Goal: Task Accomplishment & Management: Use online tool/utility

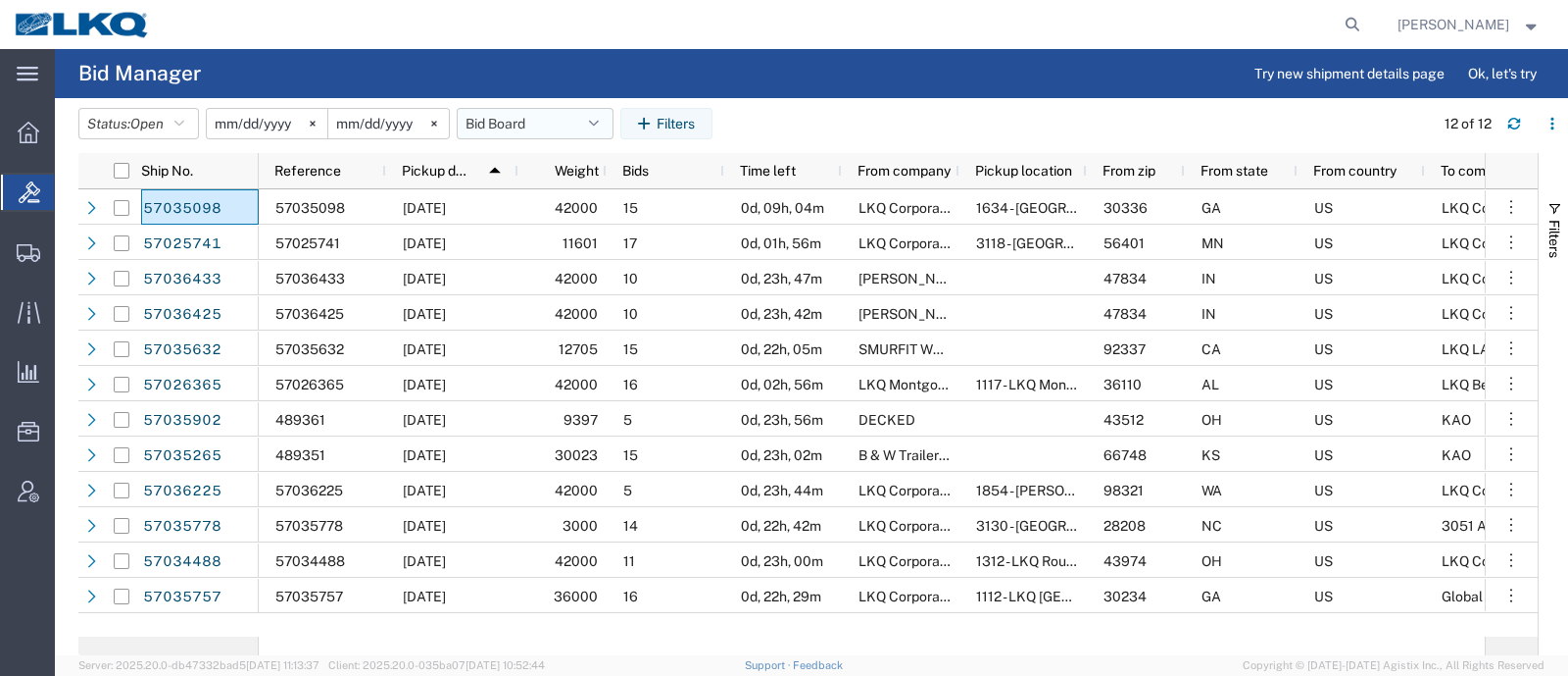
click at [513, 124] on button "Bid Board" at bounding box center [536, 124] width 157 height 32
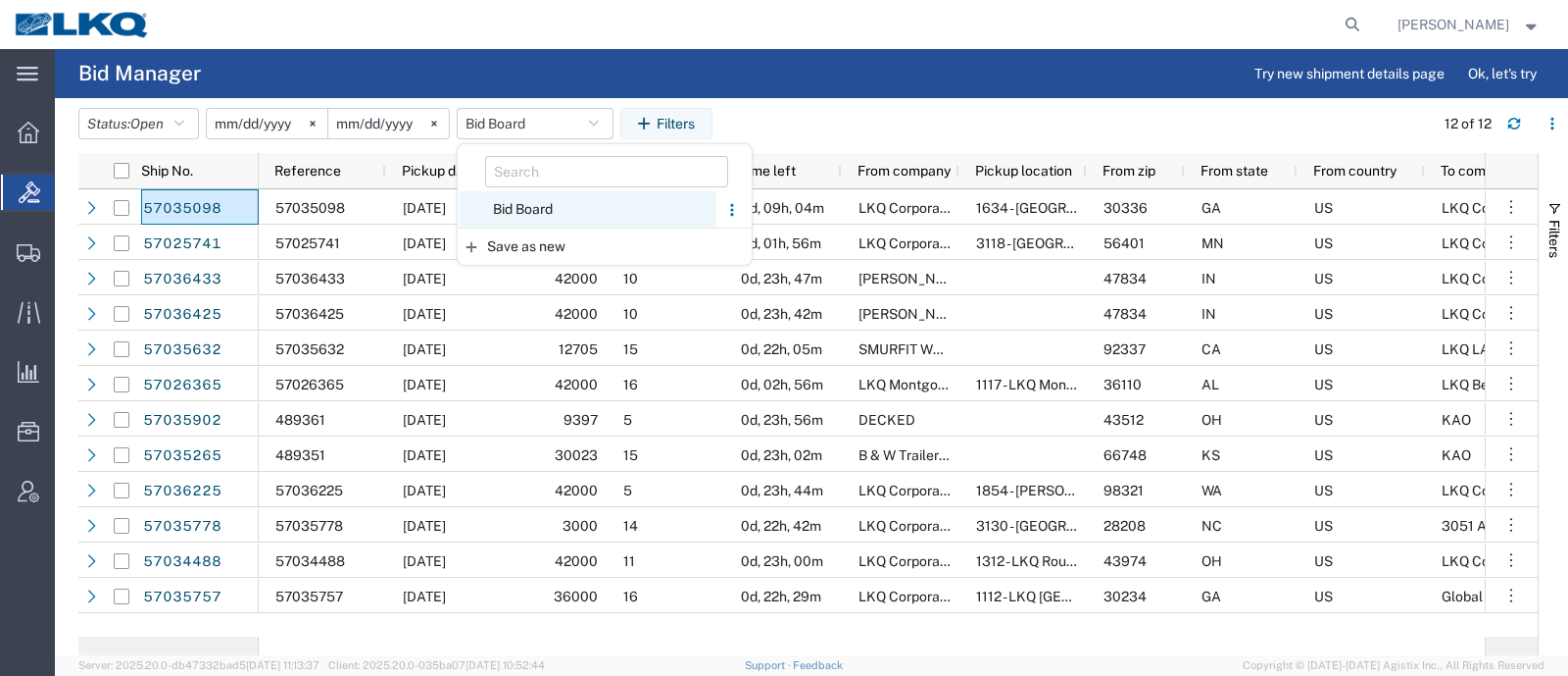
click at [540, 211] on span "Bid Board" at bounding box center [588, 209] width 256 height 37
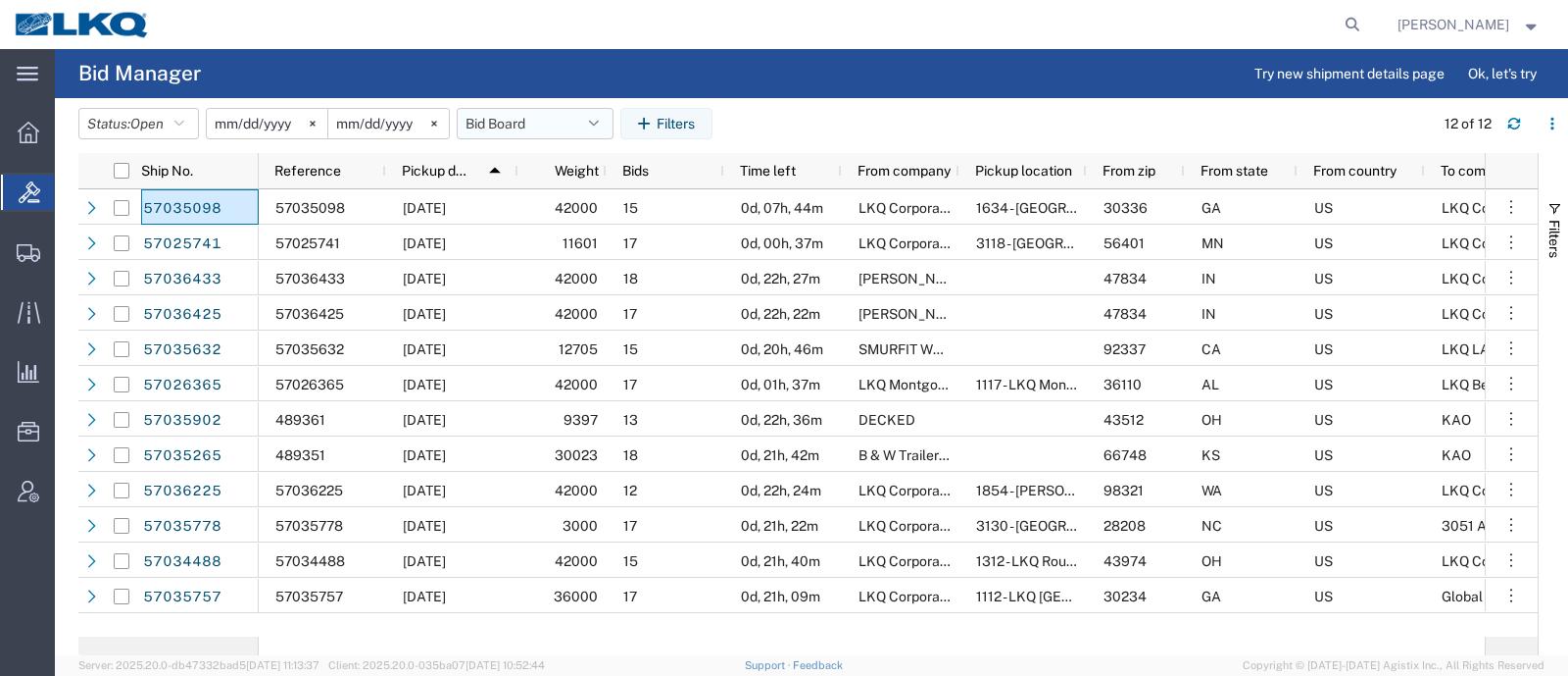
click at [512, 118] on button "Bid Board" at bounding box center [536, 124] width 157 height 32
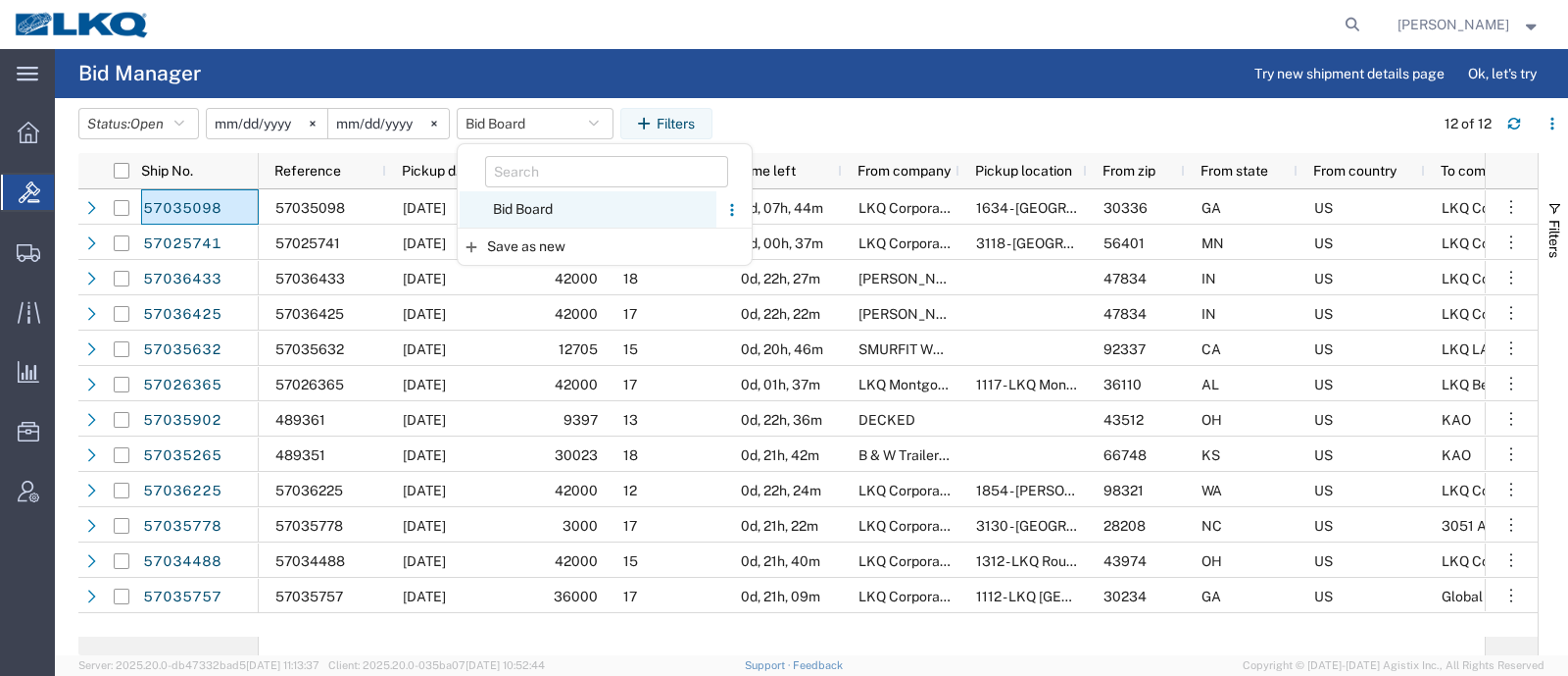
click at [540, 218] on span "Bid Board" at bounding box center [588, 209] width 256 height 37
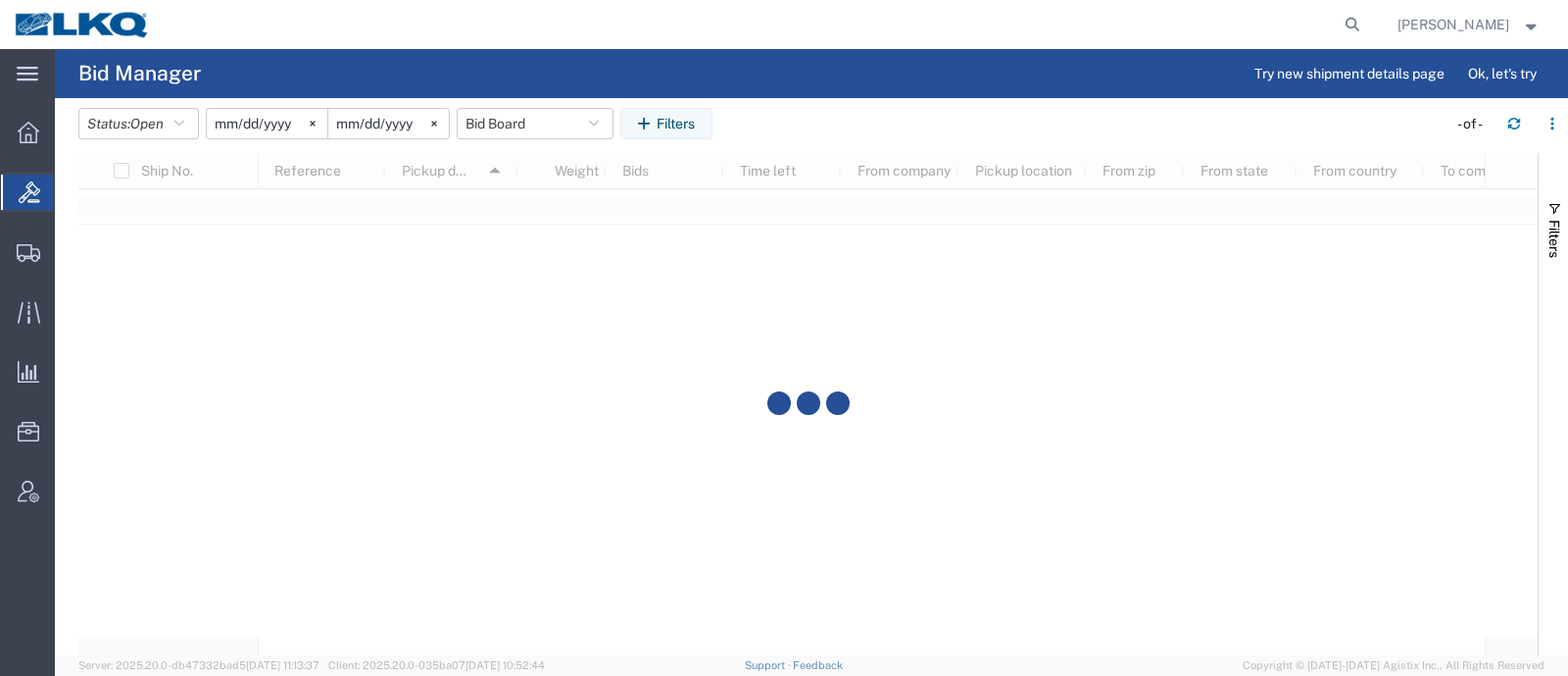
click at [870, 103] on header "Status: Open Active All Awaiting Confirmation Awarded Closed Expired Open Withd…" at bounding box center [823, 125] width 1490 height 55
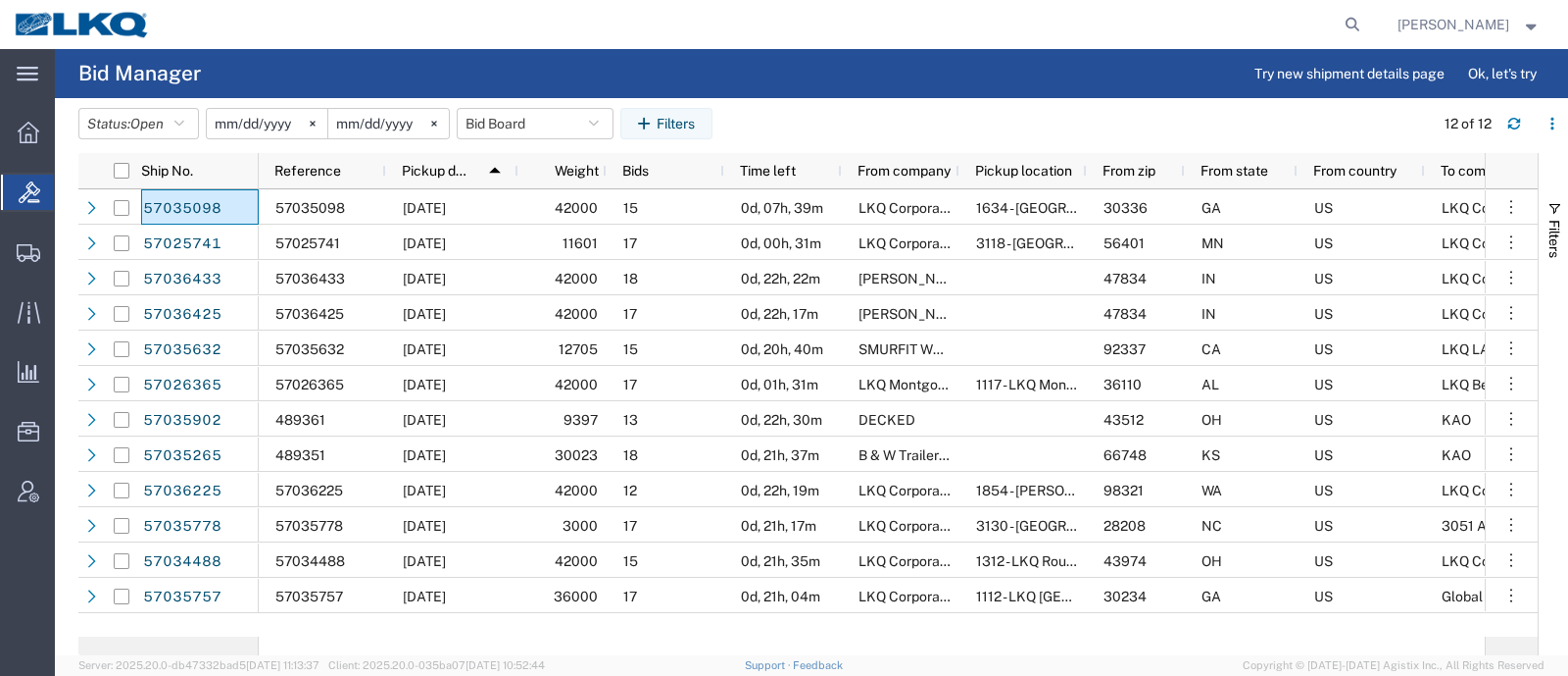
click at [401, 65] on agx-page-header "Bid Manager Try new shipment details page Ok, let's try" at bounding box center [811, 73] width 1513 height 49
click at [513, 122] on button "Bid Board" at bounding box center [536, 124] width 157 height 32
click at [549, 211] on span "Bid Board" at bounding box center [588, 209] width 256 height 37
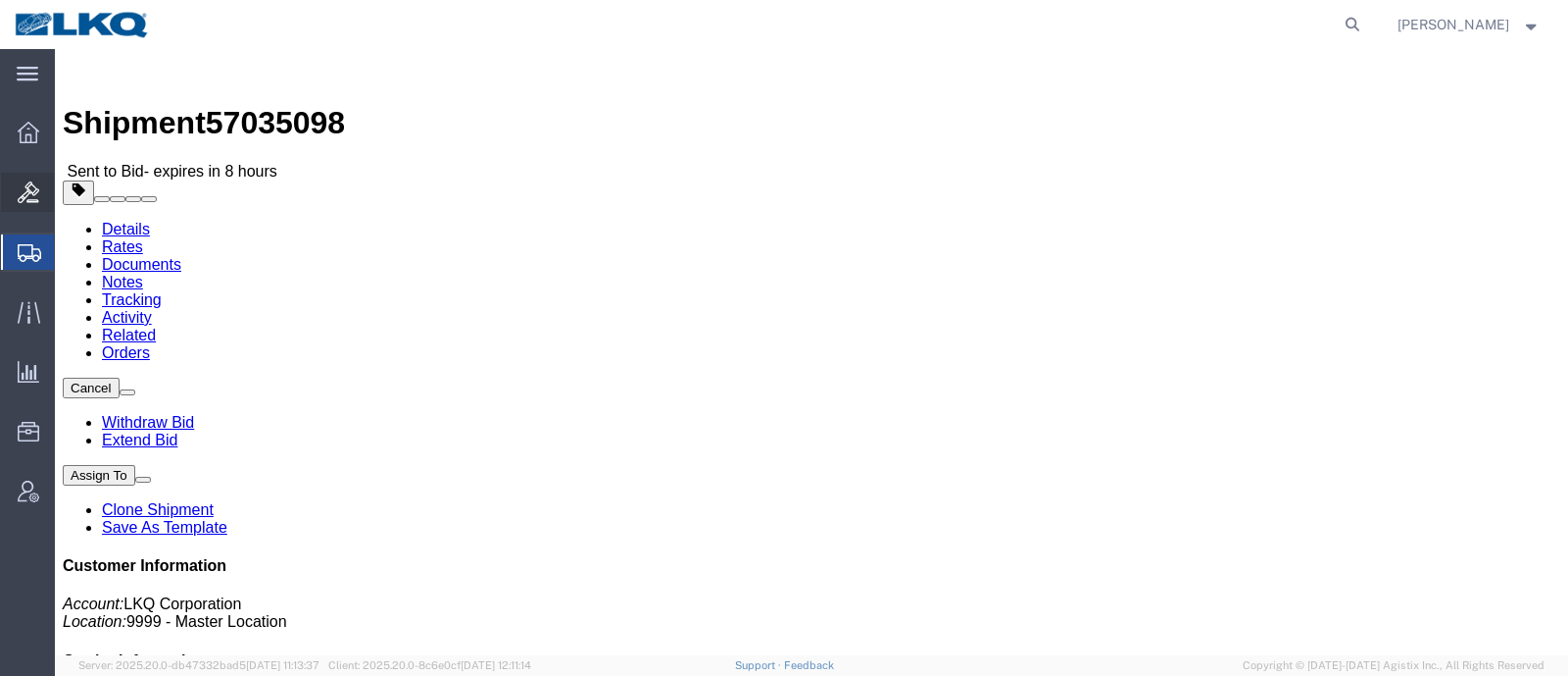
drag, startPoint x: 35, startPoint y: 193, endPoint x: 44, endPoint y: 183, distance: 13.5
click at [35, 193] on icon at bounding box center [29, 193] width 22 height 22
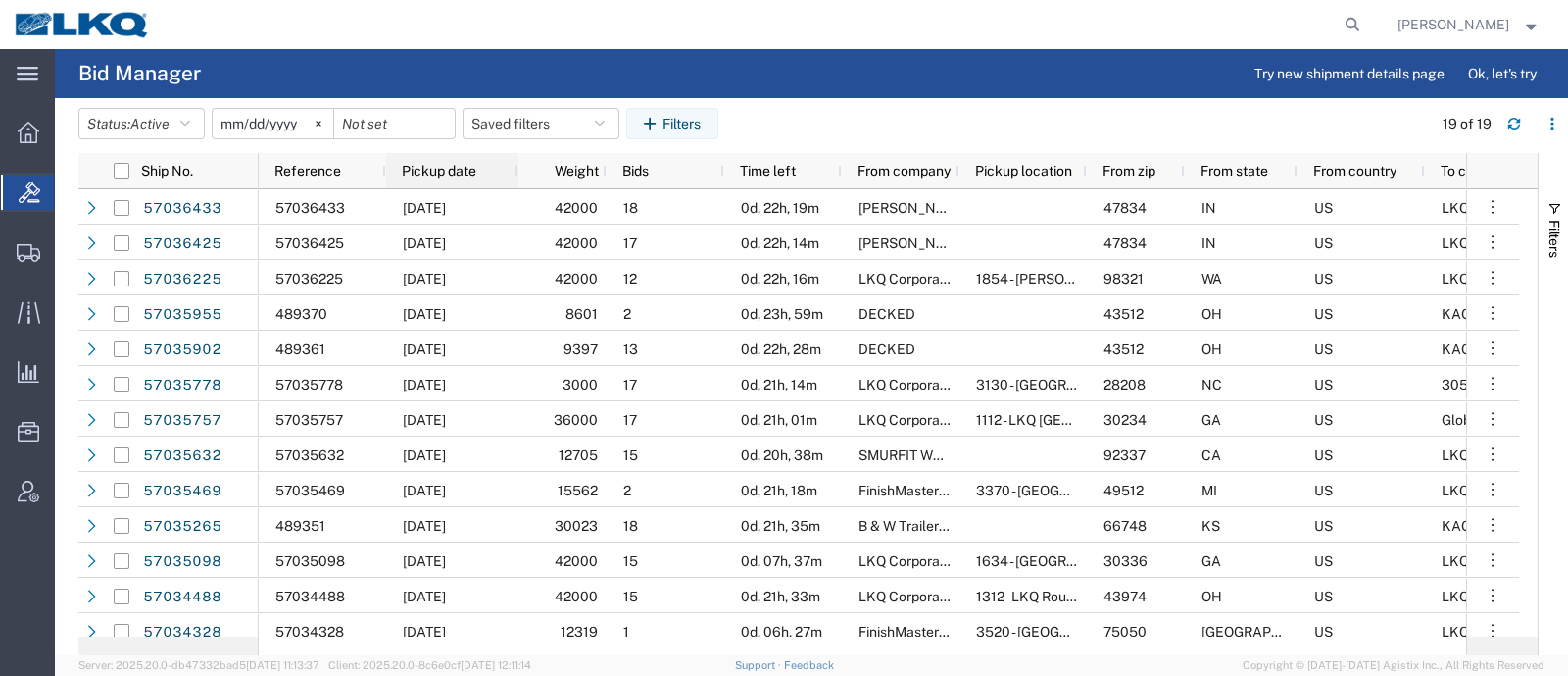
click at [406, 167] on span "Pickup date" at bounding box center [438, 171] width 75 height 16
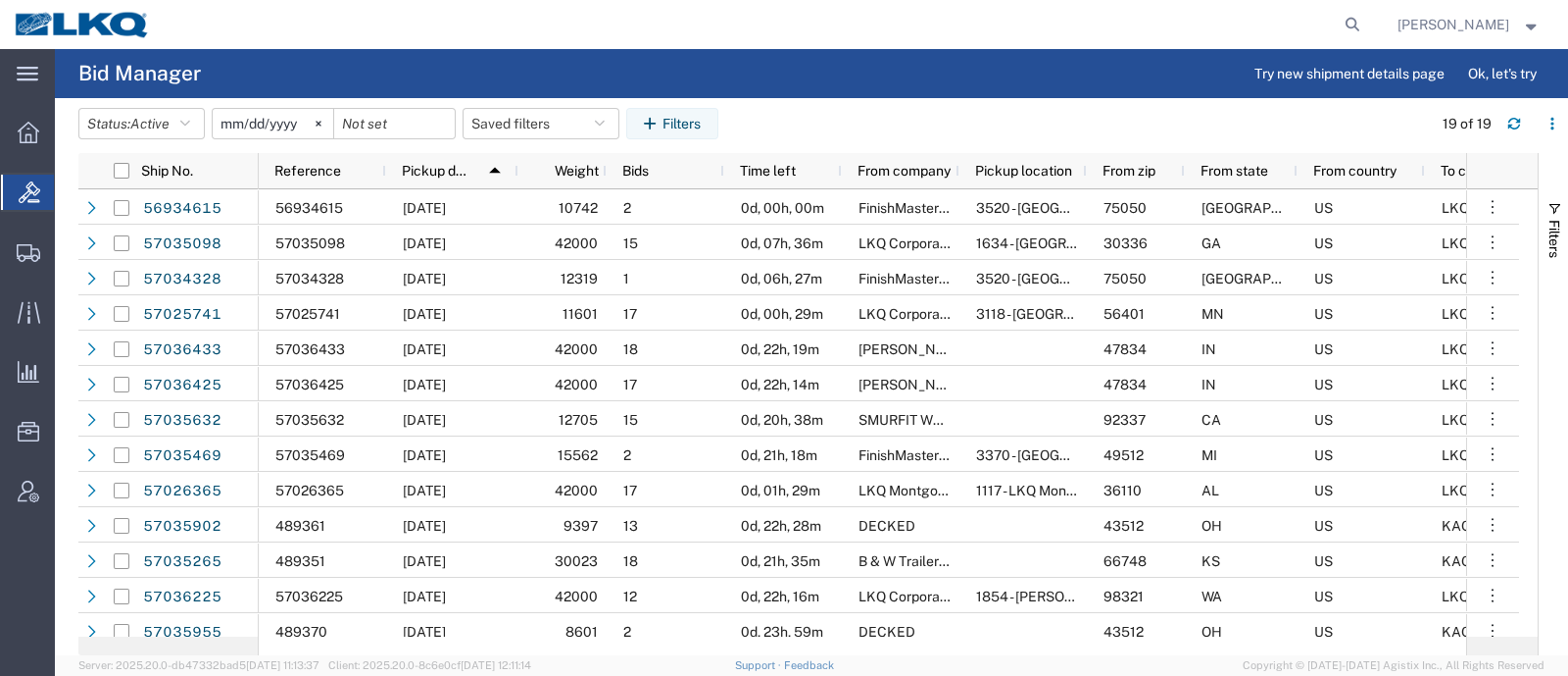
click at [235, 125] on input "2025-09-06" at bounding box center [272, 124] width 120 height 30
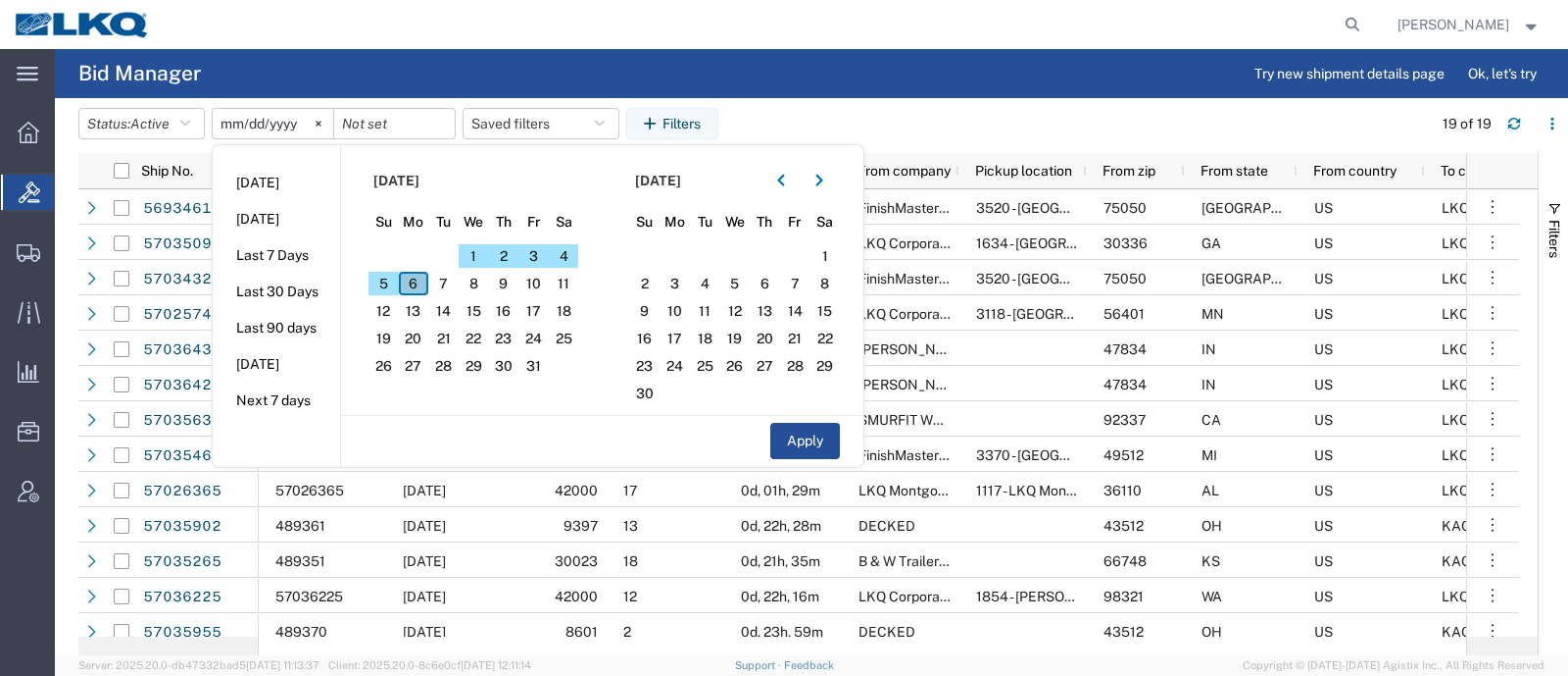
click at [420, 281] on span "6" at bounding box center [414, 283] width 31 height 24
click at [804, 433] on button "Apply" at bounding box center [805, 440] width 70 height 37
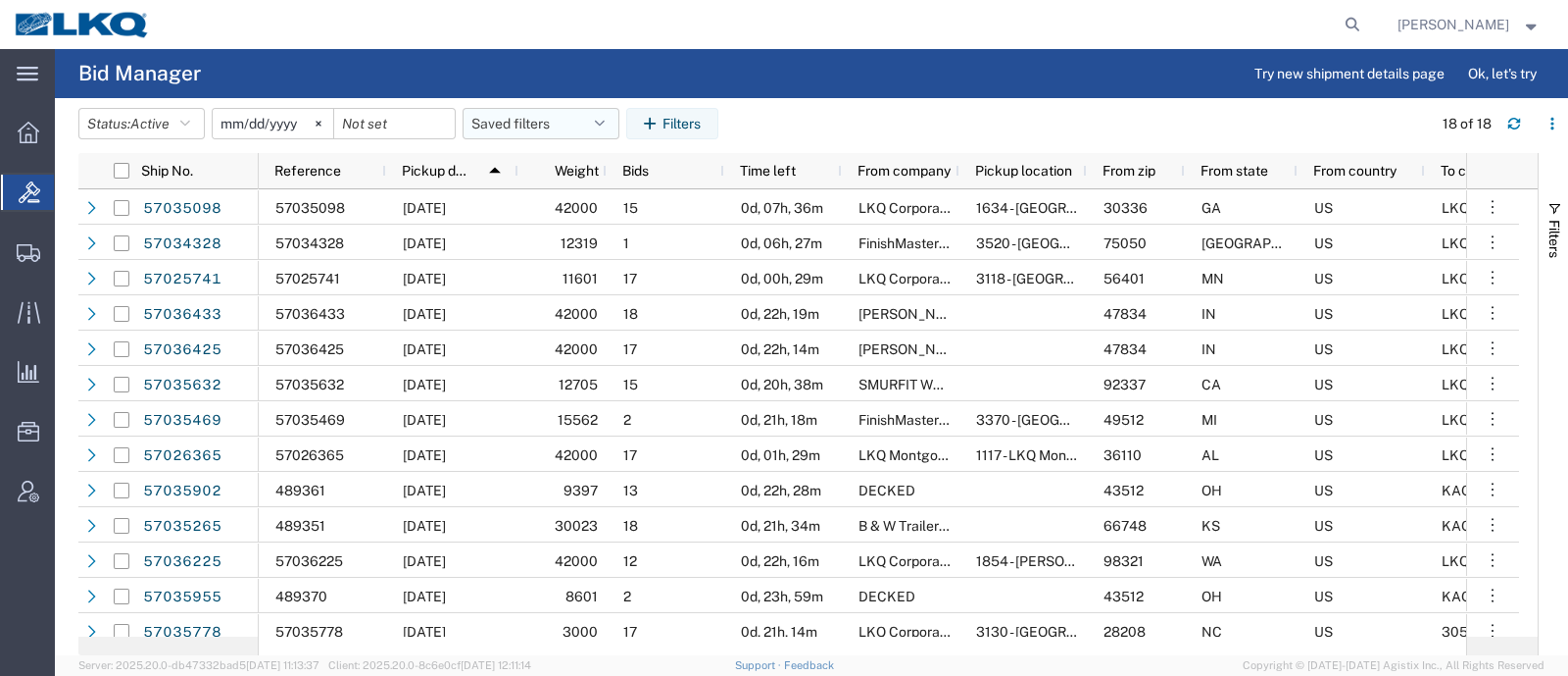
click at [513, 124] on button "Saved filters" at bounding box center [542, 124] width 157 height 32
click at [540, 212] on span "Bid Board" at bounding box center [594, 209] width 256 height 37
type input "2024-12-01"
type input "2025-12-31"
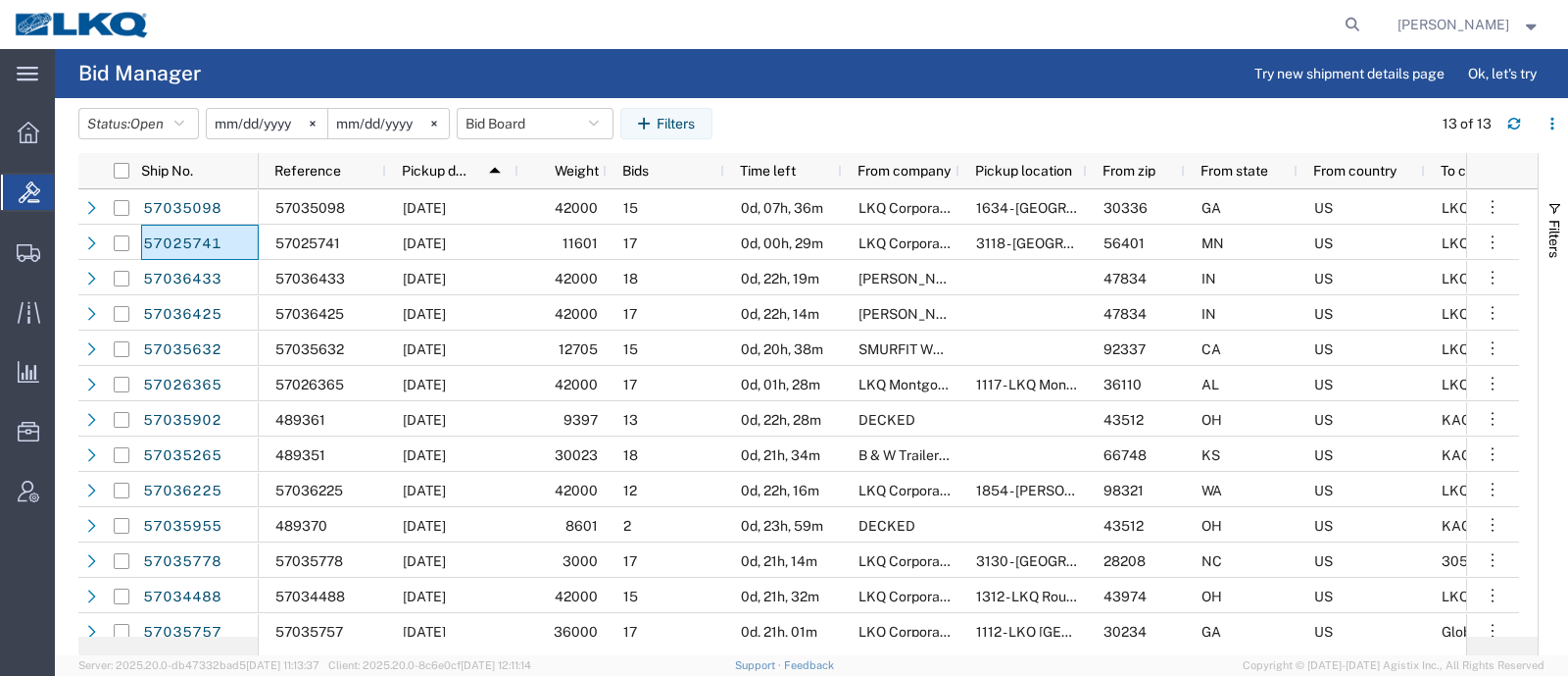
click at [508, 103] on header "Status: Open Active All Awaiting Confirmation Awarded Closed Expired Open Withd…" at bounding box center [823, 125] width 1490 height 55
click at [507, 110] on button "Bid Board" at bounding box center [536, 124] width 157 height 32
click at [529, 214] on span "Bid Board" at bounding box center [588, 209] width 256 height 37
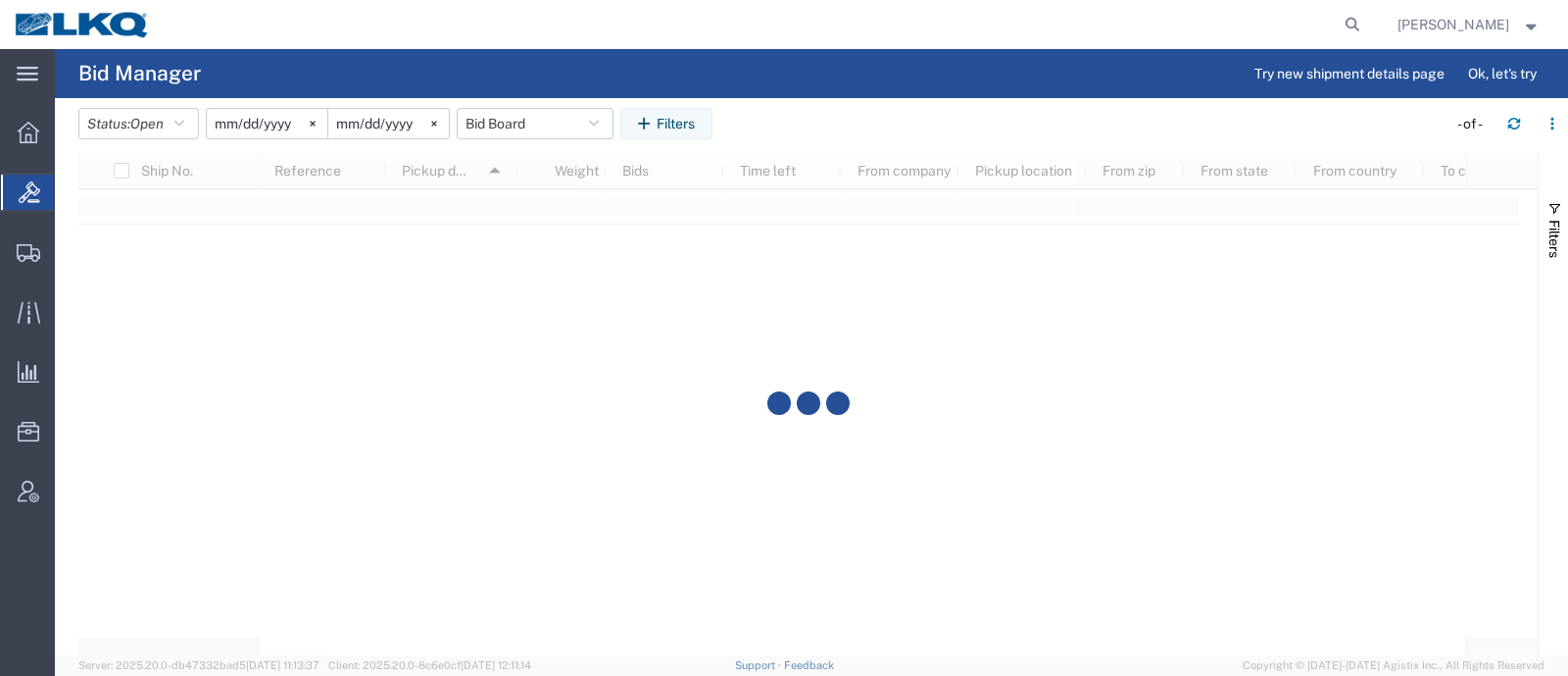
click at [775, 139] on agx-table-filter-chips "Status: Open Active All Awaiting Confirmation Awarded Closed Expired Open Withd…" at bounding box center [757, 130] width 1358 height 45
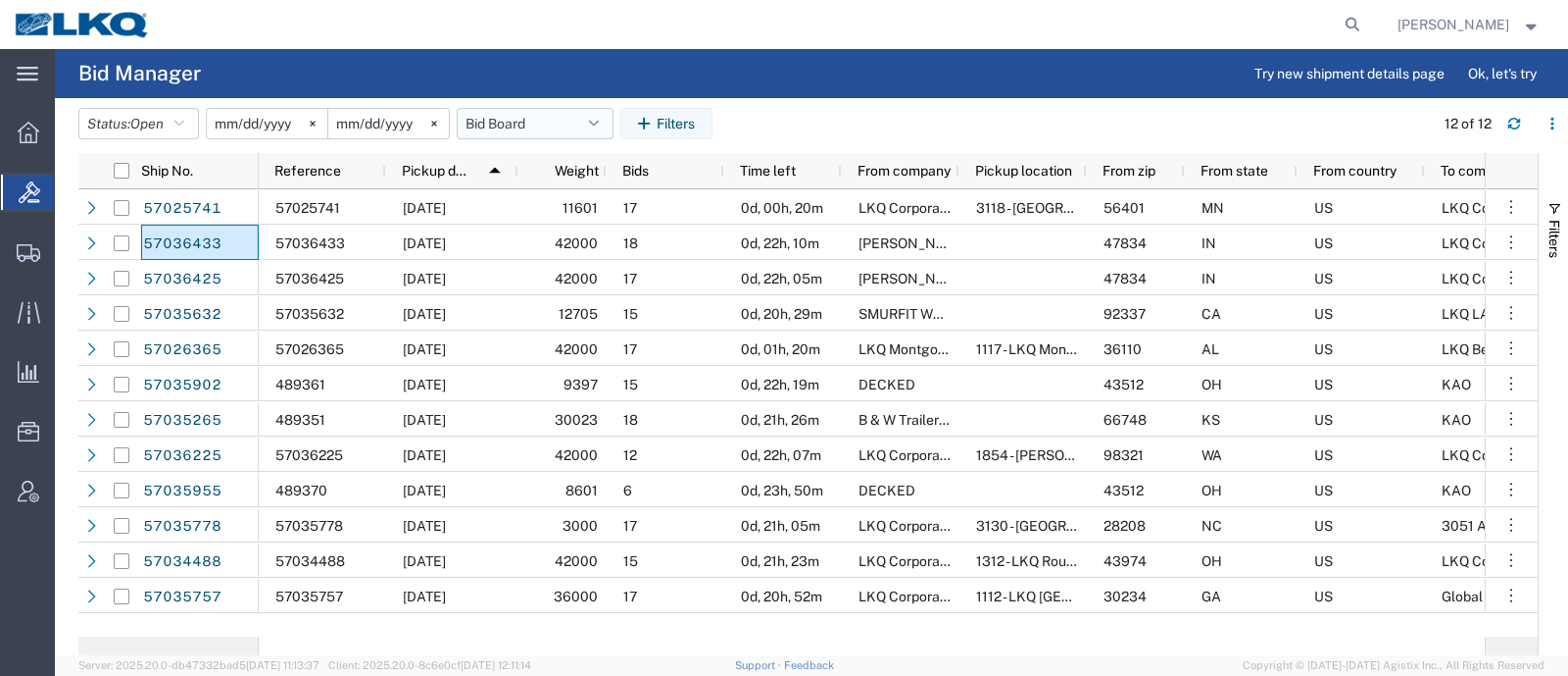
click at [507, 109] on button "Bid Board" at bounding box center [536, 124] width 157 height 32
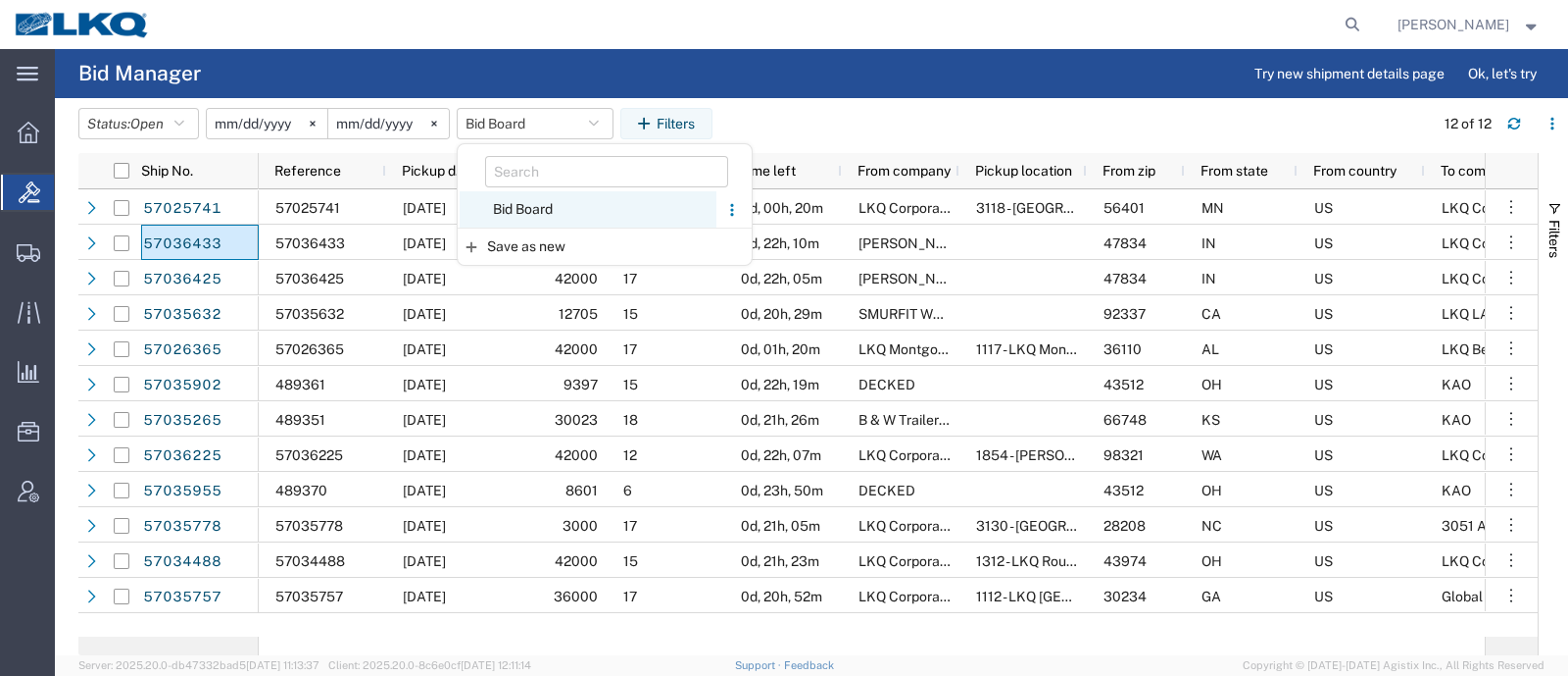
click at [532, 206] on span "Bid Board" at bounding box center [588, 209] width 256 height 37
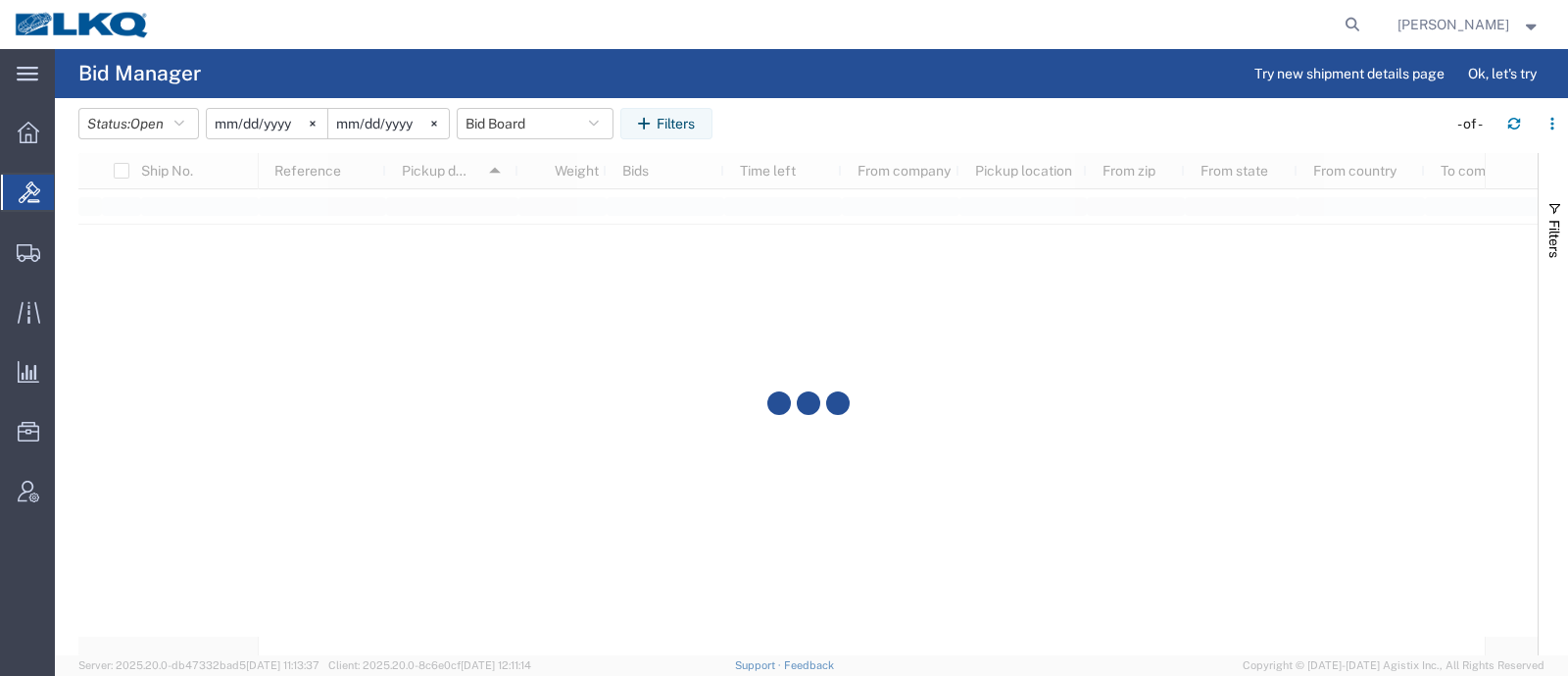
click at [749, 144] on agx-table-filter-chips "Status: Open Active All Awaiting Confirmation Awarded Closed Expired Open Withd…" at bounding box center [757, 130] width 1358 height 45
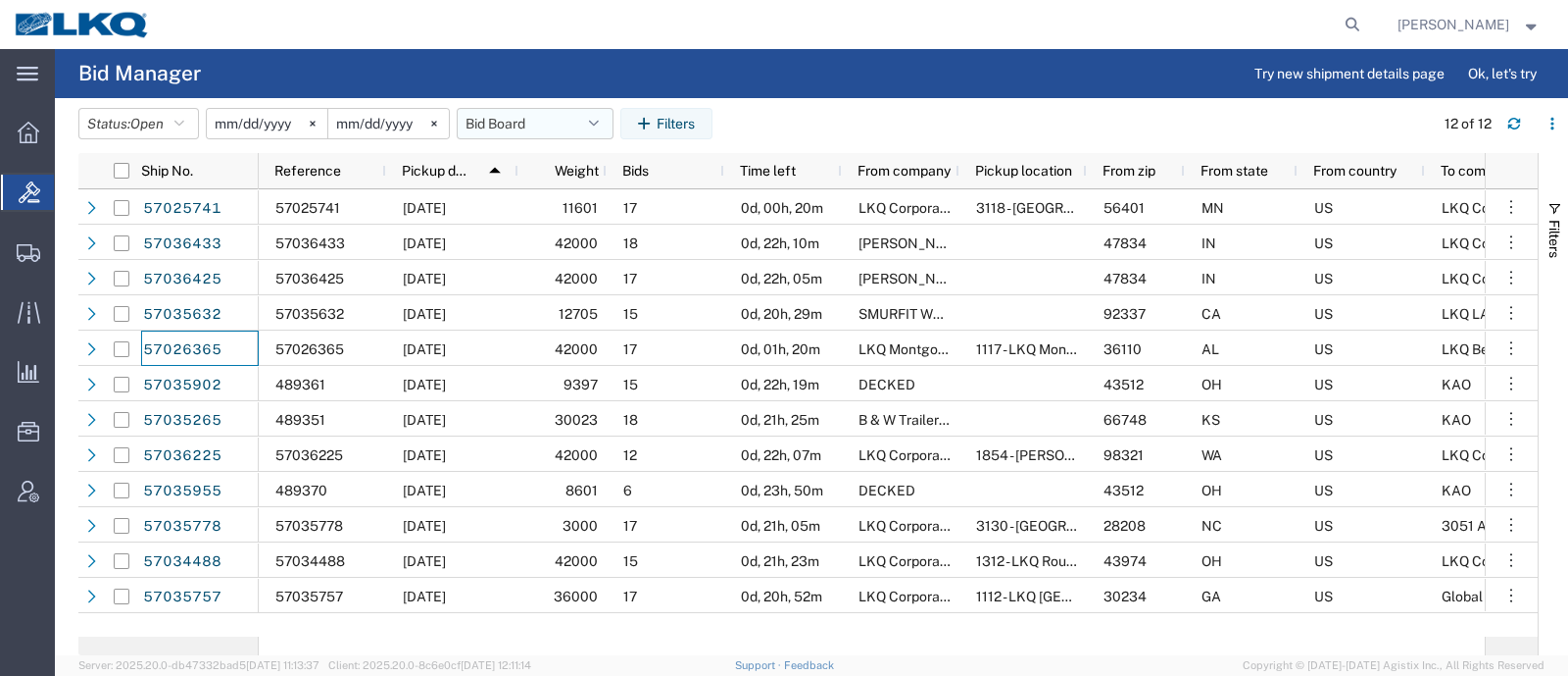
click at [524, 108] on button "Bid Board" at bounding box center [536, 124] width 157 height 32
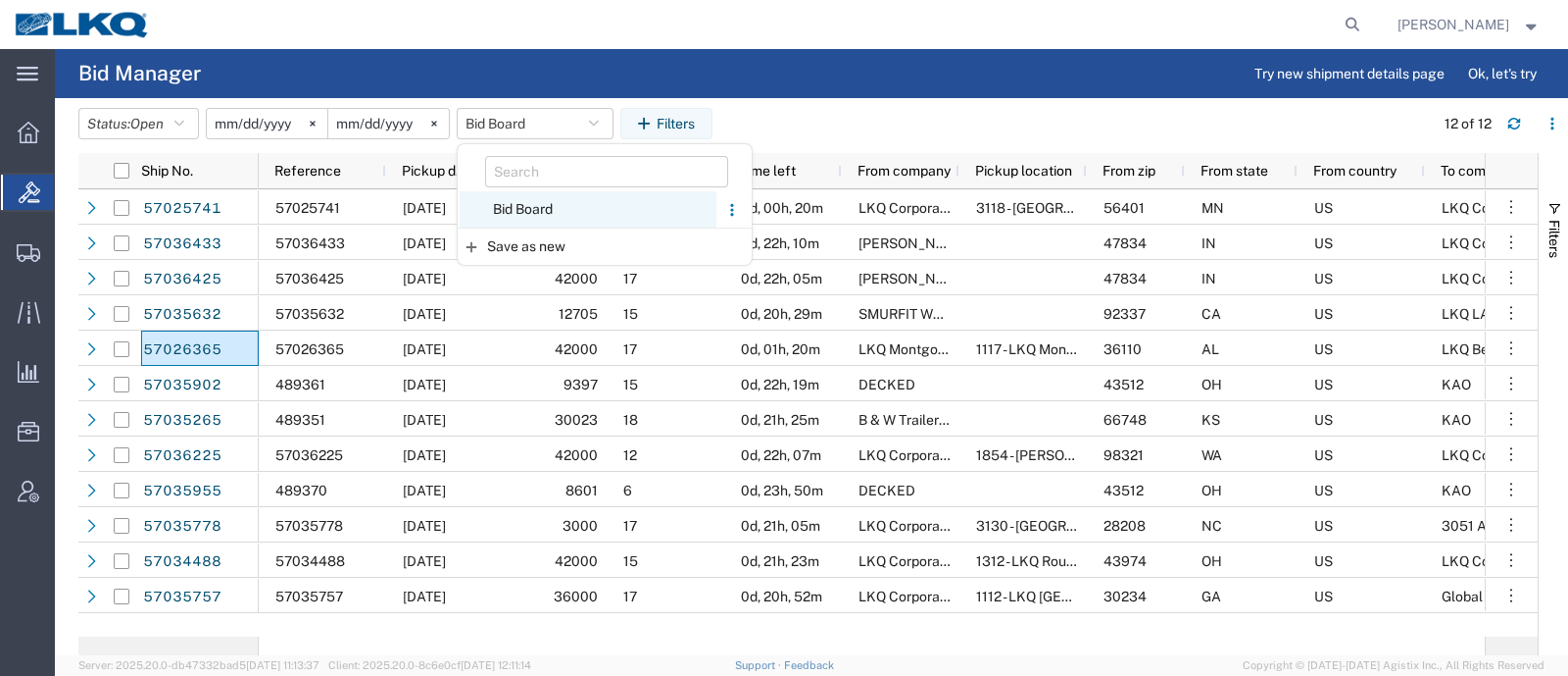
click at [545, 206] on span "Bid Board" at bounding box center [588, 209] width 256 height 37
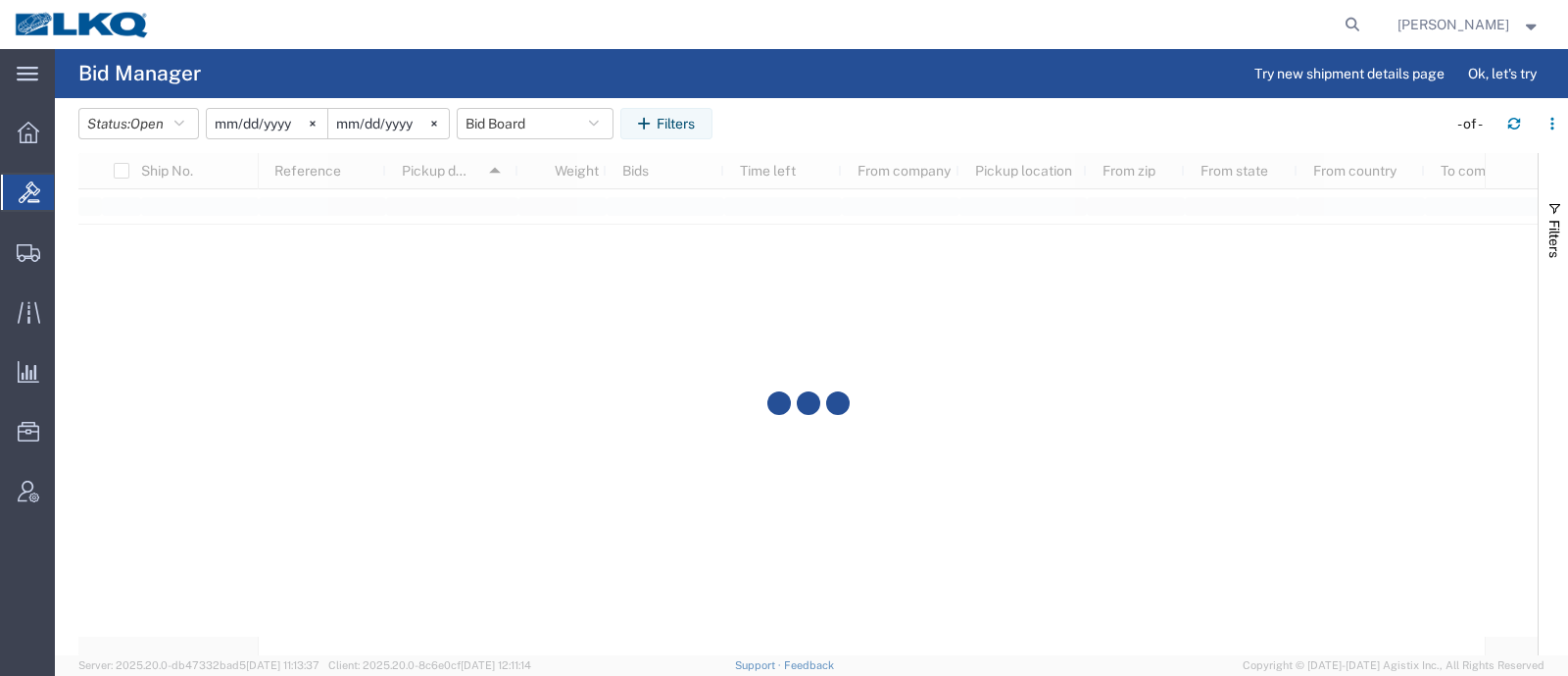
click at [573, 41] on div at bounding box center [766, 24] width 1203 height 49
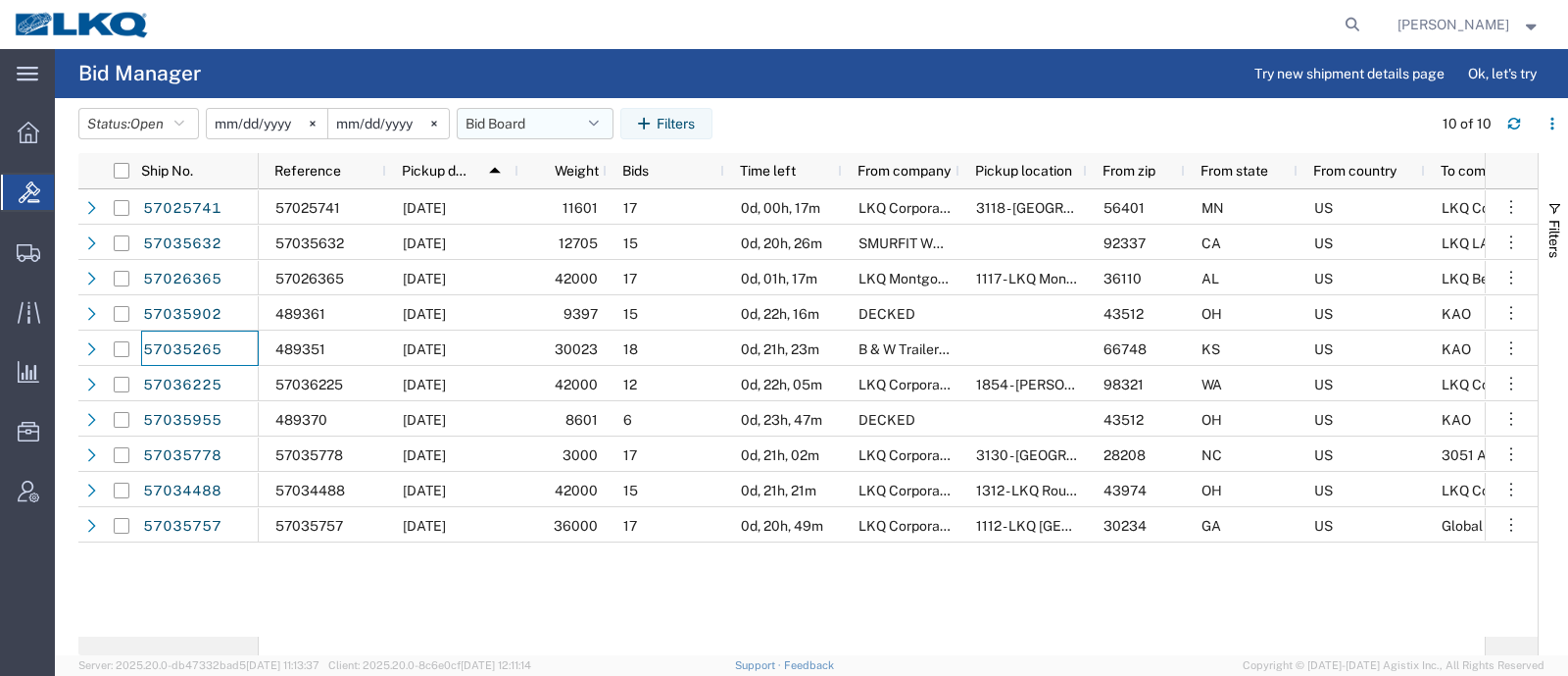
click at [500, 124] on button "Bid Board" at bounding box center [536, 124] width 157 height 32
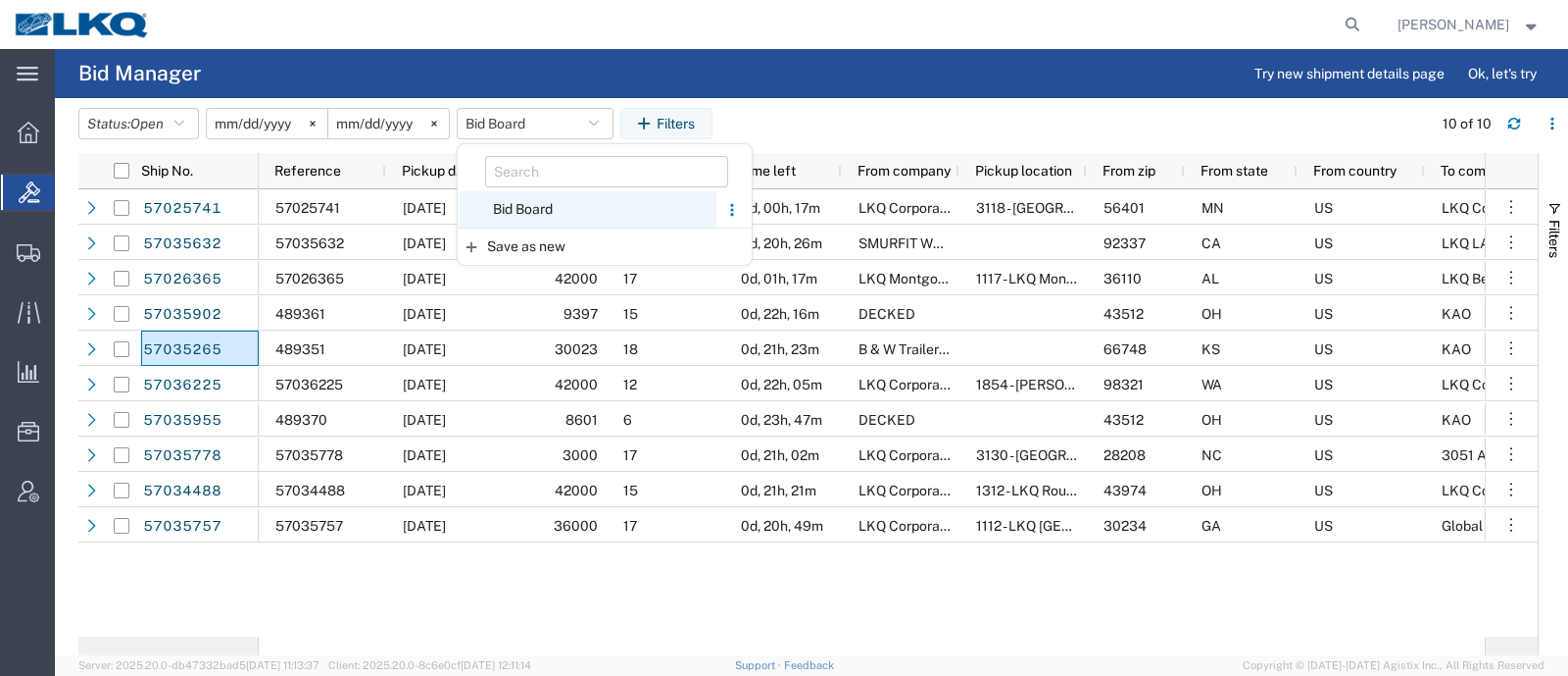
click at [535, 200] on span "Bid Board" at bounding box center [588, 209] width 256 height 37
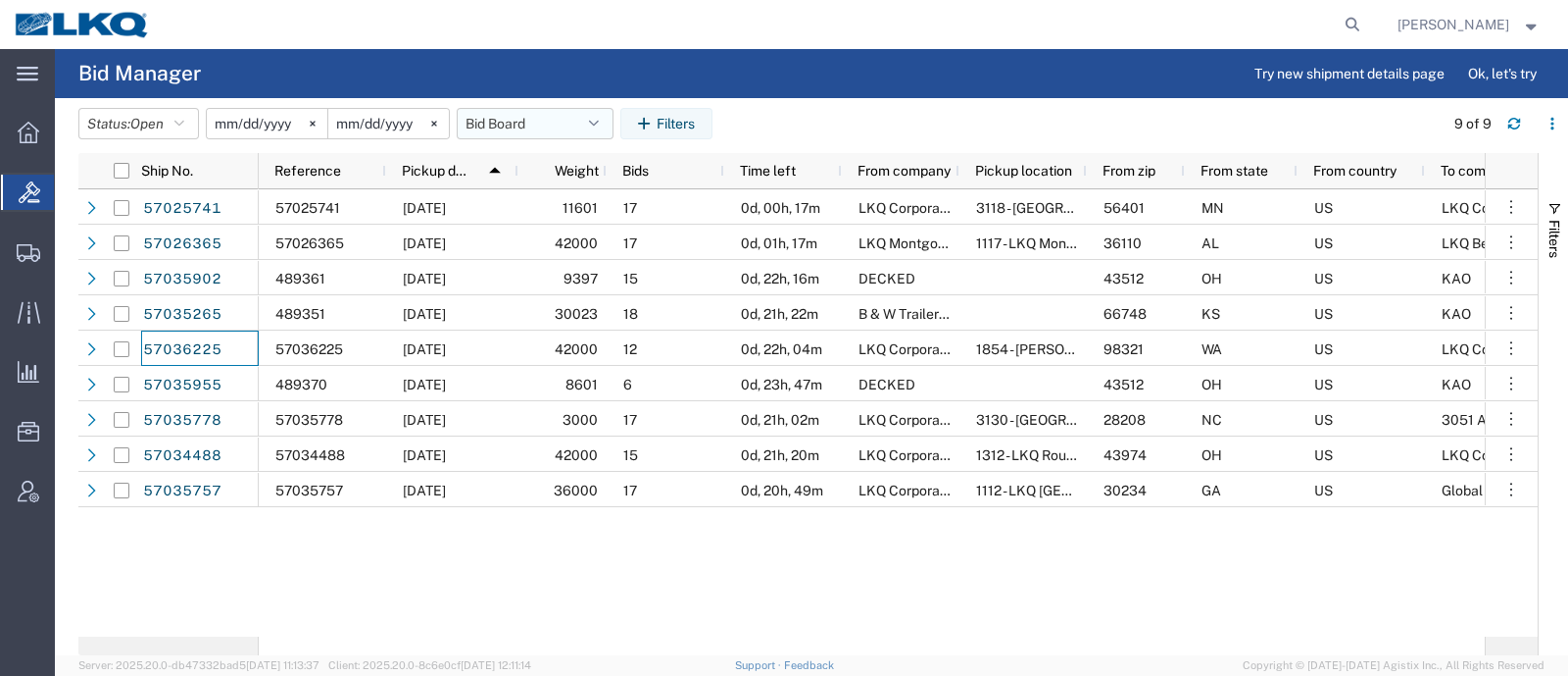
click at [534, 124] on button "Bid Board" at bounding box center [536, 124] width 157 height 32
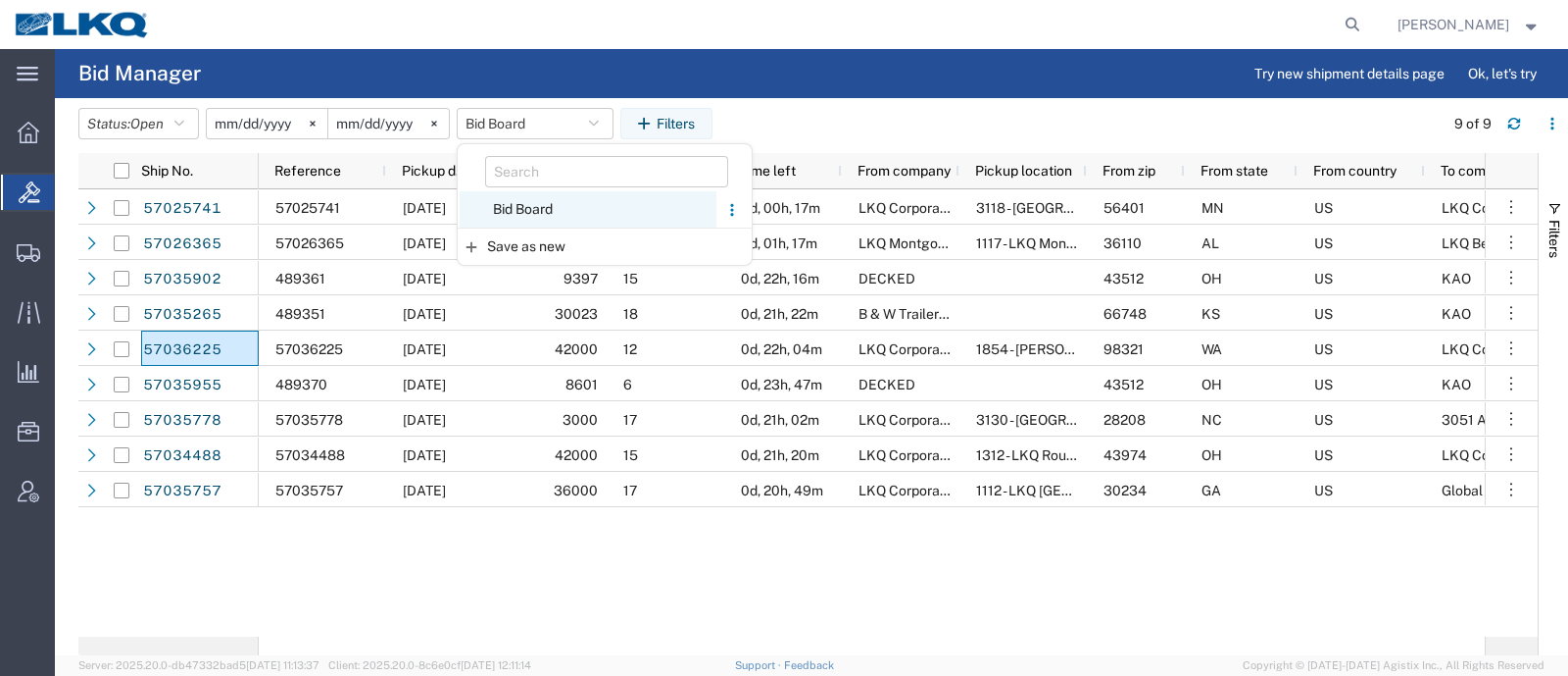
click at [542, 208] on span "Bid Board" at bounding box center [588, 209] width 256 height 37
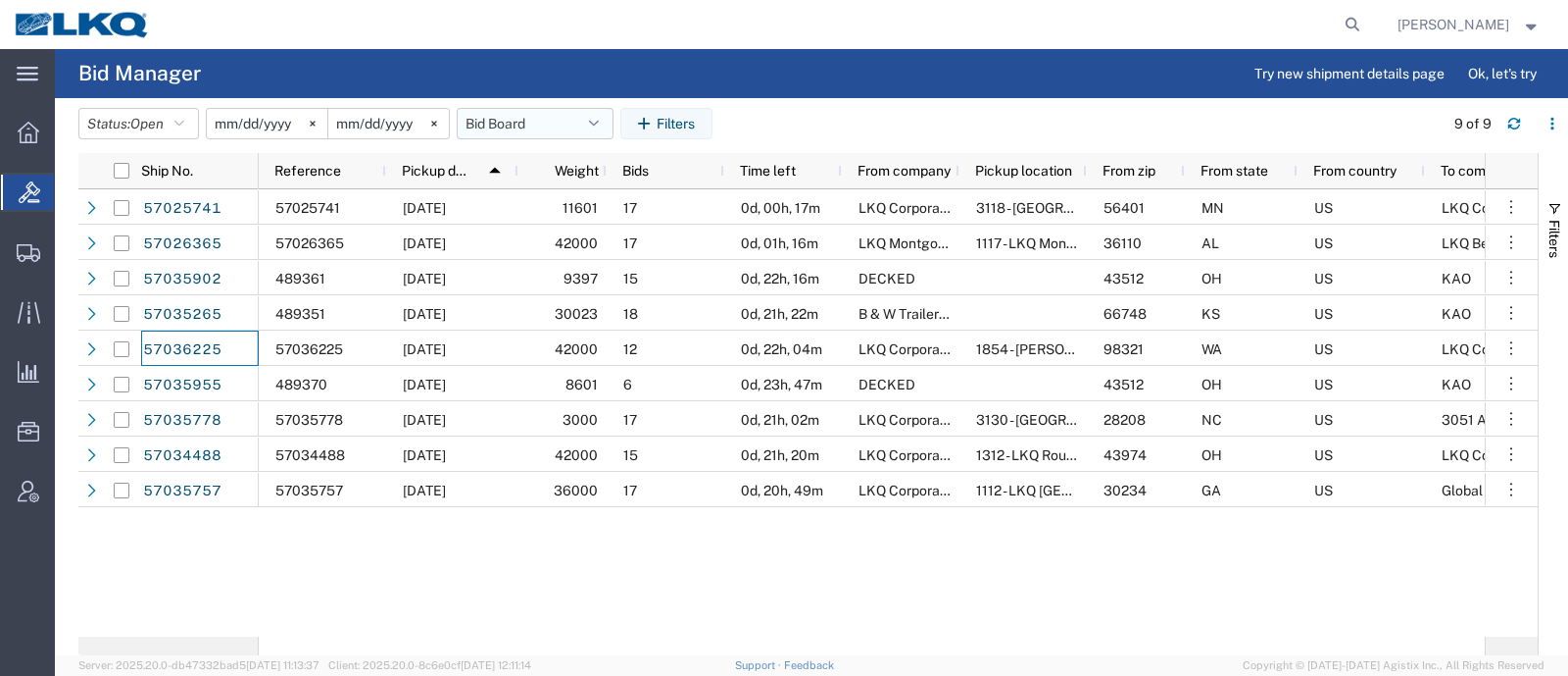
click at [530, 125] on button "Bid Board" at bounding box center [536, 124] width 157 height 32
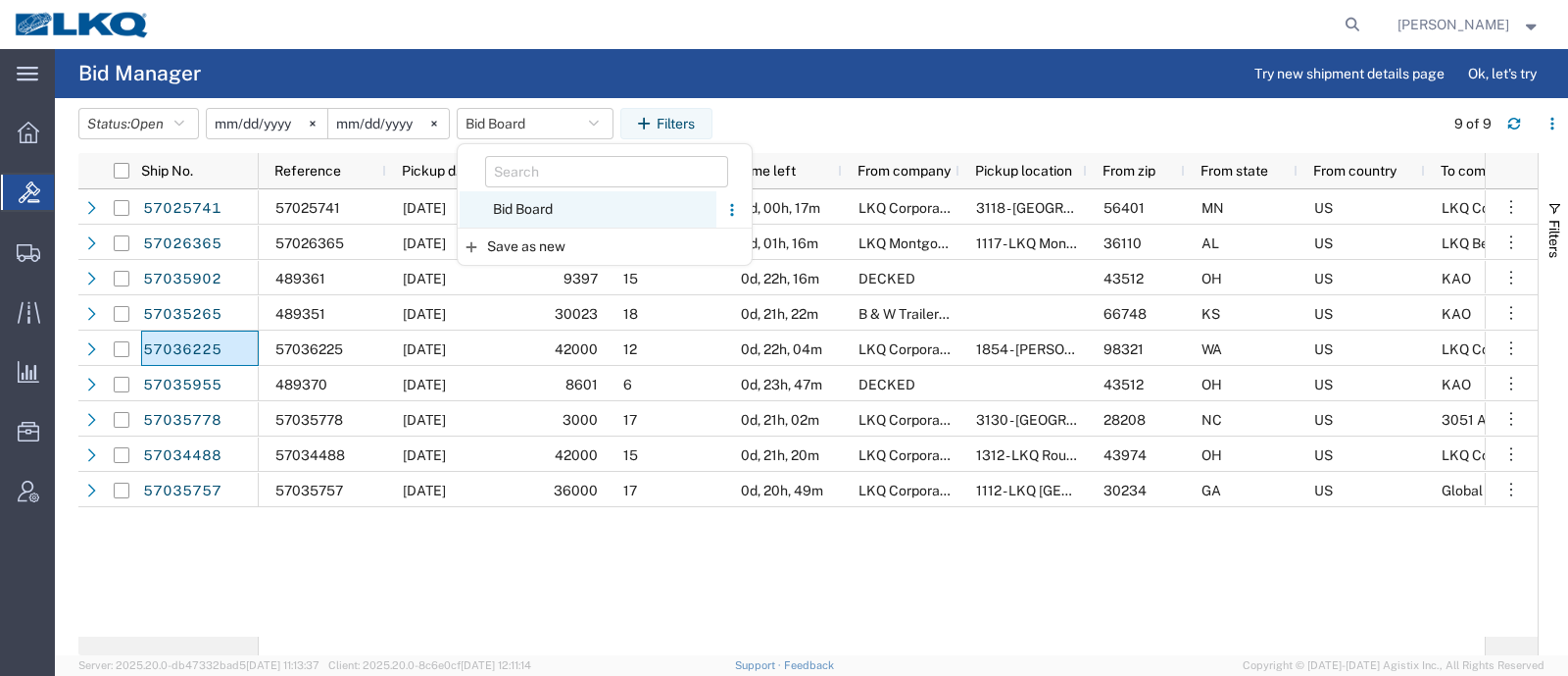
click at [532, 206] on span "Bid Board" at bounding box center [588, 209] width 256 height 37
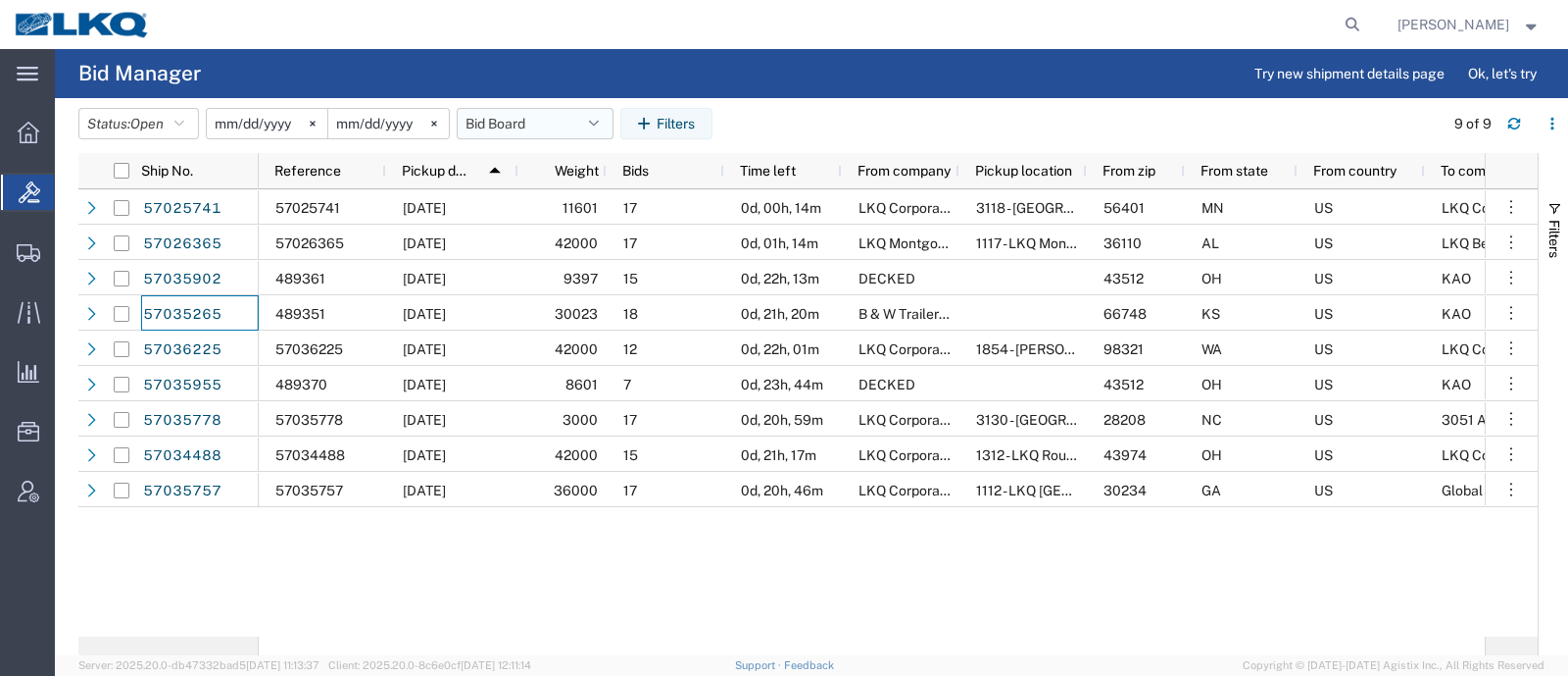
click at [500, 124] on button "Bid Board" at bounding box center [536, 124] width 157 height 32
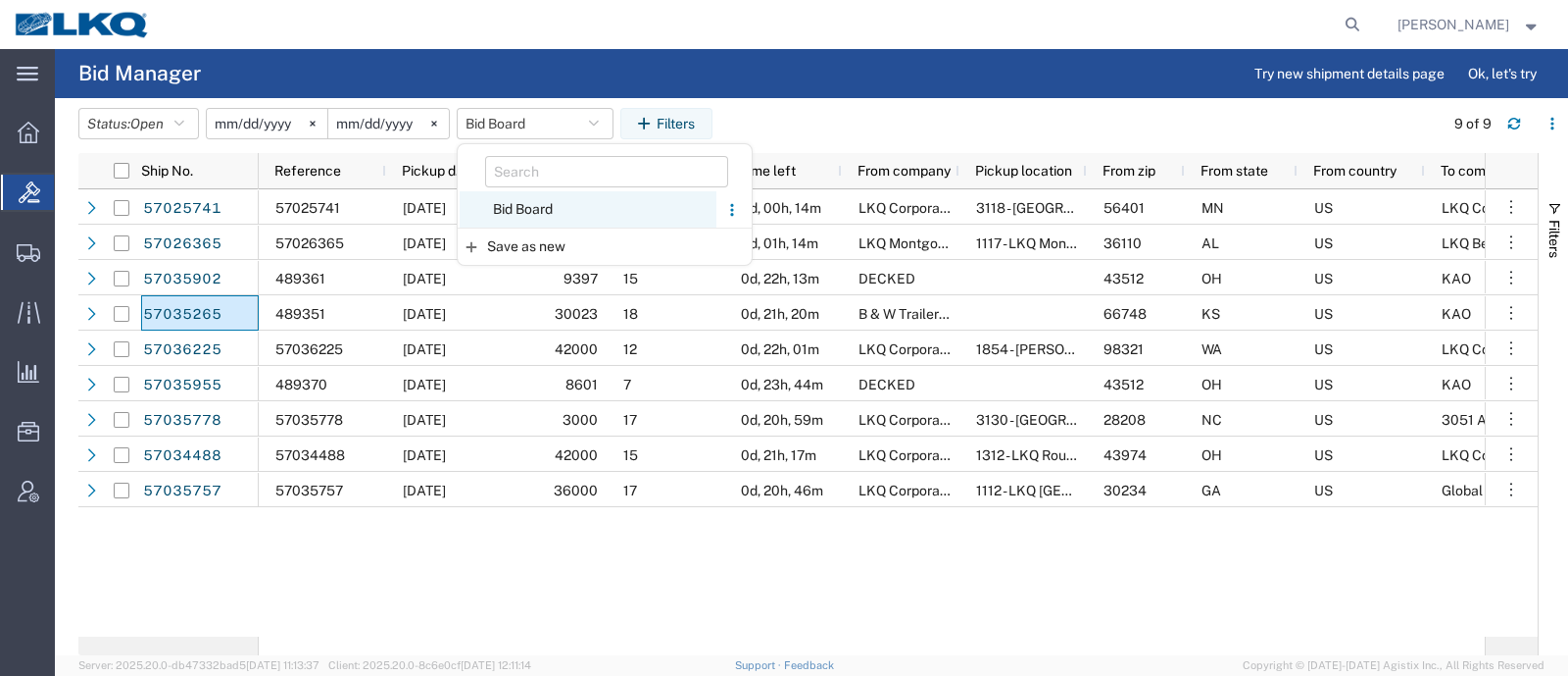
click at [539, 208] on span "Bid Board" at bounding box center [588, 209] width 256 height 37
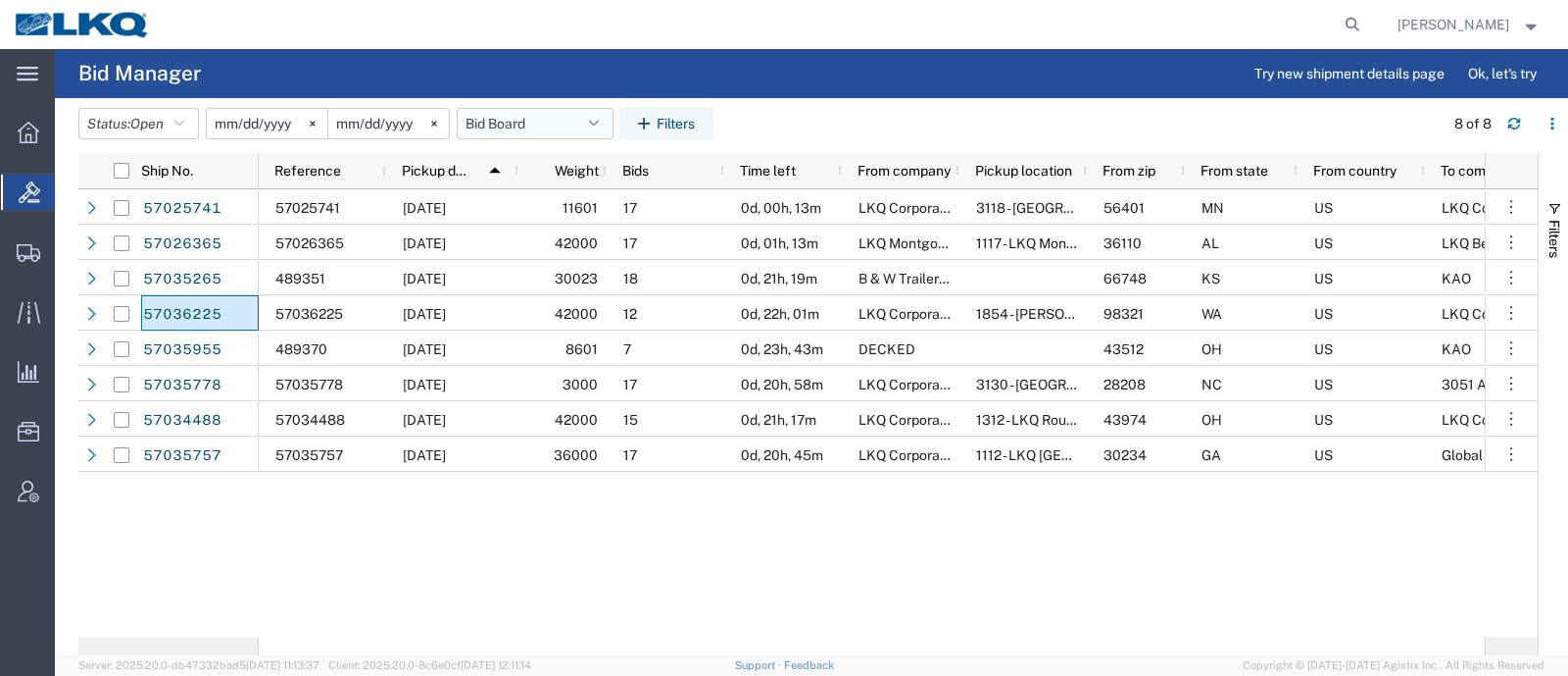
click at [524, 121] on button "Bid Board" at bounding box center [536, 124] width 157 height 32
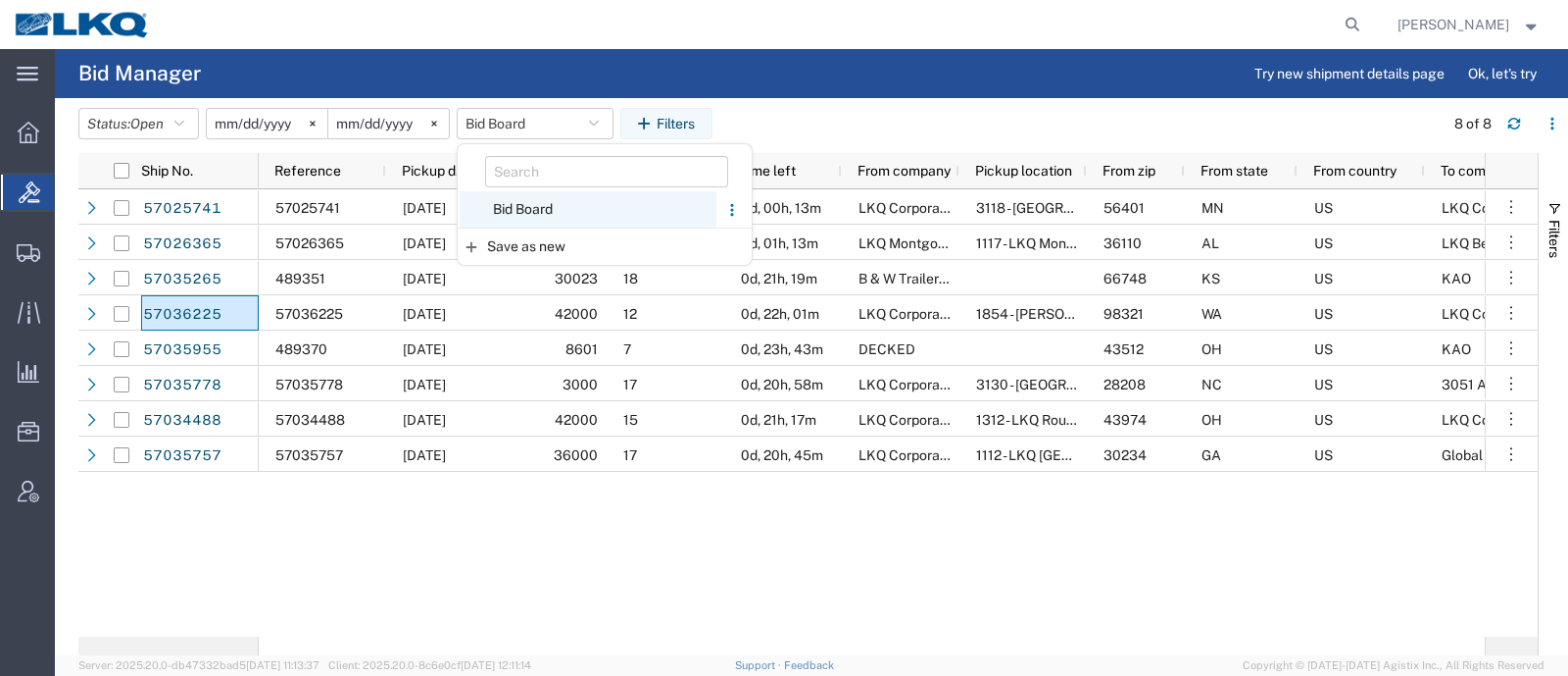
click at [540, 208] on span "Bid Board" at bounding box center [588, 209] width 256 height 37
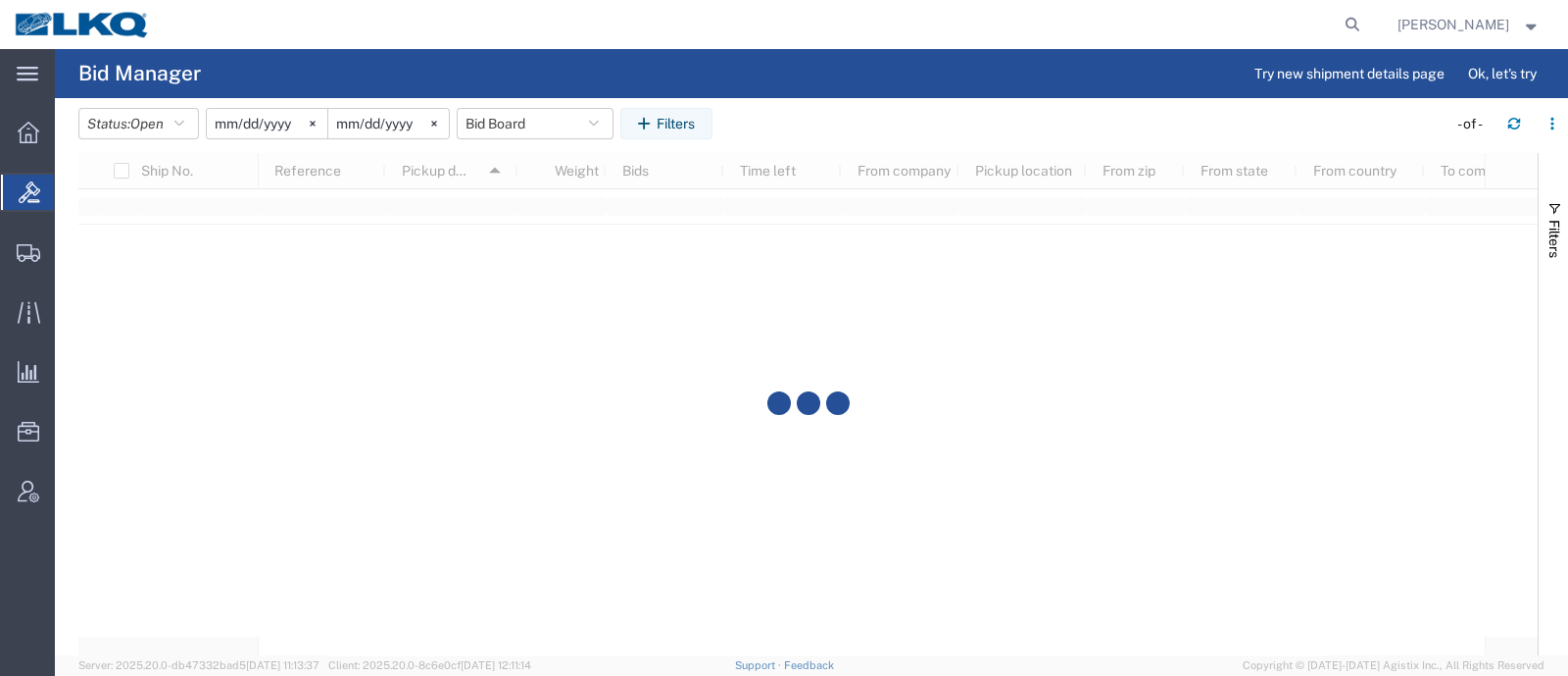
click at [782, 138] on agx-table-filter-chips "Status: Open Active All Awaiting Confirmation Awarded Closed Expired Open Withd…" at bounding box center [757, 130] width 1358 height 45
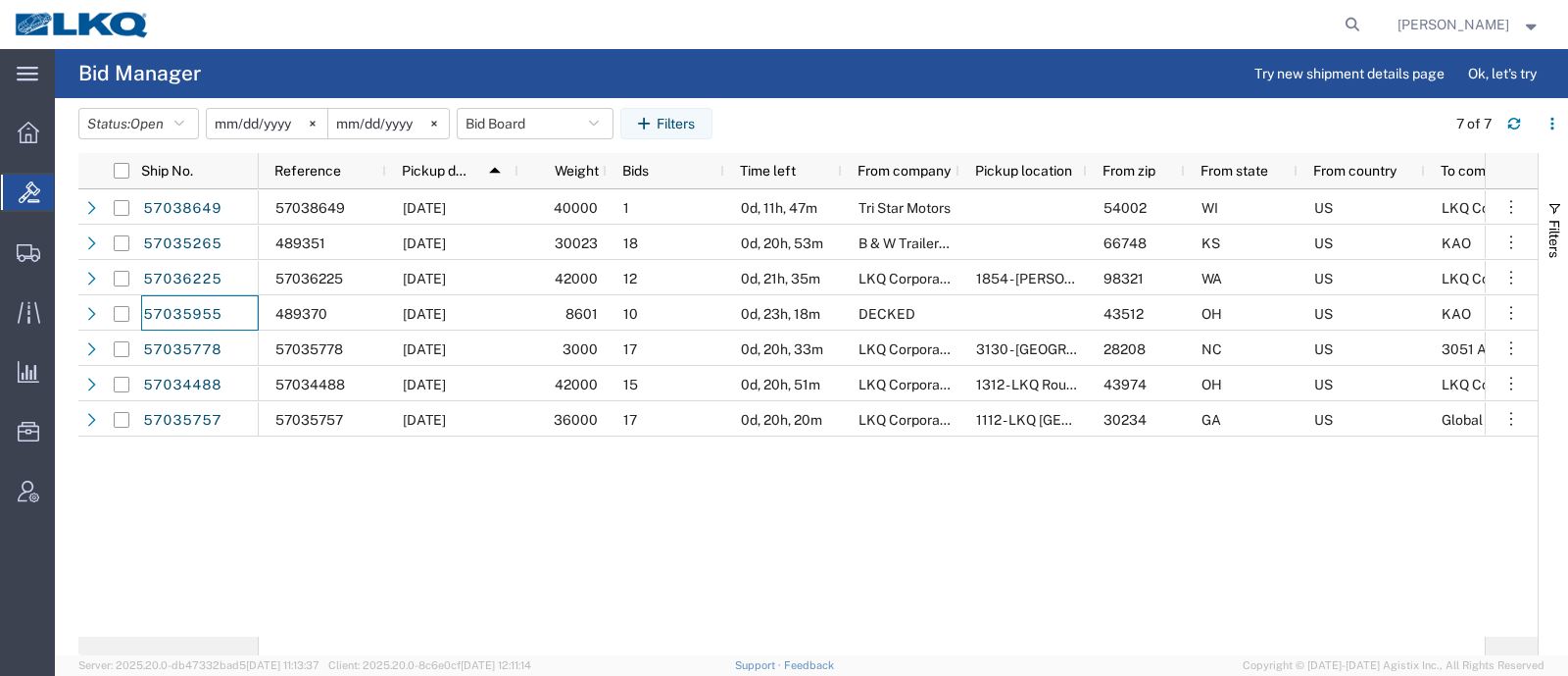
click at [526, 80] on agx-page-header "Bid Manager Try new shipment details page Ok, let's try" at bounding box center [811, 73] width 1513 height 49
click at [520, 119] on button "Bid Board" at bounding box center [536, 124] width 157 height 32
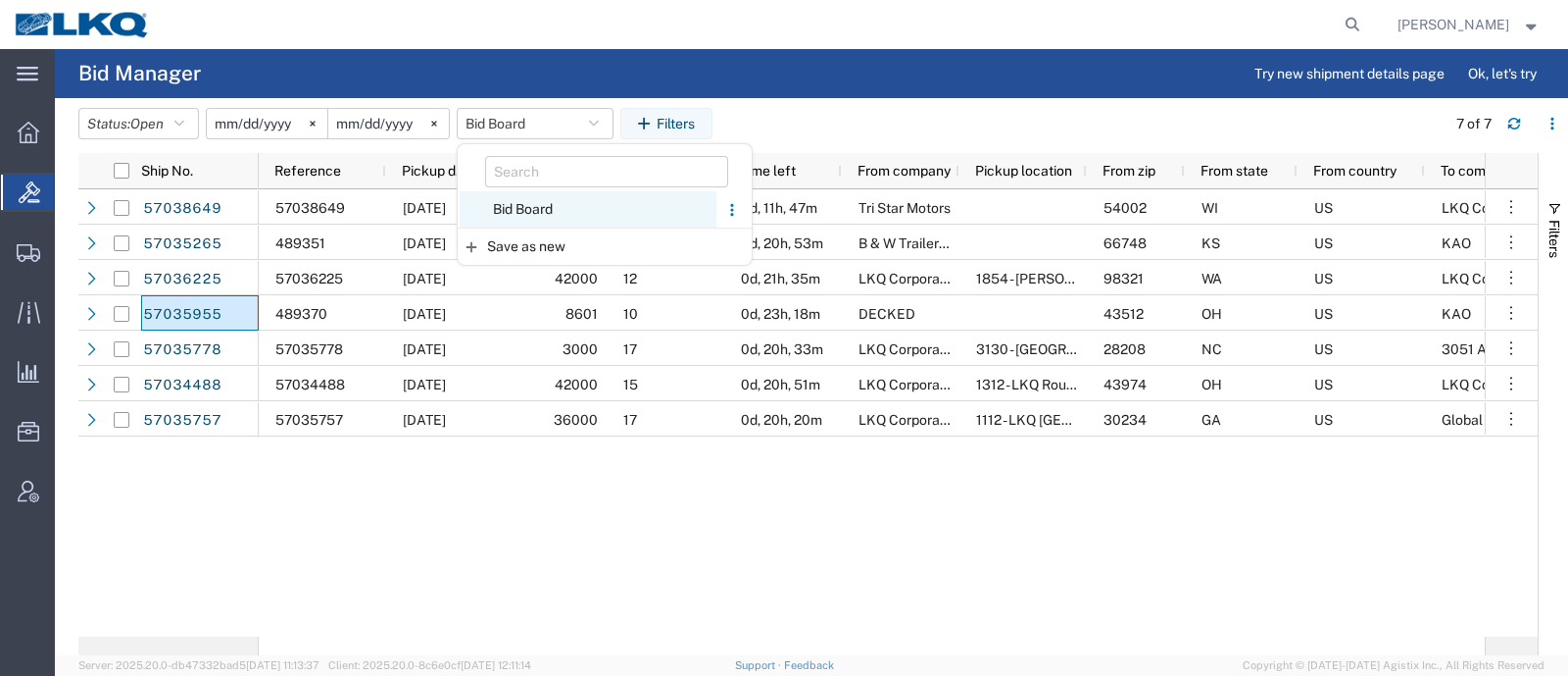
click at [533, 210] on span "Bid Board" at bounding box center [588, 209] width 256 height 37
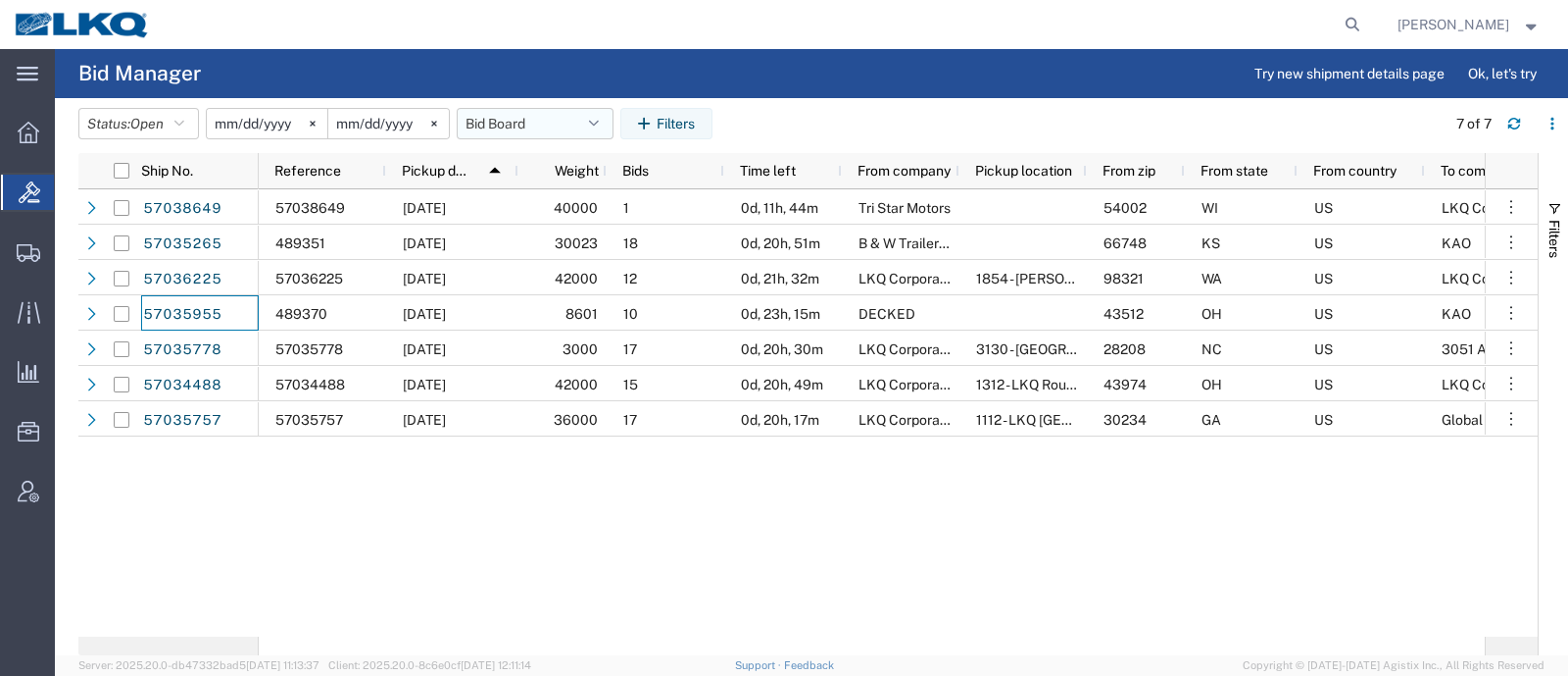
click at [506, 125] on button "Bid Board" at bounding box center [536, 124] width 157 height 32
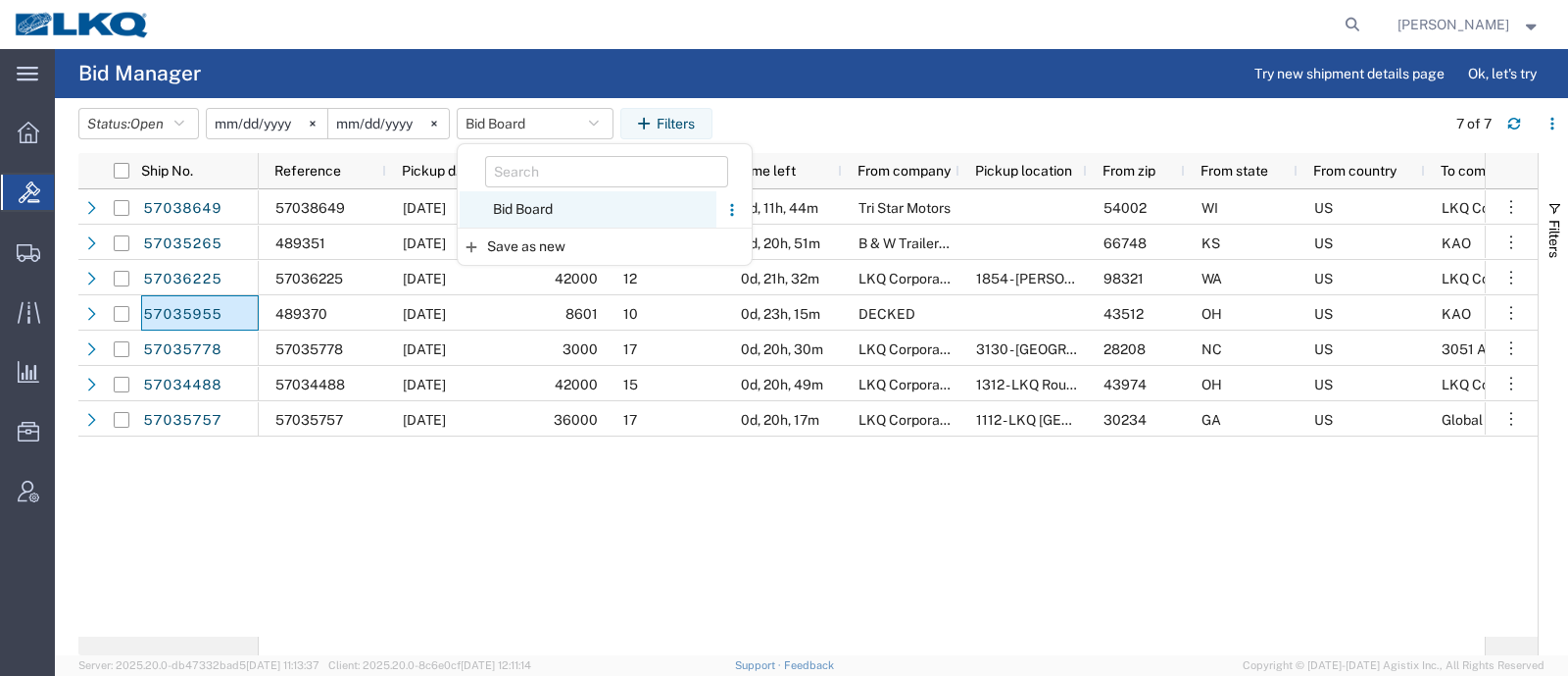
drag, startPoint x: 519, startPoint y: 209, endPoint x: 508, endPoint y: 194, distance: 18.6
click at [519, 208] on span "Bid Board" at bounding box center [588, 209] width 256 height 37
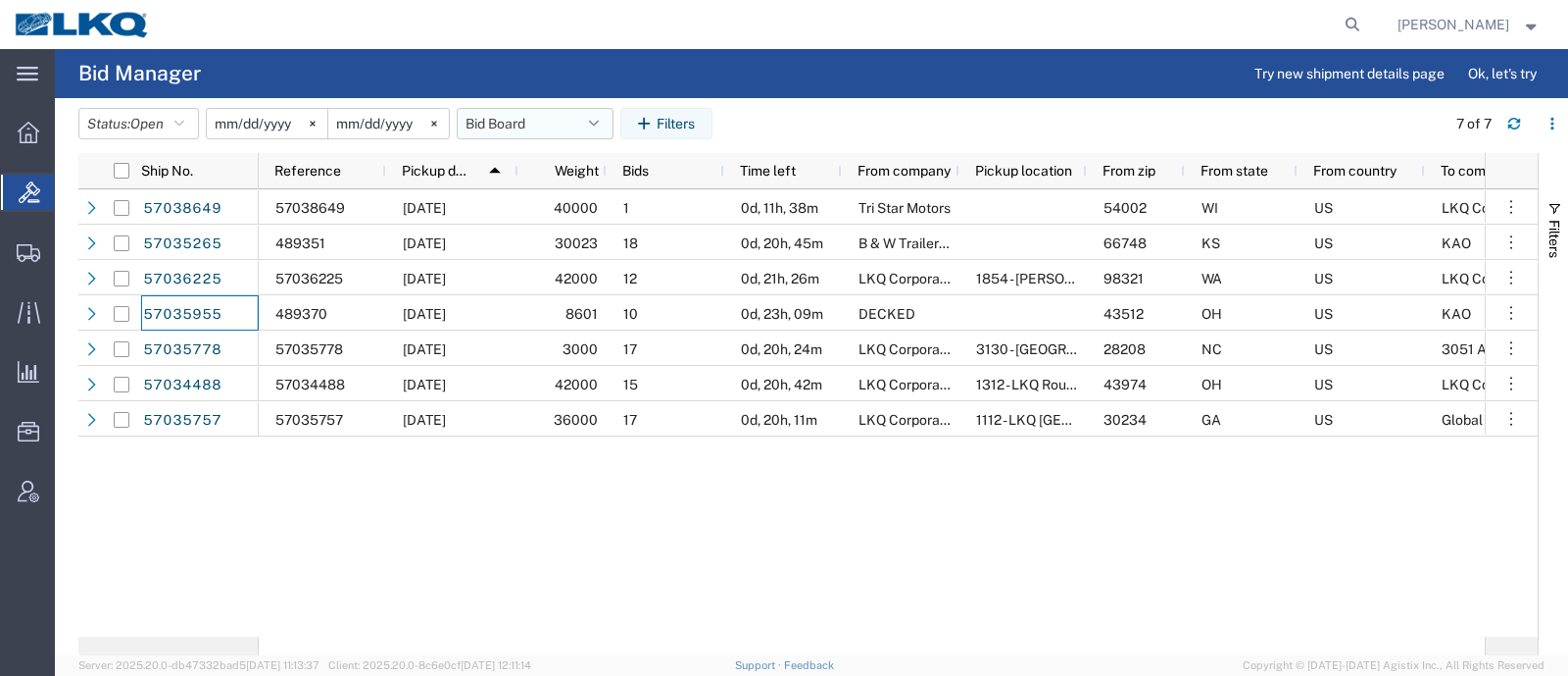
click at [507, 131] on button "Bid Board" at bounding box center [536, 124] width 157 height 32
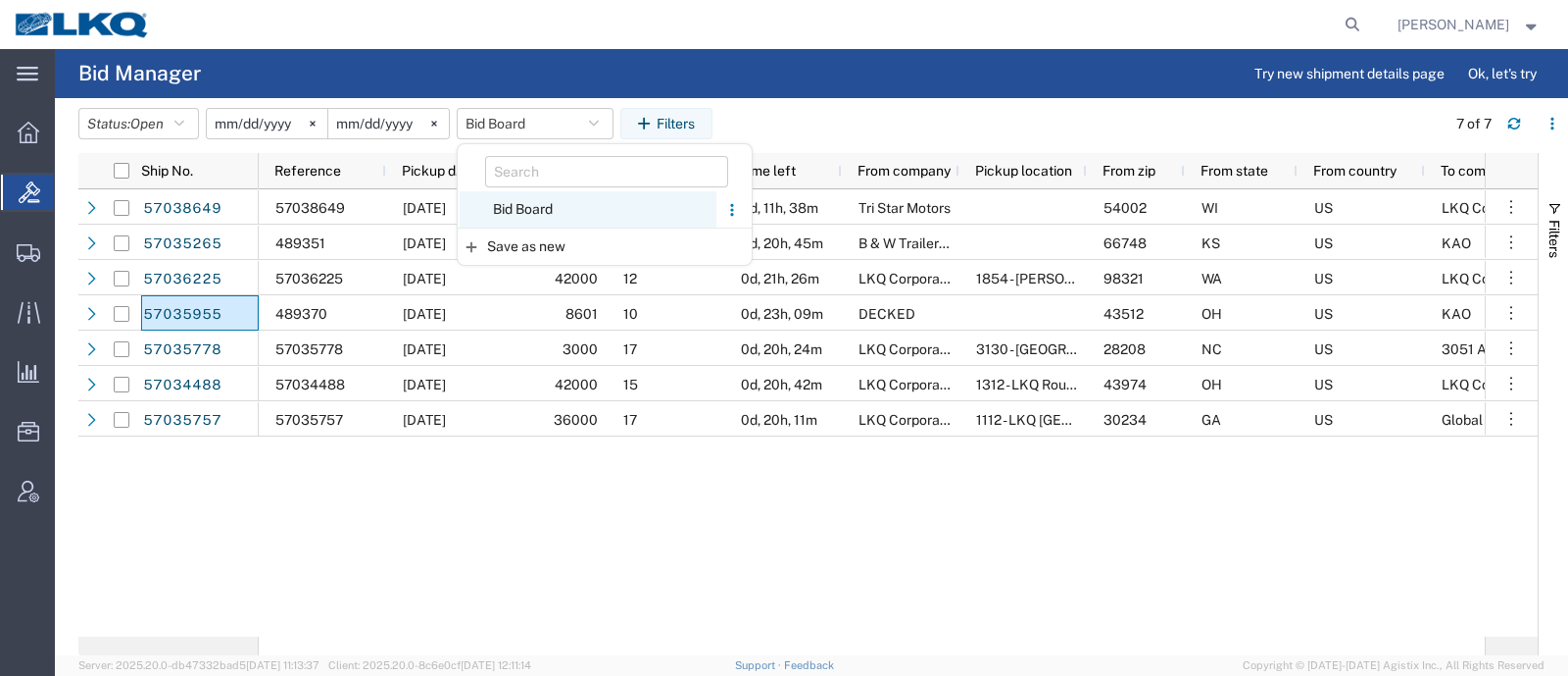
click at [546, 208] on span "Bid Board" at bounding box center [588, 209] width 256 height 37
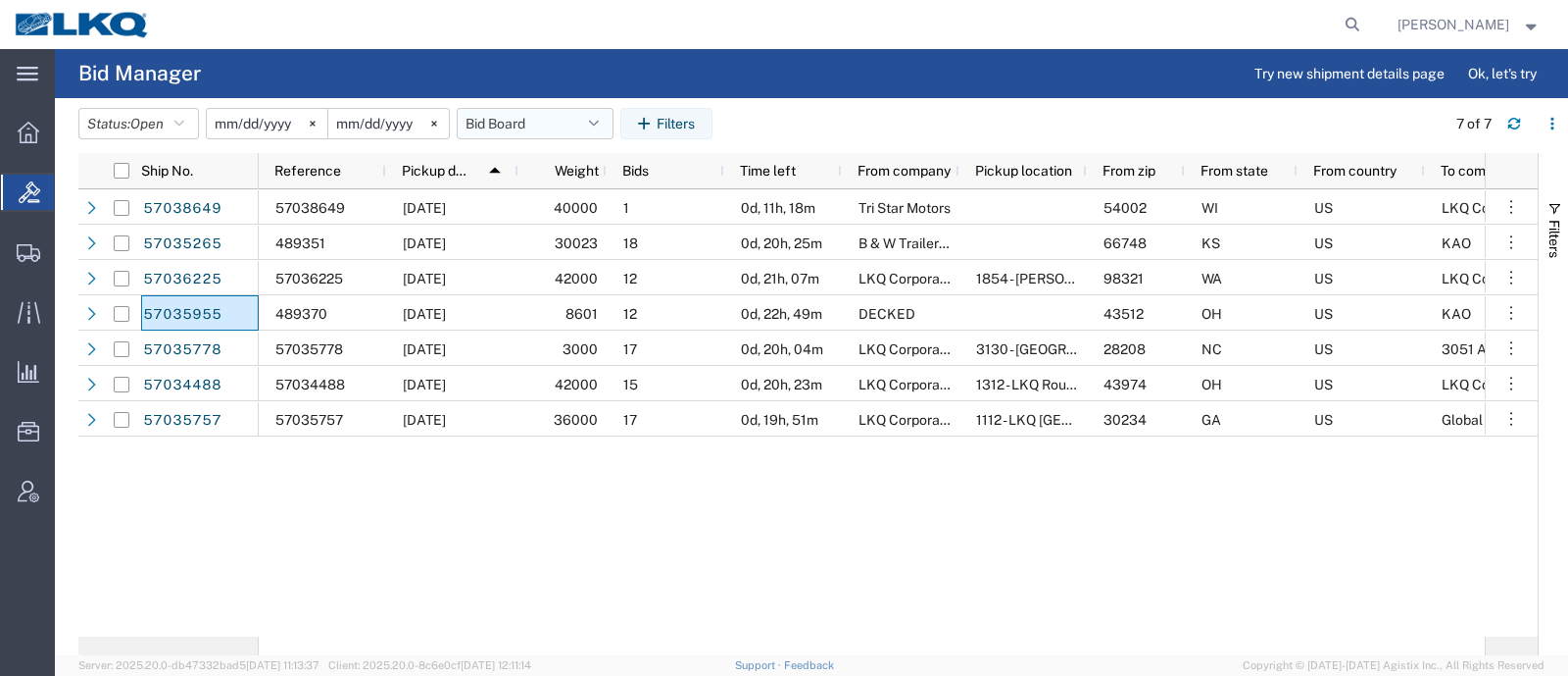
click at [496, 126] on button "Bid Board" at bounding box center [536, 124] width 157 height 32
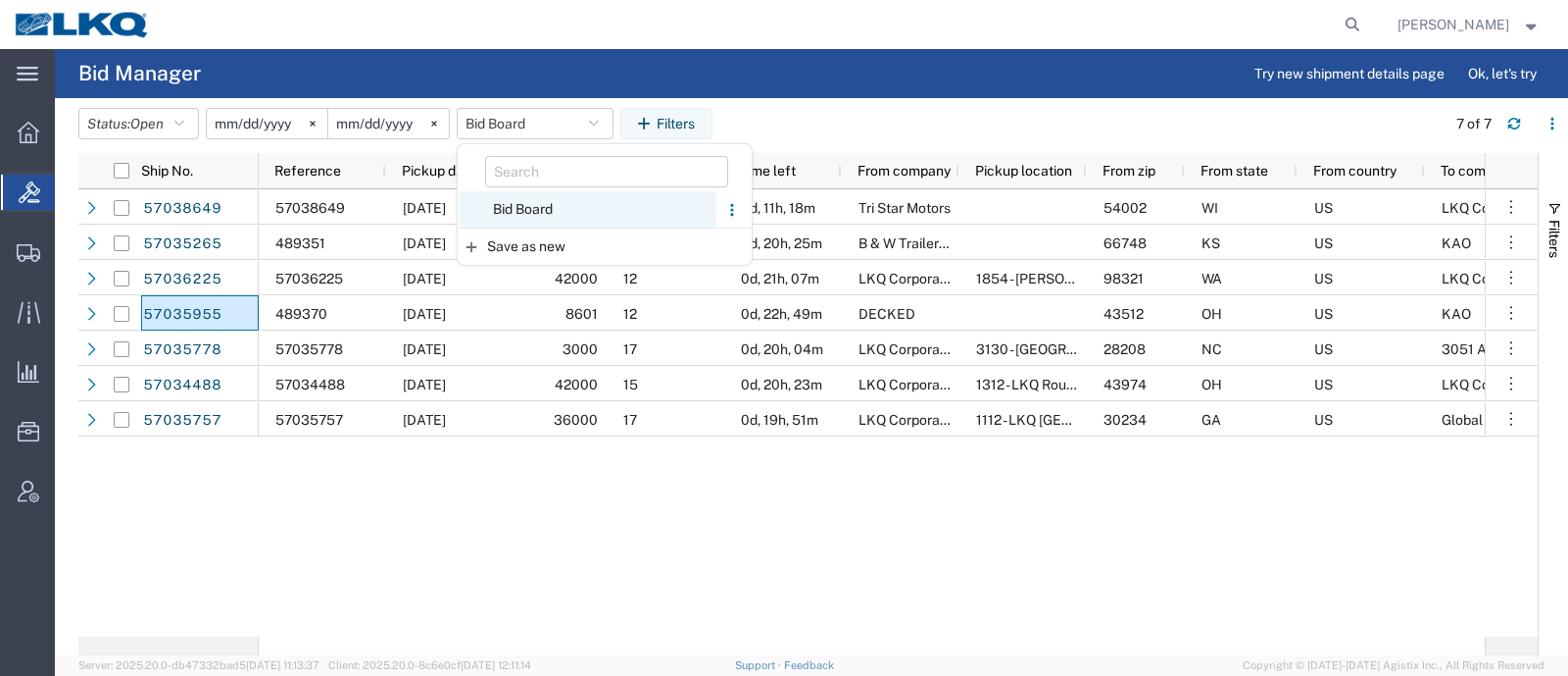
click at [545, 200] on span "Bid Board" at bounding box center [588, 209] width 256 height 37
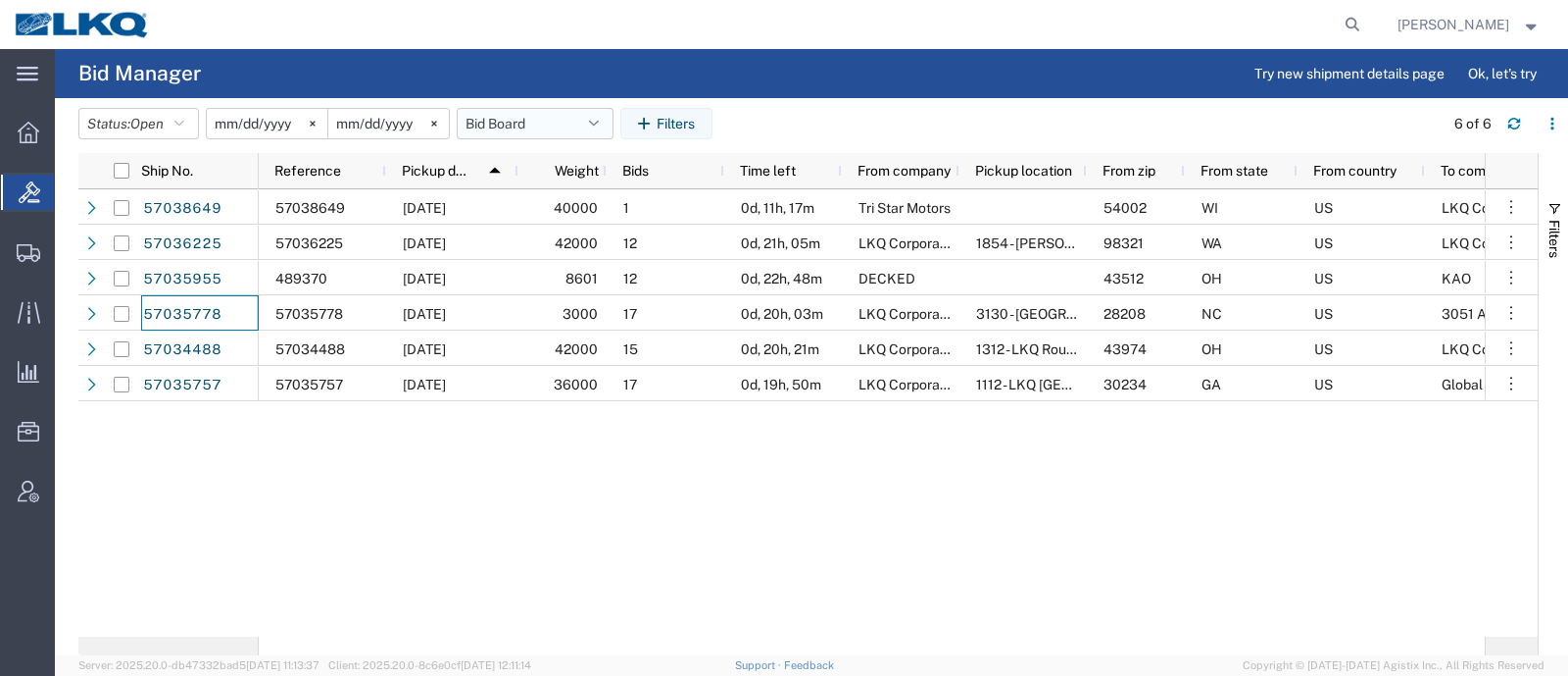
click at [520, 125] on button "Bid Board" at bounding box center [536, 124] width 157 height 32
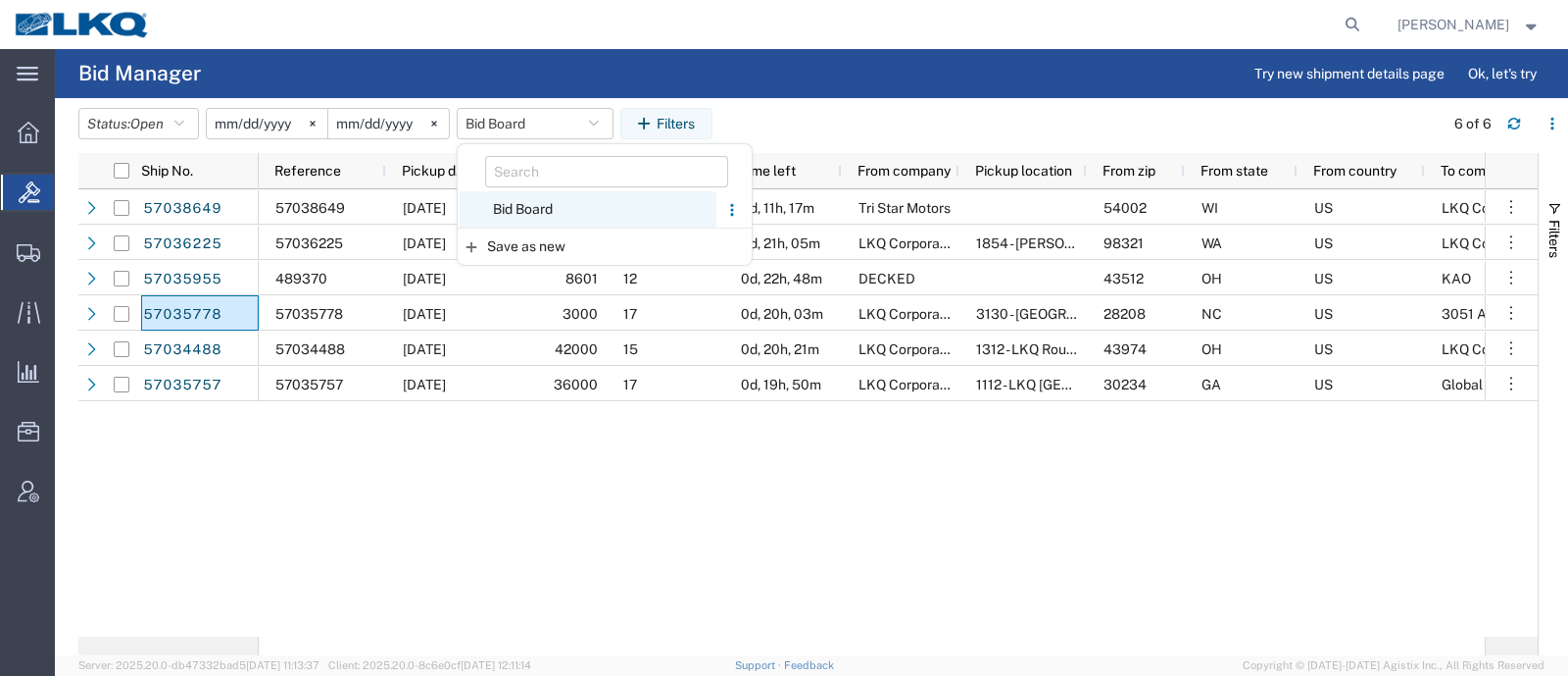
click at [536, 210] on span "Bid Board" at bounding box center [588, 209] width 256 height 37
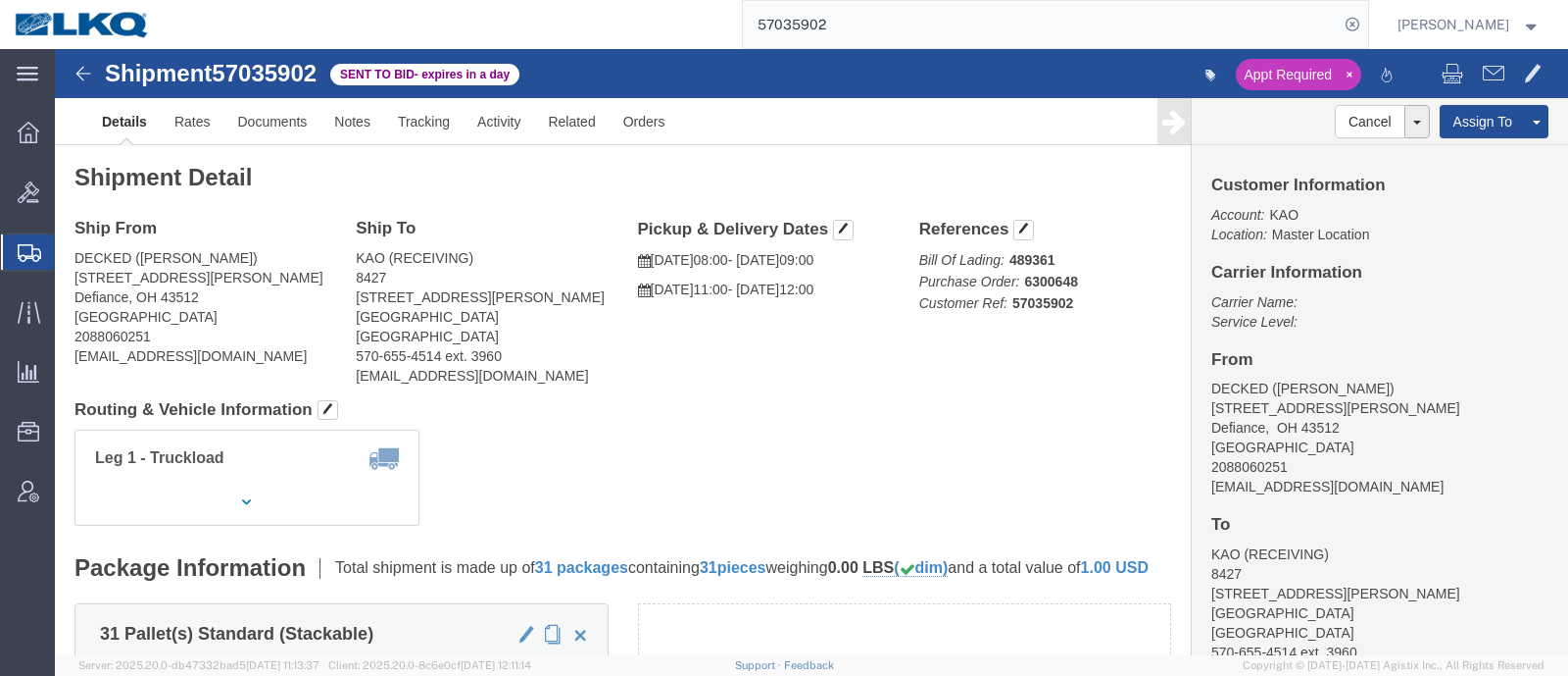
click html "Shipment 57035902 Sent to Bid - expires in a day Appt Required Details Rates Do…"
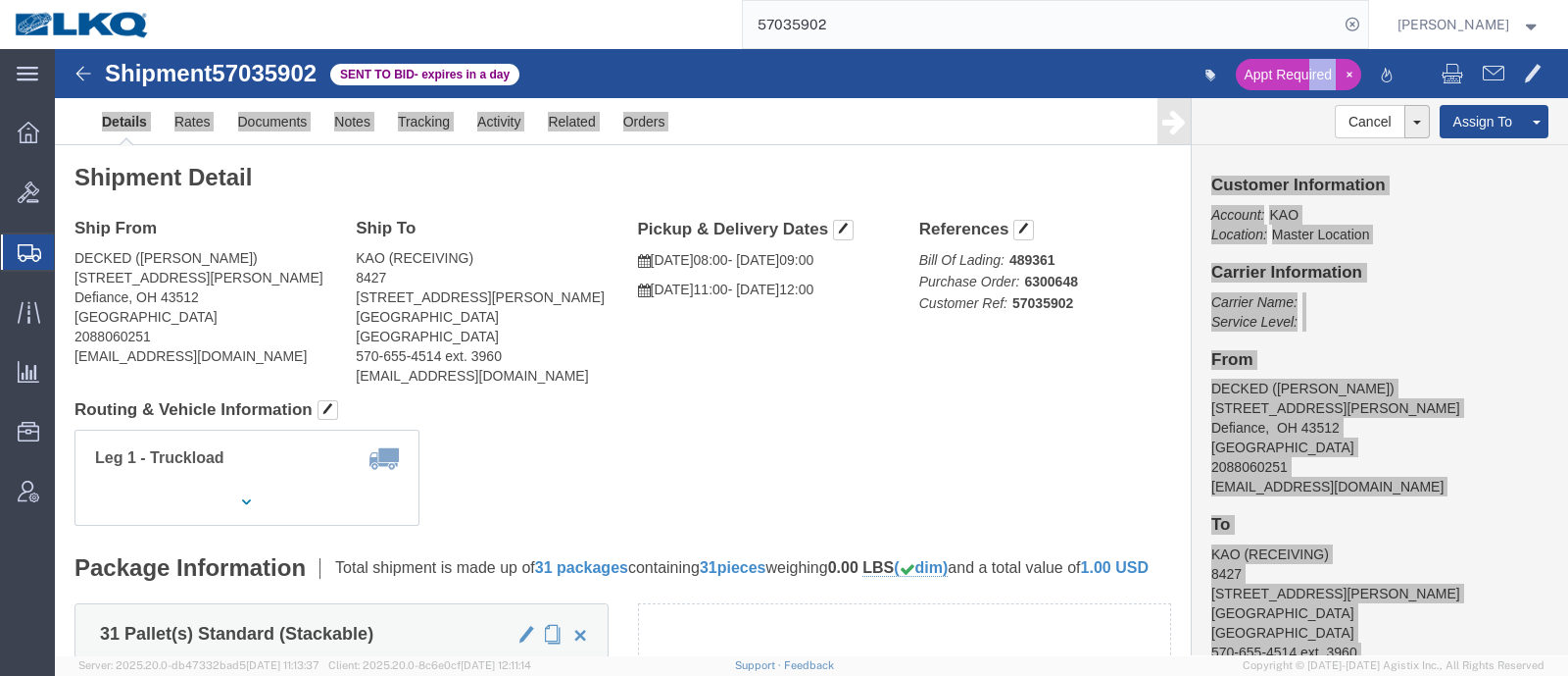
drag, startPoint x: 850, startPoint y: 37, endPoint x: 839, endPoint y: 29, distance: 13.6
click at [848, 34] on input "57035902" at bounding box center [1041, 24] width 596 height 47
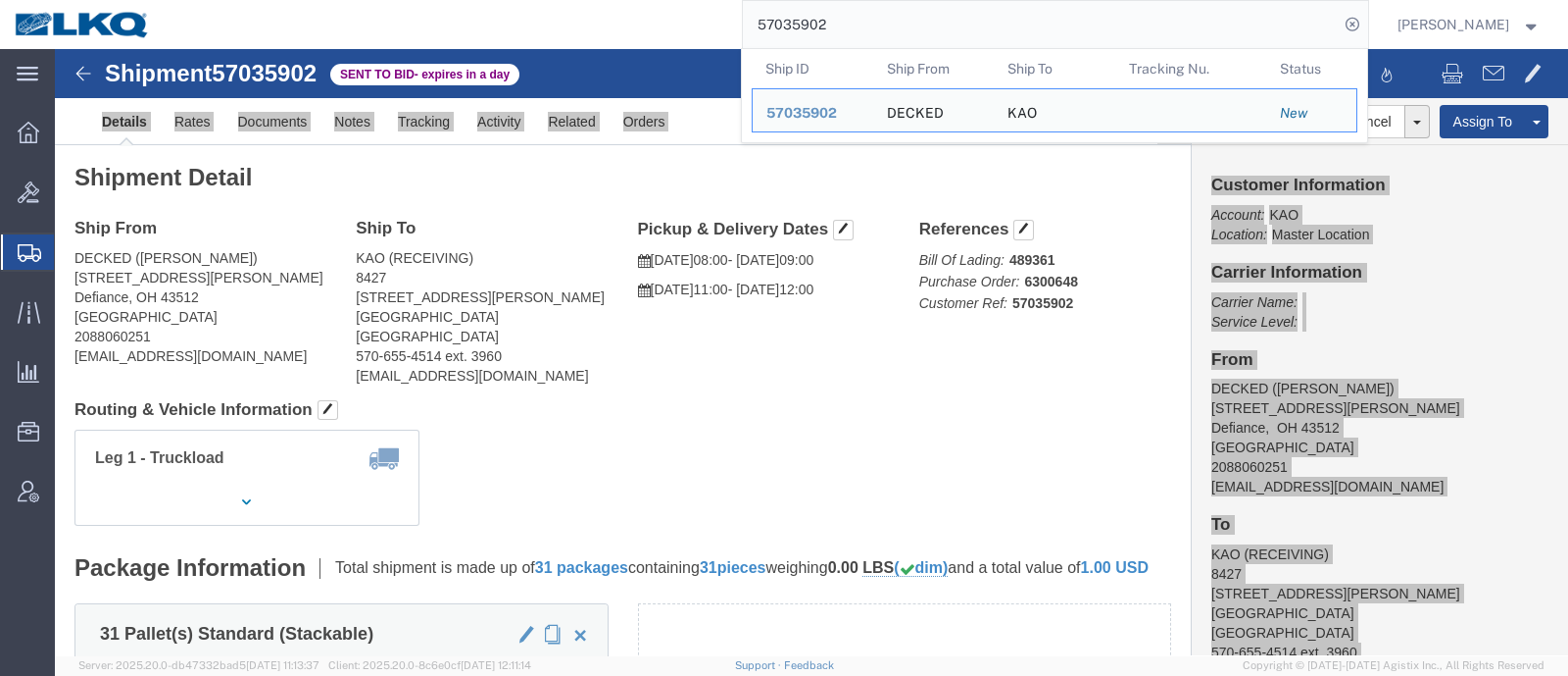
click at [839, 28] on input "57035902" at bounding box center [1041, 24] width 596 height 47
paste input "6935230"
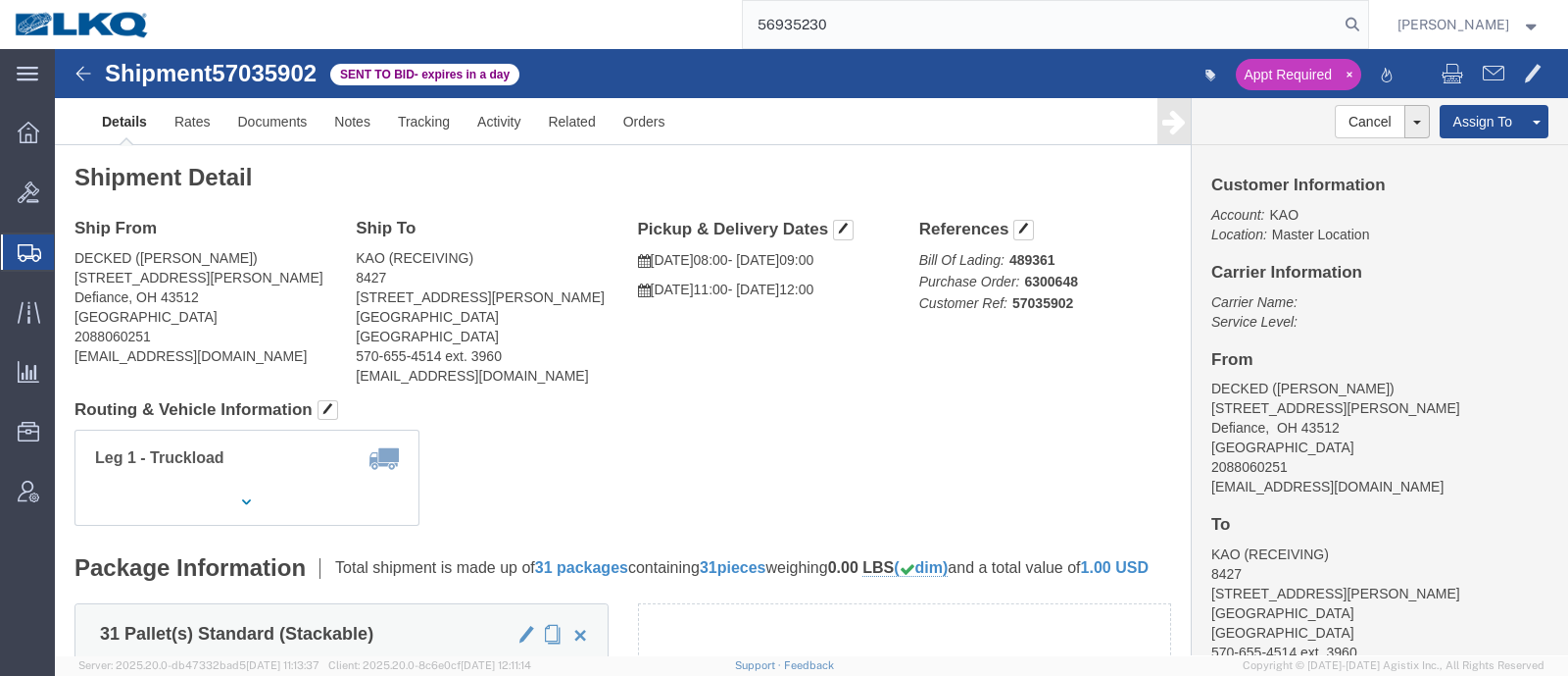
click div "Ship From DECKED (ASHLEY SCHWARZMAN) 25401 Elliott Rd Defiance, OH 43512 United…"
click at [1007, 30] on input "56935230" at bounding box center [1041, 24] width 596 height 47
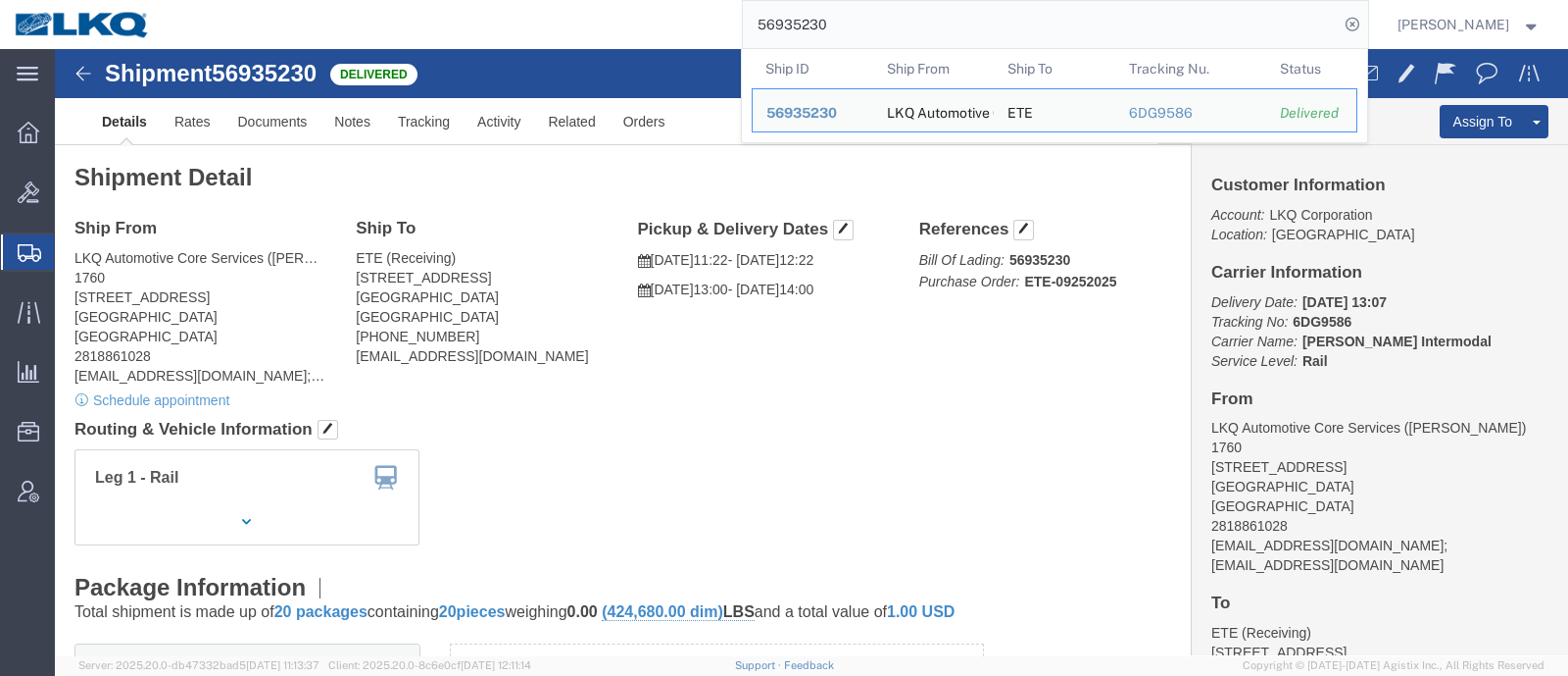
drag, startPoint x: 936, startPoint y: 33, endPoint x: 670, endPoint y: 46, distance: 266.3
click at [706, 41] on div "56935230 Ship ID Ship From Ship To Tracking Nu. Status Ship ID 56935230 Ship Fr…" at bounding box center [766, 24] width 1203 height 49
paste input "20551"
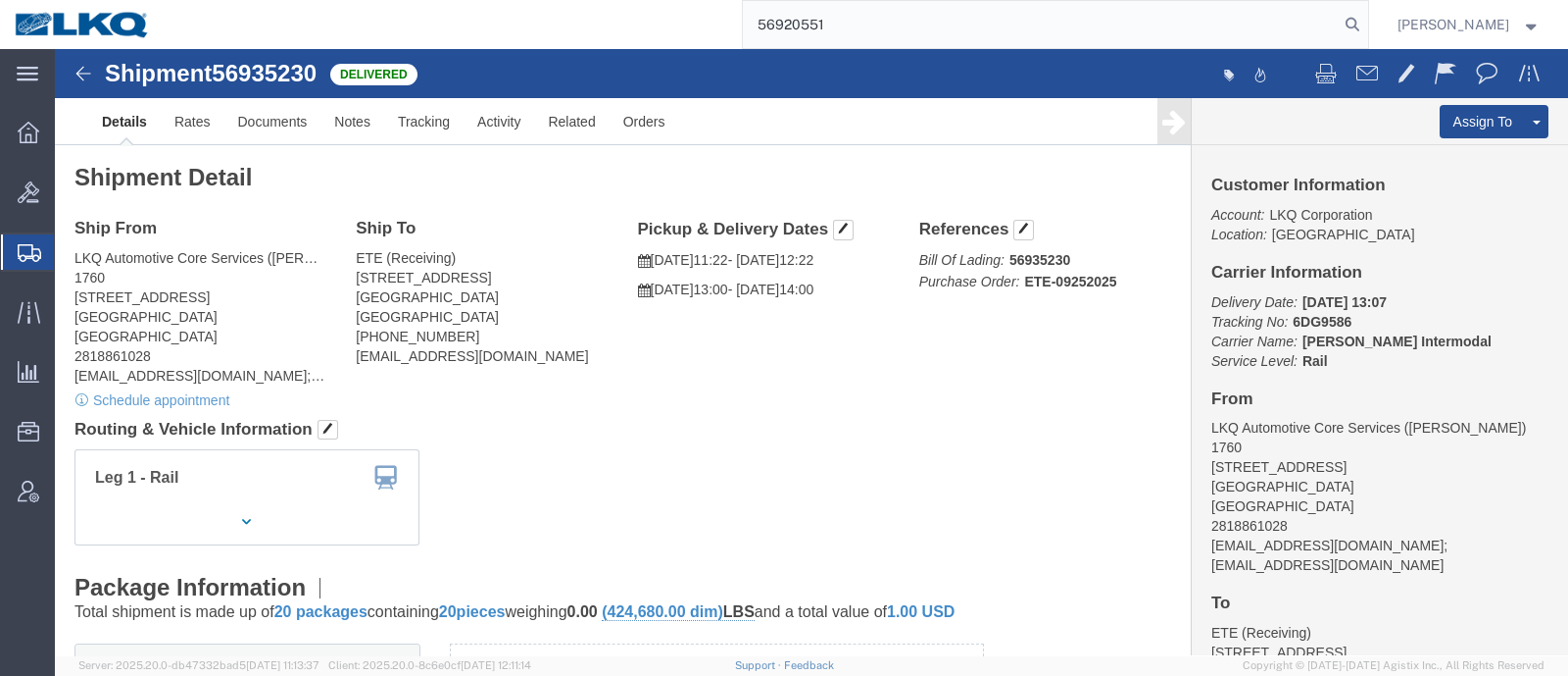
click at [853, 25] on input "56920551" at bounding box center [1041, 24] width 596 height 47
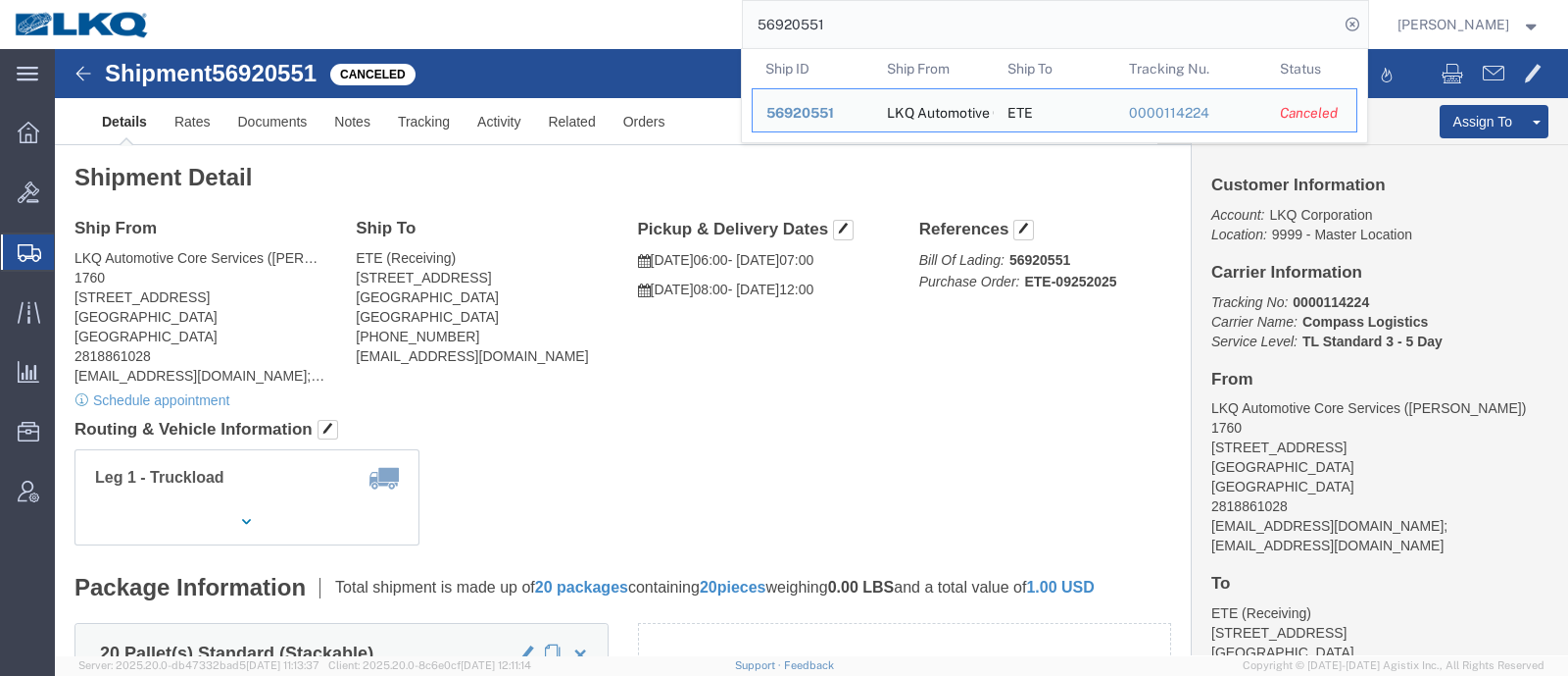
drag, startPoint x: 848, startPoint y: 27, endPoint x: 689, endPoint y: 32, distance: 159.1
click at [701, 32] on div "56920551 Ship ID Ship From Ship To Tracking Nu. Status Ship ID 56920551 Ship Fr…" at bounding box center [766, 24] width 1203 height 49
paste input "7035955"
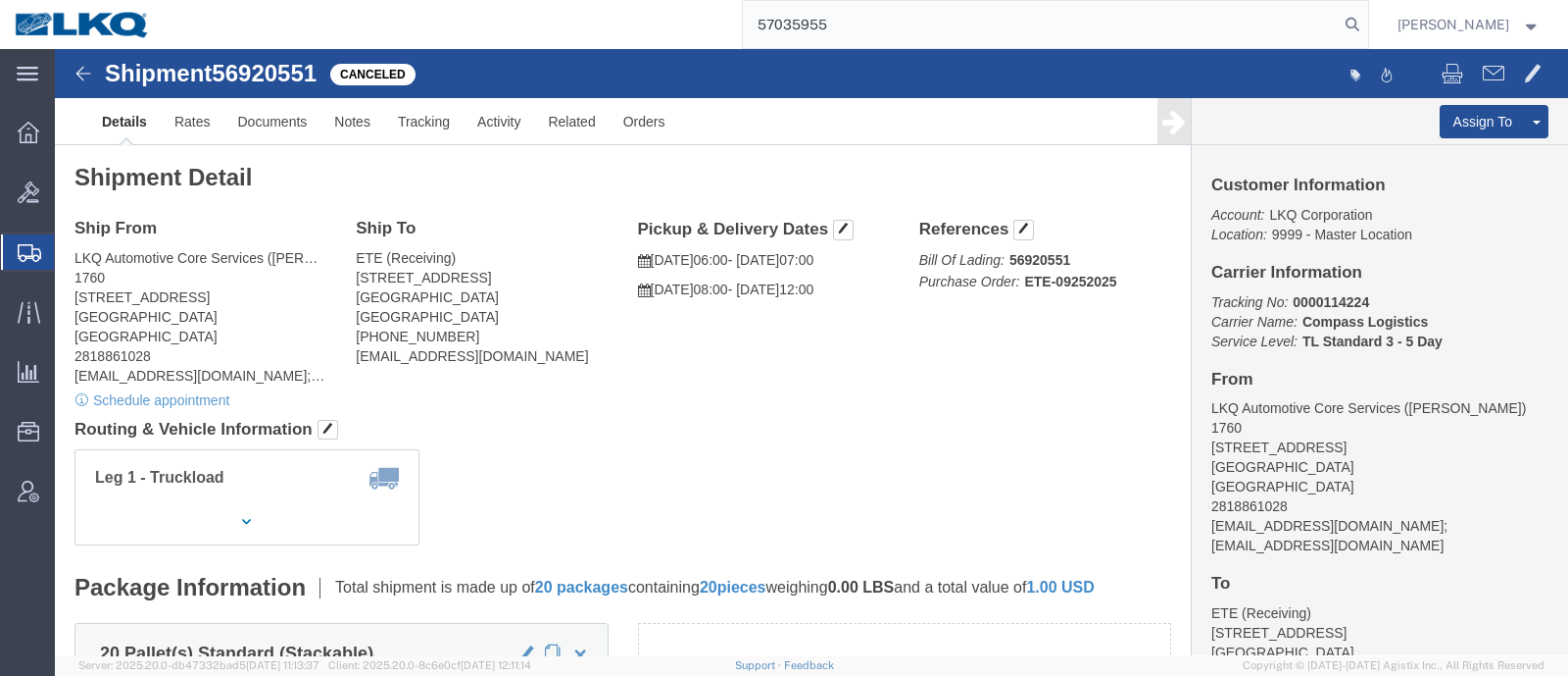
click at [942, 27] on input "57035955" at bounding box center [1041, 24] width 596 height 47
type input "57035955"
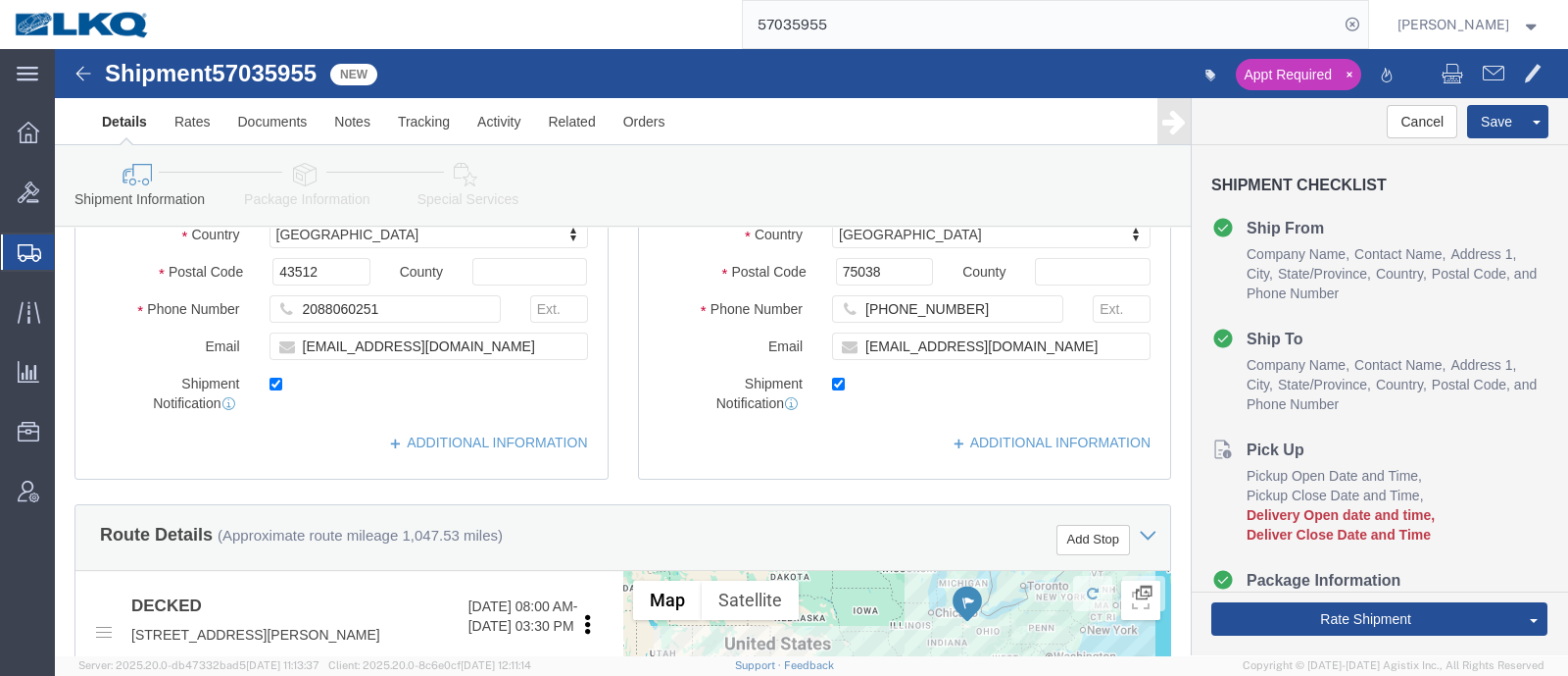
scroll to position [368, 0]
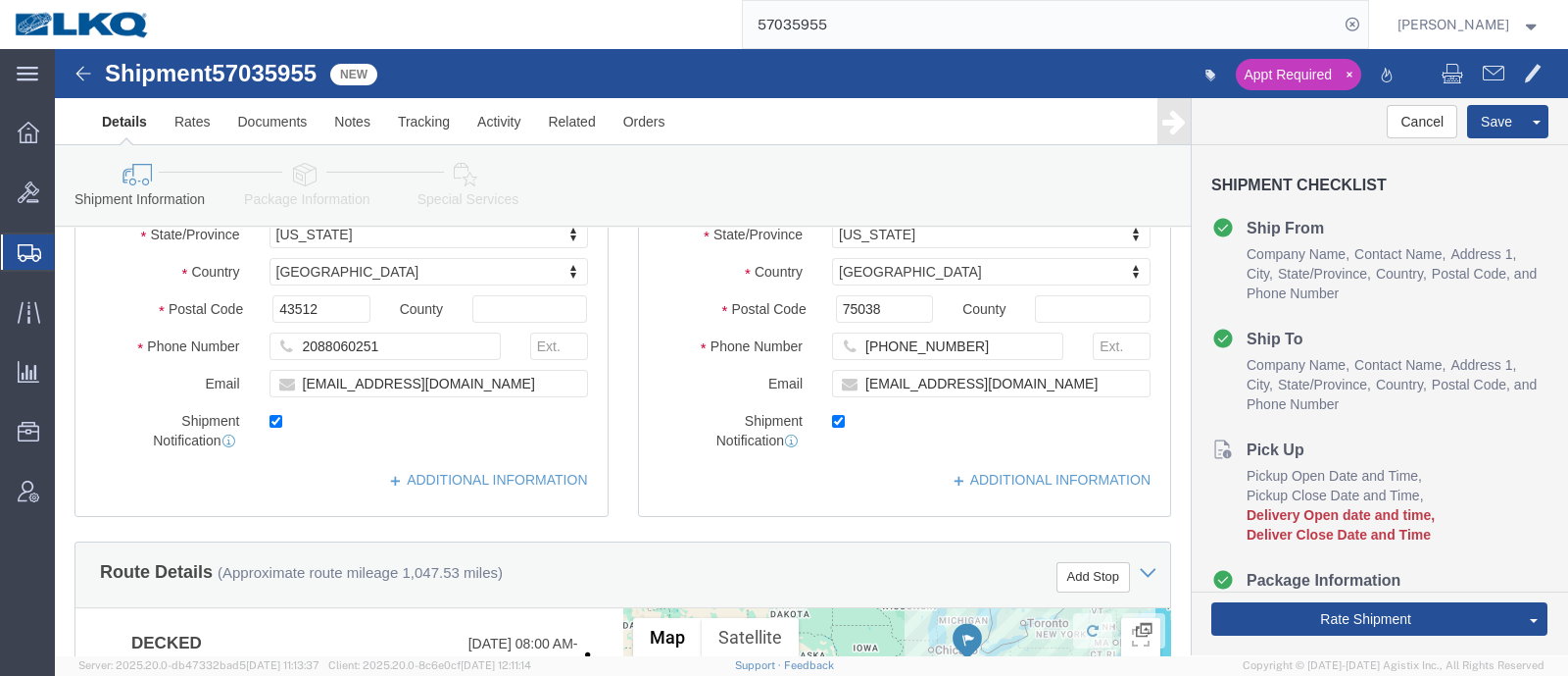
select select
select select "65991"
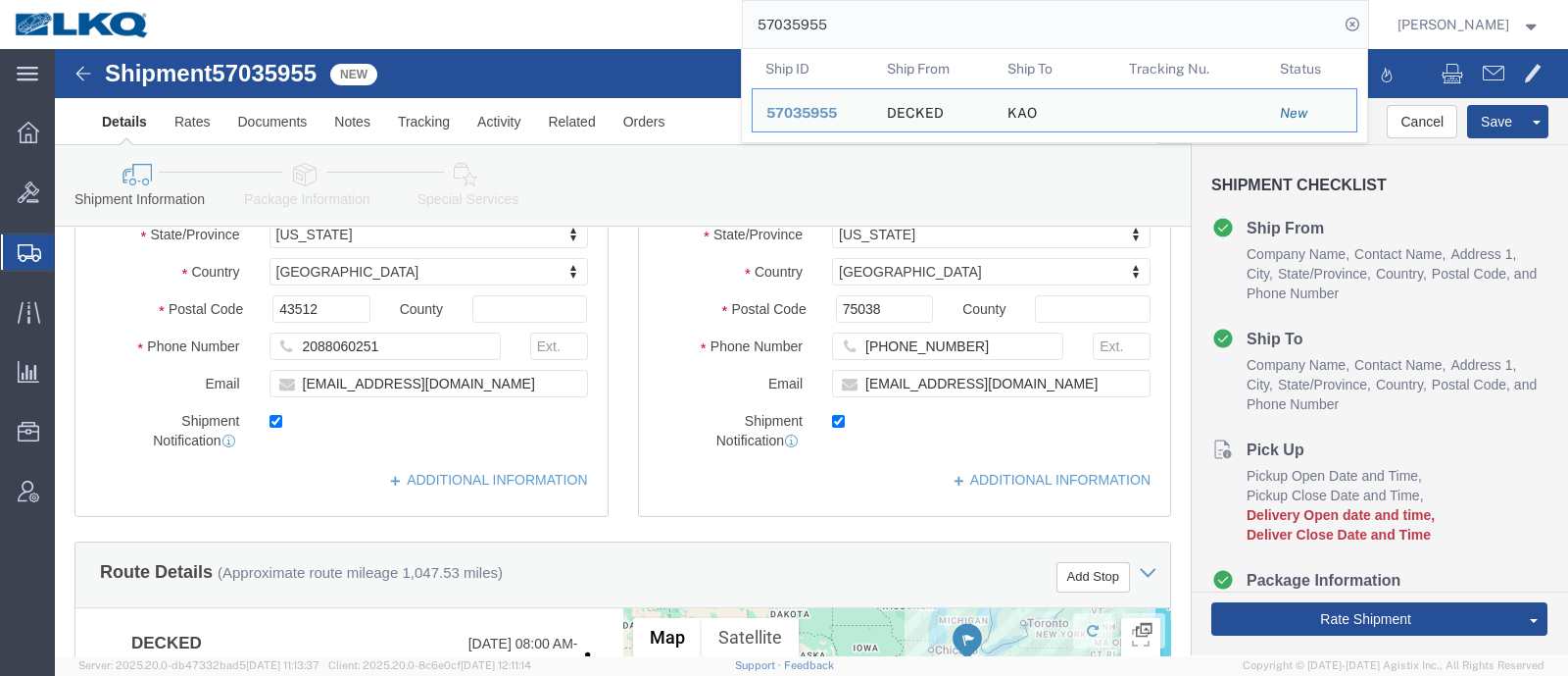
click icon
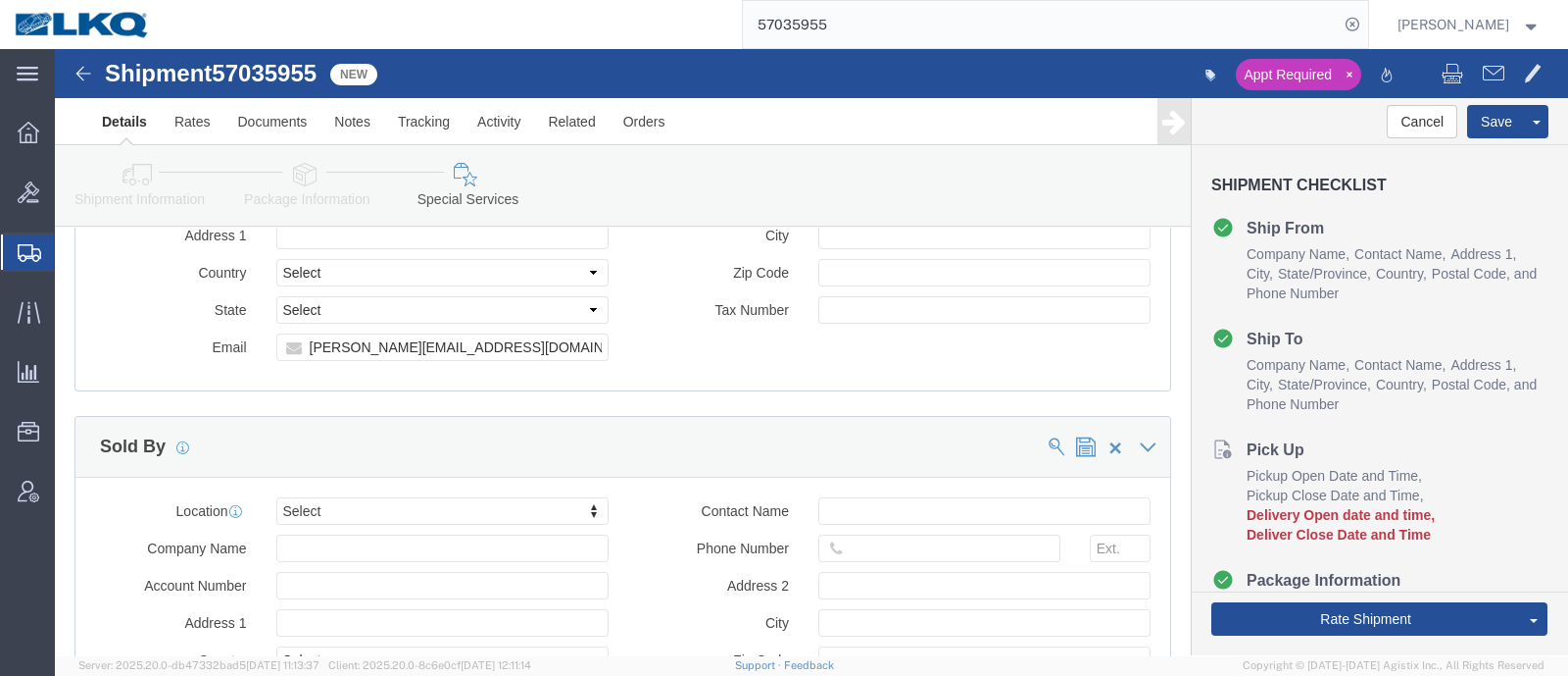
scroll to position [2084, 0]
click input "matias@decked.com"
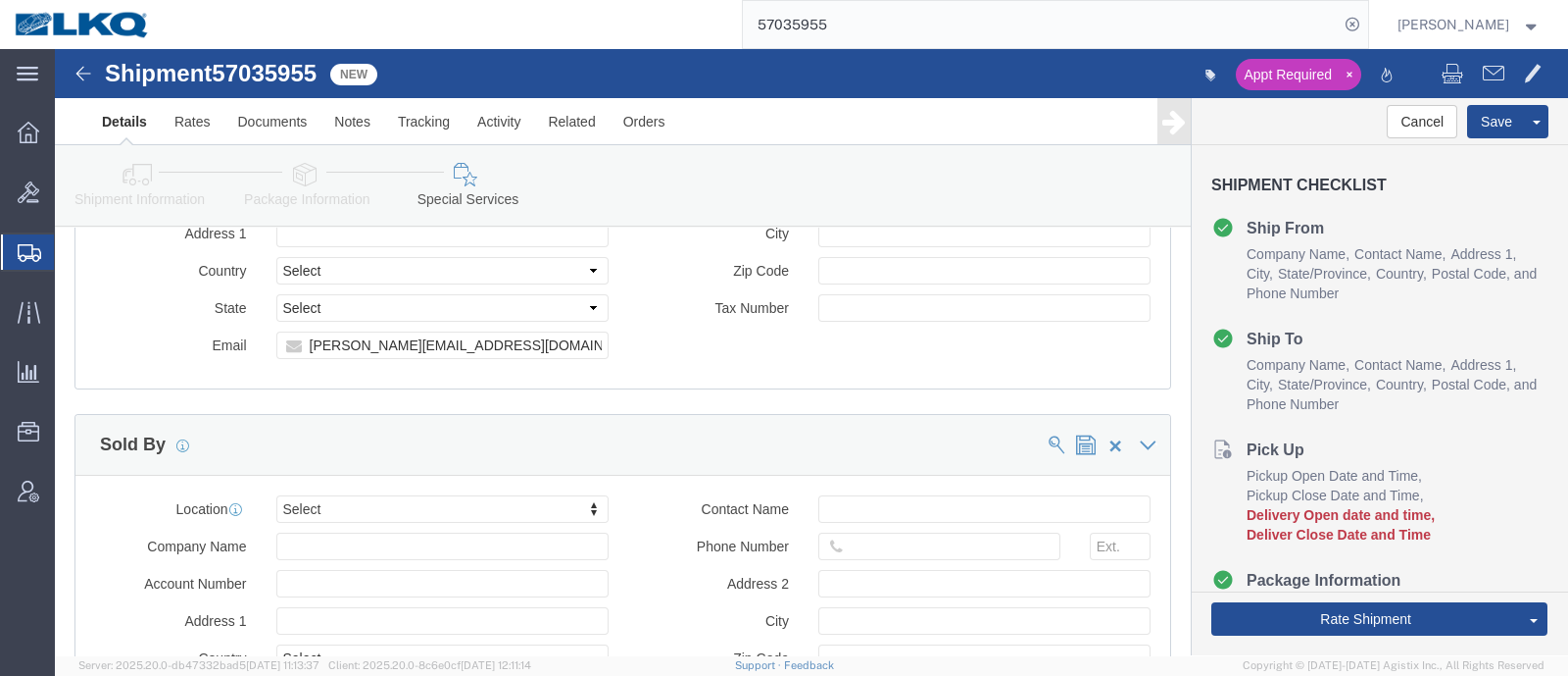
click link "Shipment Information"
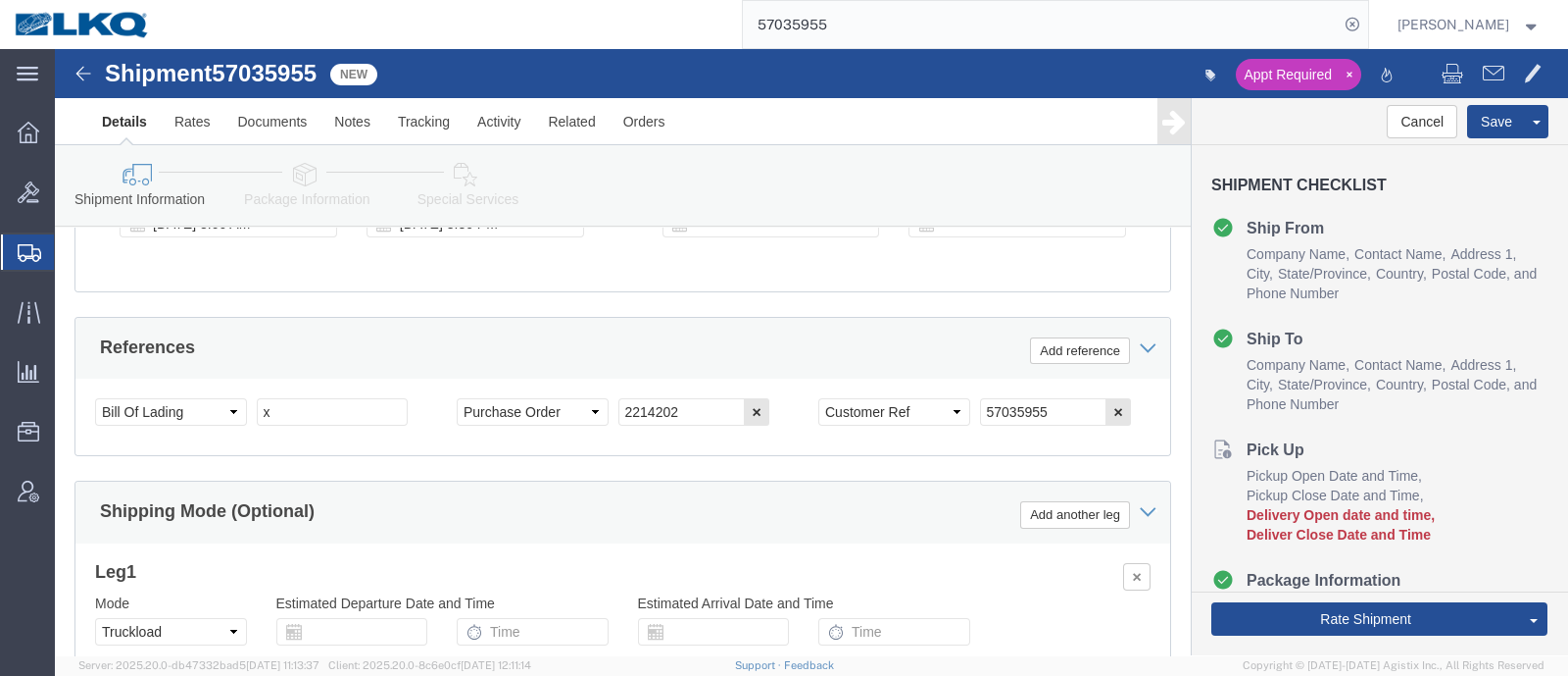
scroll to position [1299, 0]
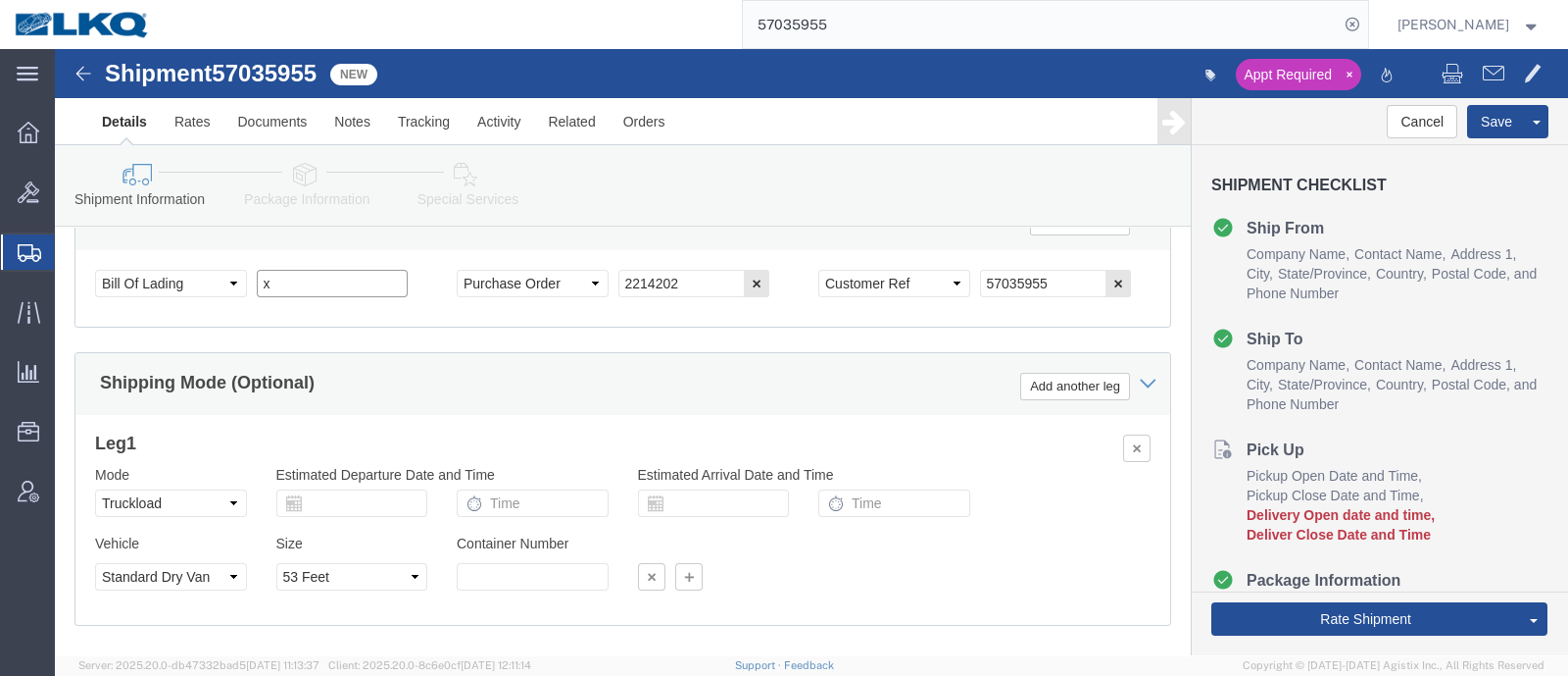
drag, startPoint x: 225, startPoint y: 256, endPoint x: 181, endPoint y: 248, distance: 44.7
click div "Select Account Type Activity ID Airline Appointment Number ASN Batch Request # …"
paste input "489370"
type input "489370"
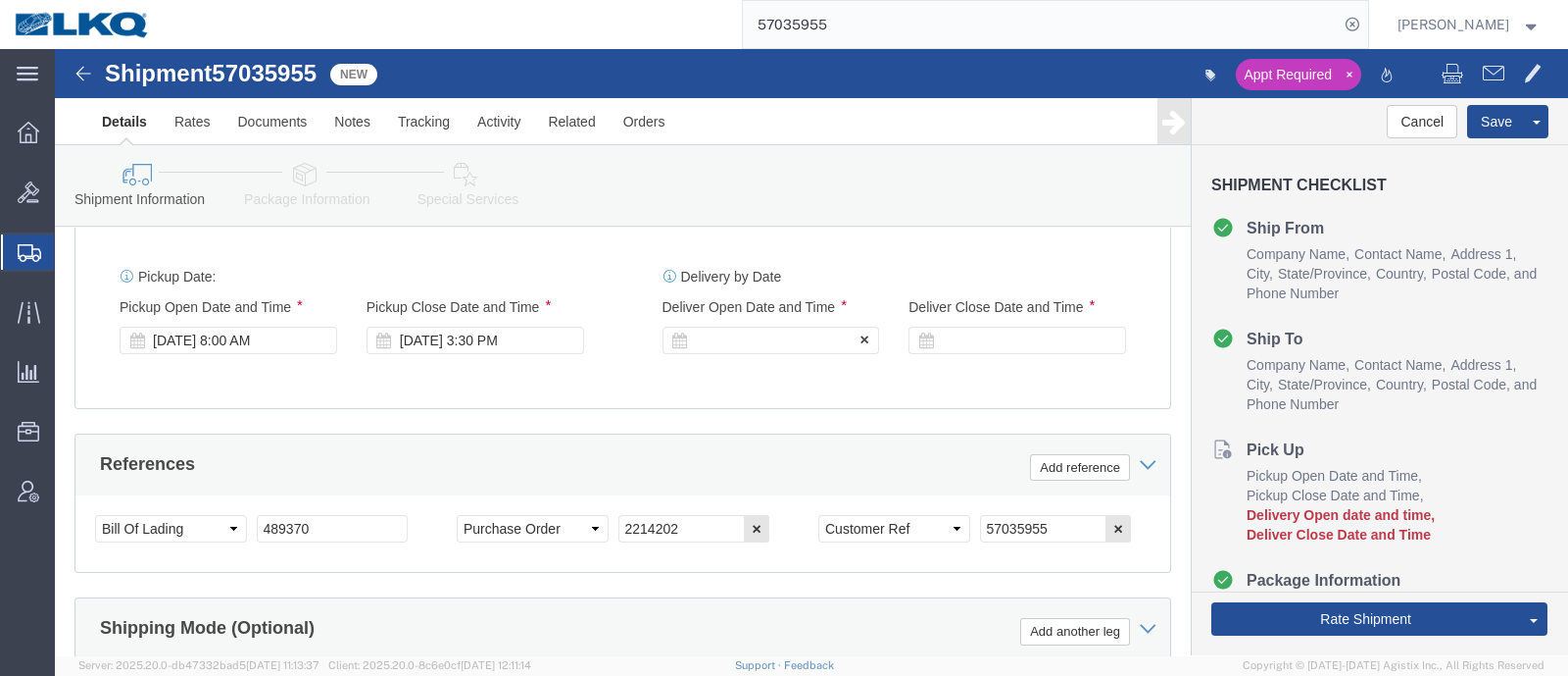
click div
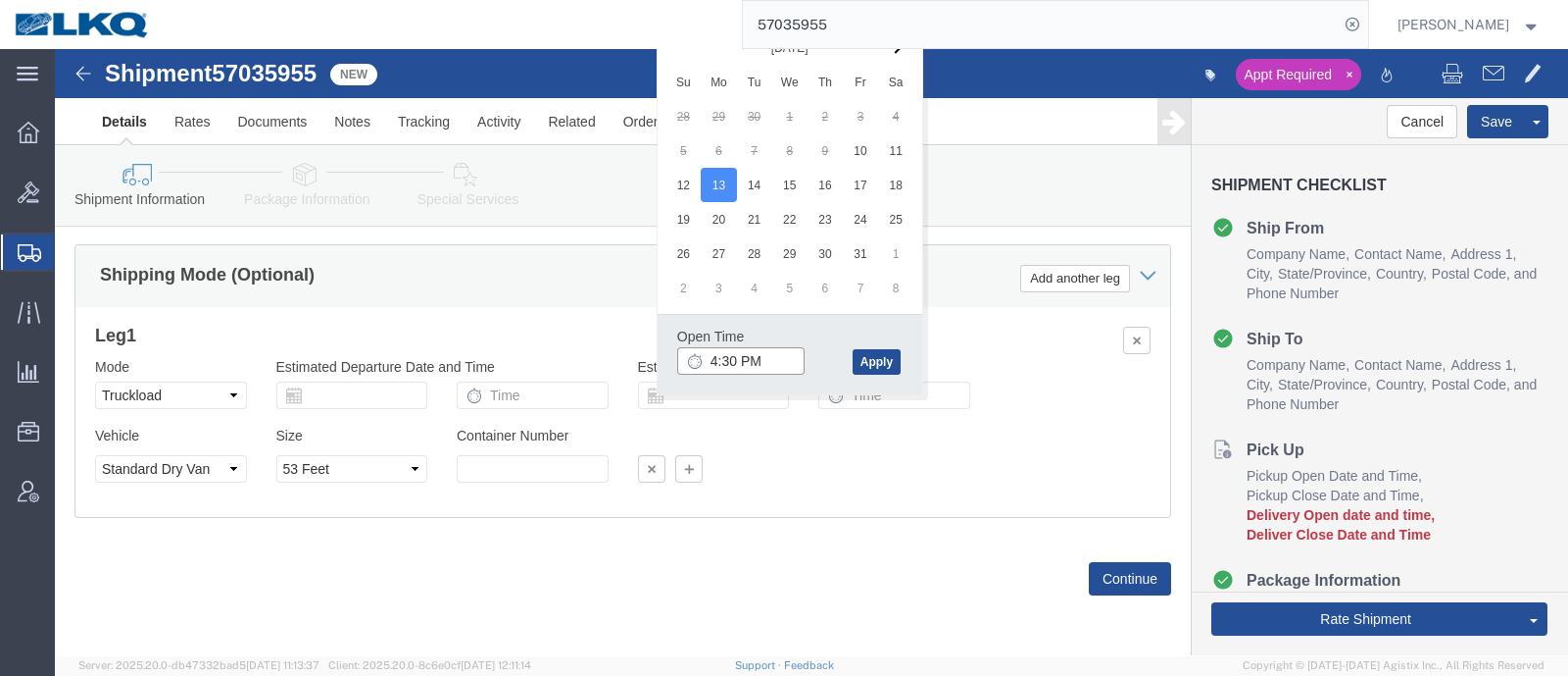
click input "4:30 PM"
type input "7:00 AM"
click div "Open Time 7:00 AM Oct 13 2025 4:30 PM - Oct 13 2025 4:30 PM Cancel Apply"
click button "Apply"
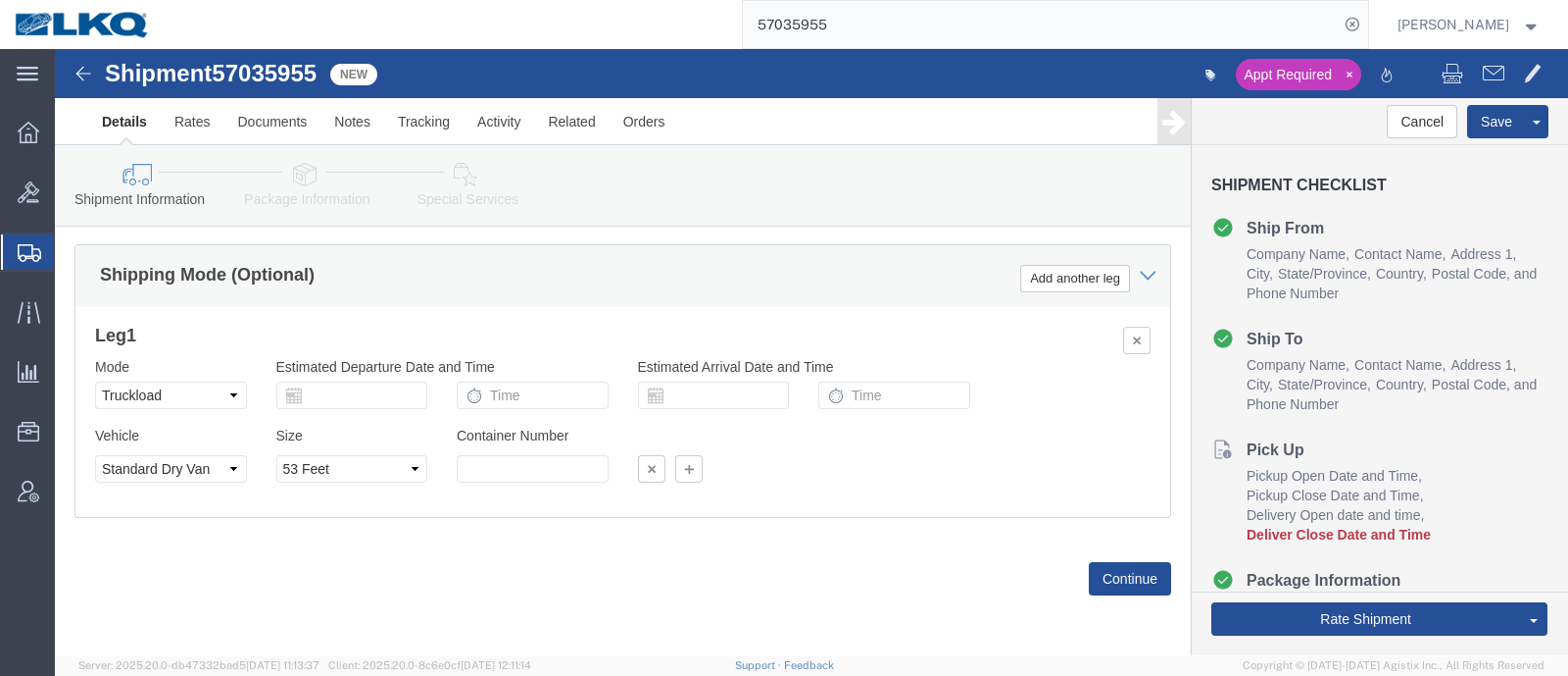
click div "Shipping Mode (Optional) Add another leg"
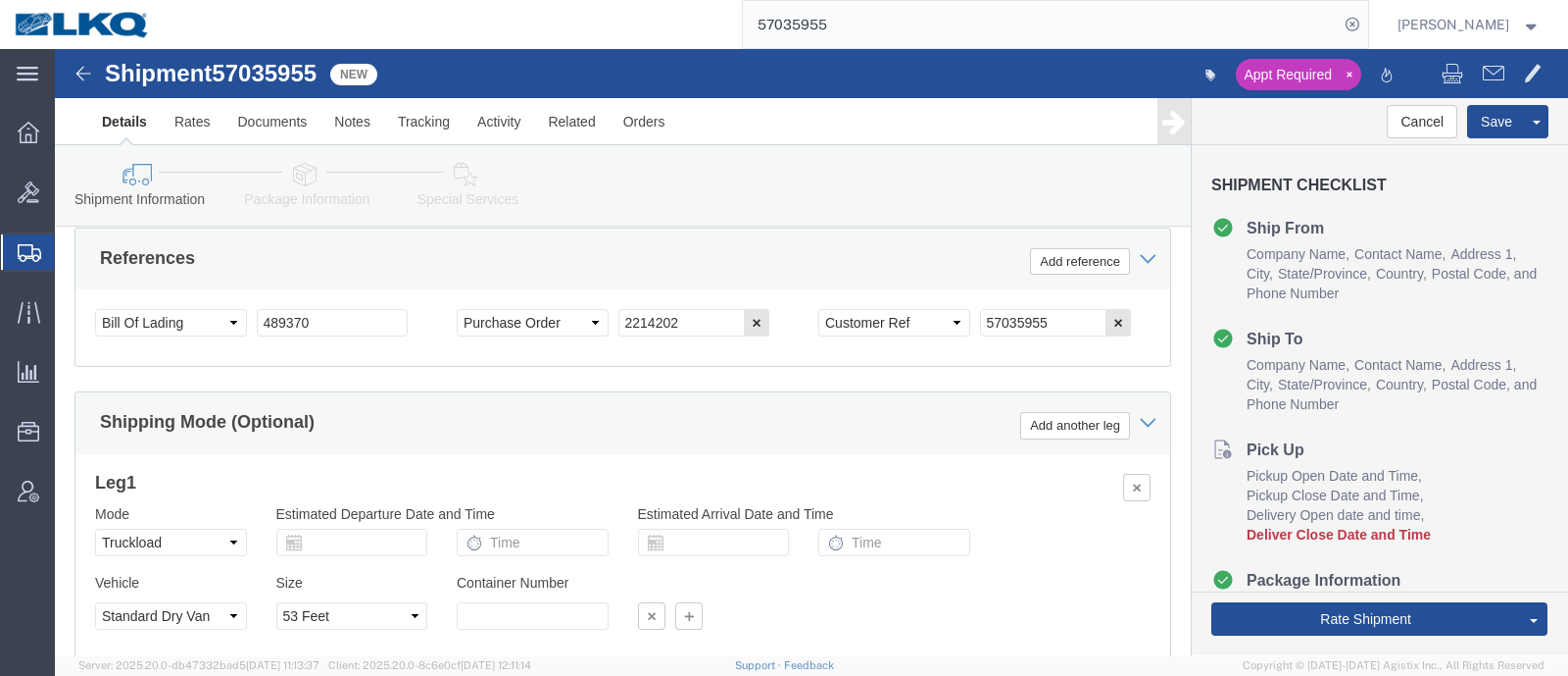
scroll to position [923, 0]
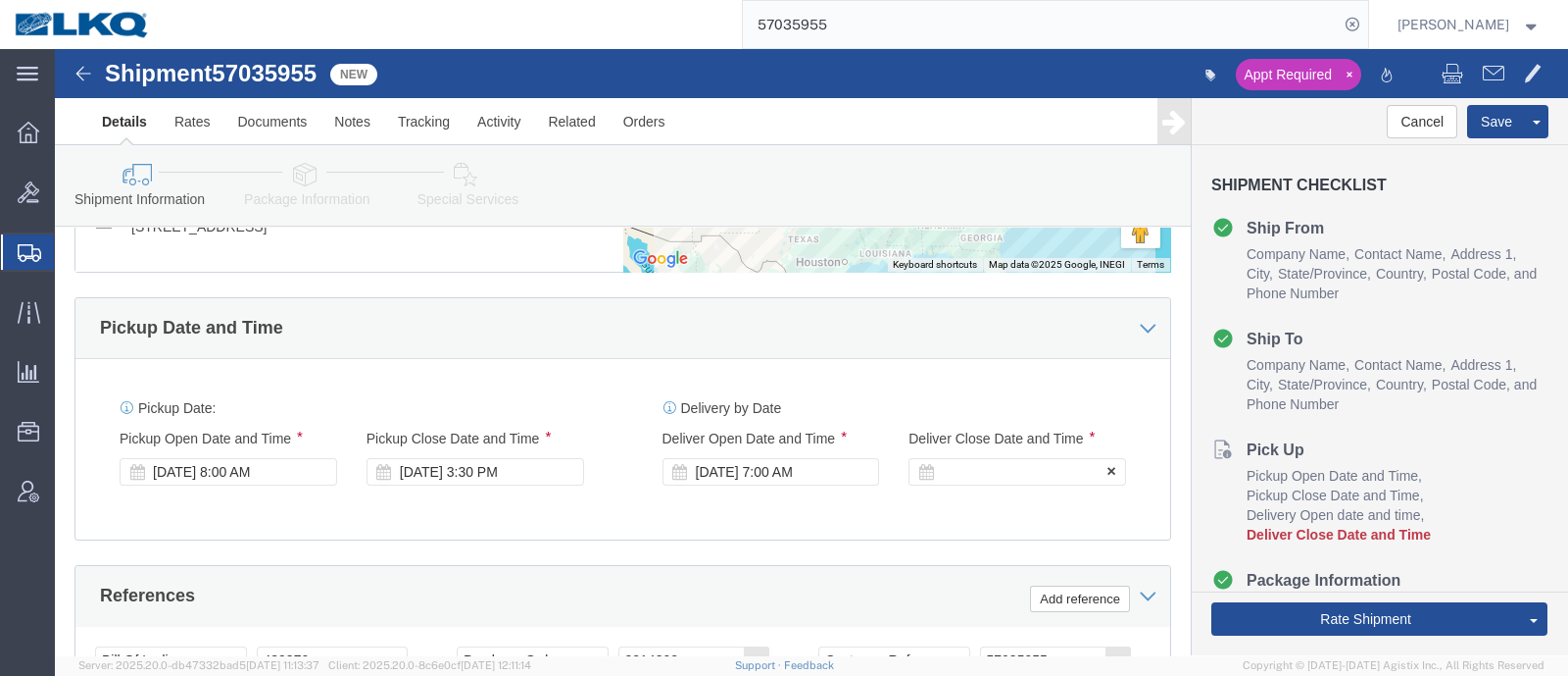
click div
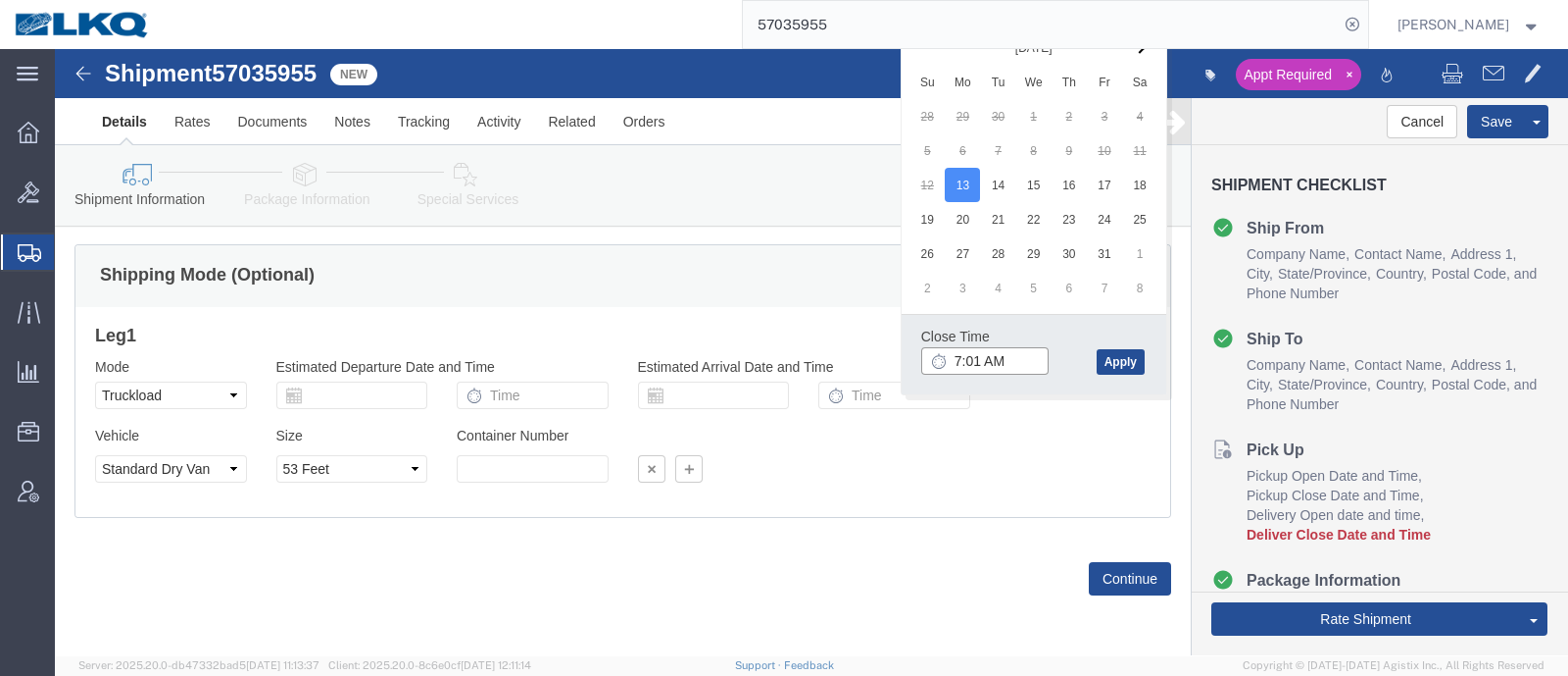
type input "7:01 AM"
click div "Close Time 7:01 AM Oct 13 2025 8:00 AM - Oct 13 2025 8:00 AM Cancel Apply"
click button "Apply"
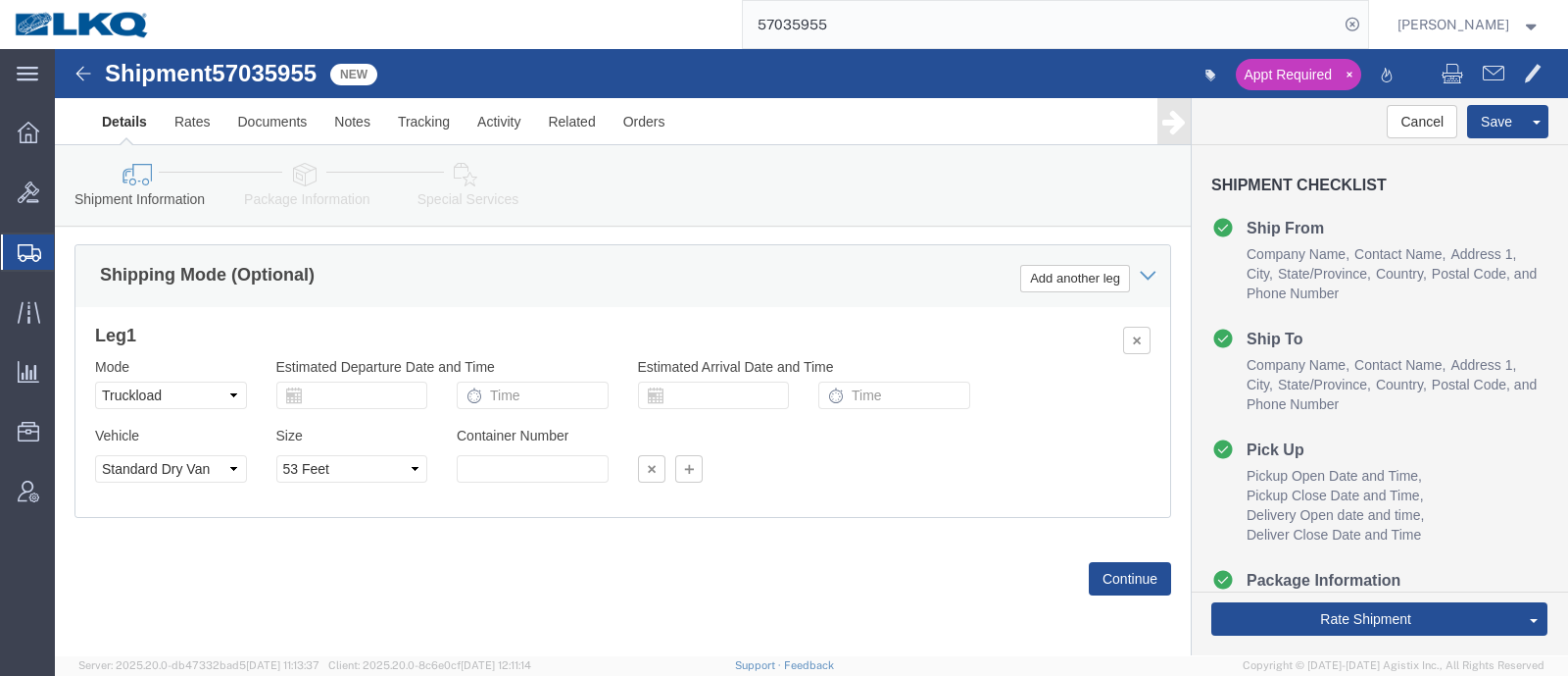
click div "Shipping Mode (Optional) Add another leg"
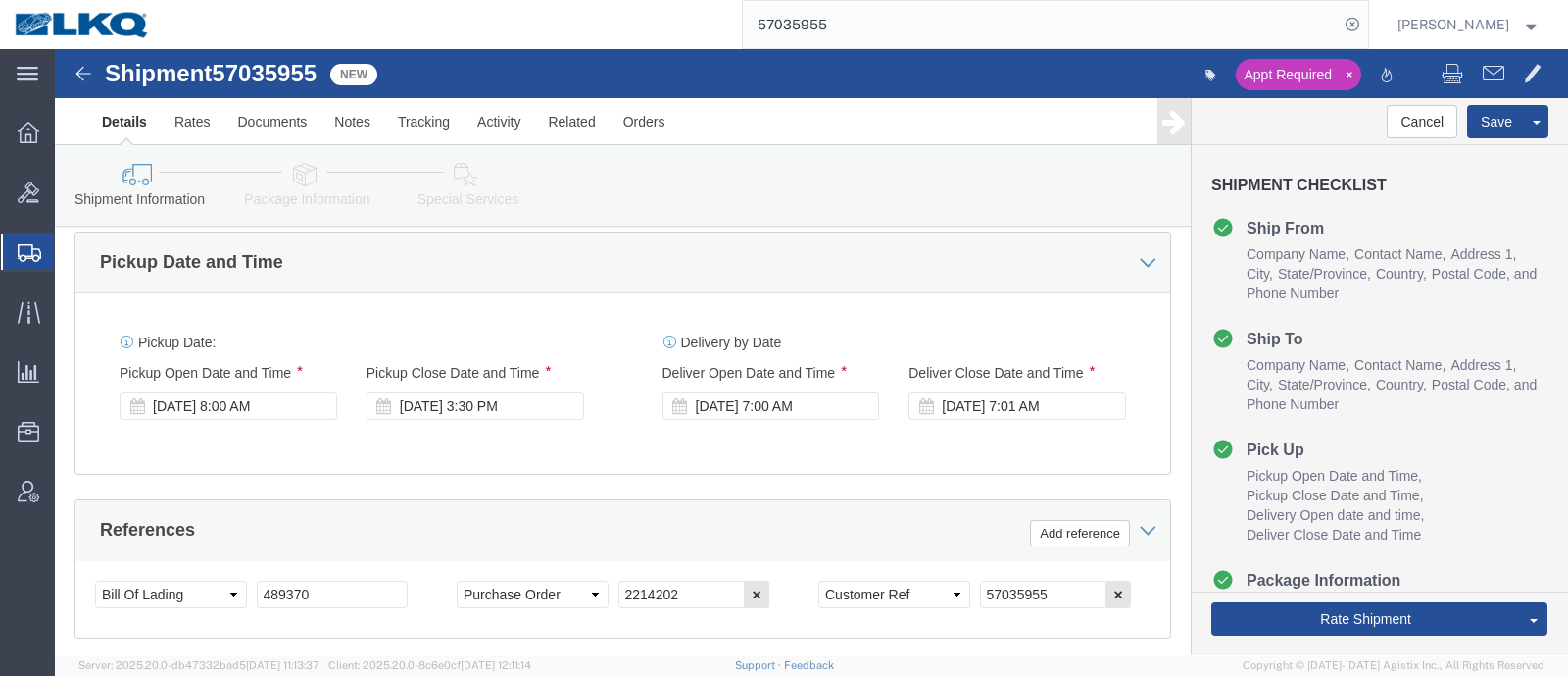
scroll to position [800, 0]
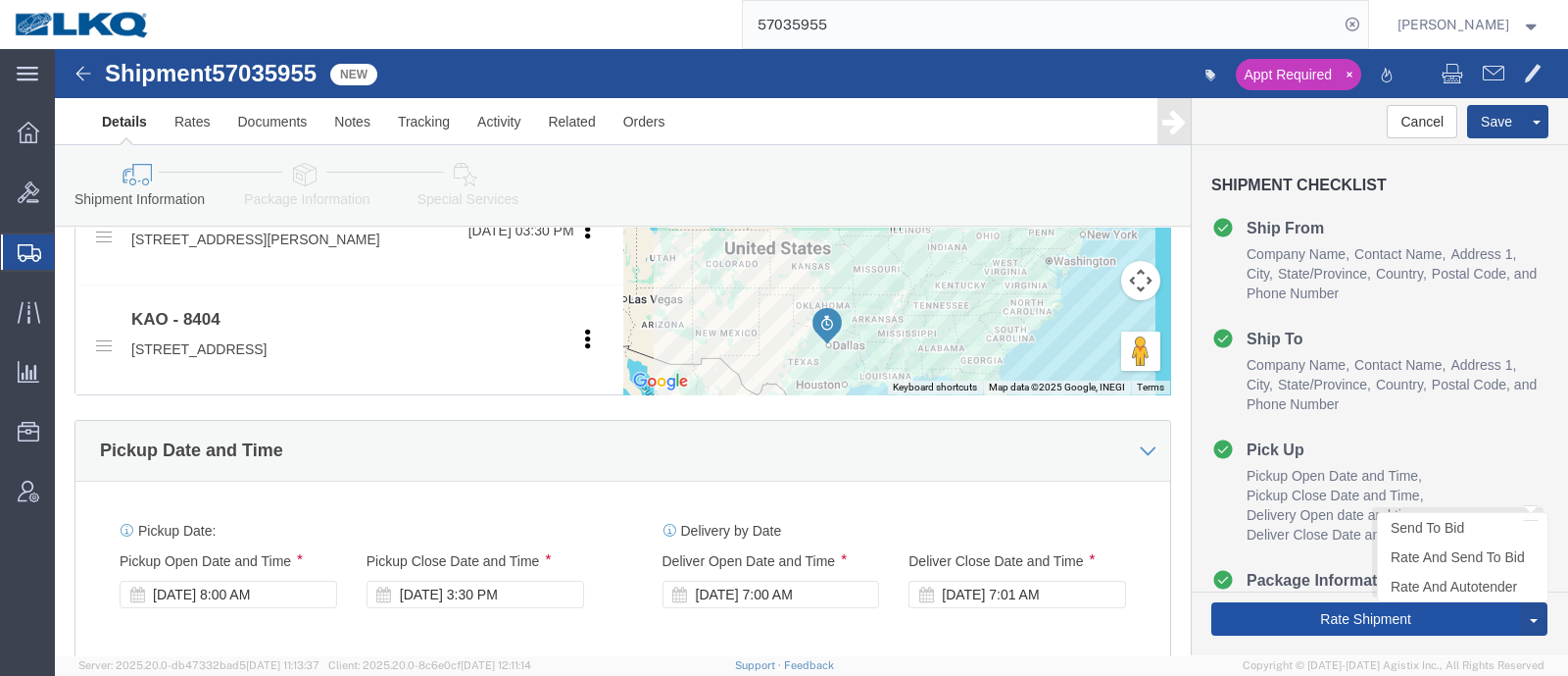
click button "Rate Shipment"
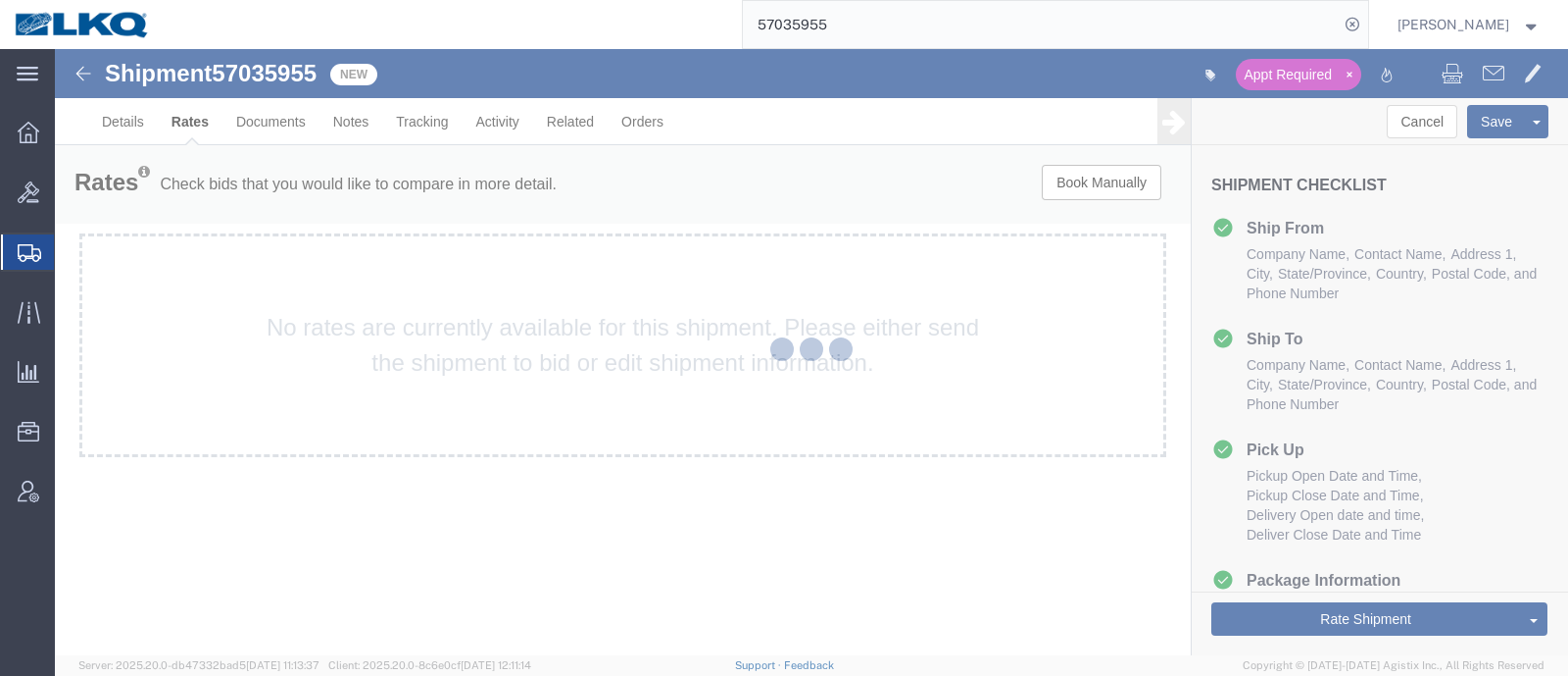
scroll to position [0, 0]
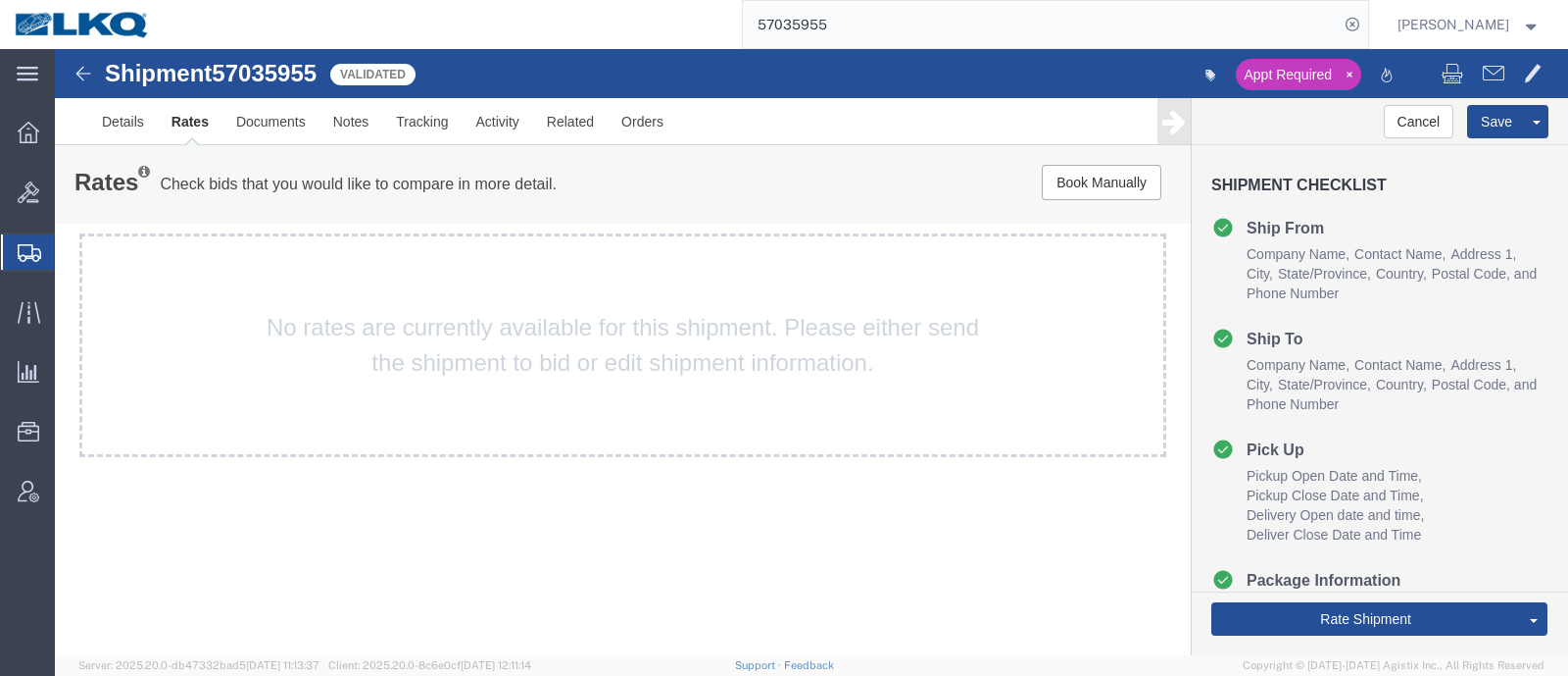
click at [262, 73] on span "57035955" at bounding box center [264, 73] width 105 height 27
copy span "57035955"
click at [144, 121] on link "Details" at bounding box center [123, 121] width 70 height 47
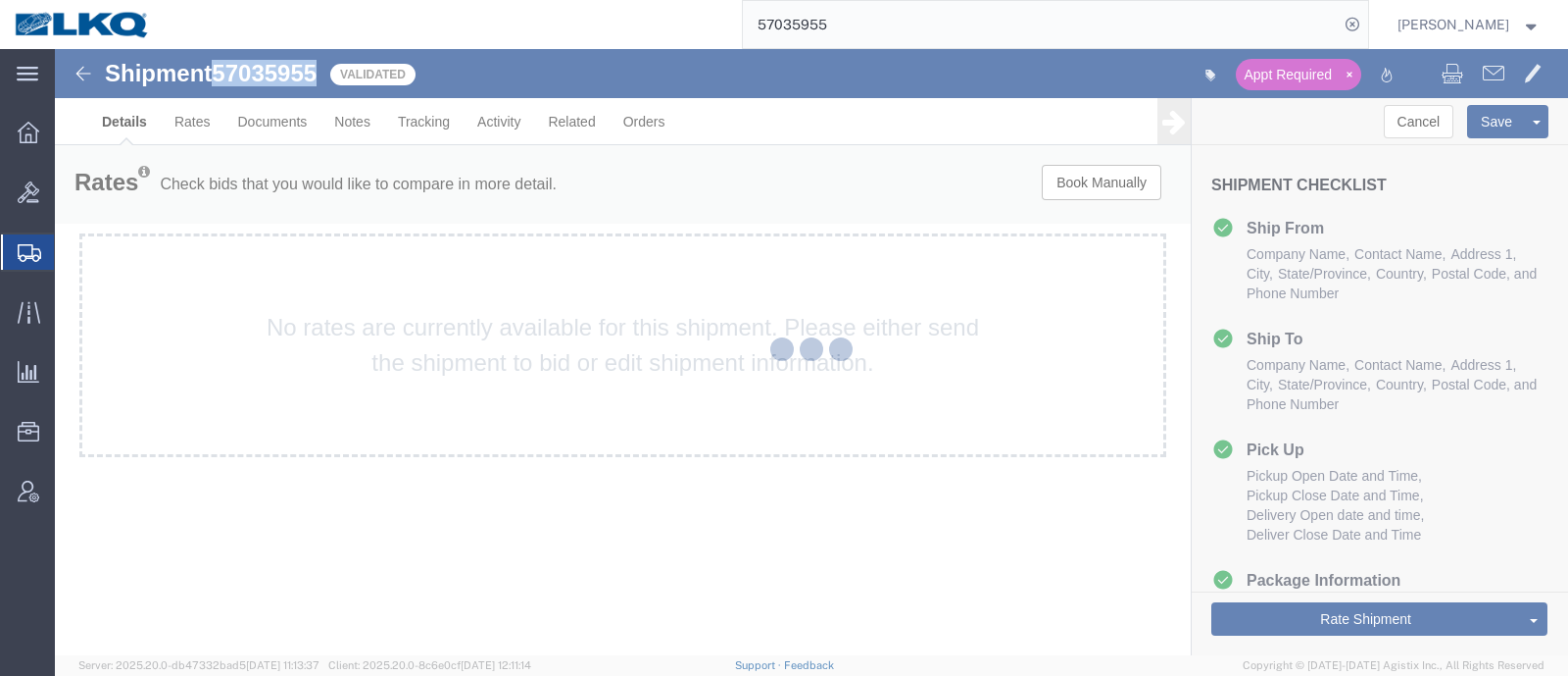
select select "65991"
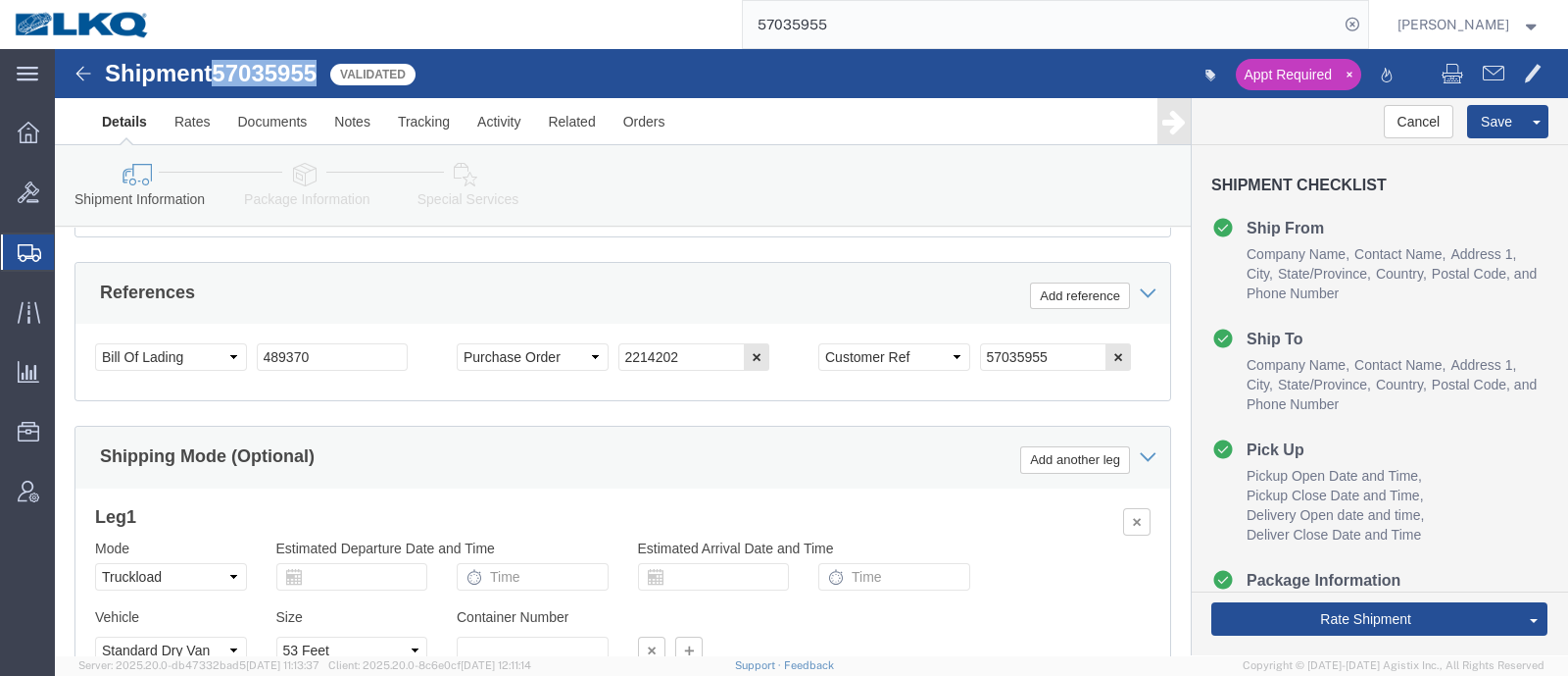
scroll to position [1103, 0]
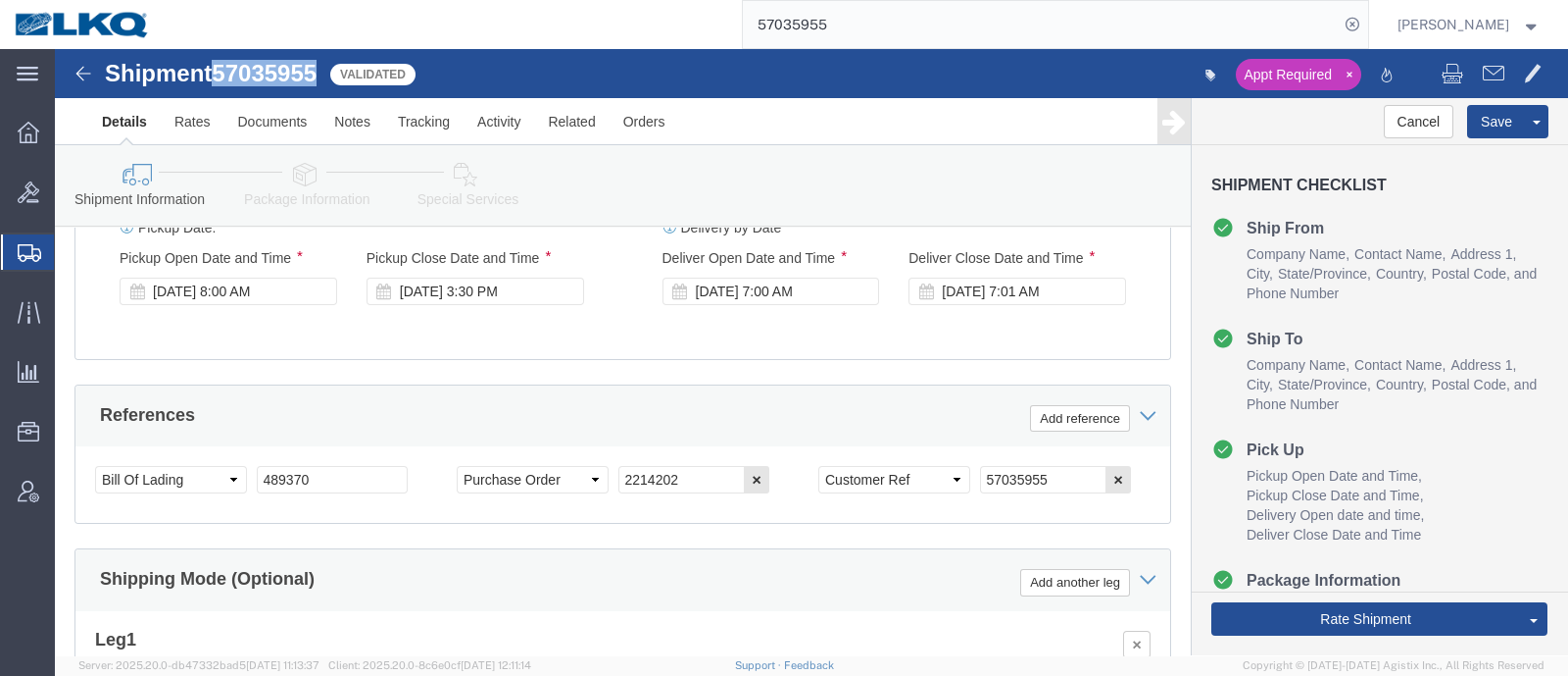
click span "57035955"
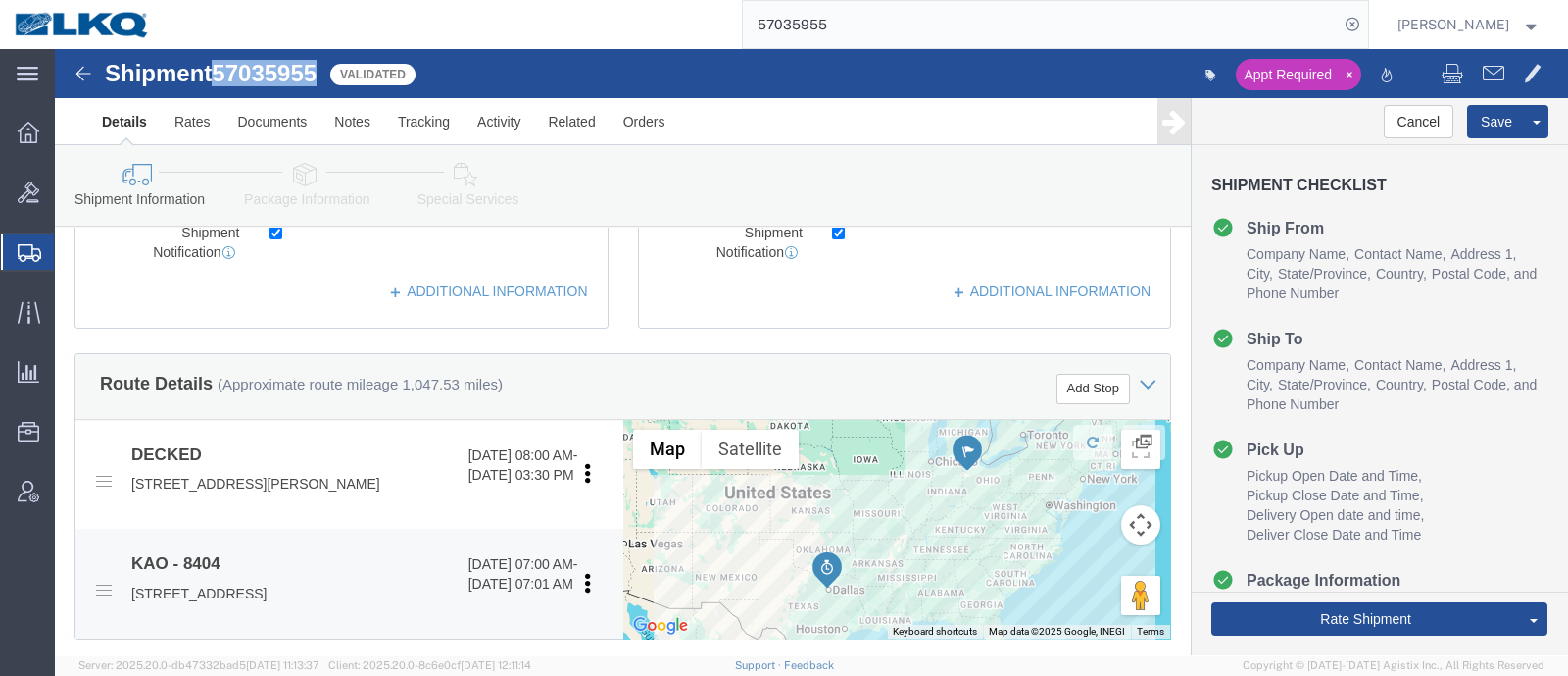
scroll to position [613, 0]
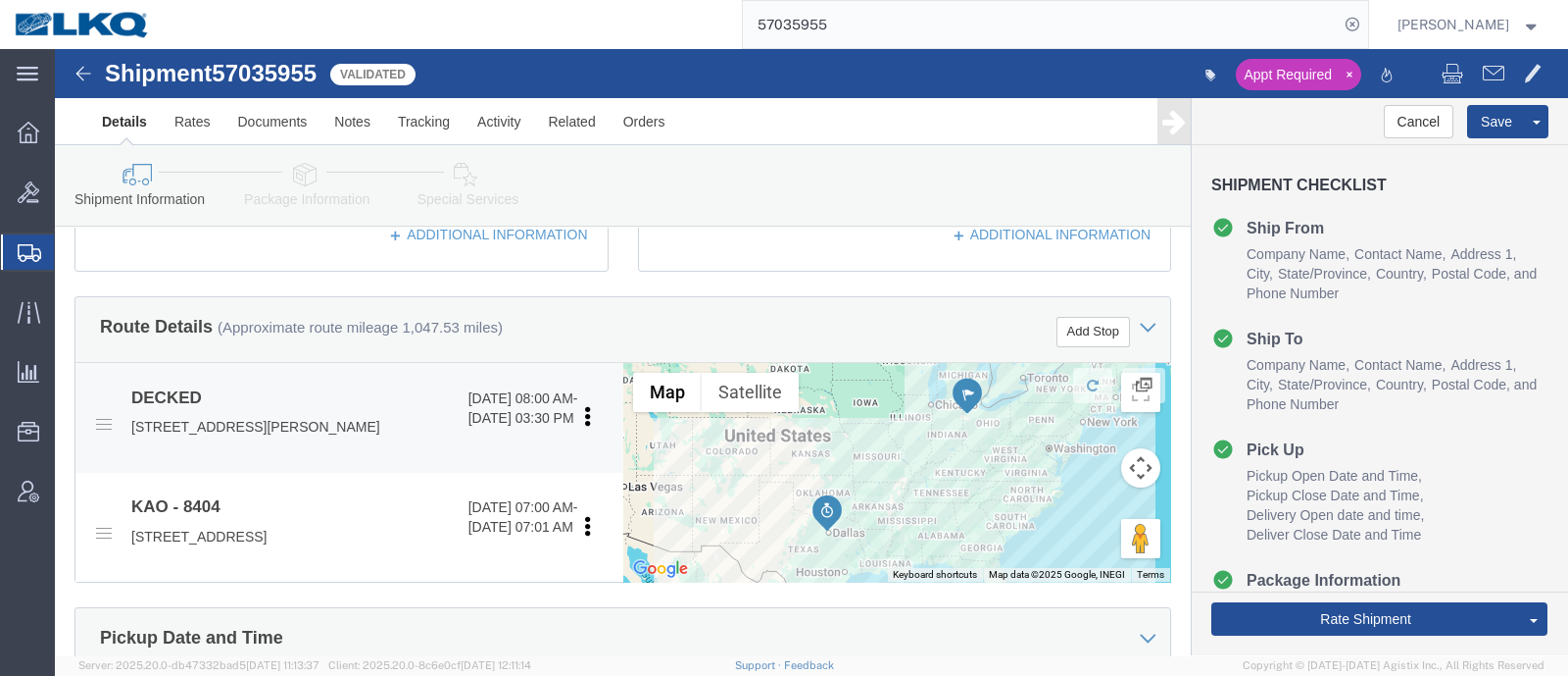
click p "25401 Elliott Rd, Defiance, OH, 43512, US"
copy p "43512"
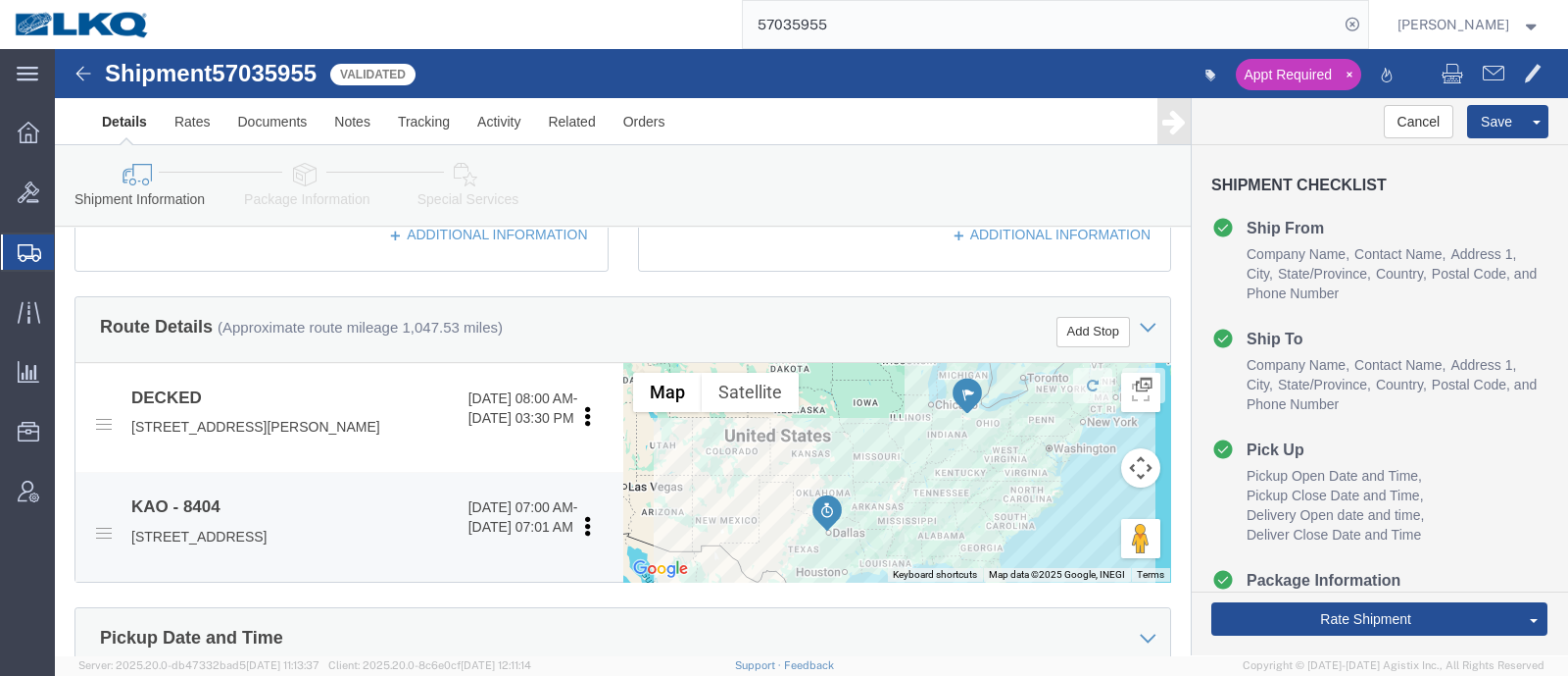
click p "2900 State Hwy 161, Suite 100, Irving, TX, 75038, US"
copy p "75038"
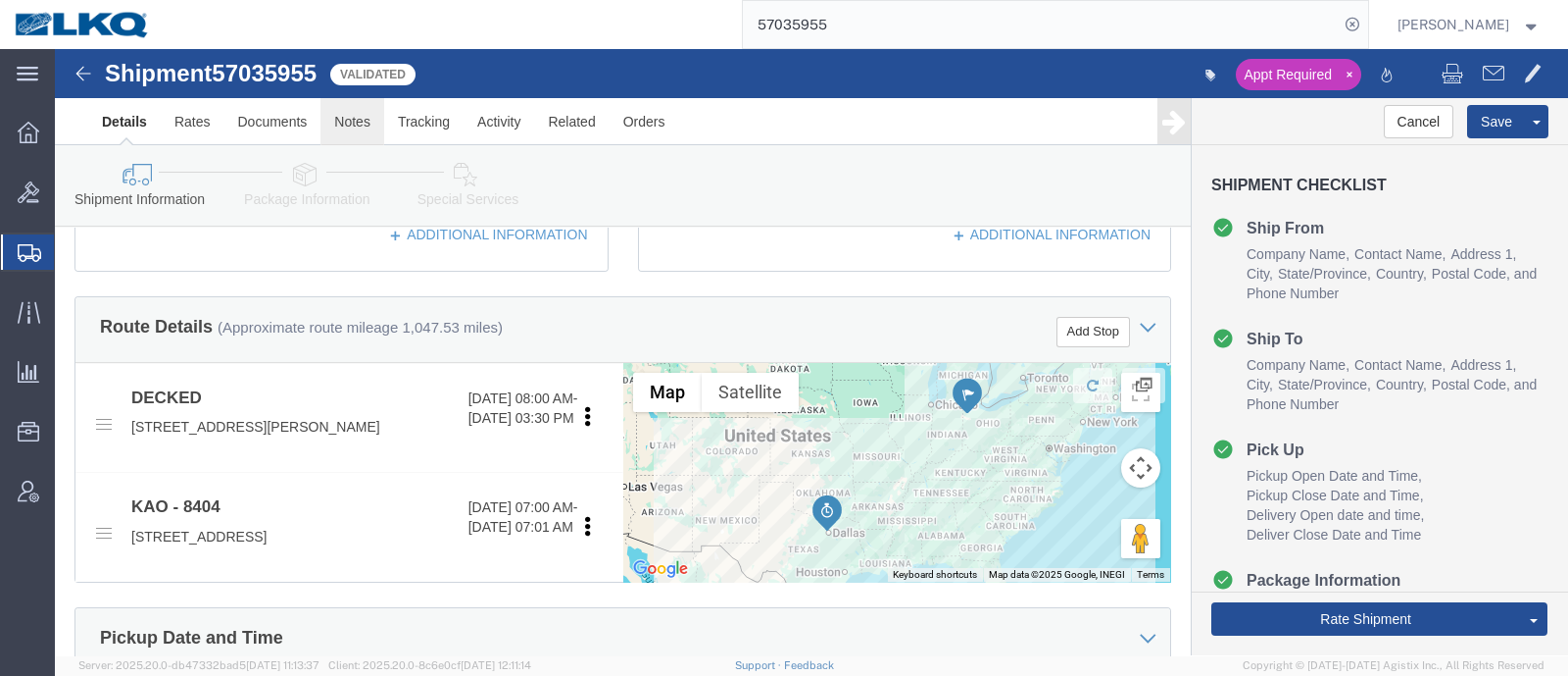
click link "Notes"
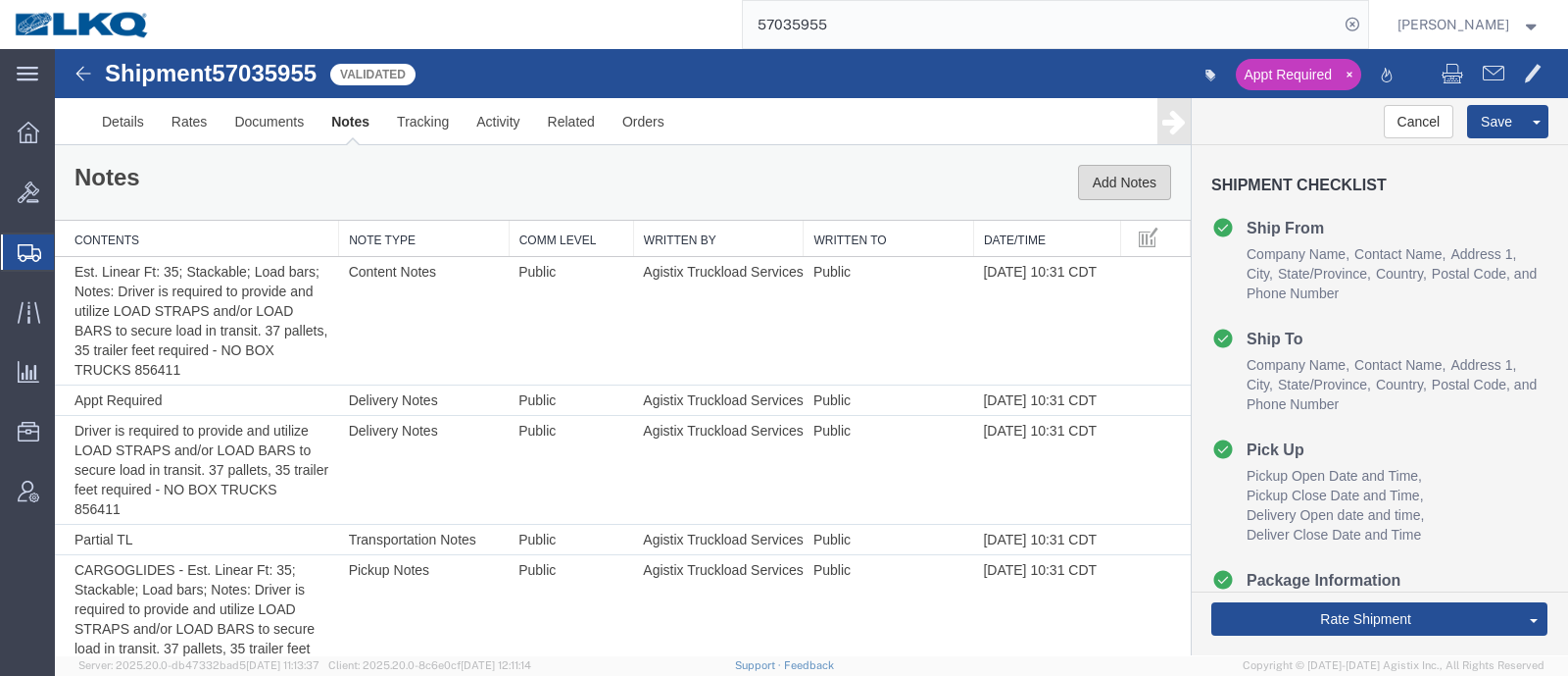
click at [1085, 178] on button "Add Notes" at bounding box center [1125, 183] width 93 height 36
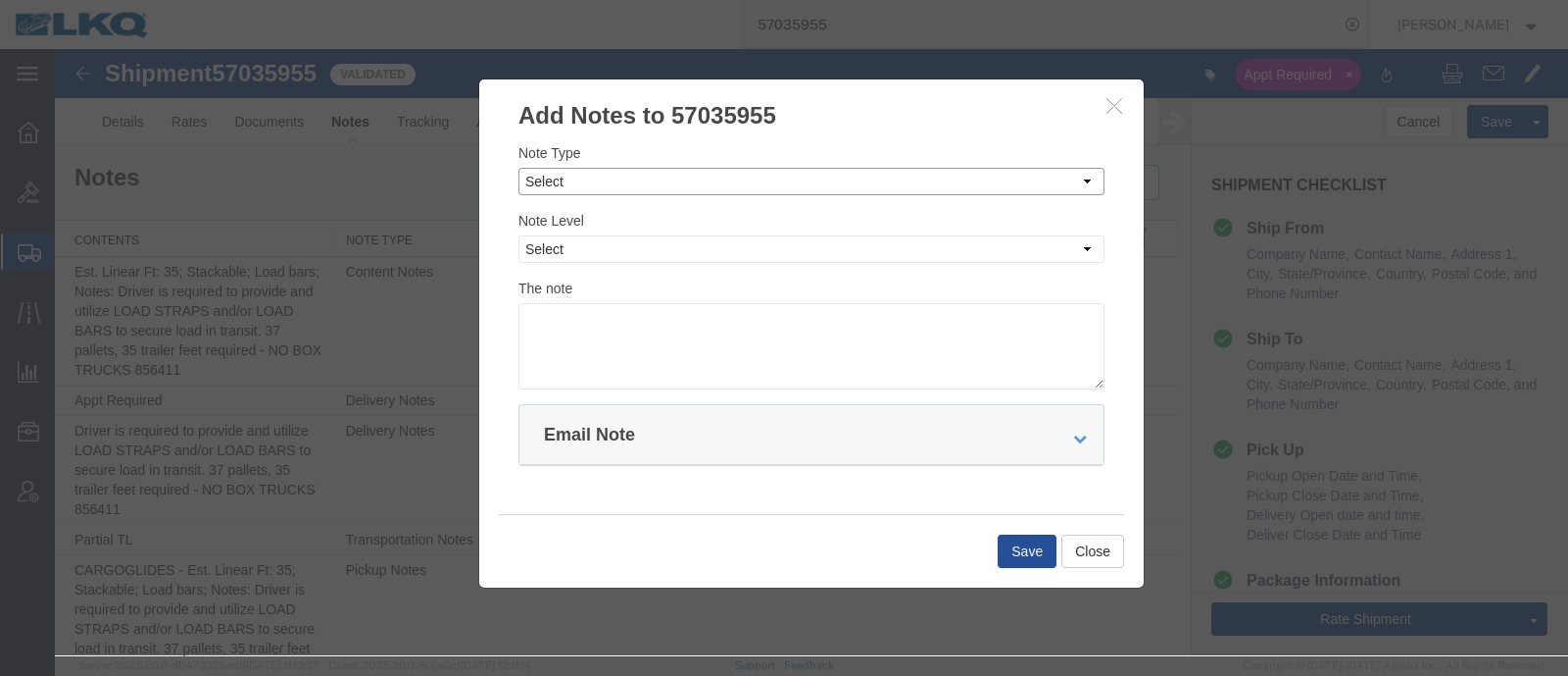
click at [671, 182] on select "Select Approval Bid Notes Carrier Change Notes Claim Notes Content Hazmat Notes…" at bounding box center [812, 182] width 586 height 28
select select "BID_NOTES"
click at [519, 168] on select "Select Approval Bid Notes Carrier Change Notes Claim Notes Content Hazmat Notes…" at bounding box center [812, 182] width 586 height 28
click at [648, 256] on select "Select Private to Account Private to Vendor Public" at bounding box center [812, 250] width 586 height 28
select select "PRIVATE_TO_ACCOUNT"
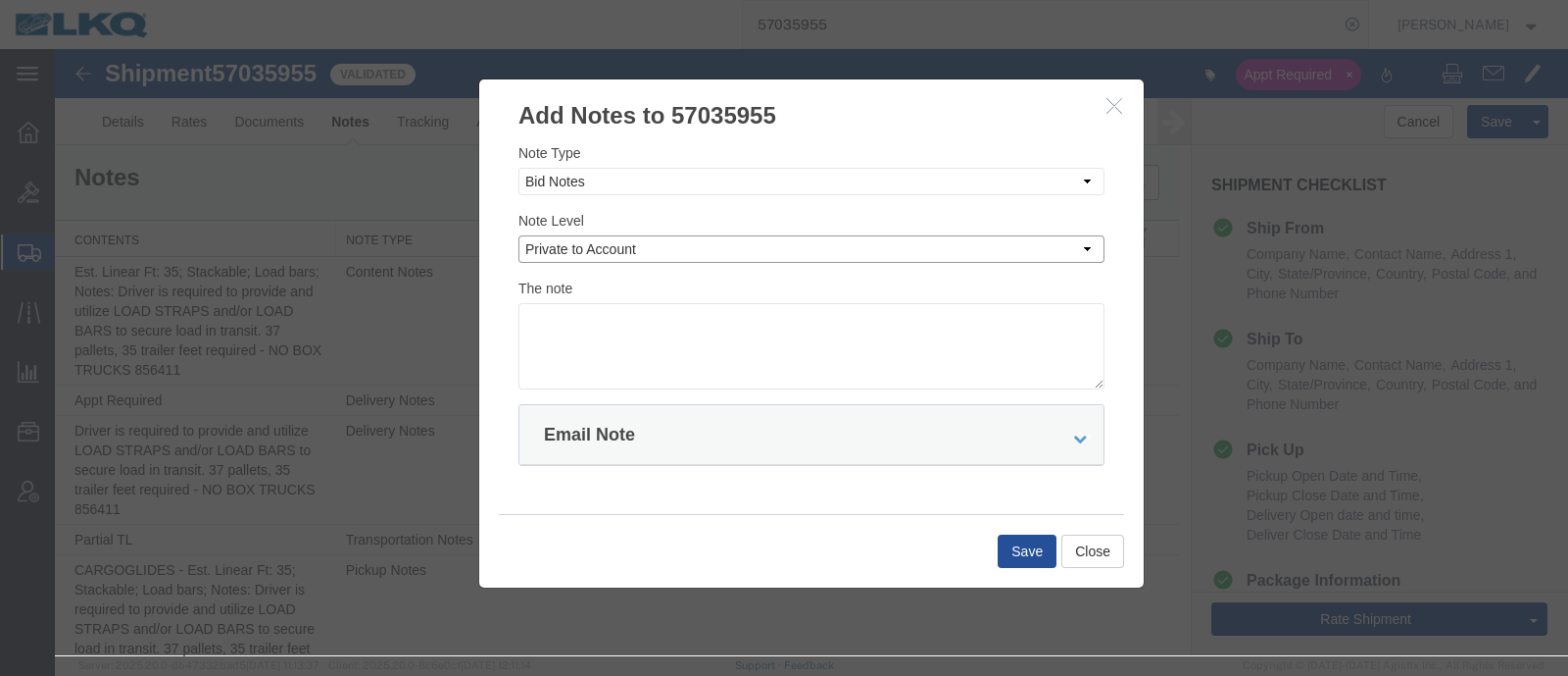
click at [519, 236] on select "Select Private to Account Private to Vendor Public" at bounding box center [812, 250] width 586 height 28
click at [649, 316] on textarea at bounding box center [812, 346] width 586 height 86
type textarea "DAT: $2111"
click at [1000, 552] on button "Save" at bounding box center [1026, 552] width 59 height 34
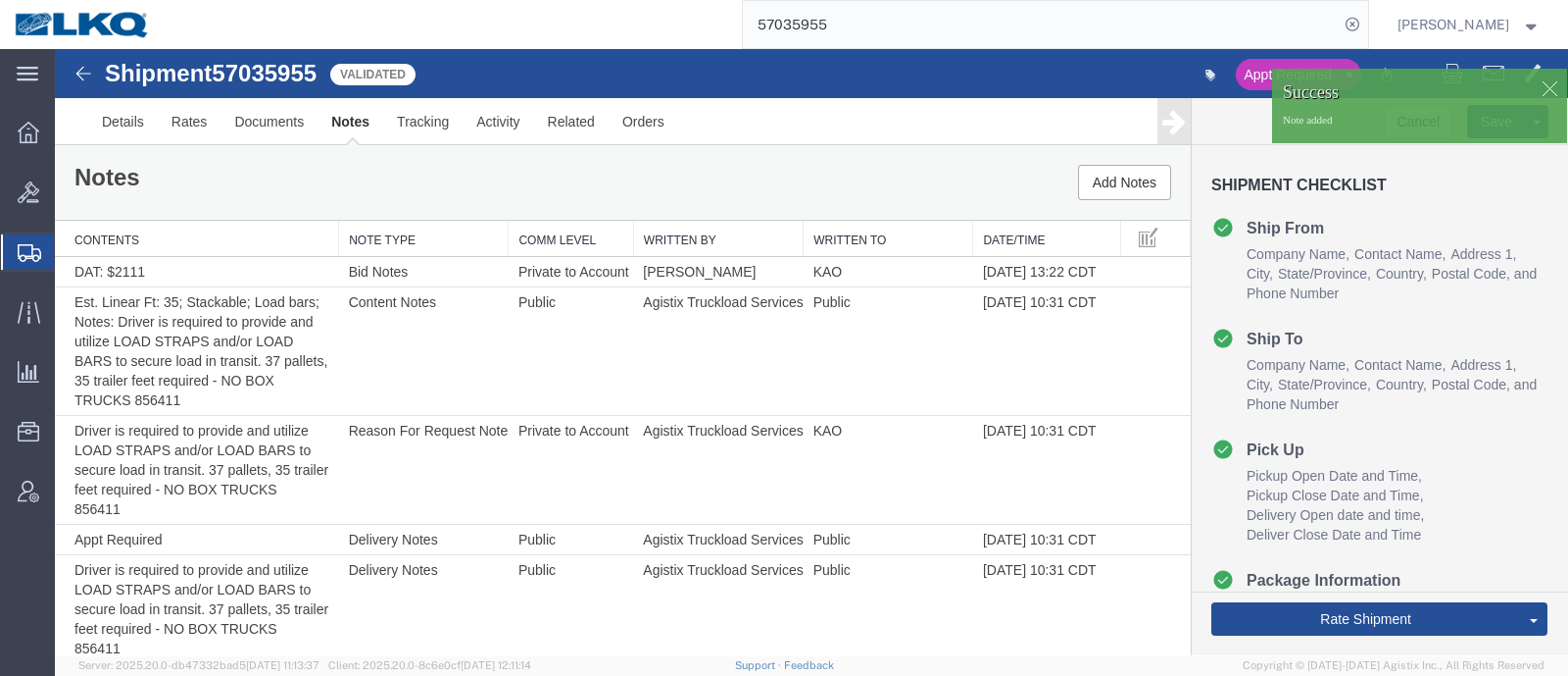
click at [571, 173] on div "Notes Add Notes" at bounding box center [622, 182] width 1136 height 75
click at [1376, 632] on button "Rate Shipment" at bounding box center [1365, 619] width 309 height 34
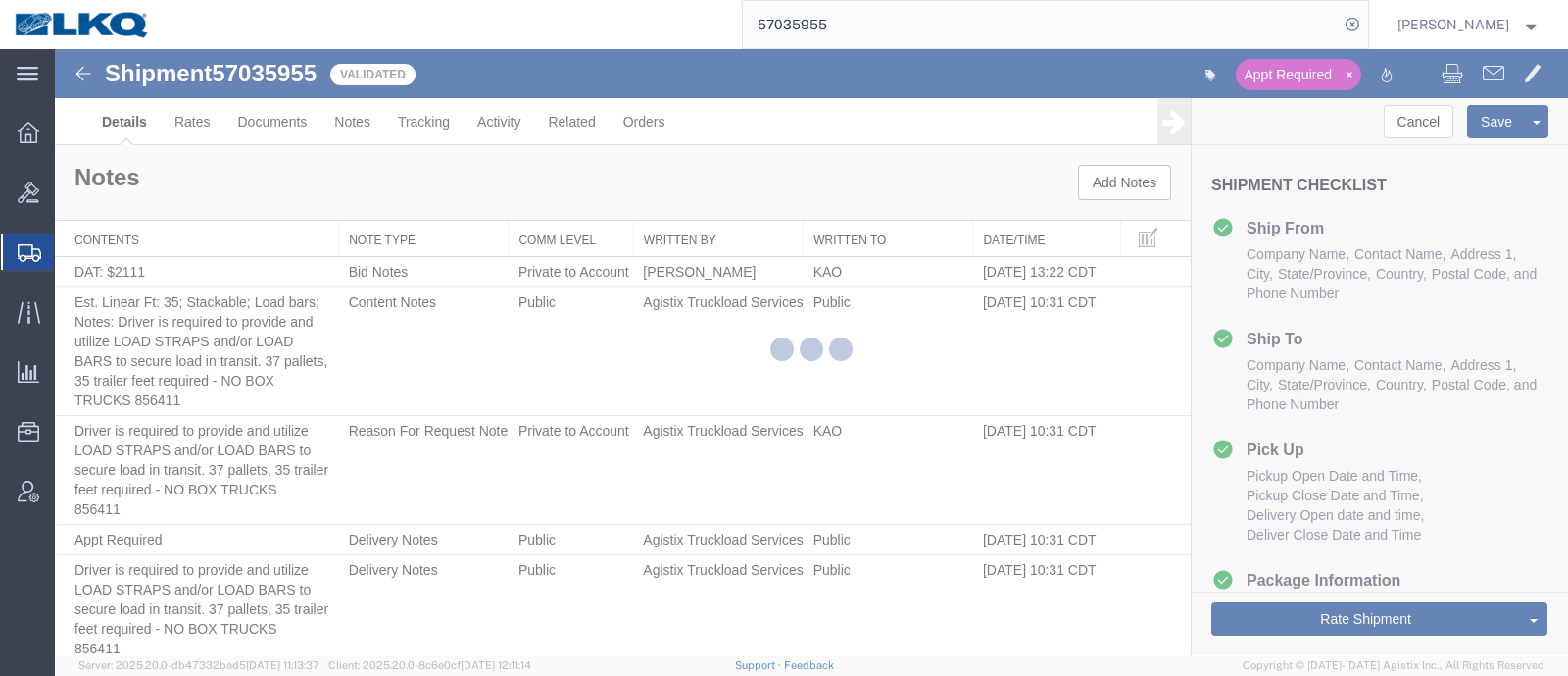
select select "65991"
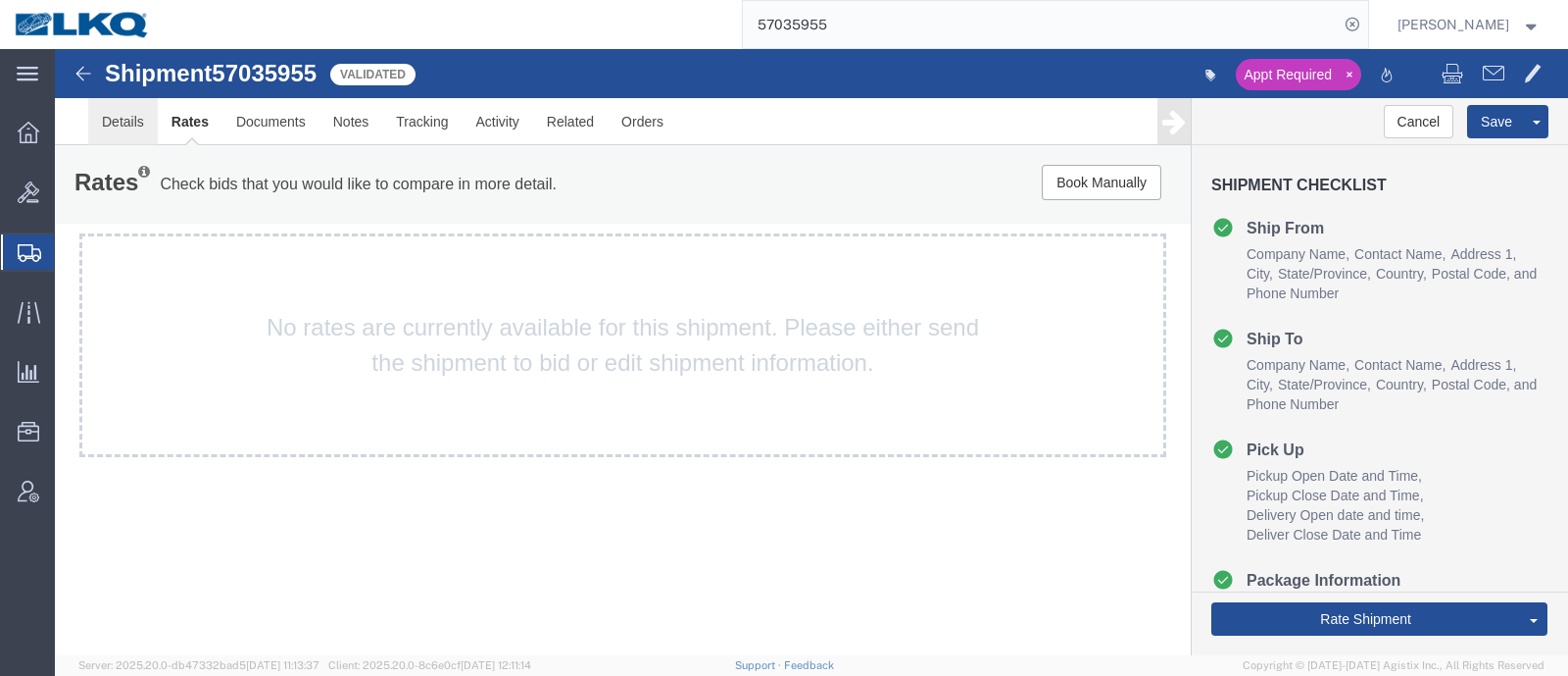
click at [122, 114] on link "Details" at bounding box center [123, 121] width 70 height 47
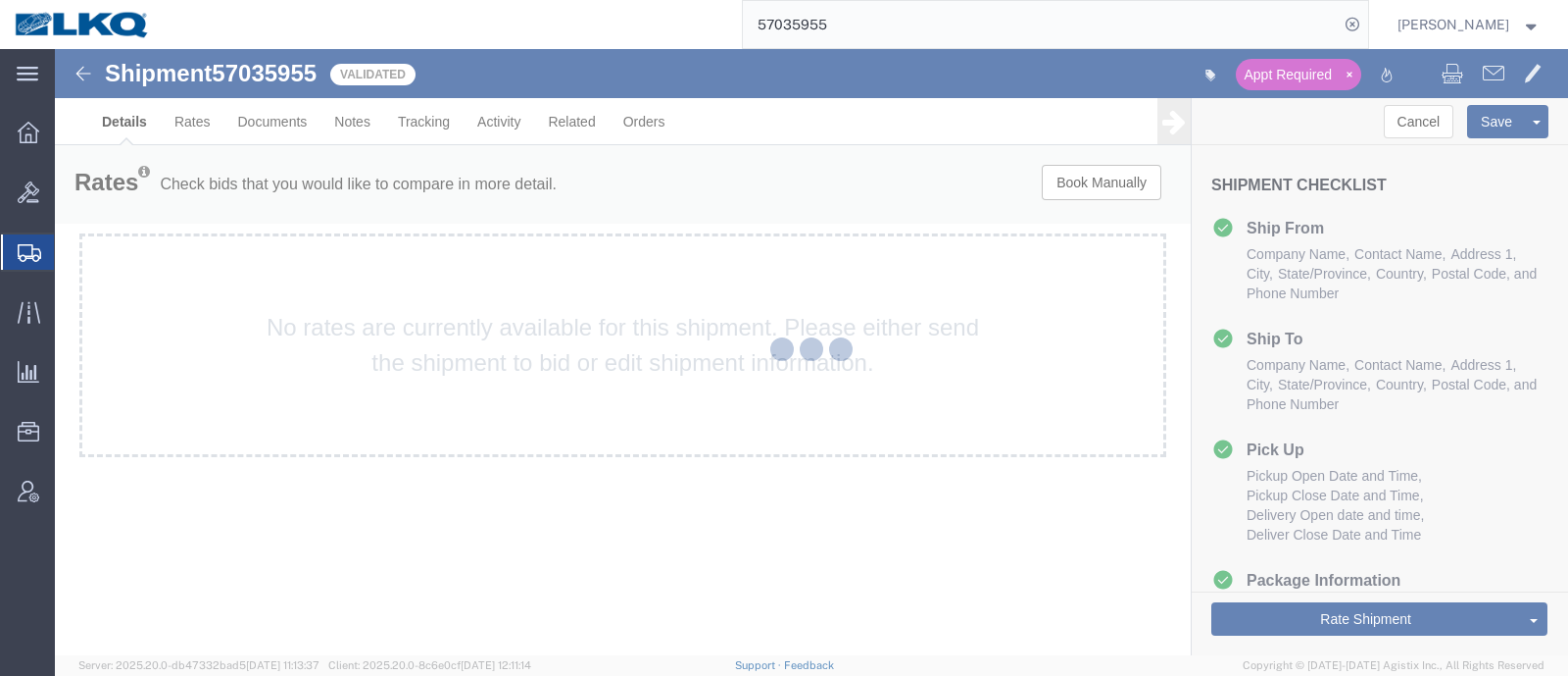
select select "65991"
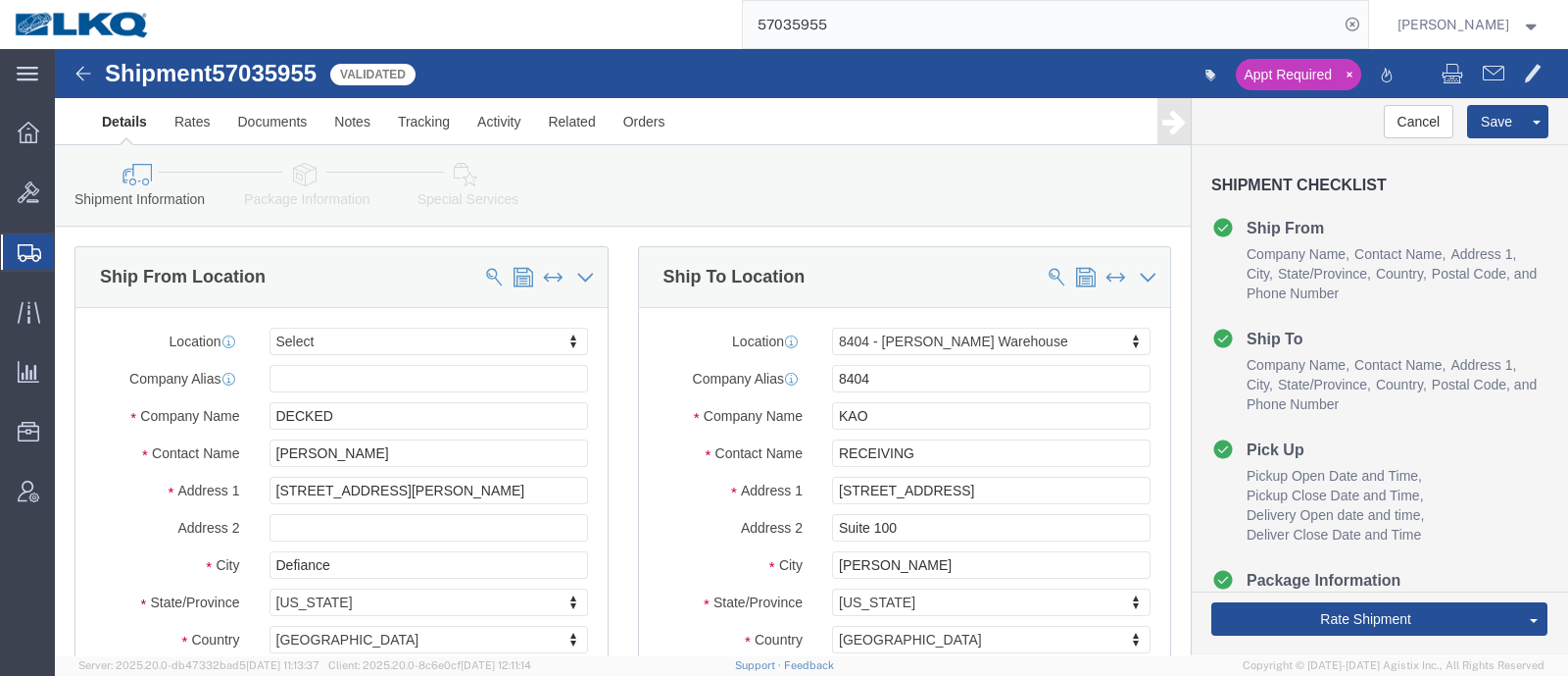
click span "57035955"
copy span "57035955"
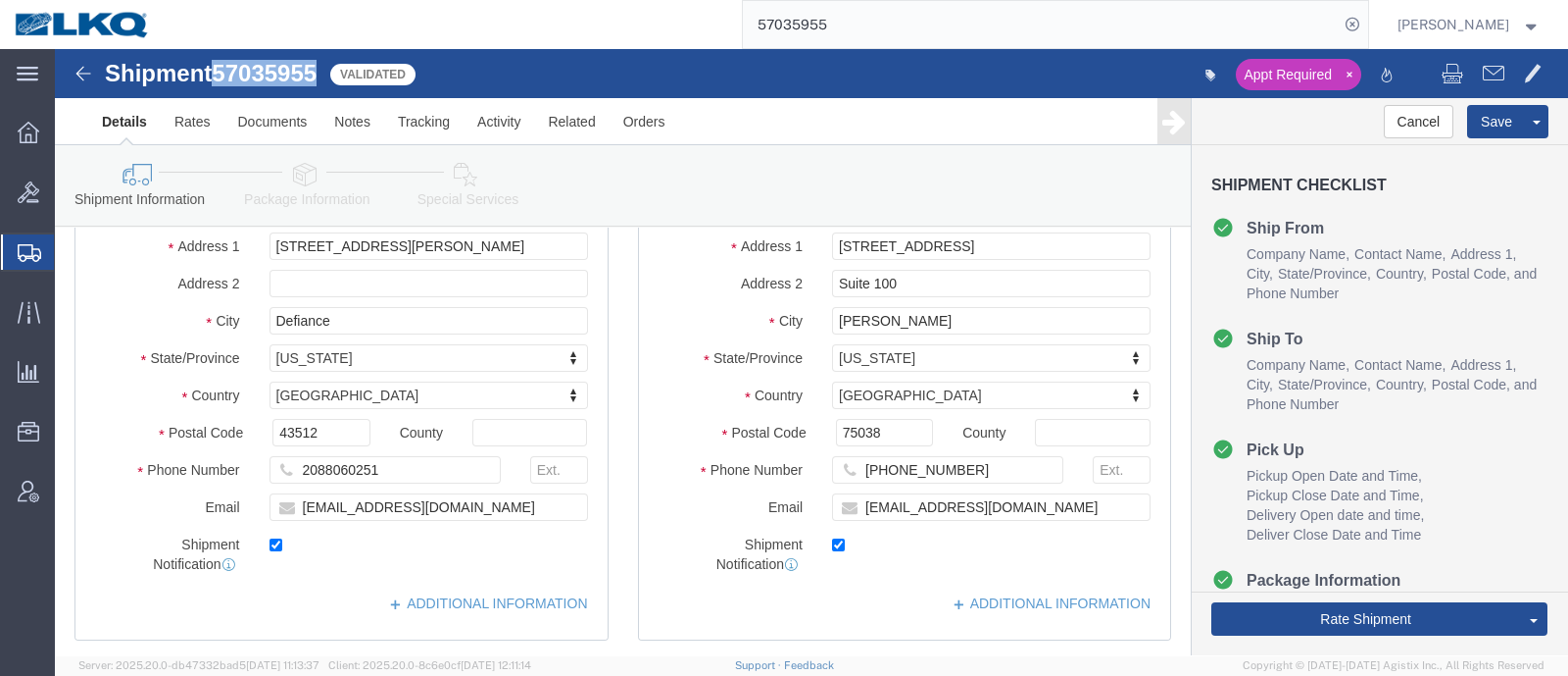
scroll to position [121, 0]
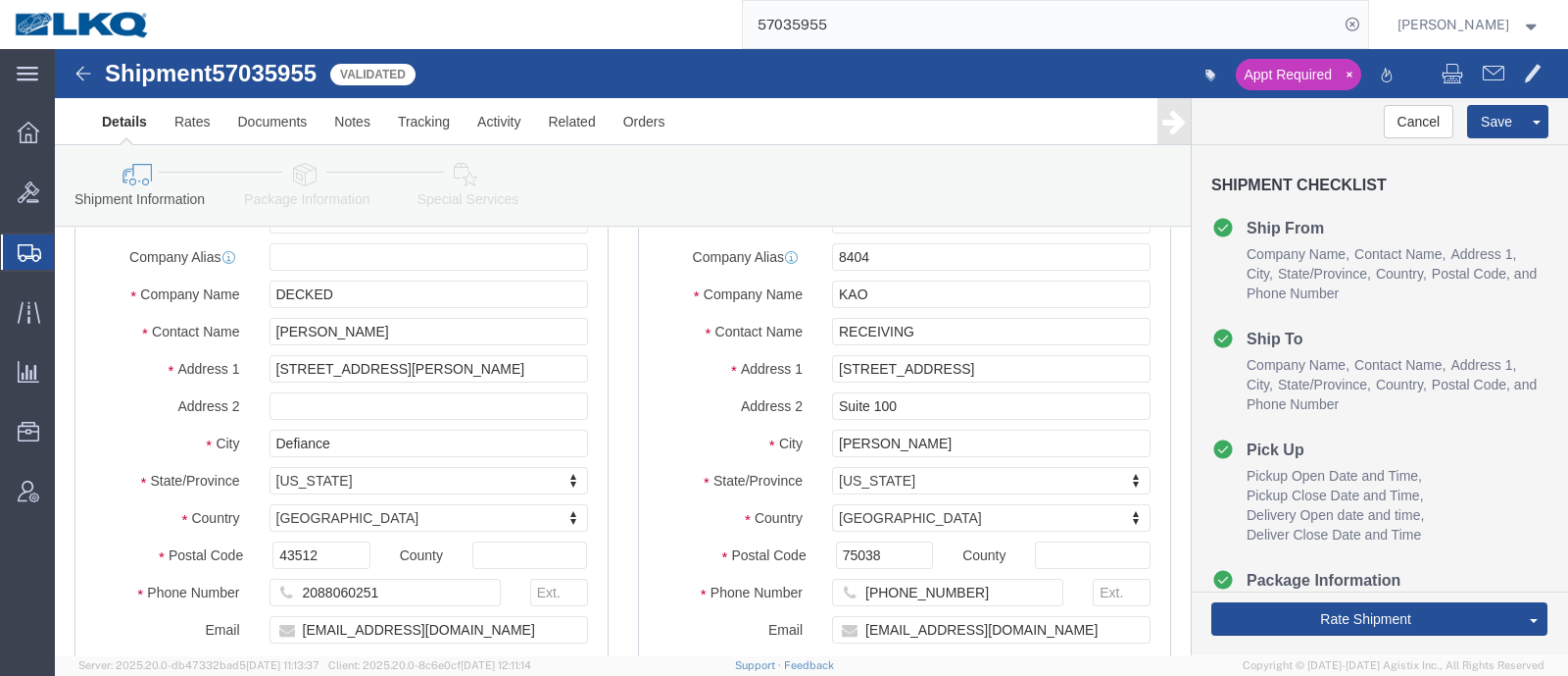
click div "Shipment Information Package Information Special Services Loading Routing"
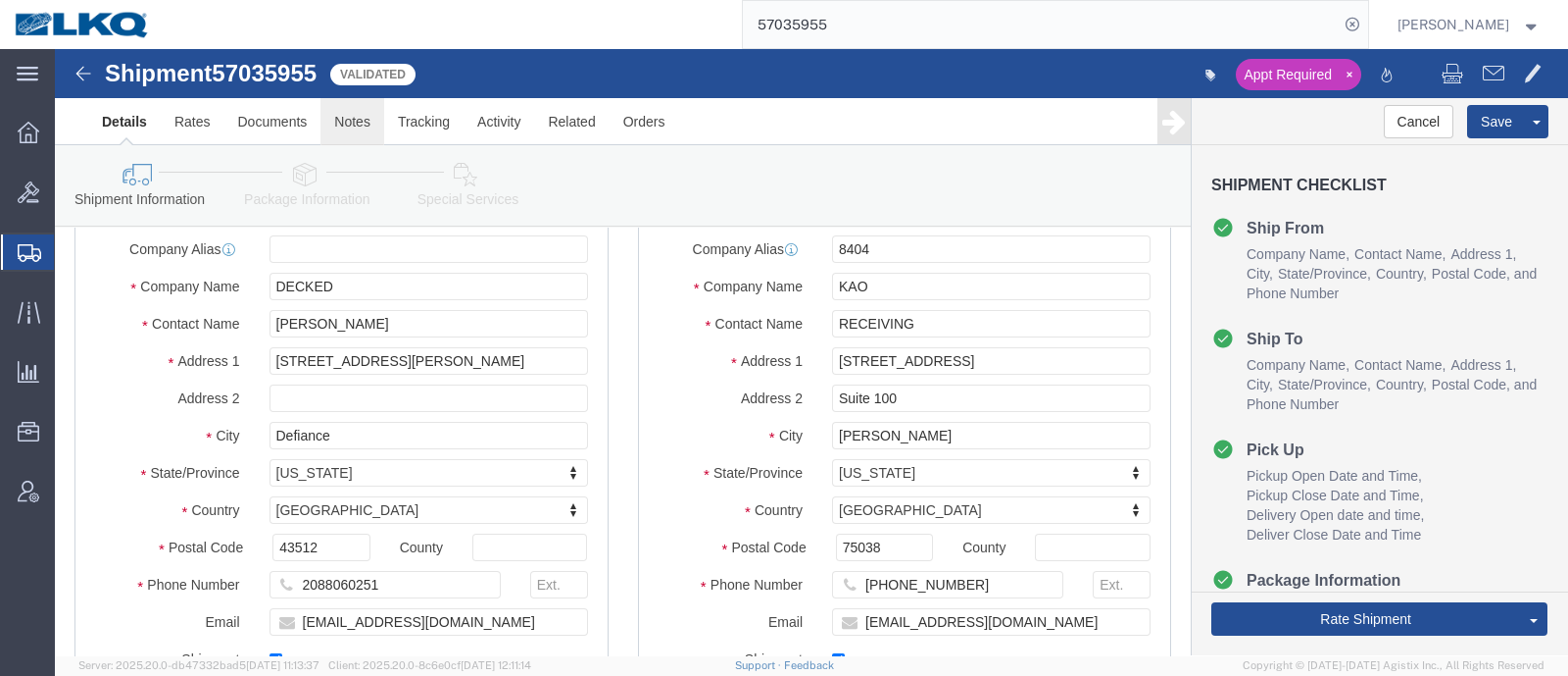
scroll to position [0, 0]
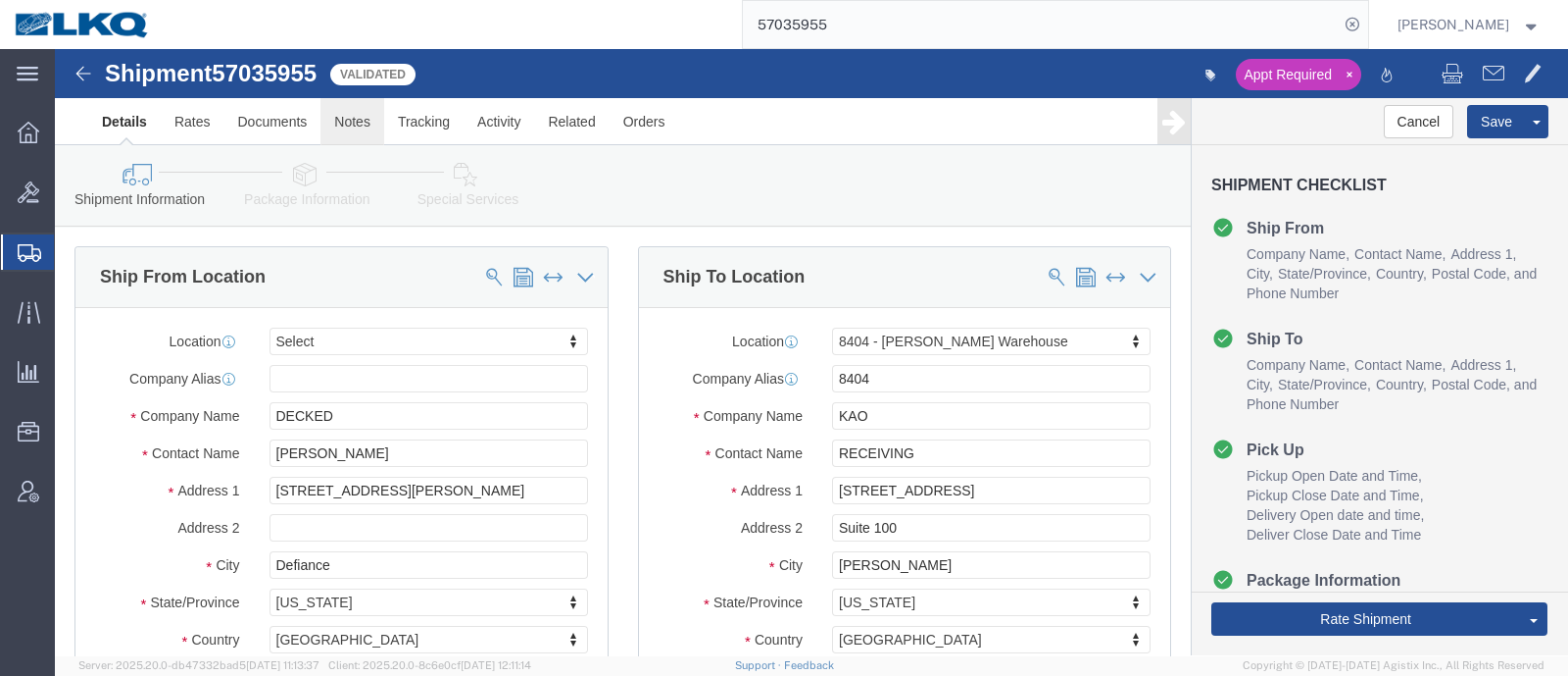
click link "Notes"
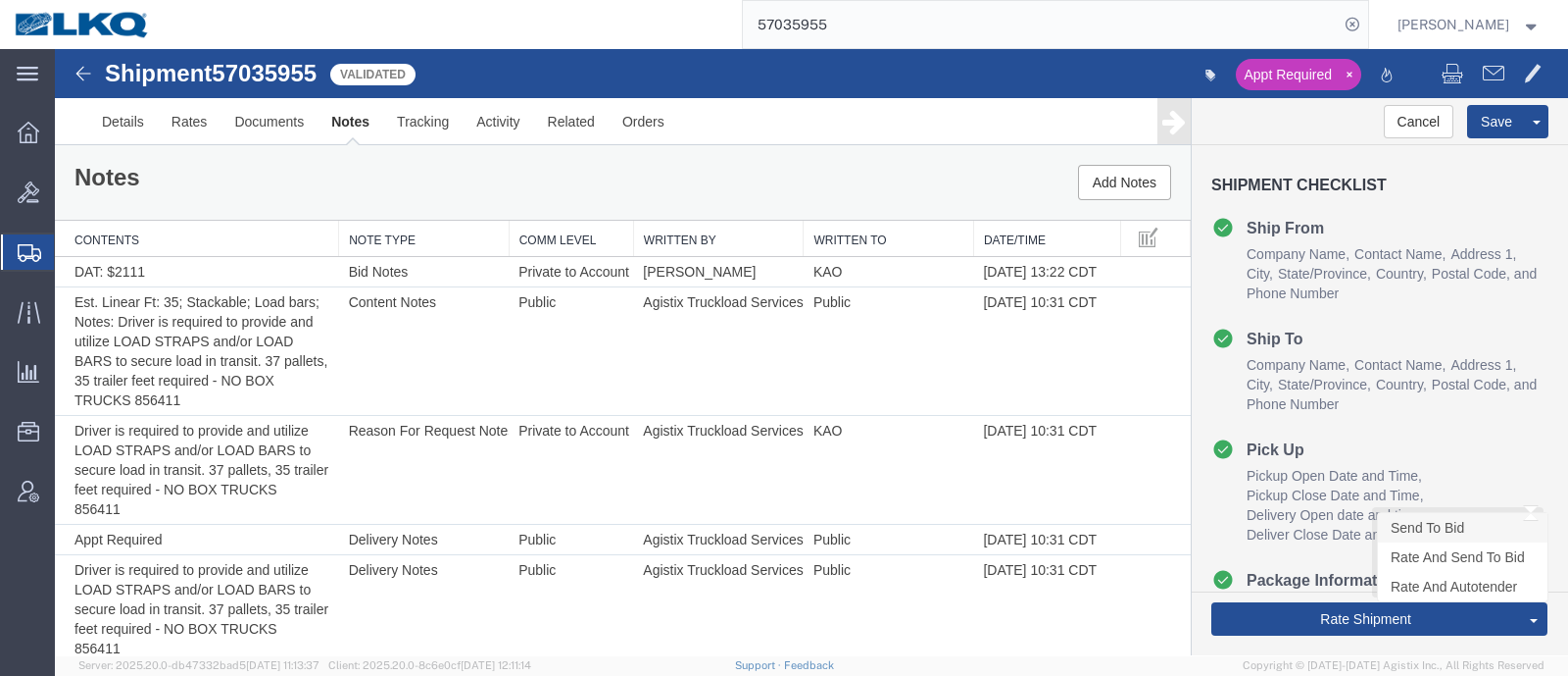
click at [1398, 520] on link "Send To Bid" at bounding box center [1463, 528] width 170 height 30
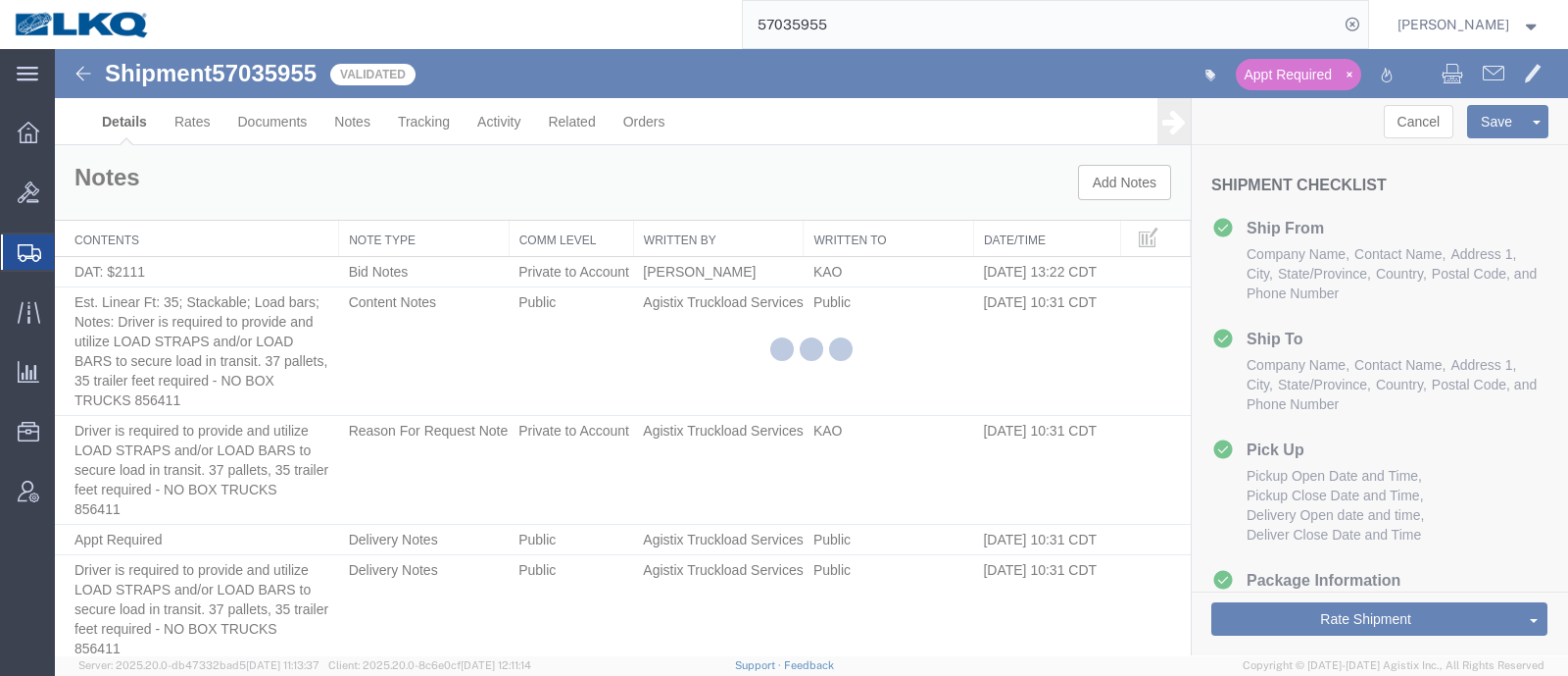
select select "65991"
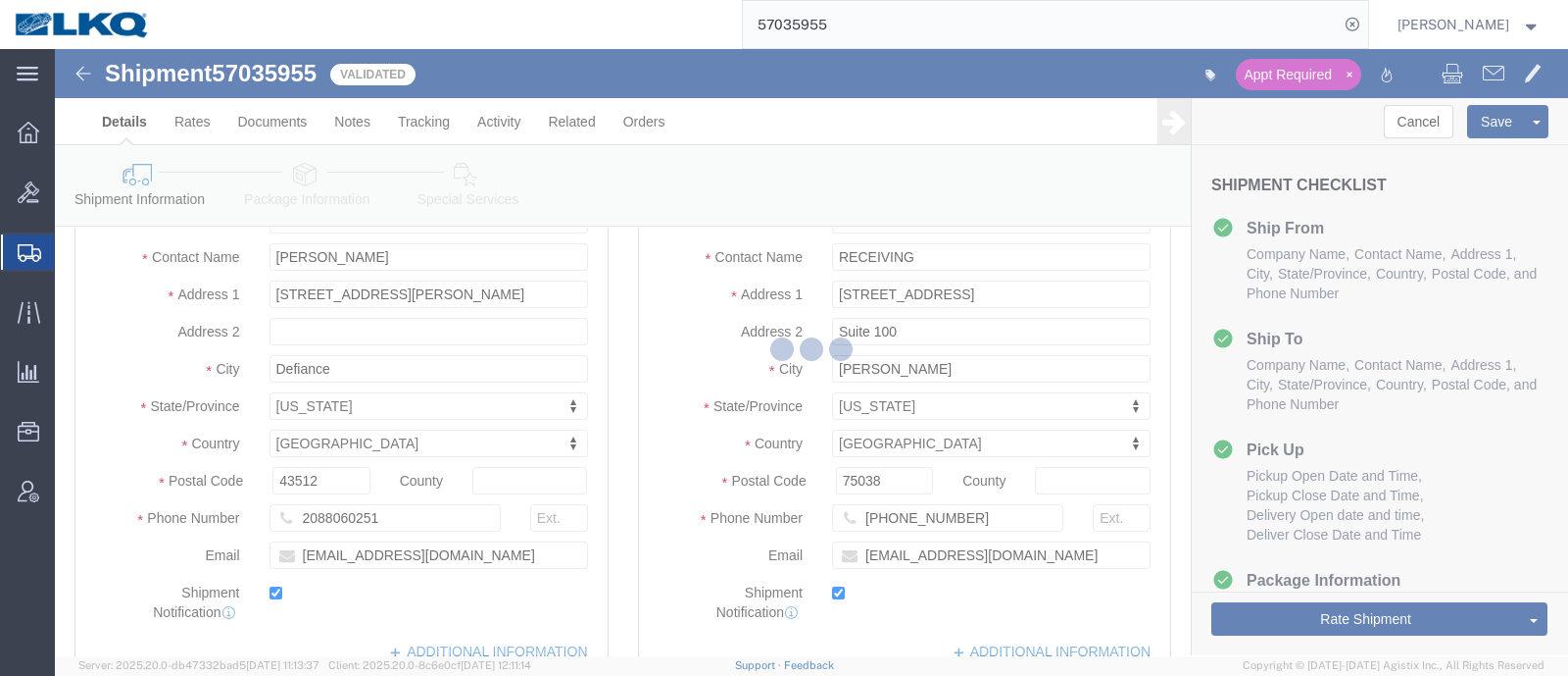
scroll to position [245, 0]
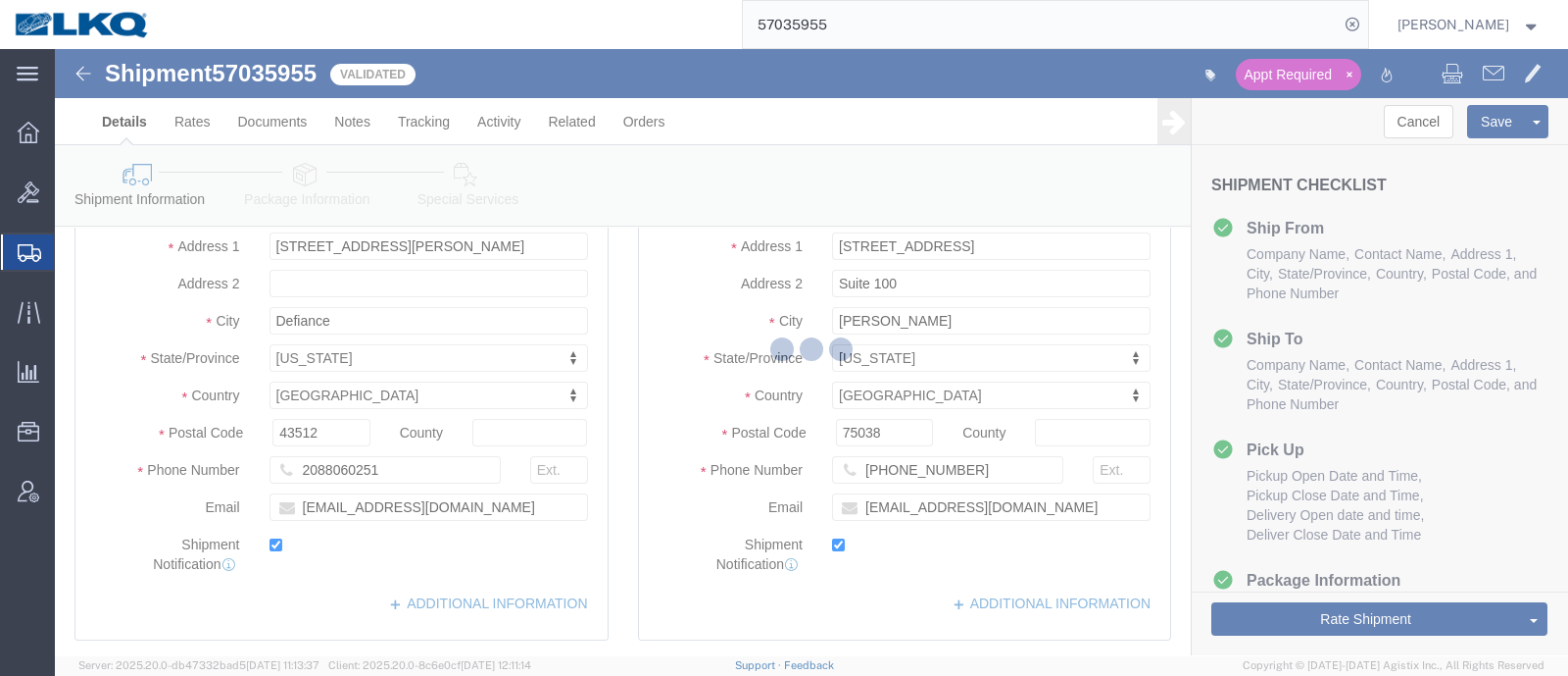
select select "TL"
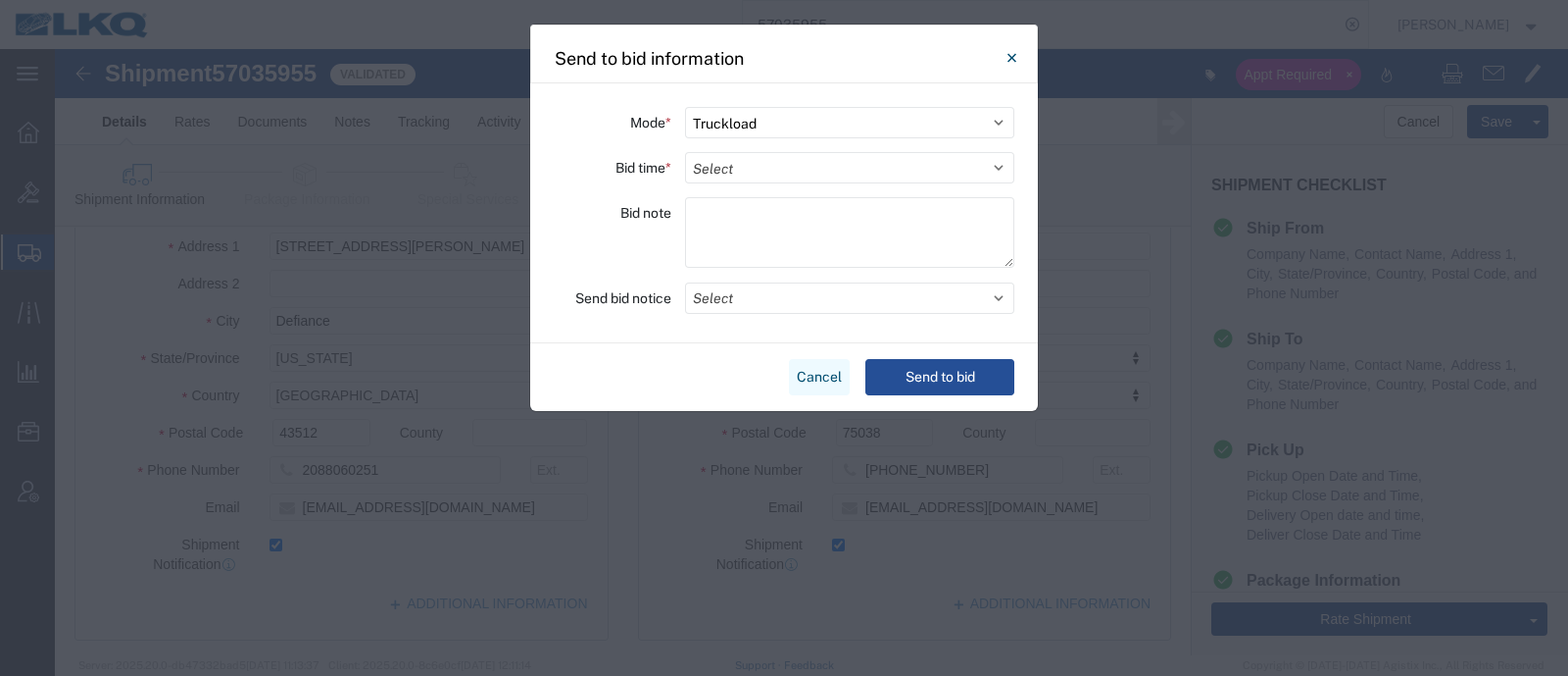
click at [804, 380] on button "Cancel" at bounding box center [819, 377] width 61 height 37
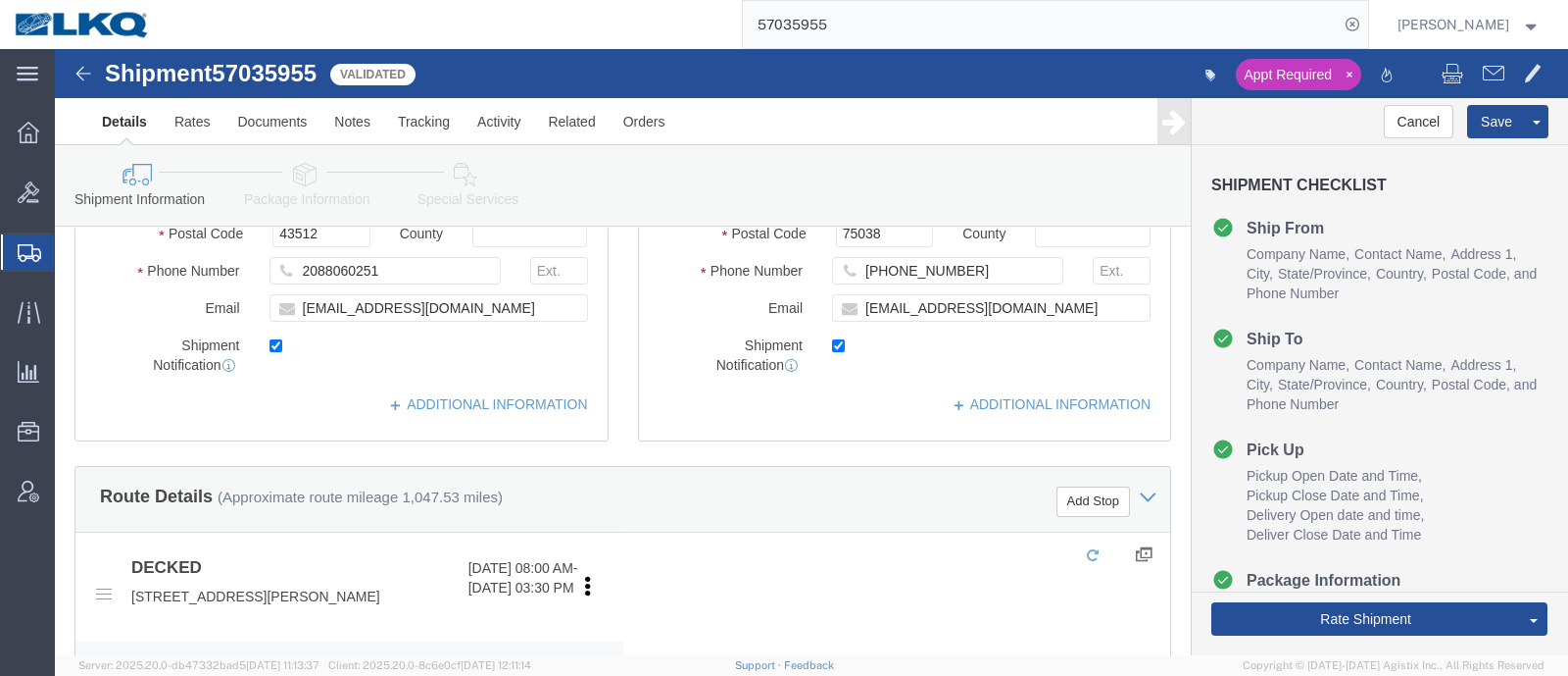
scroll to position [613, 0]
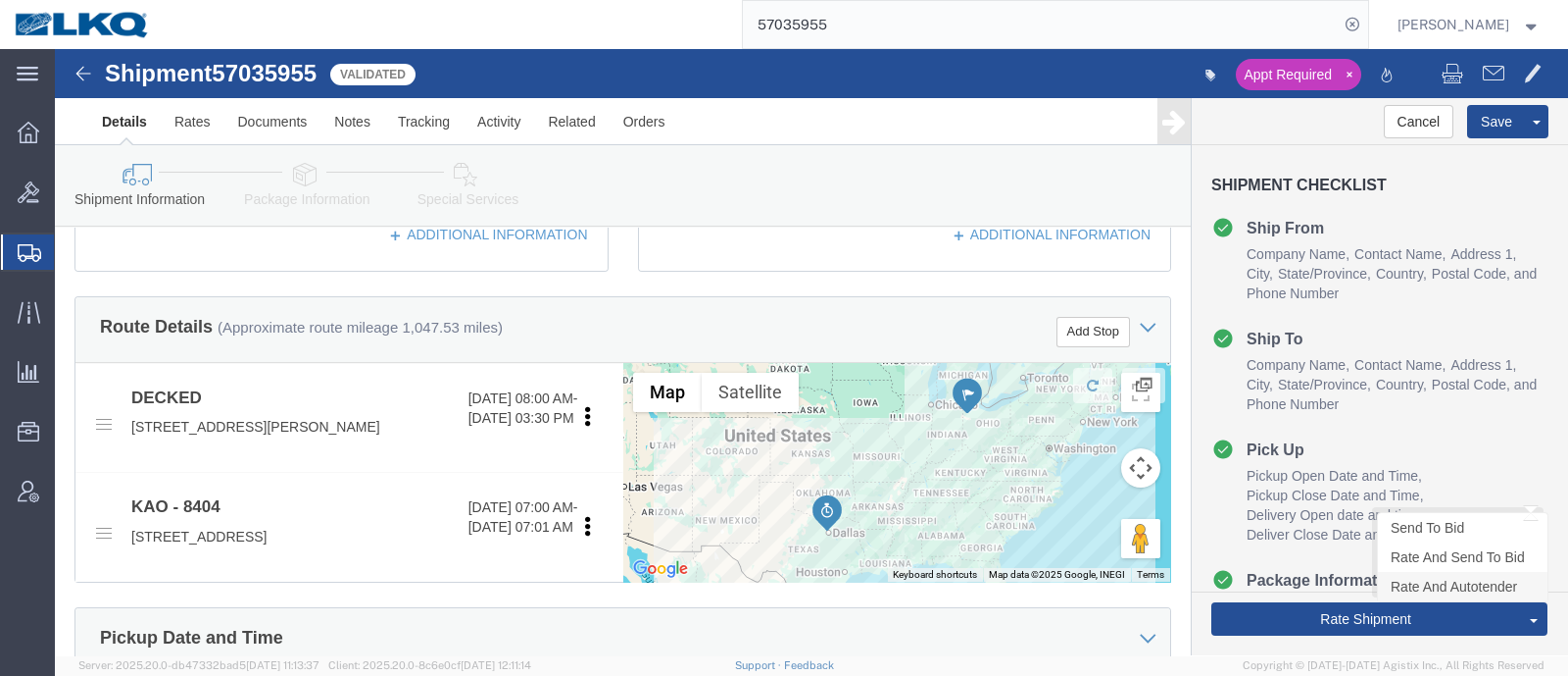
click link "Rate And Autotender"
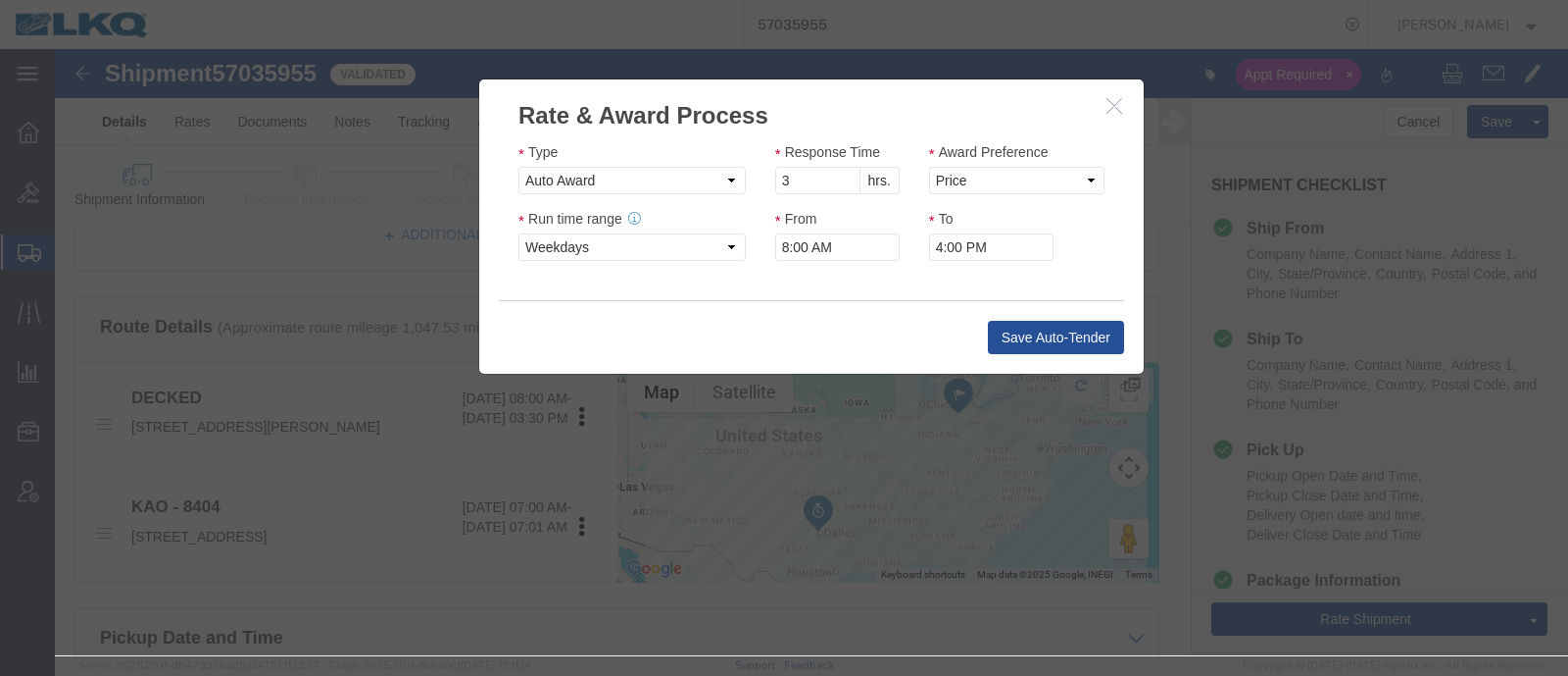
click icon "button"
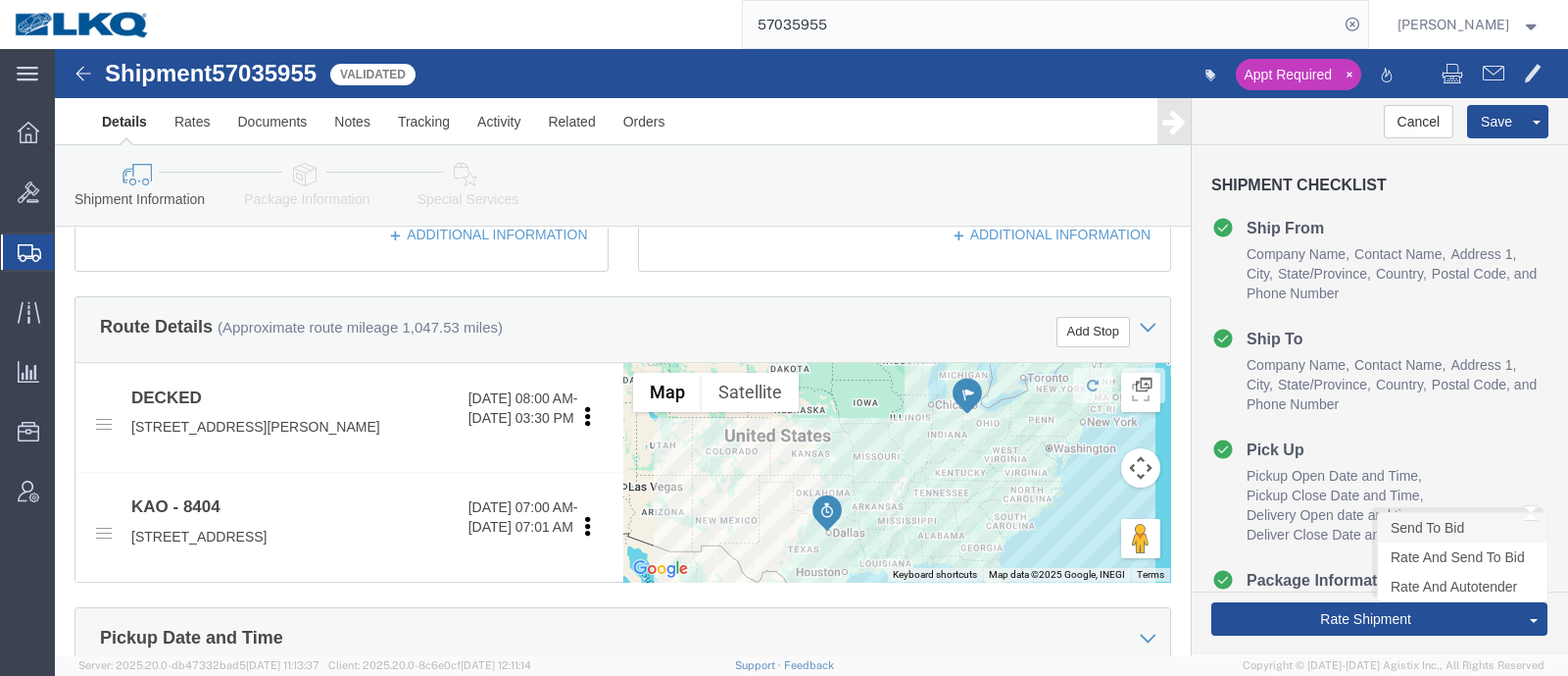
click link "Send To Bid"
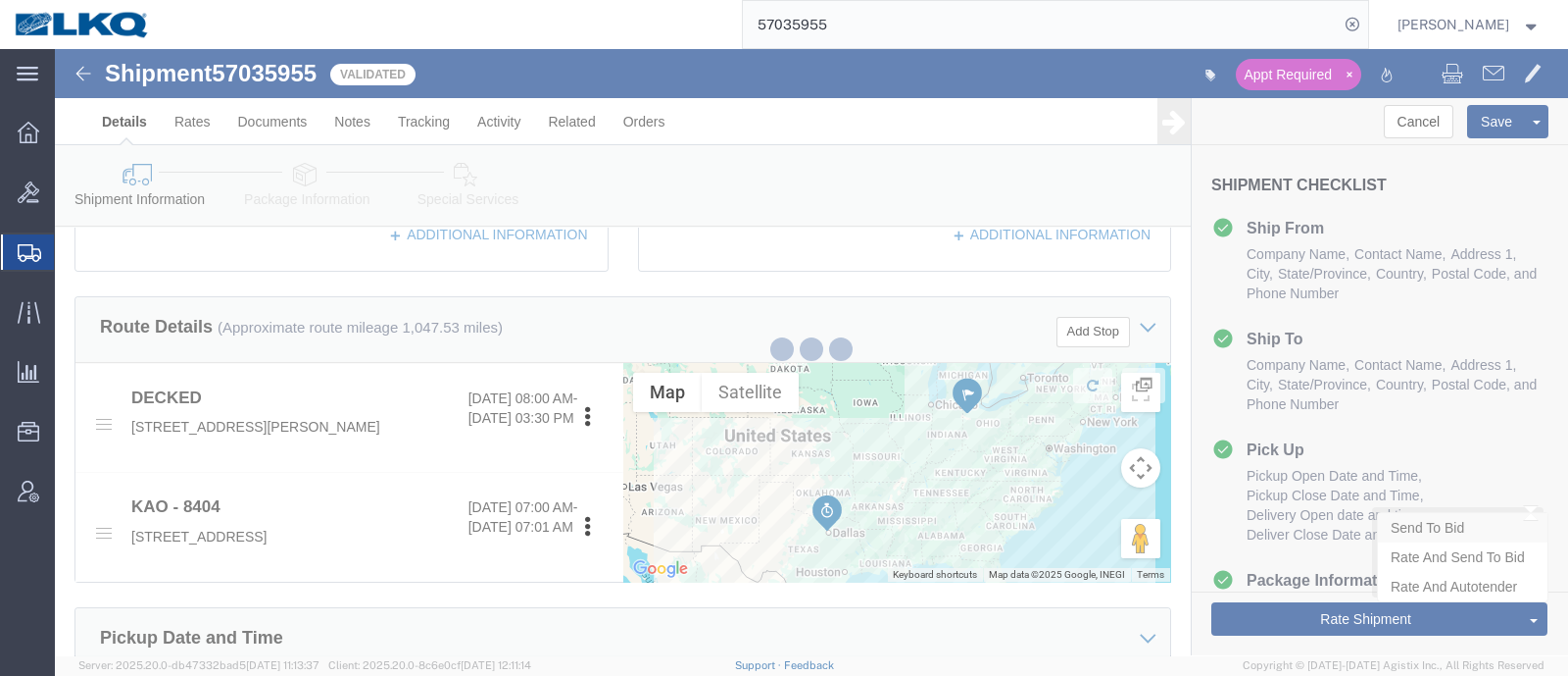
select select "TL"
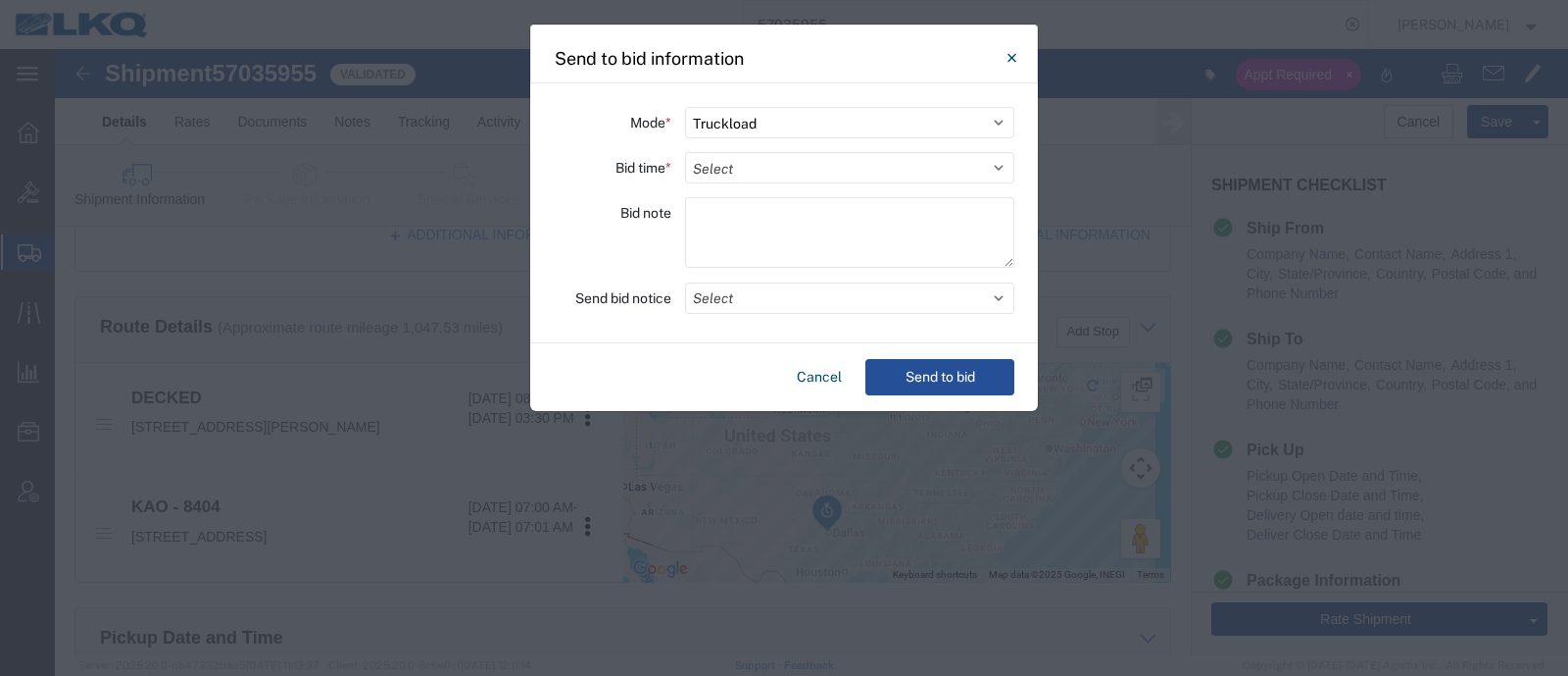
click at [812, 186] on div "Mode * Select Small Parcel Truckload Air Rail Less than Truckload Ocean Freight…" at bounding box center [784, 213] width 508 height 259
click at [814, 162] on select "Select 30 Min (Rush) 1 Hour (Rush) 2 Hours (Rush) 4 Hours (Rush) 8 Hours (Rush)…" at bounding box center [850, 168] width 329 height 32
select select "24"
click at [686, 152] on select "Select 30 Min (Rush) 1 Hour (Rush) 2 Hours (Rush) 4 Hours (Rush) 8 Hours (Rush)…" at bounding box center [850, 168] width 329 height 32
click at [766, 291] on button "Select" at bounding box center [850, 298] width 329 height 32
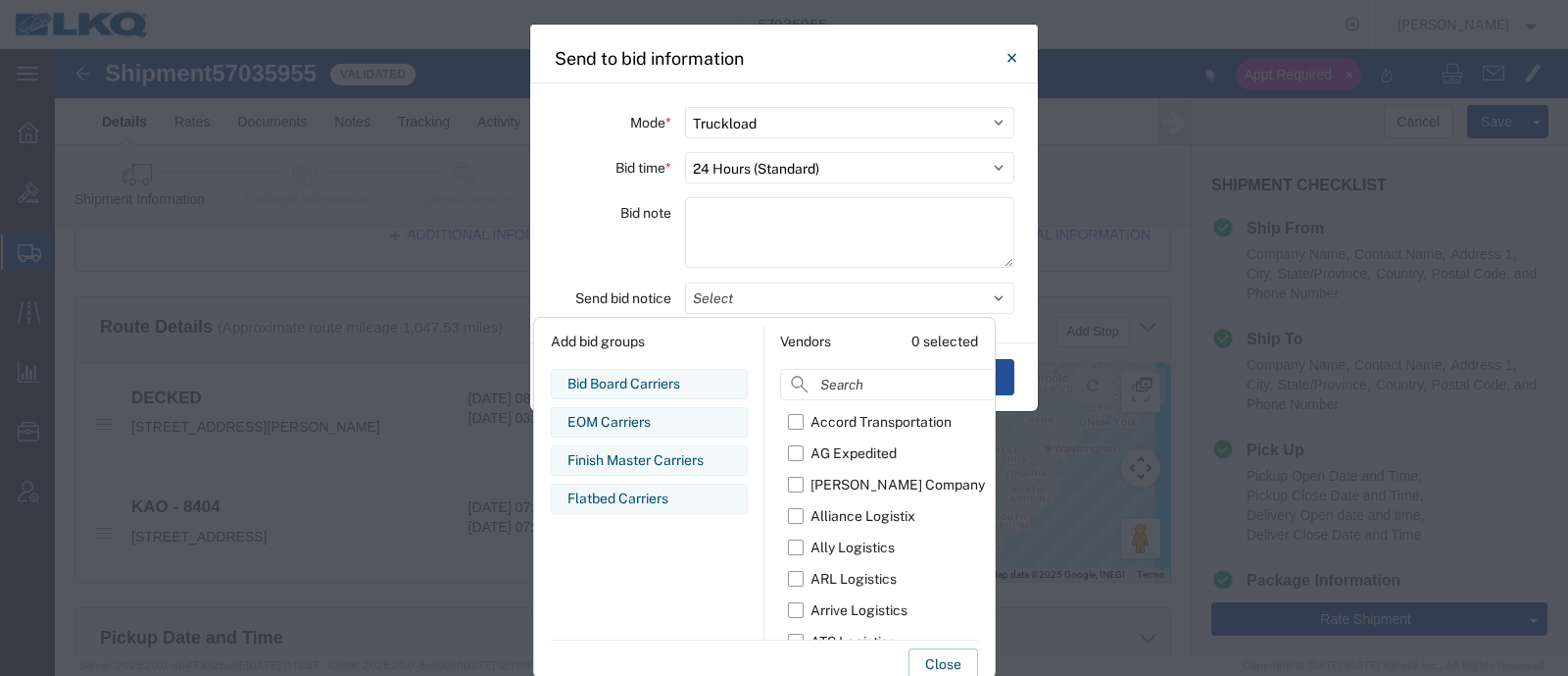
click at [615, 253] on div "Bid note" at bounding box center [612, 235] width 117 height 77
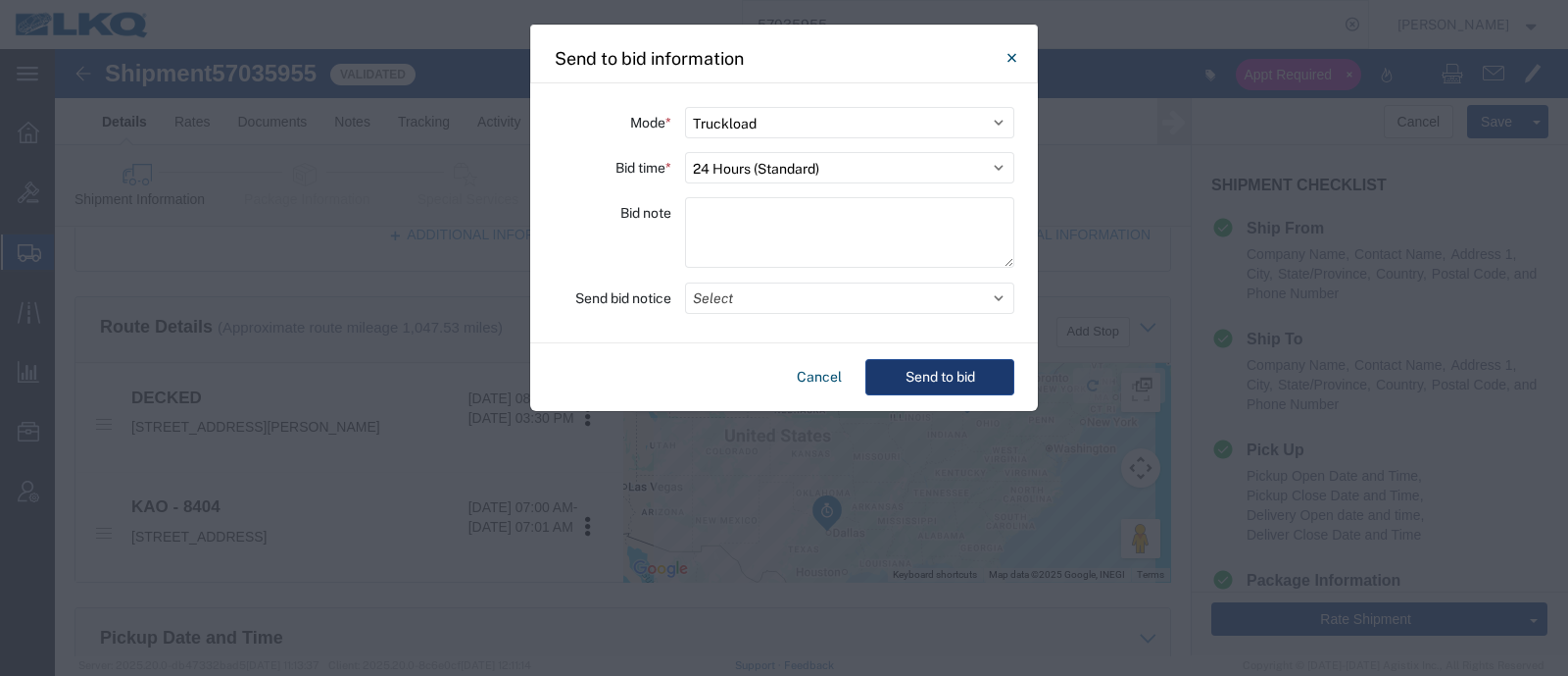
click at [931, 367] on button "Send to bid" at bounding box center [940, 377] width 149 height 37
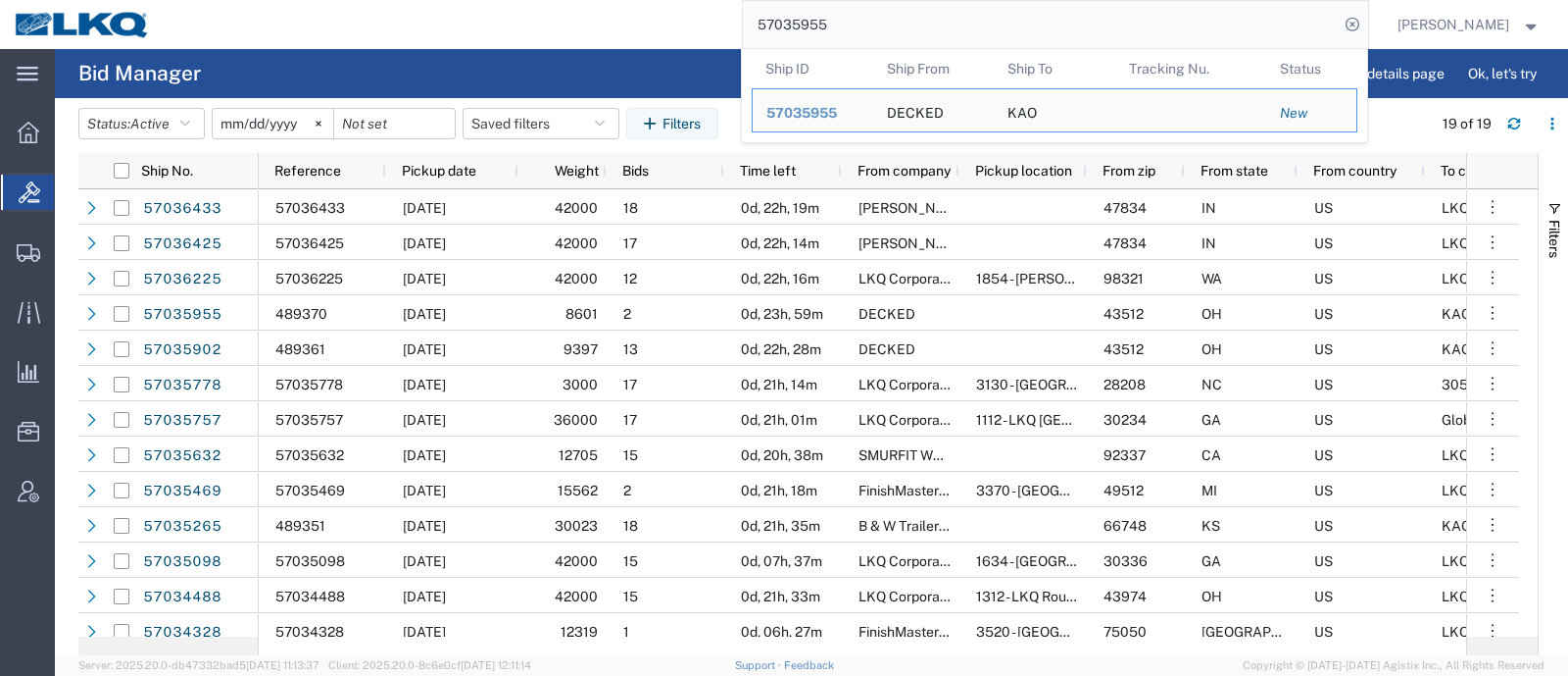
drag, startPoint x: 869, startPoint y: 27, endPoint x: 652, endPoint y: 61, distance: 219.6
click at [732, 46] on div "57035955 Ship ID Ship From Ship To Tracking Nu. Status Ship ID 57035955 Ship Fr…" at bounding box center [766, 24] width 1203 height 49
paste input "098"
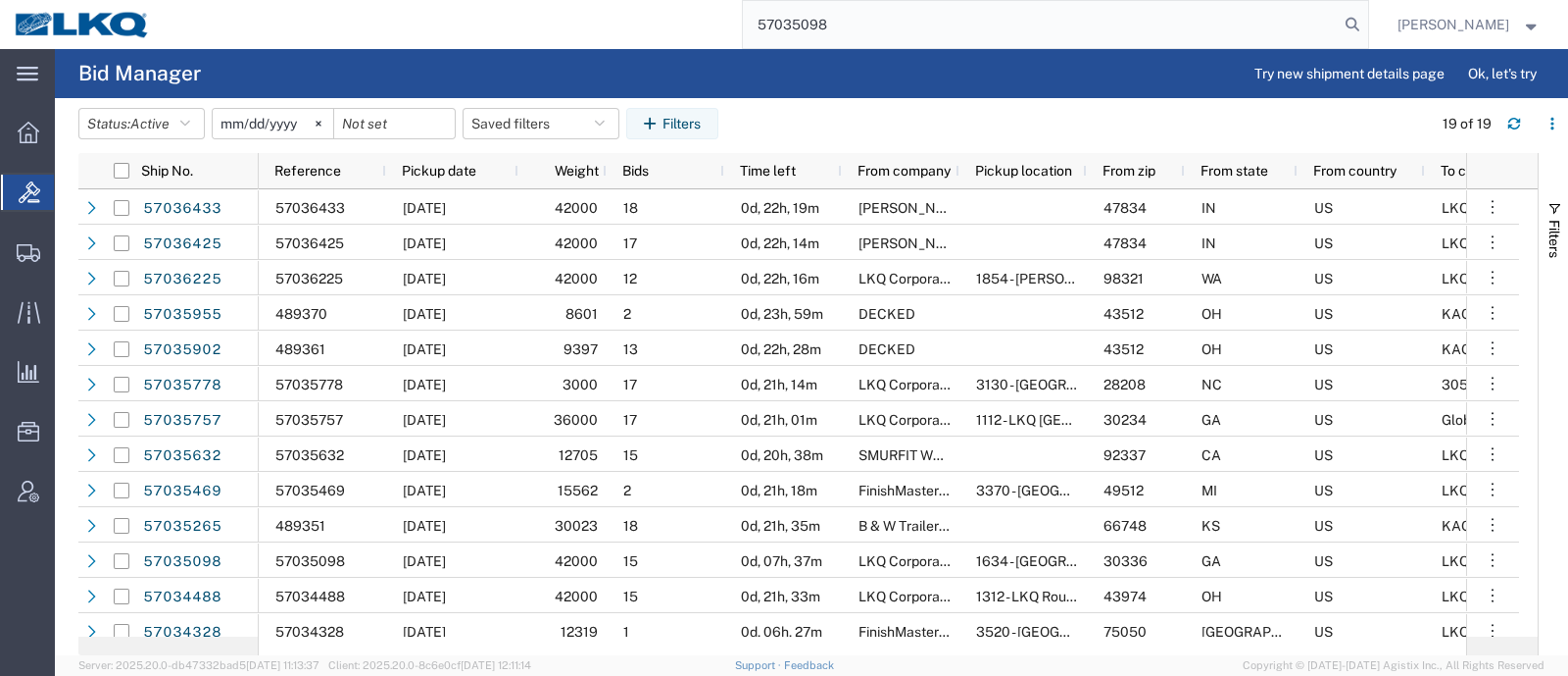
type input "57035098"
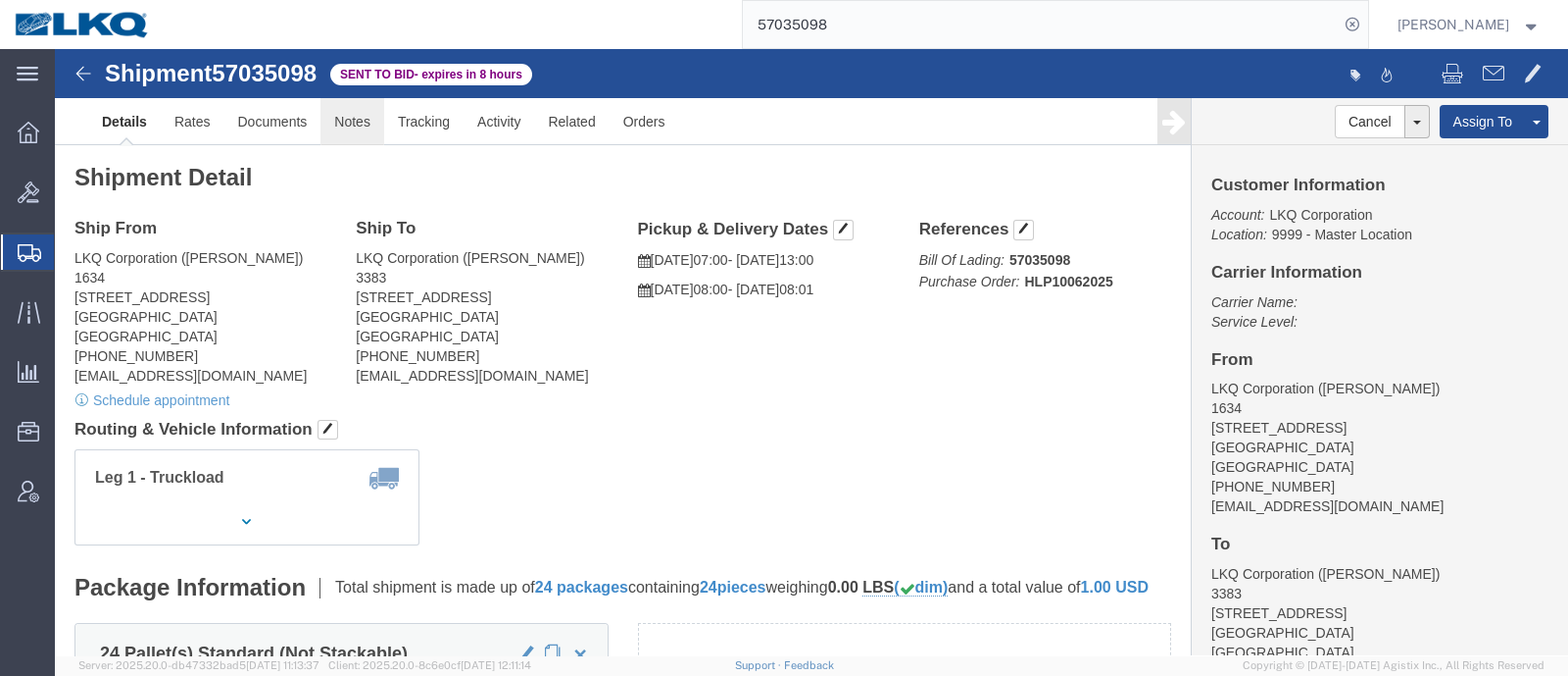
click link "Notes"
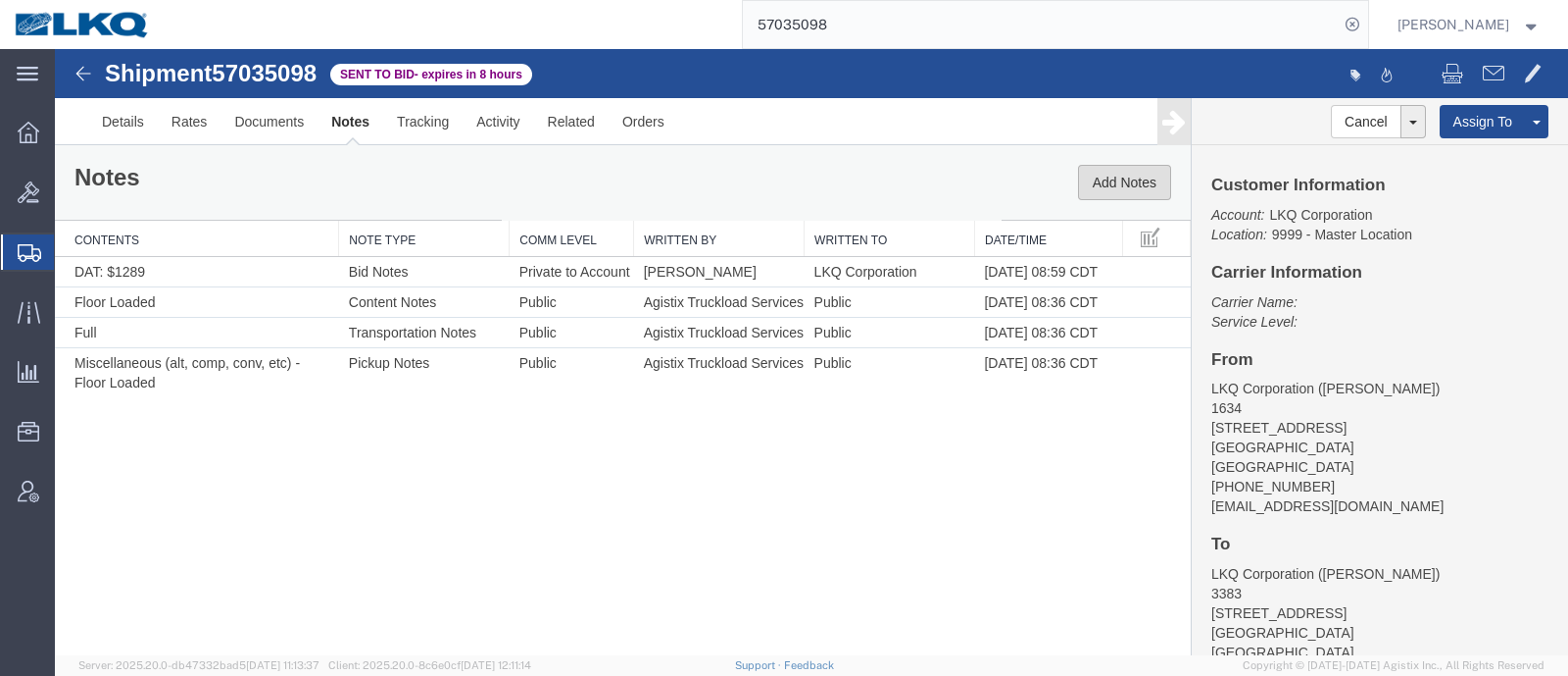
click at [1111, 165] on button "Add Notes" at bounding box center [1125, 183] width 93 height 36
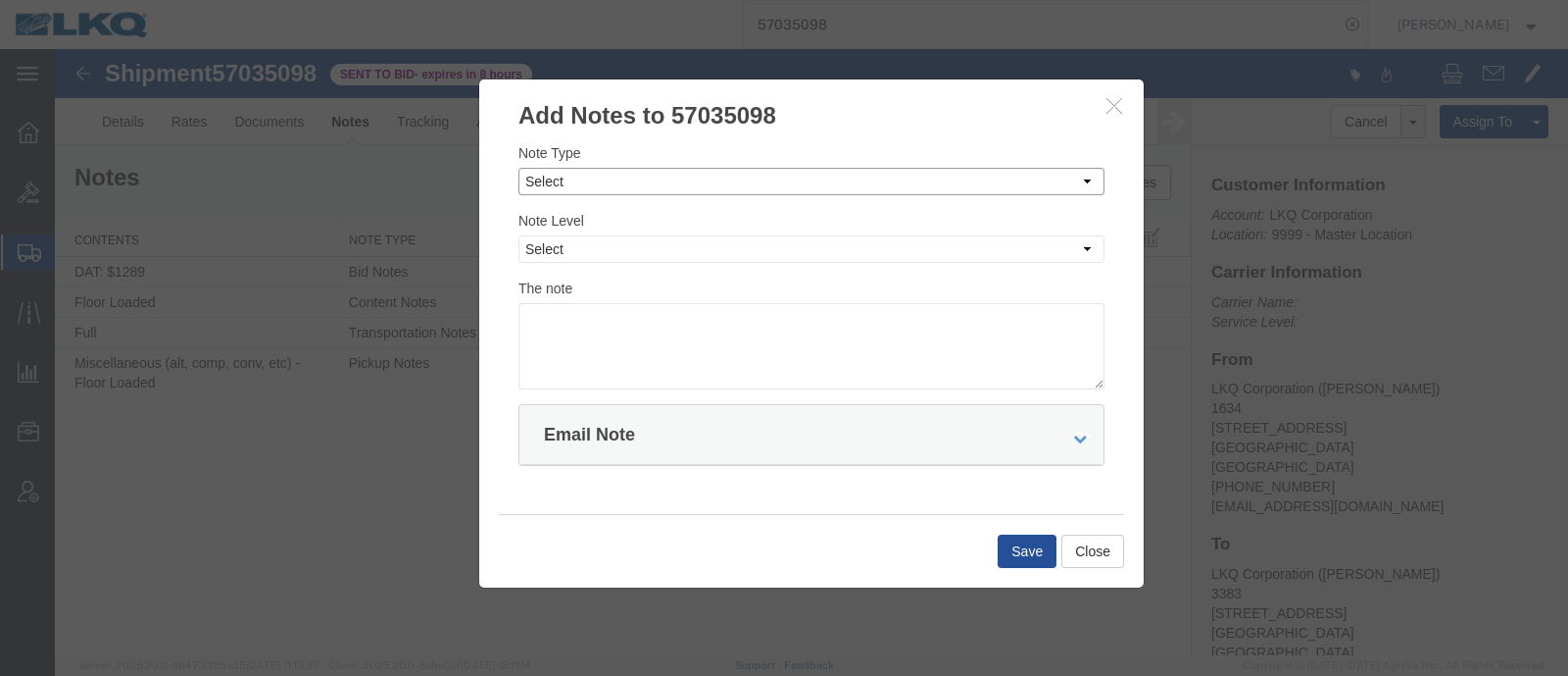
click at [719, 186] on select "Select Approval Bid Notes Carrier Change Notes Claim Notes Content Hazmat Notes…" at bounding box center [812, 182] width 586 height 28
select select "BID_NOTES"
click at [519, 168] on select "Select Approval Bid Notes Carrier Change Notes Claim Notes Content Hazmat Notes…" at bounding box center [812, 182] width 586 height 28
click at [760, 241] on select "Select Private to Account Private to Vendor Public" at bounding box center [812, 250] width 586 height 28
select select "PRIVATE_TO_ACCOUNT"
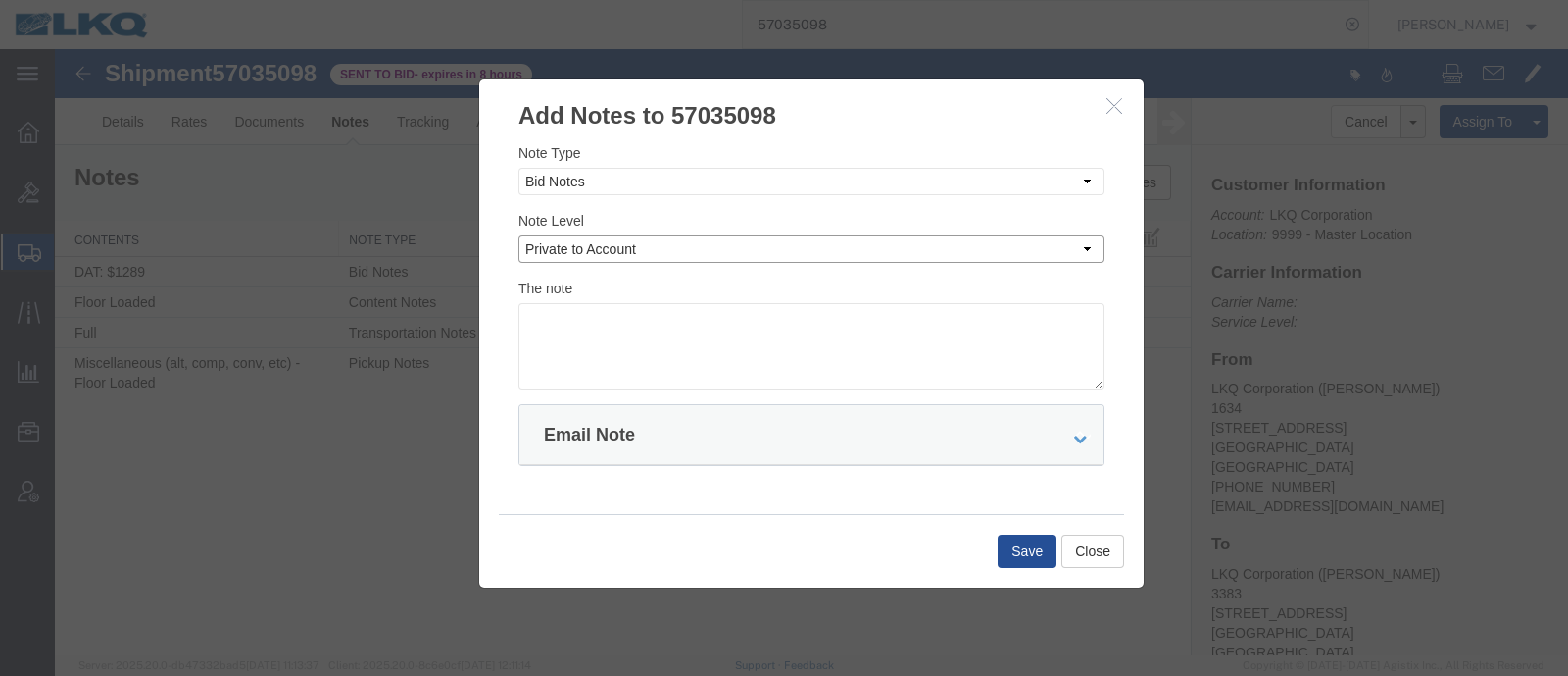
click at [519, 236] on select "Select Private to Account Private to Vendor Public" at bounding box center [812, 250] width 586 height 28
click at [745, 328] on textarea at bounding box center [812, 346] width 586 height 86
type textarea "D"
click at [1079, 549] on button "Close" at bounding box center [1092, 552] width 63 height 34
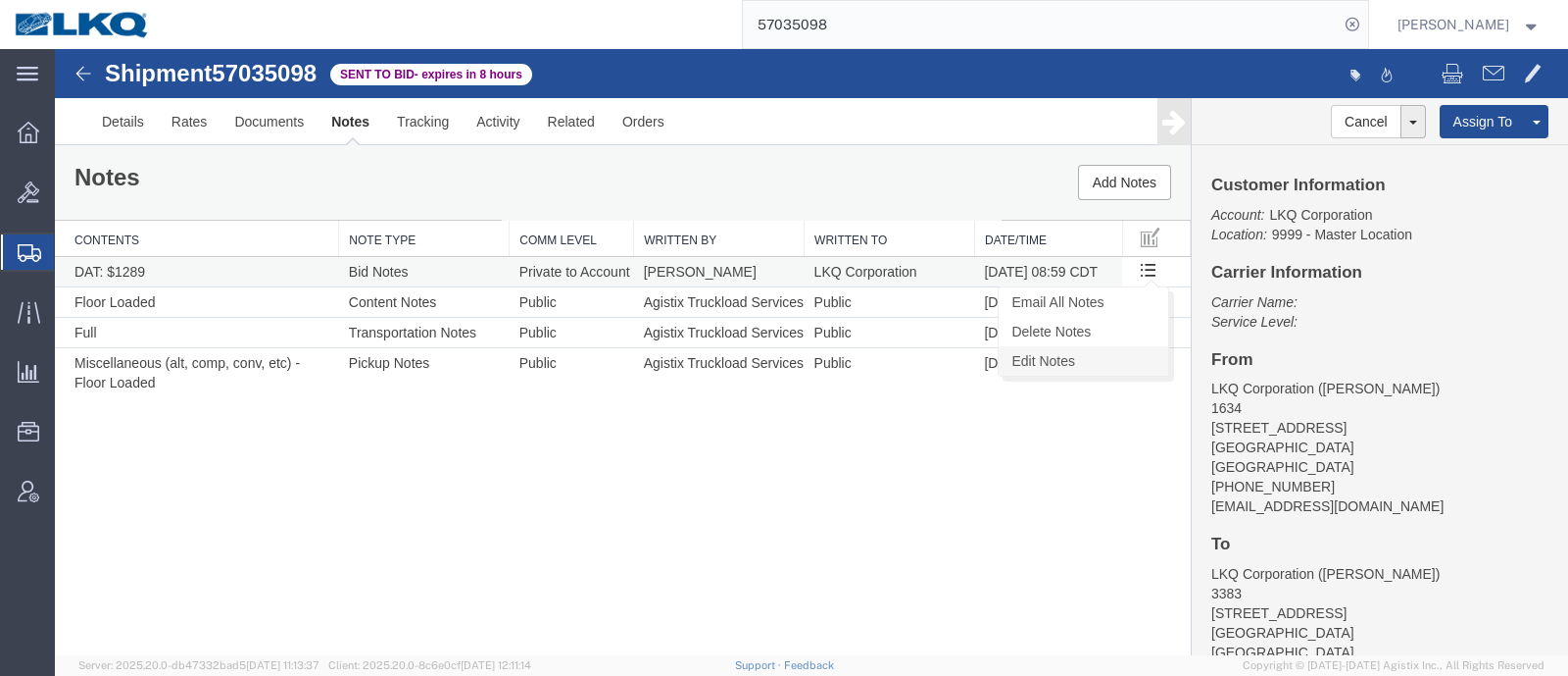
click at [1118, 356] on link "Edit Notes" at bounding box center [1083, 361] width 170 height 30
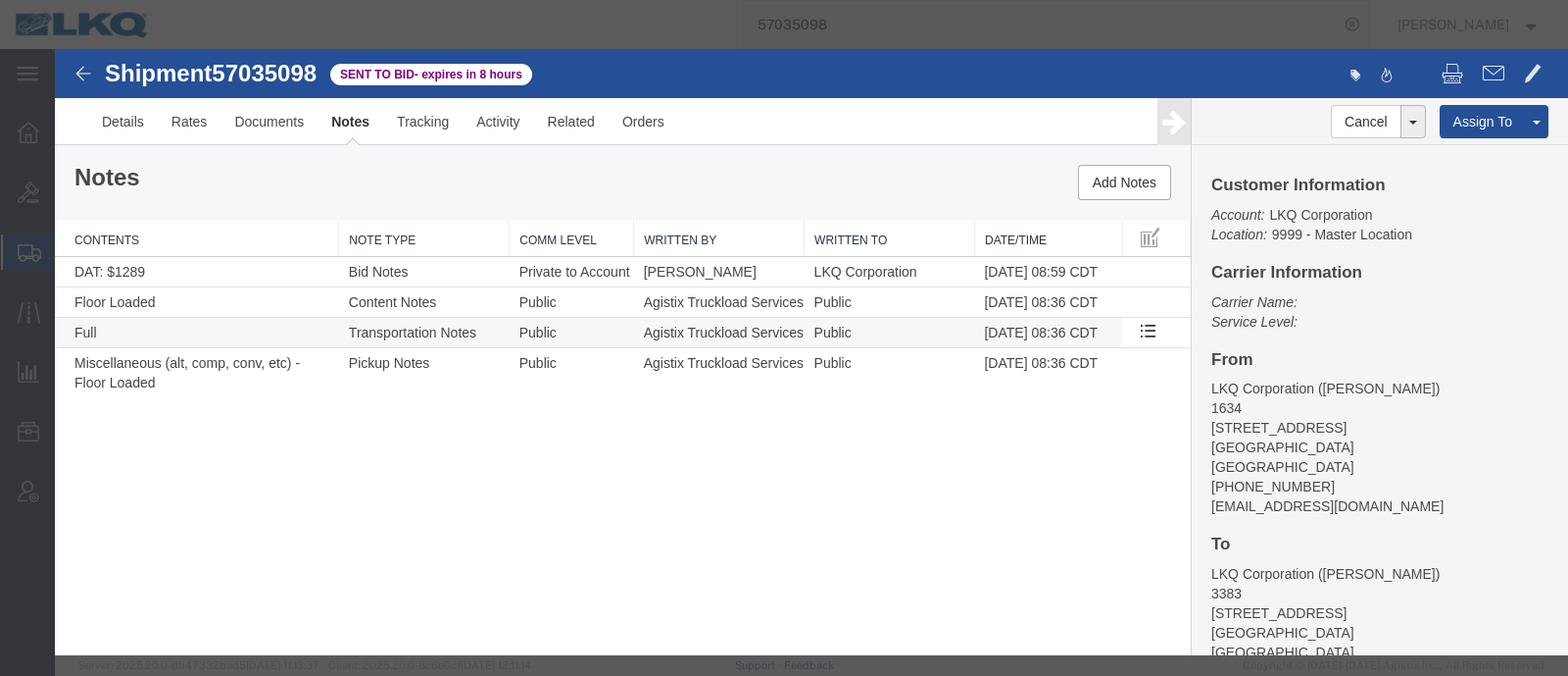
select select "BID_NOTES"
select select "PRIVATE_TO_ACCOUNT"
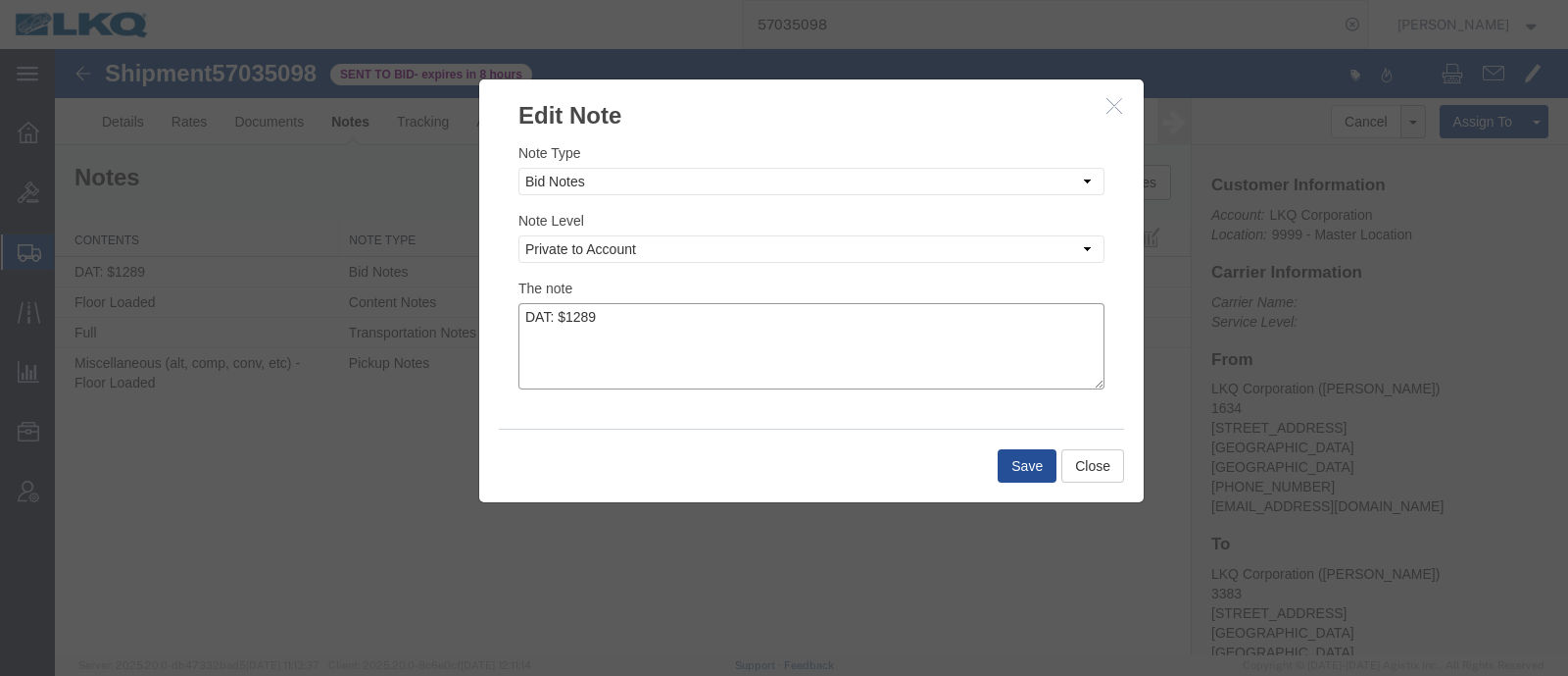
click at [663, 318] on textarea "DAT: $1289" at bounding box center [812, 346] width 586 height 86
type textarea "DAT: $1289, Original: $1208"
click at [1026, 472] on button "Save" at bounding box center [1026, 466] width 59 height 34
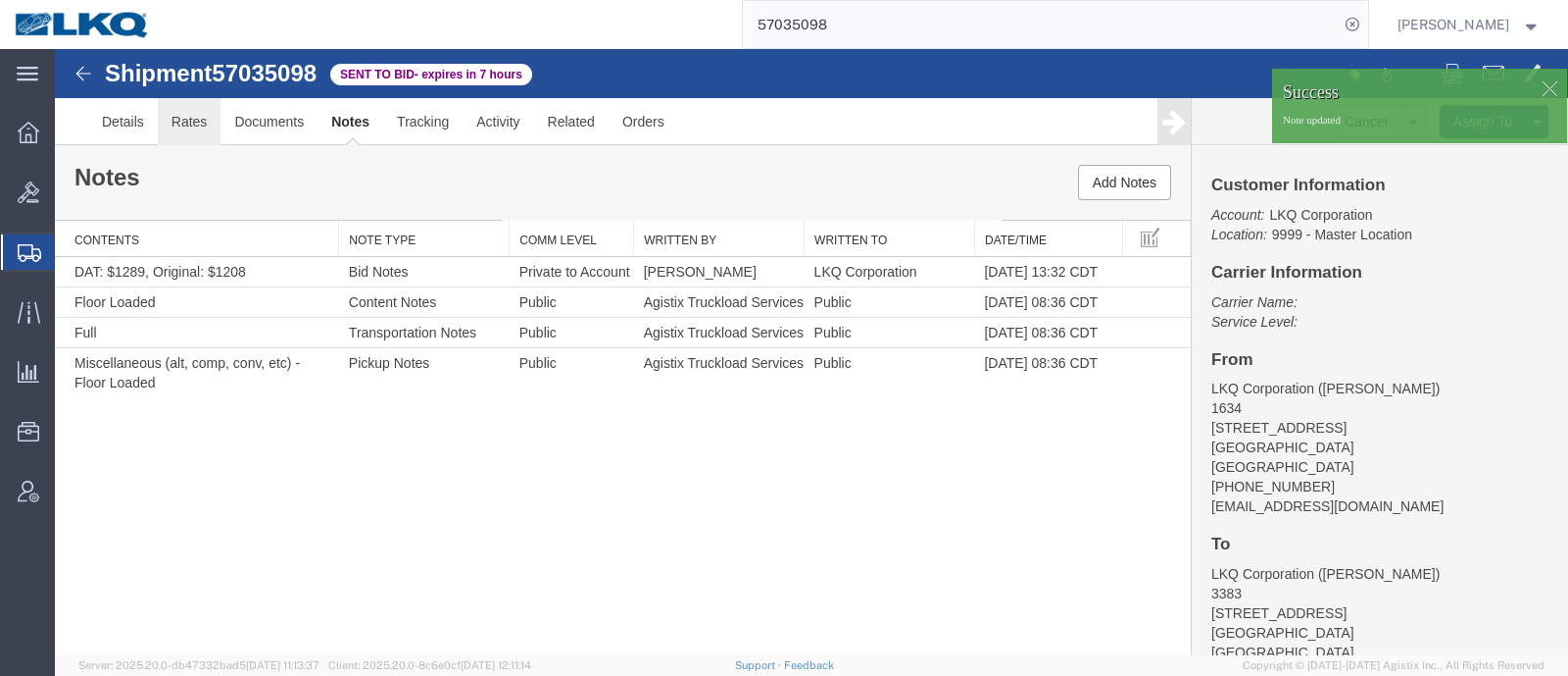
drag, startPoint x: 240, startPoint y: 181, endPoint x: 186, endPoint y: 130, distance: 74.3
click at [186, 130] on link "Rates" at bounding box center [190, 121] width 64 height 47
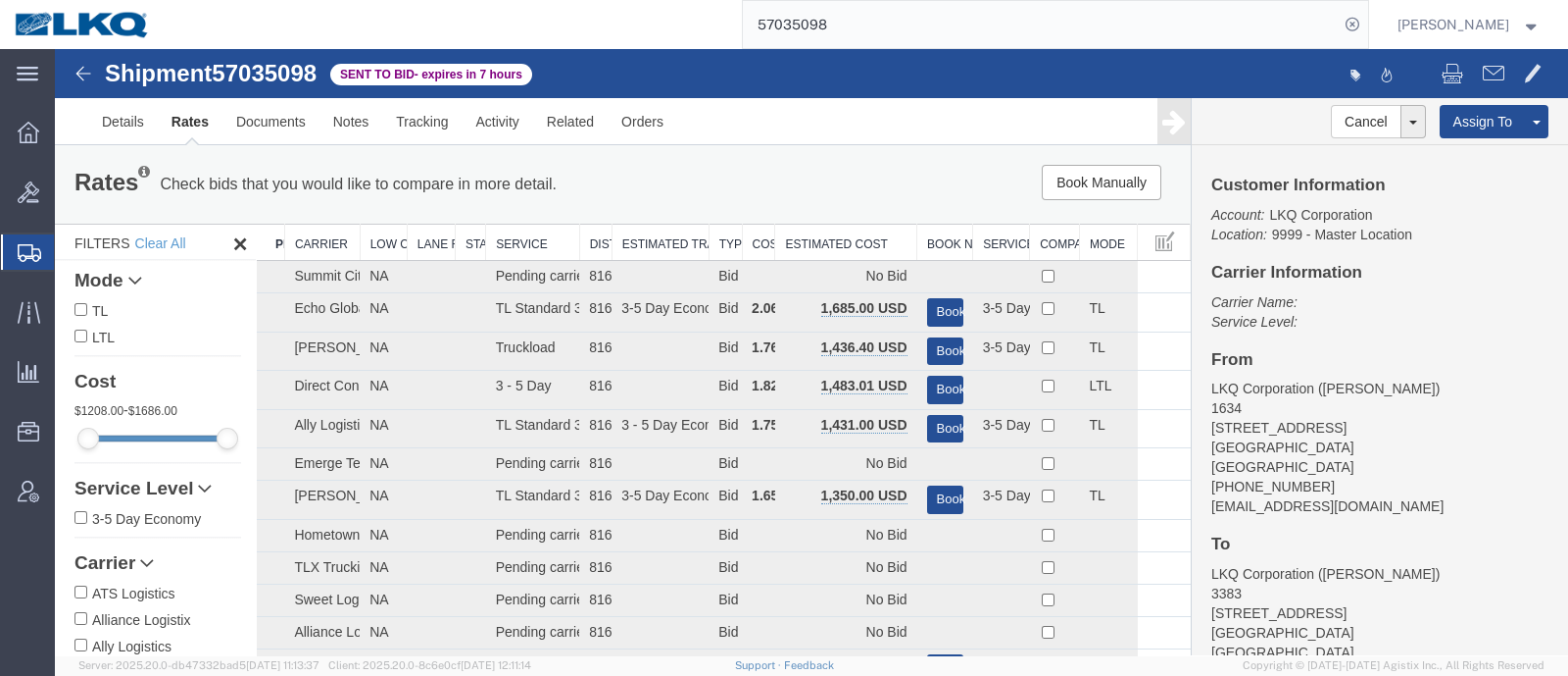
click at [823, 234] on th "Estimated Cost" at bounding box center [846, 243] width 142 height 37
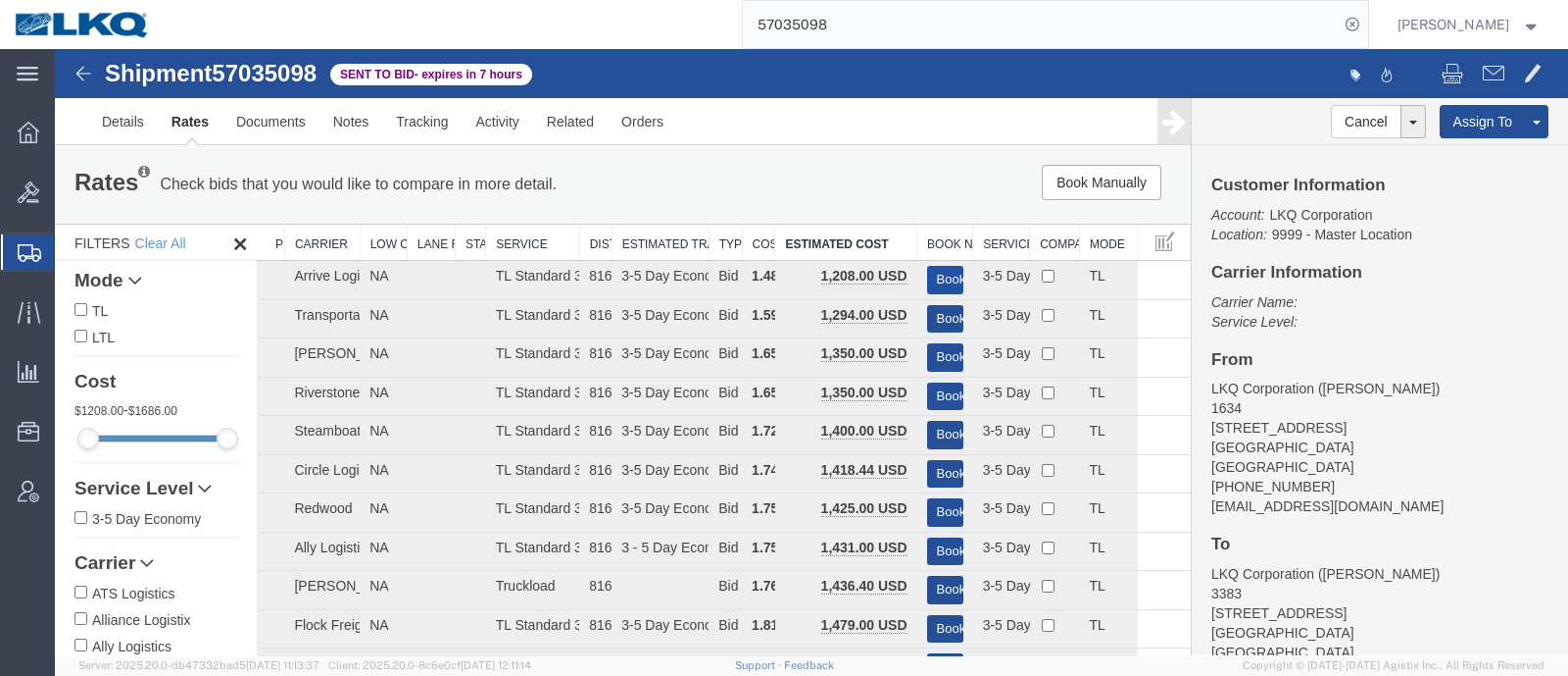
click at [942, 271] on button "Book" at bounding box center [945, 279] width 37 height 29
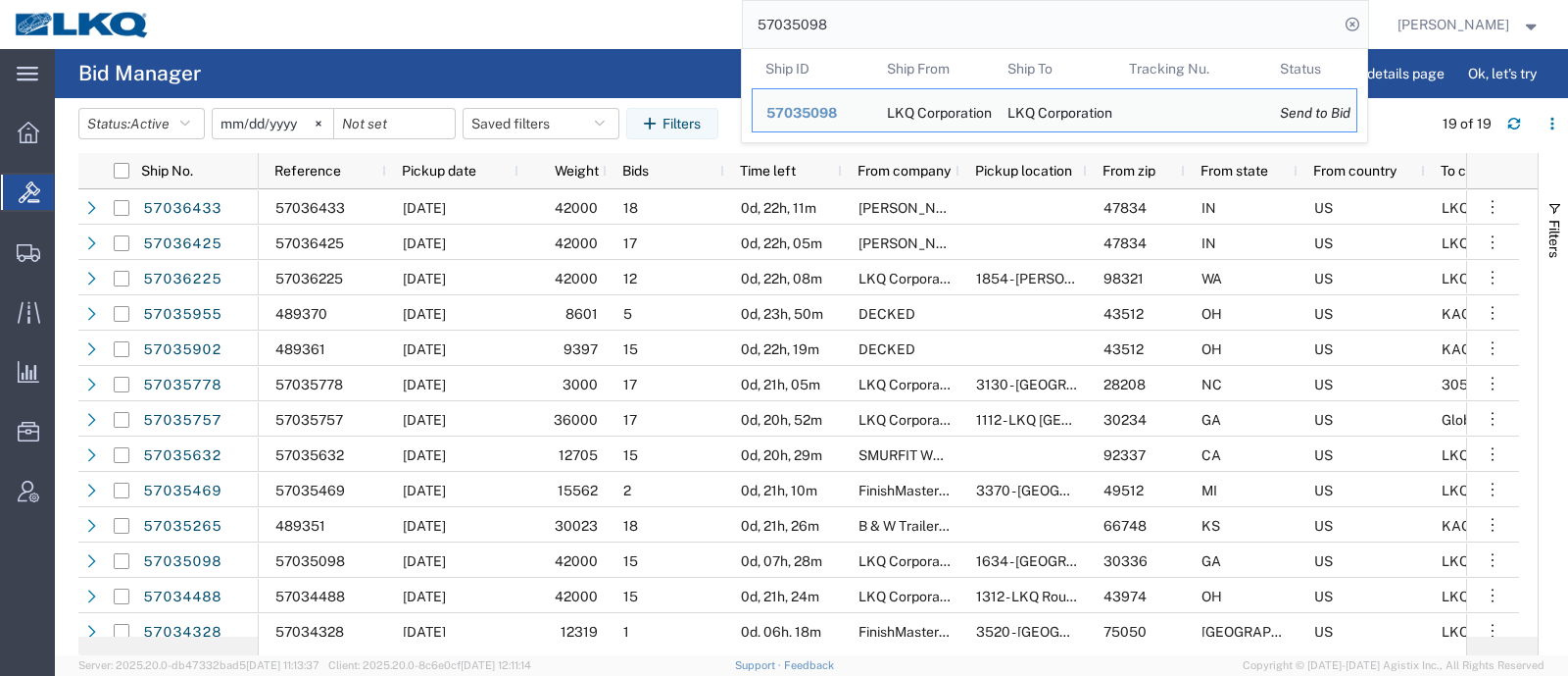
click at [897, 17] on input "57035098" at bounding box center [1041, 24] width 596 height 47
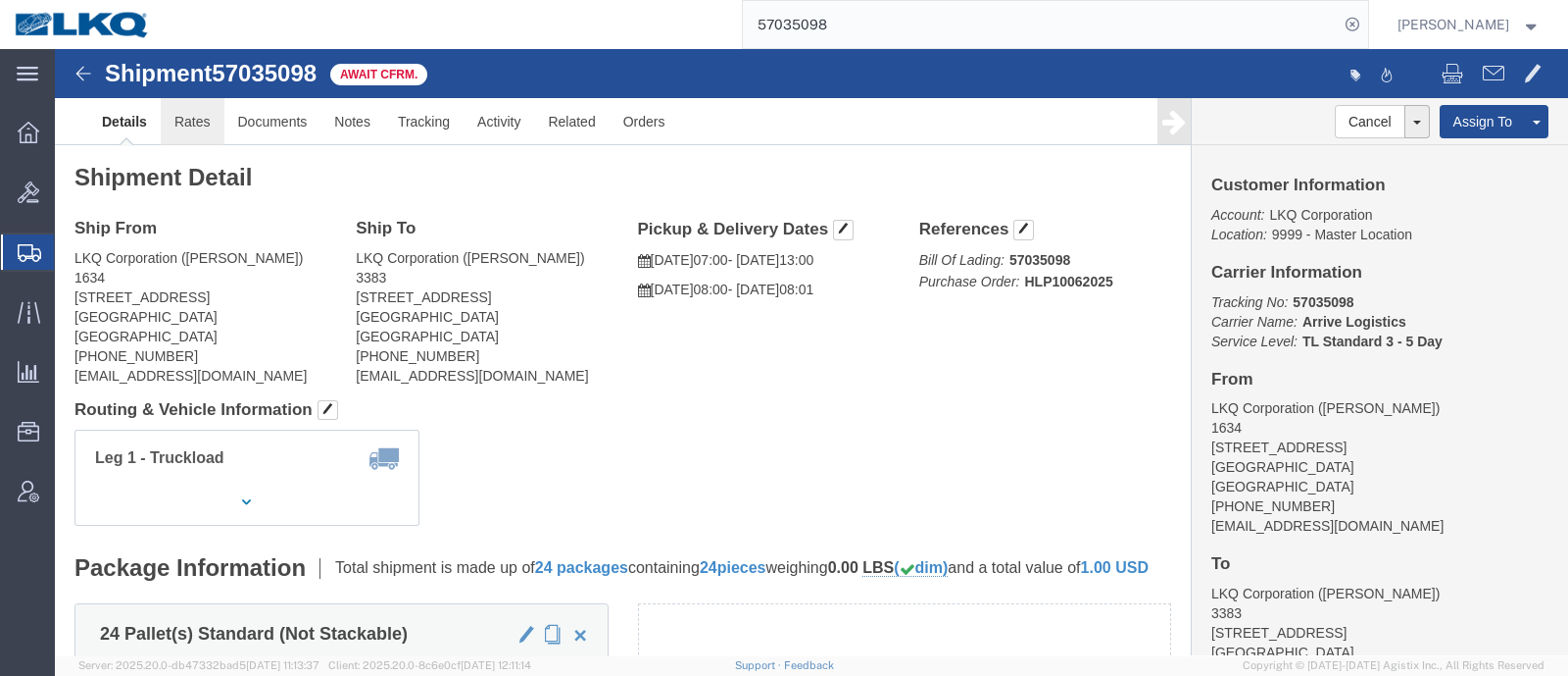
click link "Rates"
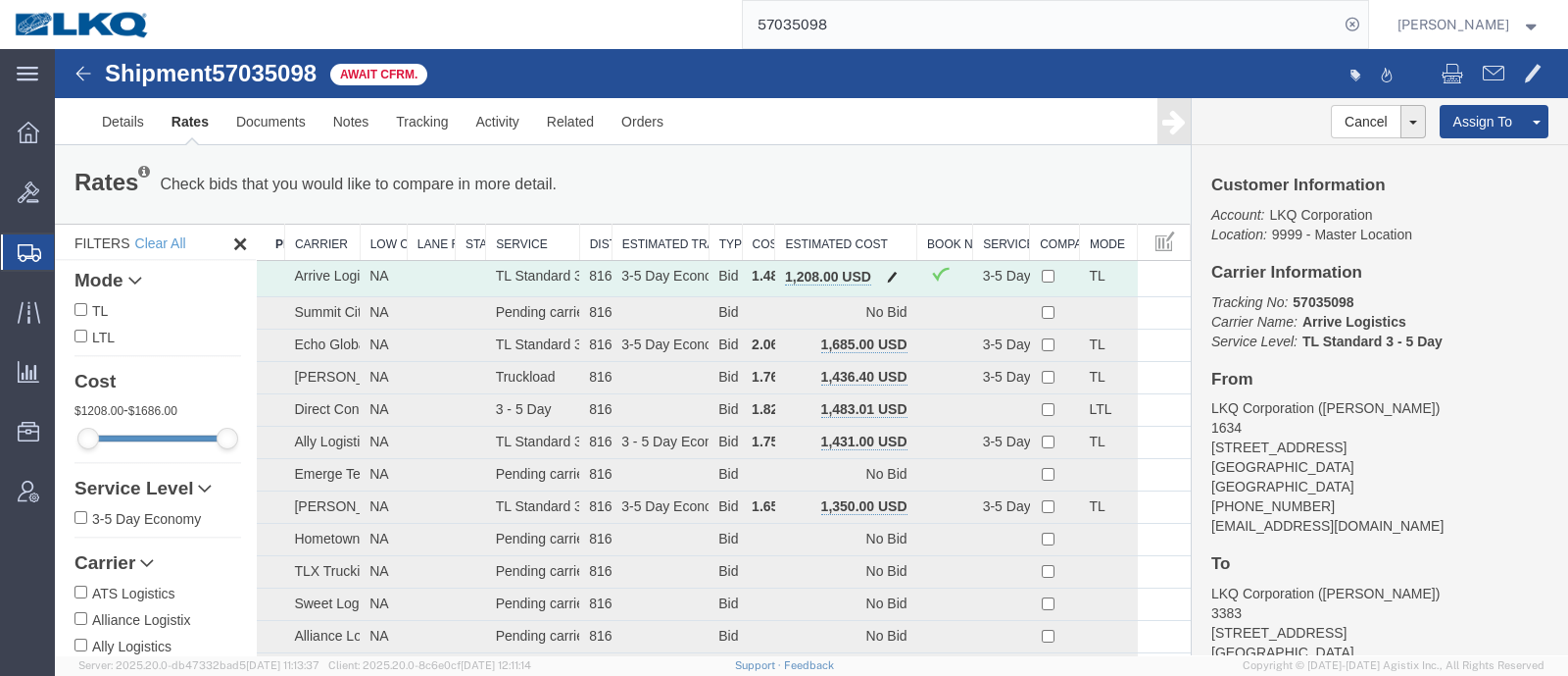
click at [887, 278] on span "button" at bounding box center [892, 276] width 11 height 14
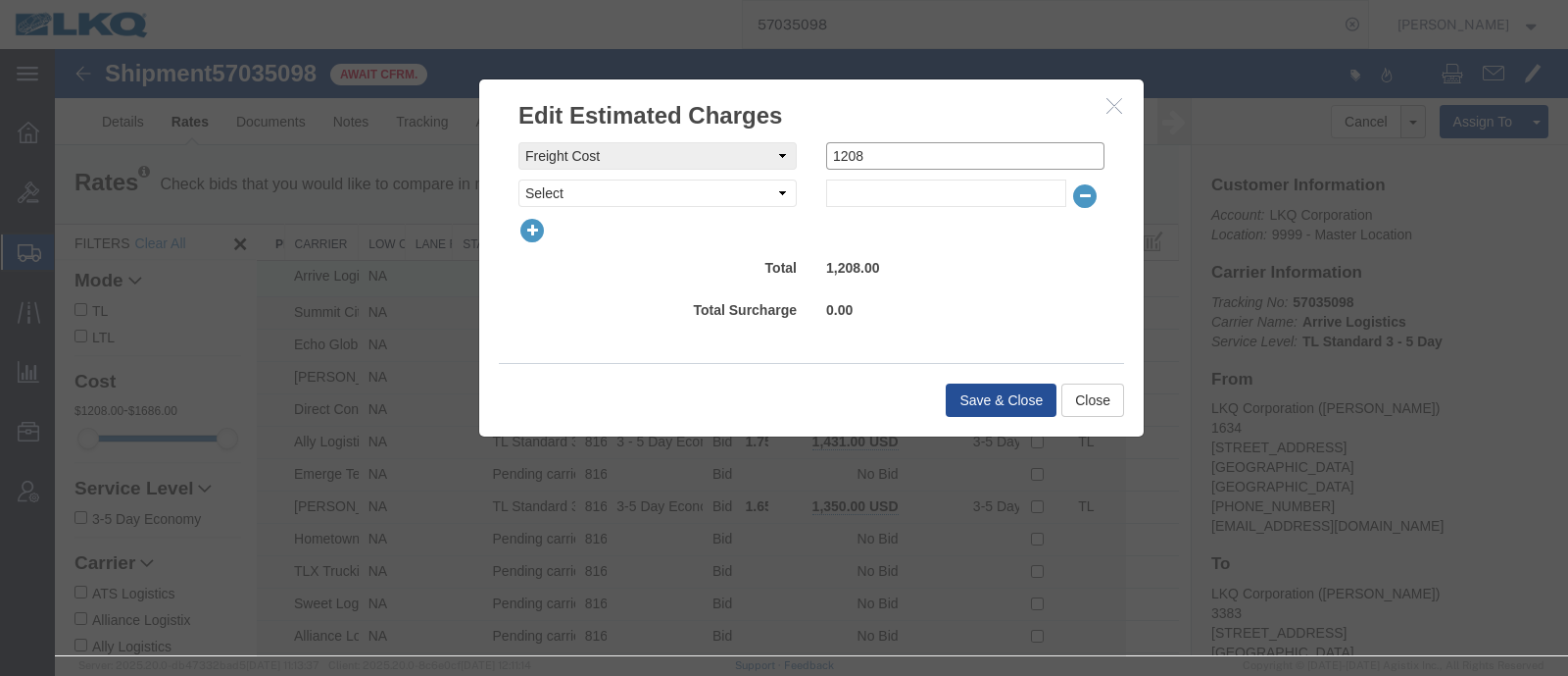
click at [862, 150] on input "1208" at bounding box center [966, 156] width 278 height 28
type input "1170"
click at [1008, 391] on button "Save & Close" at bounding box center [1001, 401] width 110 height 34
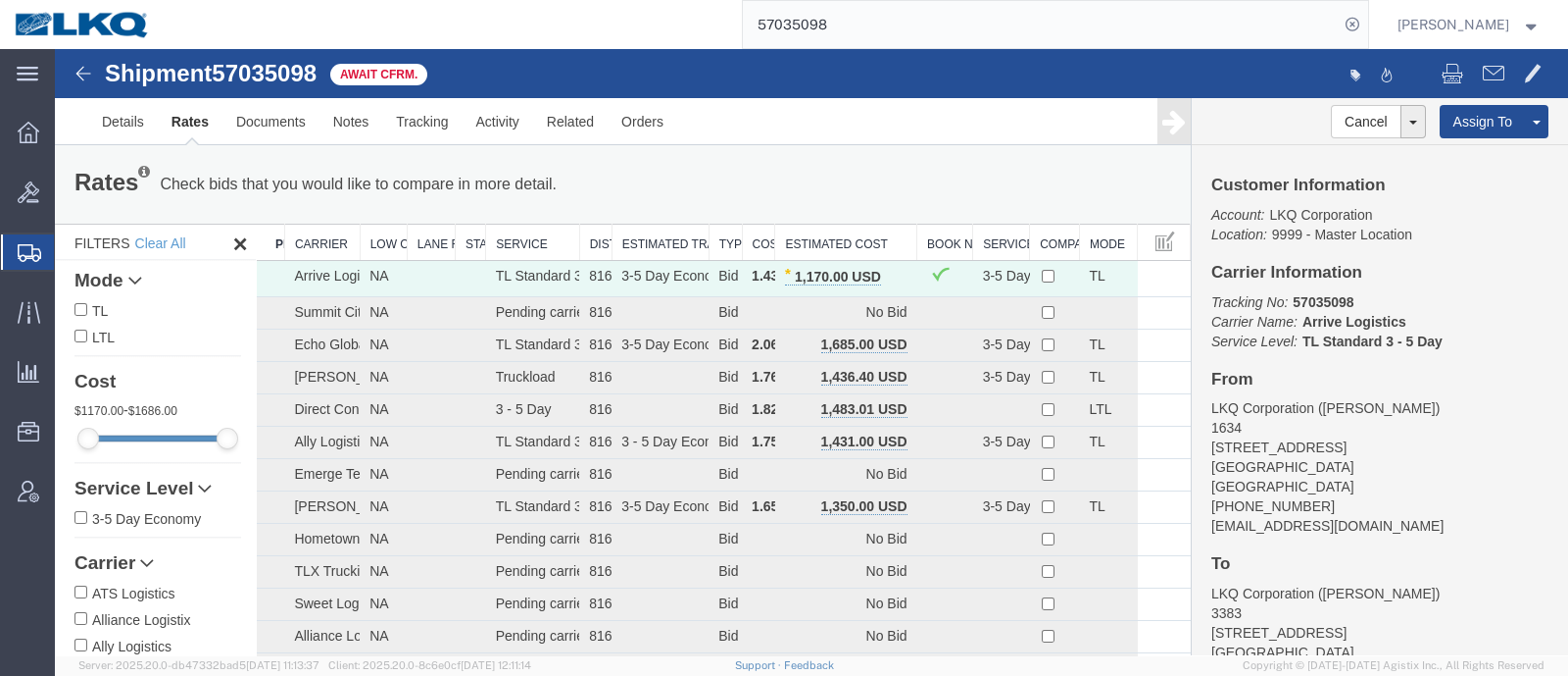
drag, startPoint x: 862, startPoint y: 29, endPoint x: 562, endPoint y: 3, distance: 301.1
click at [591, 7] on div "57035098" at bounding box center [766, 24] width 1203 height 49
paste input "26365"
type input "57026365"
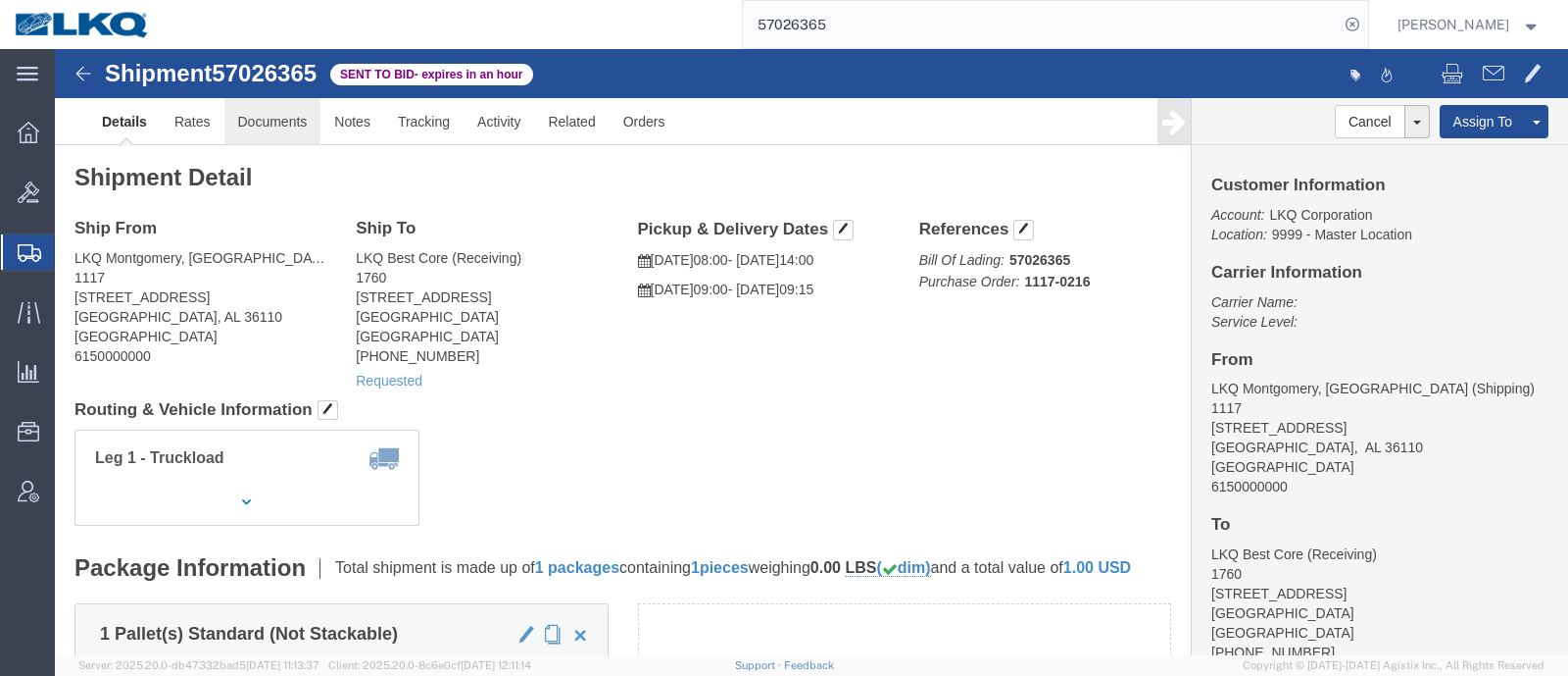
click link "Documents"
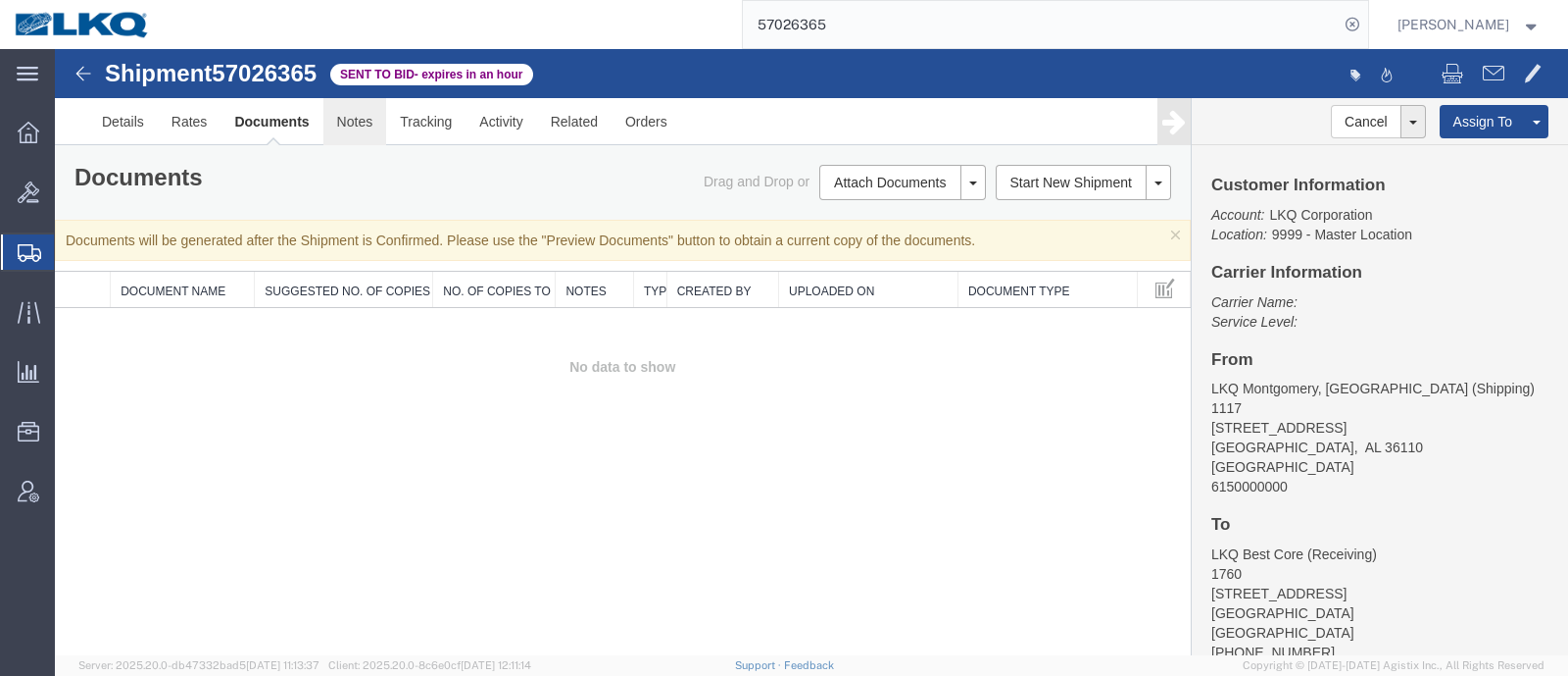
click at [352, 113] on link "Notes" at bounding box center [356, 121] width 64 height 47
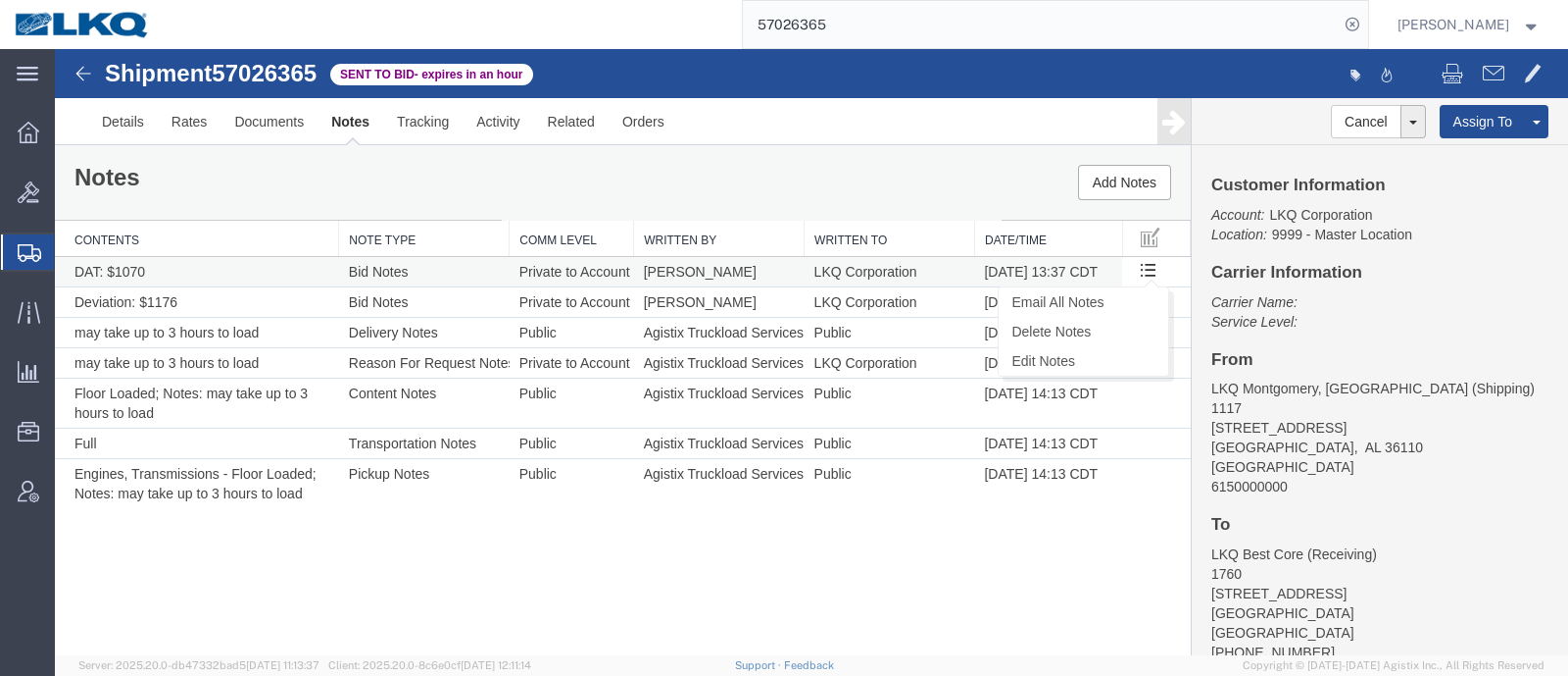
click at [1142, 271] on div "Email All Notes Delete Notes Edit Notes" at bounding box center [1150, 271] width 37 height 30
click at [783, 180] on div "Notes Add Notes" at bounding box center [622, 182] width 1136 height 75
click at [1152, 266] on span at bounding box center [1148, 268] width 17 height 17
click at [1148, 269] on span at bounding box center [1148, 268] width 17 height 17
click at [1104, 353] on link "Edit Notes" at bounding box center [1083, 361] width 170 height 30
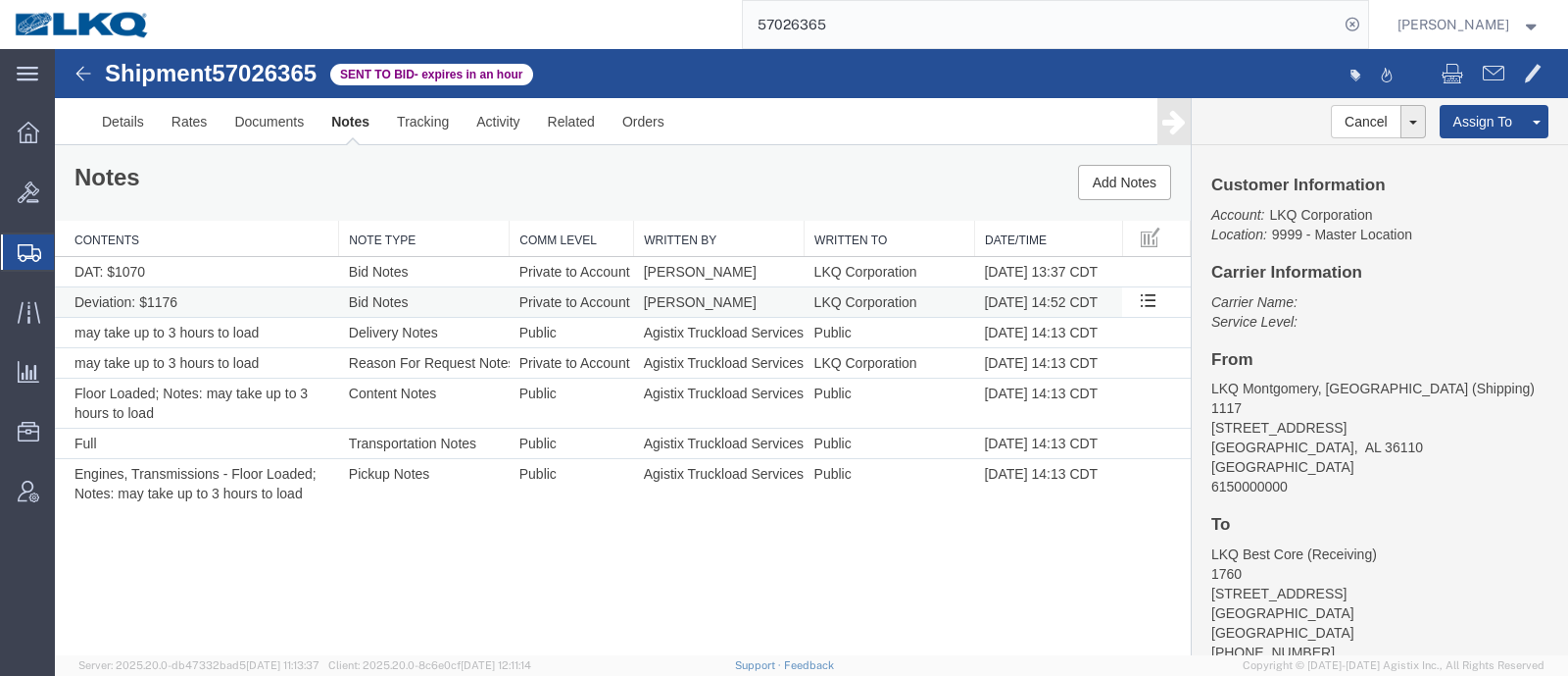
select select "BID_NOTES"
select select "PRIVATE_TO_ACCOUNT"
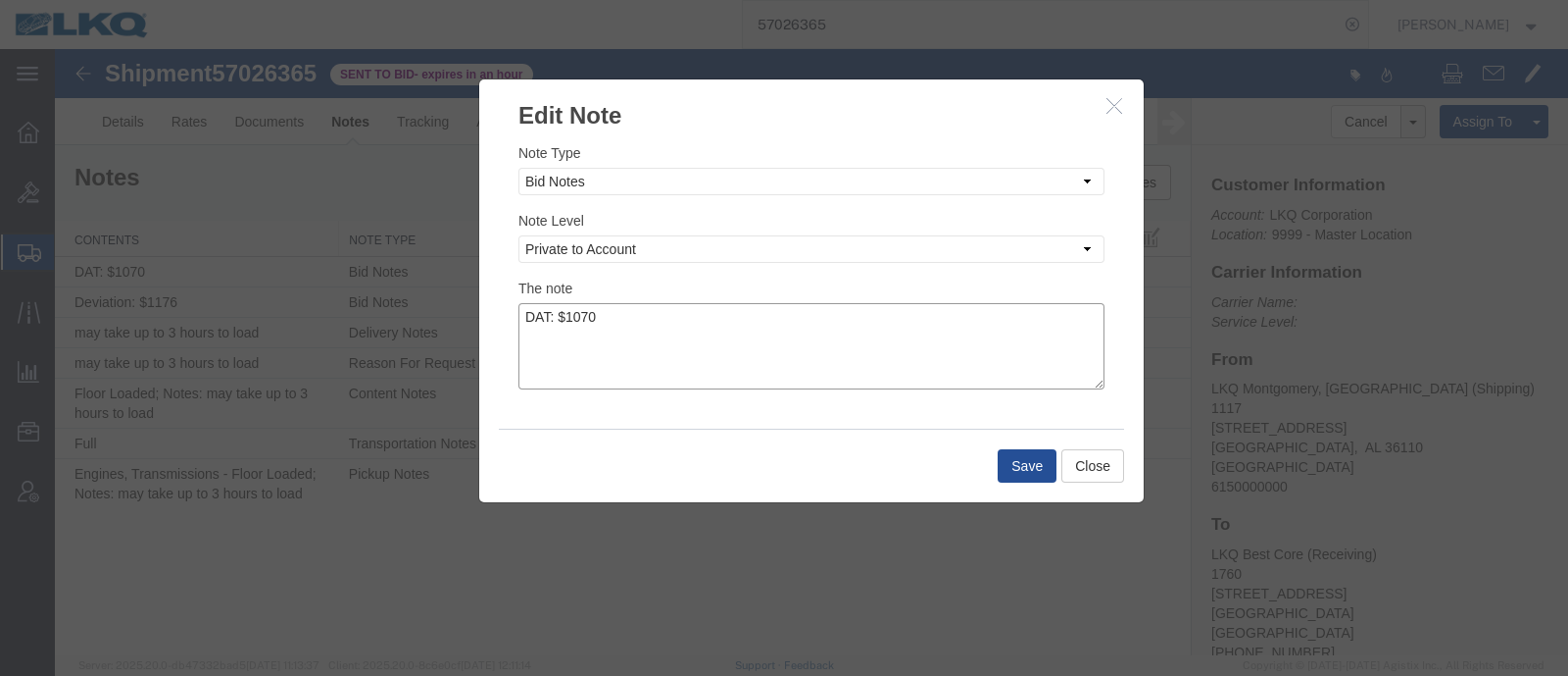
click at [622, 315] on textarea "DAT: $1070" at bounding box center [812, 346] width 586 height 86
type textarea "DAT: $1070, Original: $"
click at [804, 310] on textarea "DAT: $1070, Original: $" at bounding box center [812, 346] width 586 height 86
click at [913, 345] on textarea "DAT: $1070, Original: $1100" at bounding box center [812, 346] width 586 height 86
type textarea "DAT: $1070, Original: $1120"
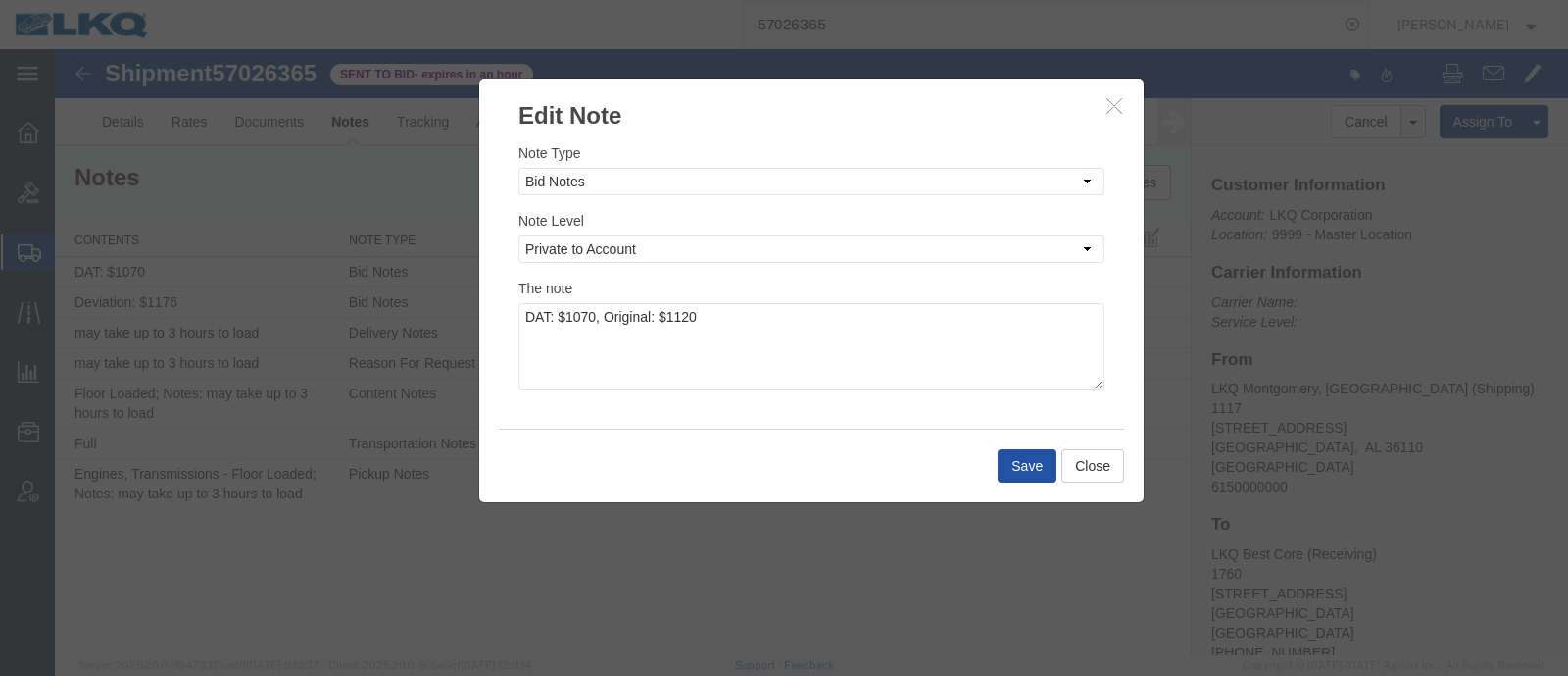
click at [1021, 462] on button "Save" at bounding box center [1026, 466] width 59 height 34
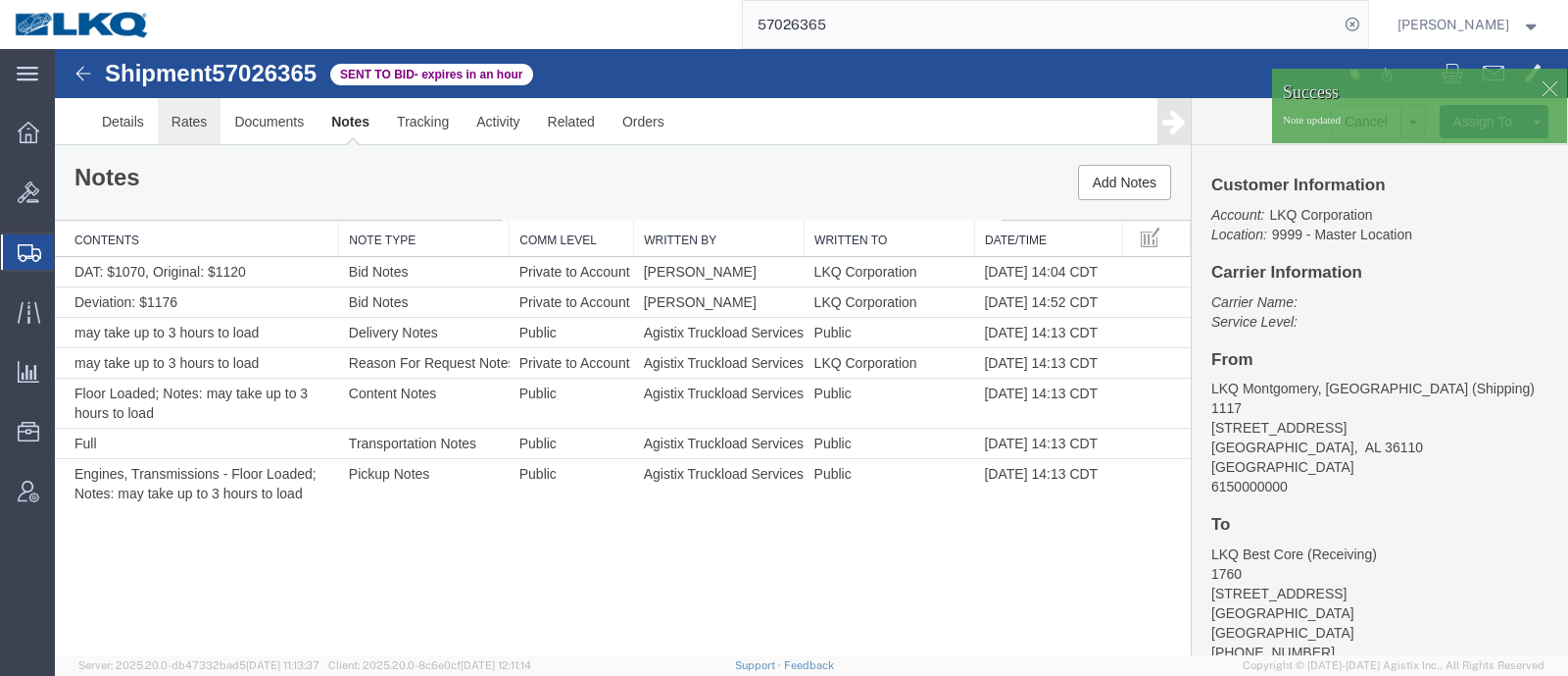
drag, startPoint x: 234, startPoint y: 179, endPoint x: 180, endPoint y: 128, distance: 74.3
click at [180, 128] on link "Rates" at bounding box center [190, 121] width 64 height 47
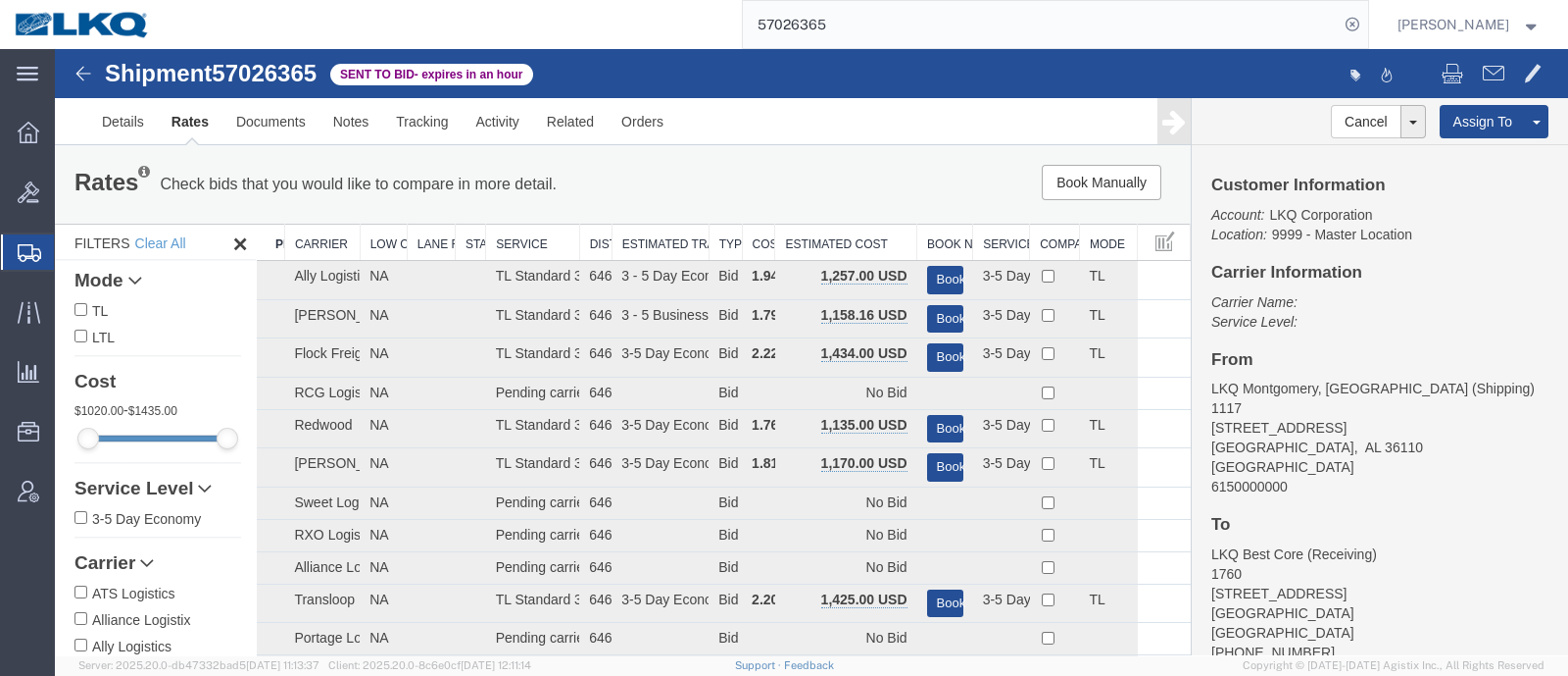
click at [839, 230] on th "Estimated Cost" at bounding box center [846, 243] width 142 height 37
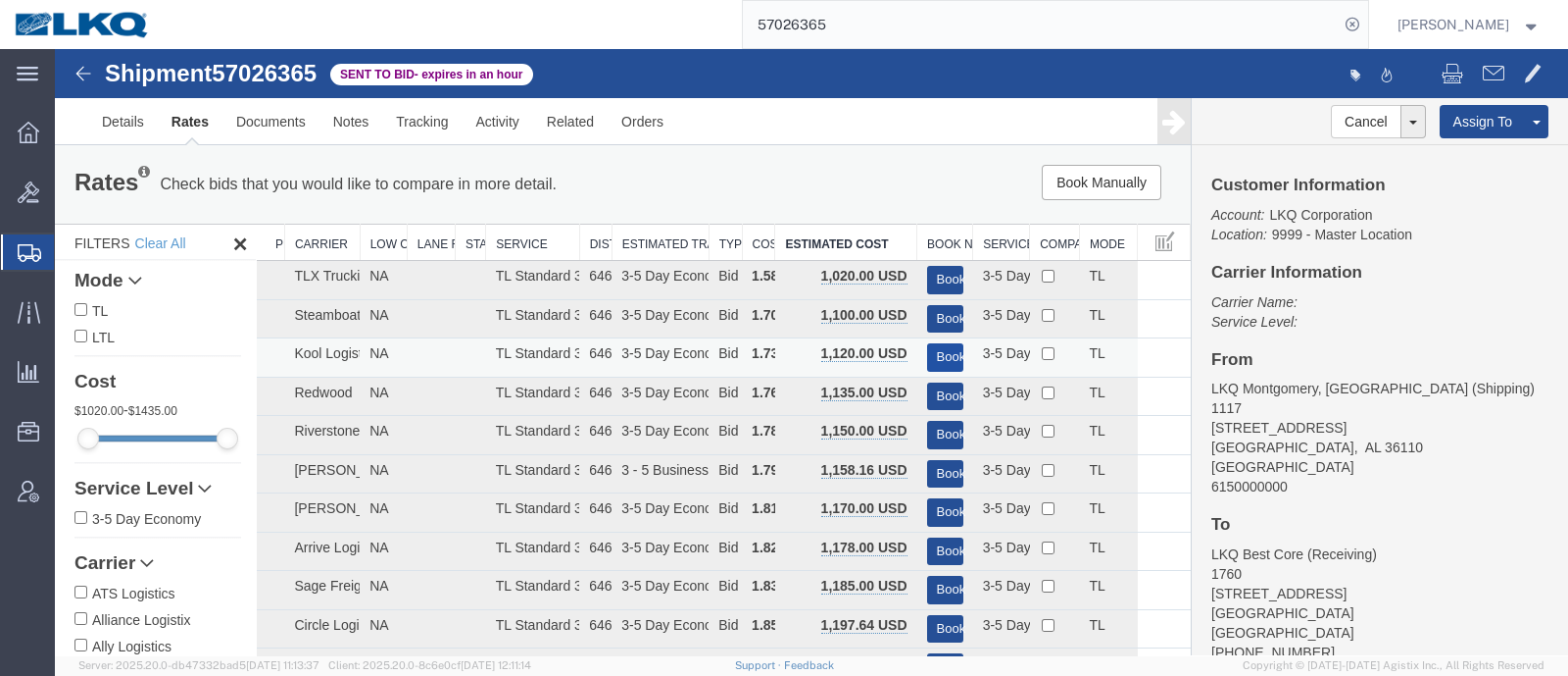
click at [938, 350] on button "Book" at bounding box center [945, 357] width 37 height 29
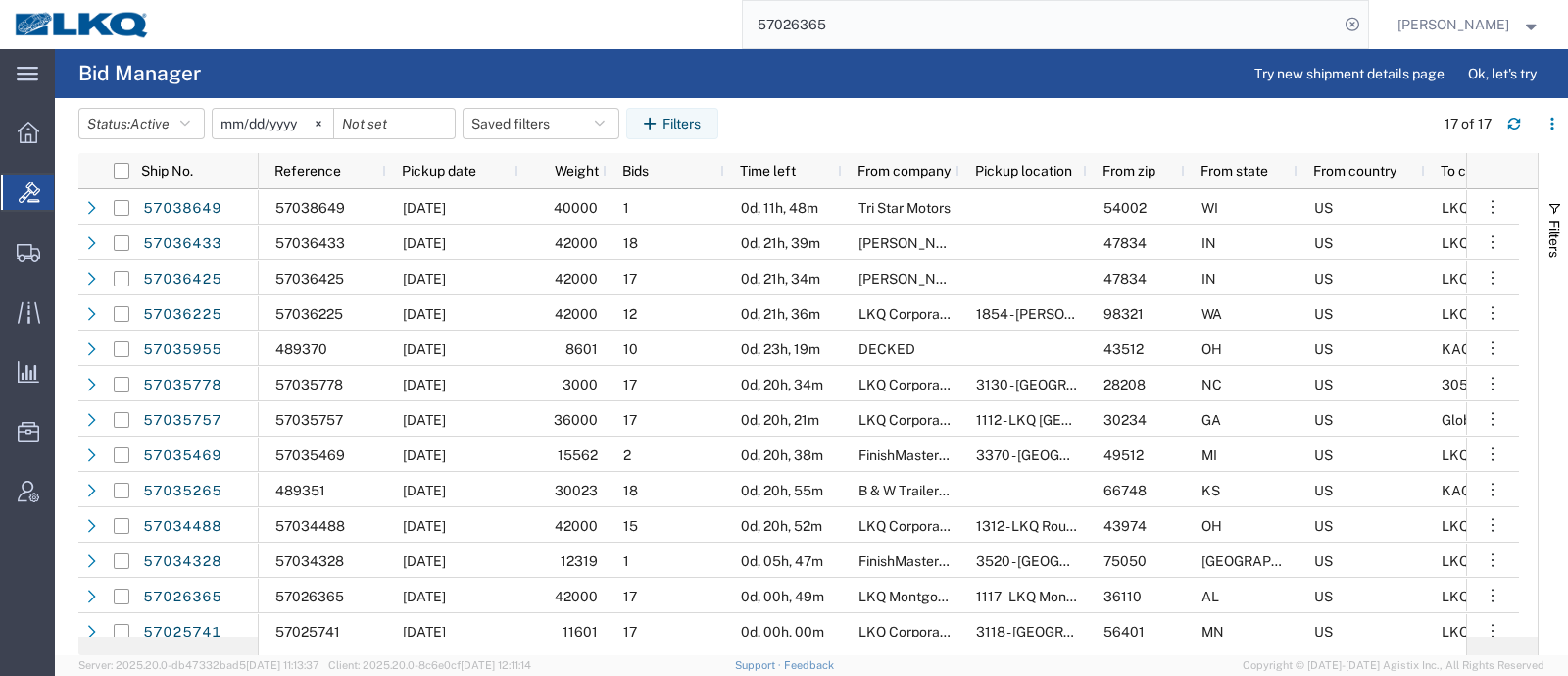
click at [884, 13] on input "57026365" at bounding box center [1041, 24] width 596 height 47
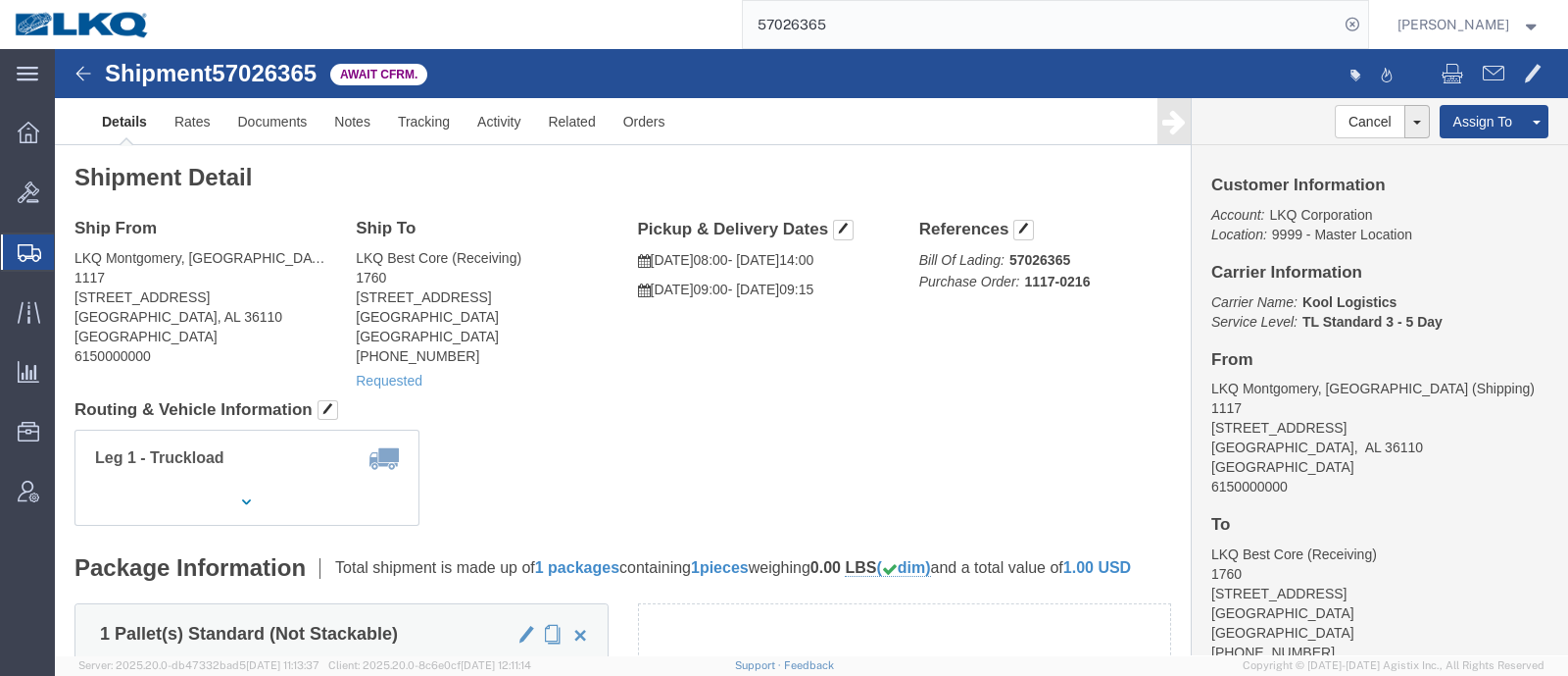
click at [679, 34] on div "57026365" at bounding box center [766, 24] width 1203 height 49
paste input "35469"
click at [856, 18] on input "57035469" at bounding box center [1041, 24] width 596 height 47
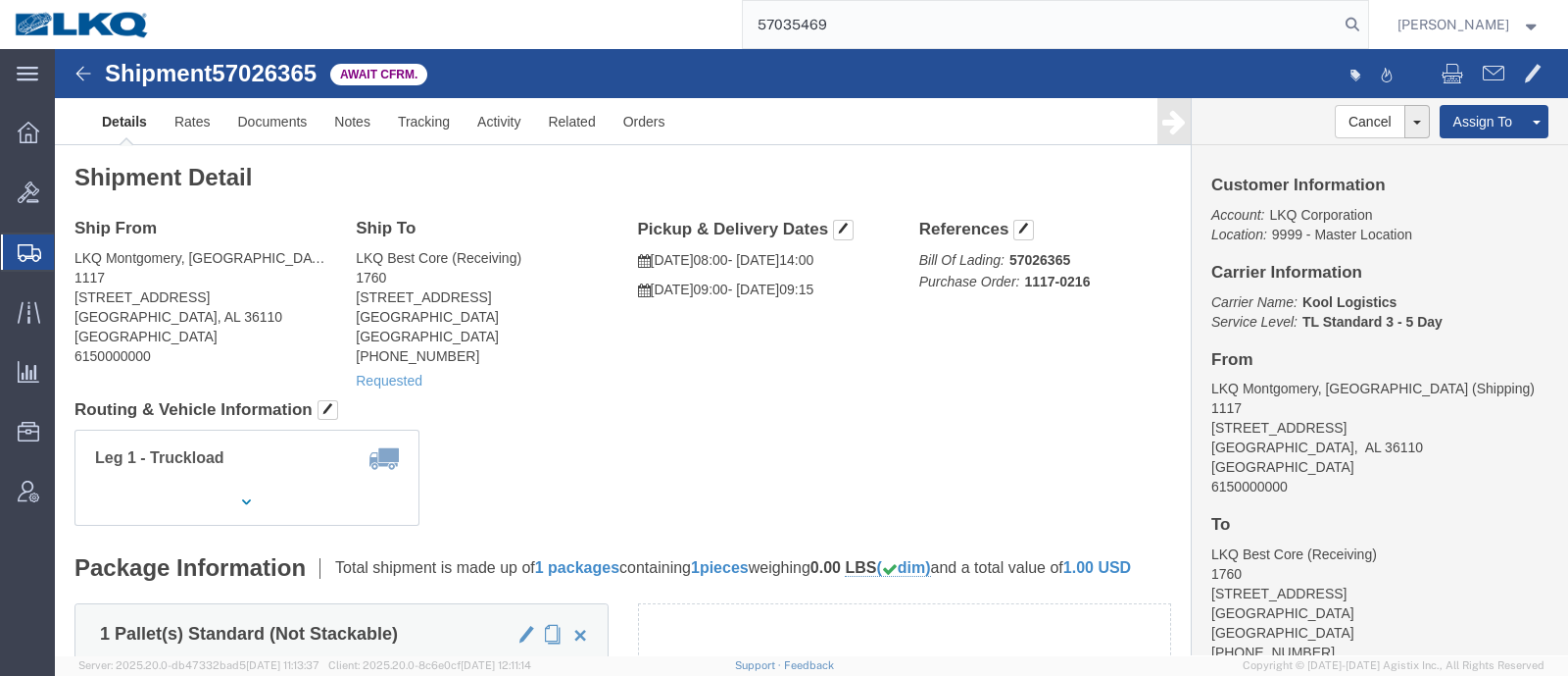
paste input "57035469"
click at [856, 18] on input "57035469 57035469" at bounding box center [1041, 24] width 596 height 47
paste input "search"
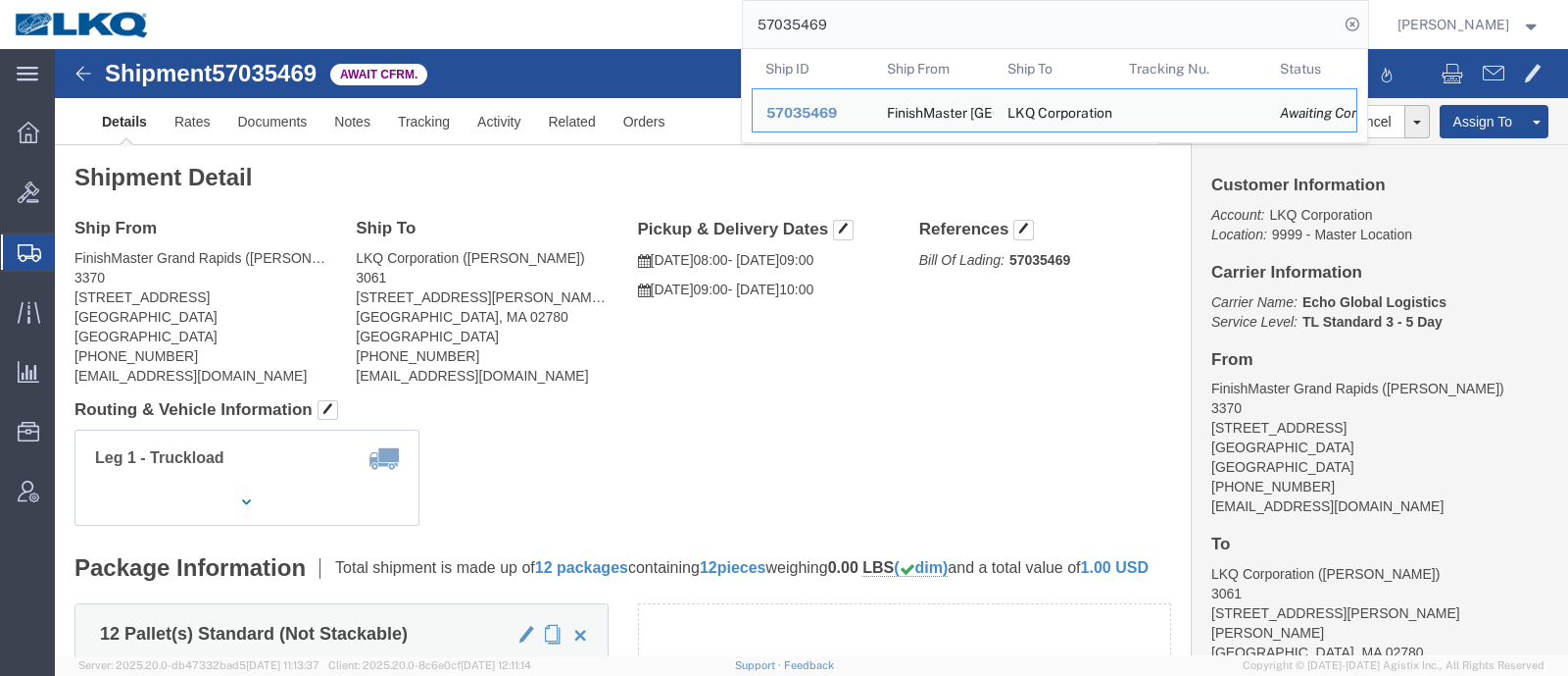
click div "Leg 1 - Truckload Vehicle 1: Standard Dry Van (53 Feet) Number of trucks: 1"
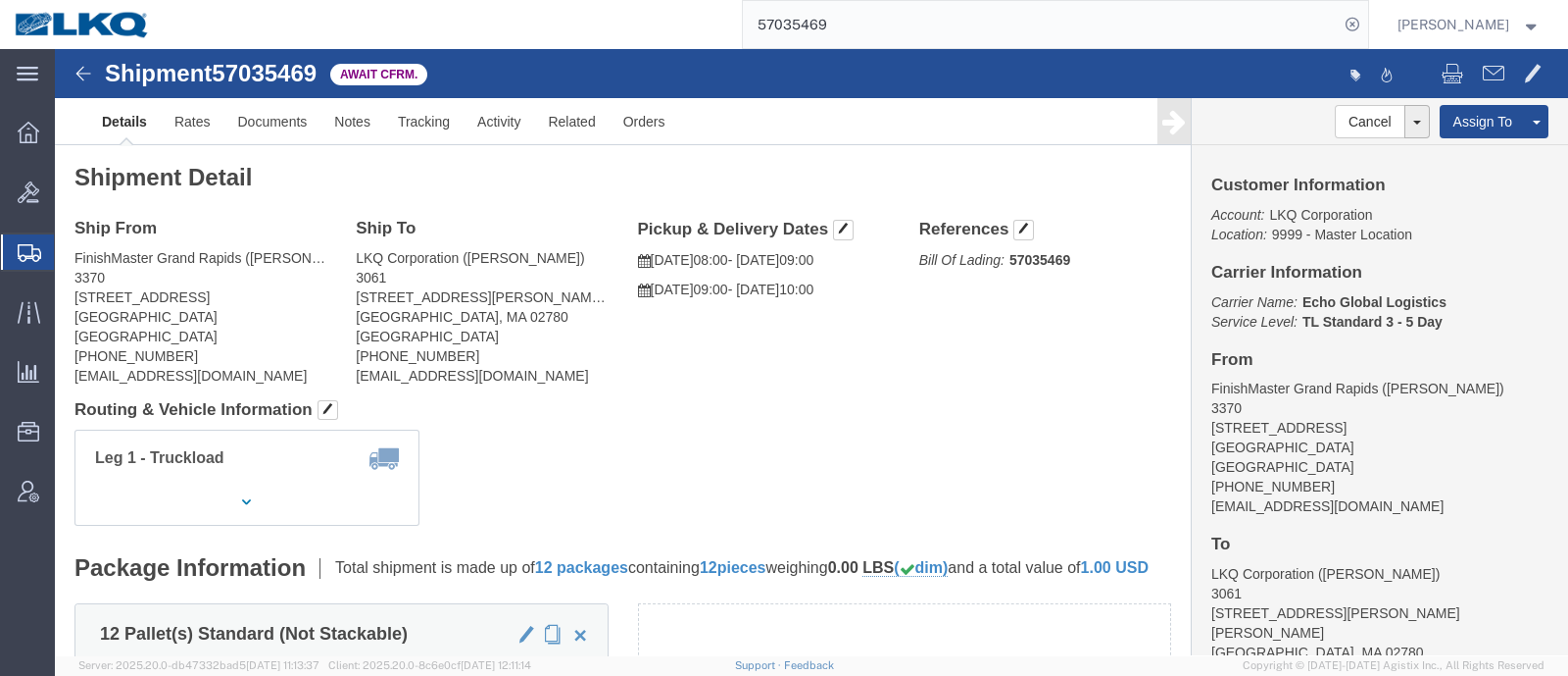
click div "Shipment Detail Ship From FinishMaster Grand Rapids (Steve Haner) 3370 4259 40t…"
click address "FinishMaster Grand Rapids (Steve Haner) 3370 4259 40th St. SE Kentwood, MI 4951…"
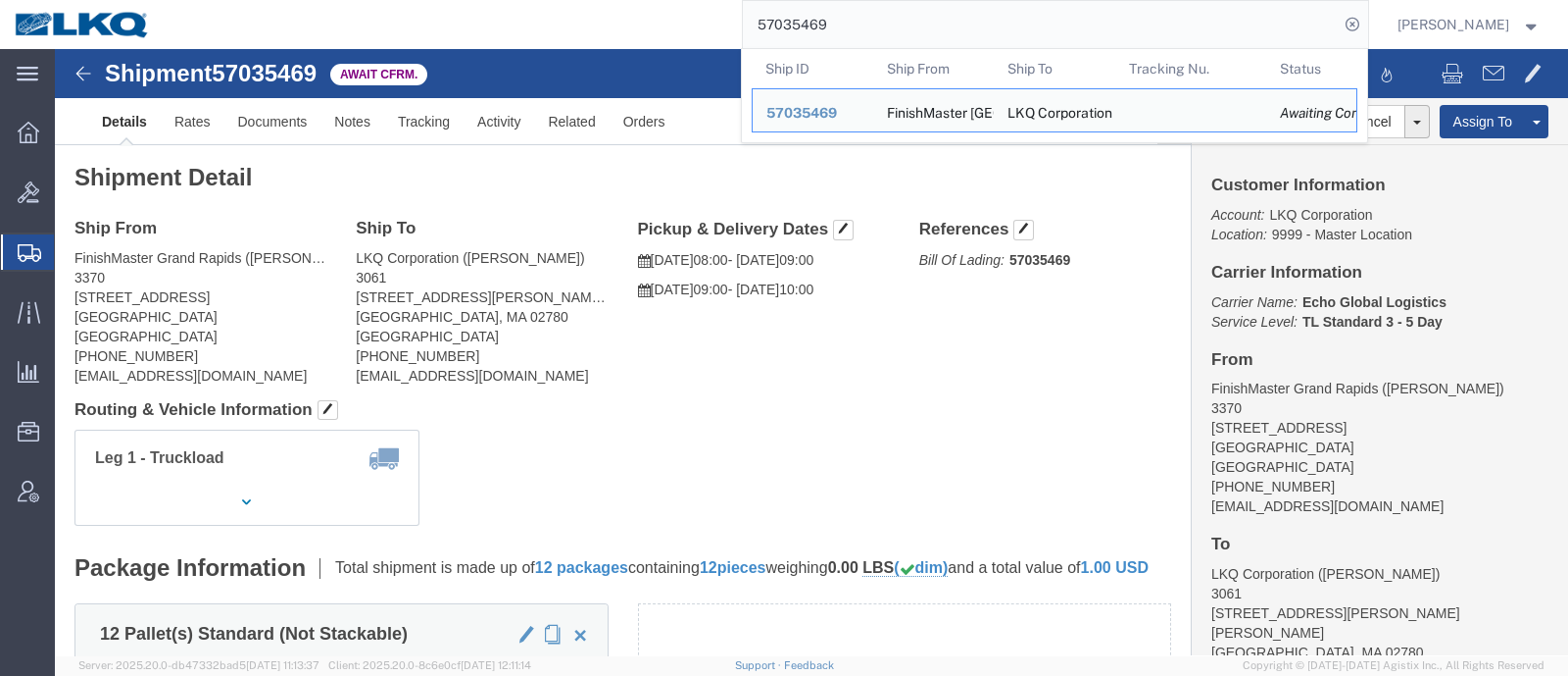
drag, startPoint x: 928, startPoint y: 35, endPoint x: 706, endPoint y: 32, distance: 222.0
click at [713, 32] on div "57035469 Ship ID Ship From Ship To Tracking Nu. Status Ship ID 57035469 Ship Fr…" at bounding box center [766, 24] width 1203 height 49
paste input "9151"
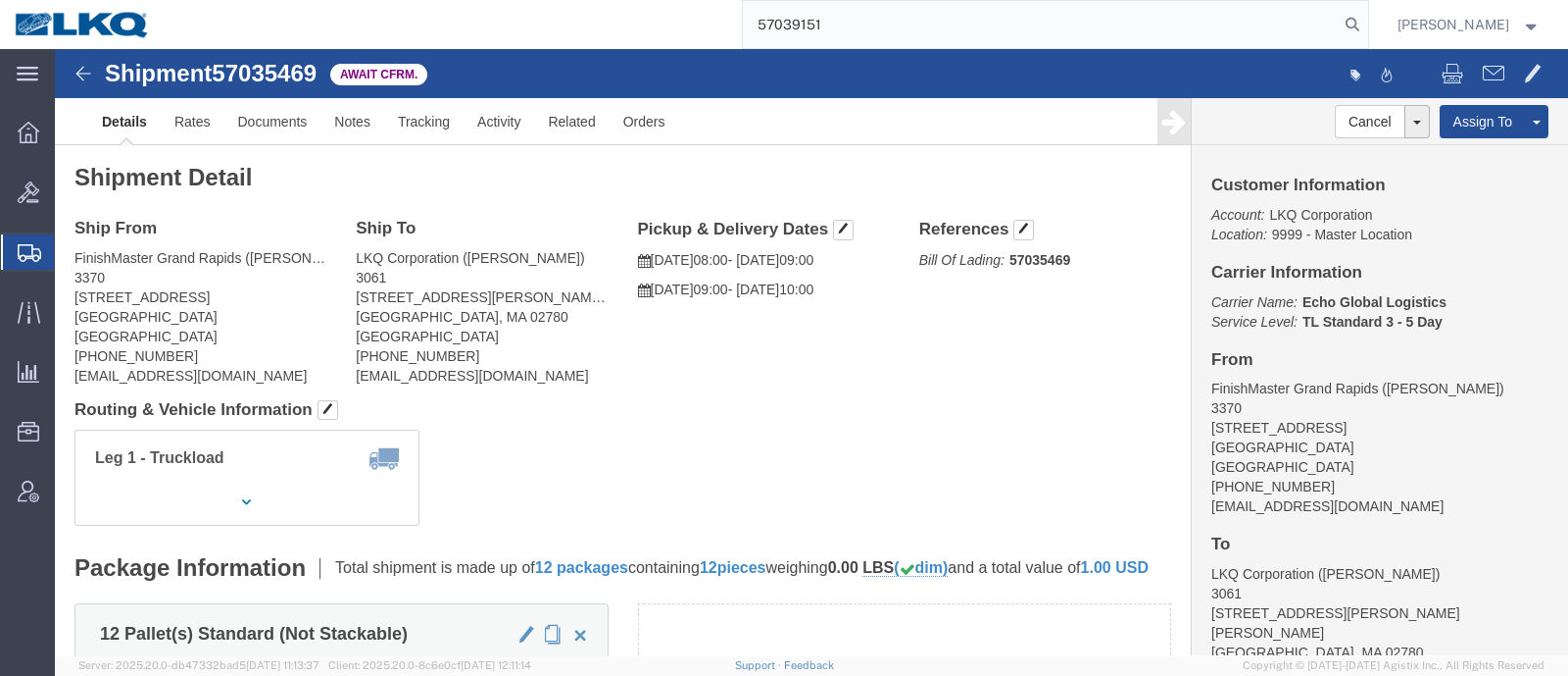
type input "57039151"
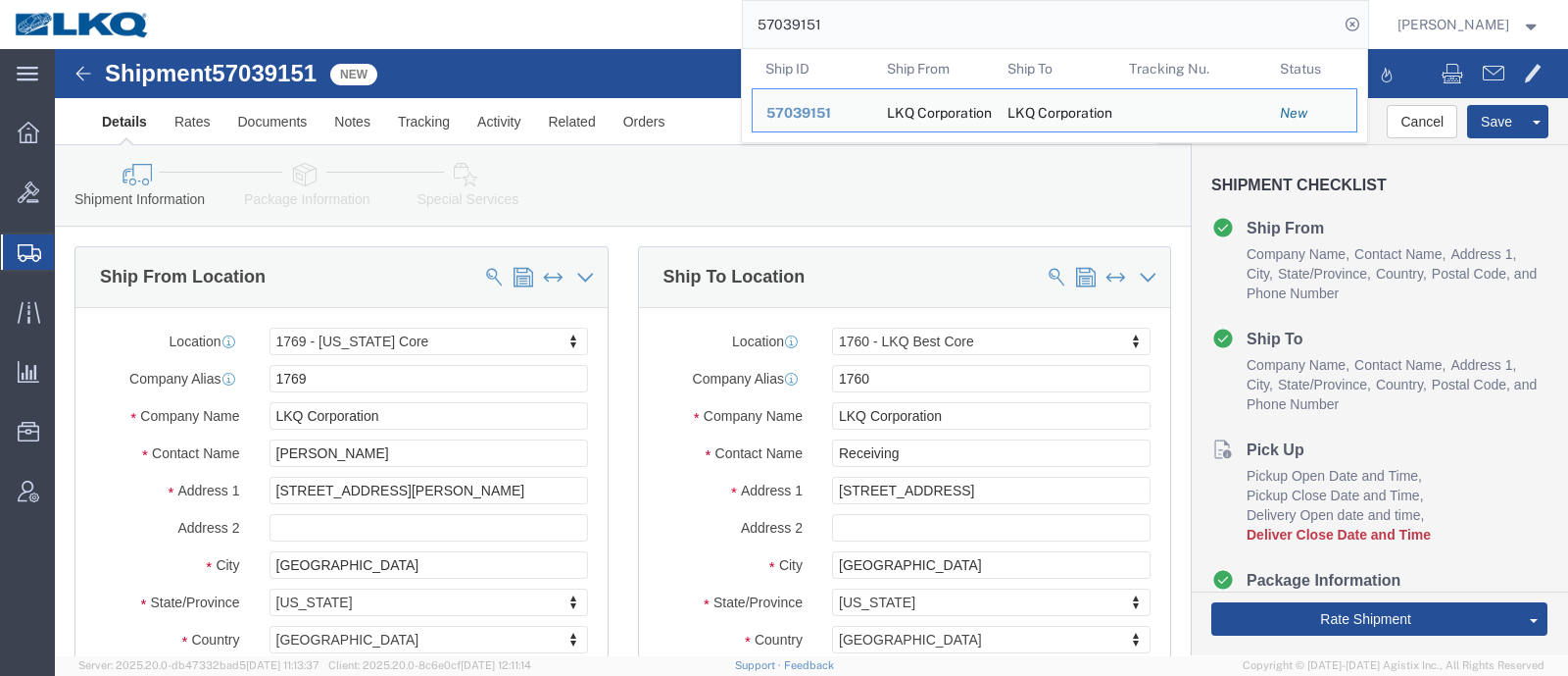
click div "Shipment Information Package Information Special Services Loading Routing"
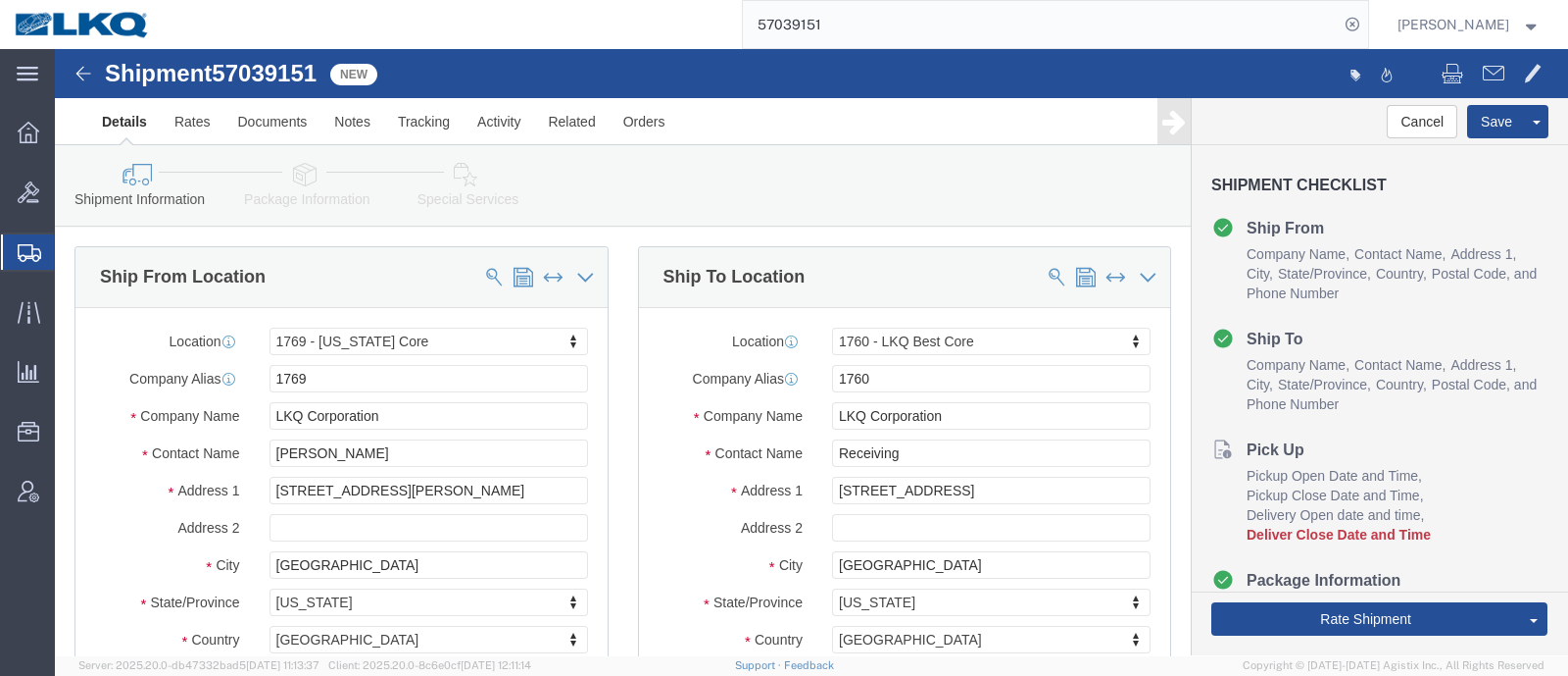
select select "28716"
select select "27634"
drag, startPoint x: 879, startPoint y: 37, endPoint x: 706, endPoint y: 40, distance: 173.0
click at [721, 44] on div "57039151" at bounding box center [766, 24] width 1203 height 49
paste input "5265"
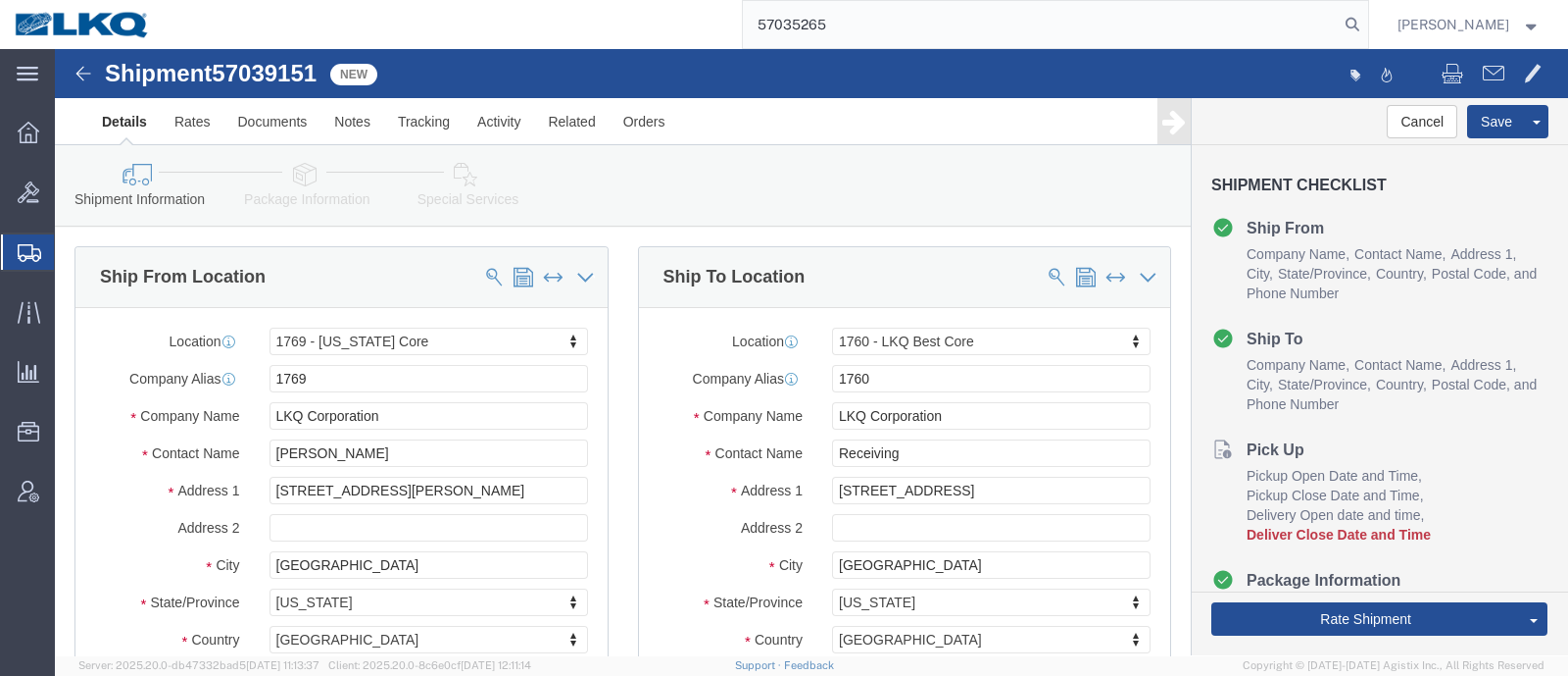
type input "57035265"
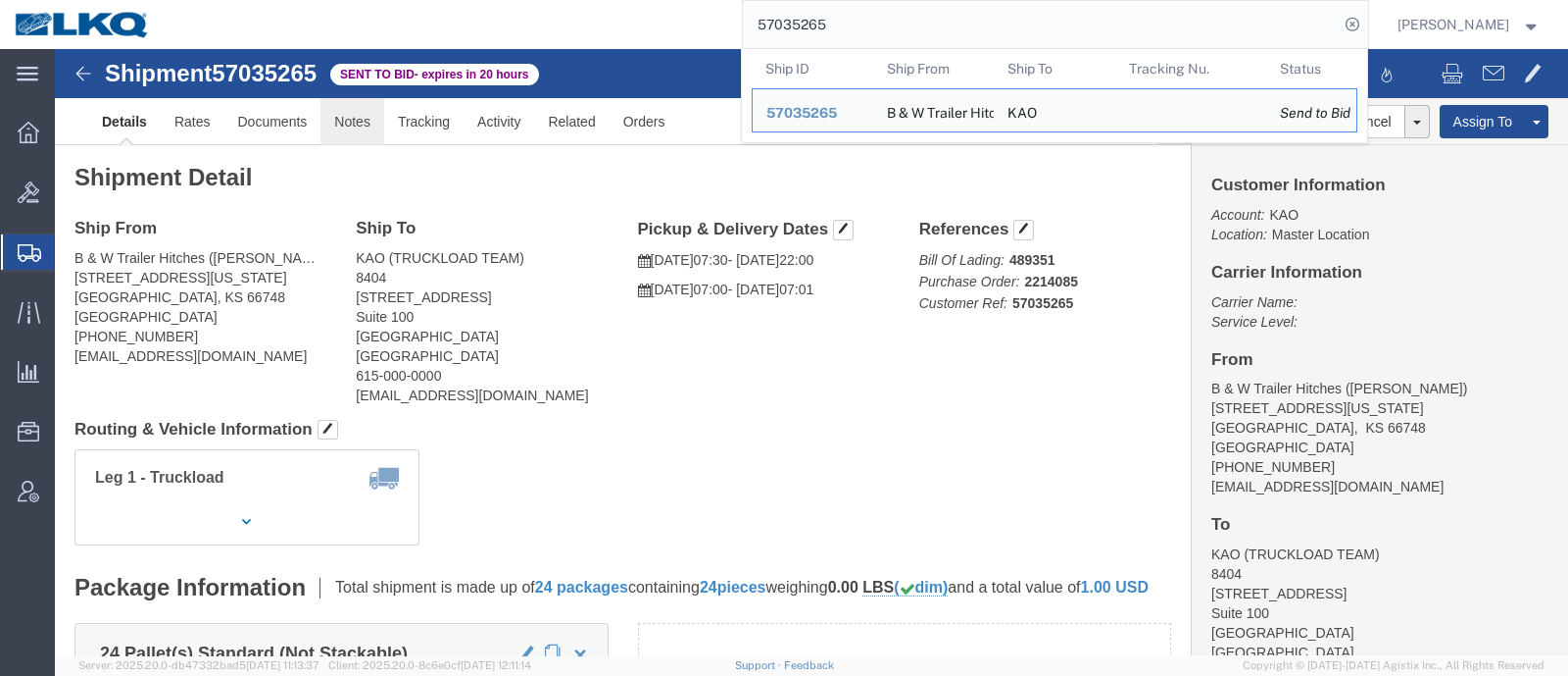
click link "Notes"
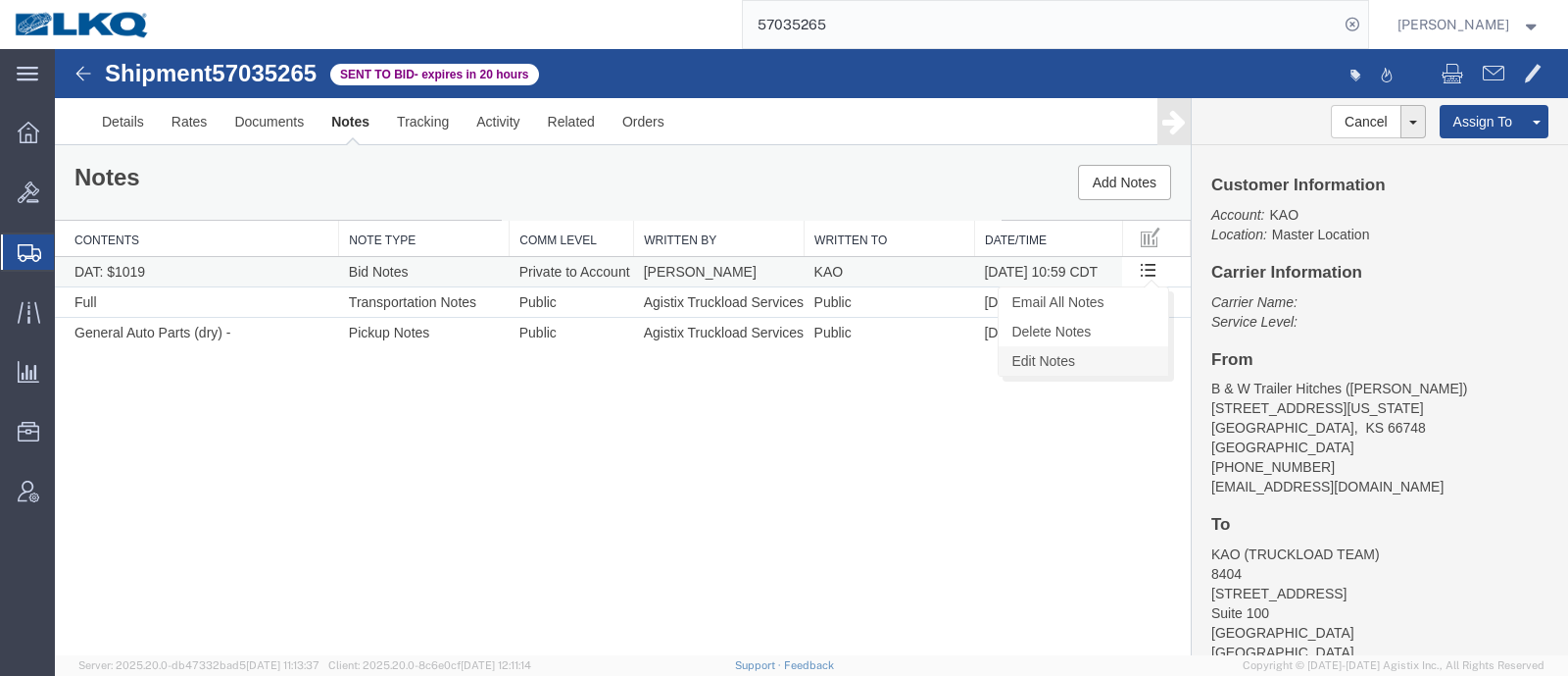
click at [1088, 357] on link "Edit Notes" at bounding box center [1083, 361] width 170 height 30
select select "BID_NOTES"
select select "PRIVATE_TO_ACCOUNT"
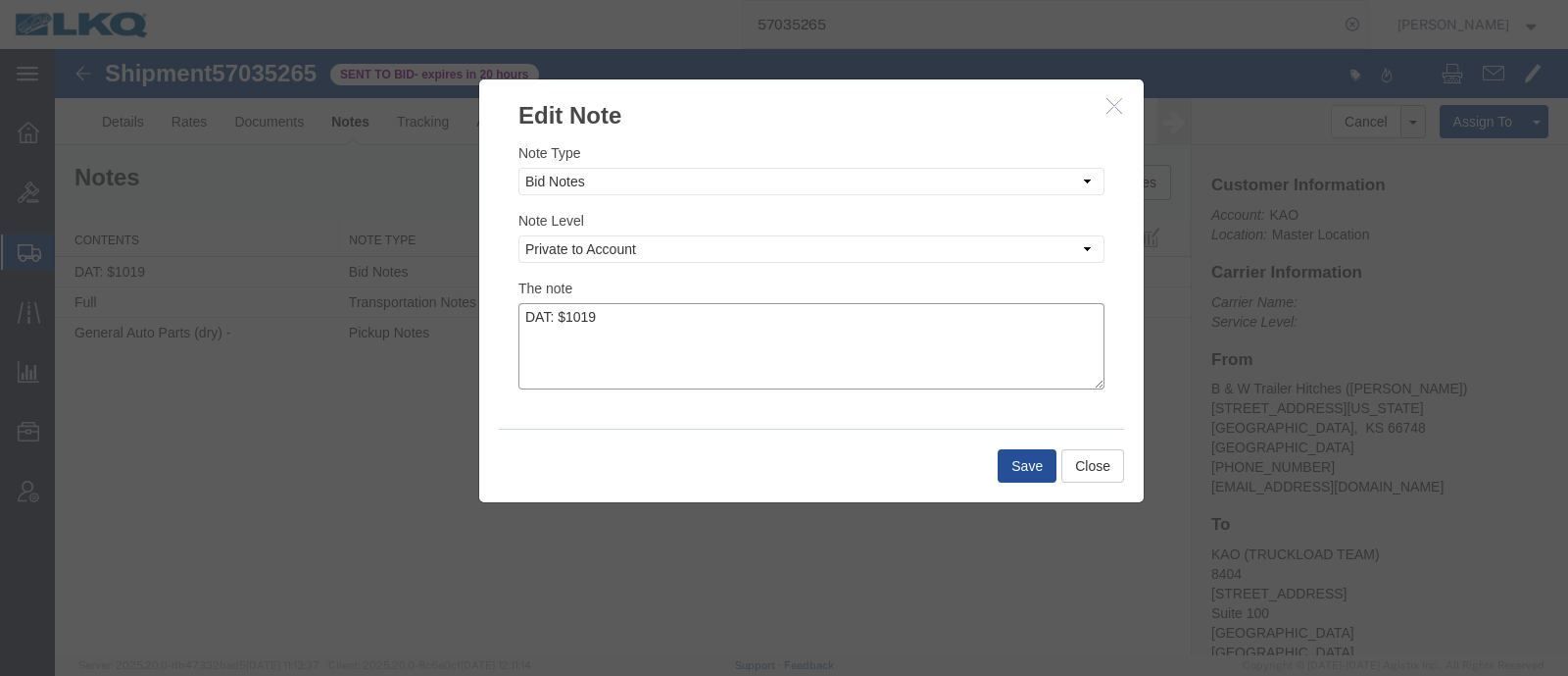
click at [782, 310] on textarea "DAT: $1019" at bounding box center [812, 346] width 586 height 86
type textarea "DAT: $1019, Original: $984"
click at [1006, 467] on button "Save" at bounding box center [1026, 466] width 59 height 34
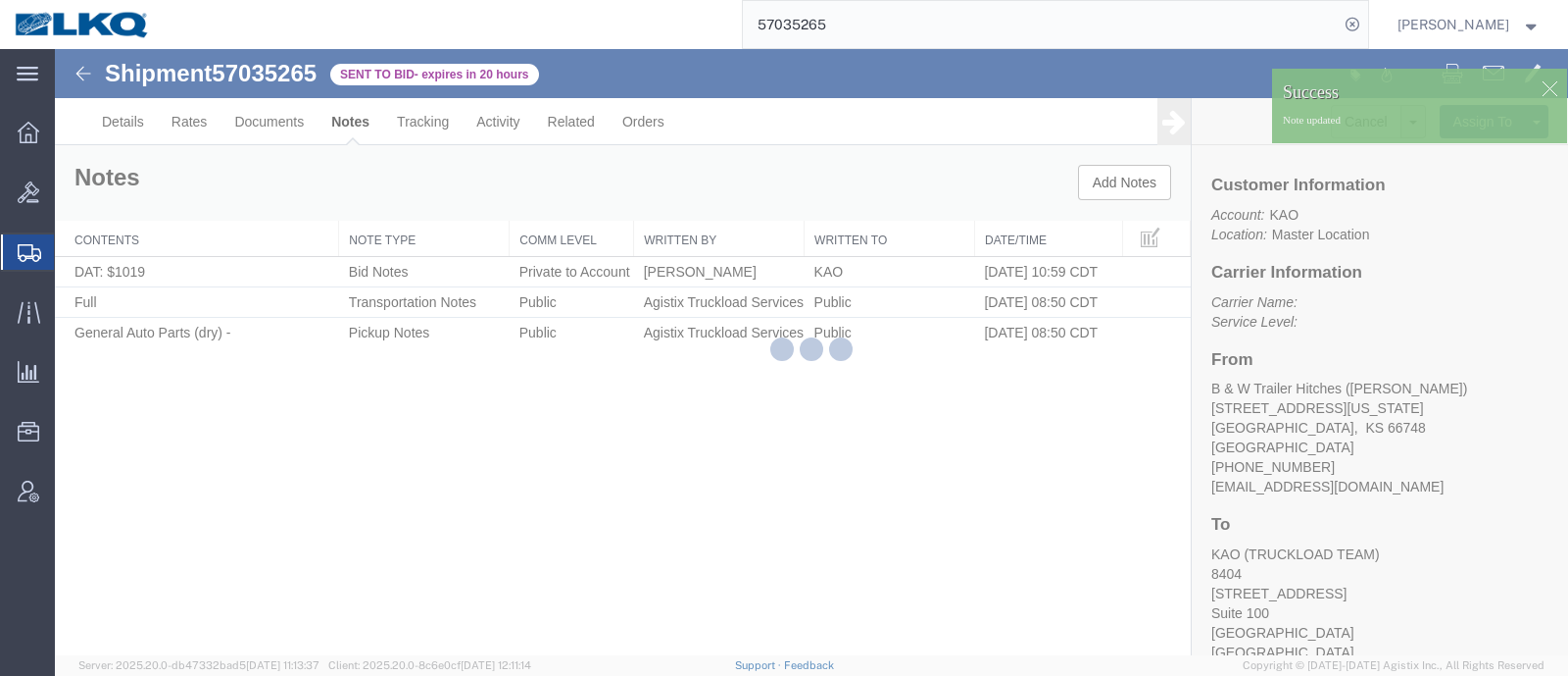
click at [182, 122] on div at bounding box center [811, 352] width 1513 height 606
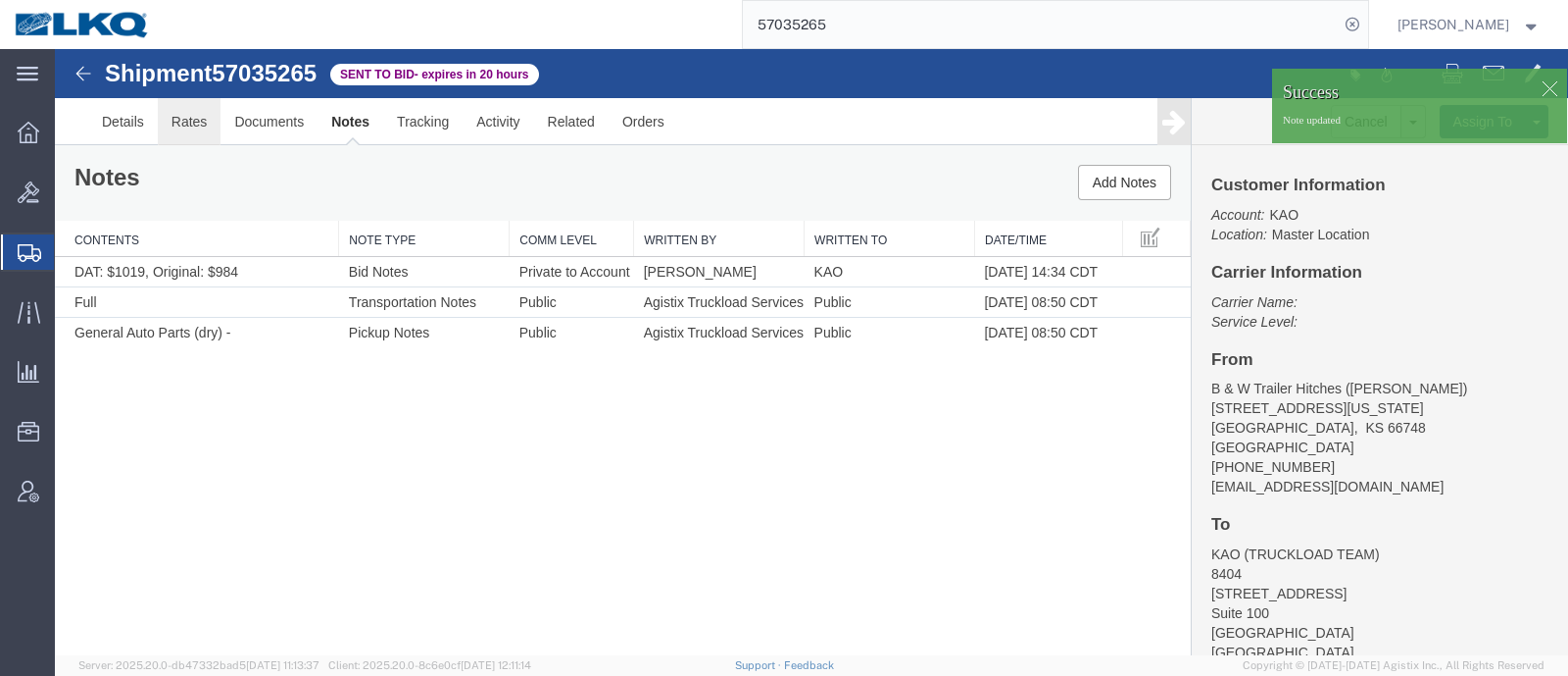
drag, startPoint x: 238, startPoint y: 170, endPoint x: 183, endPoint y: 120, distance: 74.3
click at [183, 120] on link "Rates" at bounding box center [190, 121] width 64 height 47
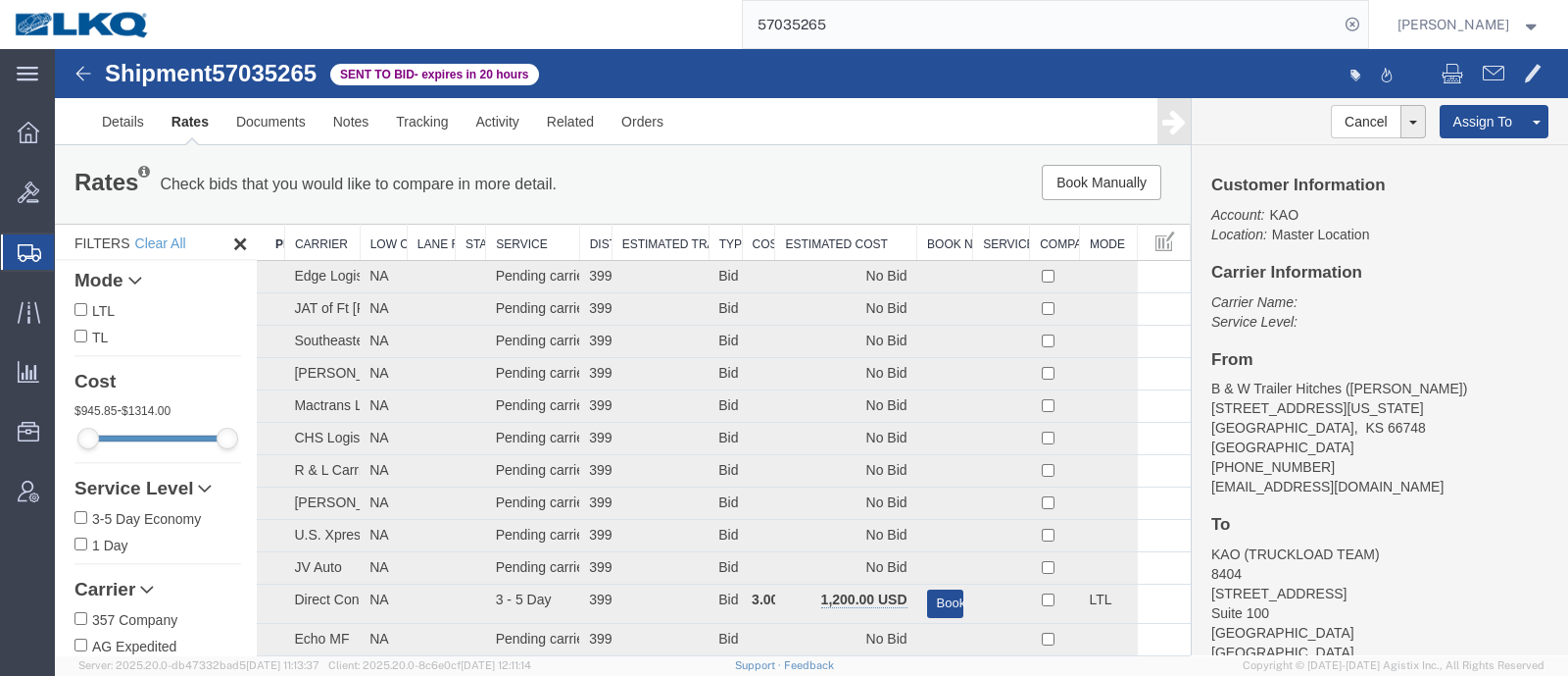
click at [804, 231] on th "Estimated Cost" at bounding box center [846, 243] width 142 height 37
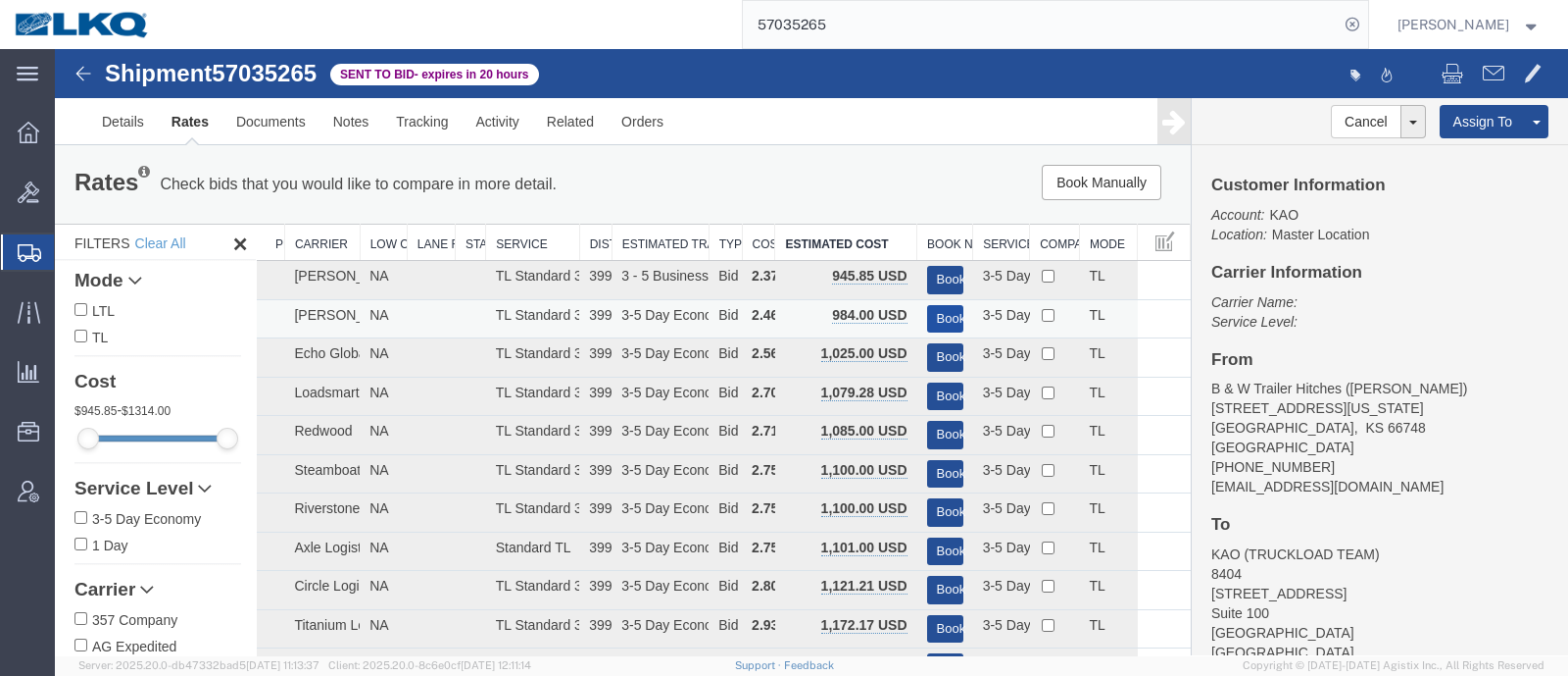
click at [932, 315] on button "Book" at bounding box center [945, 319] width 37 height 29
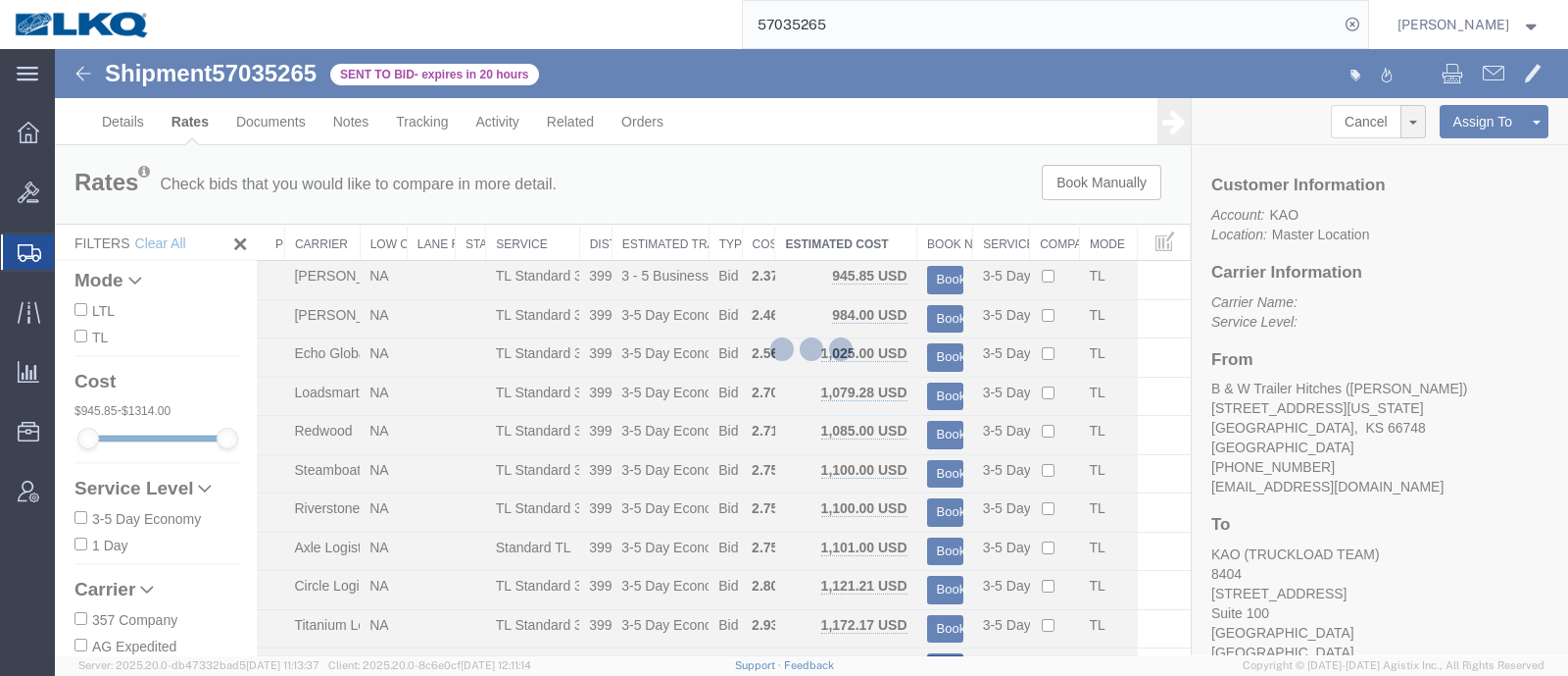
click at [837, 197] on div at bounding box center [811, 352] width 1513 height 606
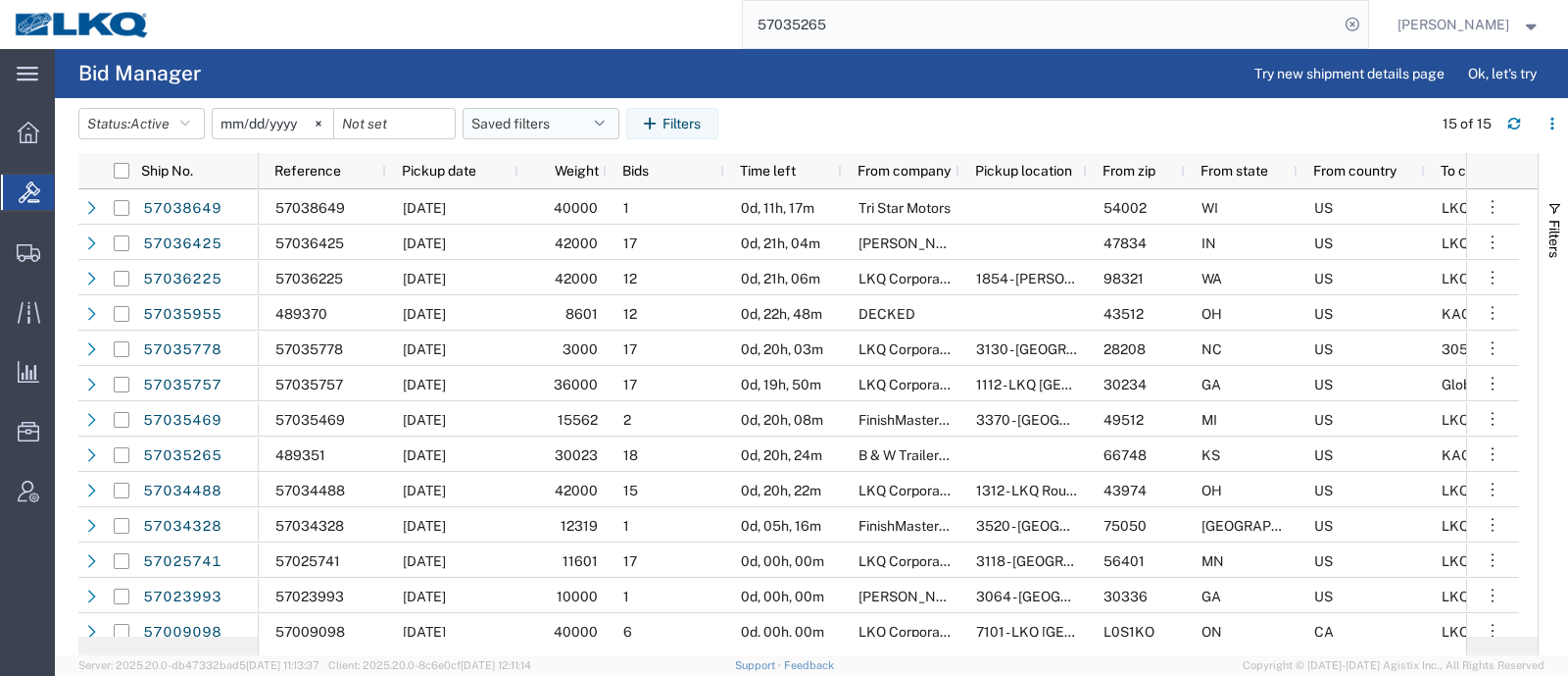
click at [505, 129] on button "Saved filters" at bounding box center [542, 124] width 157 height 32
click at [854, 125] on agx-table-filter-chips "Status: Active Active All Awaiting Confirmation Awarded Closed Expired Open Wit…" at bounding box center [750, 130] width 1343 height 45
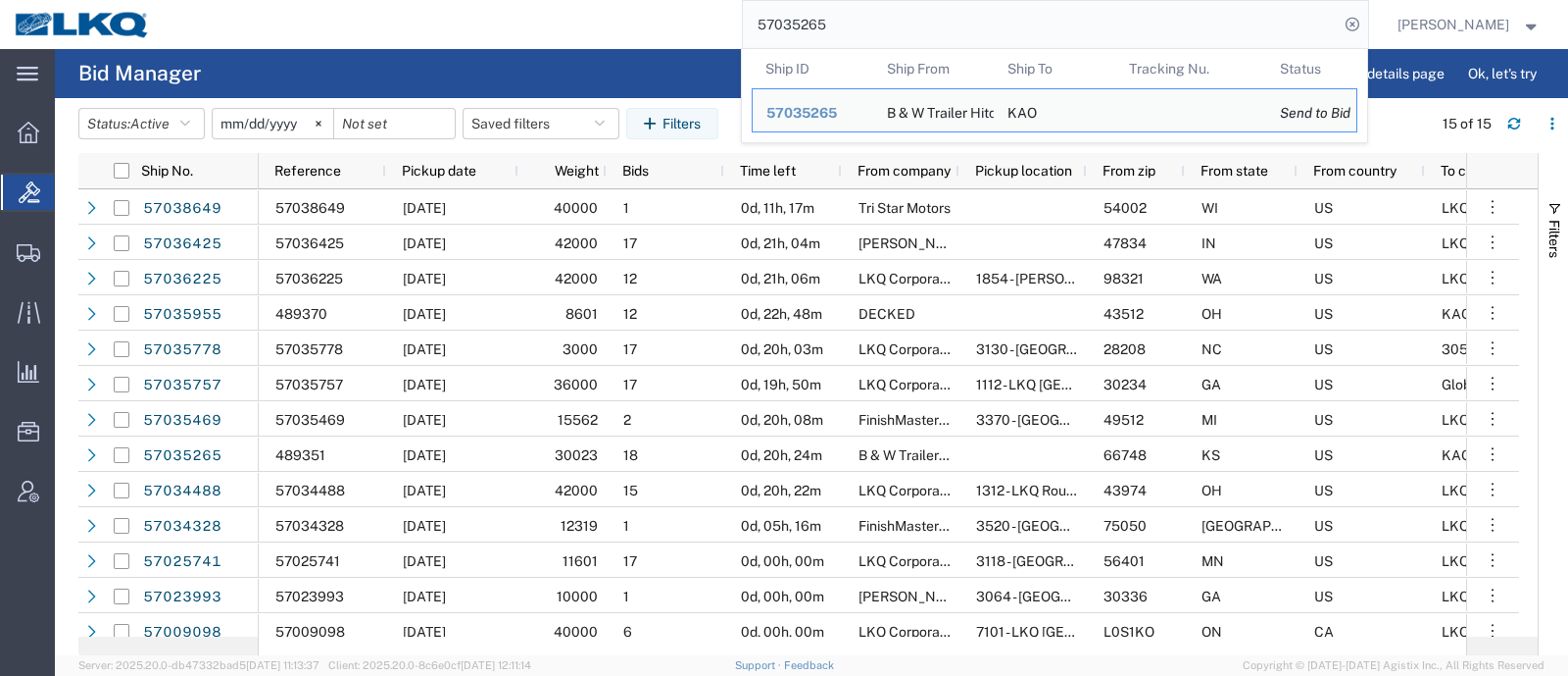
click at [864, 28] on input "57035265" at bounding box center [1041, 24] width 596 height 47
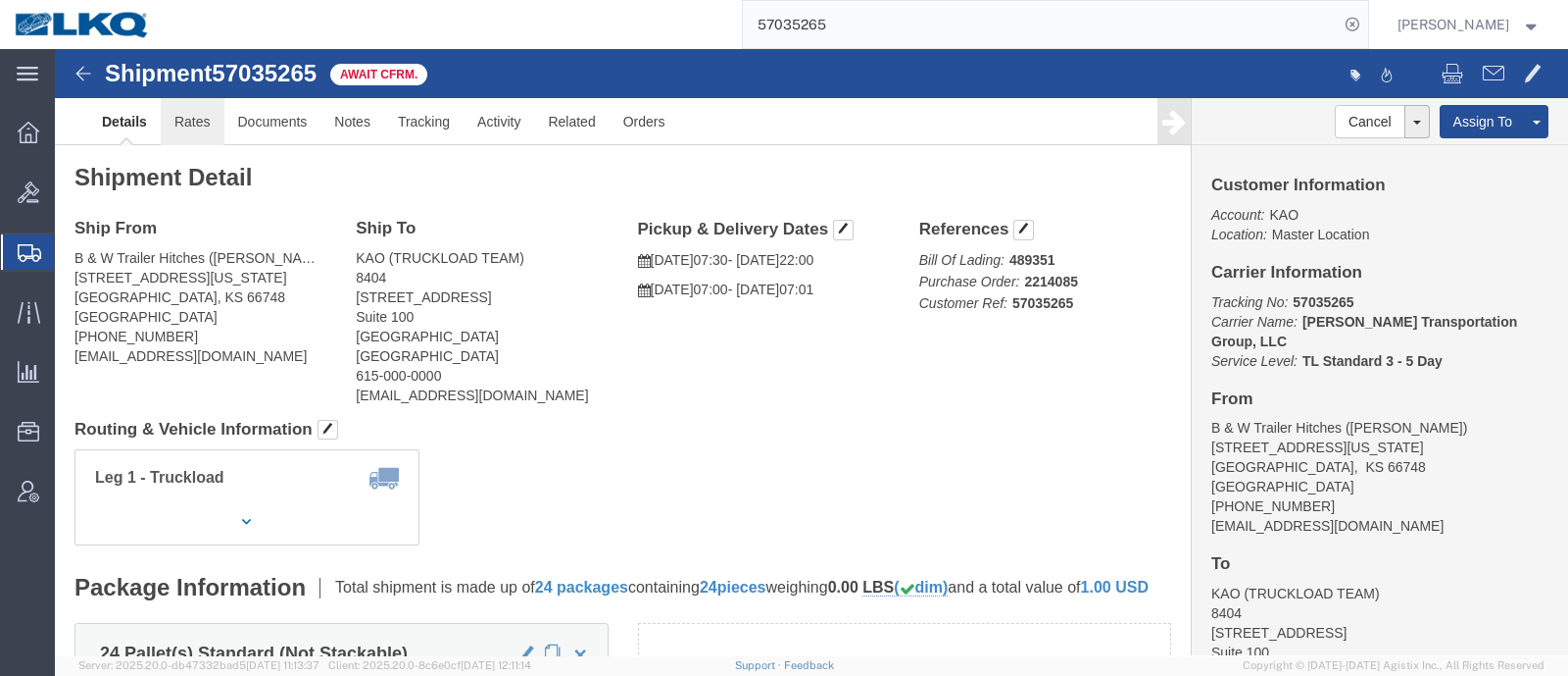
click link "Rates"
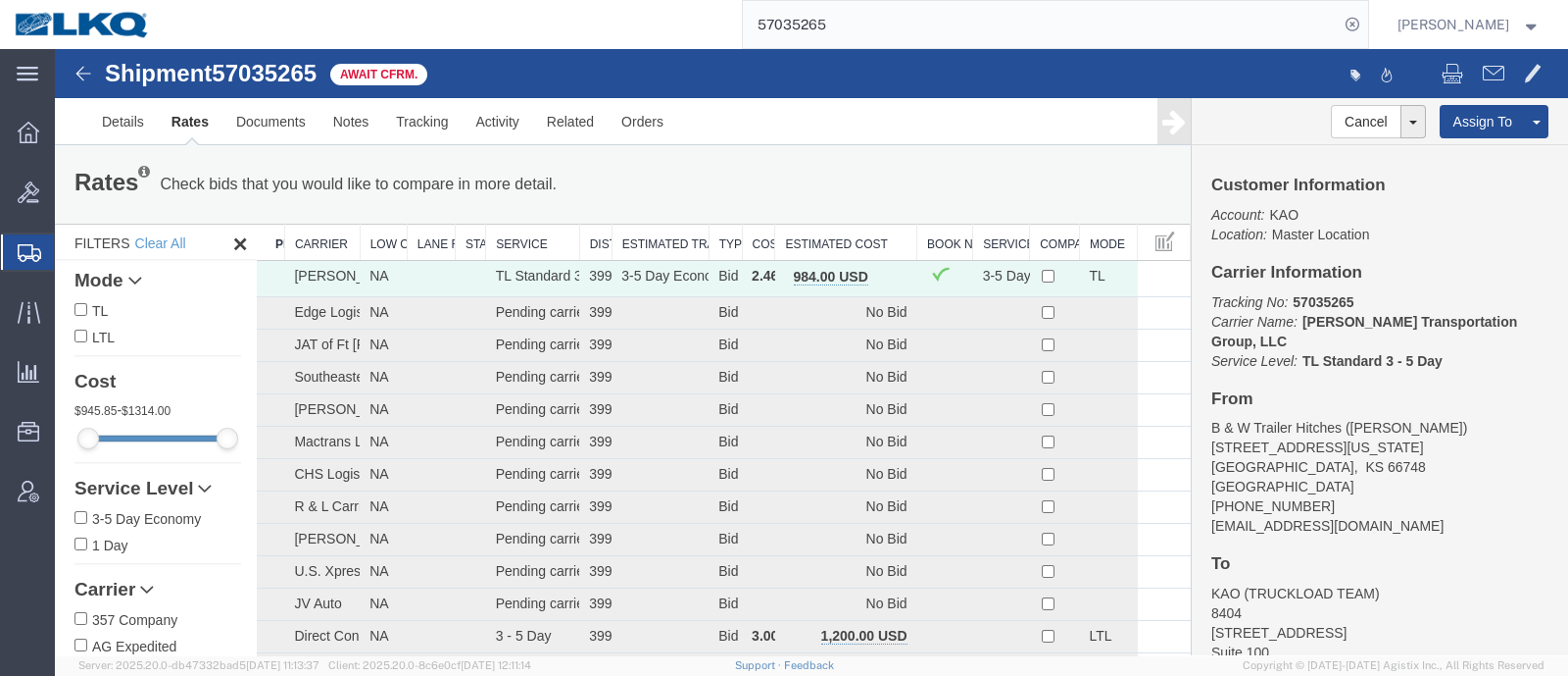
click at [876, 274] on button "button" at bounding box center [889, 278] width 27 height 26
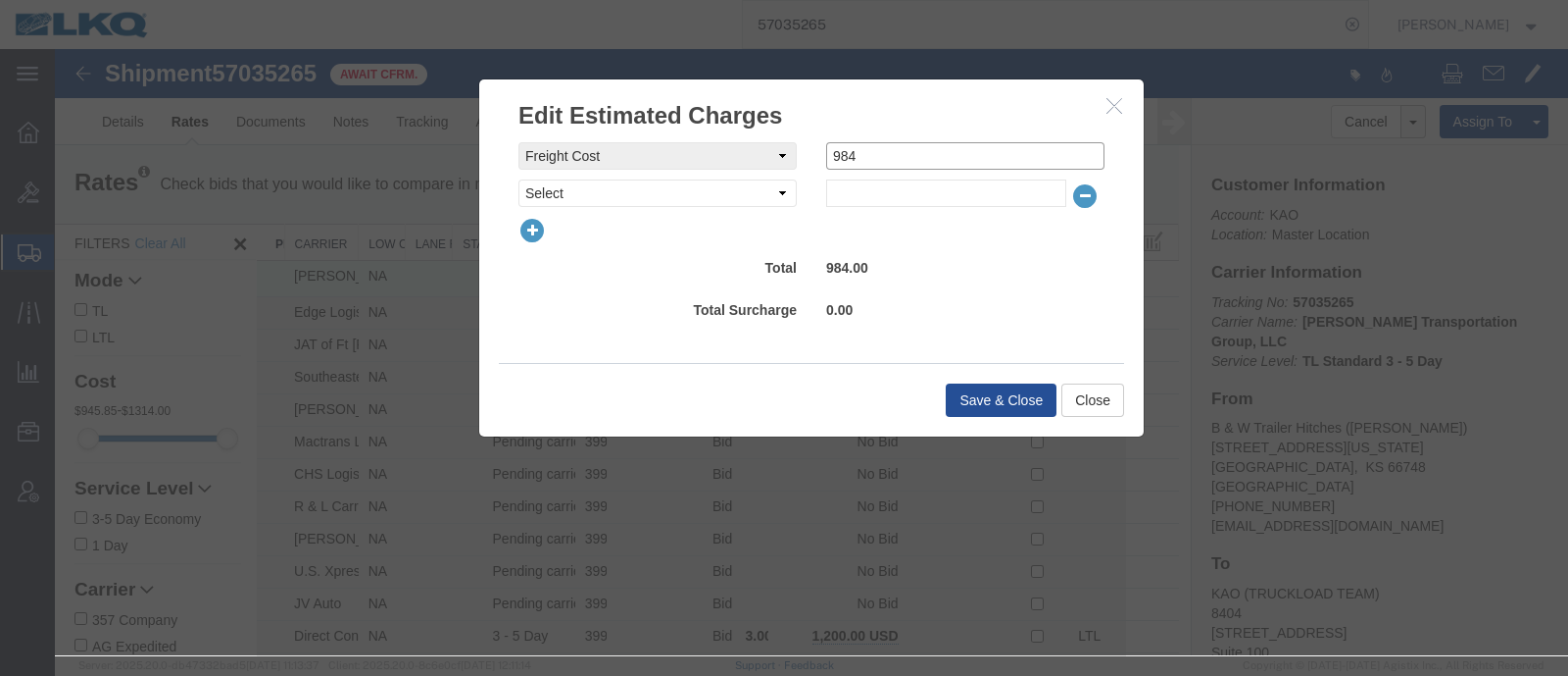
click at [869, 155] on input "984" at bounding box center [966, 156] width 278 height 28
type input "950"
click at [990, 390] on button "Save & Close" at bounding box center [1001, 401] width 110 height 34
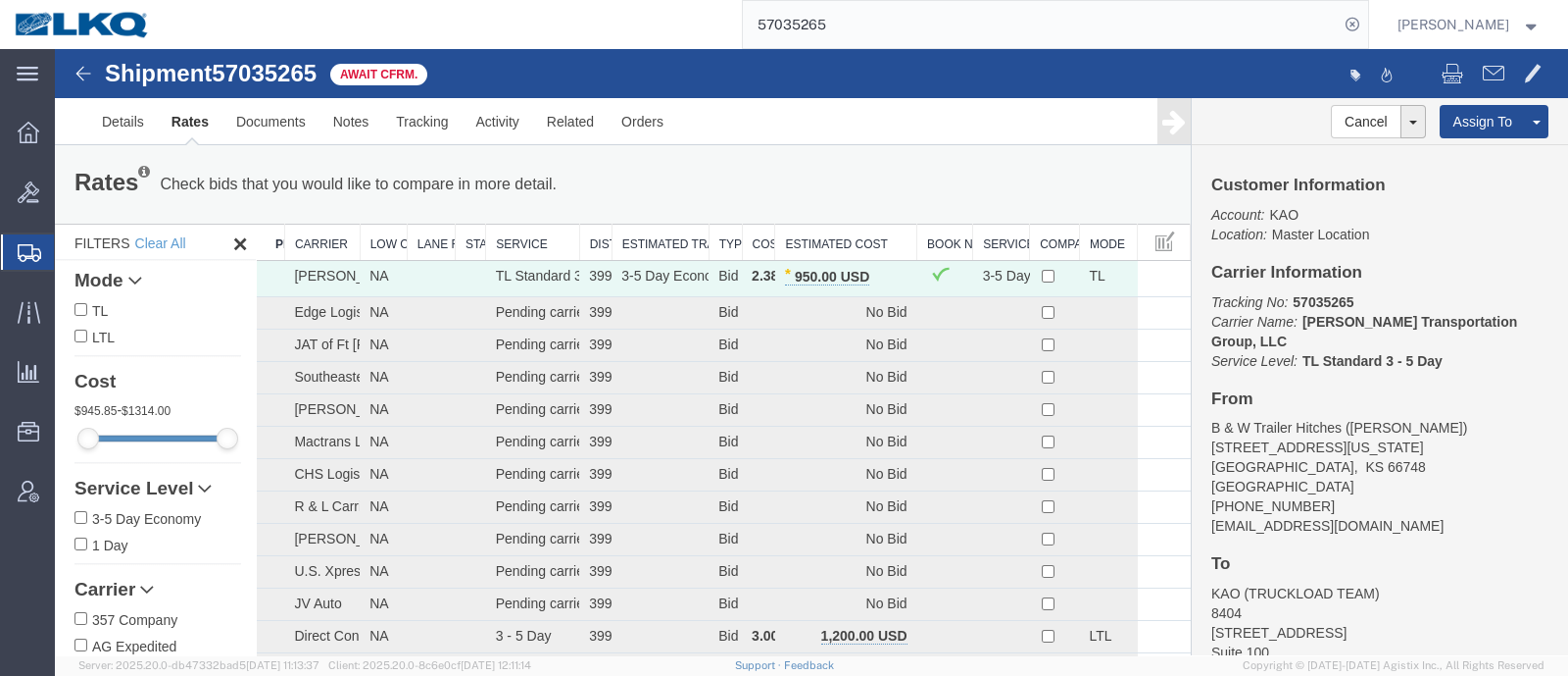
drag, startPoint x: 858, startPoint y: 37, endPoint x: 693, endPoint y: 39, distance: 165.0
click at [698, 40] on div "57035265" at bounding box center [766, 24] width 1203 height 49
paste input "955"
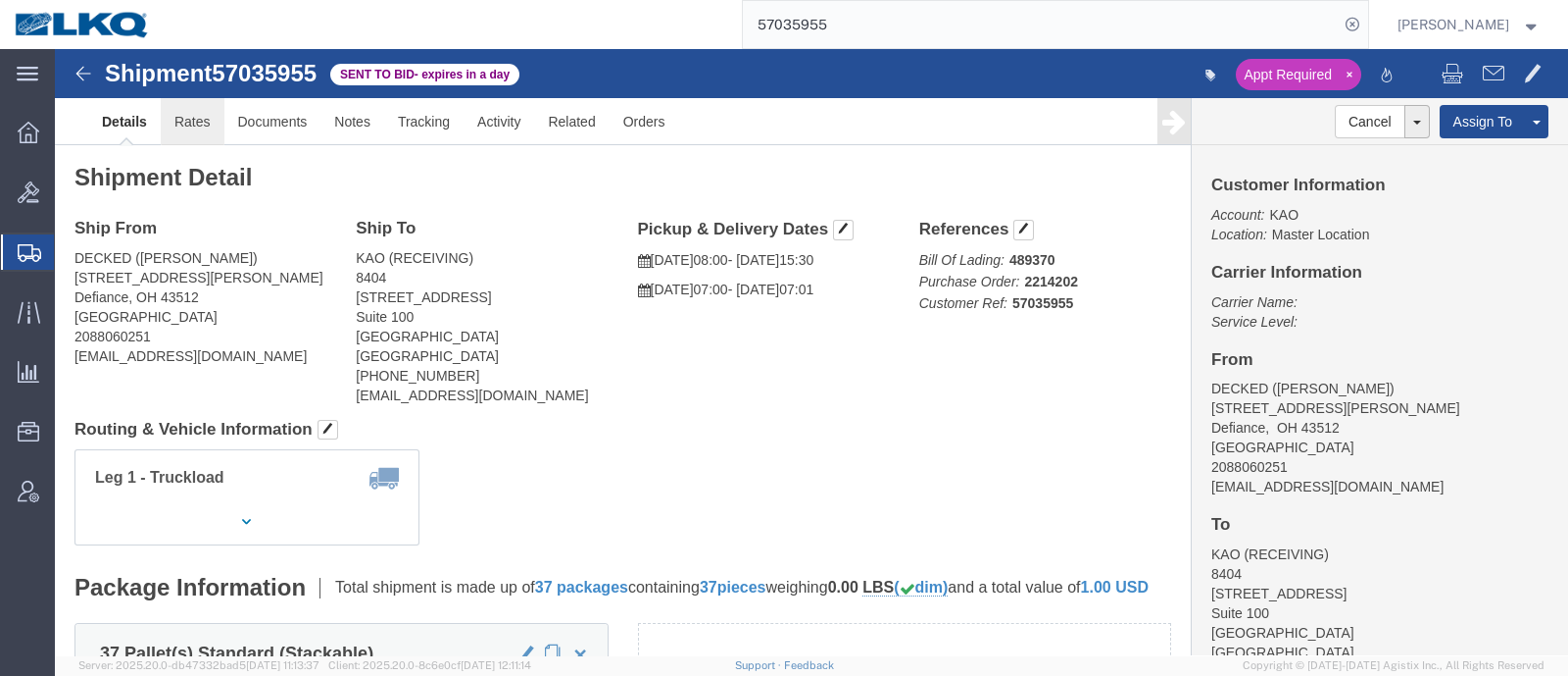
click link "Rates"
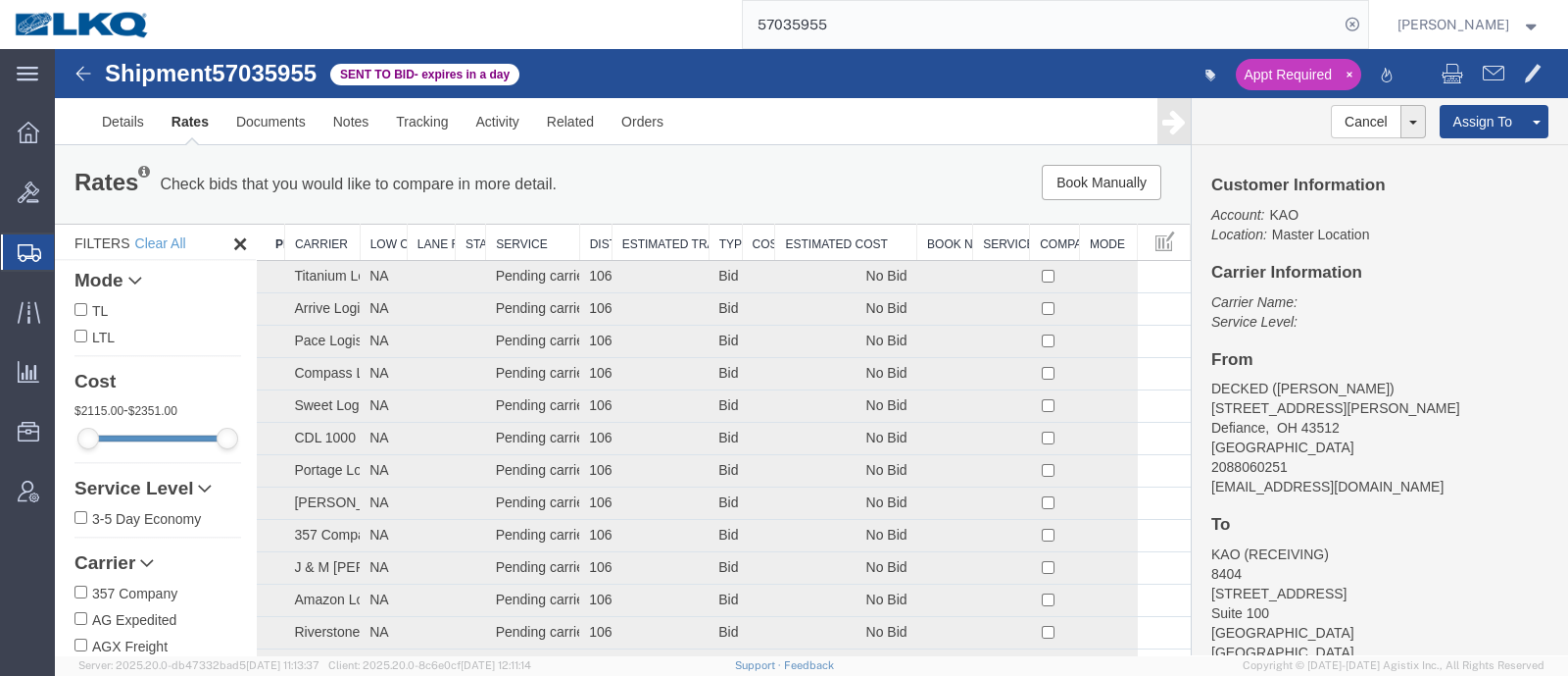
click at [803, 225] on th "Estimated Cost" at bounding box center [846, 243] width 142 height 37
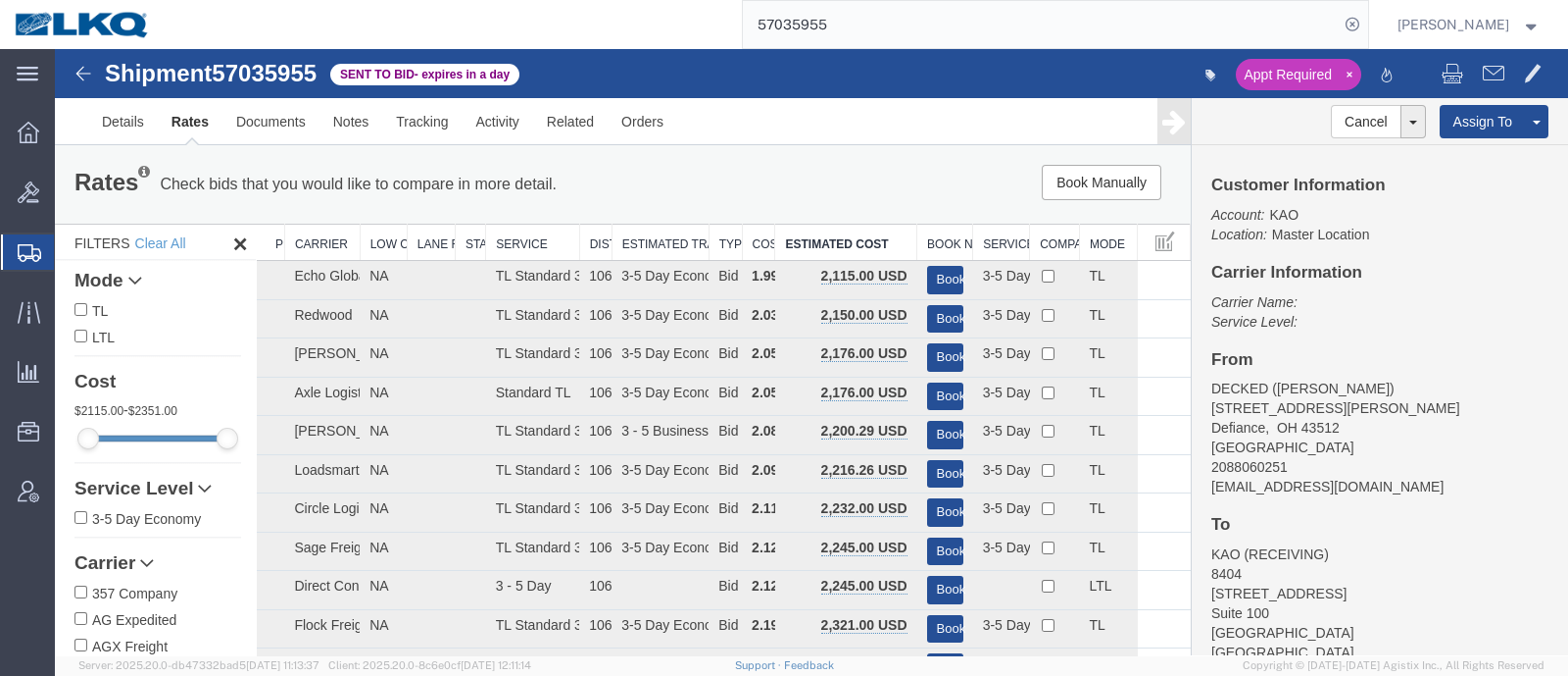
drag, startPoint x: 843, startPoint y: 22, endPoint x: 733, endPoint y: 32, distance: 110.5
click at [741, 32] on div "57035955" at bounding box center [766, 24] width 1203 height 49
paste input "778"
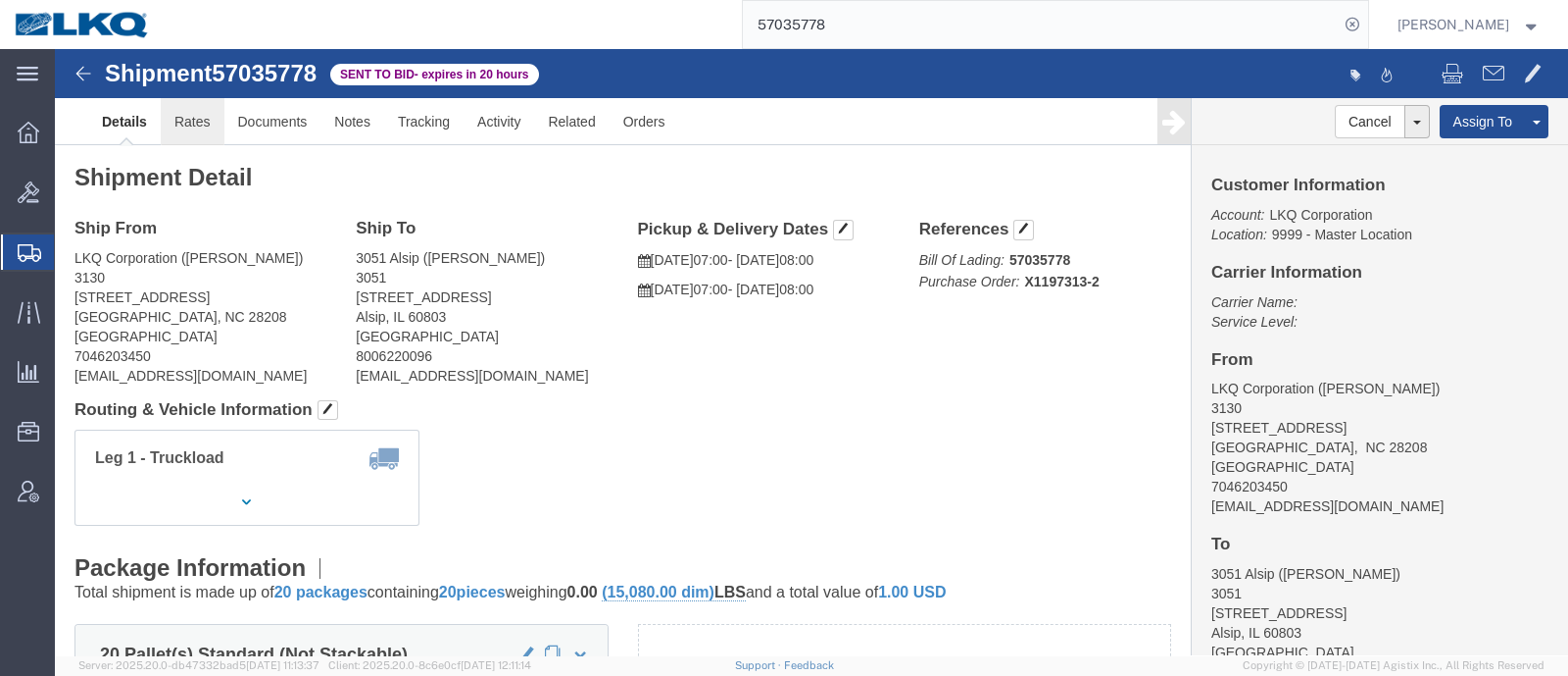
click link "Rates"
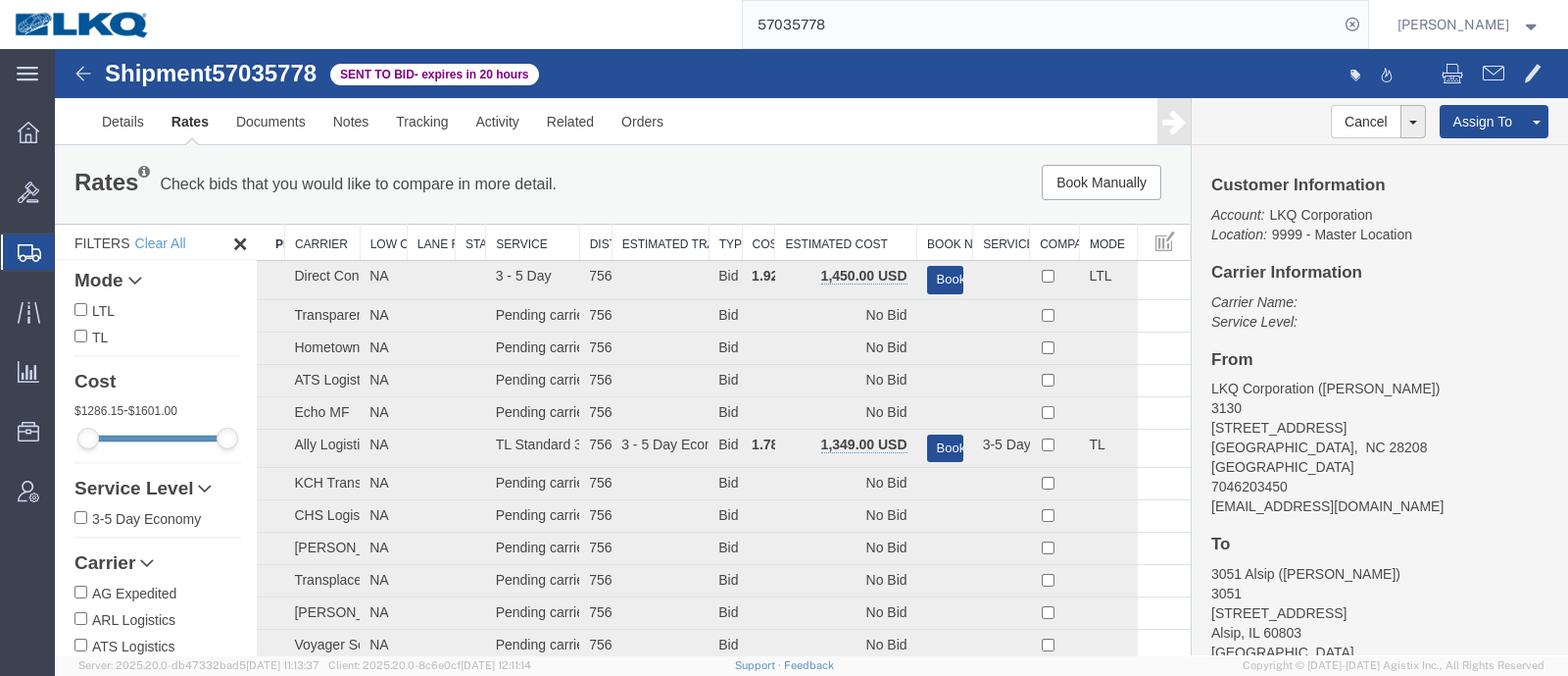
click at [811, 225] on th "Estimated Cost" at bounding box center [846, 243] width 142 height 37
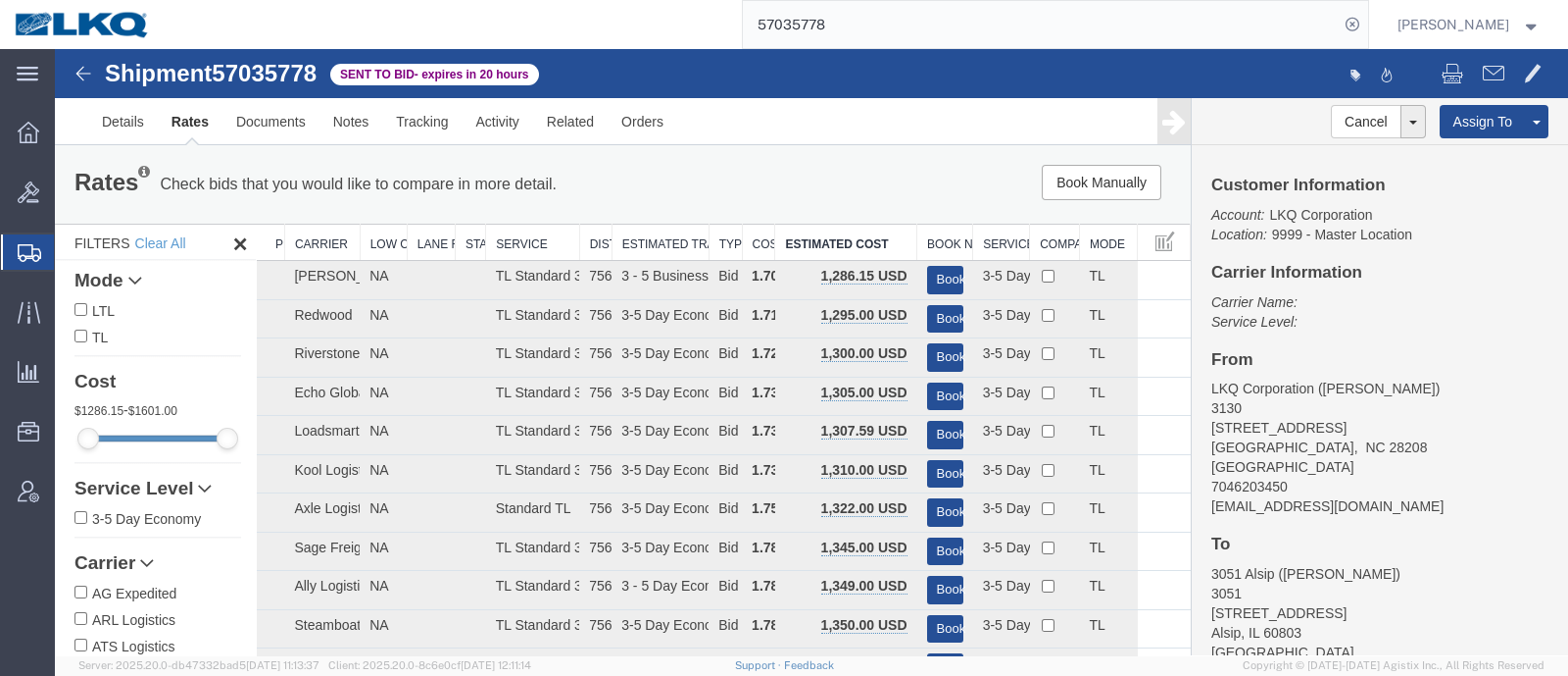
click at [790, 197] on div "Book Manually Pause Continue" at bounding box center [951, 183] width 470 height 36
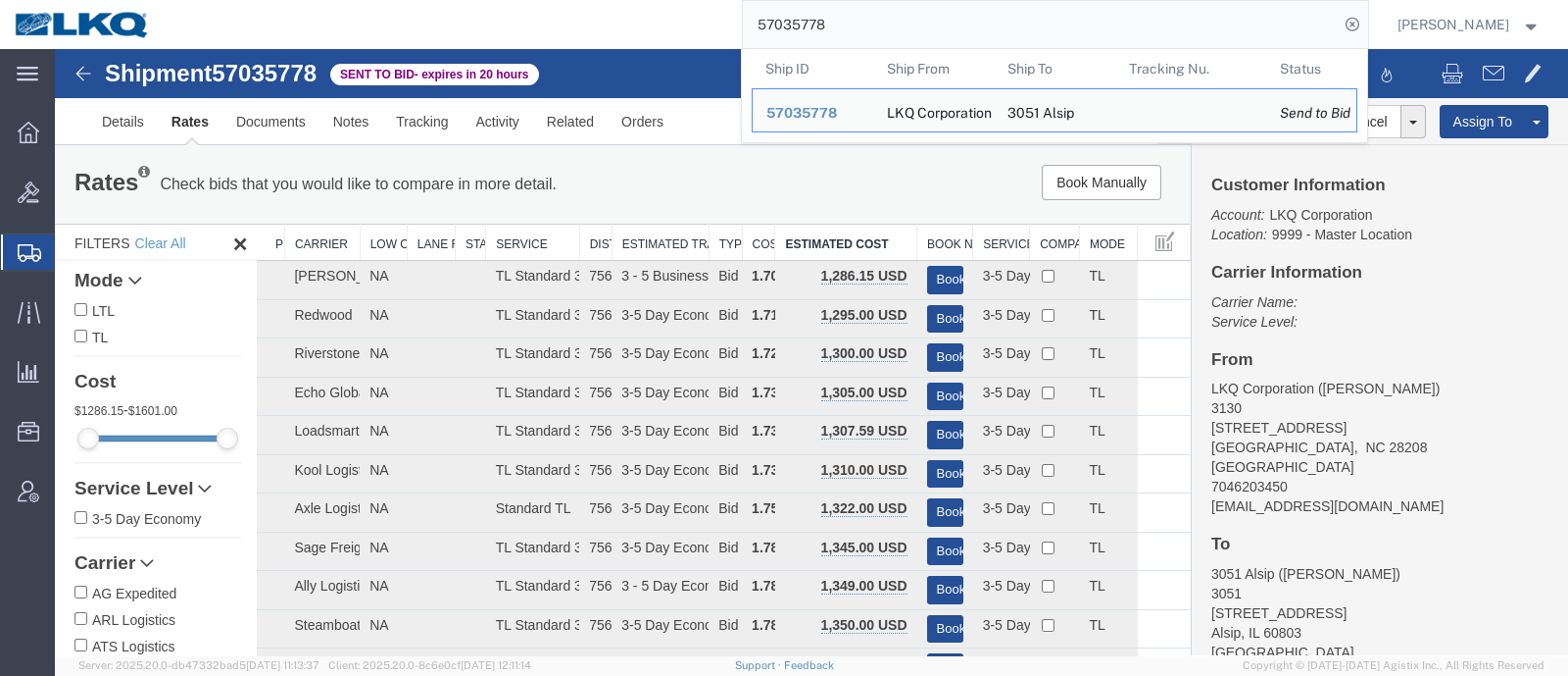
drag, startPoint x: 848, startPoint y: 19, endPoint x: 762, endPoint y: 29, distance: 86.6
click at [767, 29] on input "57035778" at bounding box center [1041, 24] width 596 height 47
paste input "265"
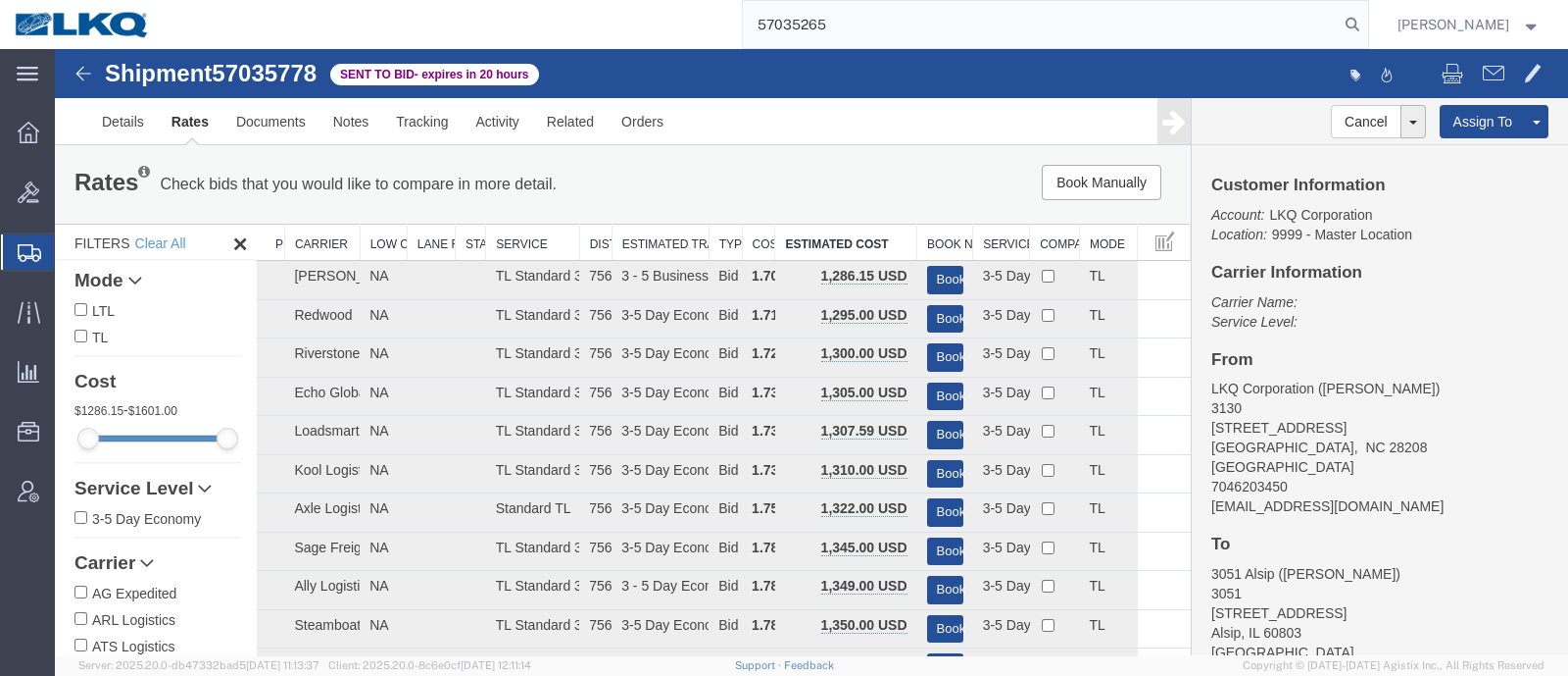
type input "57035265"
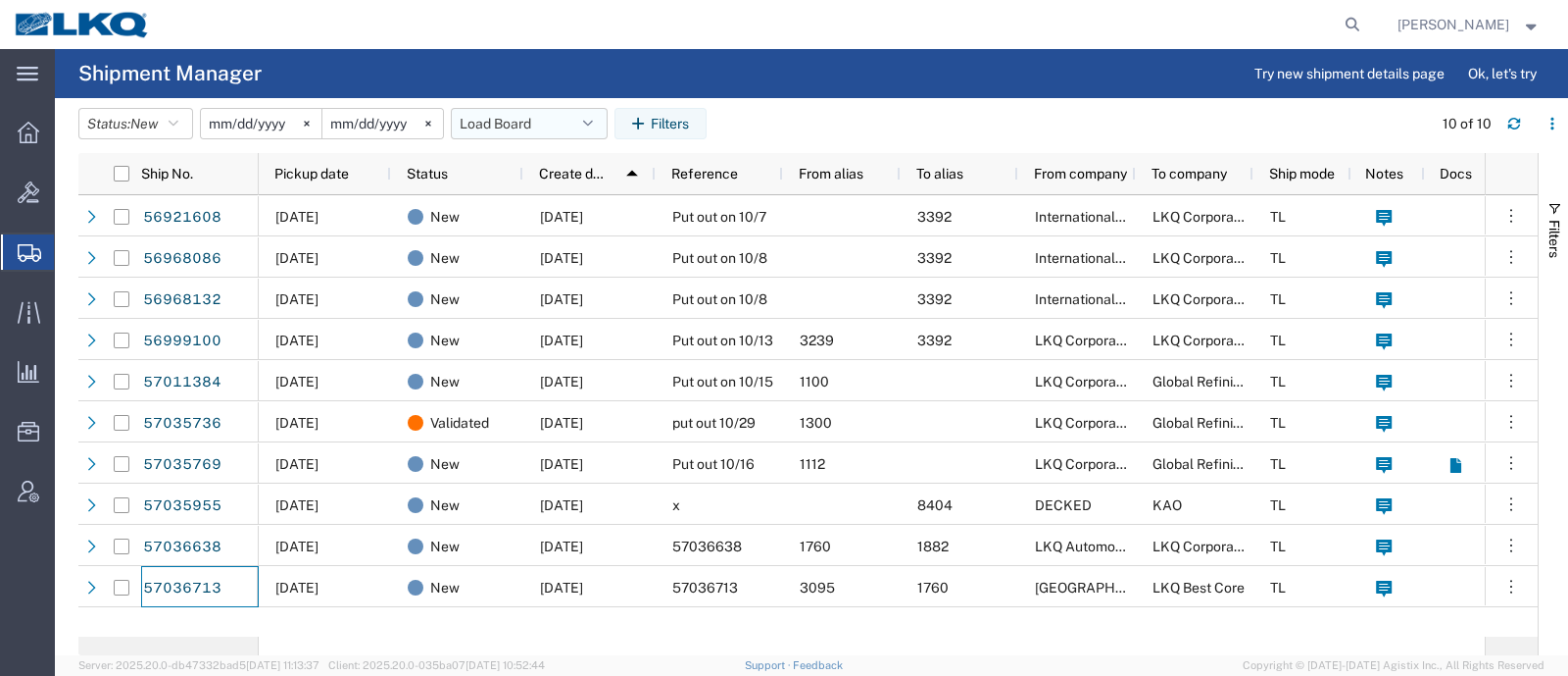
click at [515, 128] on button "Load Board" at bounding box center [530, 124] width 157 height 32
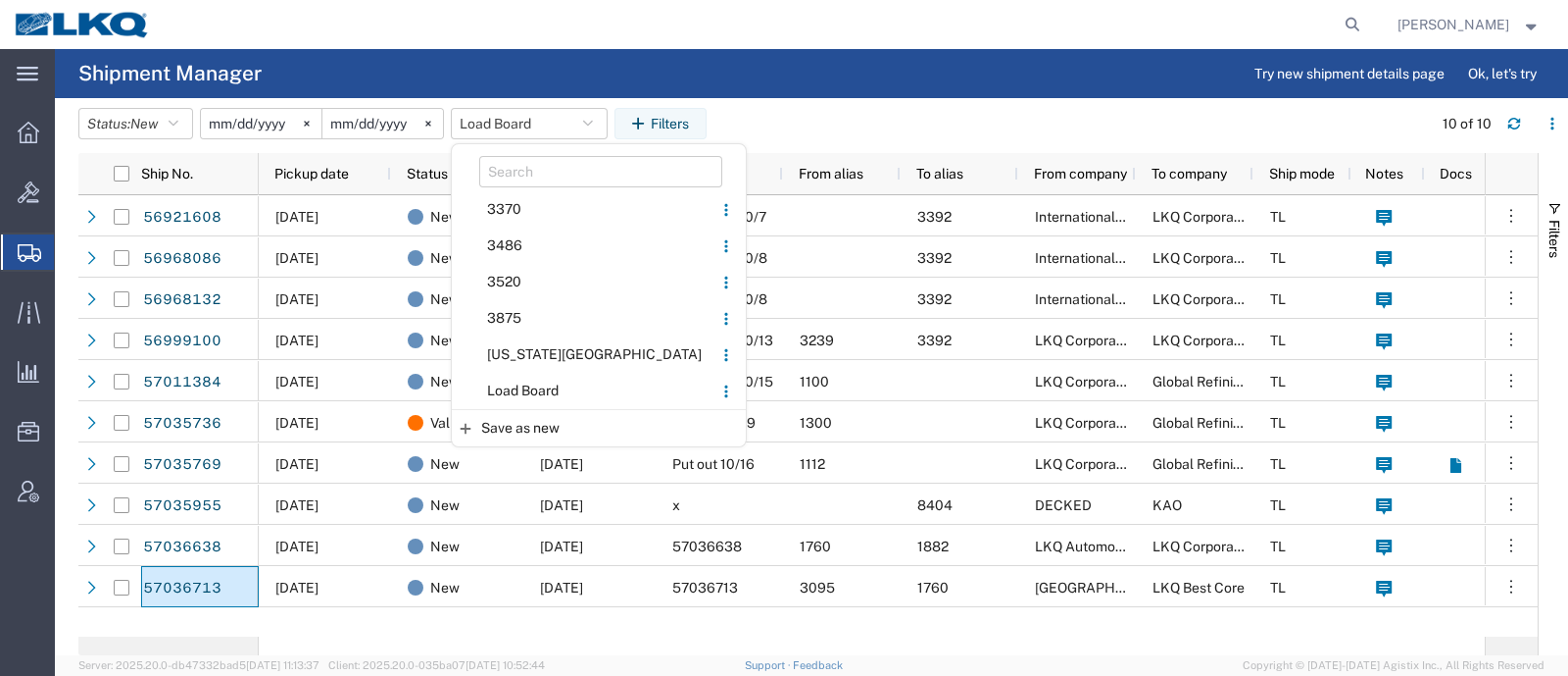
drag, startPoint x: 531, startPoint y: 395, endPoint x: 538, endPoint y: 367, distance: 28.9
click at [531, 395] on span "Load Board" at bounding box center [582, 391] width 256 height 37
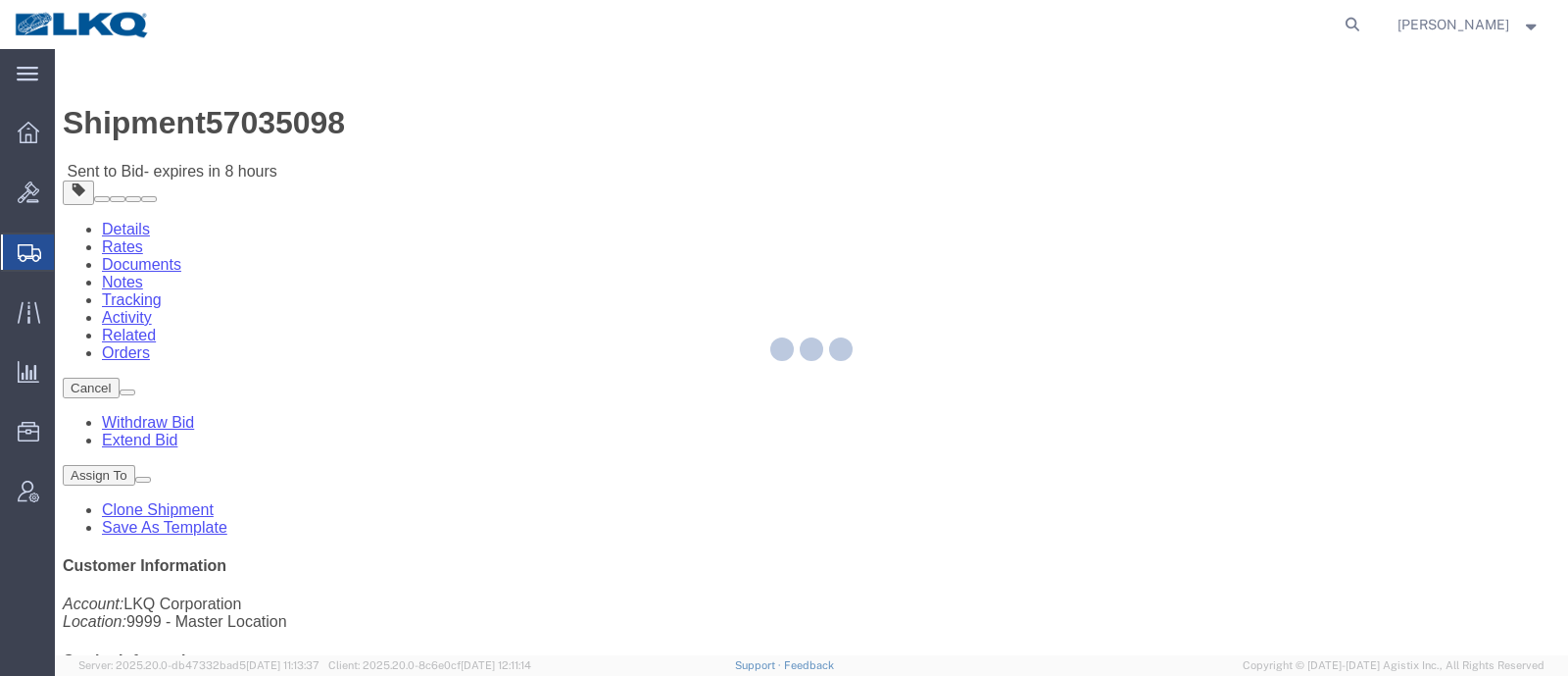
drag, startPoint x: 214, startPoint y: 17, endPoint x: 268, endPoint y: 66, distance: 72.9
click span "57035098"
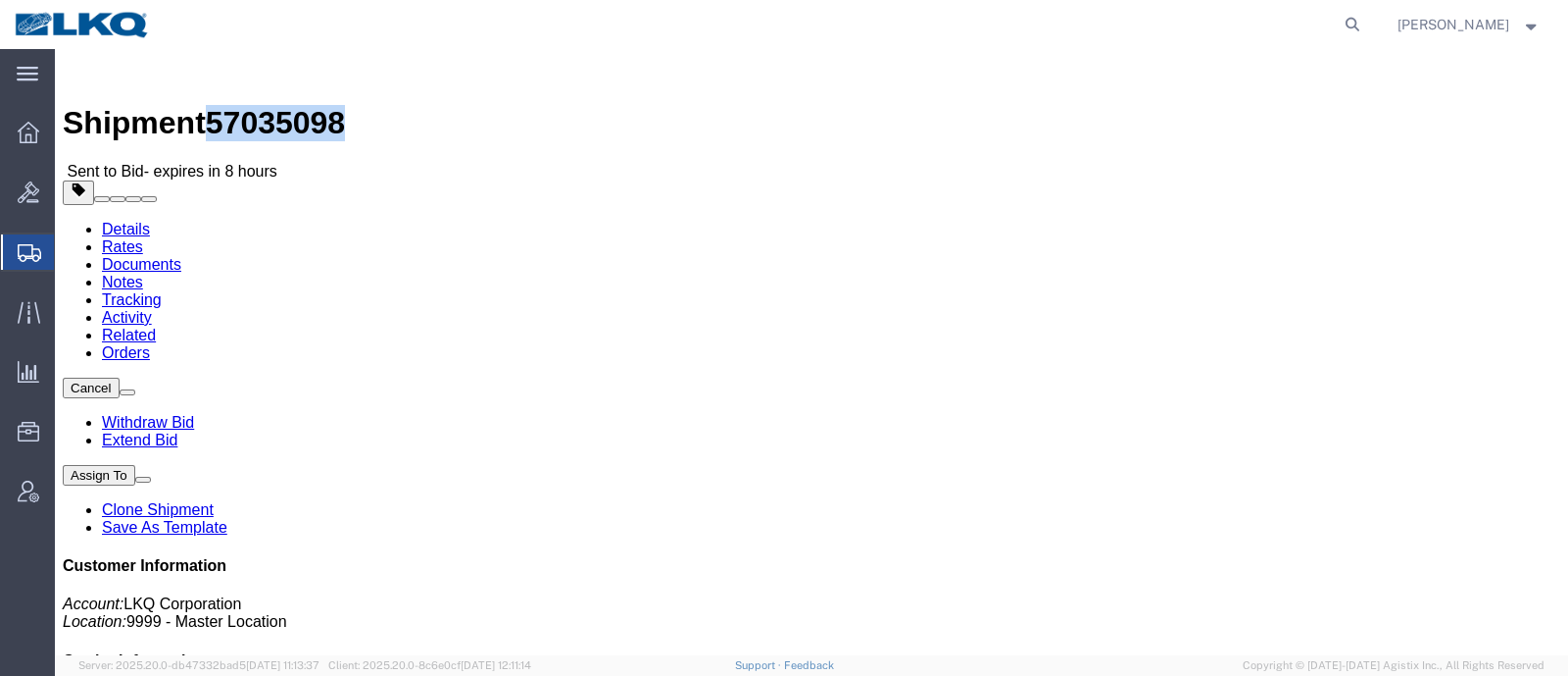
click span "57035098"
copy span "57035098"
click link "Rates"
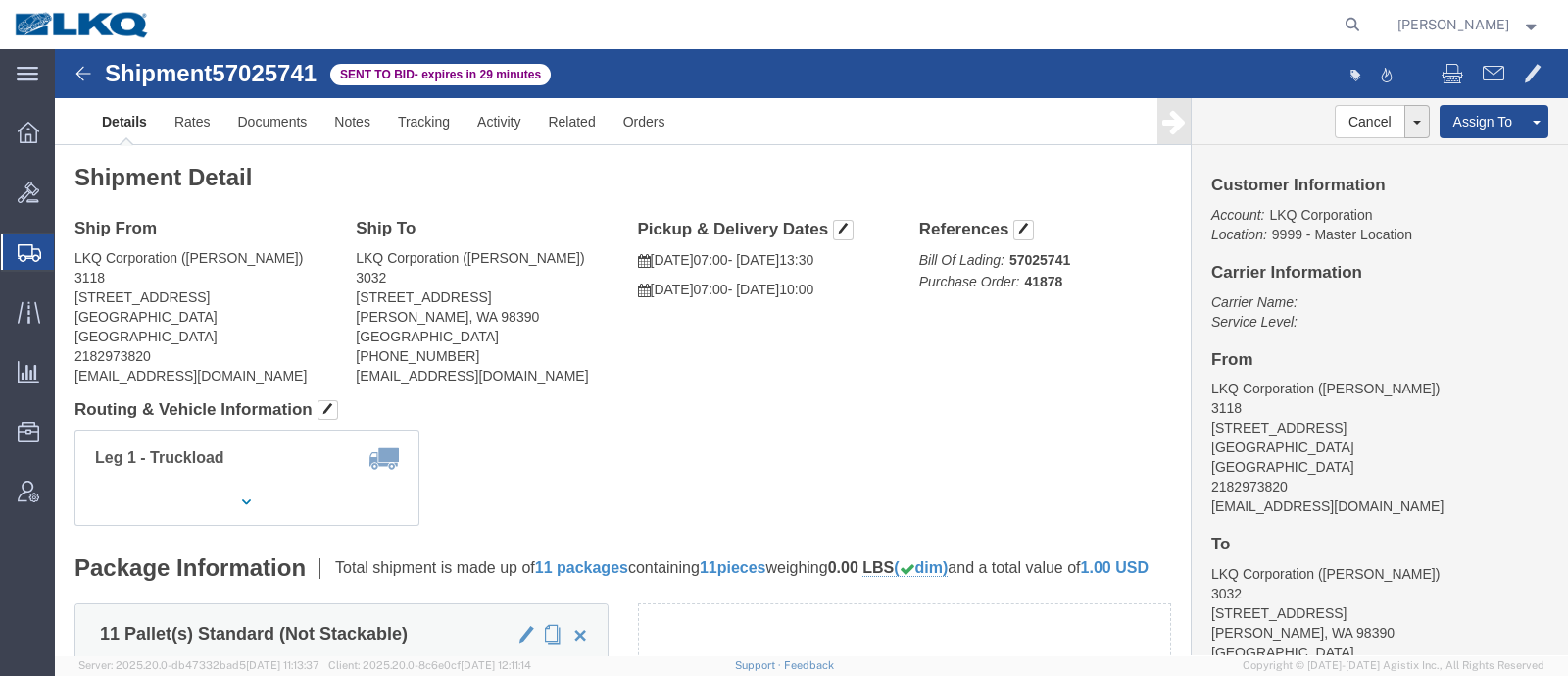
click span "57025741"
copy span "57025741"
click link "Rates"
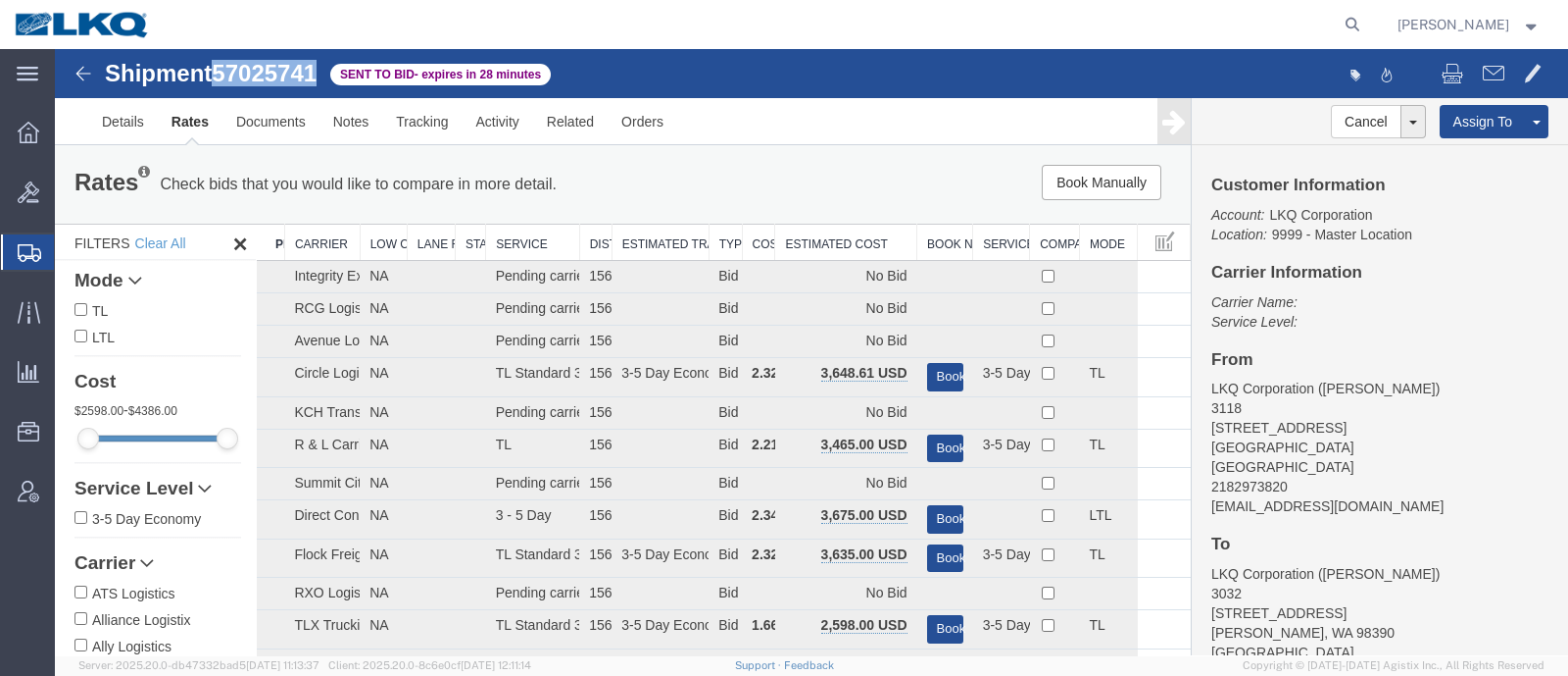
click at [837, 236] on th "Estimated Cost" at bounding box center [846, 243] width 142 height 37
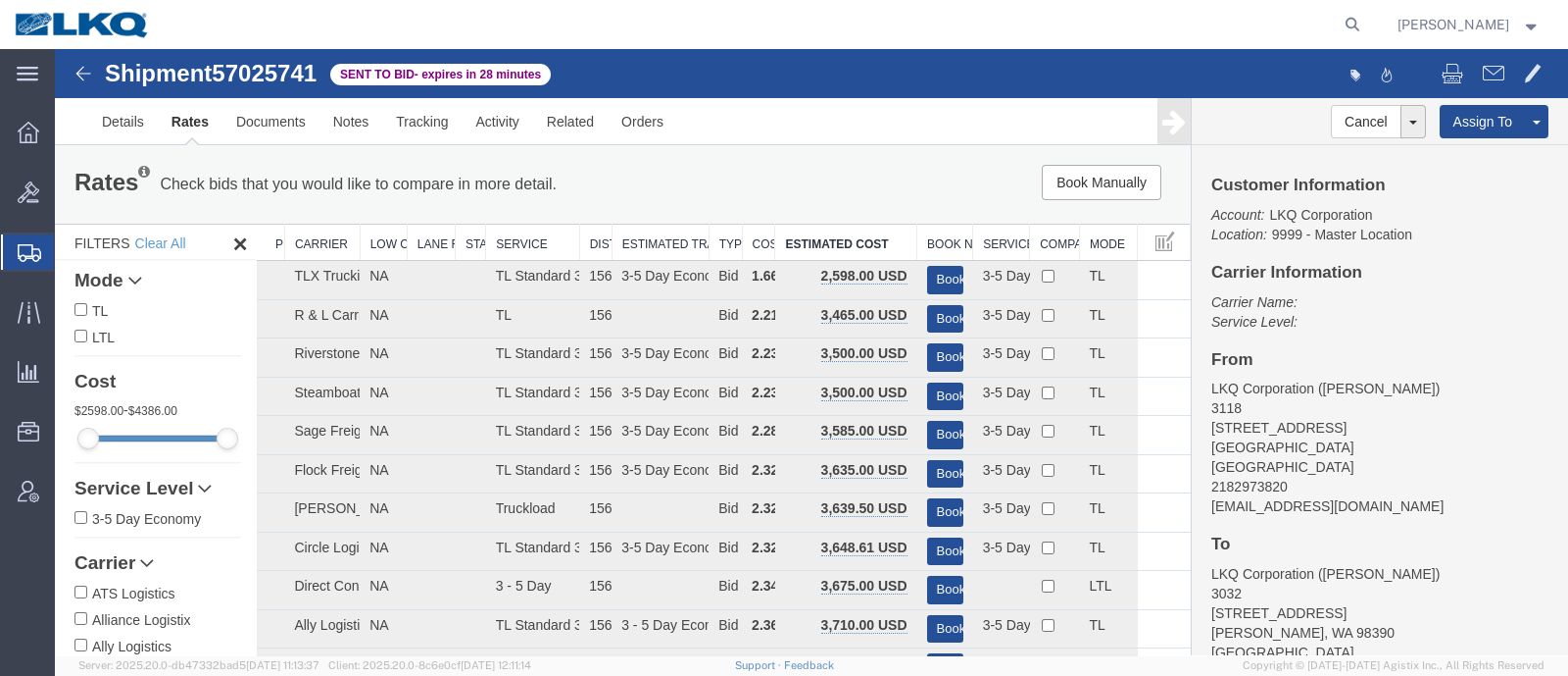
click at [824, 192] on div "Book Manually Pause Continue" at bounding box center [951, 183] width 470 height 36
click at [352, 118] on link "Notes" at bounding box center [352, 121] width 64 height 47
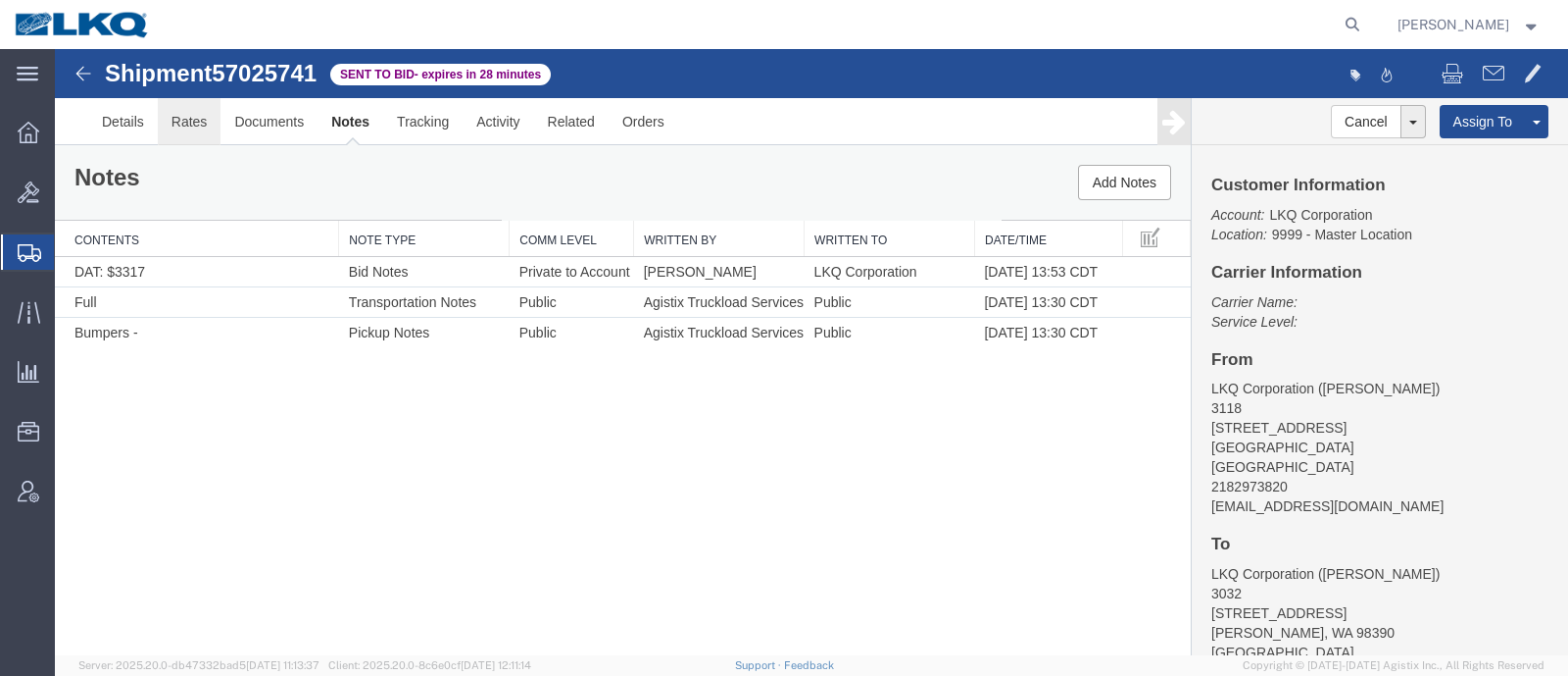
click at [182, 122] on link "Rates" at bounding box center [190, 121] width 64 height 47
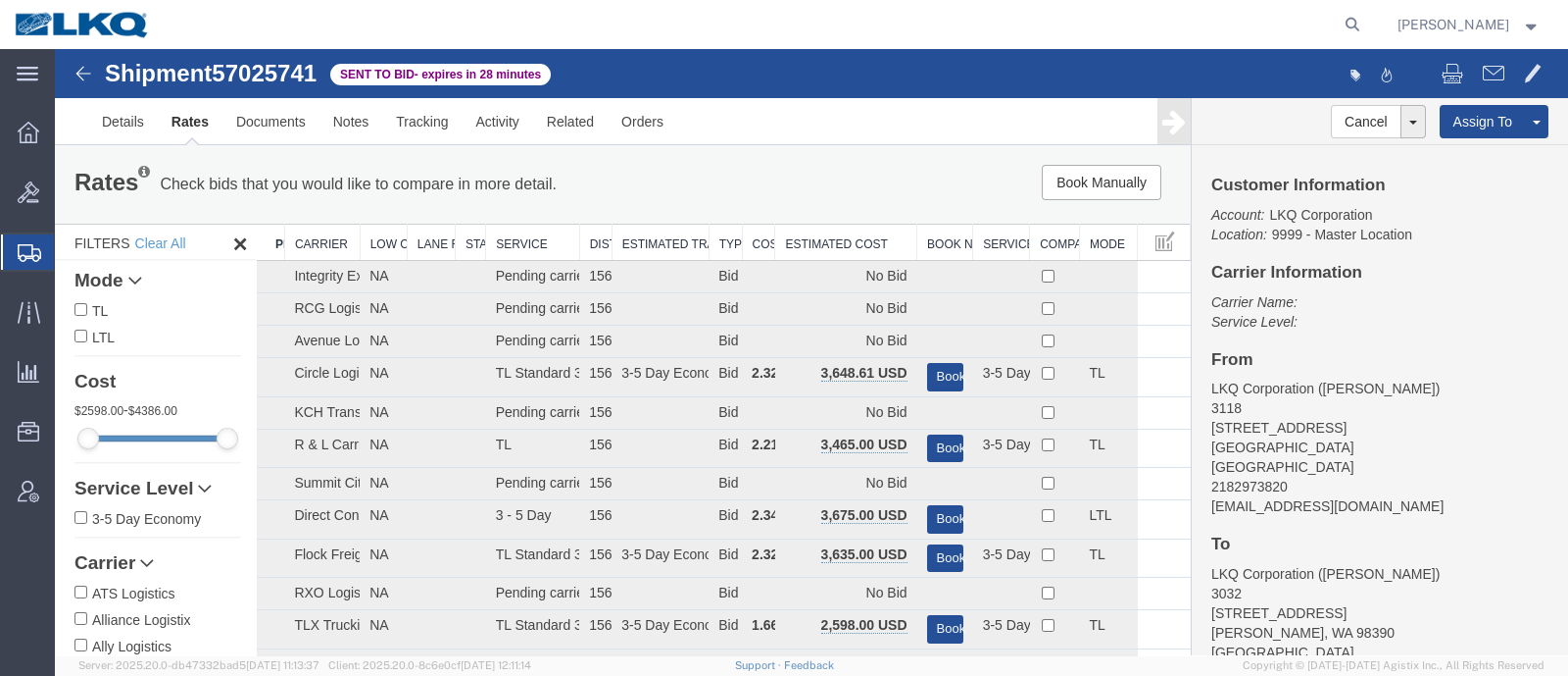
click at [838, 248] on th "Estimated Cost" at bounding box center [846, 243] width 142 height 37
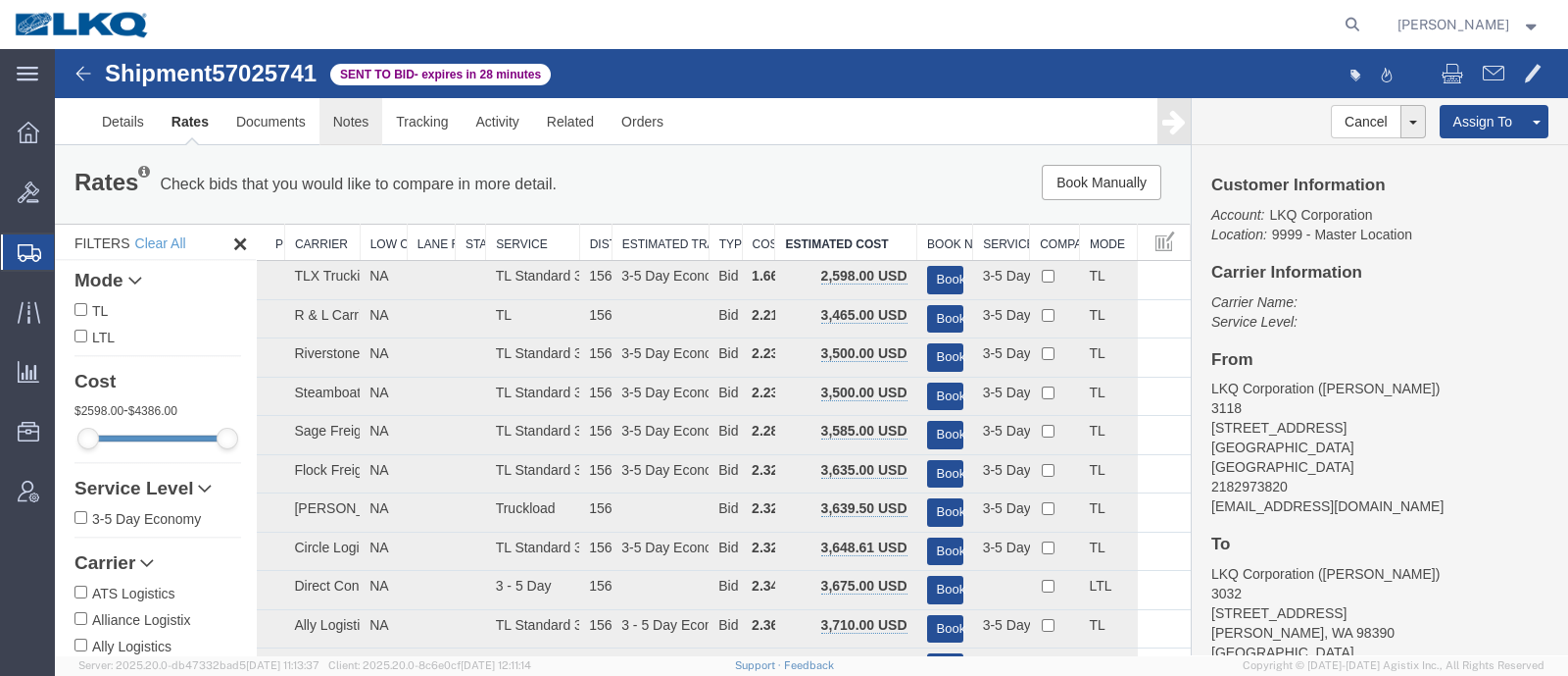
click at [340, 129] on link "Notes" at bounding box center [352, 121] width 64 height 47
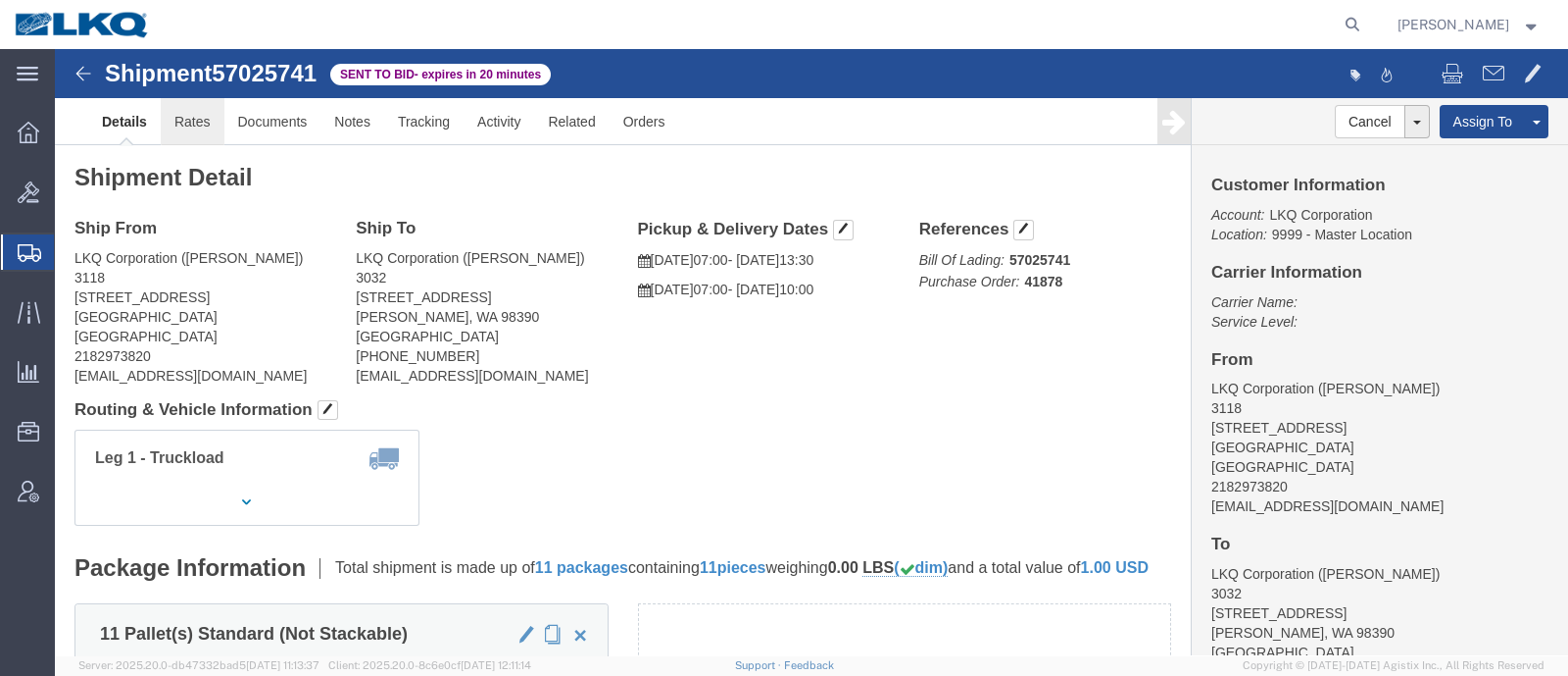
click link "Rates"
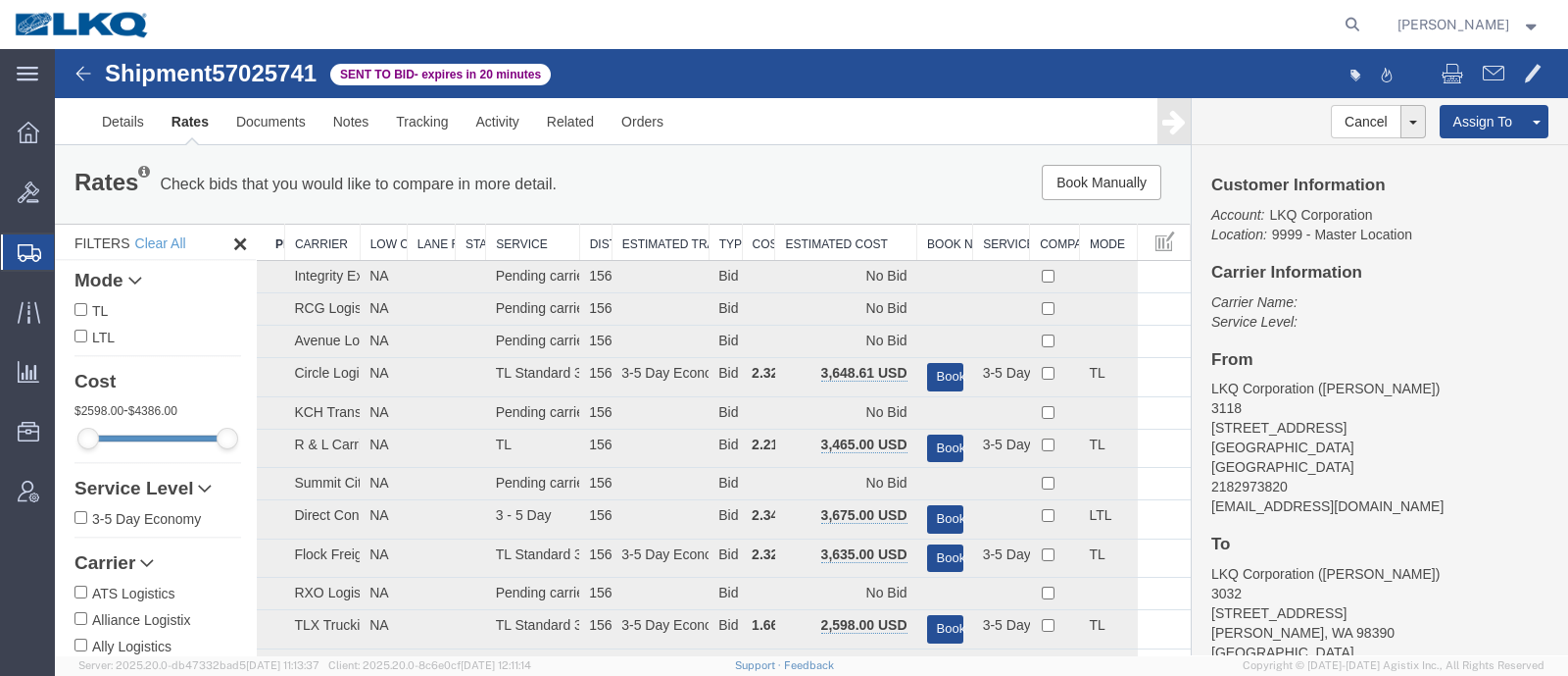
click at [845, 243] on th "Estimated Cost" at bounding box center [846, 243] width 142 height 37
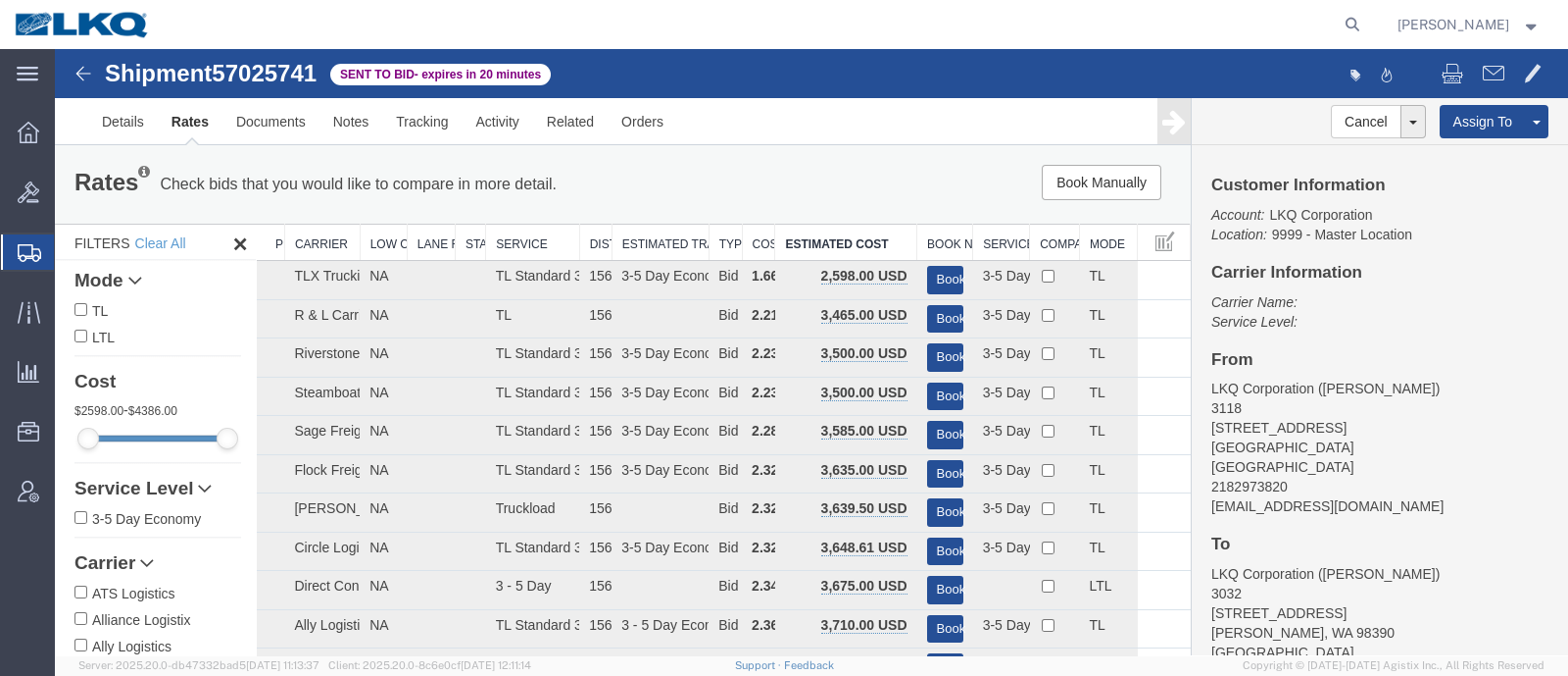
click at [249, 76] on span "57025741" at bounding box center [264, 73] width 105 height 27
copy span "57025741"
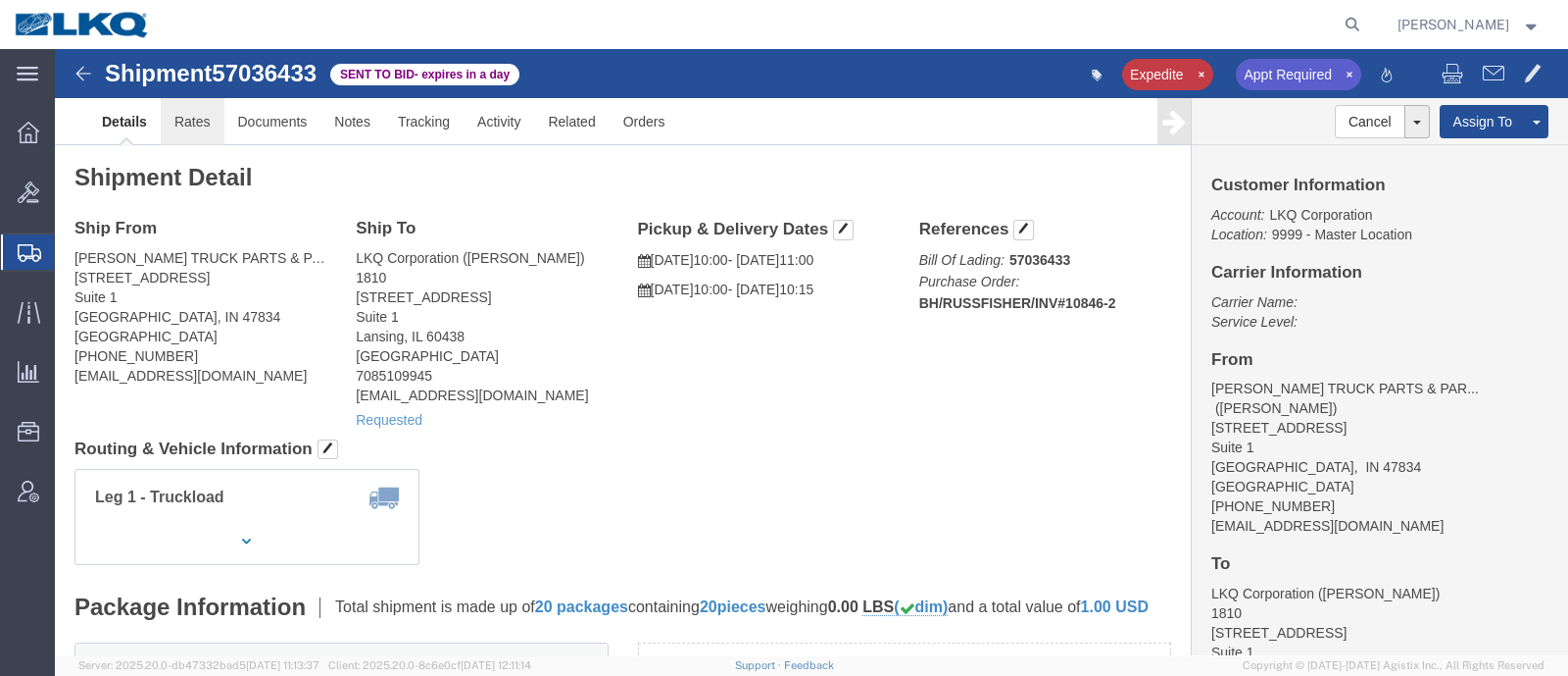
click link "Rates"
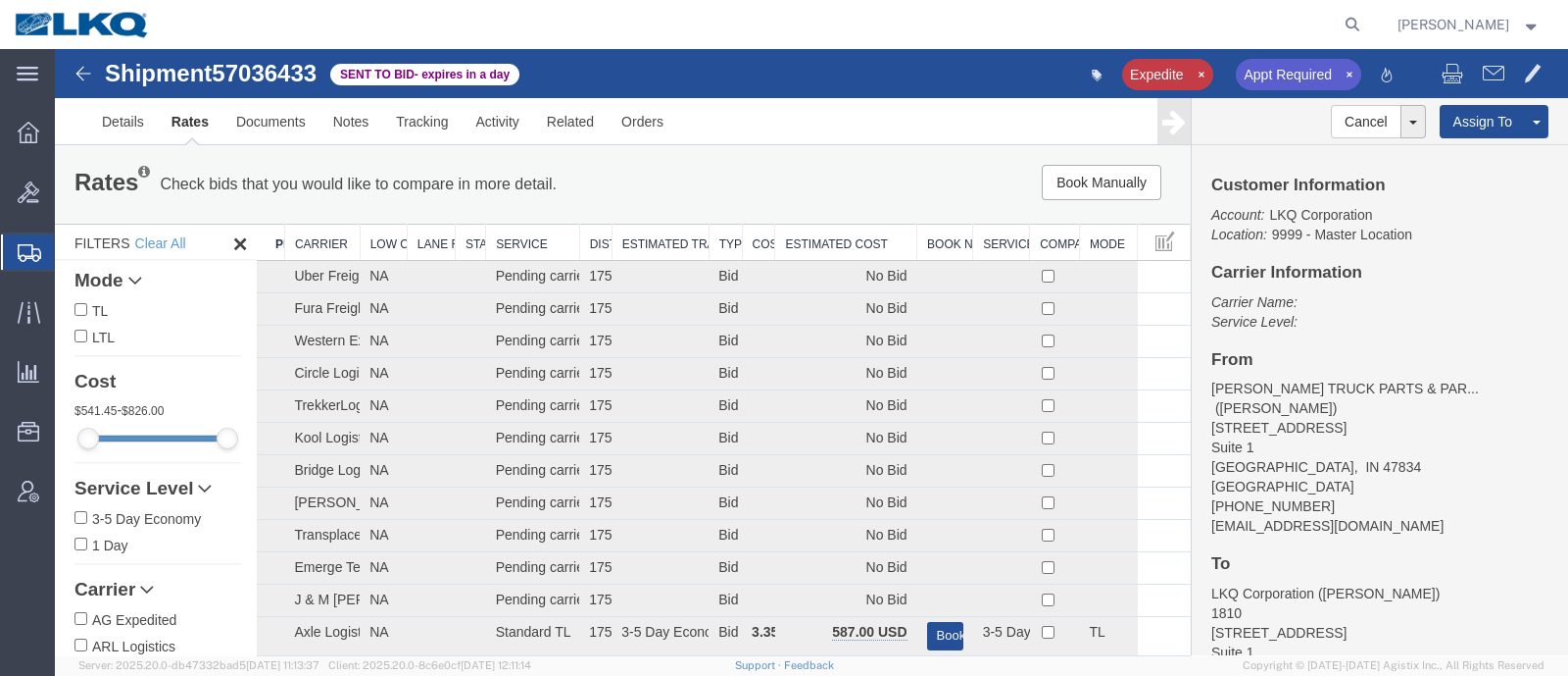
drag, startPoint x: 792, startPoint y: 243, endPoint x: 805, endPoint y: 242, distance: 13.0
click at [805, 242] on th "Estimated Cost" at bounding box center [846, 243] width 142 height 37
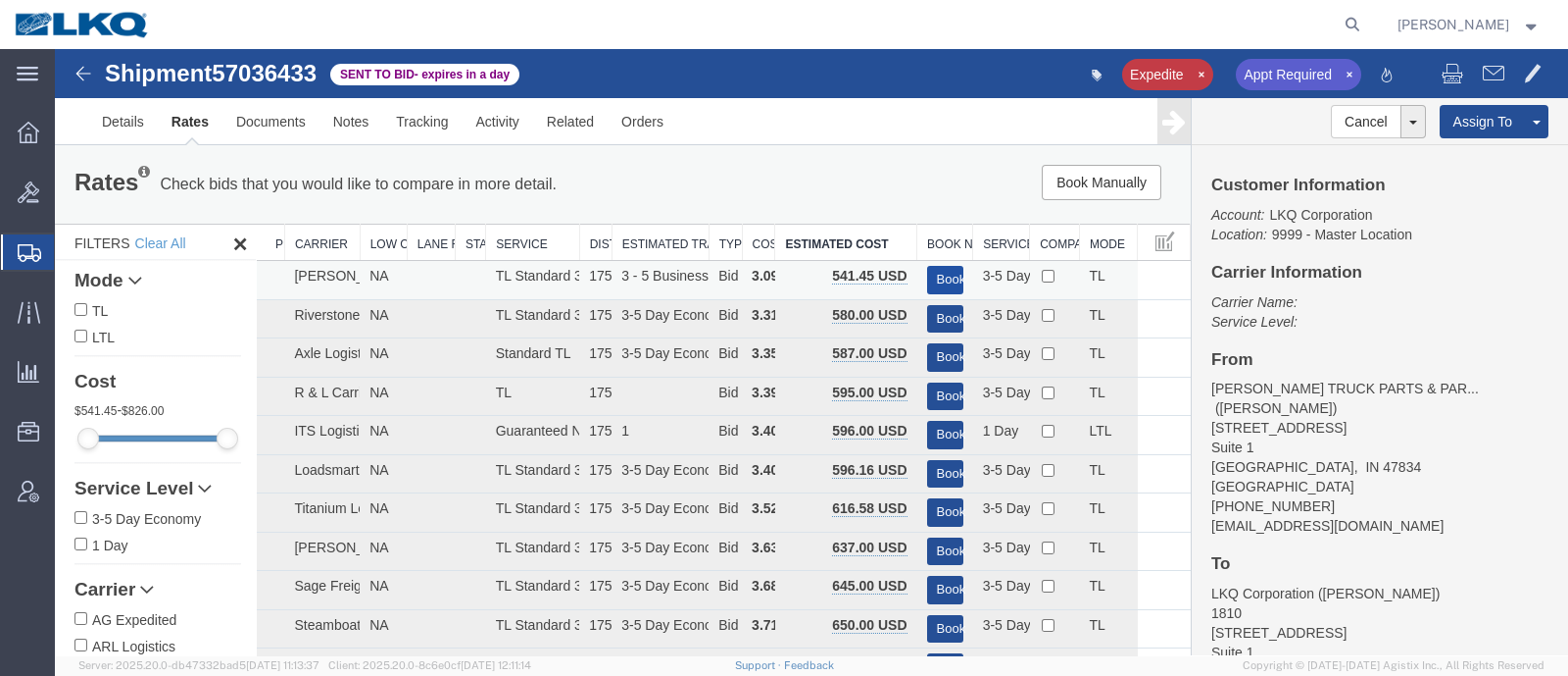
click at [928, 270] on button "Book" at bounding box center [945, 279] width 37 height 29
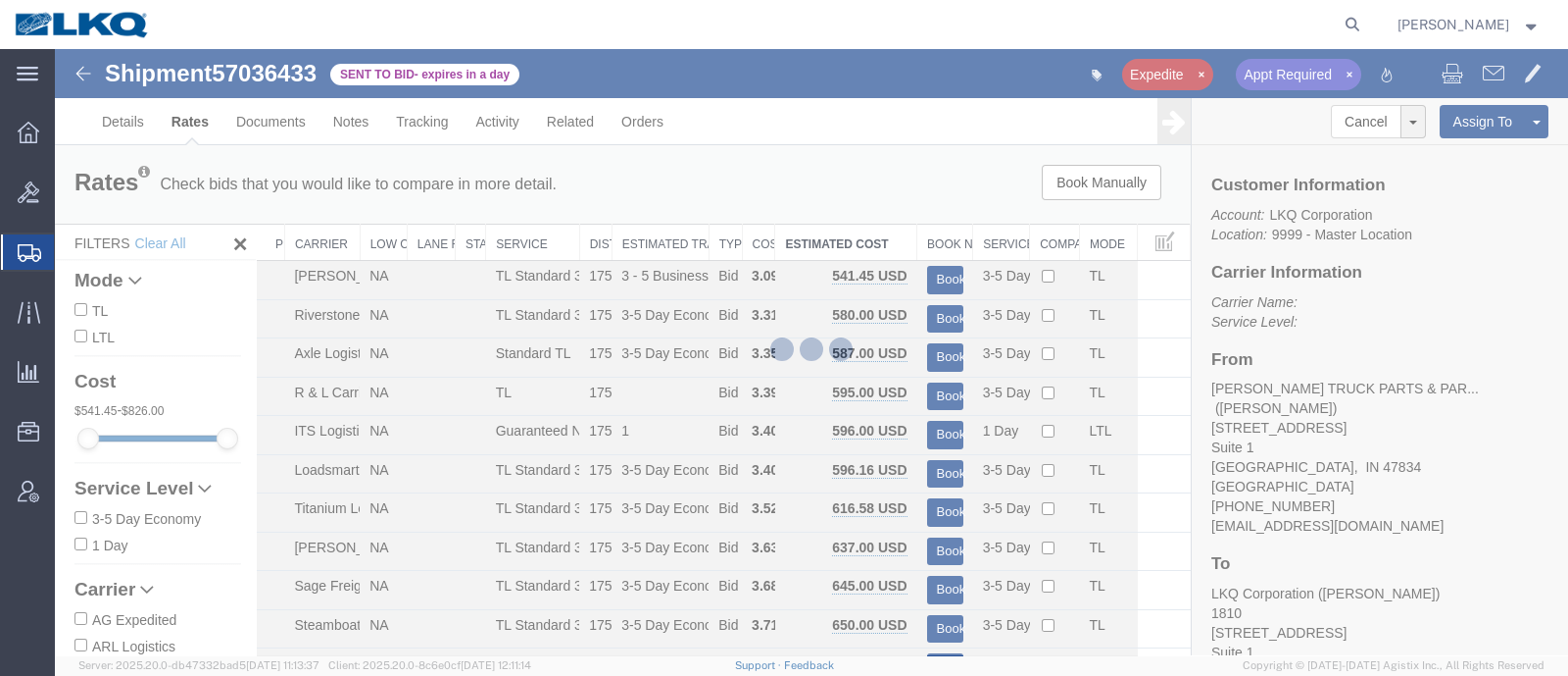
click at [855, 188] on div at bounding box center [811, 352] width 1513 height 606
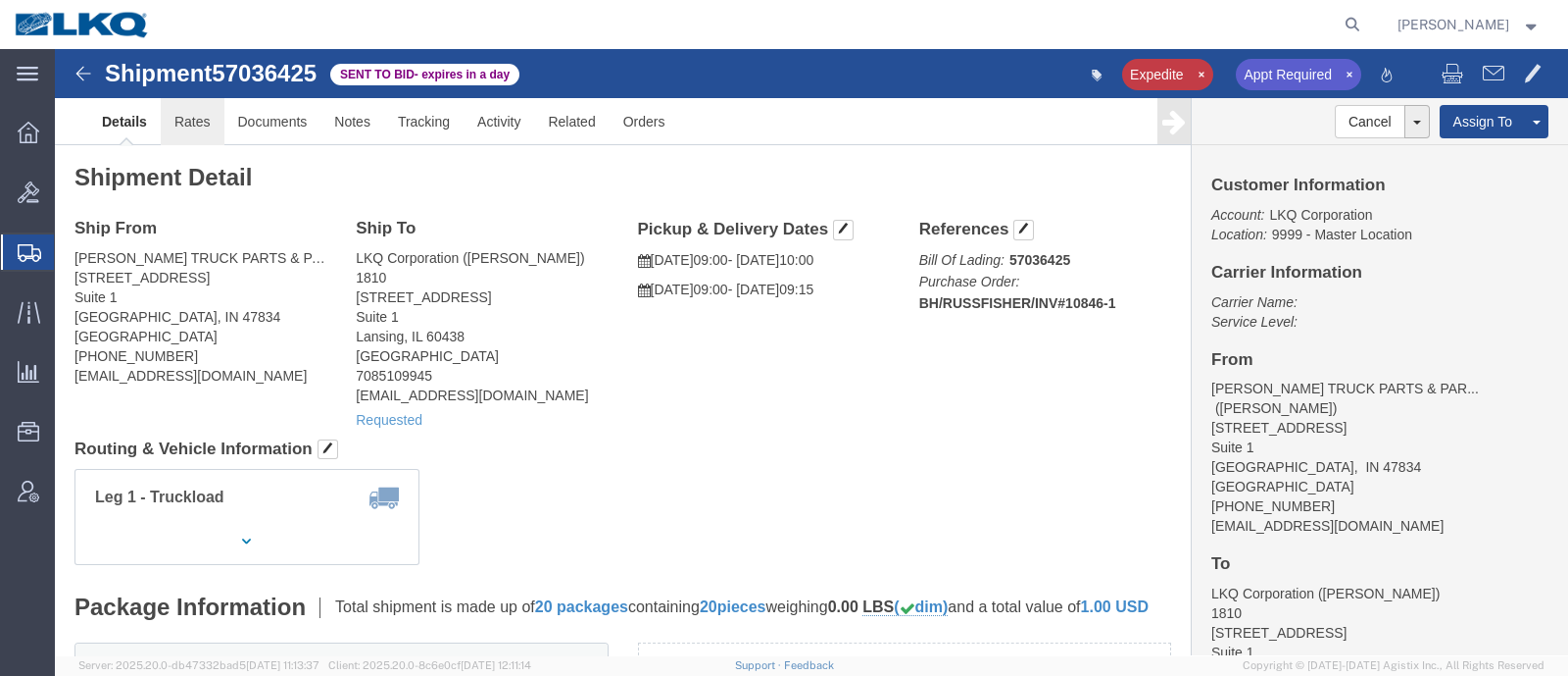
click link "Rates"
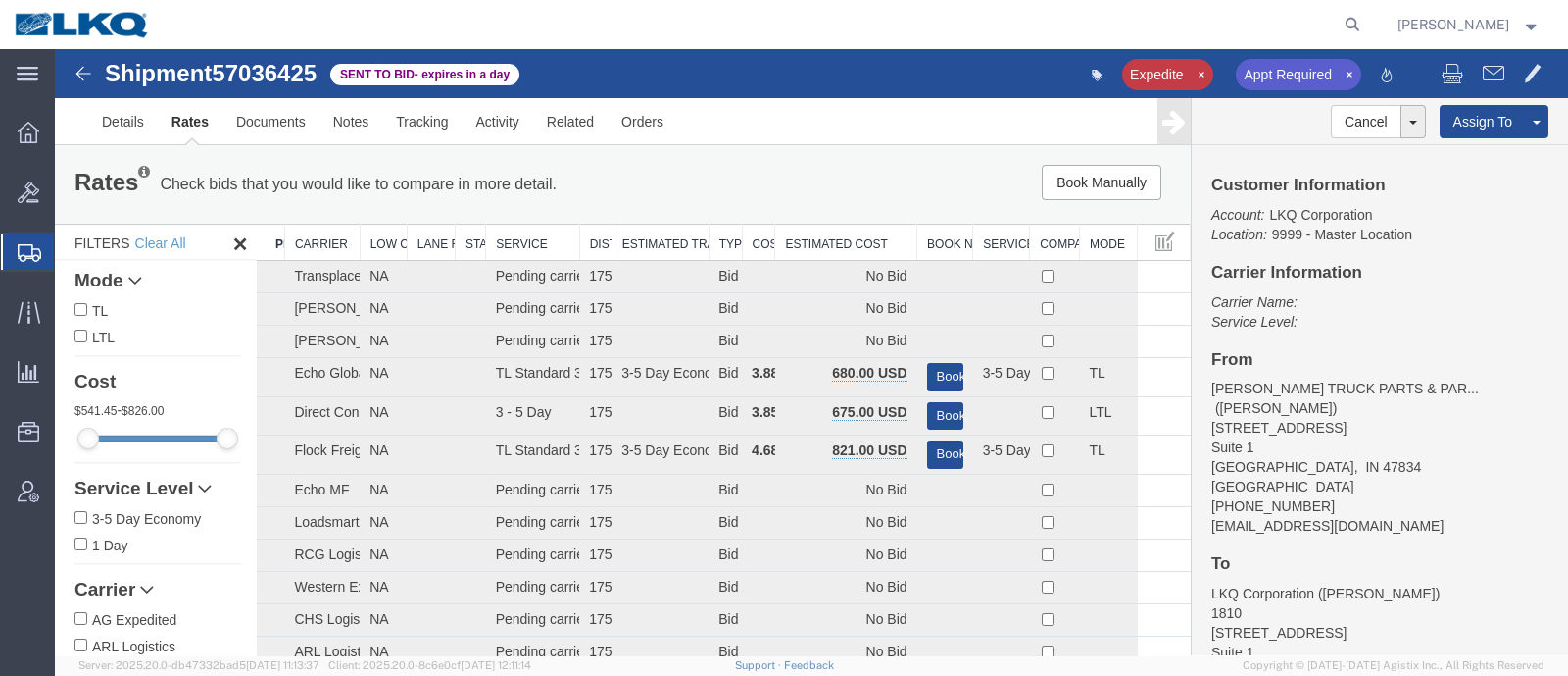
click at [840, 241] on th "Estimated Cost" at bounding box center [846, 243] width 142 height 37
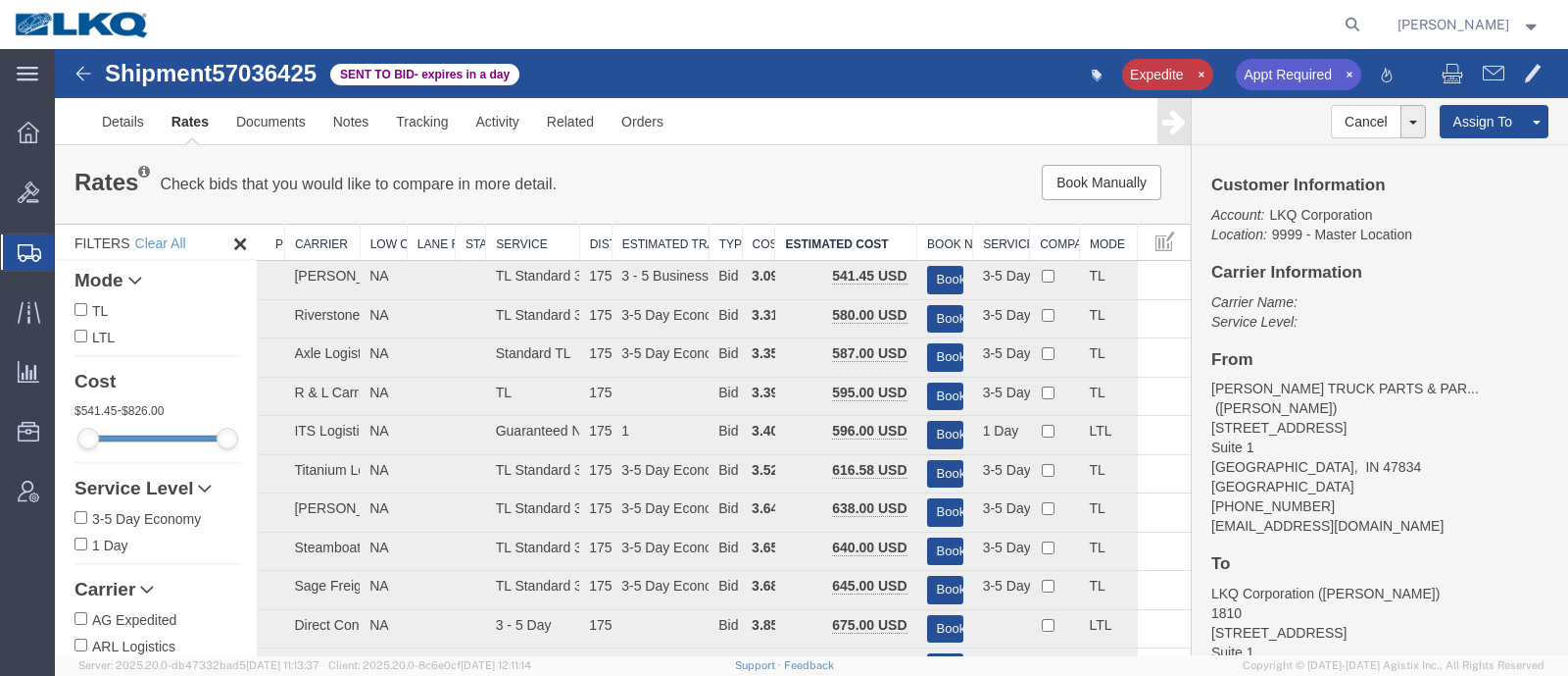
click at [824, 181] on div "Book Manually Pause Continue" at bounding box center [951, 183] width 470 height 36
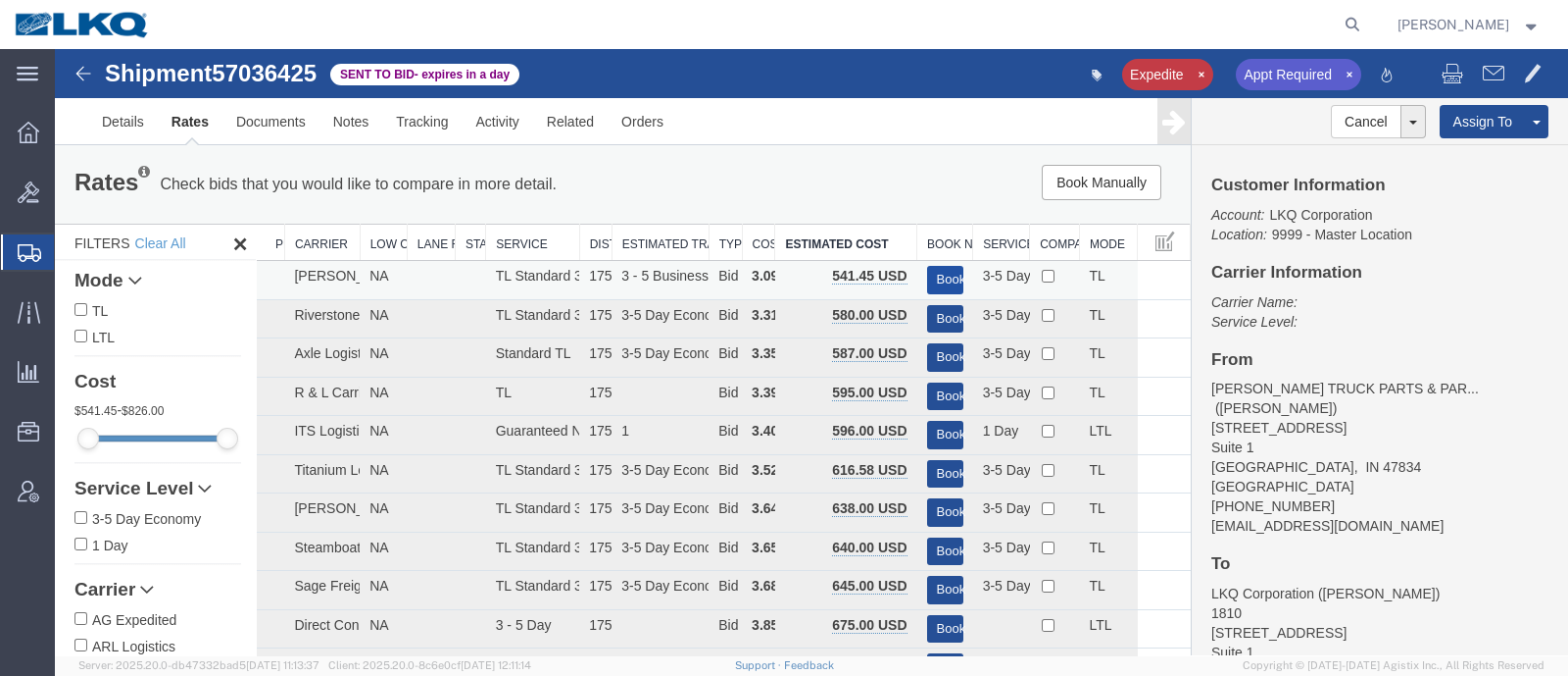
click at [931, 272] on button "Book" at bounding box center [945, 279] width 37 height 29
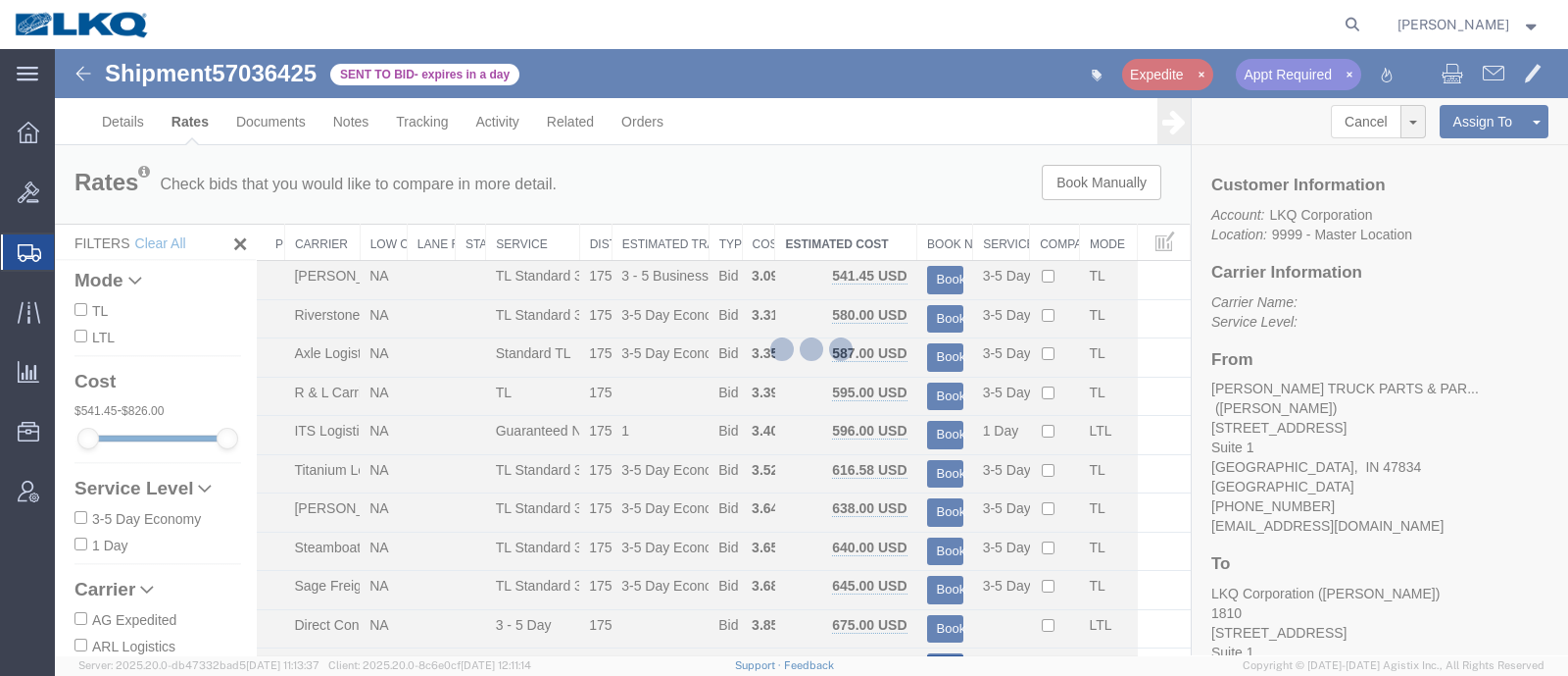
click at [882, 198] on div at bounding box center [811, 352] width 1513 height 606
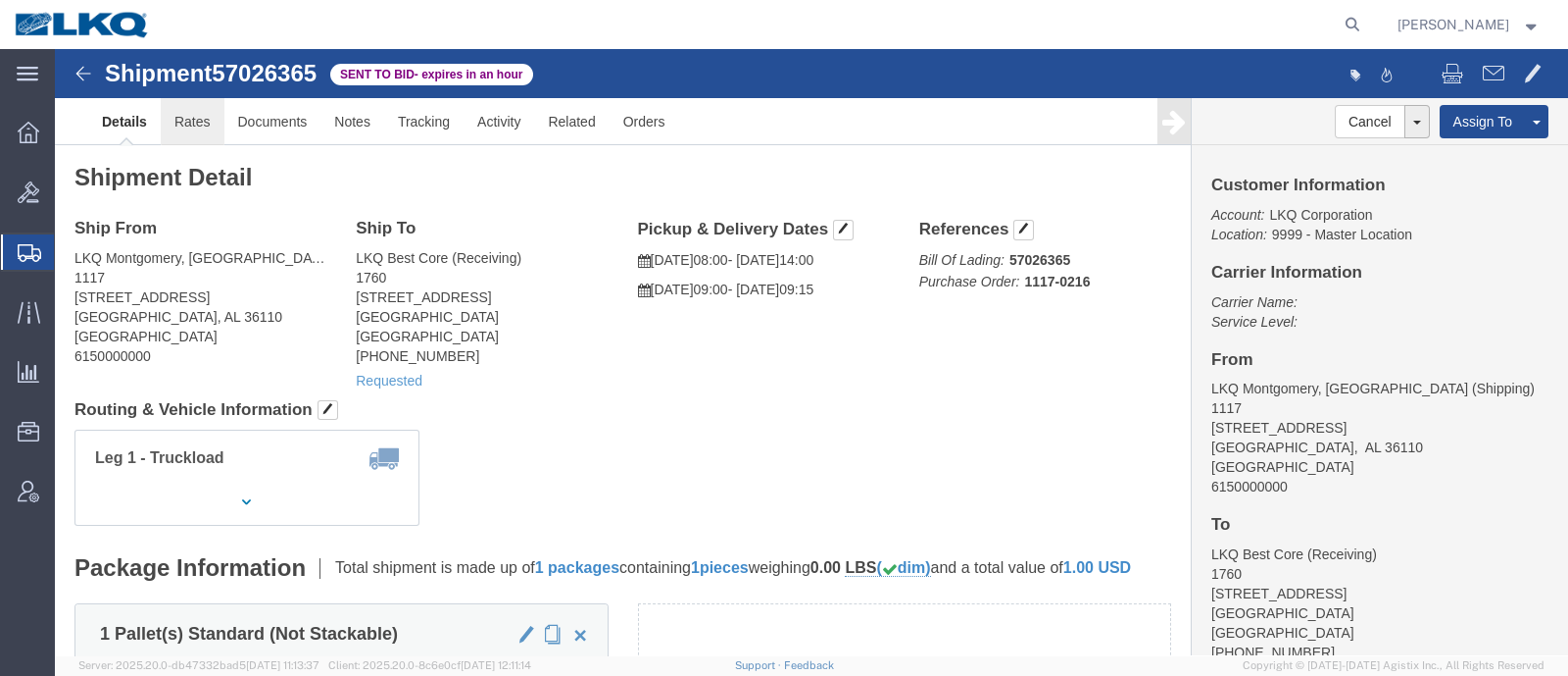
click link "Rates"
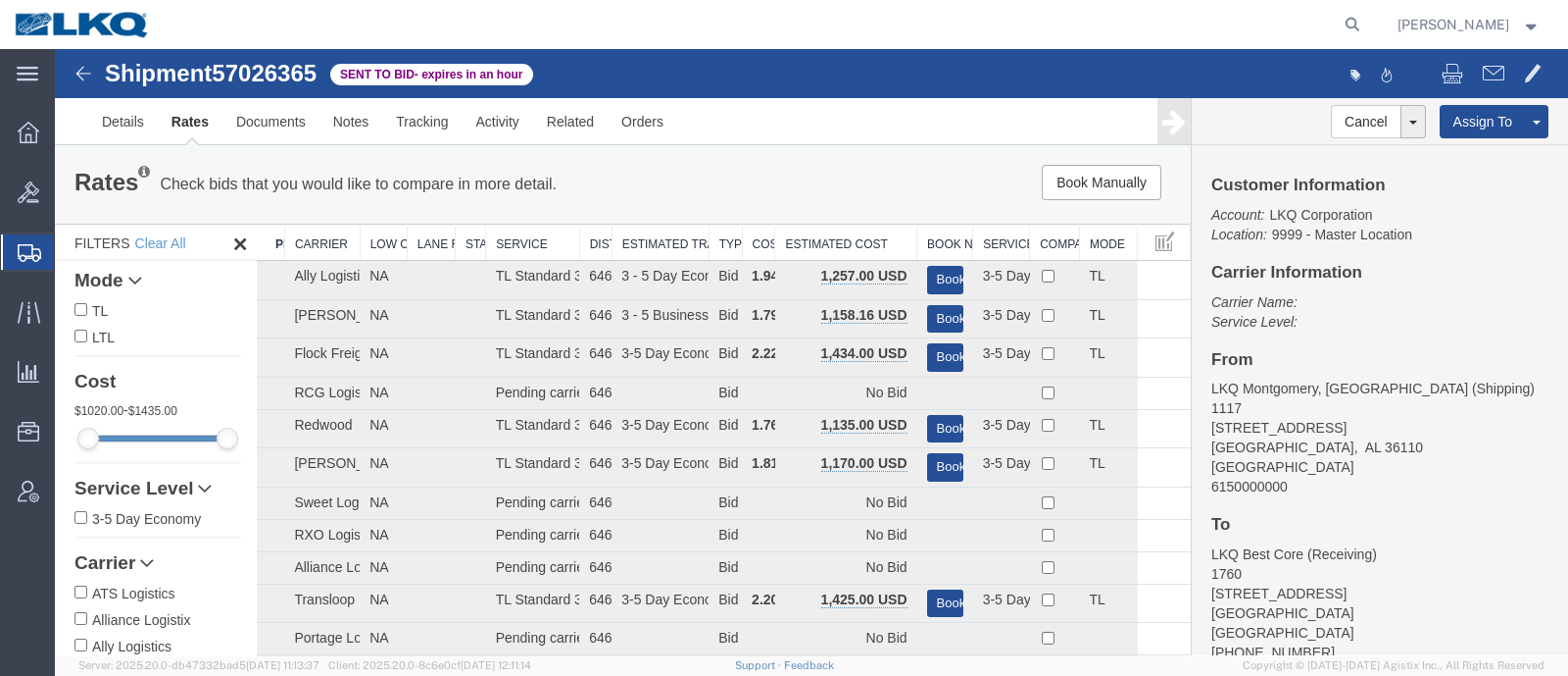
click at [830, 196] on div "Book Manually Pause Continue" at bounding box center [951, 183] width 470 height 36
click at [831, 233] on th "Estimated Cost" at bounding box center [846, 243] width 142 height 37
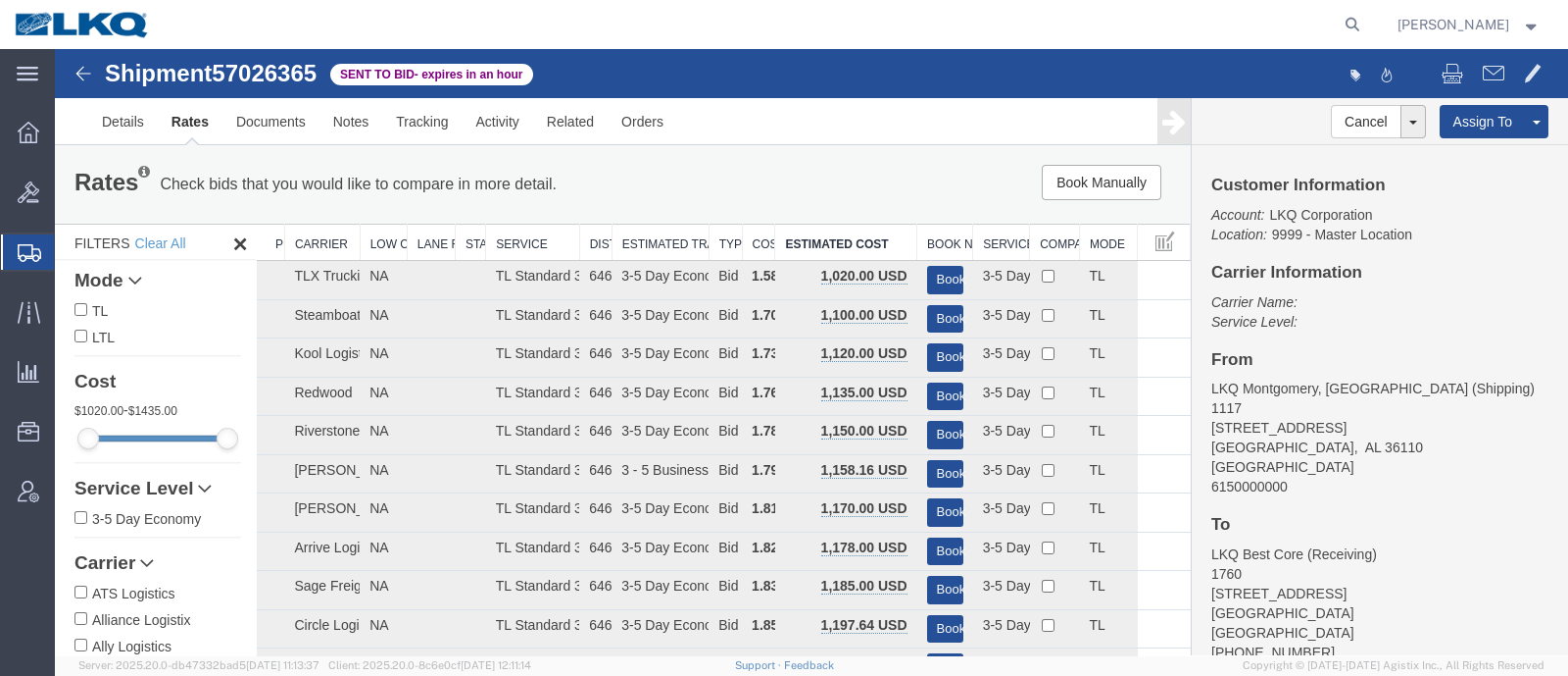
click at [230, 72] on span "57026365" at bounding box center [264, 73] width 105 height 27
copy span "57026365"
click at [355, 134] on link "Notes" at bounding box center [352, 121] width 64 height 47
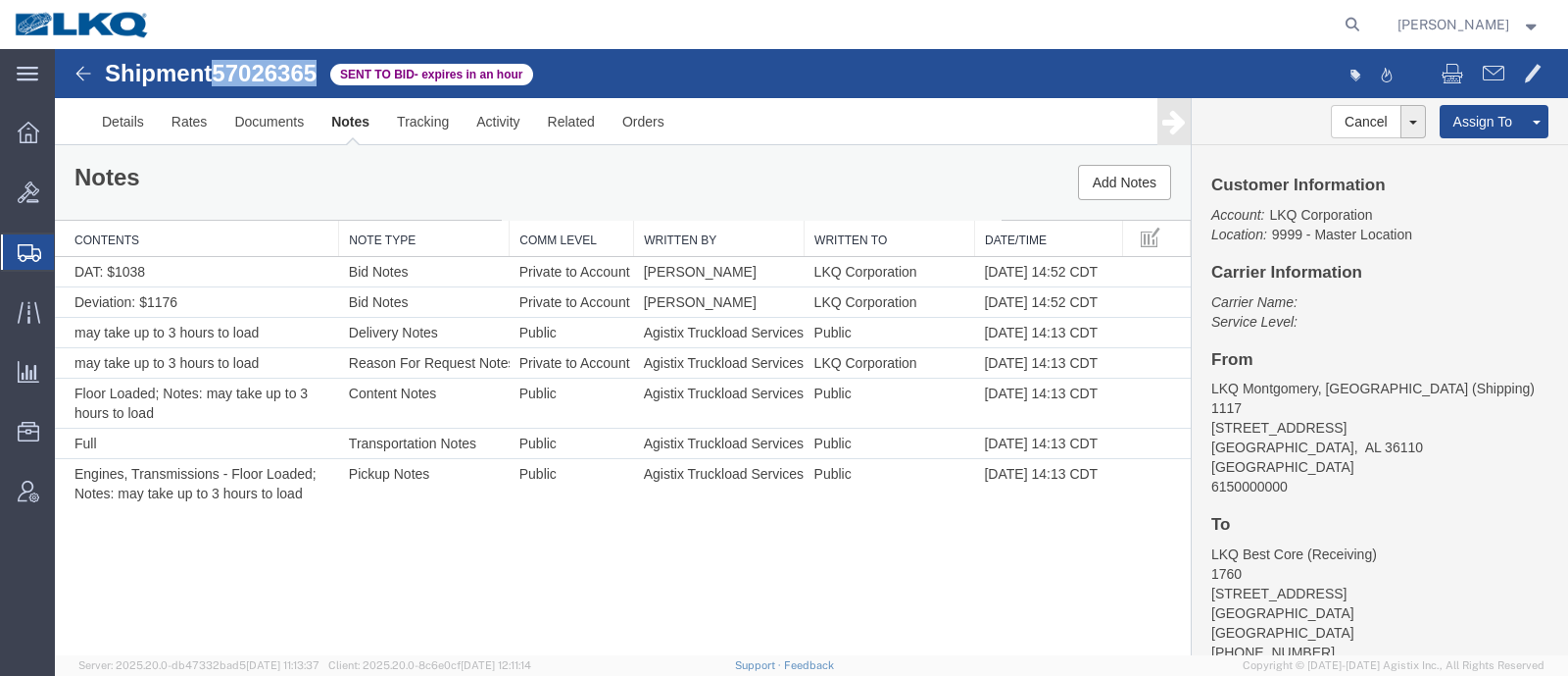
click at [280, 77] on span "57026365" at bounding box center [264, 73] width 105 height 27
click at [1330, 450] on address "LKQ Montgomery, [GEOGRAPHIC_DATA] (Shipping) [STREET_ADDRESS]" at bounding box center [1379, 437] width 337 height 117
copy address "36110"
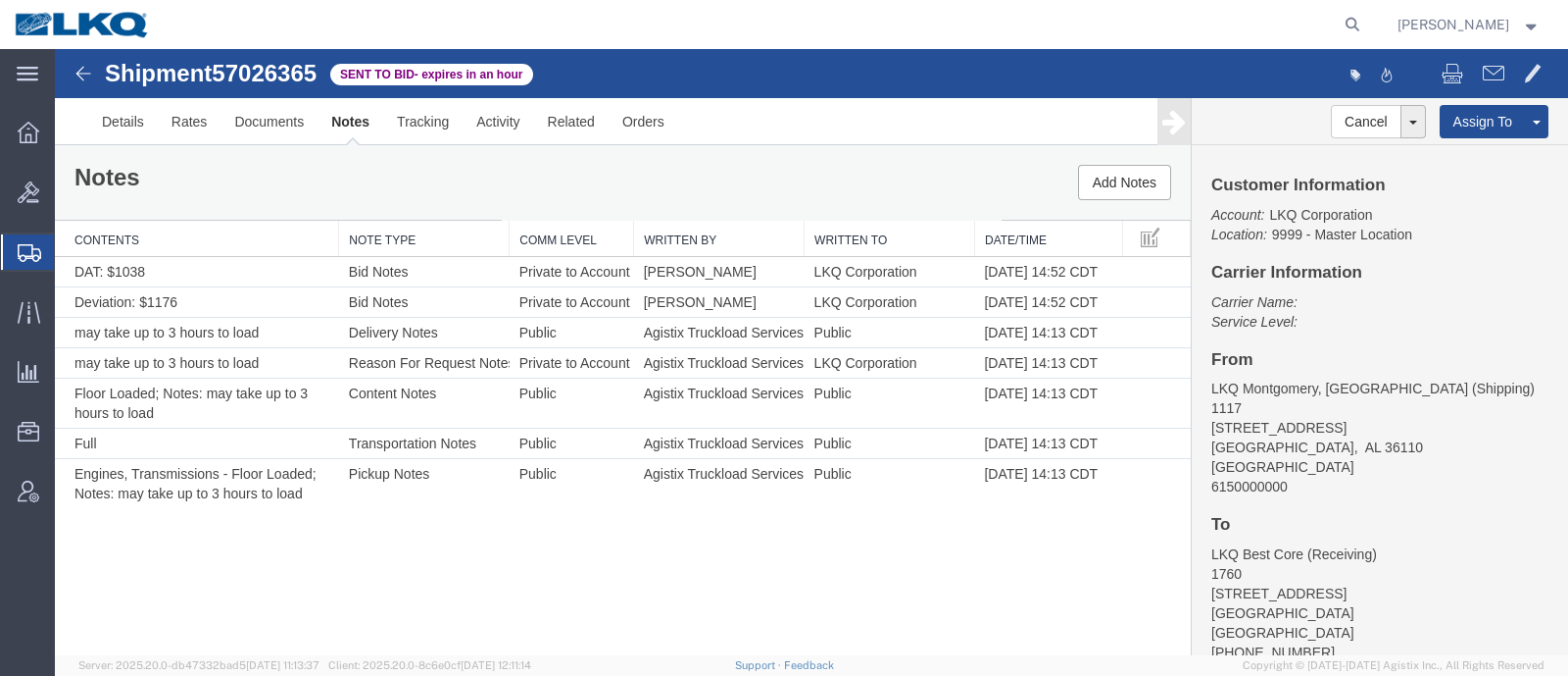
click at [1310, 606] on address "LKQ Best Core (Receiving) 1760 [STREET_ADDRESS] [PHONE_NUMBER]" at bounding box center [1379, 603] width 337 height 117
copy address "77038"
click at [1141, 271] on span at bounding box center [1148, 268] width 17 height 17
click at [1125, 357] on link "Edit Notes" at bounding box center [1083, 361] width 170 height 30
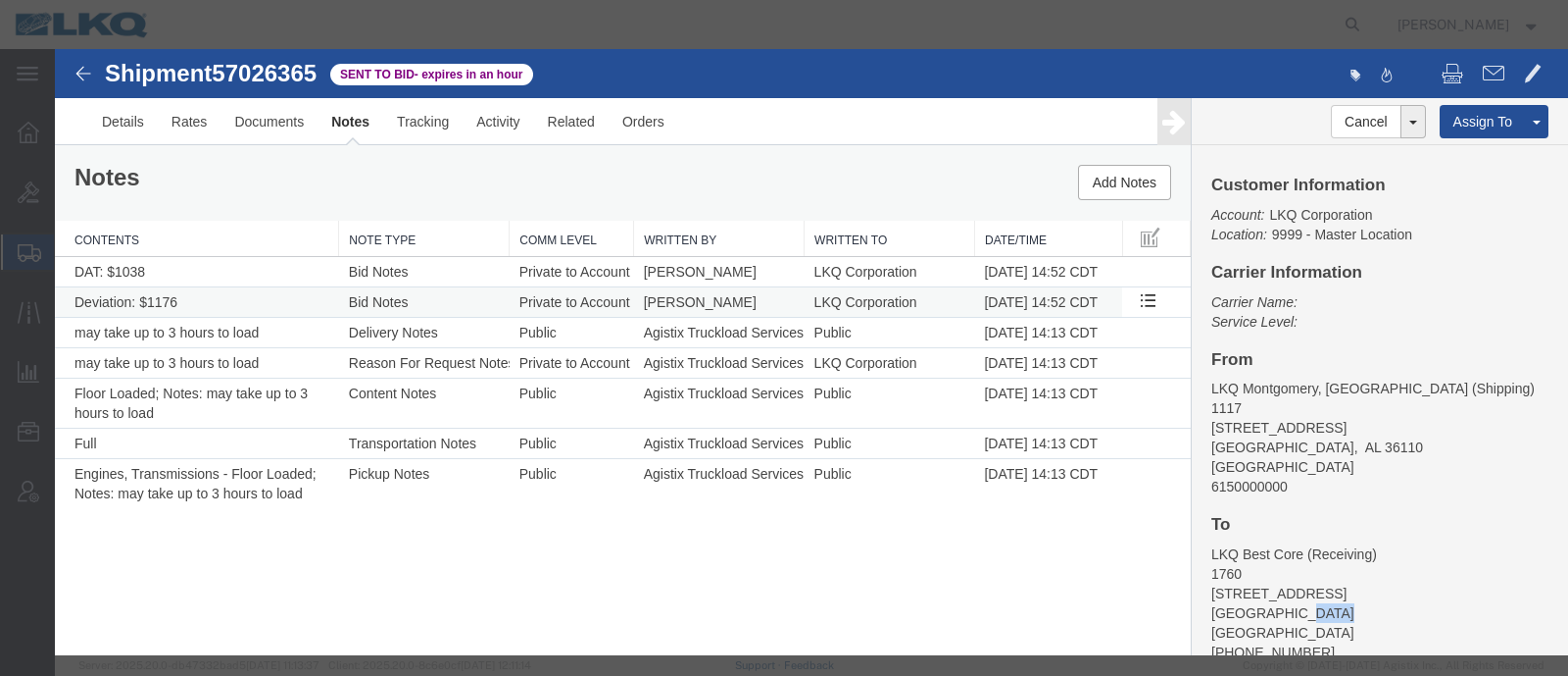
select select "BID_NOTES"
select select "PRIVATE_TO_ACCOUNT"
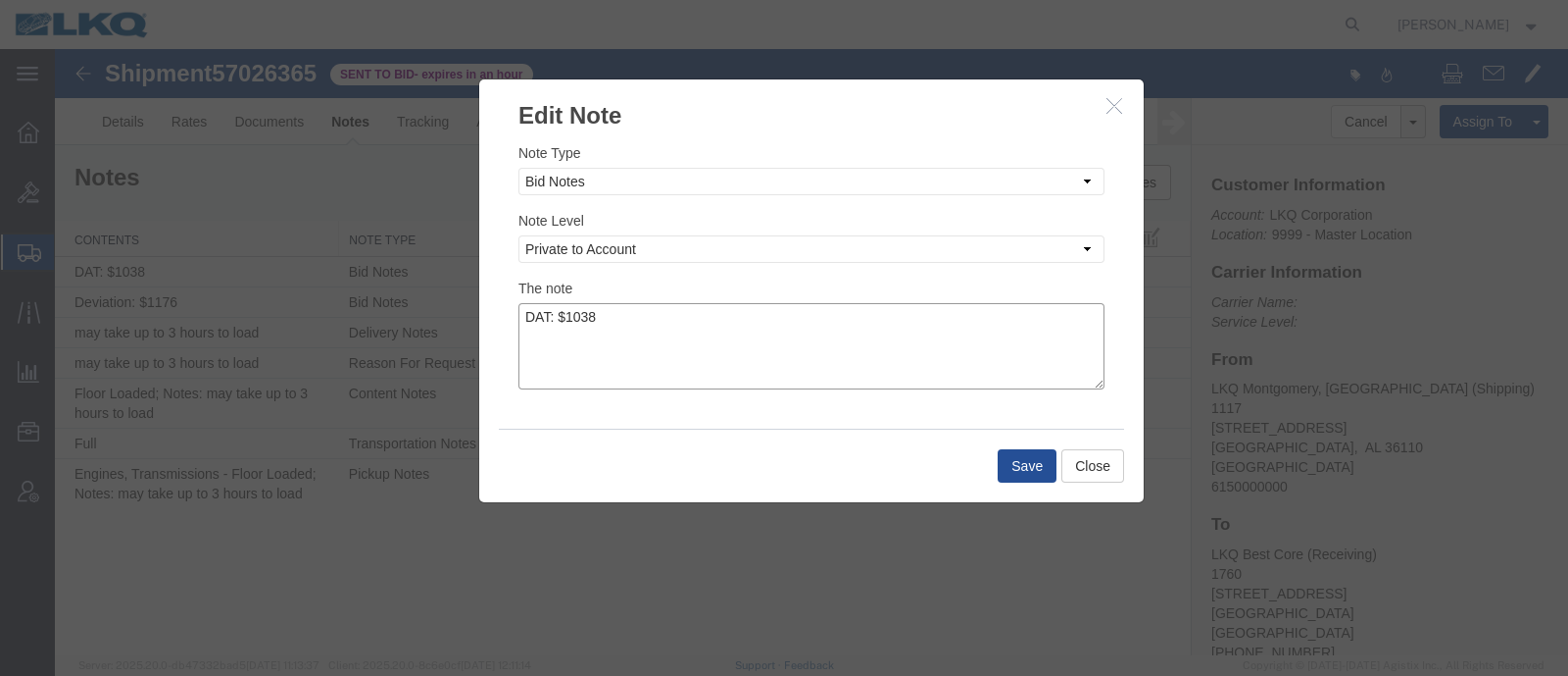
click at [628, 318] on textarea "DAT: $1038" at bounding box center [812, 346] width 586 height 86
type textarea "DAT: $1070"
click at [1015, 473] on button "Save" at bounding box center [1026, 466] width 59 height 34
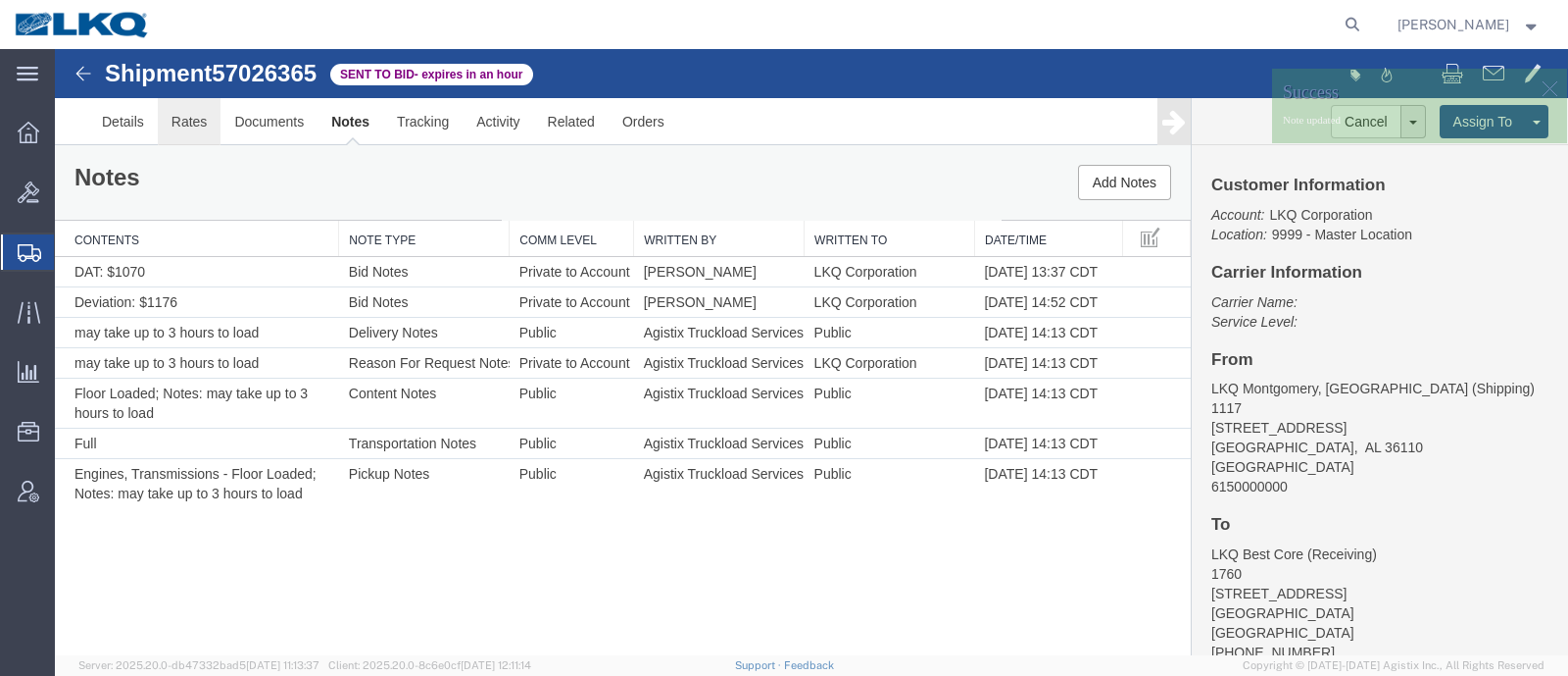
click at [185, 135] on link "Rates" at bounding box center [190, 121] width 64 height 47
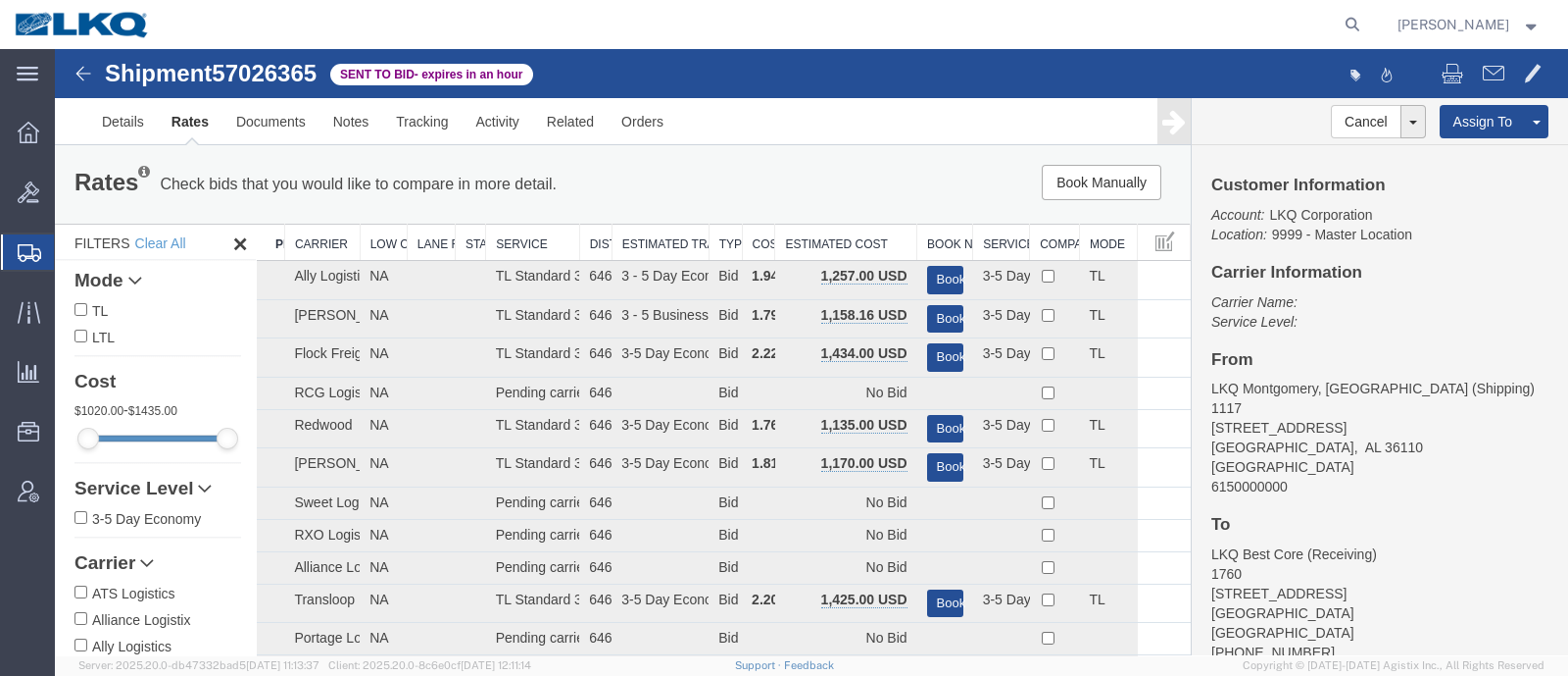
click at [833, 240] on th "Estimated Cost" at bounding box center [846, 243] width 142 height 37
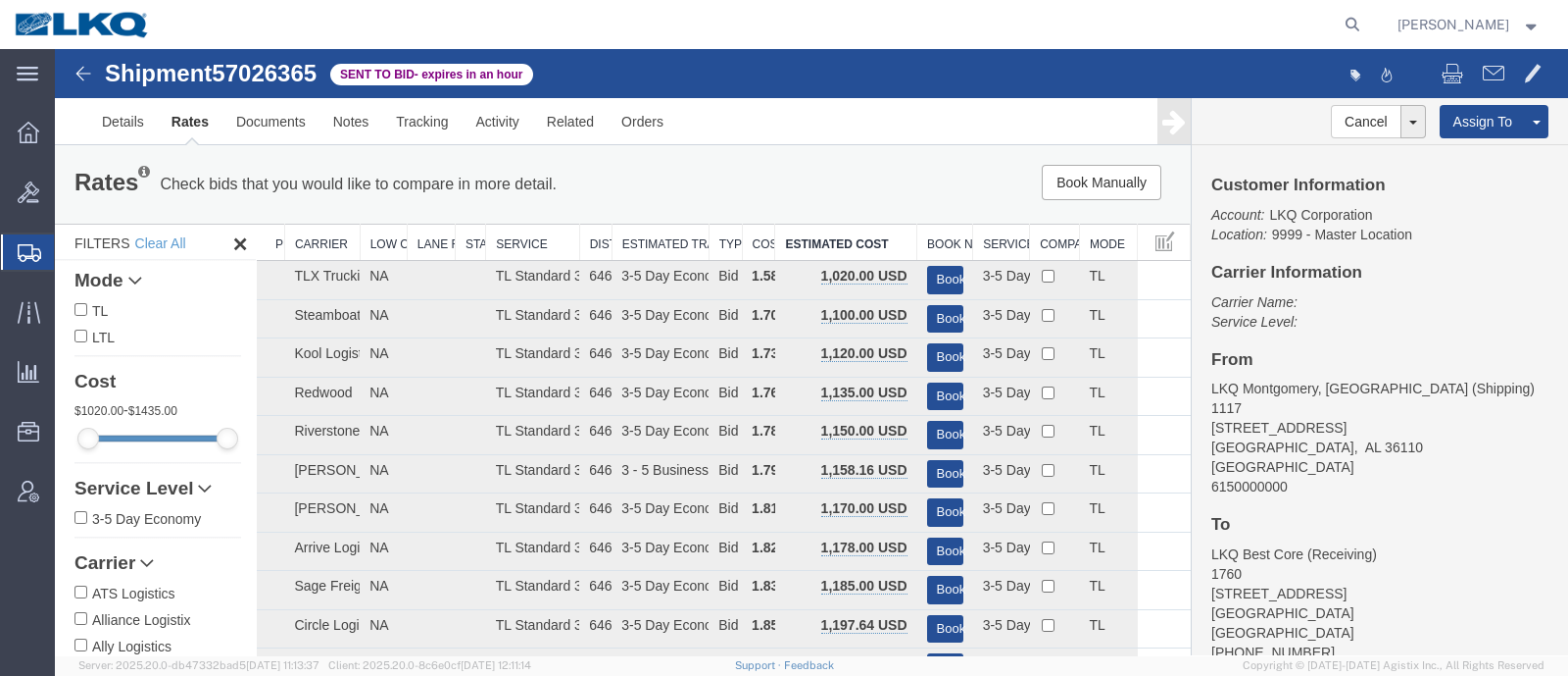
click at [262, 69] on span "57026365" at bounding box center [264, 73] width 105 height 27
copy span "57026365"
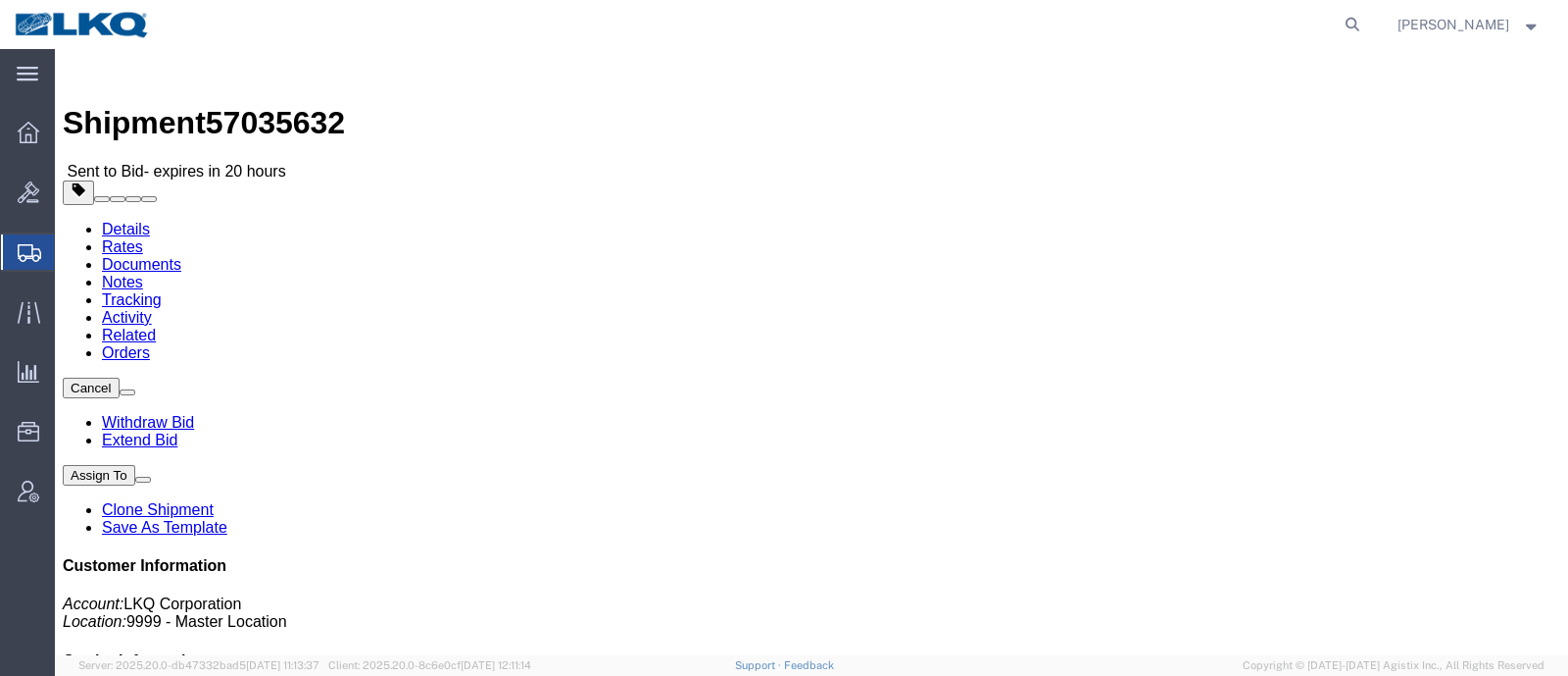
click link "Rates"
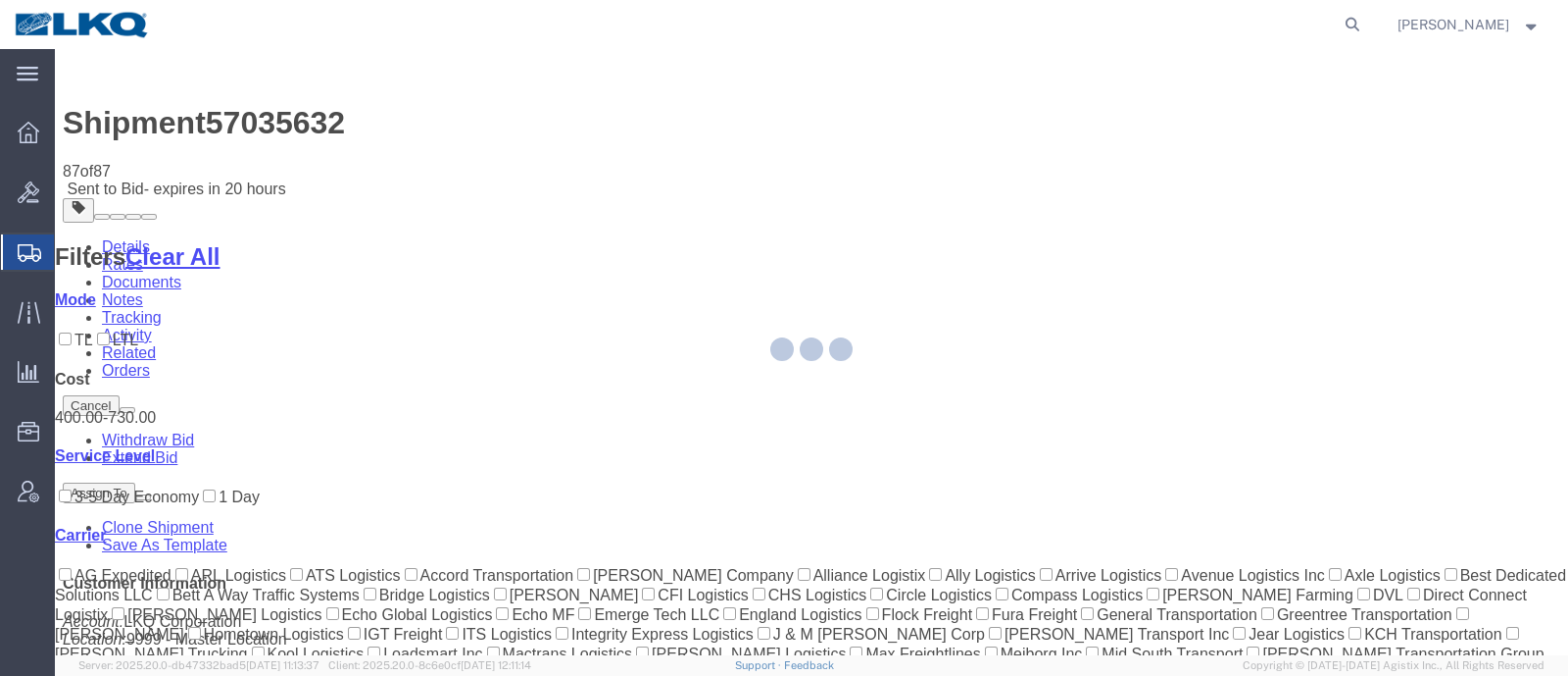
click at [865, 188] on div at bounding box center [811, 352] width 1513 height 606
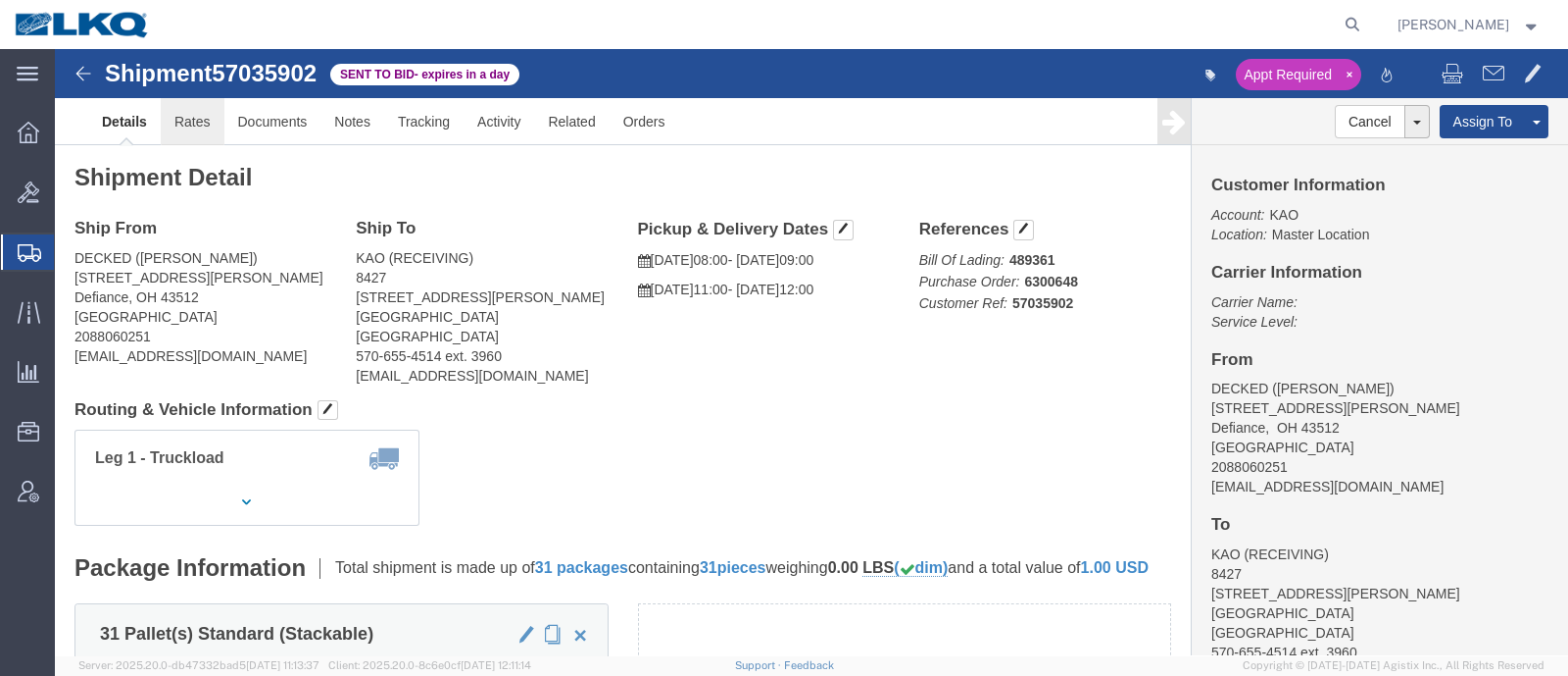
click link "Rates"
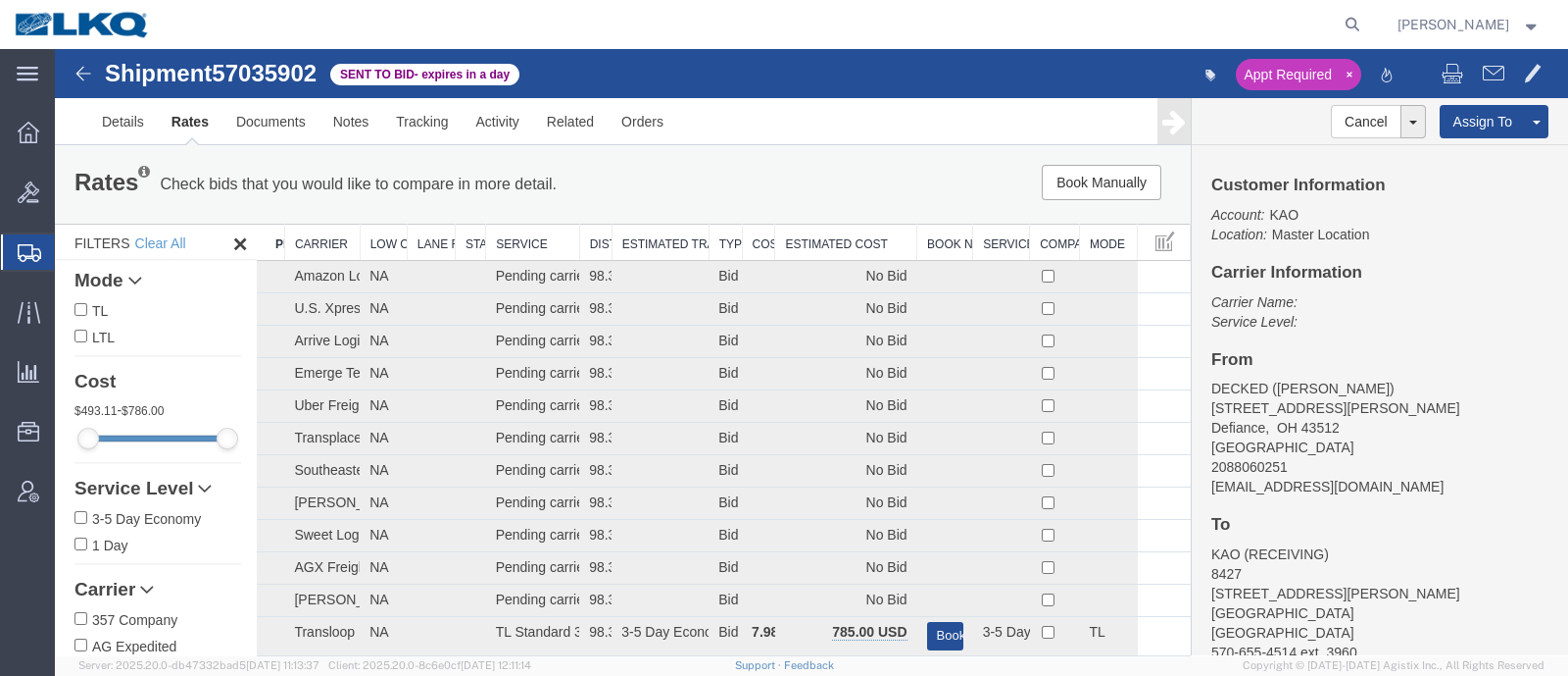
click at [269, 74] on span "57035902" at bounding box center [264, 73] width 105 height 27
copy span "57035902"
click at [789, 251] on th "Estimated Cost" at bounding box center [846, 243] width 142 height 37
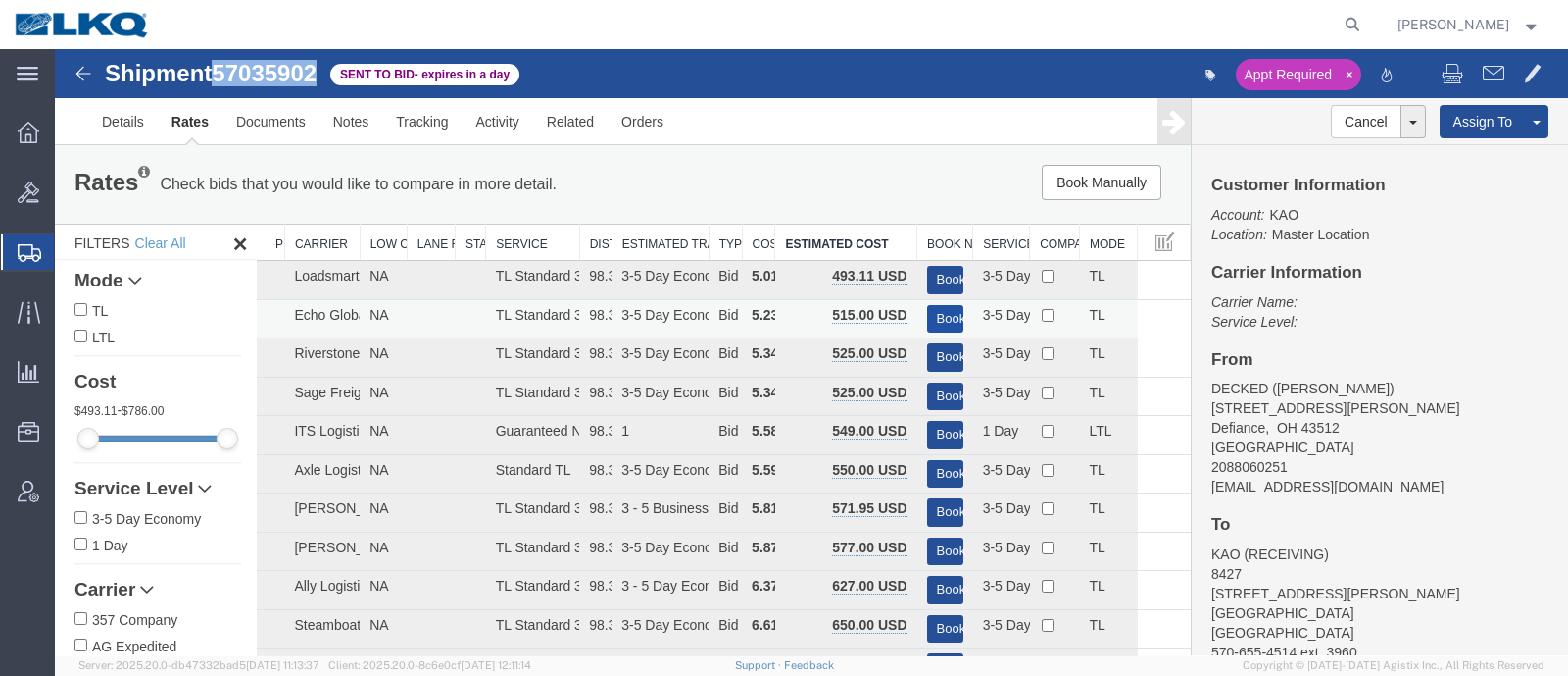
click at [931, 315] on button "Book" at bounding box center [945, 319] width 37 height 29
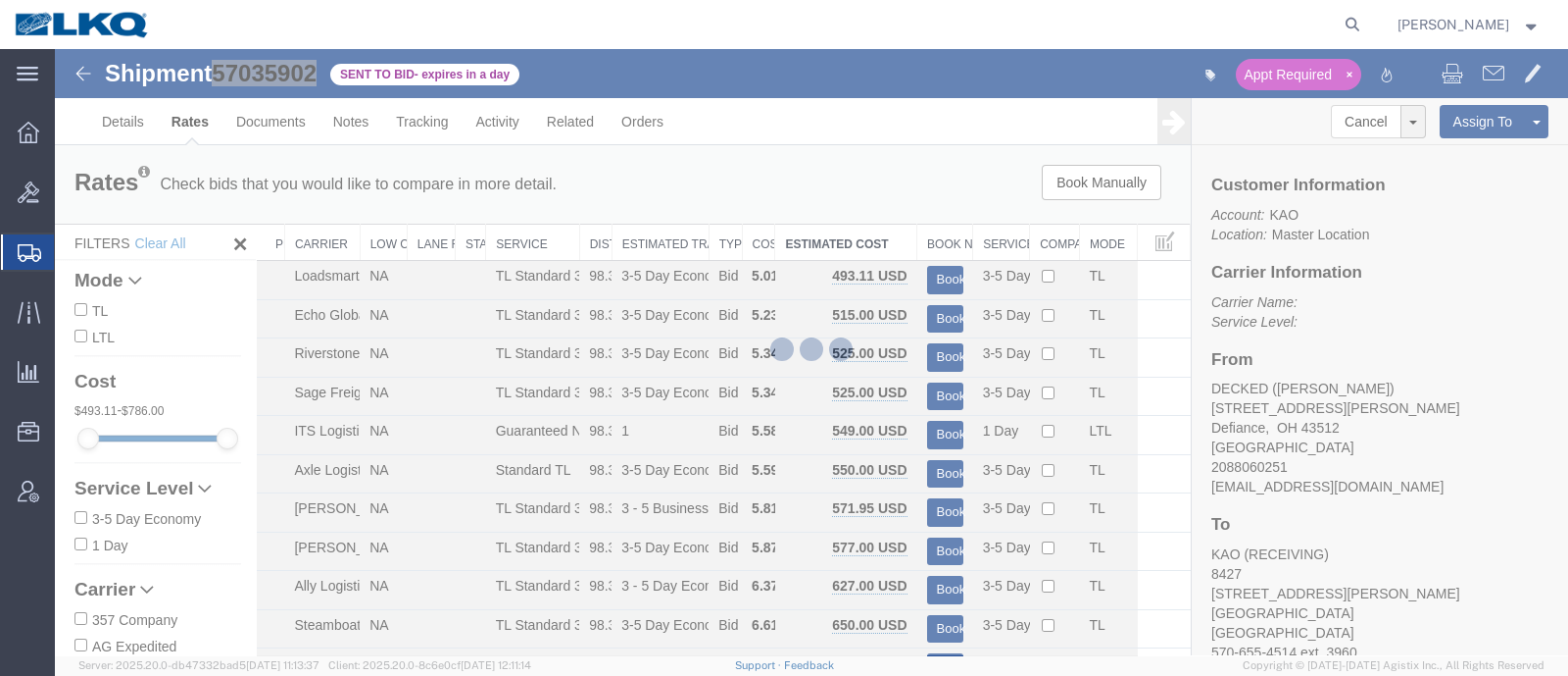
click at [918, 220] on div at bounding box center [811, 352] width 1513 height 606
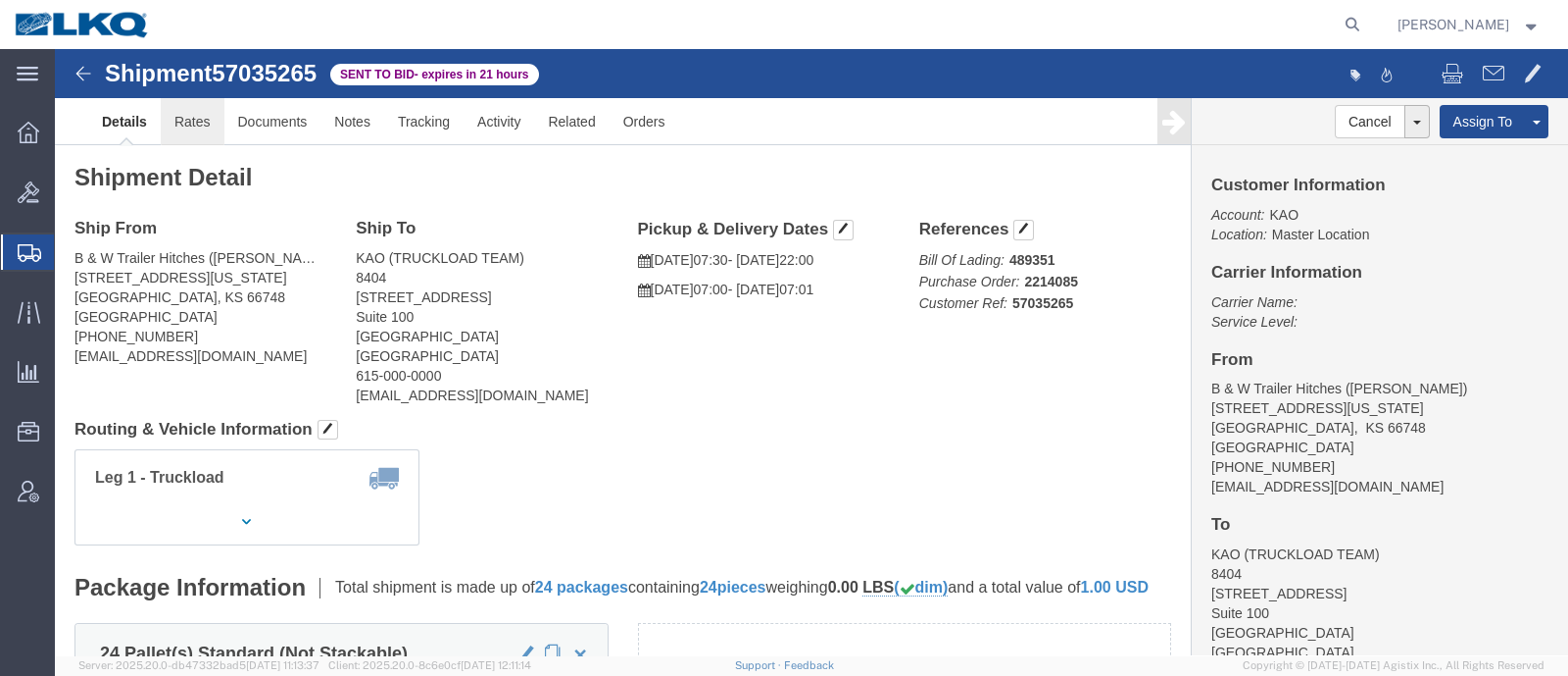
click link "Rates"
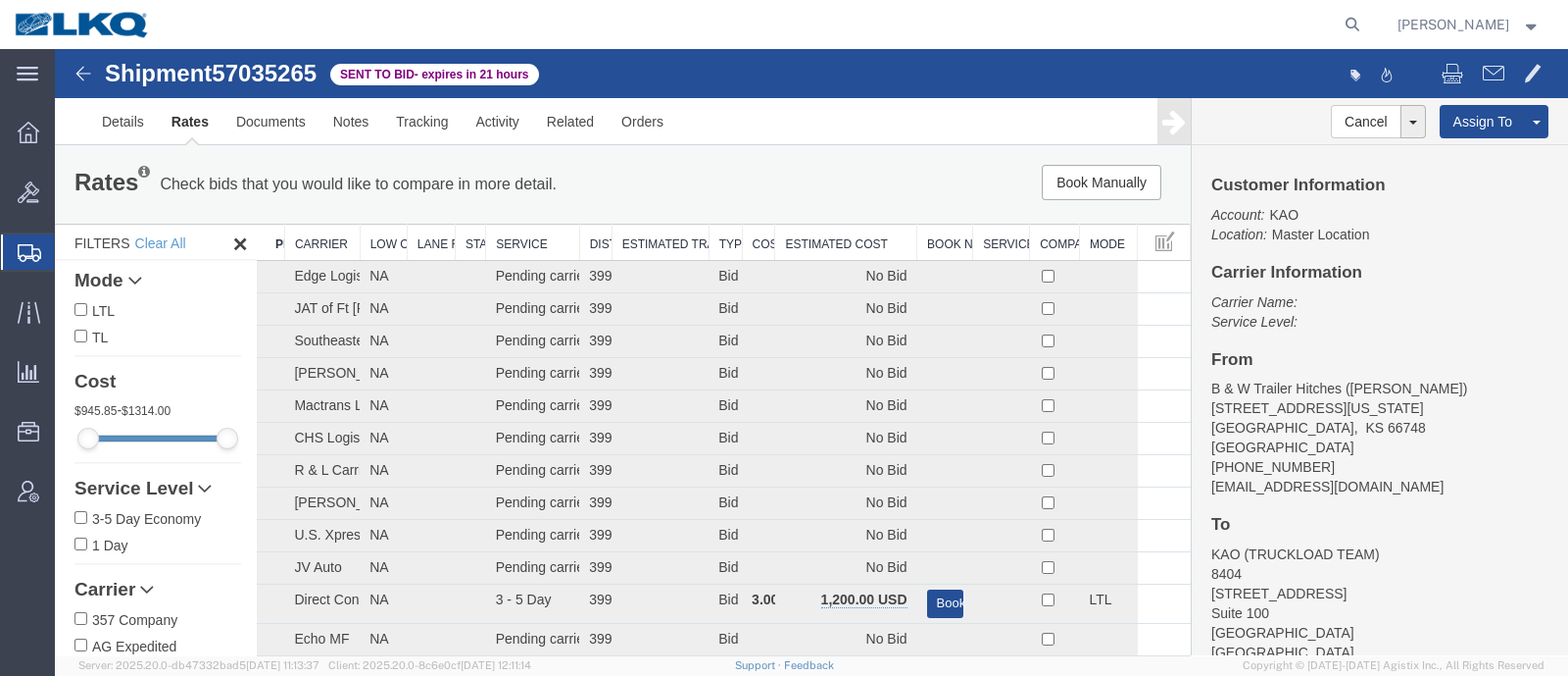
click at [850, 240] on th "Estimated Cost" at bounding box center [846, 243] width 142 height 37
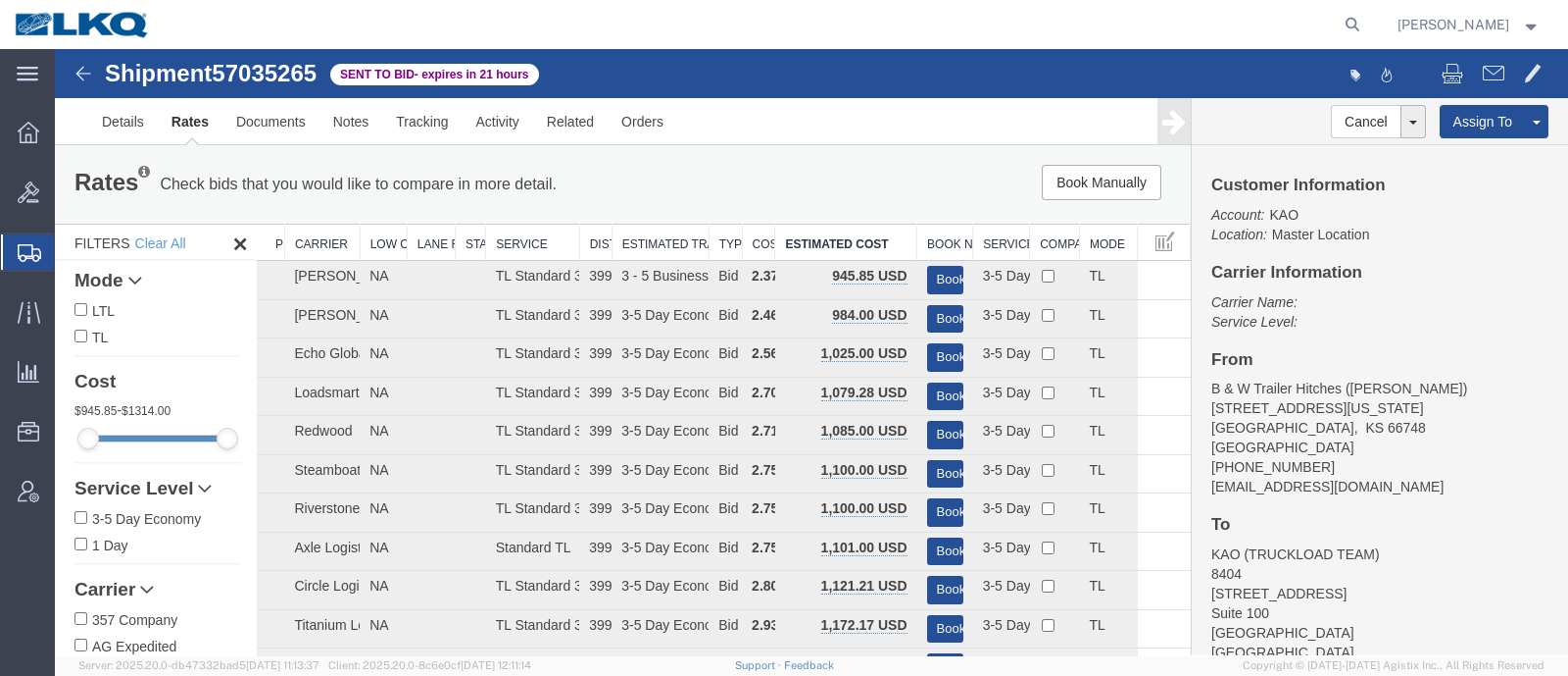
click at [250, 80] on span "57035265" at bounding box center [264, 73] width 105 height 27
copy span "57035265"
click at [338, 115] on link "Notes" at bounding box center [352, 121] width 64 height 47
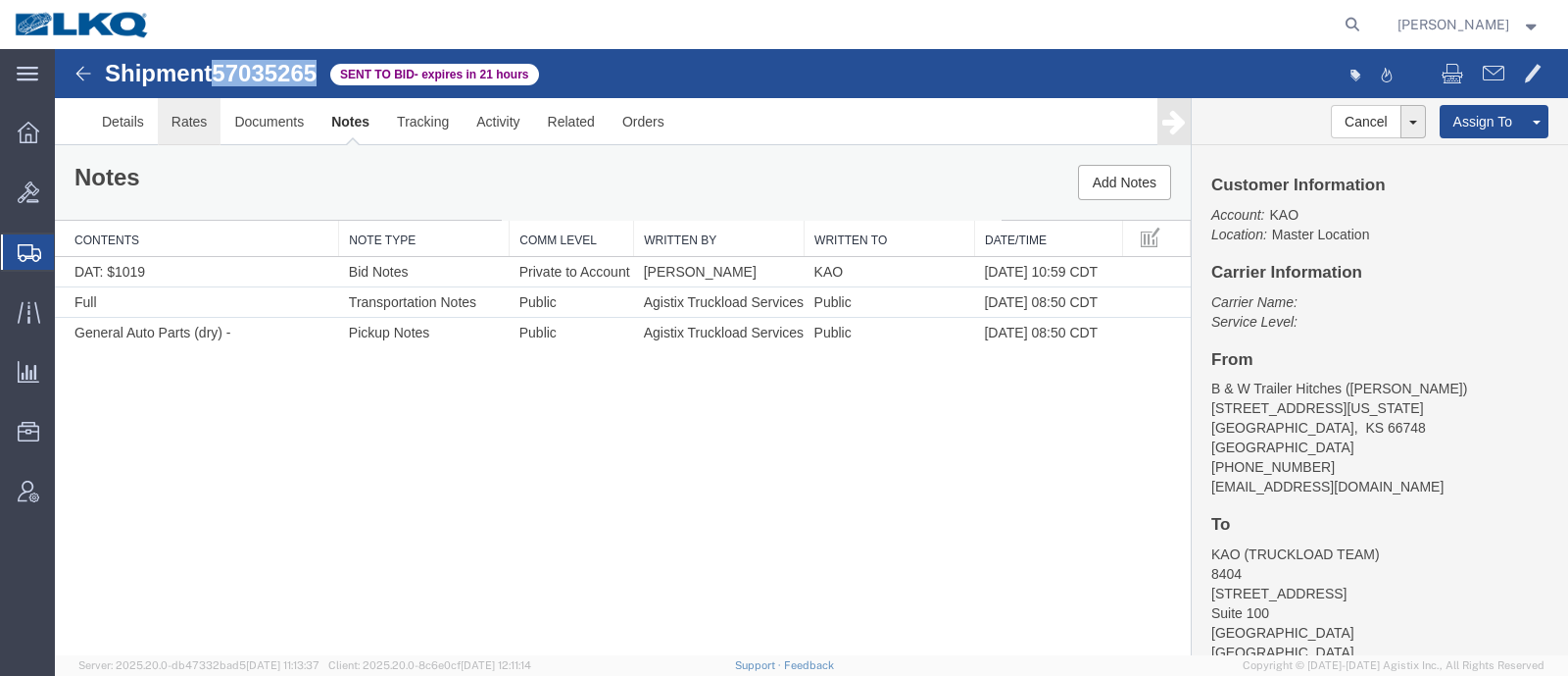
click at [195, 114] on link "Rates" at bounding box center [190, 121] width 64 height 47
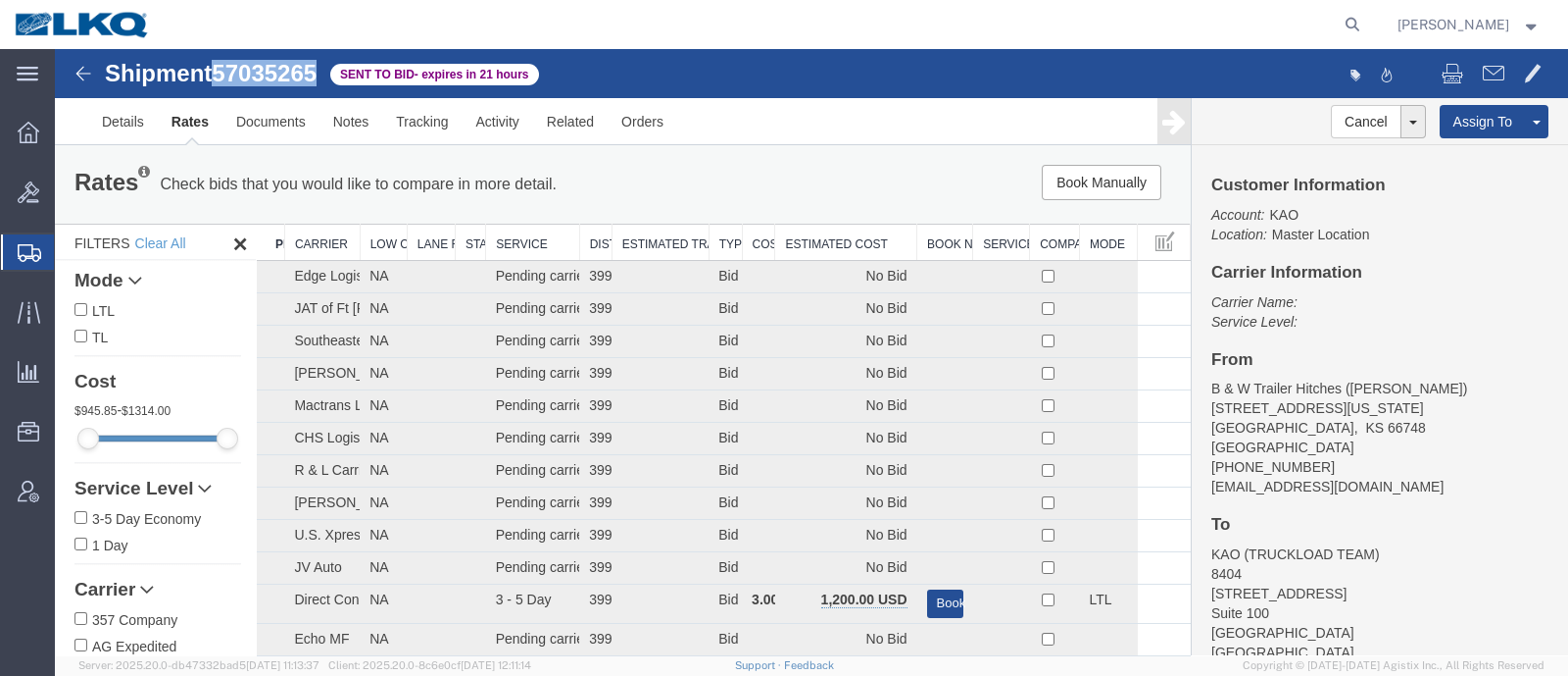
click at [857, 228] on th "Estimated Cost" at bounding box center [846, 243] width 142 height 37
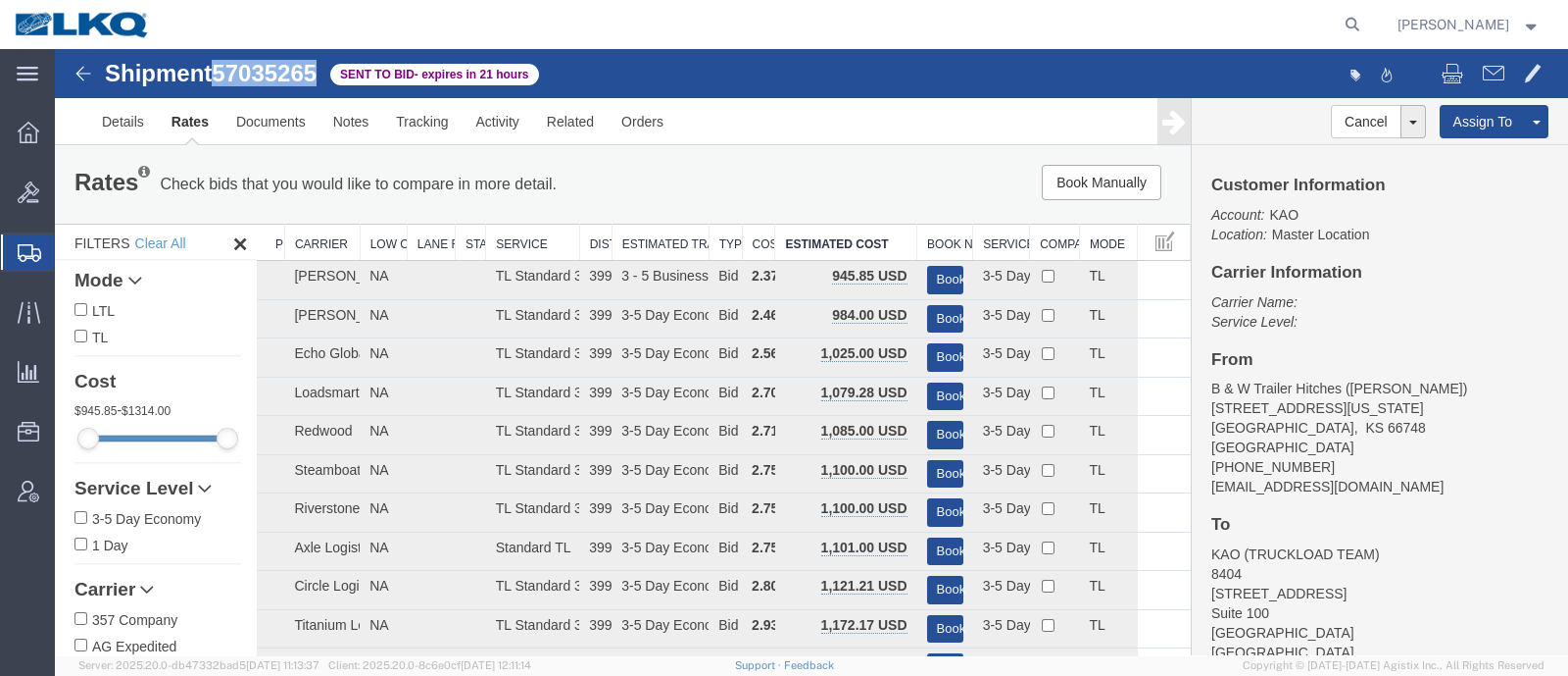
click at [849, 235] on th "Estimated Cost" at bounding box center [846, 243] width 142 height 37
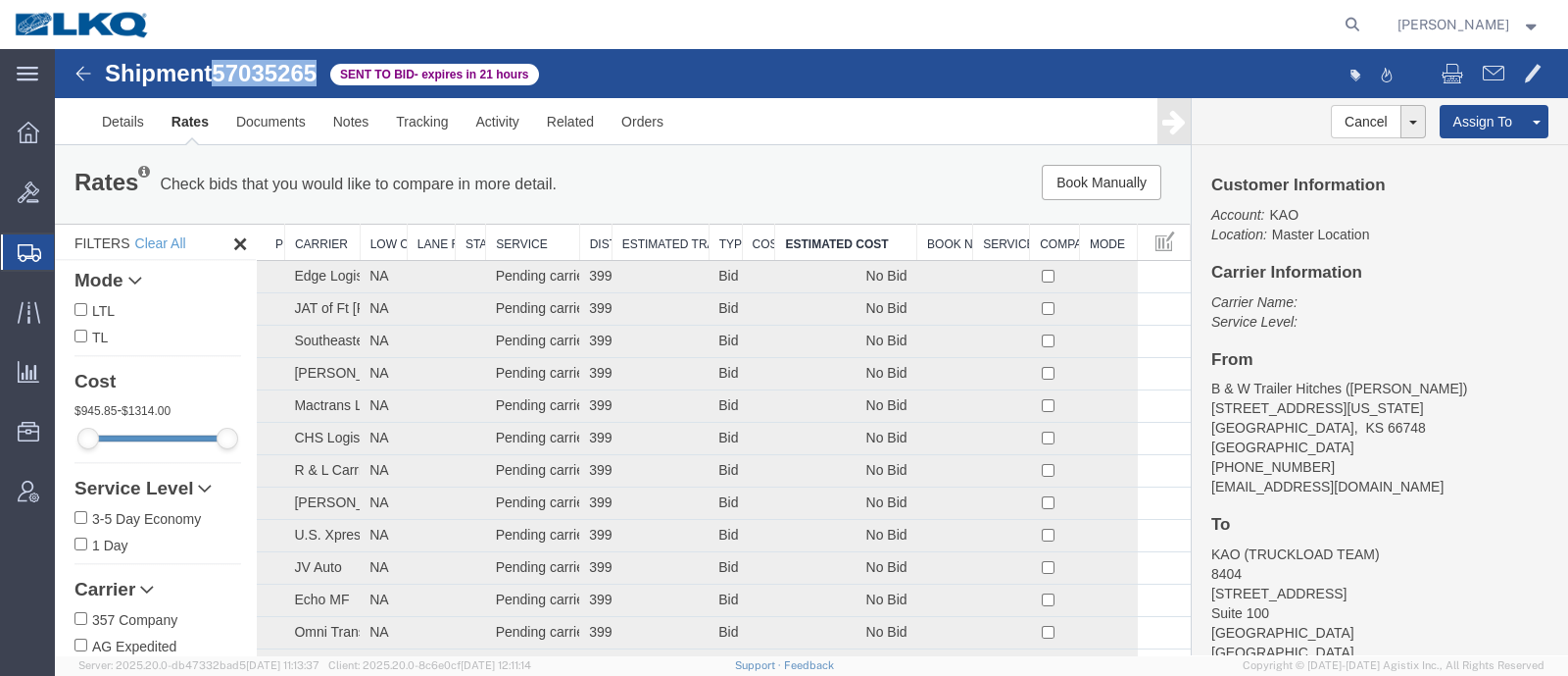
click at [826, 233] on th "Estimated Cost" at bounding box center [846, 243] width 142 height 37
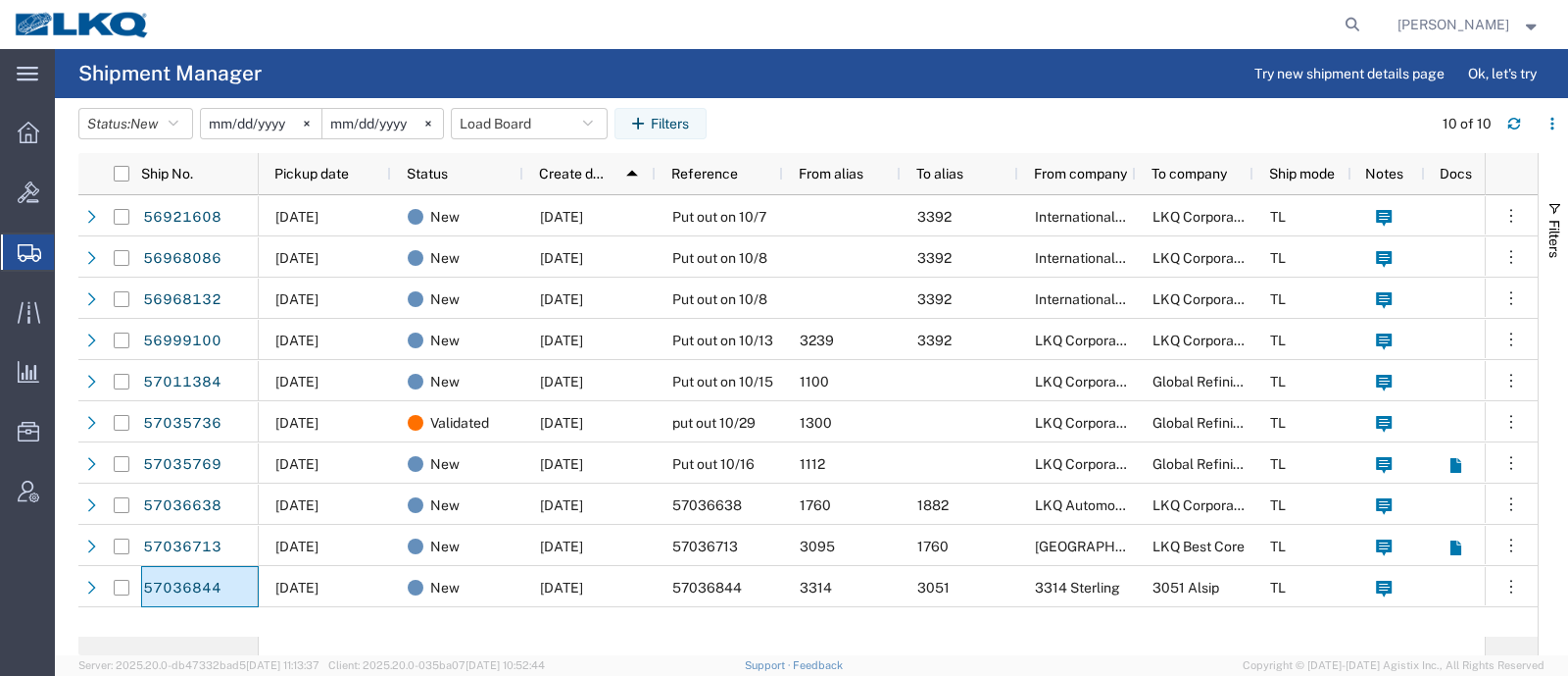
click at [799, 94] on agx-page-header "Shipment Manager Try new shipment details page Ok, let's try" at bounding box center [811, 73] width 1513 height 49
click at [443, 126] on svg-icon at bounding box center [428, 124] width 30 height 30
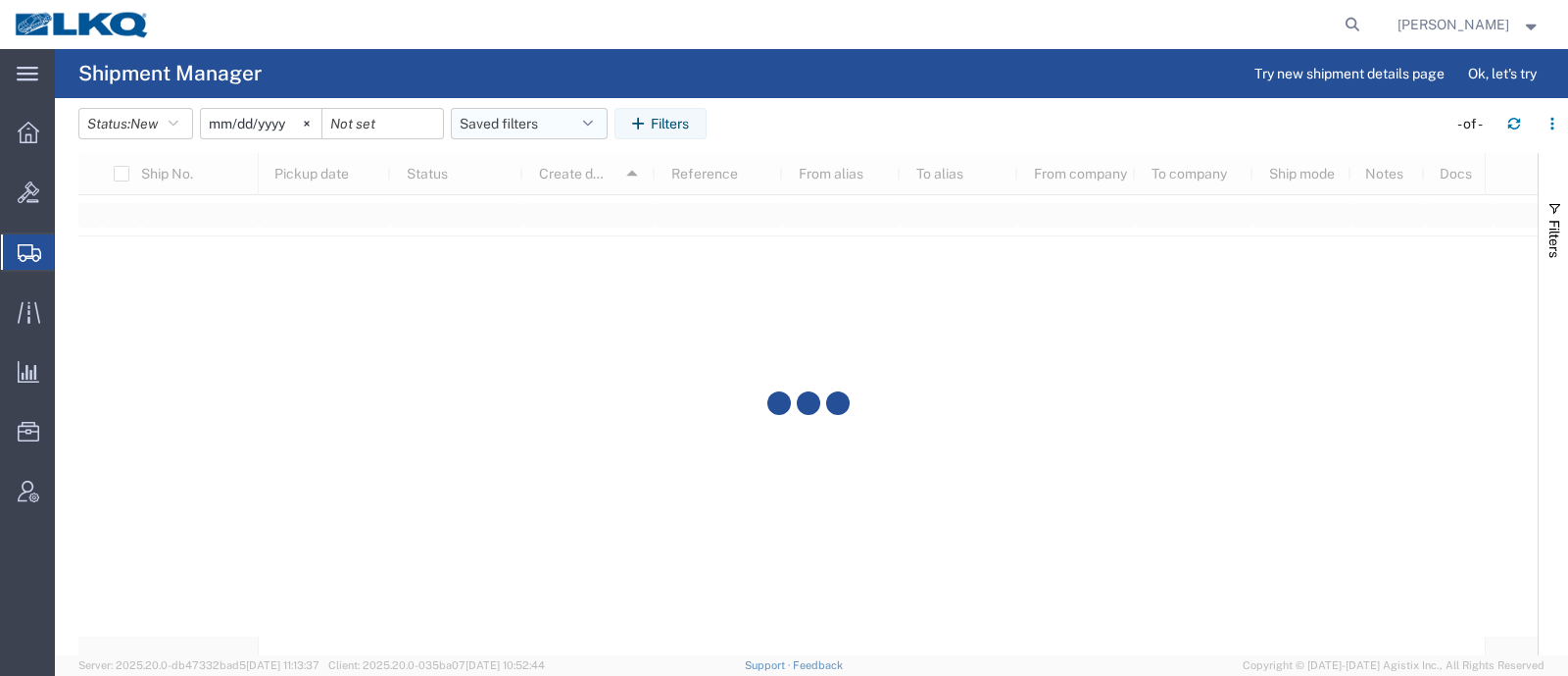
click at [478, 127] on button "Saved filters" at bounding box center [530, 124] width 157 height 32
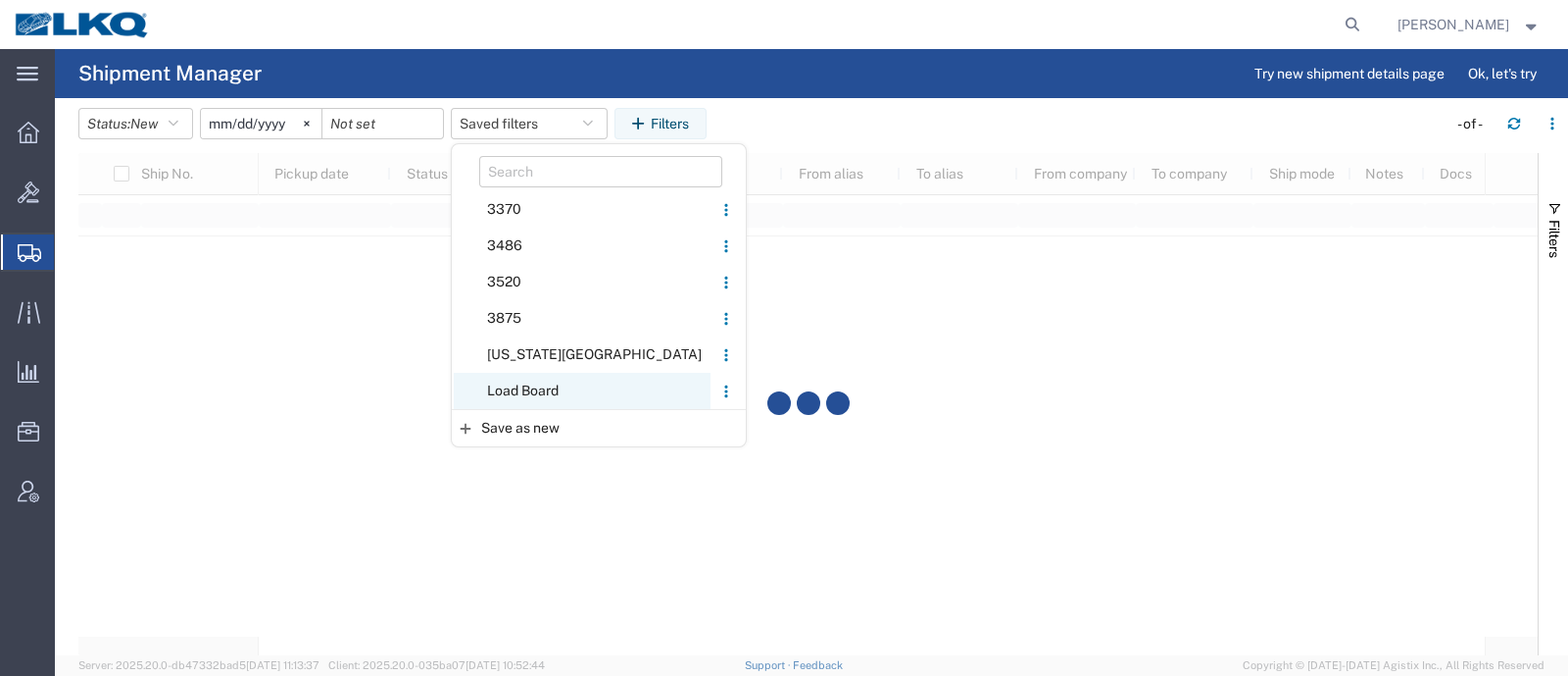
click at [560, 383] on span "Load Board" at bounding box center [582, 391] width 256 height 37
type input "[DATE]"
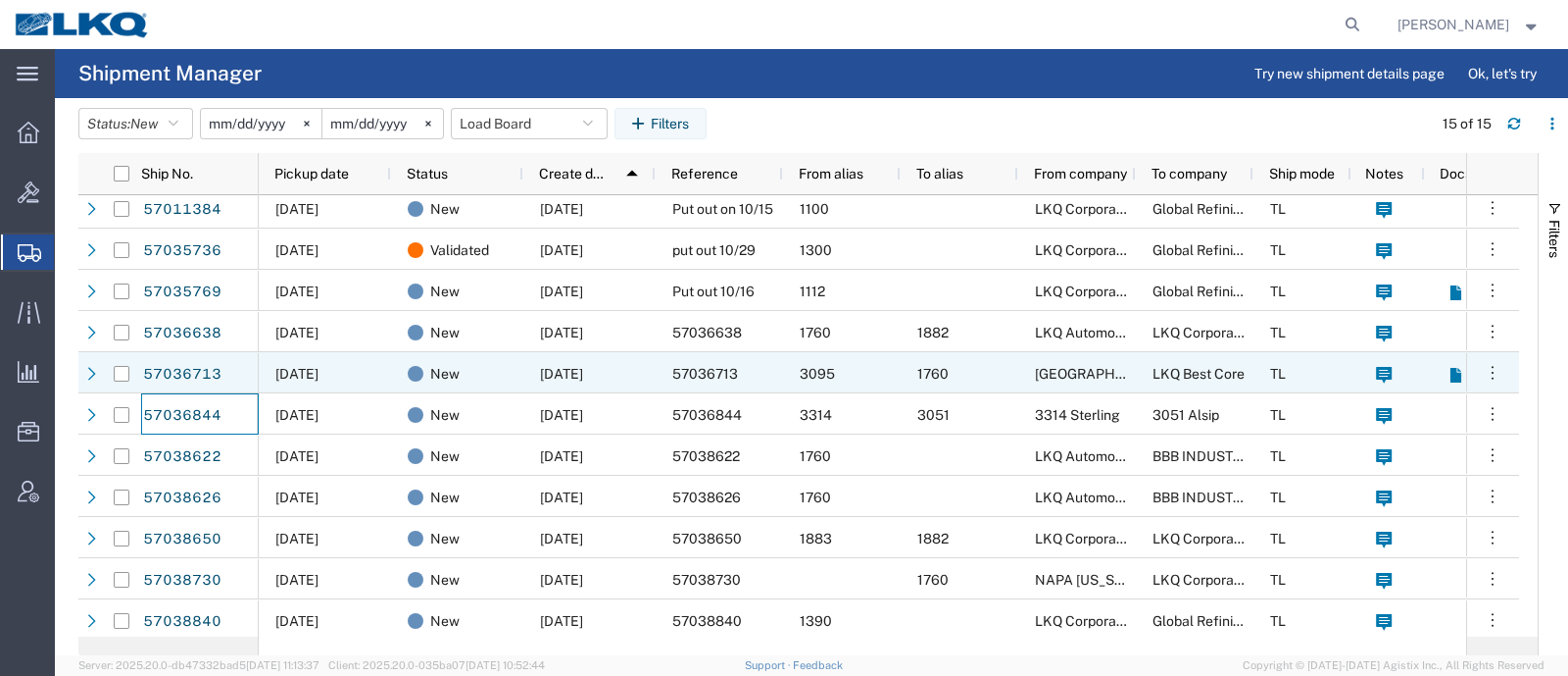
scroll to position [177, 0]
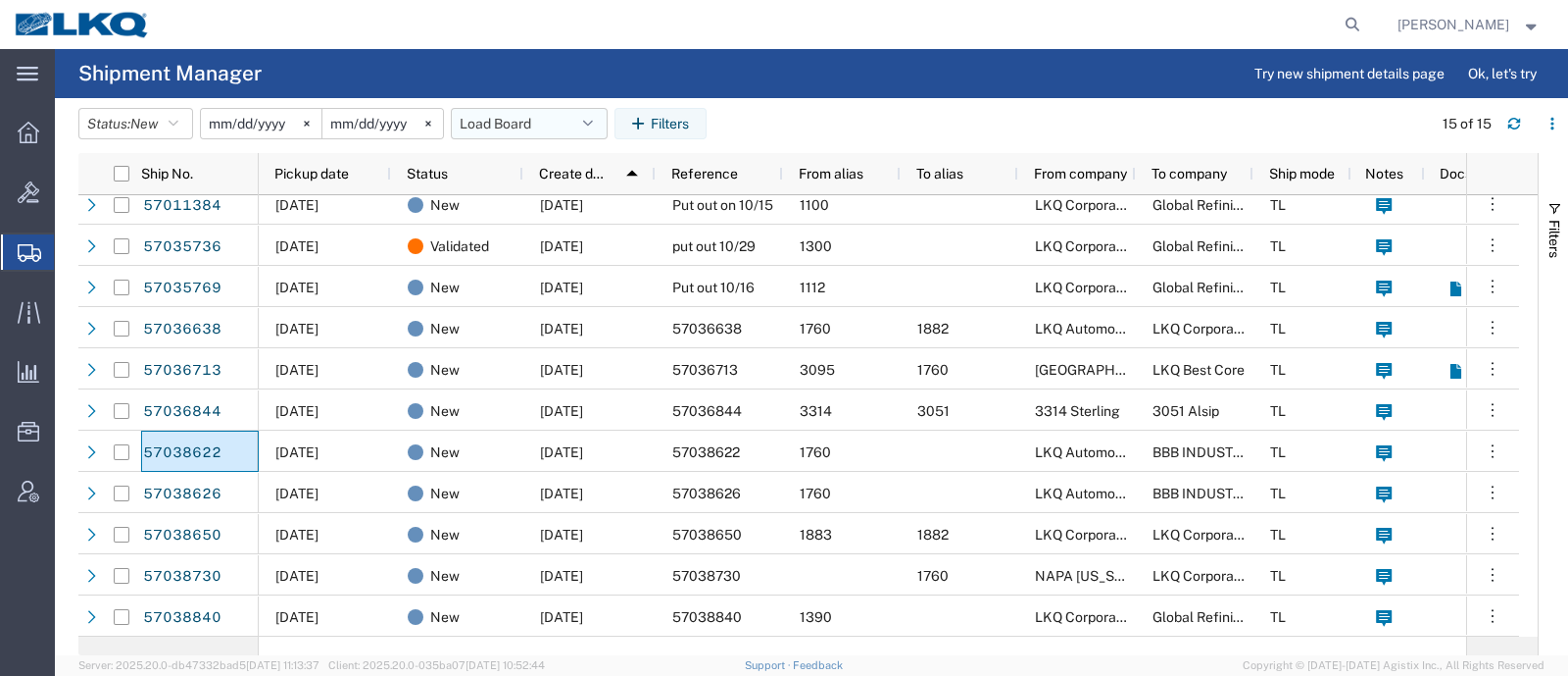
click at [506, 119] on button "Load Board" at bounding box center [530, 124] width 157 height 32
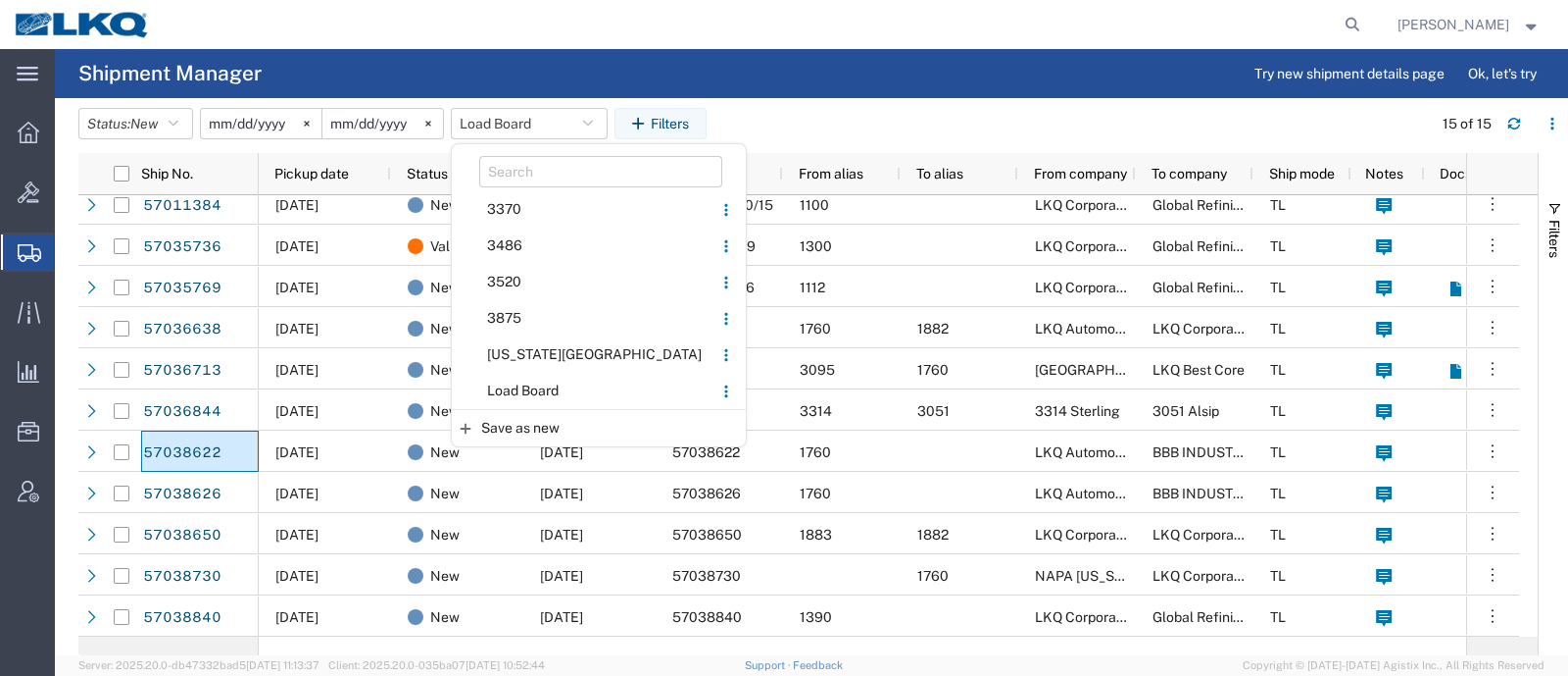
click at [517, 394] on span "Load Board" at bounding box center [582, 391] width 256 height 37
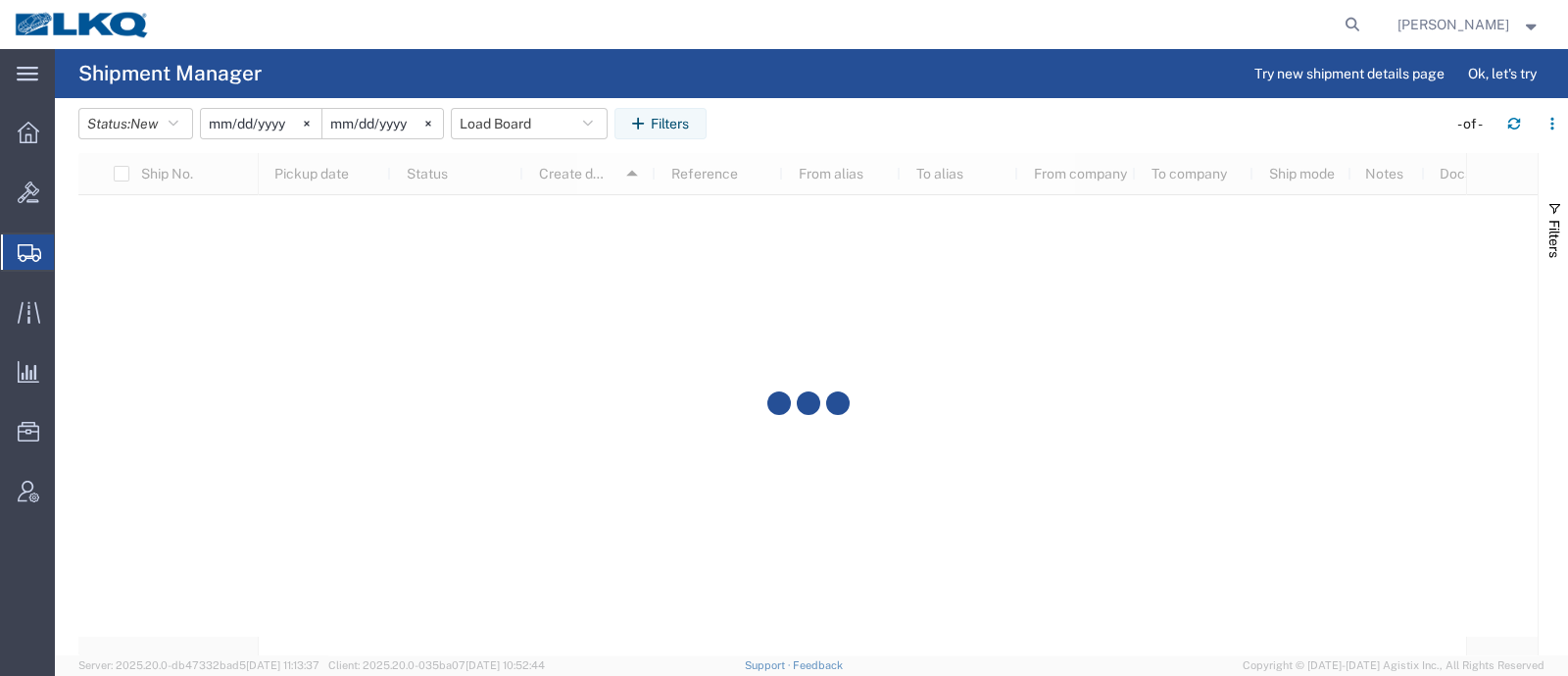
scroll to position [0, 0]
click at [754, 124] on agx-table-filter-chips "Status: New Active All Approved Booked Canceled Delivered Denied New On Hold Pe…" at bounding box center [757, 130] width 1358 height 45
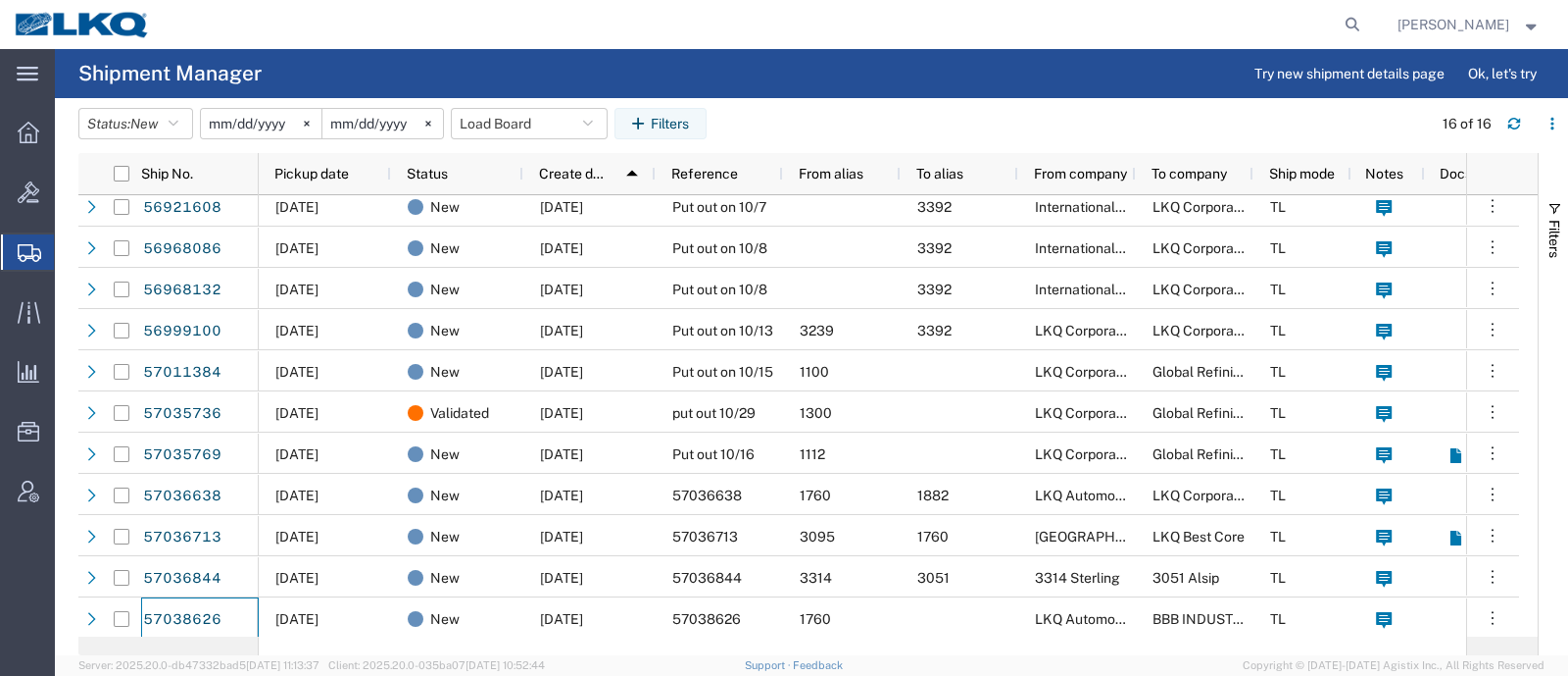
scroll to position [10, 0]
click at [521, 121] on button "Load Board" at bounding box center [530, 124] width 157 height 32
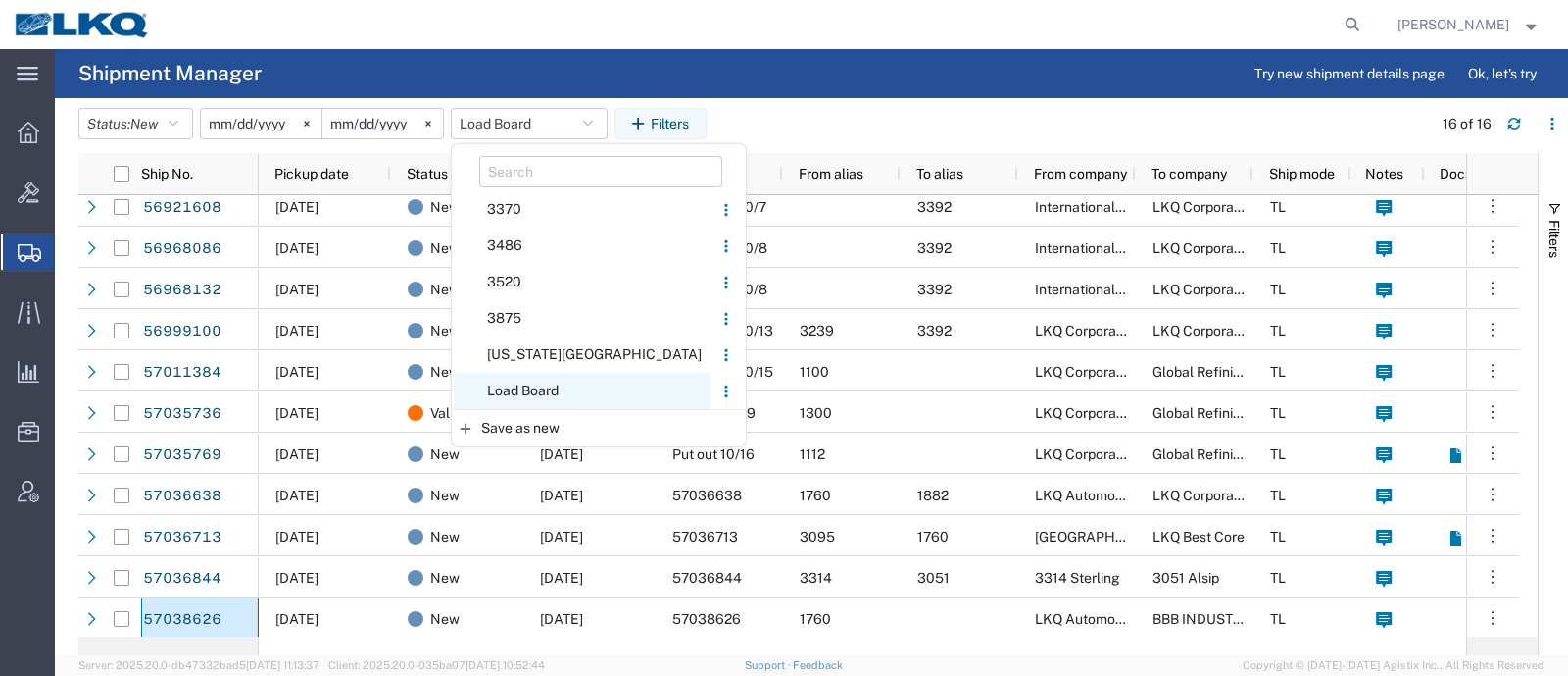
click at [534, 396] on span "Load Board" at bounding box center [582, 391] width 256 height 37
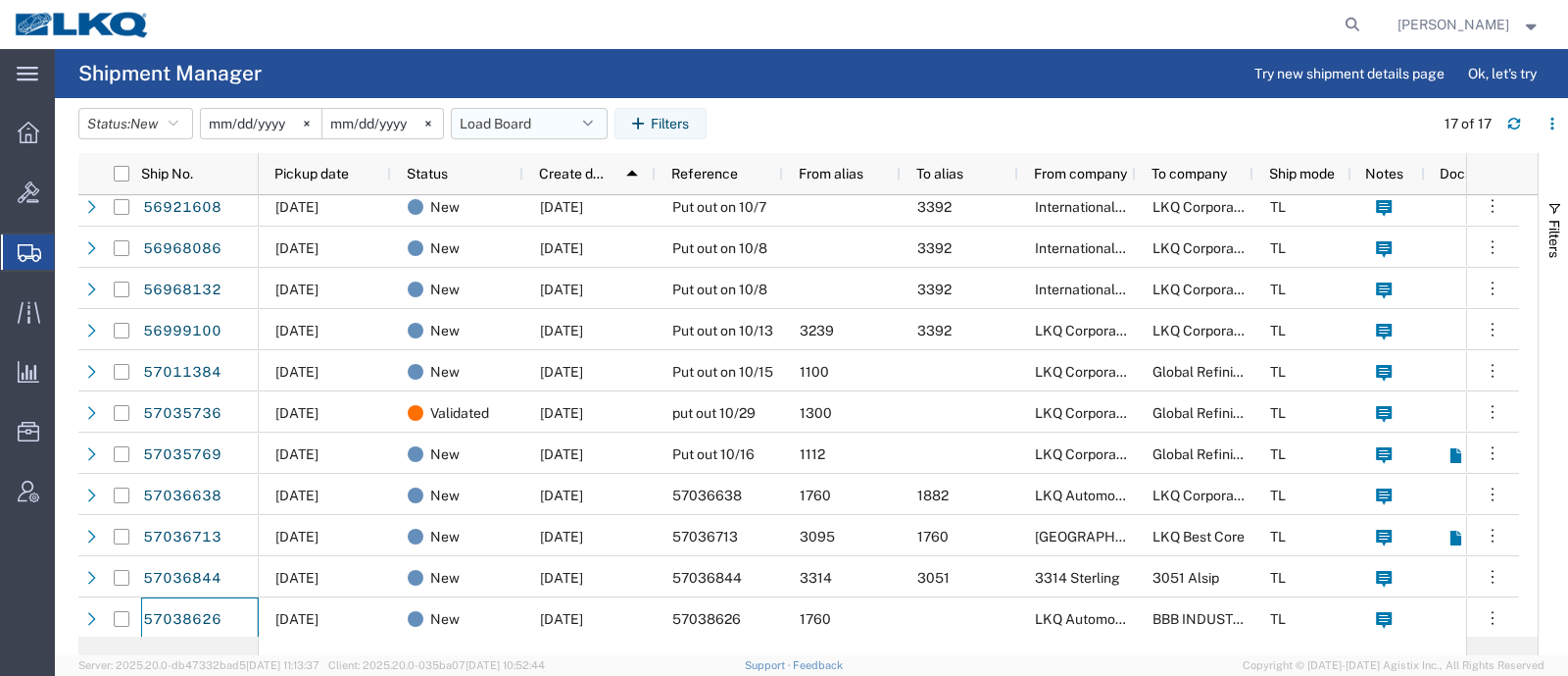
click at [512, 129] on button "Load Board" at bounding box center [530, 124] width 157 height 32
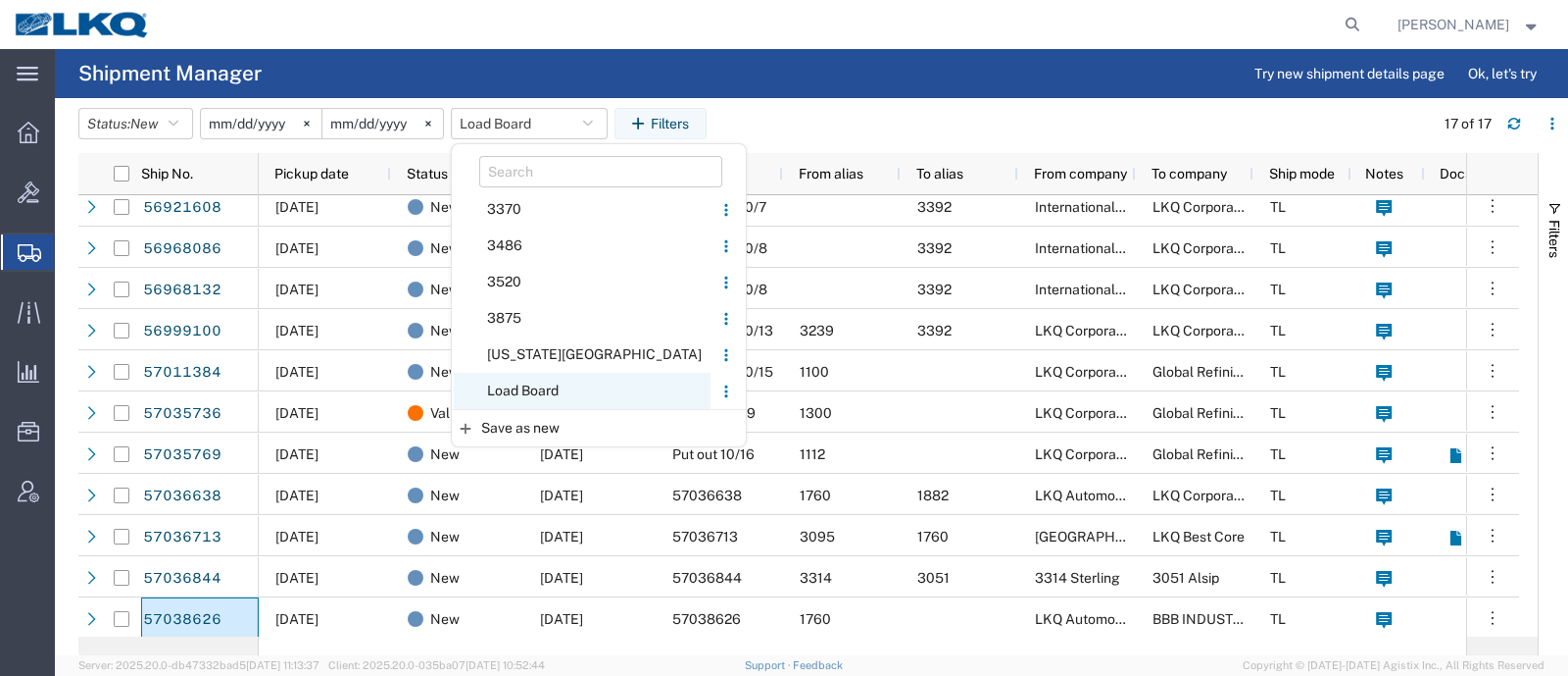
click at [531, 387] on span "Load Board" at bounding box center [582, 391] width 256 height 37
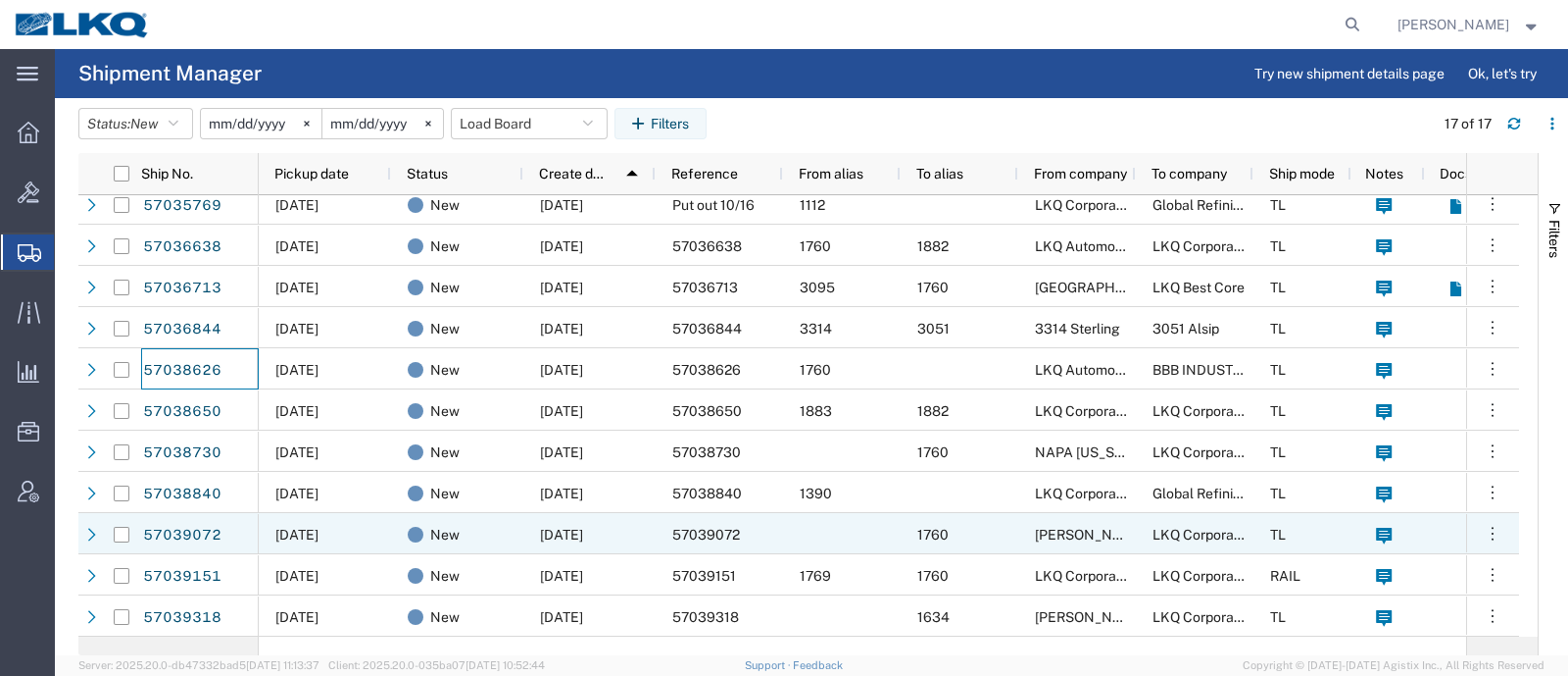
scroll to position [259, 0]
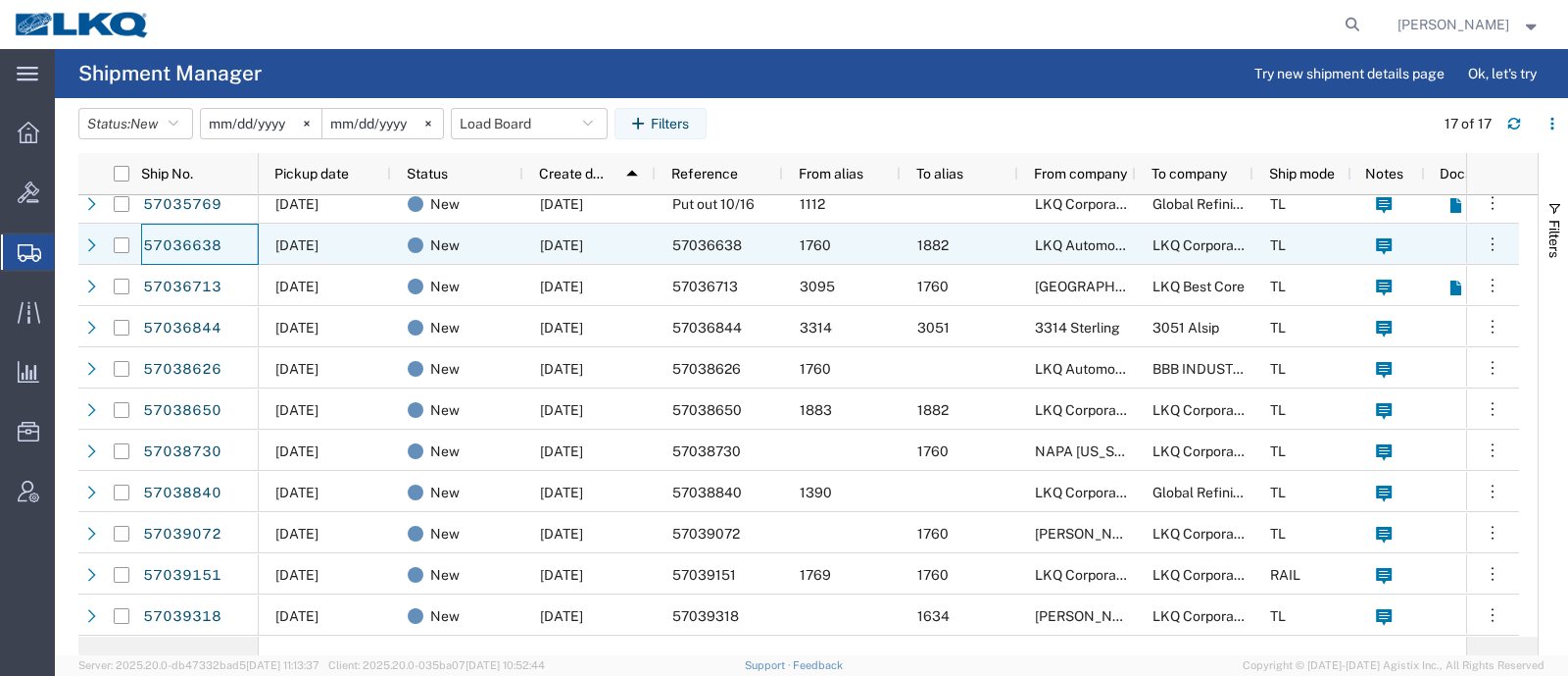
drag, startPoint x: 172, startPoint y: 248, endPoint x: 568, endPoint y: 373, distance: 415.3
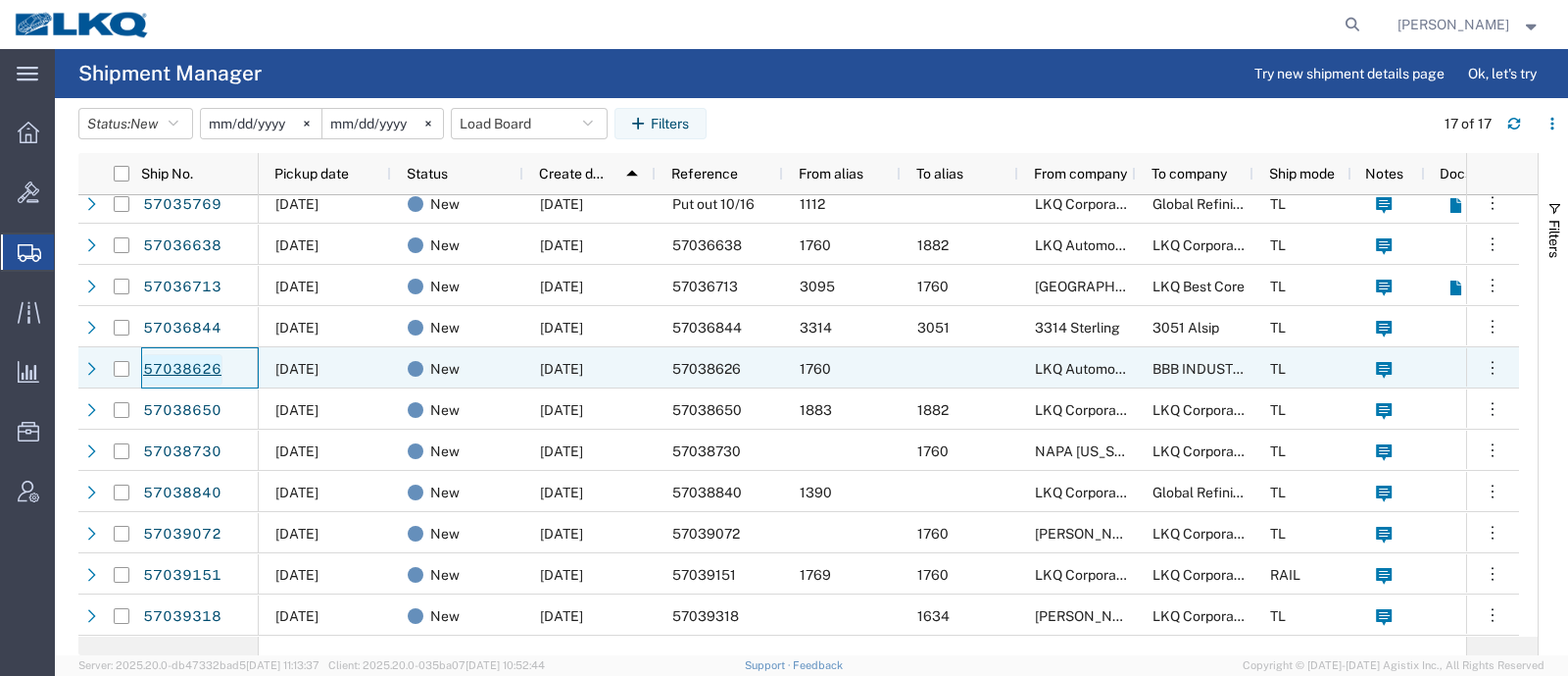
drag, startPoint x: 568, startPoint y: 373, endPoint x: 183, endPoint y: 369, distance: 385.0
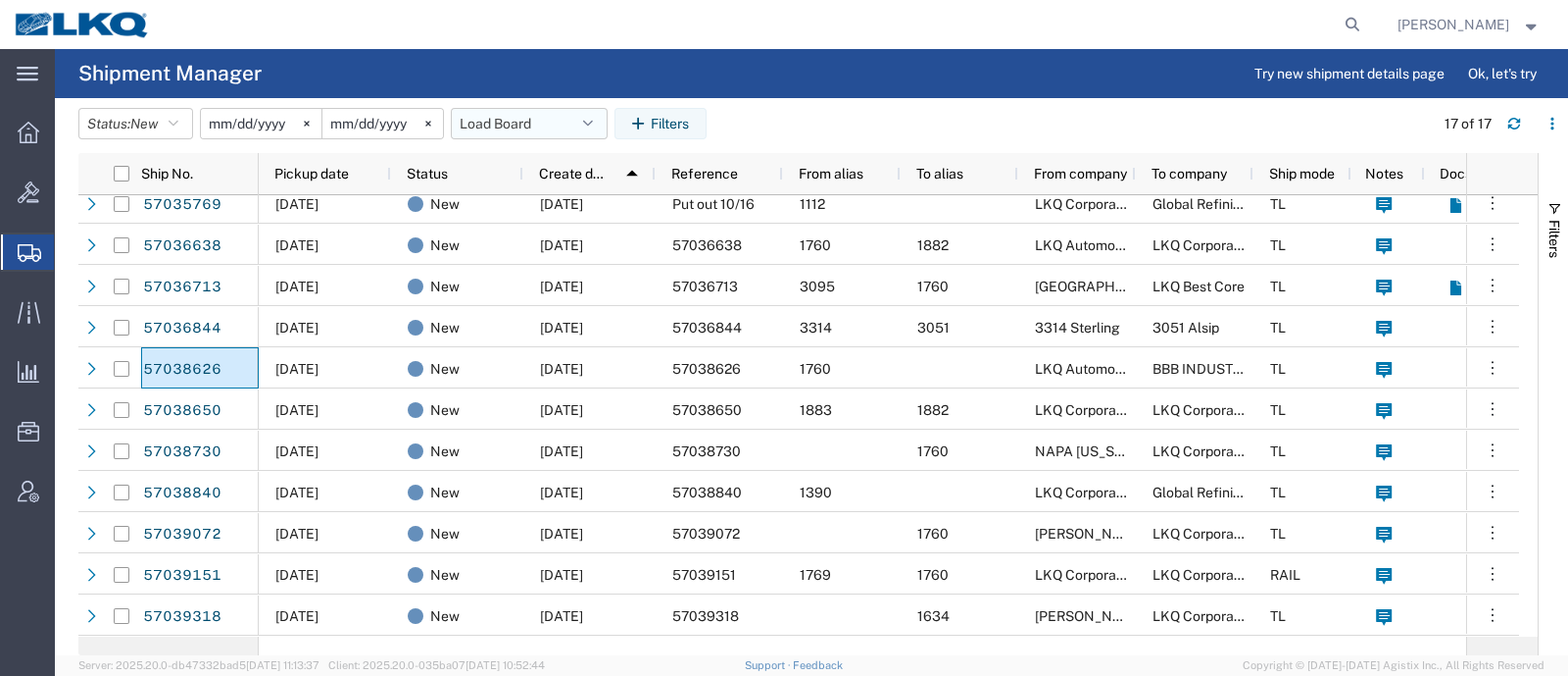
click at [504, 117] on button "Load Board" at bounding box center [530, 124] width 157 height 32
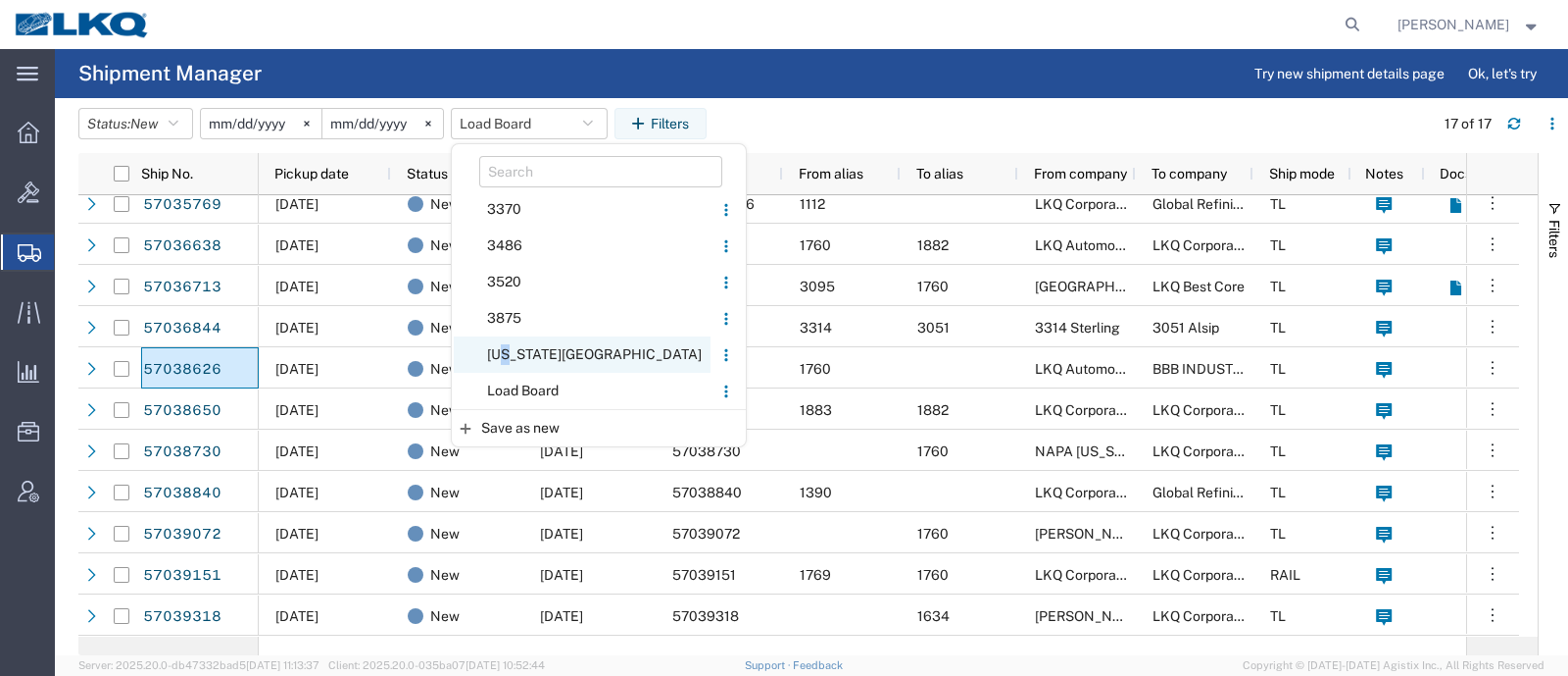
click at [515, 371] on span "Kansas City Lanes" at bounding box center [582, 354] width 256 height 37
type input "2024-01-29"
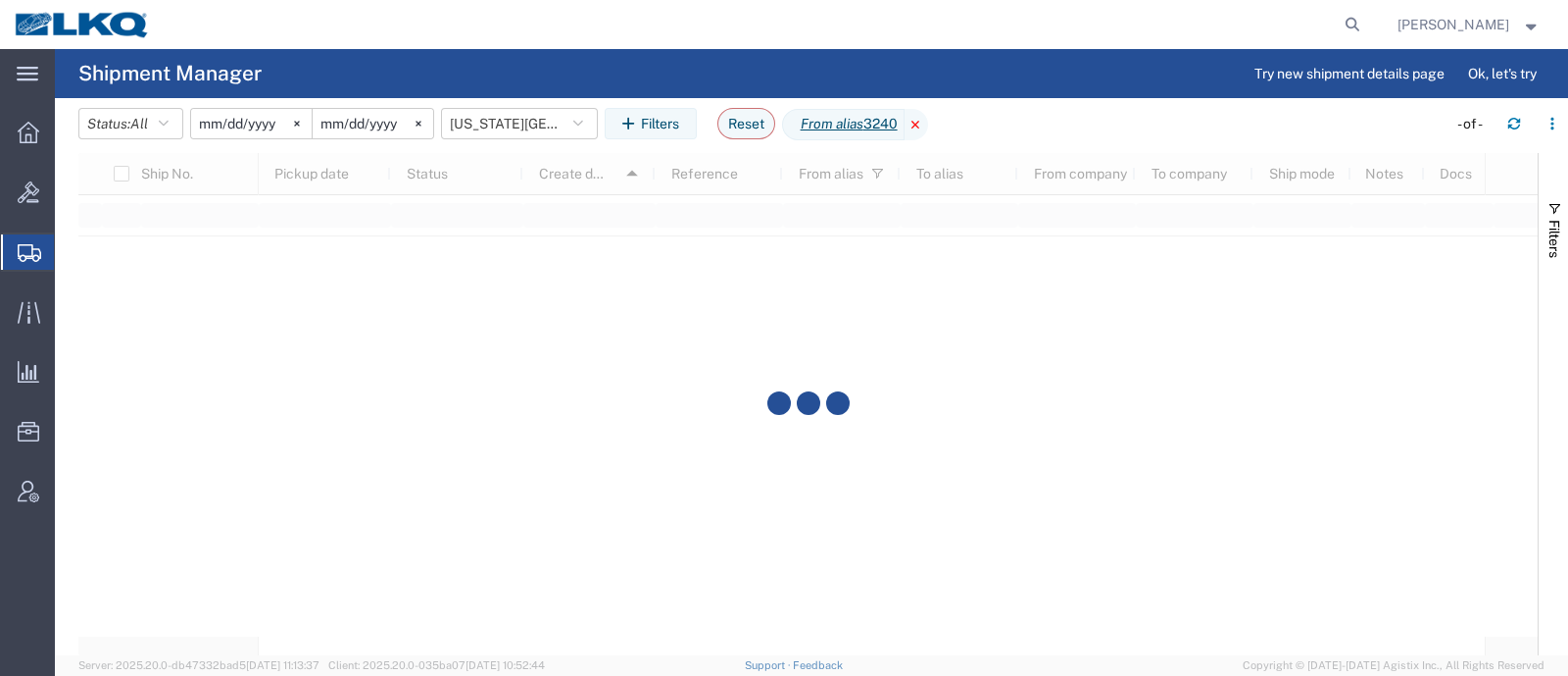
click at [927, 116] on icon at bounding box center [917, 125] width 24 height 32
click at [526, 112] on button "Saved filters" at bounding box center [520, 124] width 157 height 32
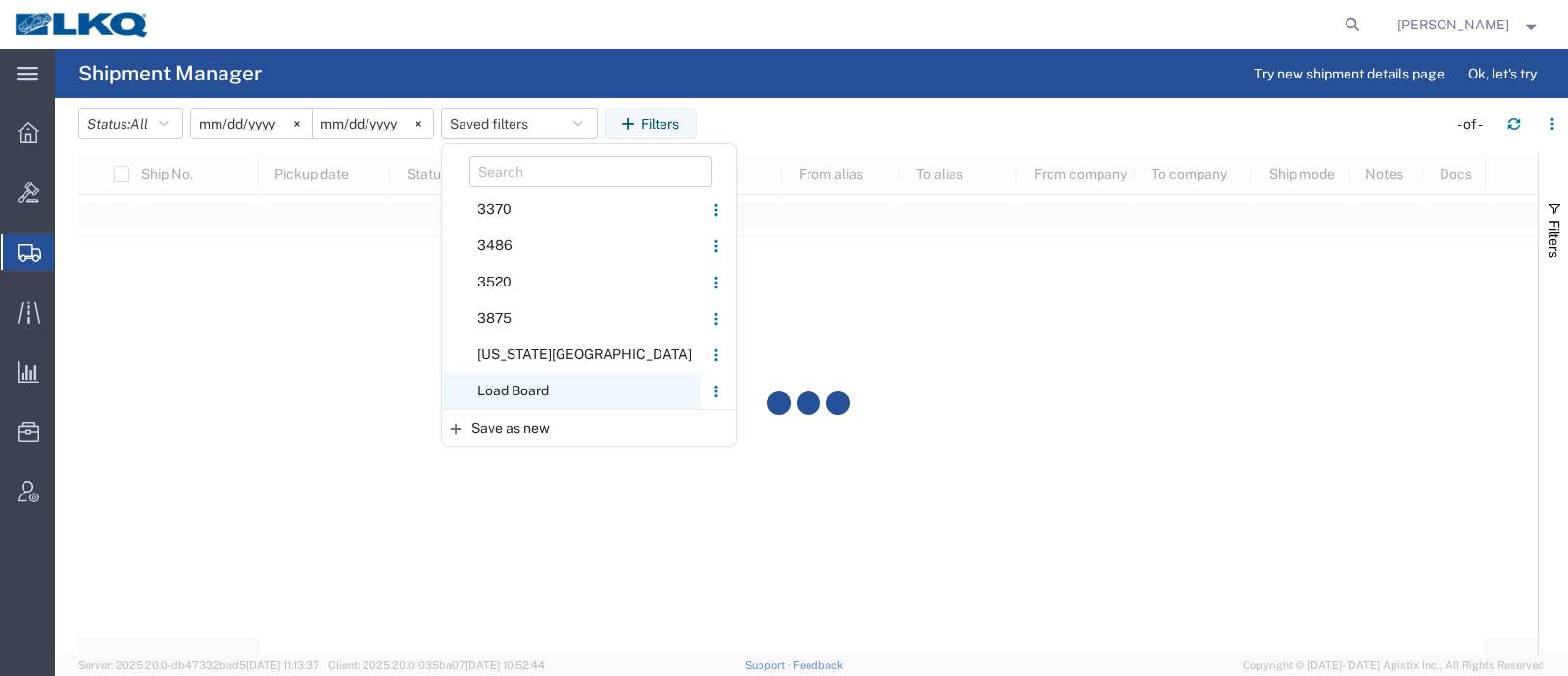
click at [495, 383] on span "Load Board" at bounding box center [572, 391] width 256 height 37
type input "2024-12-01"
type input "2025-12-31"
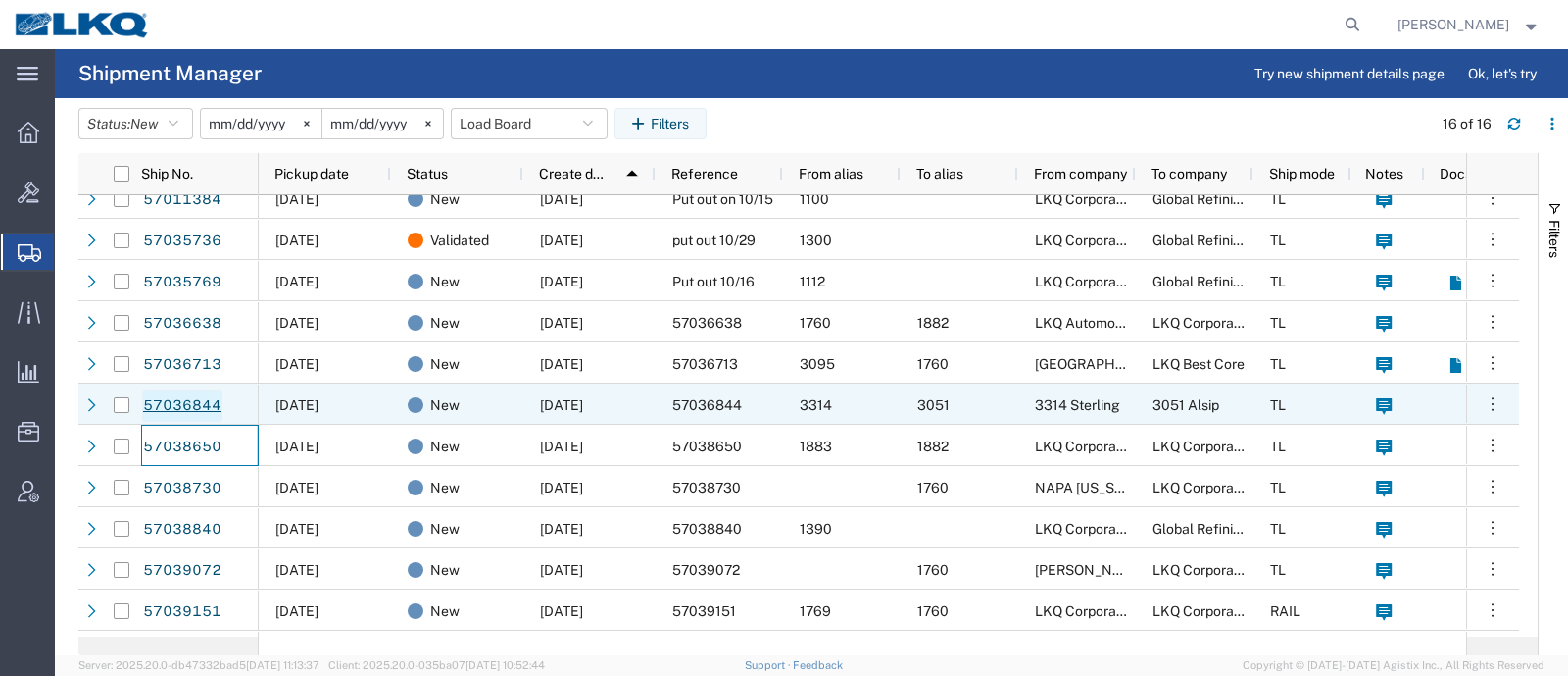
scroll to position [217, 0]
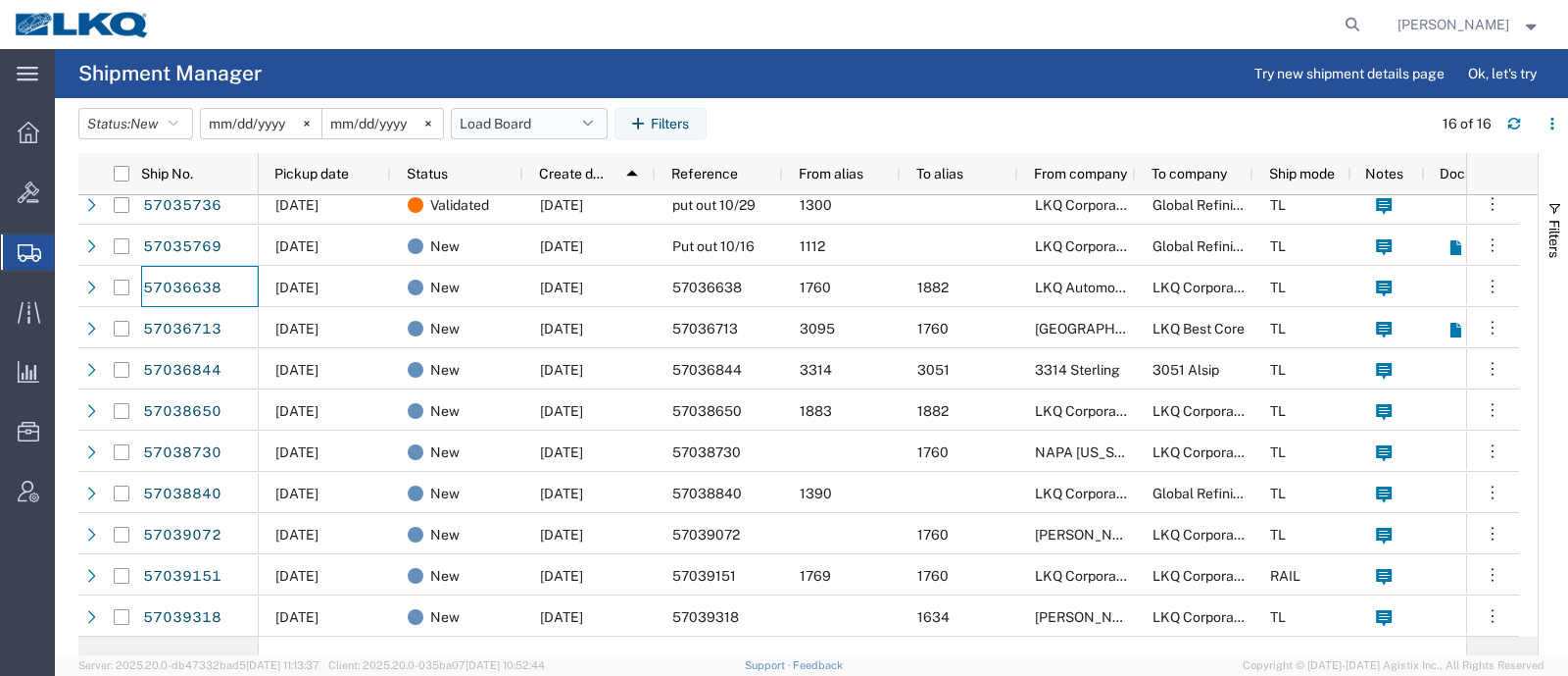
click at [503, 116] on button "Load Board" at bounding box center [530, 124] width 157 height 32
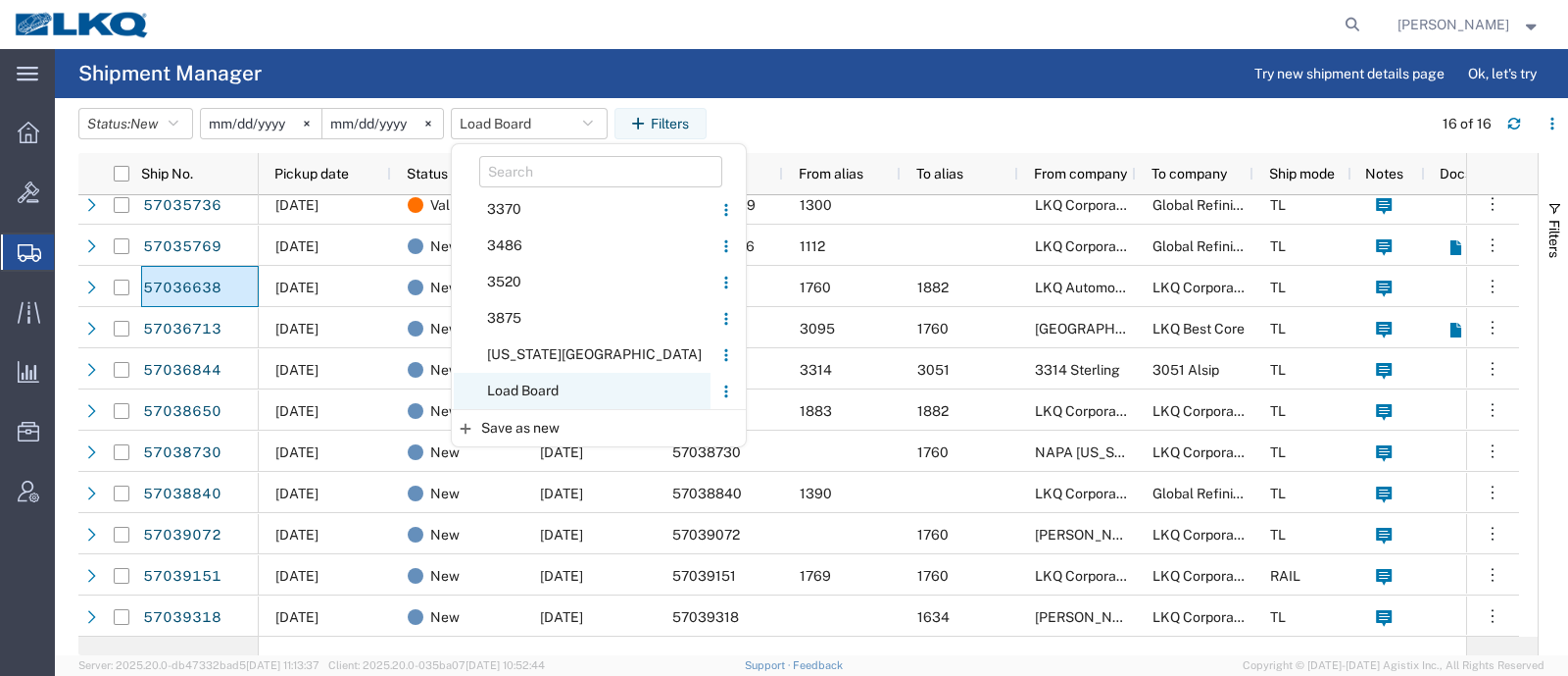
click at [551, 385] on span "Load Board" at bounding box center [582, 391] width 256 height 37
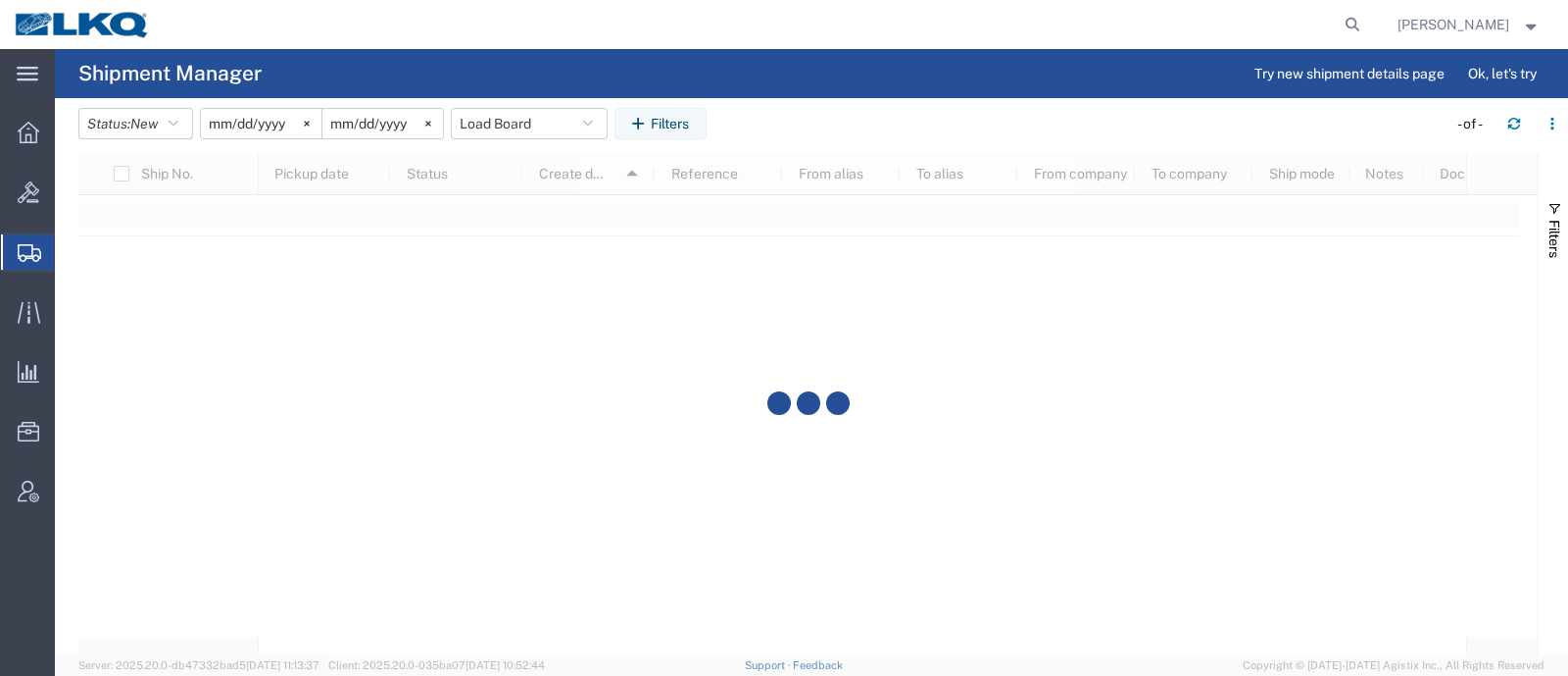
click at [735, 80] on agx-page-header "Shipment Manager Try new shipment details page Ok, let's try" at bounding box center [811, 73] width 1513 height 49
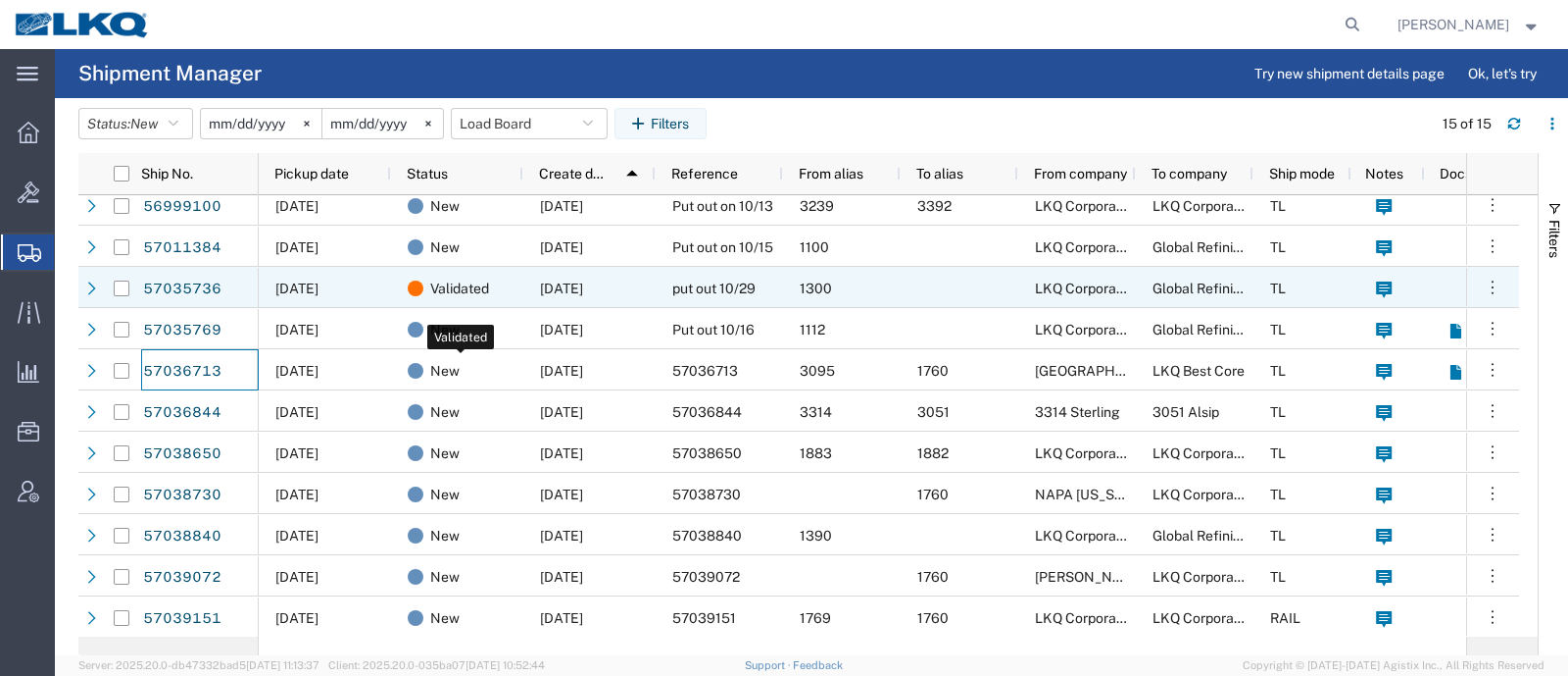
scroll to position [177, 0]
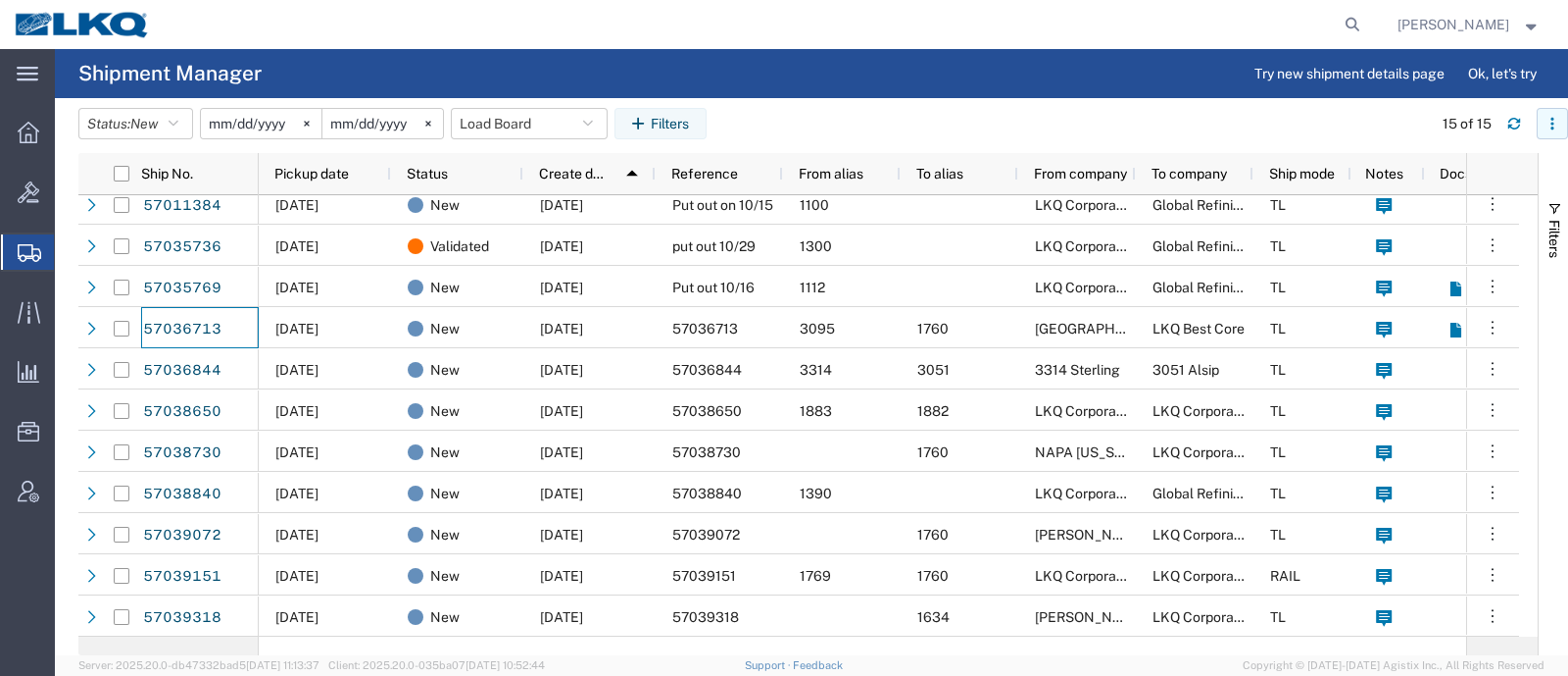
click at [1548, 117] on icon "button" at bounding box center [1553, 123] width 14 height 14
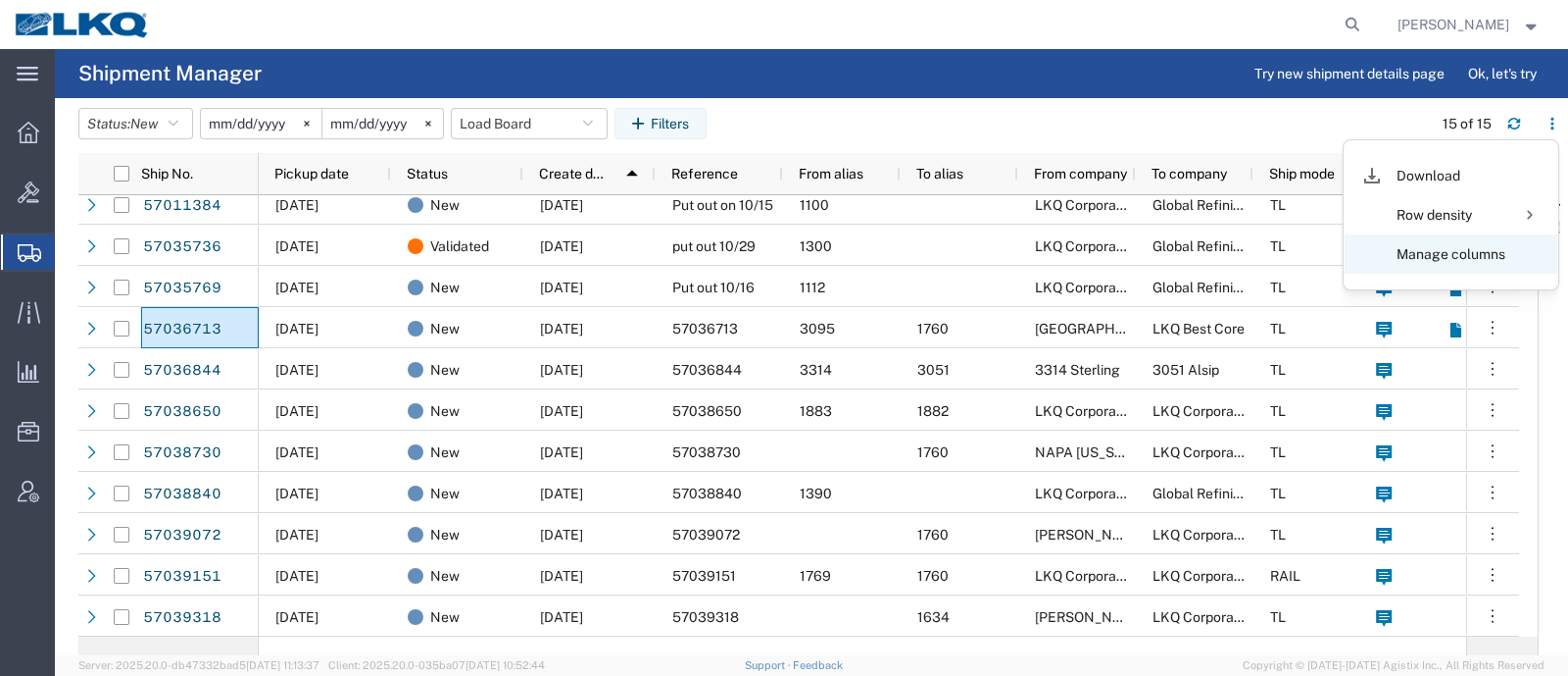
click at [1453, 258] on agx-table-column-manager-action "Manage columns" at bounding box center [1452, 254] width 109 height 39
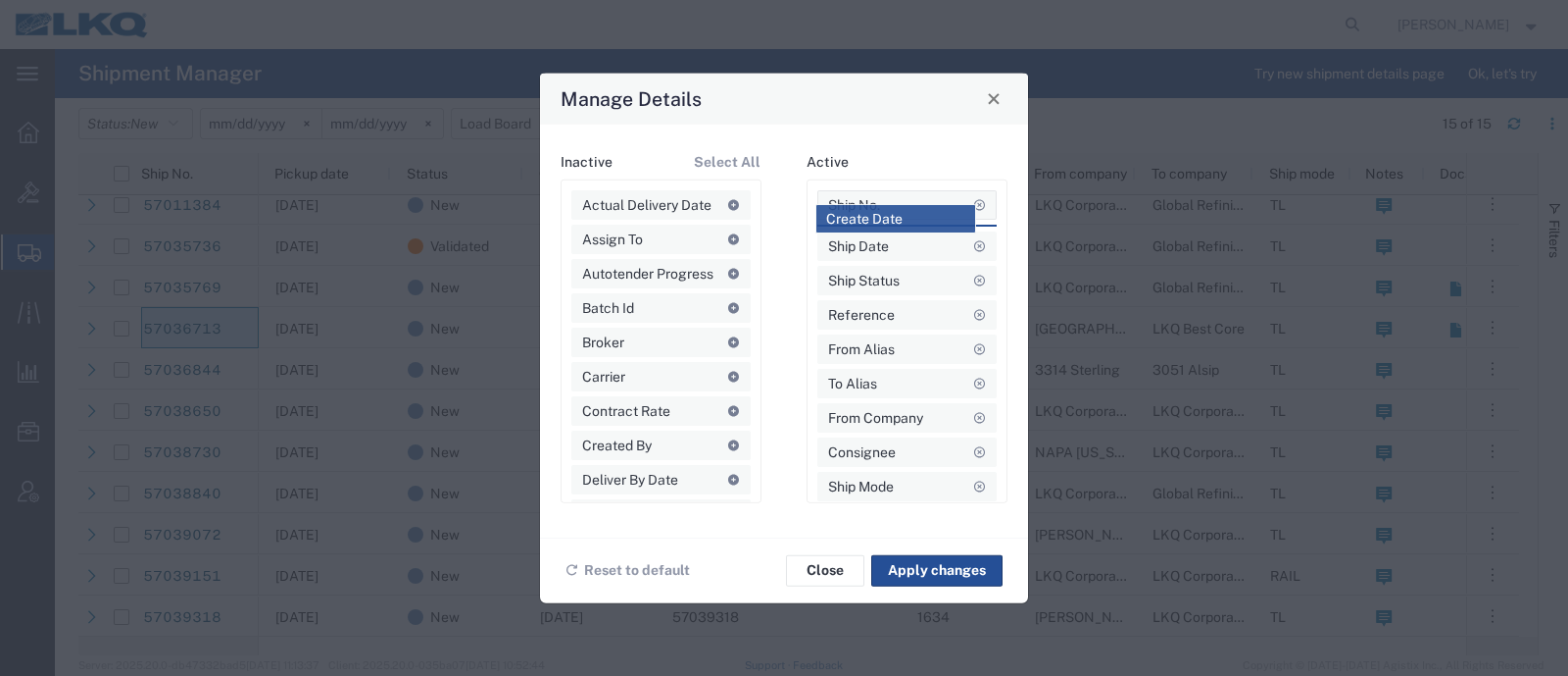
drag, startPoint x: 855, startPoint y: 306, endPoint x: 853, endPoint y: 217, distance: 89.0
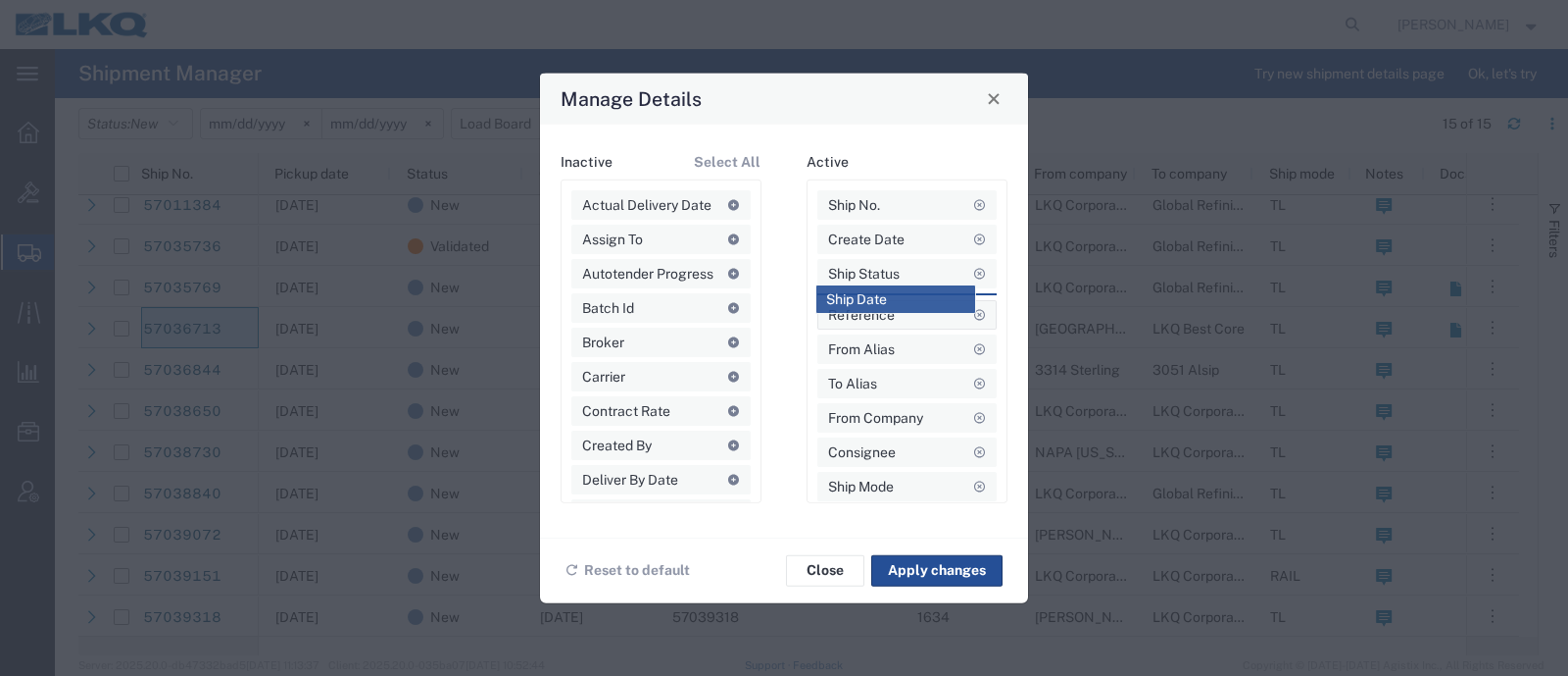
drag, startPoint x: 864, startPoint y: 271, endPoint x: 862, endPoint y: 301, distance: 30.1
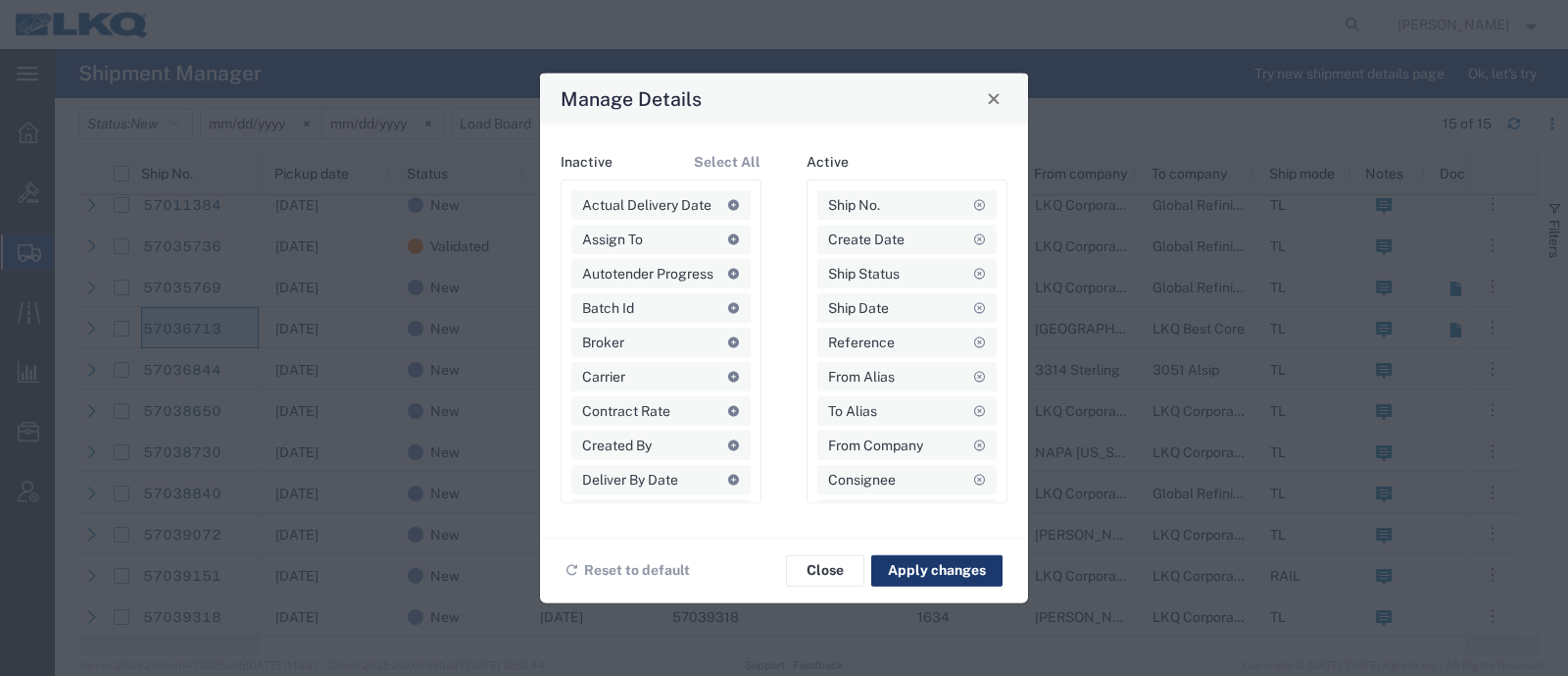
click at [928, 564] on button "Apply changes" at bounding box center [937, 570] width 131 height 32
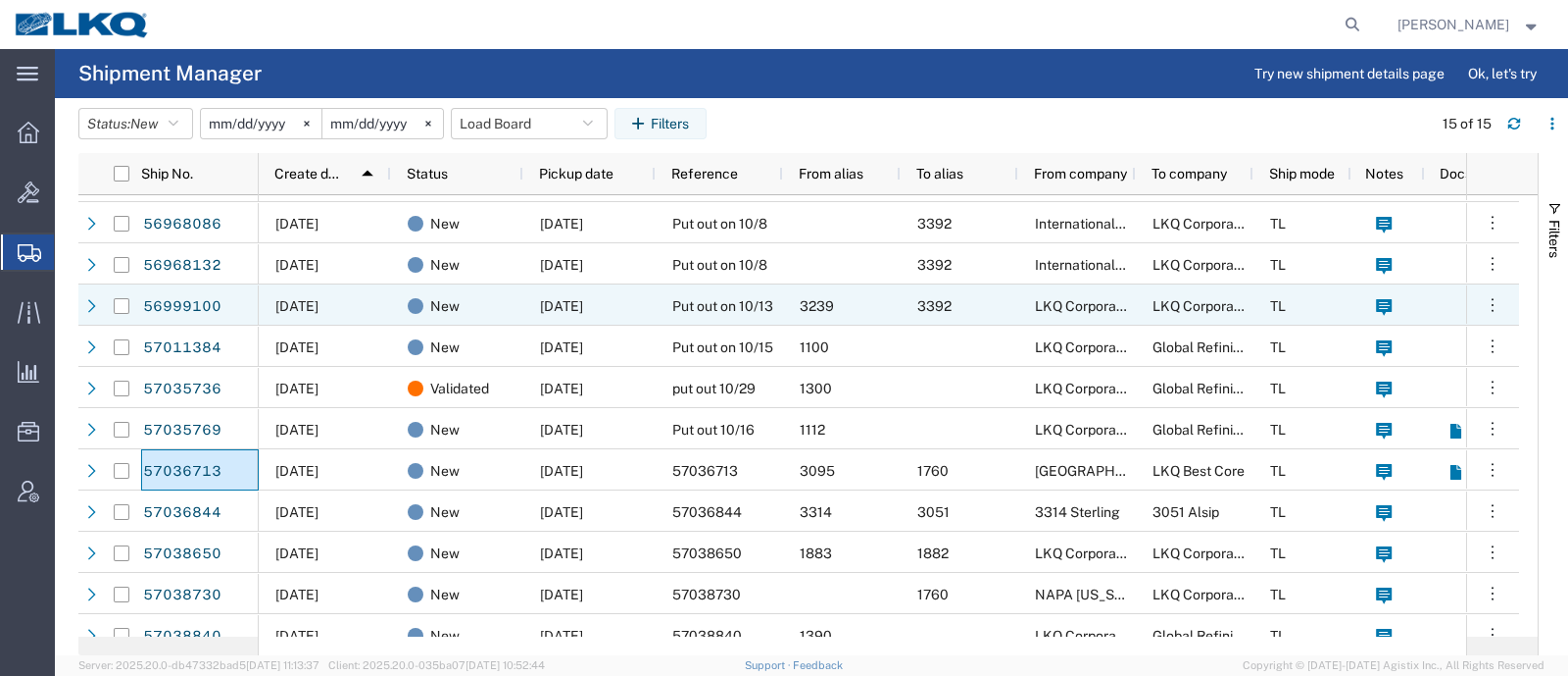
scroll to position [0, 0]
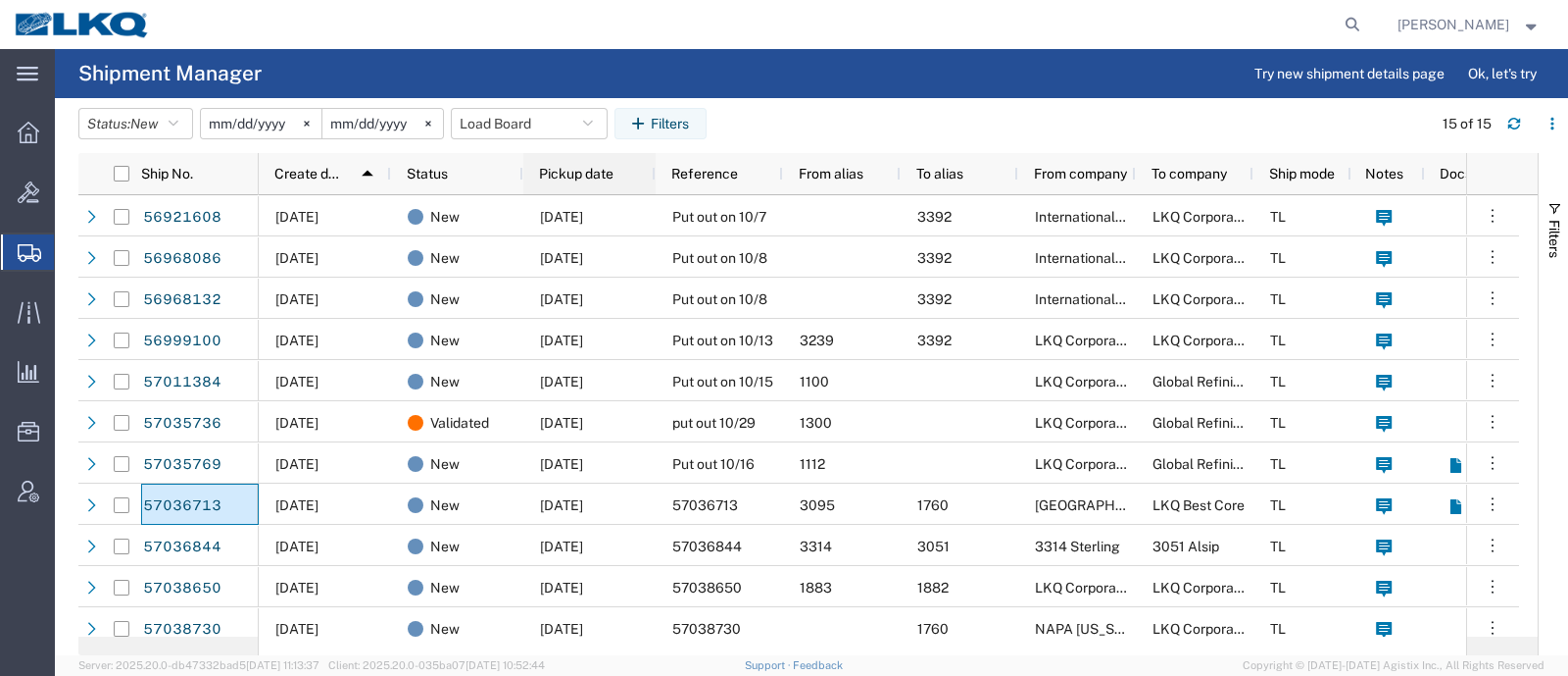
click at [593, 182] on div "Pickup date" at bounding box center [594, 174] width 109 height 32
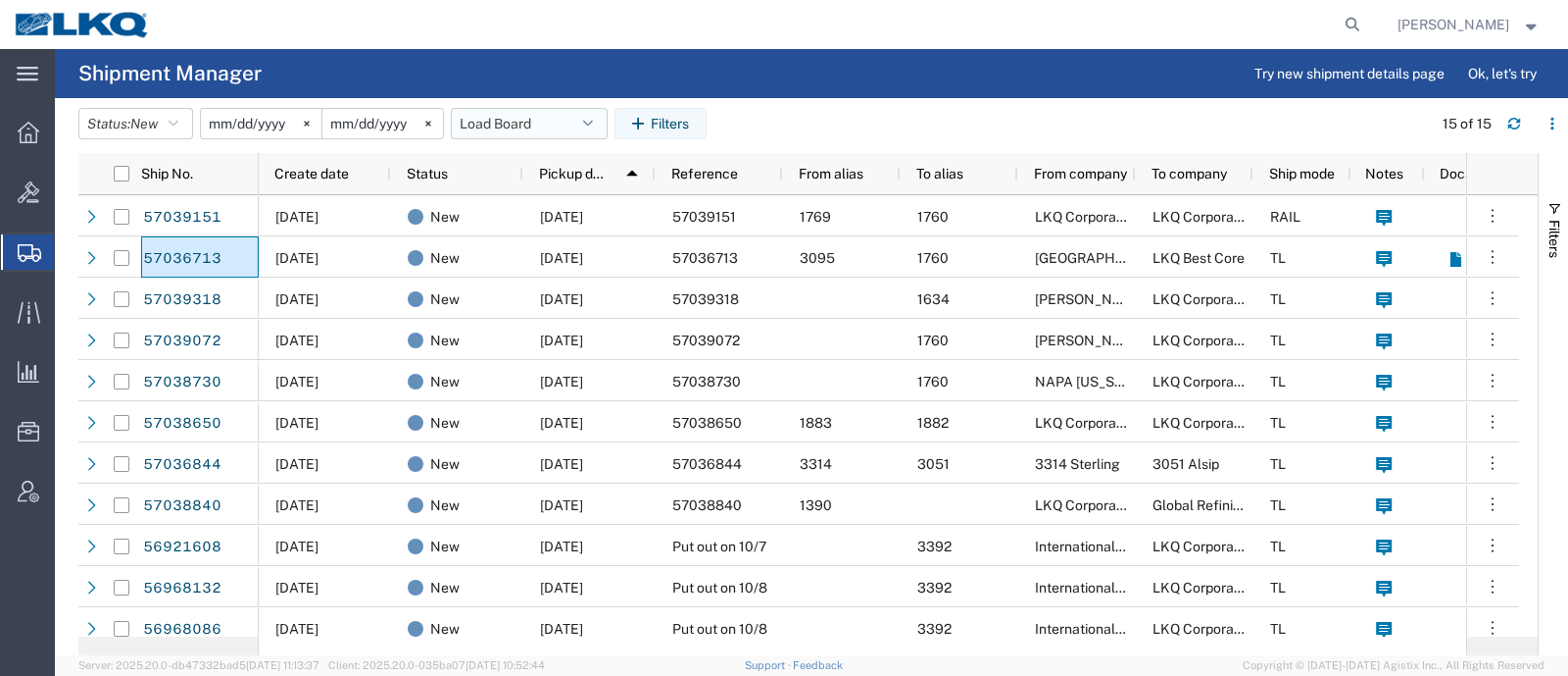
click at [526, 114] on button "Load Board" at bounding box center [530, 124] width 157 height 32
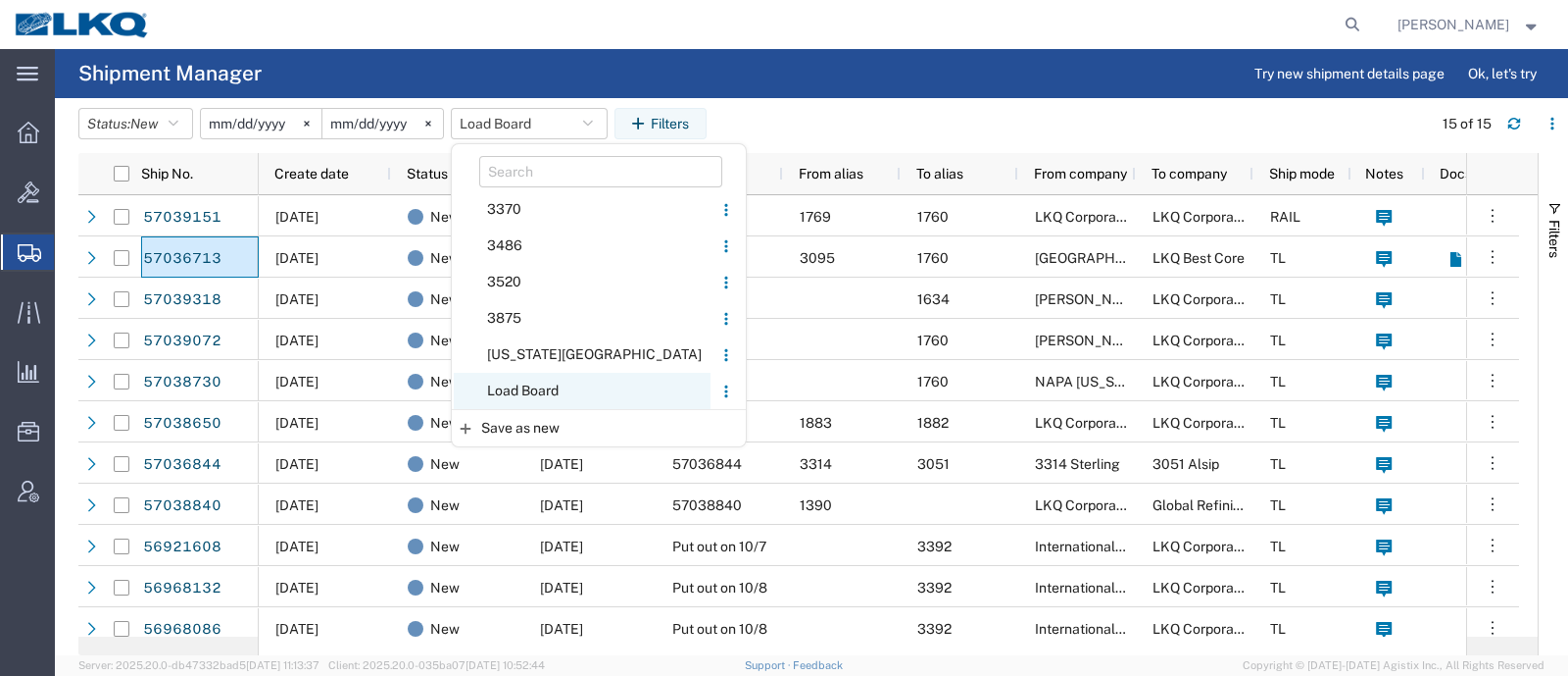
click at [530, 388] on span "Load Board" at bounding box center [582, 391] width 256 height 37
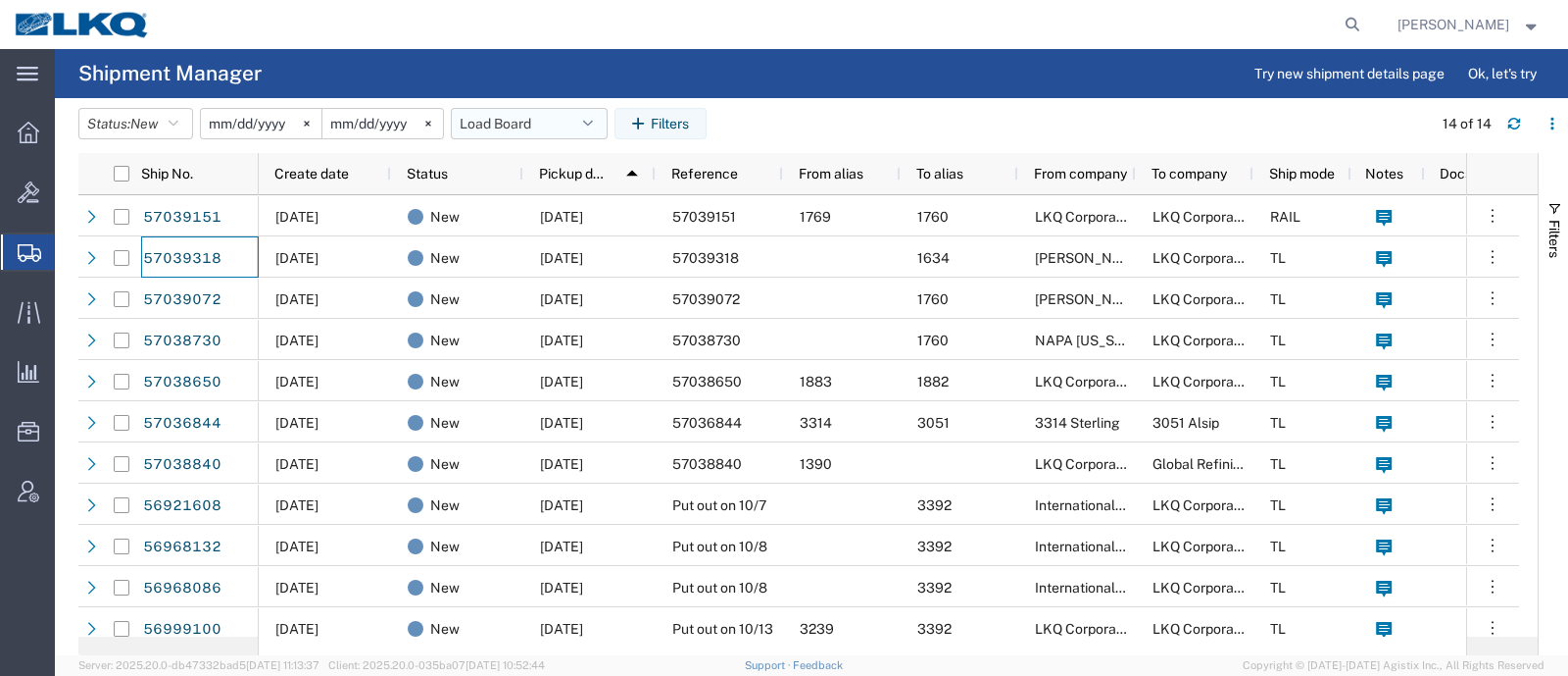
click at [493, 112] on button "Load Board" at bounding box center [530, 124] width 157 height 32
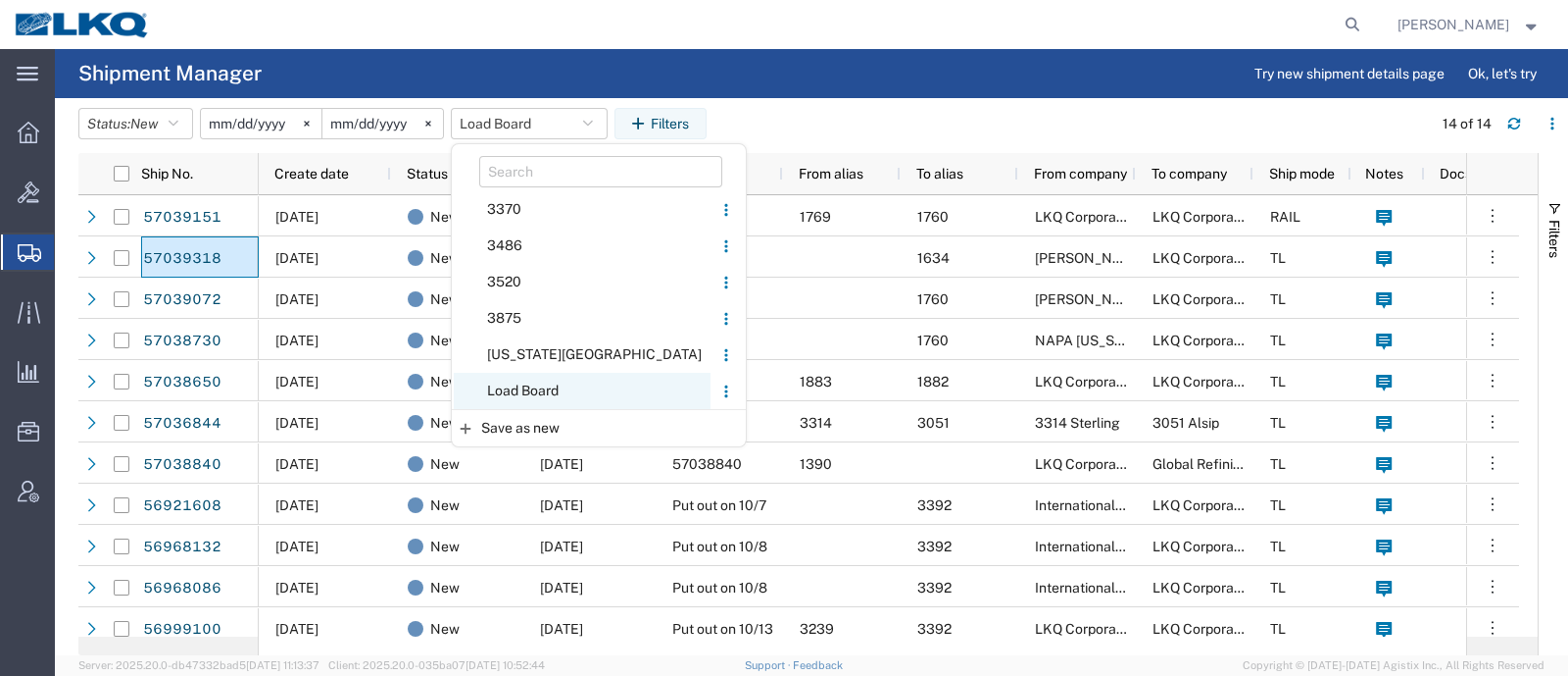
click at [547, 390] on span "Load Board" at bounding box center [582, 391] width 256 height 37
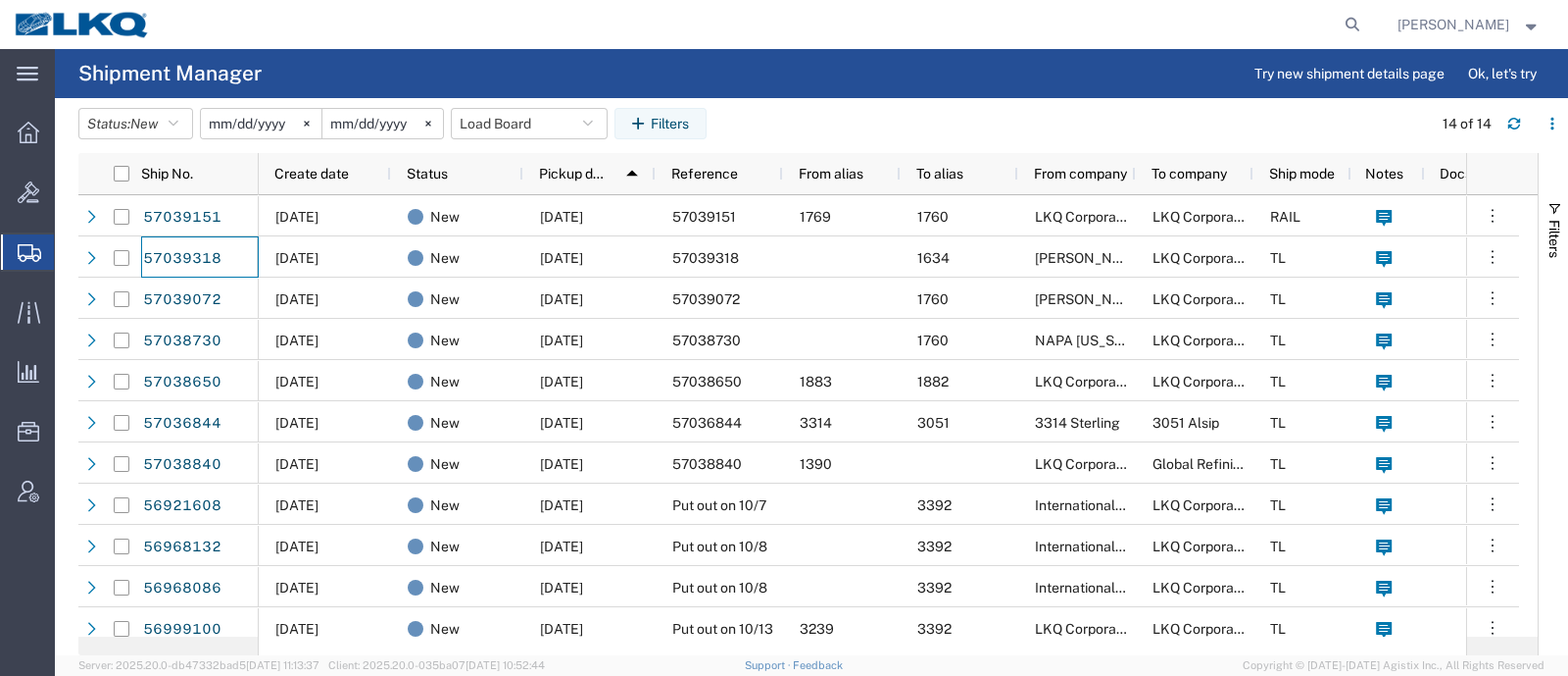
click at [784, 109] on agx-table-filter-chips "Status: New Active All Approved Booked Canceled Delivered Denied New On Hold Pe…" at bounding box center [750, 130] width 1343 height 45
click at [510, 120] on button "Load Board" at bounding box center [530, 124] width 157 height 32
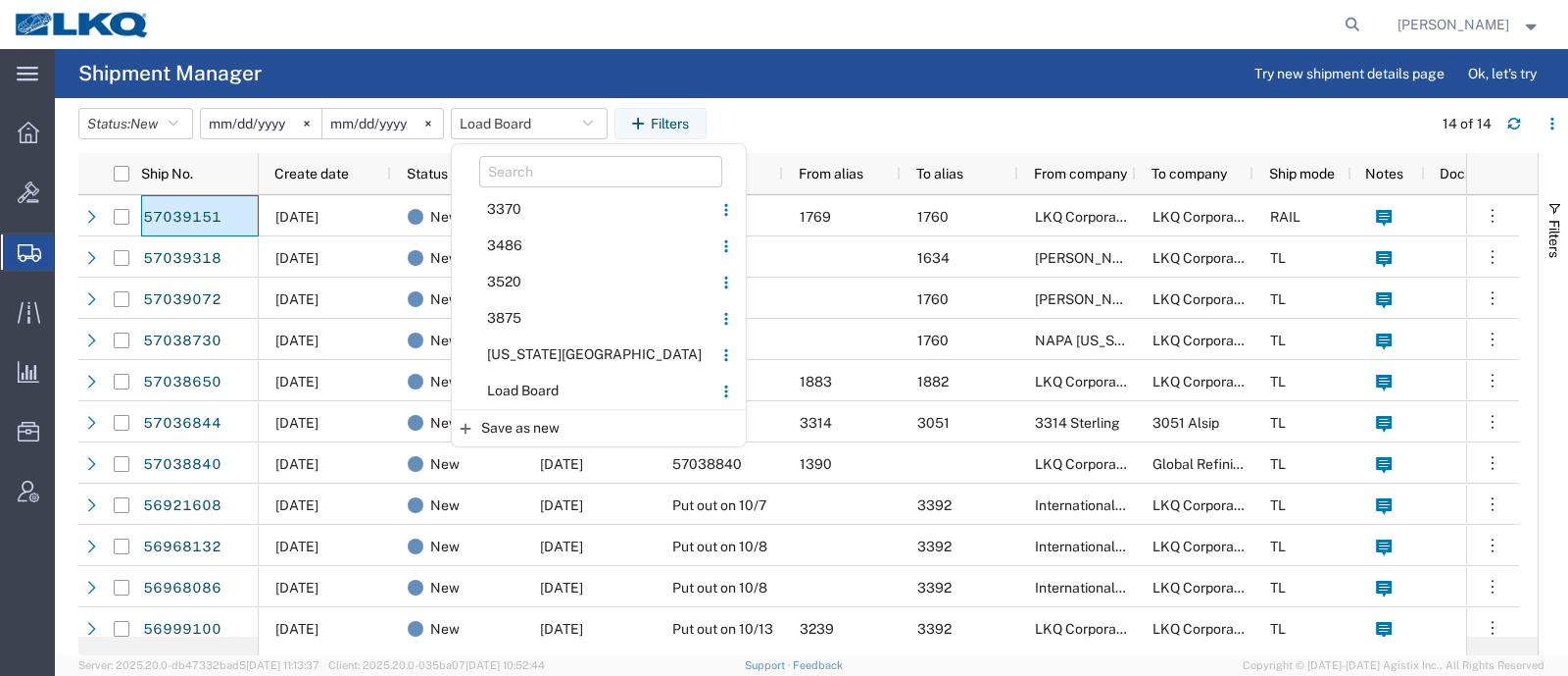
drag, startPoint x: 535, startPoint y: 380, endPoint x: 540, endPoint y: 361, distance: 19.6
click at [535, 381] on span "Load Board" at bounding box center [582, 391] width 256 height 37
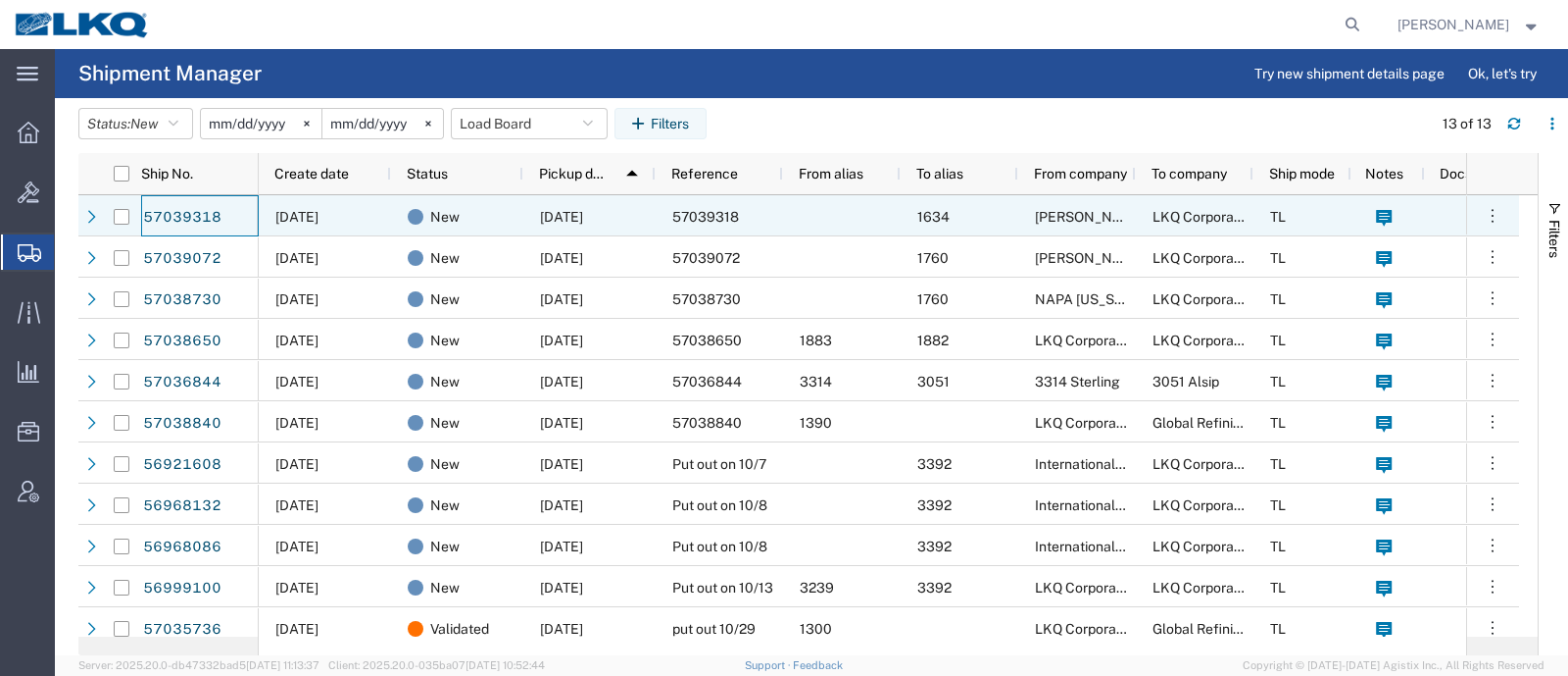
drag, startPoint x: 169, startPoint y: 212, endPoint x: 791, endPoint y: 73, distance: 637.3
click at [791, 73] on agx-page-header "Shipment Manager Try new shipment details page Ok, let's try" at bounding box center [811, 73] width 1513 height 49
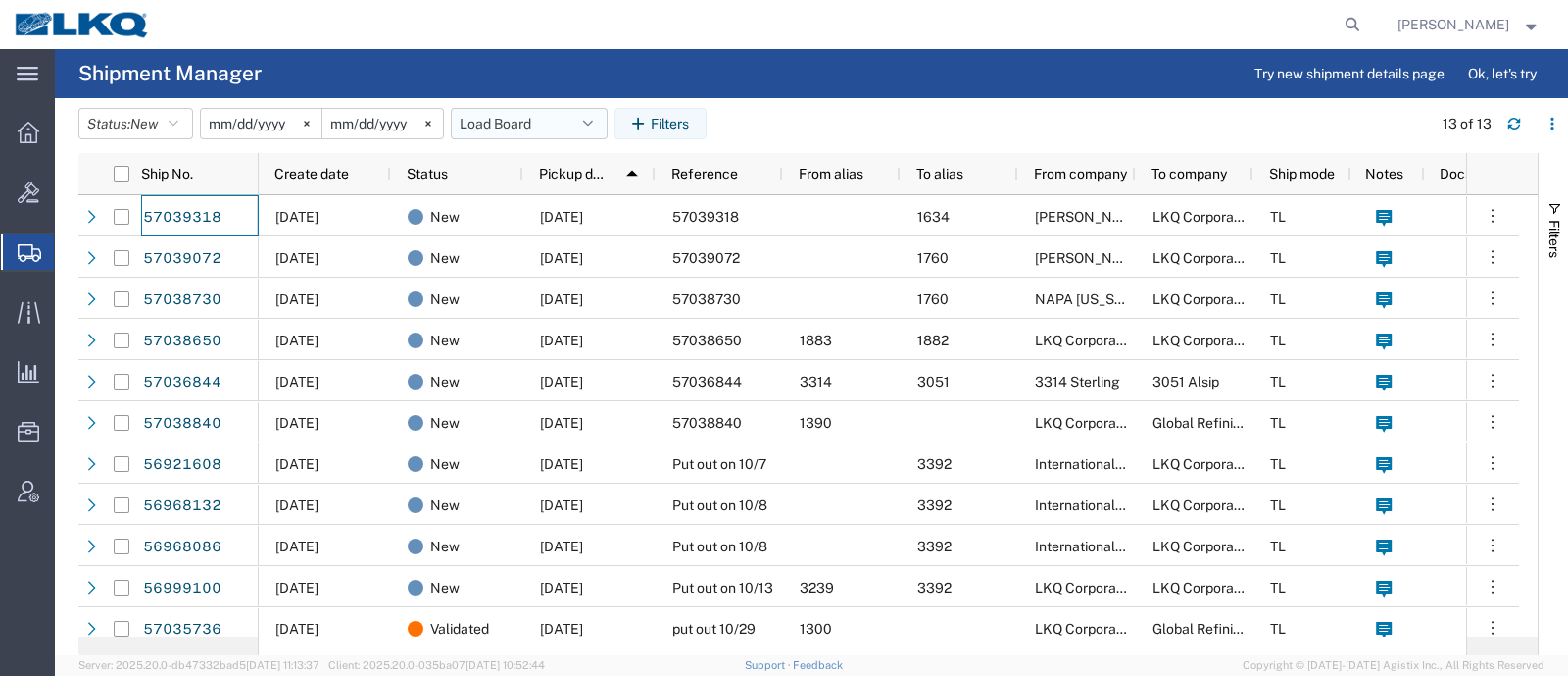
click at [555, 117] on button "Load Board" at bounding box center [530, 124] width 157 height 32
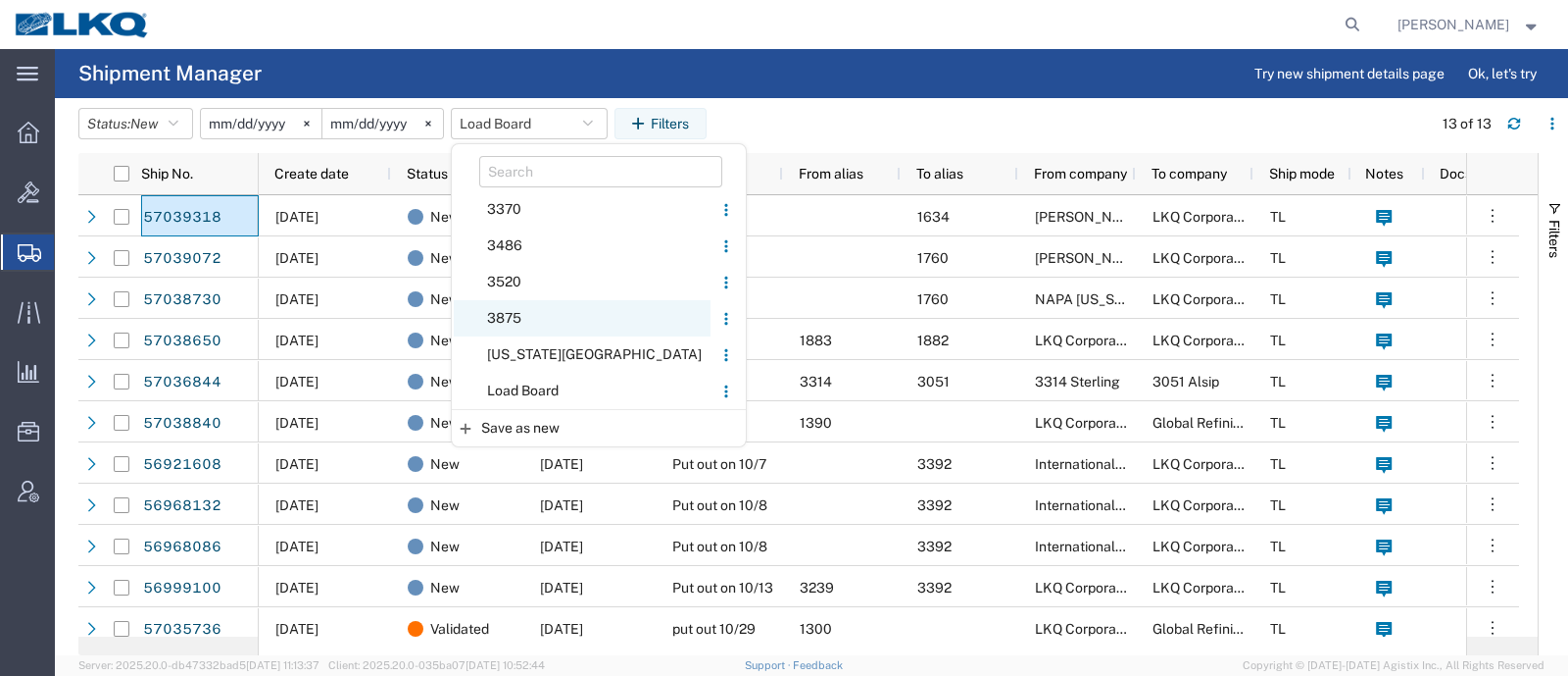
click at [520, 323] on span "3875" at bounding box center [582, 318] width 256 height 37
type input "2024-04-02"
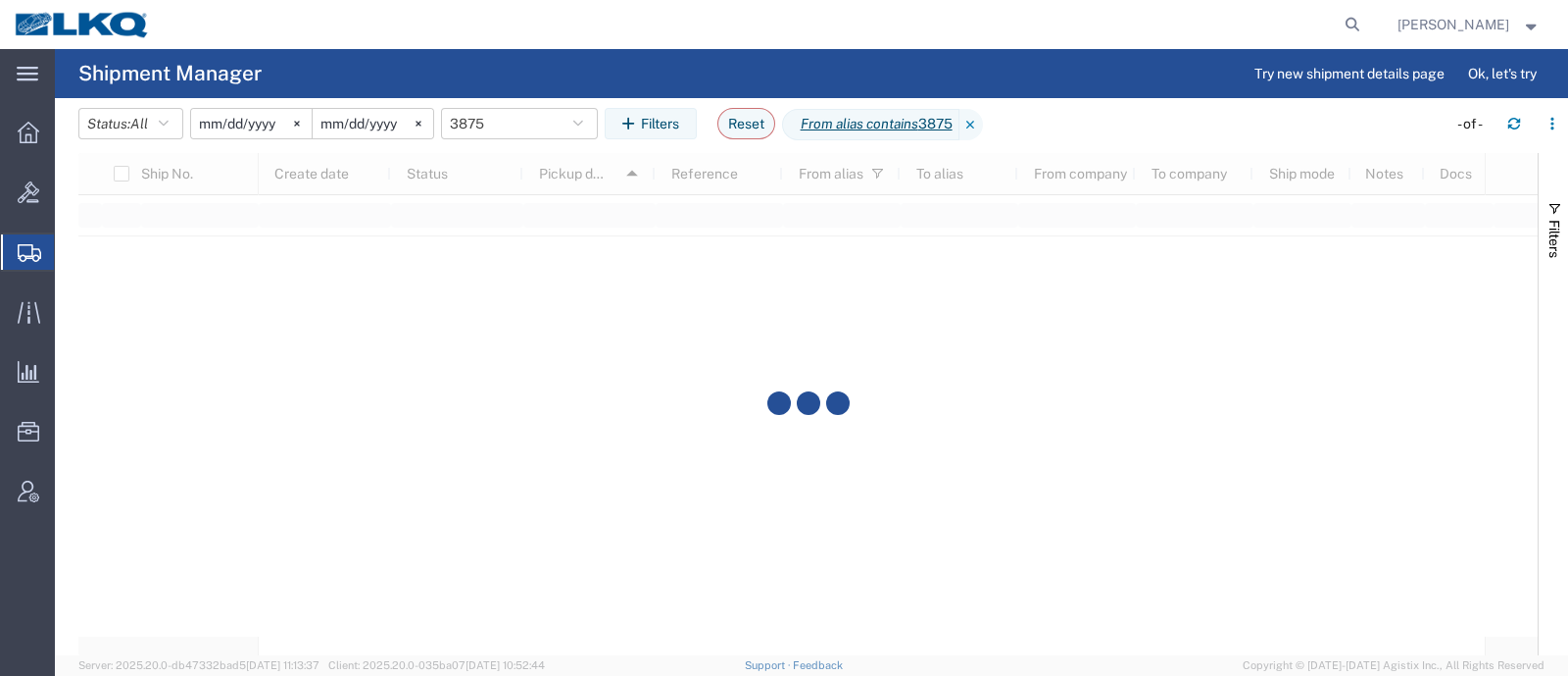
drag, startPoint x: 976, startPoint y: 124, endPoint x: 953, endPoint y: 134, distance: 25.1
click at [977, 124] on icon at bounding box center [972, 125] width 24 height 32
click at [526, 129] on button "Saved filters" at bounding box center [520, 124] width 157 height 32
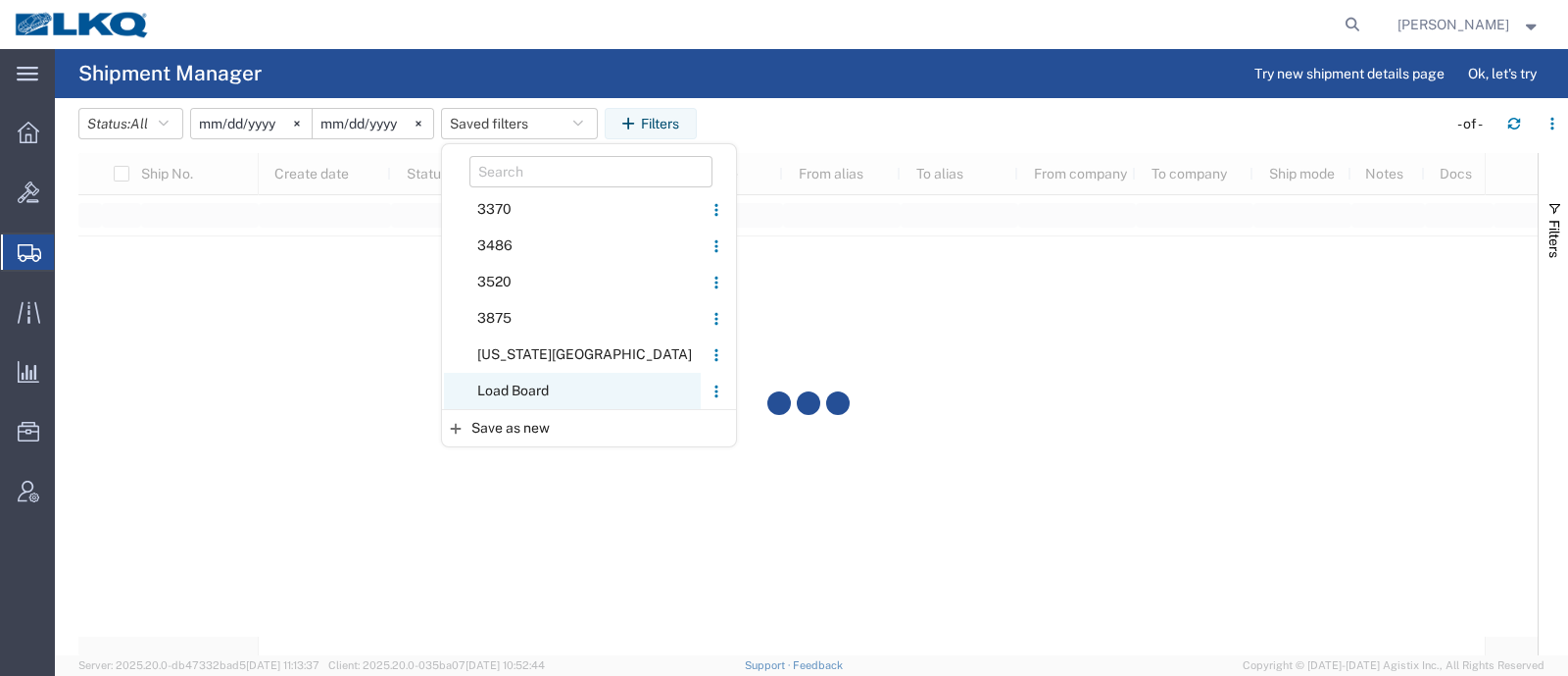
click at [505, 385] on span "Load Board" at bounding box center [572, 391] width 256 height 37
type input "2024-12-01"
type input "2025-12-31"
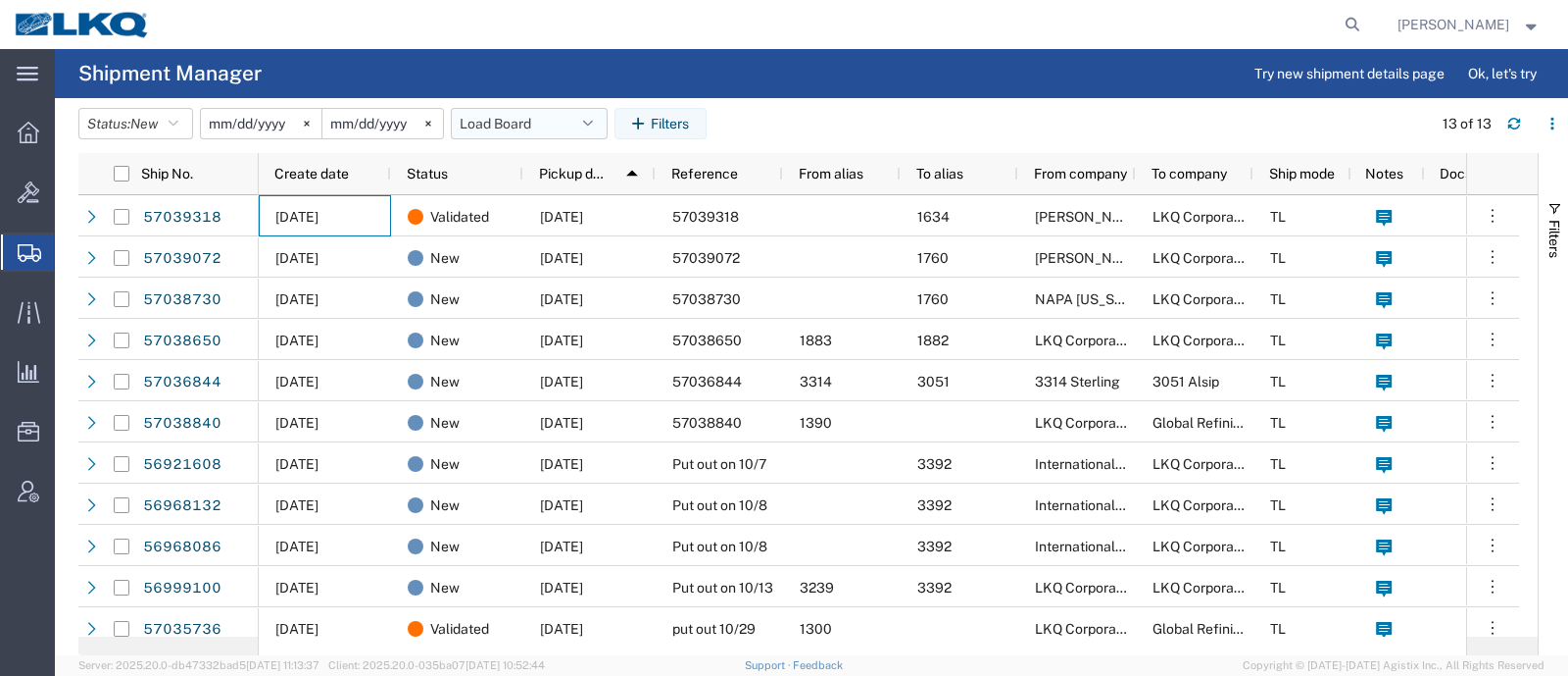
click at [545, 135] on button "Load Board" at bounding box center [530, 124] width 157 height 32
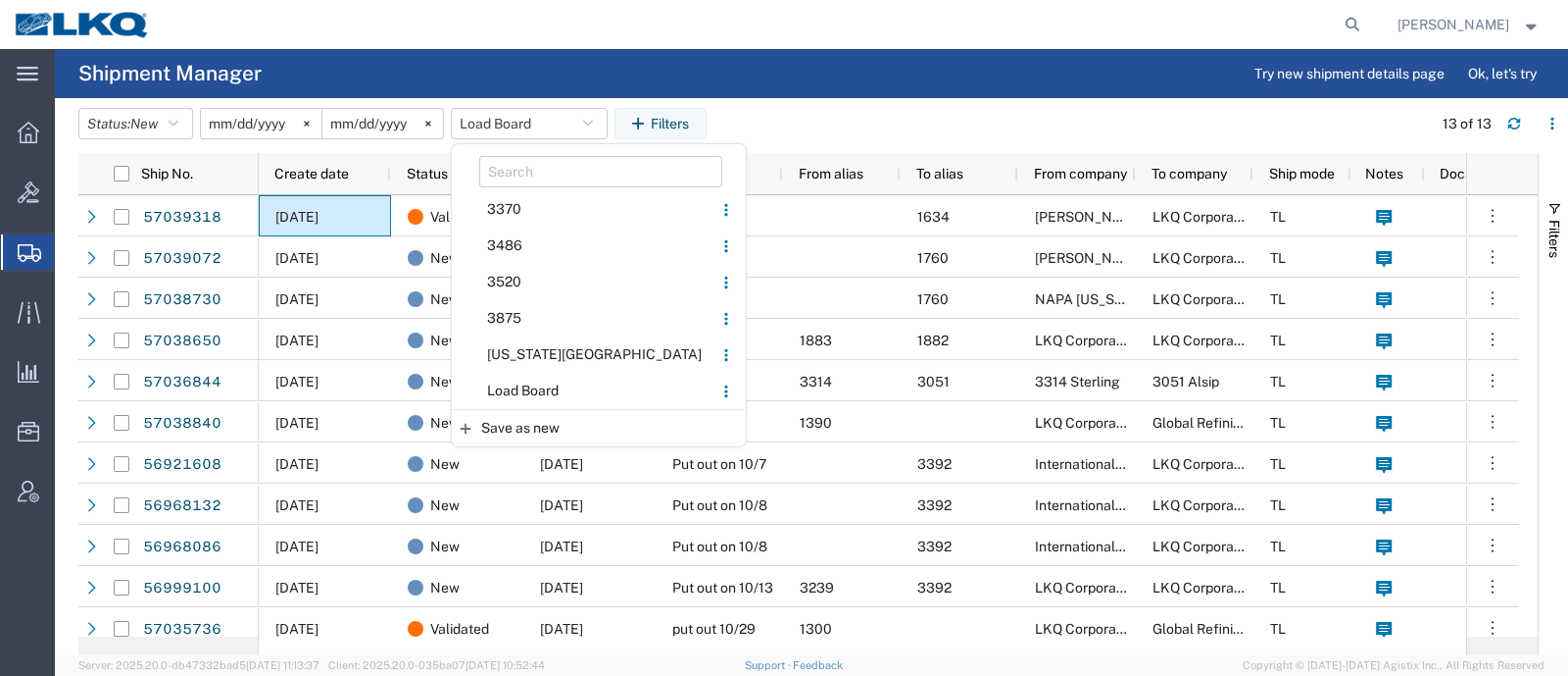
click at [541, 385] on span "Load Board" at bounding box center [582, 391] width 256 height 37
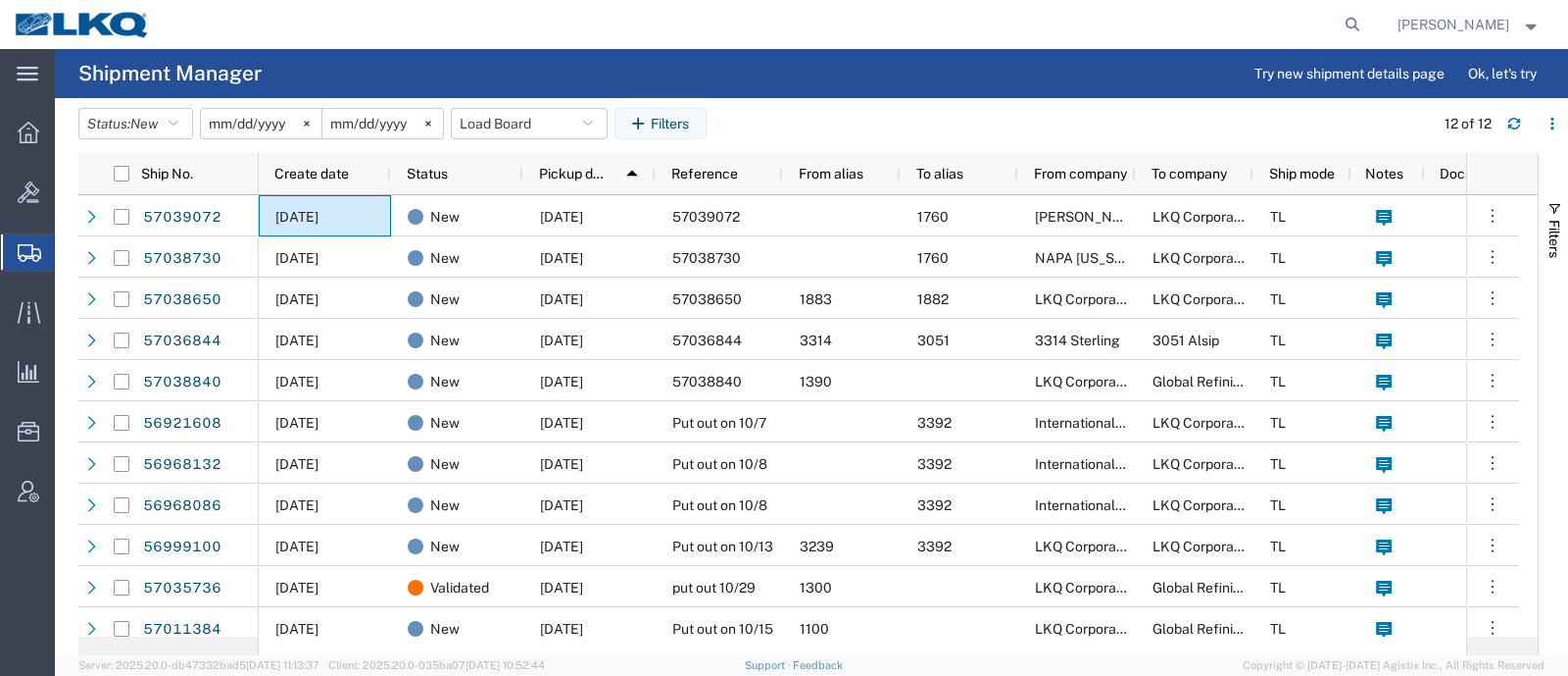
click at [763, 113] on agx-table-filter-chips "Status: New Active All Approved Booked Canceled Delivered Denied New On Hold Pe…" at bounding box center [751, 130] width 1345 height 45
click at [502, 120] on button "Load Board" at bounding box center [530, 124] width 157 height 32
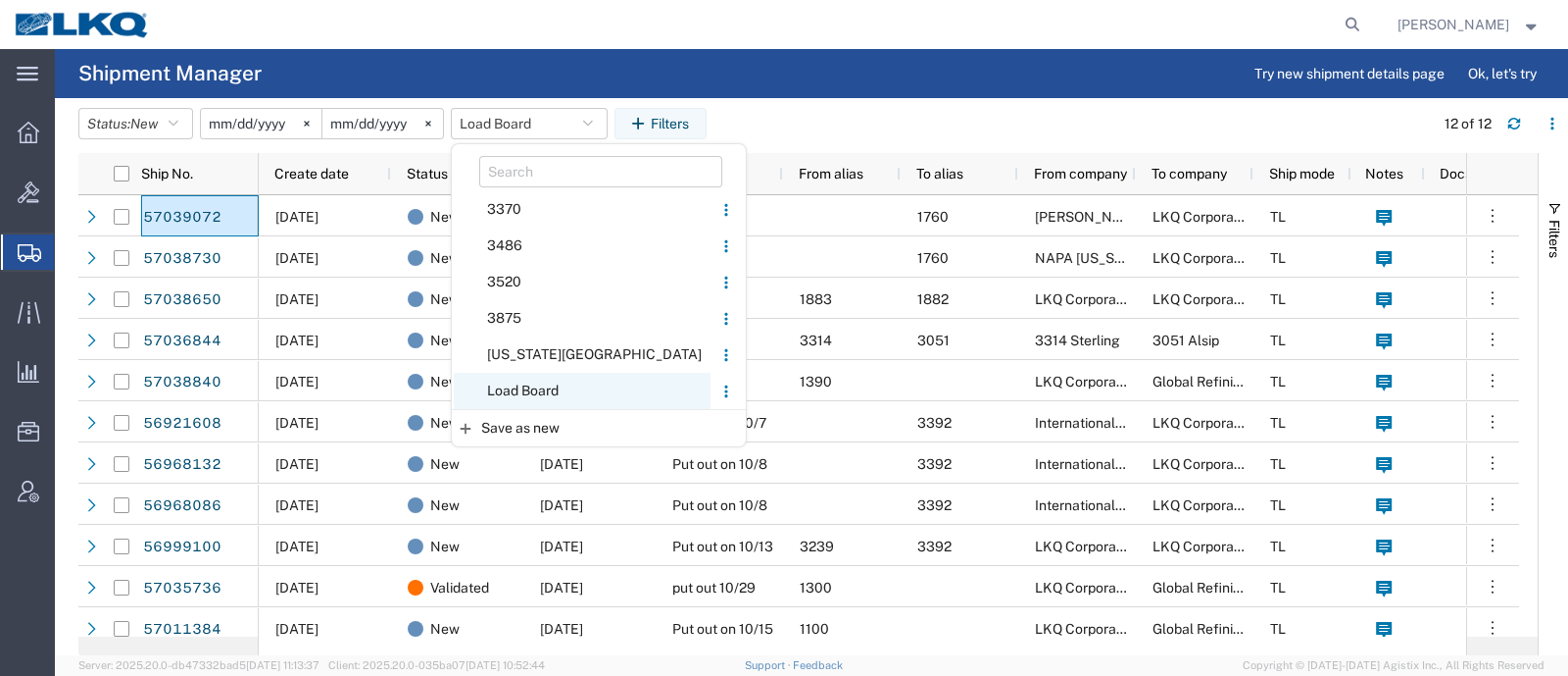
click at [562, 399] on span "Load Board" at bounding box center [582, 391] width 256 height 37
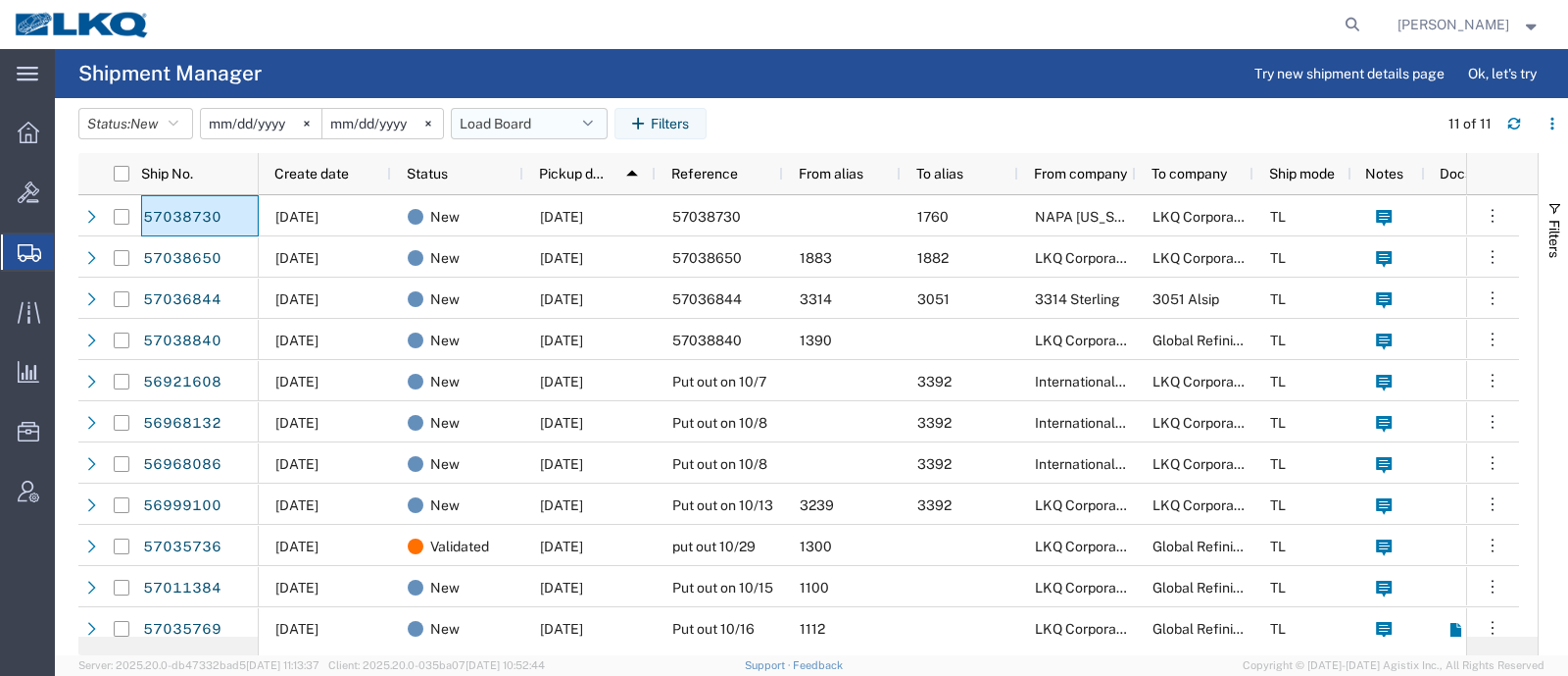
click at [529, 112] on button "Load Board" at bounding box center [530, 124] width 157 height 32
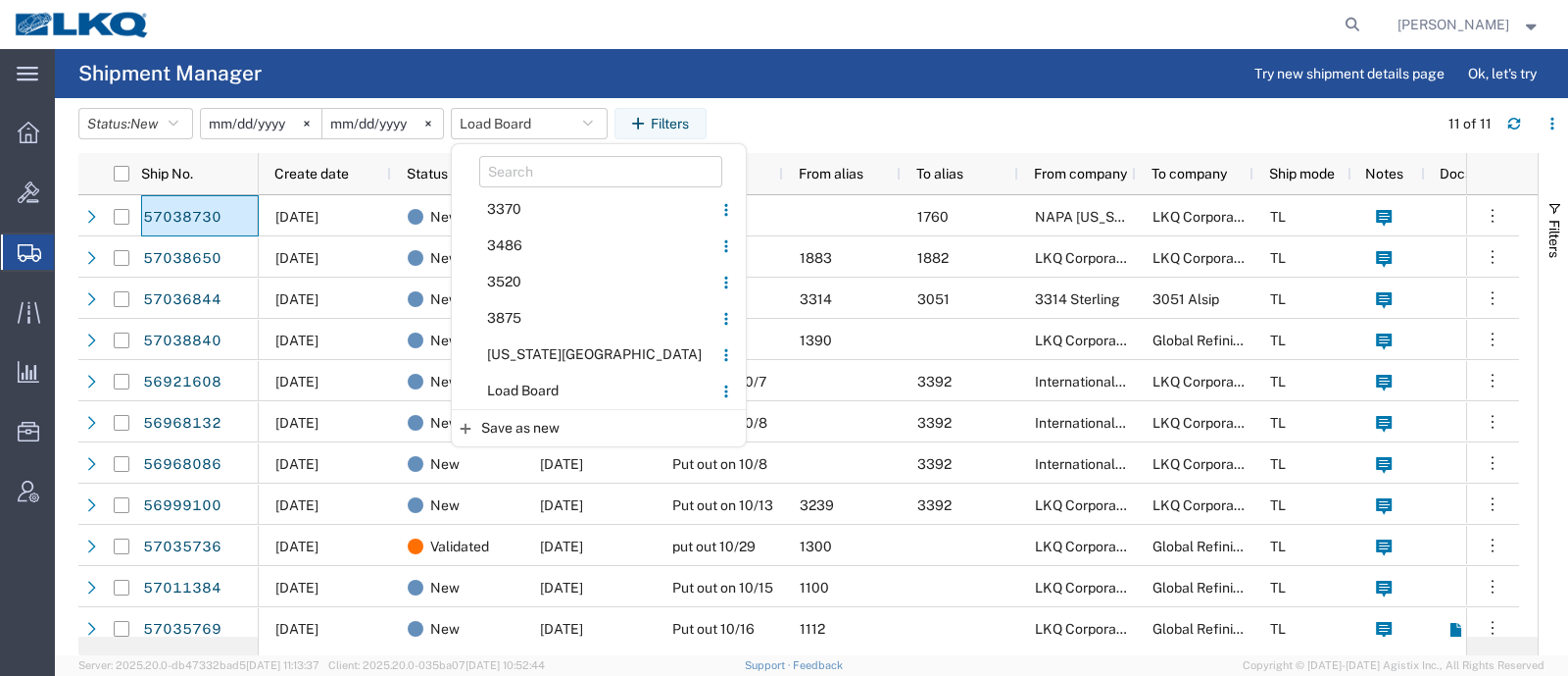
click at [783, 127] on agx-table-filter-chips "Status: New Active All Approved Booked Canceled Delivered Denied New On Hold Pe…" at bounding box center [753, 130] width 1349 height 45
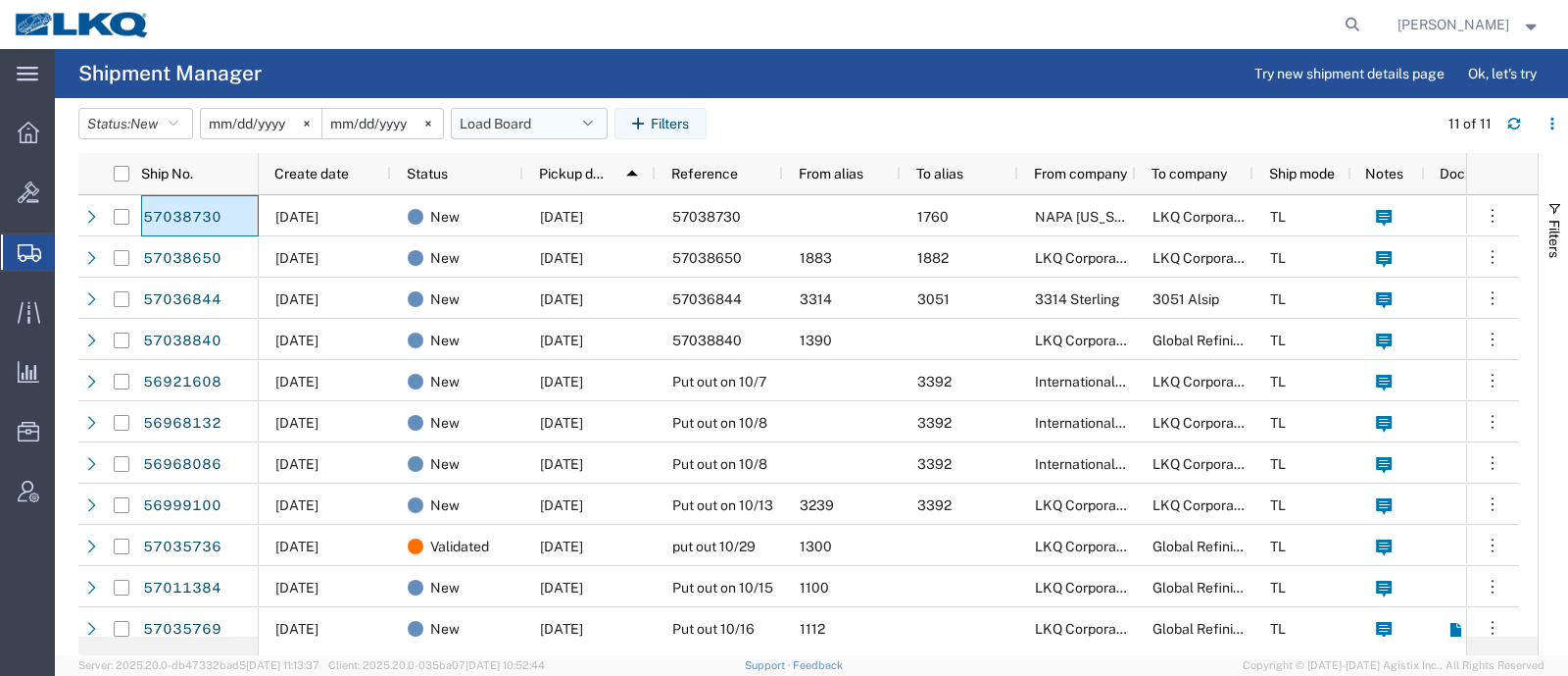
click at [547, 125] on button "Load Board" at bounding box center [530, 124] width 157 height 32
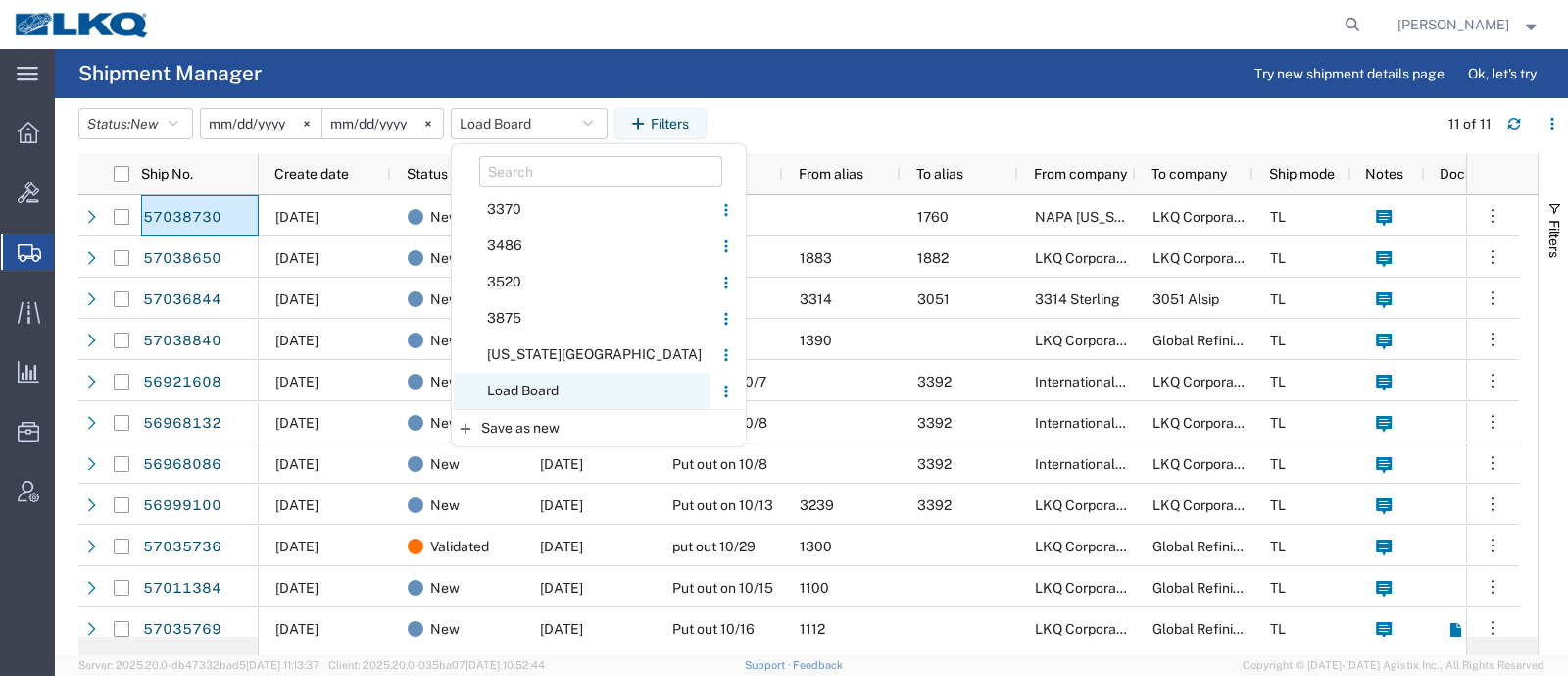
click at [553, 390] on span "Load Board" at bounding box center [582, 391] width 256 height 37
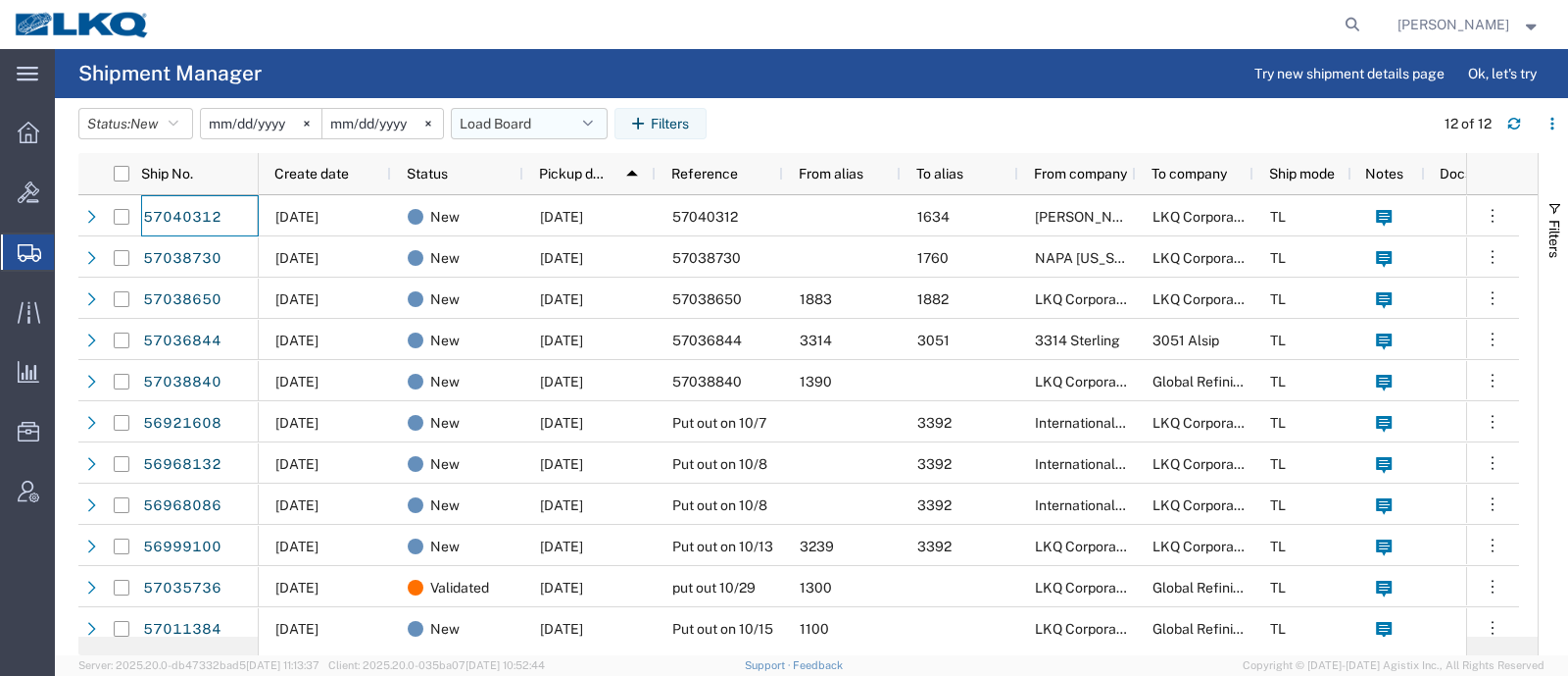
click at [526, 122] on button "Load Board" at bounding box center [530, 124] width 157 height 32
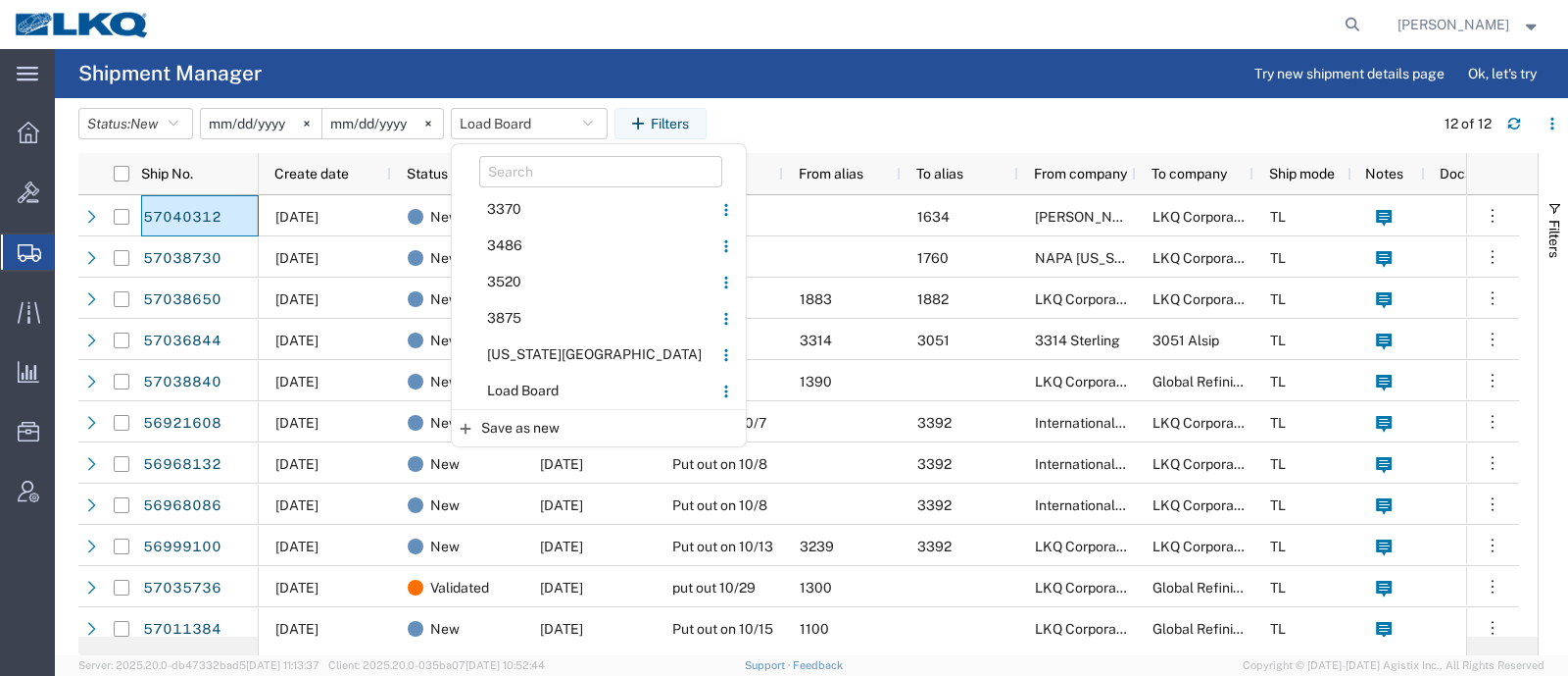
click at [524, 395] on span "Load Board" at bounding box center [582, 391] width 256 height 37
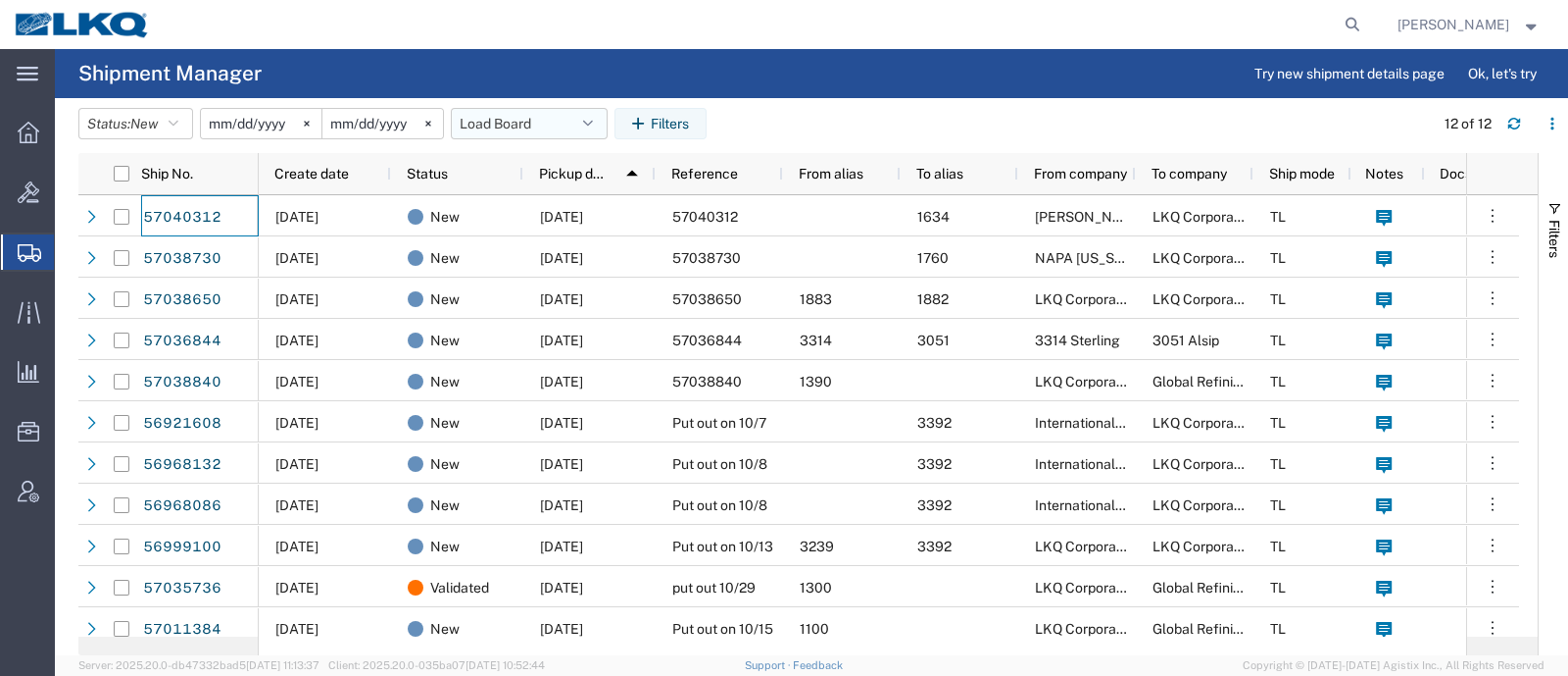
click at [550, 124] on button "Load Board" at bounding box center [530, 124] width 157 height 32
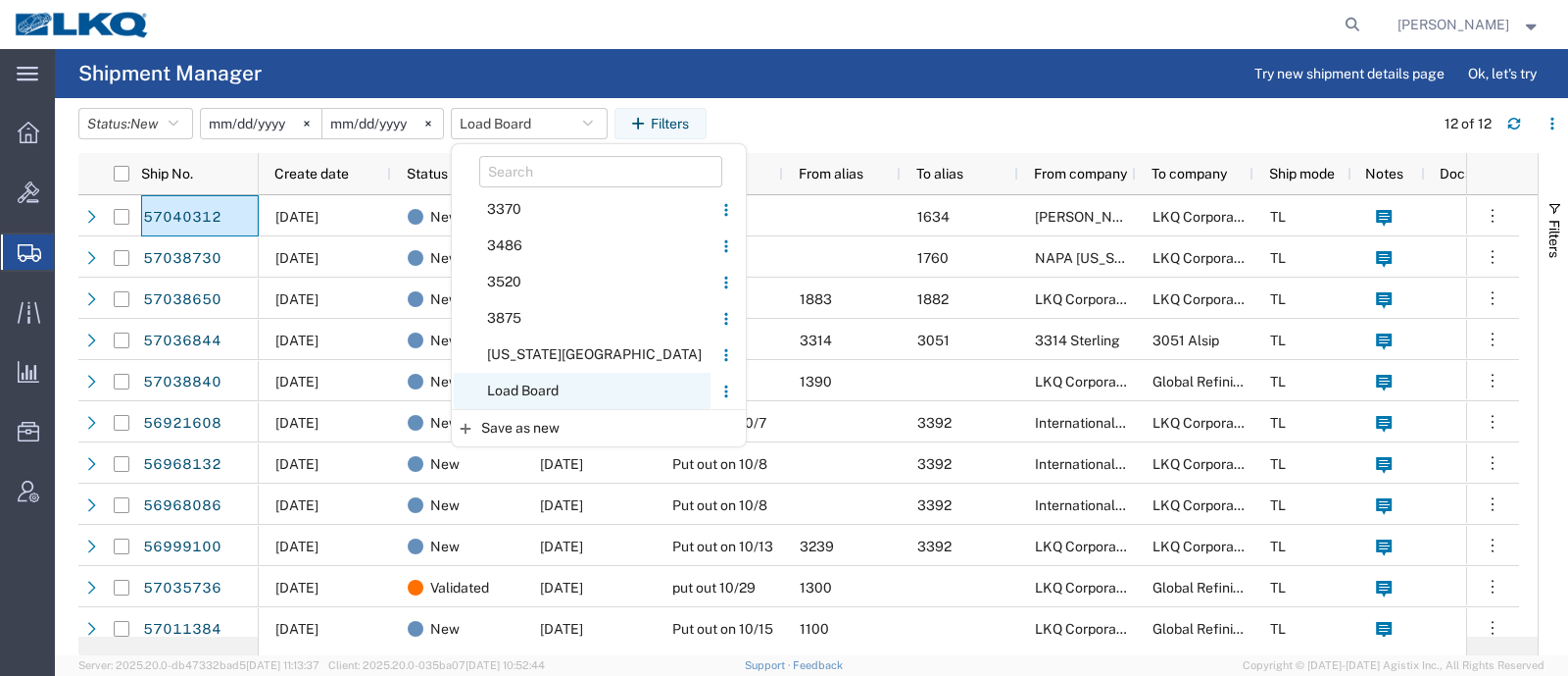
click at [530, 380] on span "Load Board" at bounding box center [582, 391] width 256 height 37
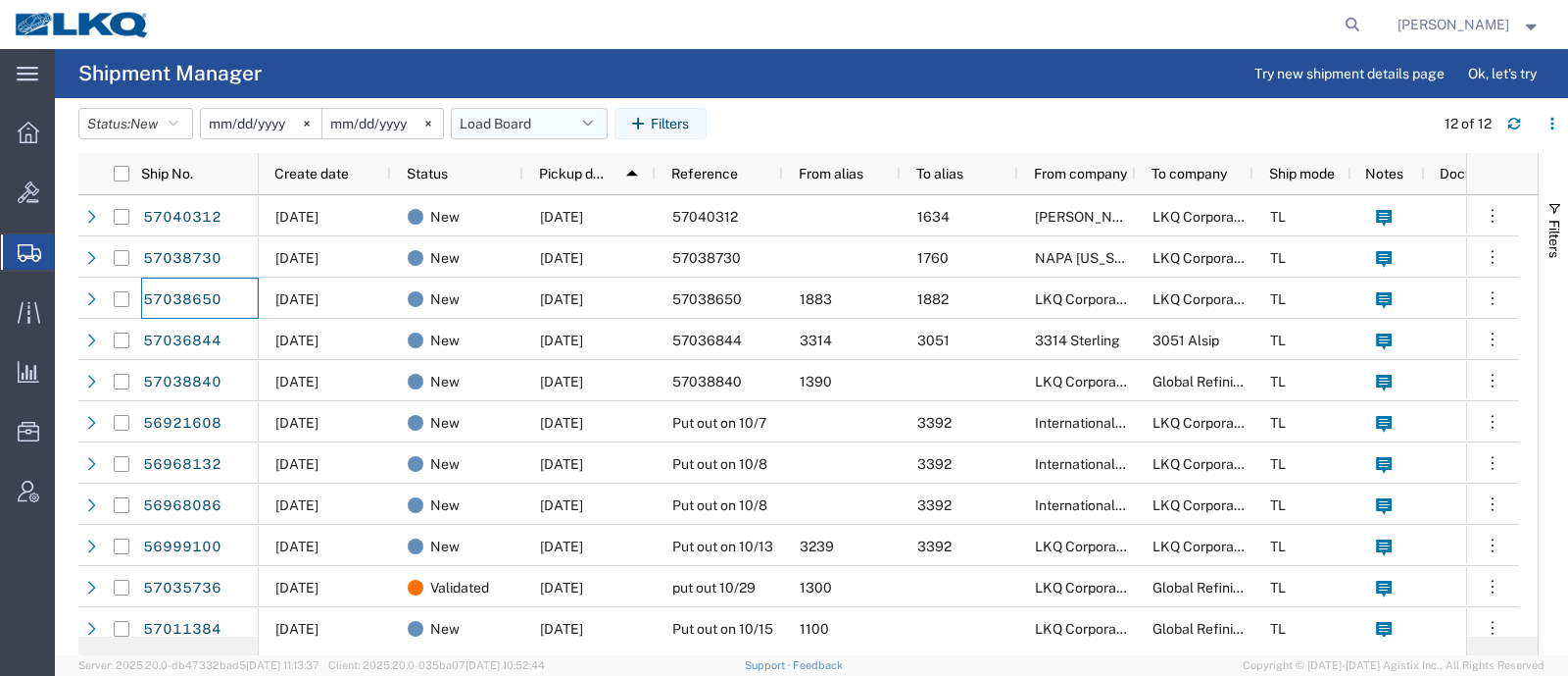
click at [510, 118] on button "Load Board" at bounding box center [530, 124] width 157 height 32
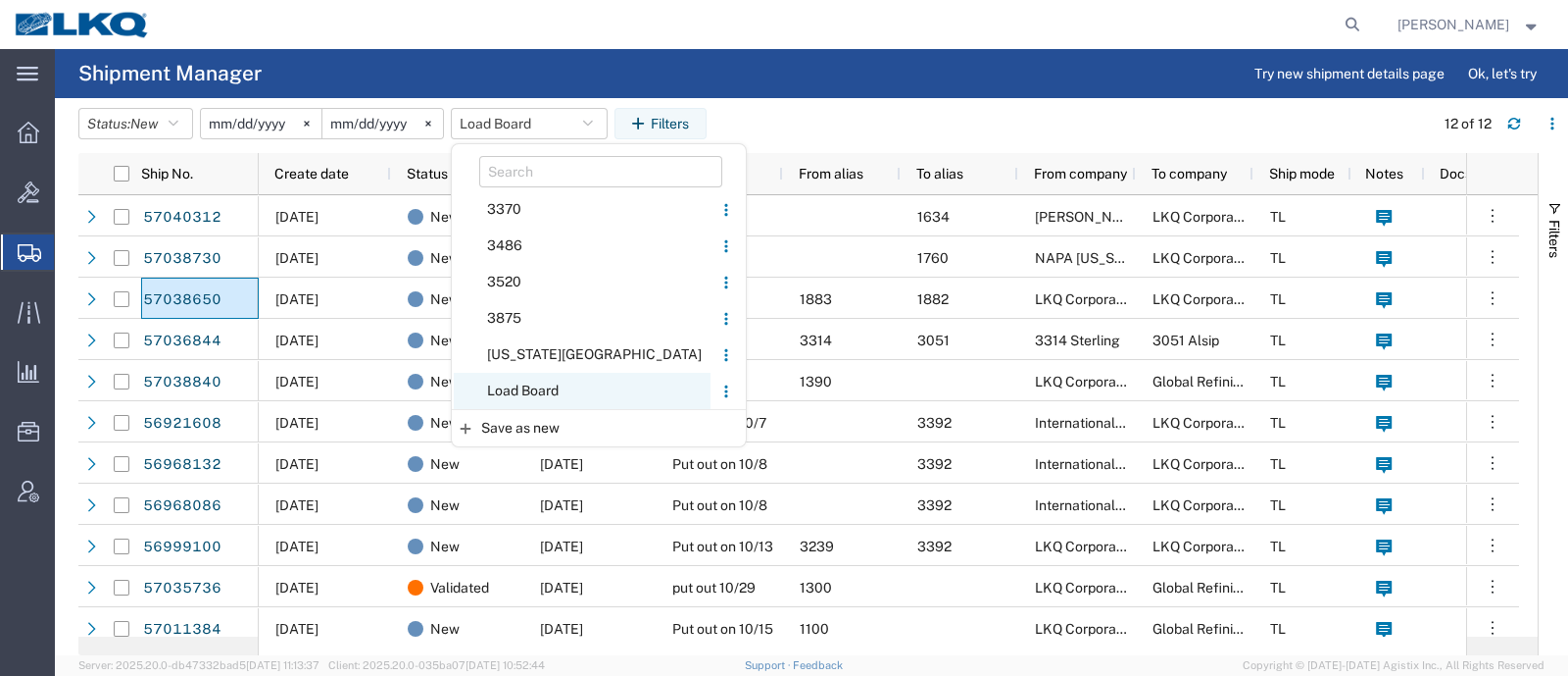
click at [558, 394] on span "Load Board" at bounding box center [582, 391] width 256 height 37
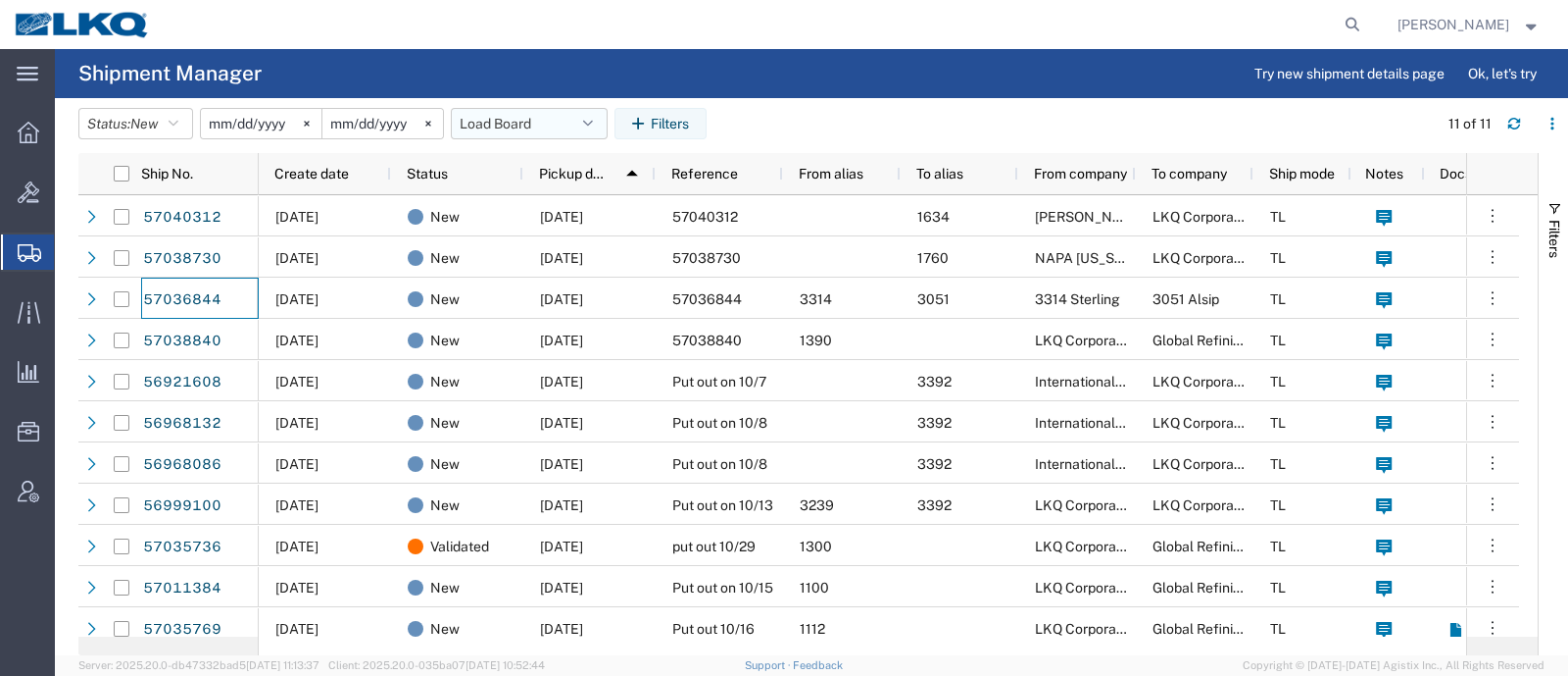
click at [502, 119] on button "Load Board" at bounding box center [530, 124] width 157 height 32
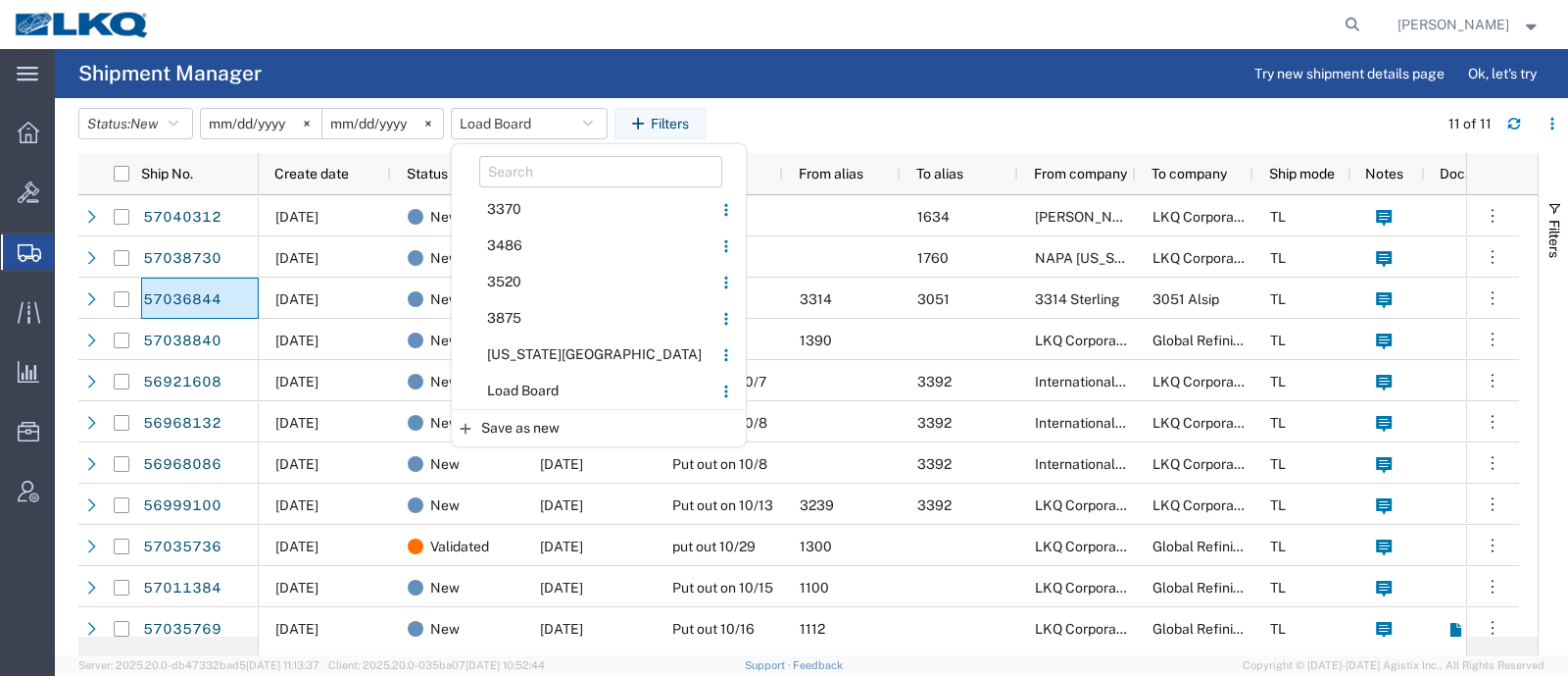
drag, startPoint x: 549, startPoint y: 383, endPoint x: 551, endPoint y: 371, distance: 12.2
click at [550, 382] on span "Load Board" at bounding box center [582, 391] width 256 height 37
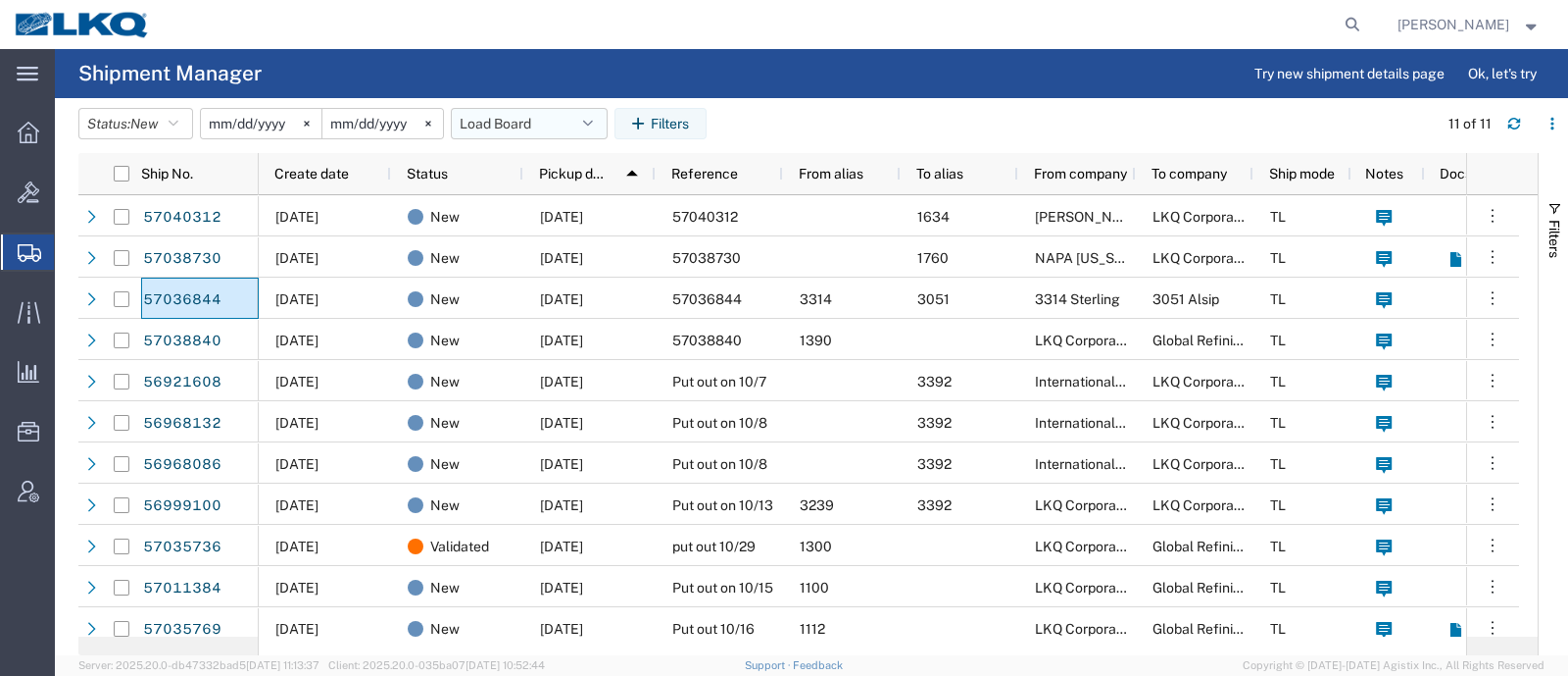
click at [505, 116] on button "Load Board" at bounding box center [530, 124] width 157 height 32
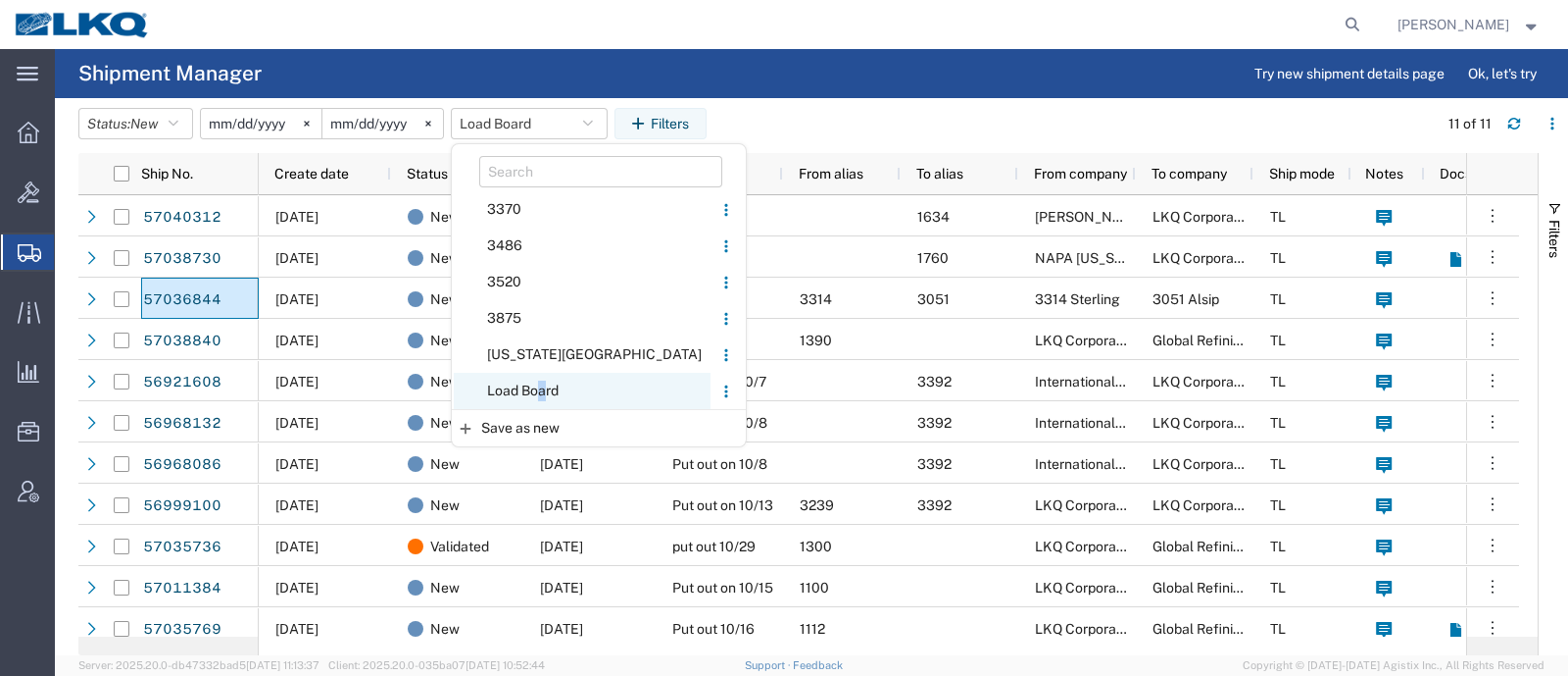
click at [554, 403] on span "Load Board" at bounding box center [582, 391] width 256 height 37
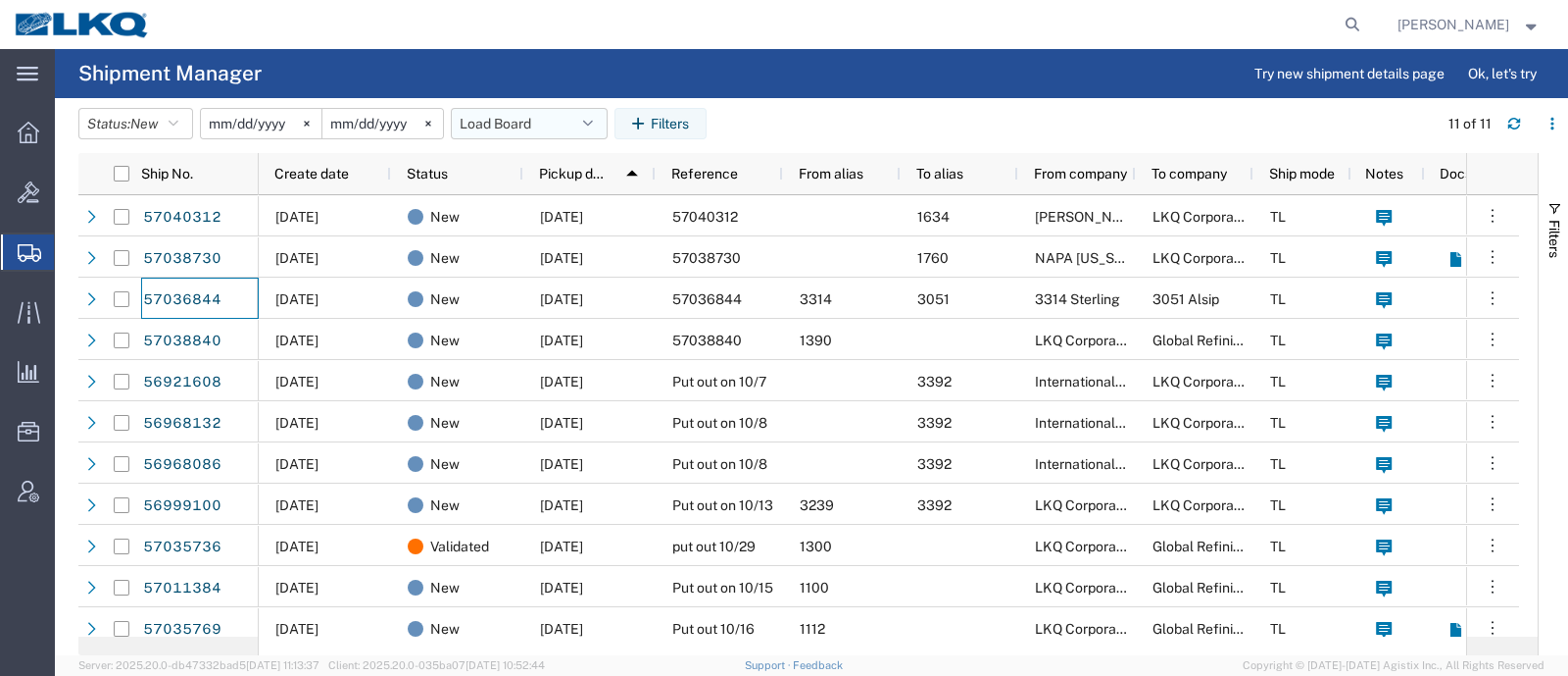
click at [525, 117] on button "Load Board" at bounding box center [530, 124] width 157 height 32
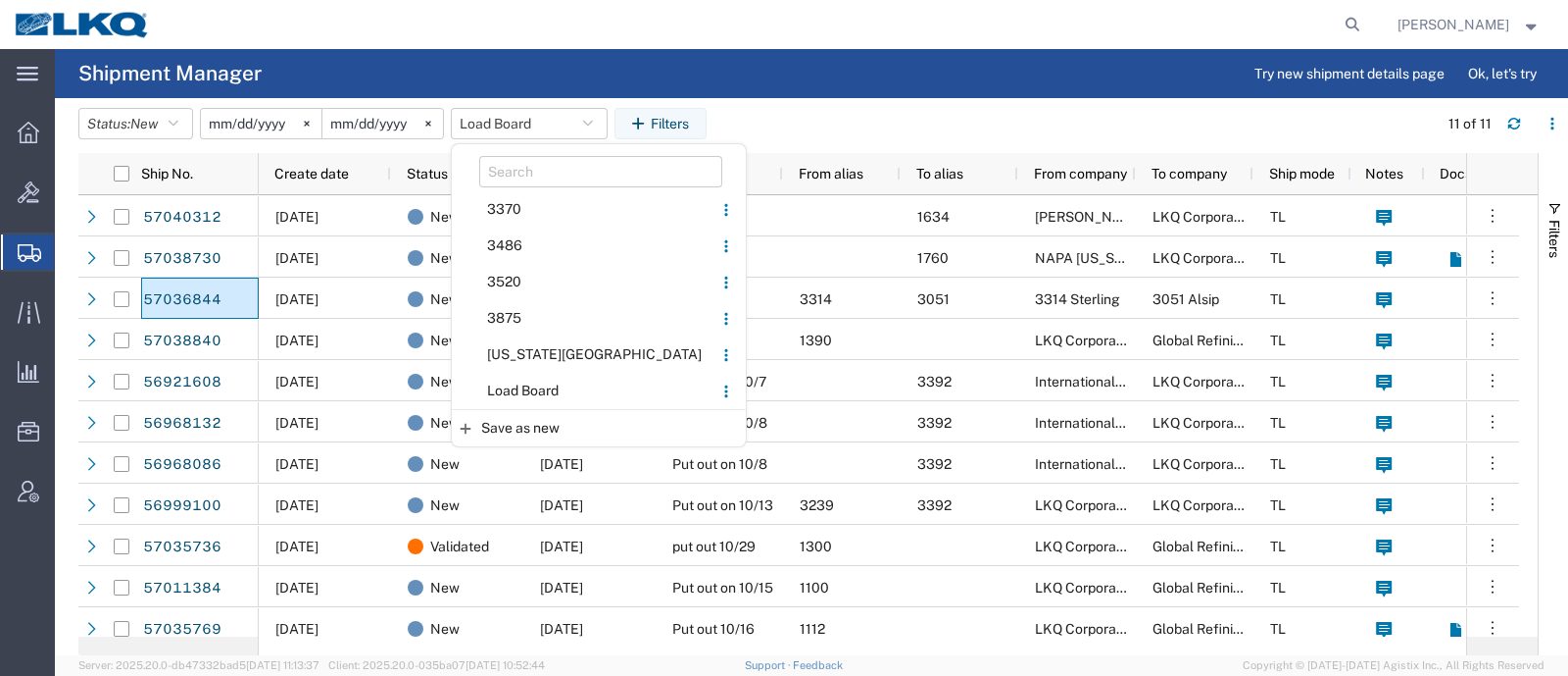
click at [882, 89] on agx-page-header "Shipment Manager Try new shipment details page Ok, let's try" at bounding box center [811, 73] width 1513 height 49
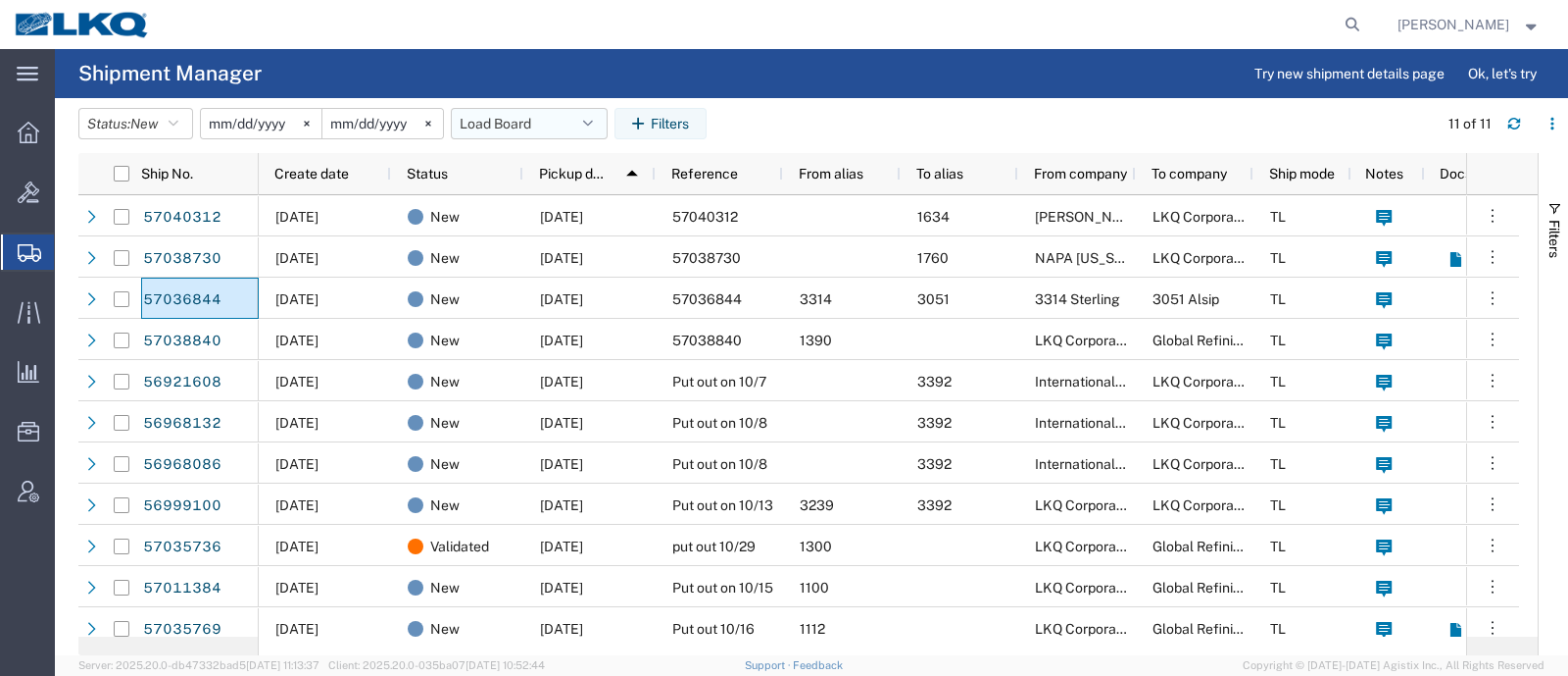
click at [569, 129] on button "Load Board" at bounding box center [530, 124] width 157 height 32
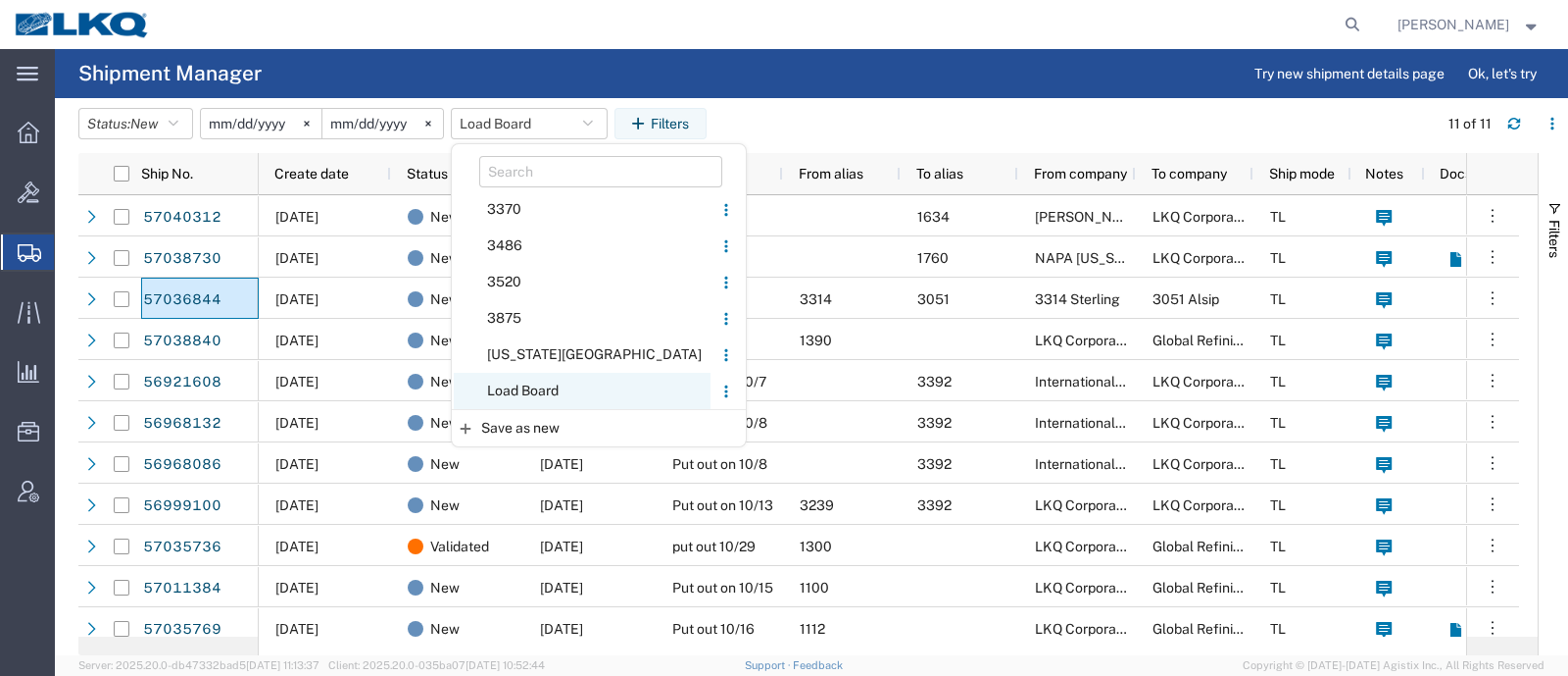
click at [530, 392] on span "Load Board" at bounding box center [582, 391] width 256 height 37
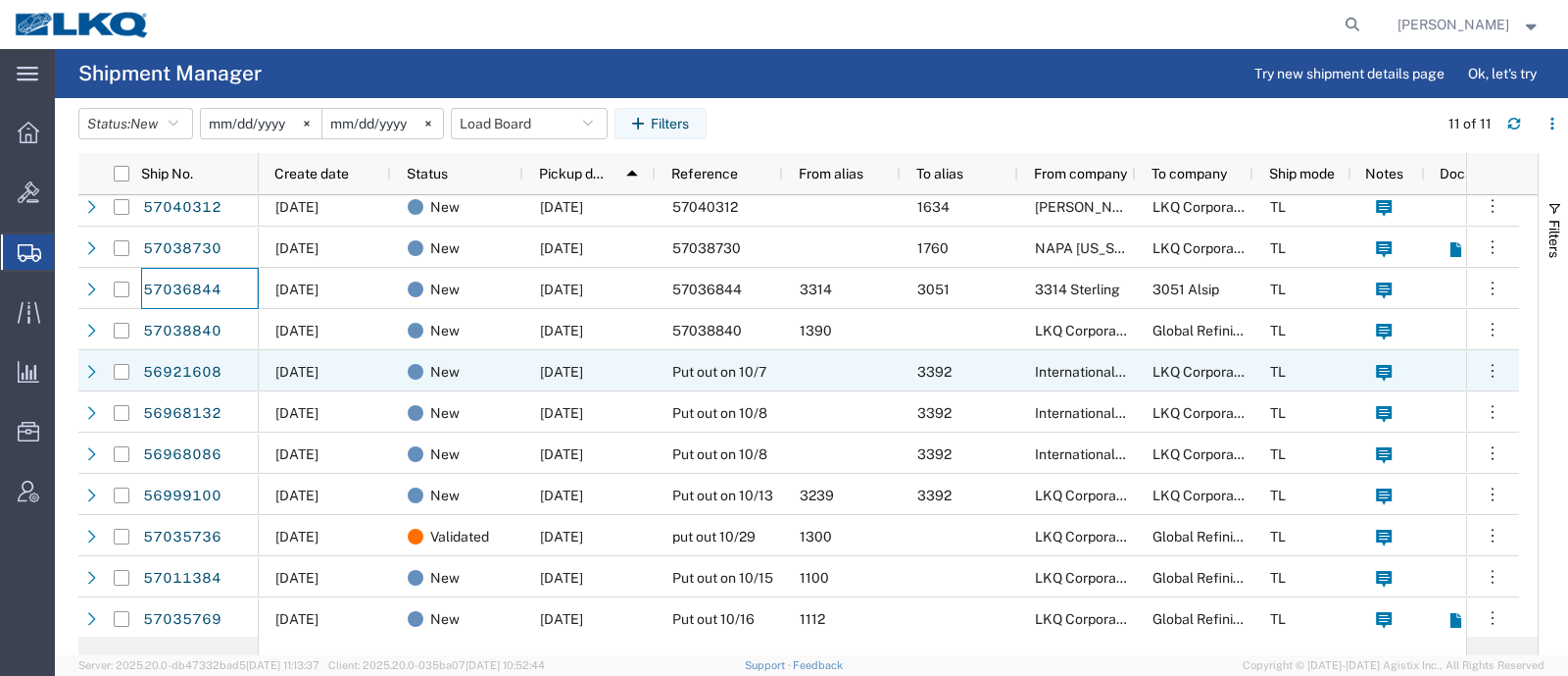
scroll to position [11, 0]
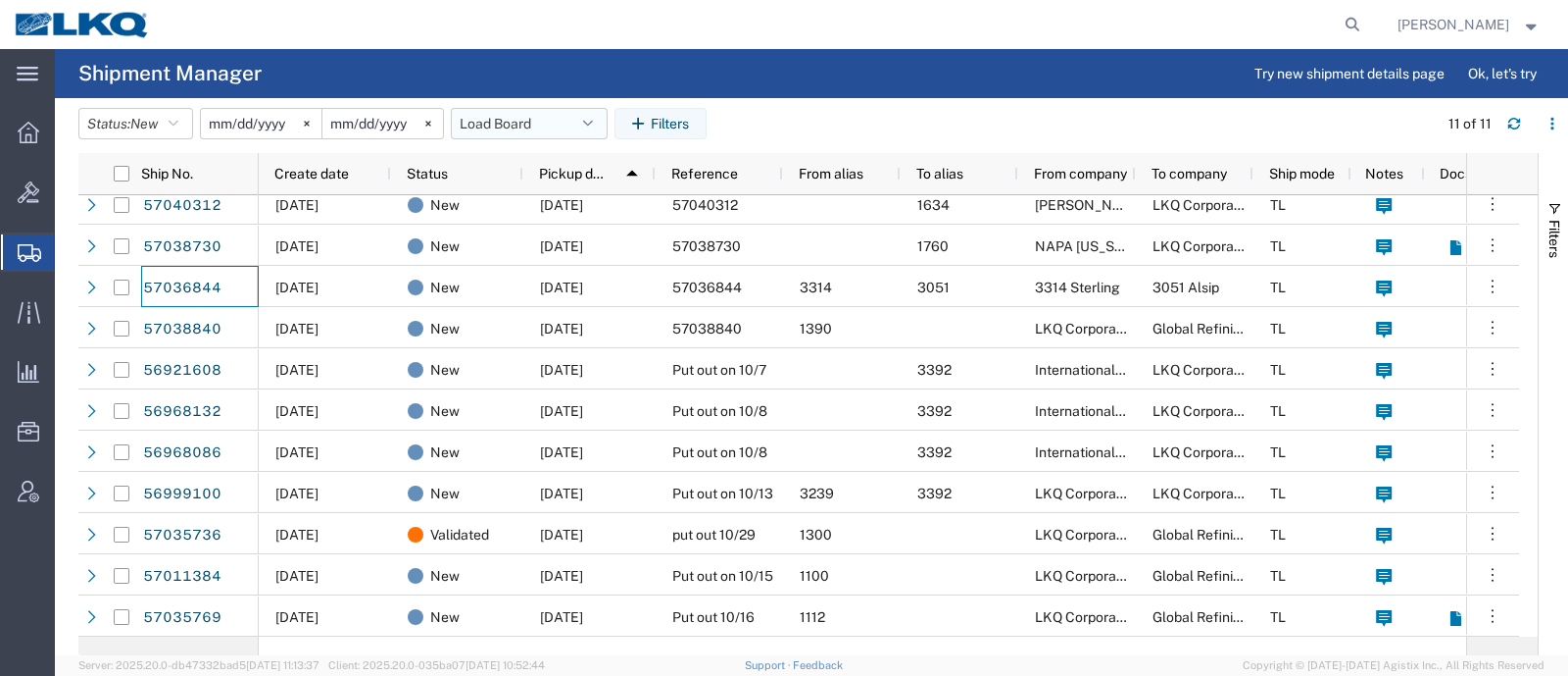
click at [530, 126] on button "Load Board" at bounding box center [530, 124] width 157 height 32
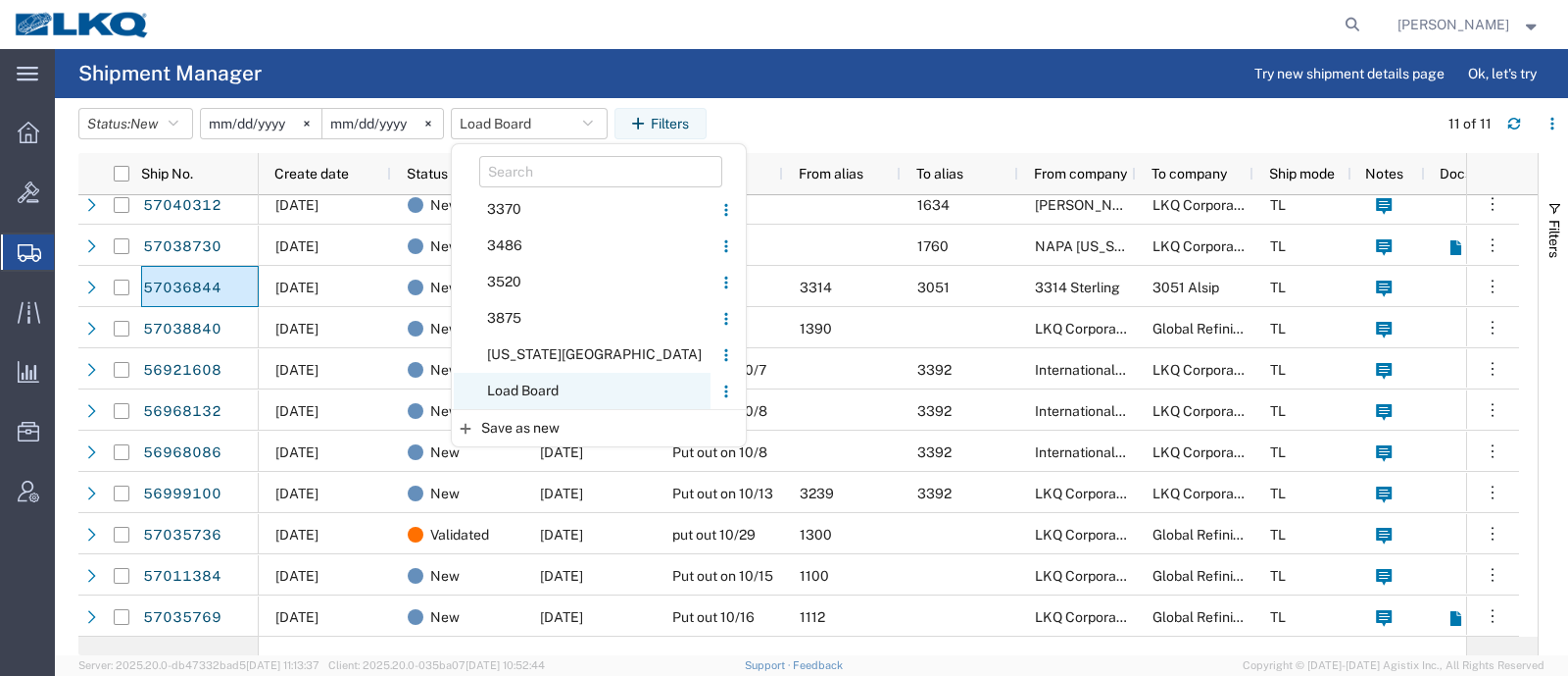
click at [549, 390] on span "Load Board" at bounding box center [582, 391] width 256 height 37
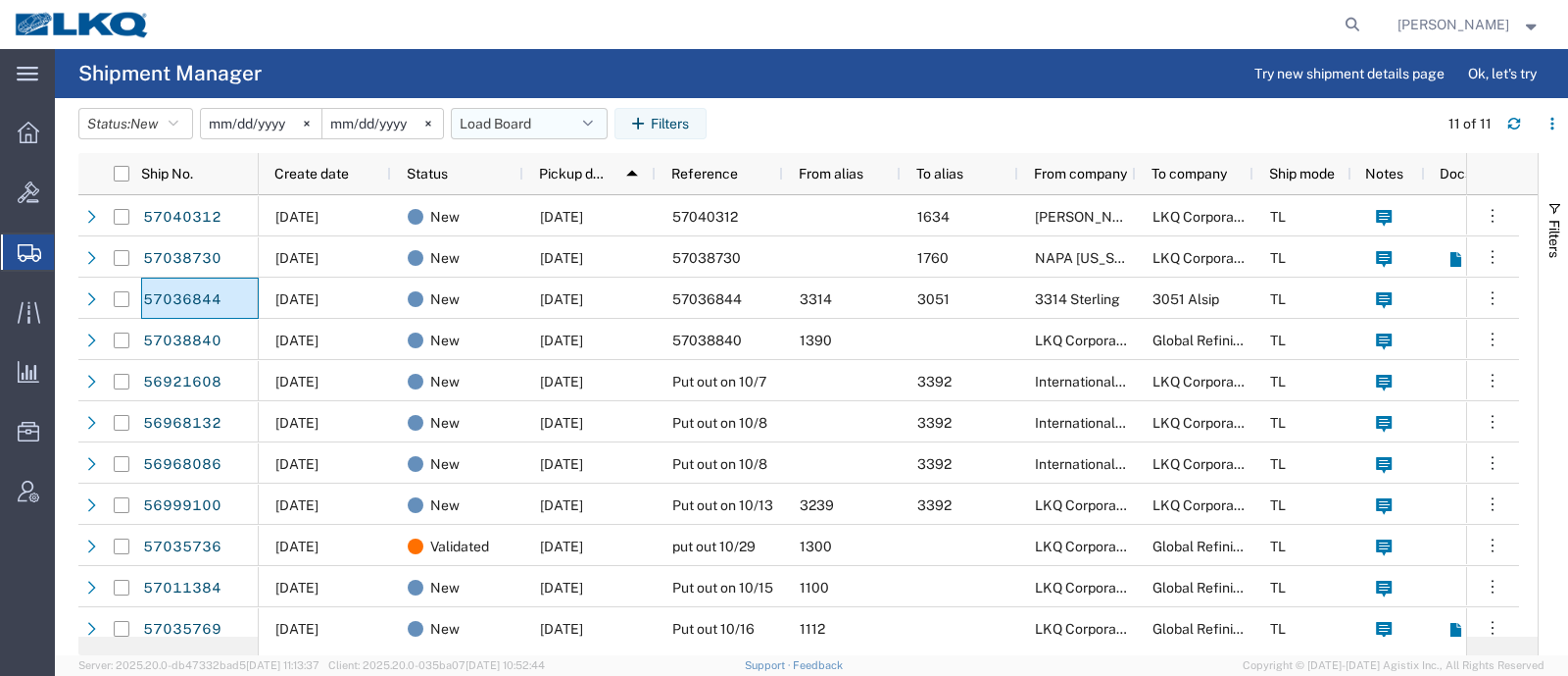
click at [545, 116] on button "Load Board" at bounding box center [530, 124] width 157 height 32
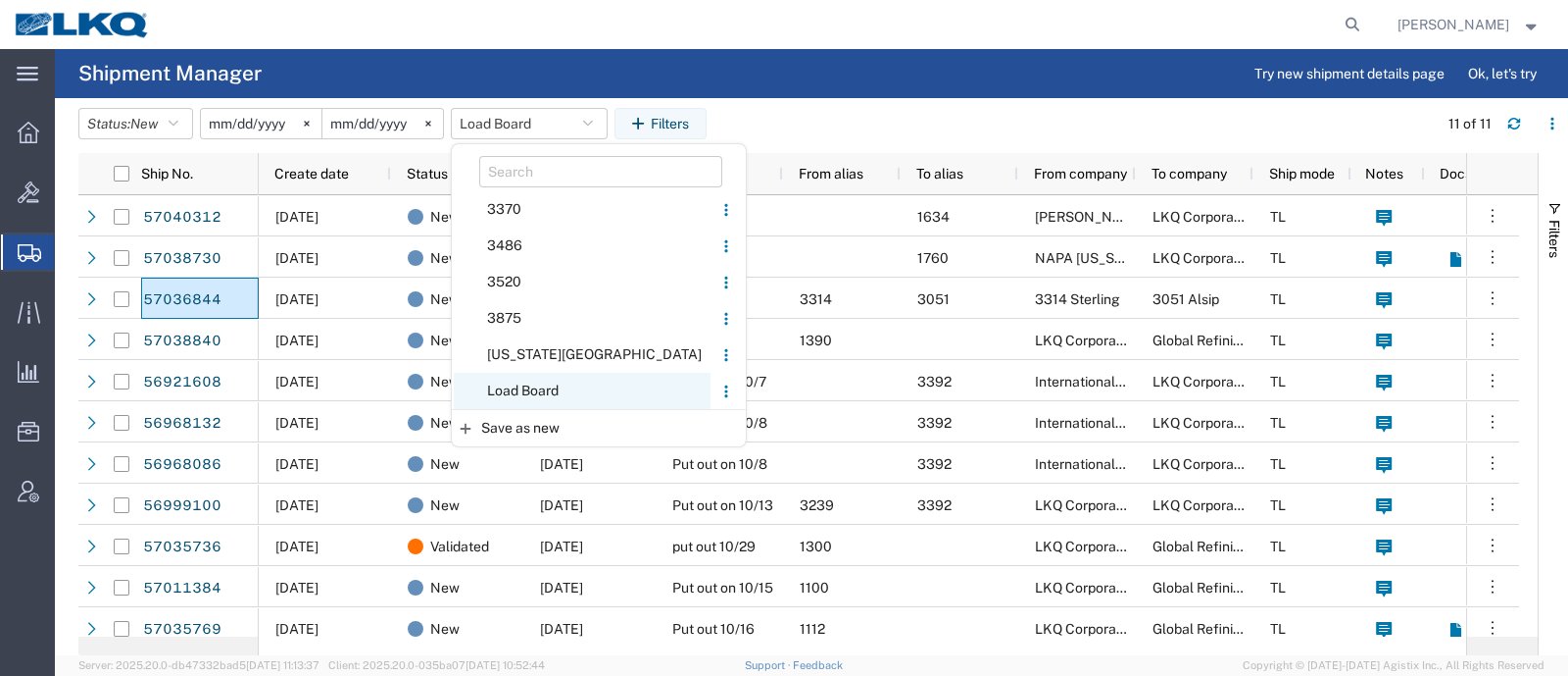
click at [553, 400] on span "Load Board" at bounding box center [582, 391] width 256 height 37
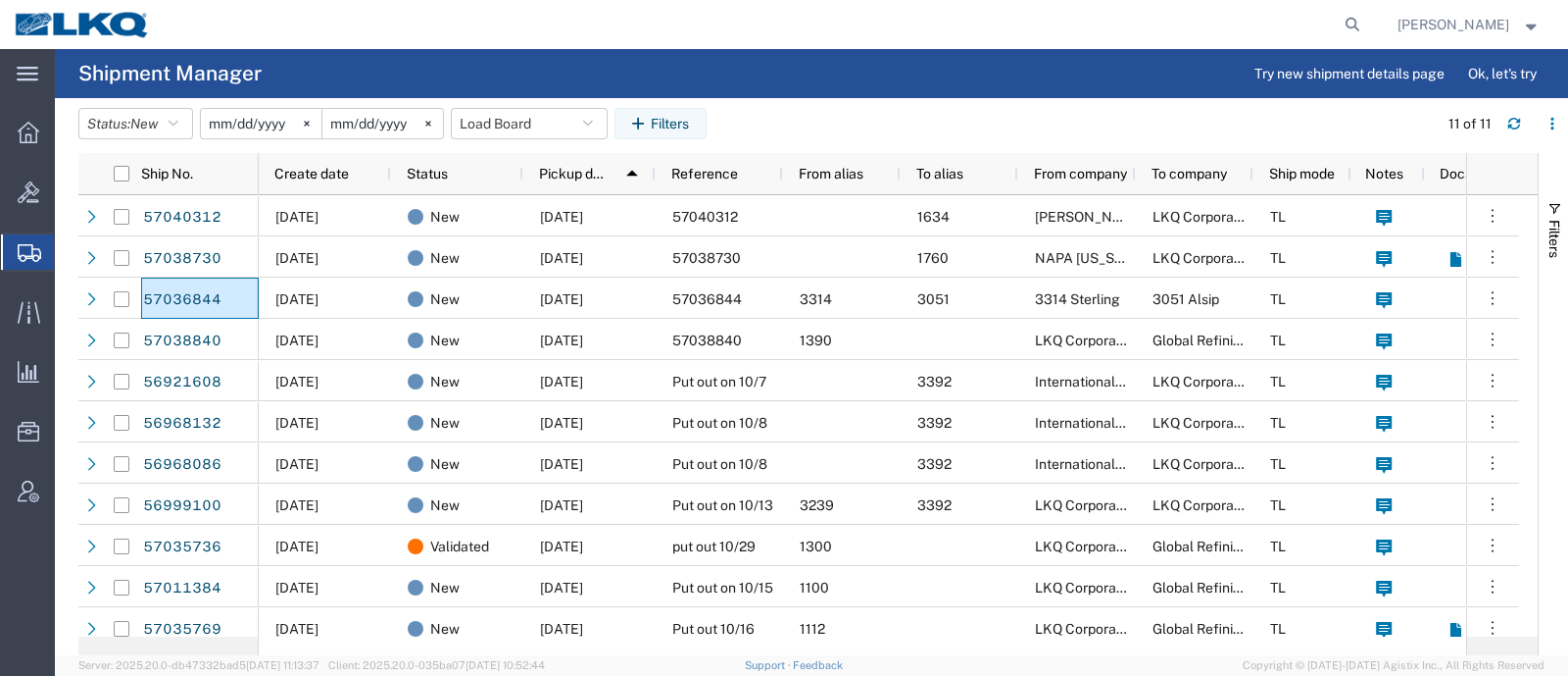
click at [867, 108] on agx-table-filter-chips "Status: New Active All Approved Booked Canceled Delivered Denied New On Hold Pe…" at bounding box center [753, 130] width 1349 height 45
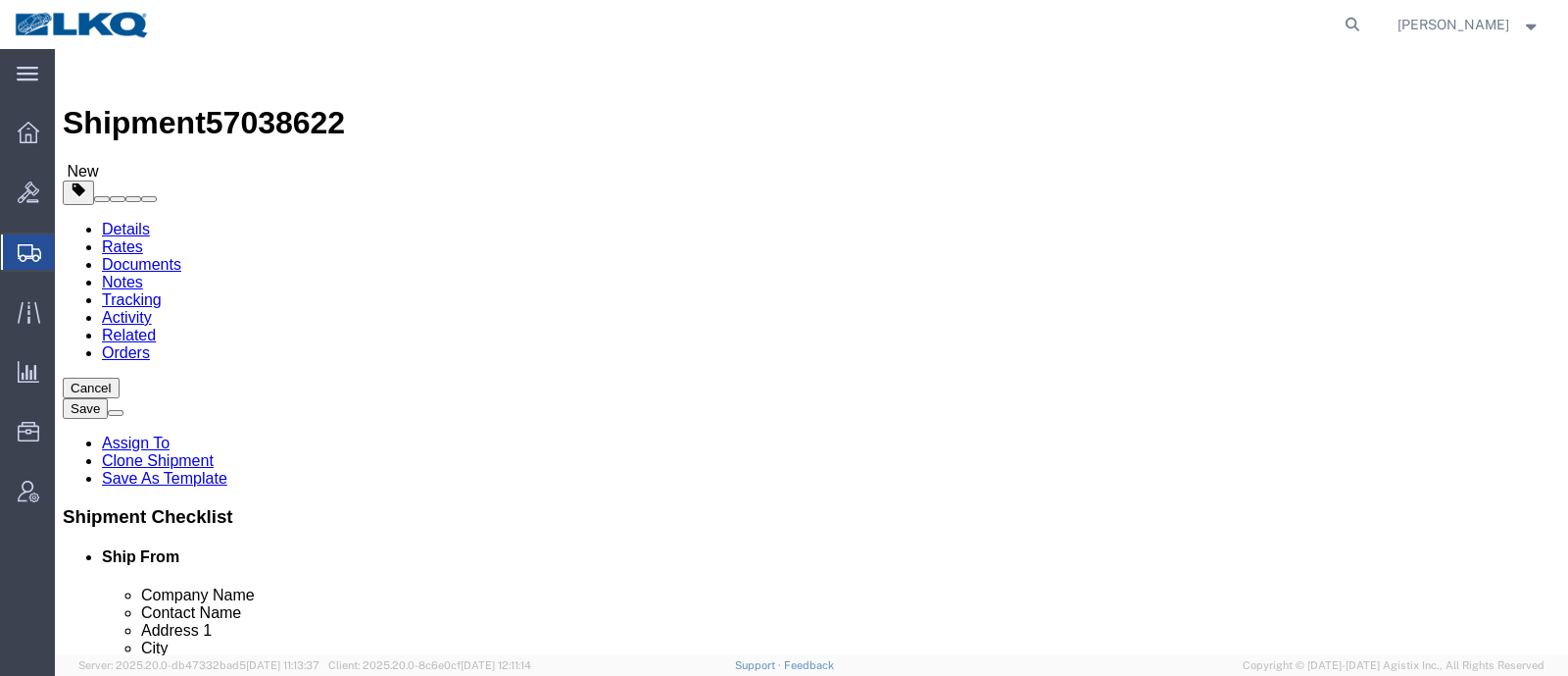
select select
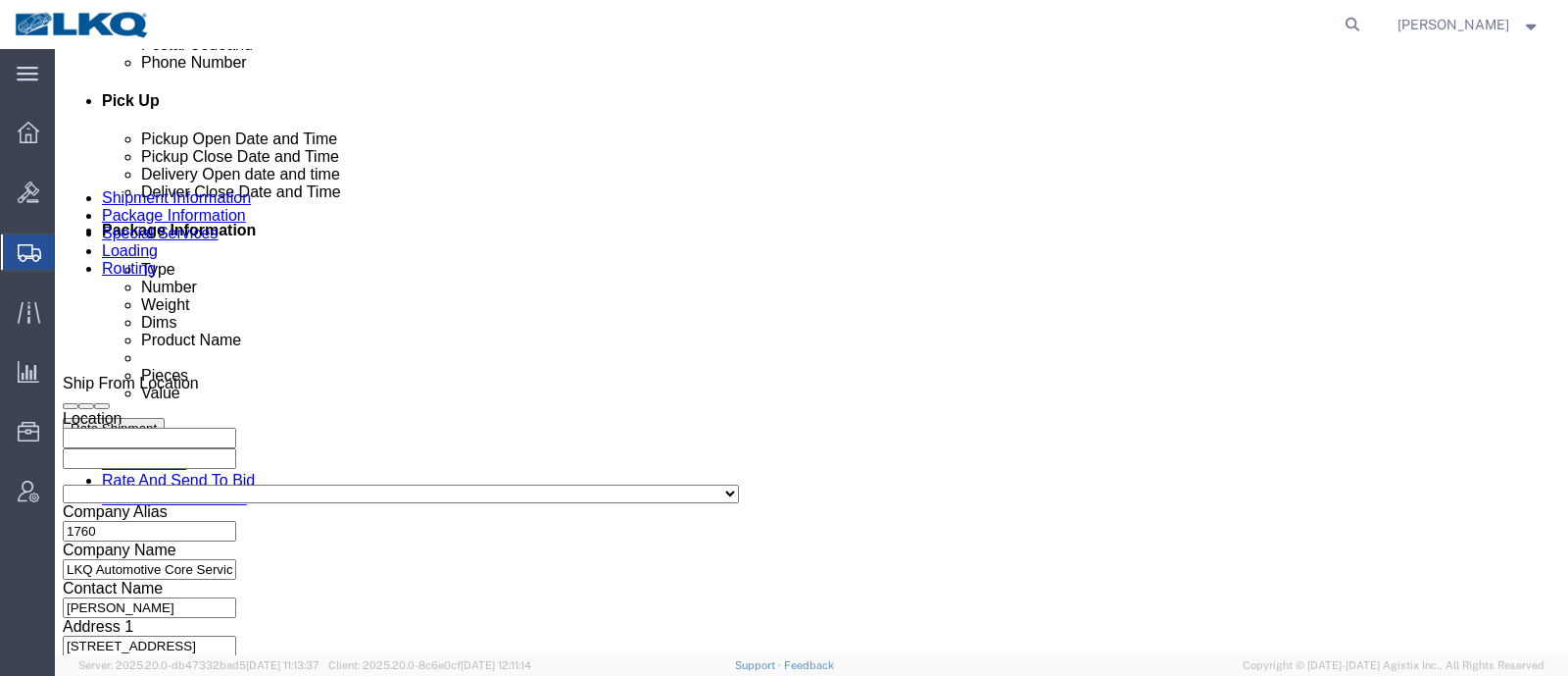
scroll to position [1103, 0]
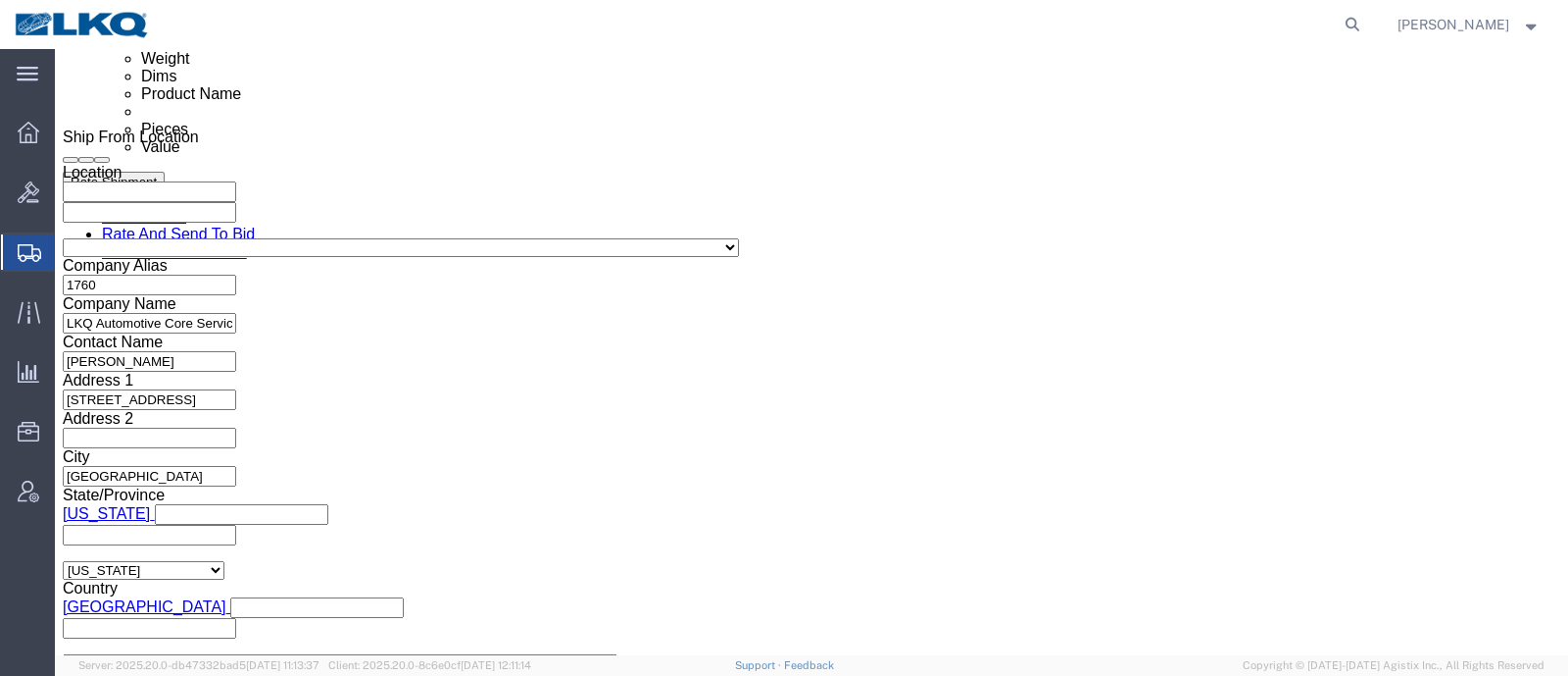
click div
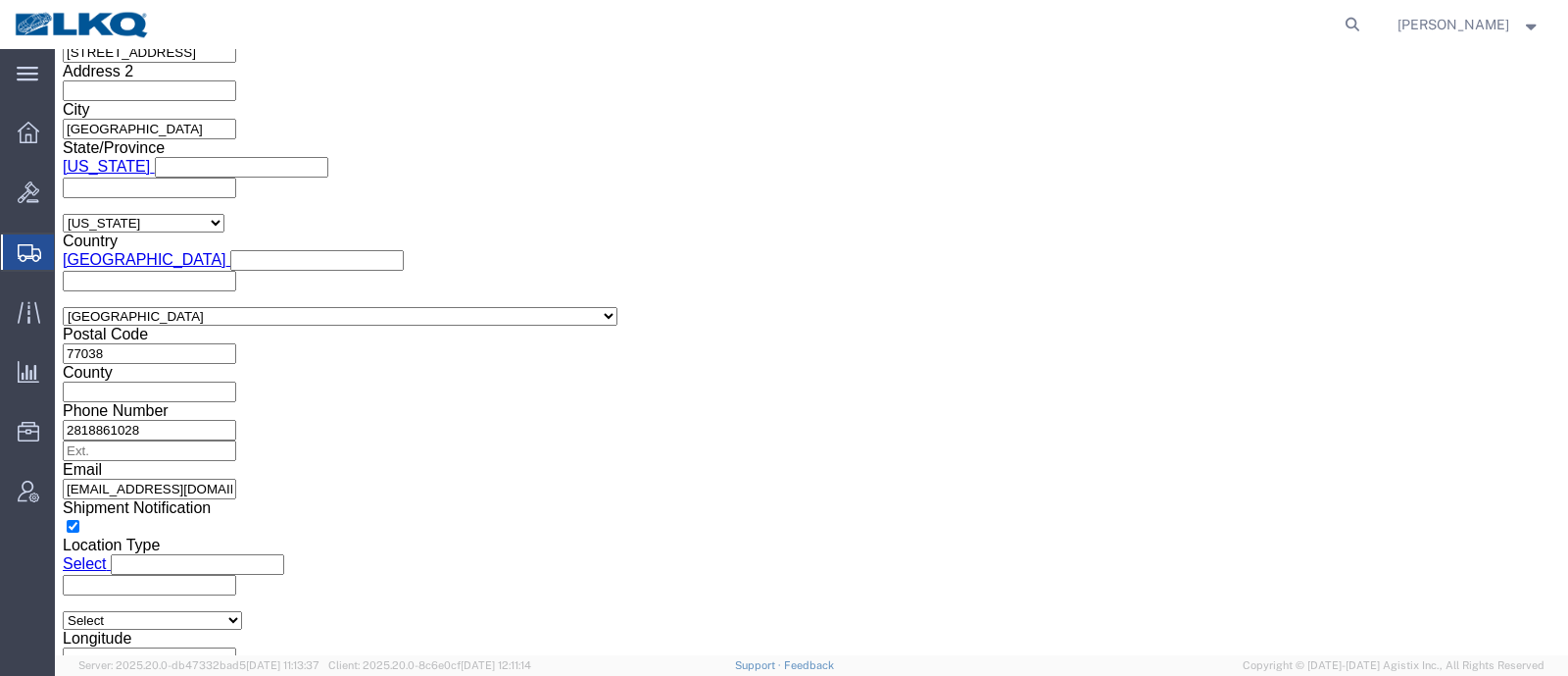
click div "Shipping Mode (Optional) Add another leg"
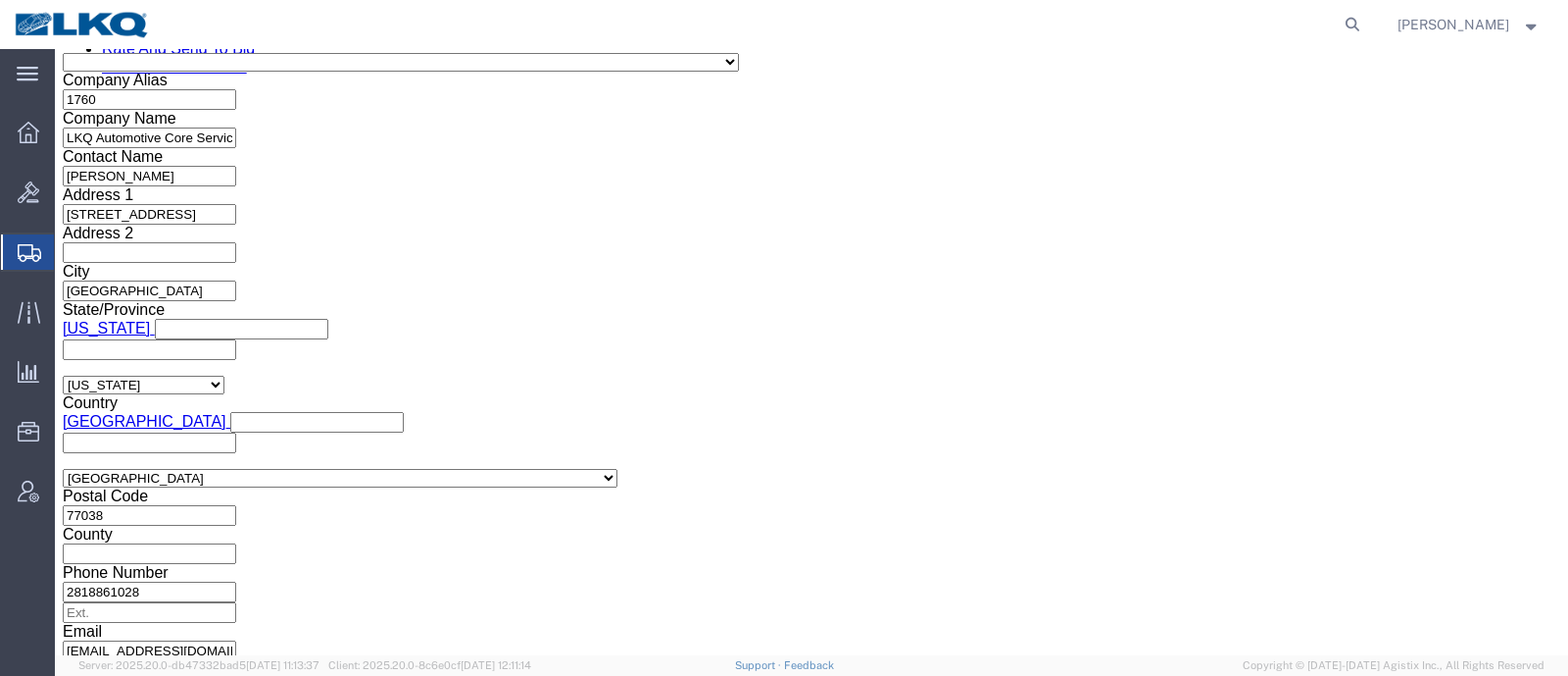
scroll to position [1083, 0]
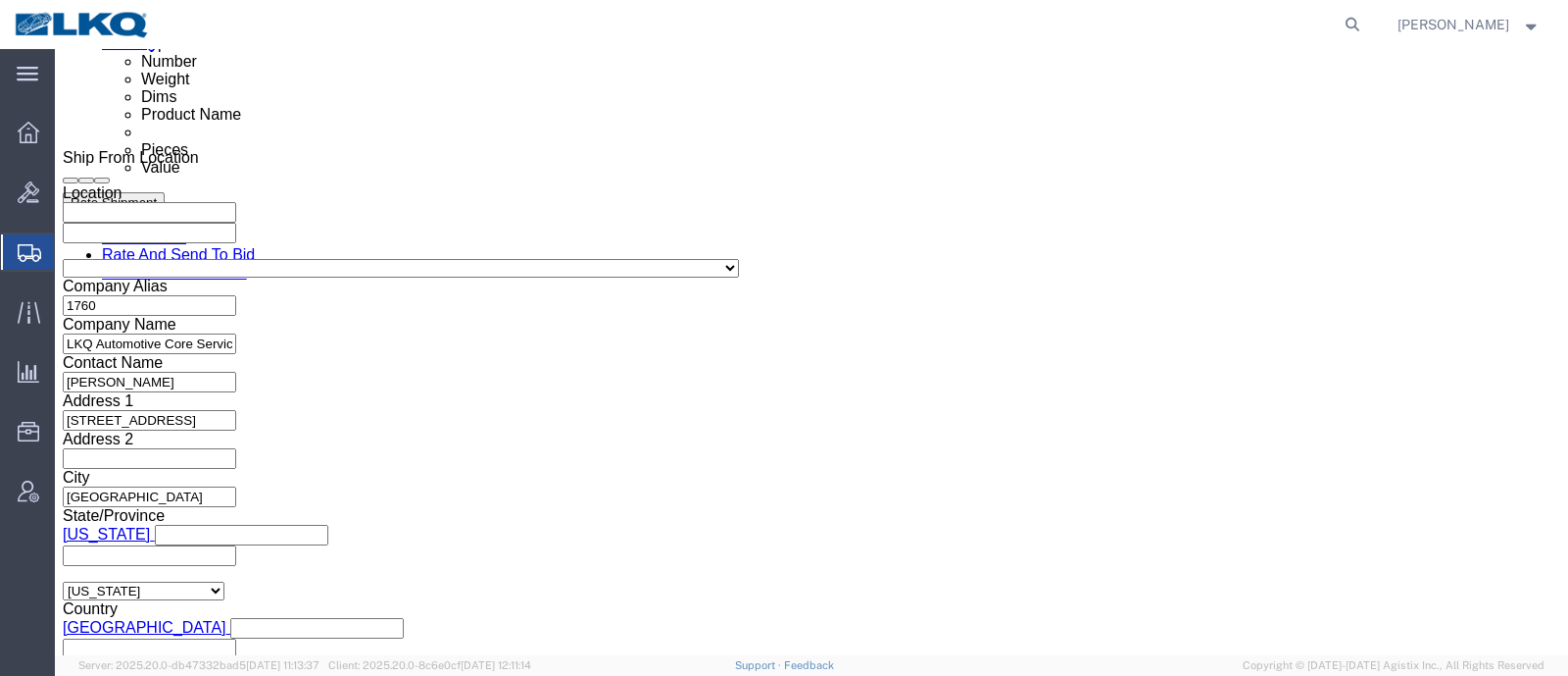
click div
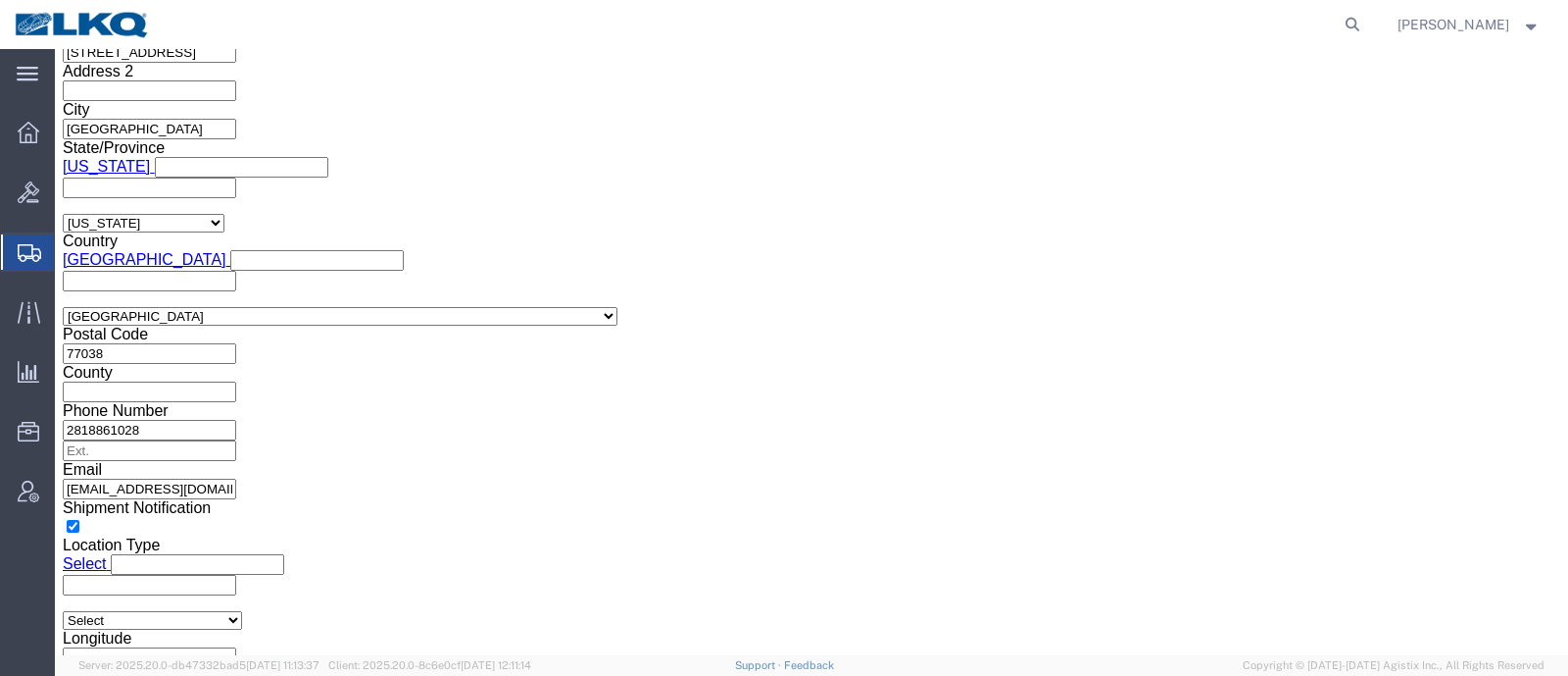
drag, startPoint x: 1061, startPoint y: 299, endPoint x: 839, endPoint y: 306, distance: 222.1
click button "Apply"
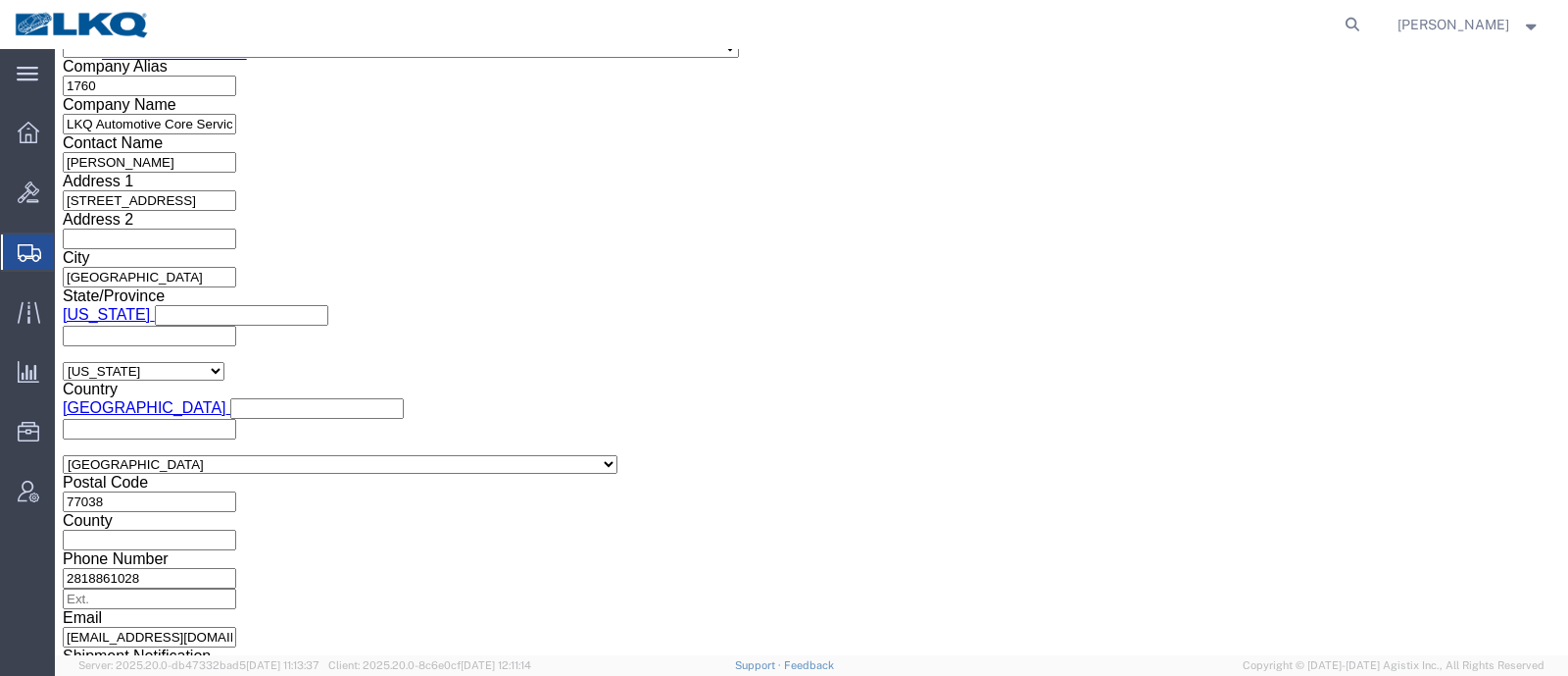
scroll to position [960, 0]
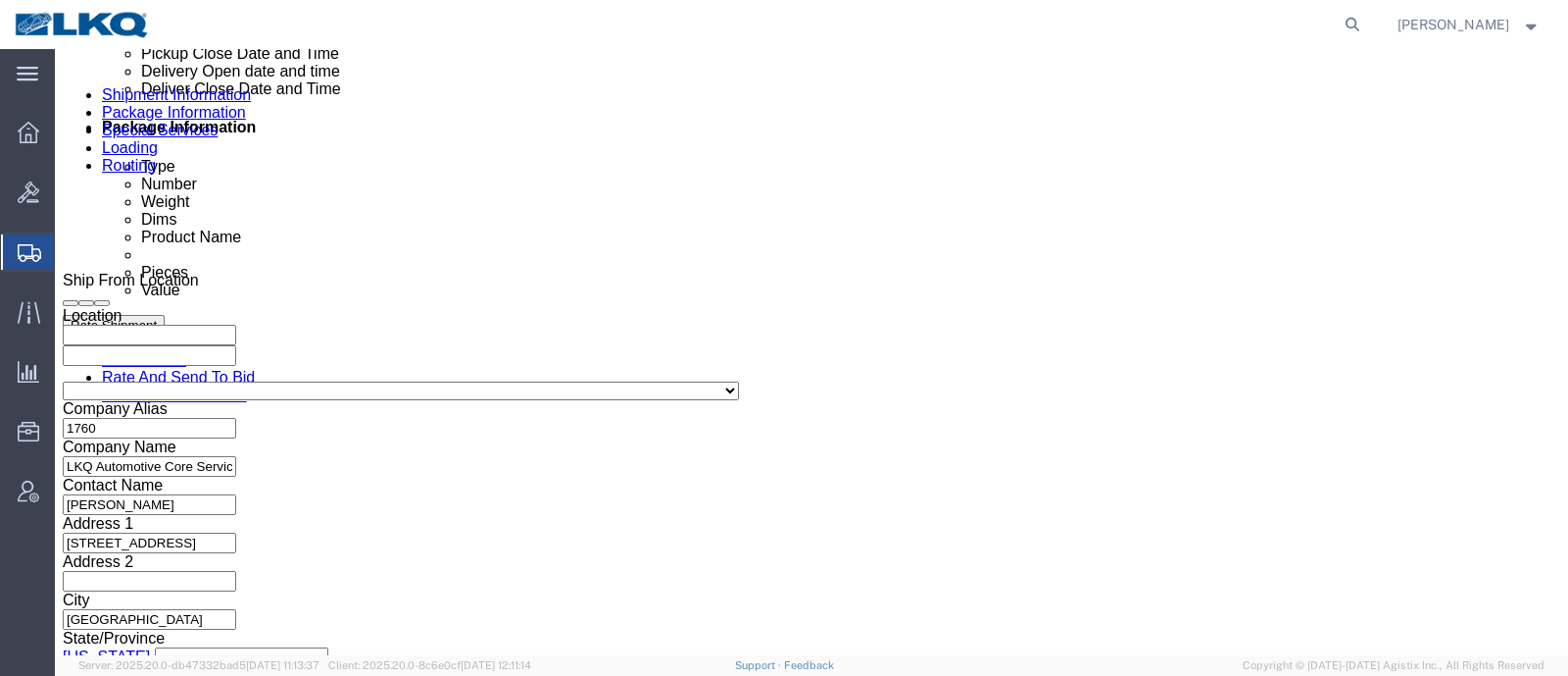
click div "[DATE] 9:00 AM"
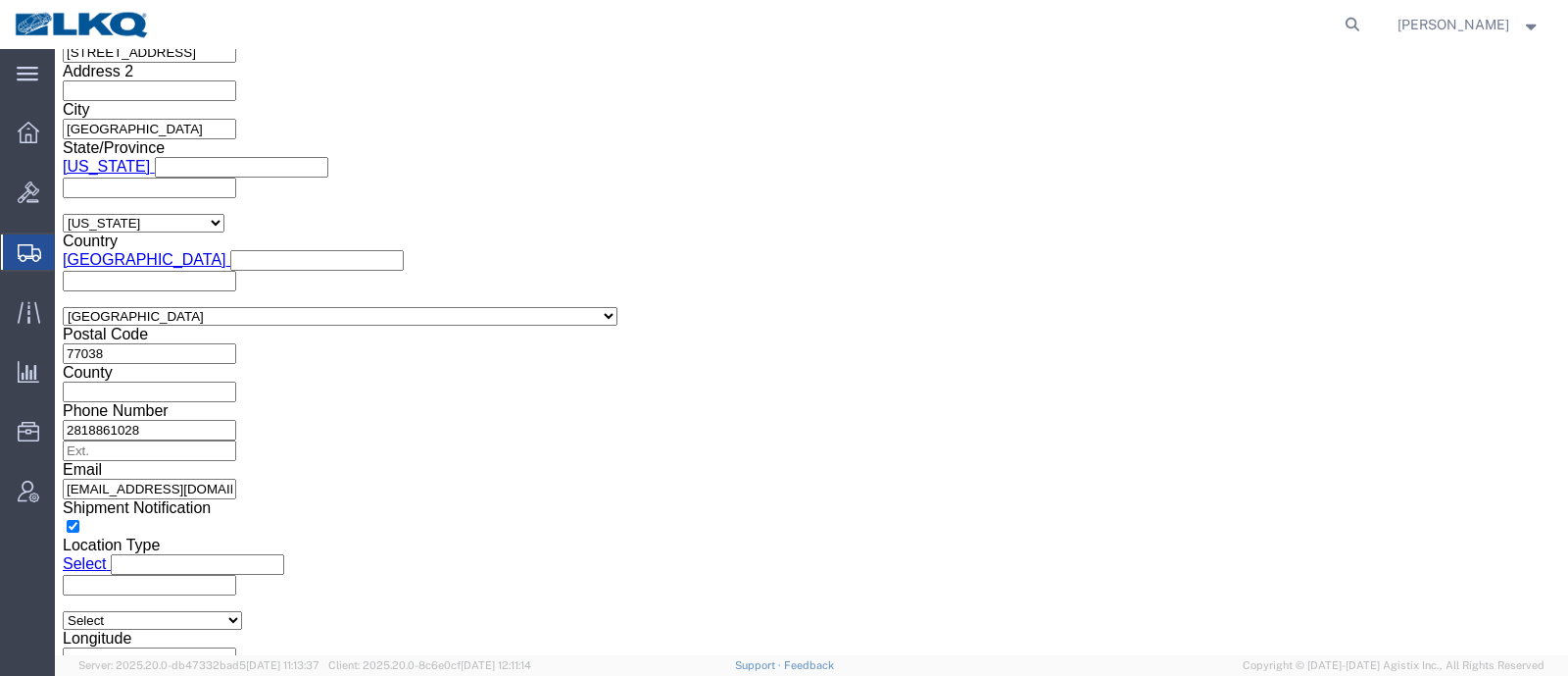
type input "8:01 AM"
click button "Apply"
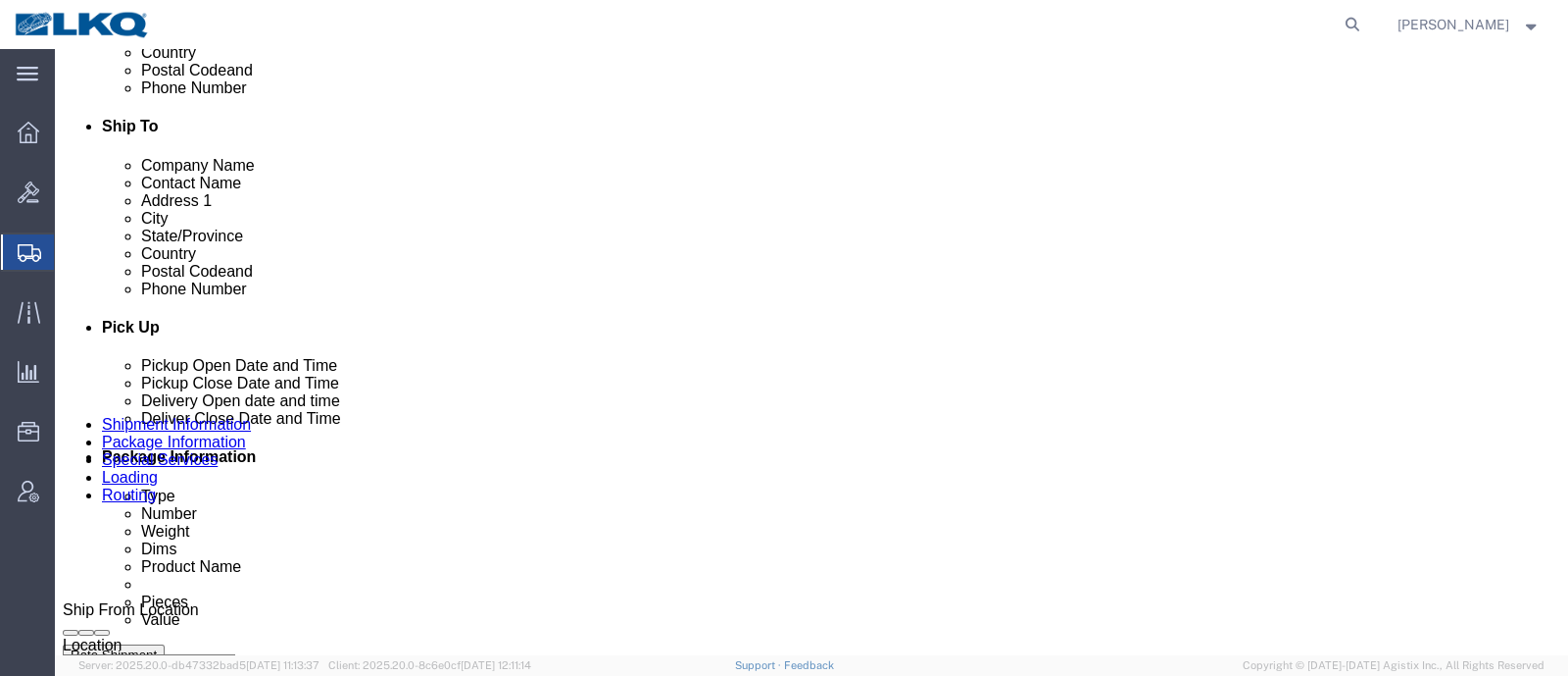
scroll to position [592, 0]
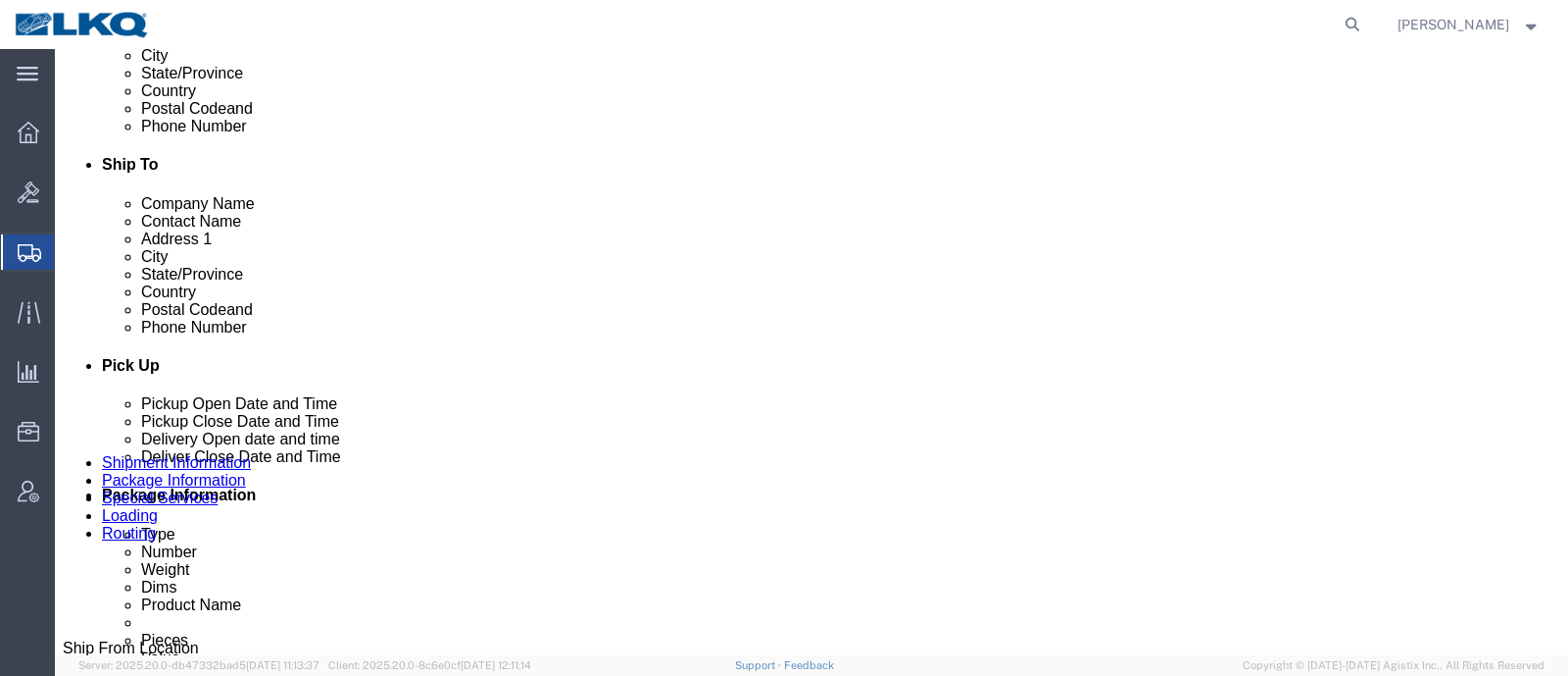
click span "57038622"
copy span "57038622"
click icon
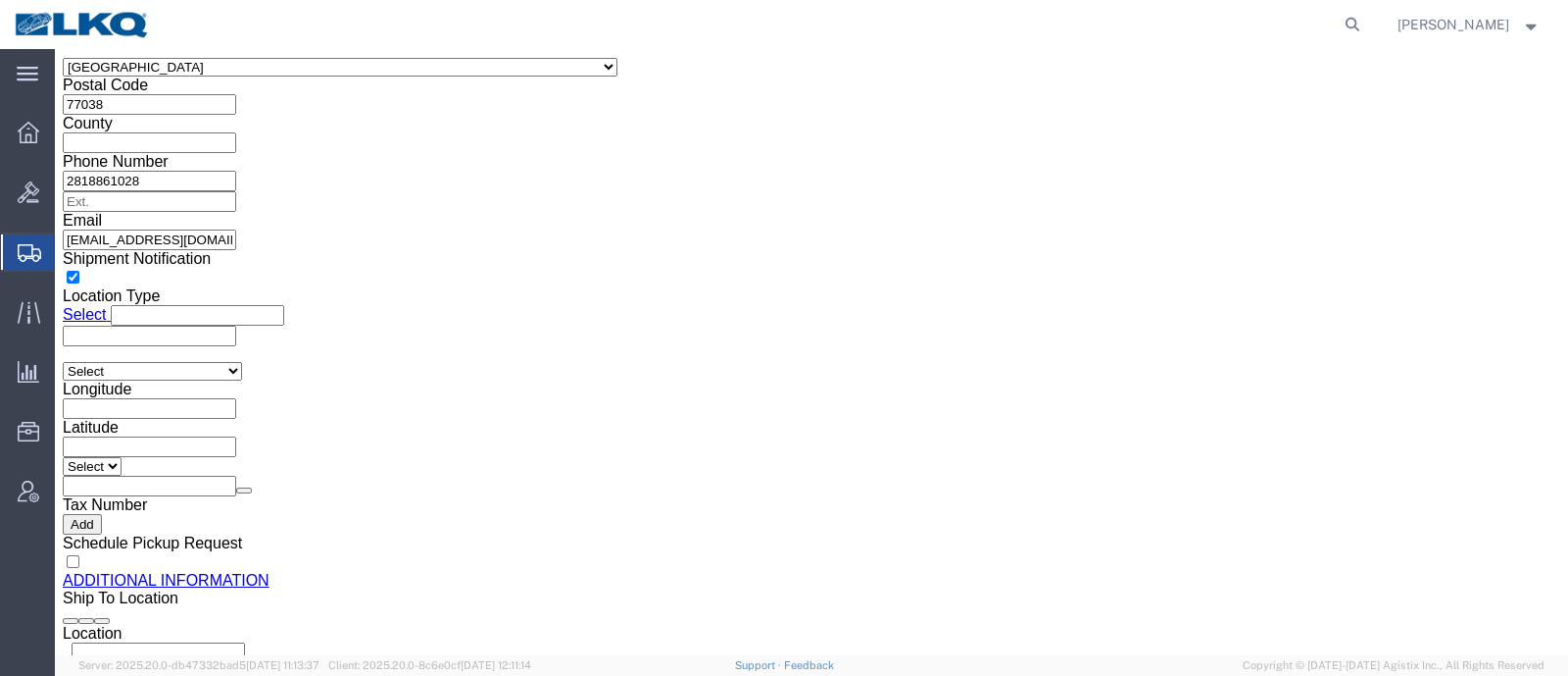
scroll to position [1818, 0]
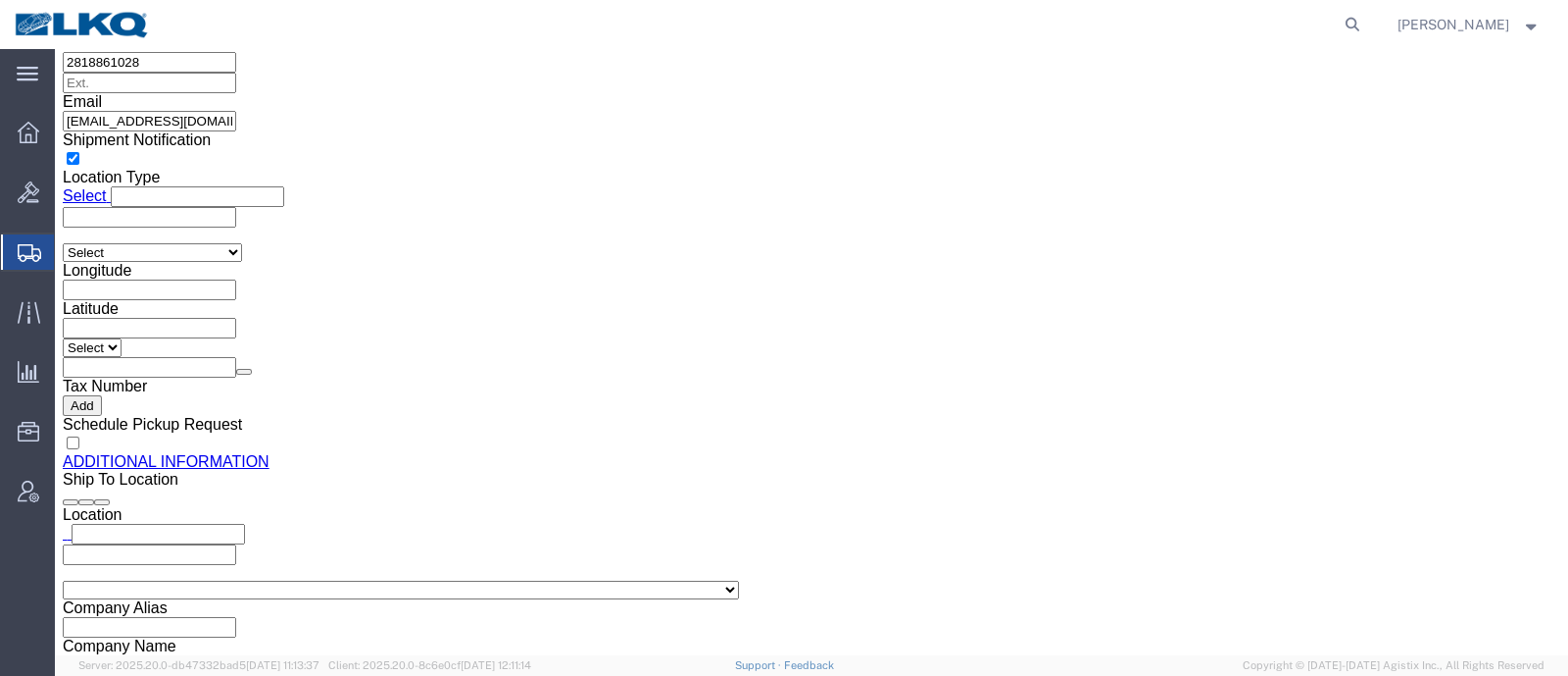
click input "acgarcia@lkqcorp.com"
click link "Shipment Information"
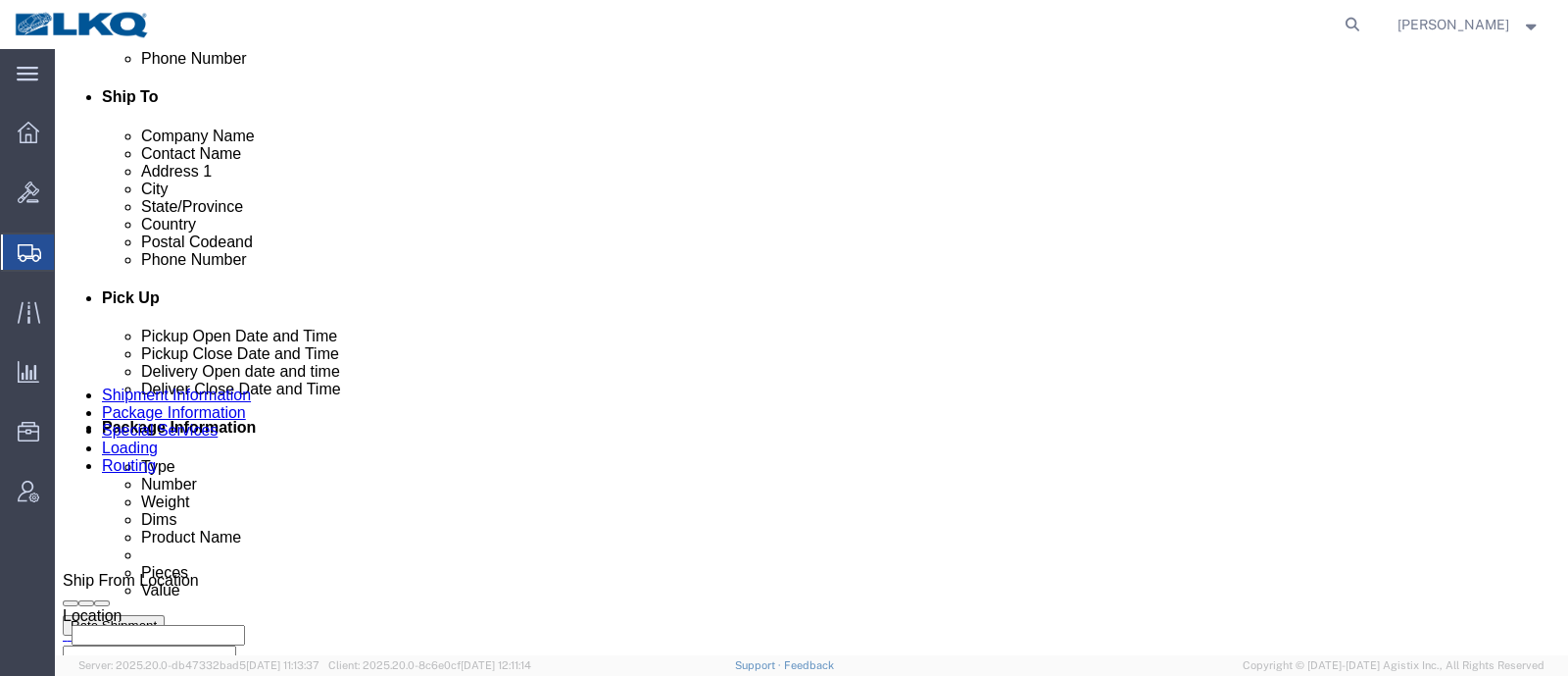
scroll to position [1091, 0]
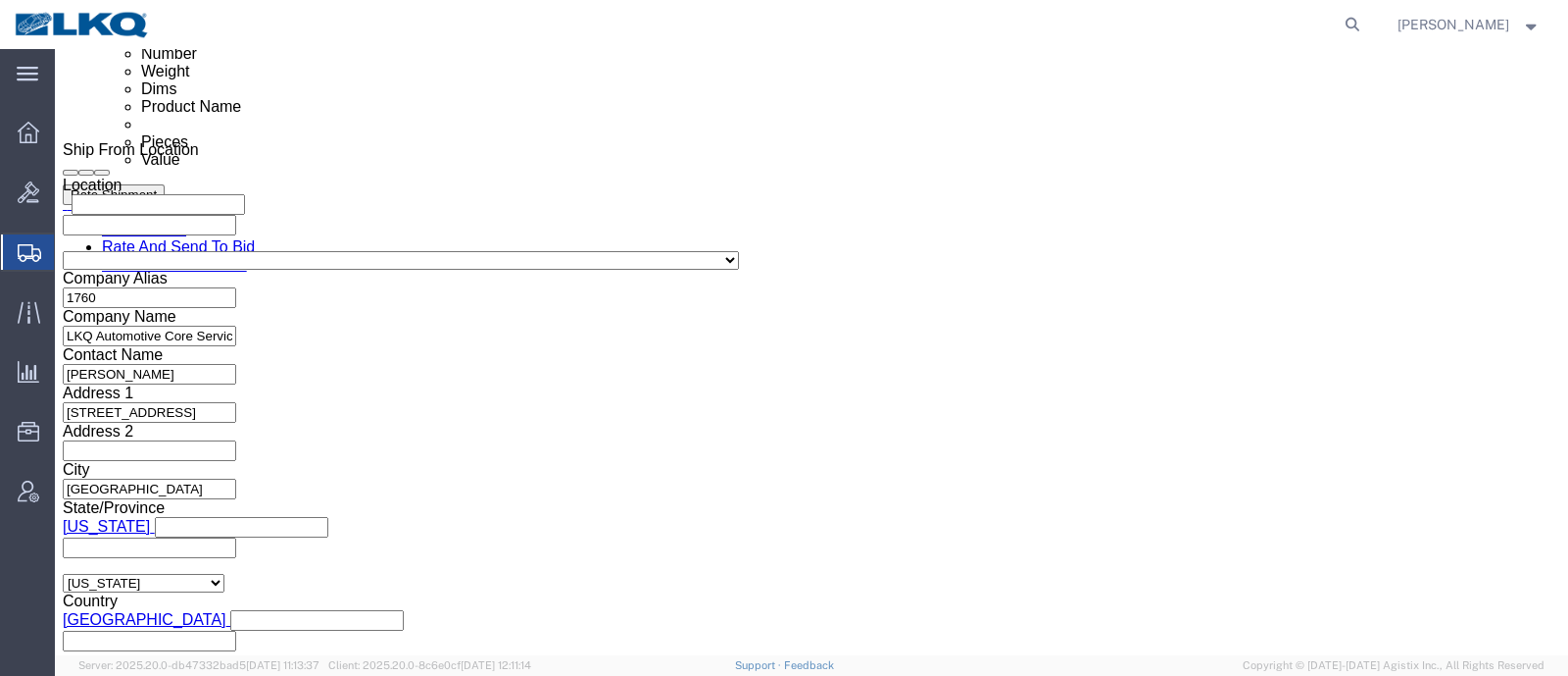
click button "Rate Shipment"
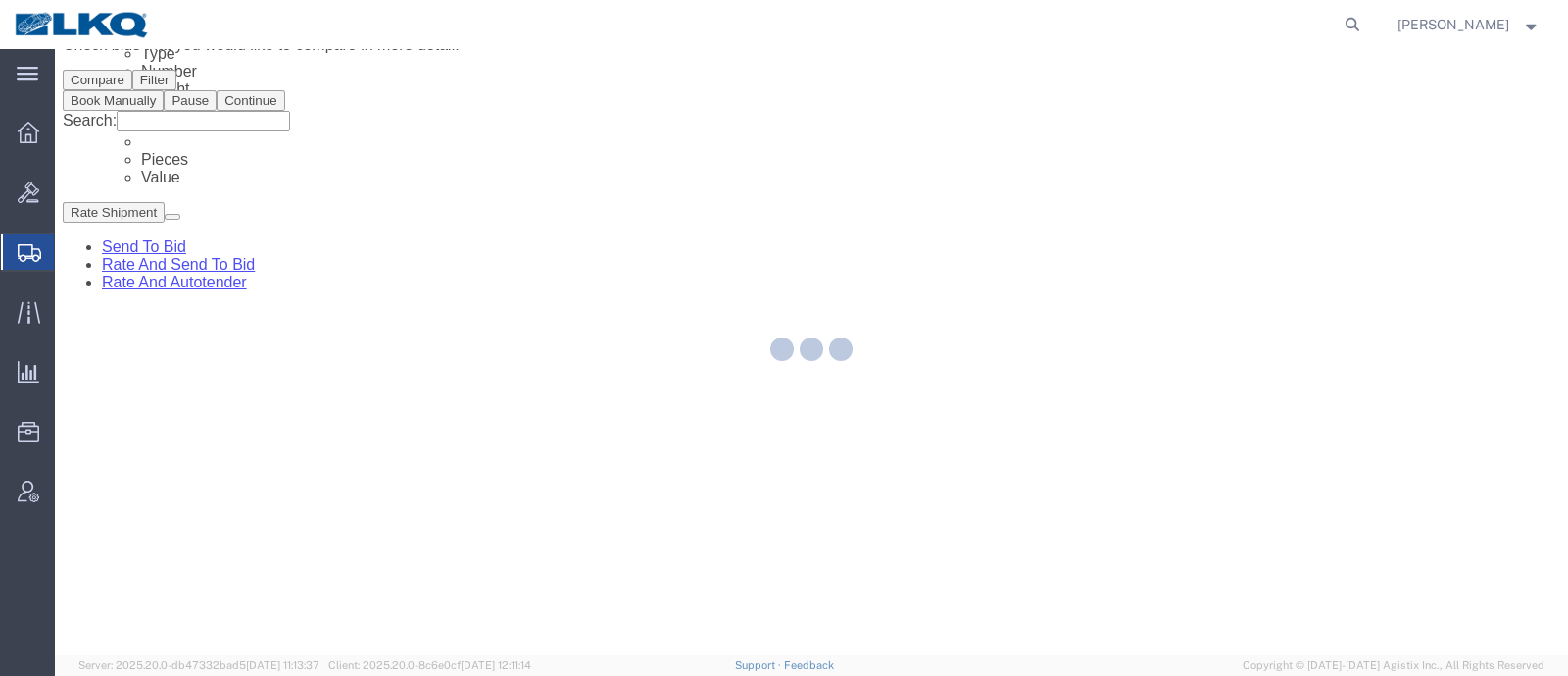
scroll to position [0, 0]
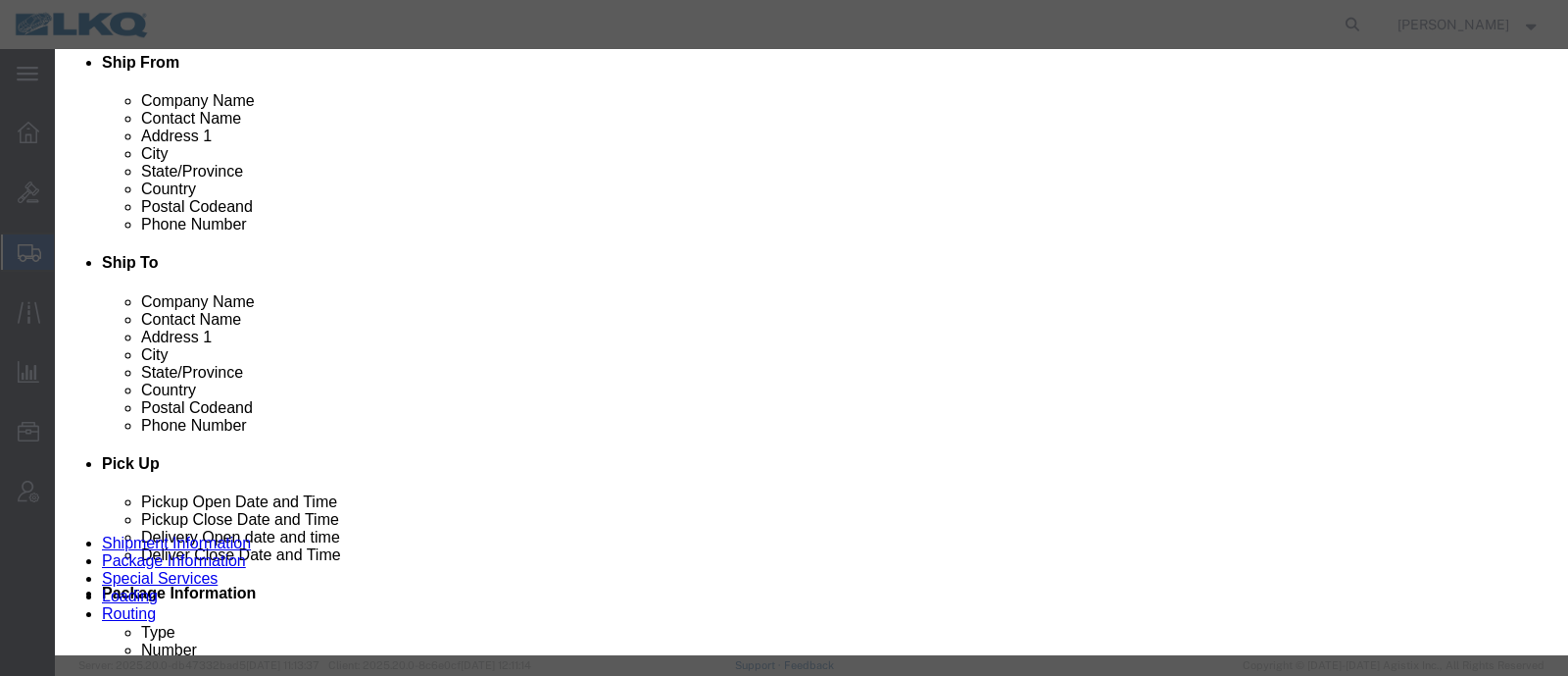
scroll to position [613, 0]
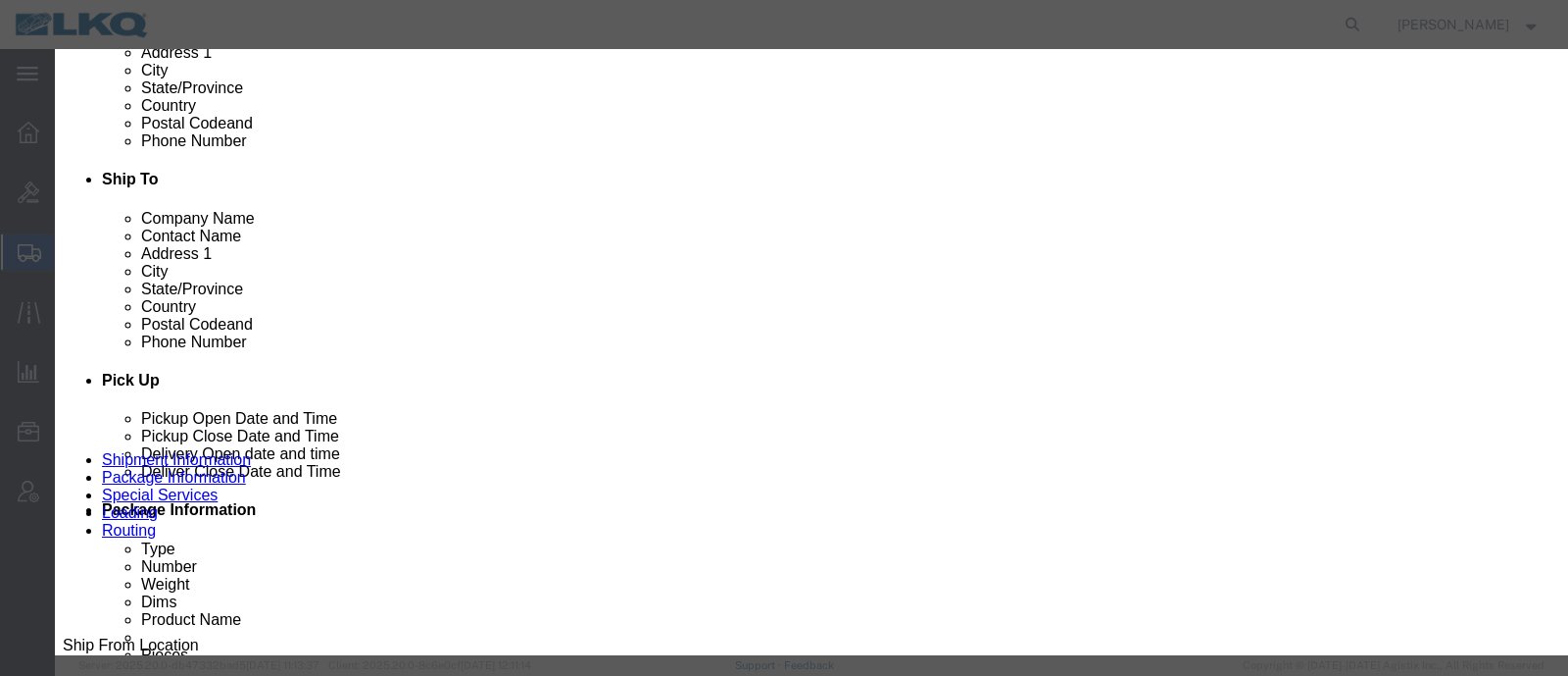
click input "2"
type input "1"
click input "1"
click select "Price Carrier Rank"
select select "LANE_RANK"
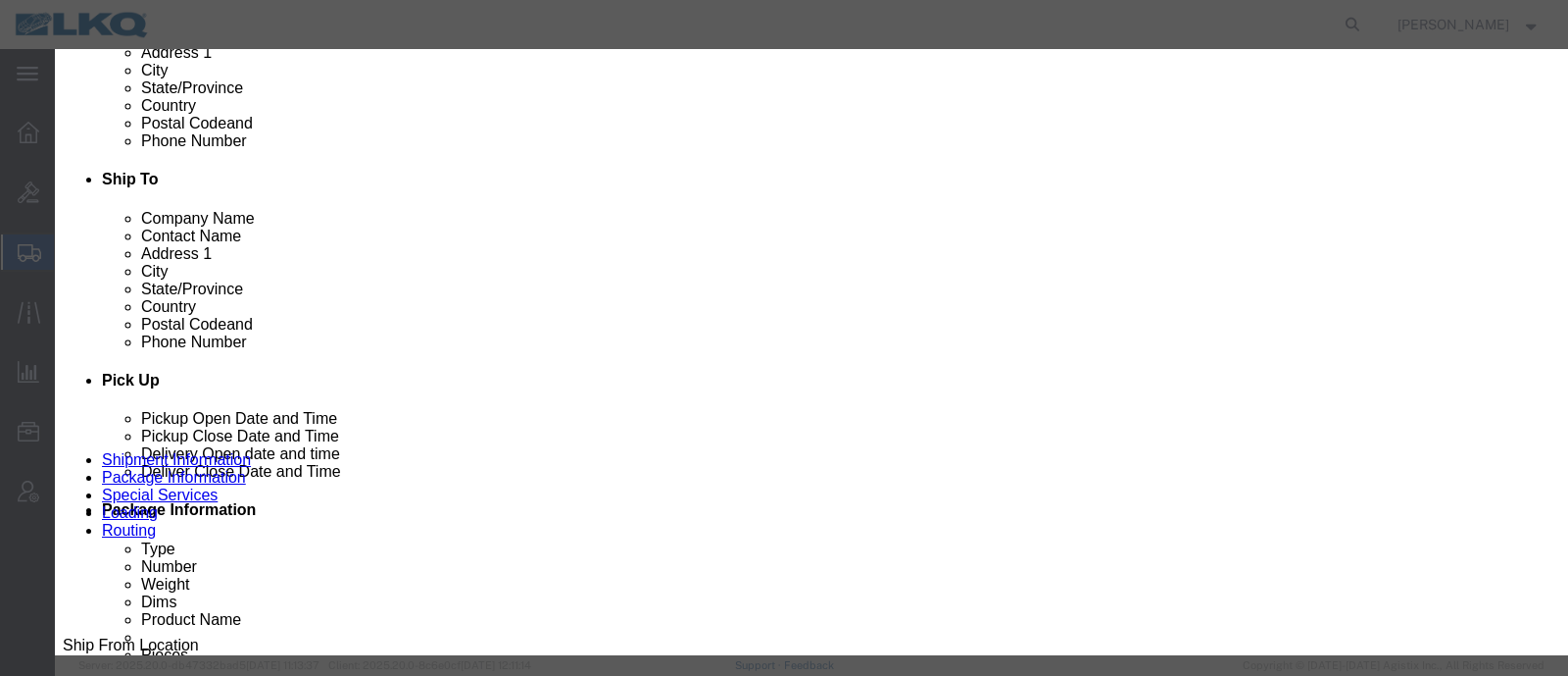
click select "Price Carrier Rank"
click input "8:00 AM"
type input "7:00 AM"
click button "Save Auto-Tender"
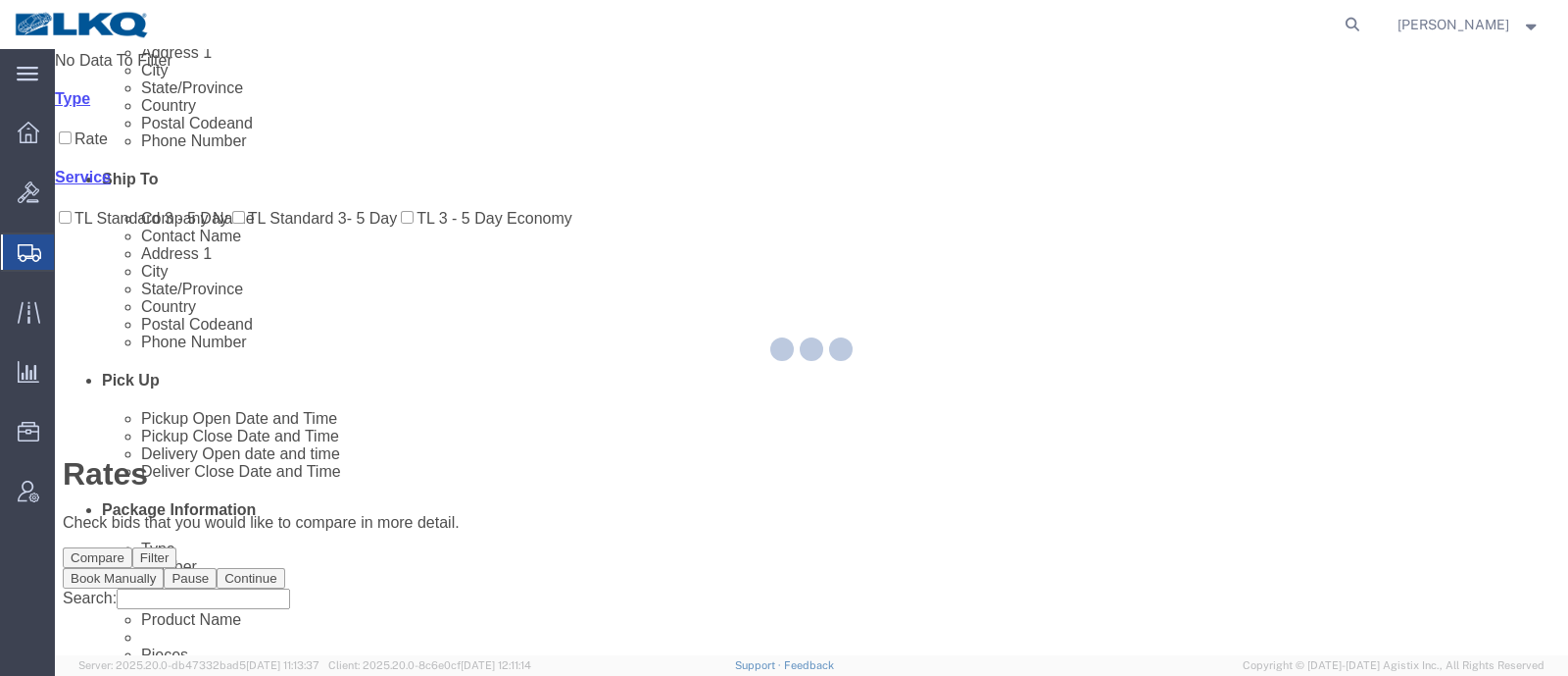
scroll to position [0, 0]
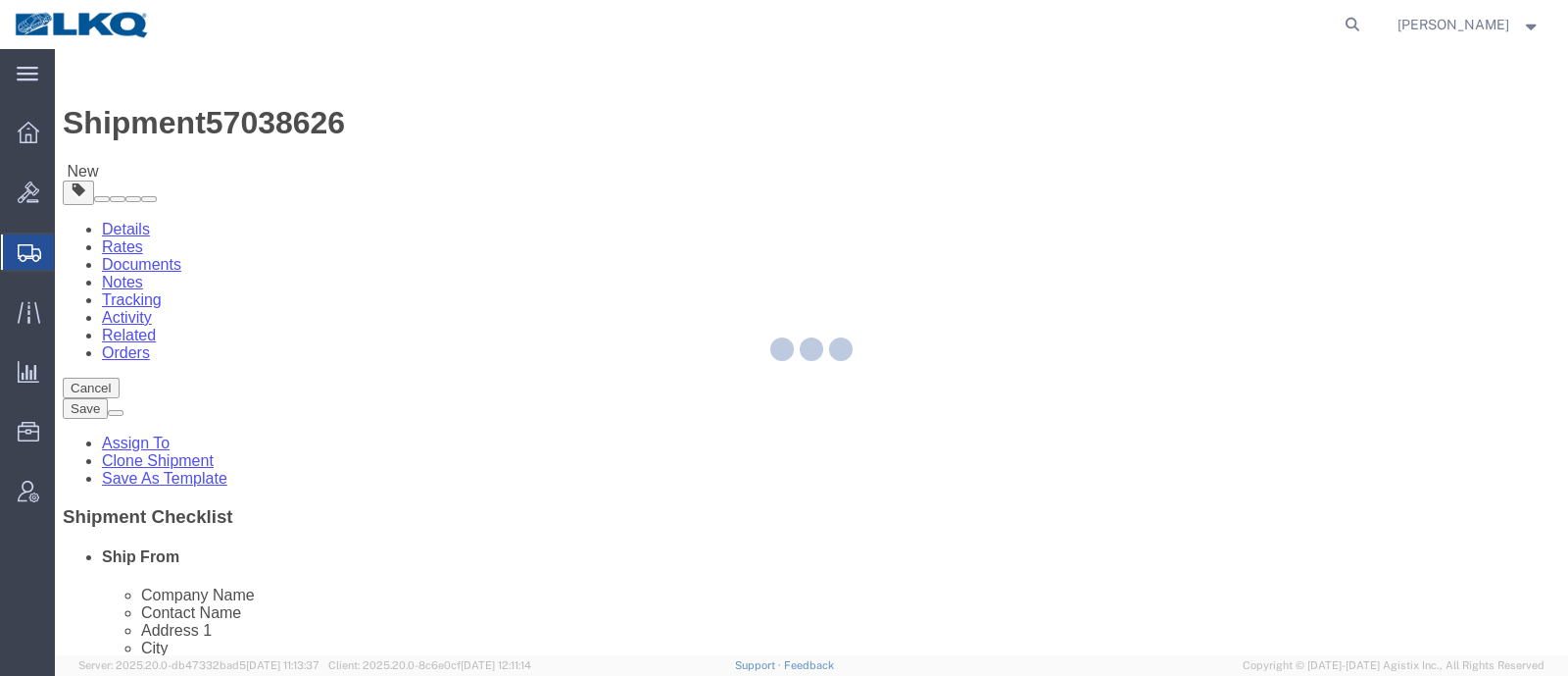
click at [260, 73] on div at bounding box center [811, 352] width 1513 height 606
select select
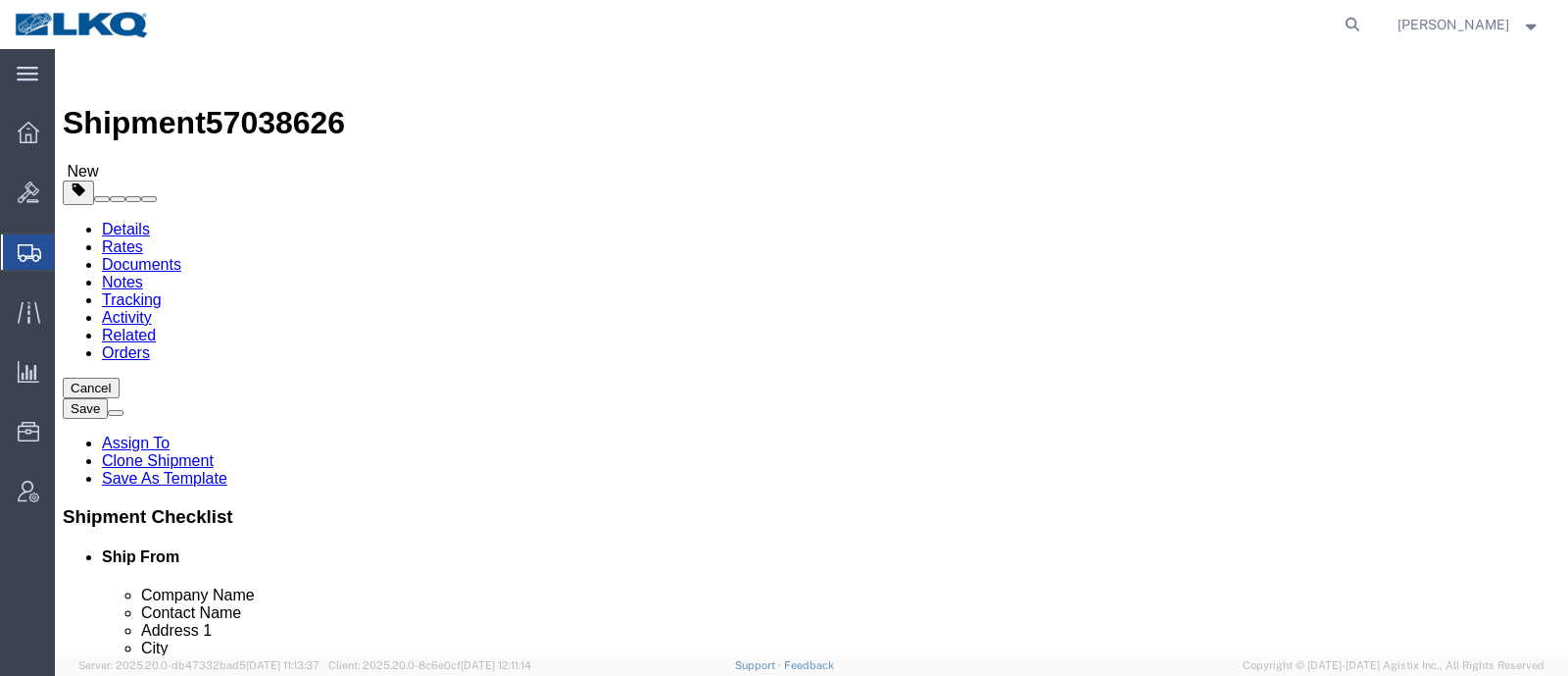
click span "57038626"
copy span "57038626"
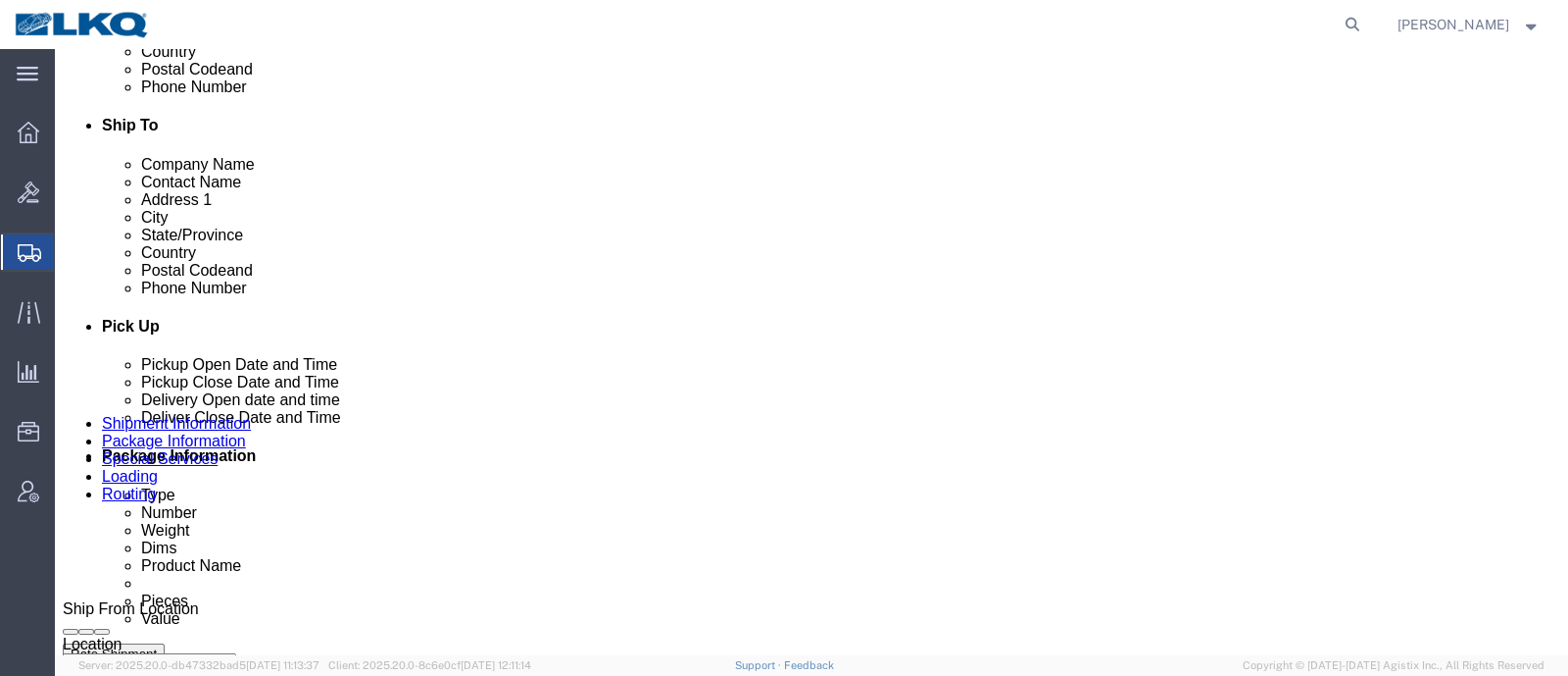
scroll to position [736, 0]
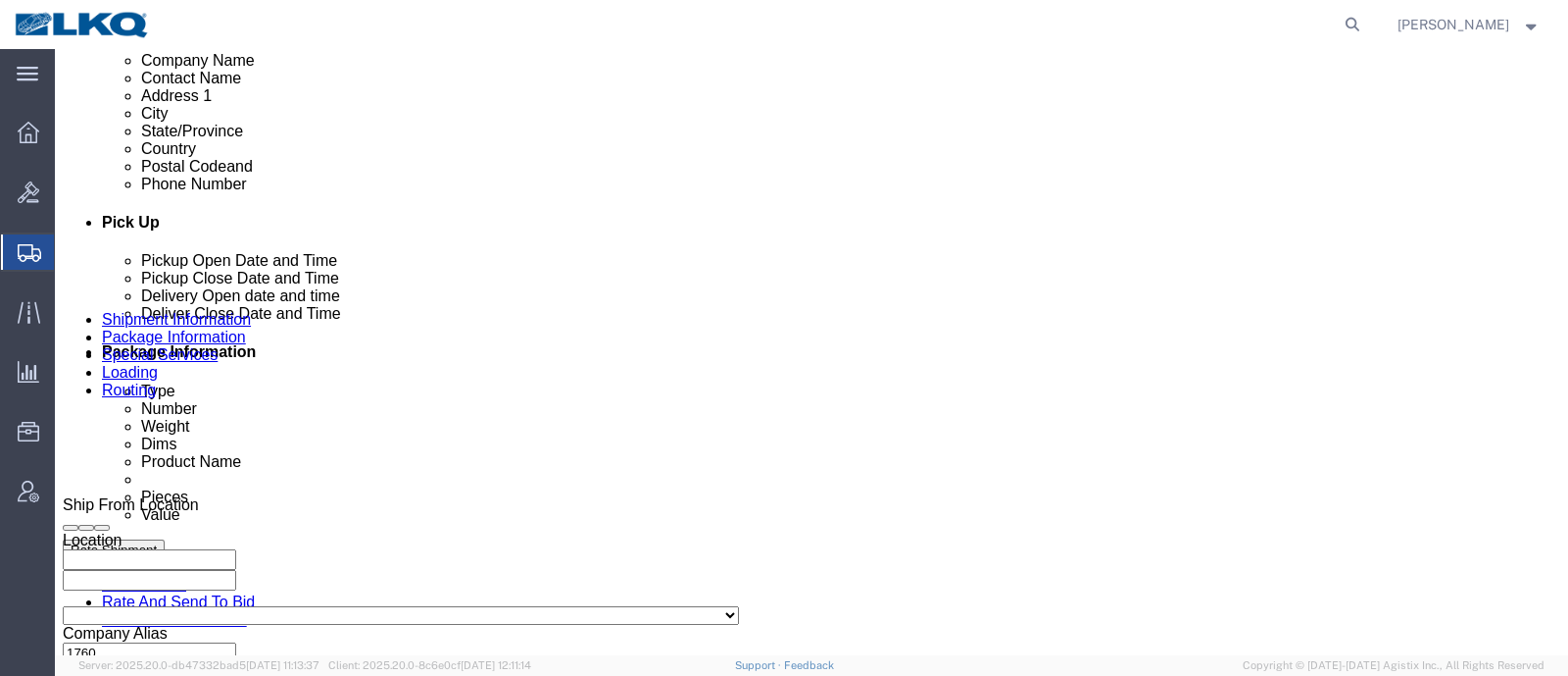
click span "57038626"
copy span "57038626"
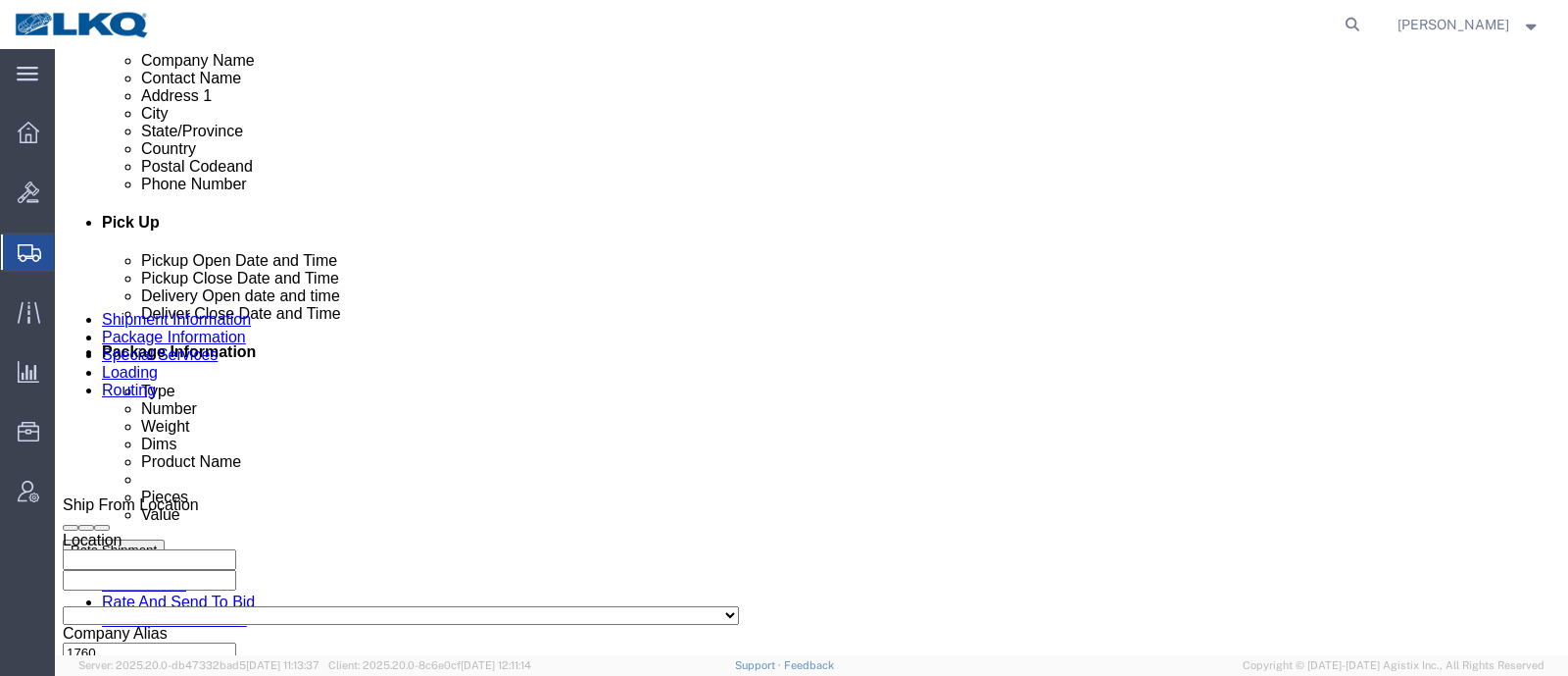
click link "Special Services"
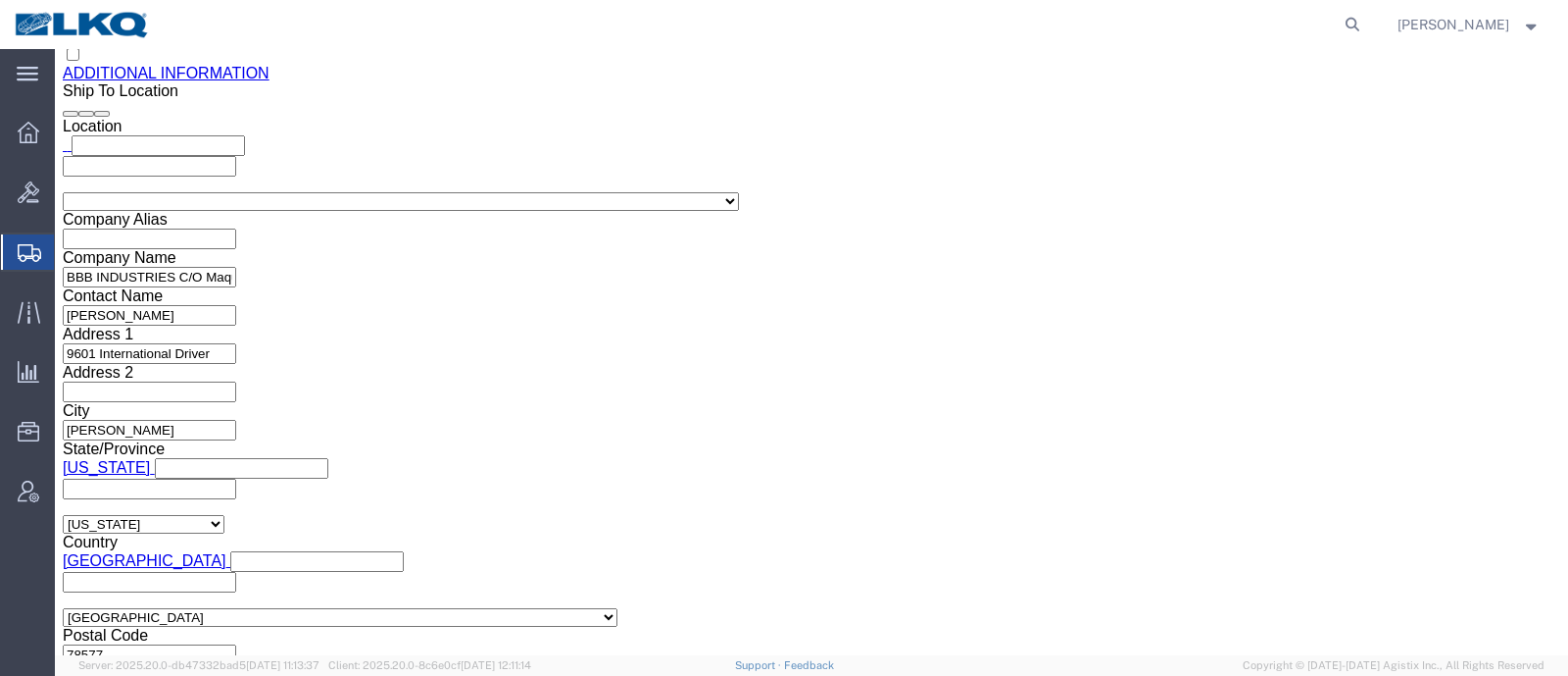
scroll to position [1960, 0]
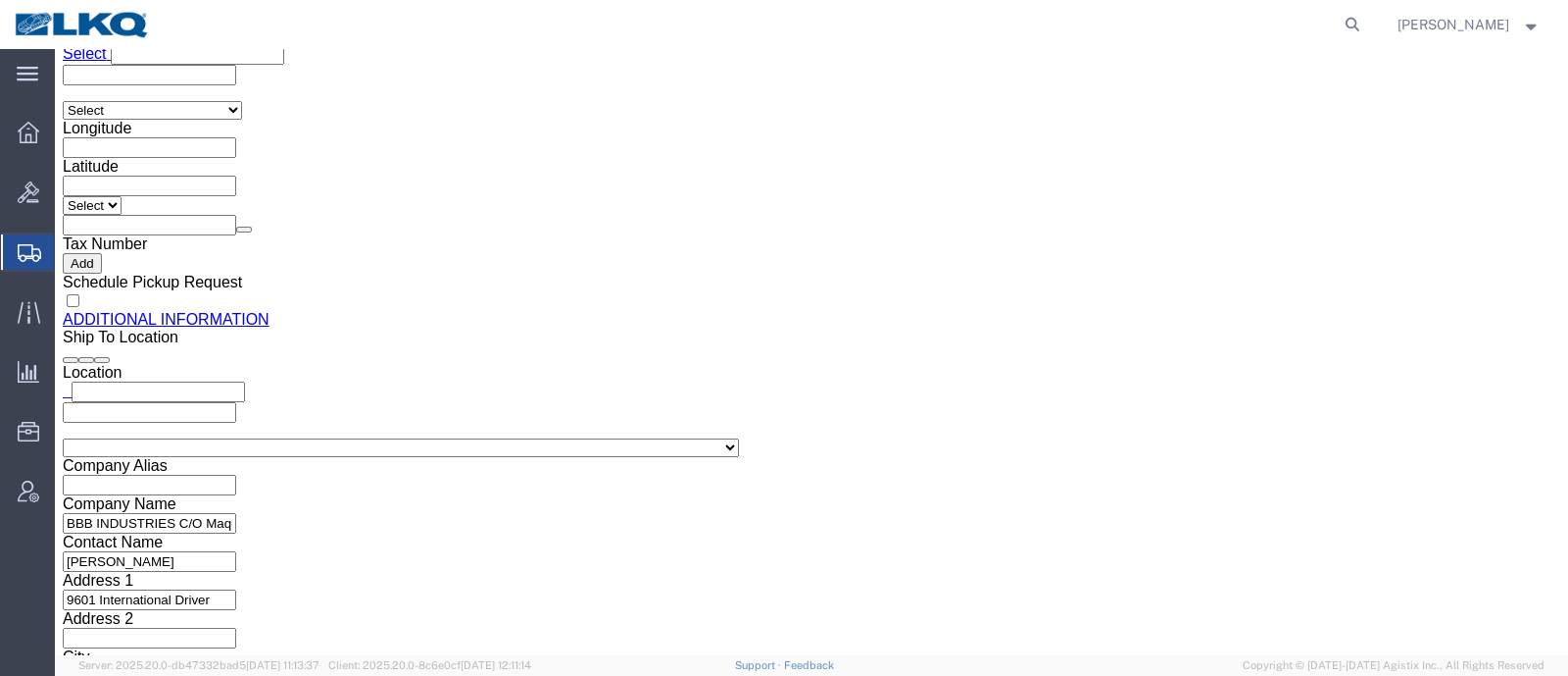
click input "acgarcia@lkqcorp.com"
click icon
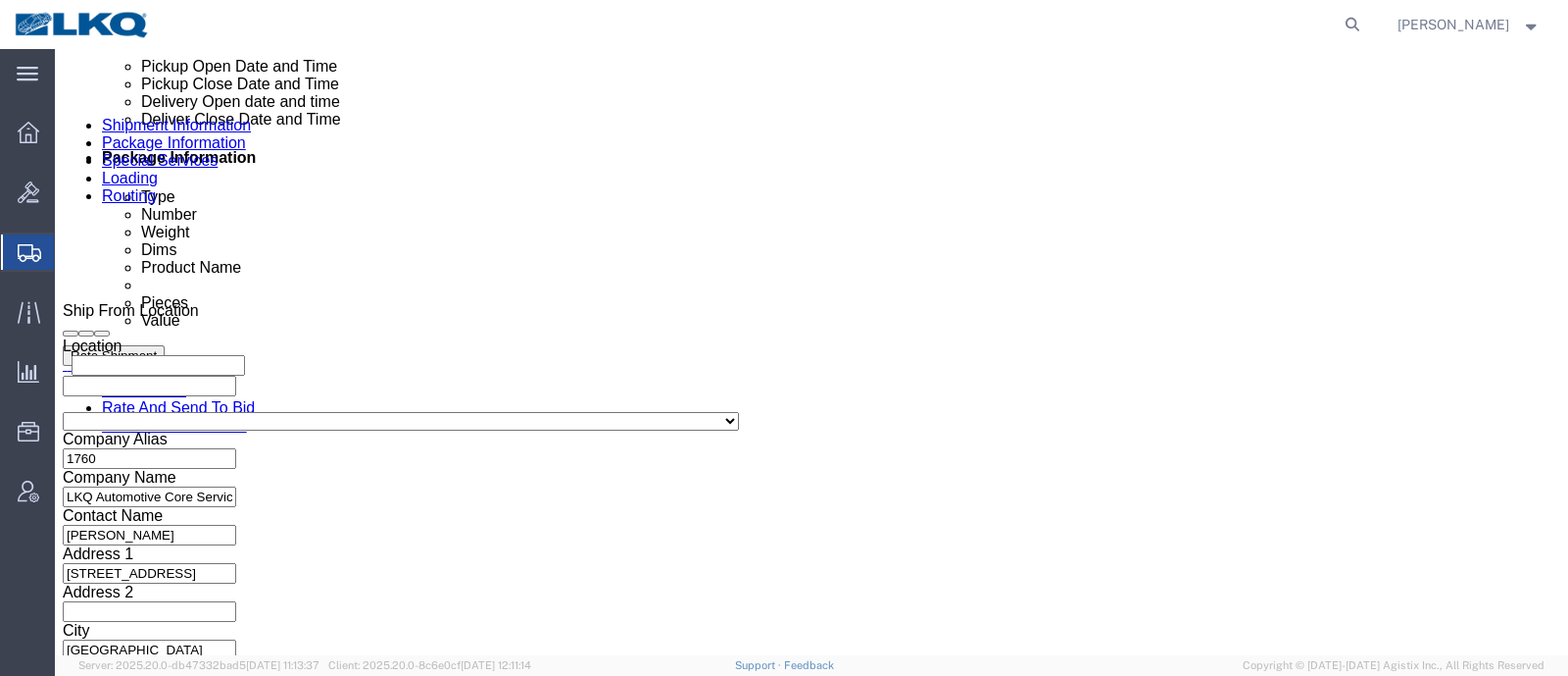
scroll to position [968, 0]
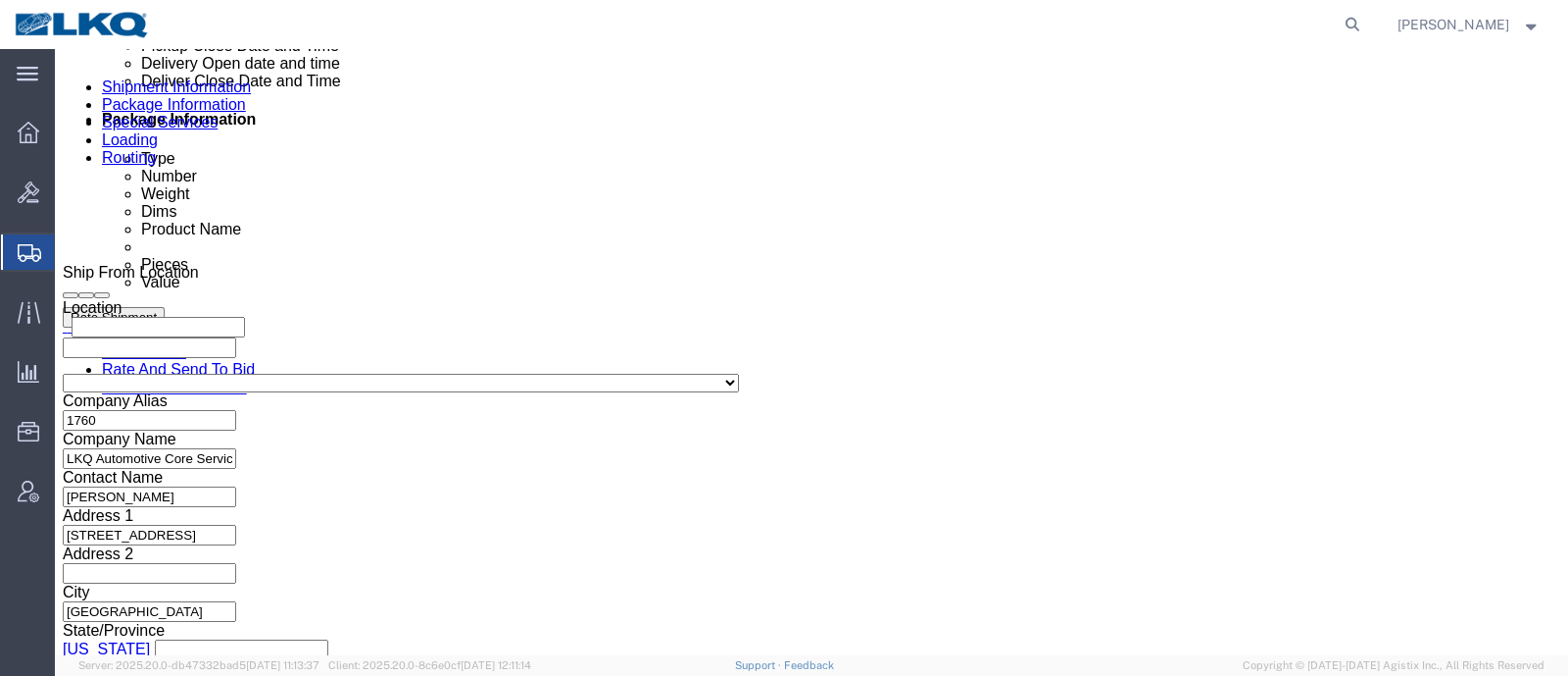
click div
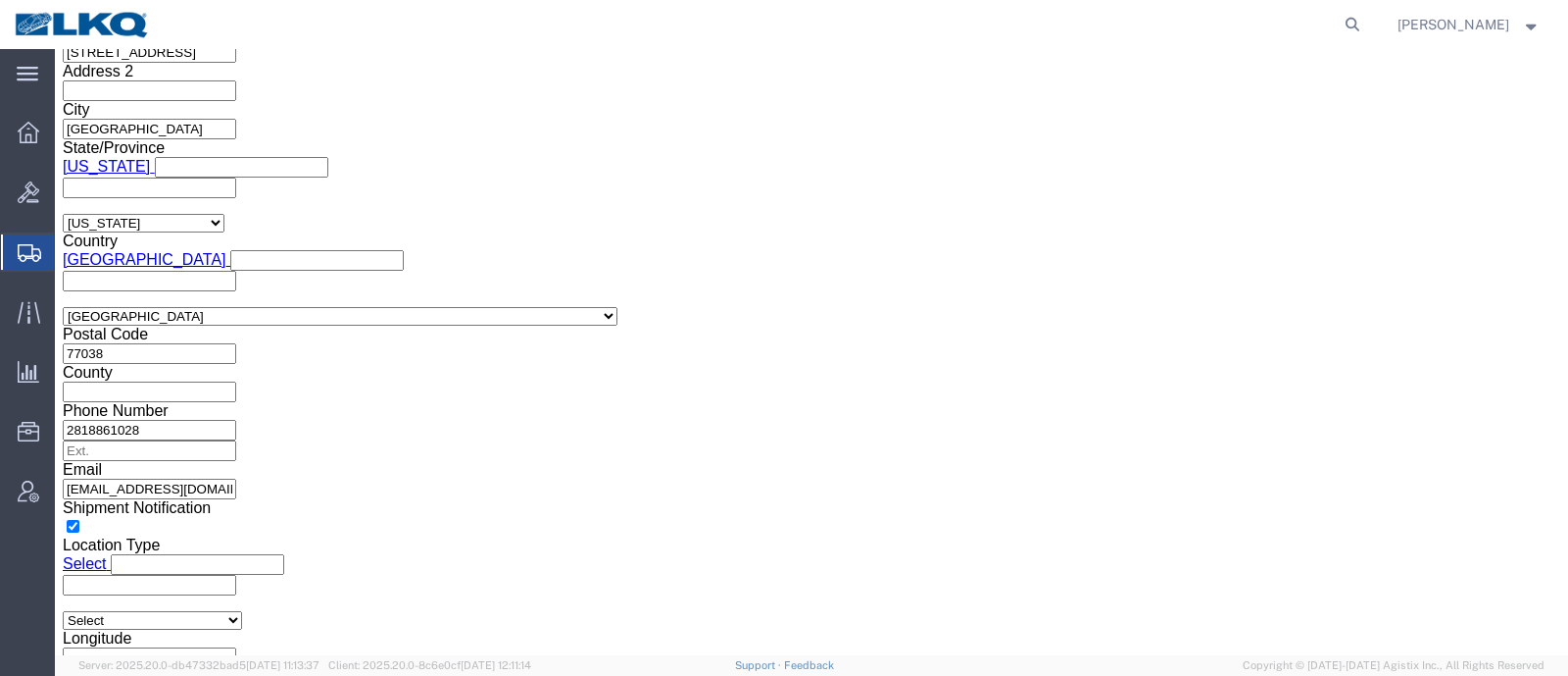
click input "9:00 AM"
type input "8:01 AM"
click button "Apply"
click div "Cancel Save Assign To Clone Shipment Save As Template Shipment Checklist Ship F…"
click button "Rate Shipment"
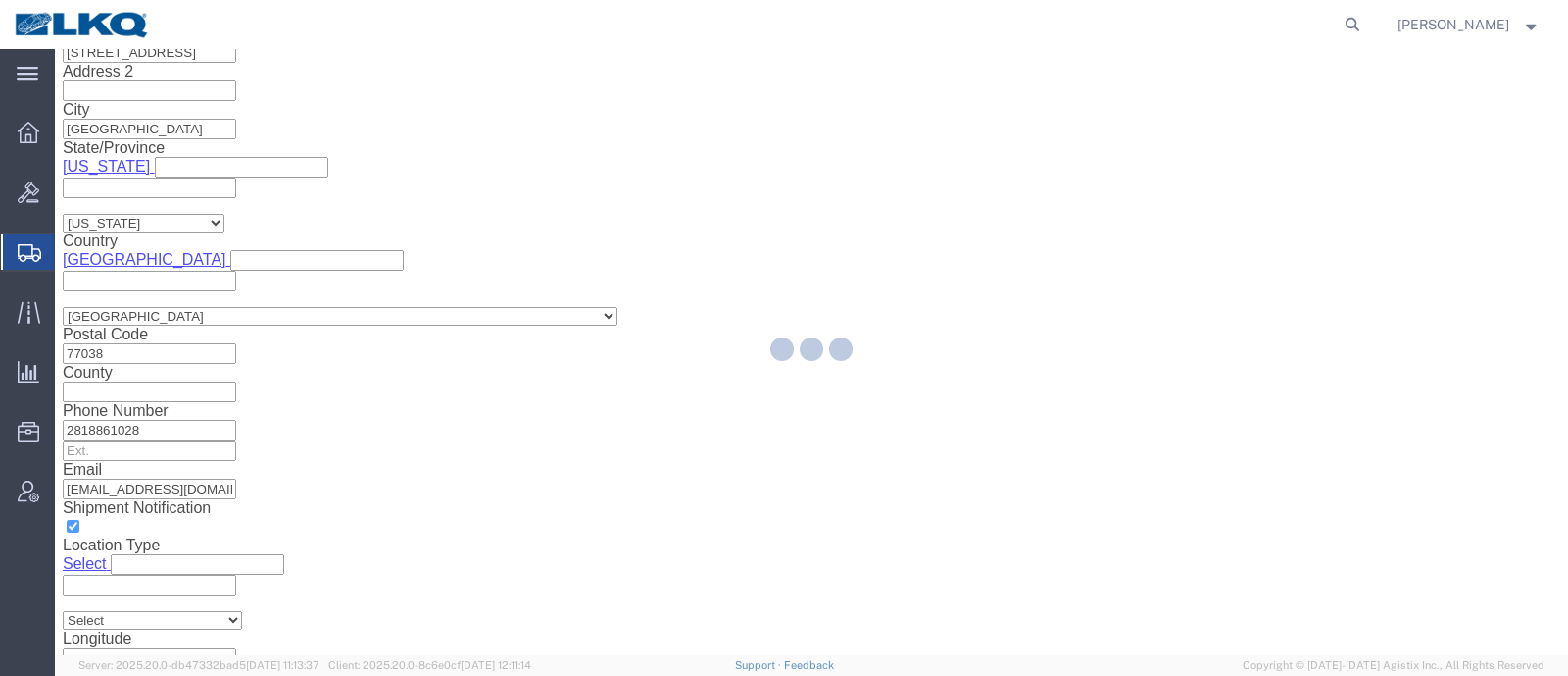
scroll to position [0, 0]
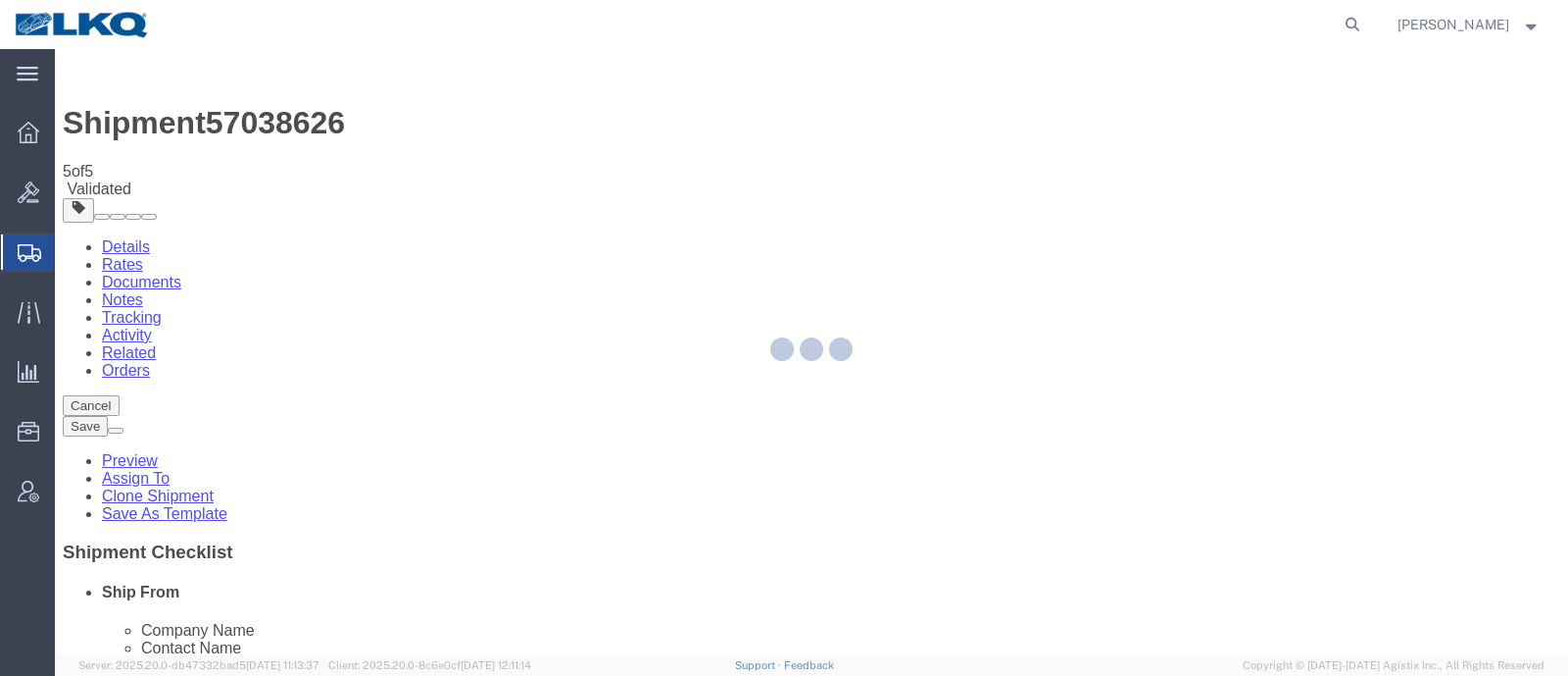
select select "TL"
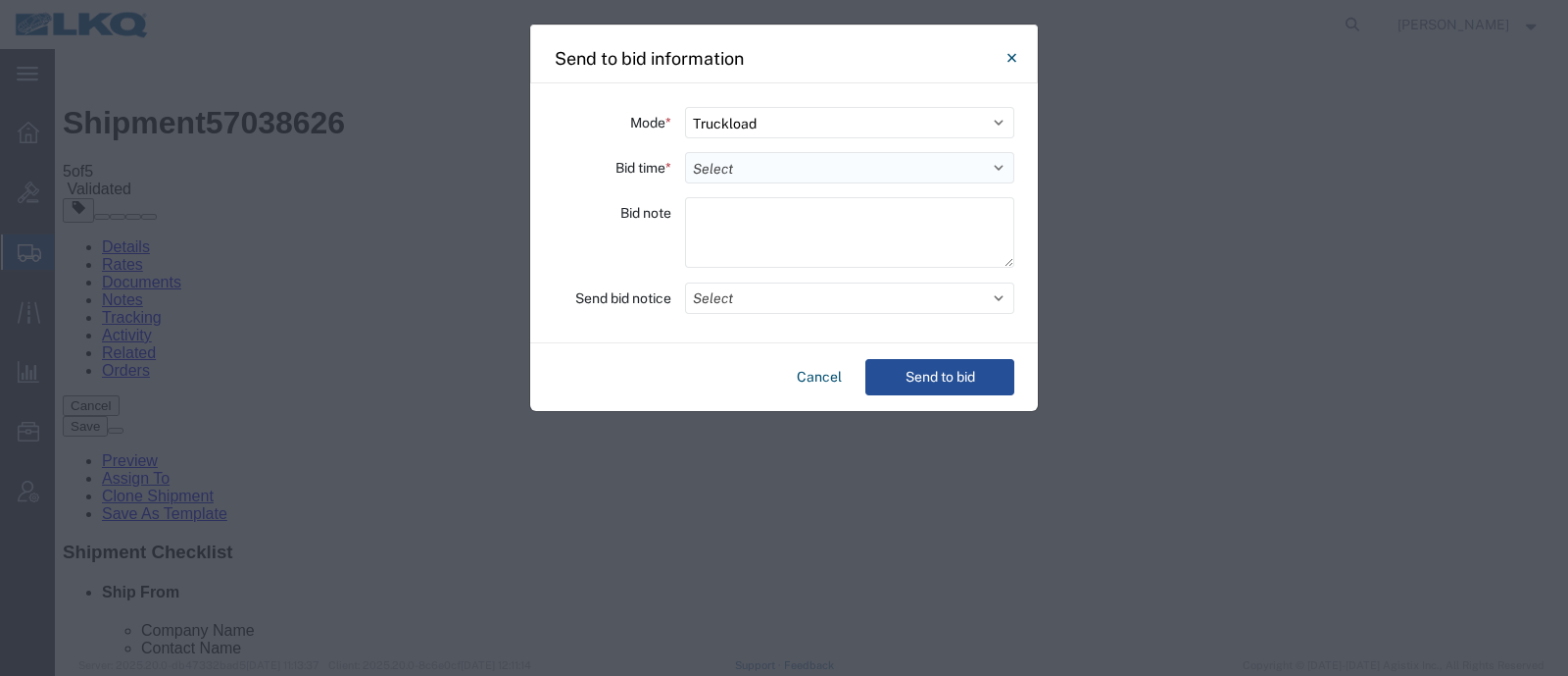
click at [798, 163] on select "Select 30 Min (Rush) 1 Hour (Rush) 2 Hours (Rush) 4 Hours (Rush) 8 Hours (Rush)…" at bounding box center [850, 168] width 329 height 32
drag, startPoint x: 529, startPoint y: 345, endPoint x: 549, endPoint y: 330, distance: 25.0
click at [530, 344] on div "Send to bid information Mode * Select Small Parcel Truckload Air Rail Less than…" at bounding box center [784, 338] width 1568 height 676
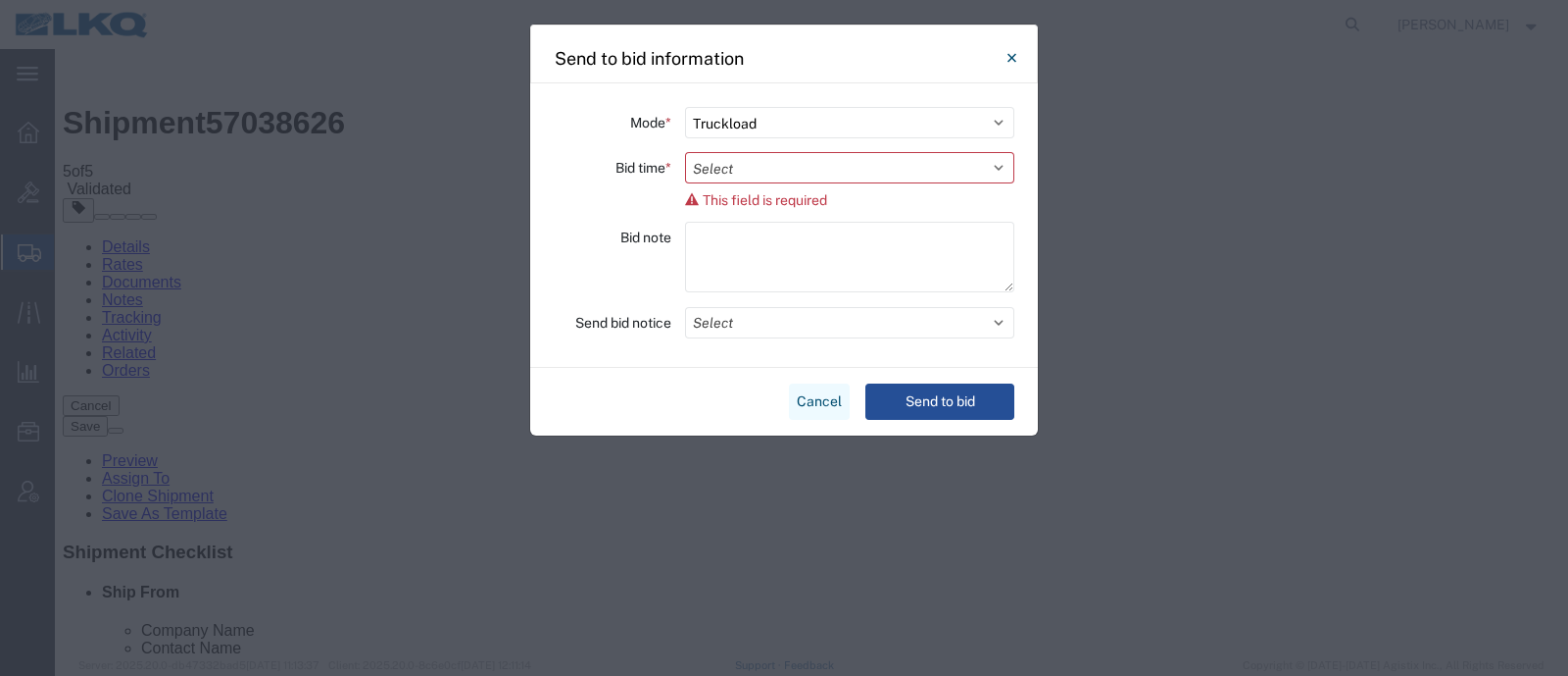
drag, startPoint x: 799, startPoint y: 400, endPoint x: 644, endPoint y: 379, distance: 156.4
click at [799, 400] on button "Cancel" at bounding box center [819, 402] width 61 height 37
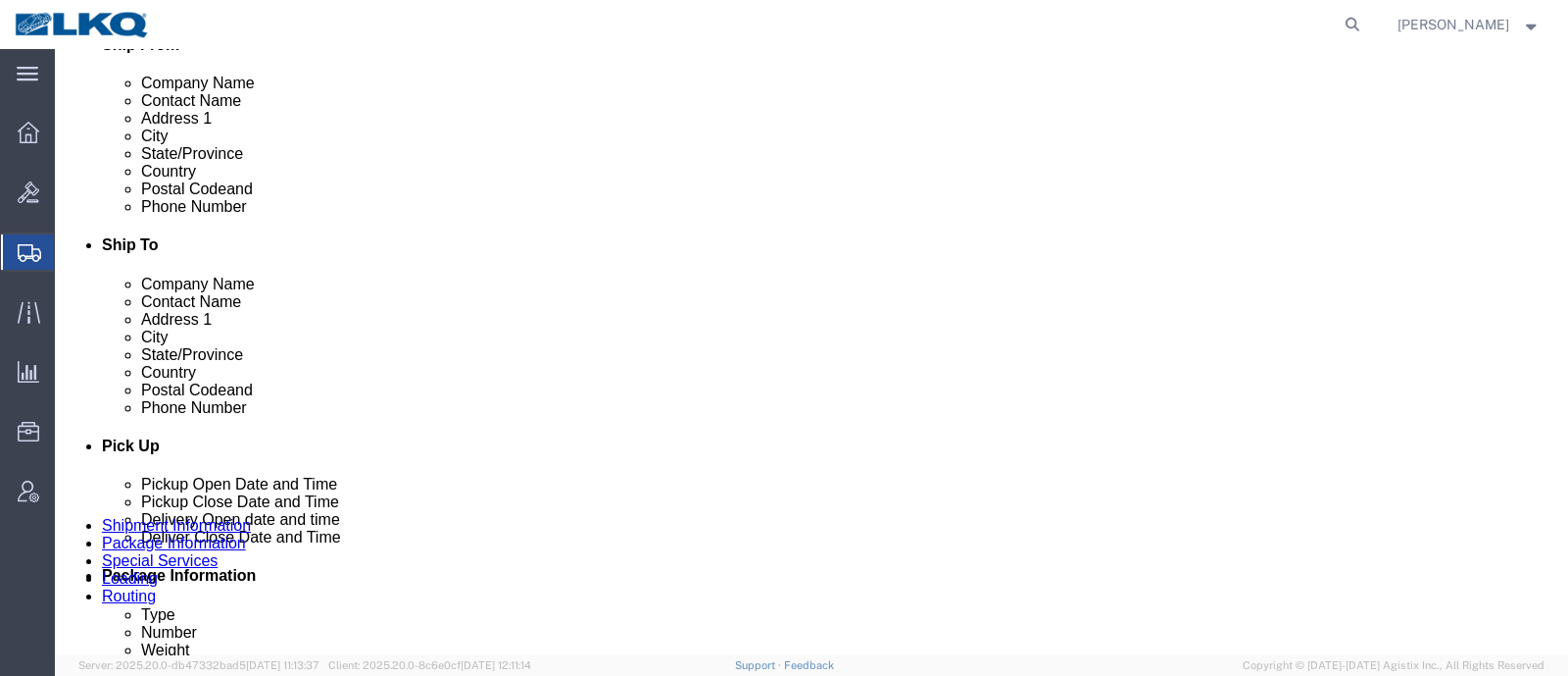
scroll to position [736, 0]
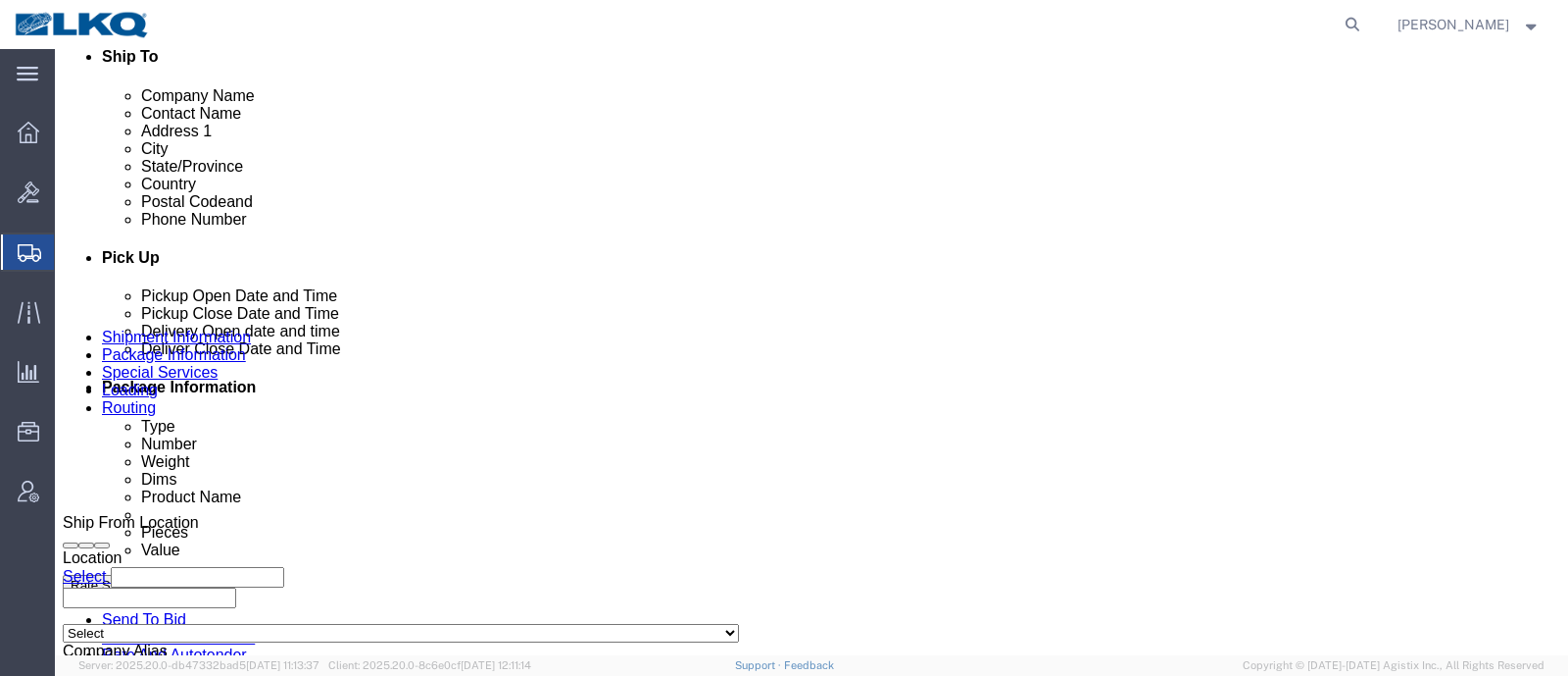
click button "Rate Shipment"
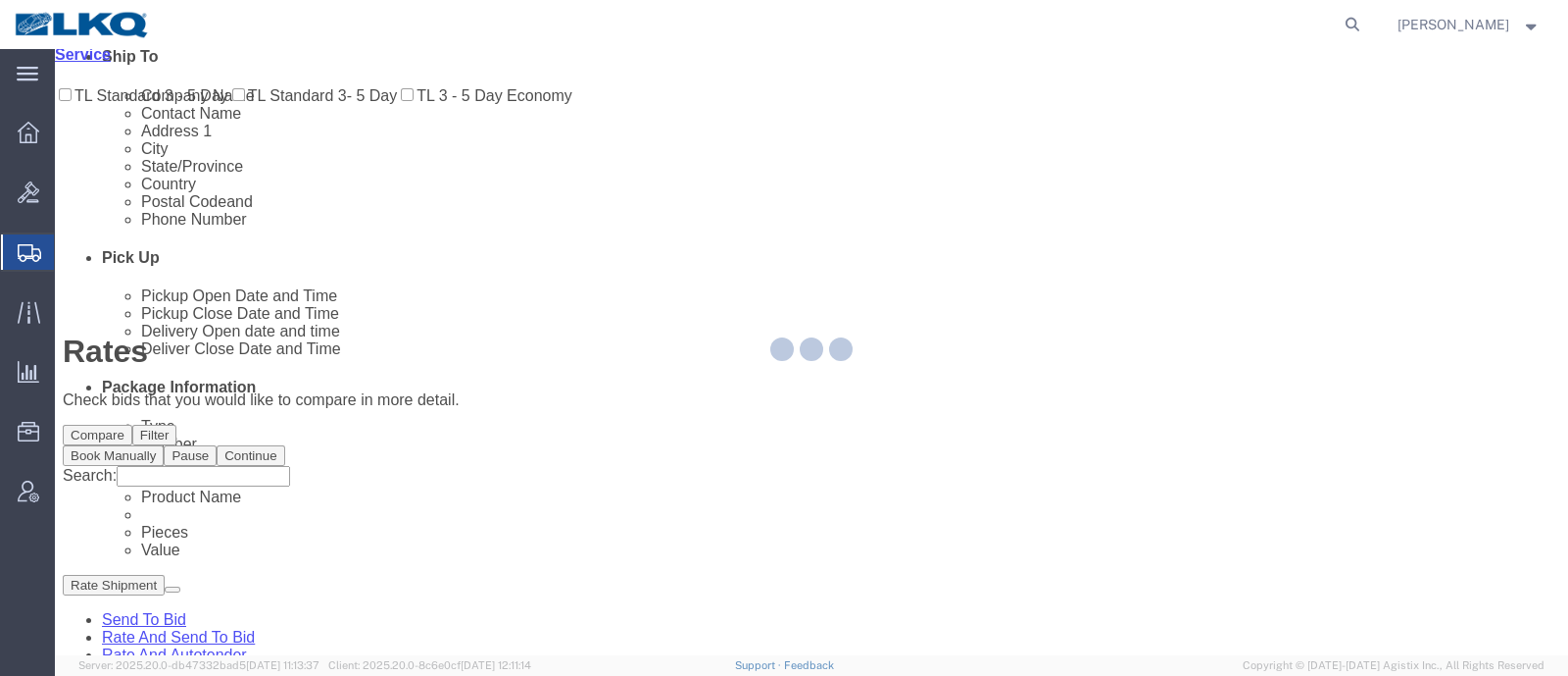
scroll to position [0, 0]
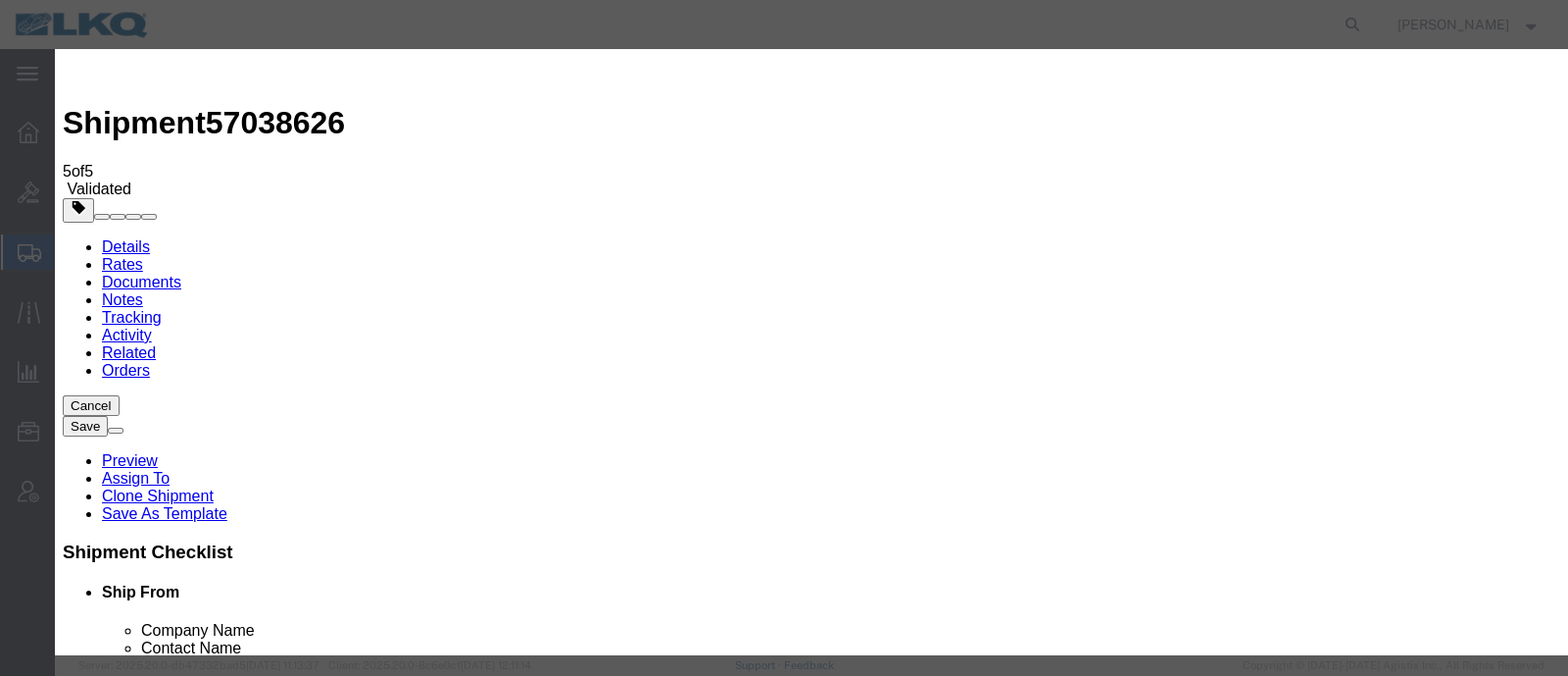
click input "2"
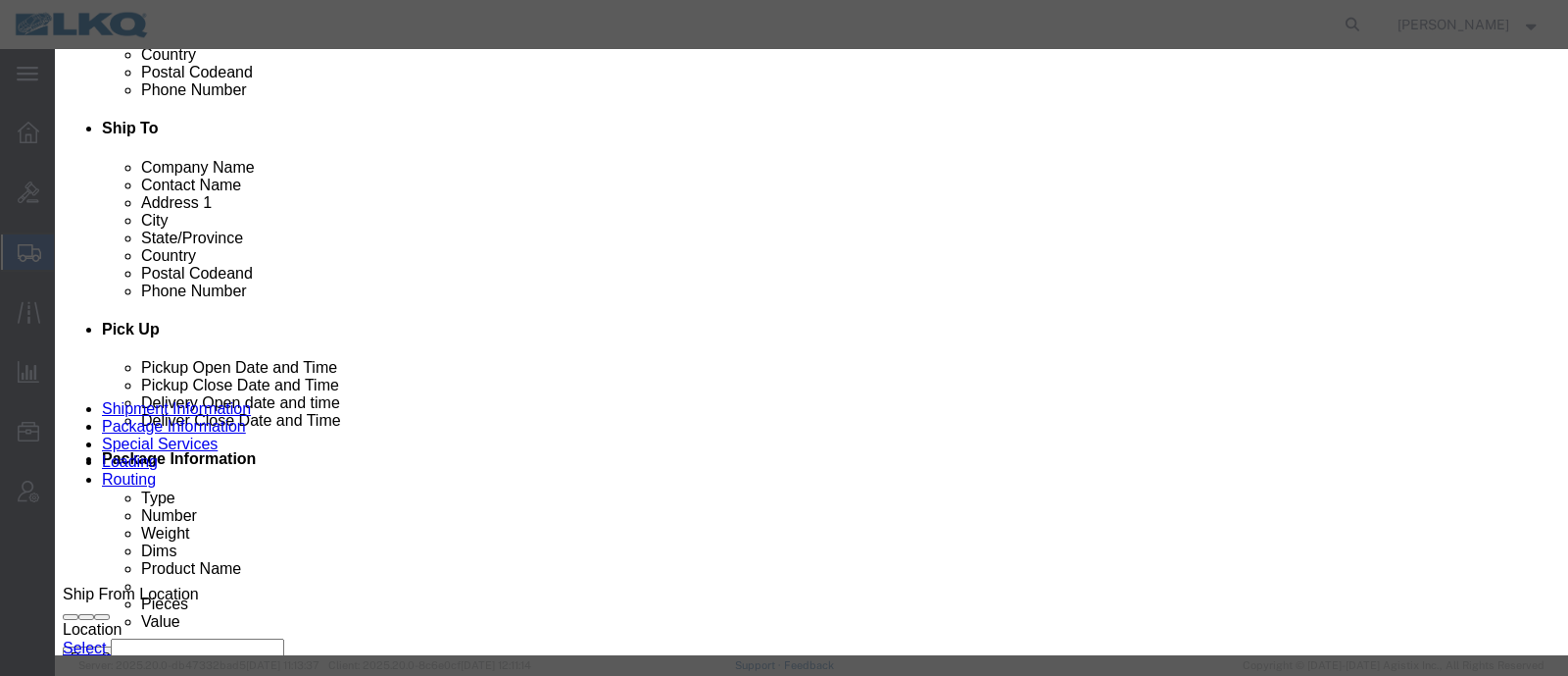
scroll to position [736, 0]
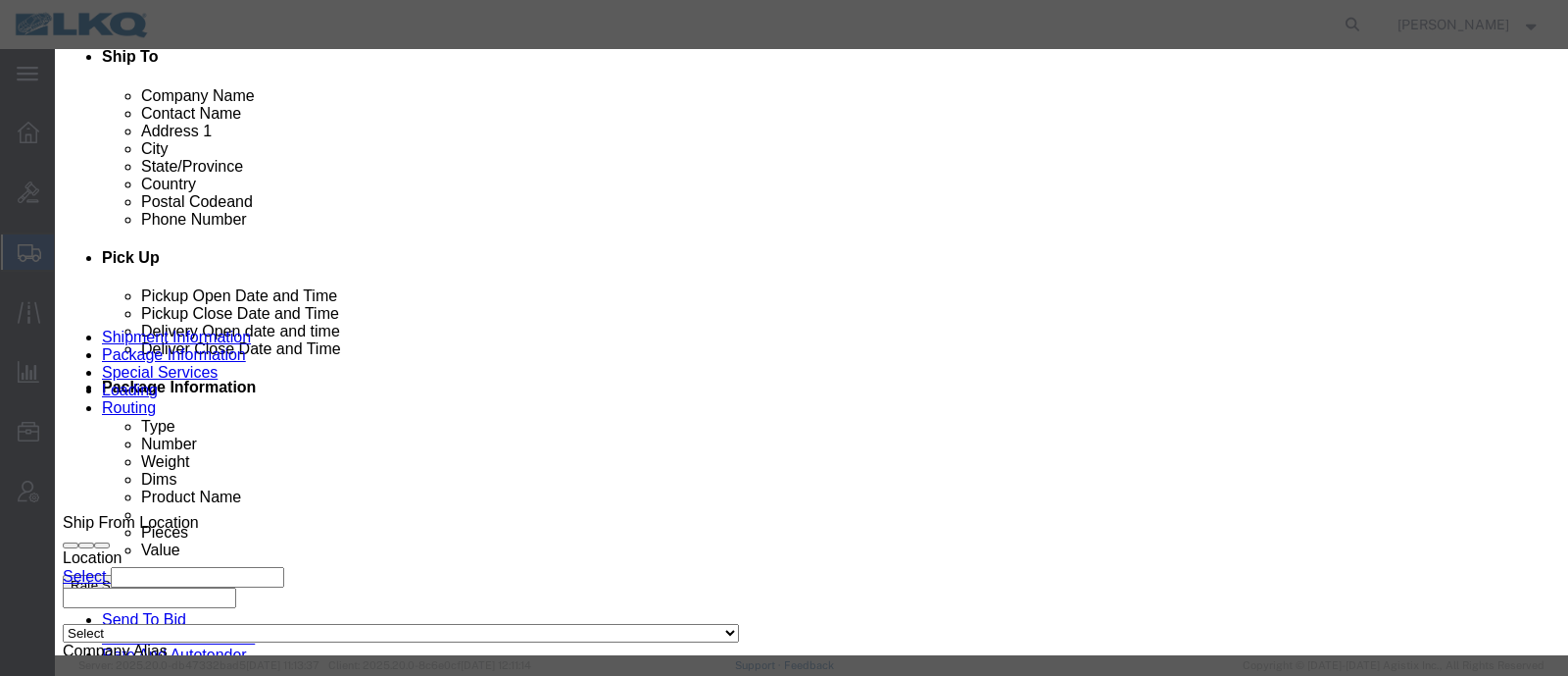
type input "1"
click input "1"
click select "Price Carrier Rank"
select select "LANE_RANK"
click select "Price Carrier Rank"
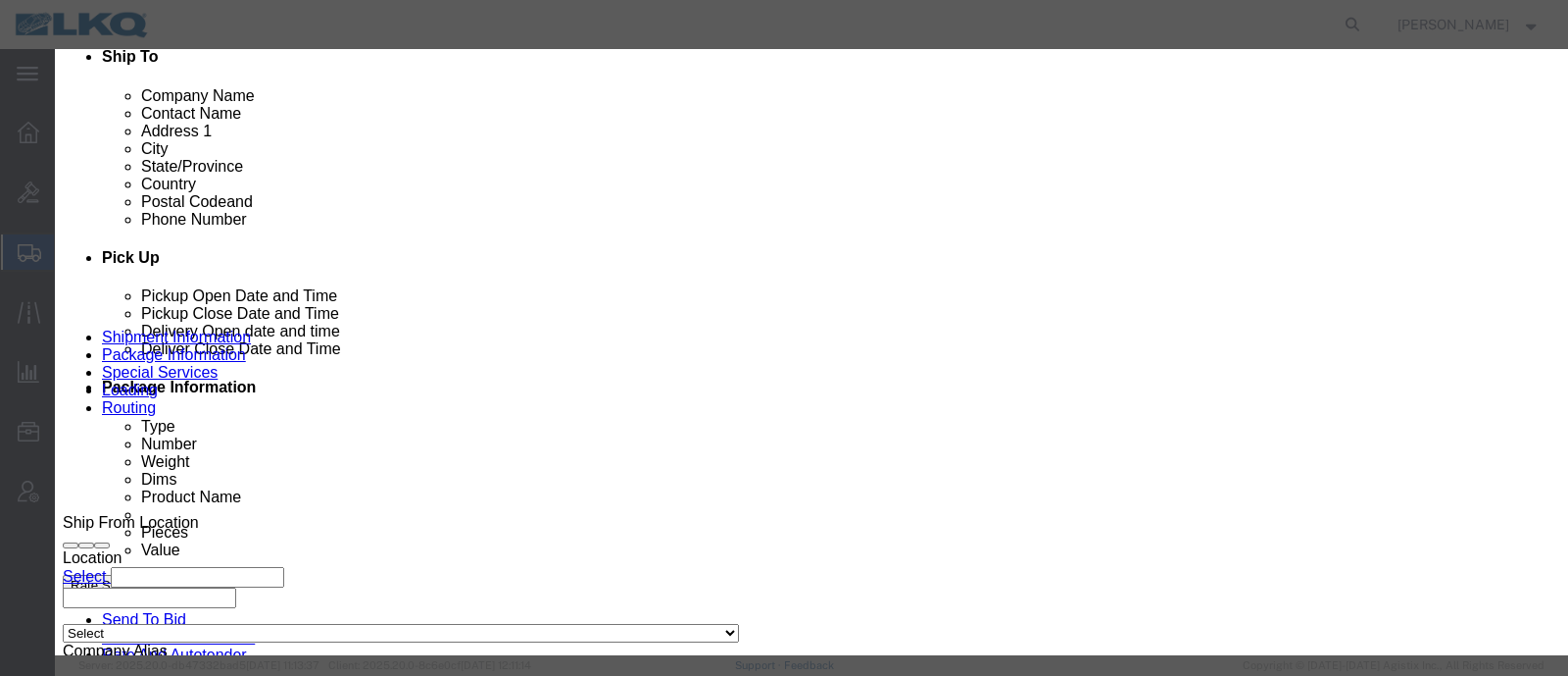
click input "8:00 AM"
type input "7:00 AM"
click button "Save Auto-Tender"
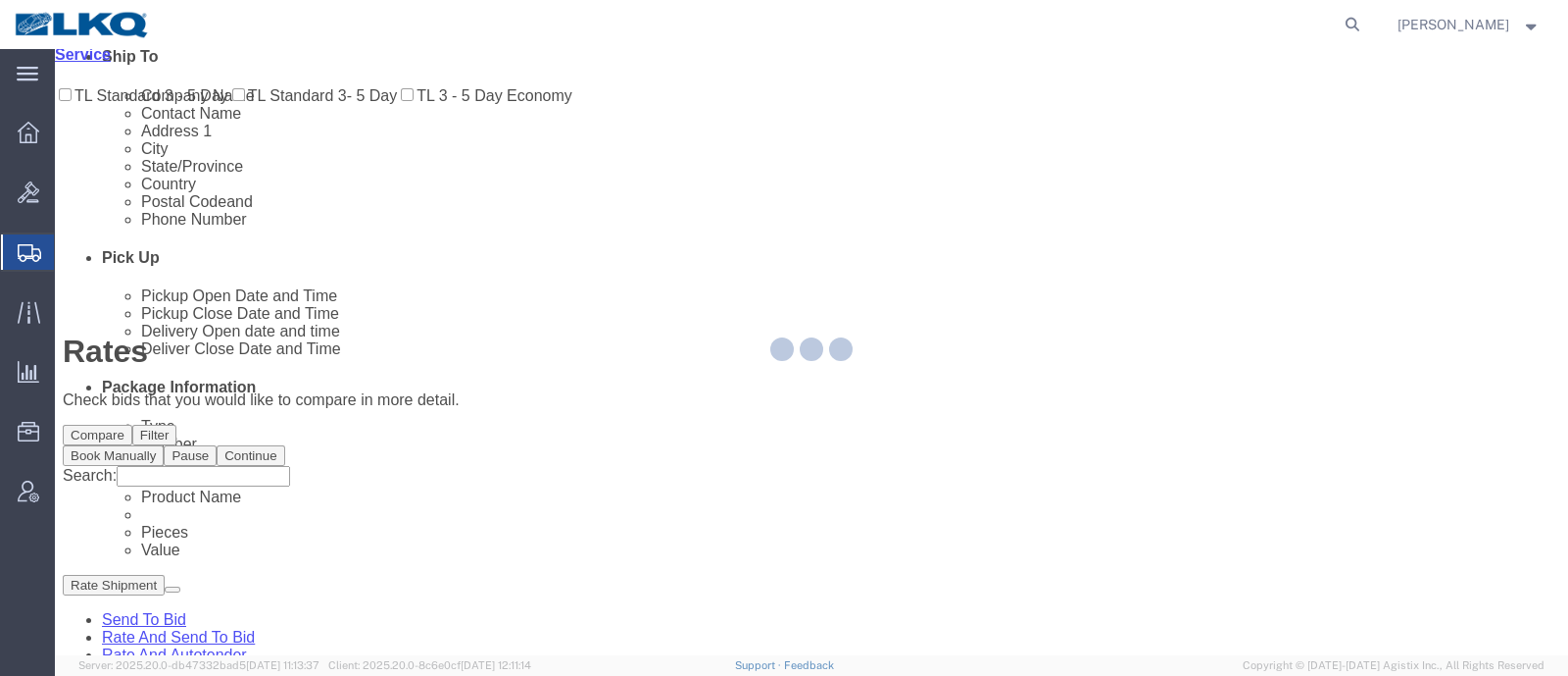
scroll to position [0, 0]
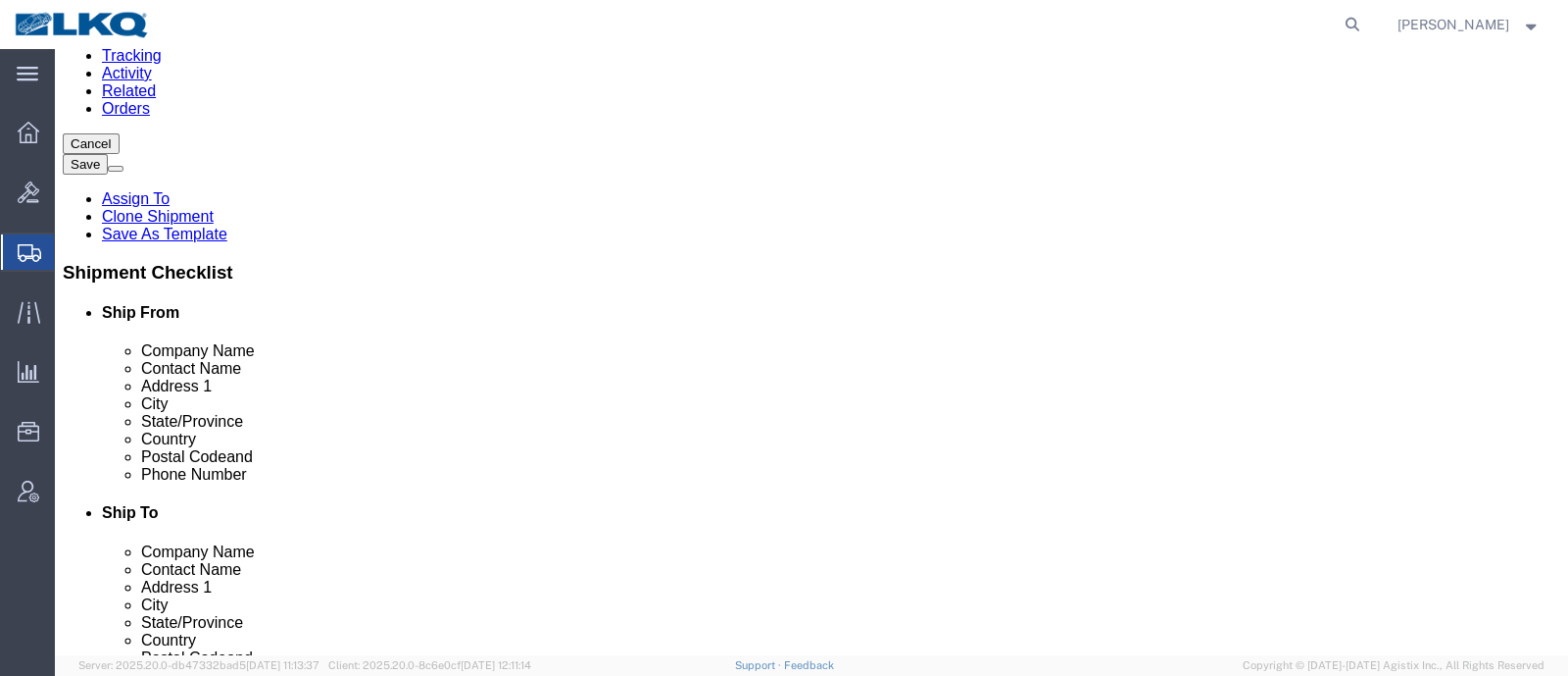
scroll to position [613, 0]
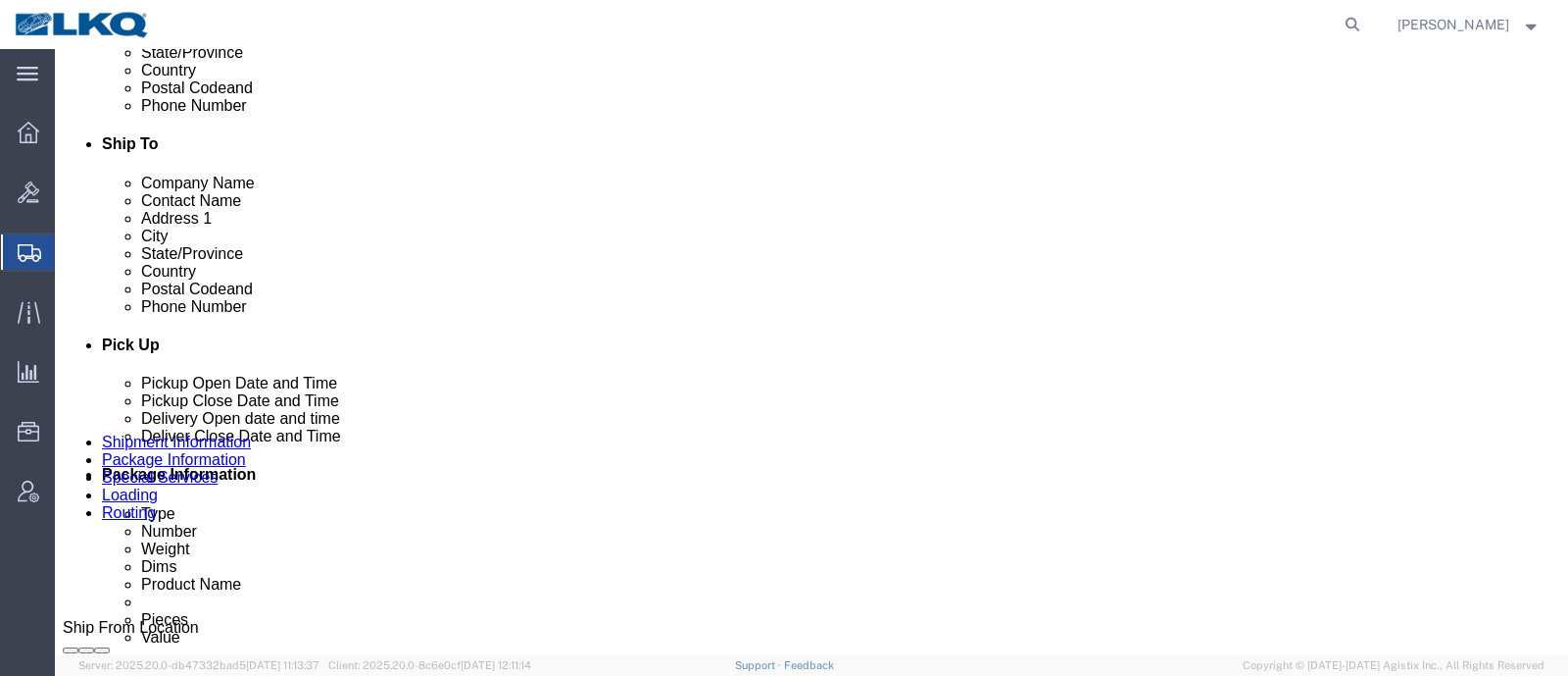
select select
select select "27708"
click span "57036638"
copy span "57036638"
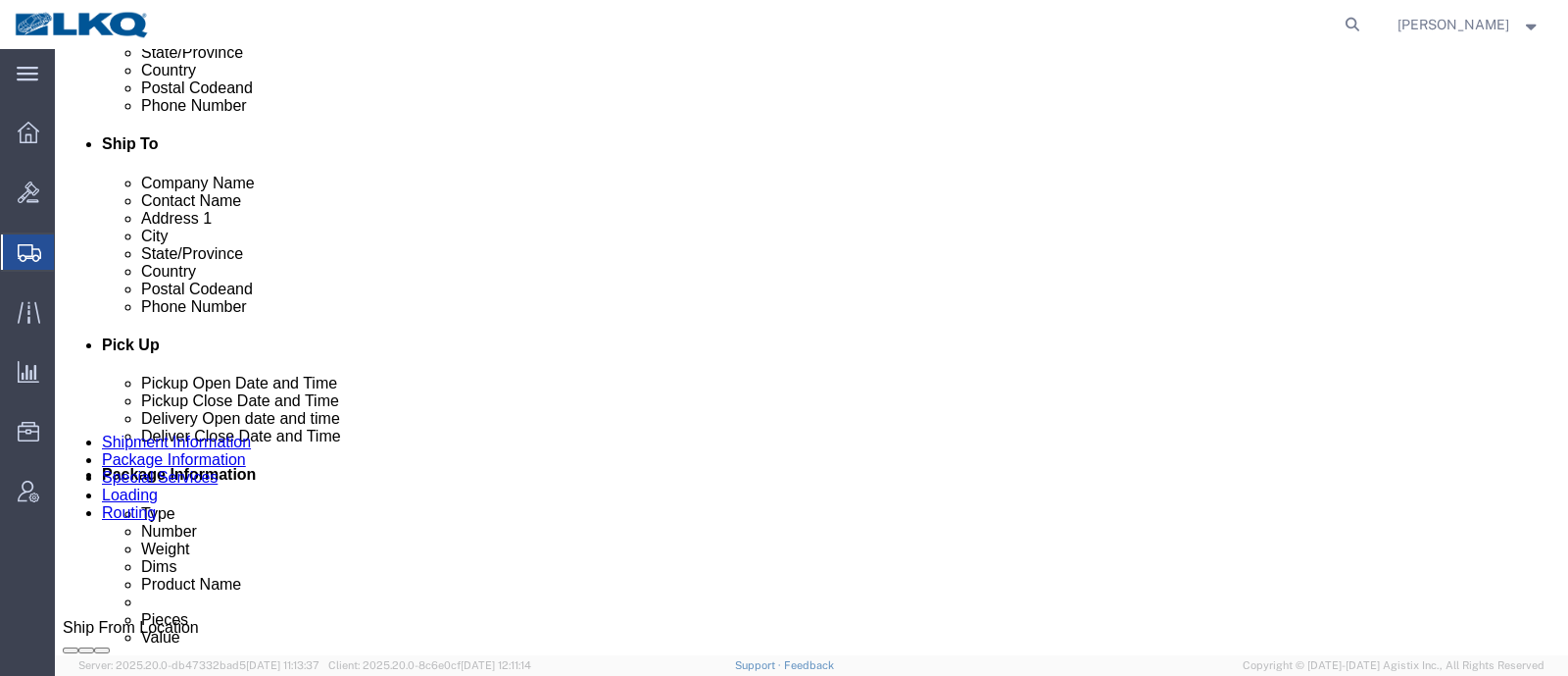
click div "Ship From Location Location My Profile Location 1100 - LKQ [GEOGRAPHIC_DATA] 11…"
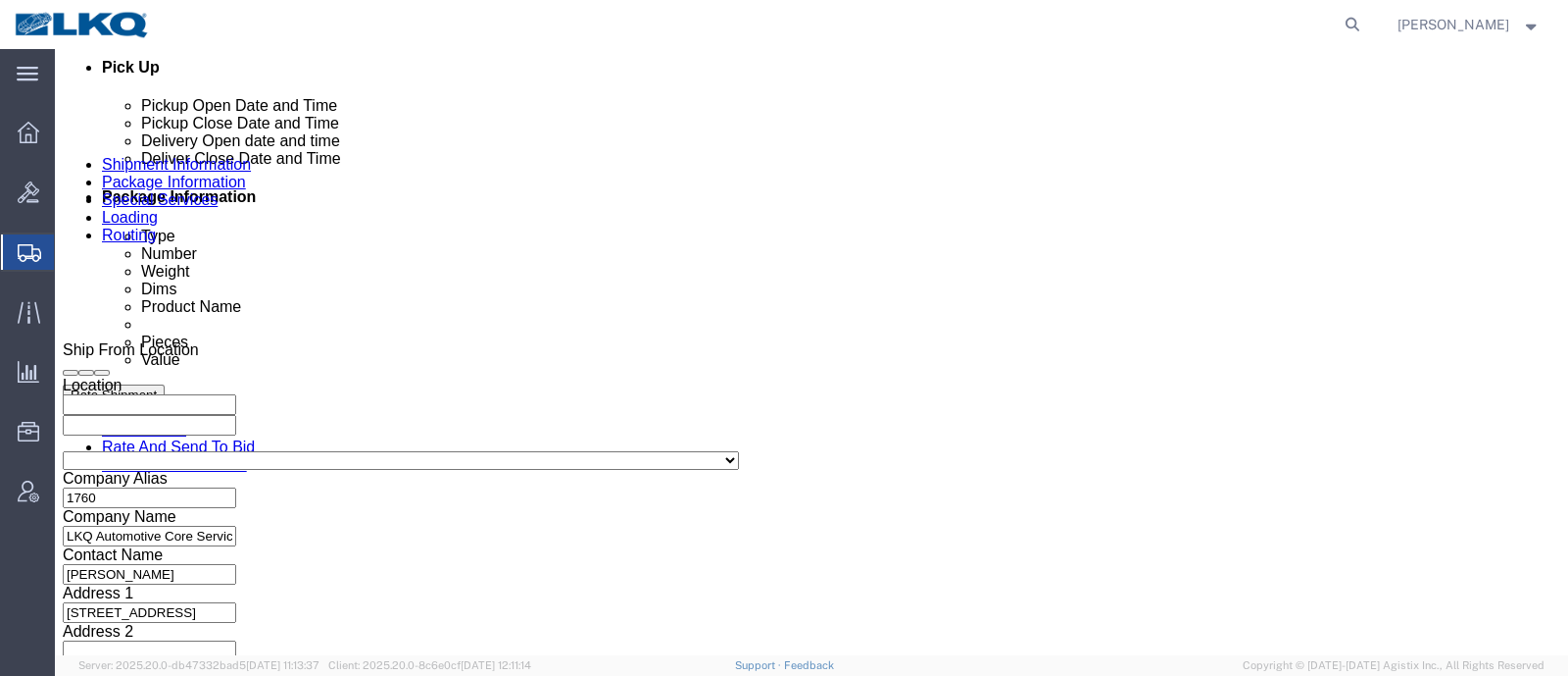
scroll to position [857, 0]
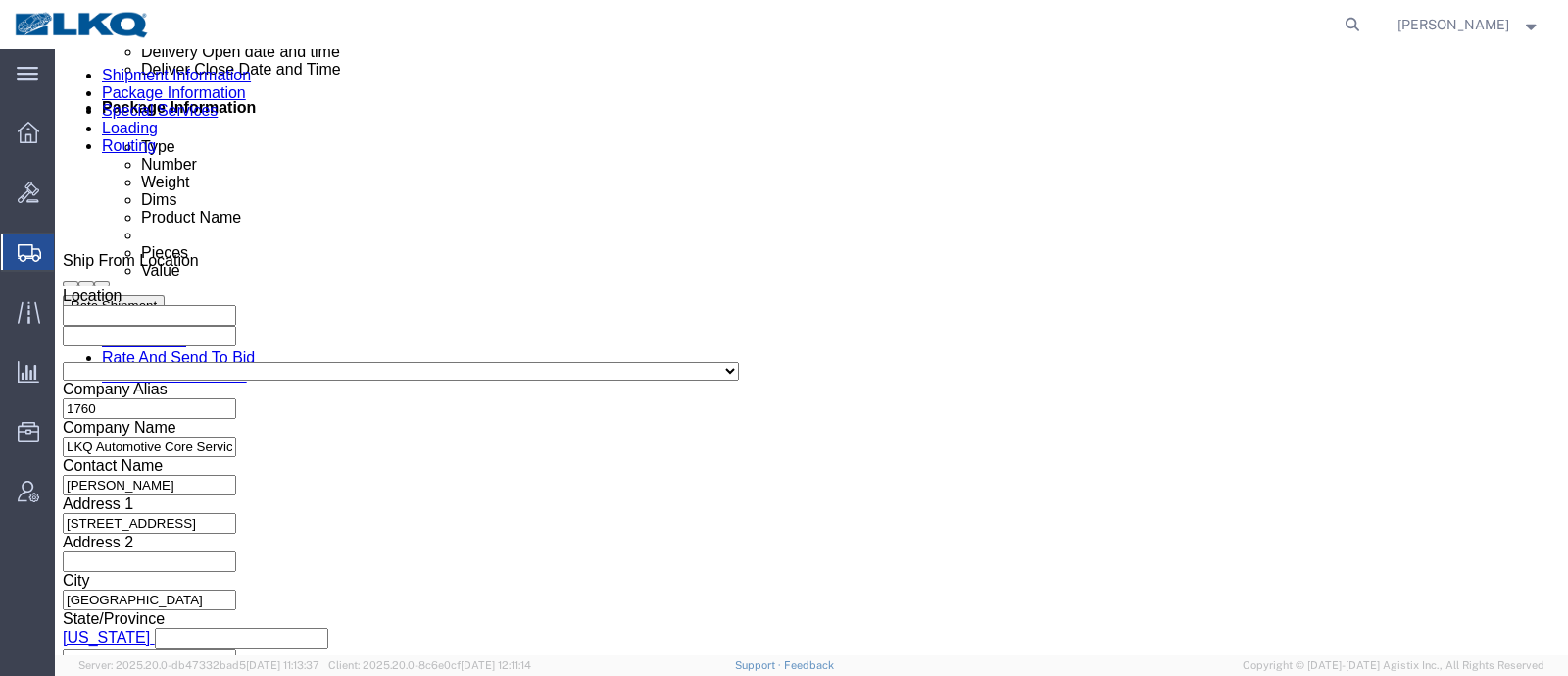
click div
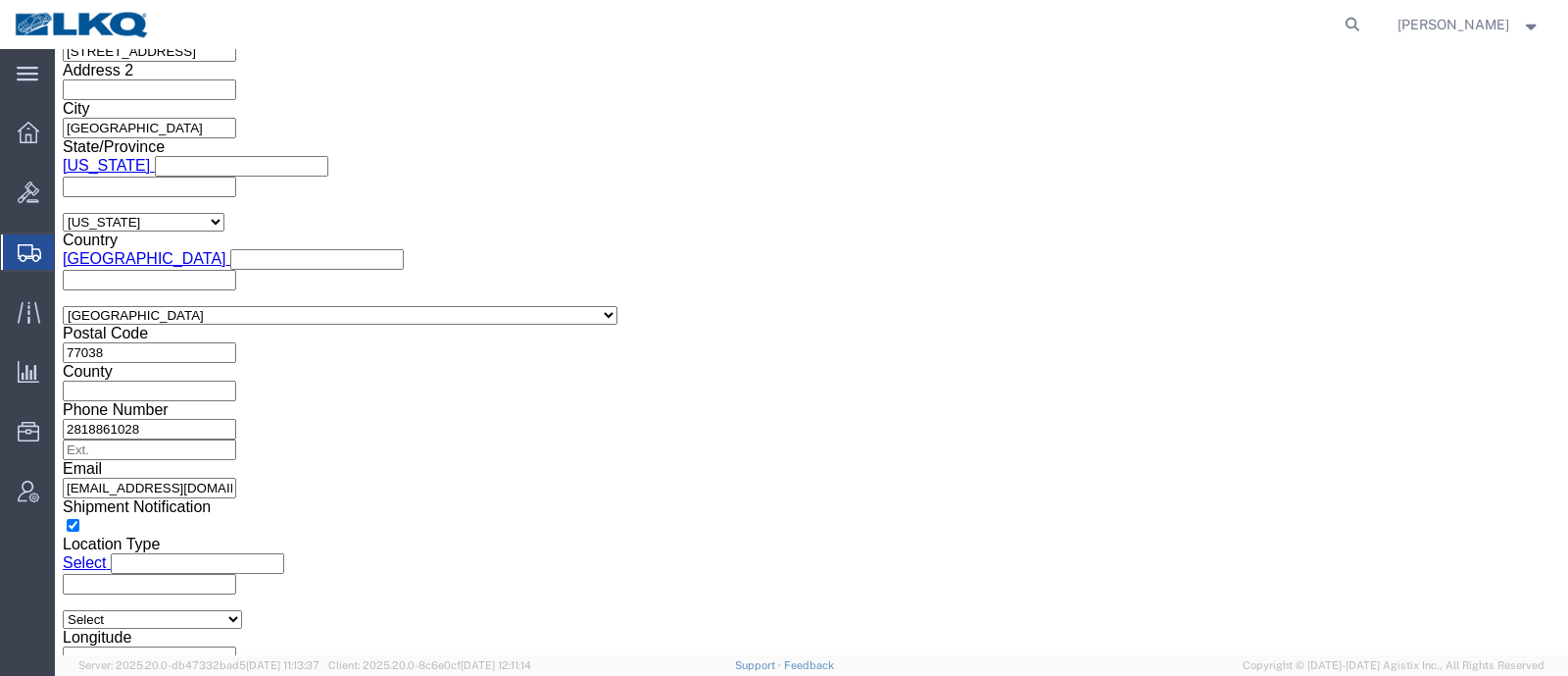
click button "Apply"
click div "Leg 1 Mode Select Air Less than Truckload Multi-Leg Ocean Freight Rail Small Pa…"
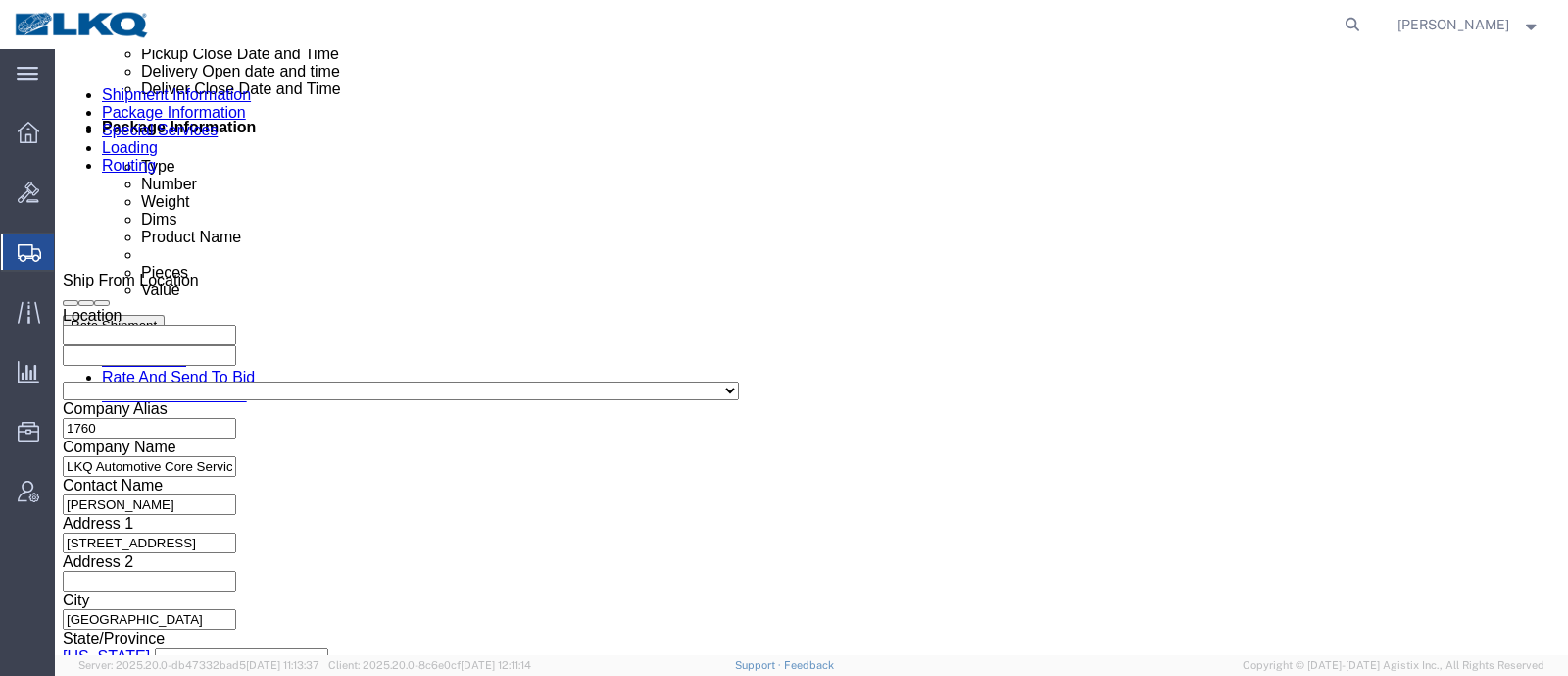
scroll to position [837, 0]
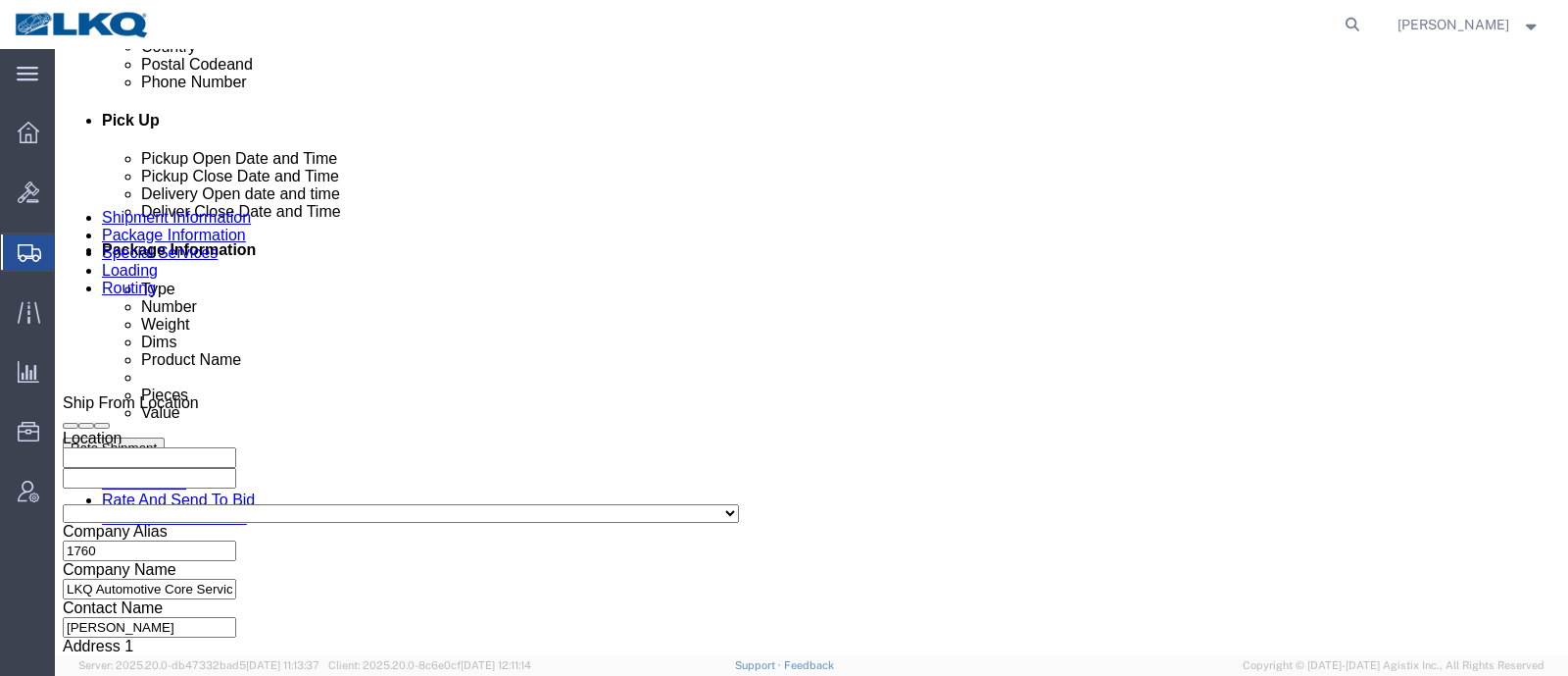
click span "57036638"
copy span "57036638"
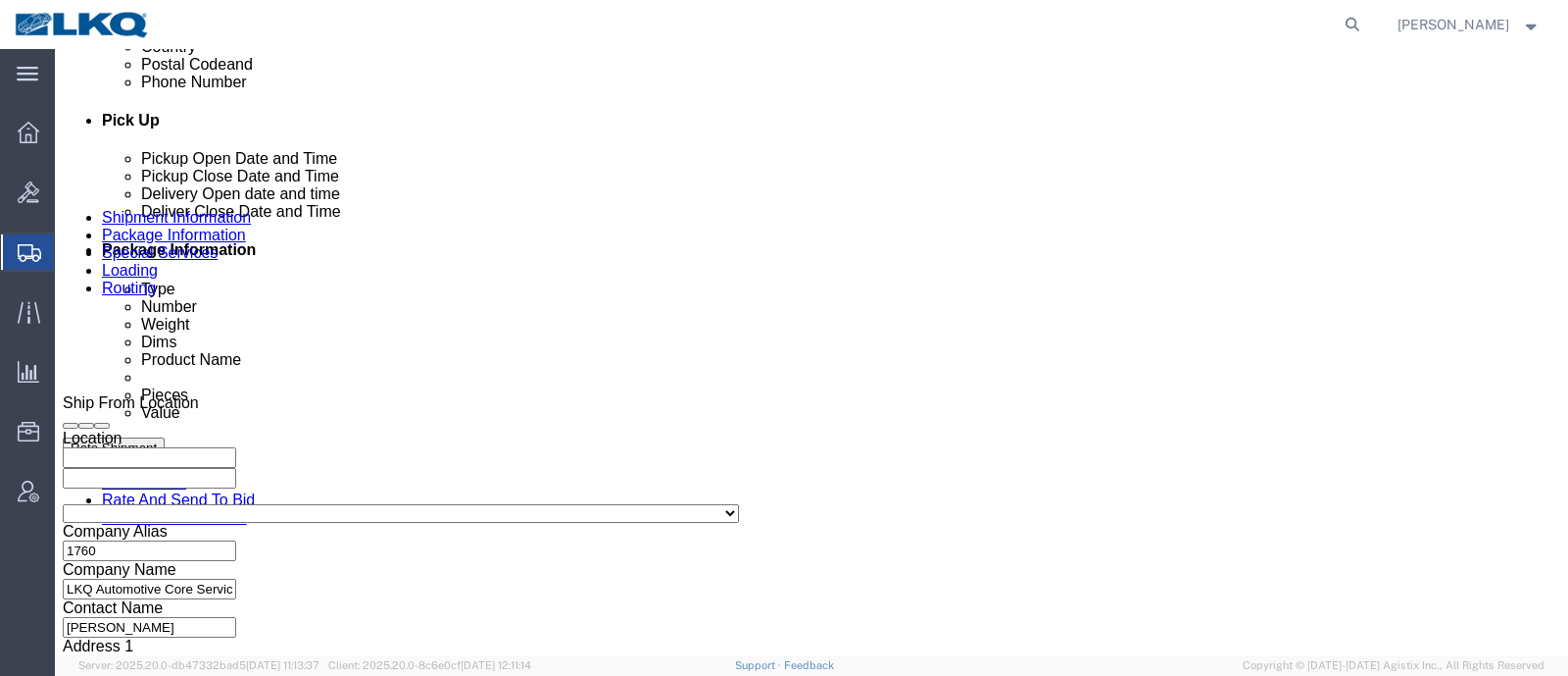
click div "Pickup Date and Time"
click icon
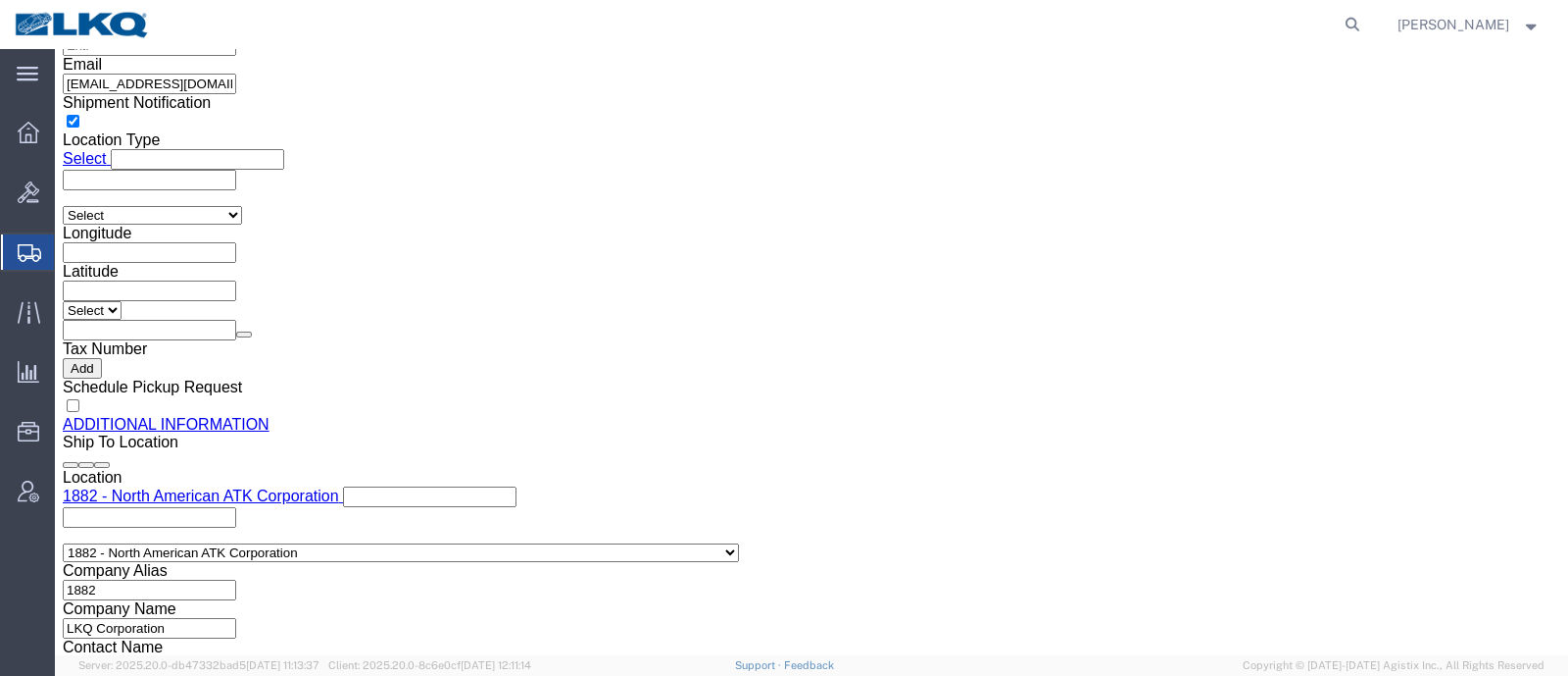
scroll to position [1941, 0]
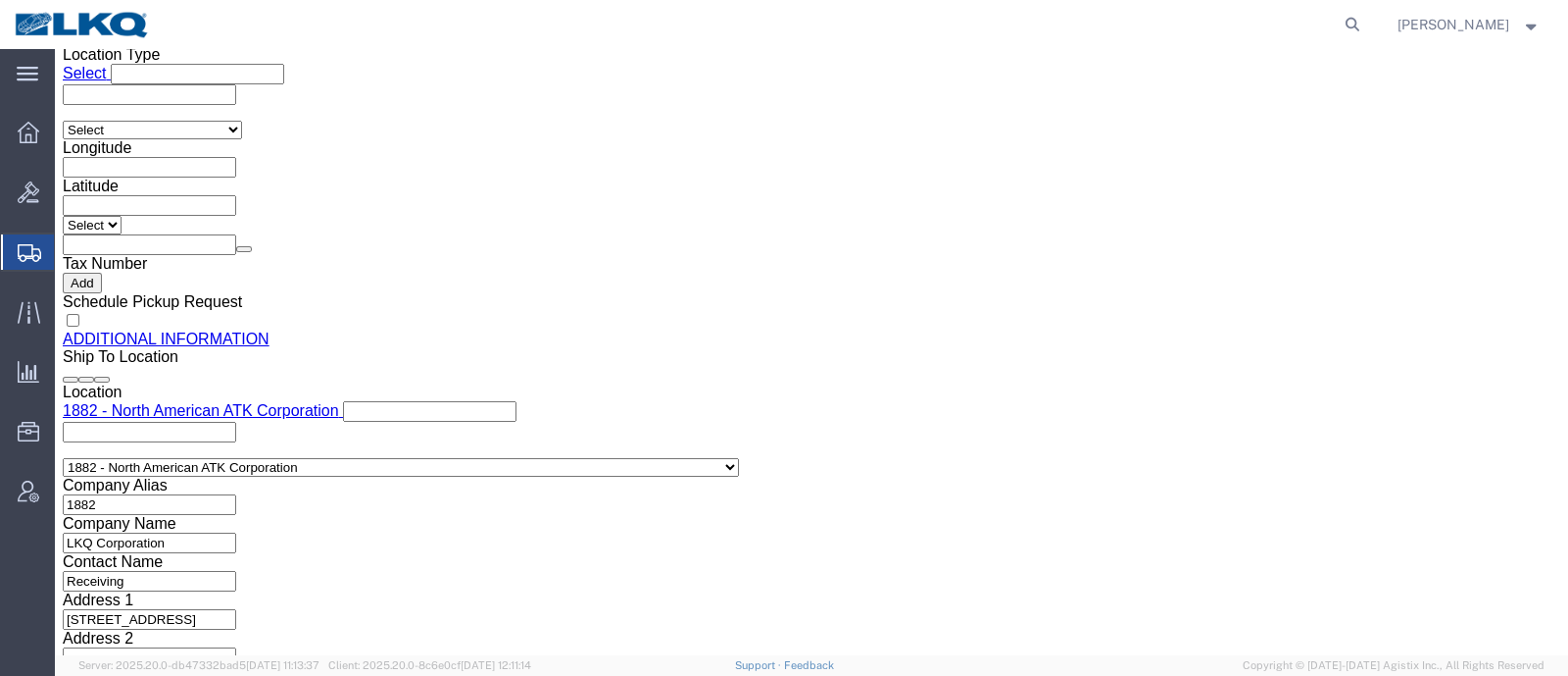
click div "Location Select Select My Profile Location 1100 - LKQ [GEOGRAPHIC_DATA] 1103 - …"
click input "[EMAIL_ADDRESS][DOMAIN_NAME]"
click icon
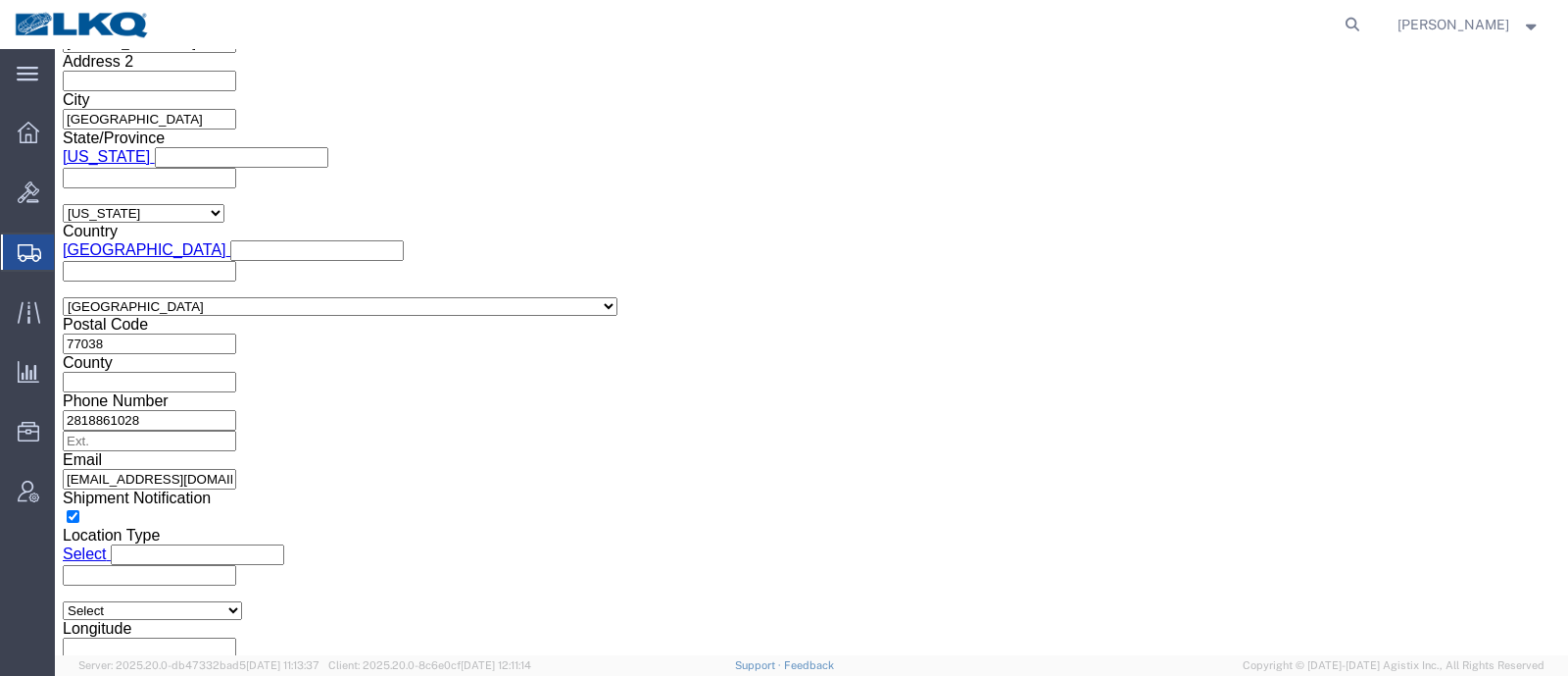
scroll to position [1093, 0]
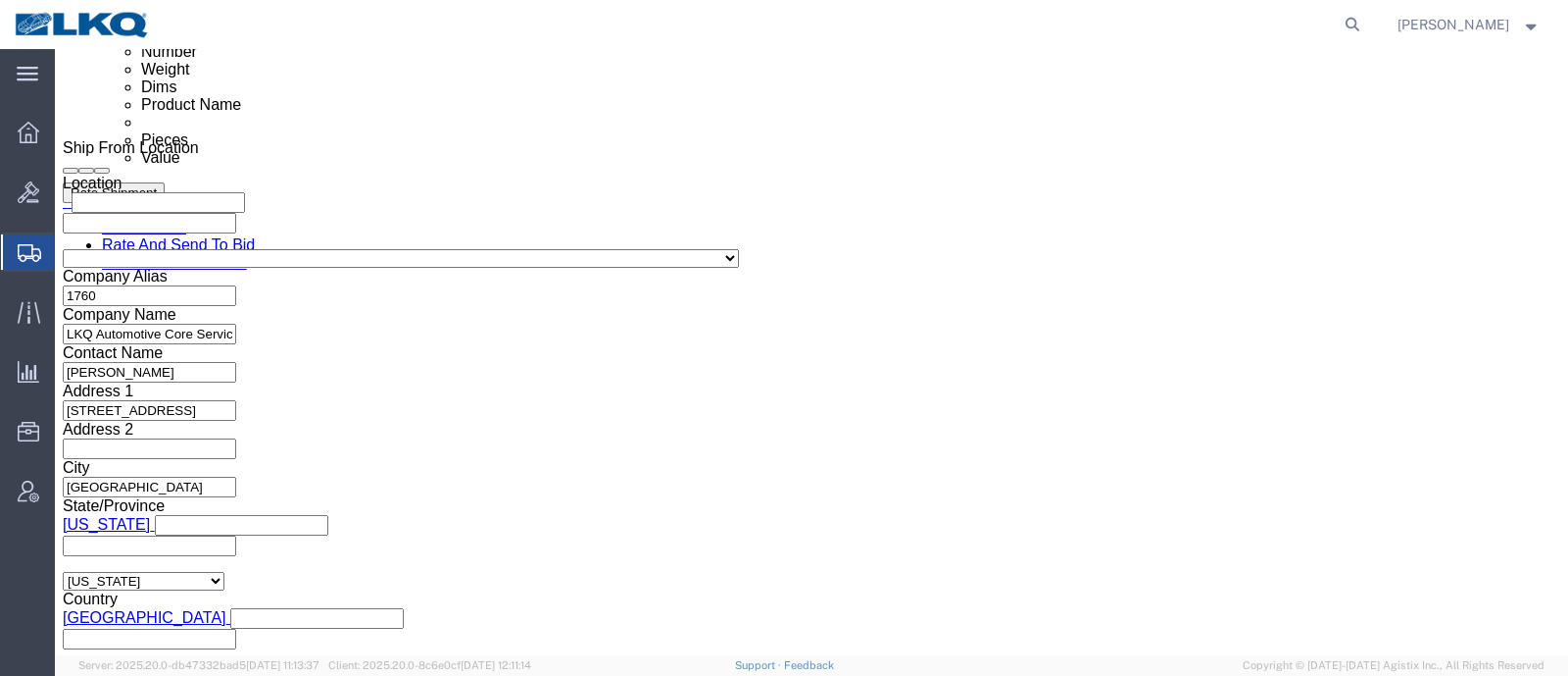
click div "[DATE] 9:00 AM"
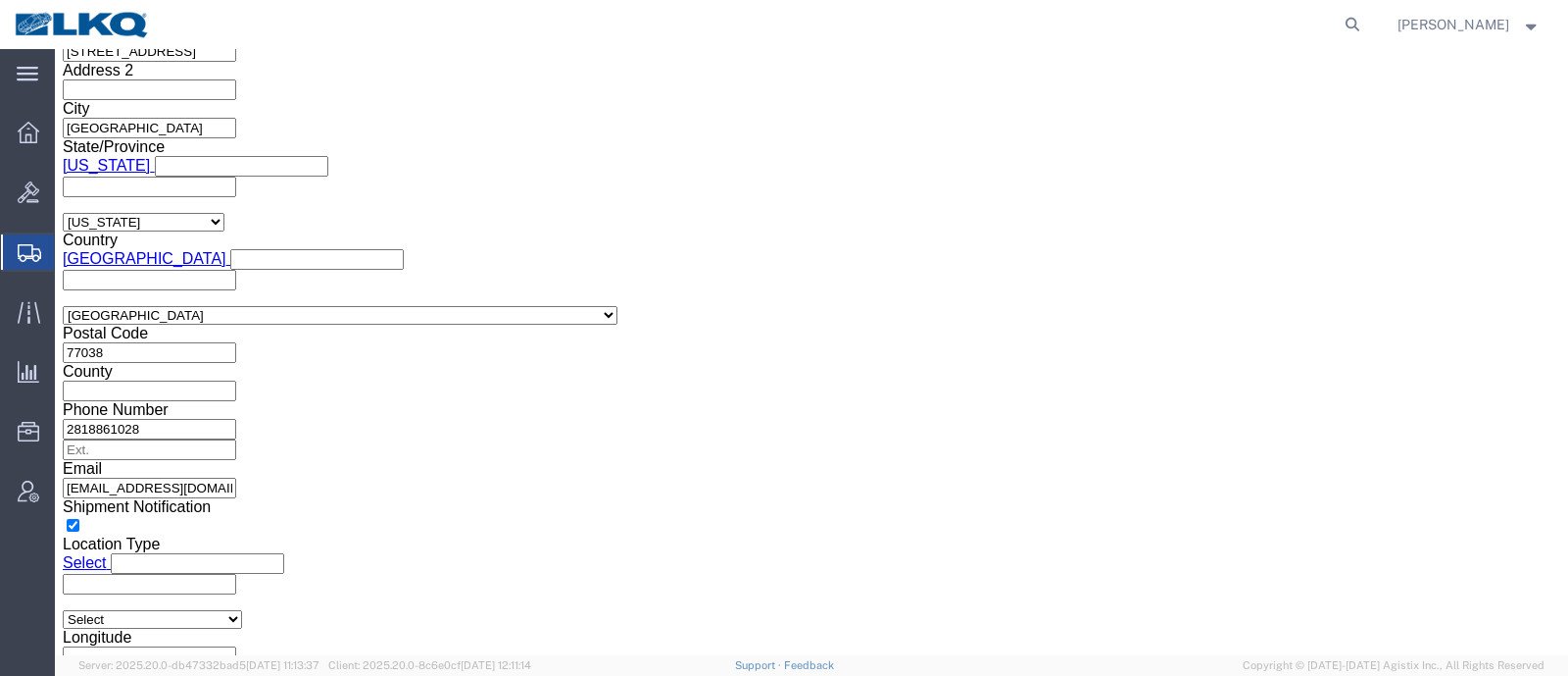
type input "8:01 AM"
click button "Apply"
drag, startPoint x: 1349, startPoint y: 615, endPoint x: 1405, endPoint y: 661, distance: 72.5
click html "Shipment 57036638 New Details Rates Documents Notes Tracking Activity Related O…"
click button "Rate Shipment"
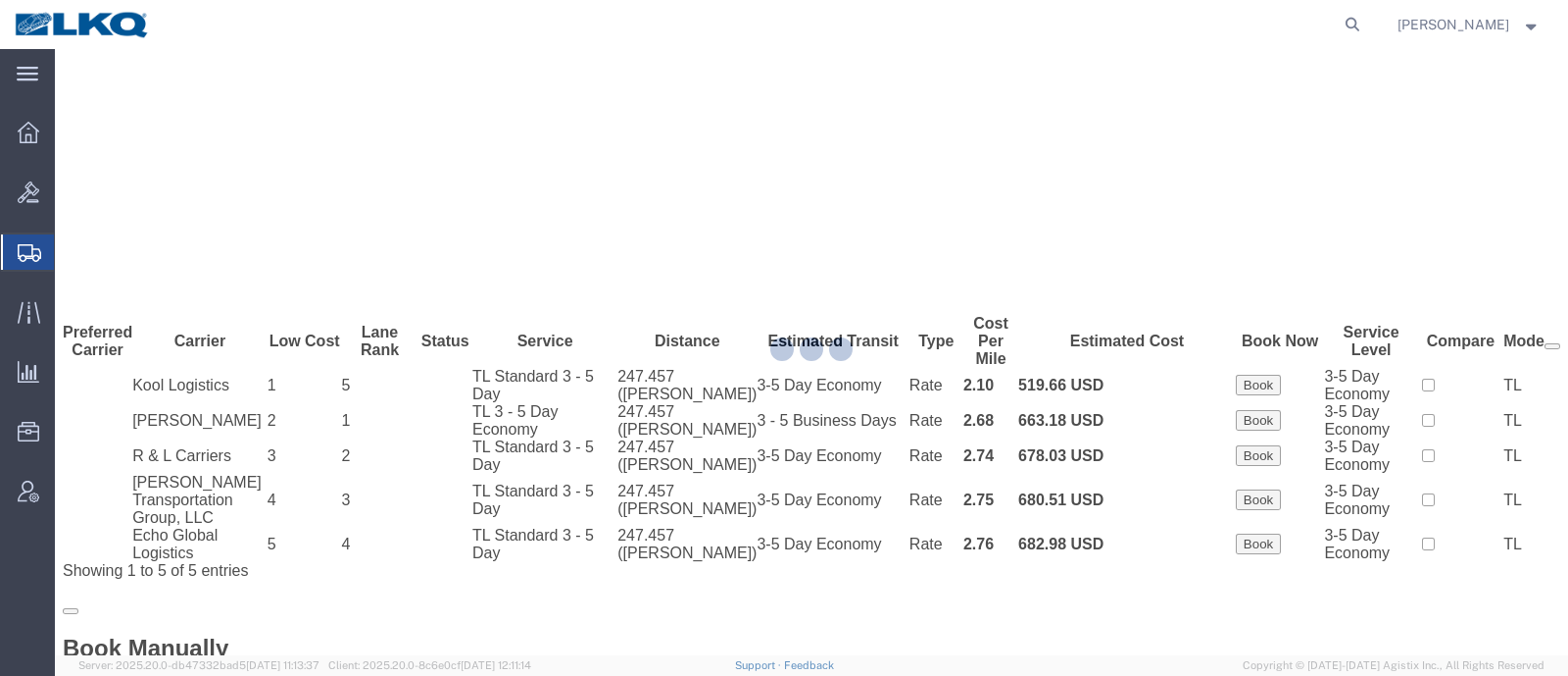
scroll to position [0, 0]
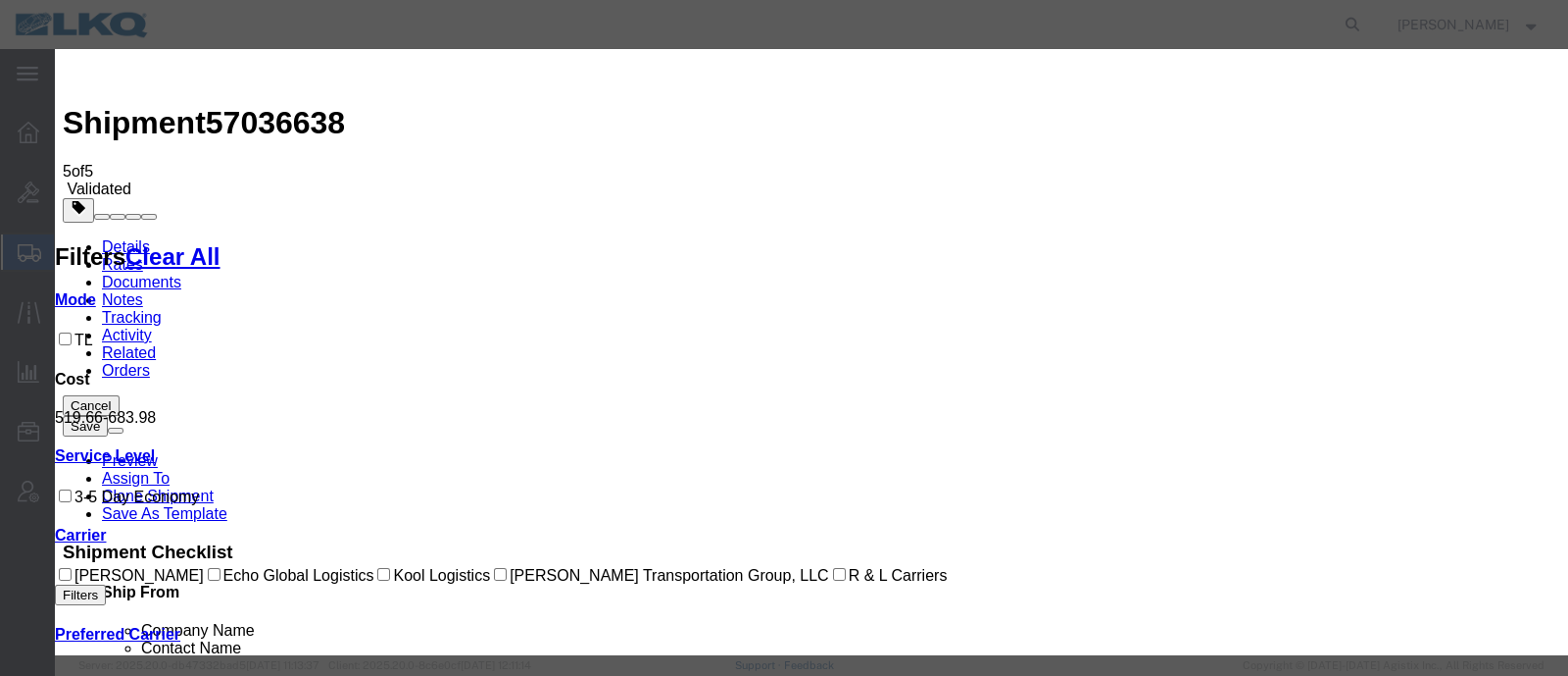
drag, startPoint x: 485, startPoint y: 256, endPoint x: 502, endPoint y: 252, distance: 17.5
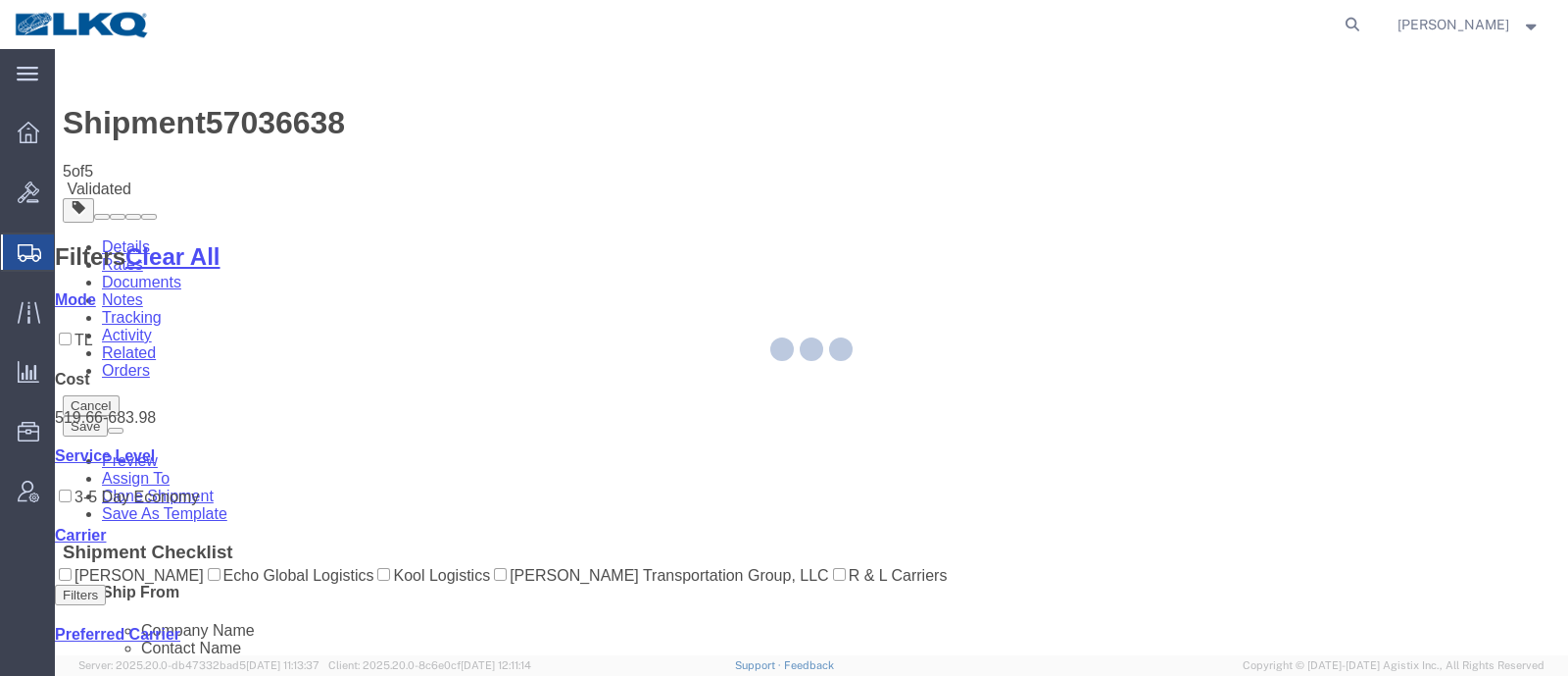
select select "27708"
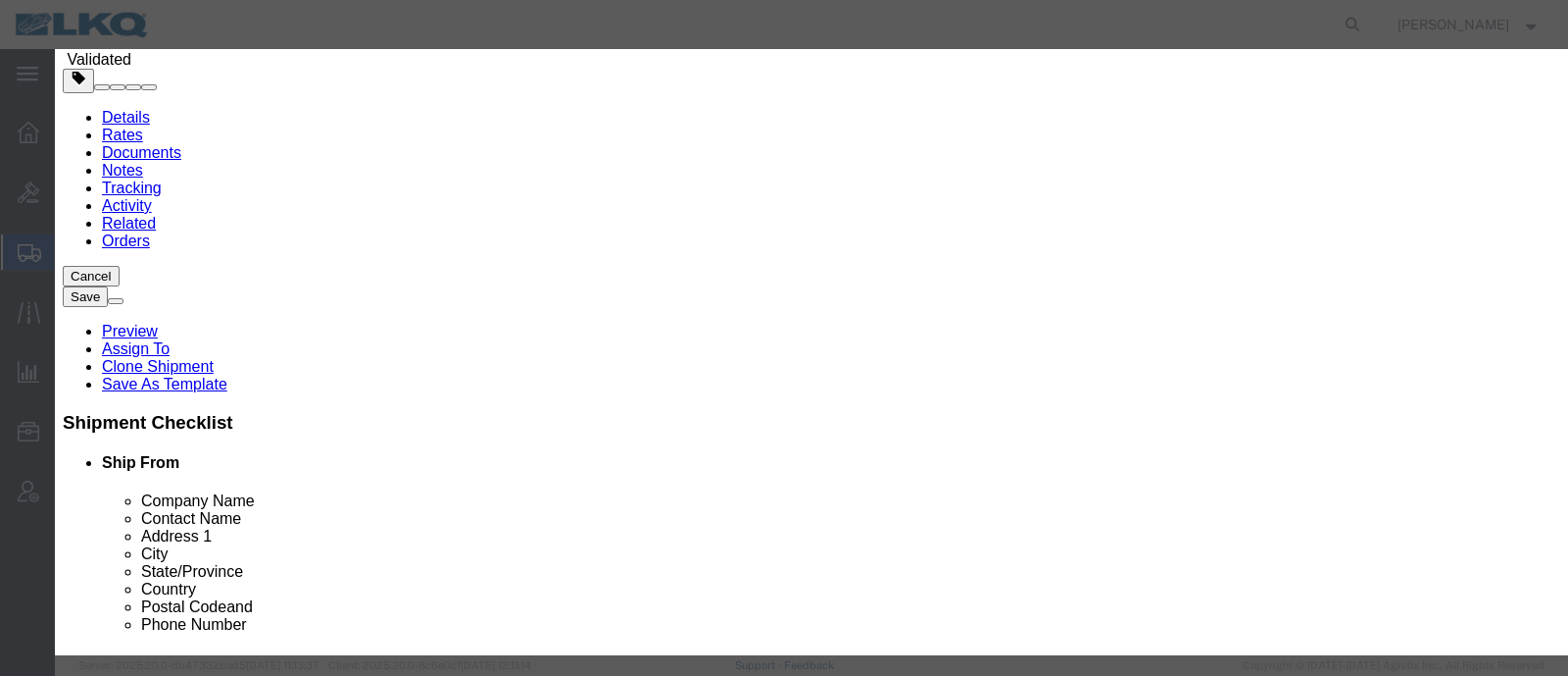
scroll to position [368, 0]
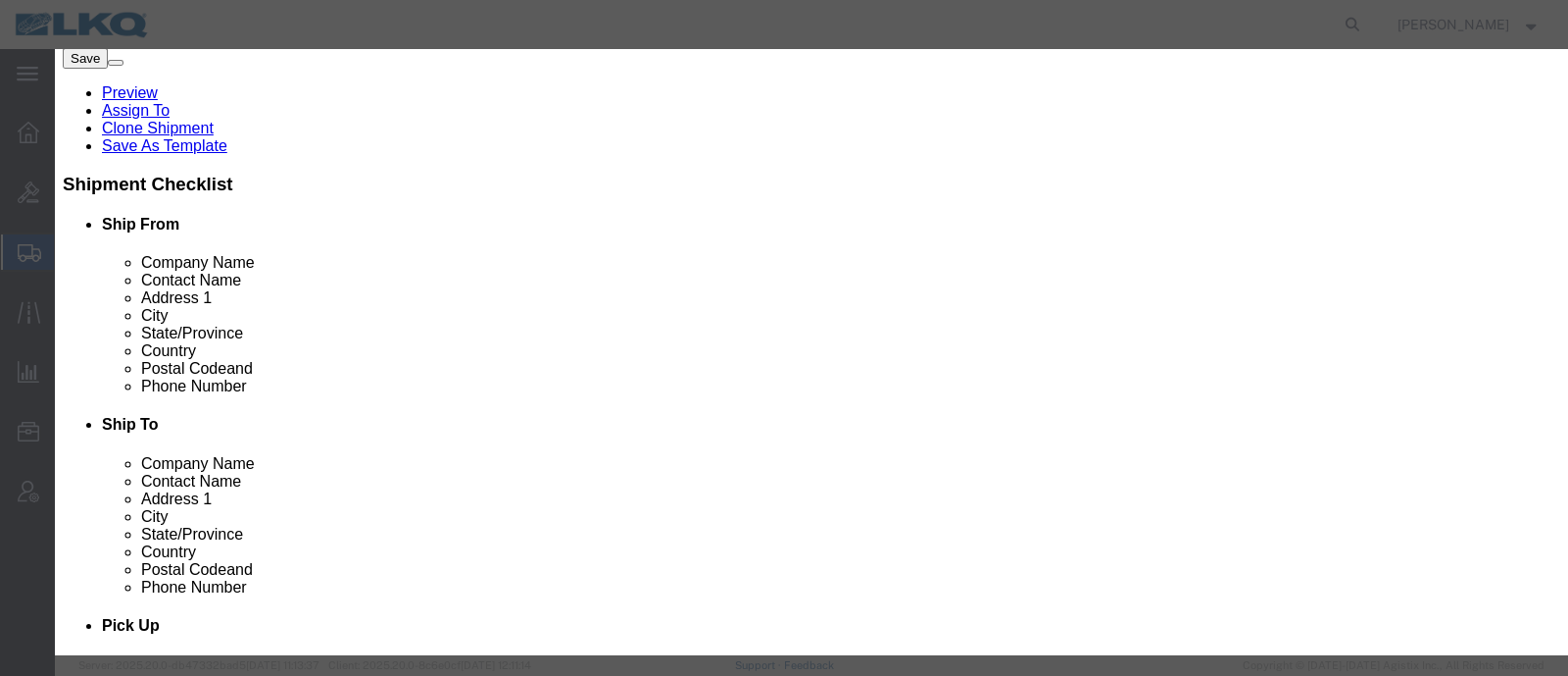
click input "2"
type input "1"
click input "1"
click select "Price Carrier Rank"
select select "LANE_RANK"
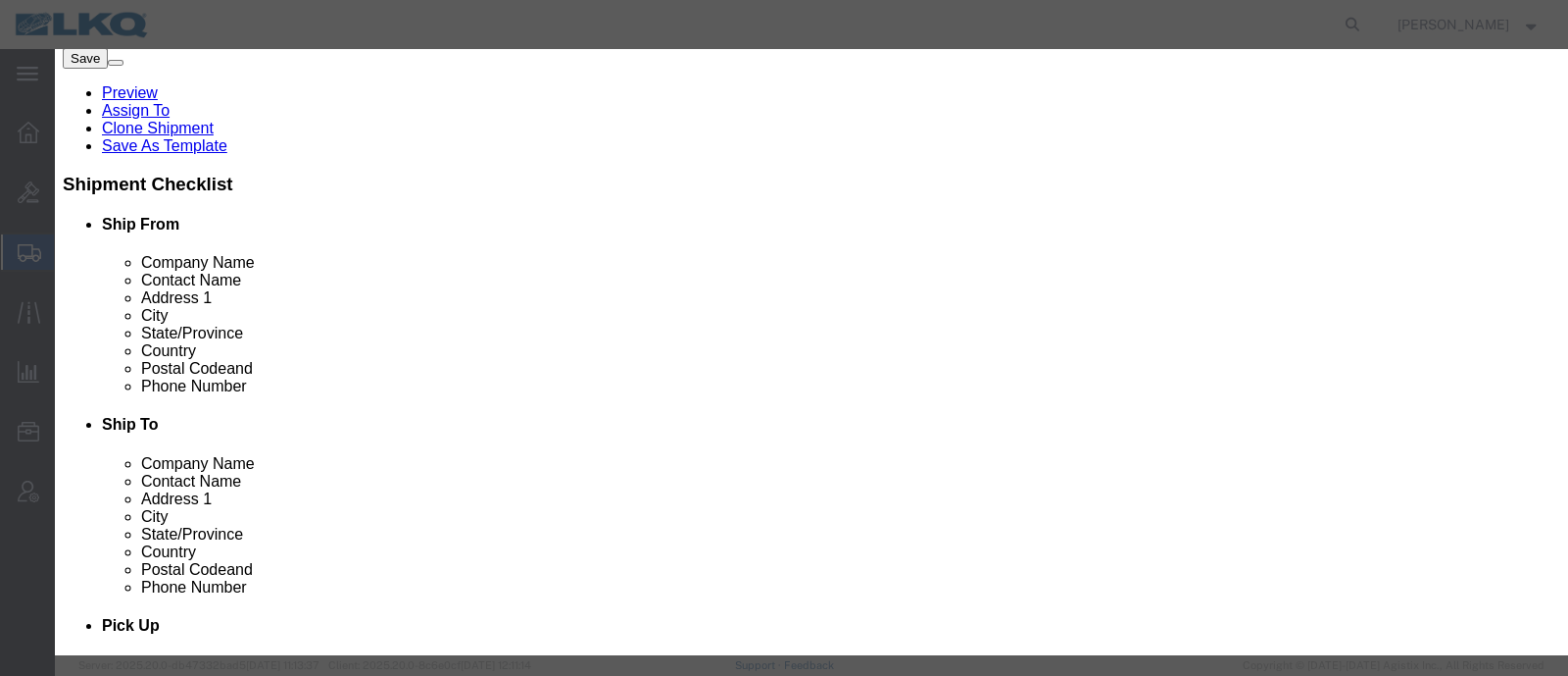
click select "Price Carrier Rank"
click input "8:00 AM"
type input "7:00 AM"
click button "Save Auto-Tender"
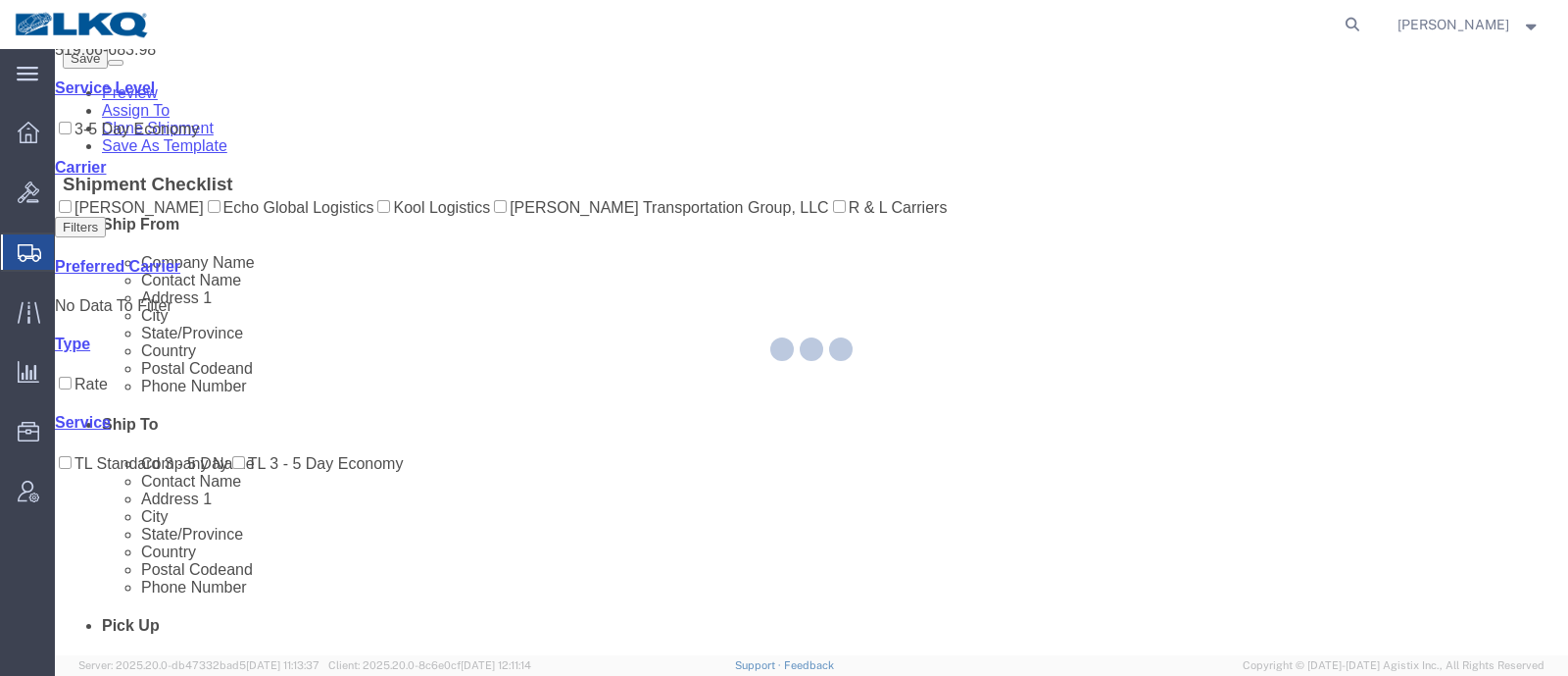
scroll to position [0, 0]
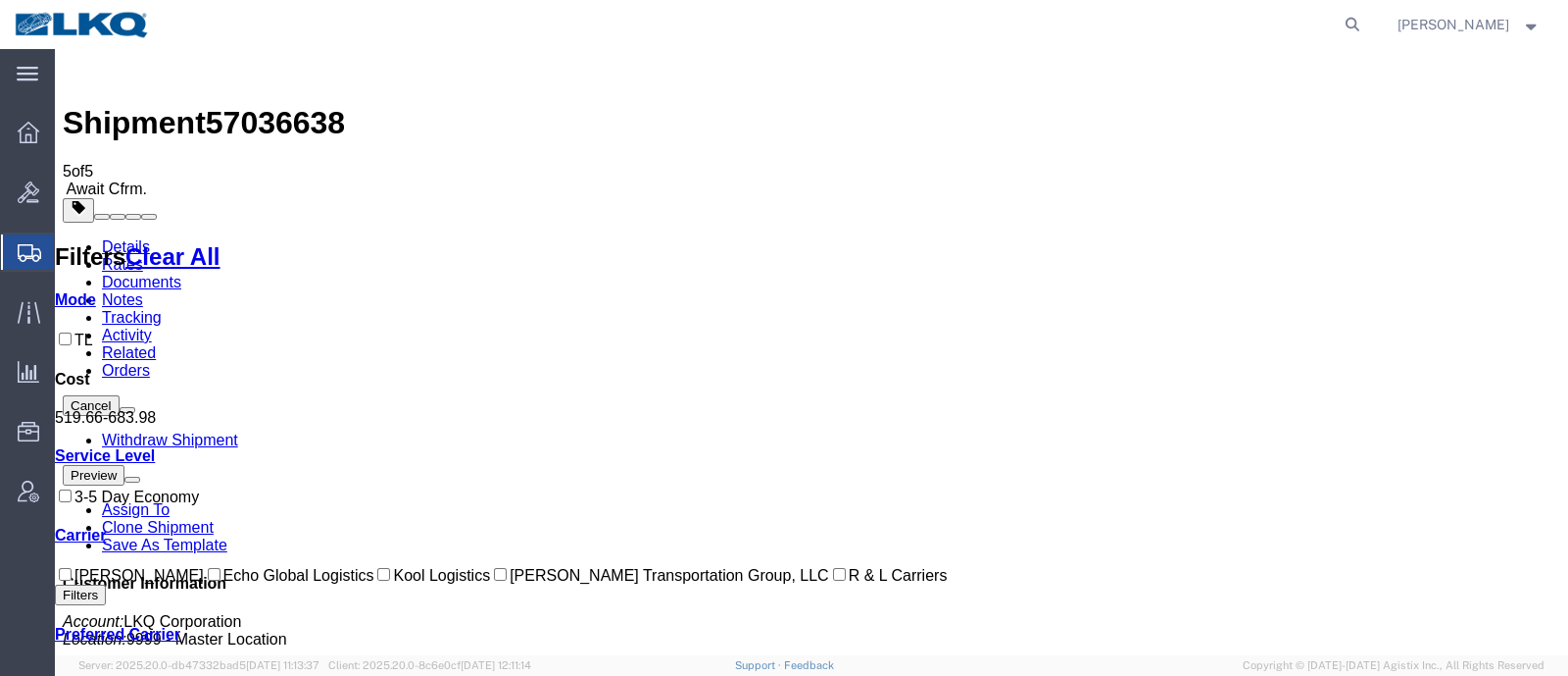
click at [618, 63] on div "Shipment 57036638 5 of 5 Await Cfrm." at bounding box center [811, 127] width 1497 height 141
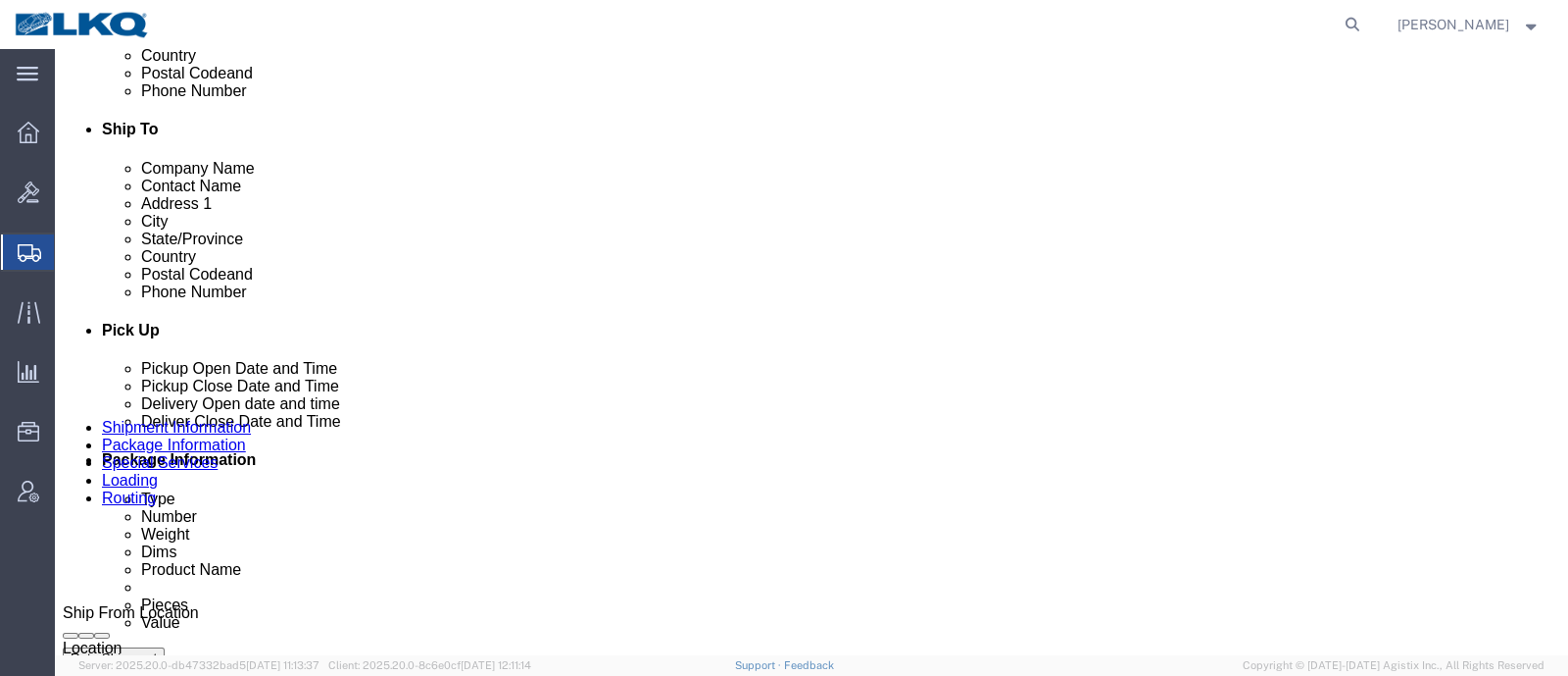
scroll to position [736, 0]
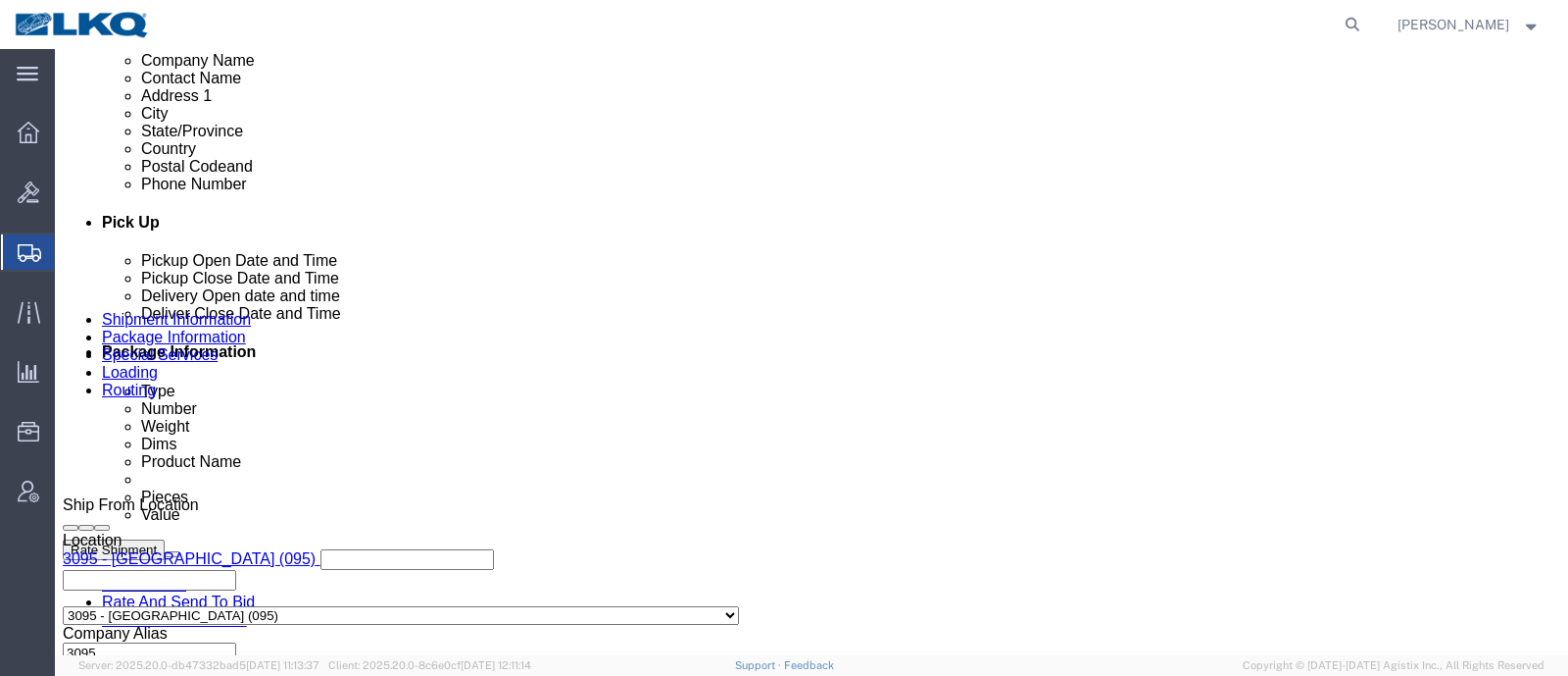
select select "27832"
select select "27634"
click link "Schedule appointment"
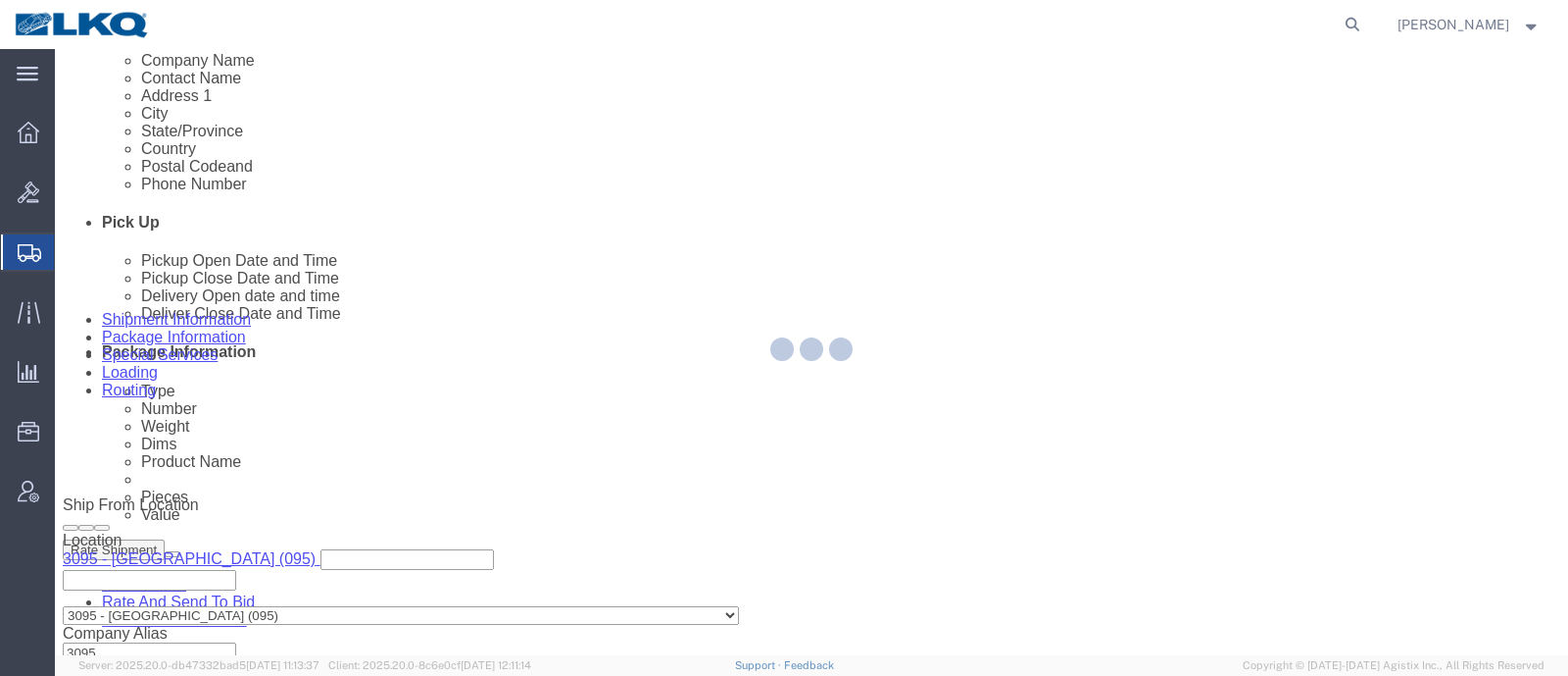
select select
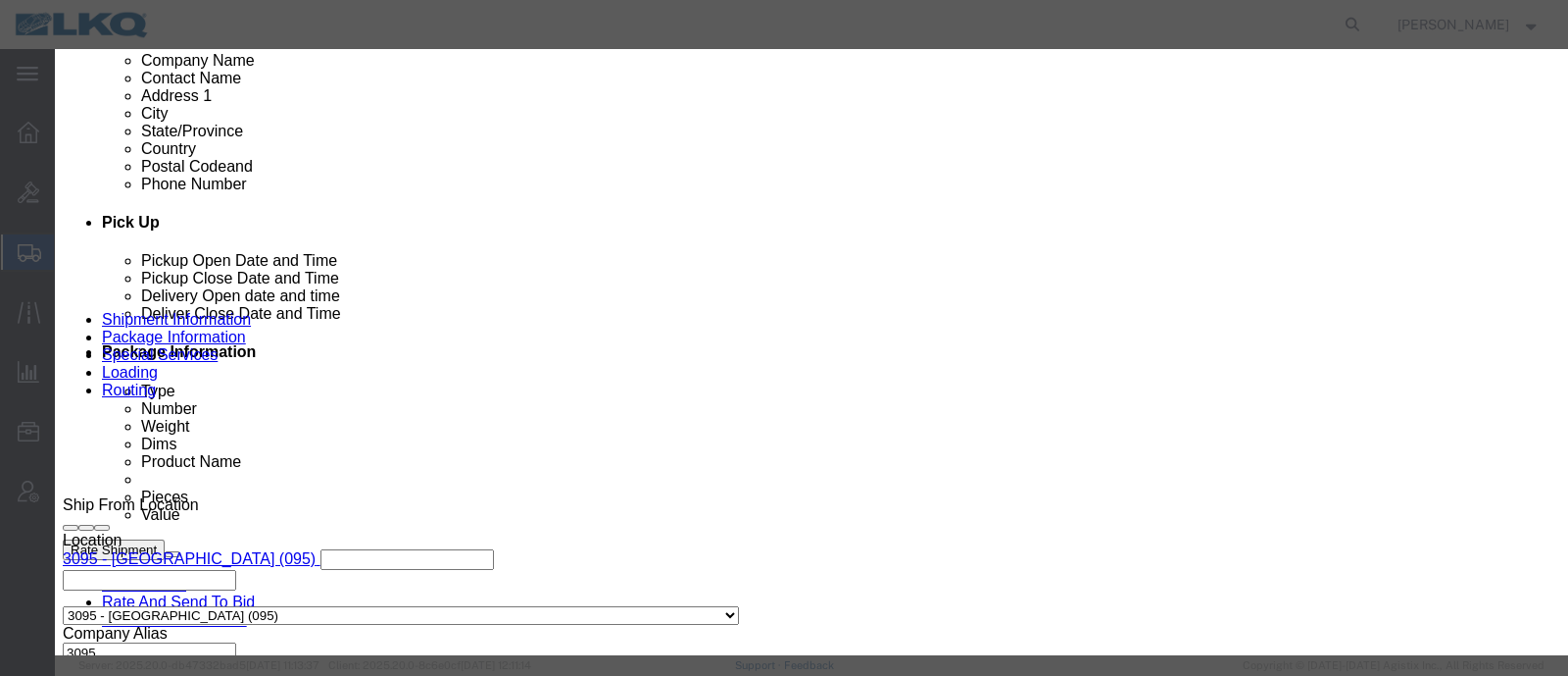
click input "10/07/2025"
click td "13"
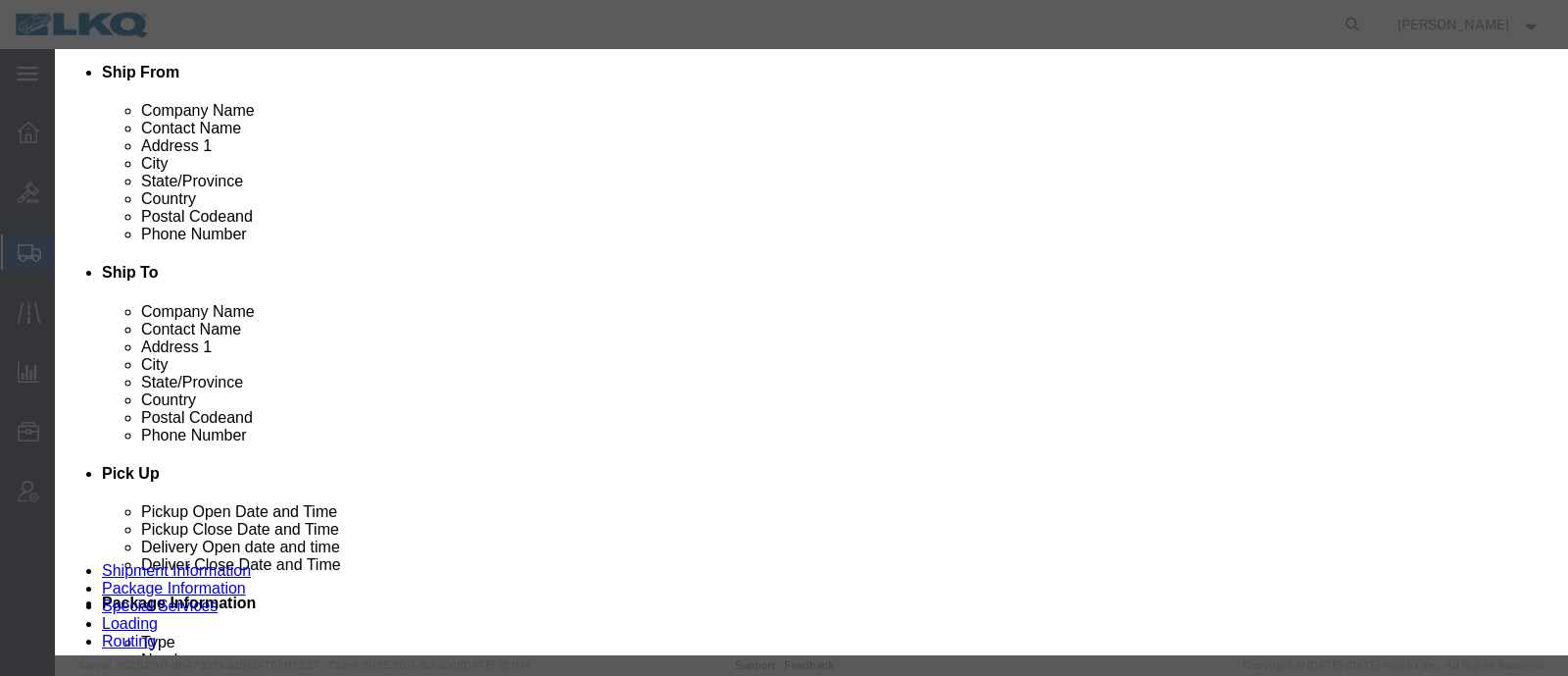
scroll to position [489, 0]
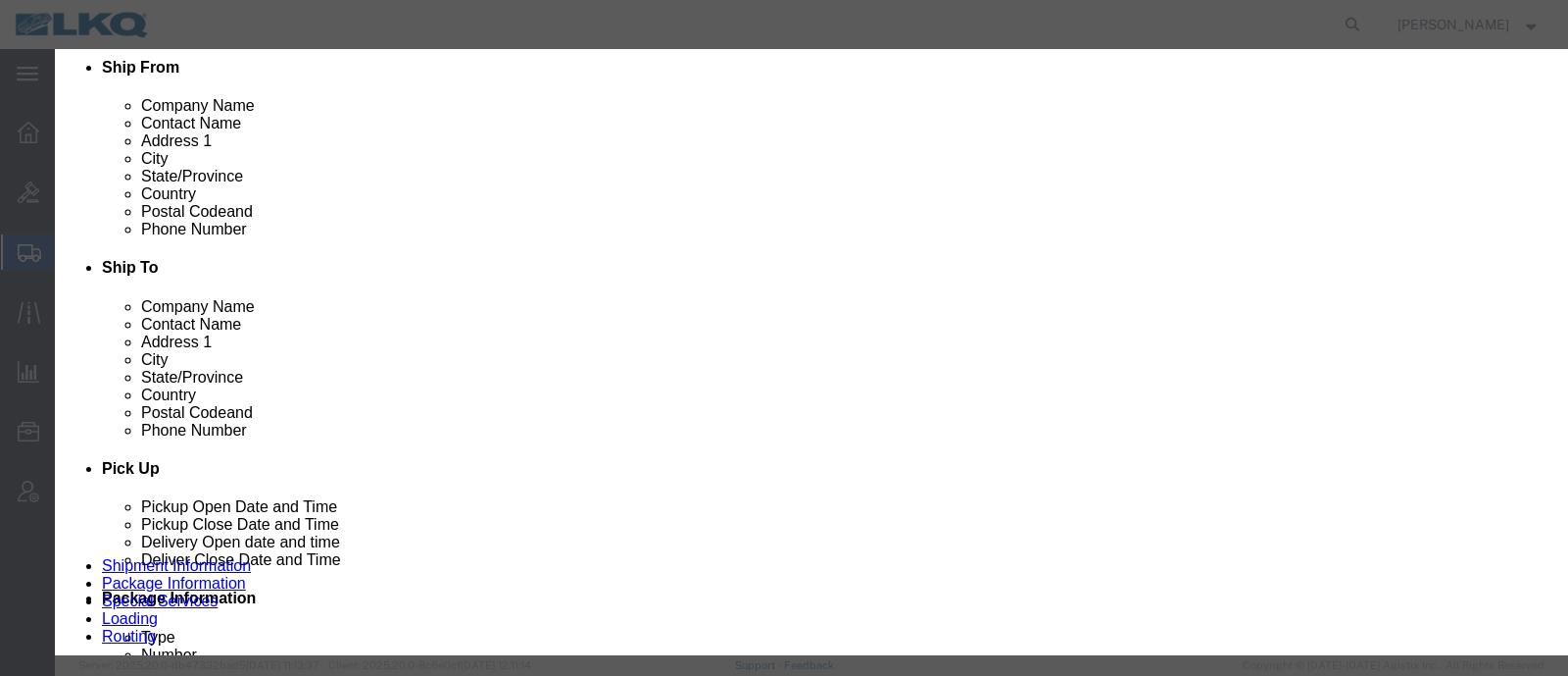
click input "[DATE]"
click td "14"
drag, startPoint x: 621, startPoint y: 201, endPoint x: 616, endPoint y: 210, distance: 10.3
click select "Select 1760 - LKQ Best Core 1760 - Outbound Loads"
select select "1"
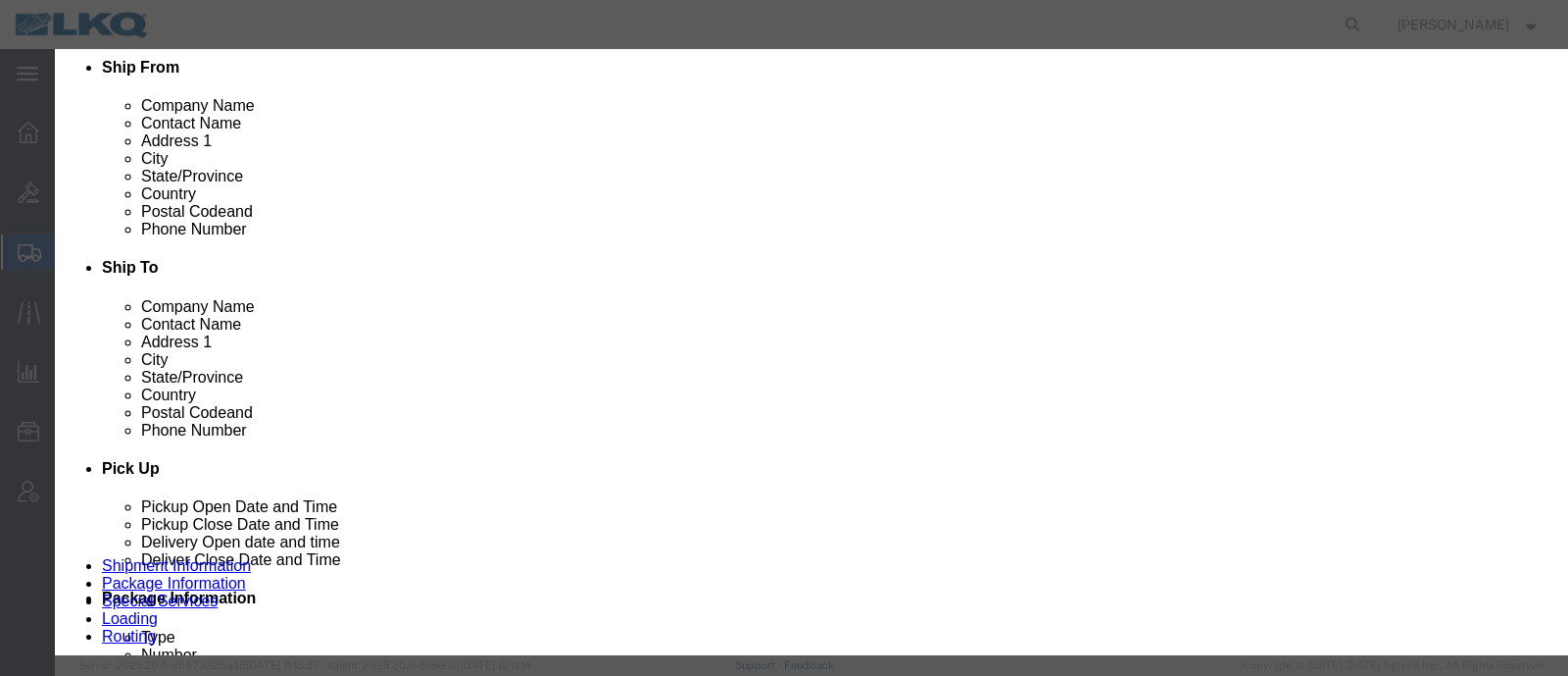
click select "Select 1760 - LKQ Best Core 1760 - Outbound Loads"
drag, startPoint x: 859, startPoint y: 285, endPoint x: 804, endPoint y: 237, distance: 73.0
click link "Availability"
click button "Close"
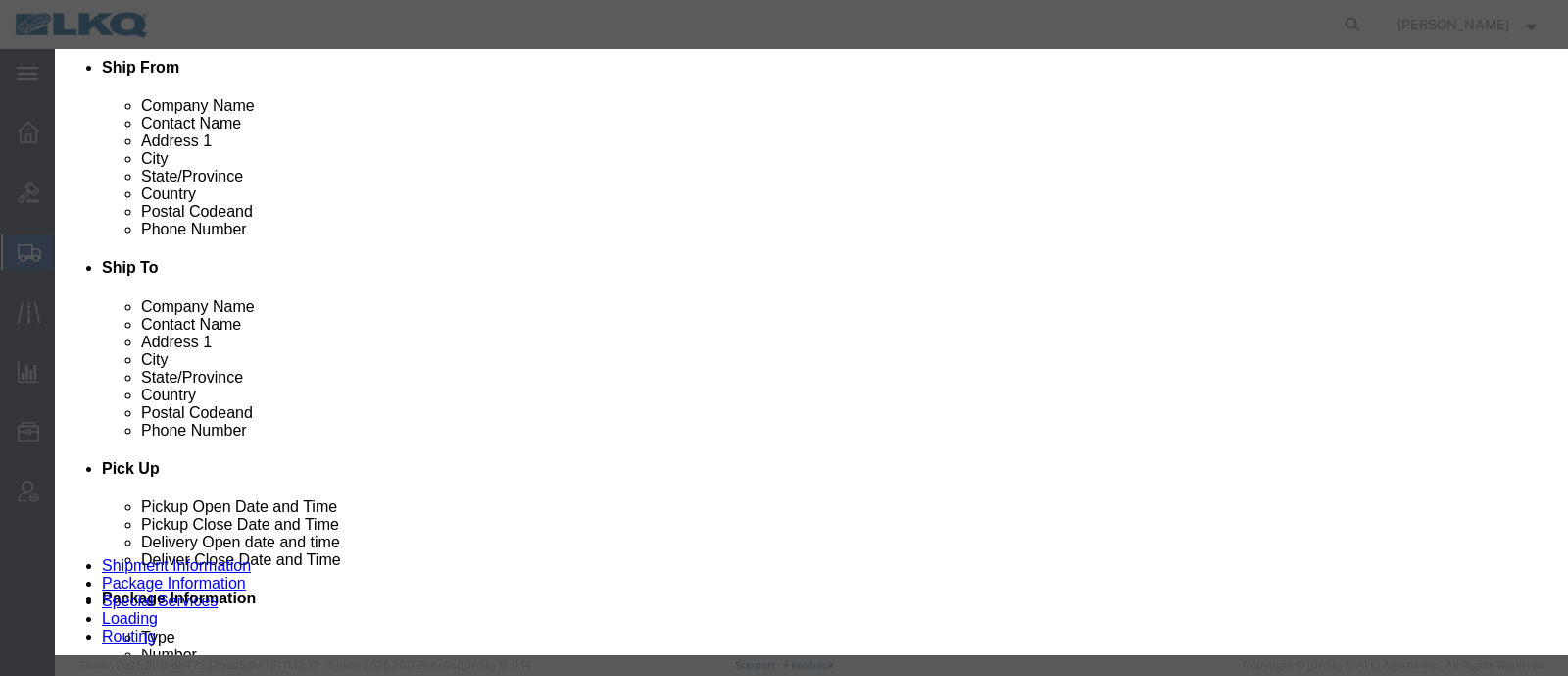
scroll to position [0, 0]
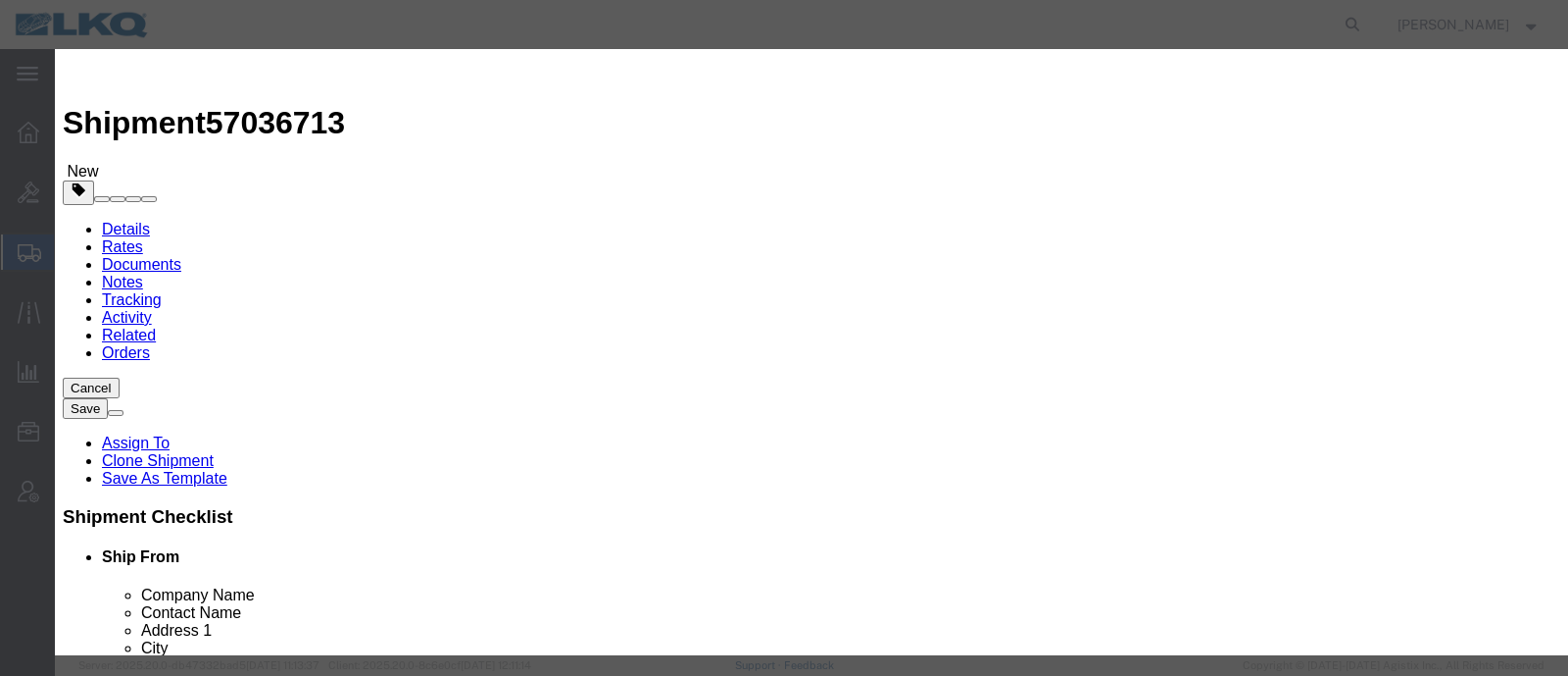
click input "6:00 PM"
type input "6:00 AM"
click select "Select 15 min 30 min 45 min 1 hr 2 hr 3 hr 4 hr"
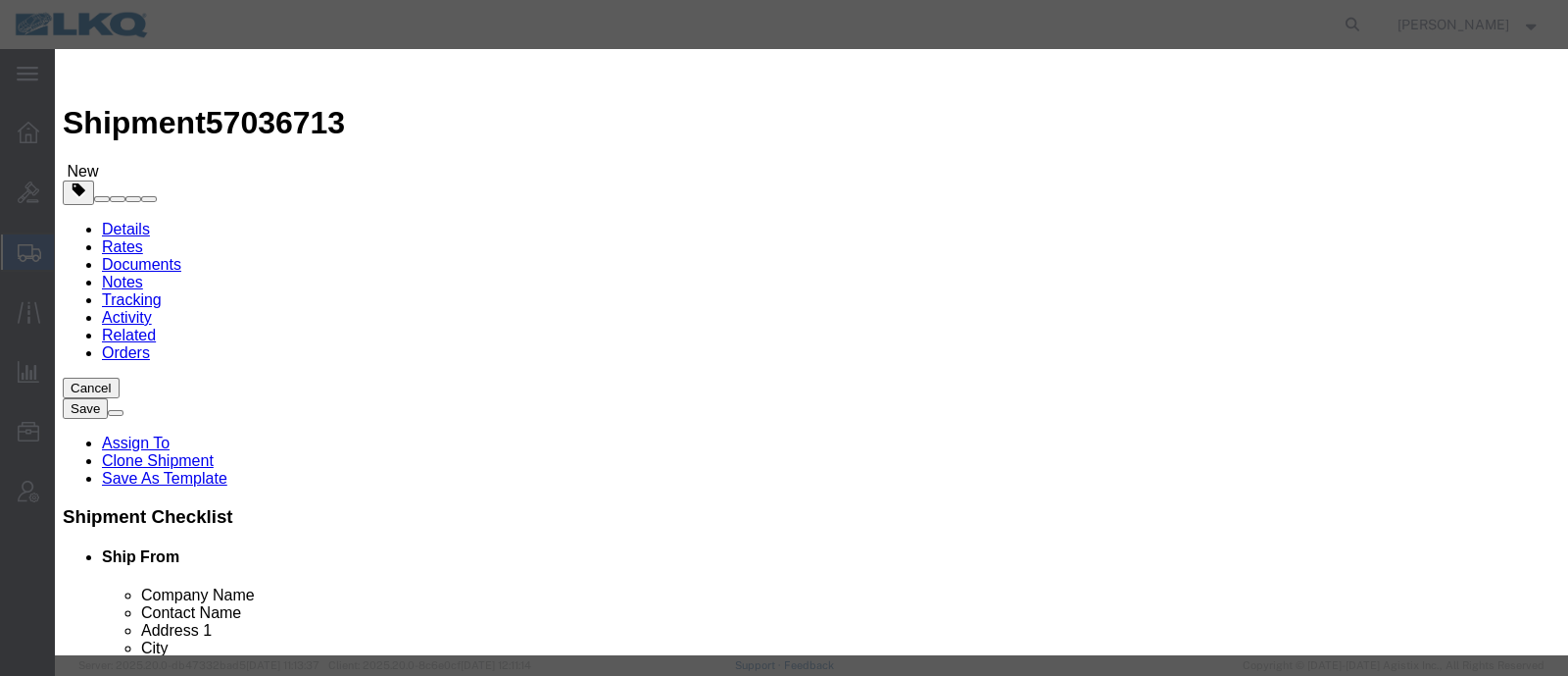
select select "15"
click select "Select 15 min 30 min 45 min 1 hr 2 hr 3 hr 4 hr"
click button "Save"
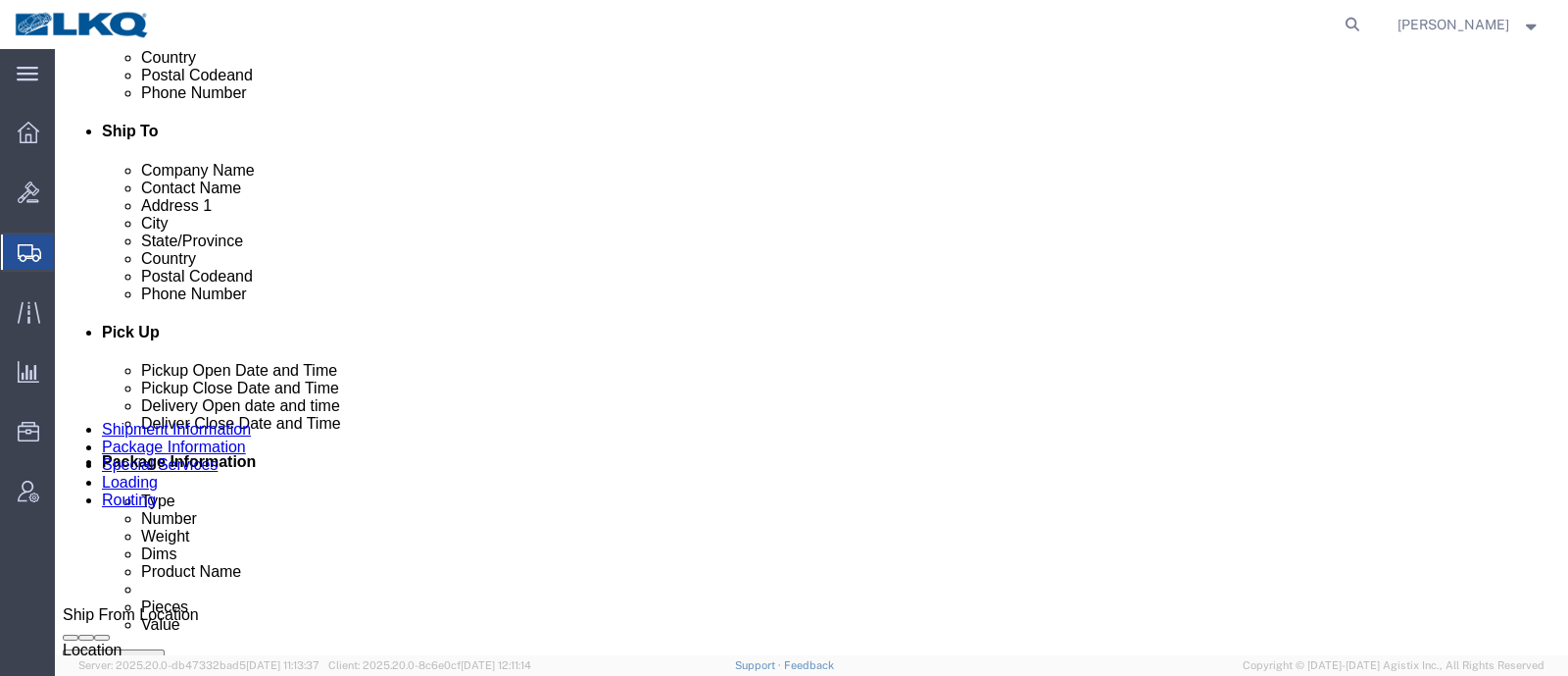
scroll to position [736, 0]
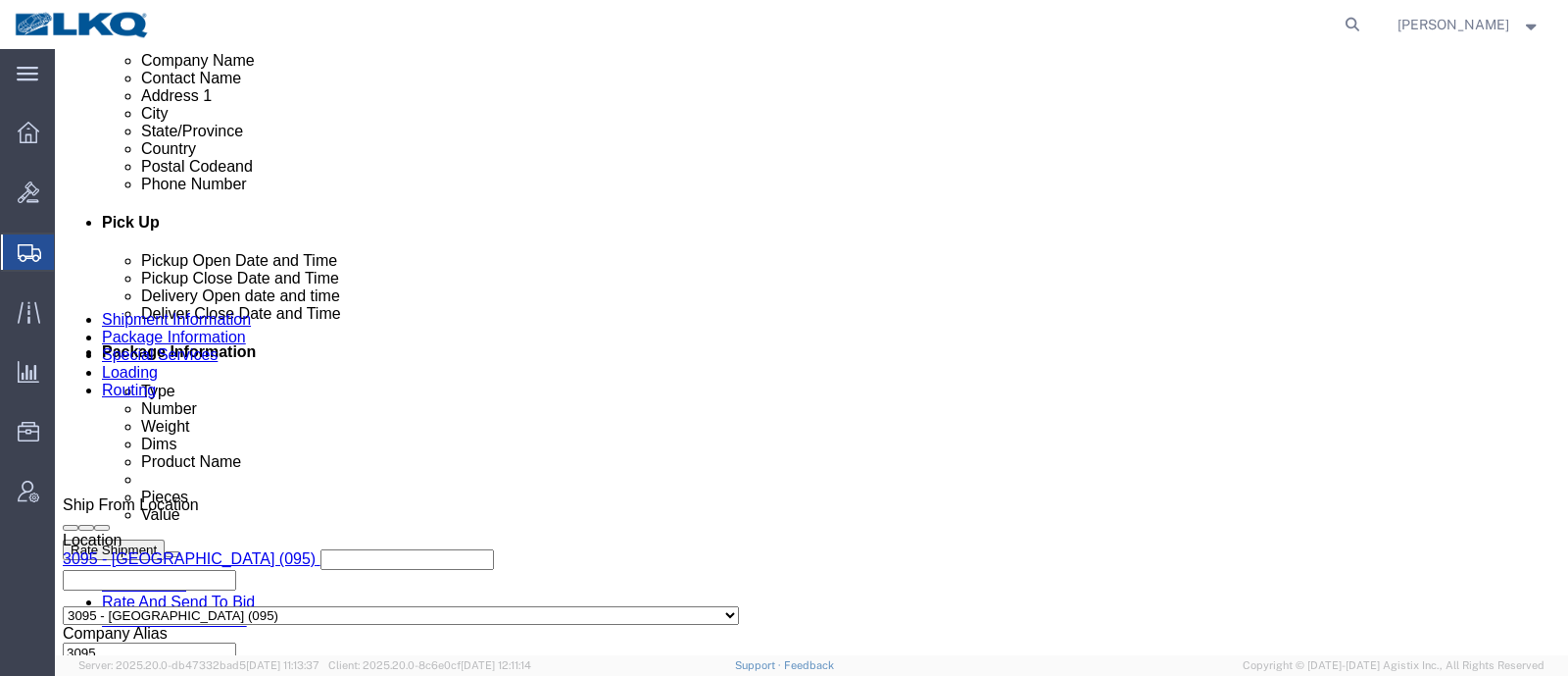
click span "57036713"
copy span "57036713"
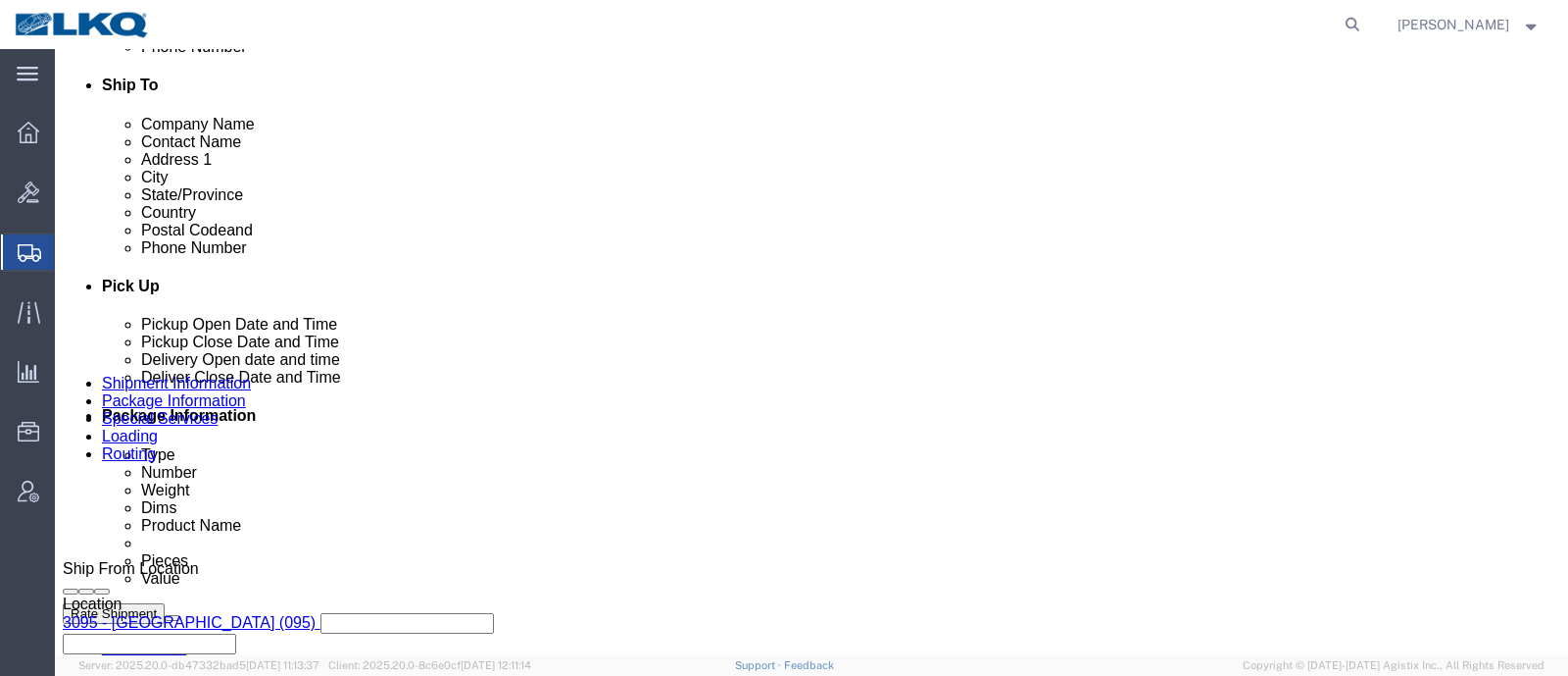
scroll to position [857, 0]
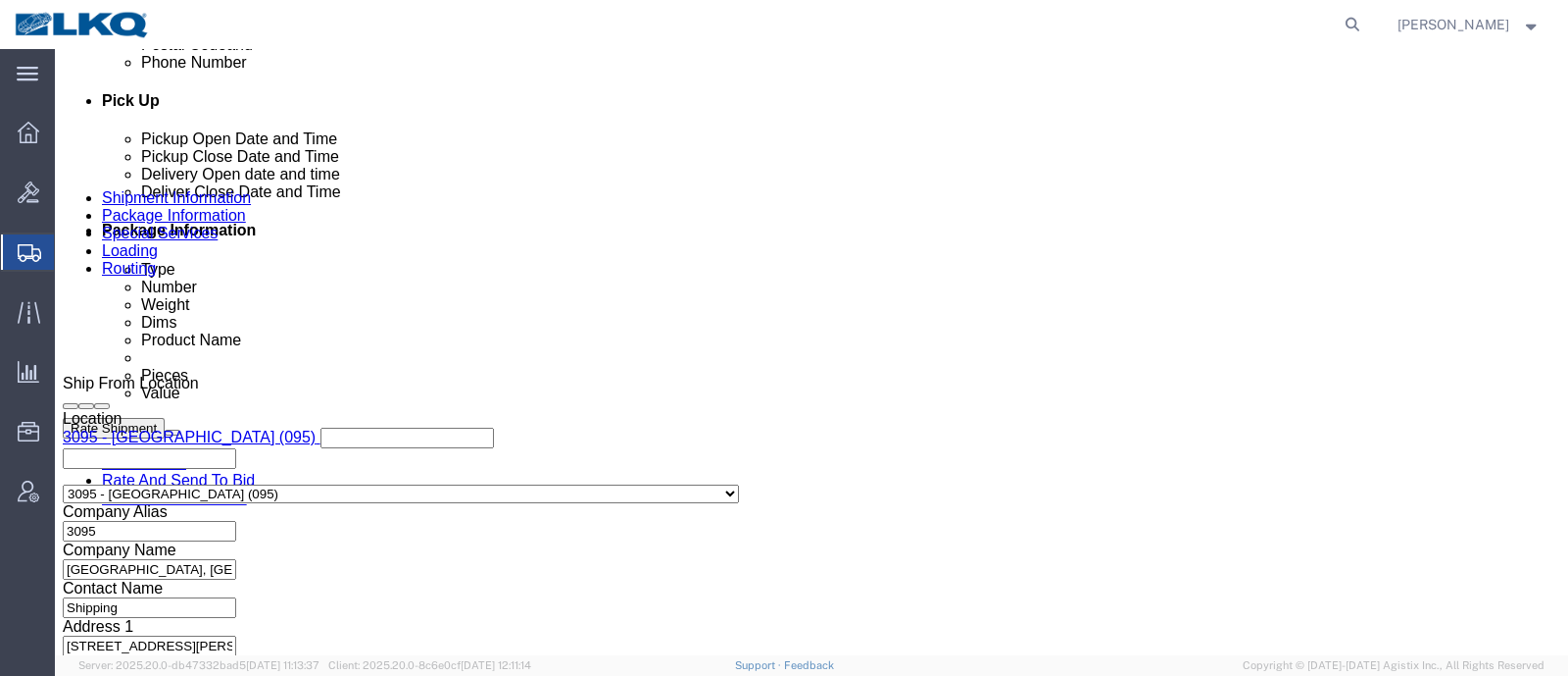
click div "Oct 07 2025 8:00 AM"
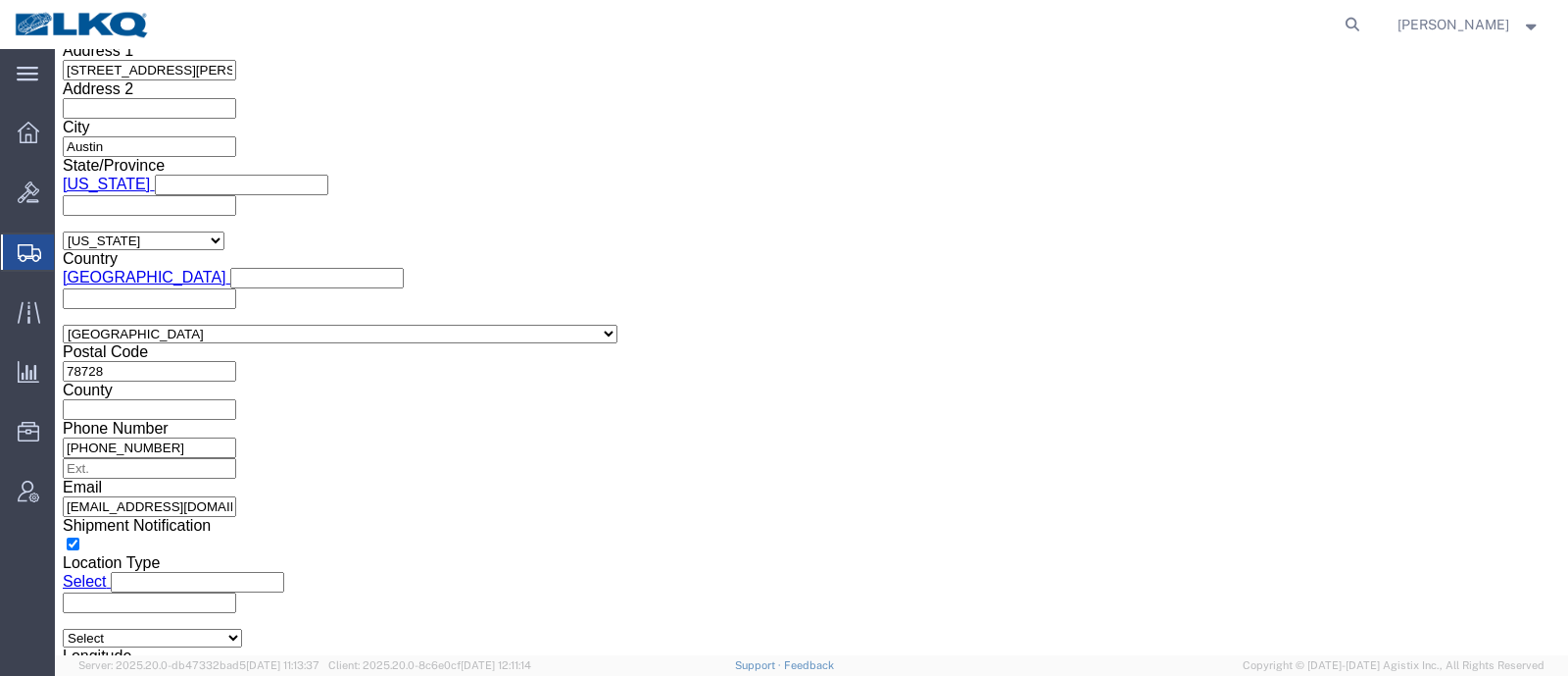
click button "Apply"
click div "Shipping Mode (Optional) Add another leg"
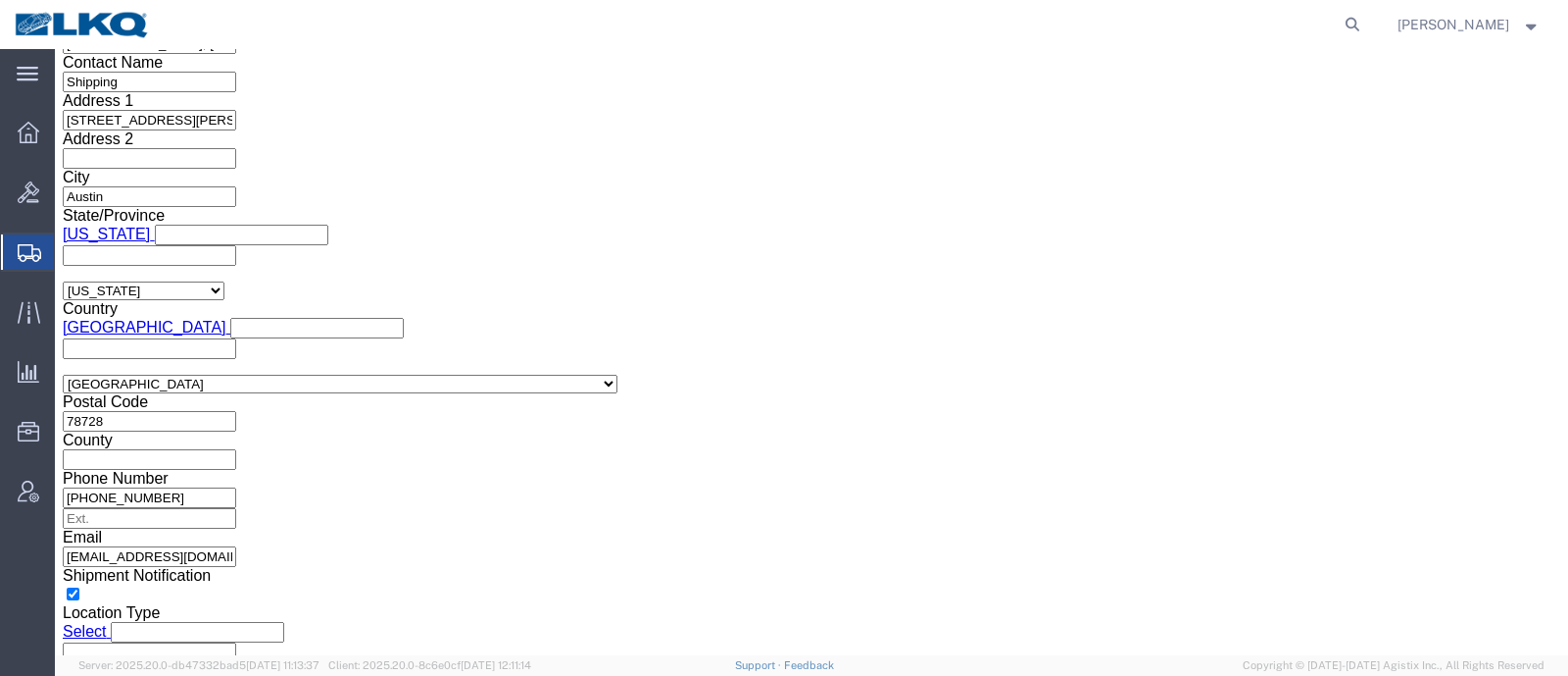
scroll to position [1310, 0]
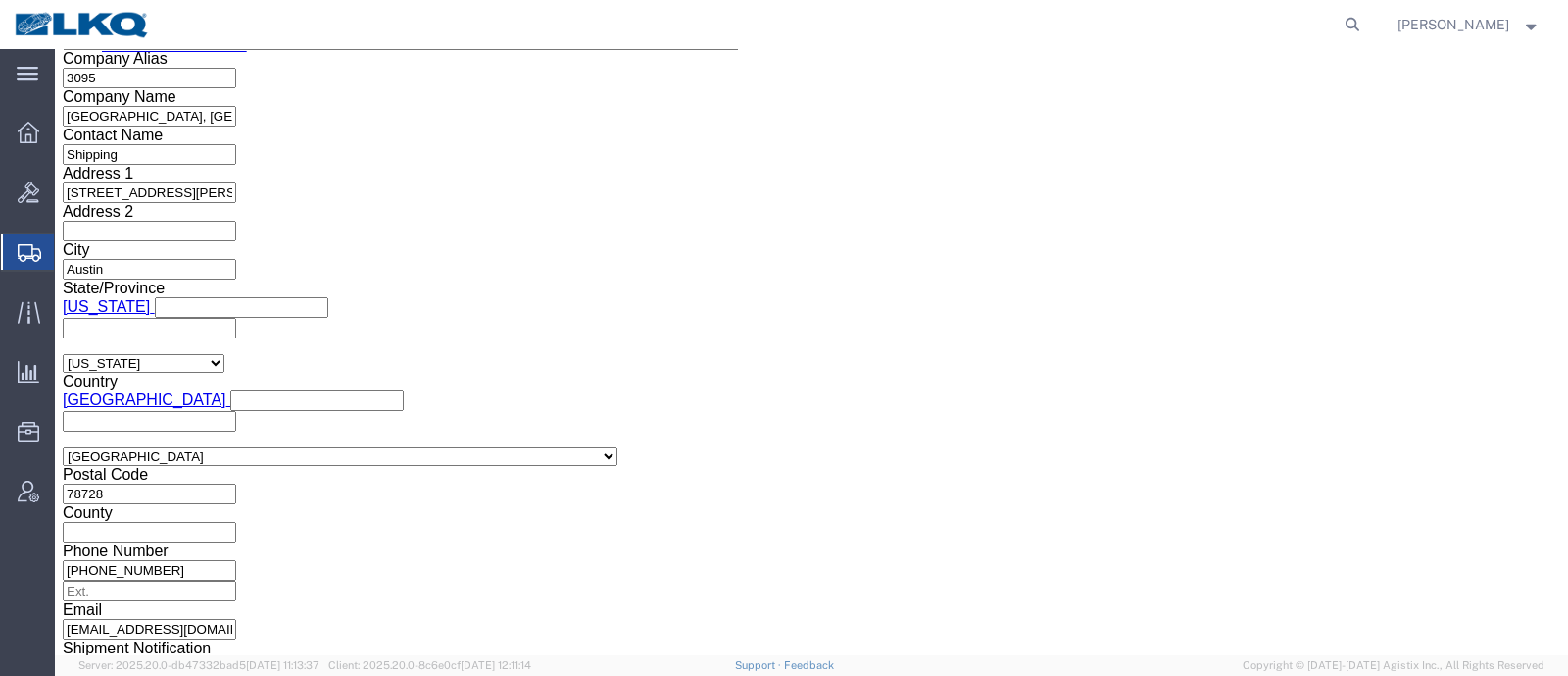
click div "Shipment Information Package Information Special Services Loading Routing"
click link "Special Services"
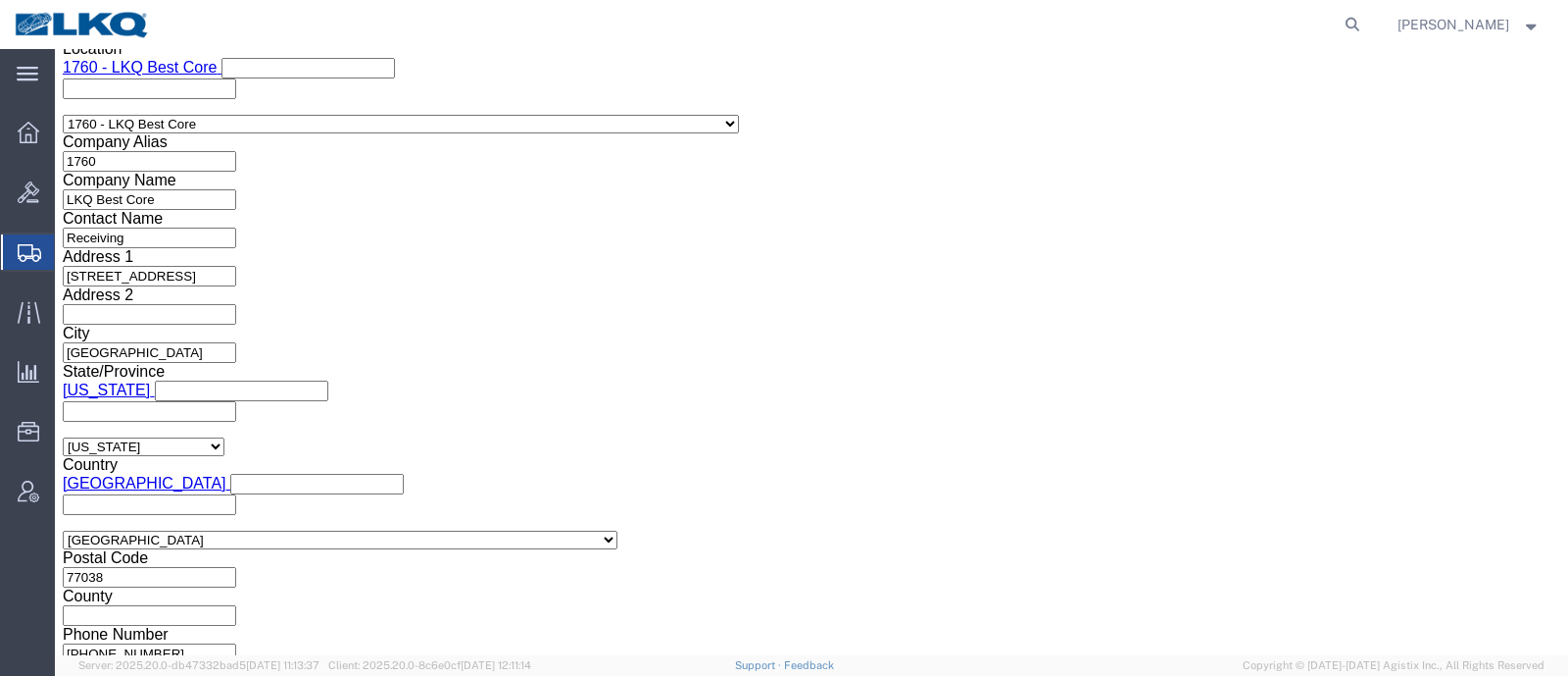
scroll to position [2046, 0]
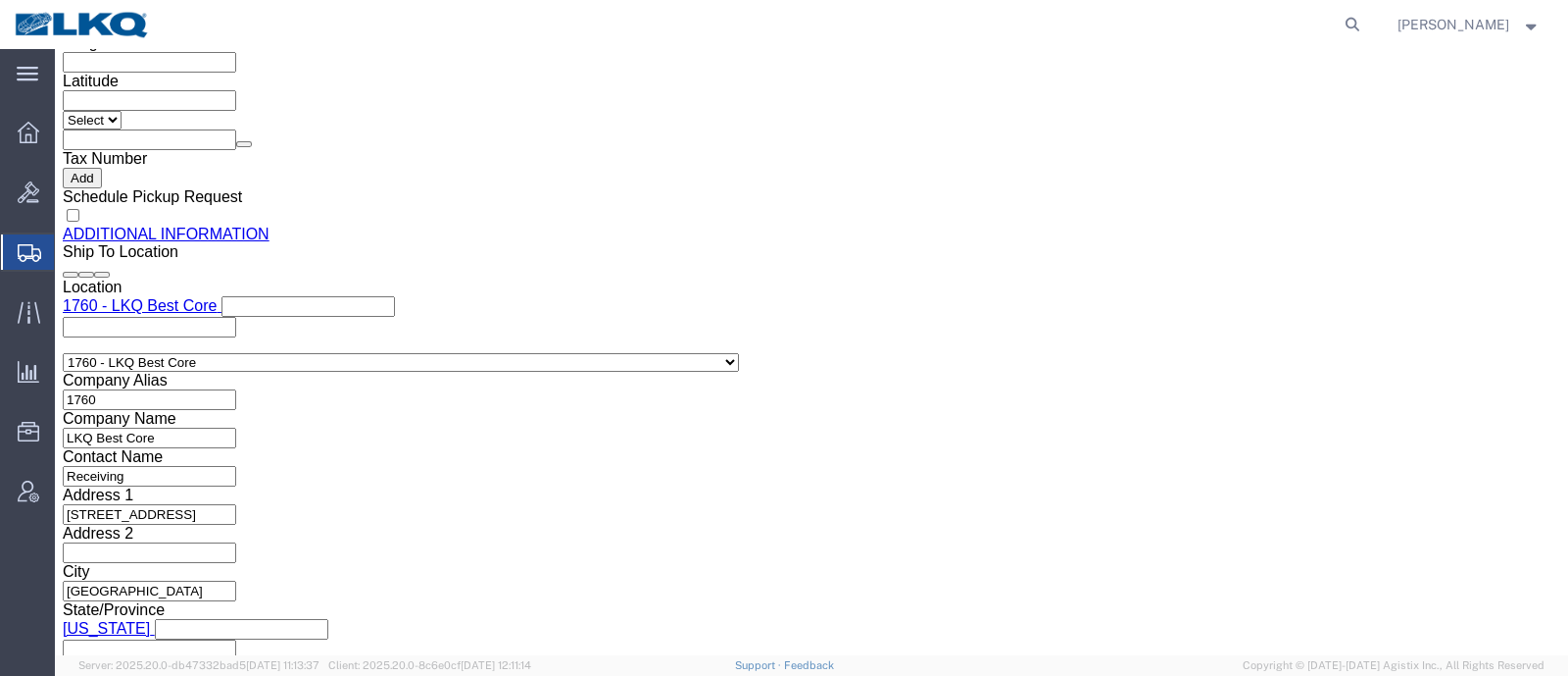
click input "yxdelgado@lkqcorp.com"
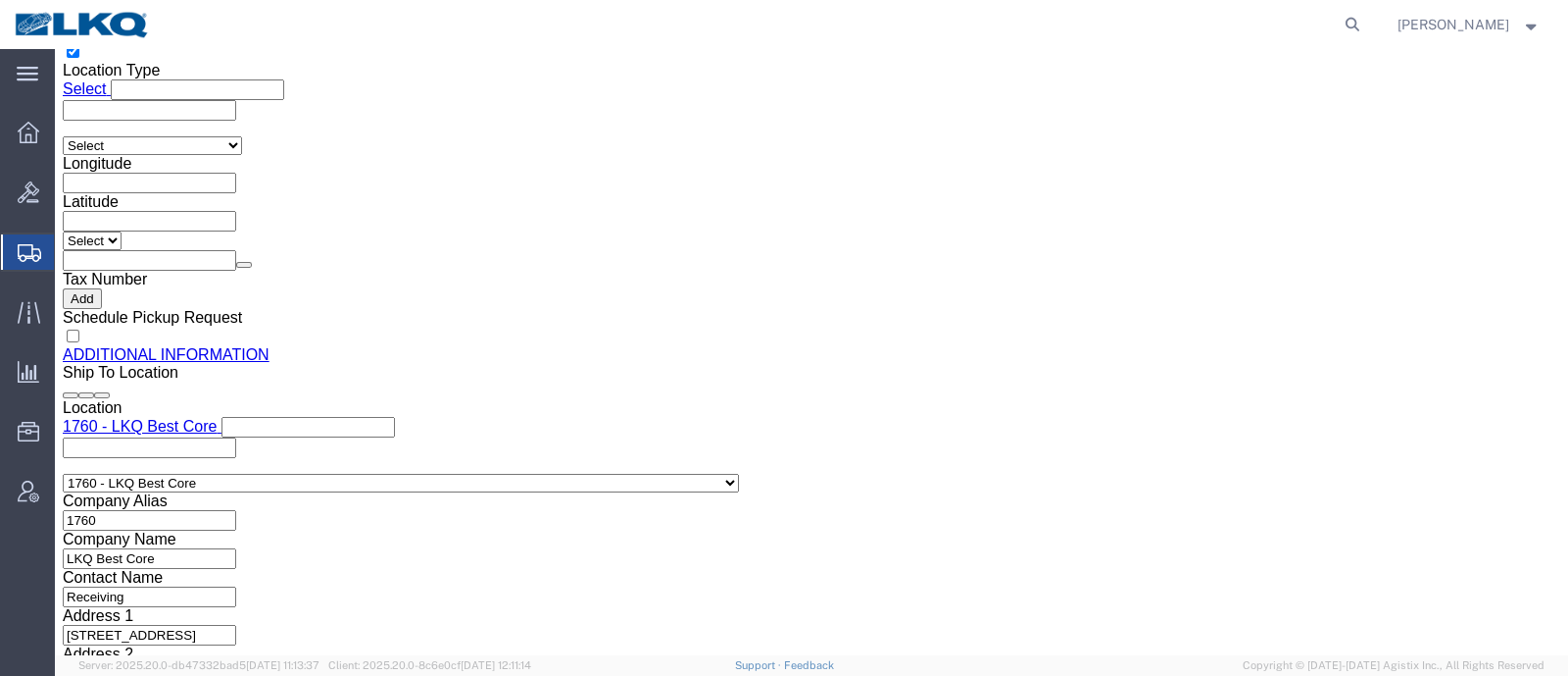
scroll to position [1678, 0]
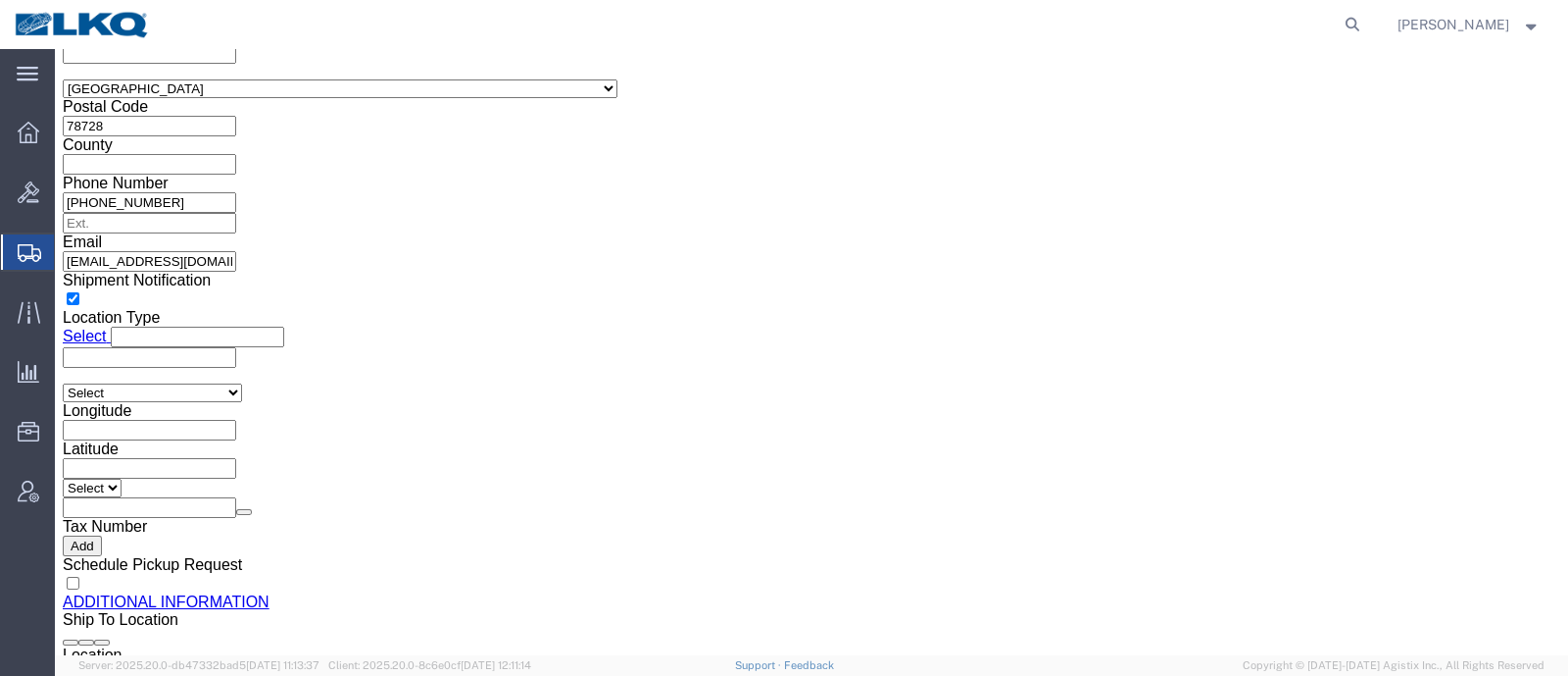
click icon
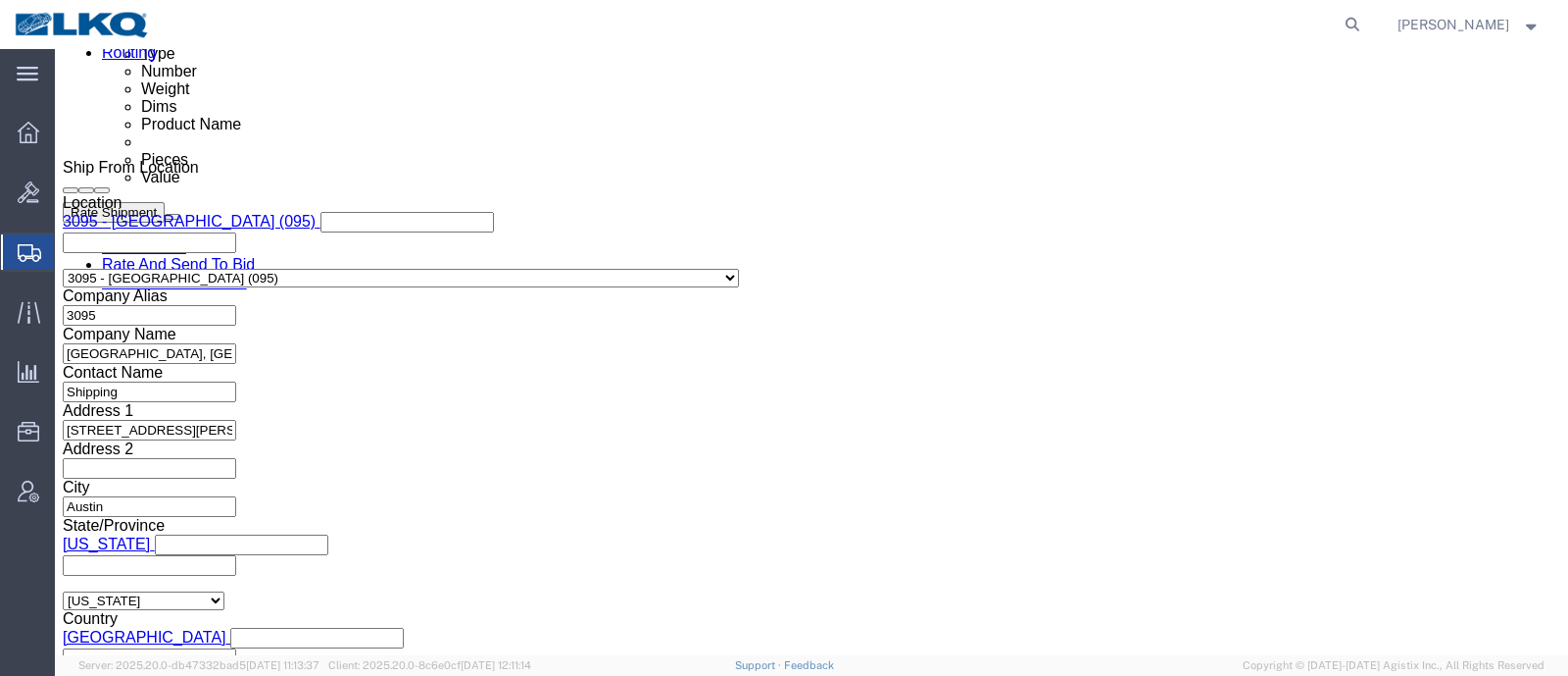
scroll to position [1226, 0]
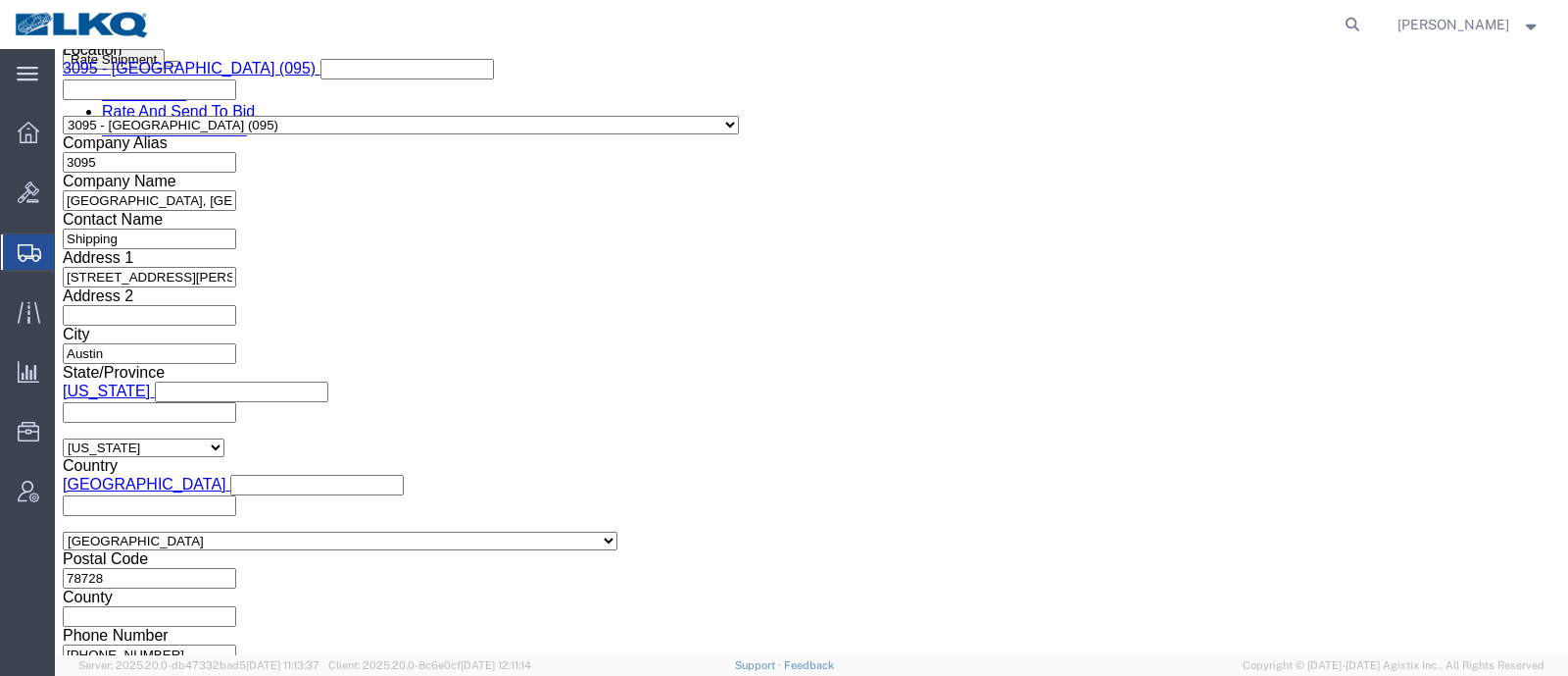
click button "Rate Shipment"
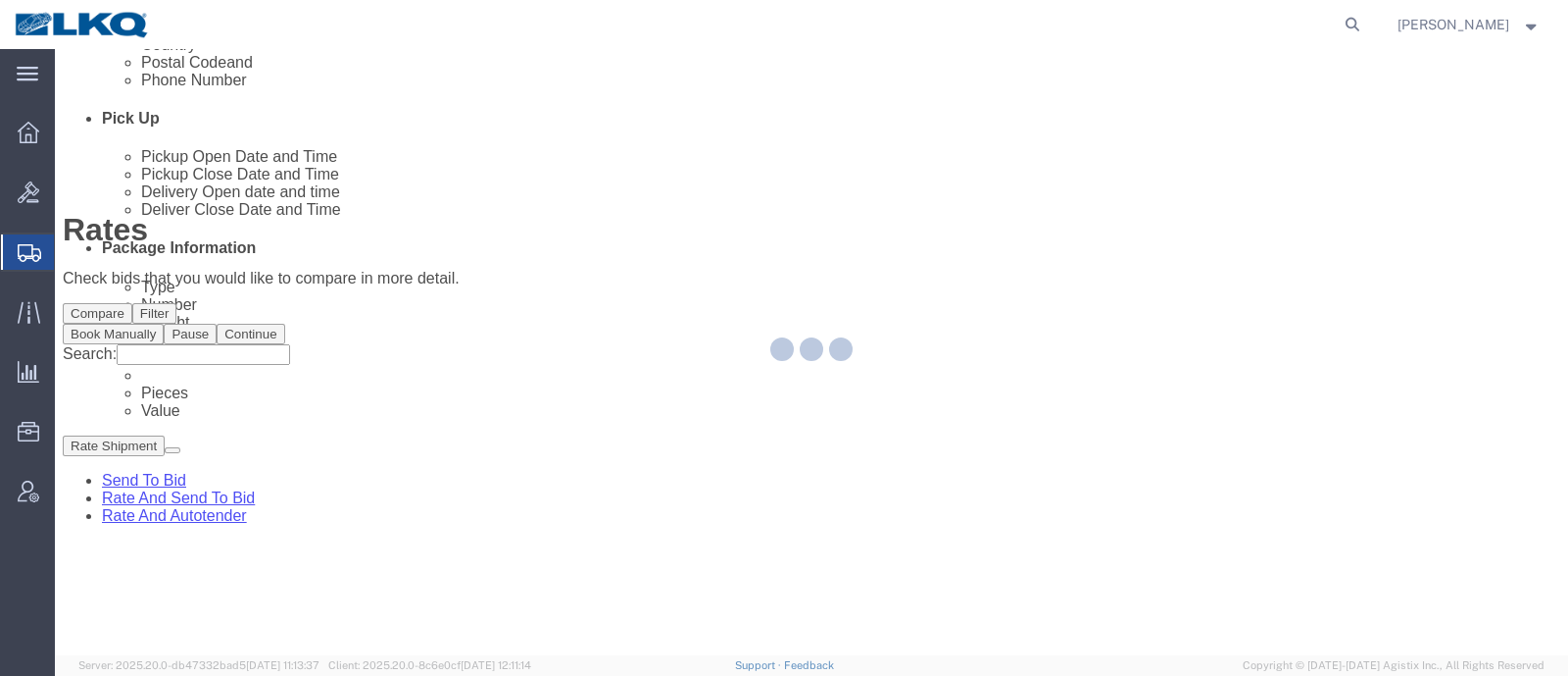
scroll to position [0, 0]
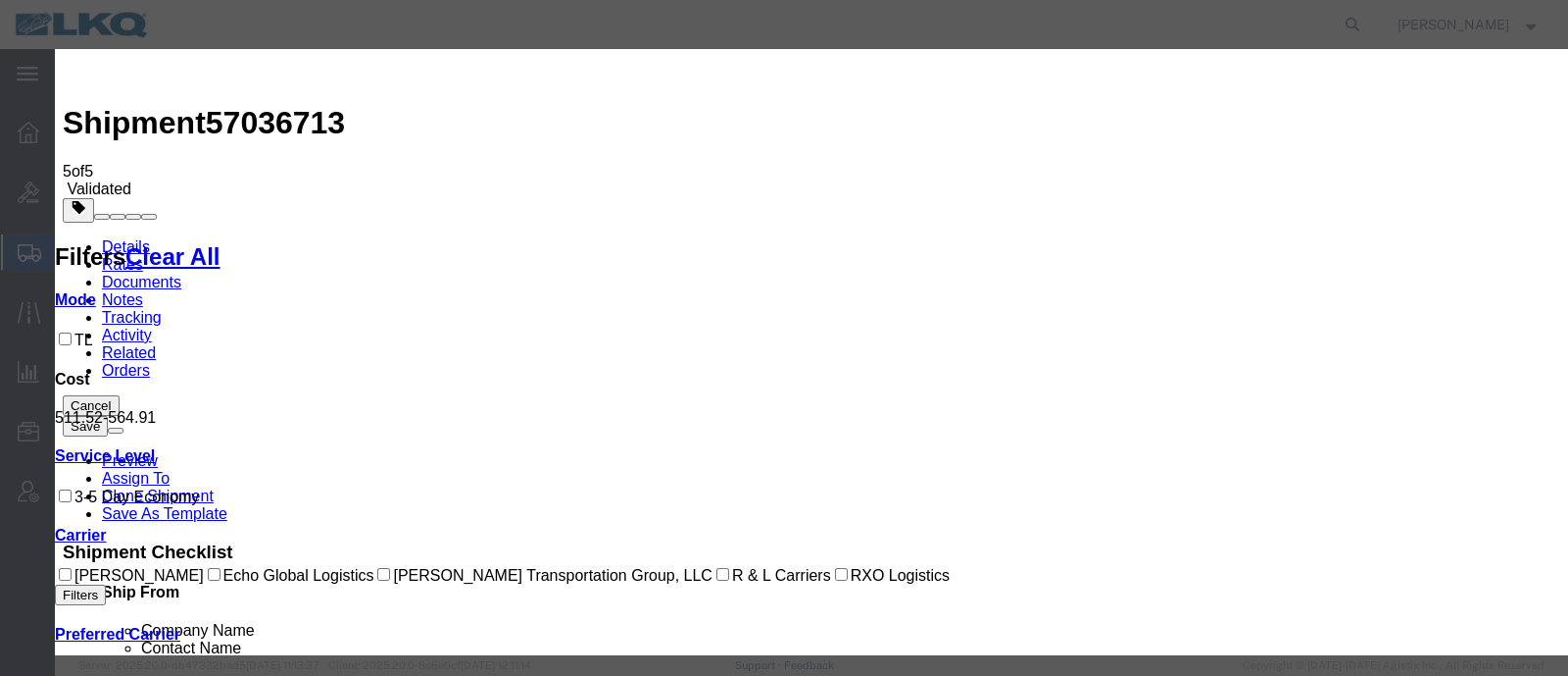
drag, startPoint x: 553, startPoint y: 260, endPoint x: 561, endPoint y: 282, distance: 23.4
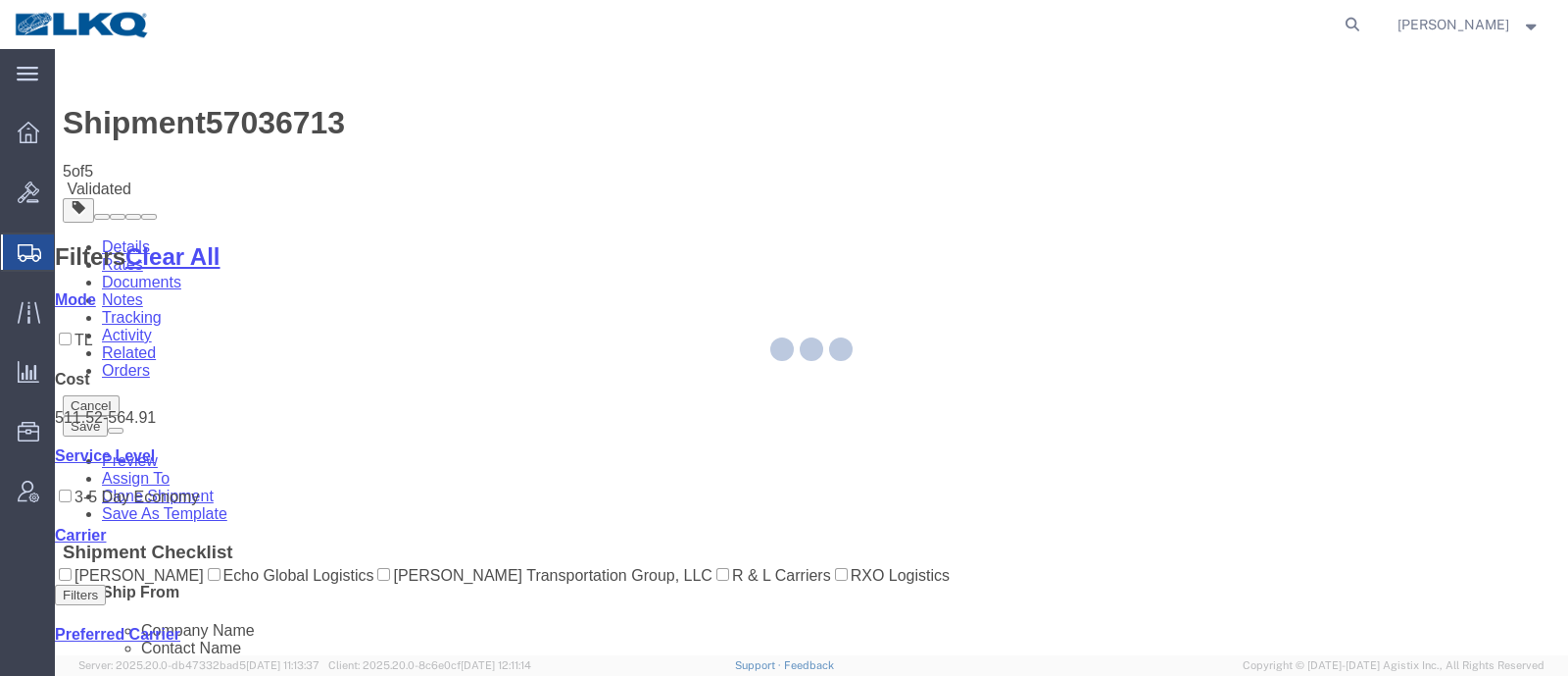
select select "27832"
select select "27634"
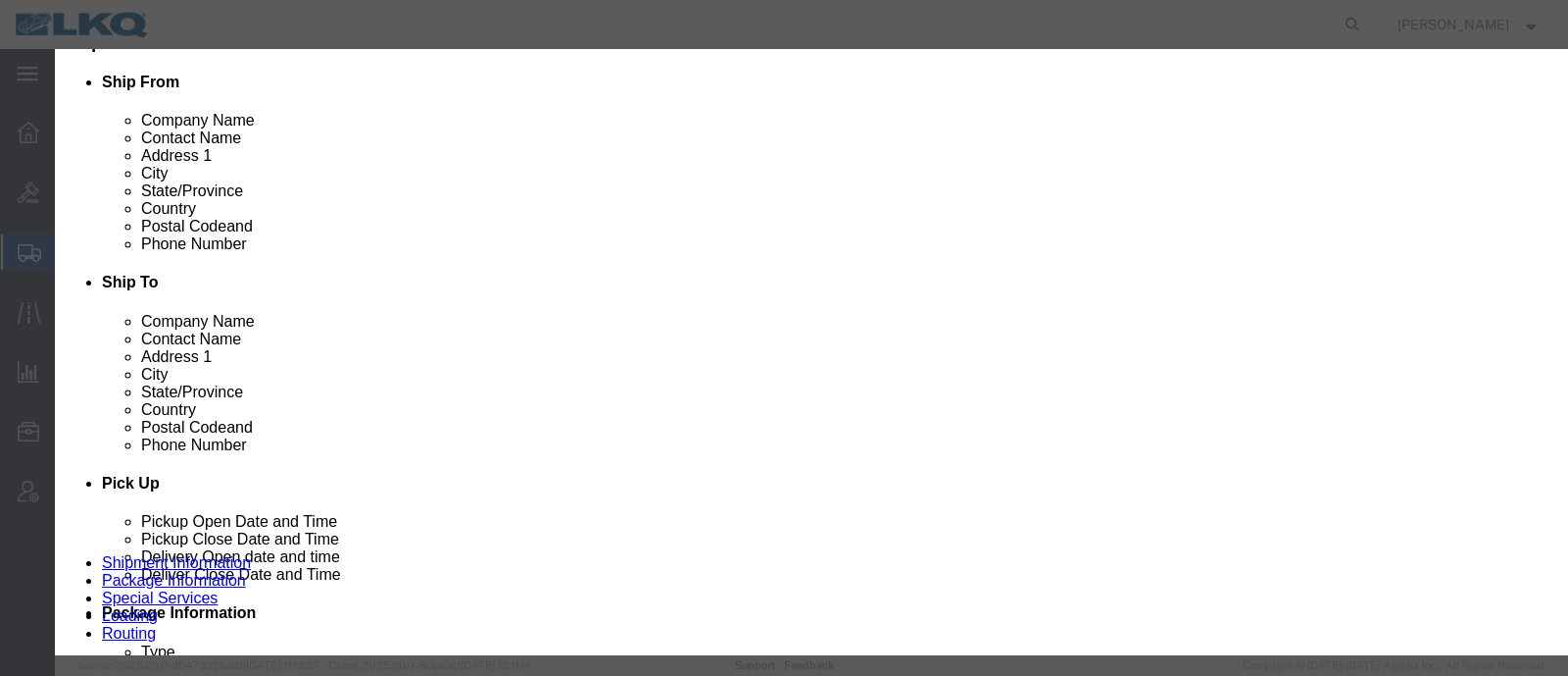
scroll to position [736, 0]
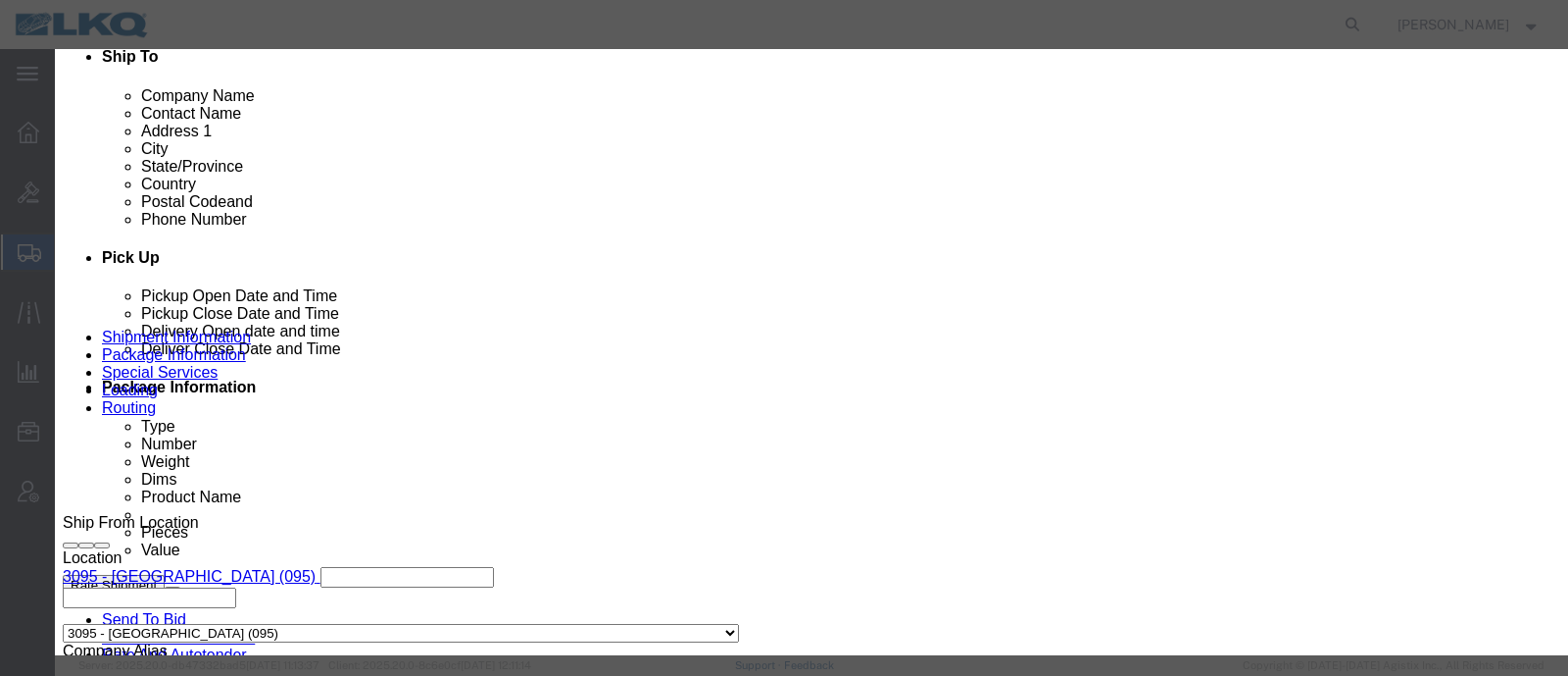
click input "2"
click input "1"
type input "2"
click input "2"
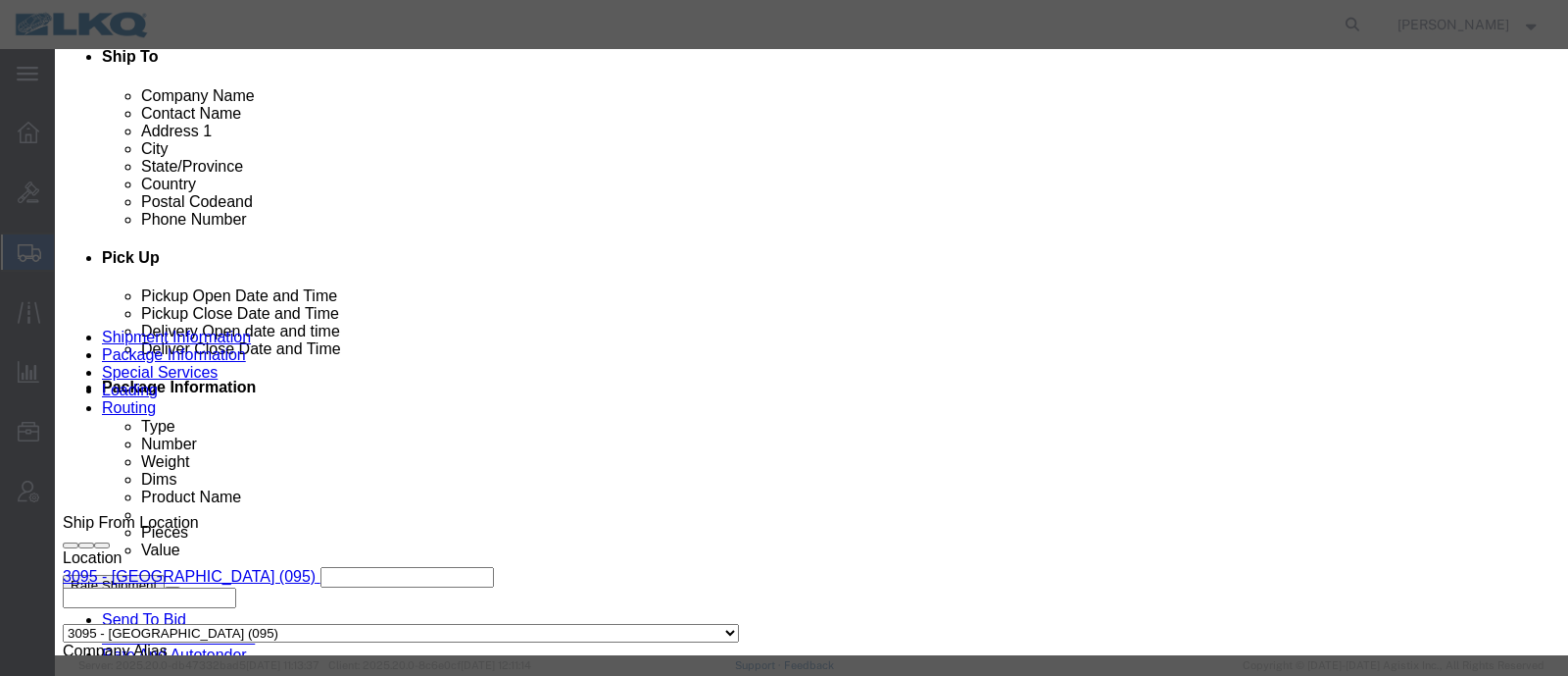
click select "Price Carrier Rank"
select select "LANE_RANK"
click select "Price Carrier Rank"
click input "8:00 AM"
type input "7:00 AM"
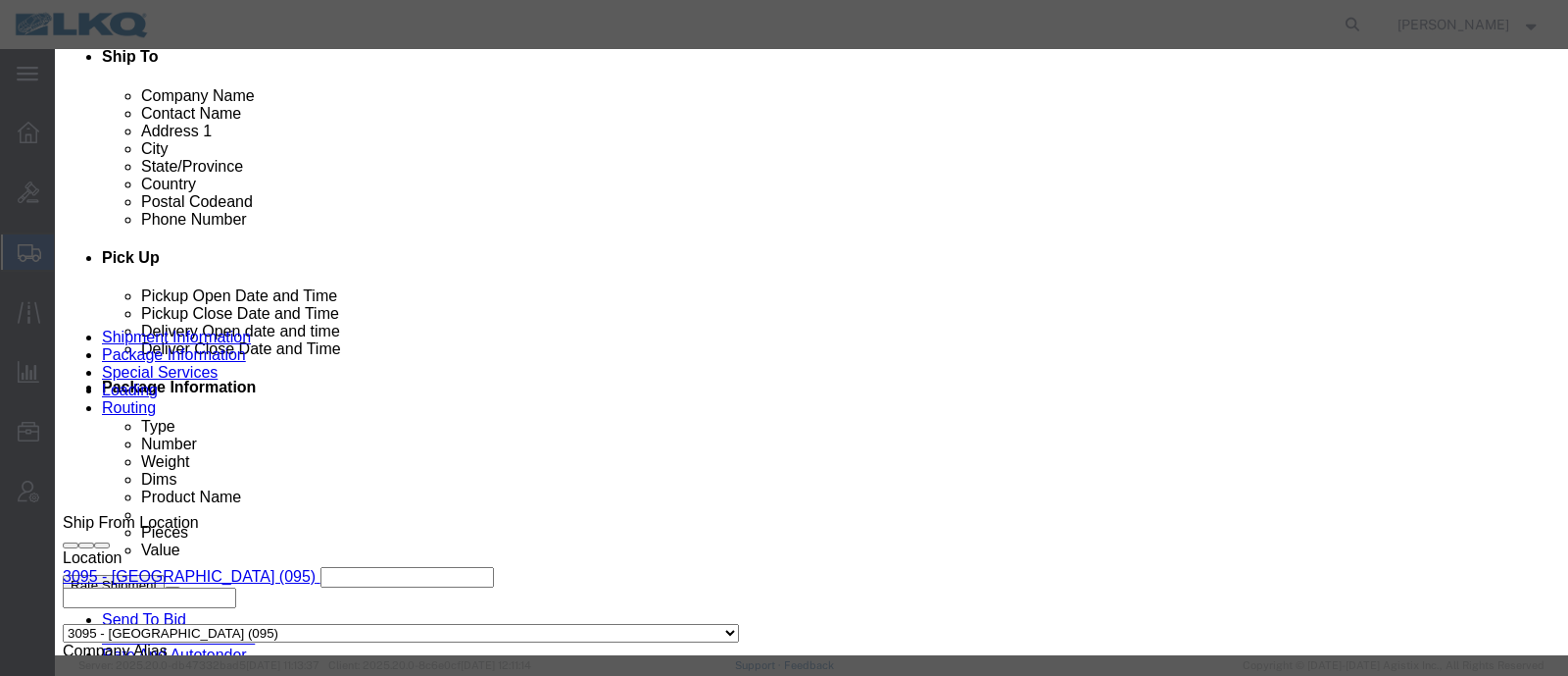
click button "Save Auto-Tender"
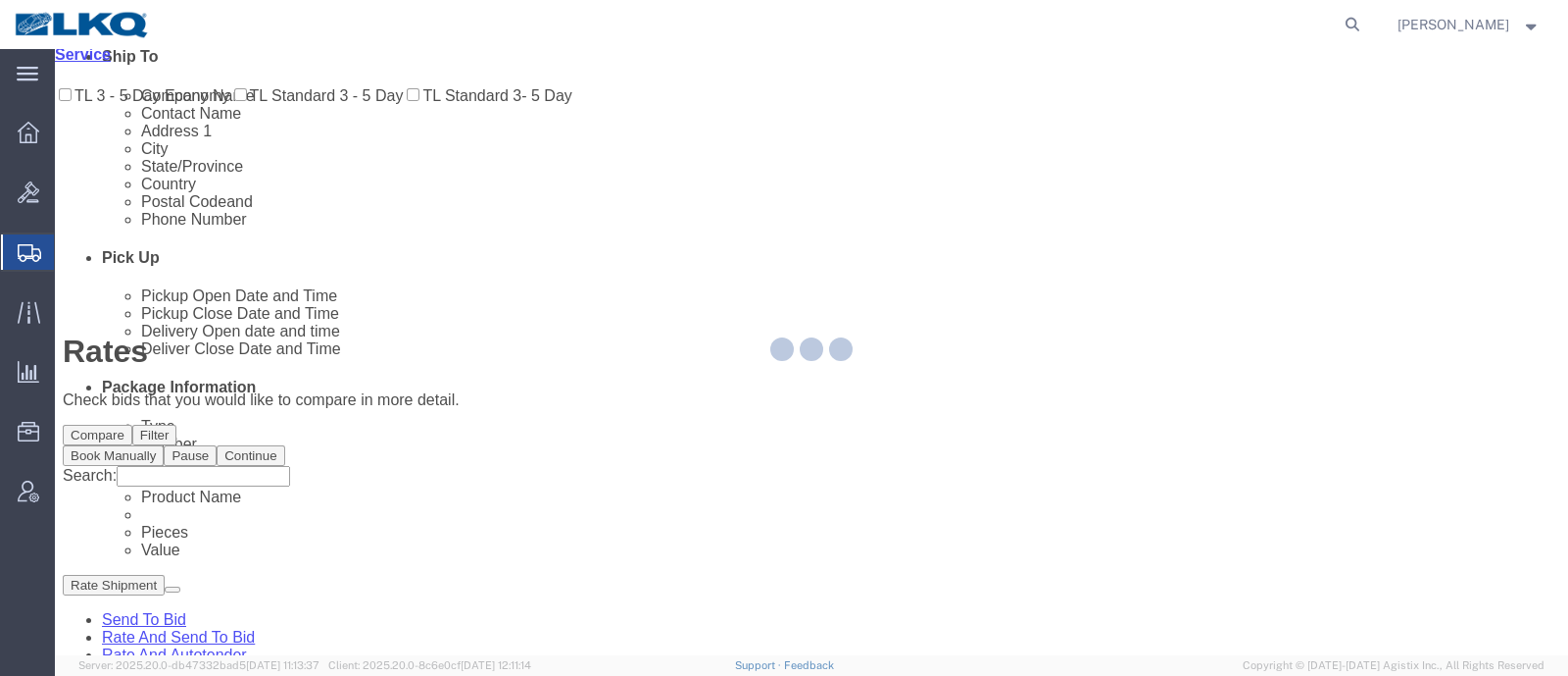
scroll to position [0, 0]
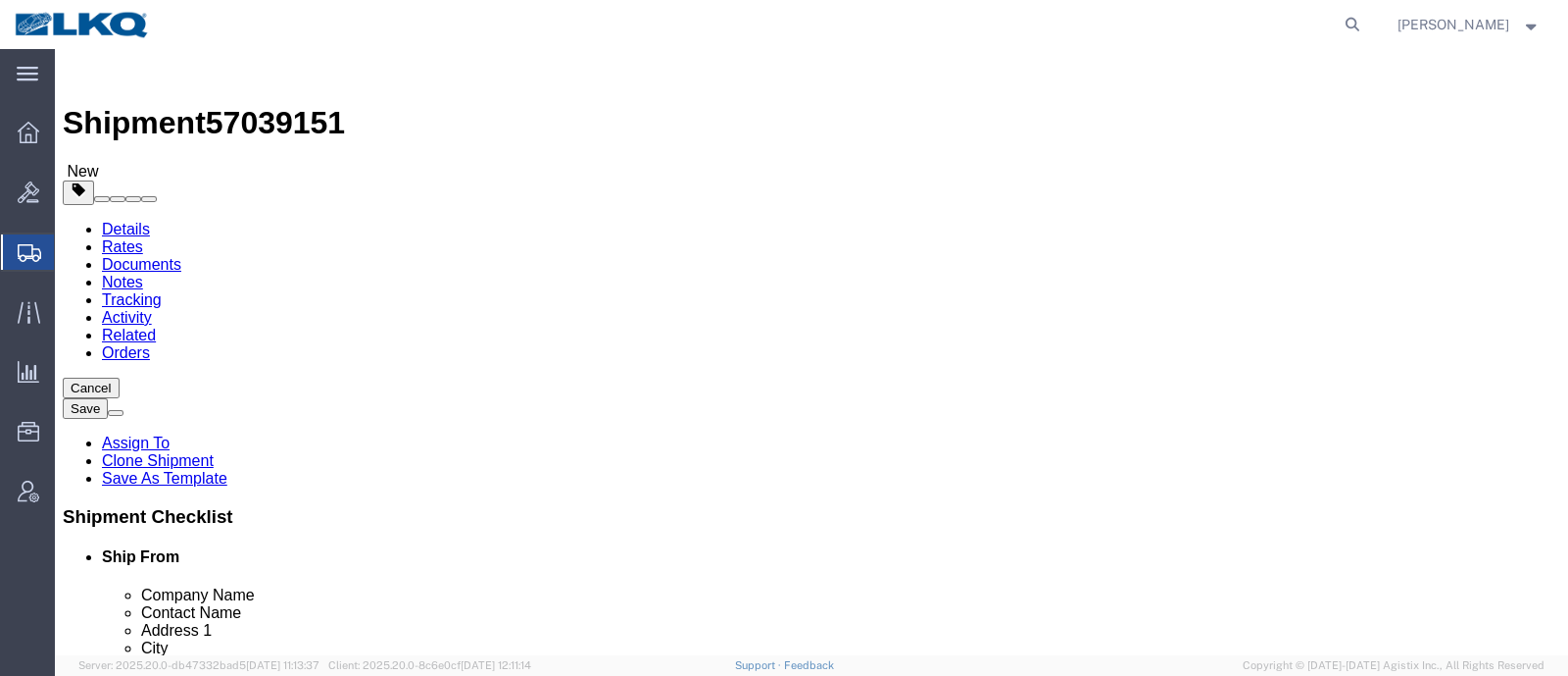
click span "57039151"
copy span "57039151"
select select "28716"
select select "27634"
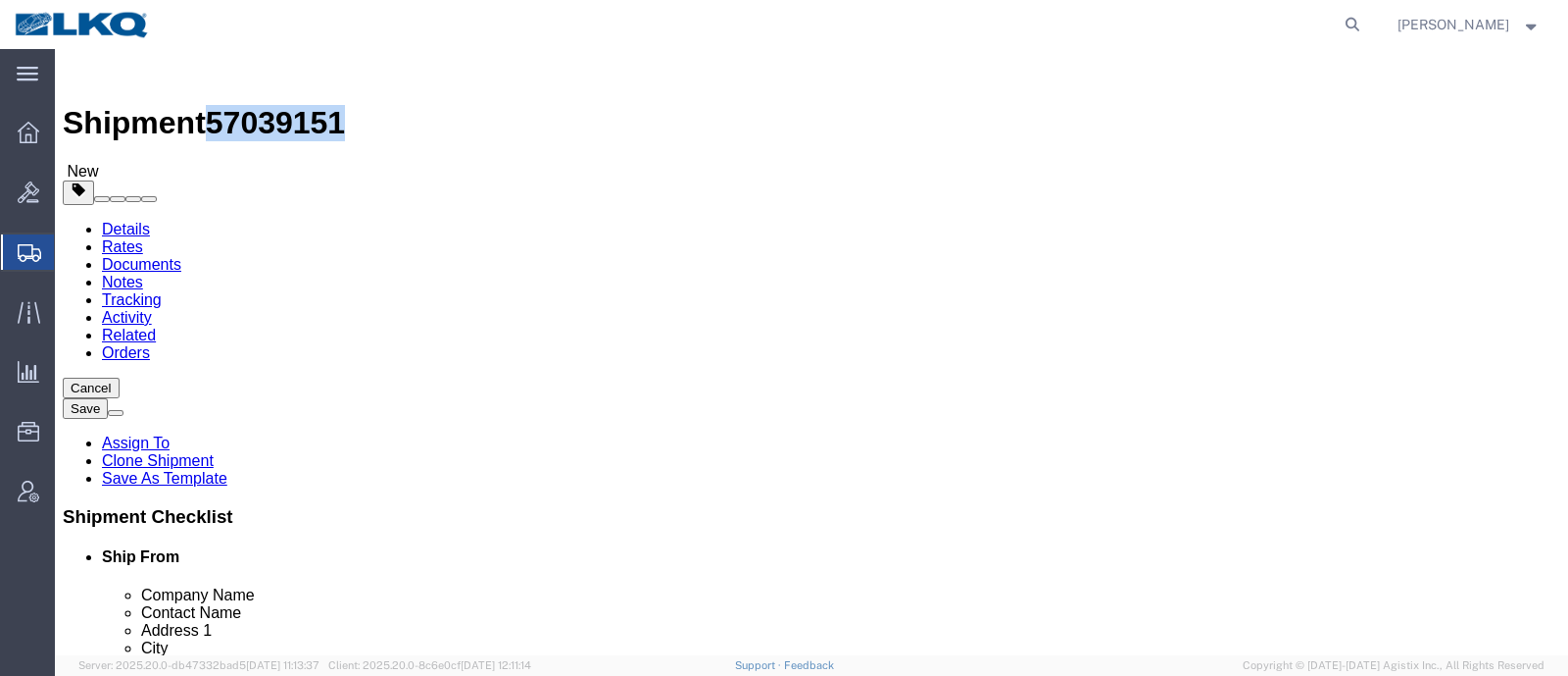
click icon
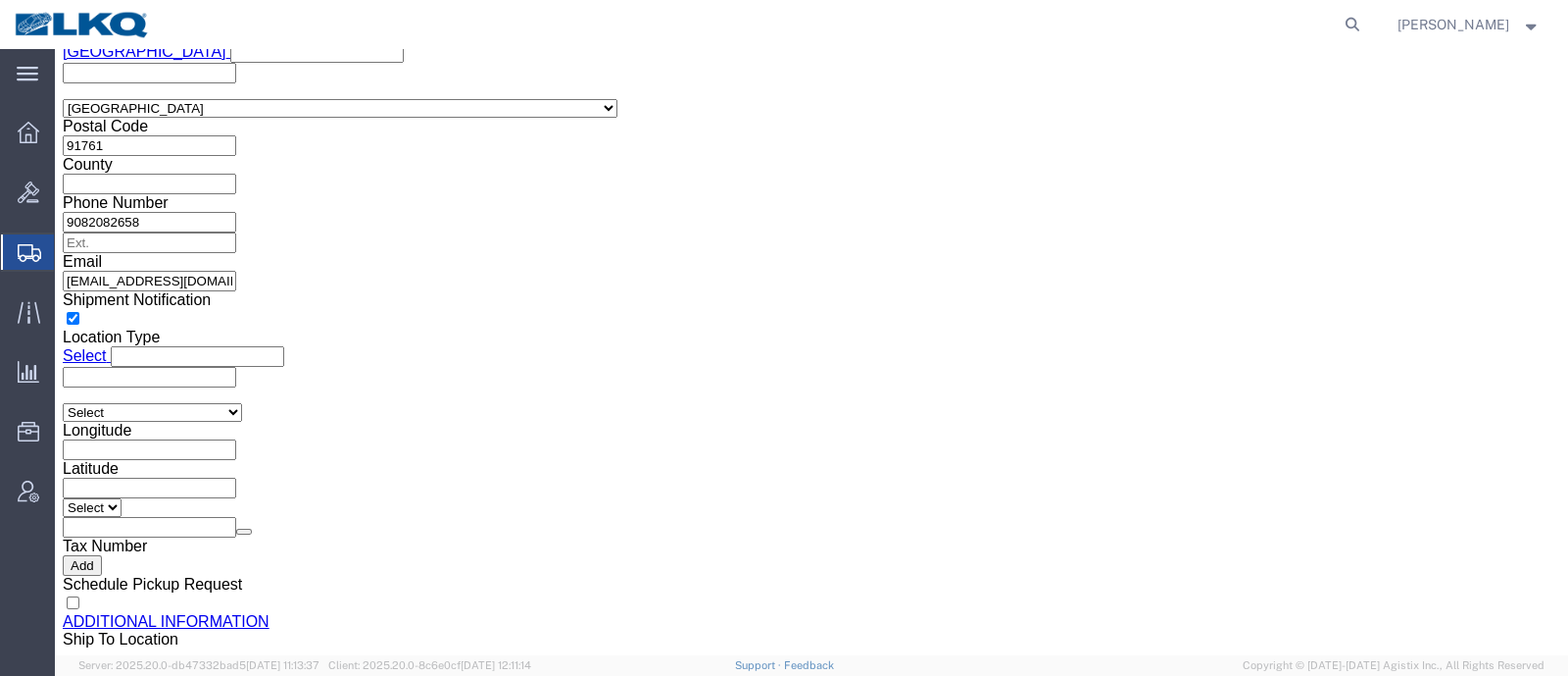
scroll to position [1960, 0]
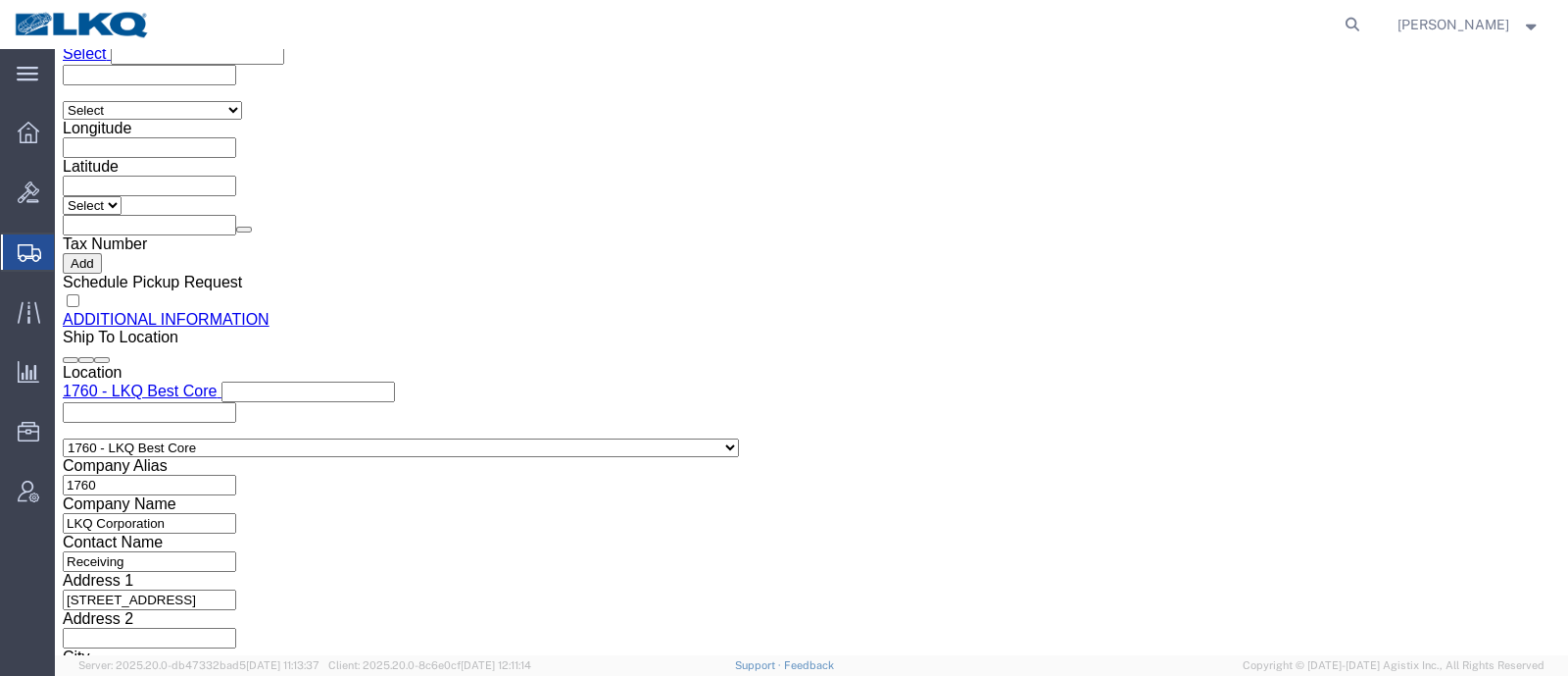
click input "[EMAIL_ADDRESS][DOMAIN_NAME]"
click span "57039151"
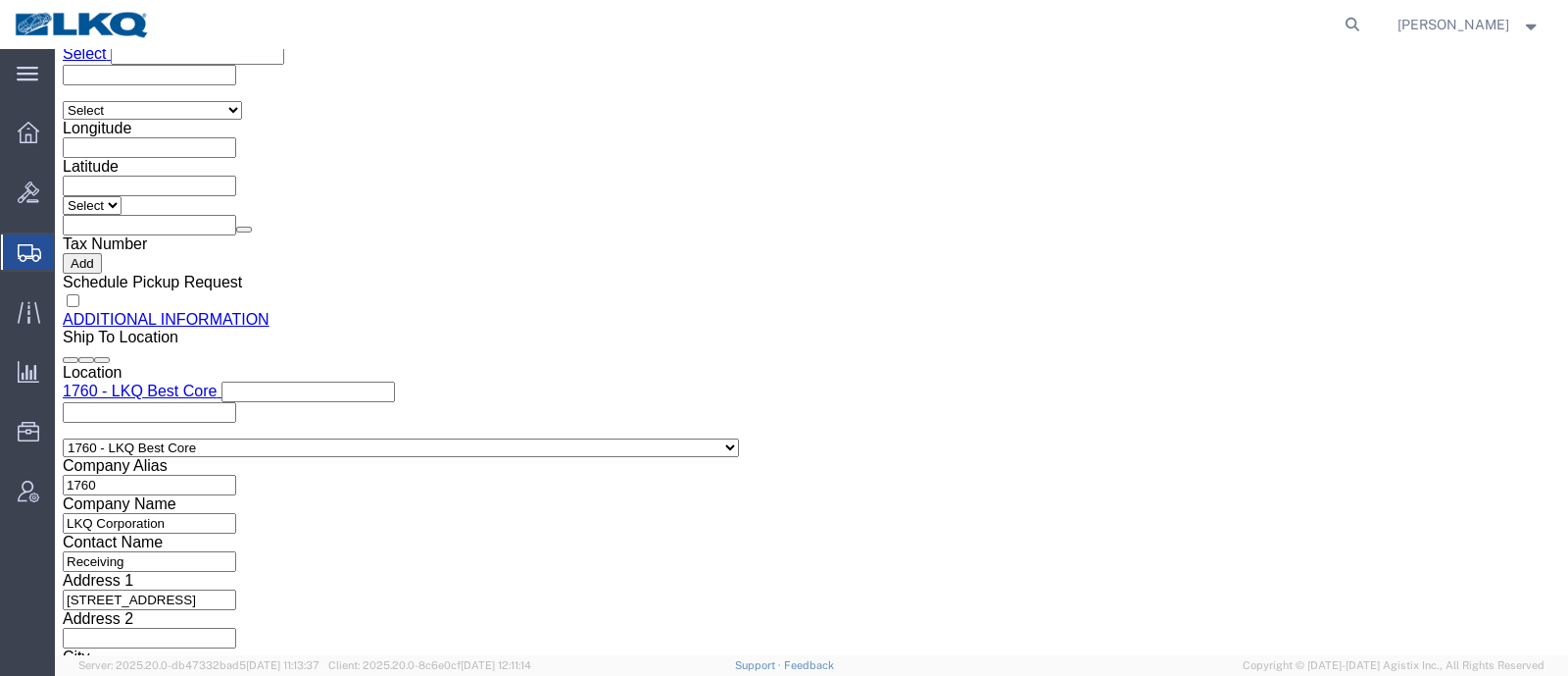
copy span "57039151"
click button "Rate Shipment"
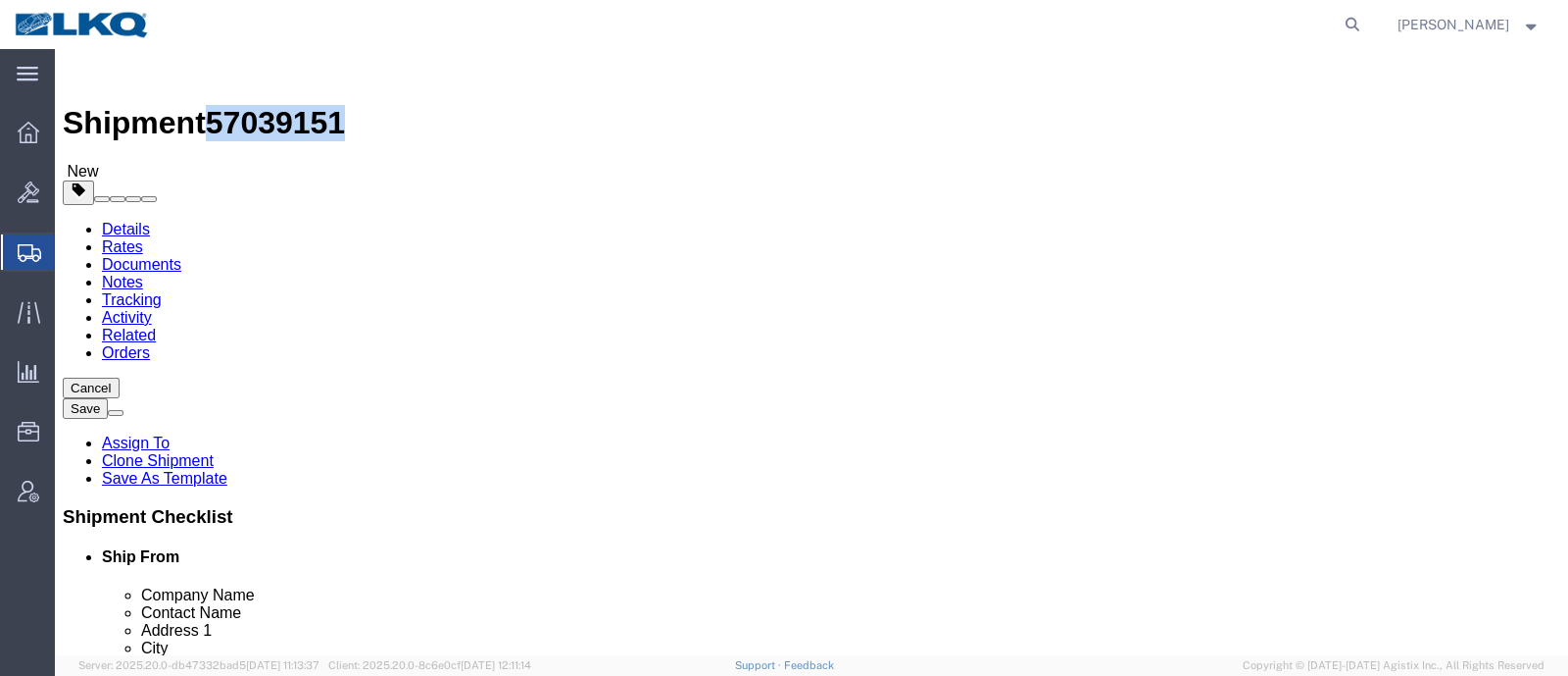
scroll to position [46, 0]
click icon
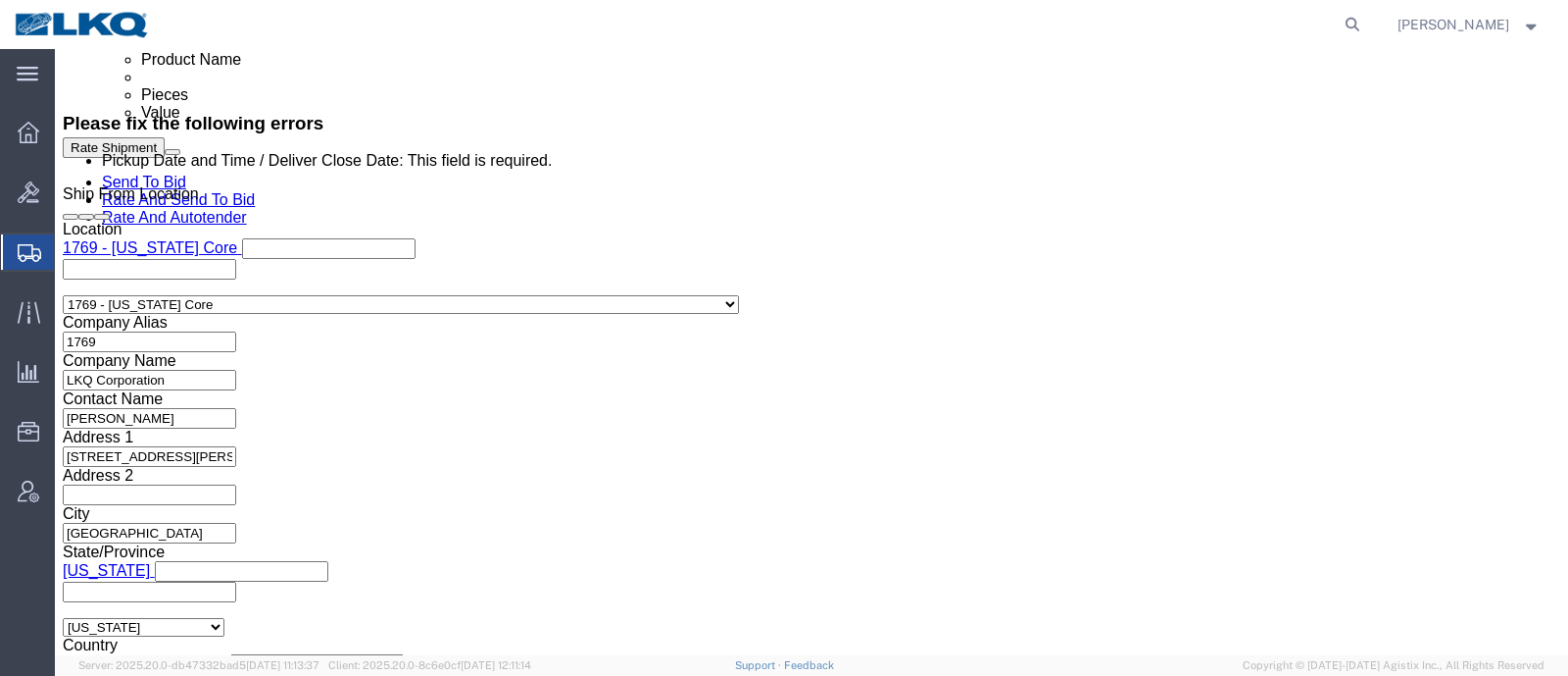
scroll to position [1226, 0]
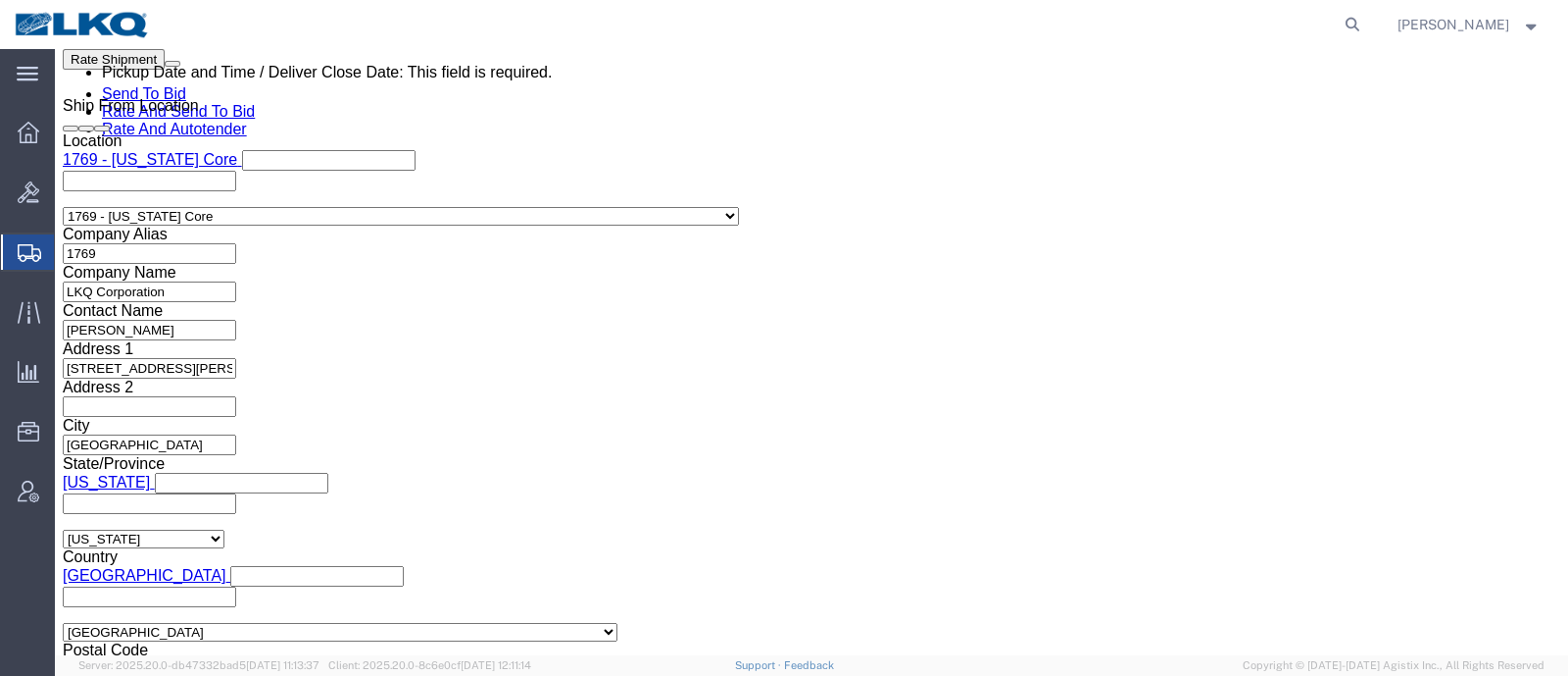
click div
click button "Apply"
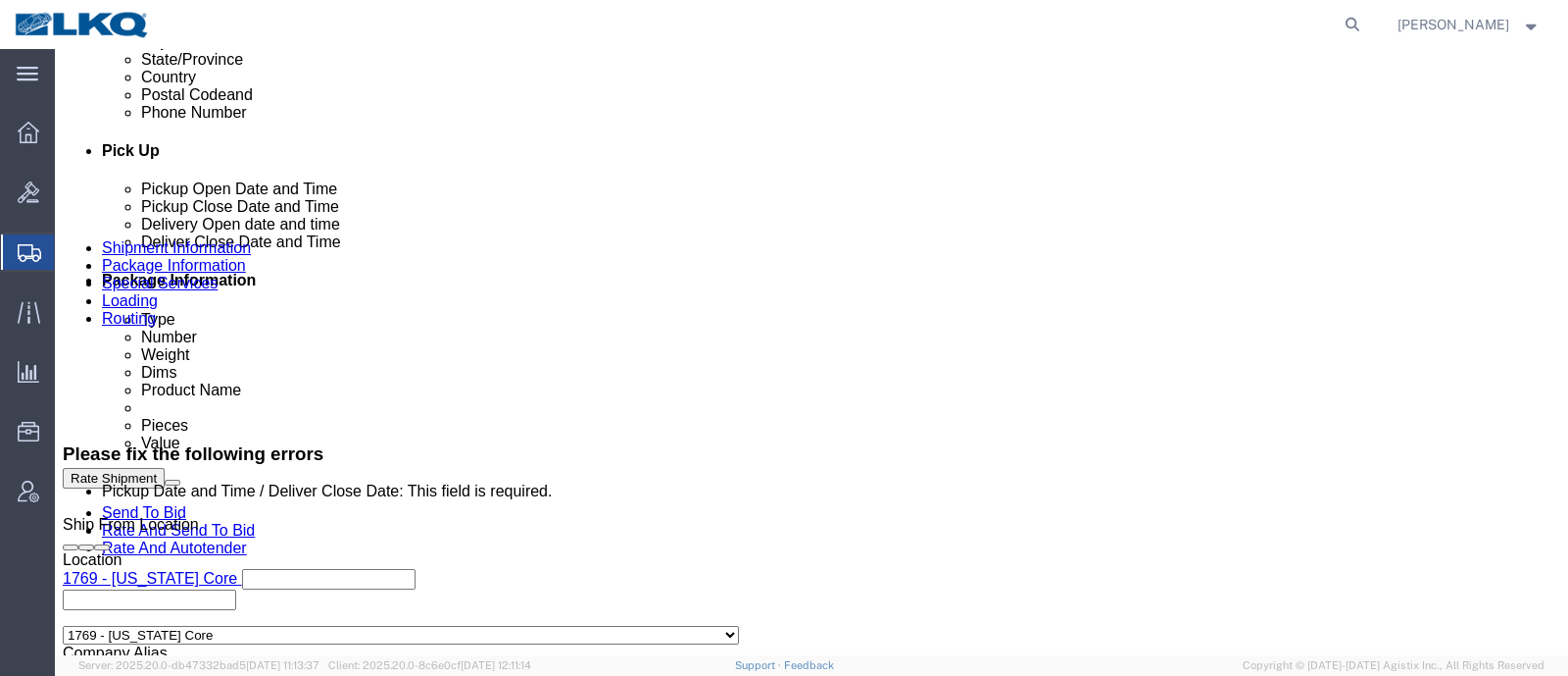
scroll to position [857, 0]
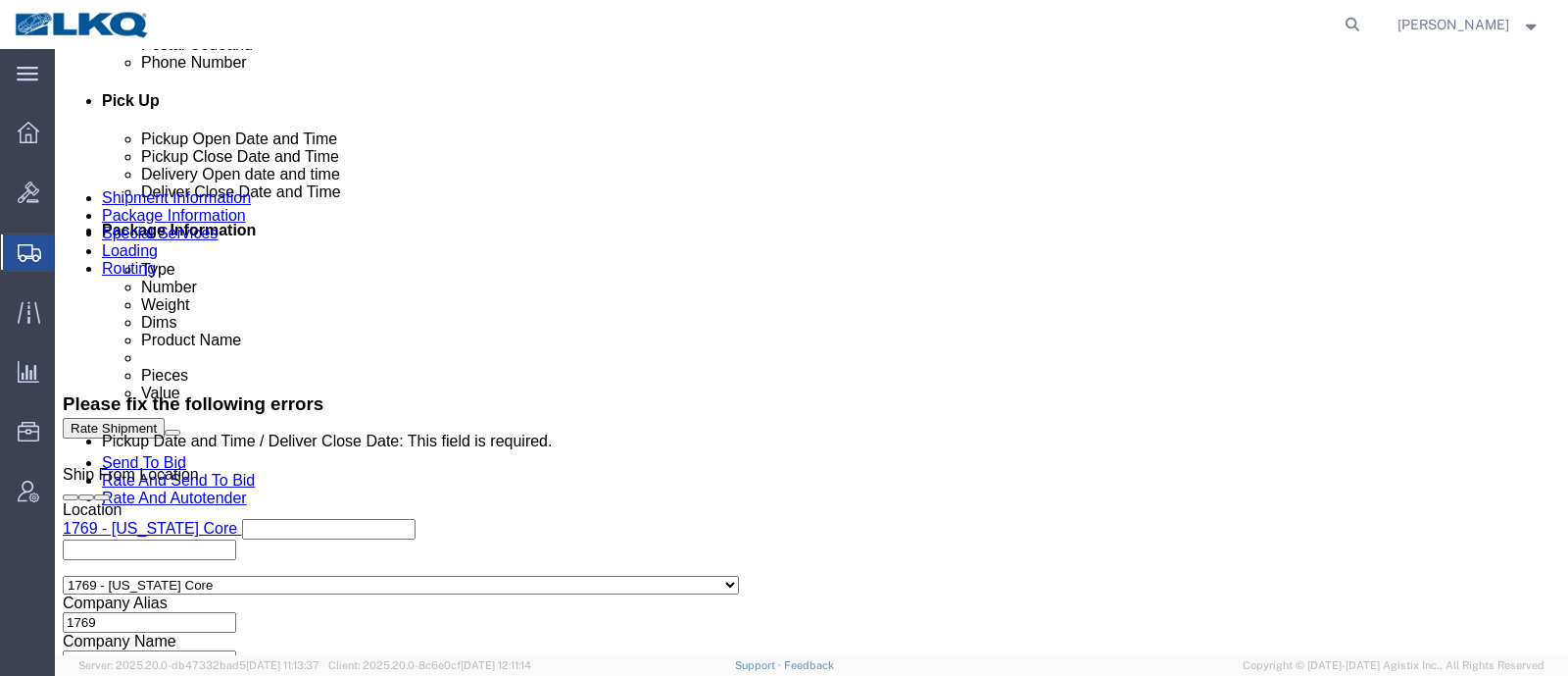
click link "Schedule appointment"
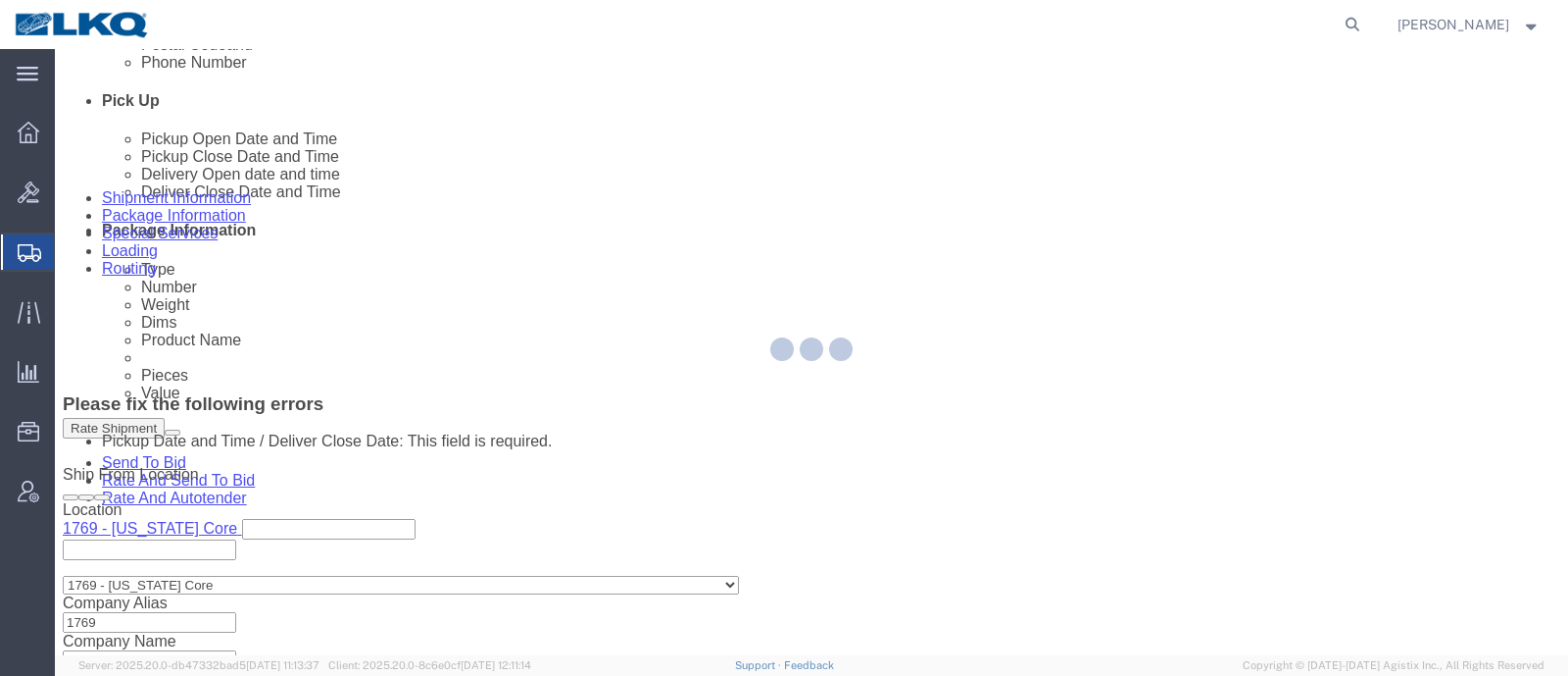
select select
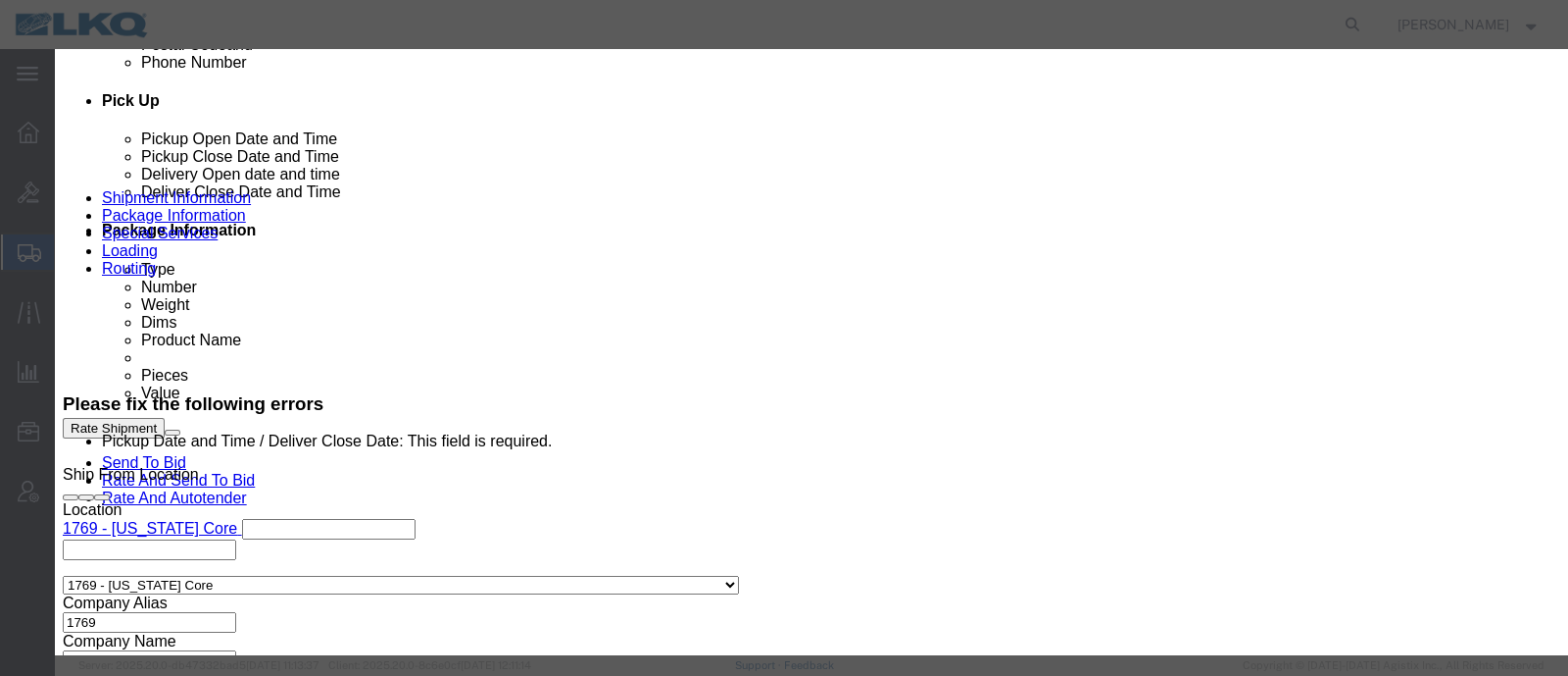
click button "button"
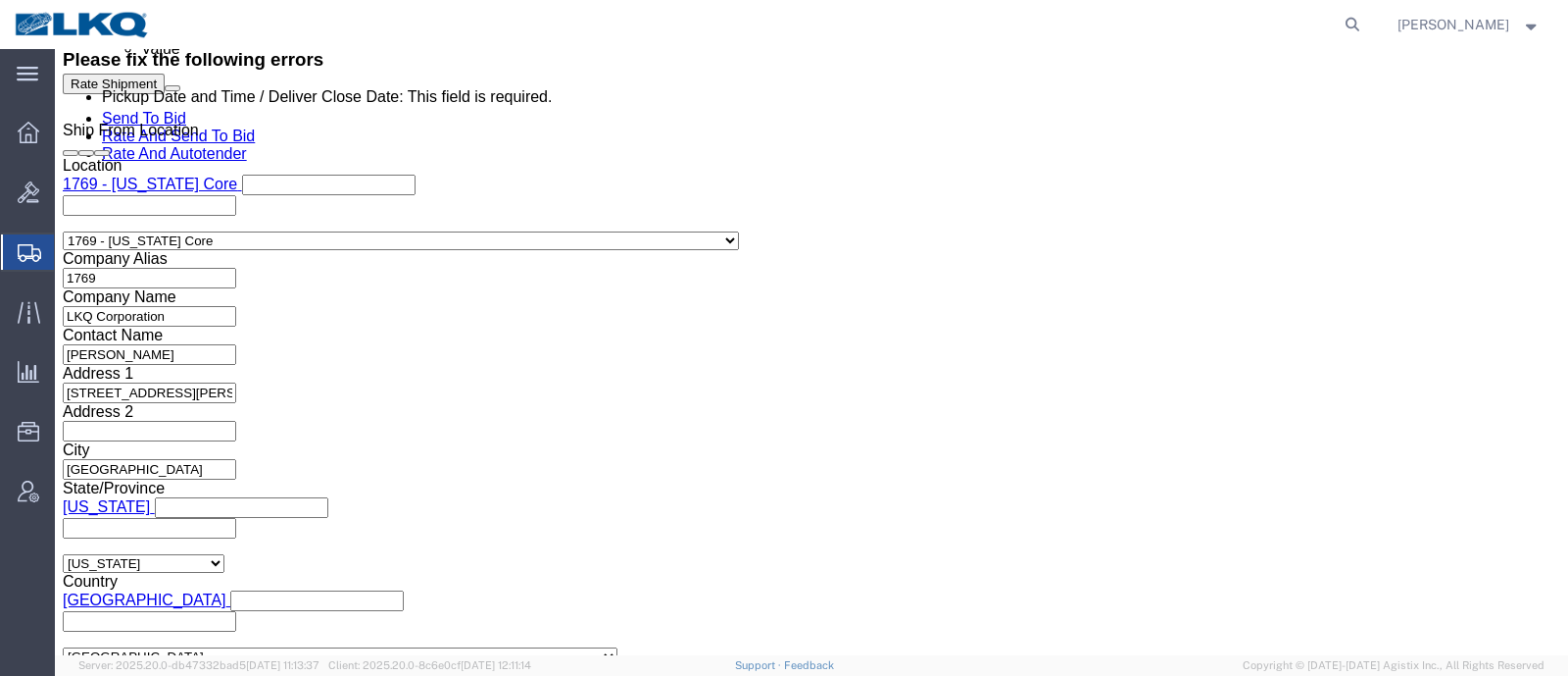
scroll to position [1226, 0]
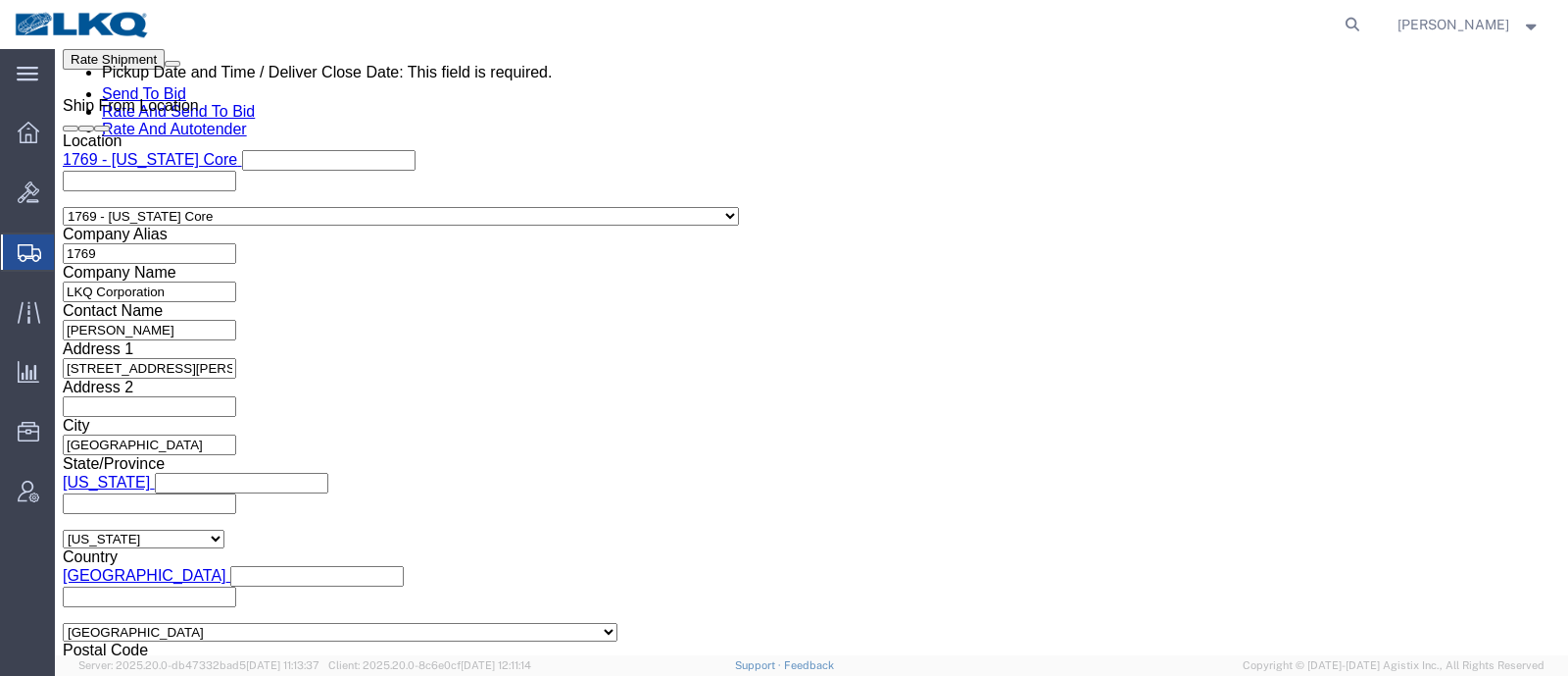
click icon
click div "Pickup Date: Pickup Start Date Pickup Start Time Pickup Open Date and Time [DAT…"
click button "Save"
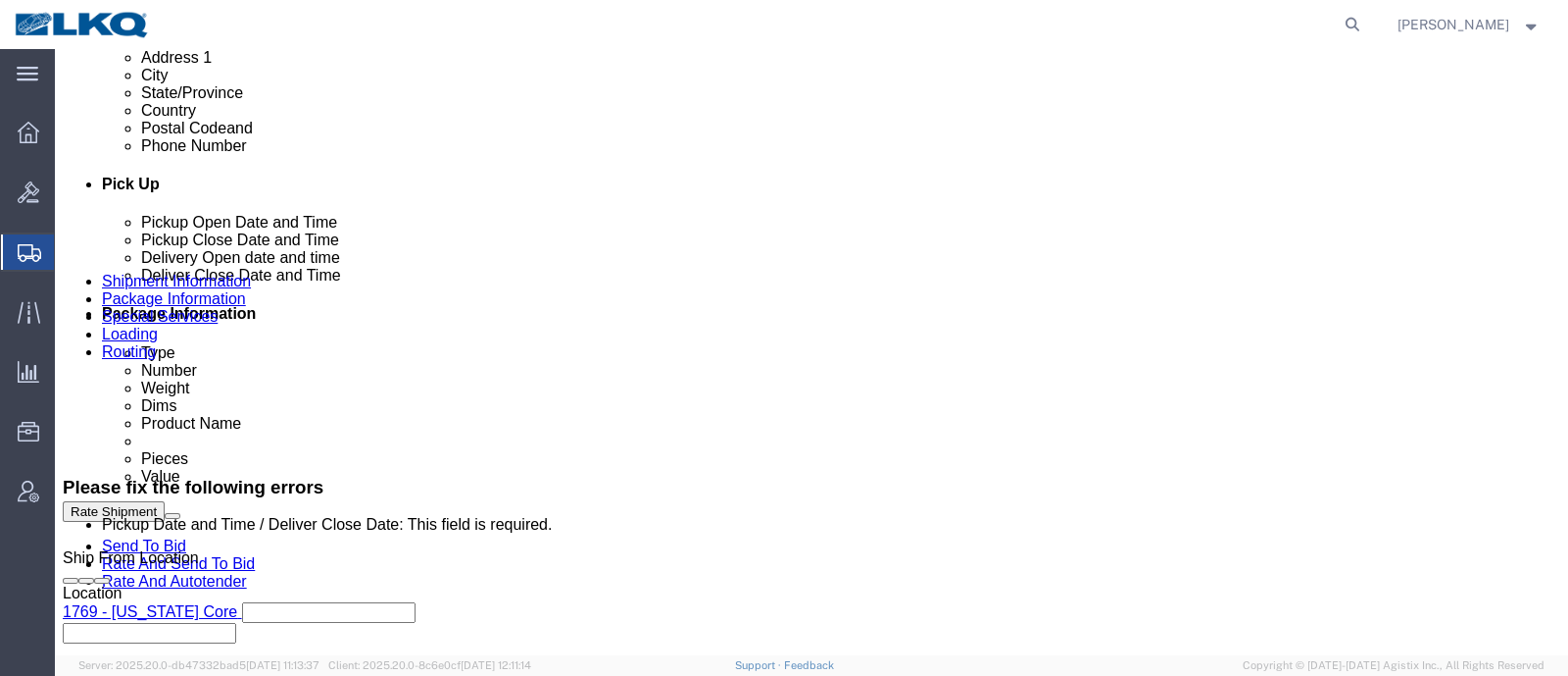
scroll to position [736, 0]
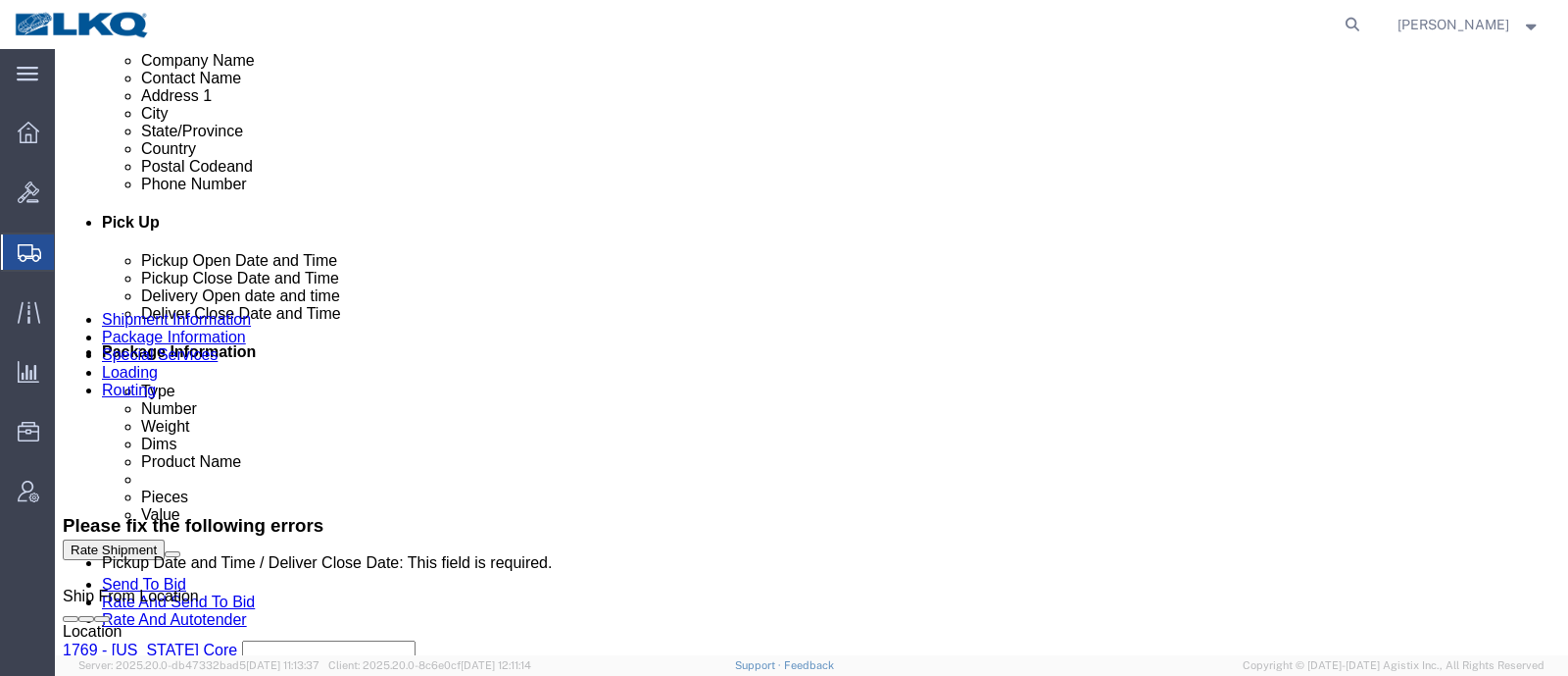
click link "Schedule appointment"
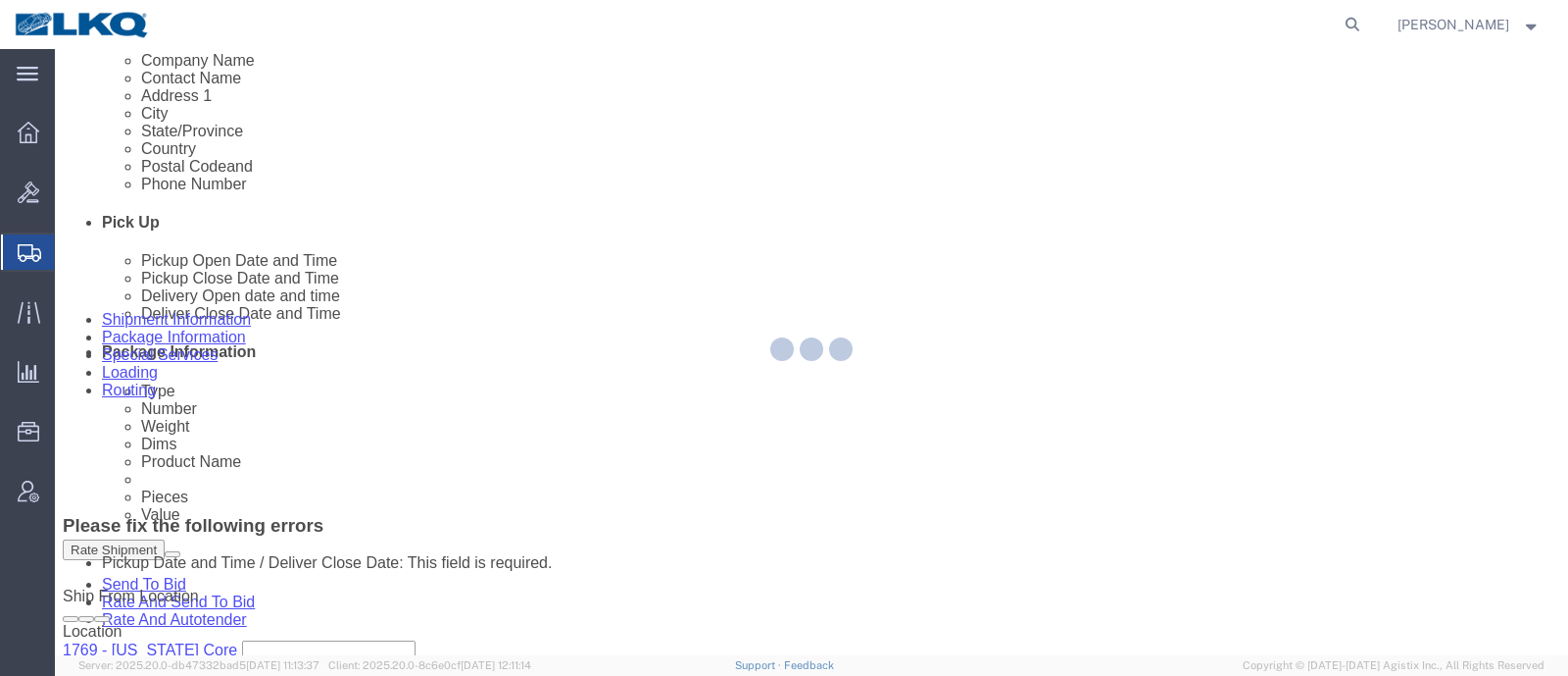
select select
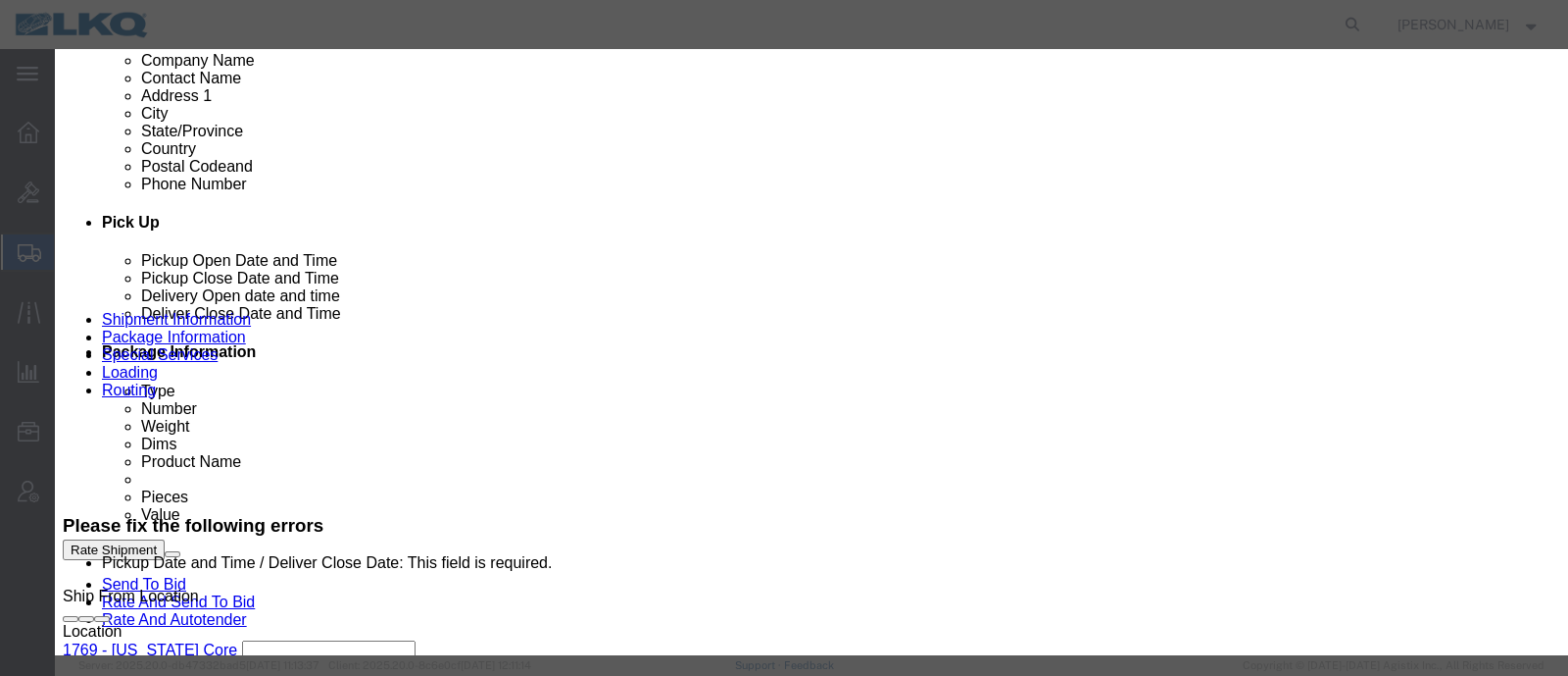
click select "Select 1760 - LKQ Best Core 1760 - Outbound Loads"
select select "1"
click select "Select 1760 - LKQ Best Core 1760 - Outbound Loads"
click input "[DATE]"
click td "10"
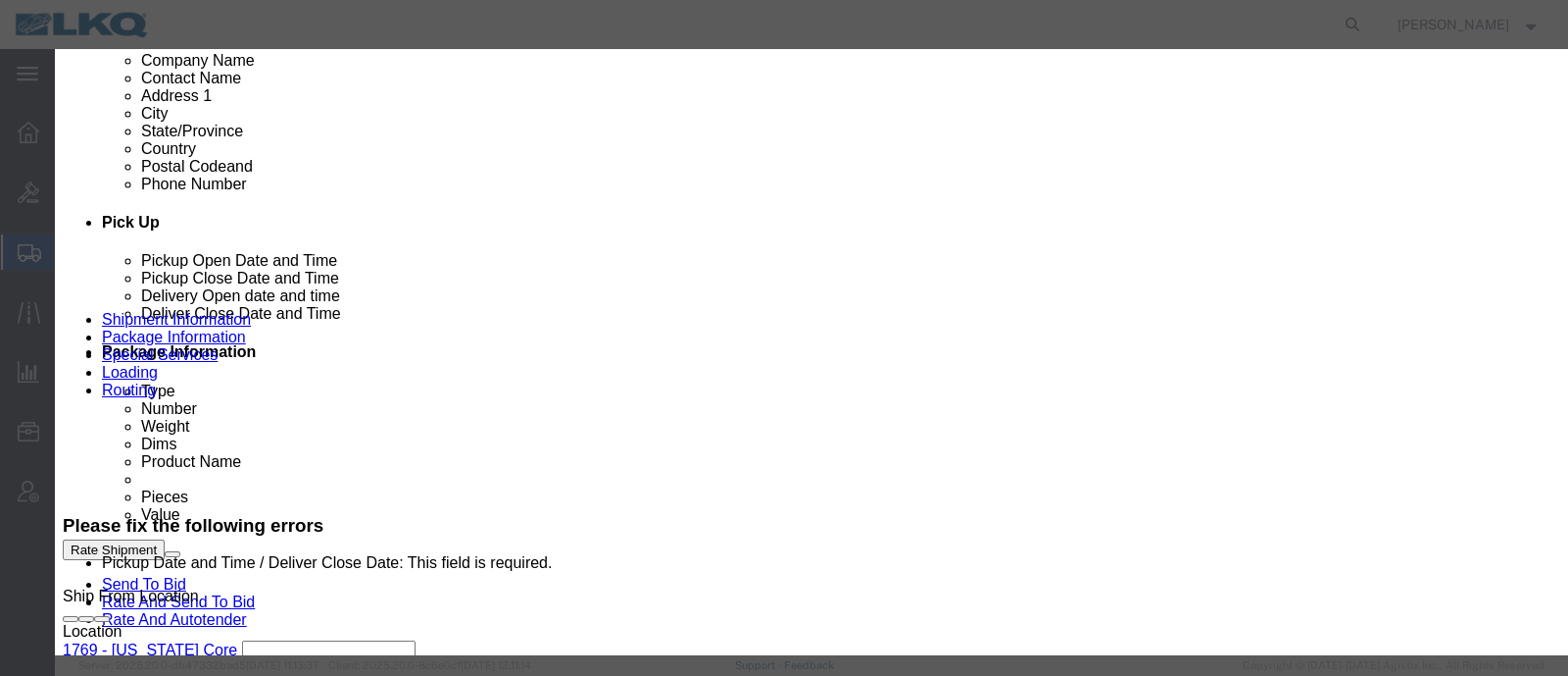
click link "Availability"
click button "Close"
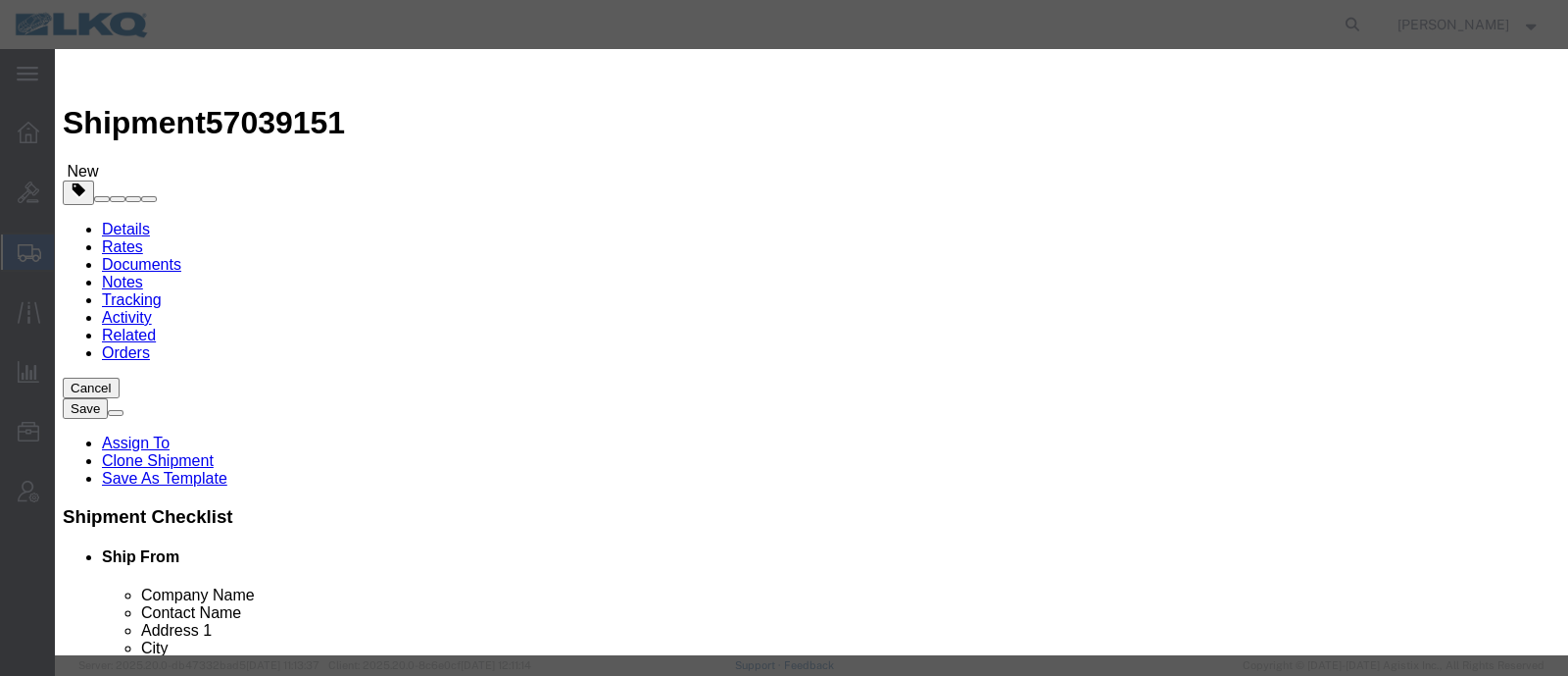
click input "12:00 PM"
type input "8:15 AM"
click select "Select 15 min 30 min 45 min 1 hr 2 hr 3 hr 4 hr"
select select "15"
click select "Select 15 min 30 min 45 min 1 hr 2 hr 3 hr 4 hr"
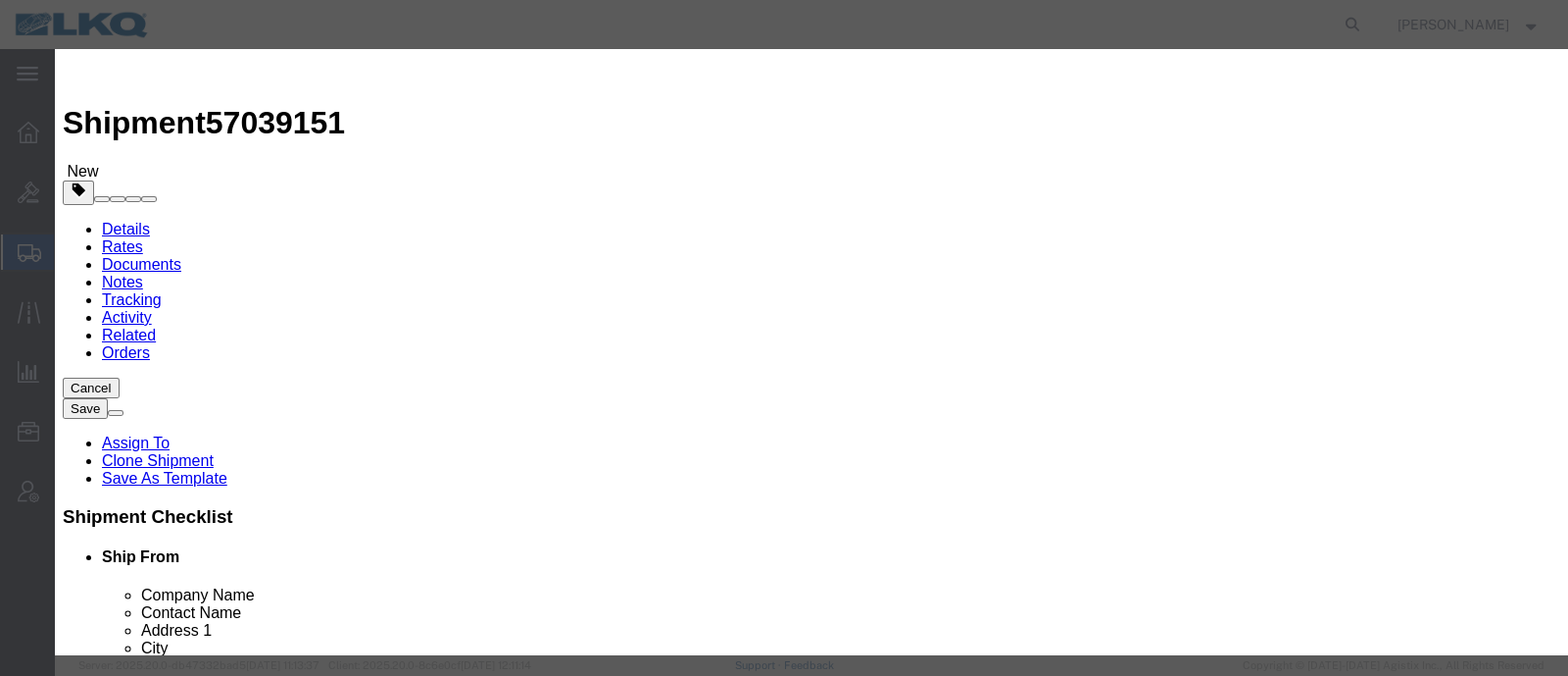
click button "Save"
click button "Ok"
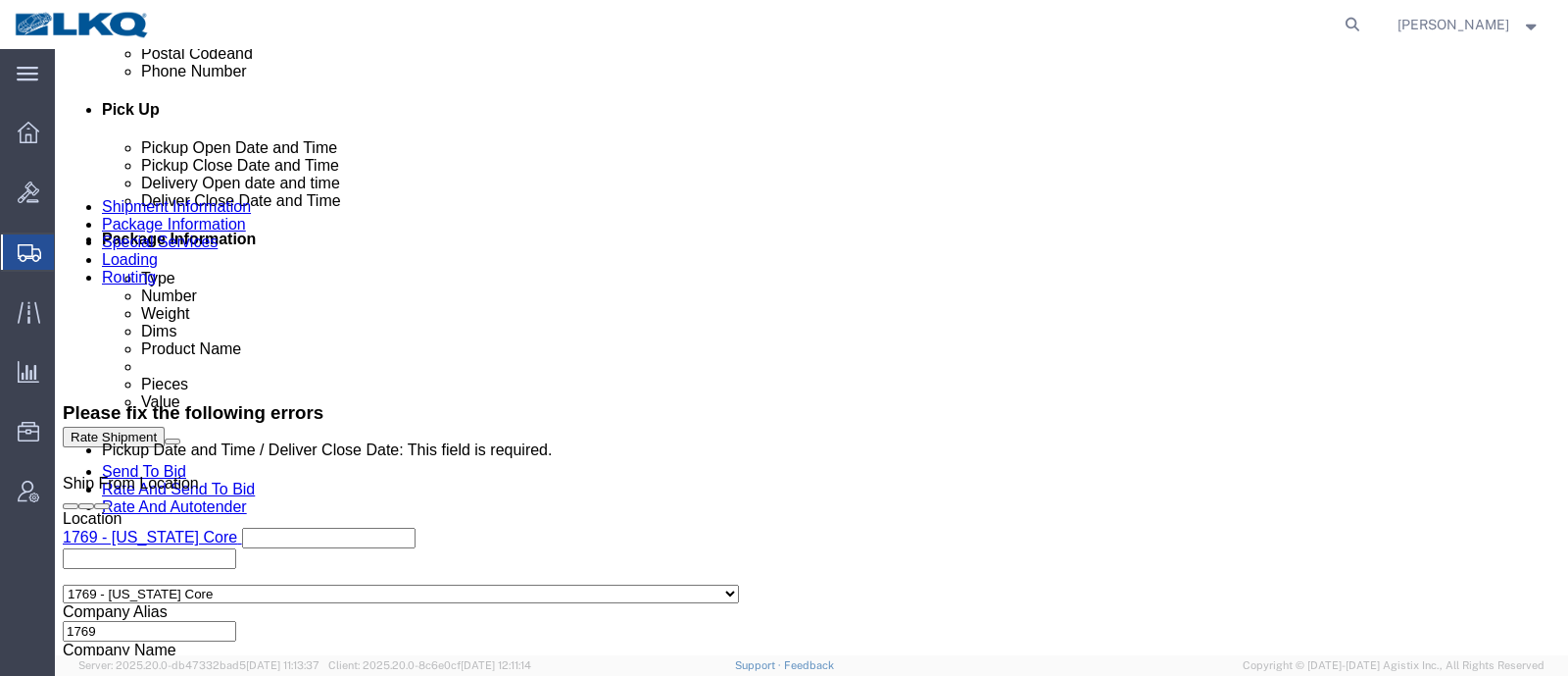
scroll to position [857, 0]
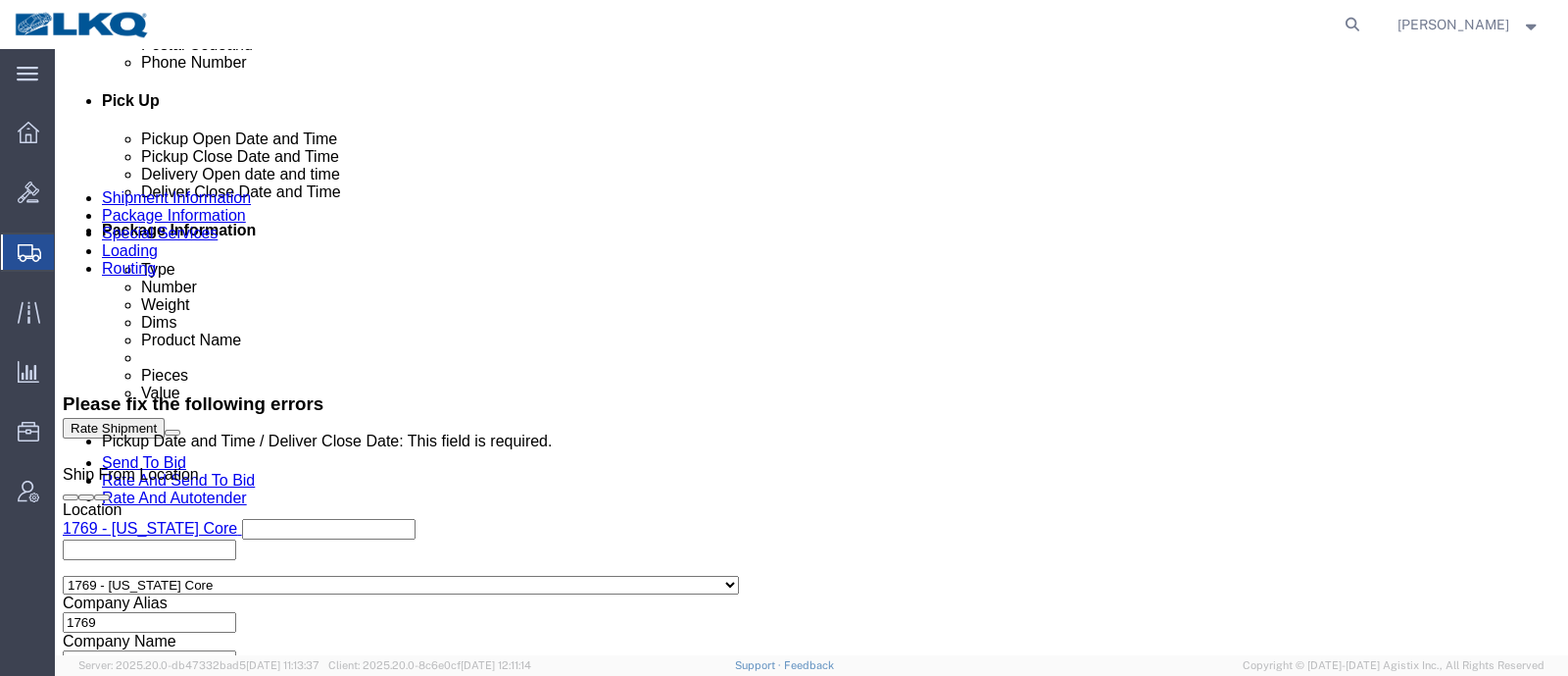
click button "Rate Shipment"
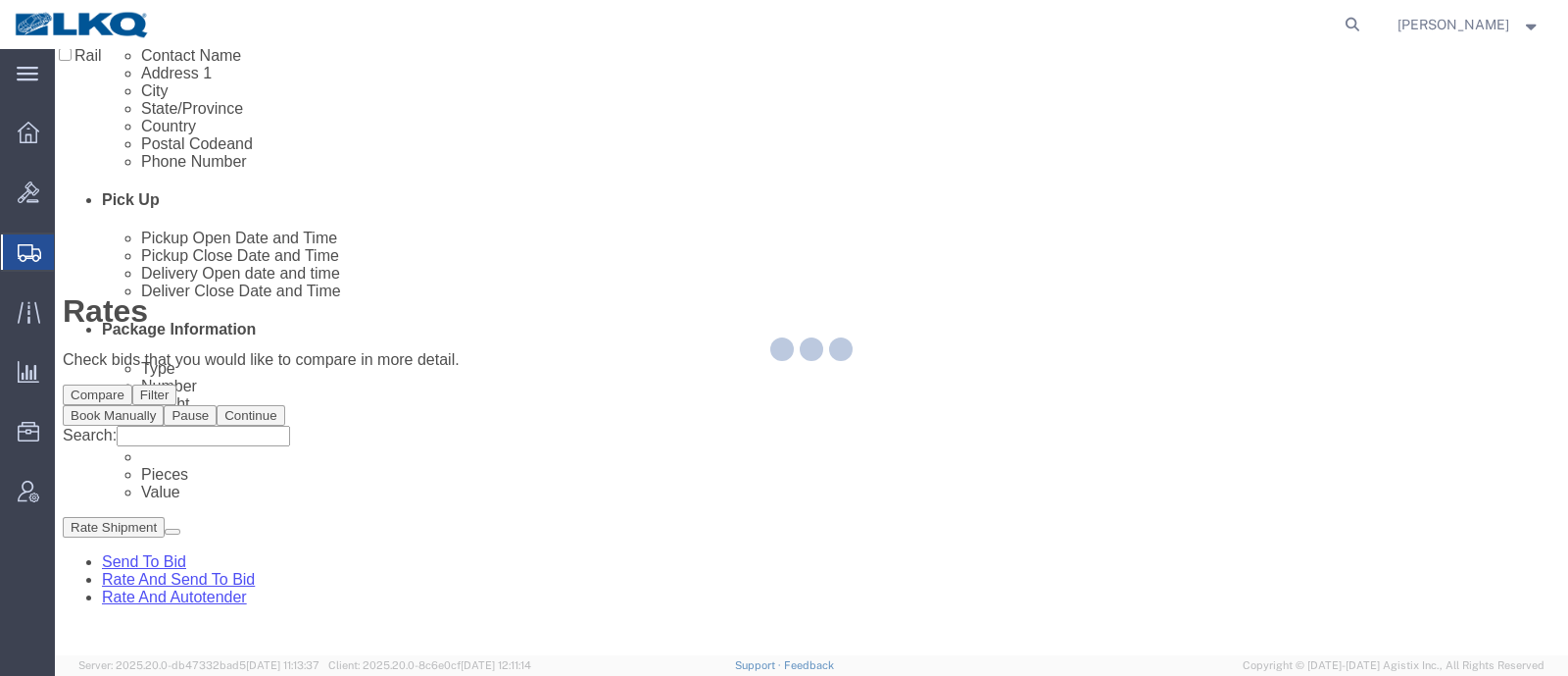
scroll to position [0, 0]
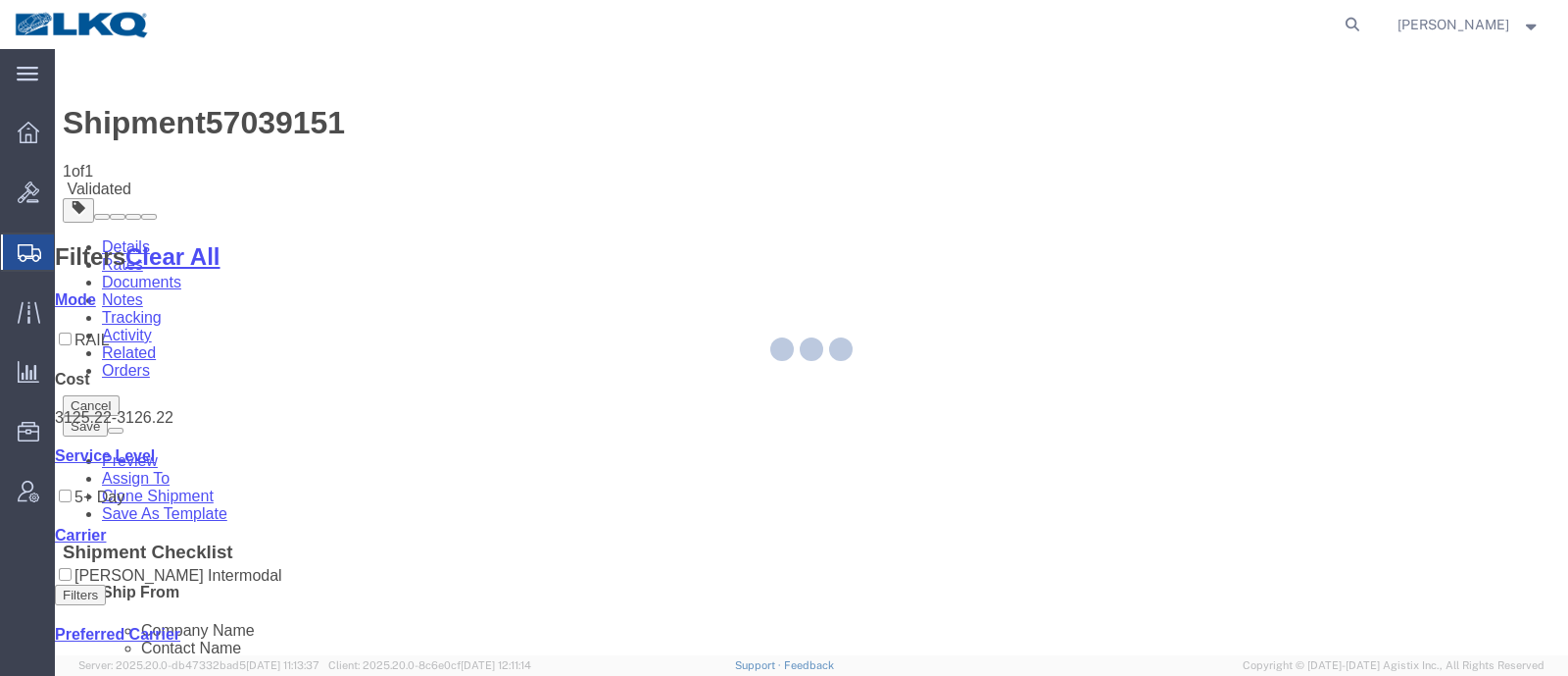
click at [761, 409] on div at bounding box center [811, 352] width 1513 height 606
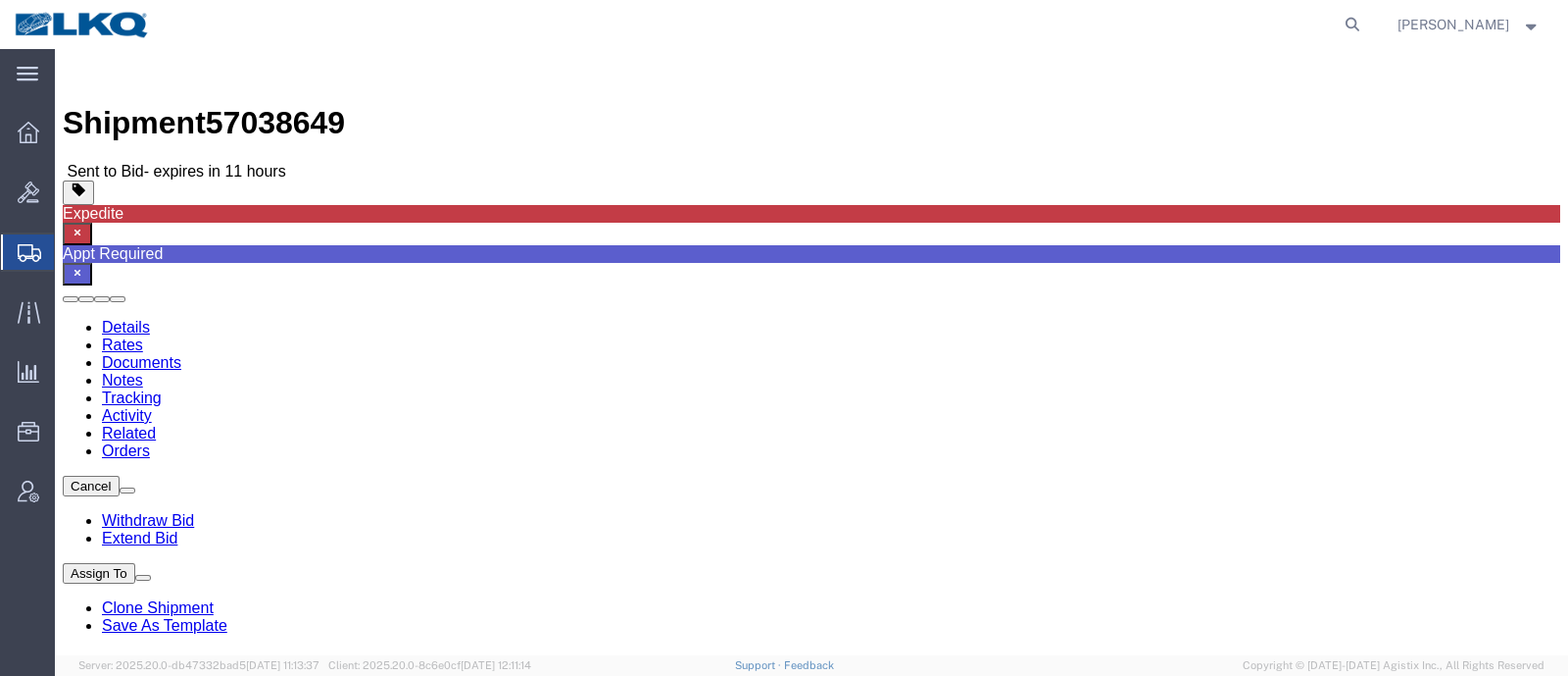
click link "Rates"
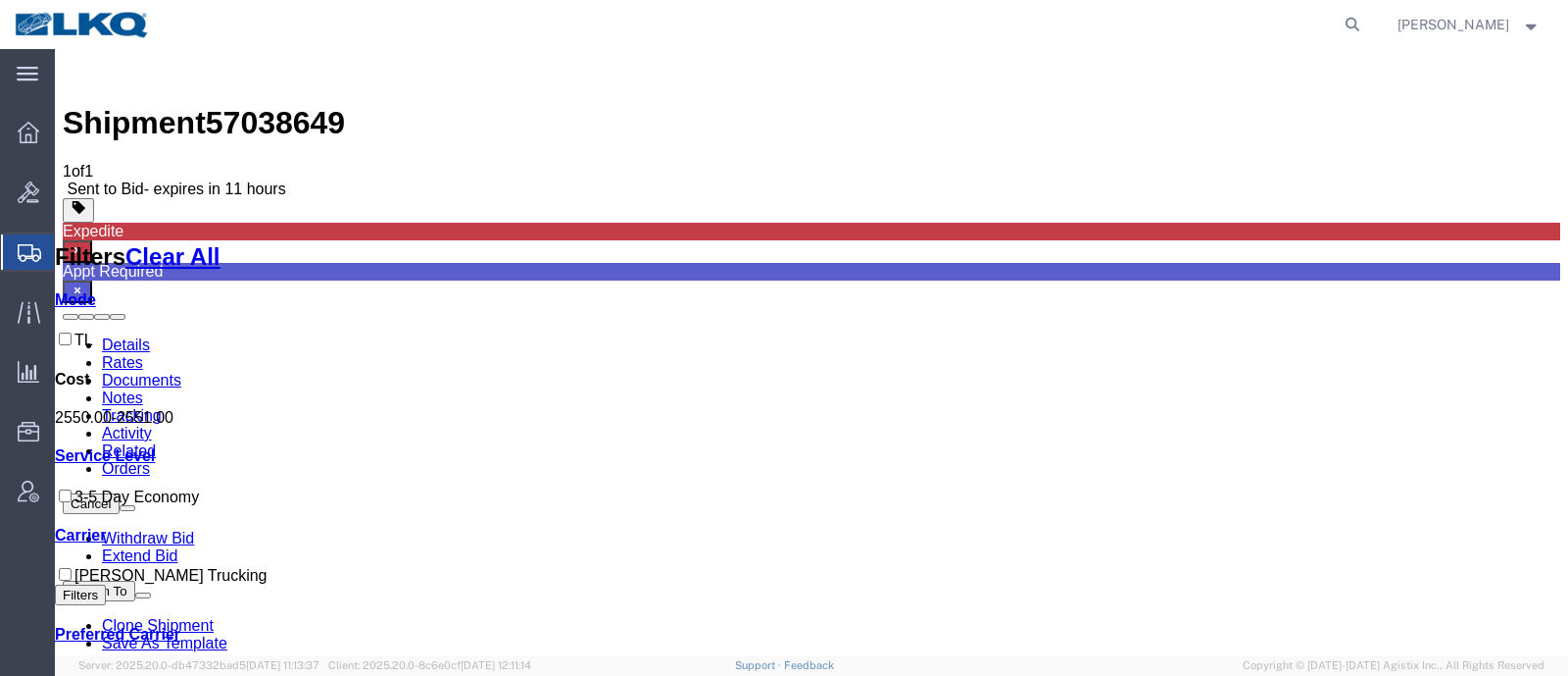
click at [143, 390] on link "Notes" at bounding box center [122, 398] width 41 height 17
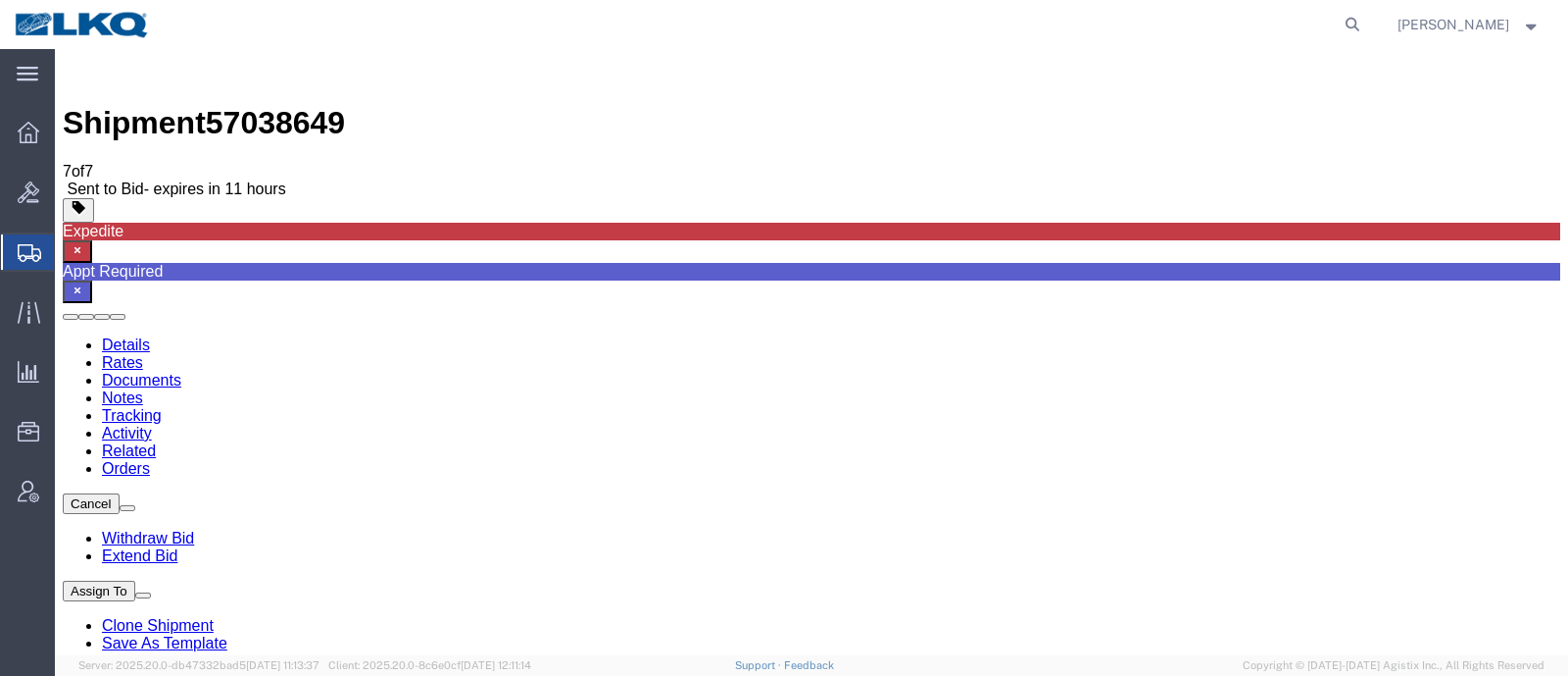
click at [143, 354] on link "Rates" at bounding box center [122, 362] width 41 height 17
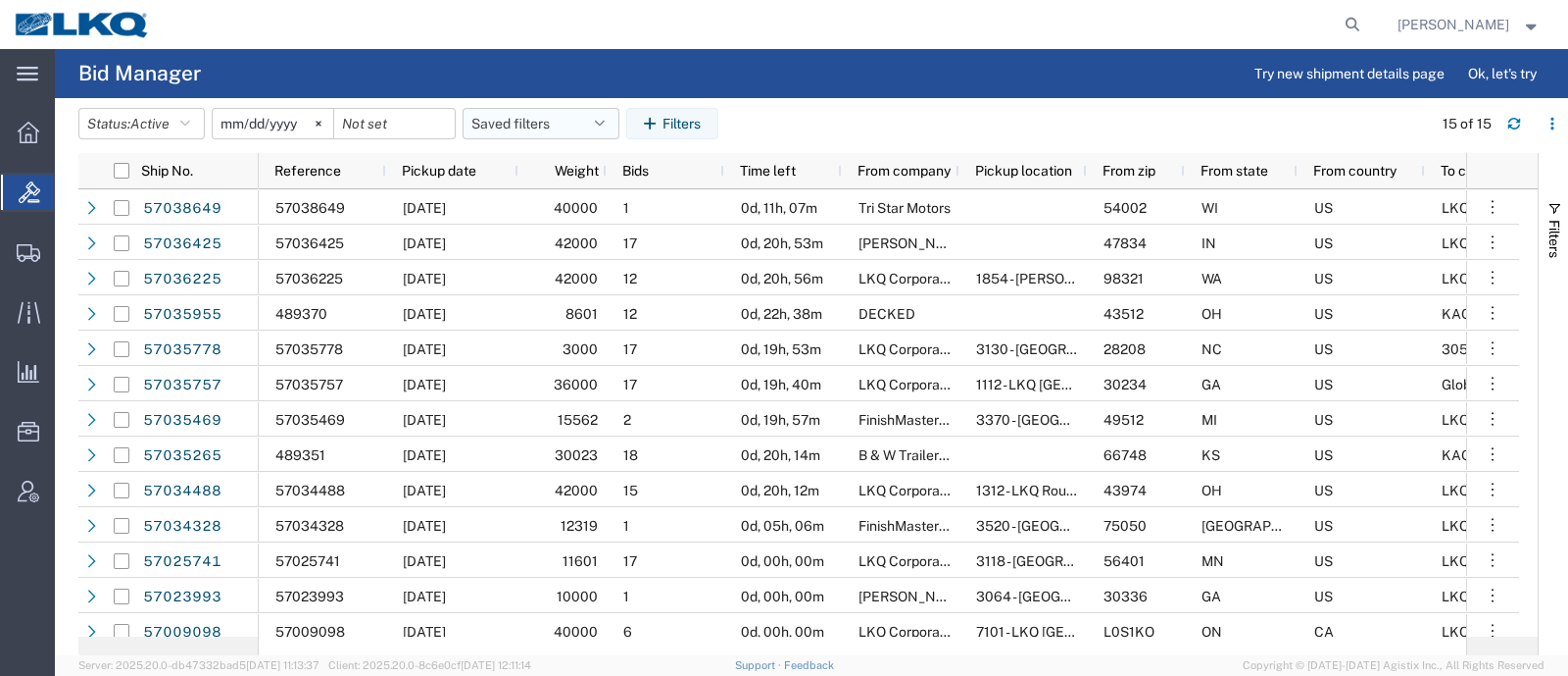
click at [524, 112] on button "Saved filters" at bounding box center [542, 124] width 157 height 32
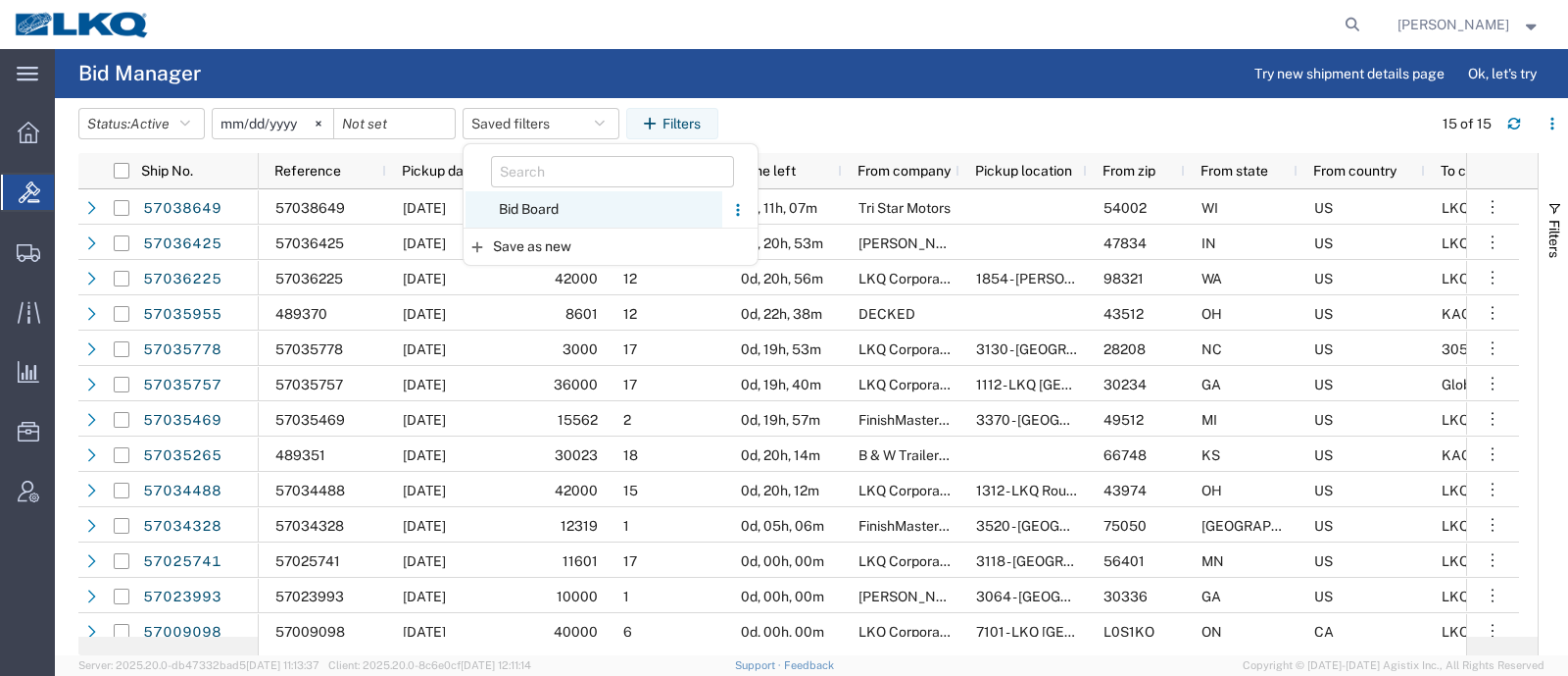
click at [558, 219] on span "Bid Board" at bounding box center [594, 209] width 256 height 37
type input "[DATE]"
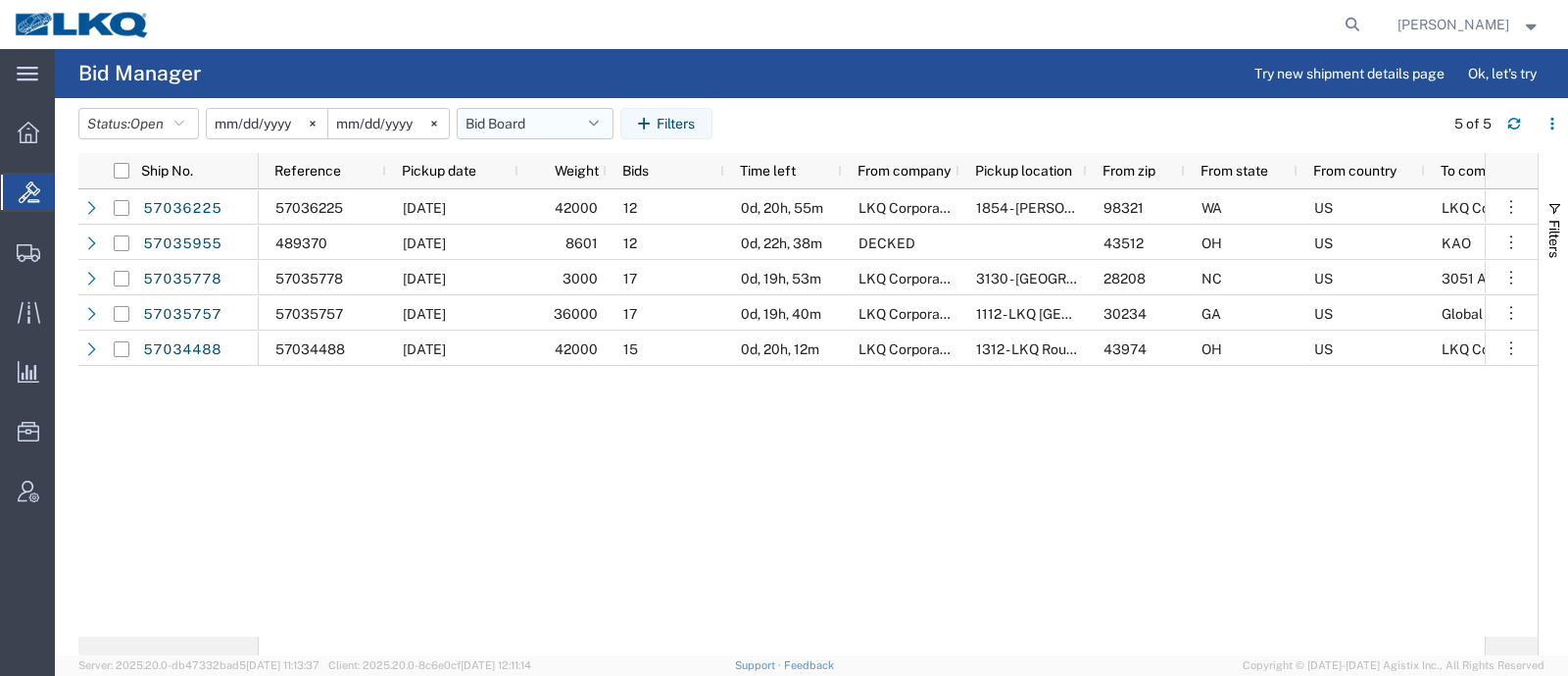
click at [511, 119] on button "Bid Board" at bounding box center [536, 124] width 157 height 32
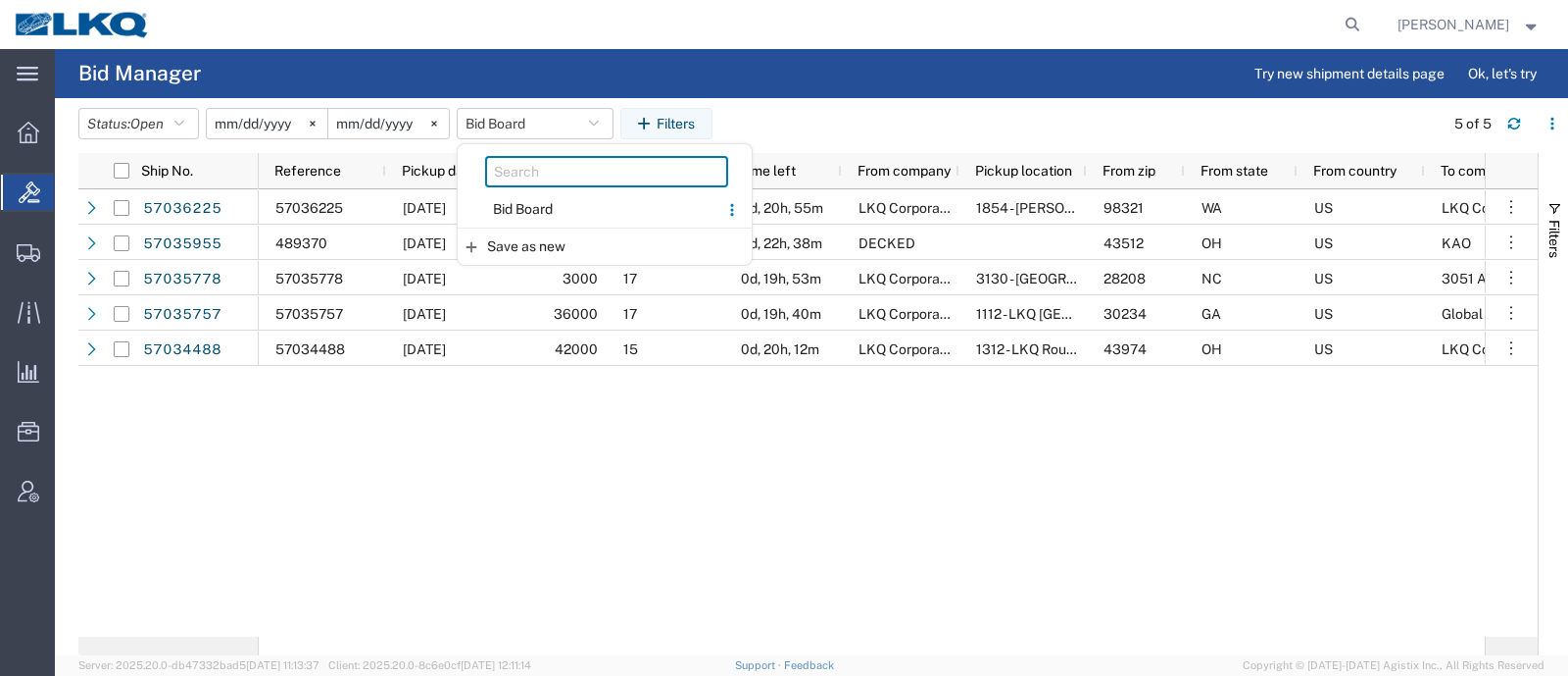
click at [534, 176] on input "search" at bounding box center [606, 172] width 243 height 32
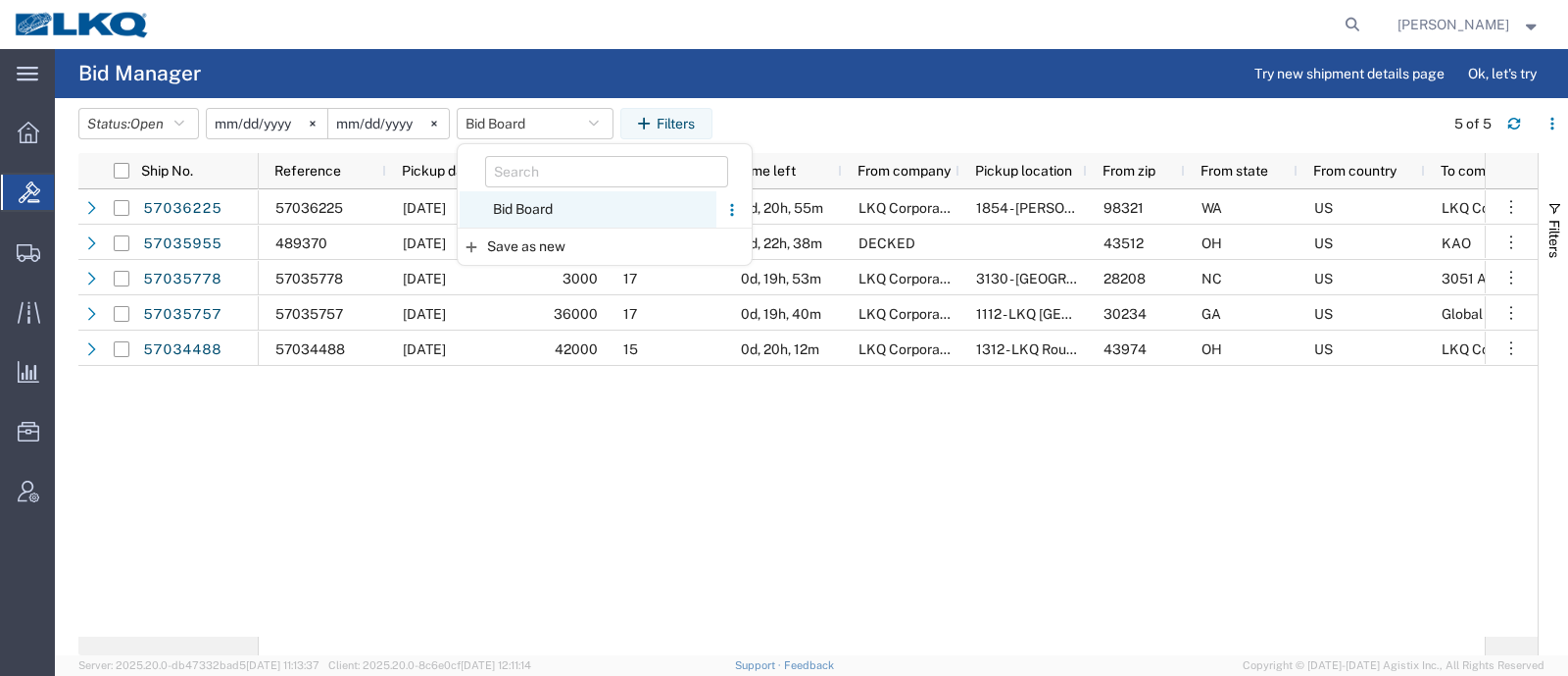
click at [539, 201] on span "Bid Board" at bounding box center [588, 209] width 256 height 37
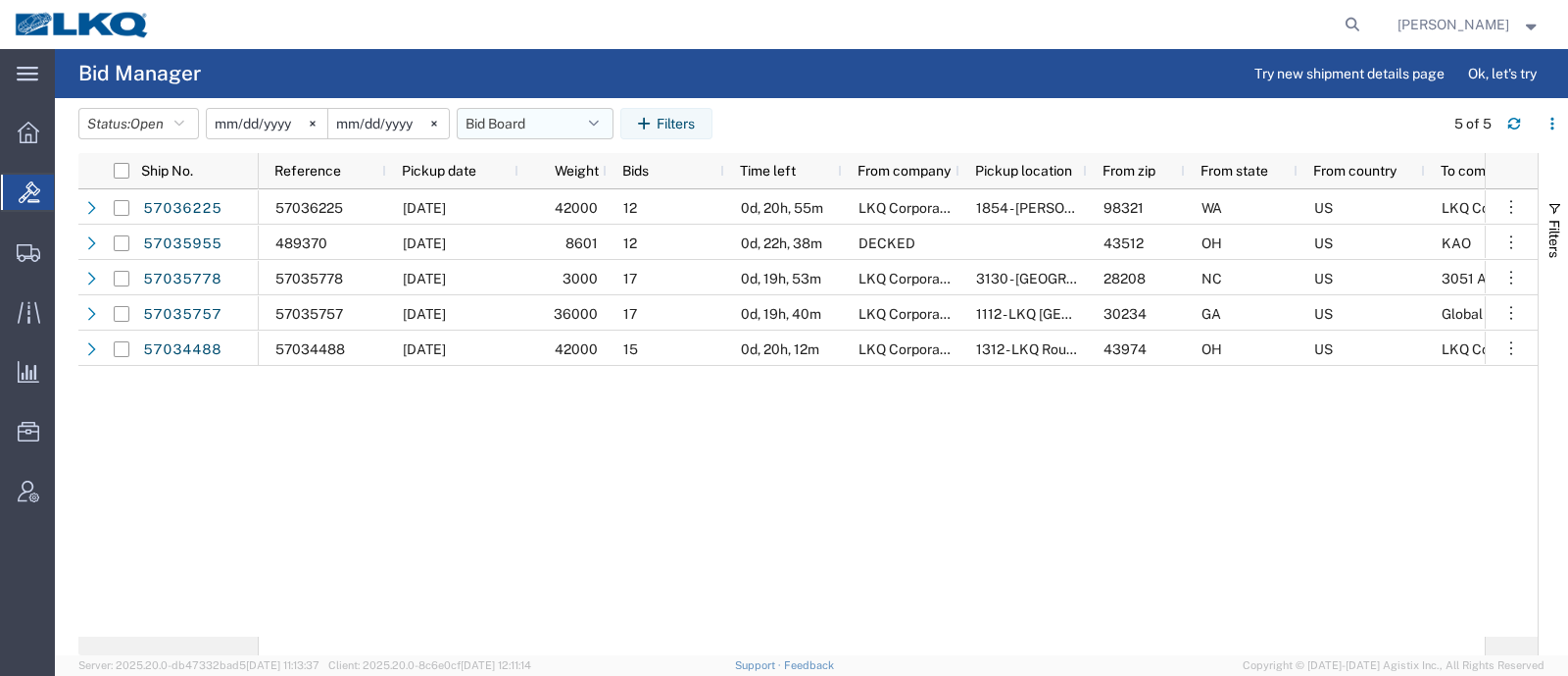
click at [492, 116] on button "Bid Board" at bounding box center [536, 124] width 157 height 32
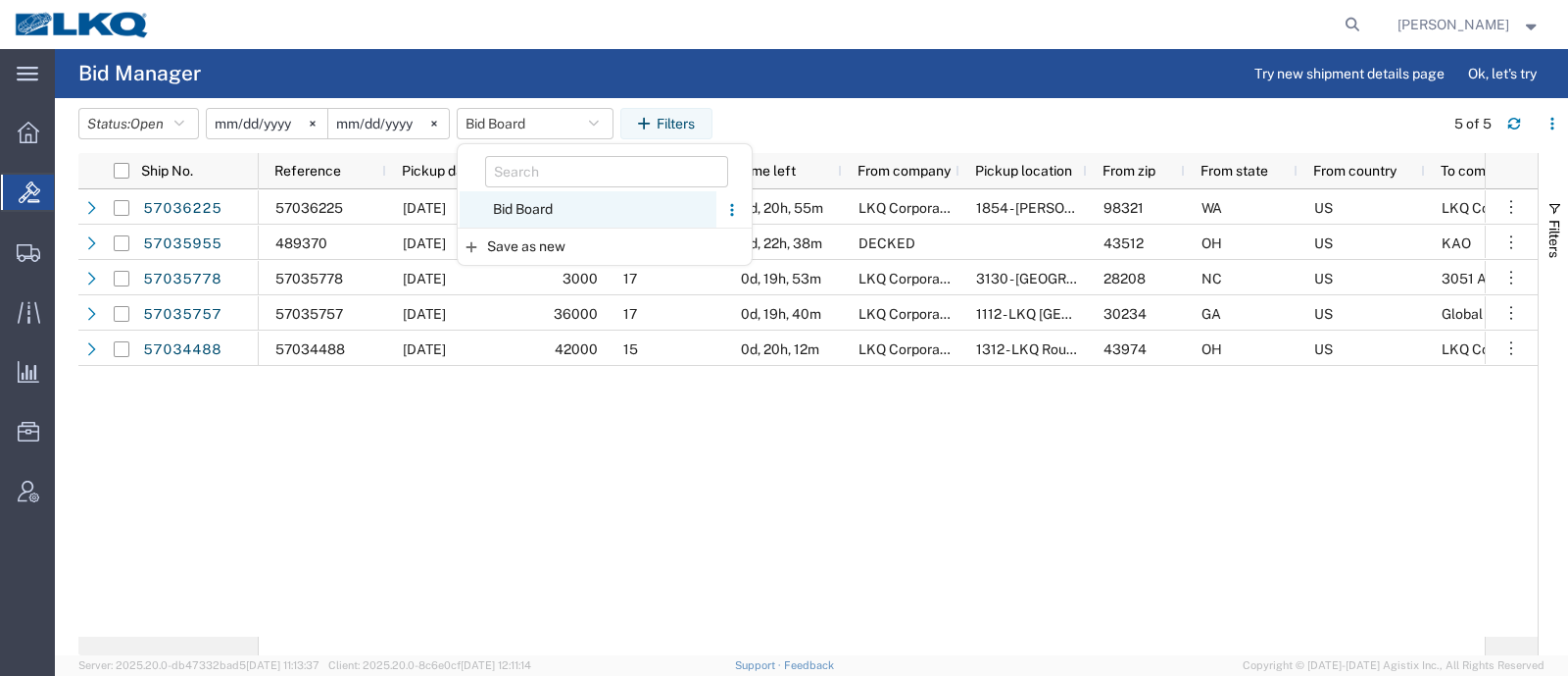
click at [522, 202] on span "Bid Board" at bounding box center [588, 209] width 256 height 37
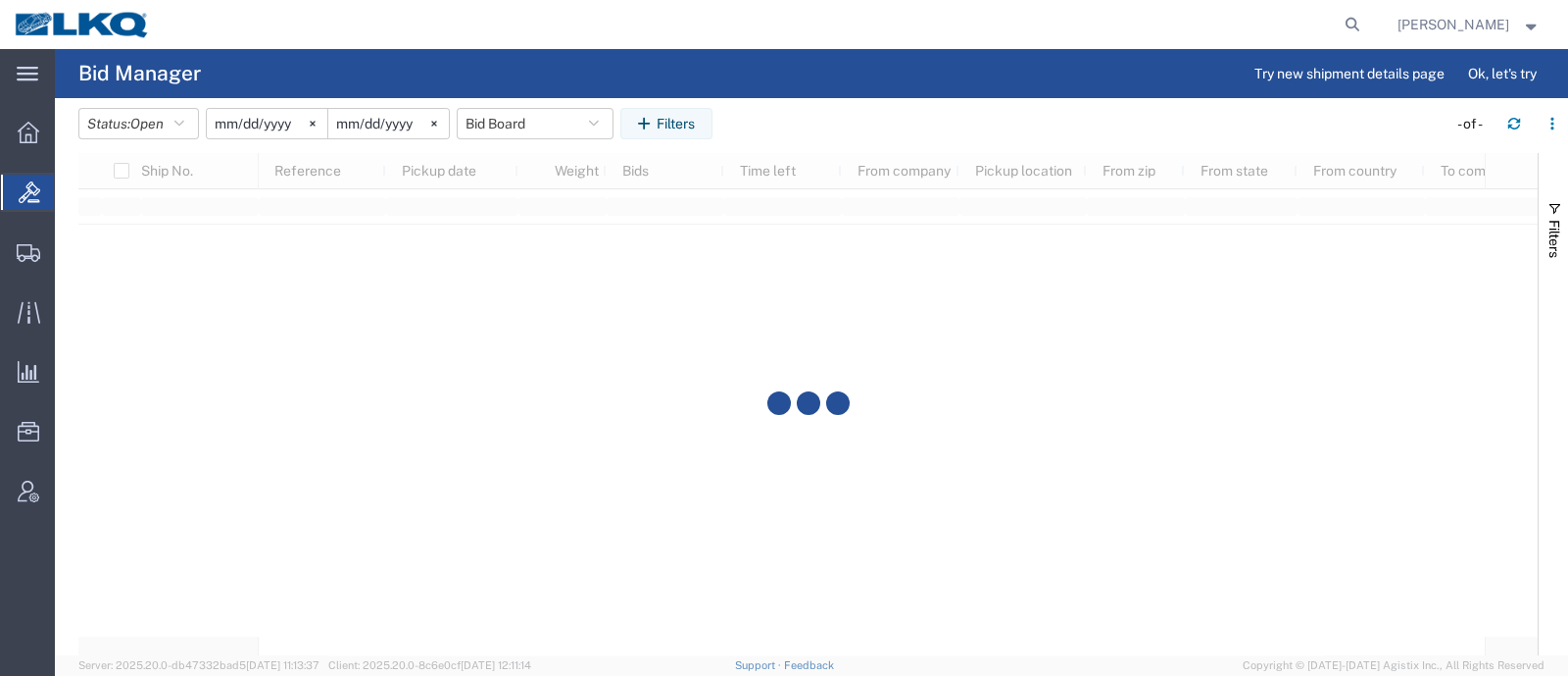
click at [755, 85] on agx-page-header "Bid Manager Try new shipment details page Ok, let's try" at bounding box center [811, 73] width 1513 height 49
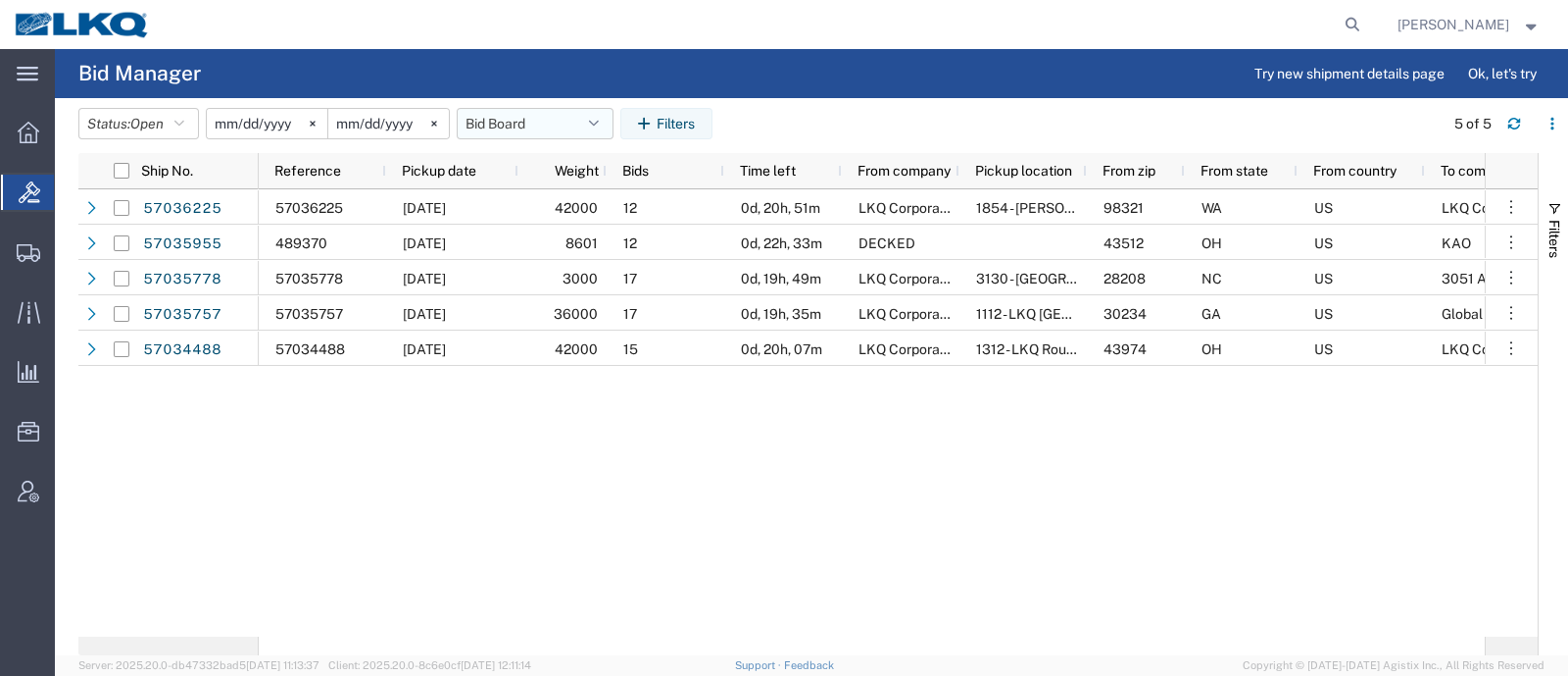
click at [514, 127] on button "Bid Board" at bounding box center [536, 124] width 157 height 32
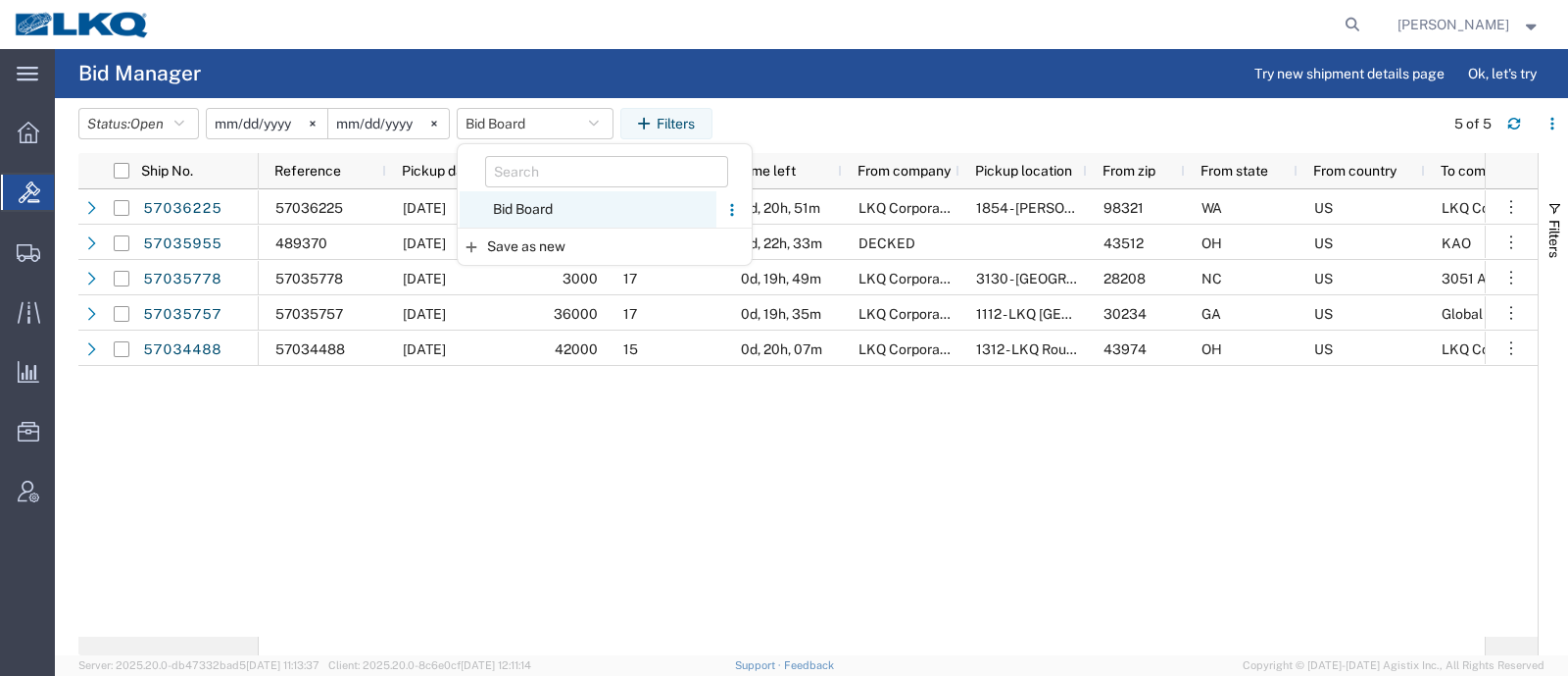
click at [527, 208] on span "Bid Board" at bounding box center [588, 209] width 256 height 37
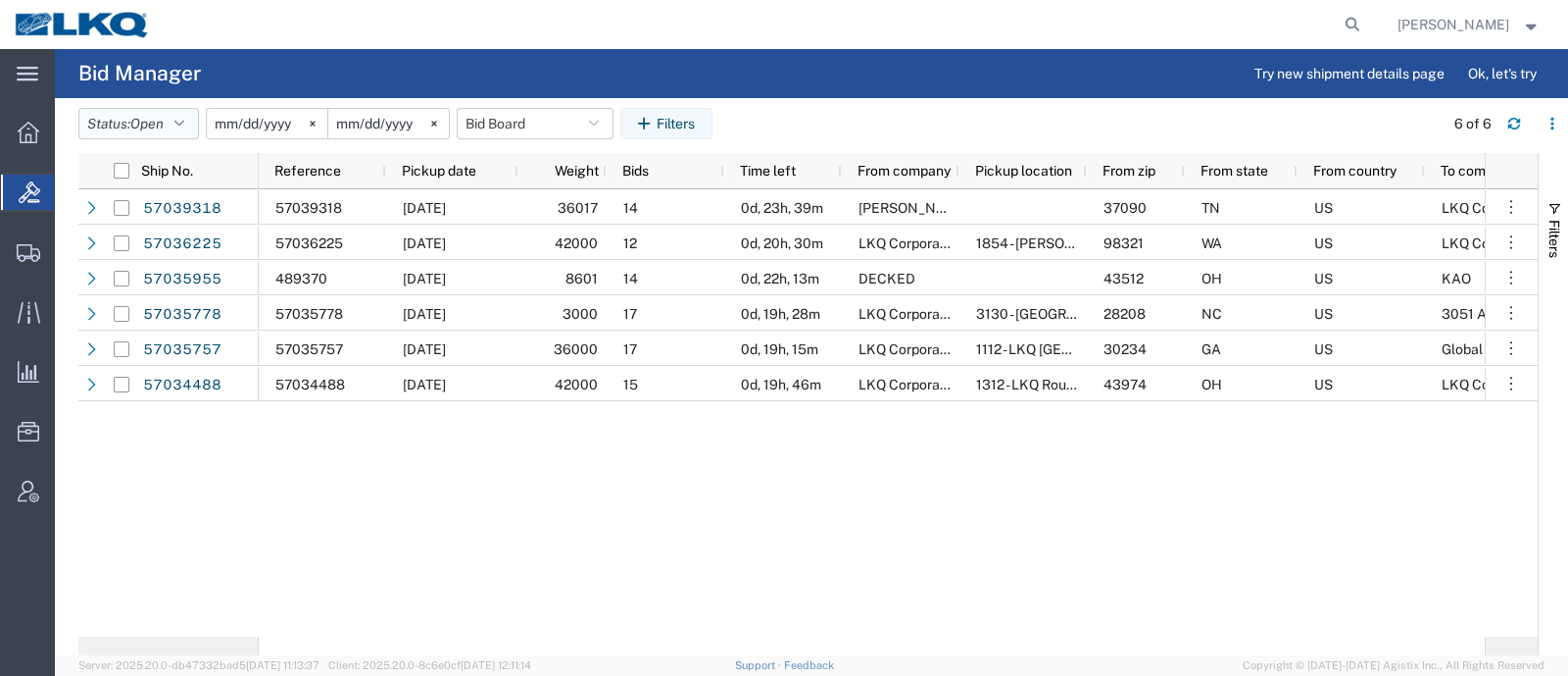
click at [142, 115] on span "Open" at bounding box center [147, 123] width 34 height 16
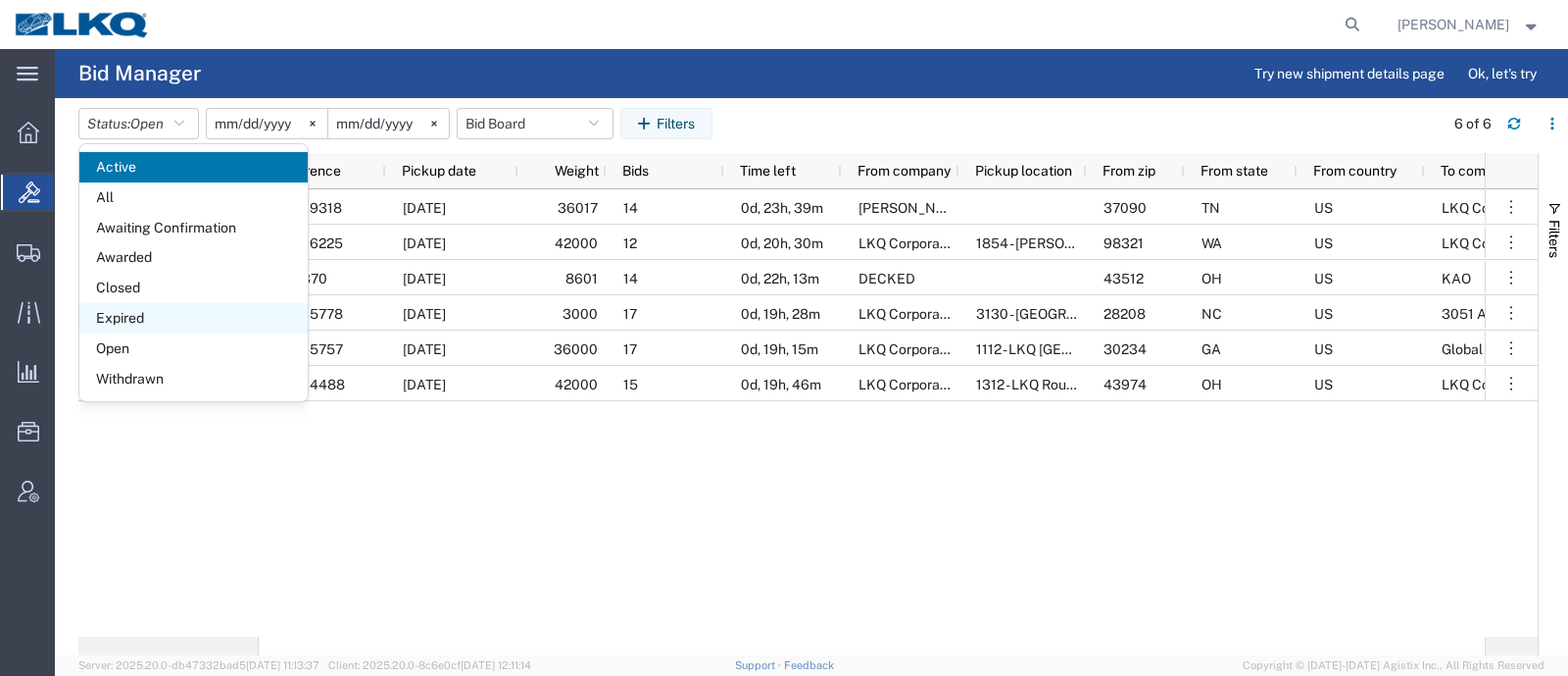
click at [141, 314] on span "Expired" at bounding box center [194, 318] width 229 height 31
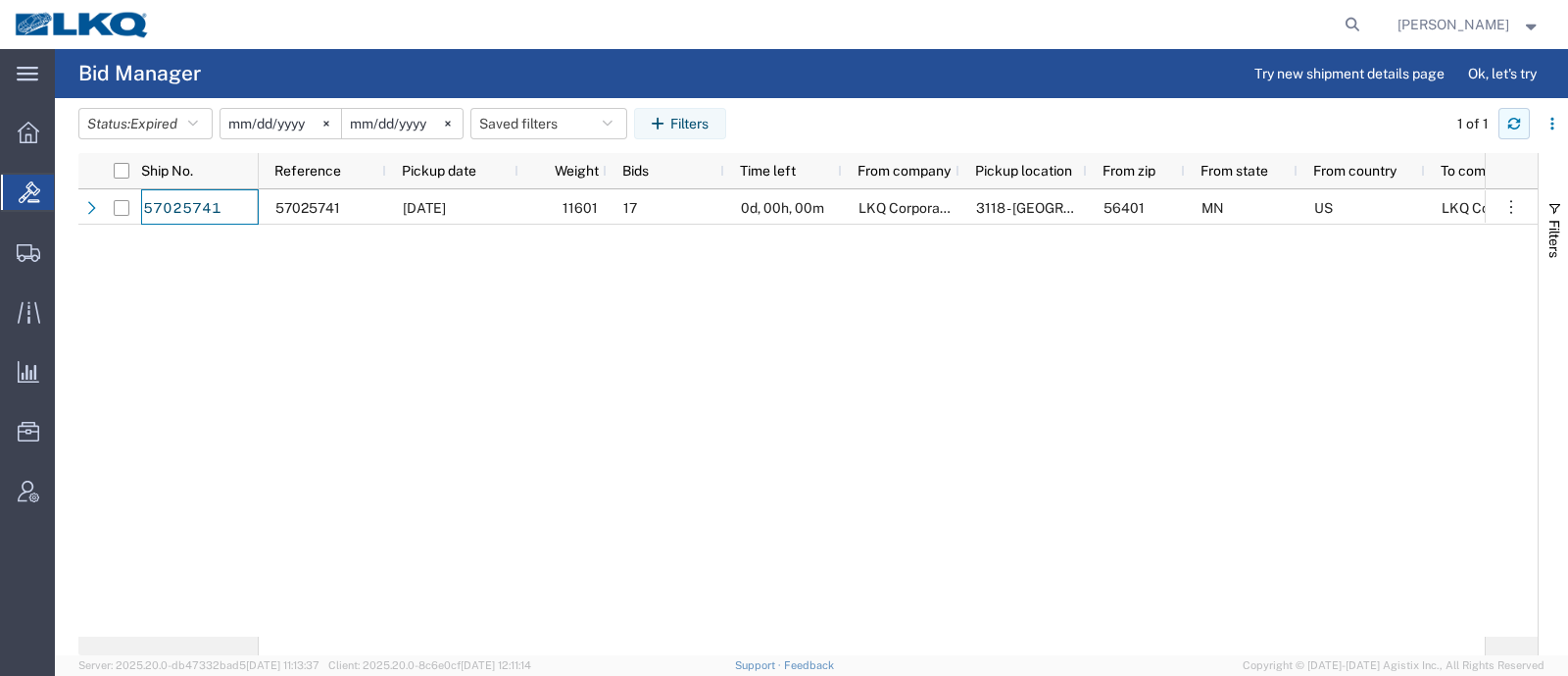
click at [1514, 122] on icon "button" at bounding box center [1514, 123] width 14 height 14
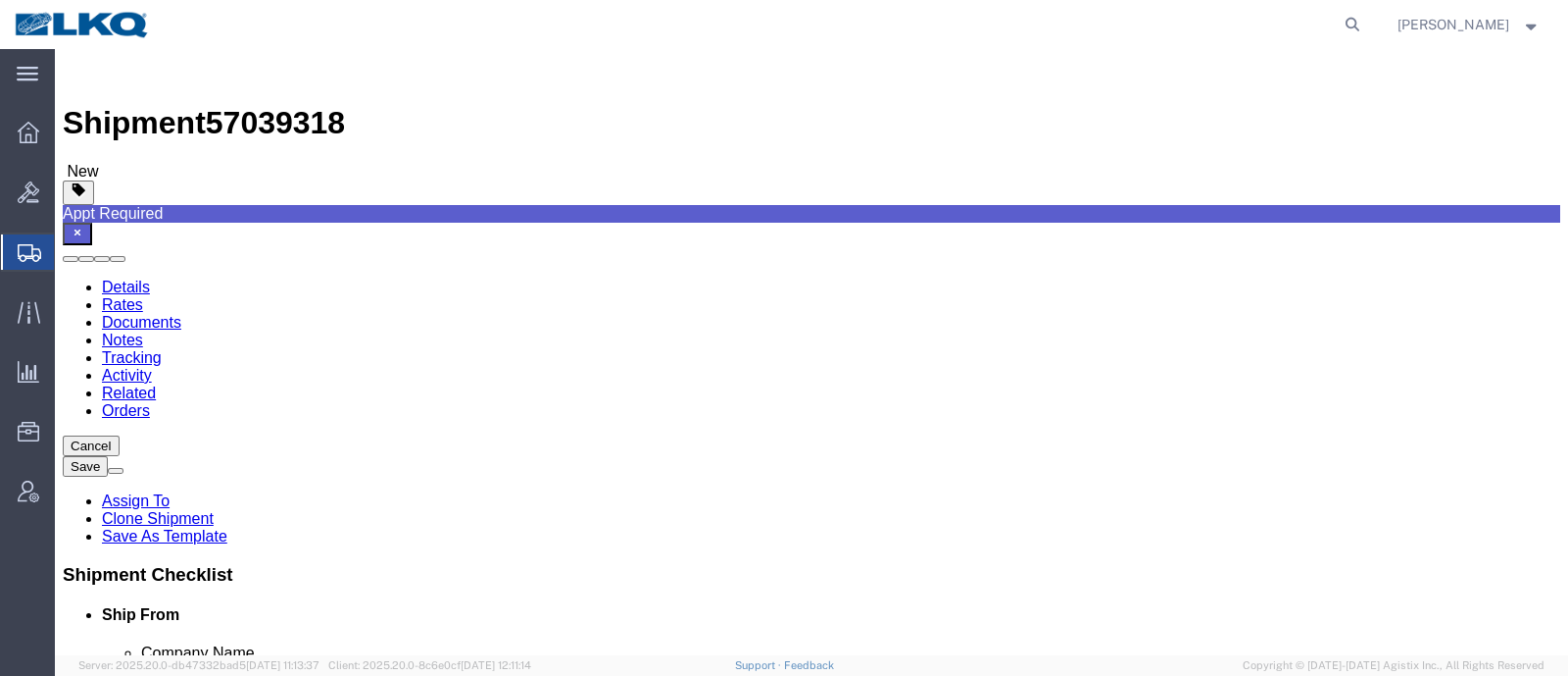
select select
select select "28712"
click span "57039318"
copy span "57039318"
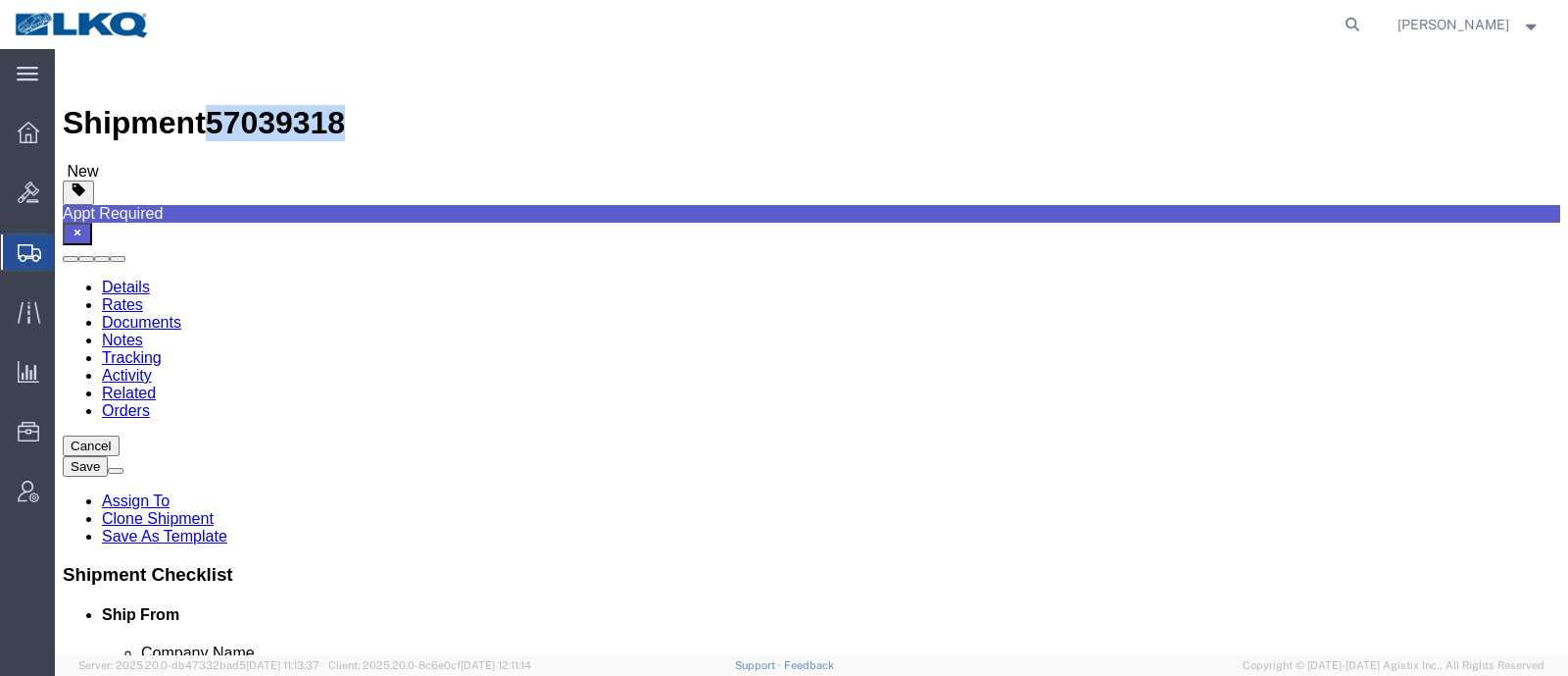
click icon
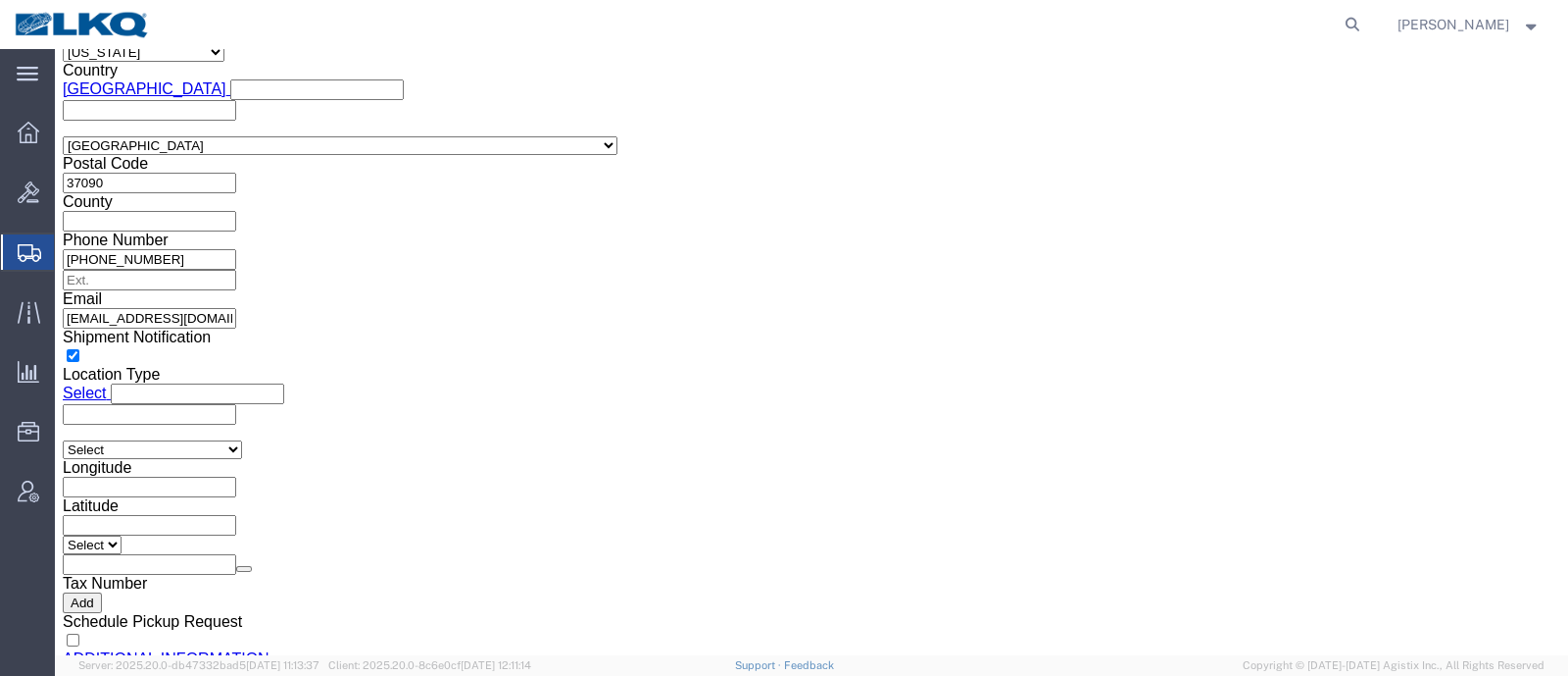
scroll to position [1819, 0]
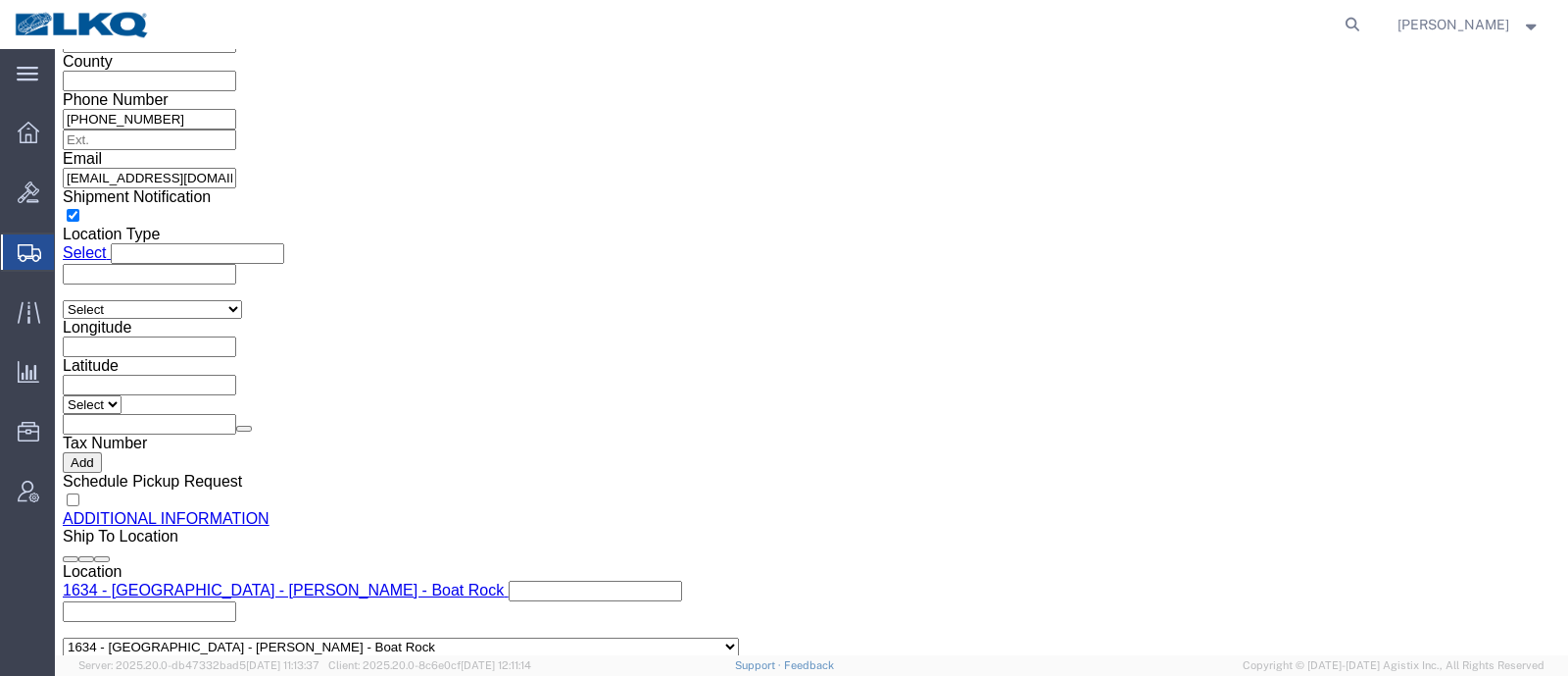
click input "blmccourt@lkqcorp.com"
click icon
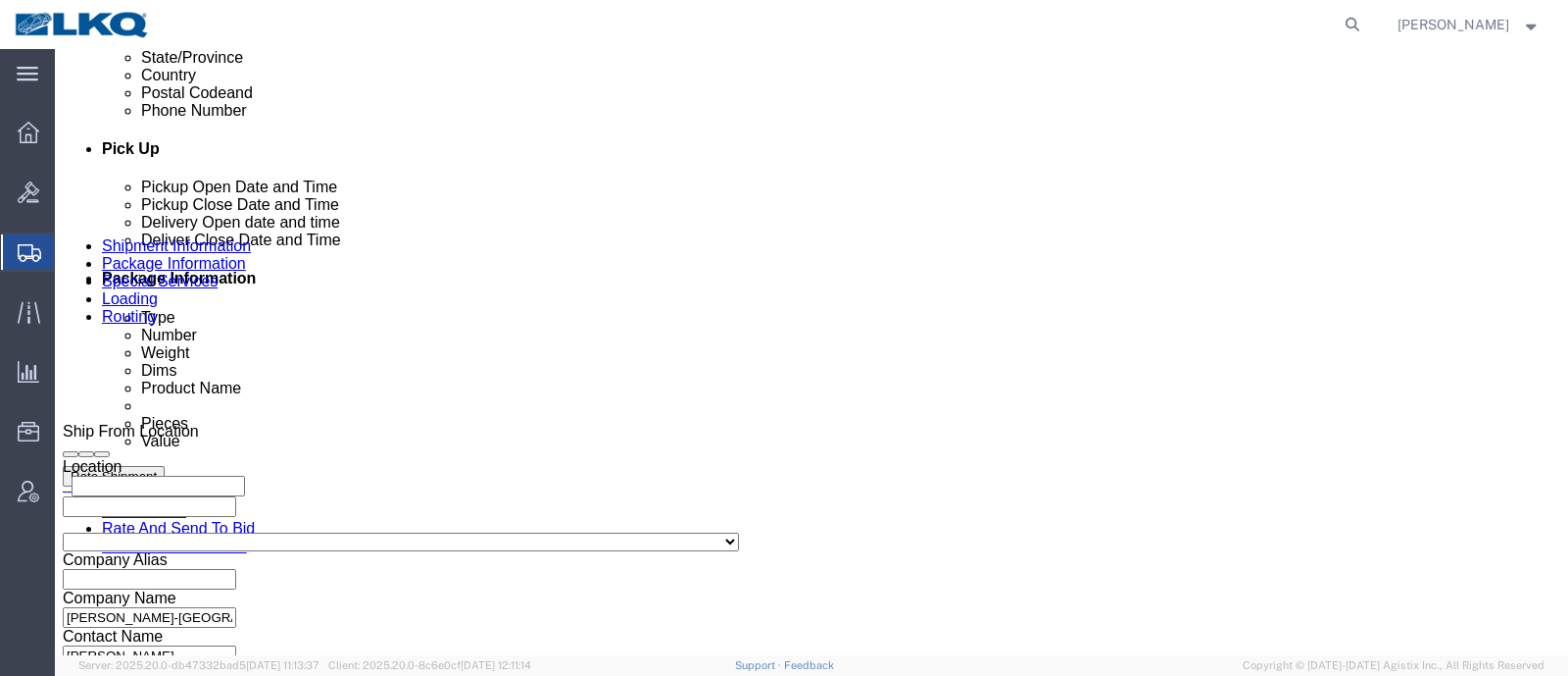
scroll to position [736, 0]
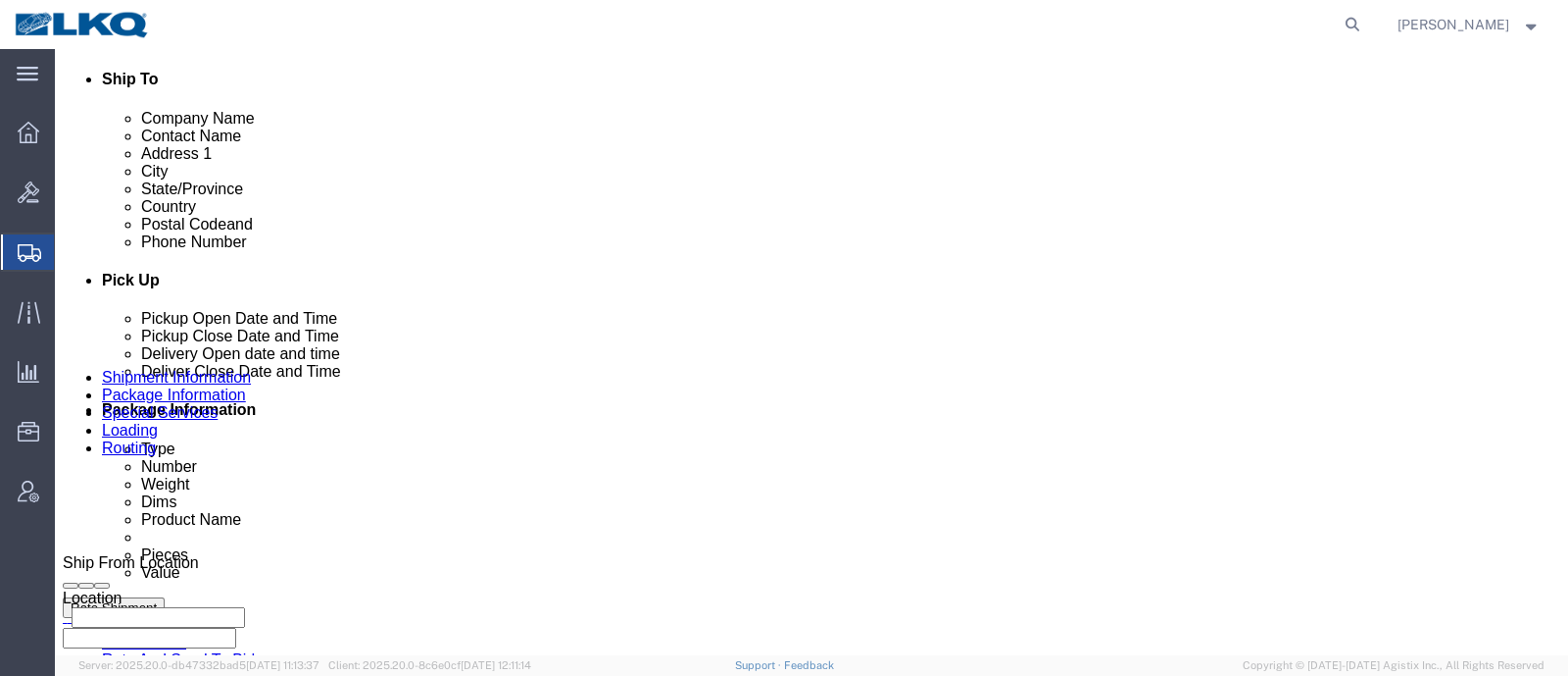
click div "10/09/2025 12:00 AM - 12:00 AM Schedule appointment"
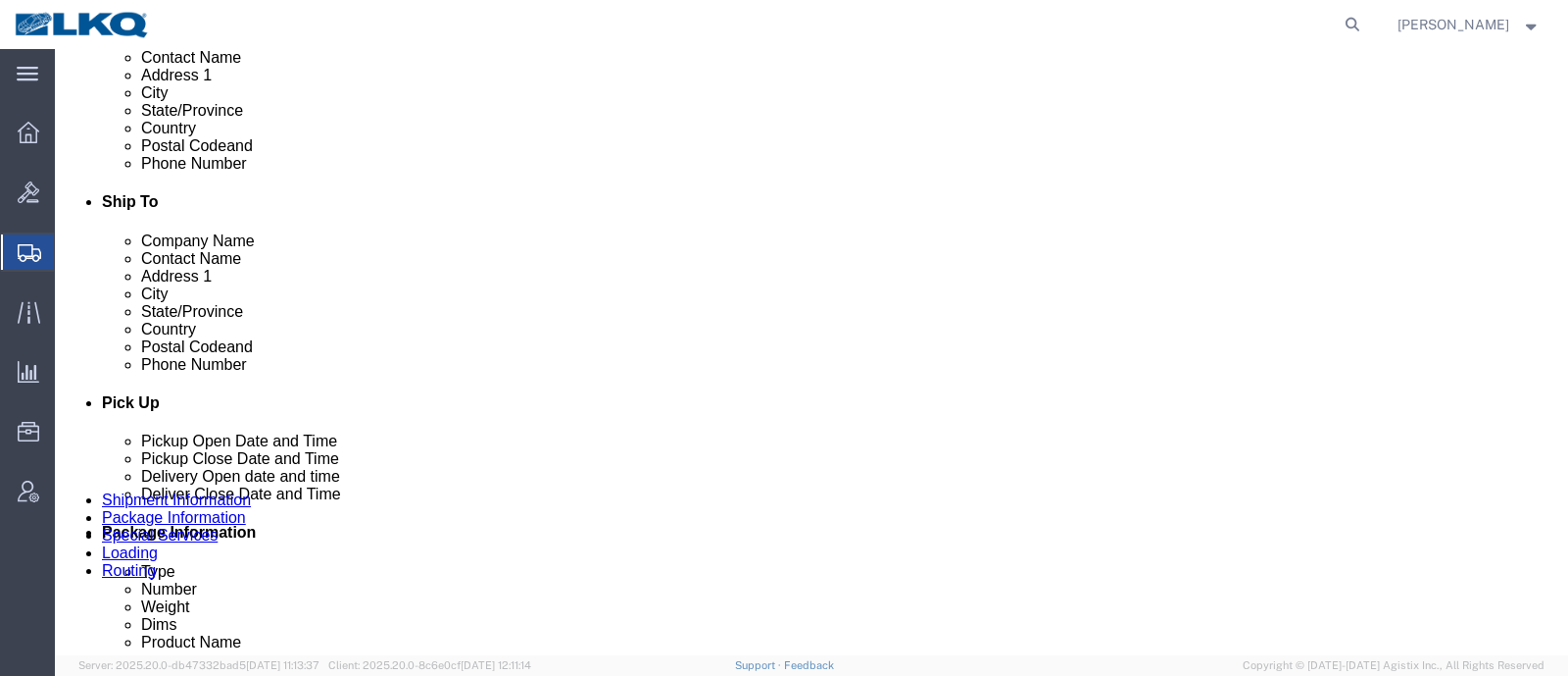
click div "10/09/2025 12:00 AM - 12:00 AM Schedule appointment"
click link "Schedule appointment"
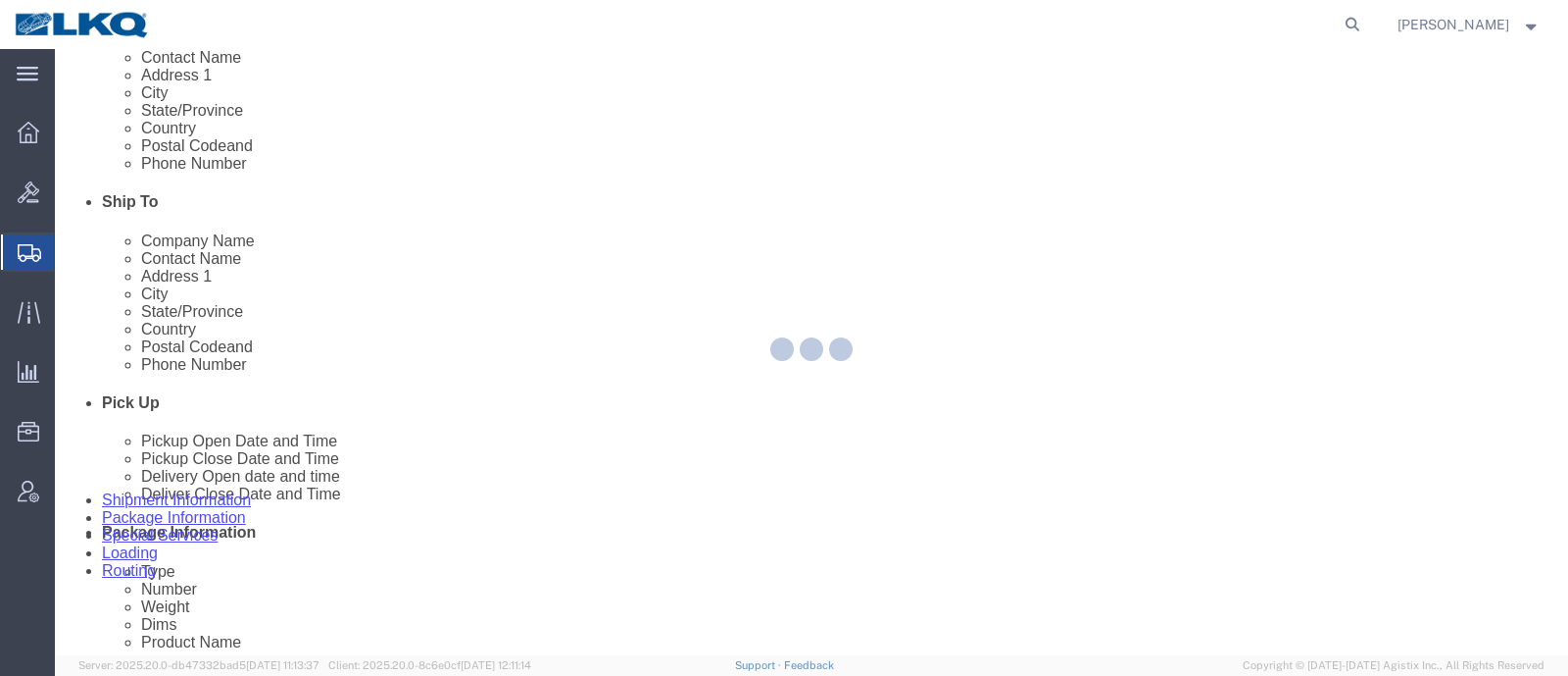
select select
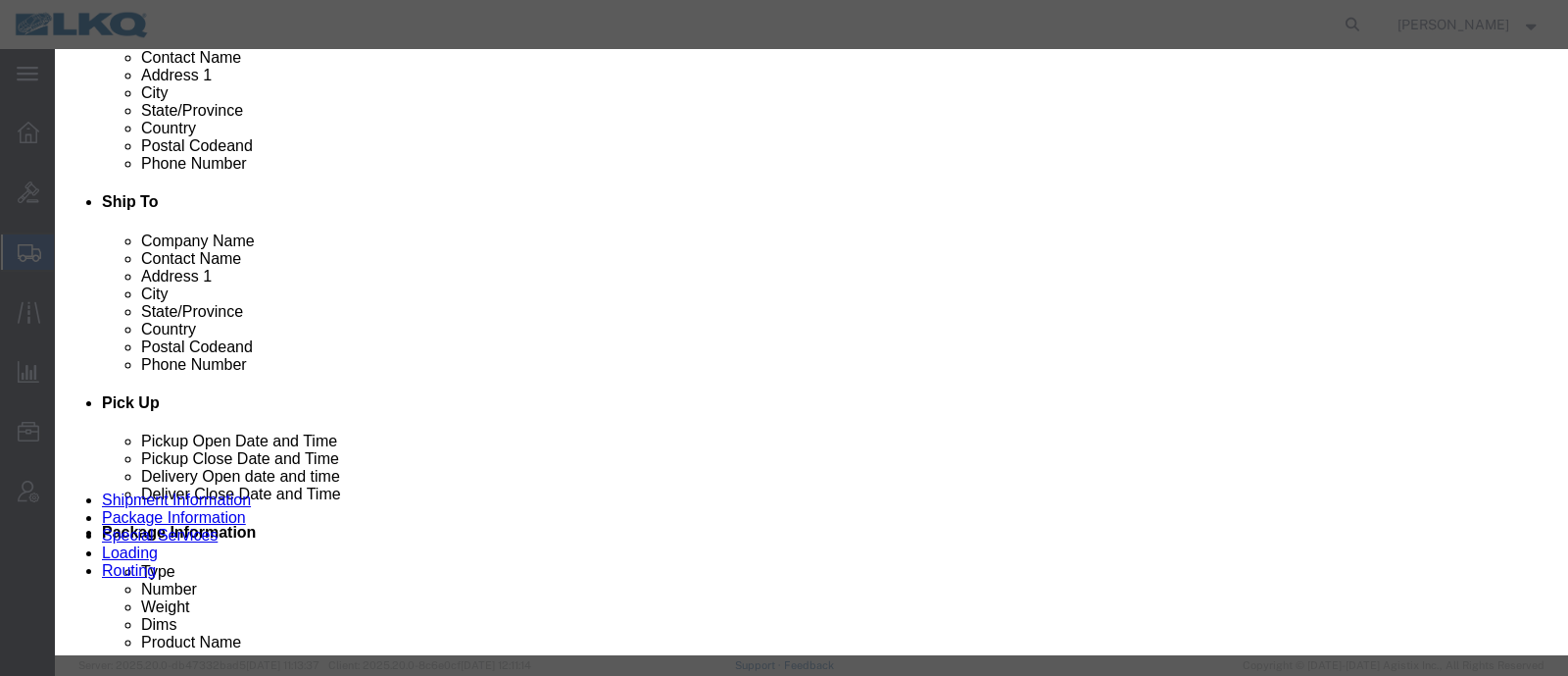
click input "[DATE]"
click td "10"
click link "Availability"
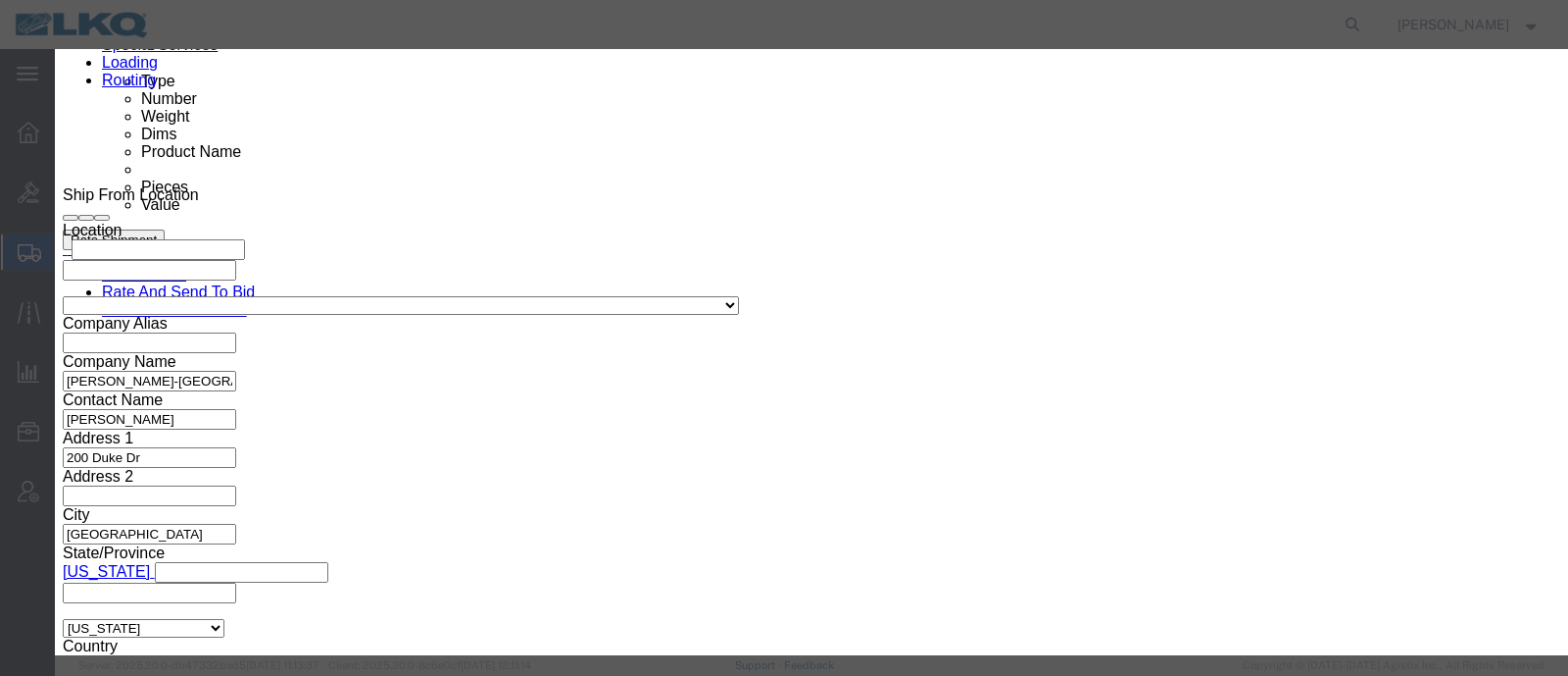
scroll to position [1422, 0]
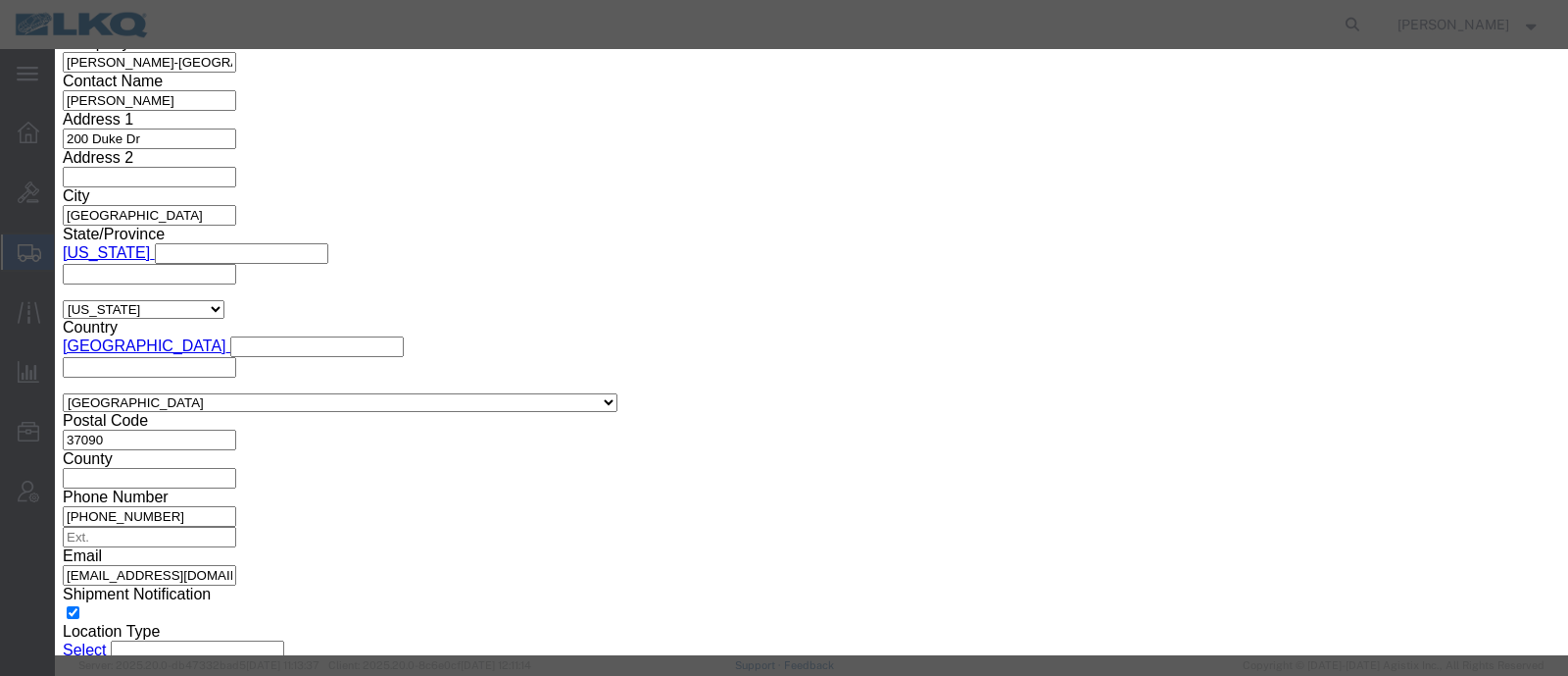
click td
click button "Close"
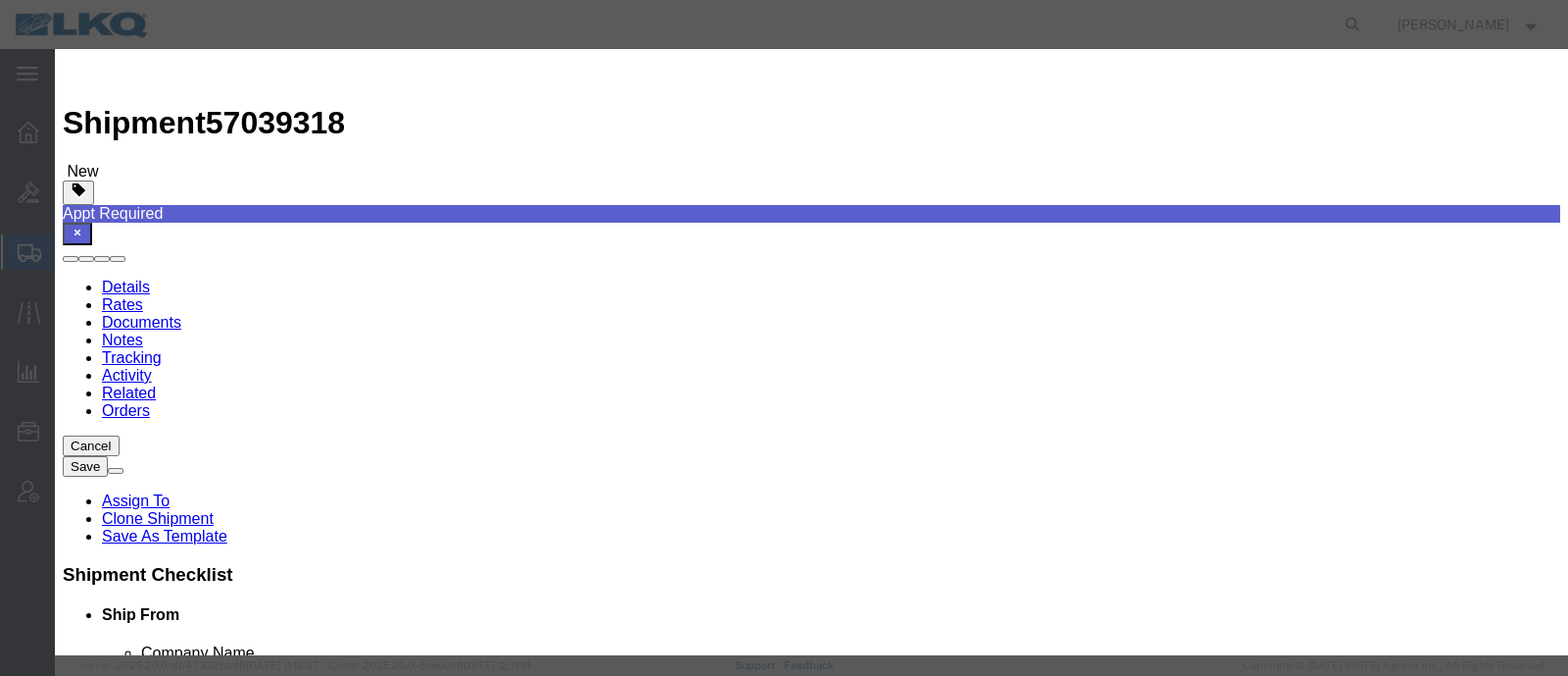
click input "3:00 PM"
type input "9:00 AM"
click select "Select 15 min 30 min 45 min 1 hr 2 hr 3 hr 4 hr"
select select "15"
click select "Select 15 min 30 min 45 min 1 hr 2 hr 3 hr 4 hr"
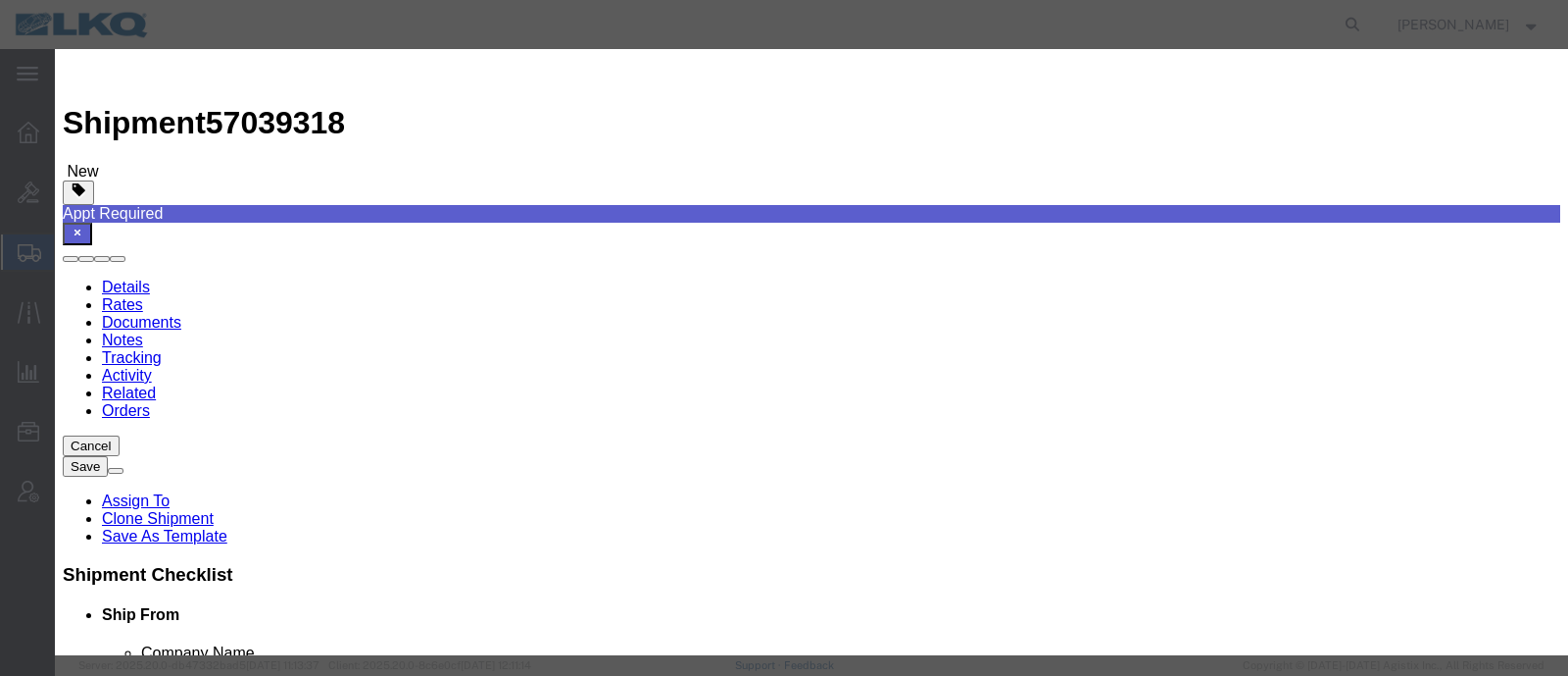
click button "Save"
click button "Ok"
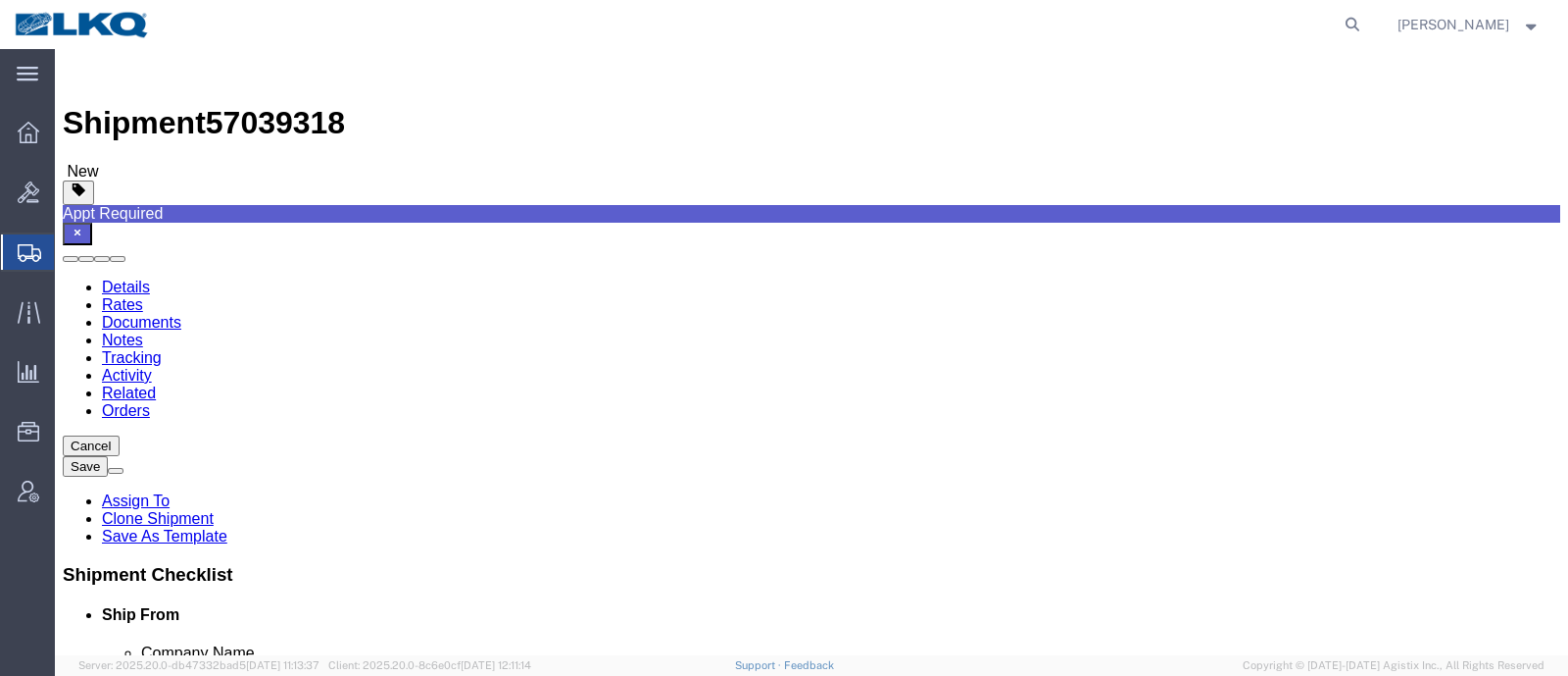
click div "Shipment Information Package Information Special Services Loading Routing"
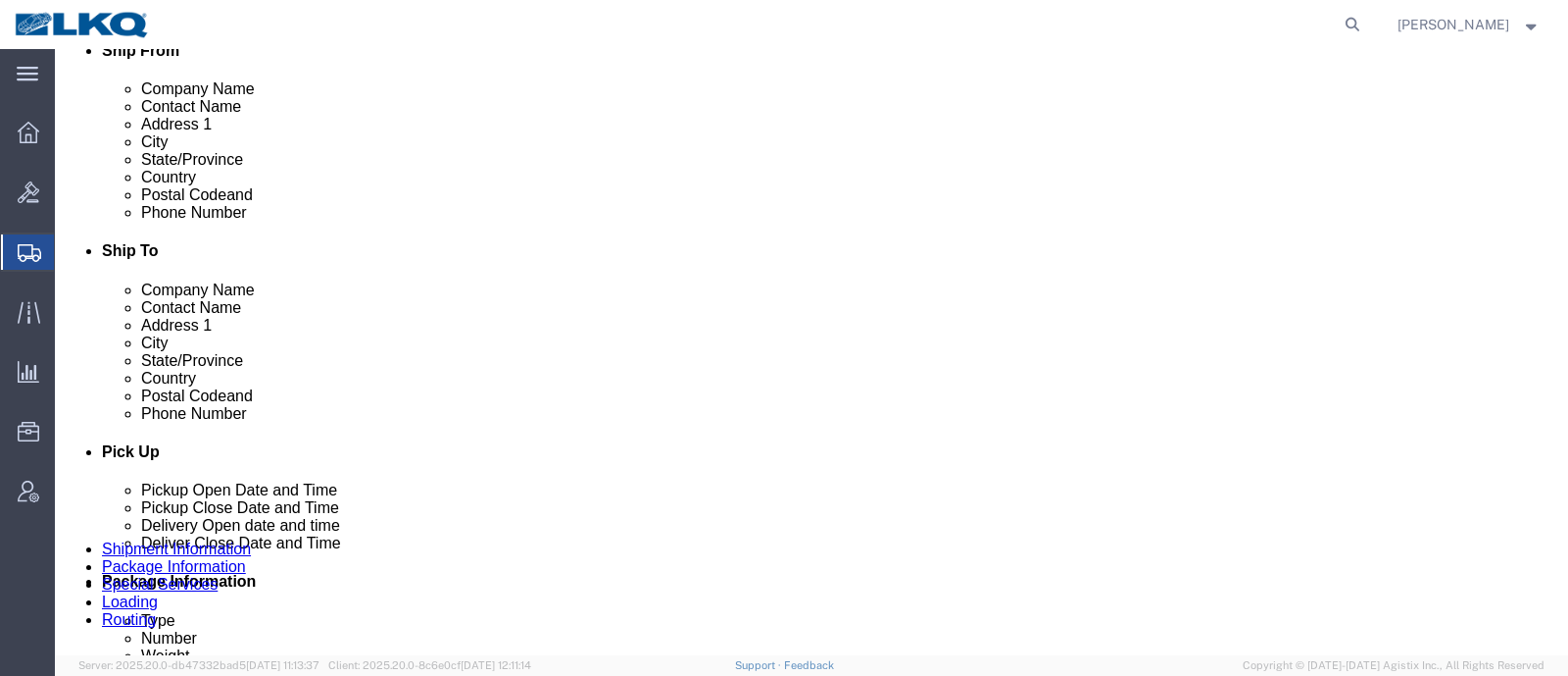
scroll to position [736, 0]
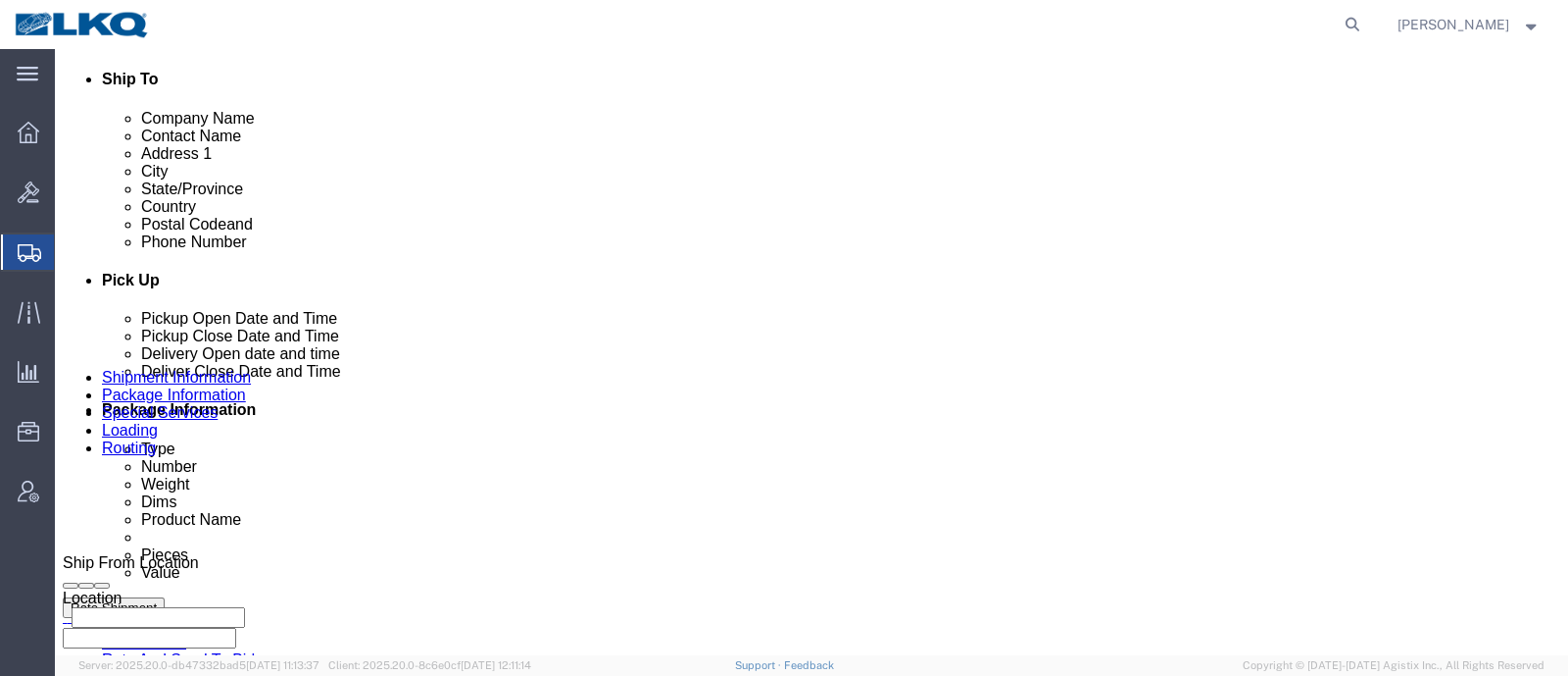
click button "Rate Shipment"
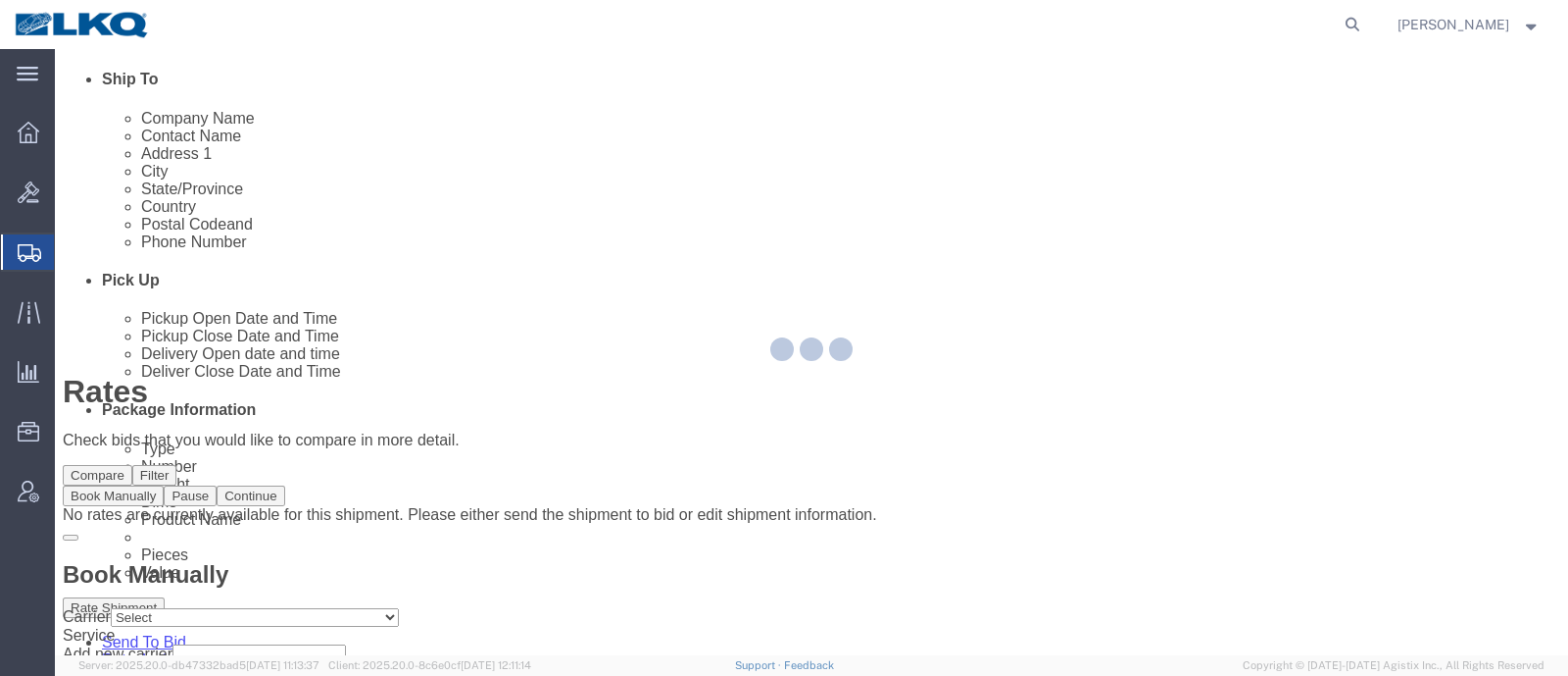
scroll to position [0, 0]
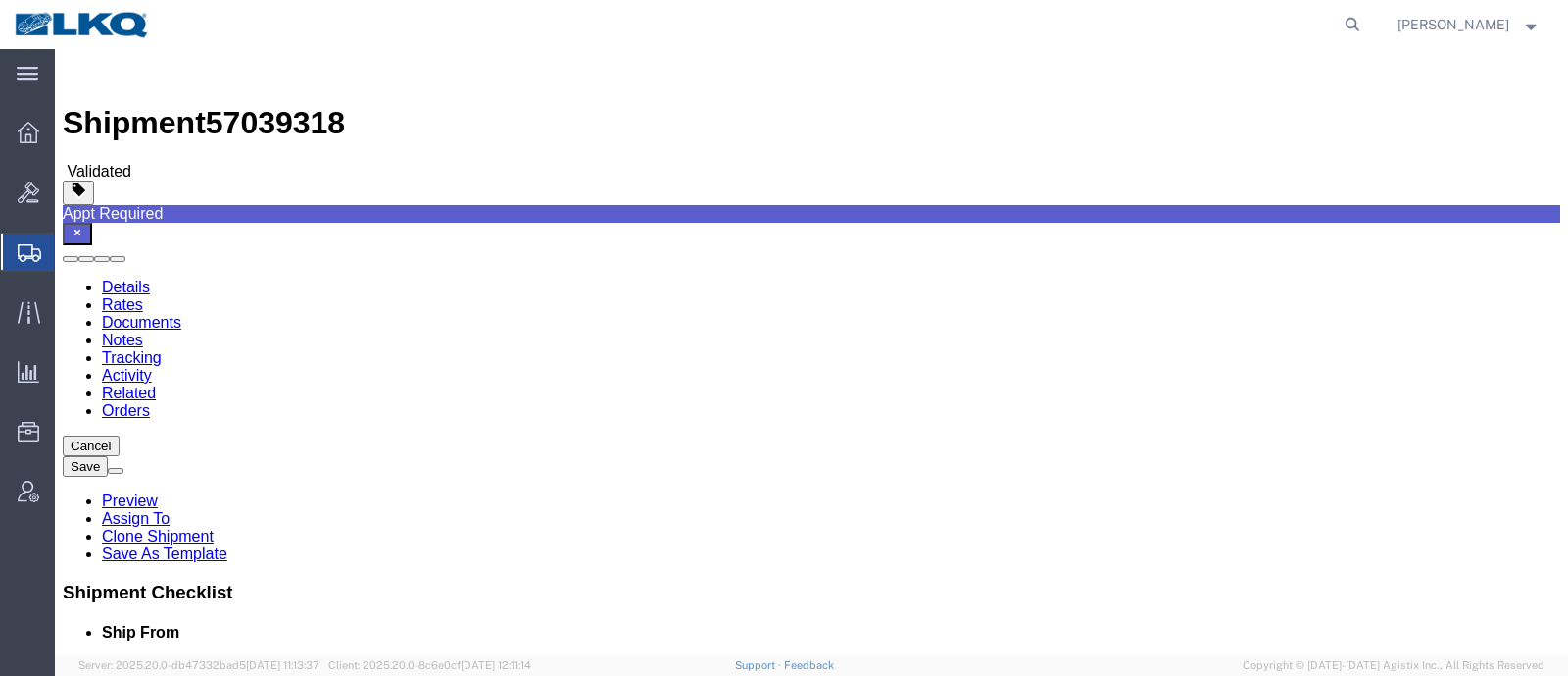
click at [126, 278] on link "Details" at bounding box center [126, 286] width 48 height 17
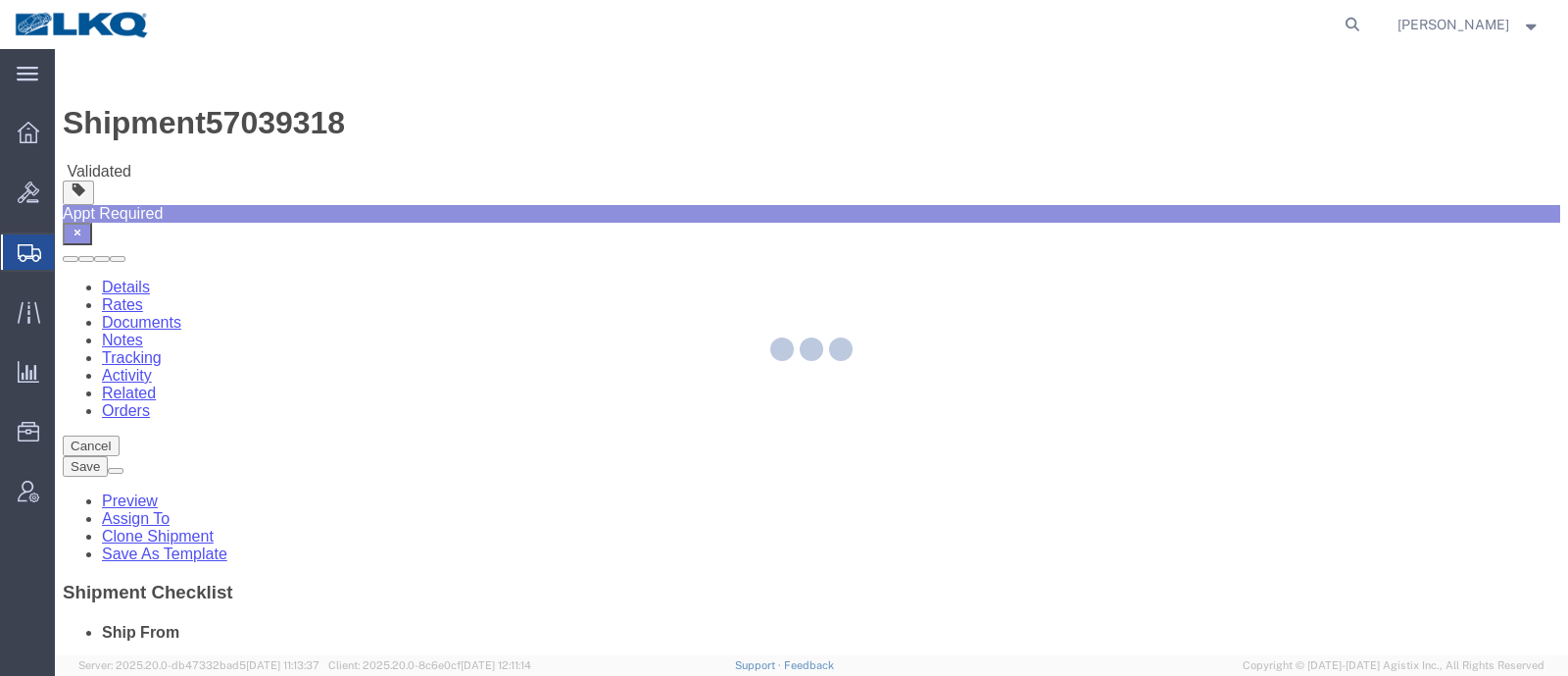
select select "28712"
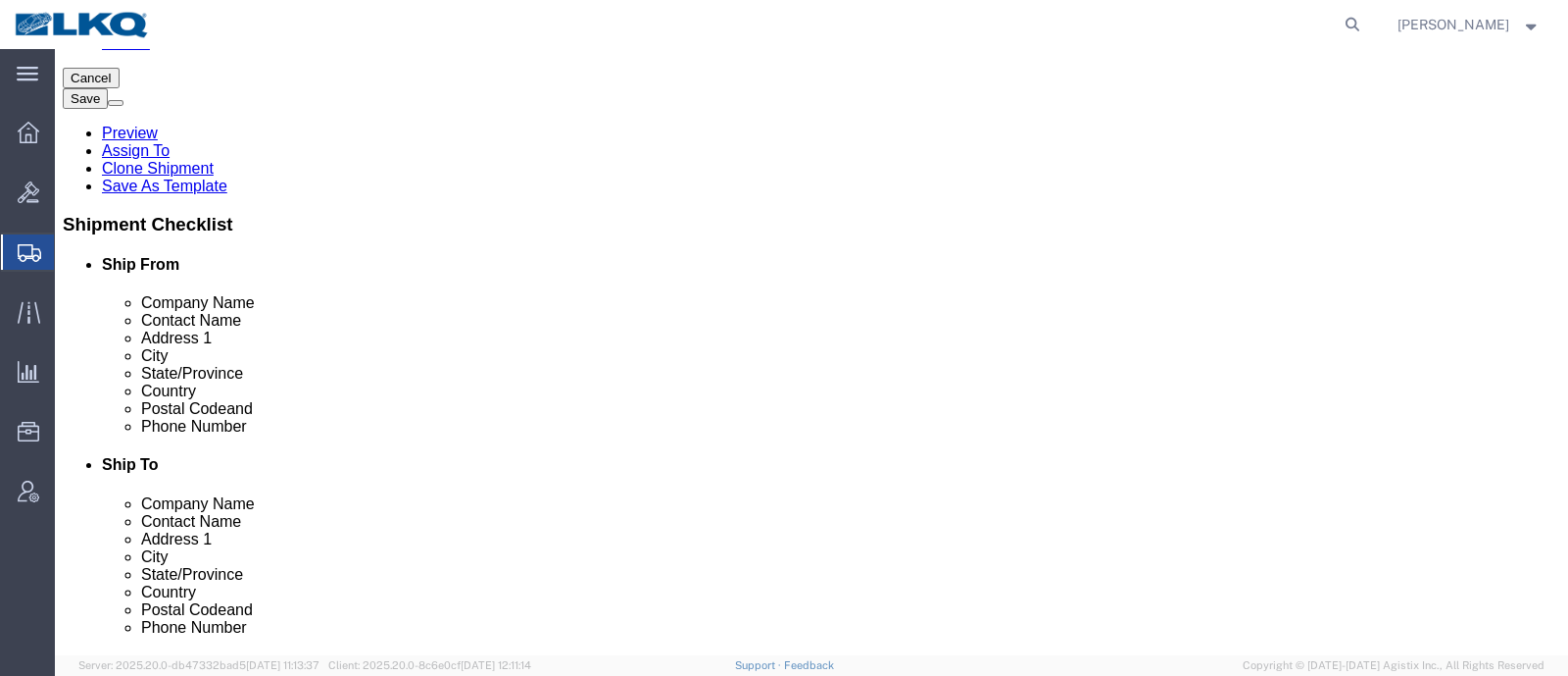
scroll to position [245, 0]
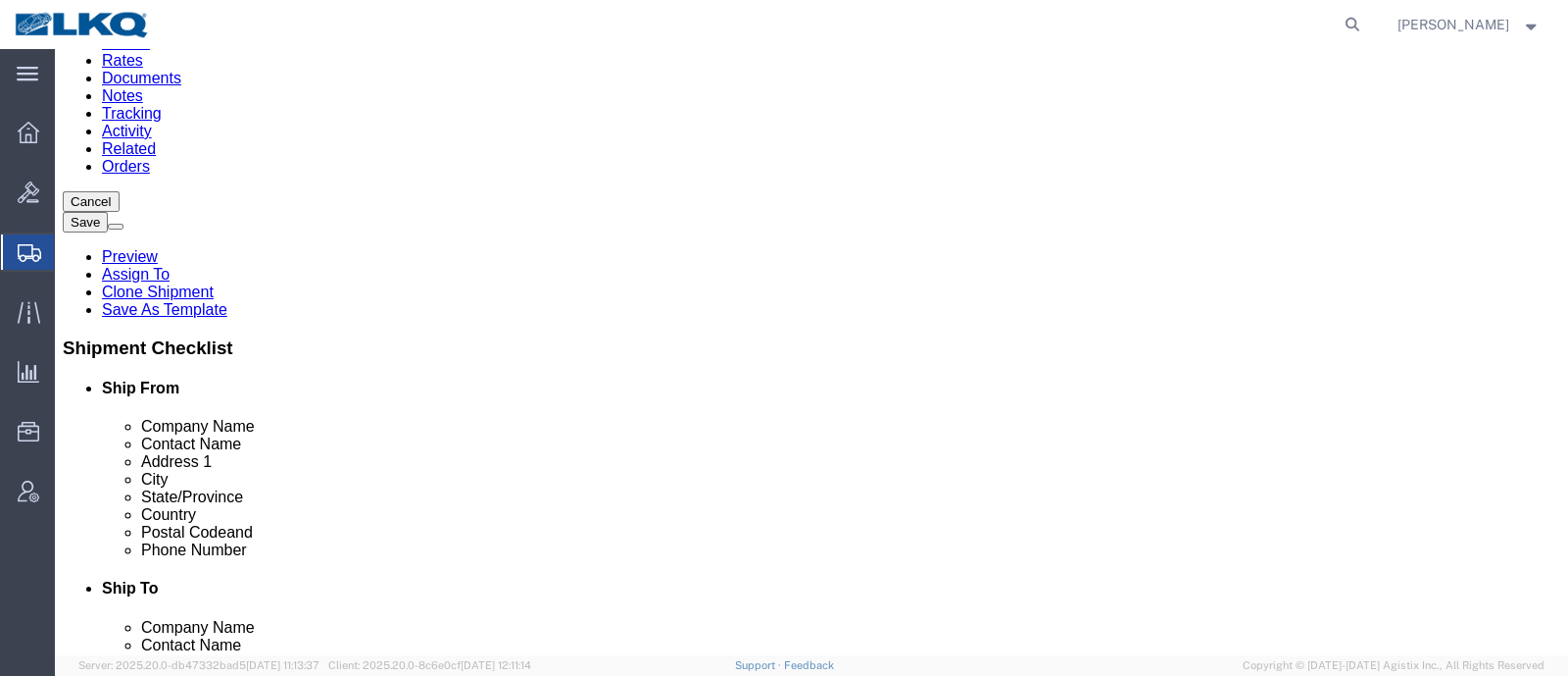
click input "37090"
click input "30336"
click link "Notes"
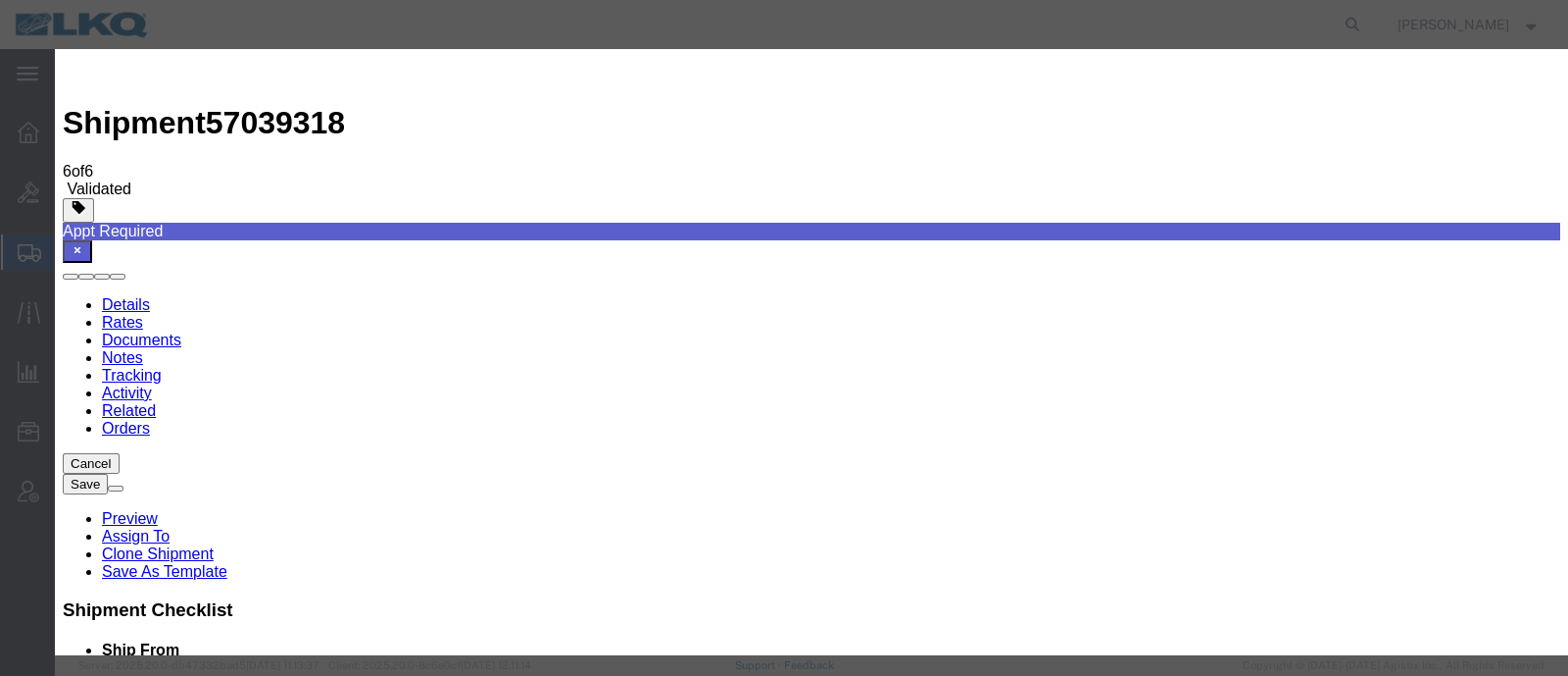
select select "BID_NOTES"
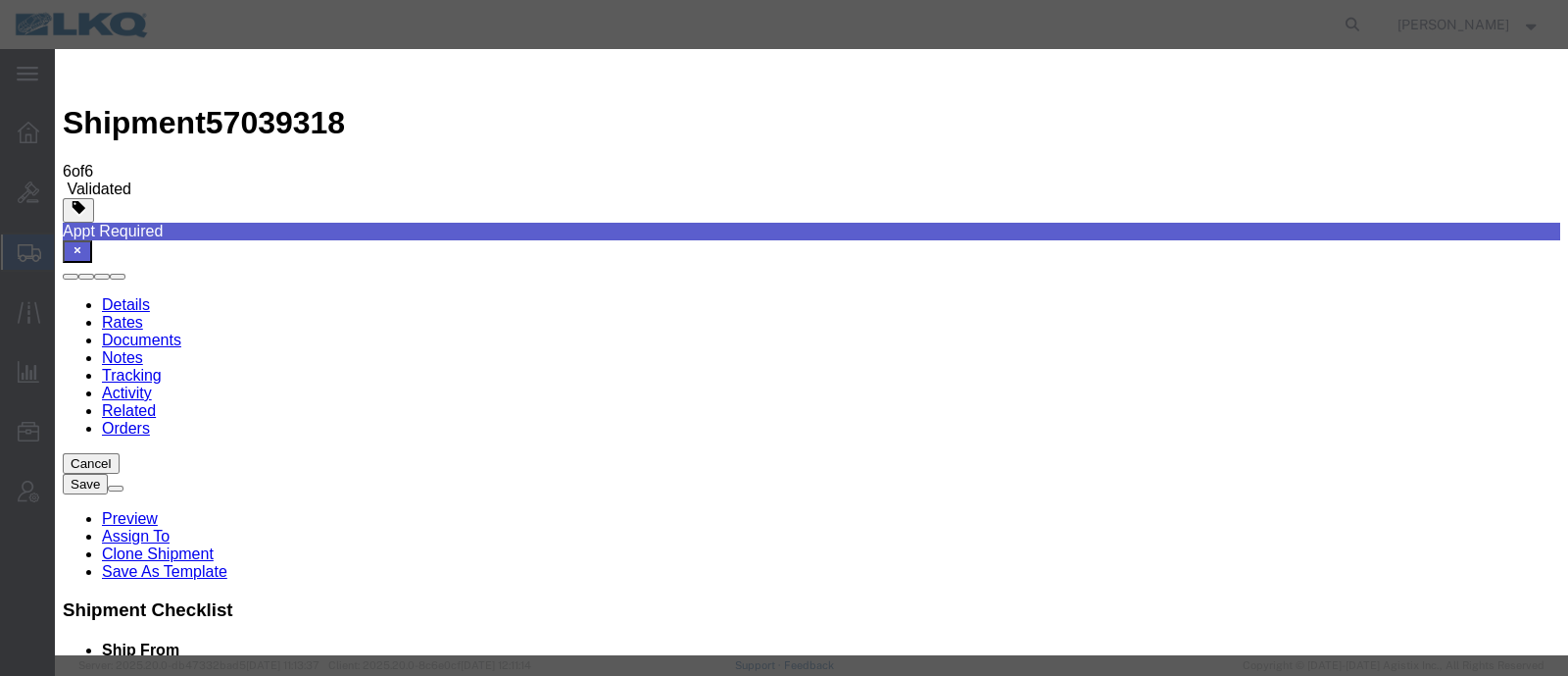
select select "PRIVATE_TO_ACCOUNT"
type textarea "DAT: $665"
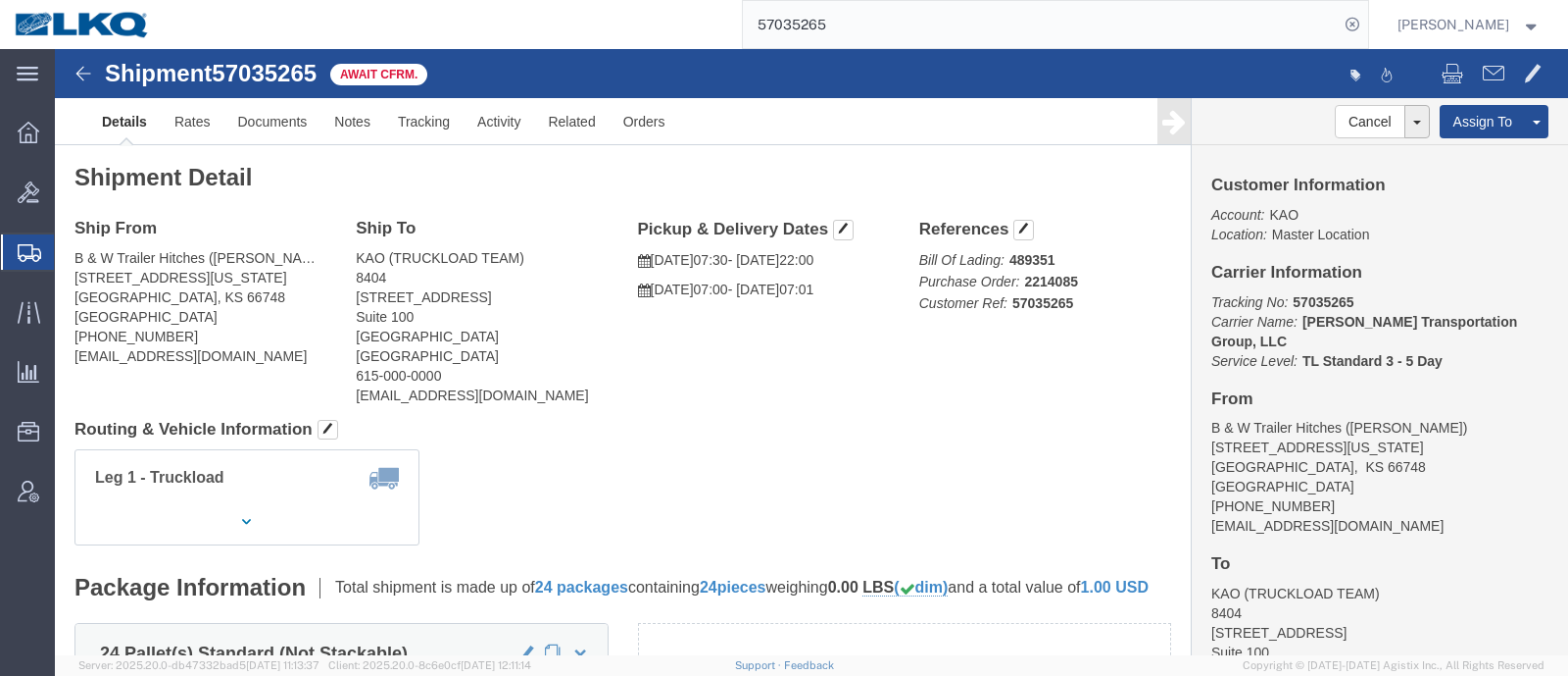
click link "Rates"
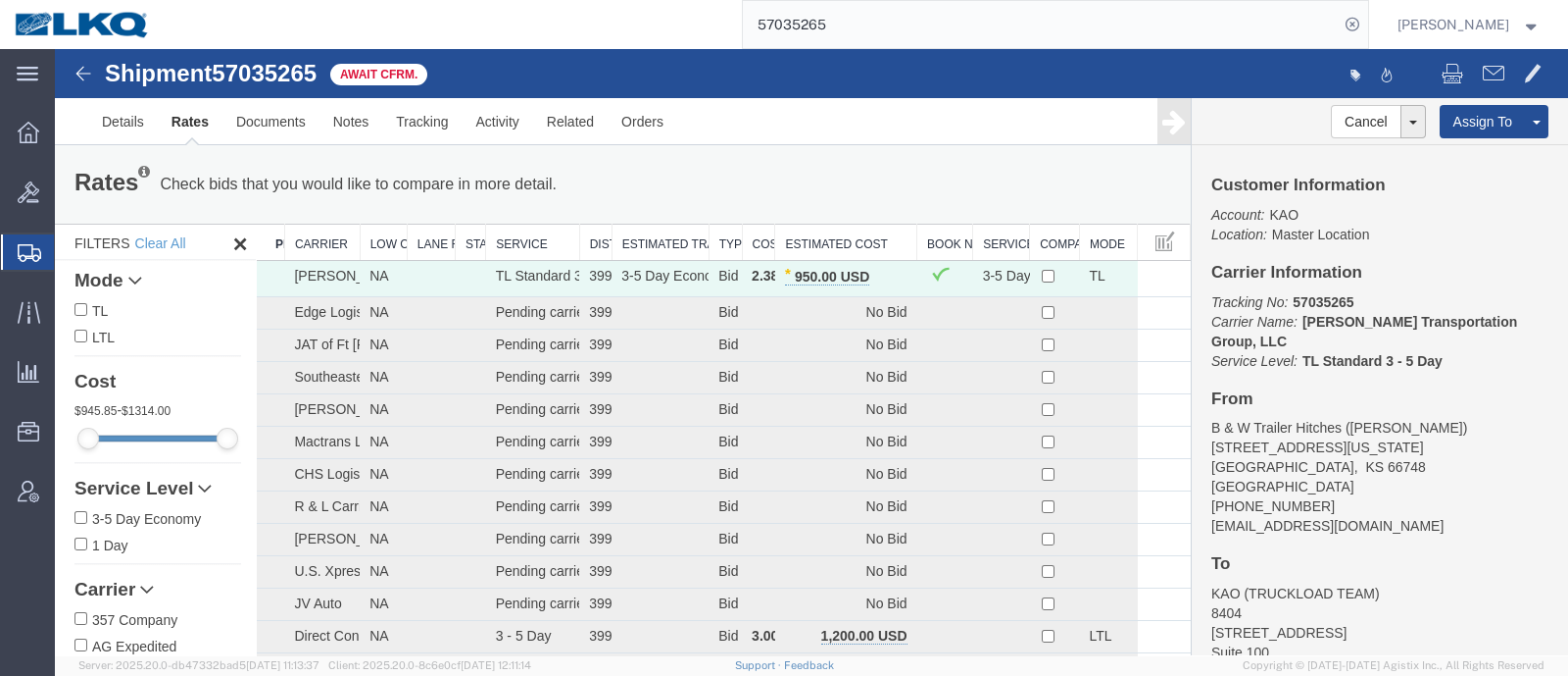
drag, startPoint x: 709, startPoint y: 34, endPoint x: 654, endPoint y: 39, distance: 55.2
click at [672, 37] on div "57035265" at bounding box center [766, 24] width 1203 height 49
paste input "955"
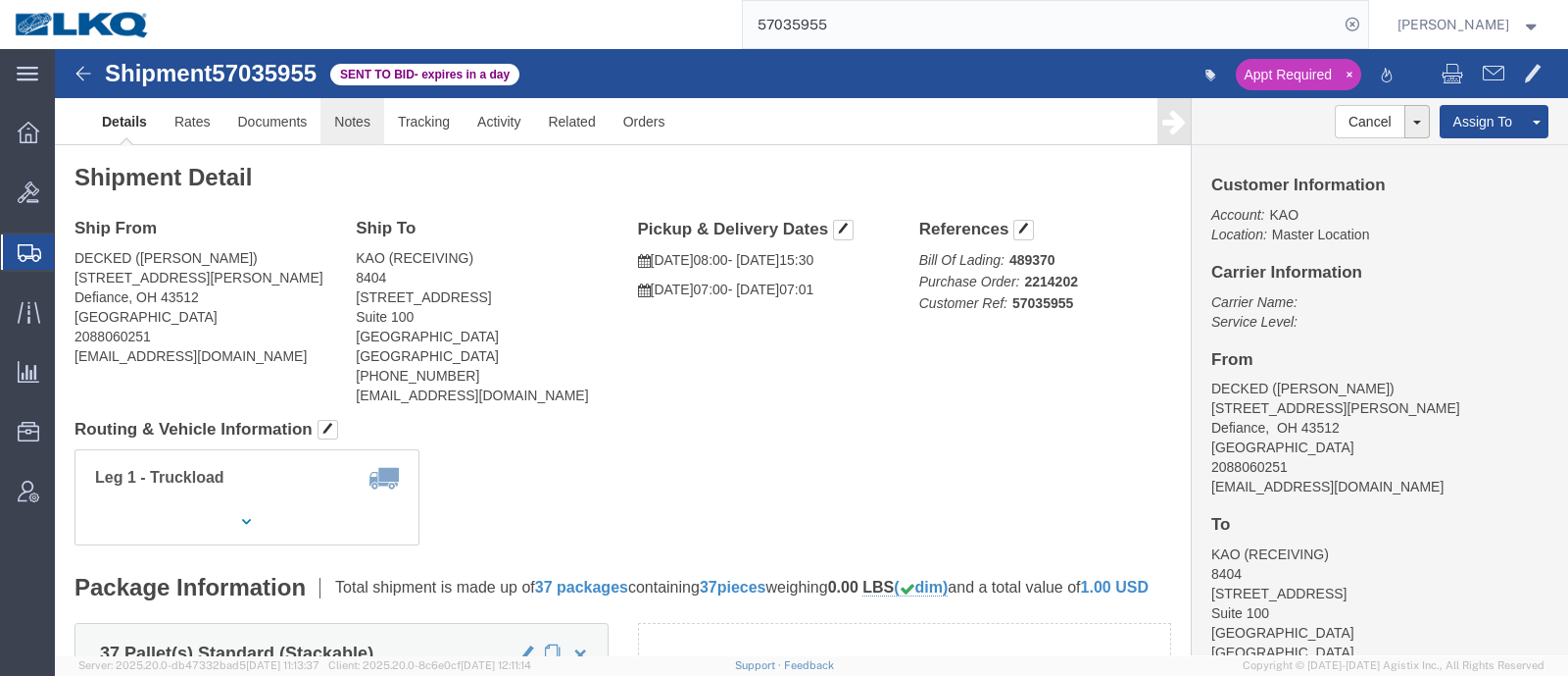
click link "Notes"
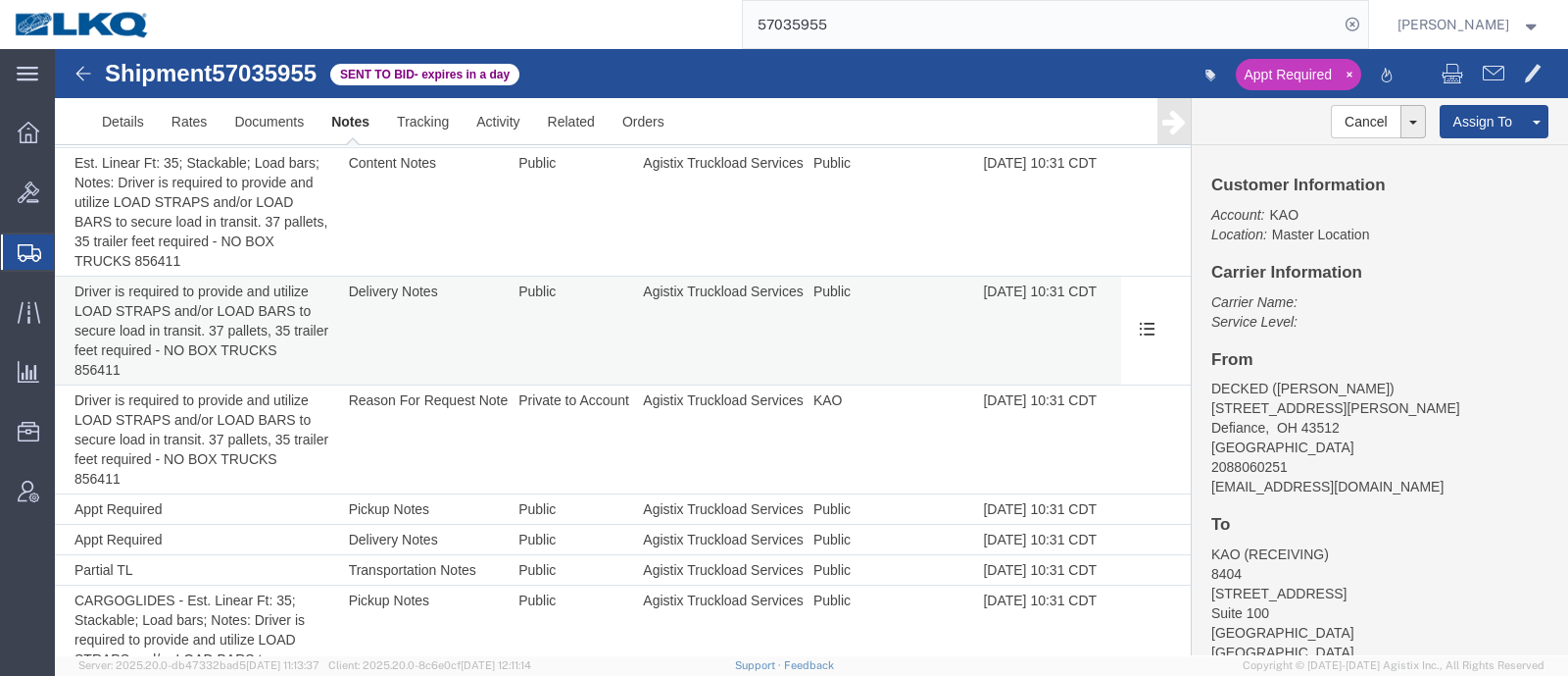
scroll to position [245, 0]
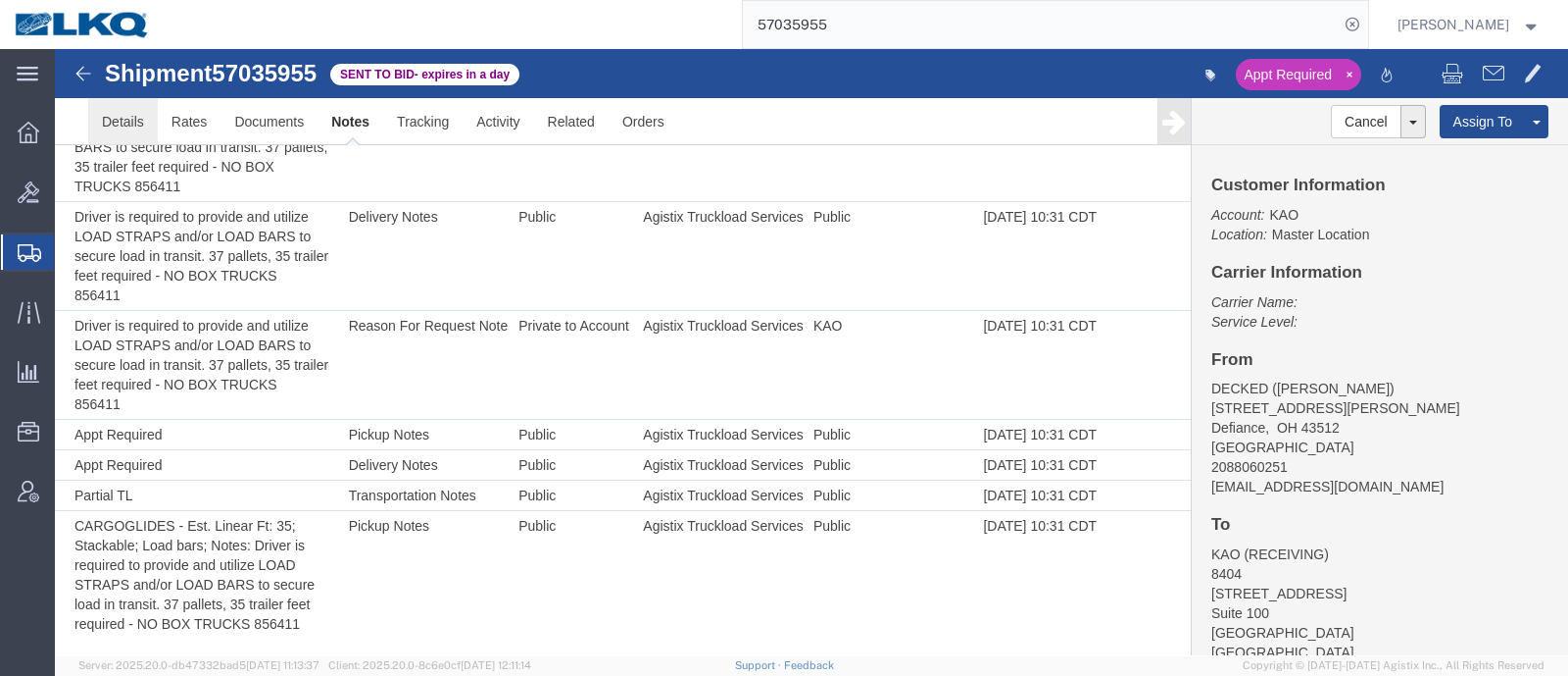
click at [105, 138] on link "Details" at bounding box center [123, 121] width 70 height 47
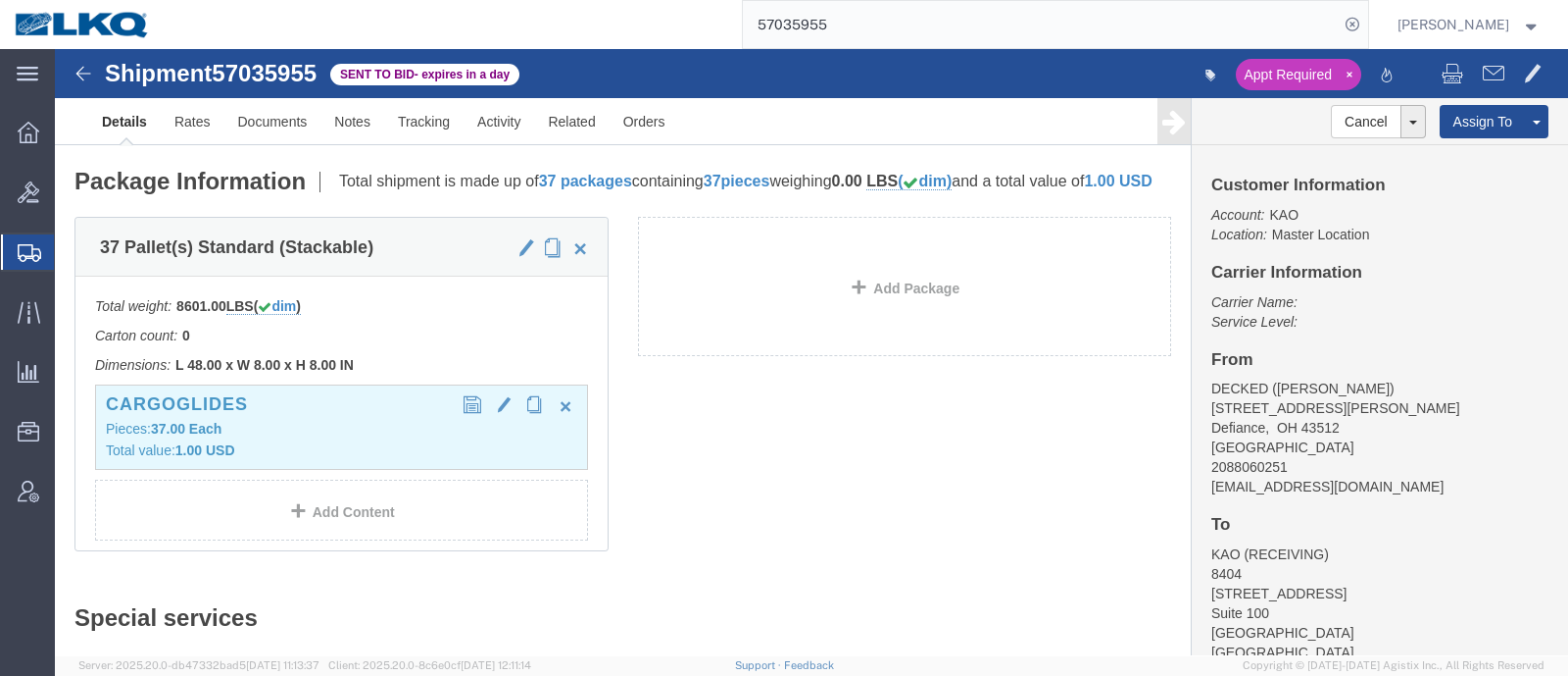
scroll to position [368, 0]
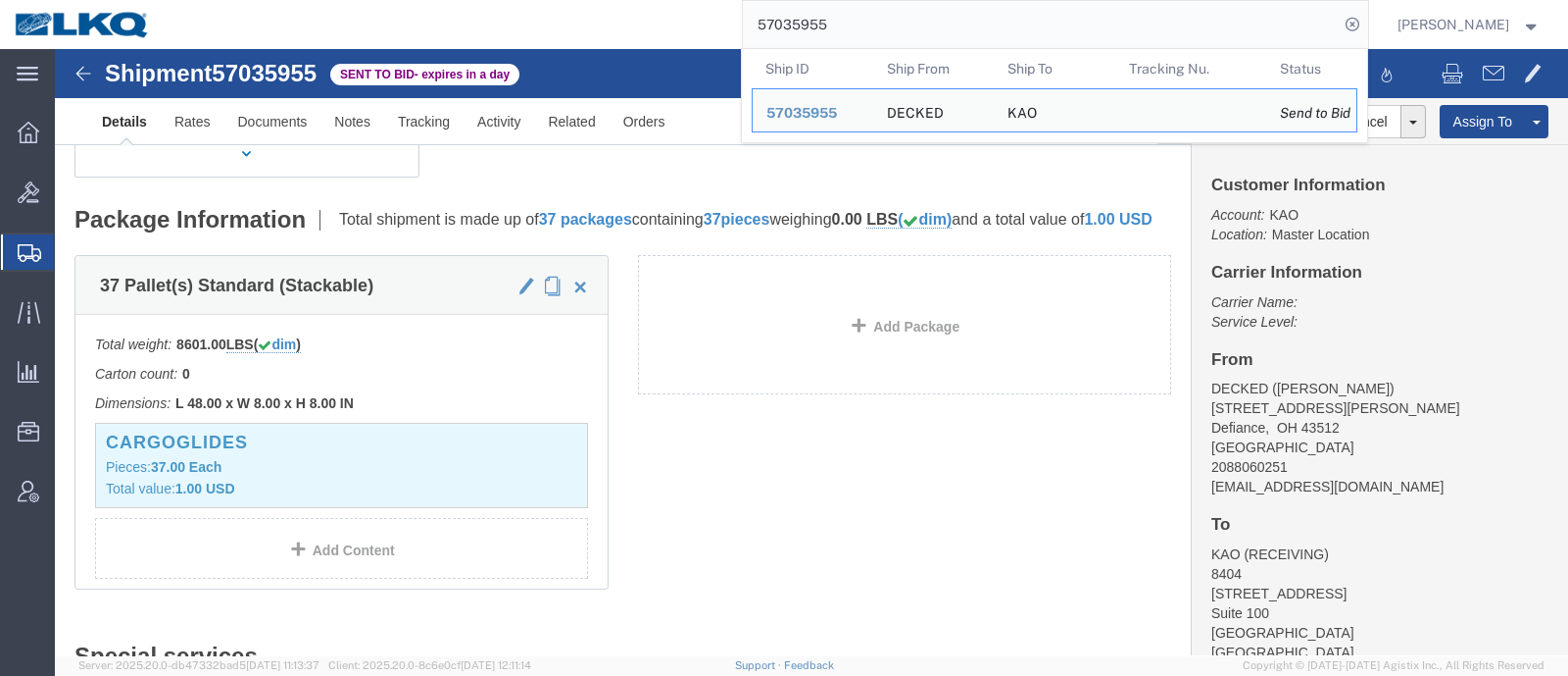
drag, startPoint x: 945, startPoint y: 37, endPoint x: 732, endPoint y: 5, distance: 215.4
click at [739, 8] on div "57035955 Ship ID Ship From Ship To Tracking Nu. Status Ship ID 57035955 Ship Fr…" at bounding box center [766, 24] width 1203 height 49
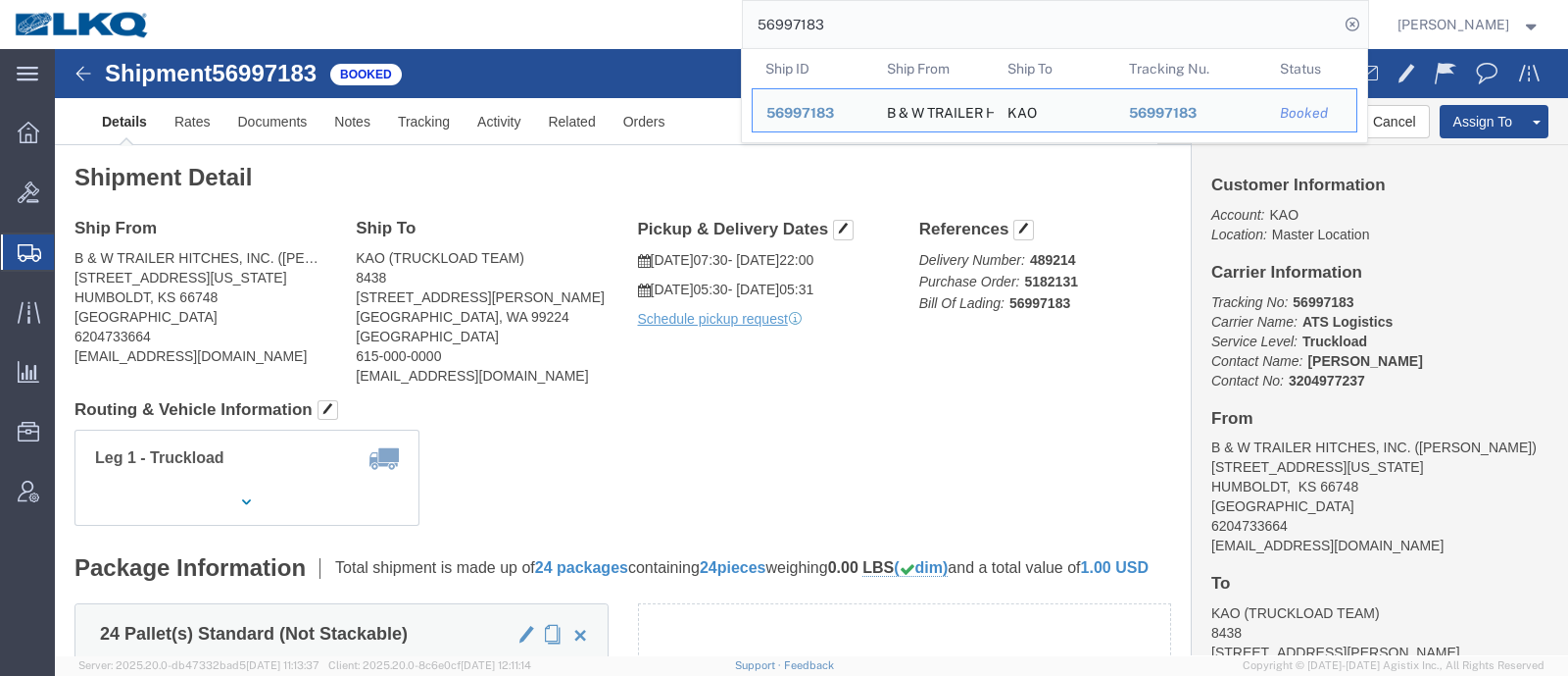
click at [503, 31] on div "56997183 Ship ID Ship From Ship To Tracking Nu. Status Ship ID 56997183 Ship Fr…" at bounding box center [766, 24] width 1203 height 49
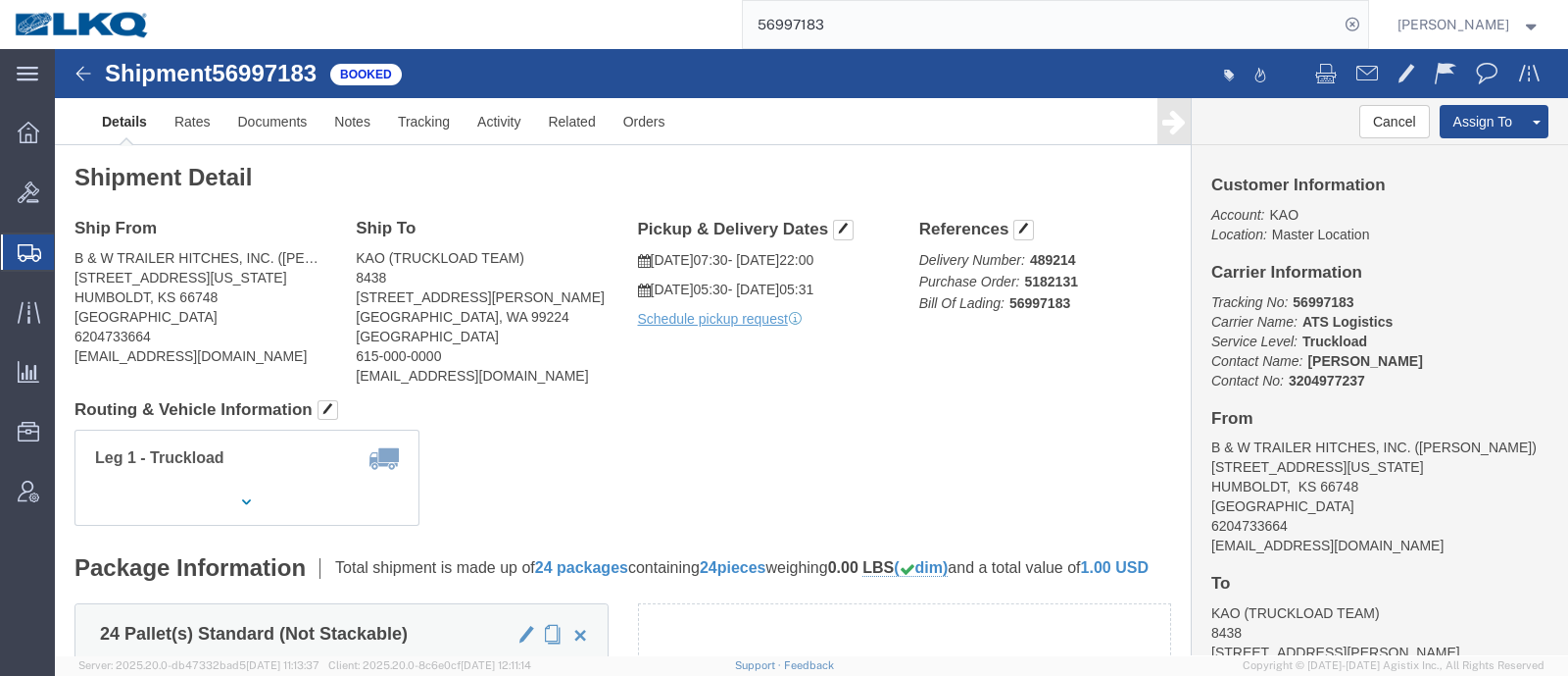
drag, startPoint x: 732, startPoint y: 32, endPoint x: 706, endPoint y: 30, distance: 26.1
click at [710, 31] on div "56997183" at bounding box center [766, 24] width 1203 height 49
paste input "7025741"
type input "57025741"
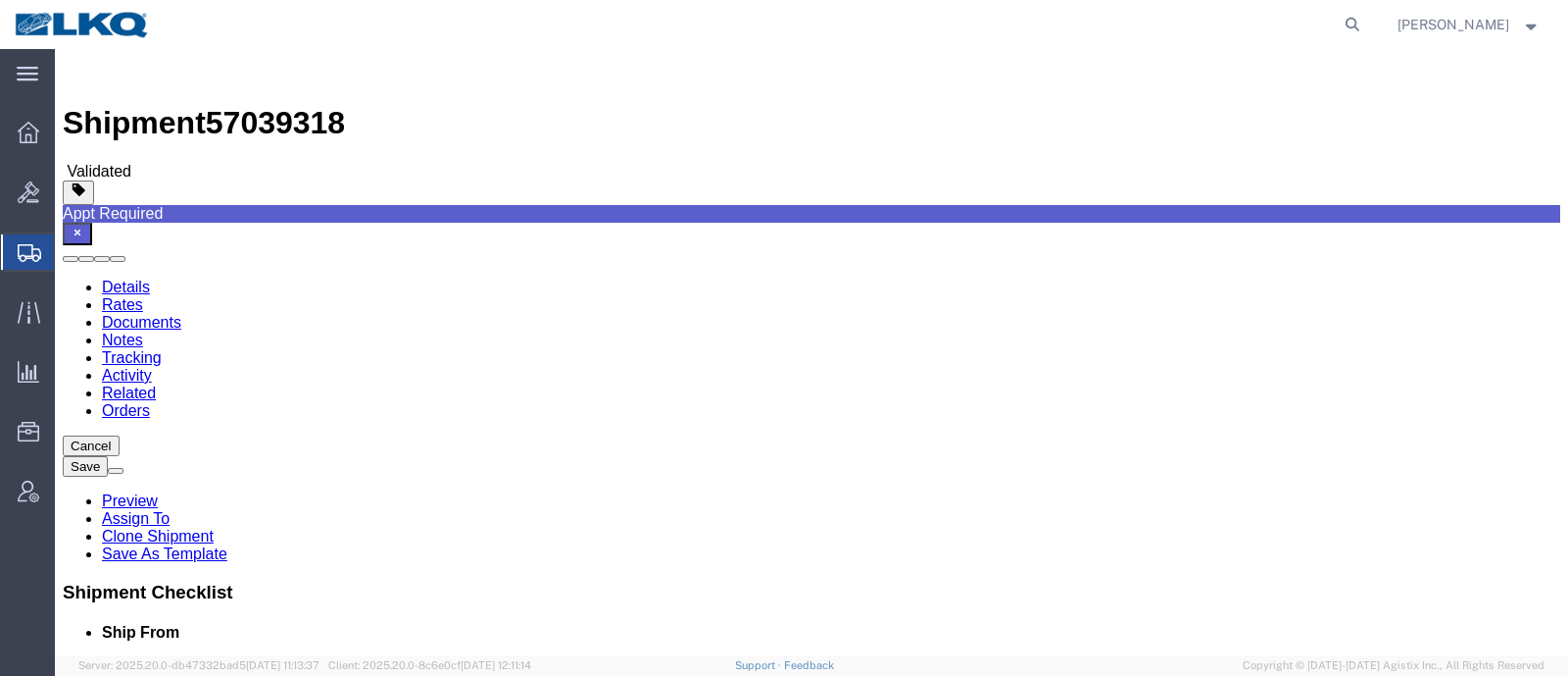
click link "Send To Bid"
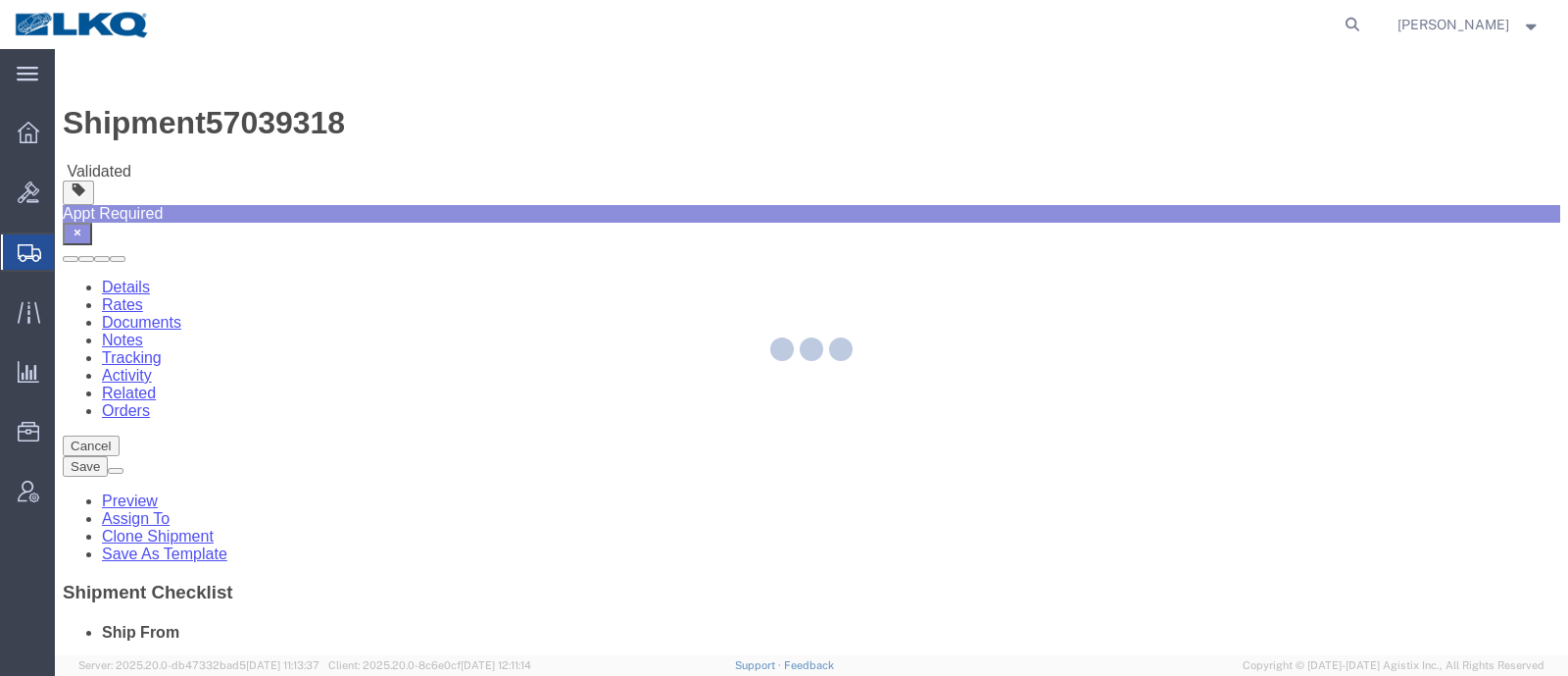
select select
select select "28712"
select select "TL"
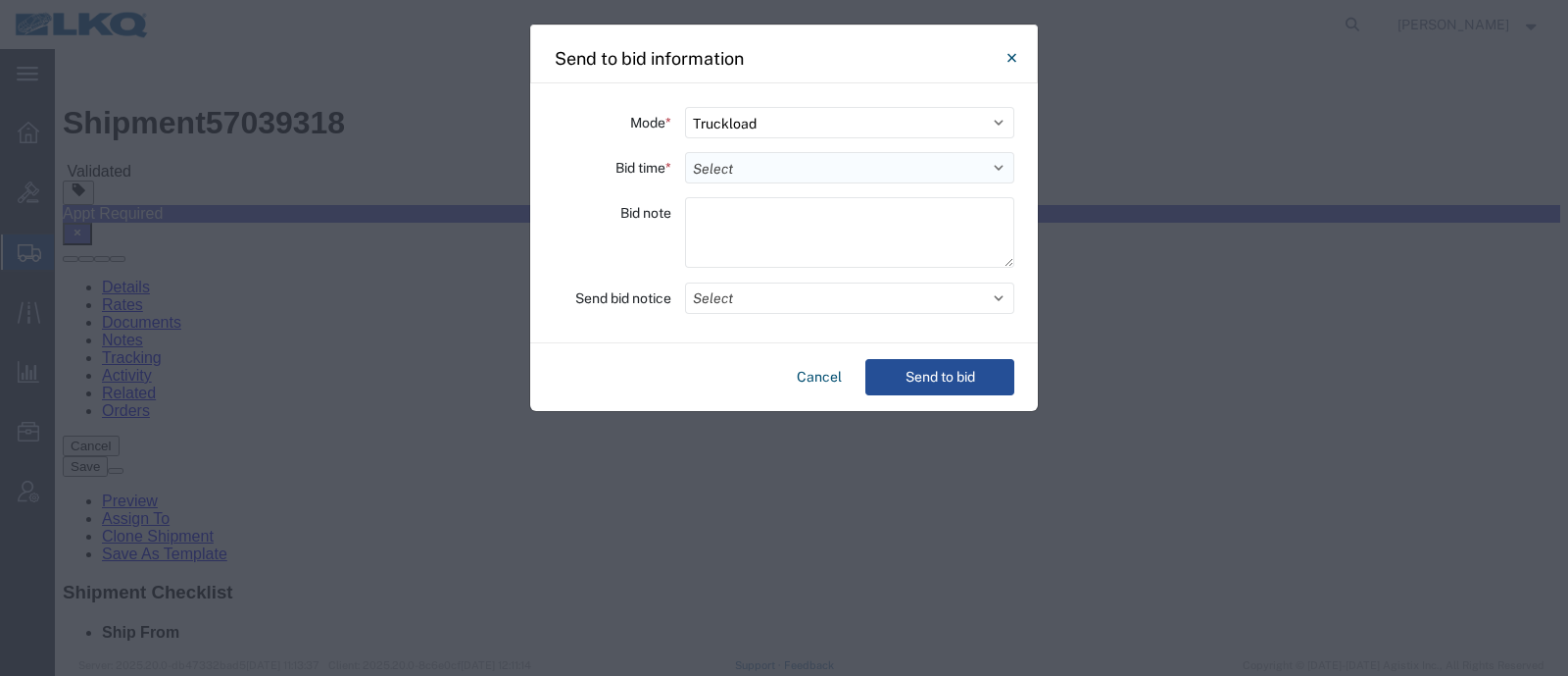
click at [784, 167] on select "Select 30 Min (Rush) 1 Hour (Rush) 2 Hours (Rush) 4 Hours (Rush) 8 Hours (Rush)…" at bounding box center [850, 168] width 329 height 32
select select "24"
click at [686, 152] on select "Select 30 Min (Rush) 1 Hour (Rush) 2 Hours (Rush) 4 Hours (Rush) 8 Hours (Rush)…" at bounding box center [850, 168] width 329 height 32
click at [764, 271] on div at bounding box center [850, 235] width 329 height 77
click at [921, 387] on button "Send to bid" at bounding box center [940, 377] width 149 height 37
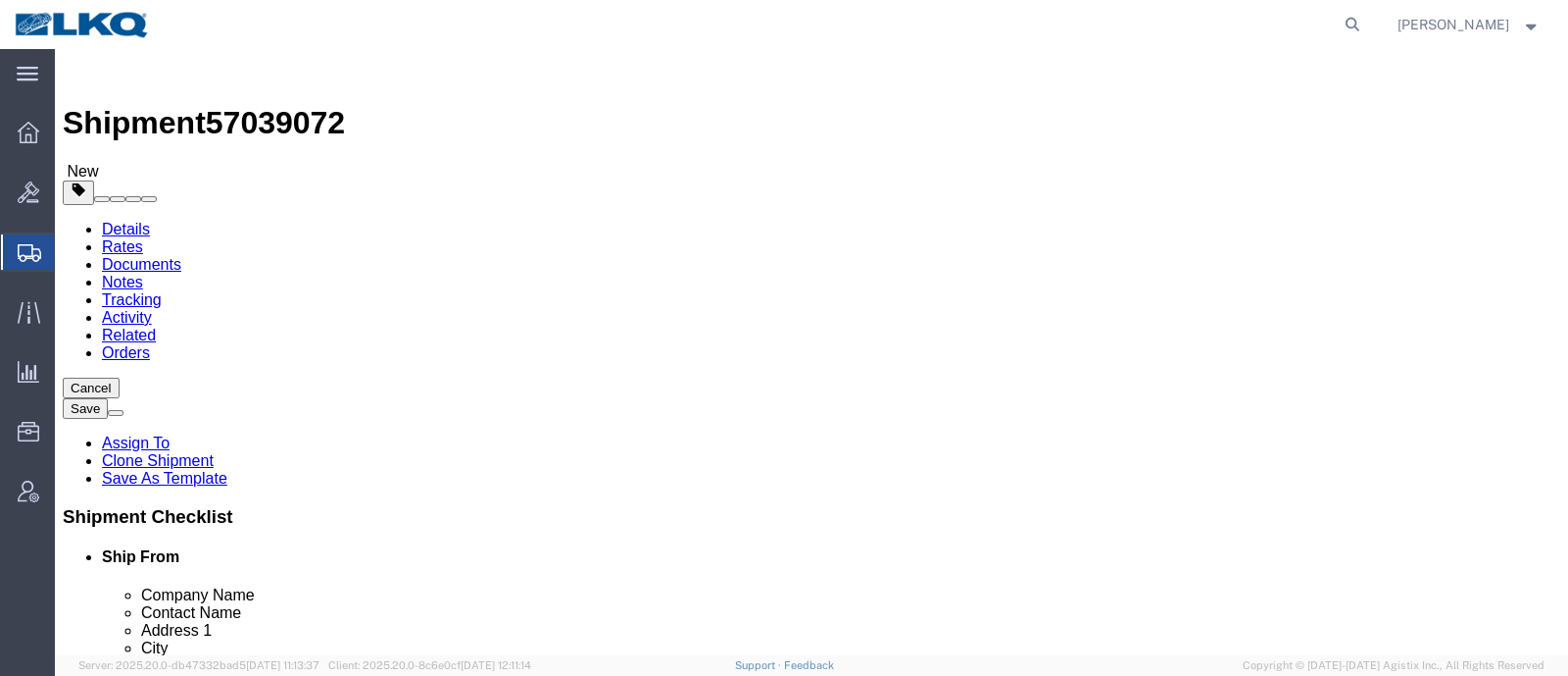
select select
select select "27634"
click span "57039072"
copy span "57039072"
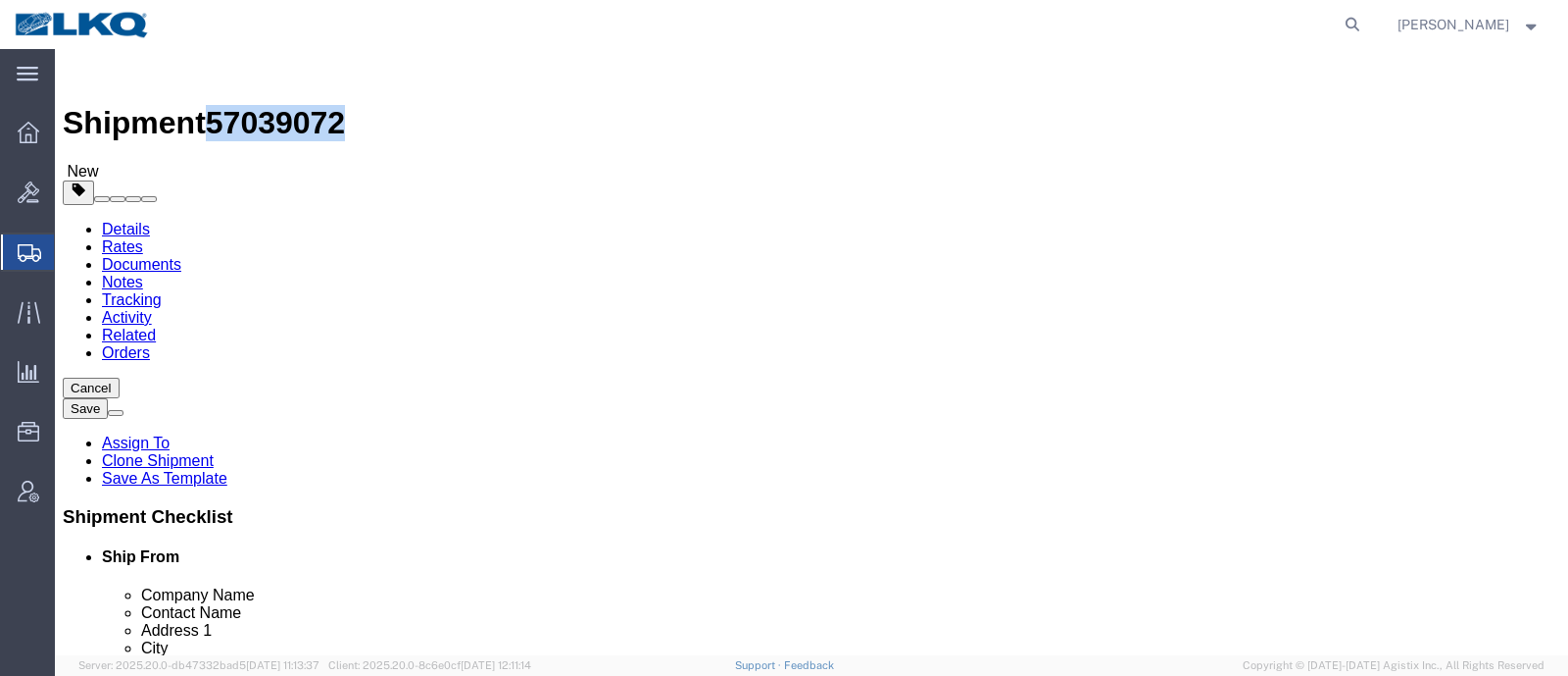
click icon
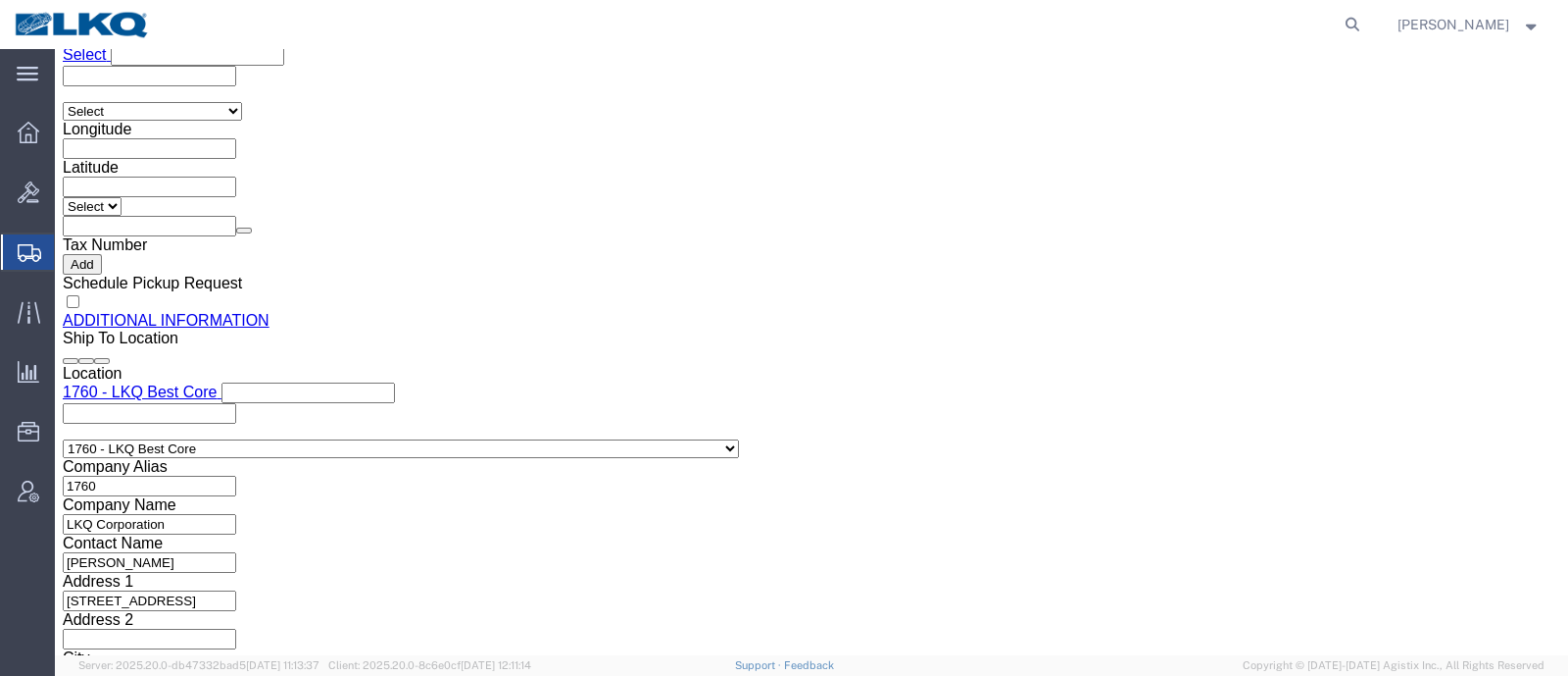
scroll to position [2084, 0]
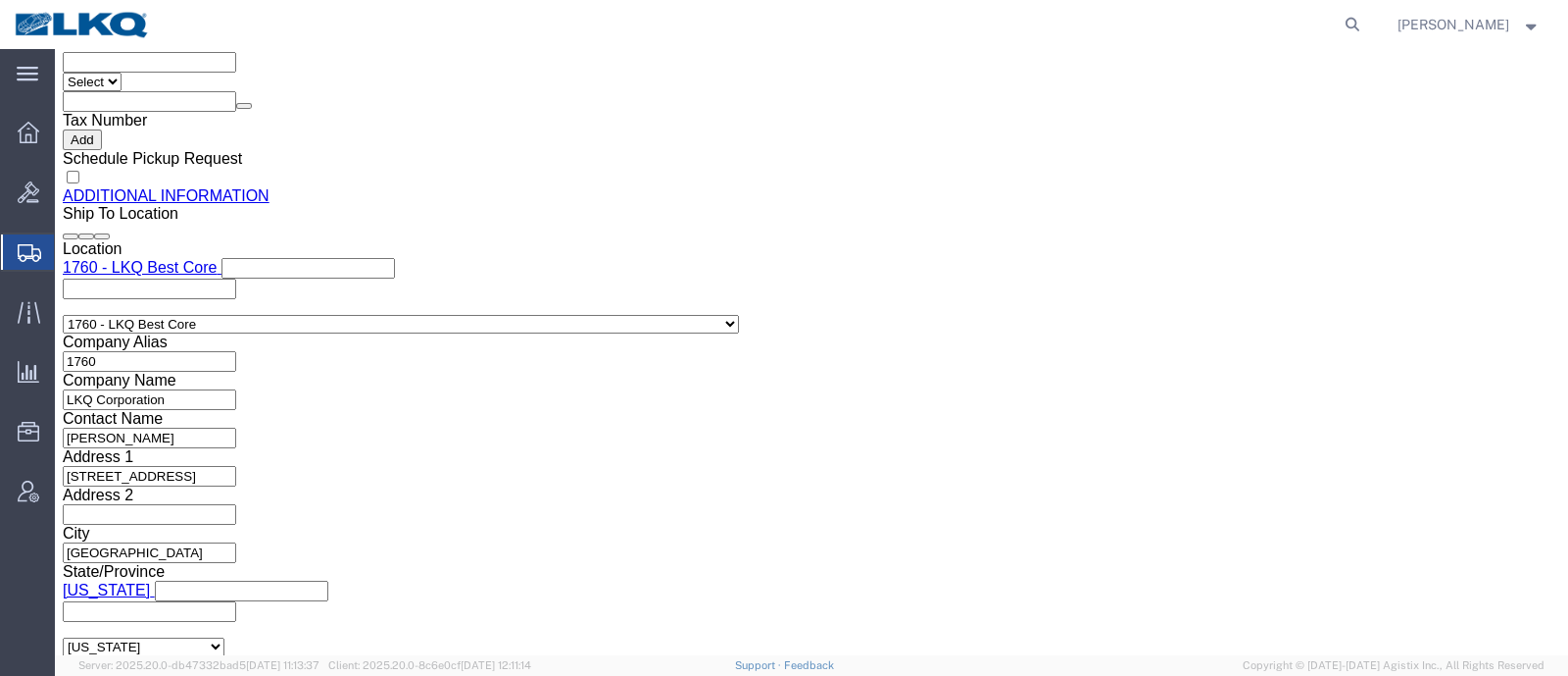
click input "blmccourt@lkqcorp.com"
click icon
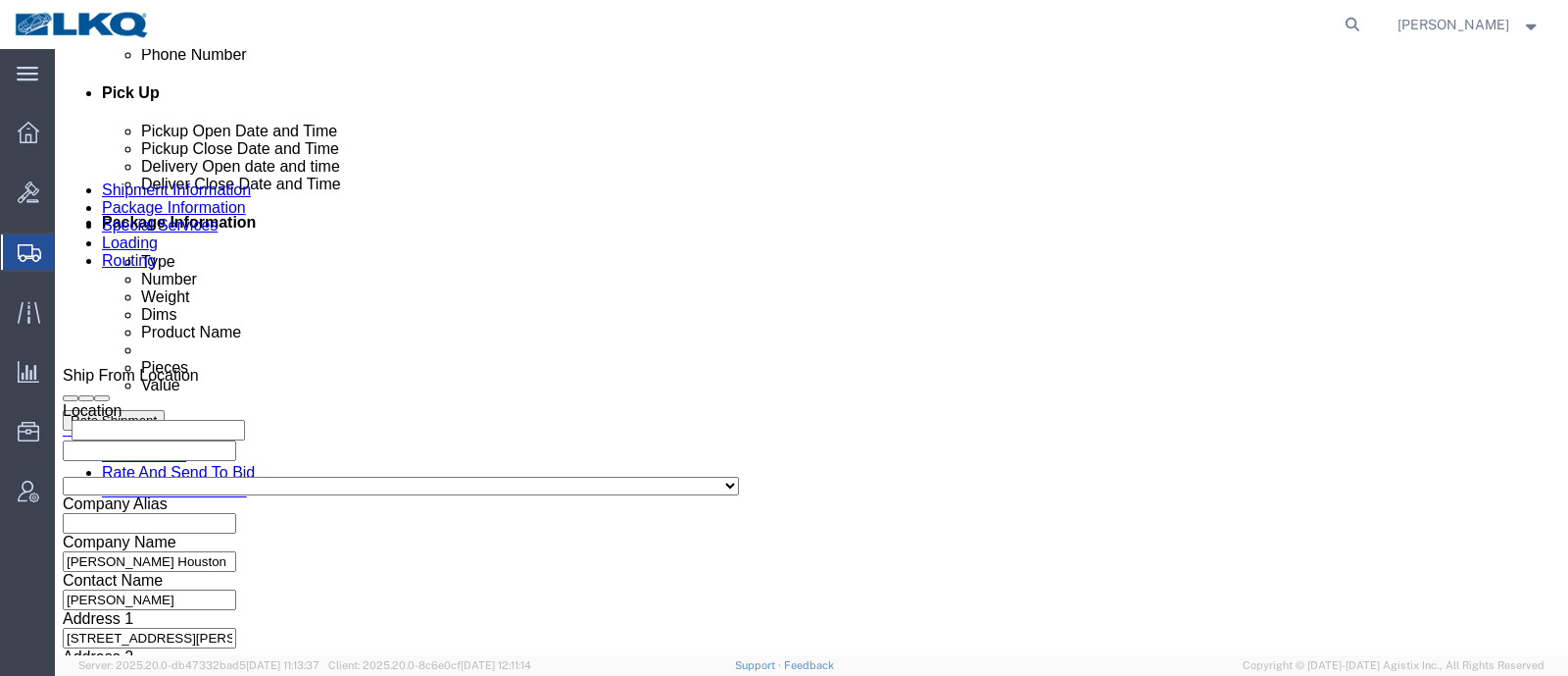
scroll to position [808, 0]
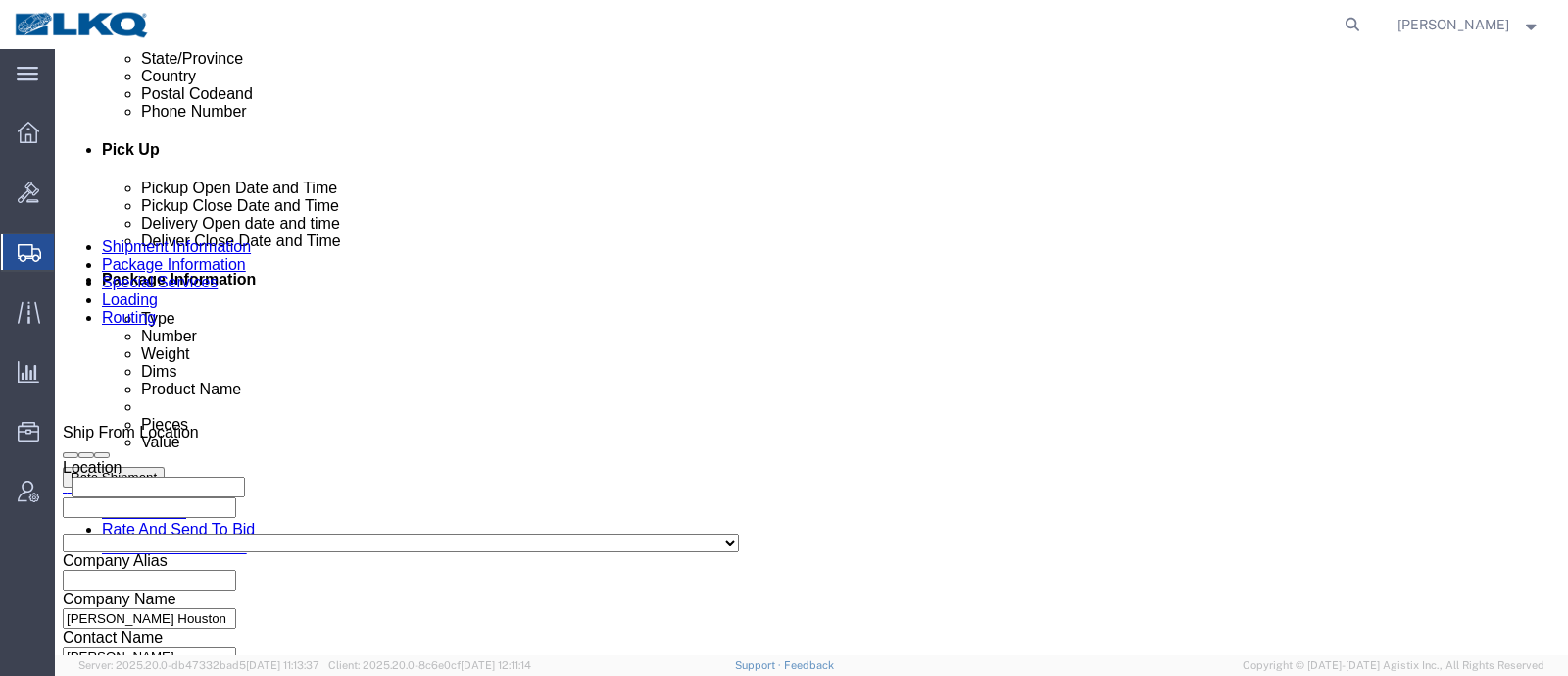
click link "Schedule appointment"
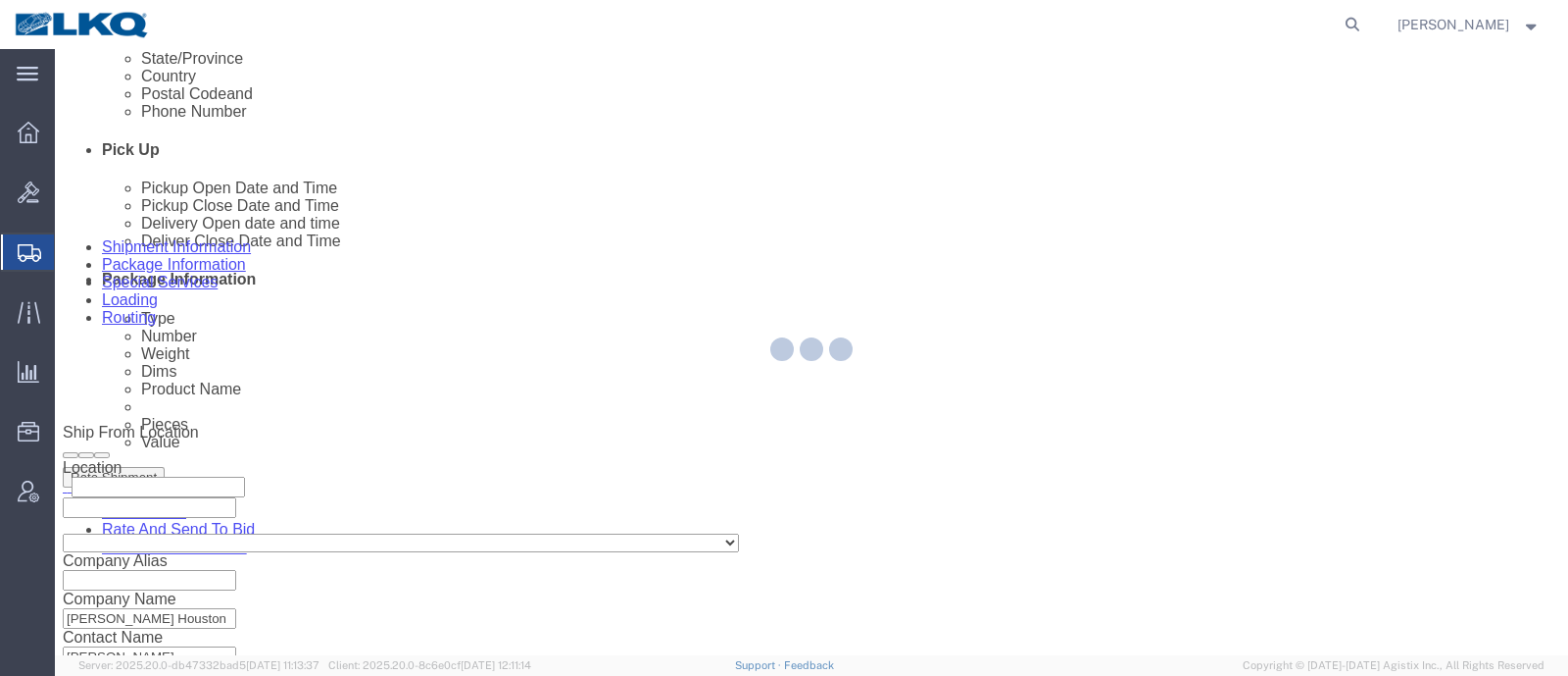
select select
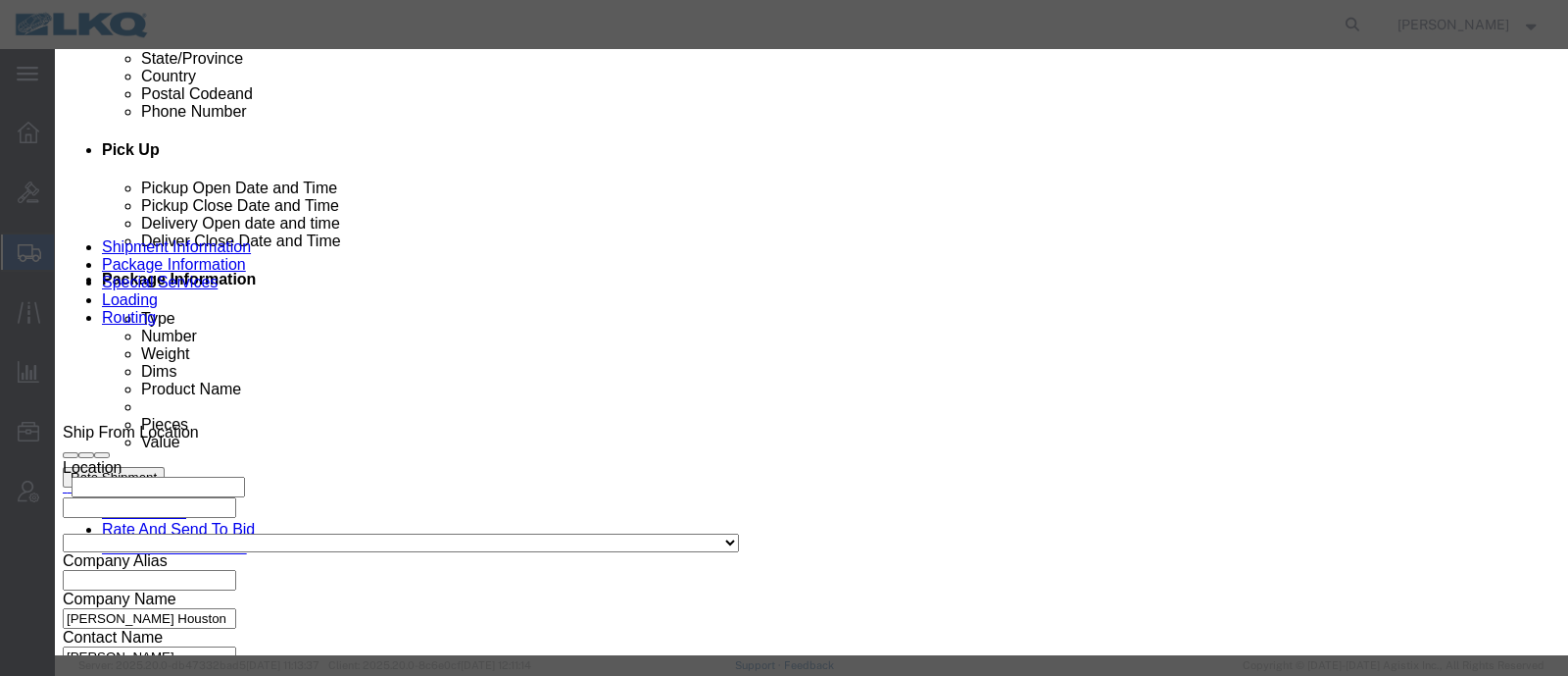
click input "[DATE]"
click td "10"
click select "Select 1760 - LKQ Best Core 1760 - Outbound Loads"
select select "1"
click select "Select 1760 - LKQ Best Core 1760 - Outbound Loads"
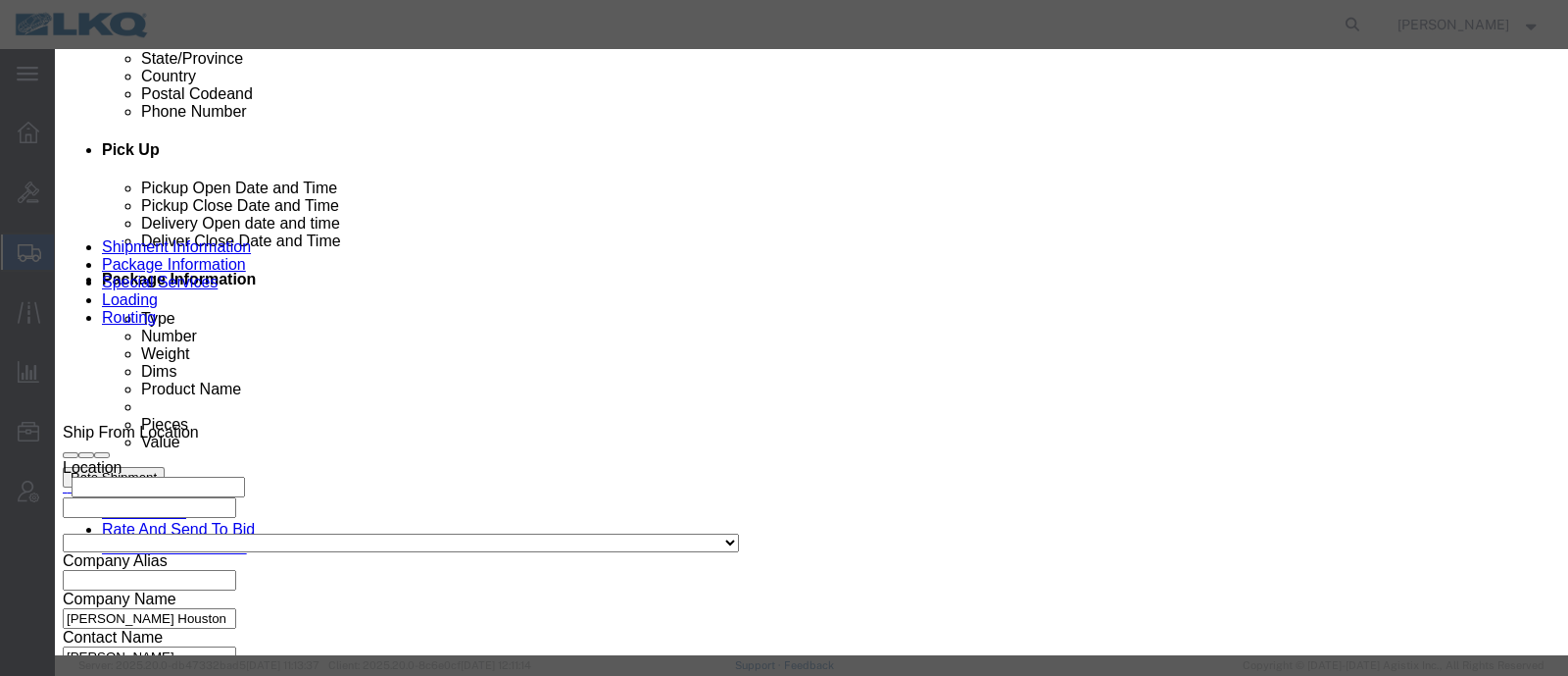
click link "Availability"
click button "Close"
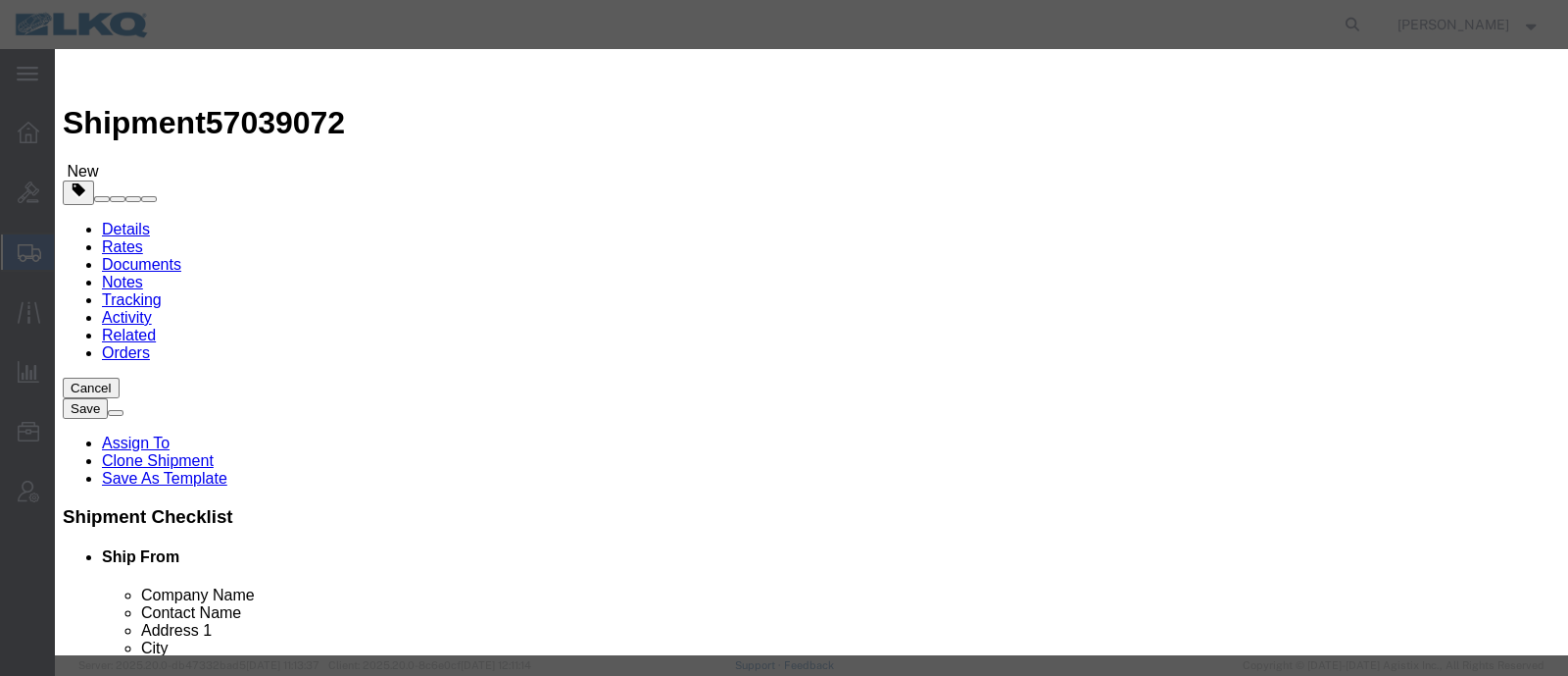
click input "1:00 PM"
type input "9:00 AM"
click select "Select 15 min 30 min 45 min 1 hr 2 hr 3 hr 4 hr"
select select "15"
click select "Select 15 min 30 min 45 min 1 hr 2 hr 3 hr 4 hr"
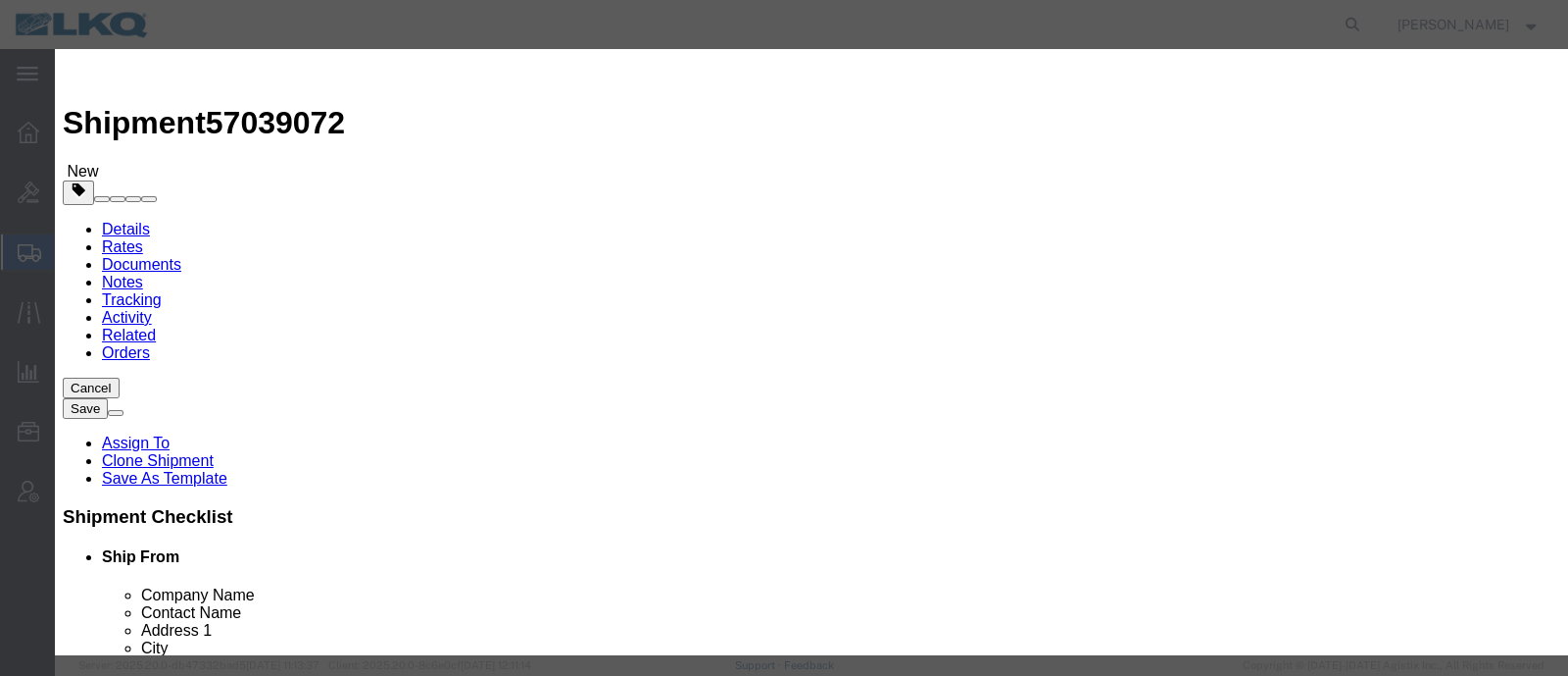
click button "Save"
click button "Ok"
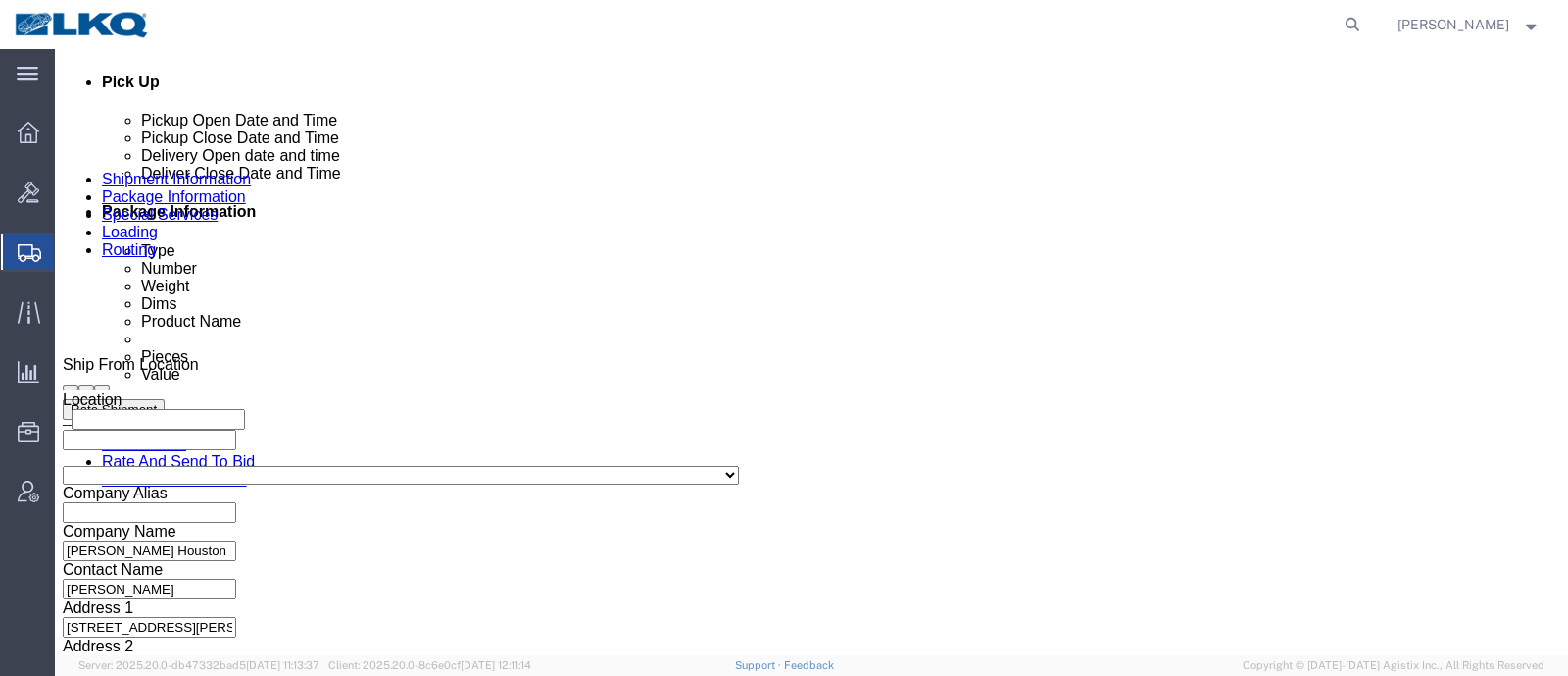
scroll to position [736, 0]
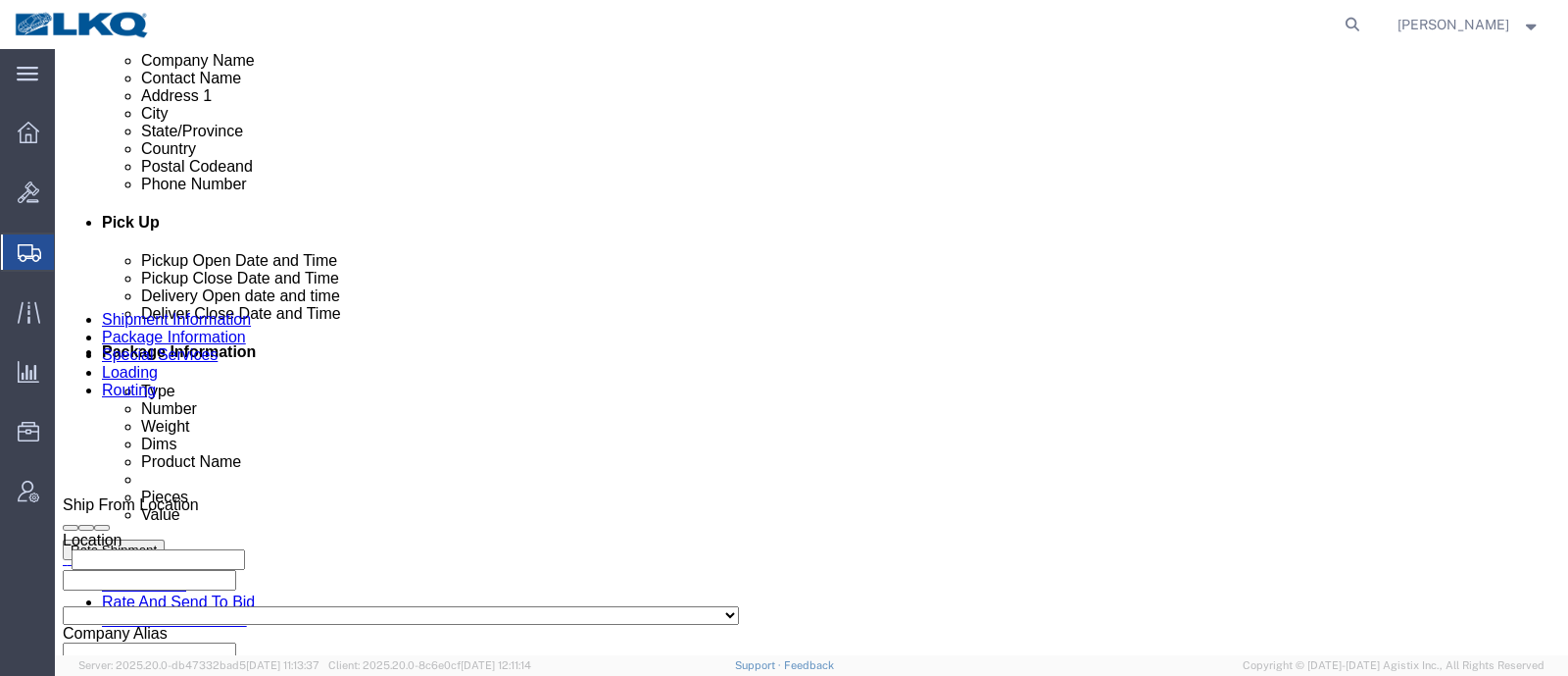
click link "Requested"
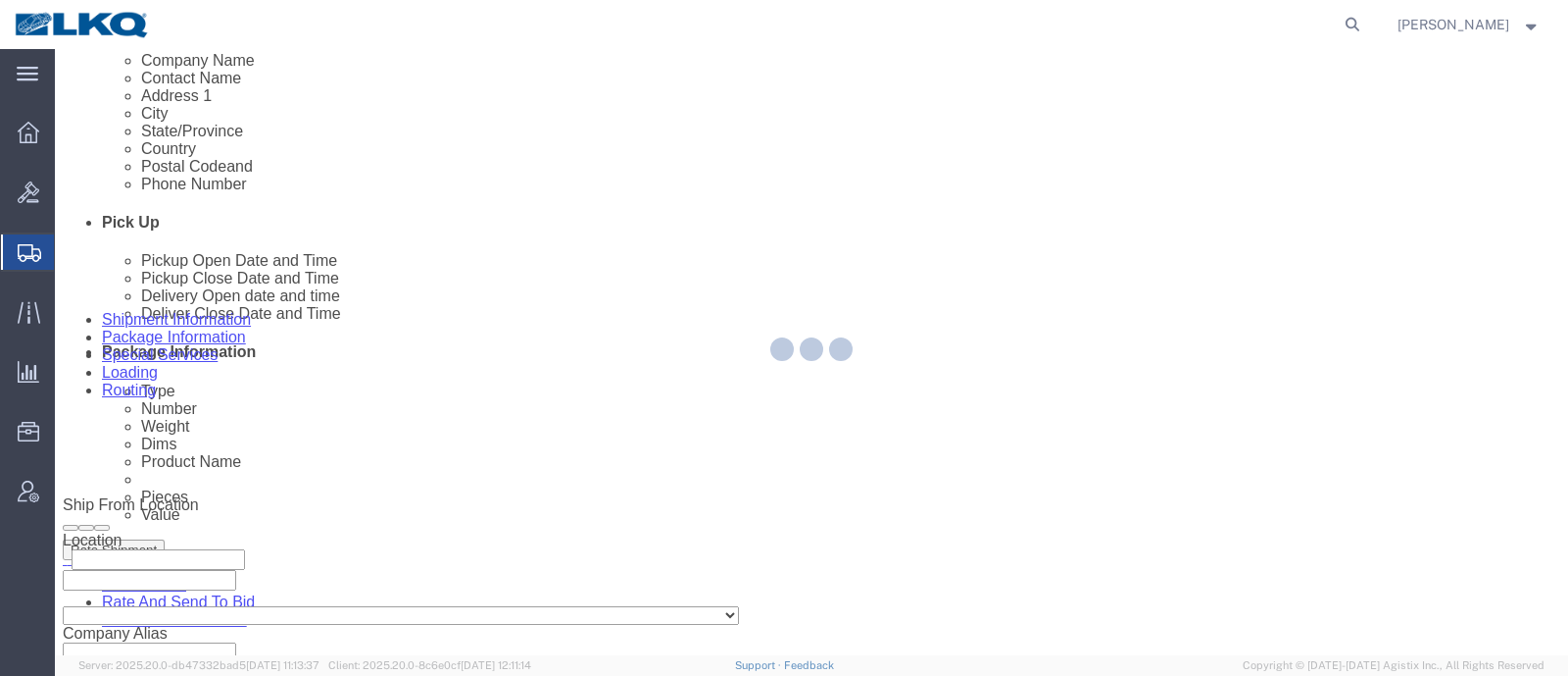
select select "1"
select select
select select "15"
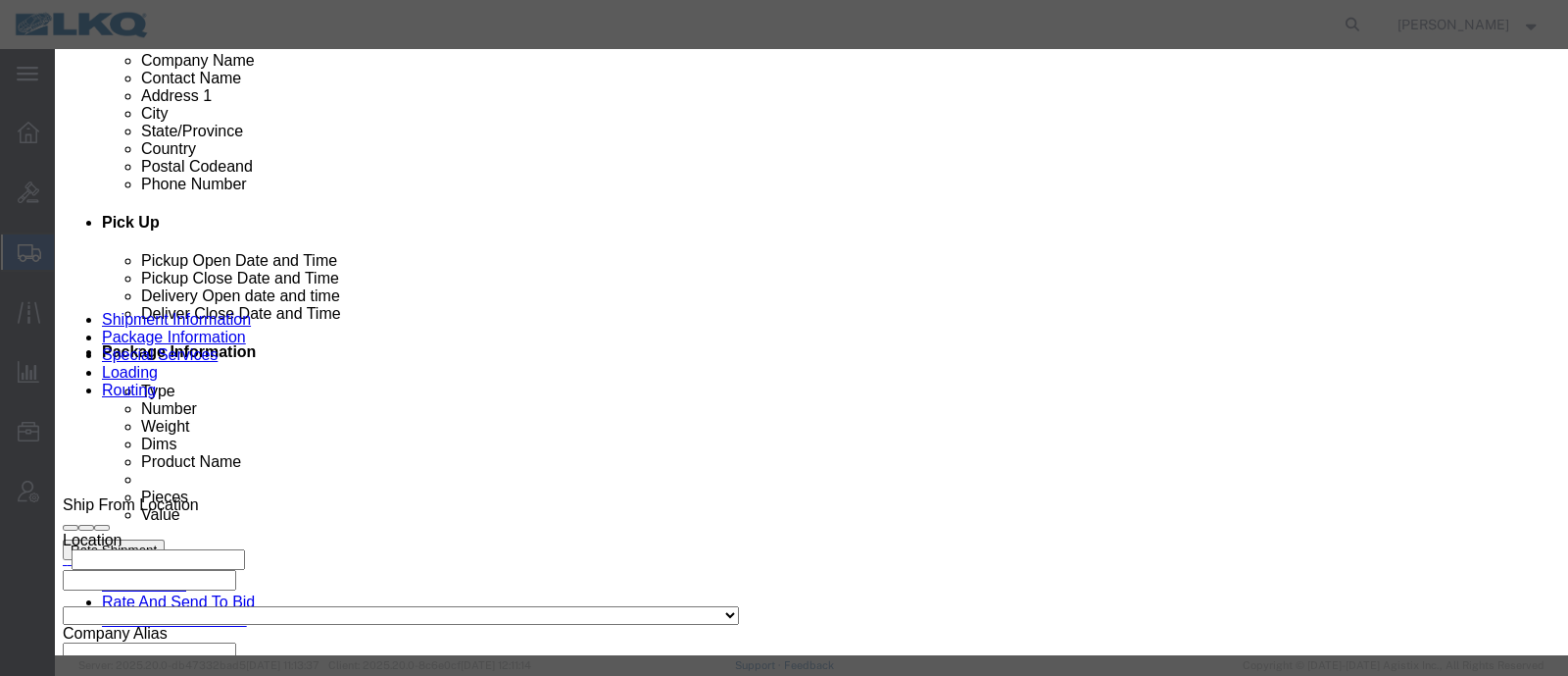
click input "[DATE]"
click td "9"
click input "9:00 AM"
click link "Availability"
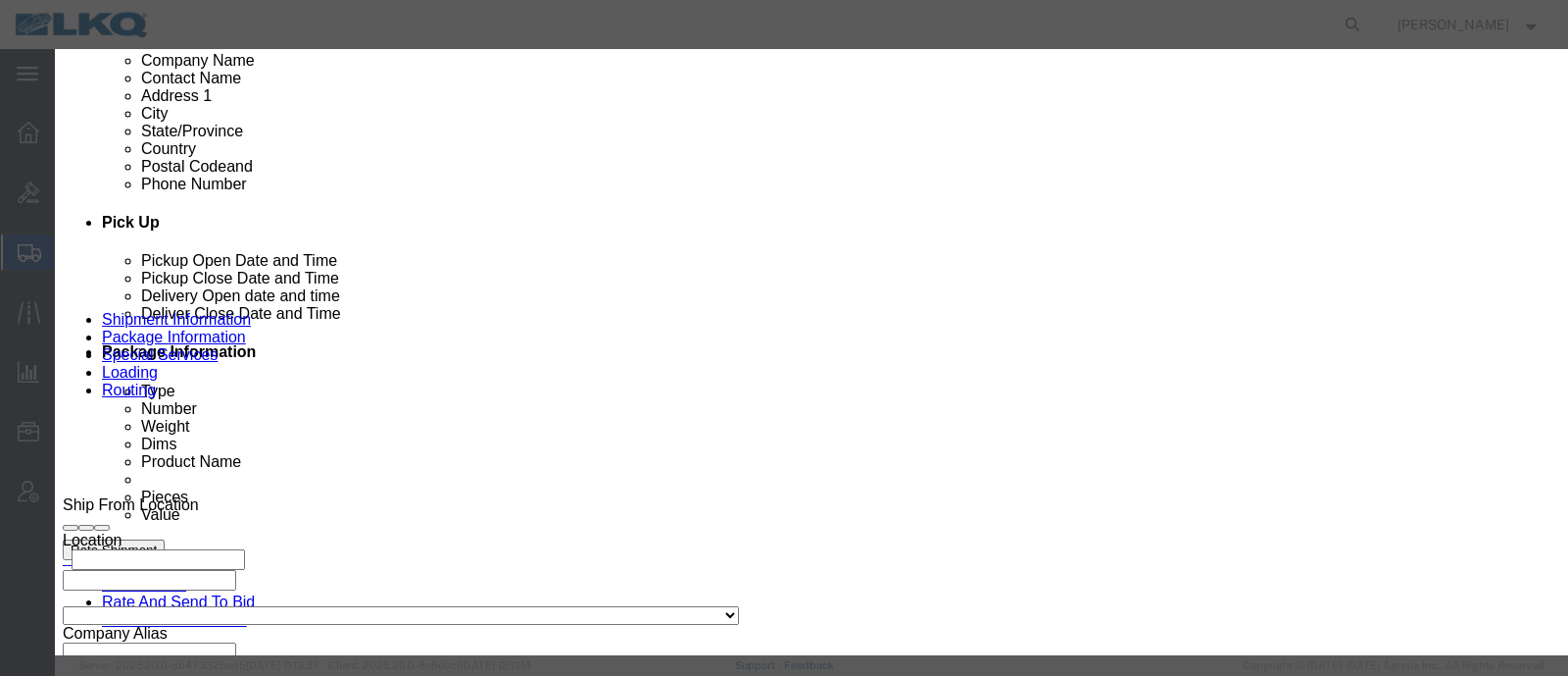
click button "Close"
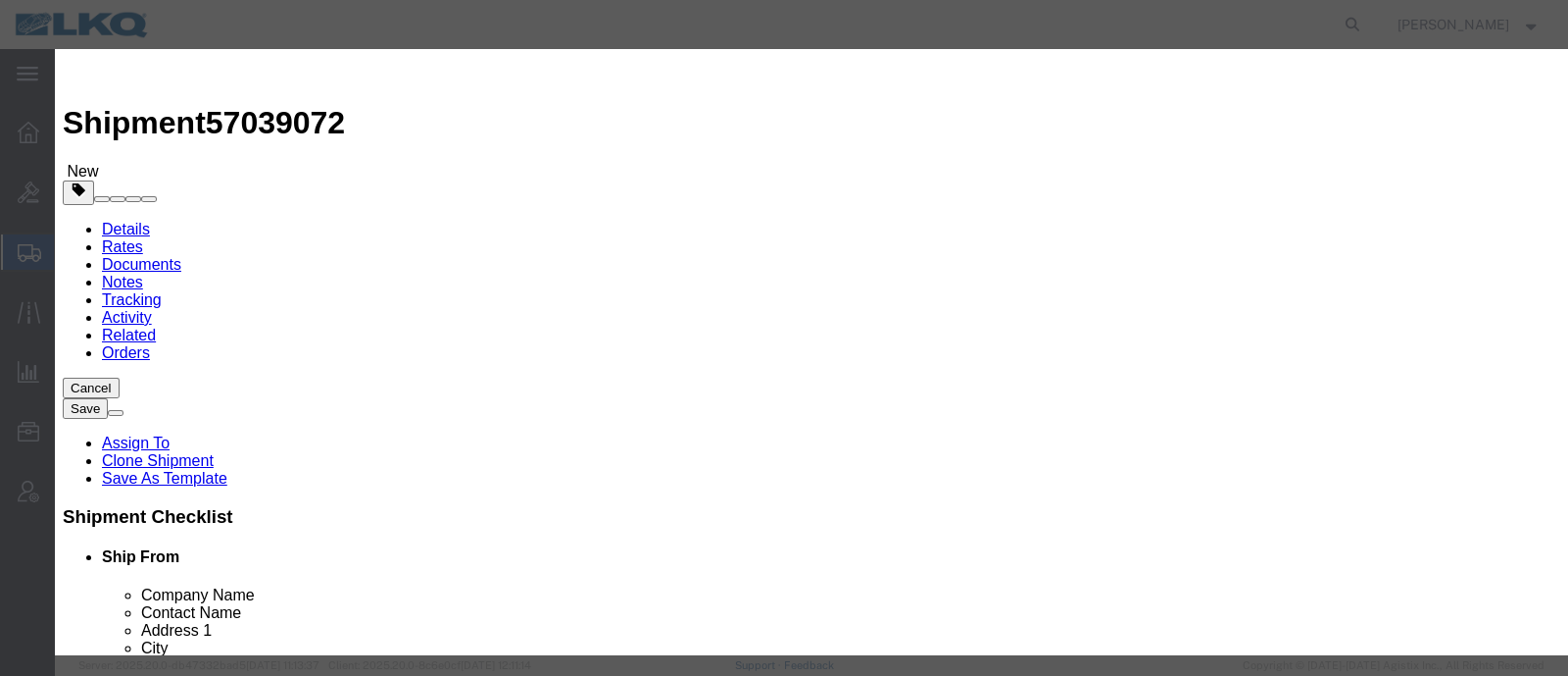
click input "9:00 AM"
type input "9:30 AM"
click link "Availability"
click button "Close"
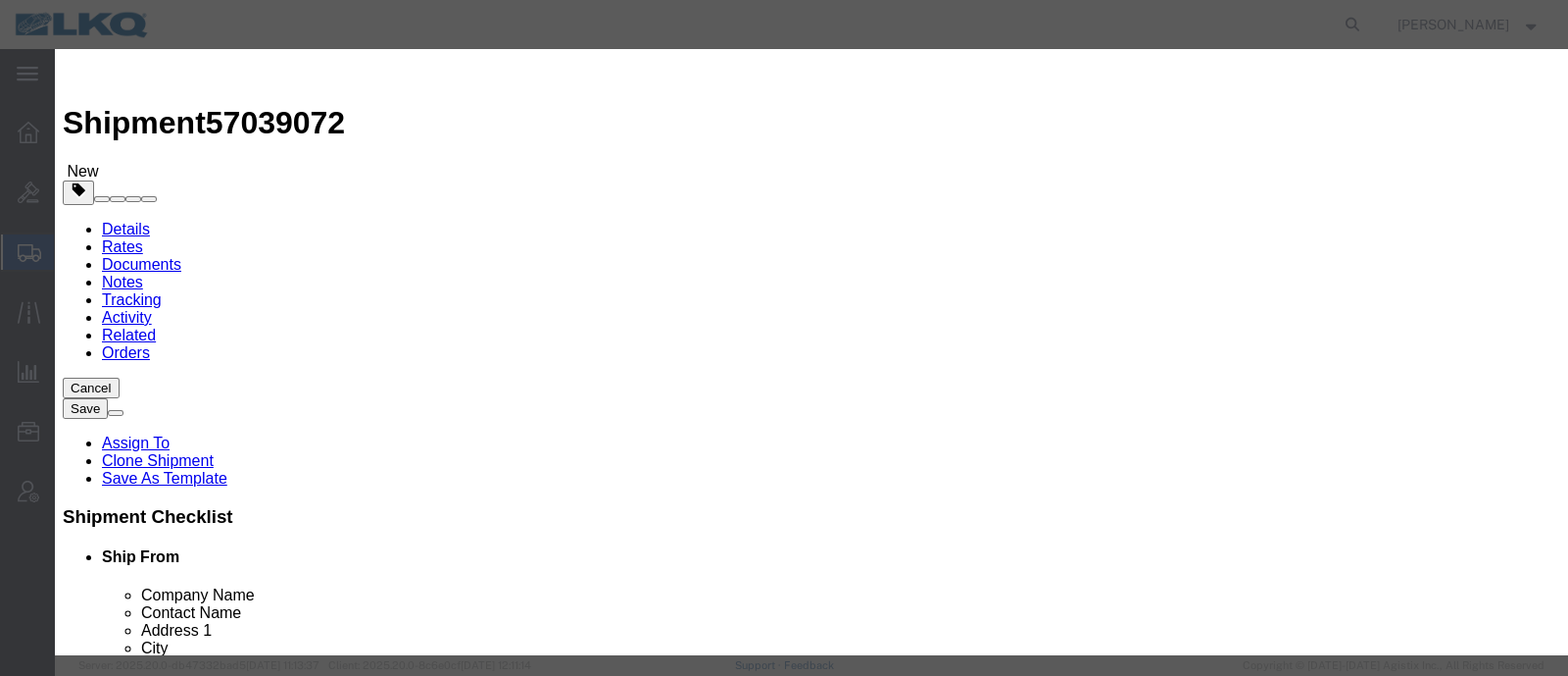
click icon "button"
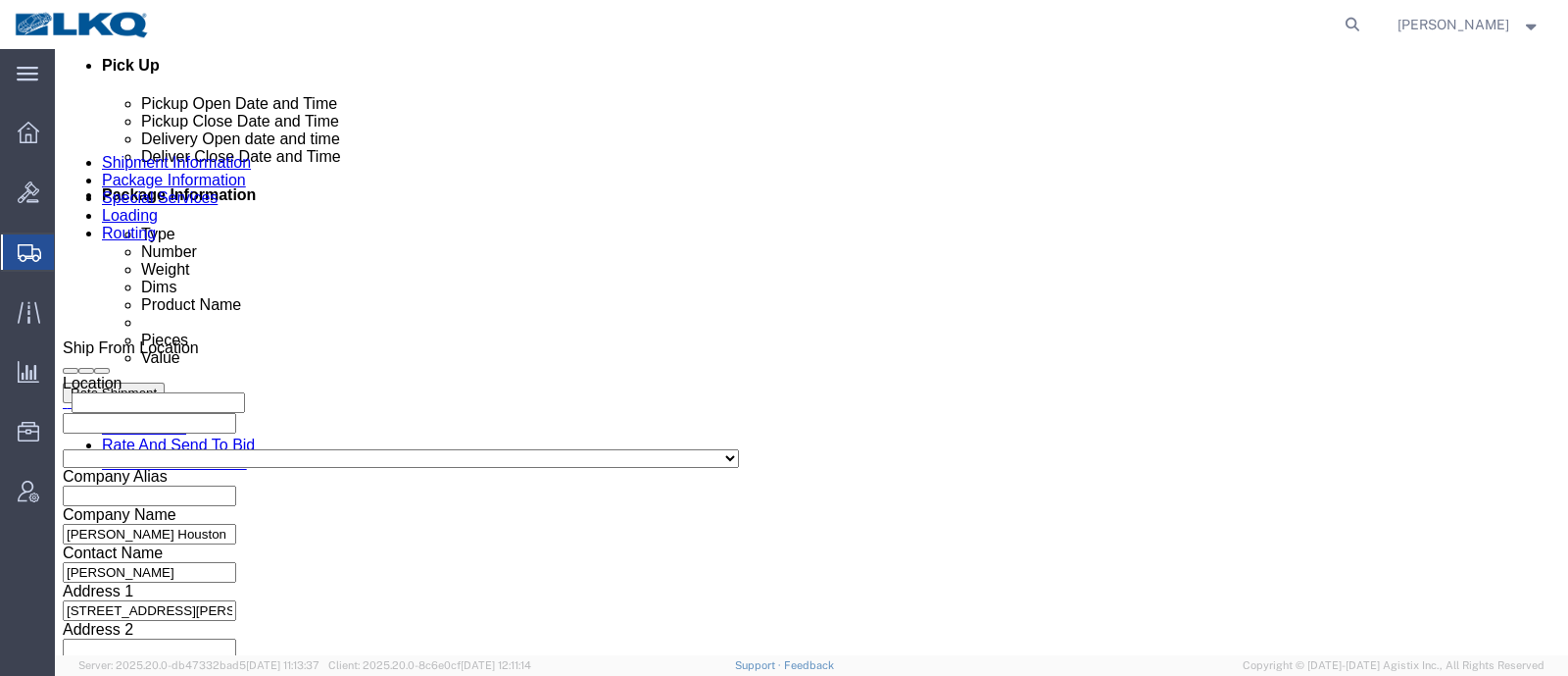
scroll to position [980, 0]
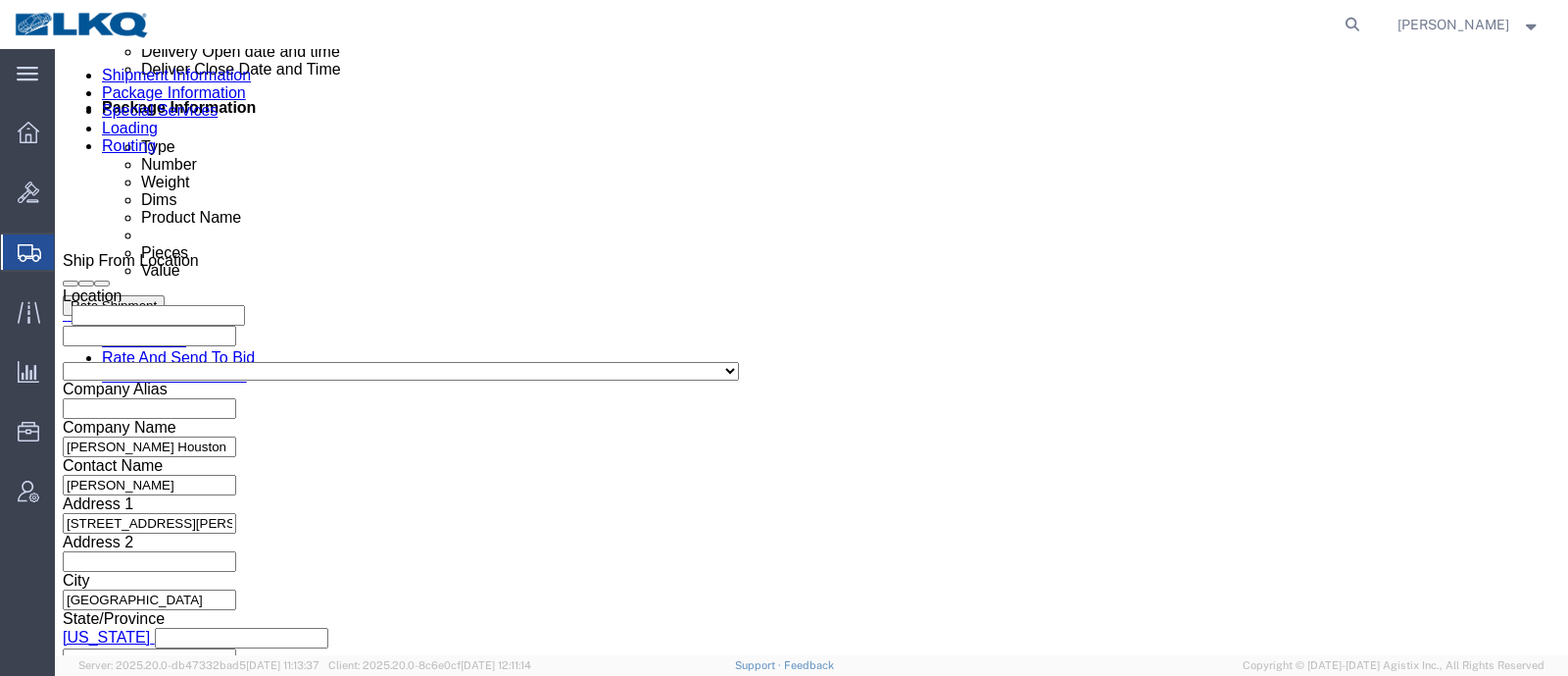
click div "Oct 09 2025 12:00 PM"
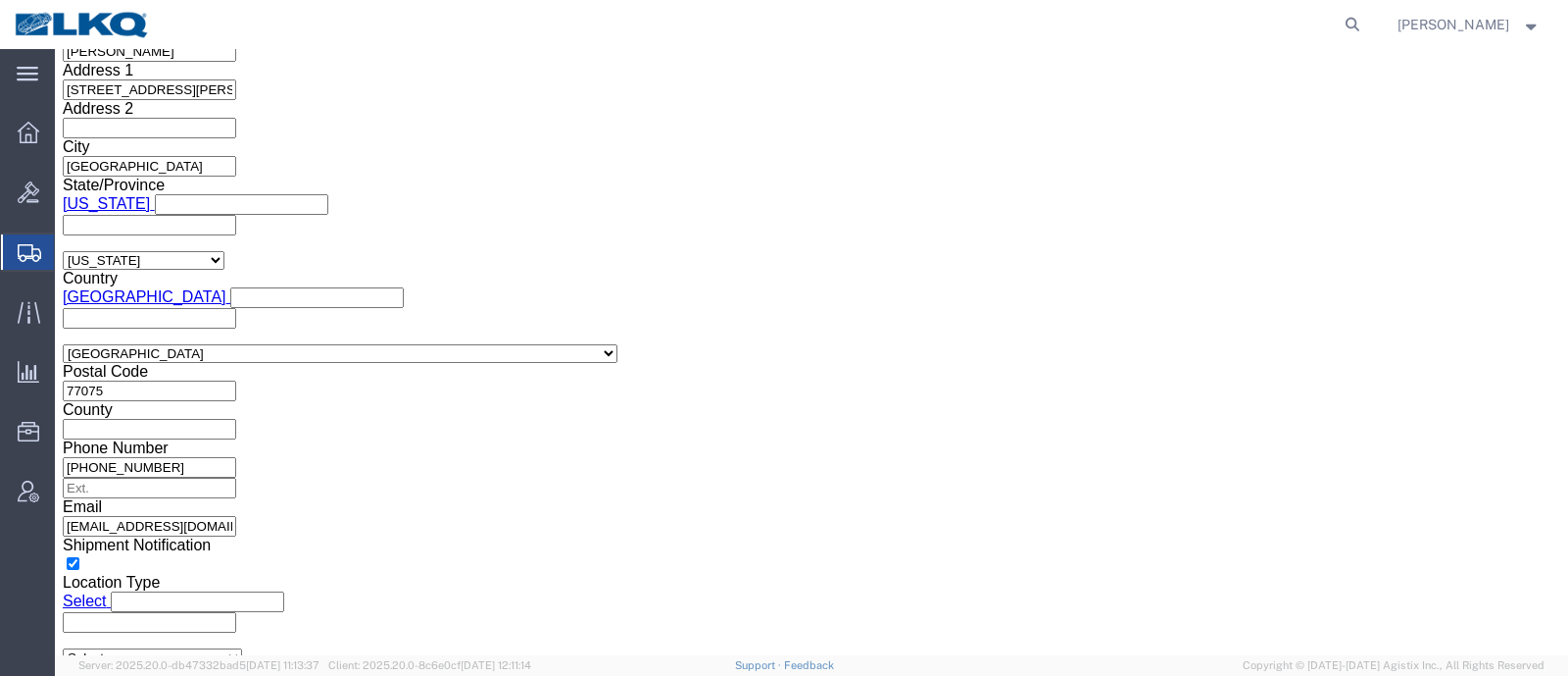
type input "8:00 AM"
click button "Apply"
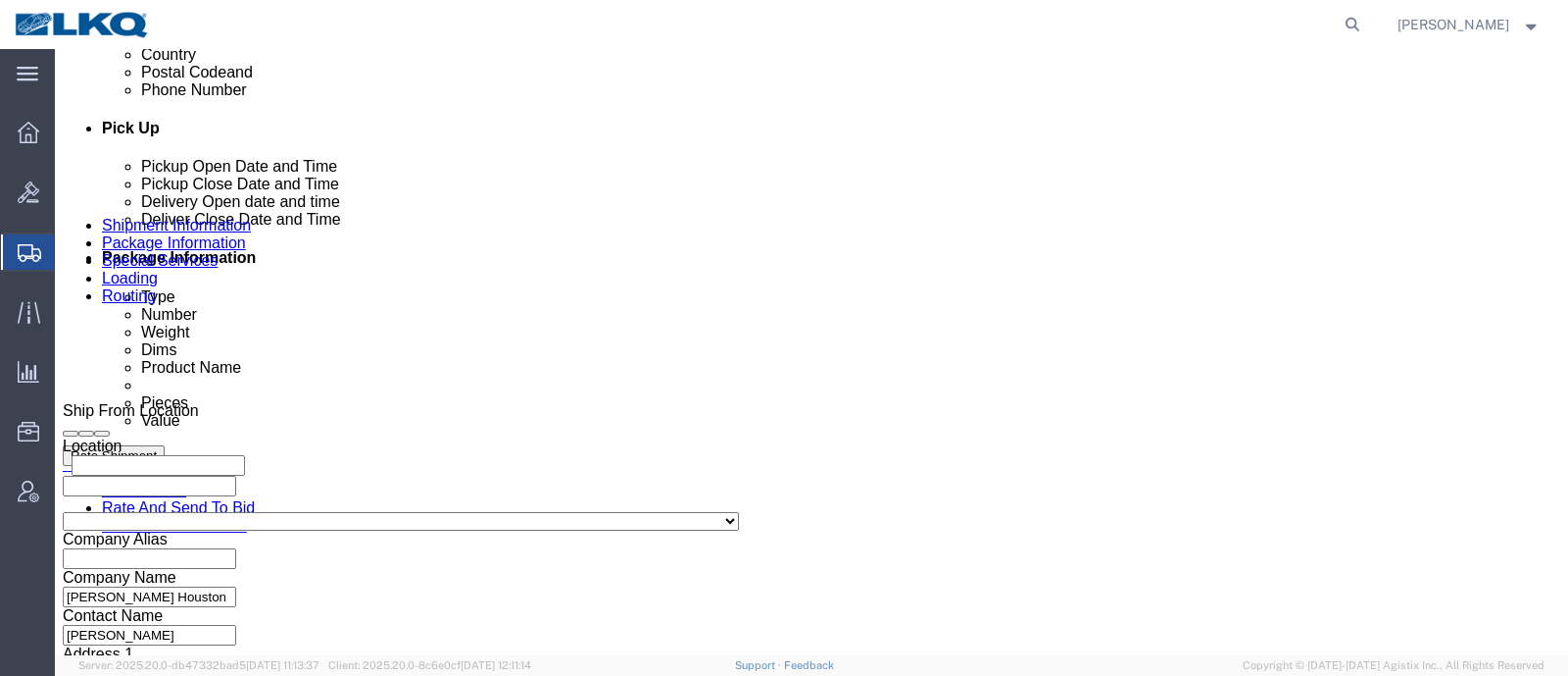
scroll to position [678, 0]
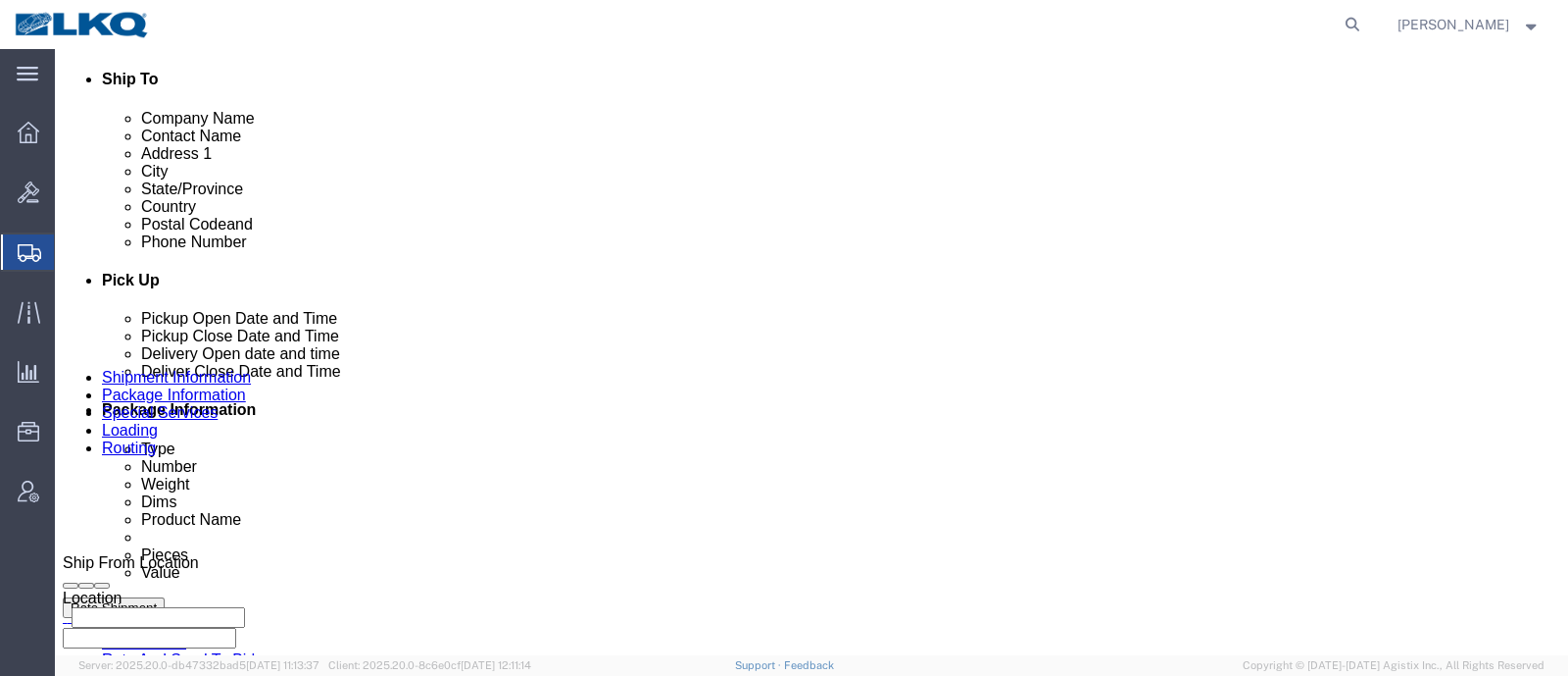
click link "Requested"
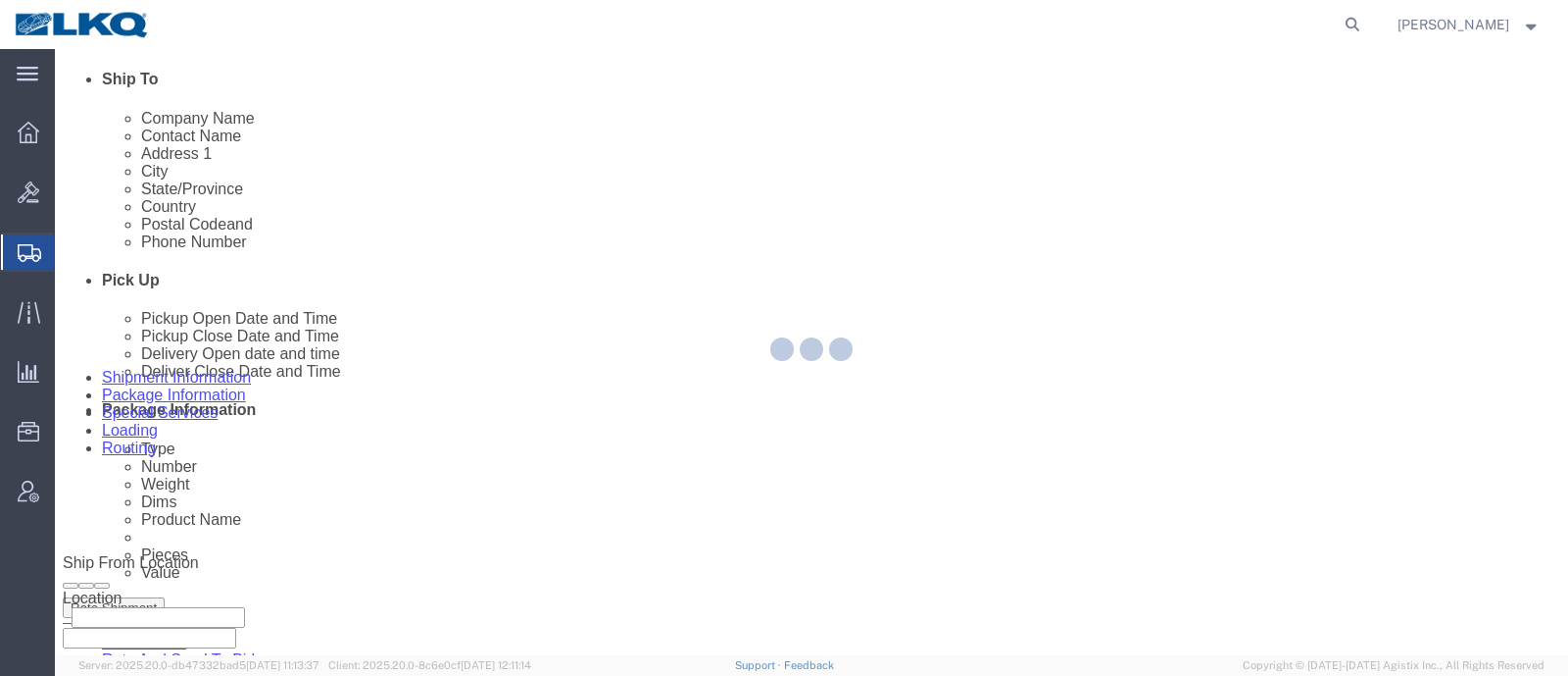
select select "1"
select select
select select "15"
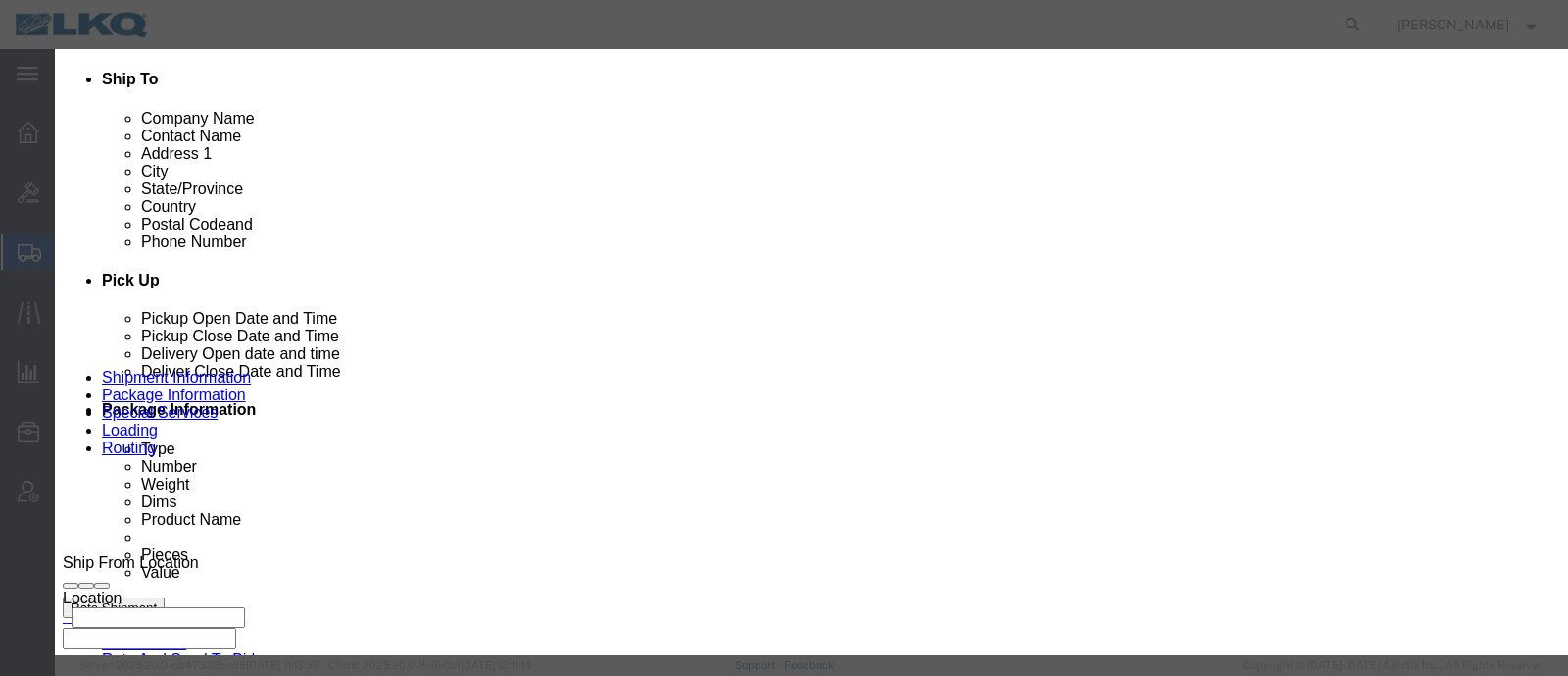
click link "Availability"
click button "Close"
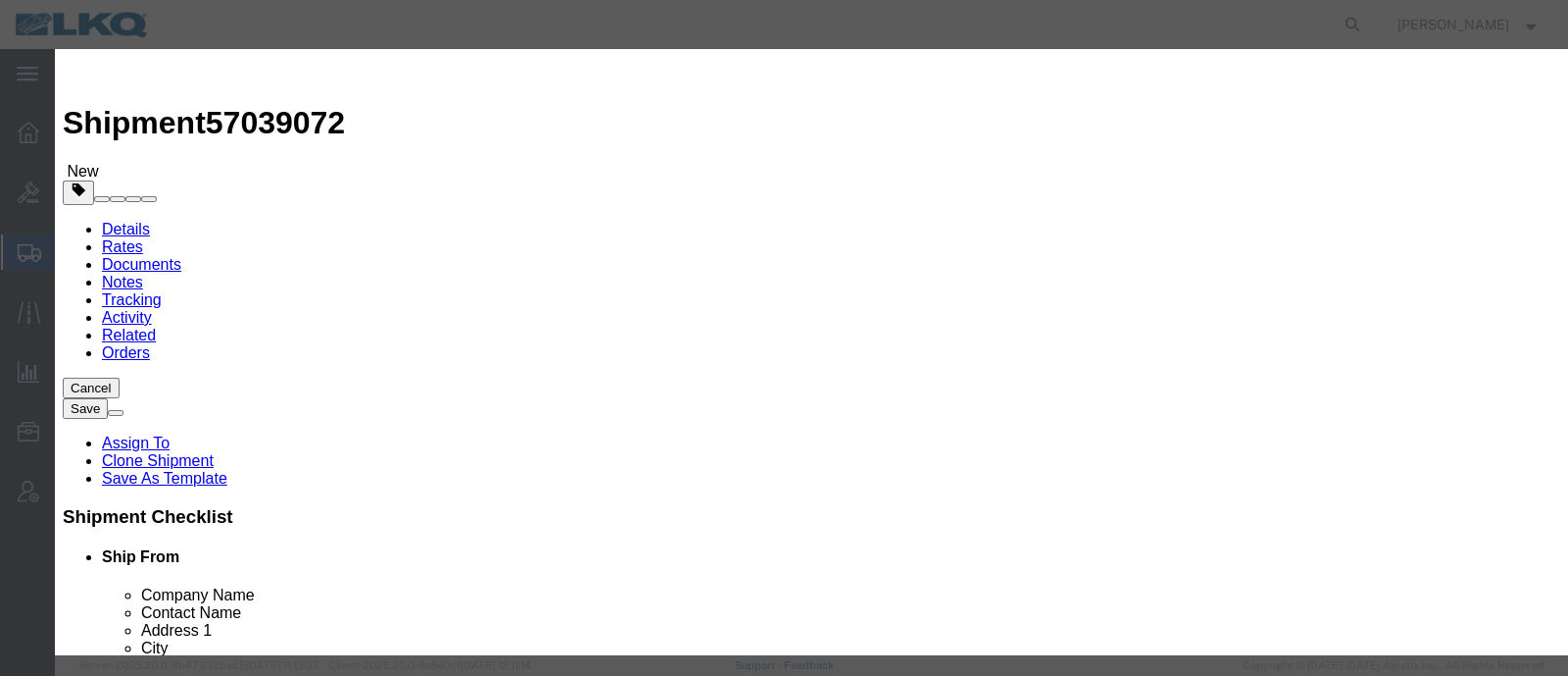
click input "9:00 AM"
type input "10:15 AM"
click div "Save"
click button "Save"
click button "Ok"
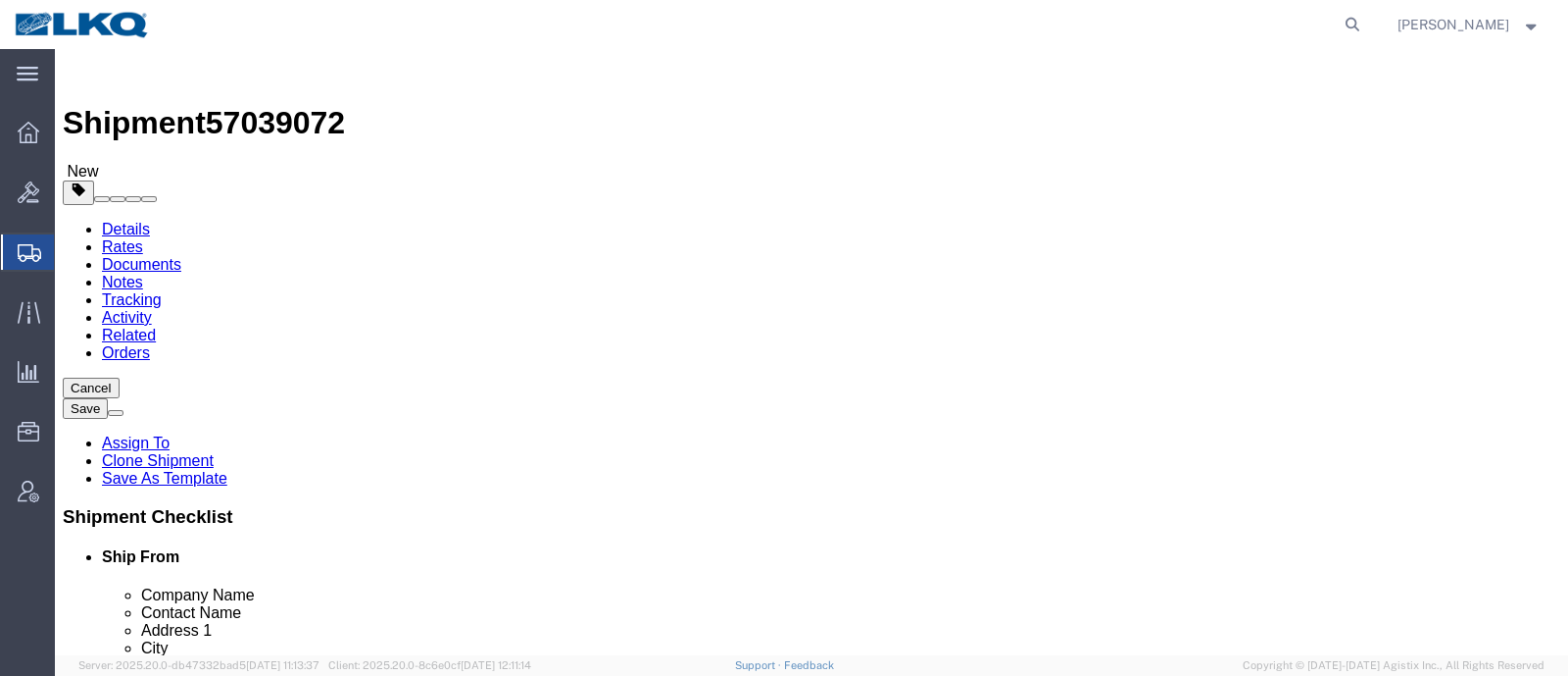
click span "57039072"
click div "Shipment Information Package Information Special Services Loading Routing"
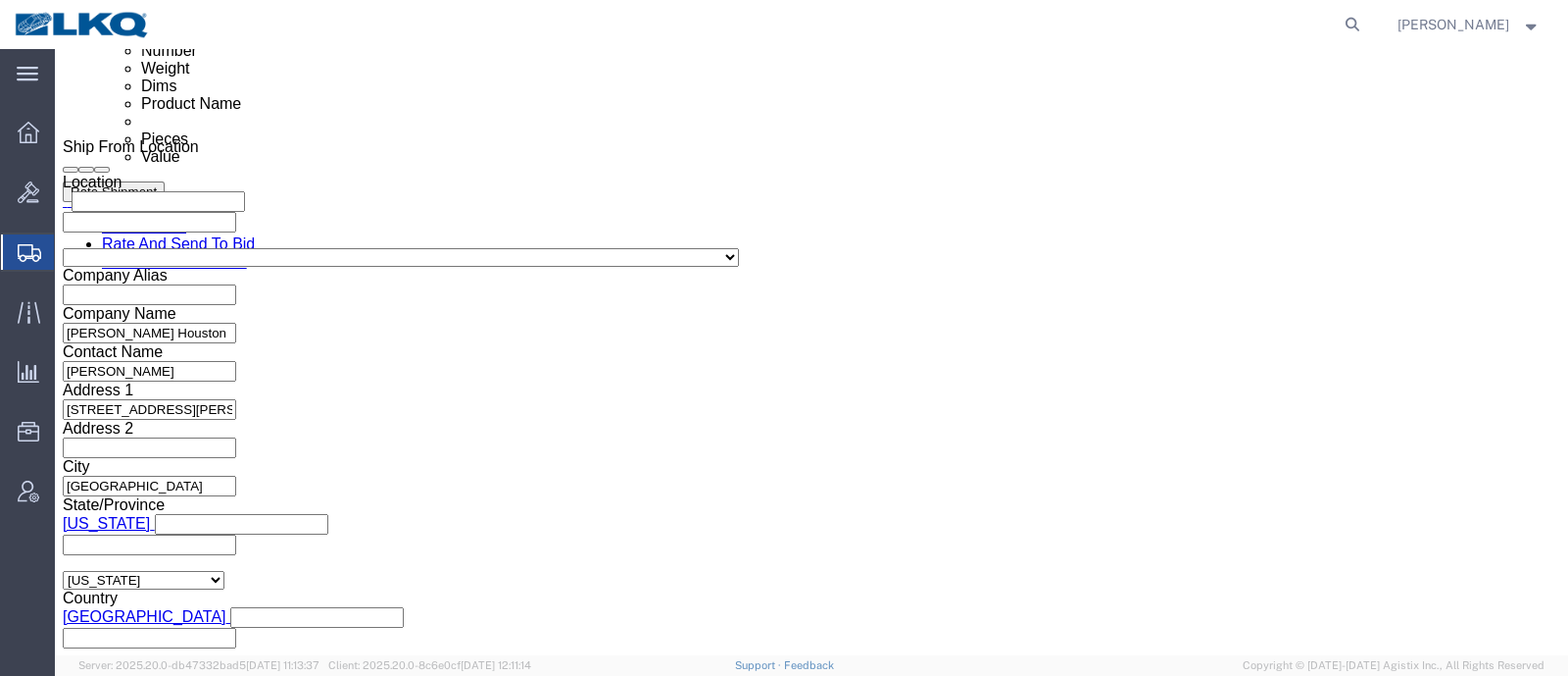
scroll to position [1103, 0]
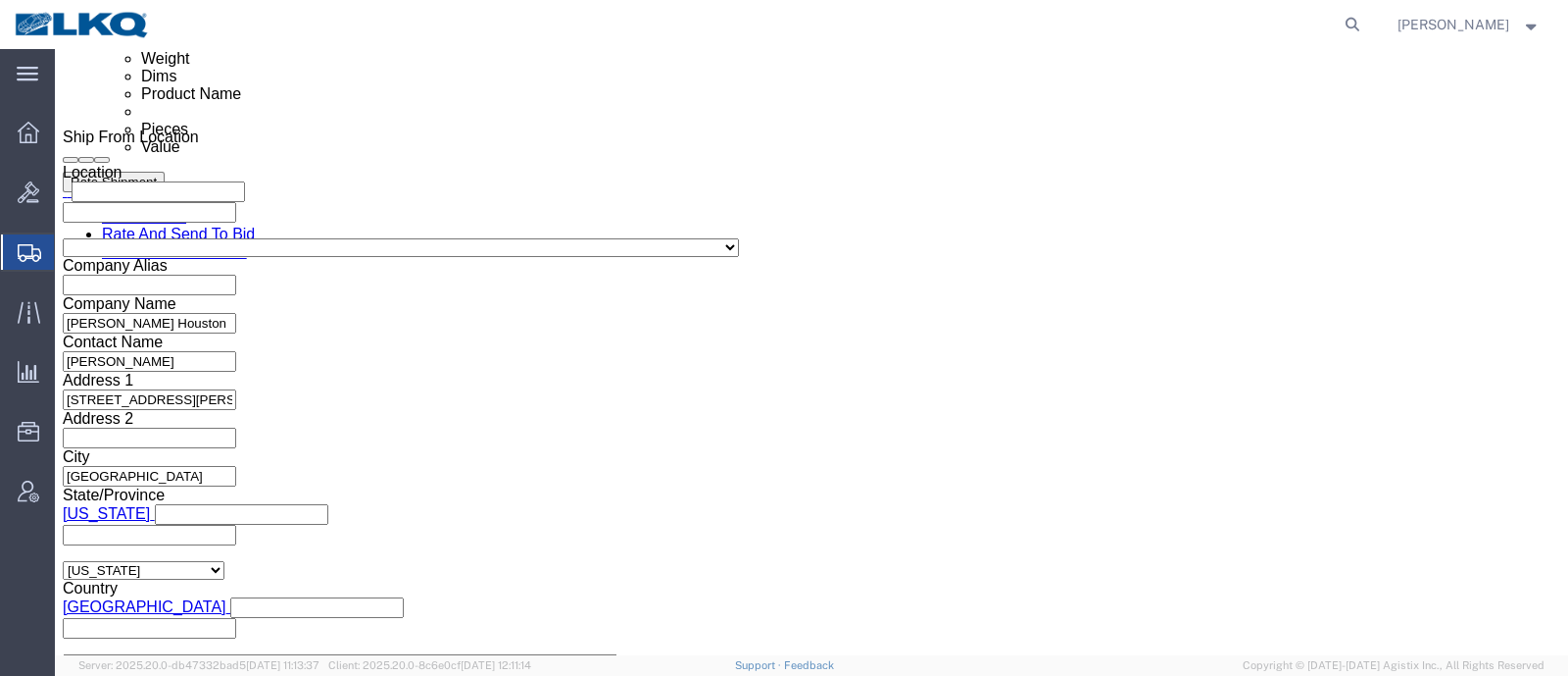
click div "Oct 10 2025 10:15 AM"
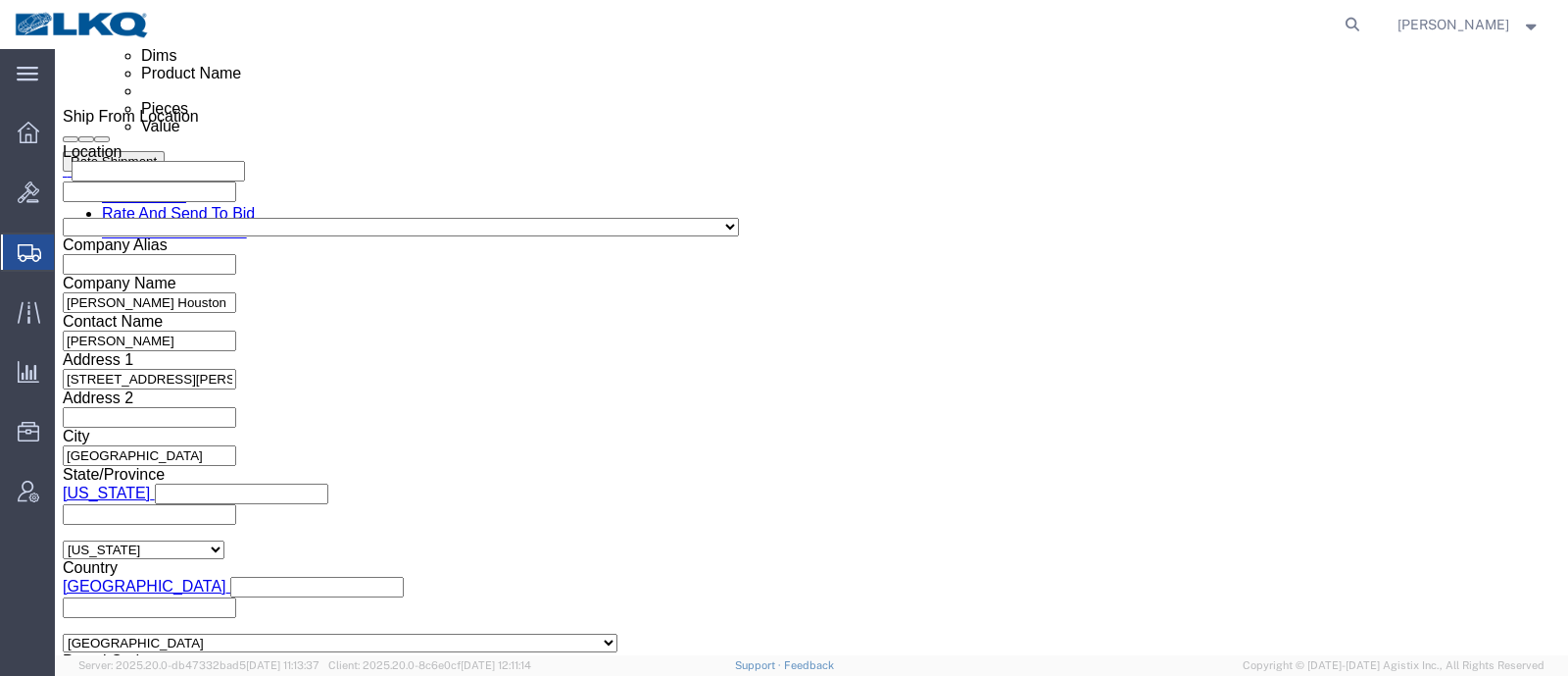
click div "Shipment Information Package Information Special Services Loading Routing"
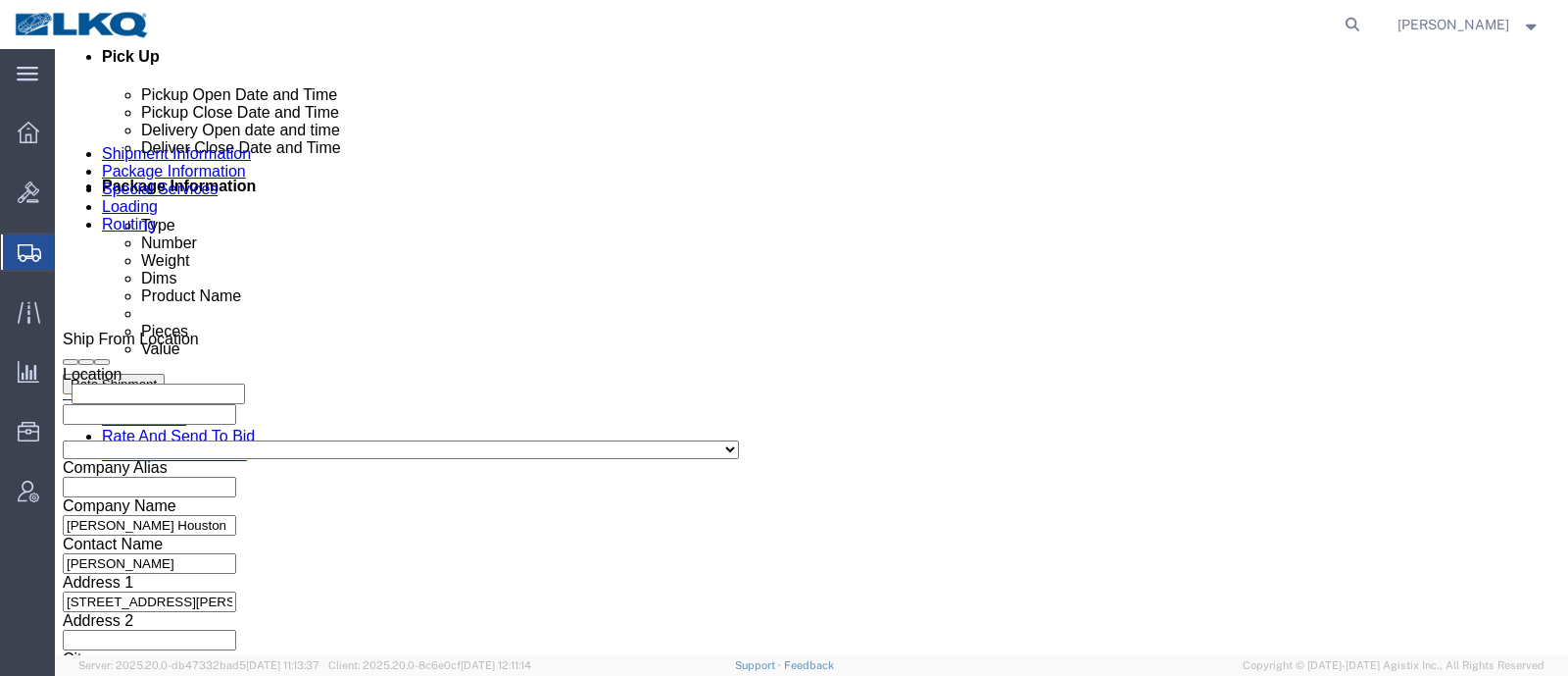
scroll to position [757, 0]
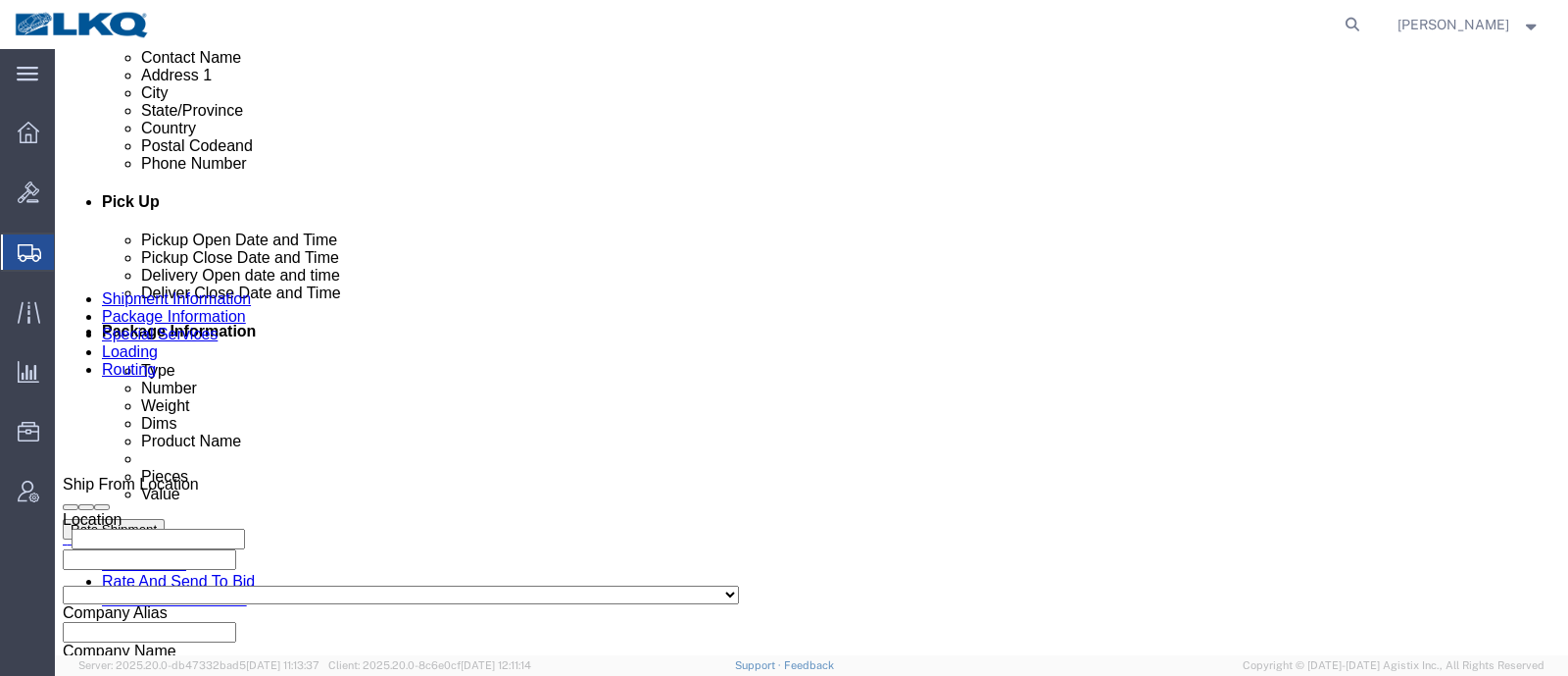
click div "LKQ Corporation - 1760 10/10/2025 10:15 AM - 10/10/2025 10:30 AM Requested 1710…"
click link "Requested"
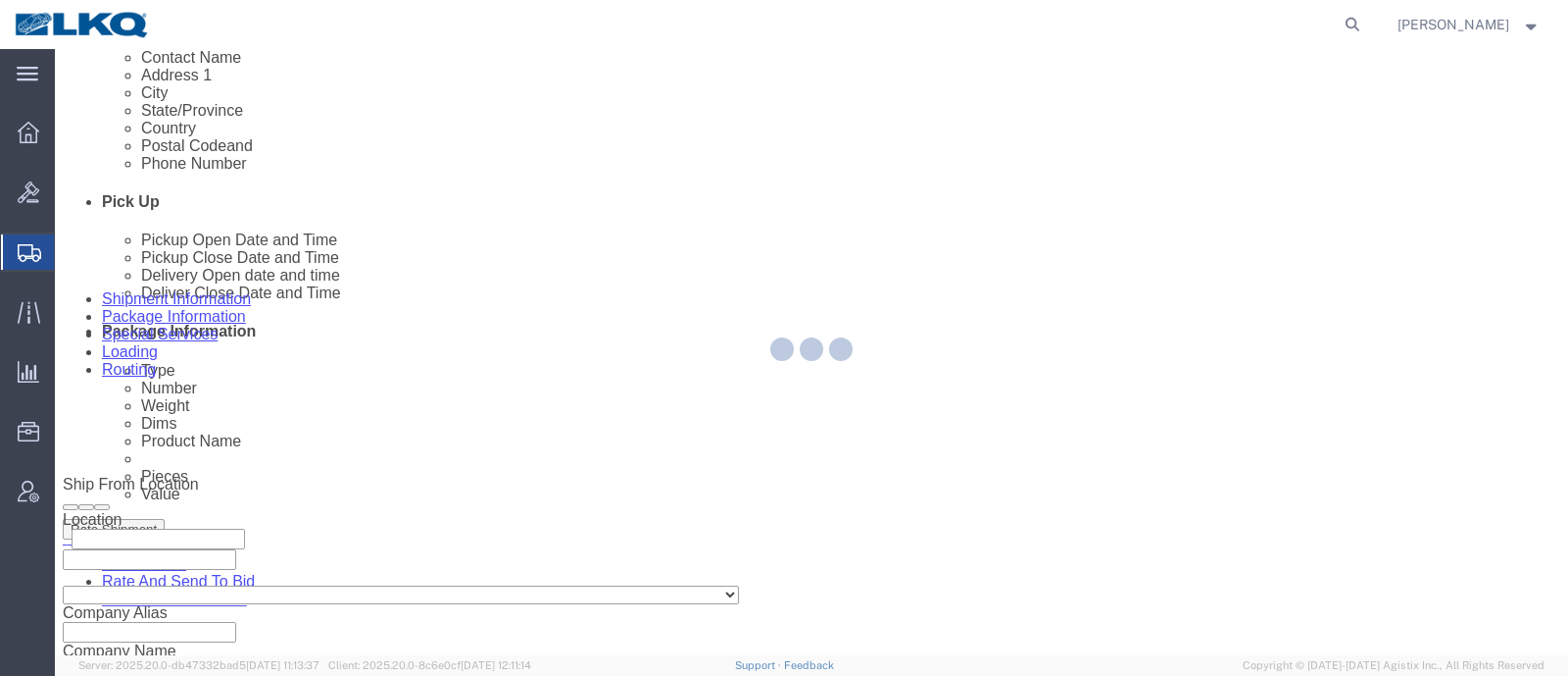
select select "1"
select select
select select "15"
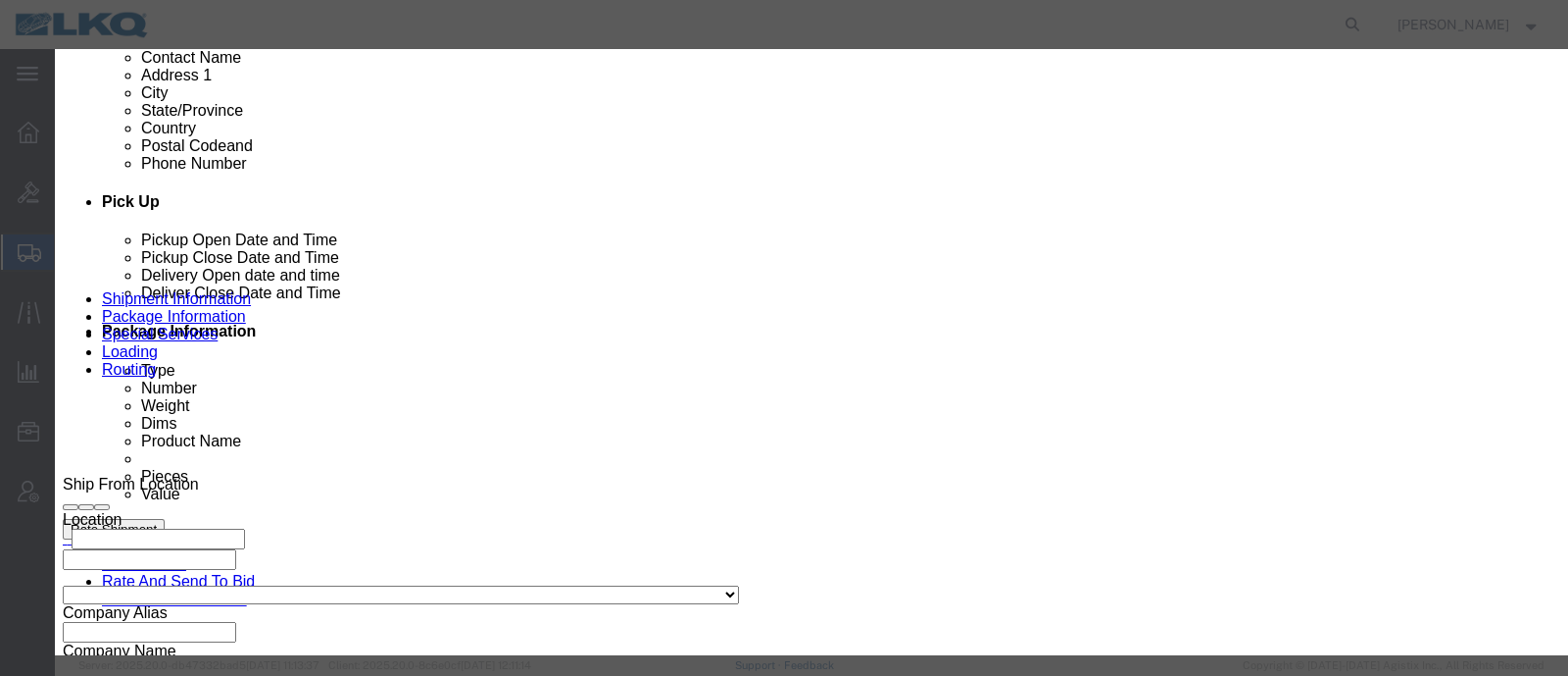
click input "10/10/2025"
click td "9"
click link "Availability"
click button "Close"
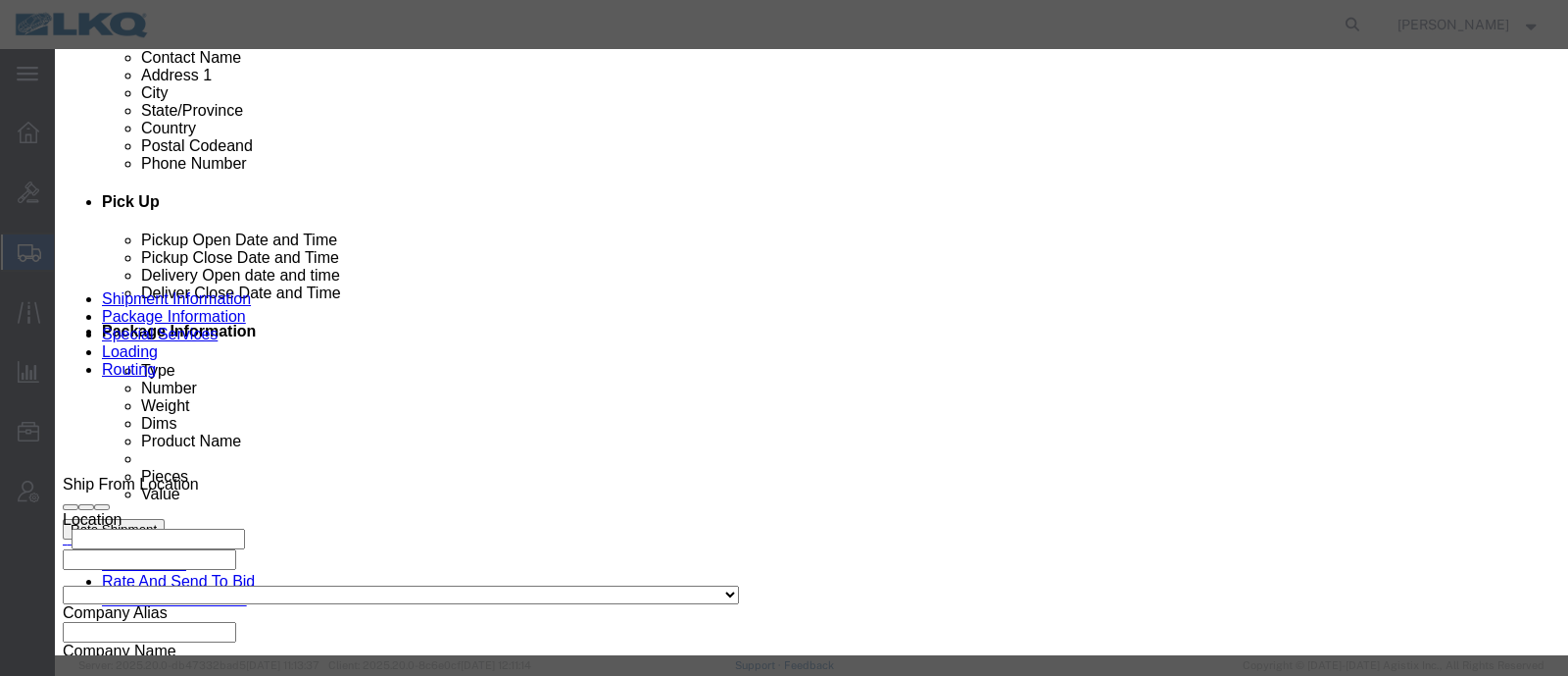
scroll to position [0, 0]
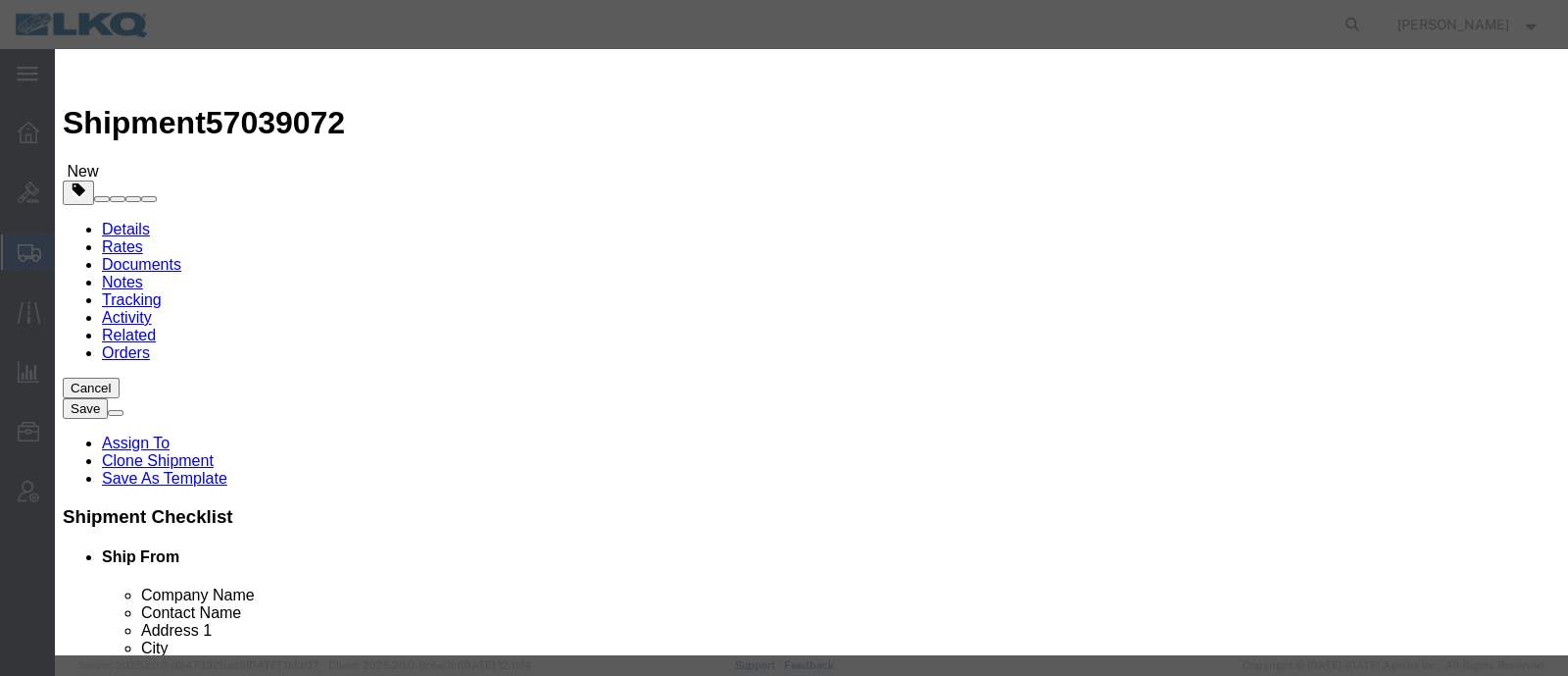
click input "10:15 AM"
type input "9:30 AM"
click button "Save"
click button "Ok"
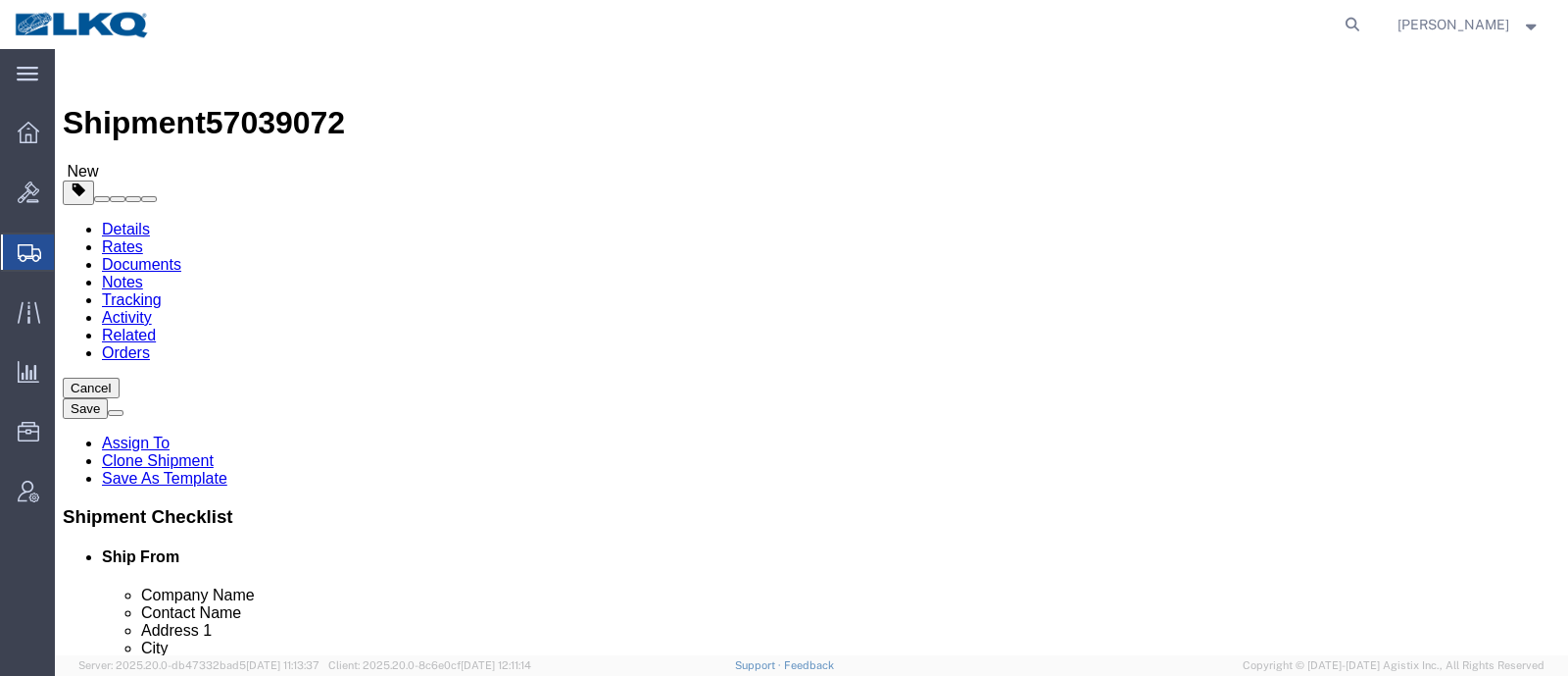
click div "Shipment Information Package Information Special Services Loading Routing"
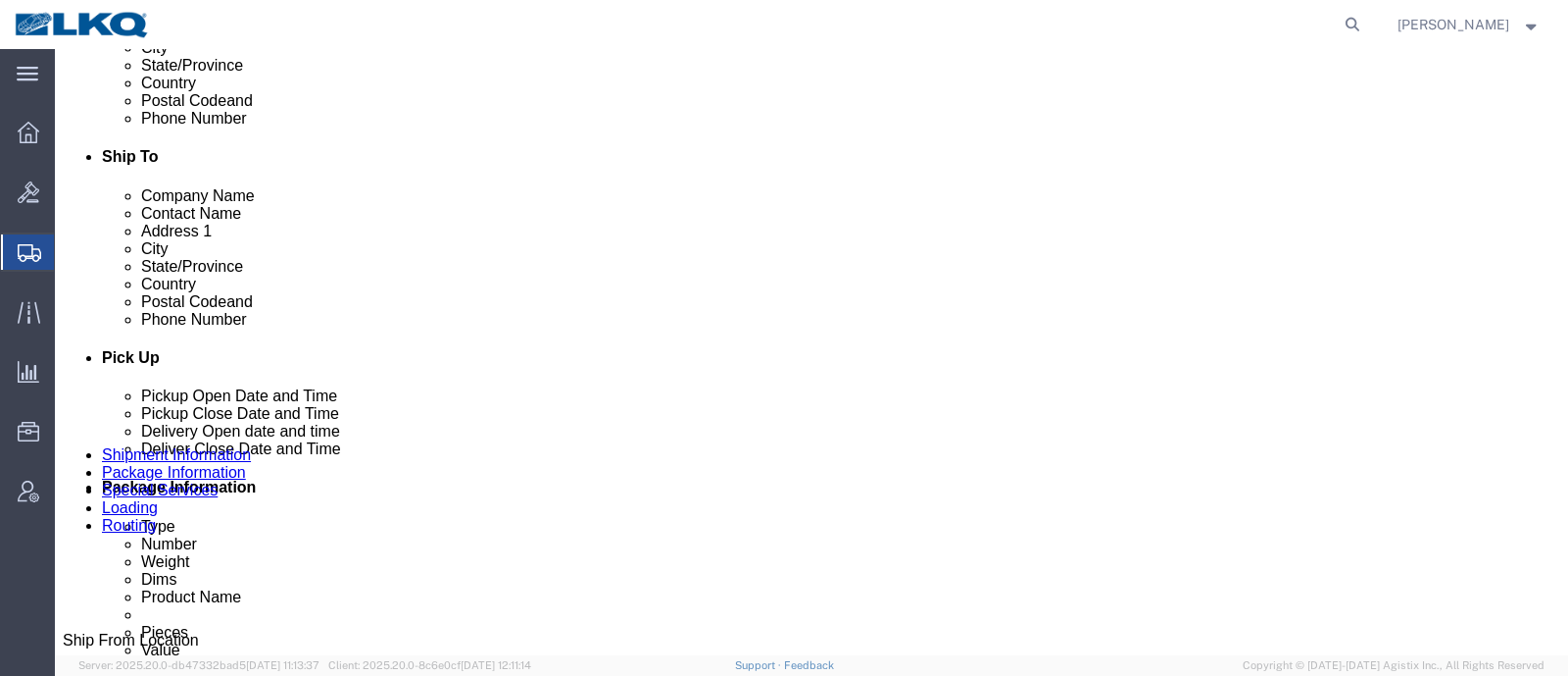
scroll to position [857, 0]
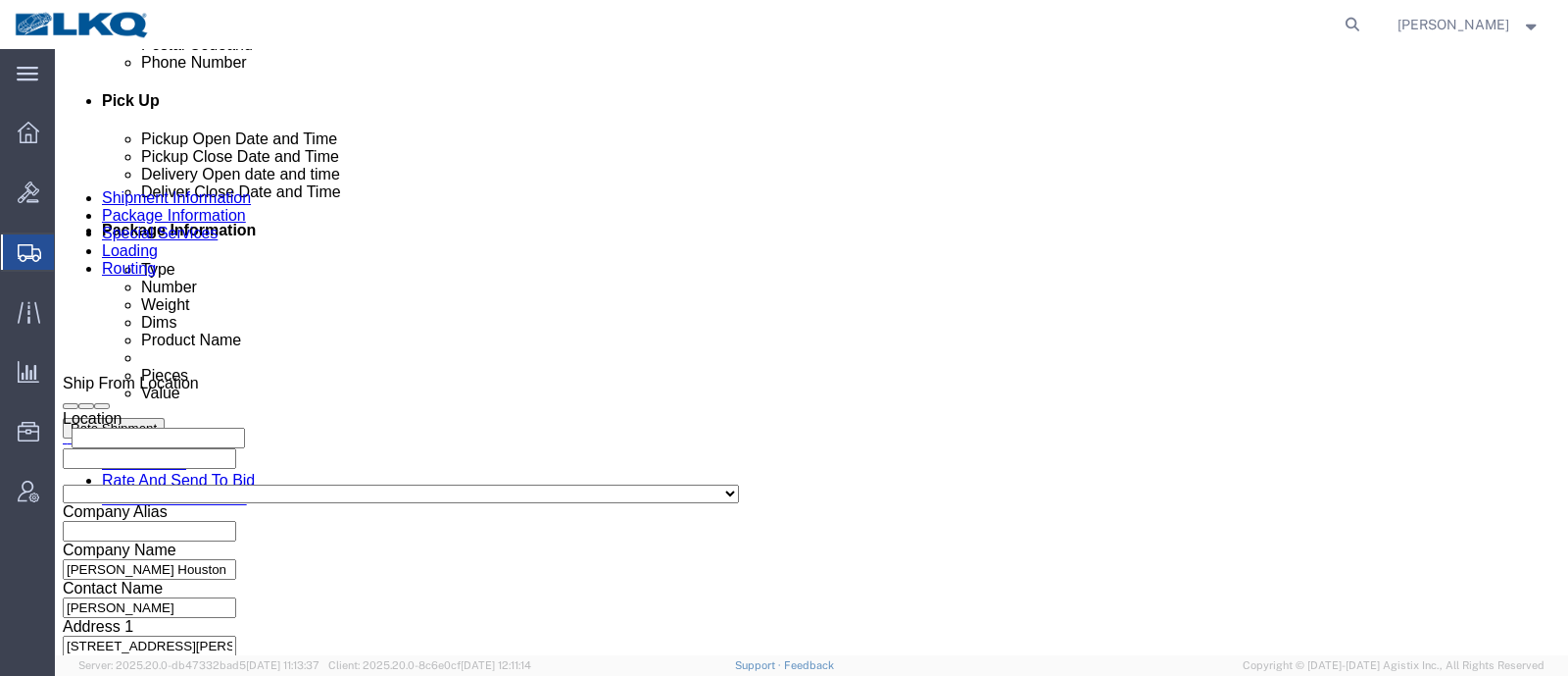
drag, startPoint x: 139, startPoint y: 508, endPoint x: 158, endPoint y: 466, distance: 46.1
click div "Oct 09 2025 6:00 AM"
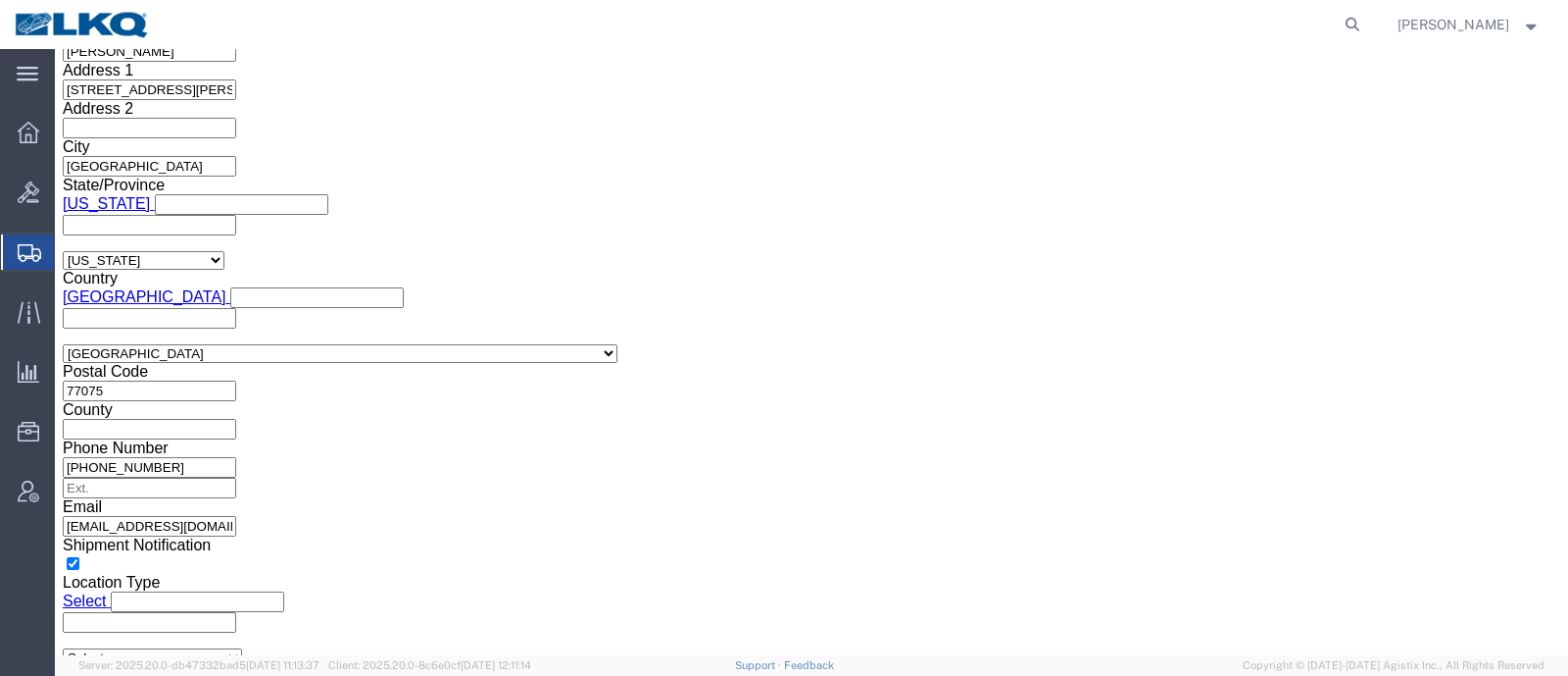
click button "Apply"
drag, startPoint x: 430, startPoint y: 213, endPoint x: 460, endPoint y: 223, distance: 31.6
click div "Shipping Mode (Optional) Add another leg"
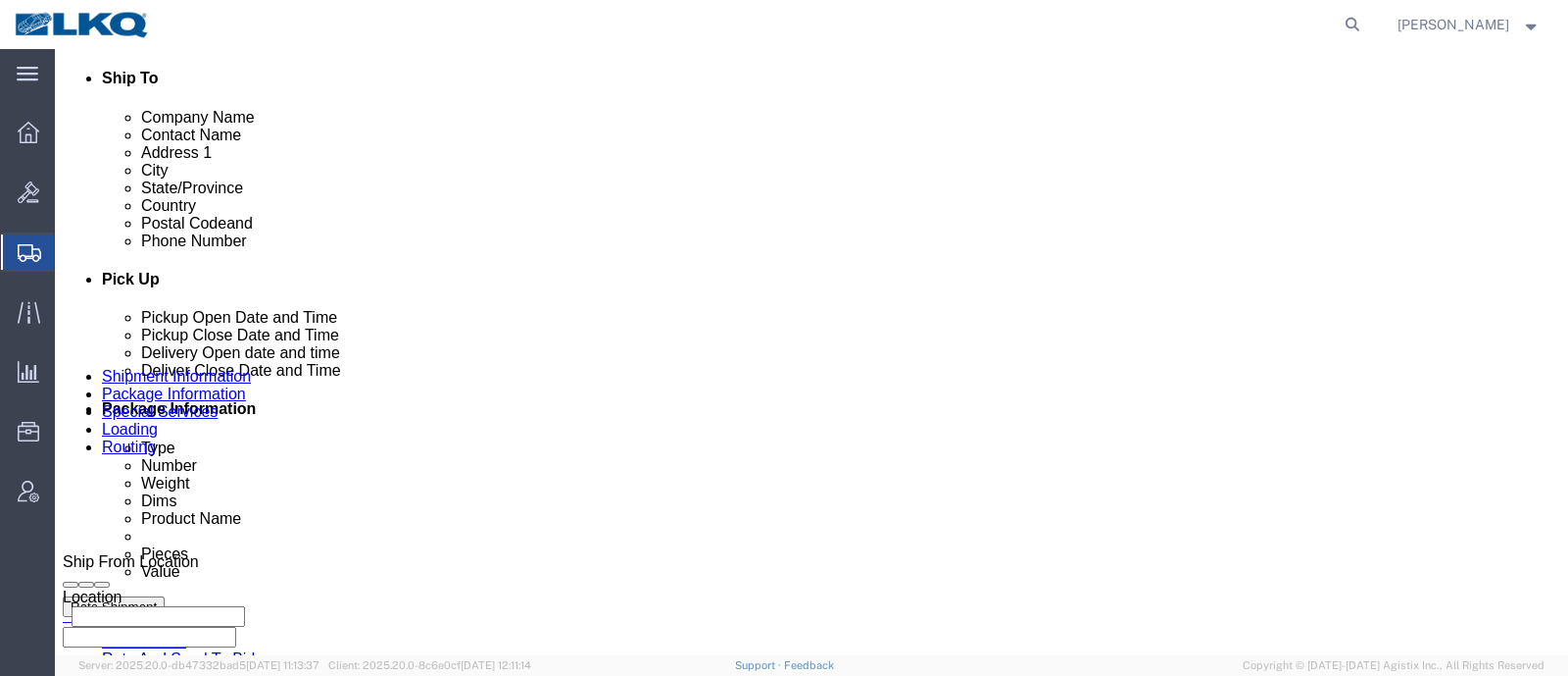
scroll to position [678, 0]
click link "Requested"
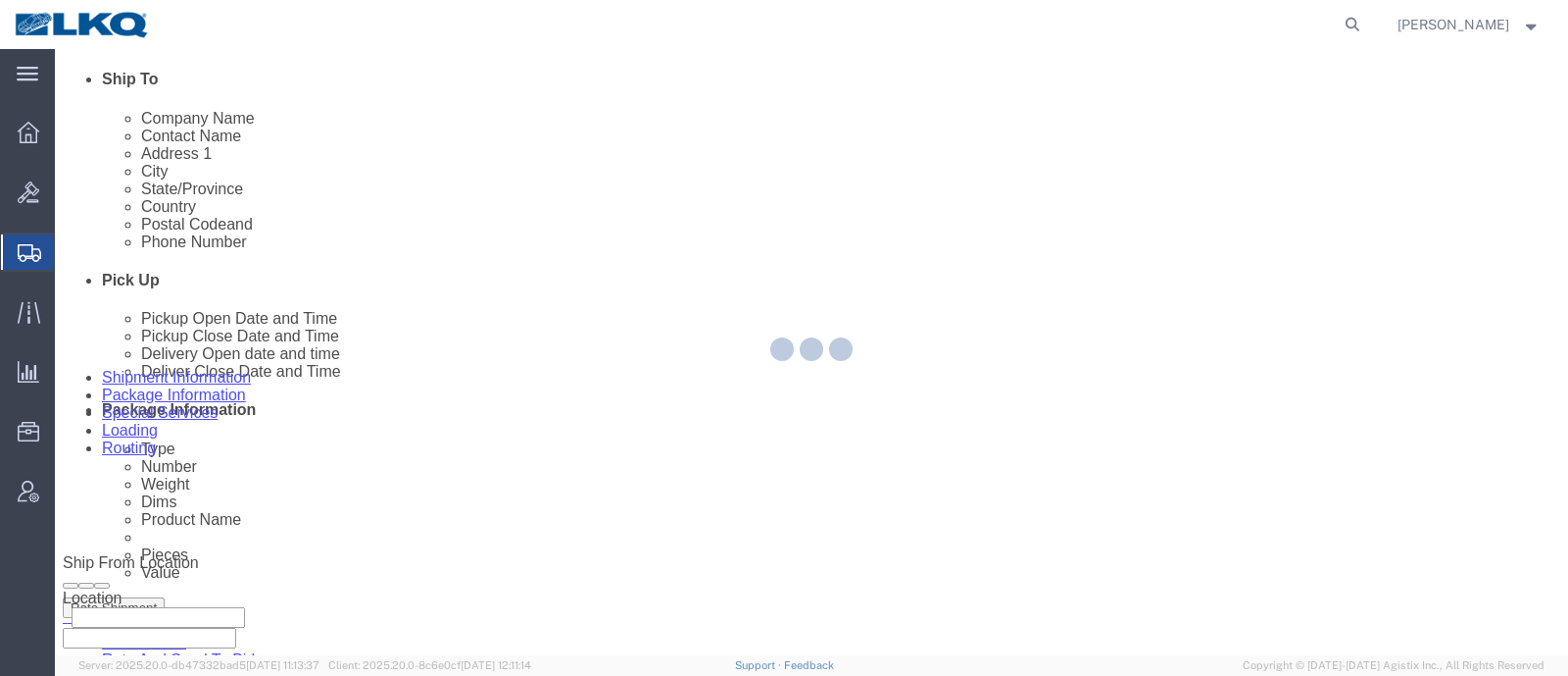
select select "1"
select select
select select "15"
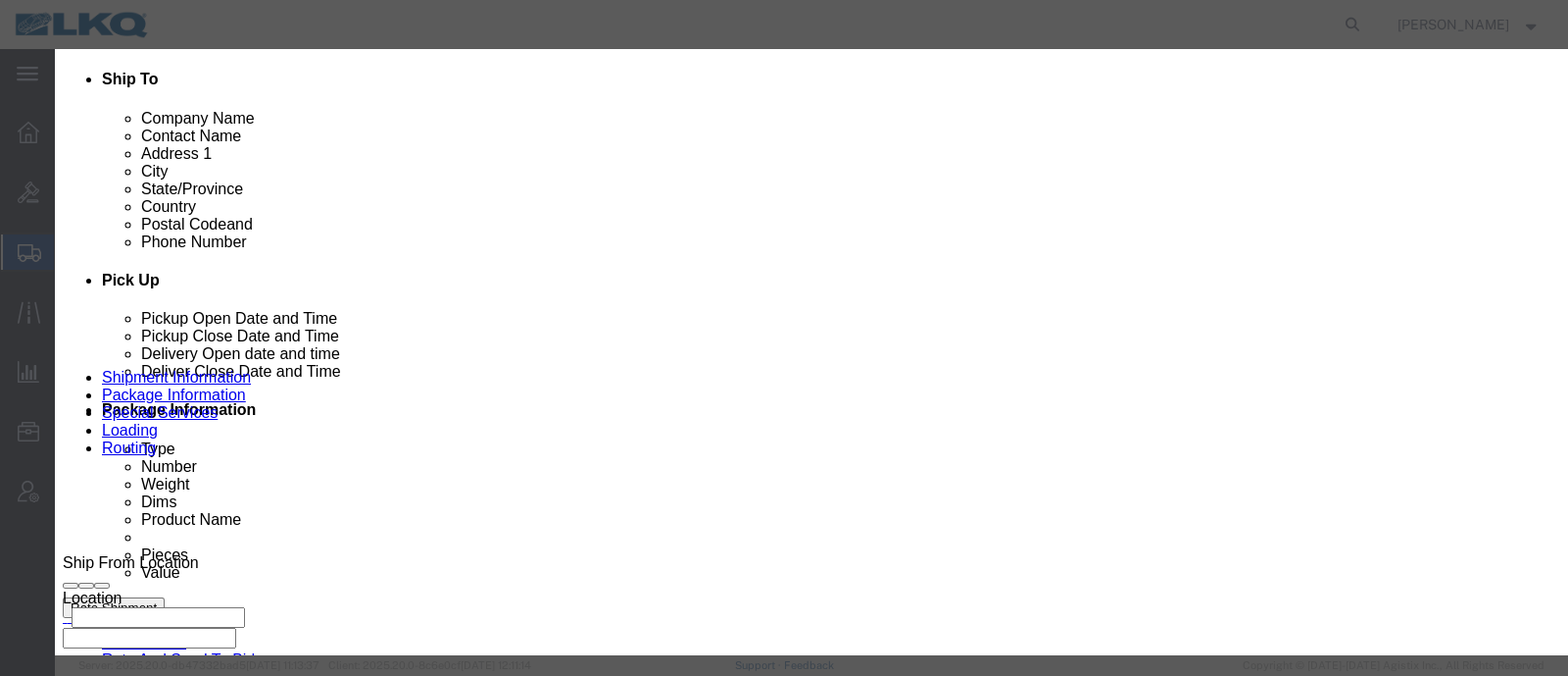
click link "Availability"
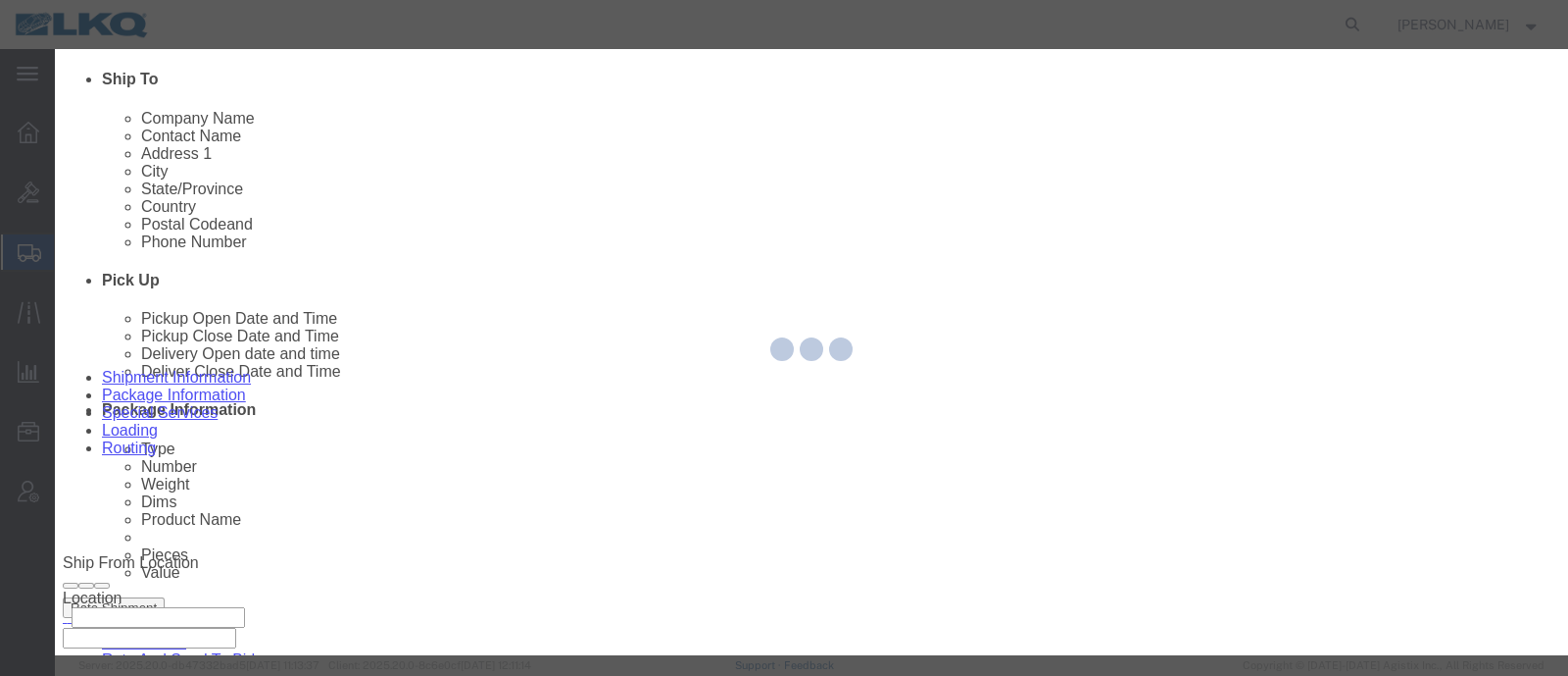
drag, startPoint x: 799, startPoint y: 243, endPoint x: 838, endPoint y: 293, distance: 63.4
click at [838, 293] on div at bounding box center [811, 352] width 1513 height 606
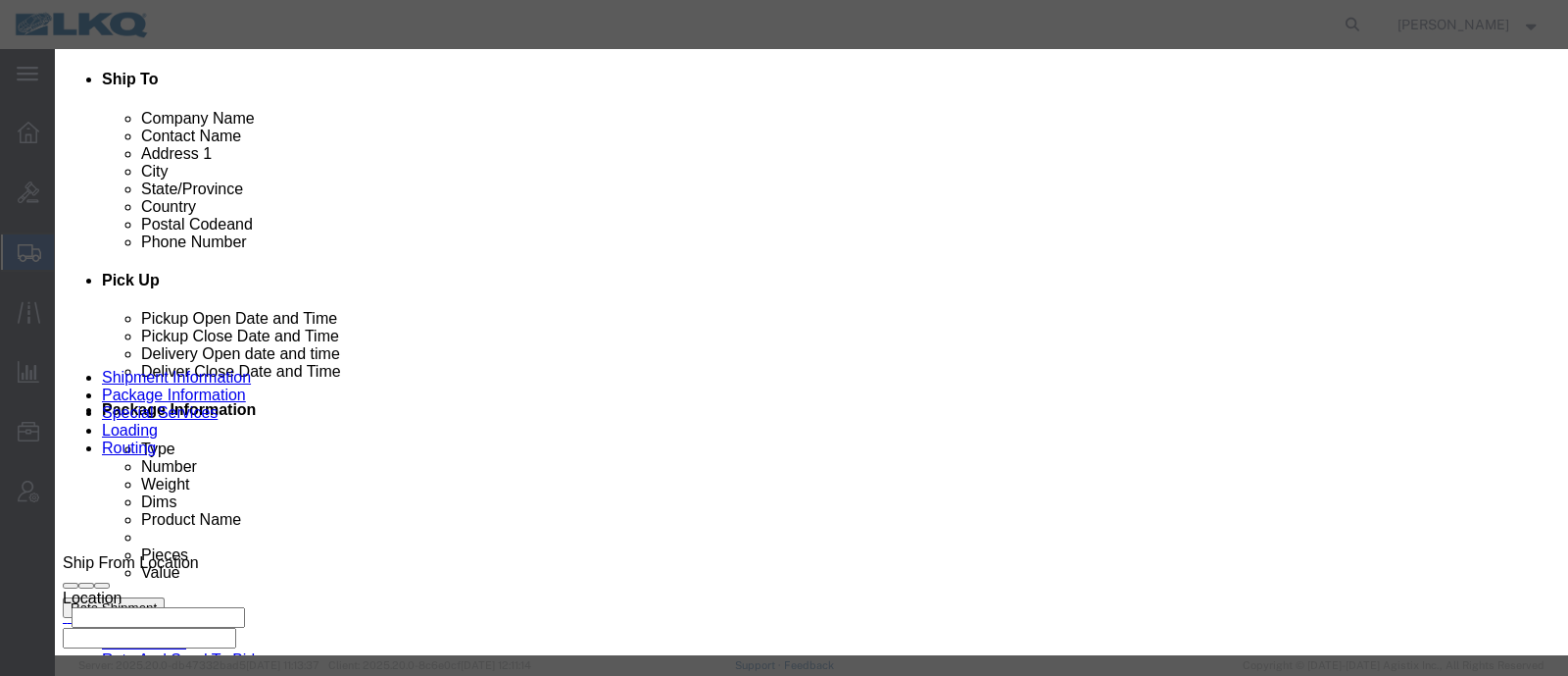
scroll to position [368, 0]
click button "Close"
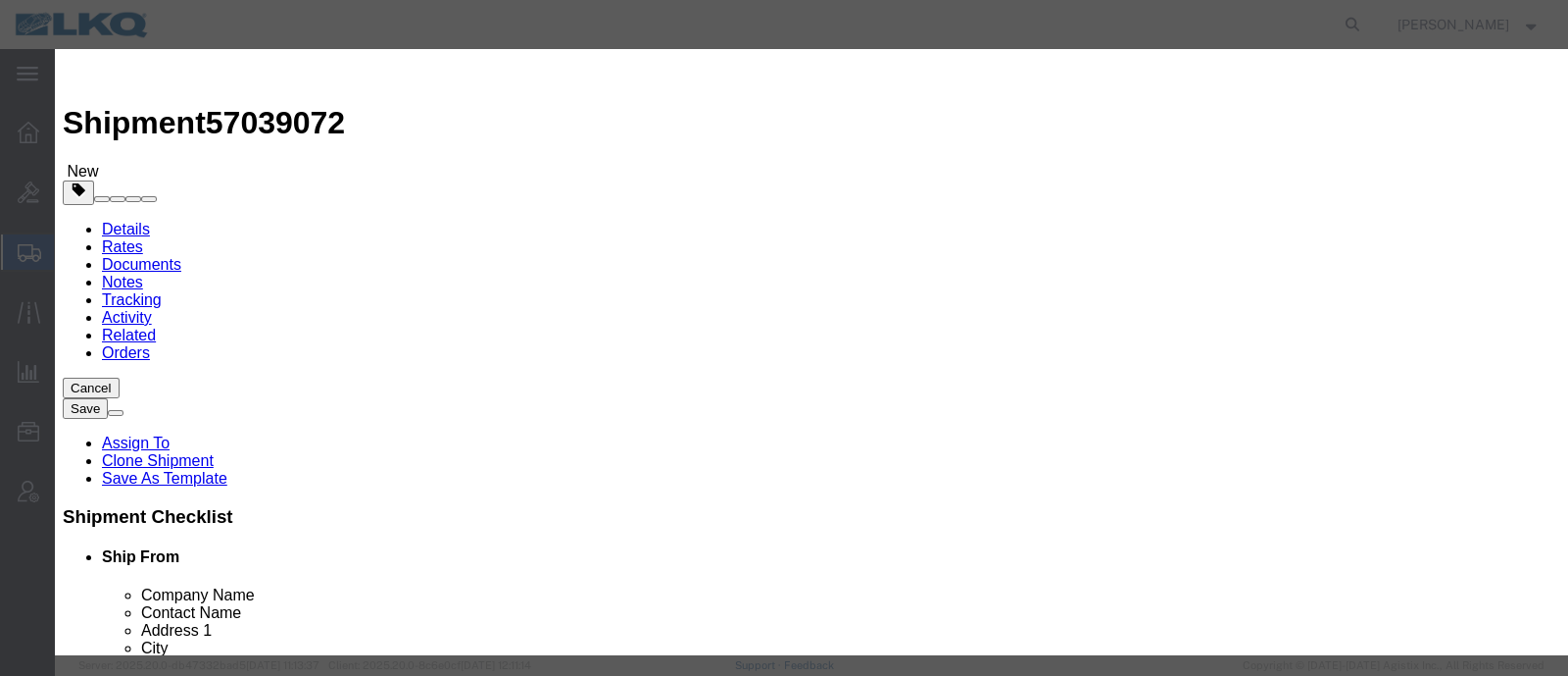
click input "9:30 AM"
type input "10:15 AM"
click button "Save"
click button "Ok"
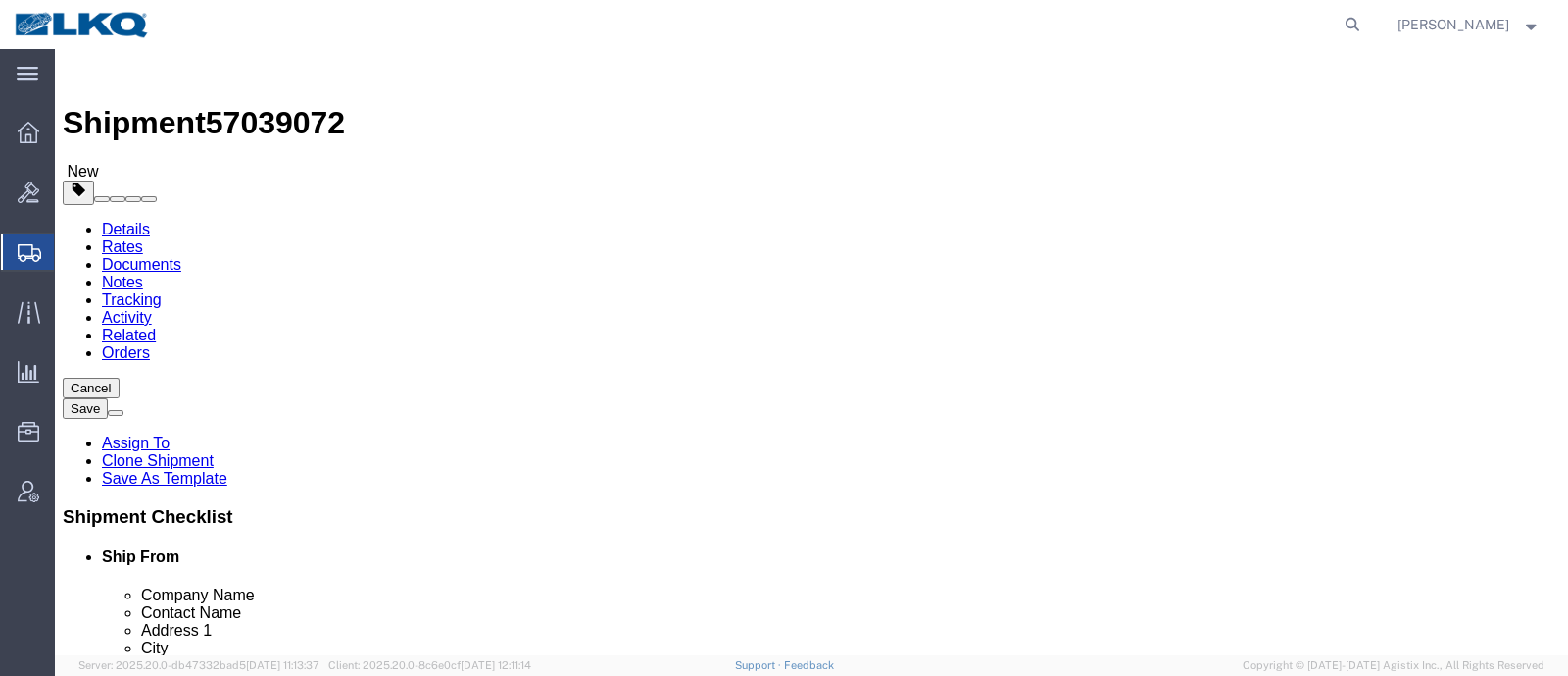
click button "Rate Shipment"
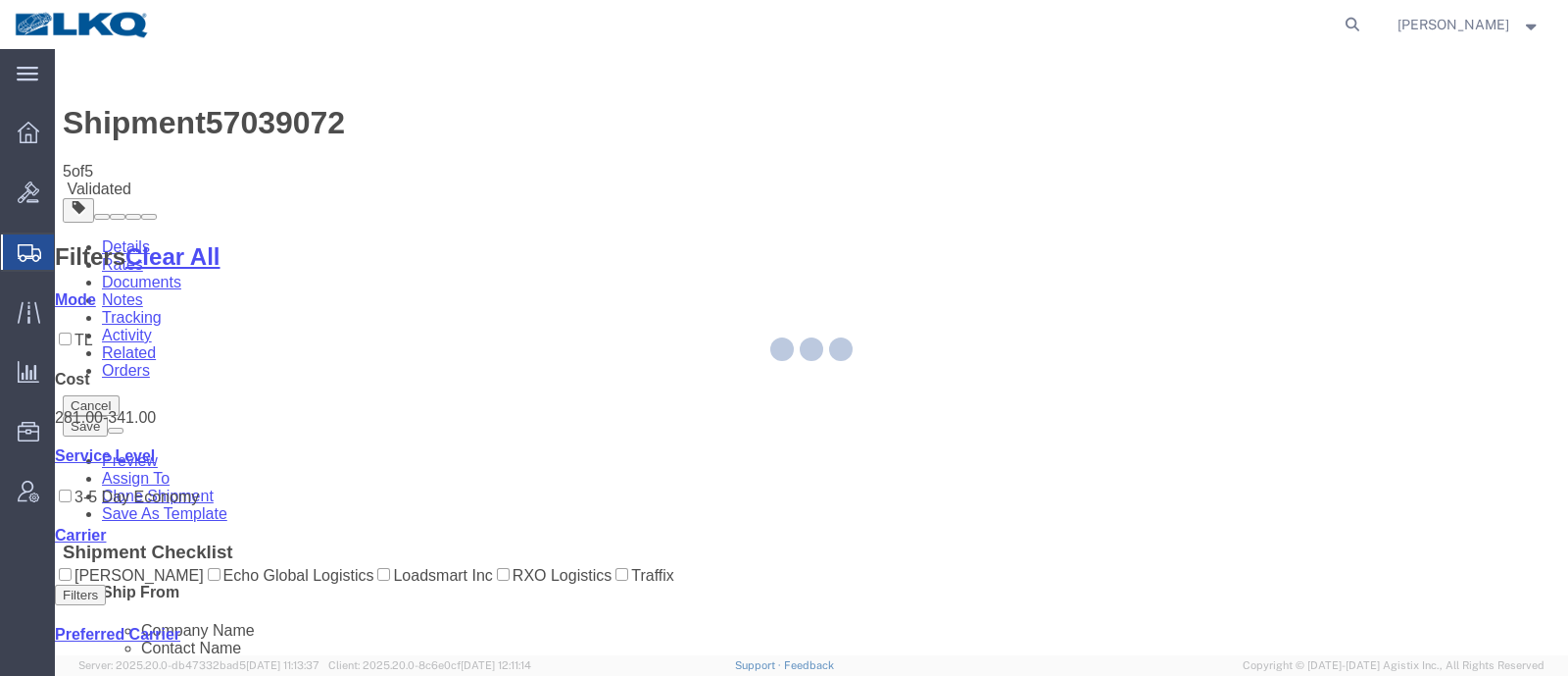
select select "27634"
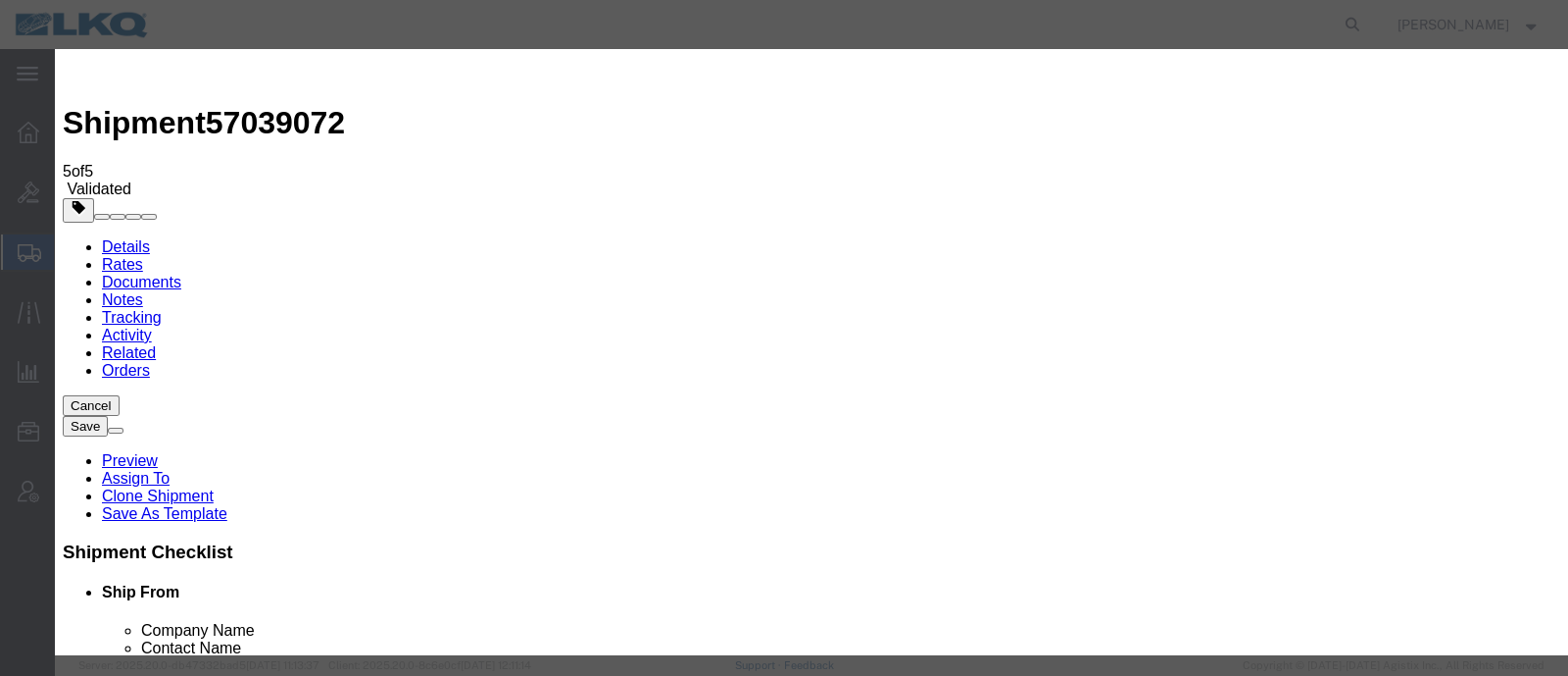
click icon "button"
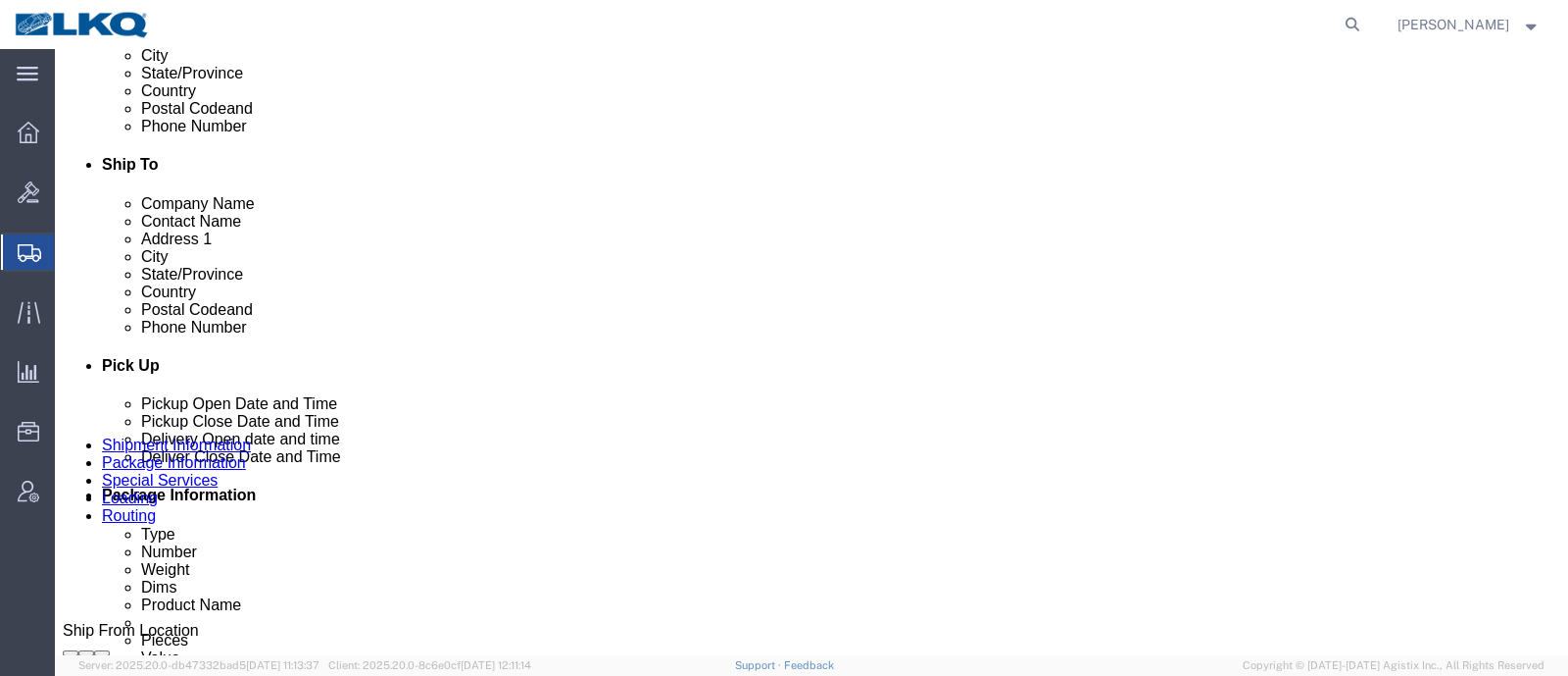
scroll to position [736, 0]
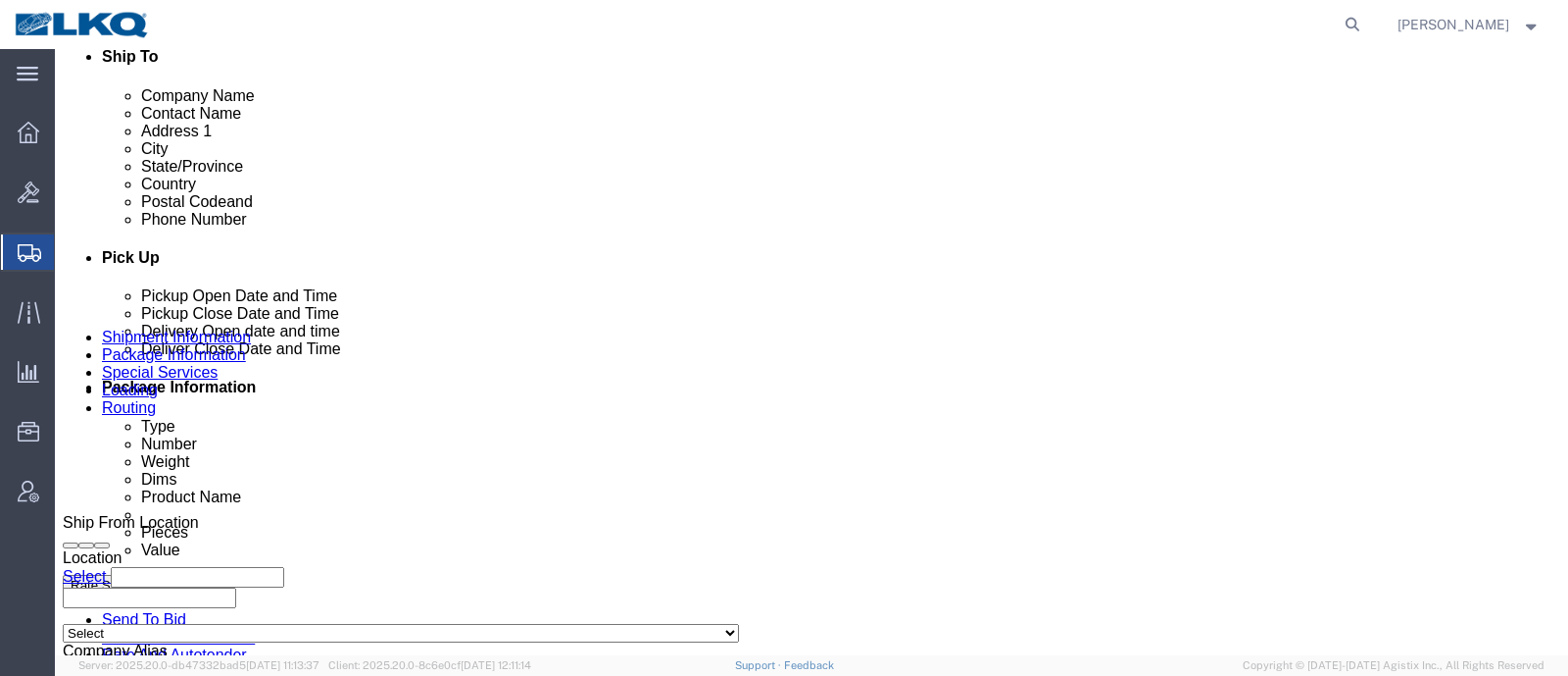
click link "Requested"
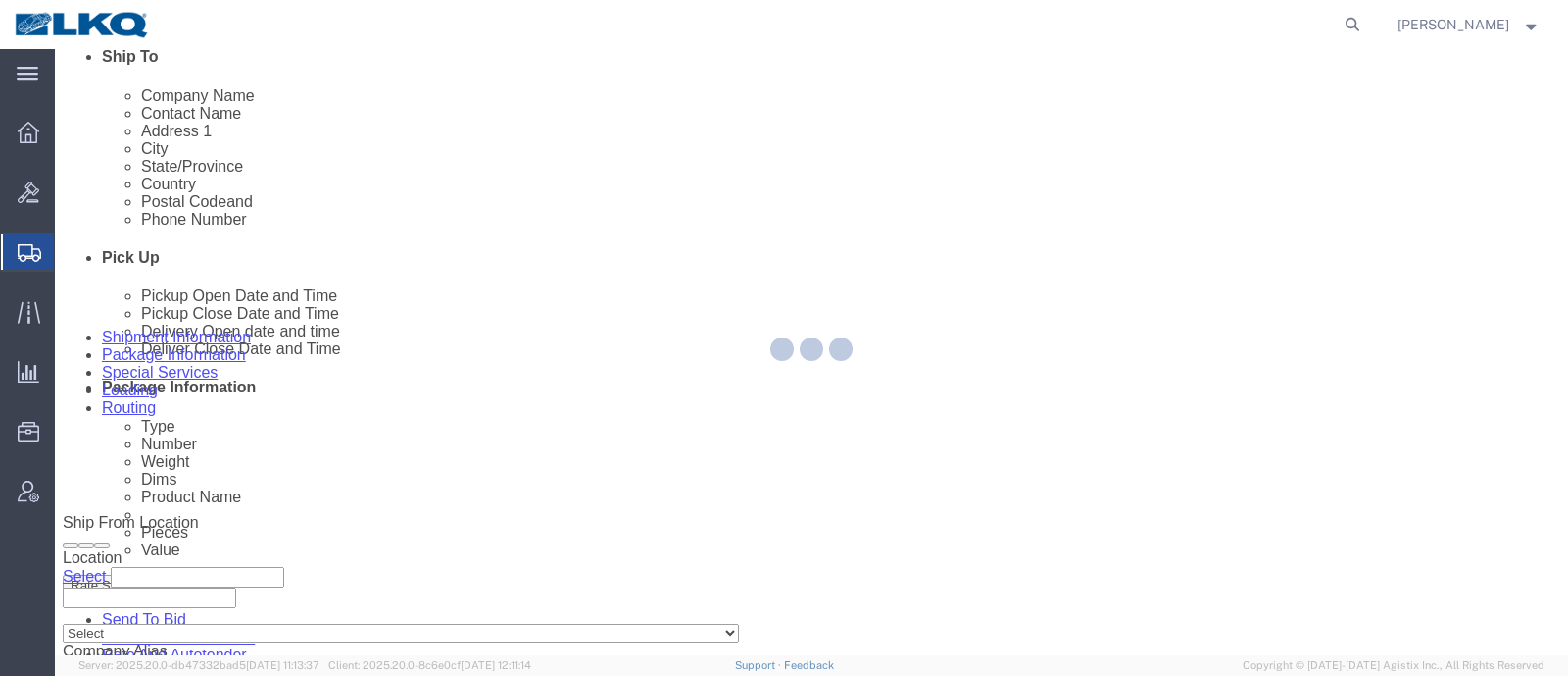
select select "1"
select select
select select "15"
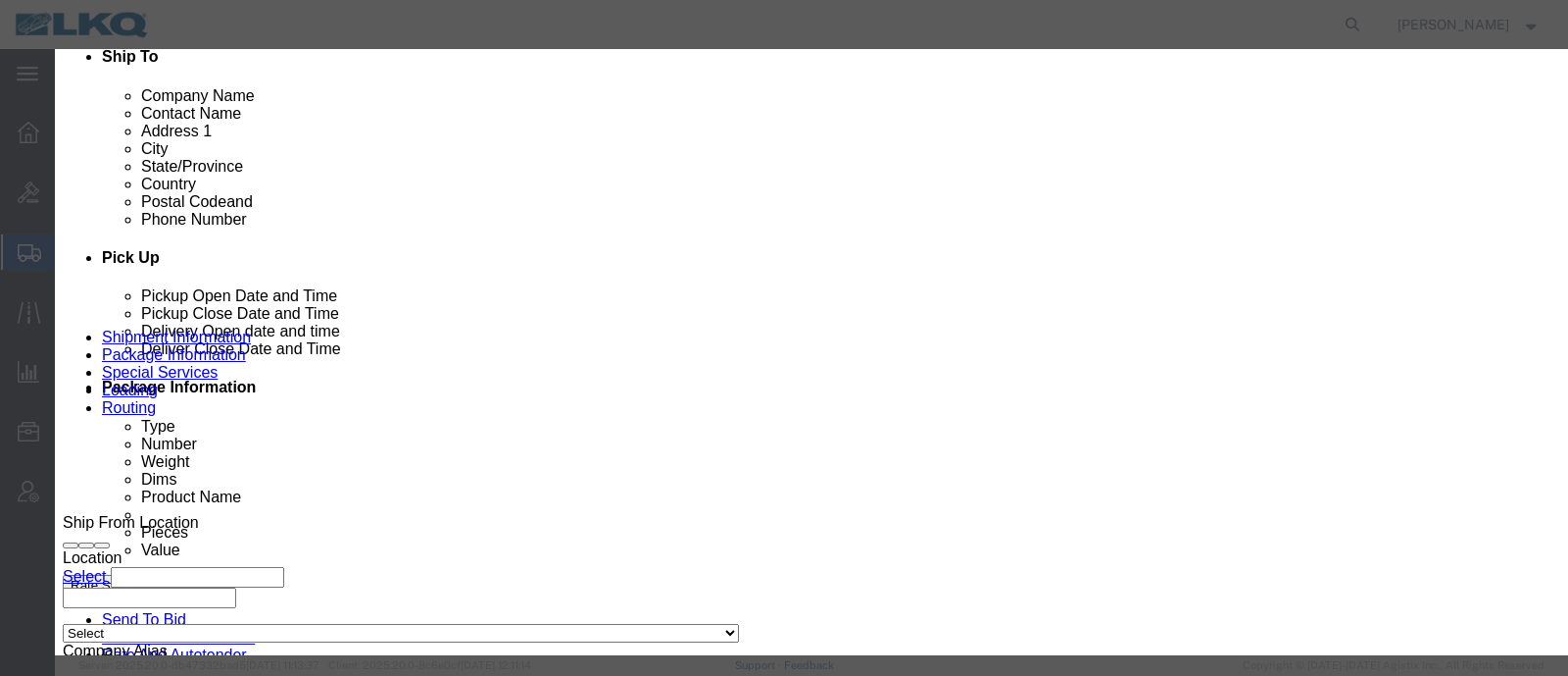
click link "Availability"
click button "Close"
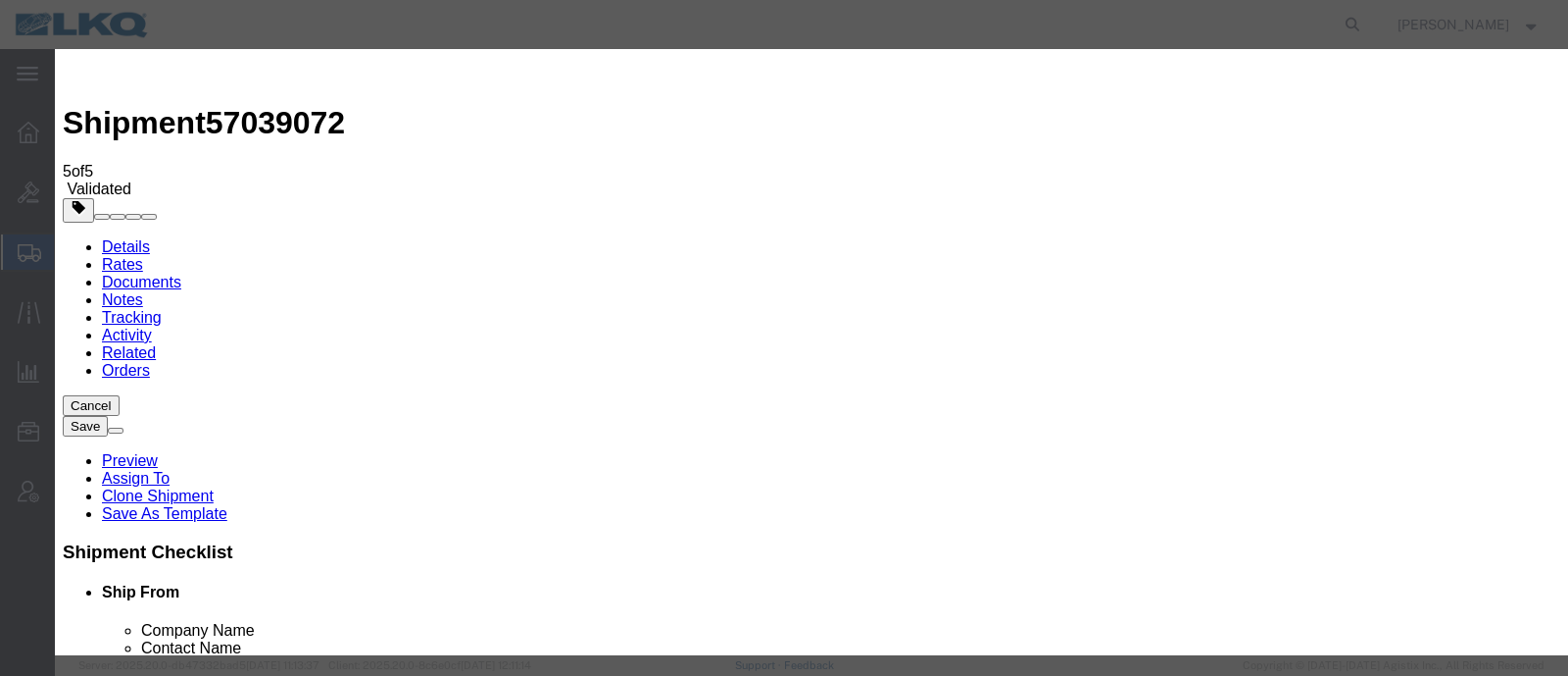
type input "m"
select select "24"
click button "Save"
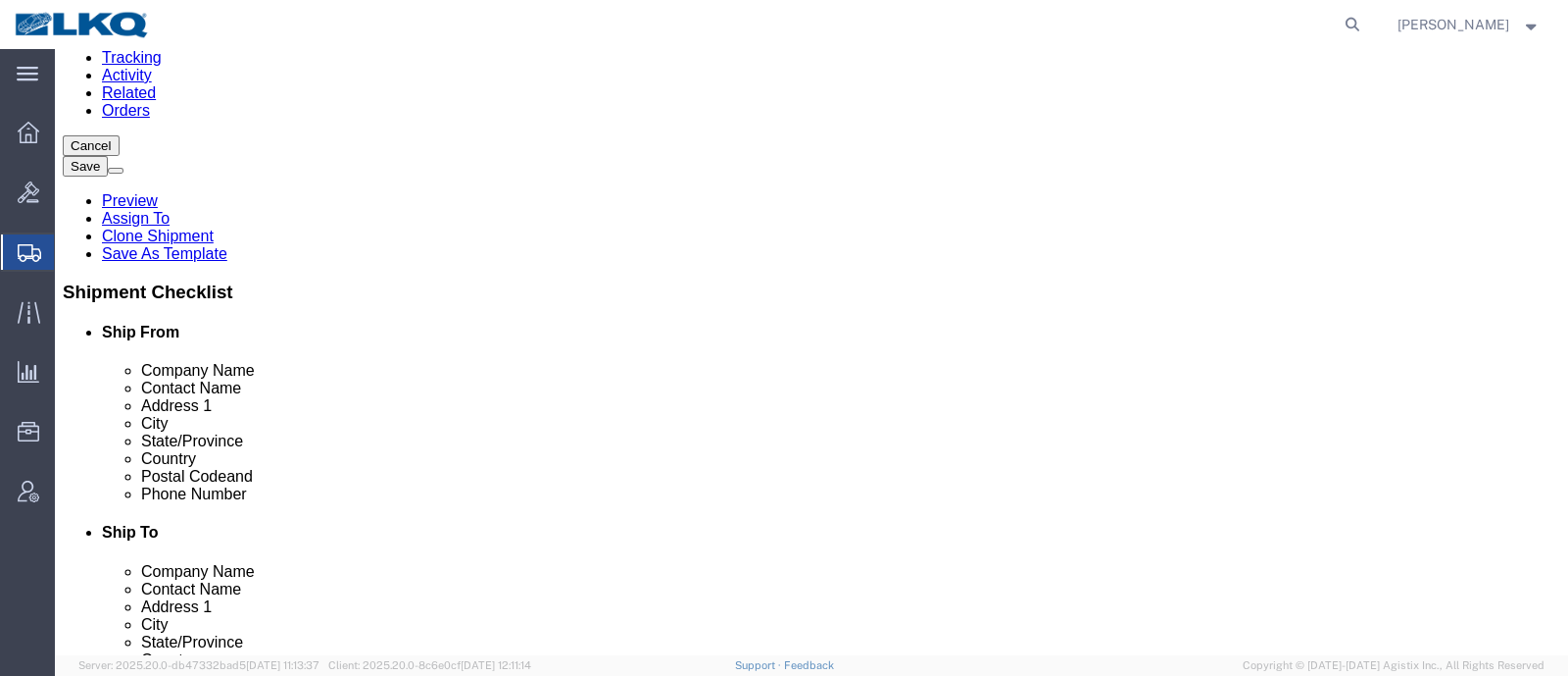
scroll to position [368, 0]
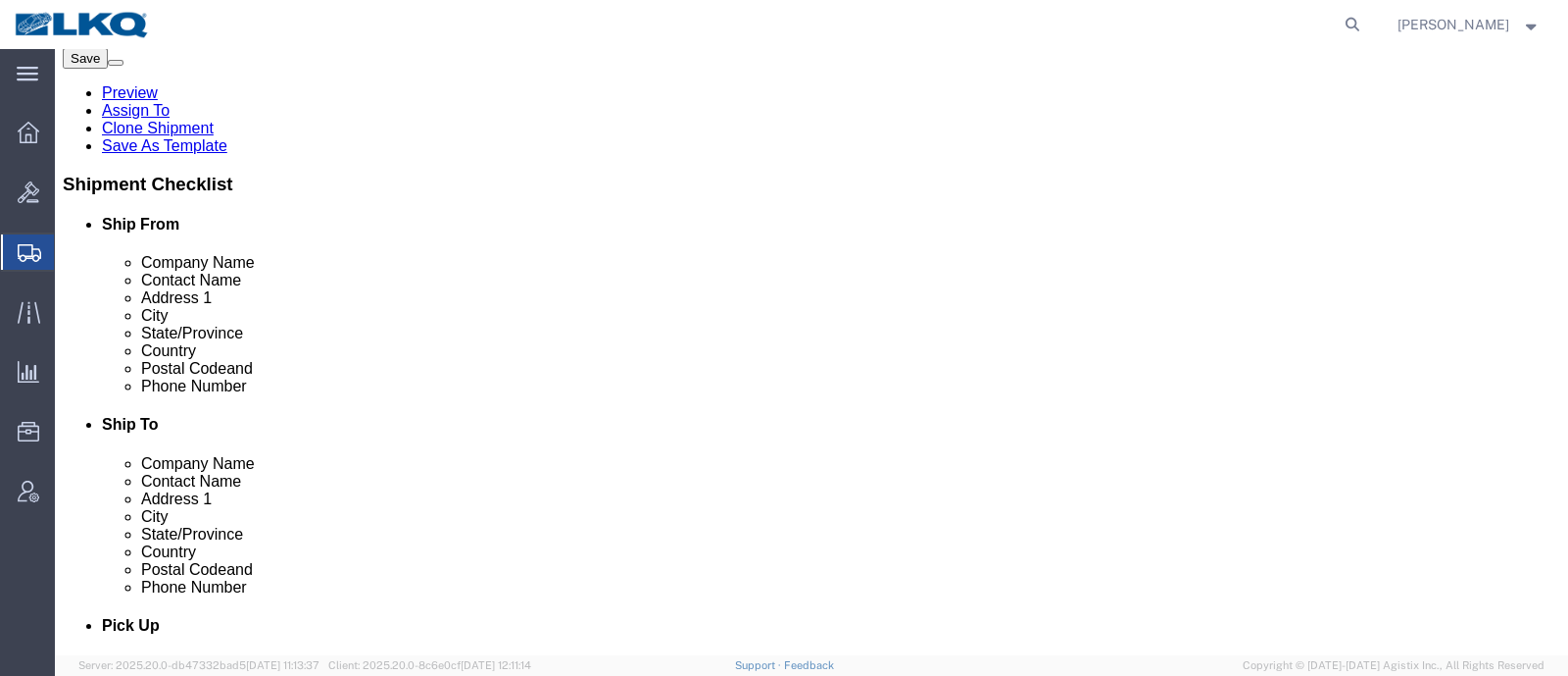
click link "Rate And Autotender"
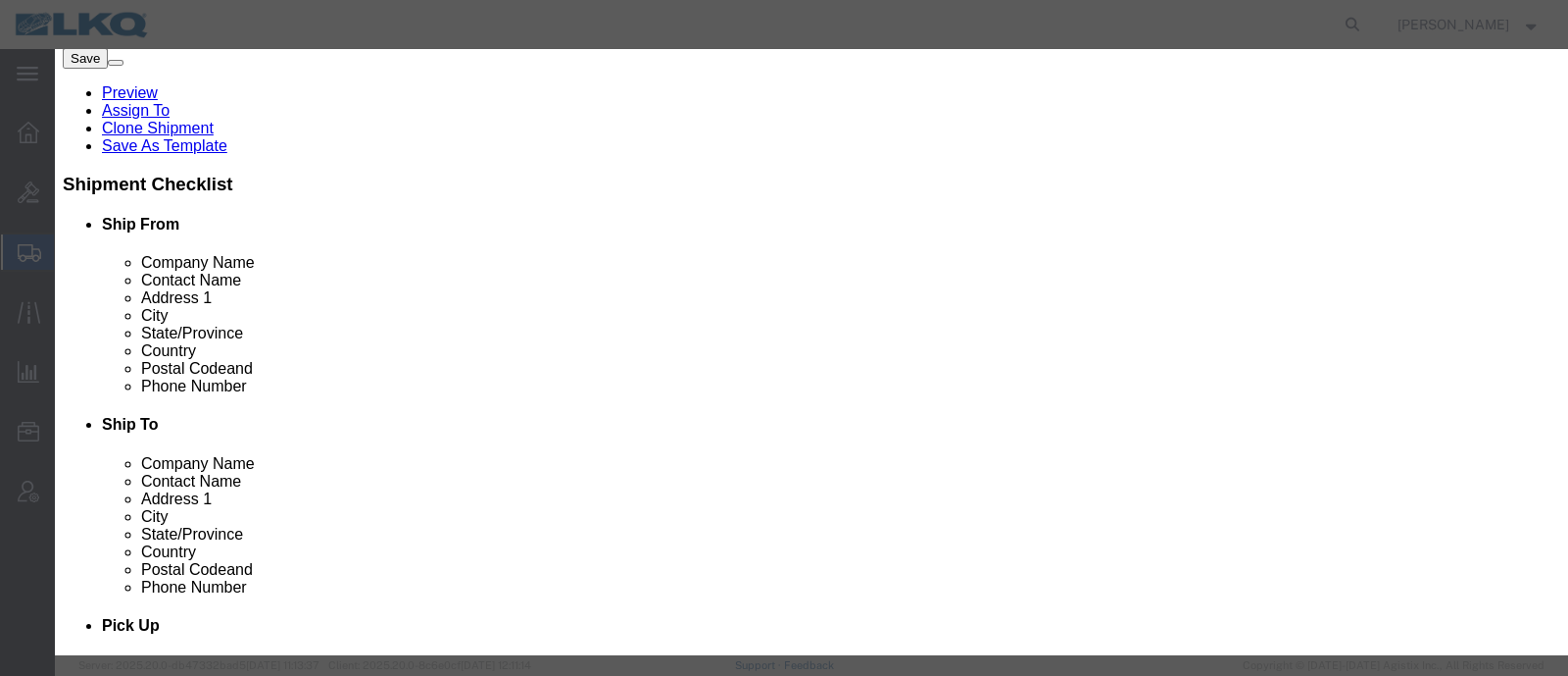
type input "2"
click input "2"
drag, startPoint x: 904, startPoint y: 125, endPoint x: 910, endPoint y: 139, distance: 15.2
click select "Price Carrier Rank"
select select "LANE_RANK"
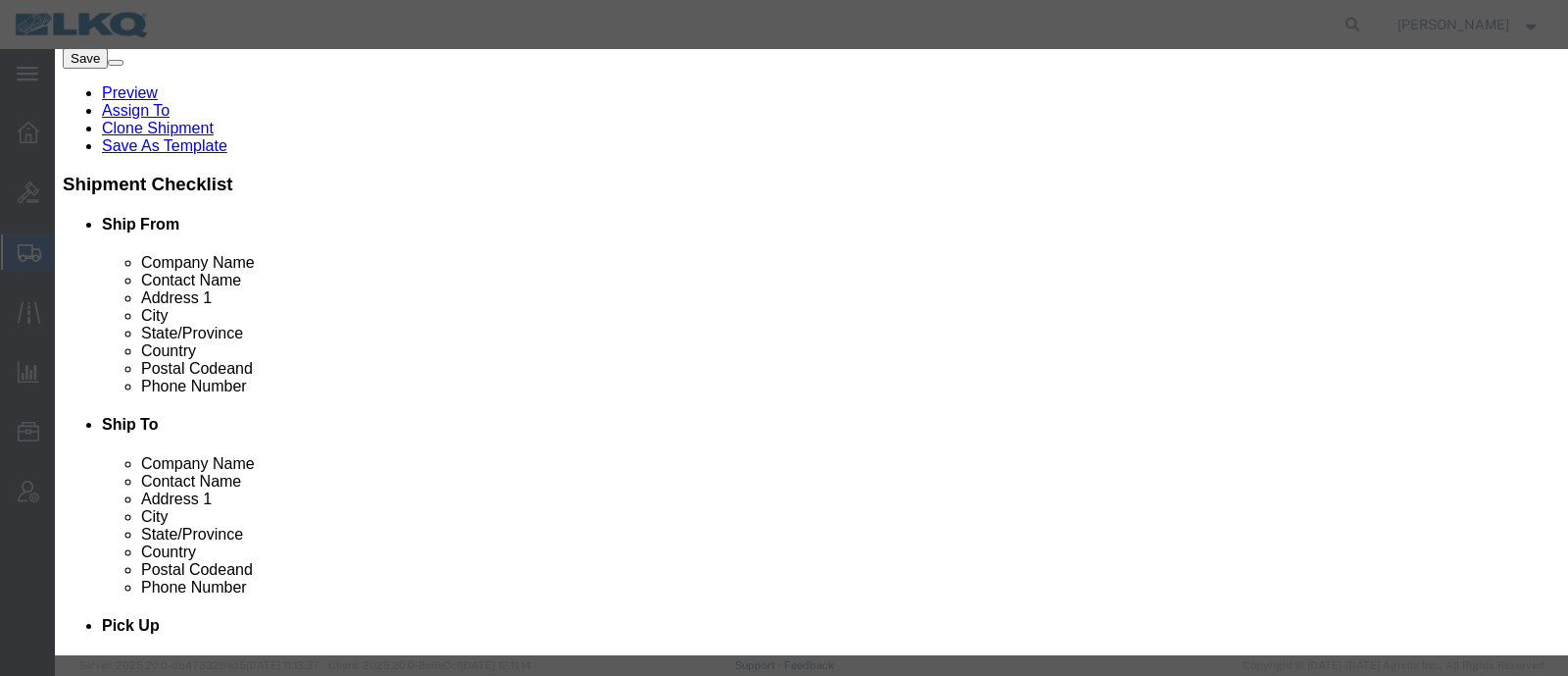
click select "Price Carrier Rank"
click input "8:00 AM"
type input "7:00 AM"
click button "Save Auto-Tender"
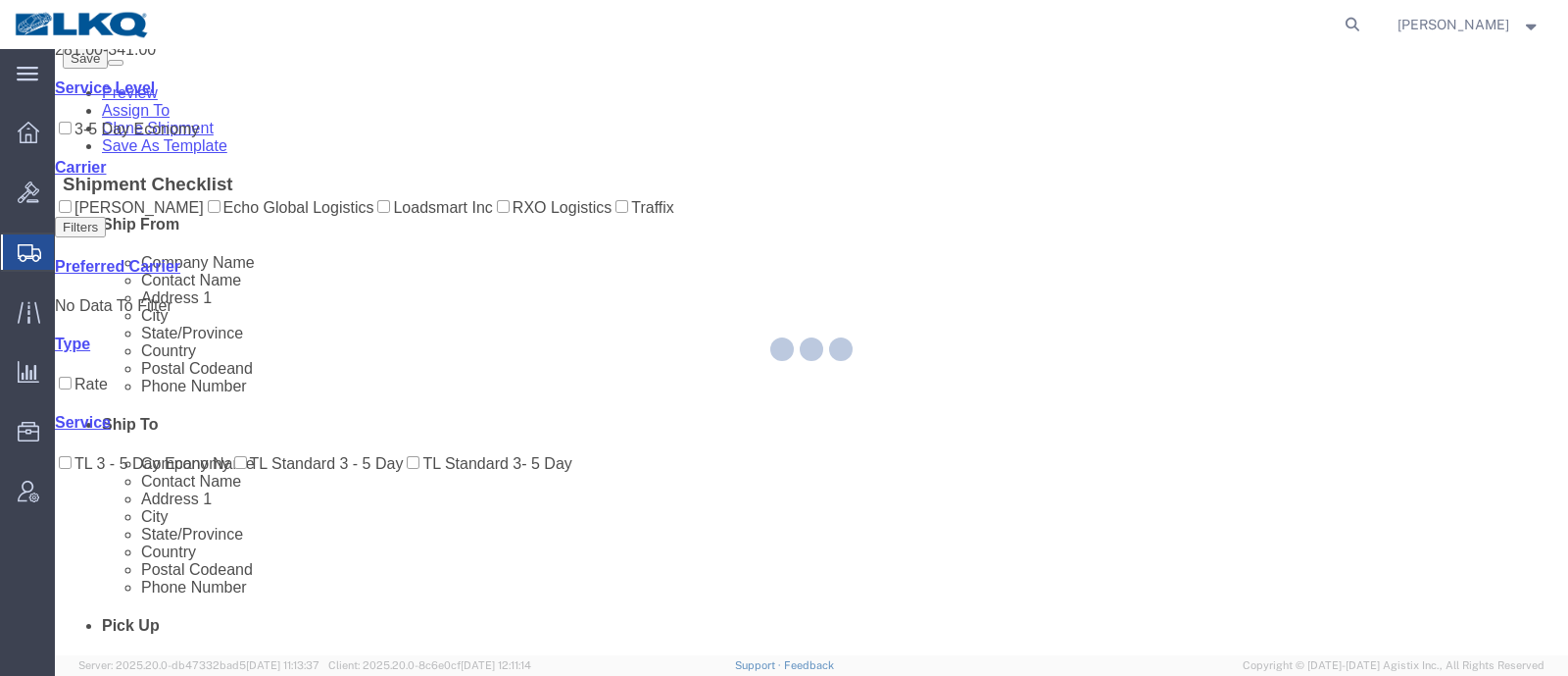
scroll to position [0, 0]
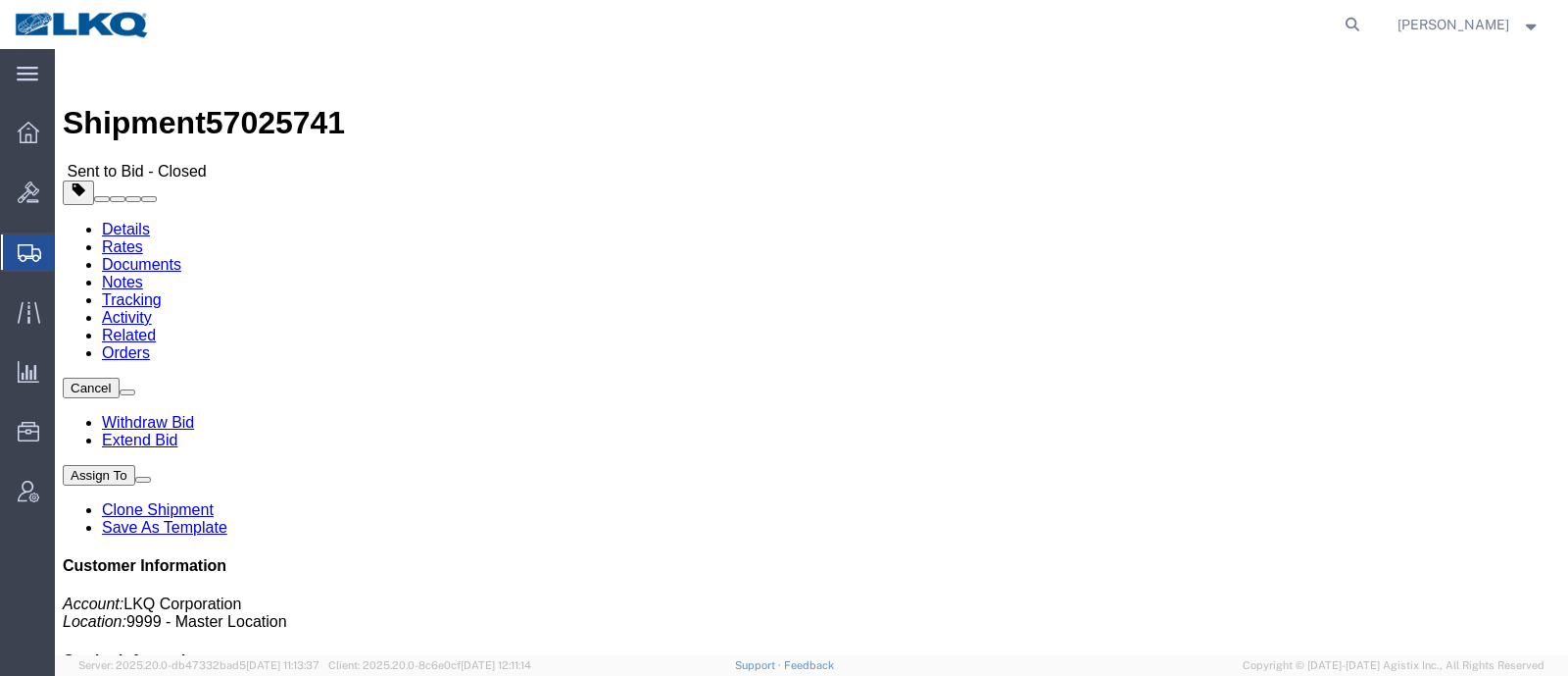
click link "Rates"
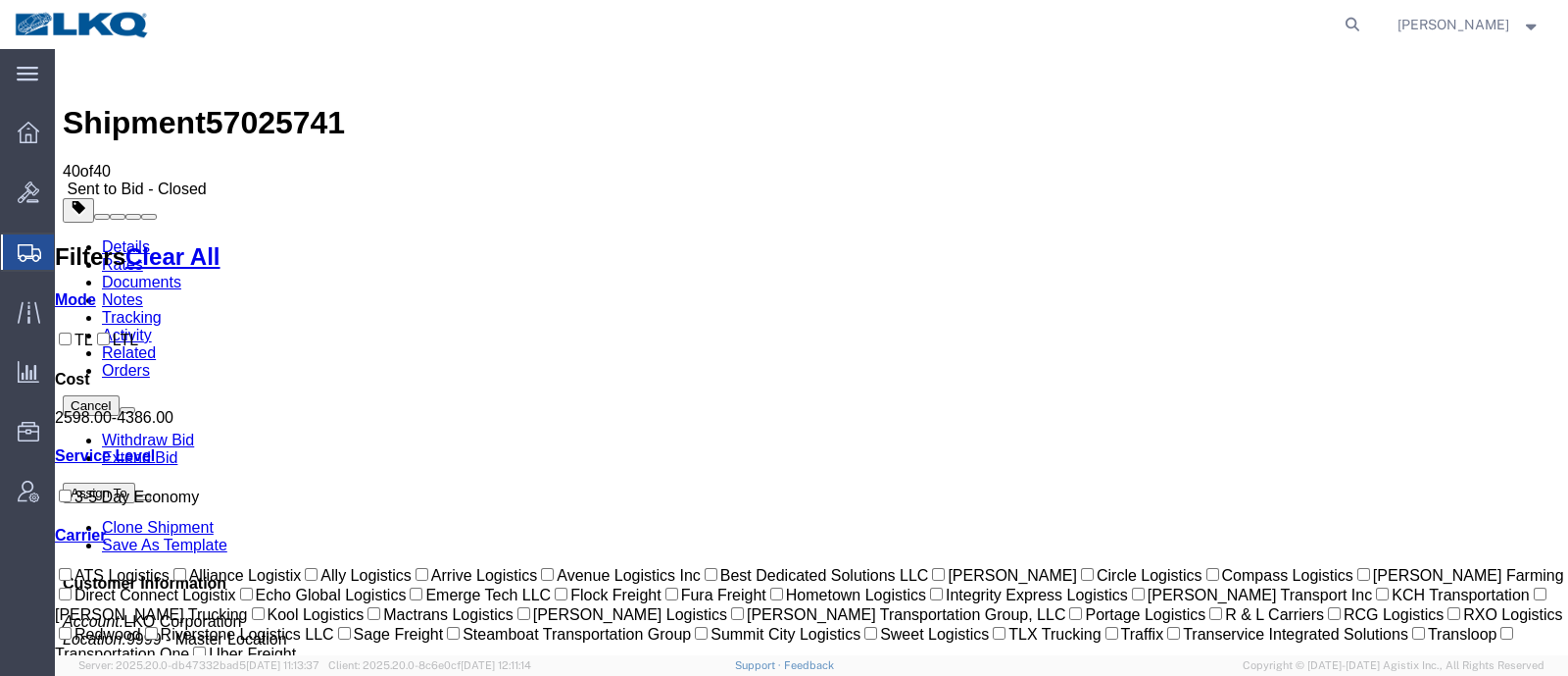
click at [284, 105] on span "57025741" at bounding box center [275, 123] width 139 height 36
copy span "57025741"
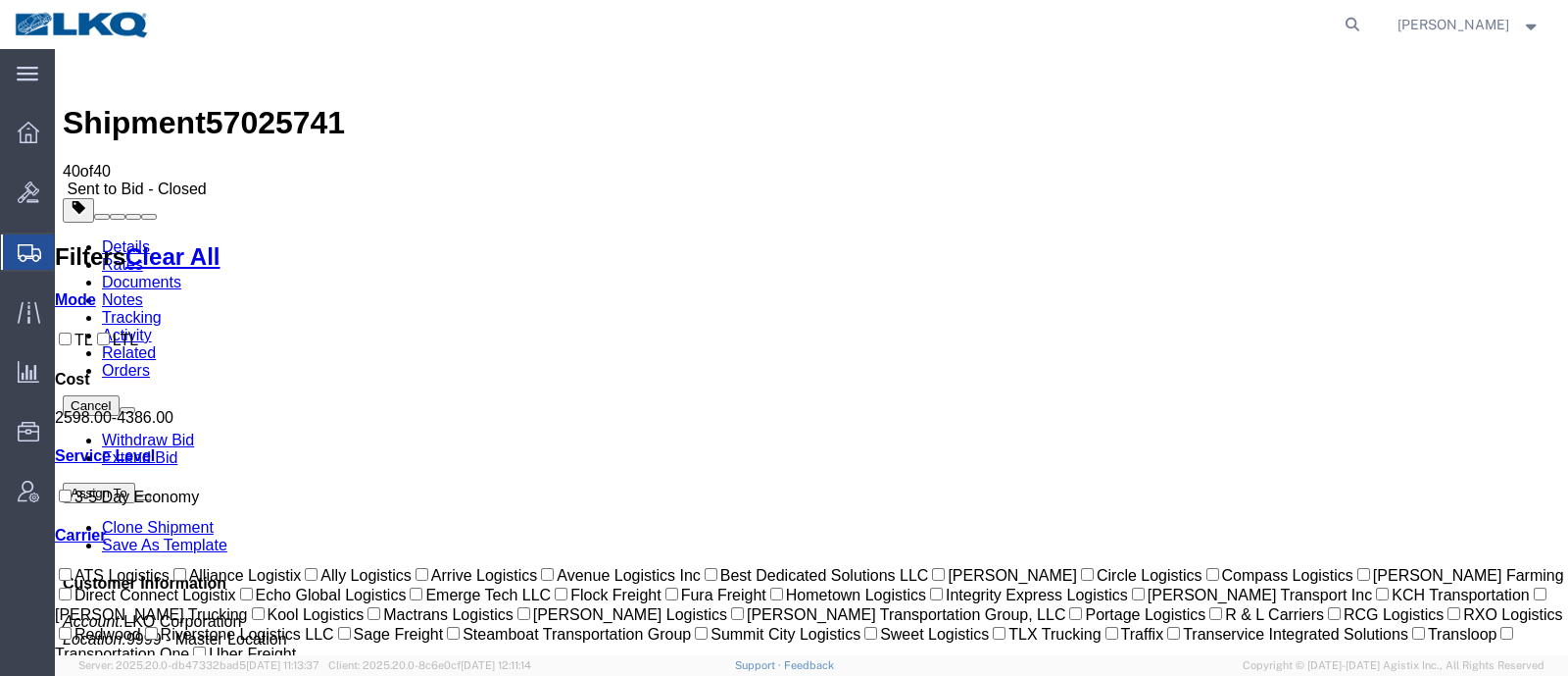
copy address "56401"
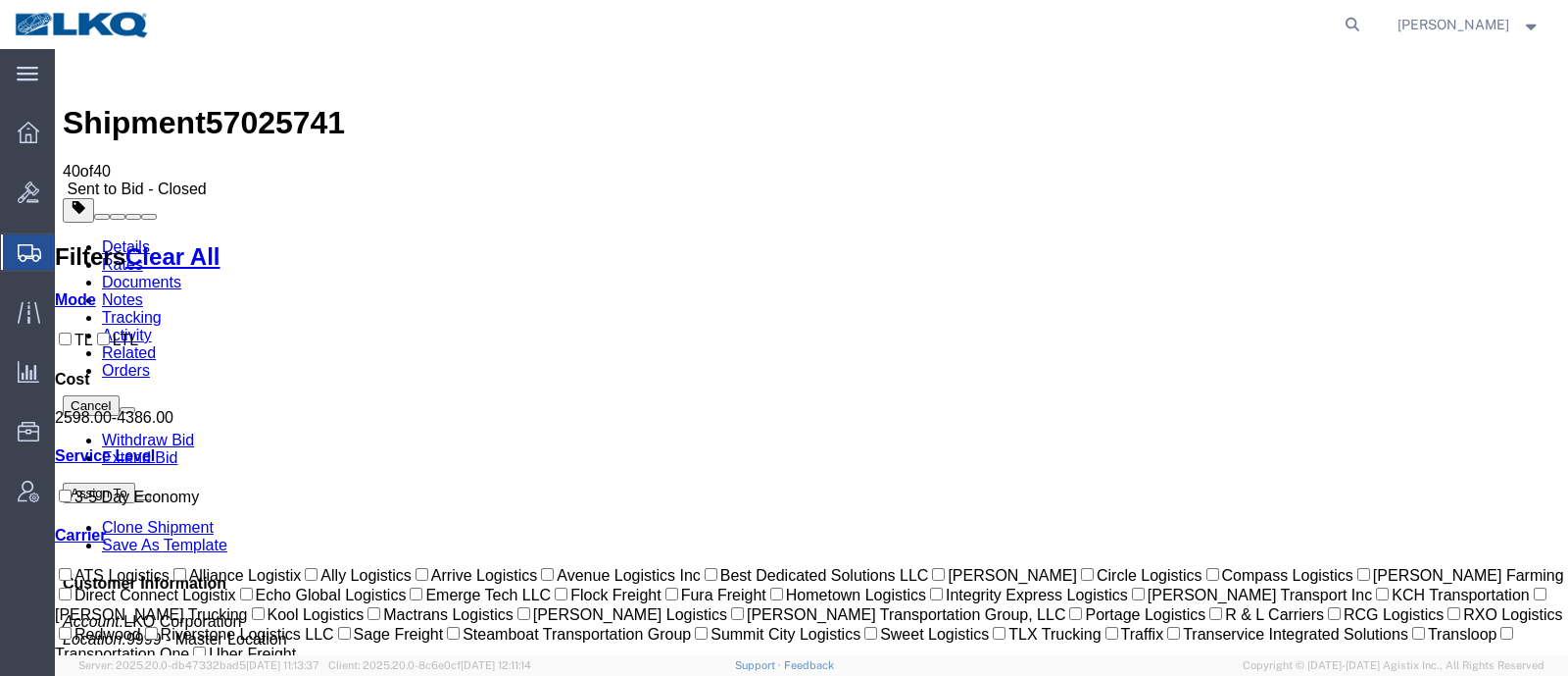
copy address "98390"
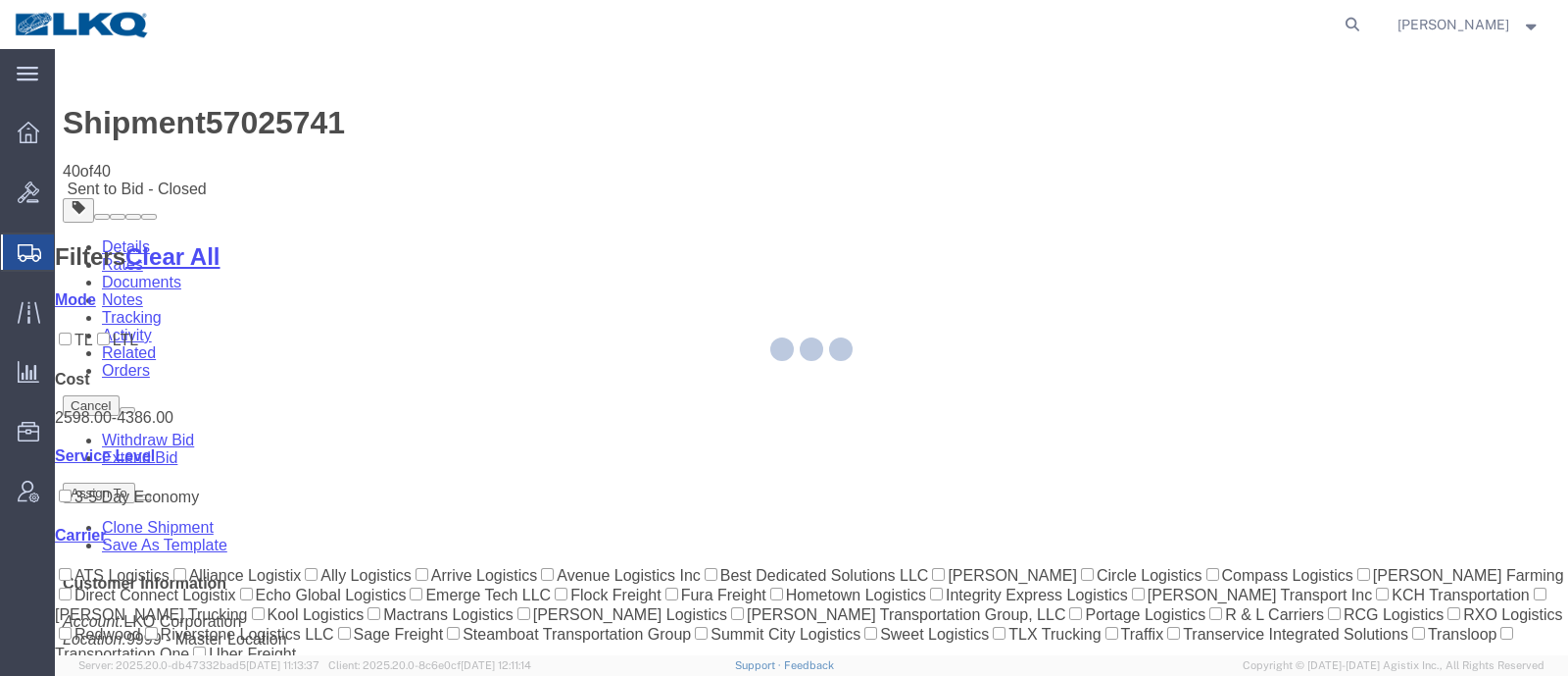
click at [869, 181] on div at bounding box center [811, 352] width 1513 height 606
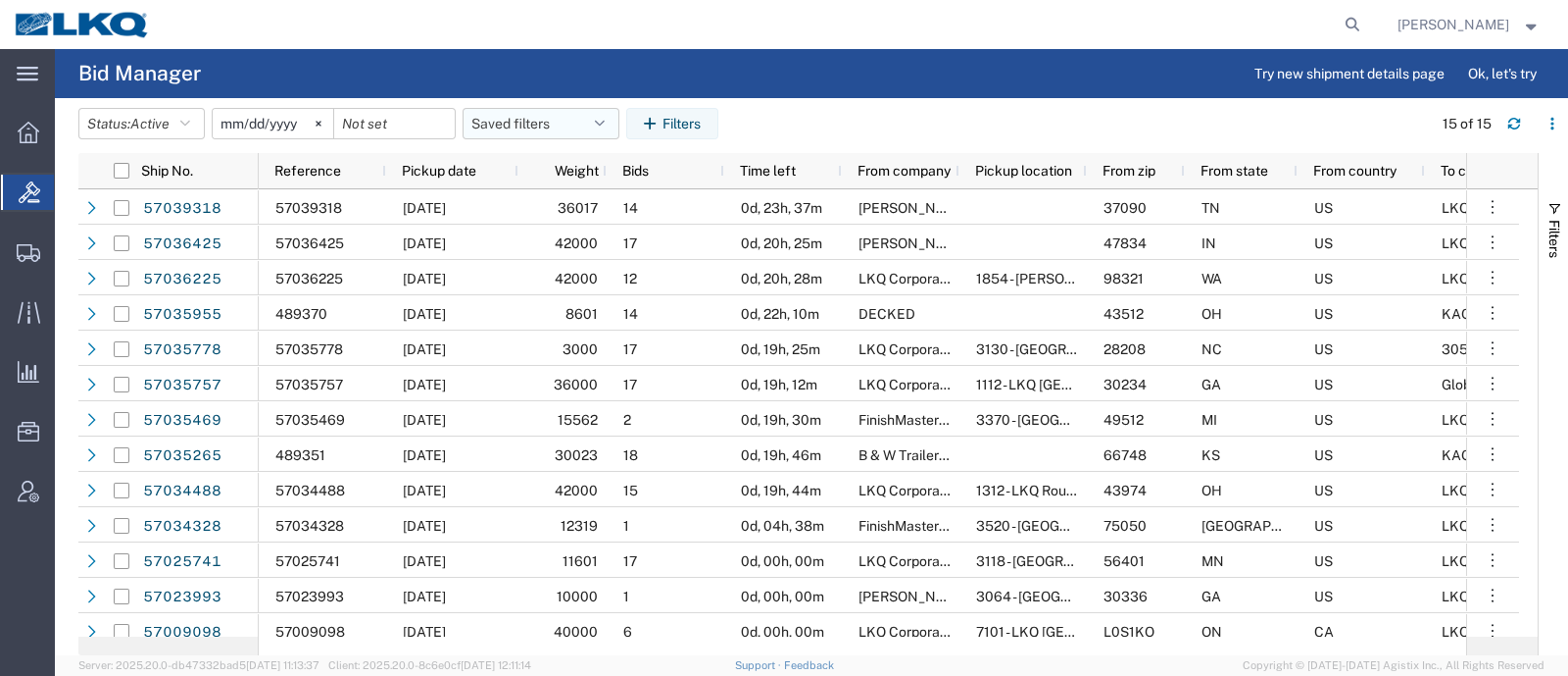
click at [525, 109] on button "Saved filters" at bounding box center [542, 124] width 157 height 32
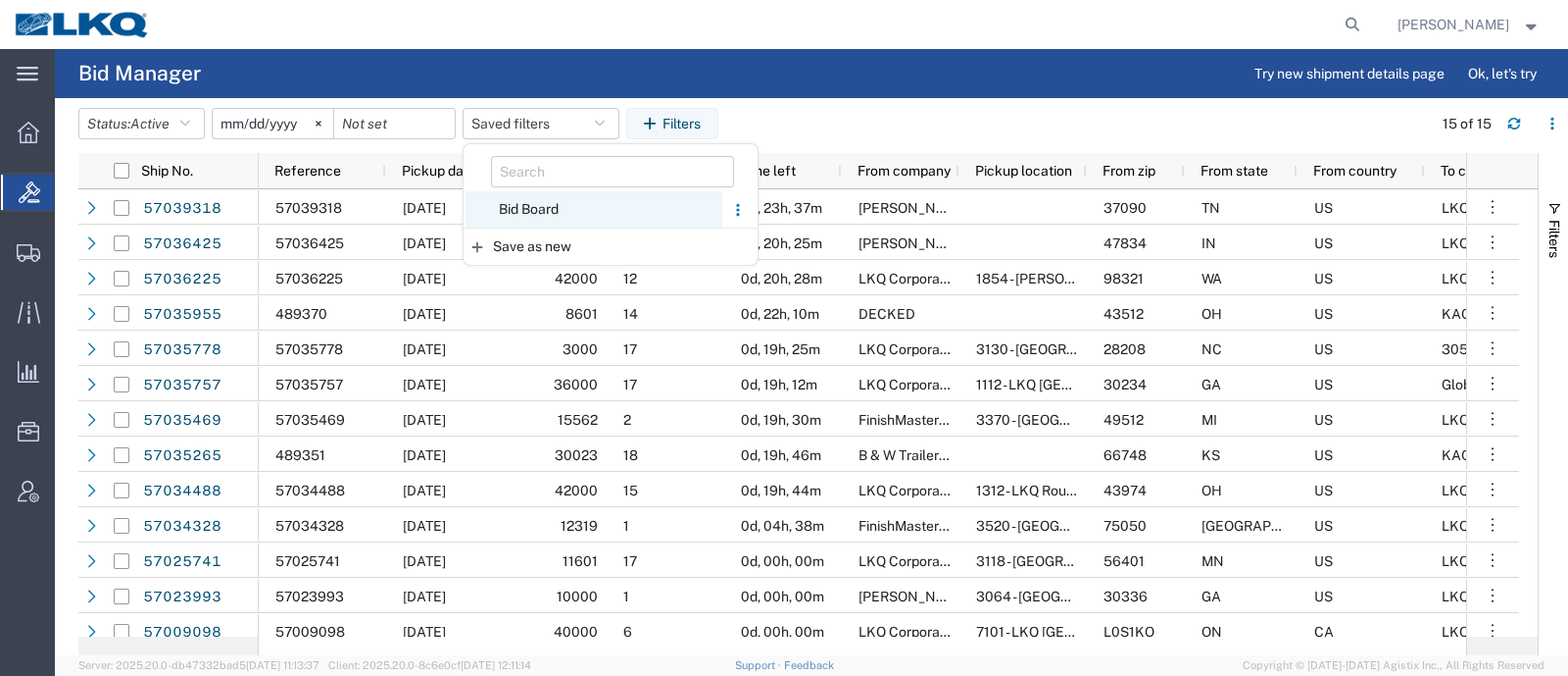
click at [566, 219] on span "Bid Board" at bounding box center [594, 209] width 256 height 37
type input "[DATE]"
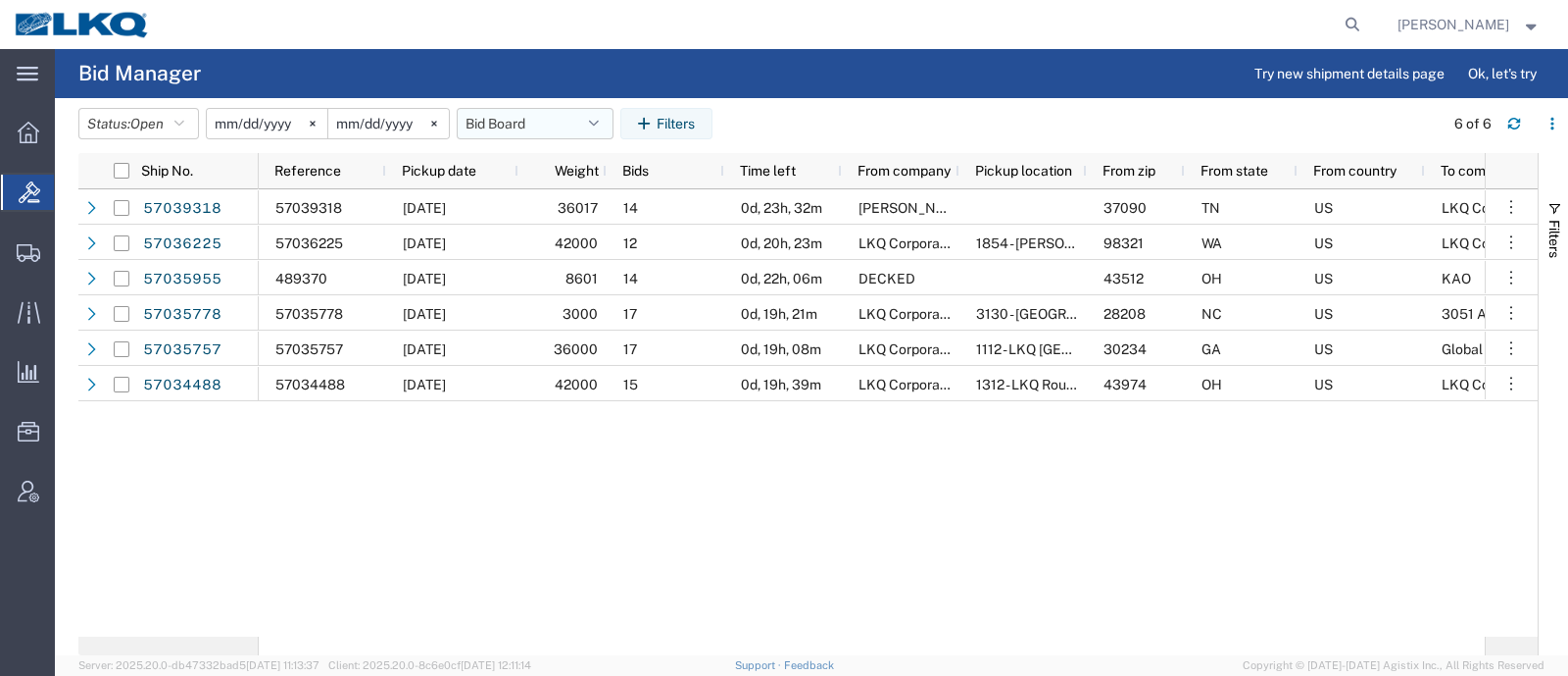
click at [520, 122] on button "Bid Board" at bounding box center [536, 124] width 157 height 32
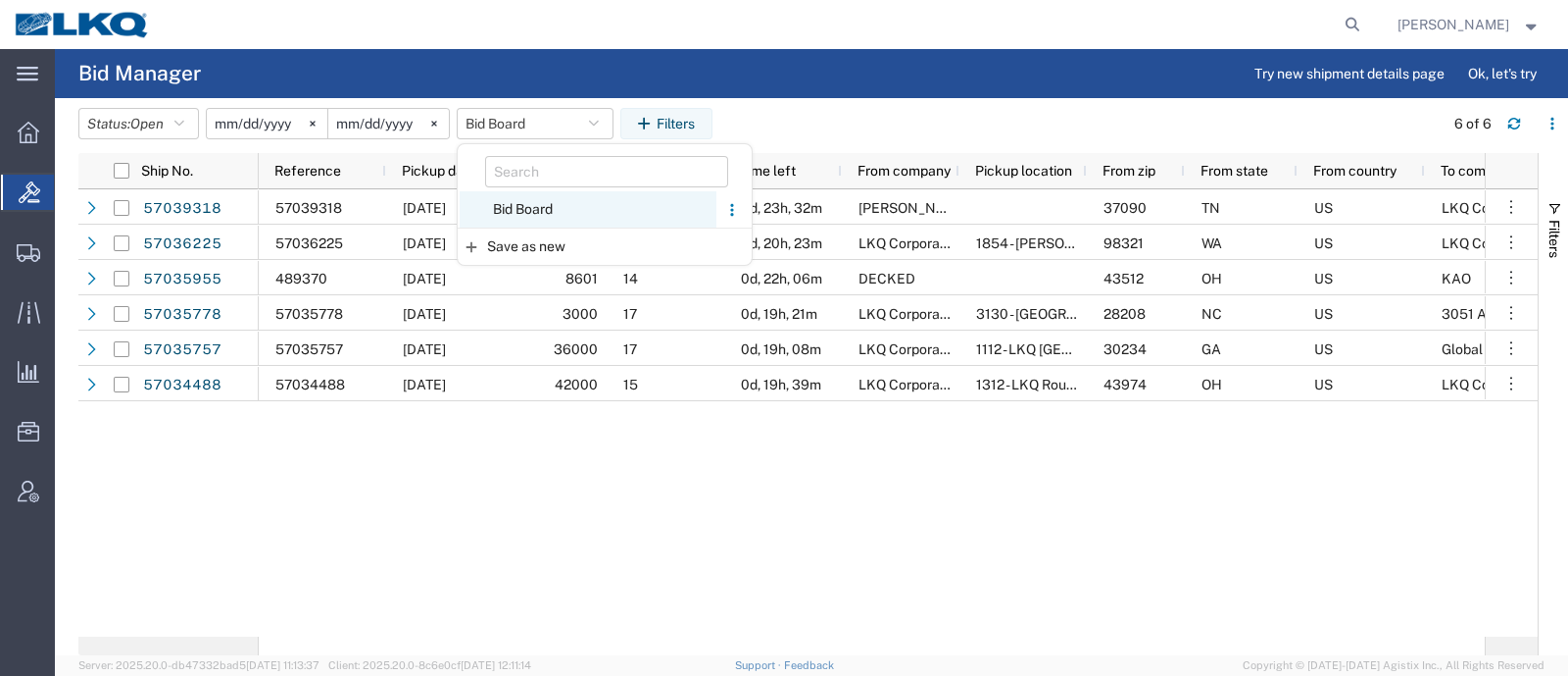
click at [528, 213] on span "Bid Board" at bounding box center [588, 209] width 256 height 37
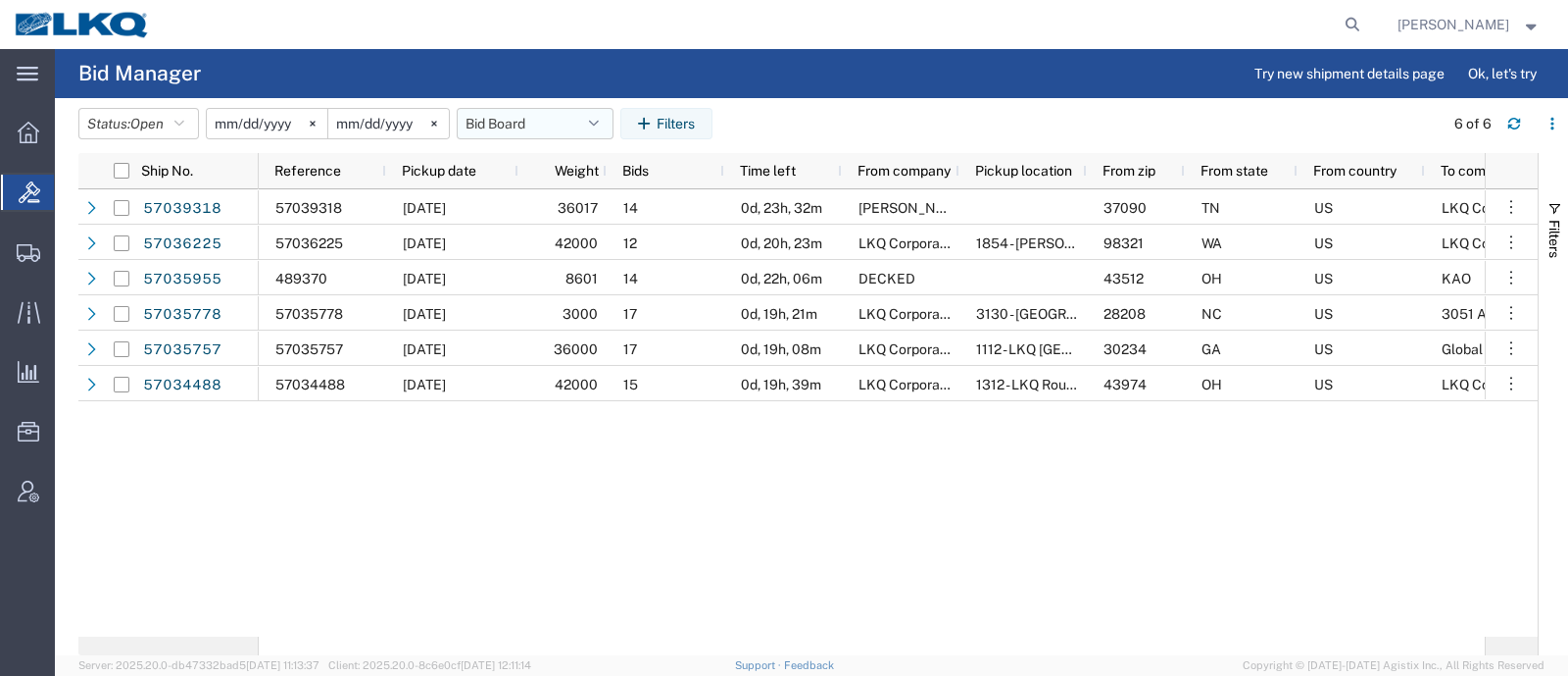
click at [529, 125] on button "Bid Board" at bounding box center [536, 124] width 157 height 32
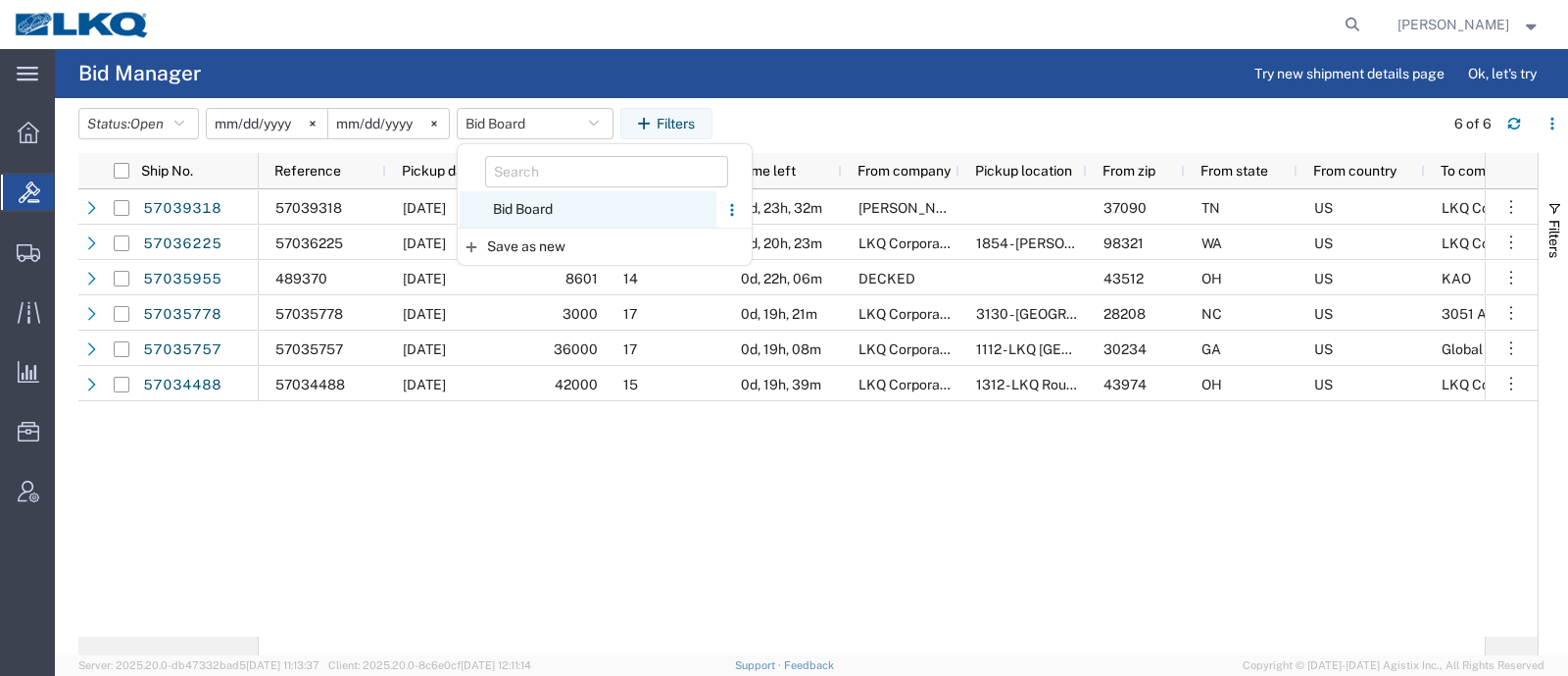
click at [549, 213] on span "Bid Board" at bounding box center [588, 209] width 256 height 37
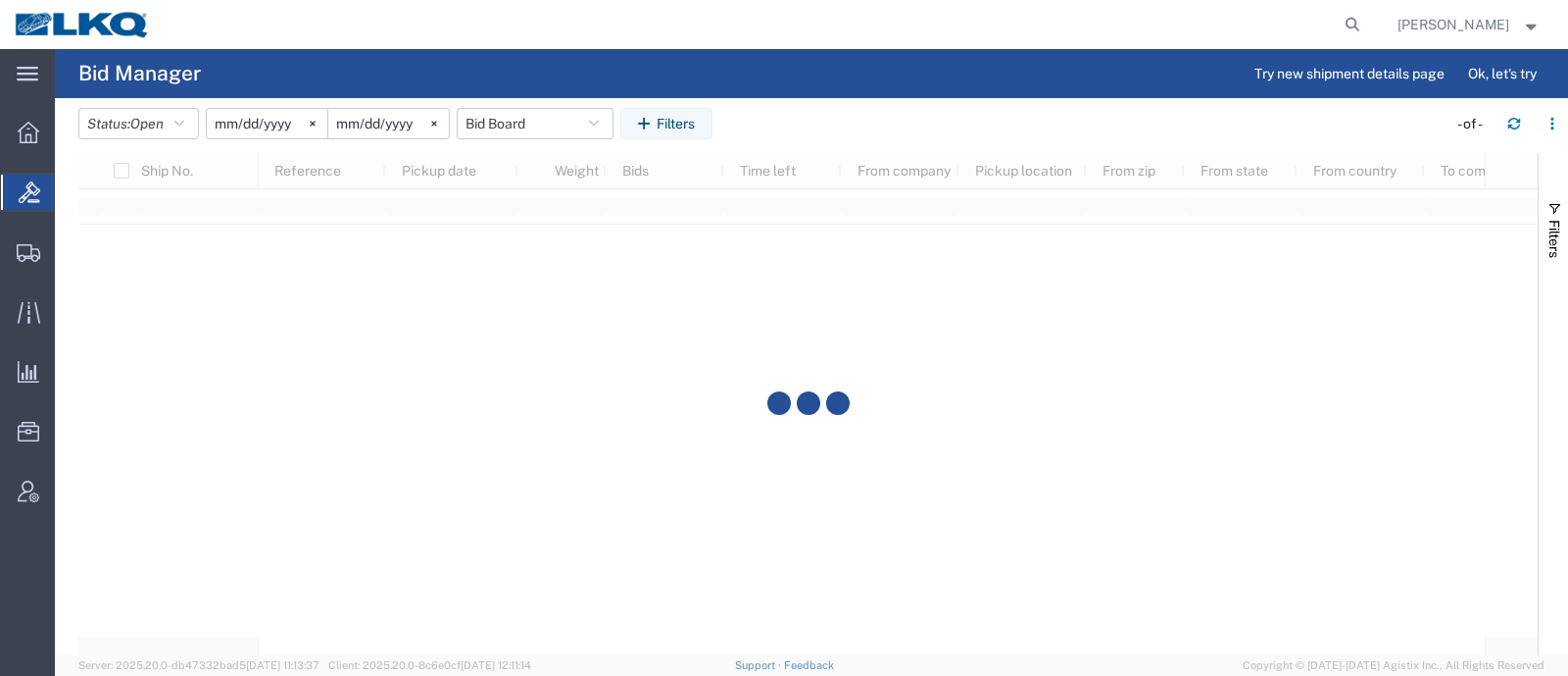
click at [801, 101] on header "Status: Open Active All Awaiting Confirmation Awarded Closed Expired Open Withd…" at bounding box center [823, 125] width 1490 height 55
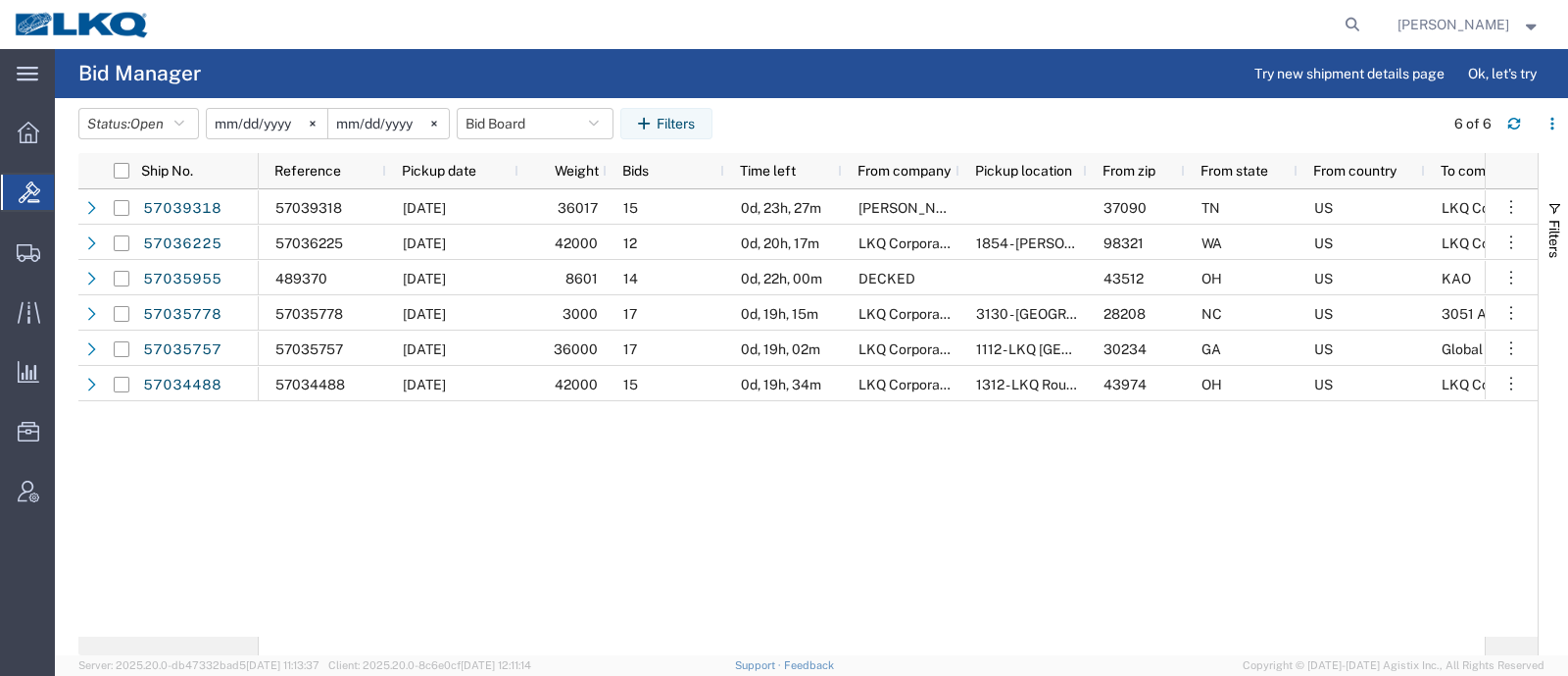
drag, startPoint x: 132, startPoint y: 447, endPoint x: 277, endPoint y: 294, distance: 210.8
click at [142, 439] on div "57039318 57036225 57035955 57035778 57035757 57034488 57039318 [DATE] 36017 15 …" at bounding box center [808, 413] width 1460 height 447
click at [170, 483] on div "57039318 57036225 57035955 57035778 57035757 57034488 57039318 [DATE] 36017 15 …" at bounding box center [808, 413] width 1460 height 447
click at [523, 125] on button "Bid Board" at bounding box center [536, 124] width 157 height 32
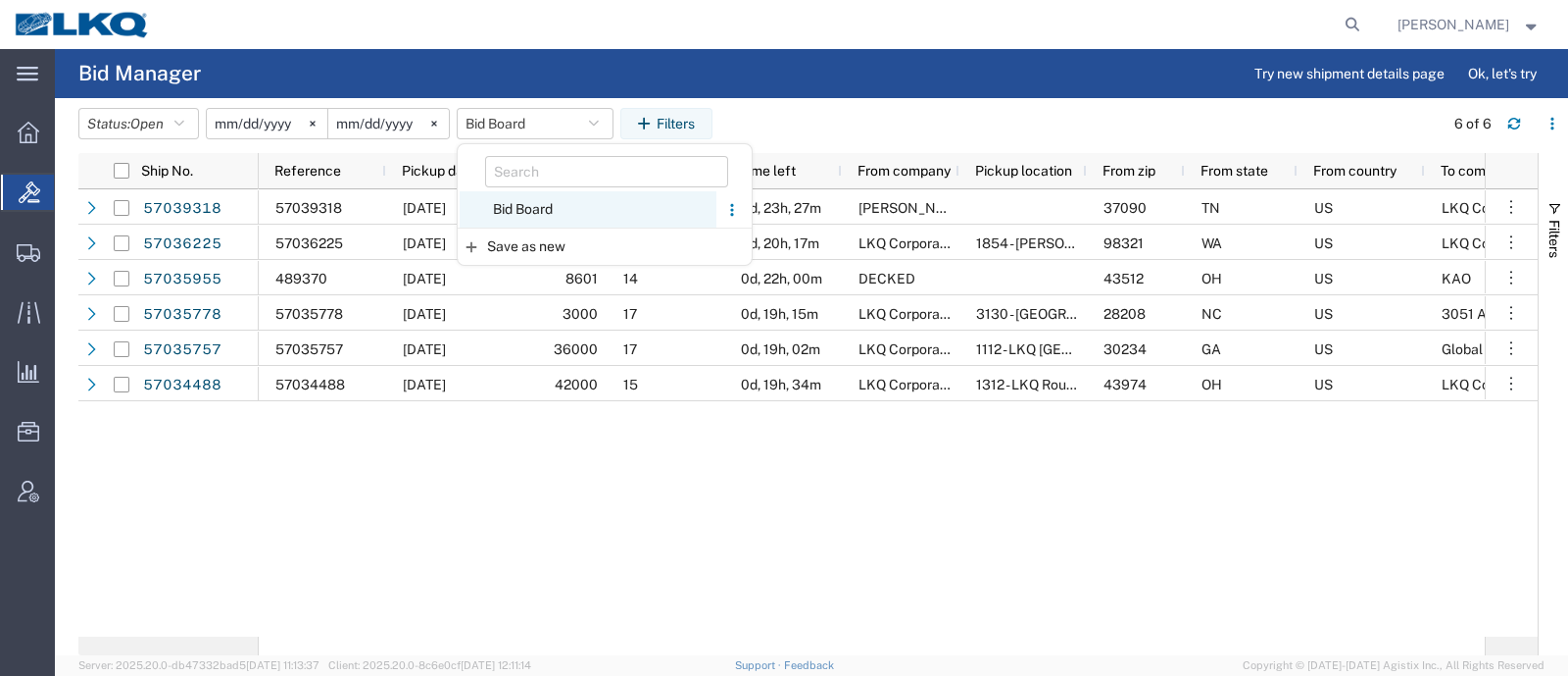
click at [533, 214] on span "Bid Board" at bounding box center [588, 209] width 256 height 37
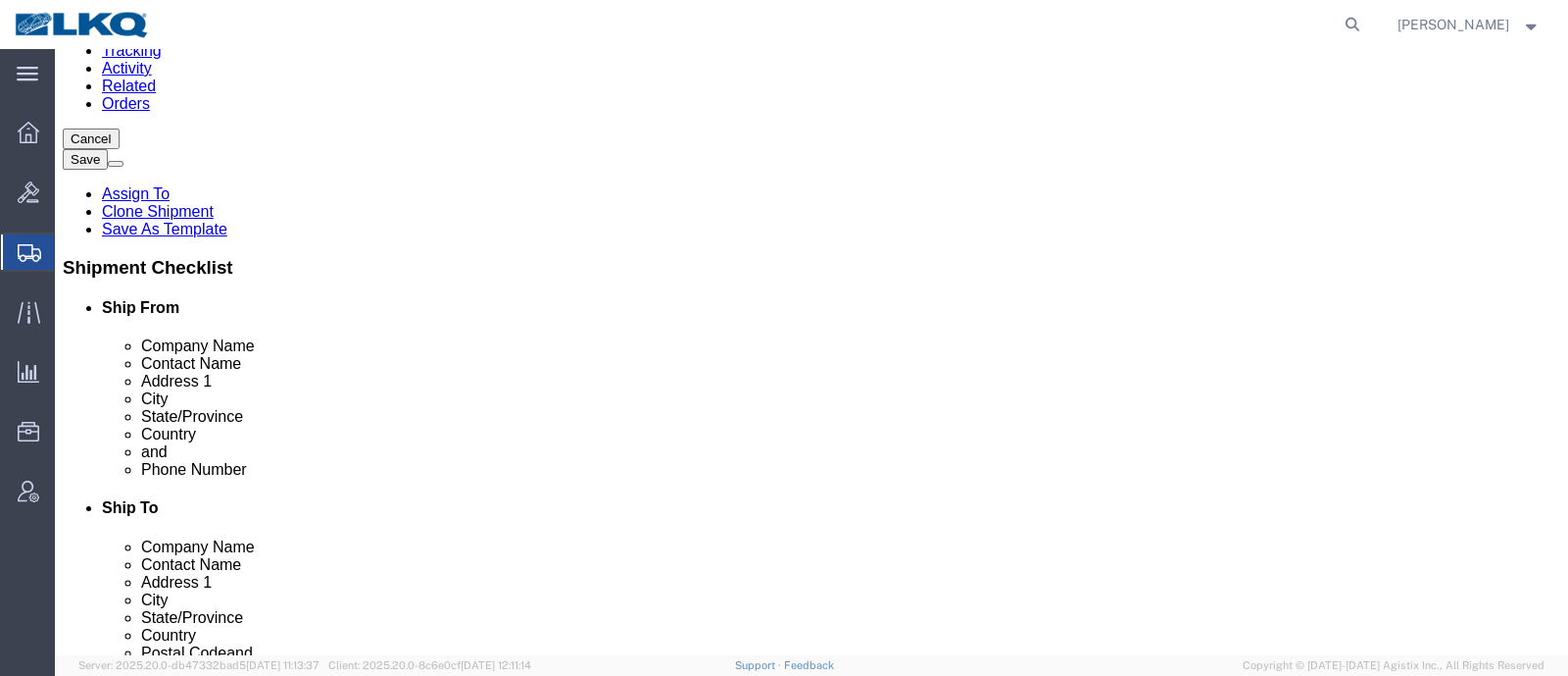
scroll to position [489, 0]
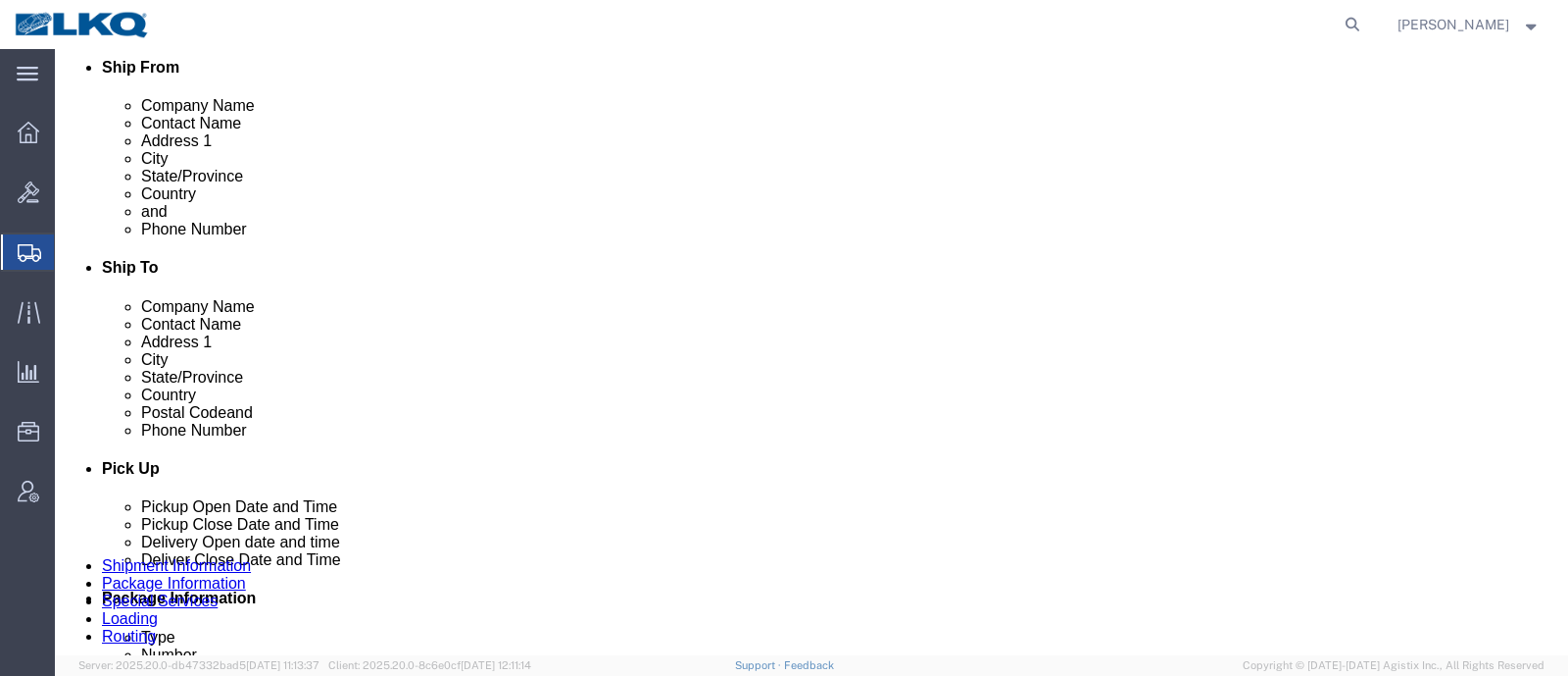
click button "Rate Shipment"
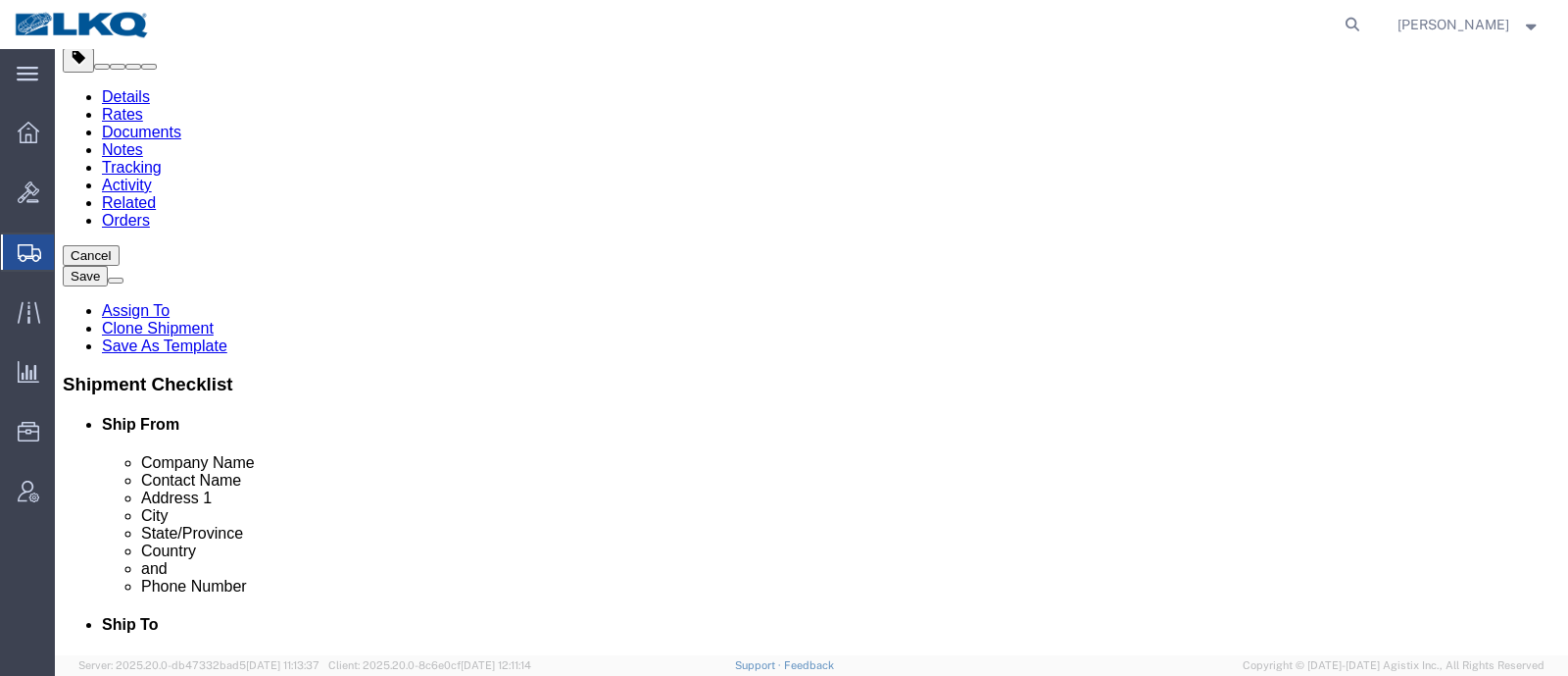
scroll to position [0, 0]
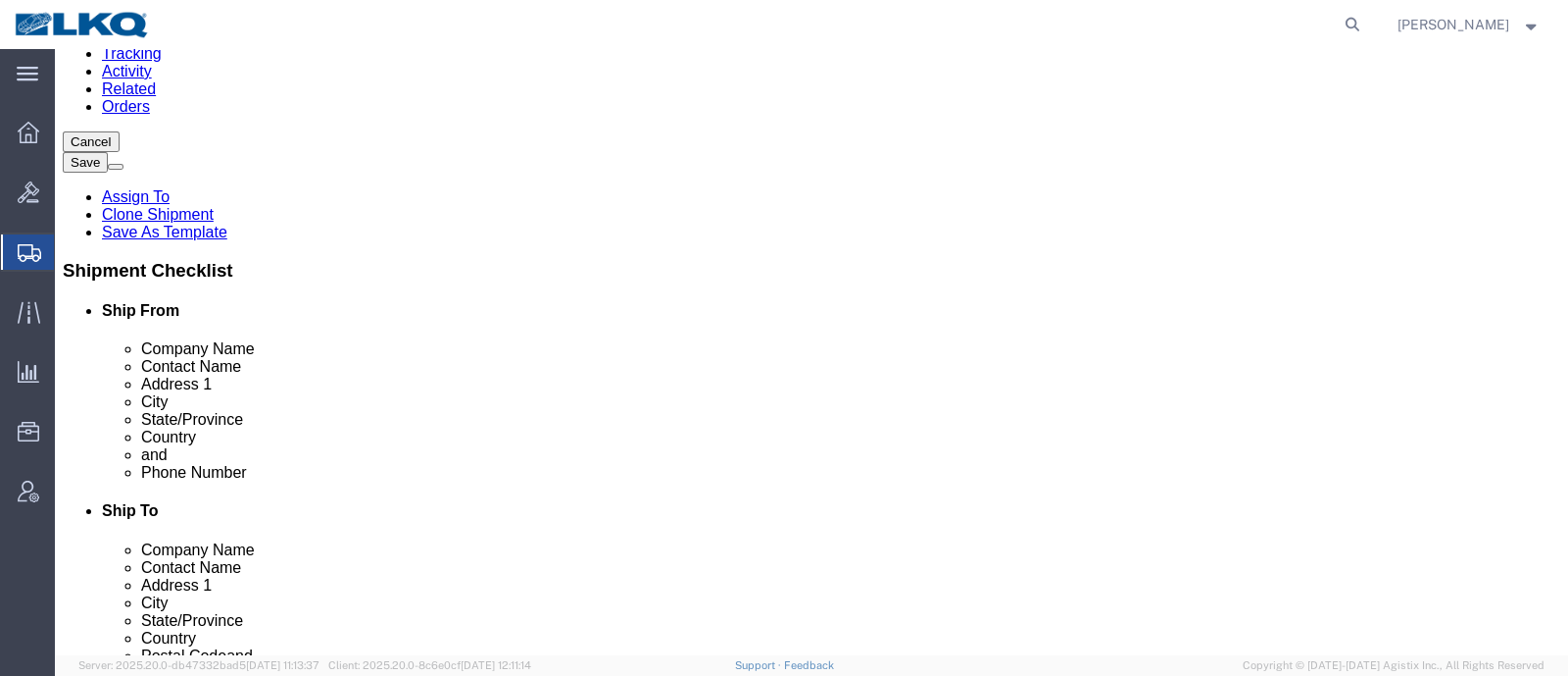
select select "27710"
select select "27708"
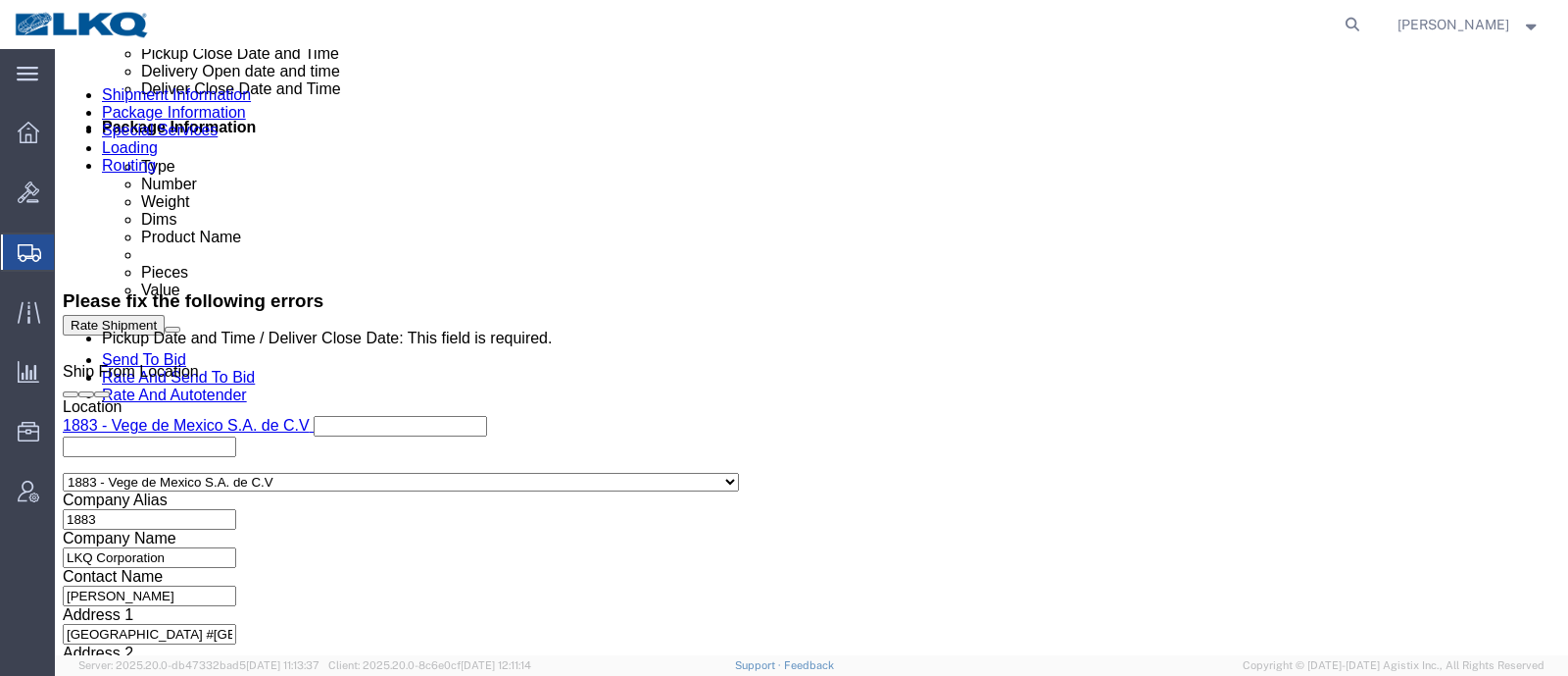
scroll to position [1103, 0]
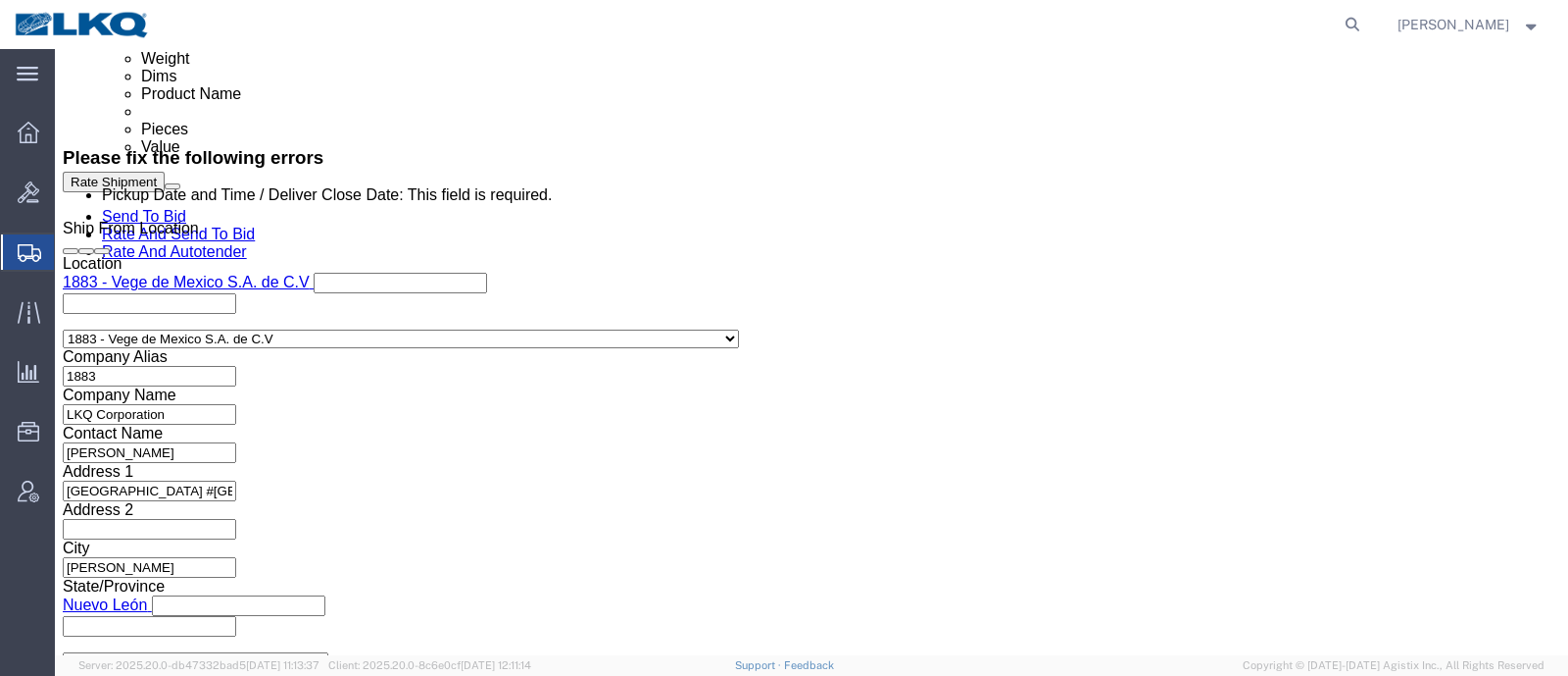
click div
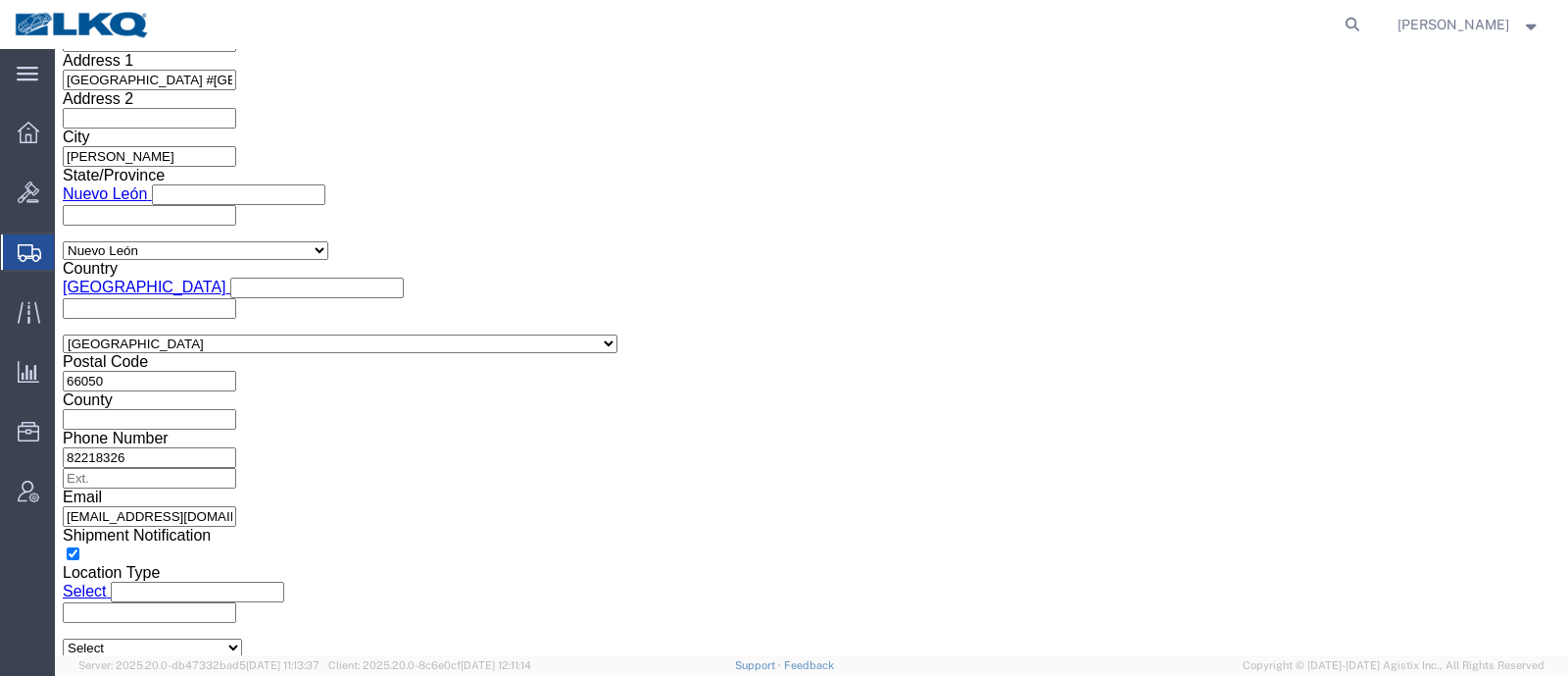
type input "7:01 PM"
click button "Apply"
click div "Rate Shipment Send To Bid Rate And Send To Bid Rate And Autotender"
click button "Rate Shipment"
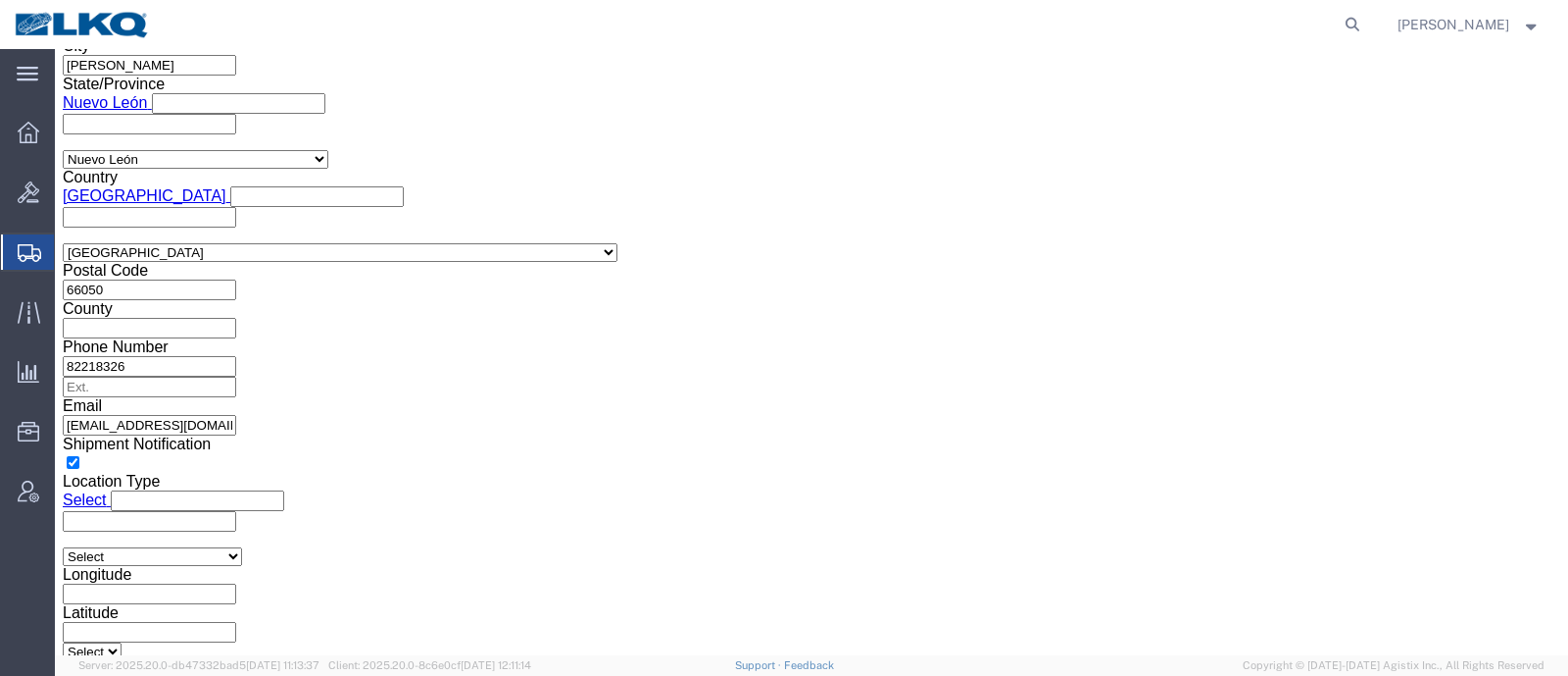
scroll to position [1432, 0]
